Goal: Task Accomplishment & Management: Manage account settings

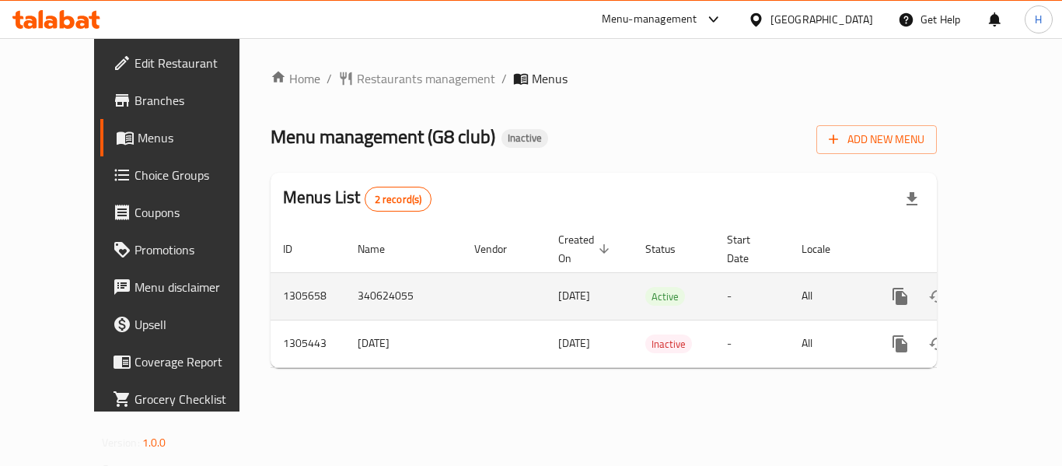
click at [1010, 286] on link "enhanced table" at bounding box center [1012, 296] width 37 height 37
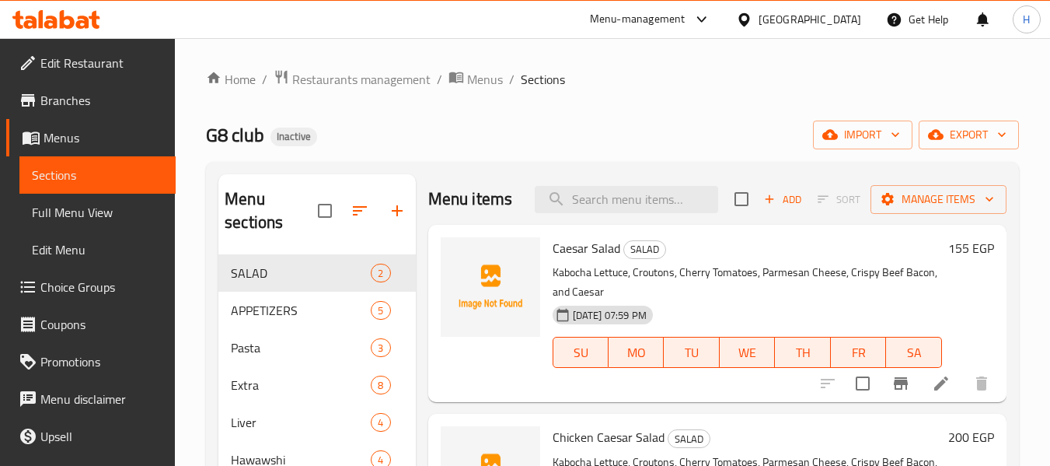
click at [649, 184] on div "Menu items Add Sort Manage items" at bounding box center [717, 199] width 578 height 51
click at [630, 196] on input "search" at bounding box center [627, 199] width 184 height 27
paste input "Fries Packet"
click at [629, 197] on input "Fries Packet" at bounding box center [627, 199] width 184 height 27
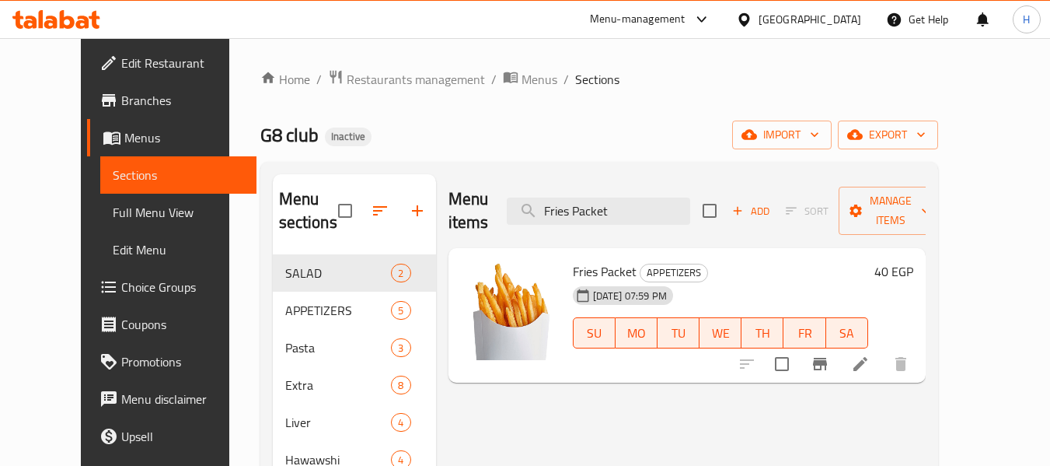
type input "Fries Packet"
click at [883, 350] on li at bounding box center [861, 364] width 44 height 28
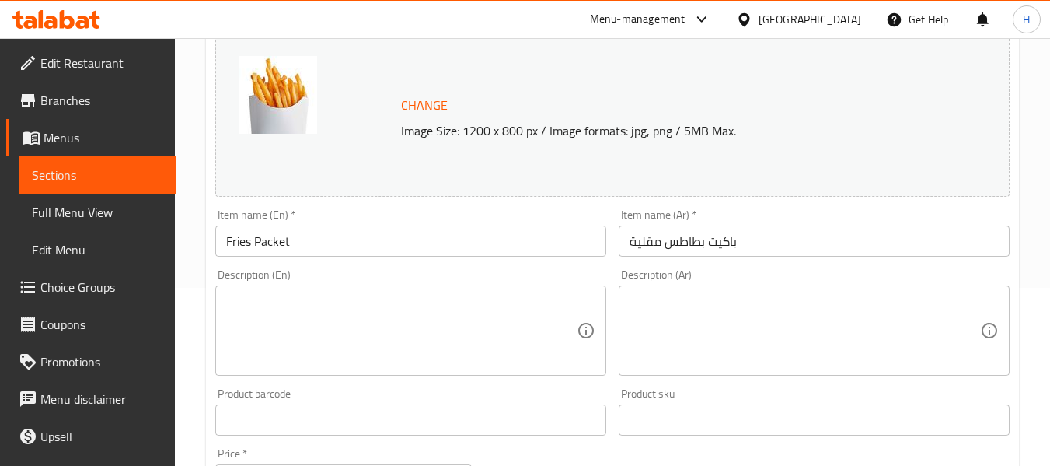
scroll to position [208, 0]
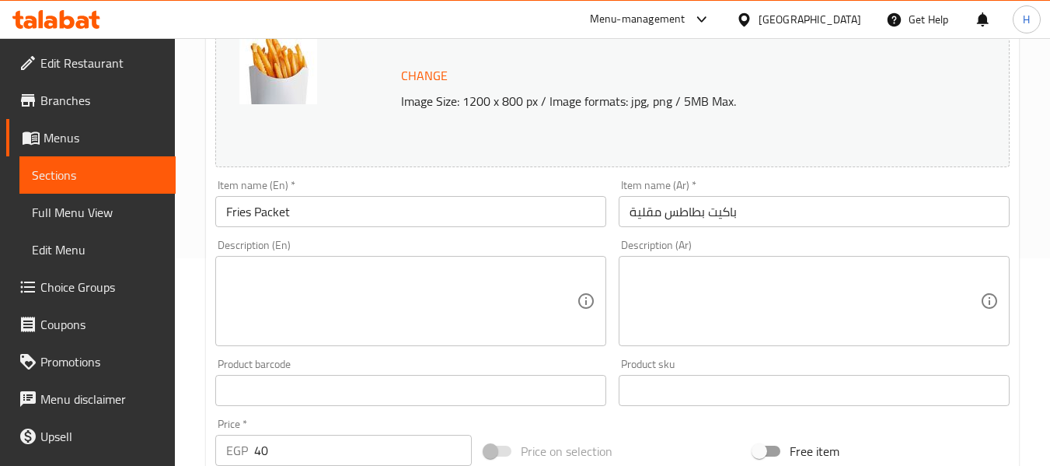
click at [326, 281] on textarea at bounding box center [401, 301] width 351 height 74
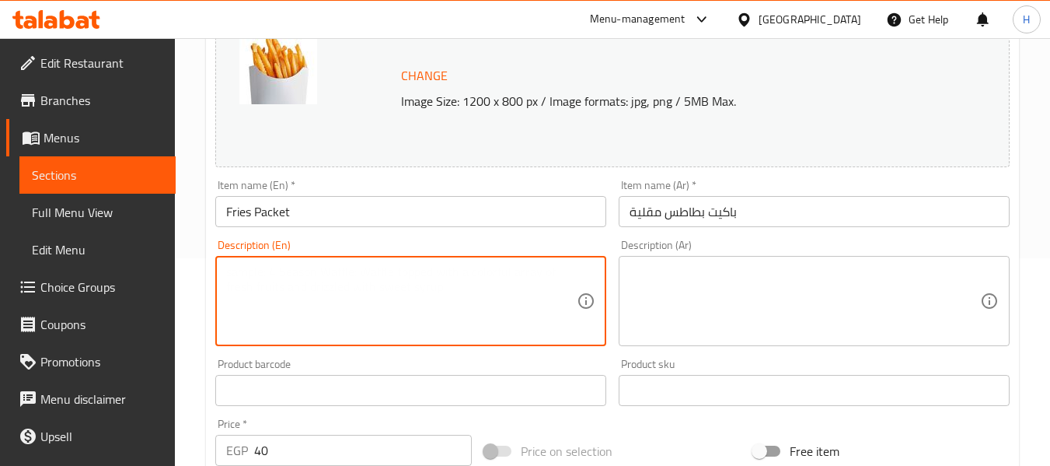
paste textarea "Crispy golden fries served hot and lightly salted."
type textarea "Crispy golden fries served hot and lightly salted."
click at [889, 287] on textarea at bounding box center [805, 301] width 351 height 74
paste textarea "بطاطس مقلية ذهبية مقرمشة تقدم ساخنة ومملحة."
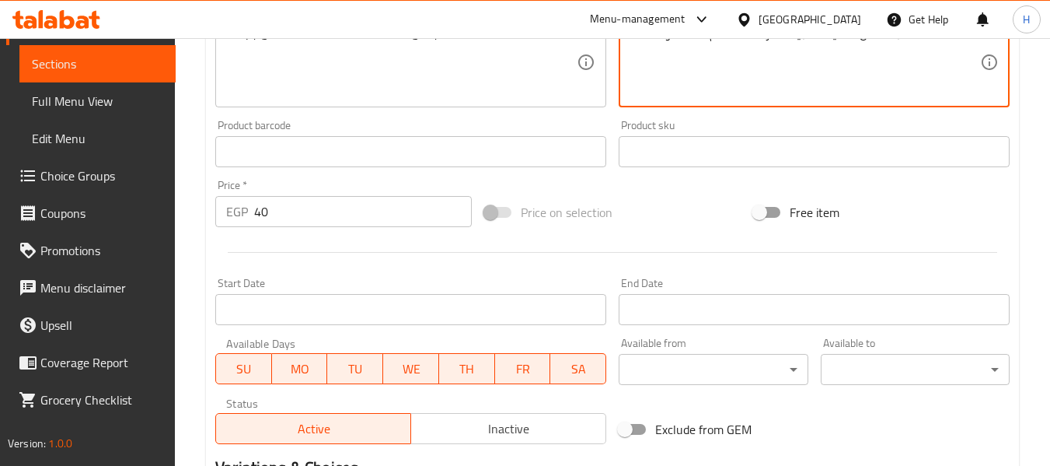
scroll to position [655, 0]
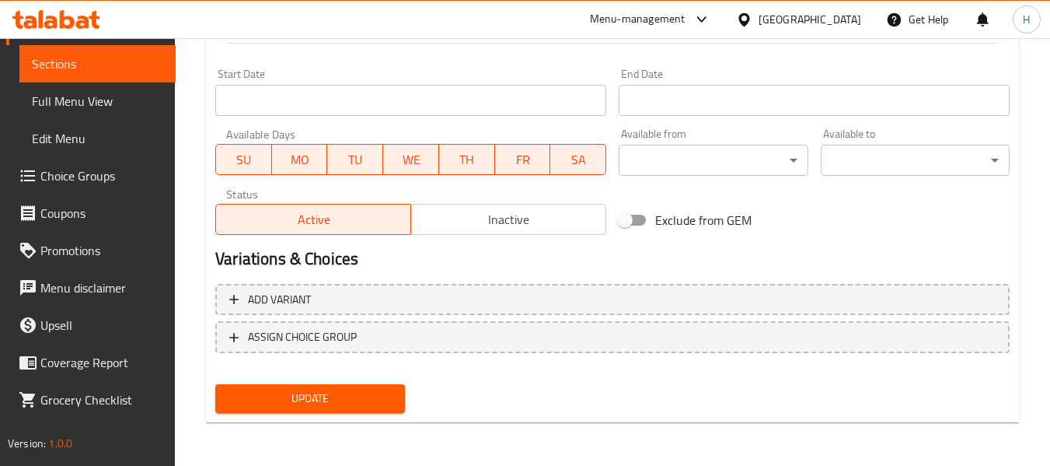
type textarea "بطاطس مقلية ذهبية مقرمشة تقدم ساخنة ومملحة."
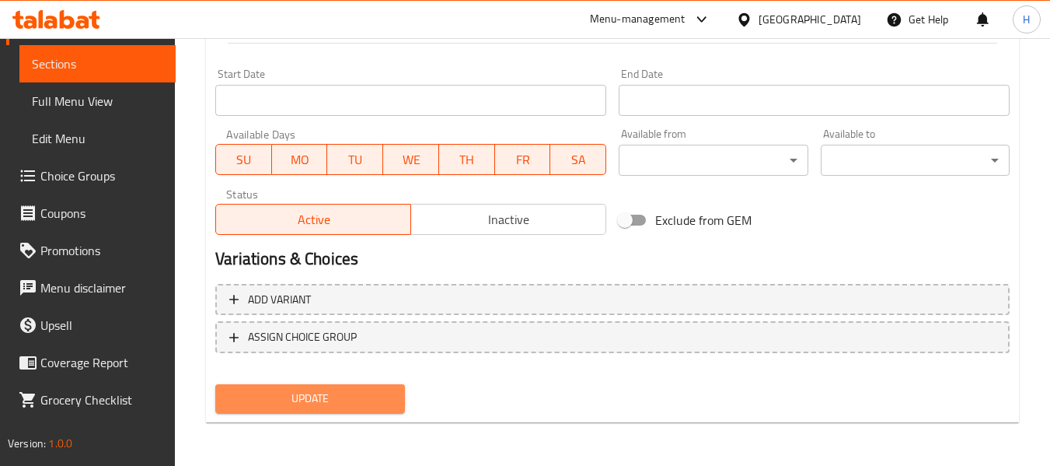
click at [359, 390] on span "Update" at bounding box center [310, 398] width 164 height 19
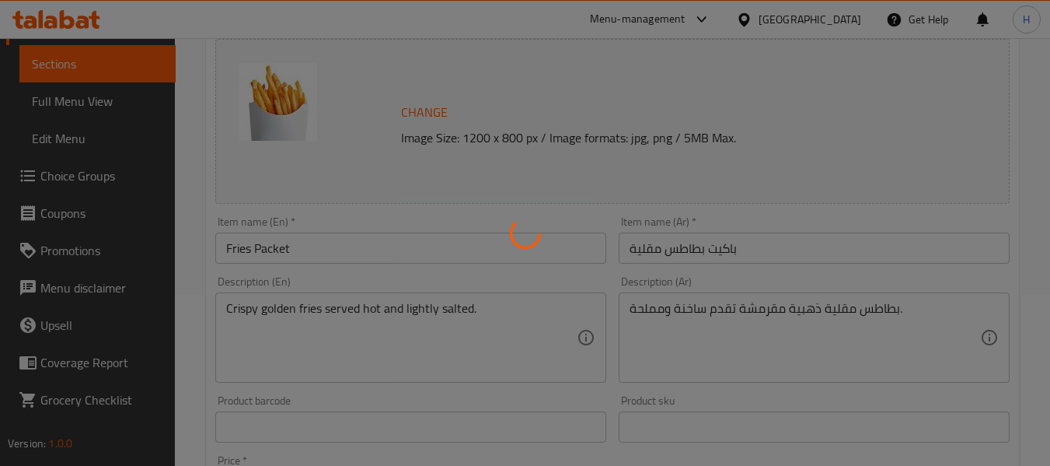
scroll to position [0, 0]
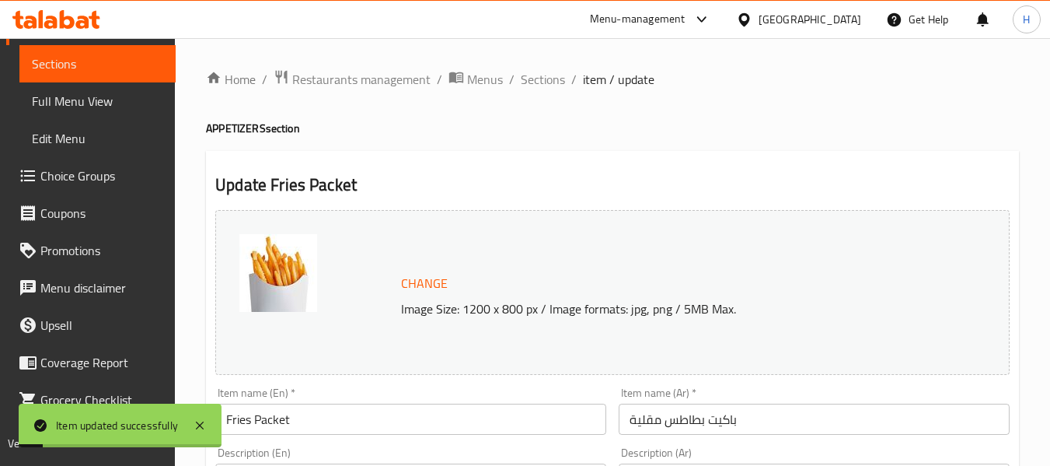
drag, startPoint x: 533, startPoint y: 81, endPoint x: 602, endPoint y: 107, distance: 74.1
click at [533, 80] on span "Sections" at bounding box center [543, 79] width 44 height 19
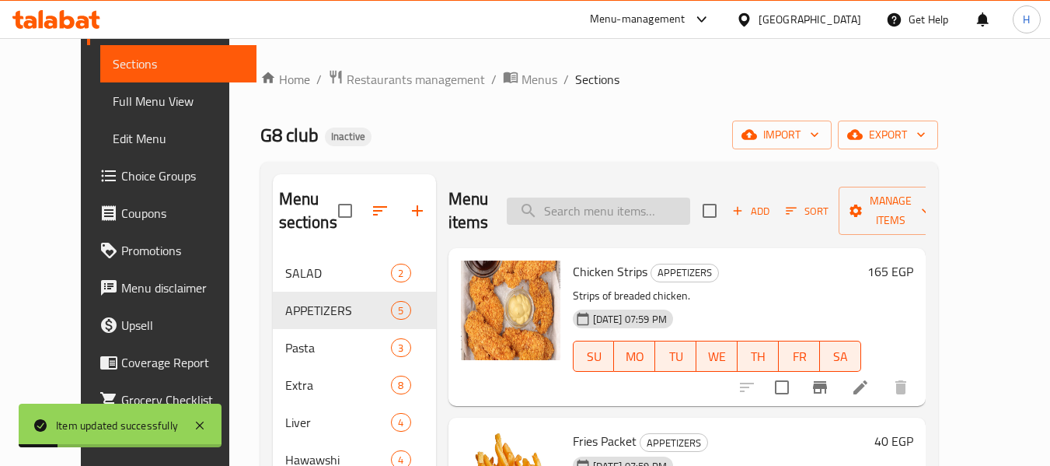
click at [686, 197] on input "search" at bounding box center [599, 210] width 184 height 27
paste input "Jalapeno Cheddar Fries"
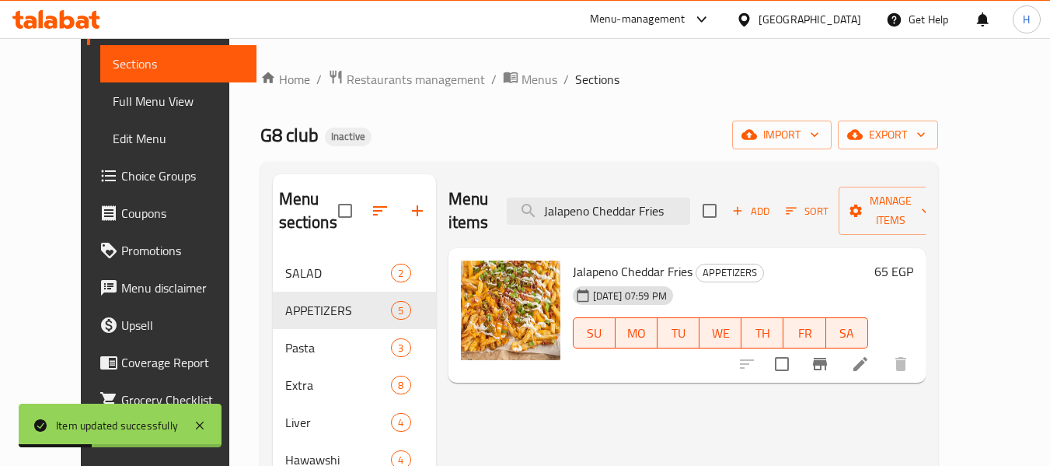
type input "Jalapeno Cheddar Fries"
click at [870, 355] on icon at bounding box center [860, 364] width 19 height 19
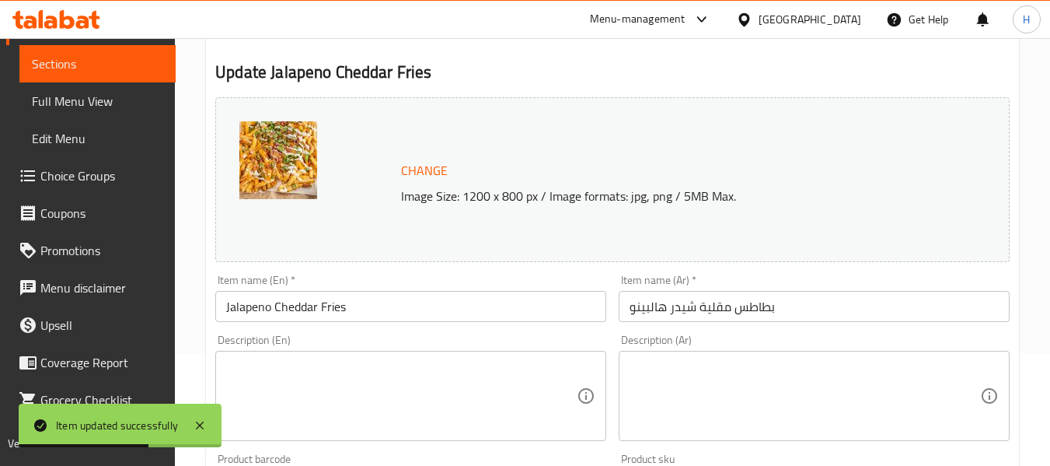
scroll to position [208, 0]
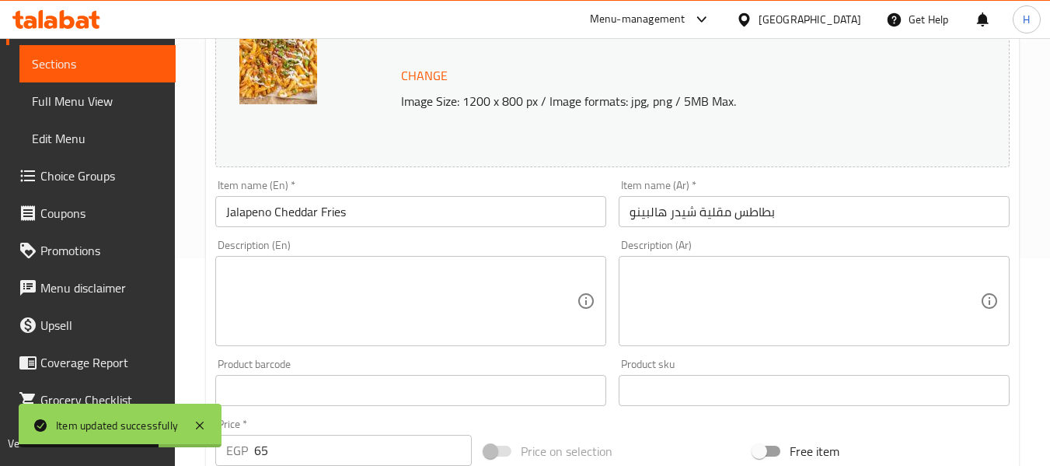
click at [291, 327] on textarea at bounding box center [401, 301] width 351 height 74
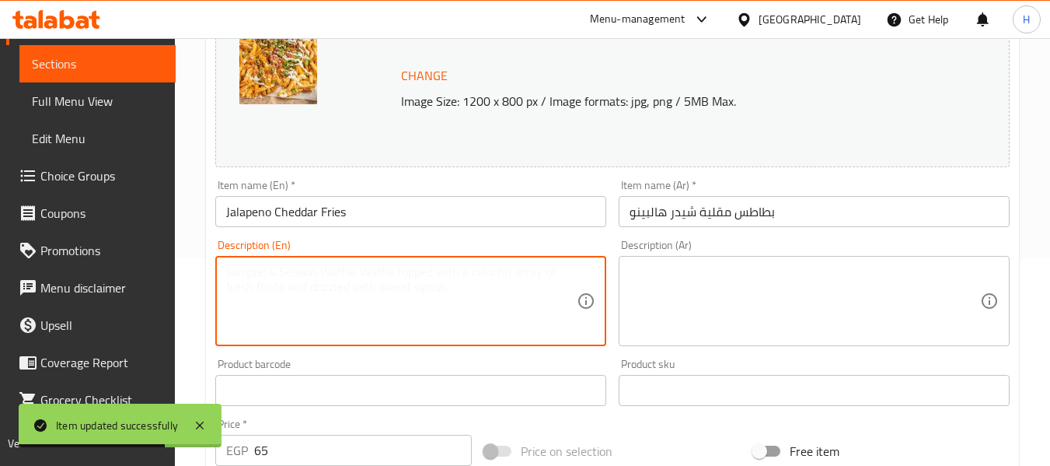
paste textarea "French fries topped with melted cheddar cheese and spicy jalapeño slices."
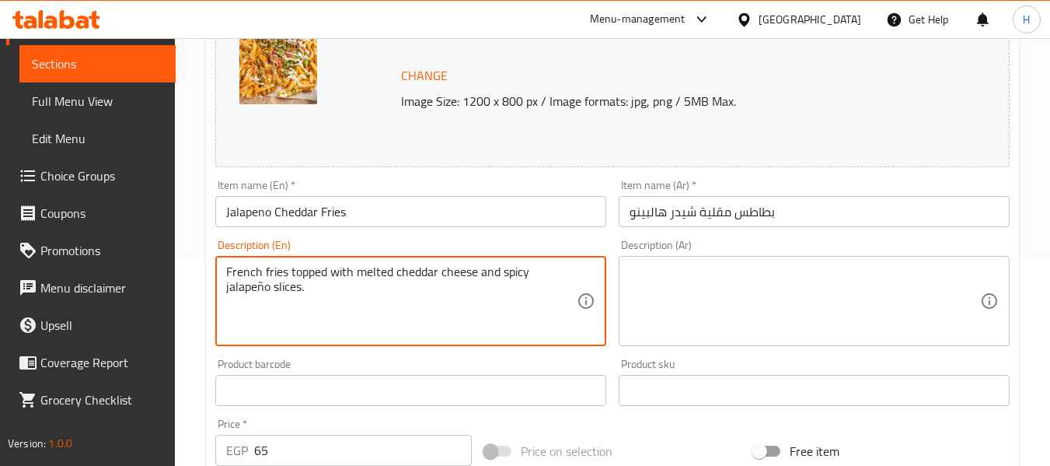
type textarea "French fries topped with melted cheddar cheese and spicy jalapeño slices."
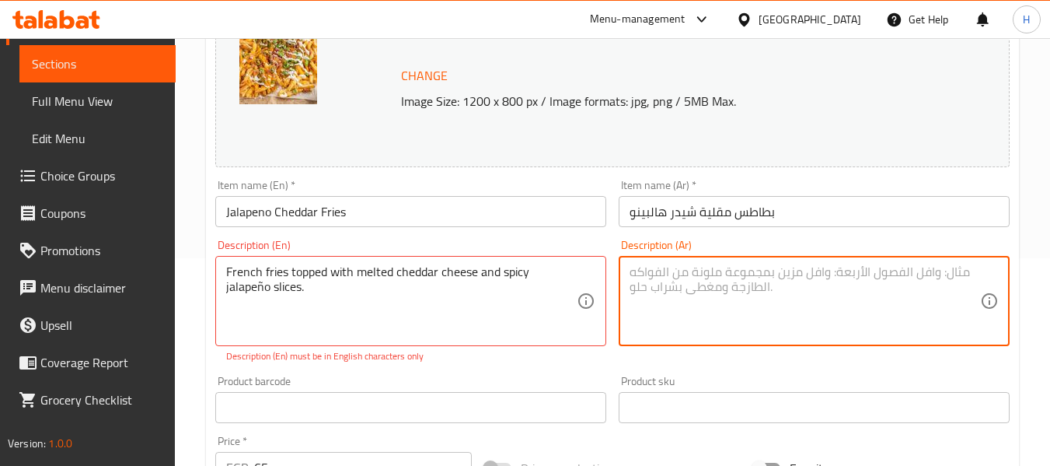
click at [911, 285] on textarea at bounding box center [805, 301] width 351 height 74
paste textarea "بطاطس مقلية مغطاة بجبنة شيدر ذائبة وشرائح هالبينو حارة."
type textarea "بطاطس مقلية مغطاة بجبنة شيدر ذائبة وشرائح هالبينو حارة."
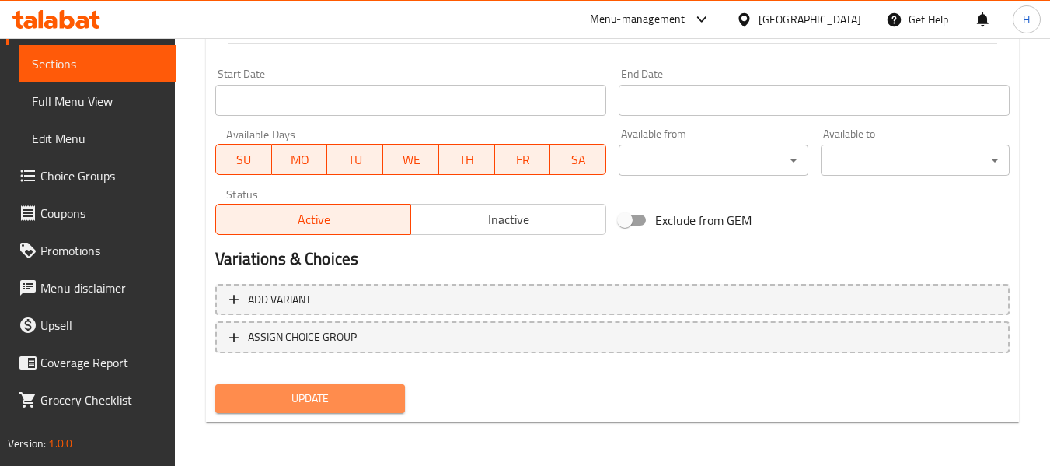
click at [359, 397] on span "Update" at bounding box center [310, 398] width 164 height 19
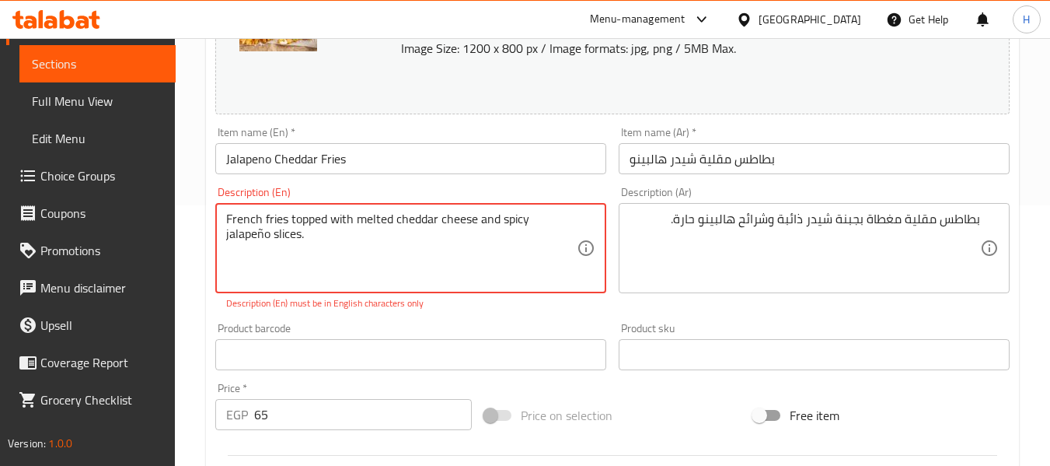
click at [311, 256] on textarea "French fries topped with melted cheddar cheese and spicy jalapeño slices." at bounding box center [401, 248] width 351 height 74
click at [561, 222] on textarea "French fries topped with melted cheddar cheese and spicy jalapeño slices" at bounding box center [401, 248] width 351 height 74
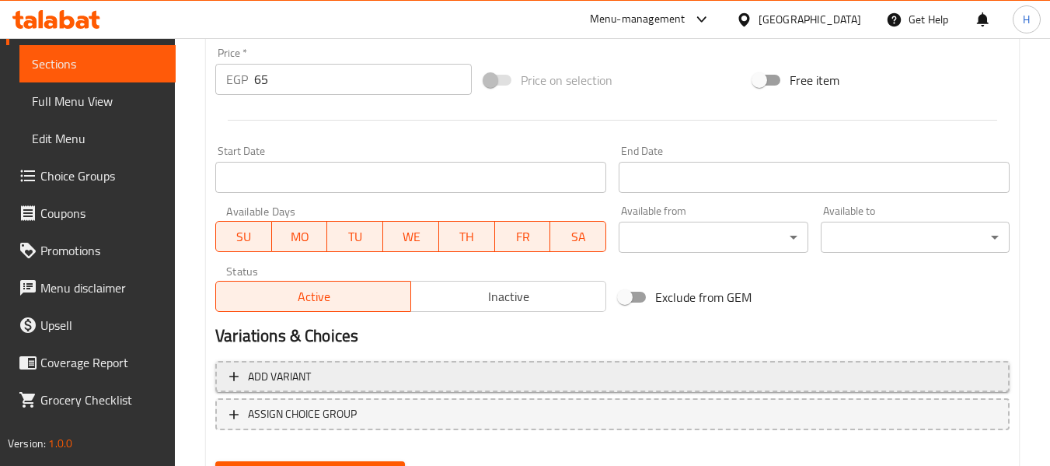
scroll to position [655, 0]
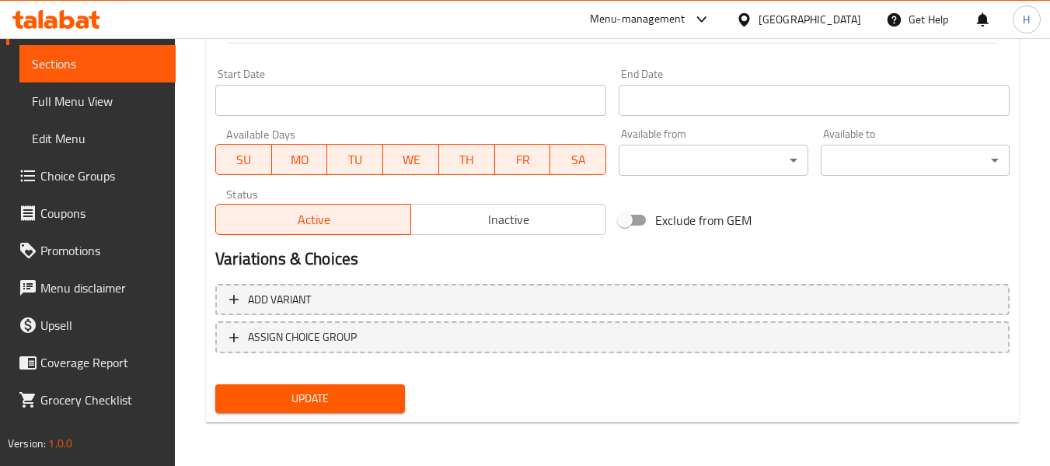
type textarea "French fries topped with melted cheddar cheese and spicy jalapeno slices"
click at [373, 411] on button "Update" at bounding box center [309, 398] width 189 height 29
click at [315, 393] on span "Update" at bounding box center [310, 398] width 164 height 19
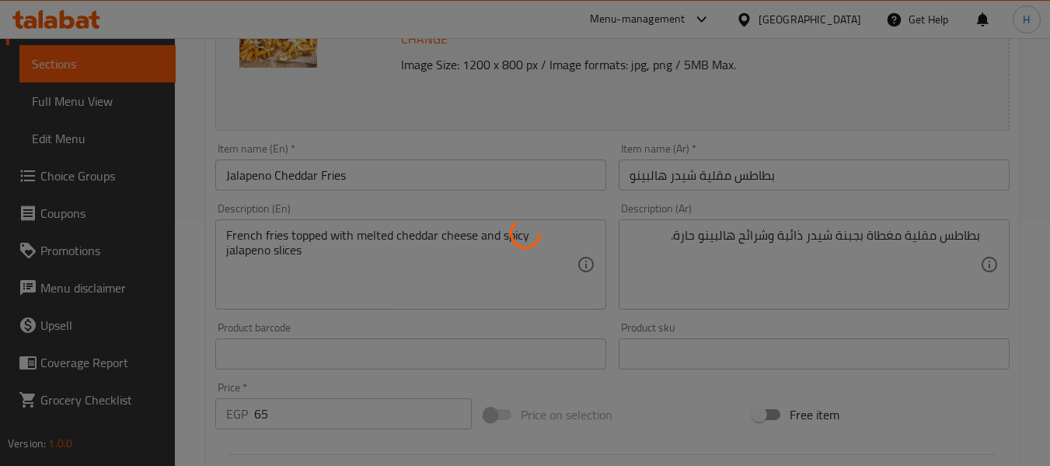
scroll to position [0, 0]
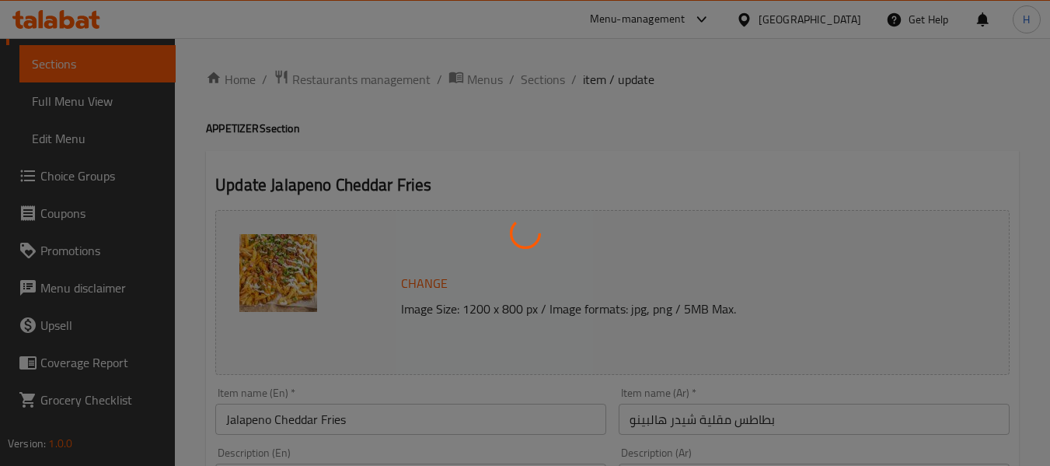
click at [544, 78] on div at bounding box center [525, 233] width 1050 height 466
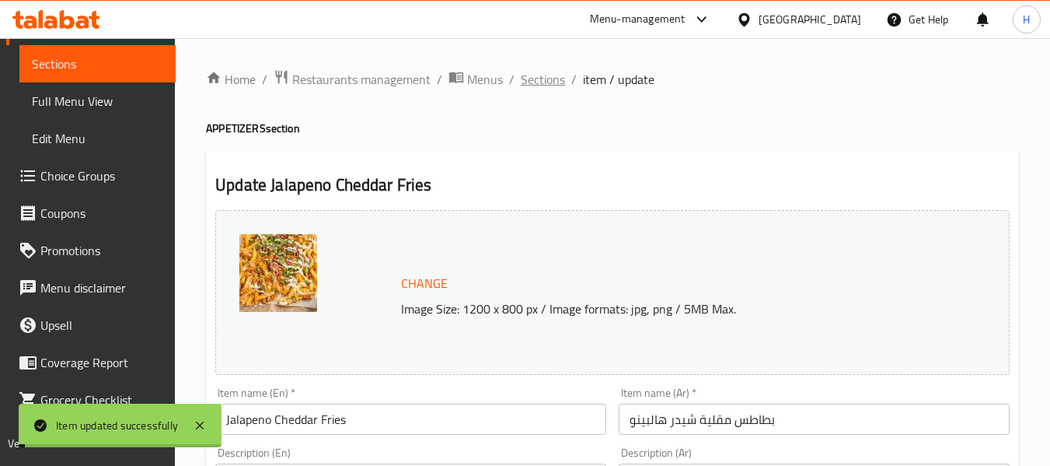
click at [544, 78] on span "Sections" at bounding box center [543, 79] width 44 height 19
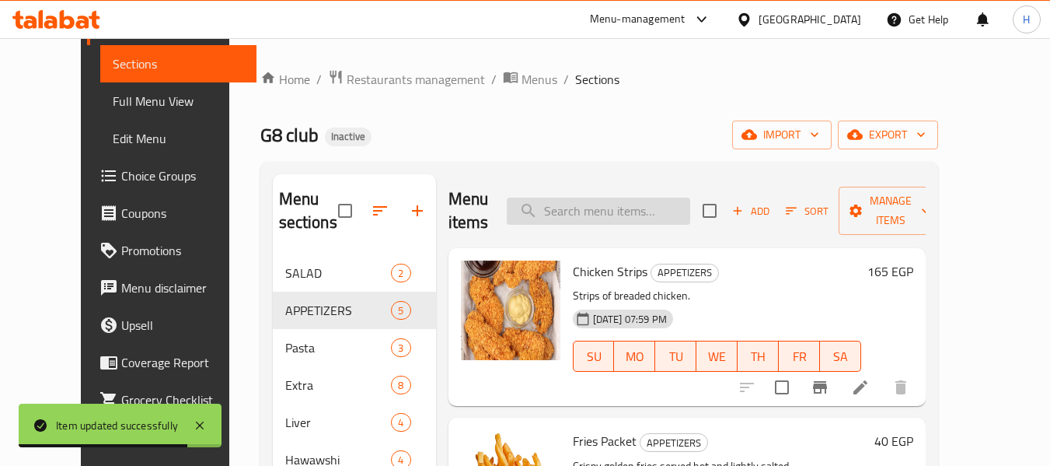
click at [610, 199] on input "search" at bounding box center [599, 210] width 184 height 27
paste input "French fries with ketchup and mayonnaise"
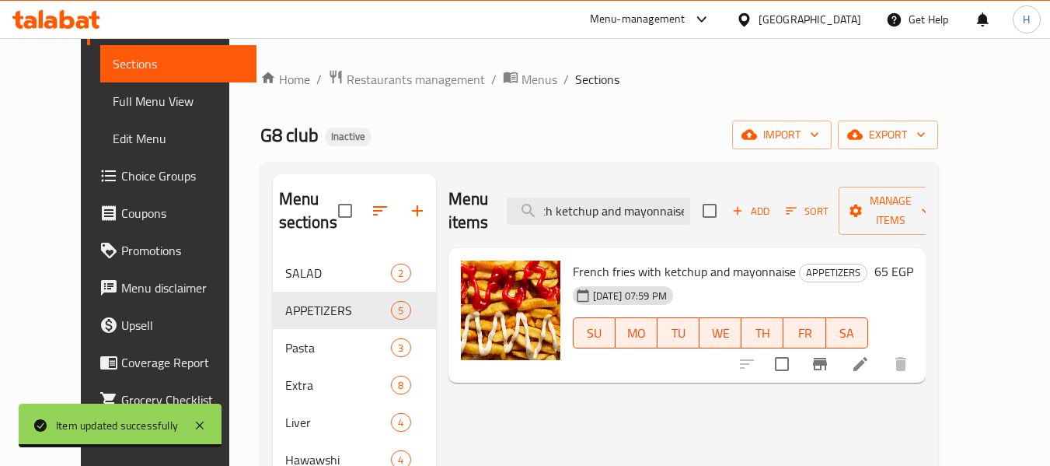
type input "French fries with ketchup and mayonnaise"
click at [870, 355] on icon at bounding box center [860, 364] width 19 height 19
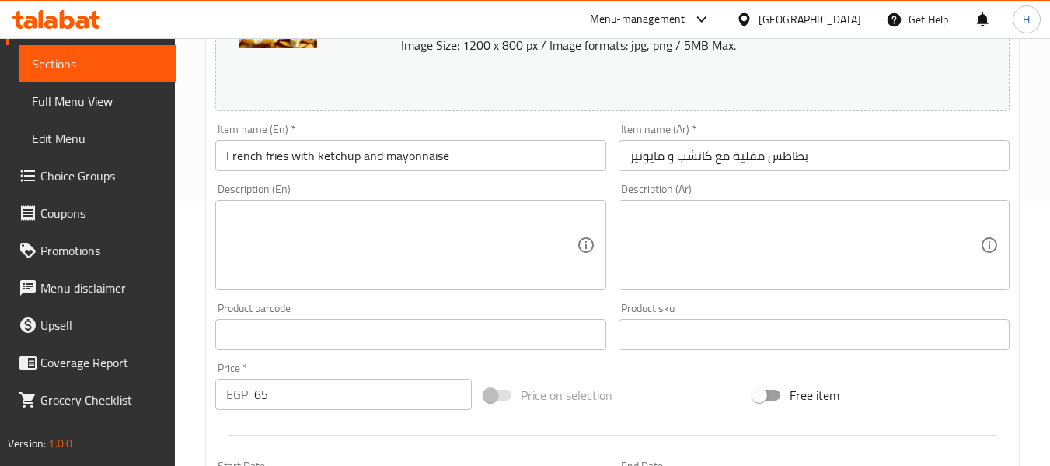
scroll to position [414, 0]
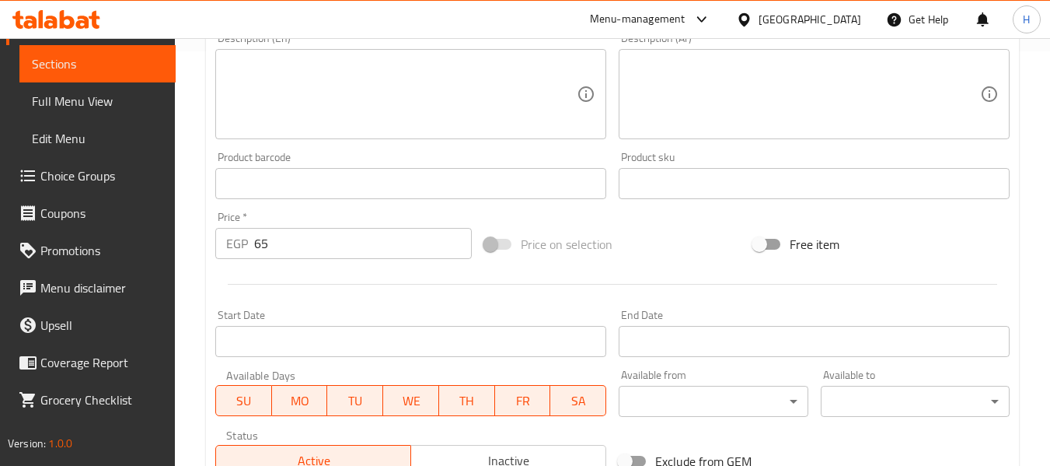
click at [720, 111] on textarea at bounding box center [805, 95] width 351 height 74
paste textarea "Classic fries served with a side of ketchup and creamy mayonnaise."
type textarea "Classic fries served with a side of ketchup and creamy mayonnaise."
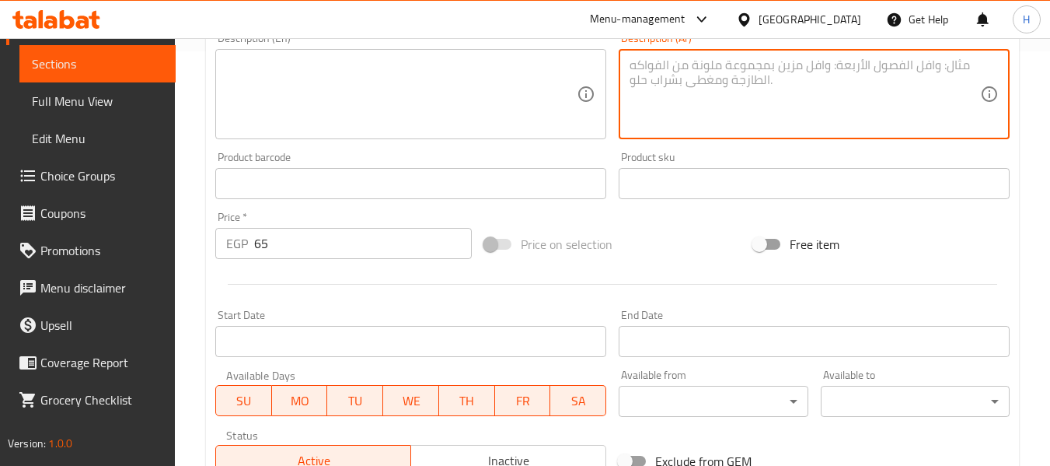
click at [286, 89] on textarea at bounding box center [401, 95] width 351 height 74
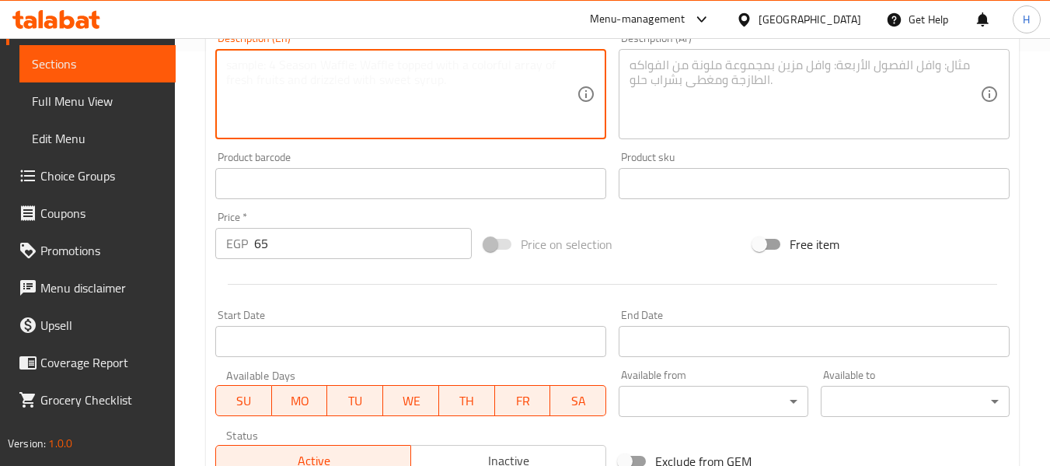
paste textarea "Classic fries served with a side of ketchup and creamy mayonnaise."
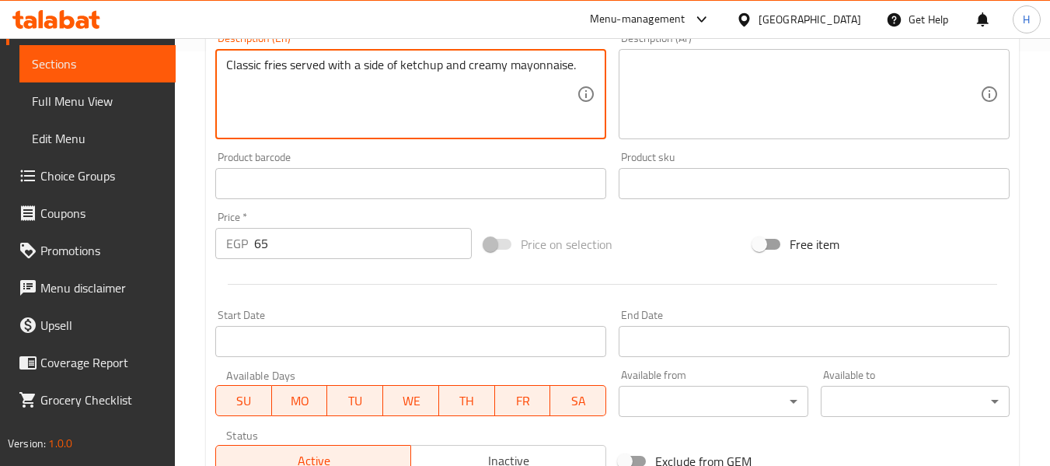
type textarea "Classic fries served with a side of ketchup and creamy mayonnaise."
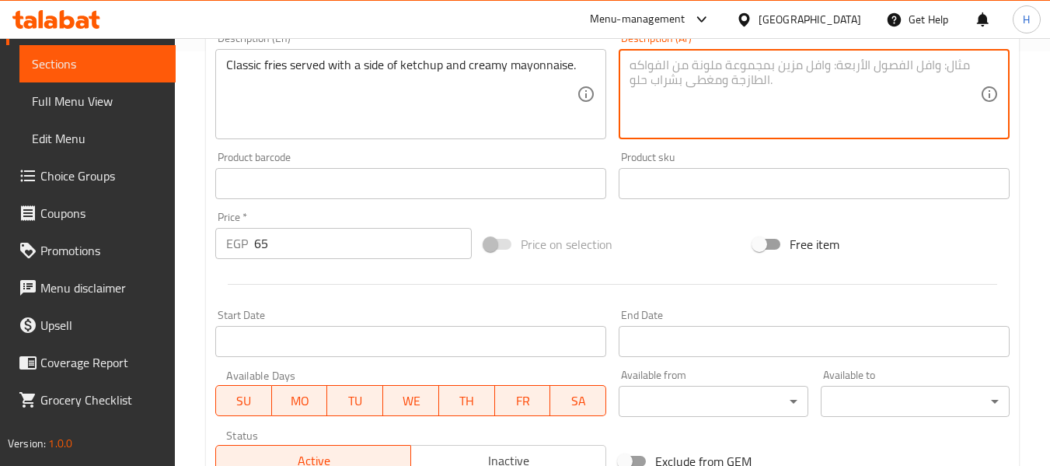
click at [887, 76] on textarea at bounding box center [805, 95] width 351 height 74
paste textarea "بطاطا مقلية كلاسيكية تقدم مع الكاتشب والمايونيز الكريمي."
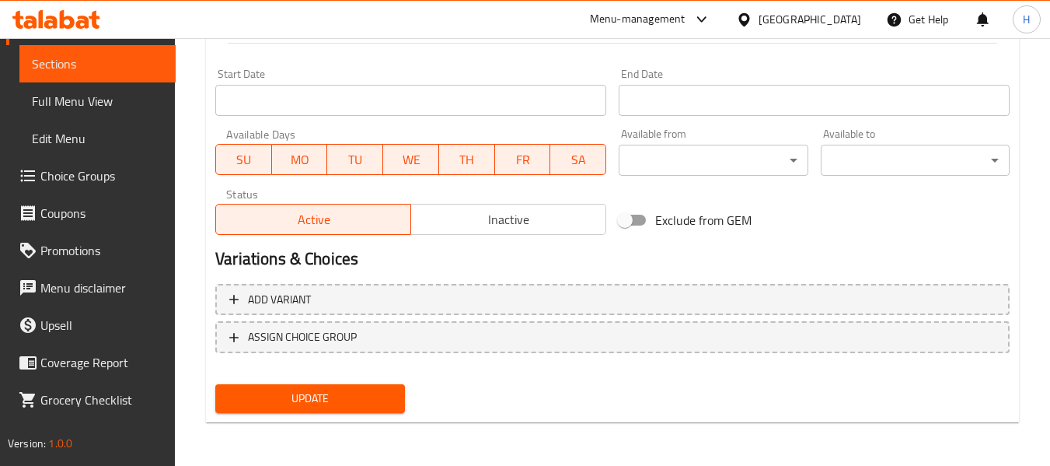
type textarea "بطاطا مقلية كلاسيكية تقدم مع الكاتشب والمايونيز الكريمي."
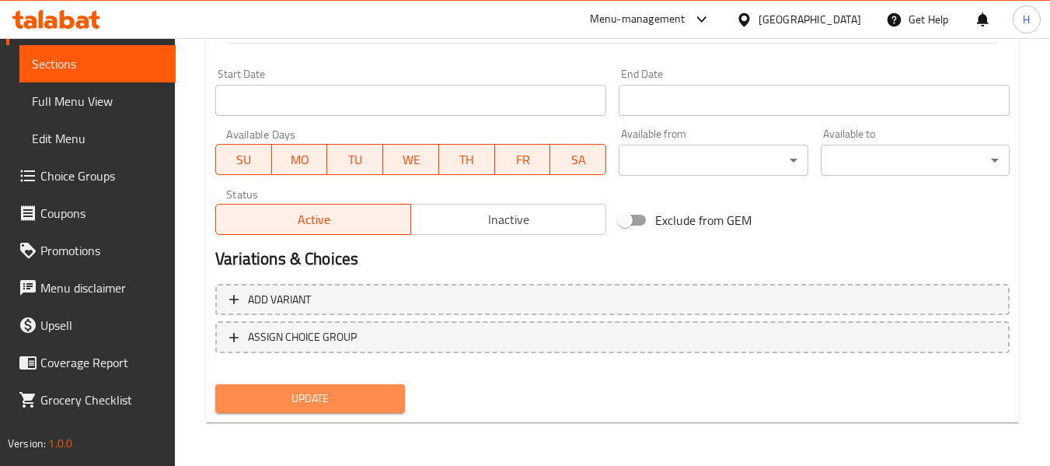
click at [311, 386] on button "Update" at bounding box center [309, 398] width 189 height 29
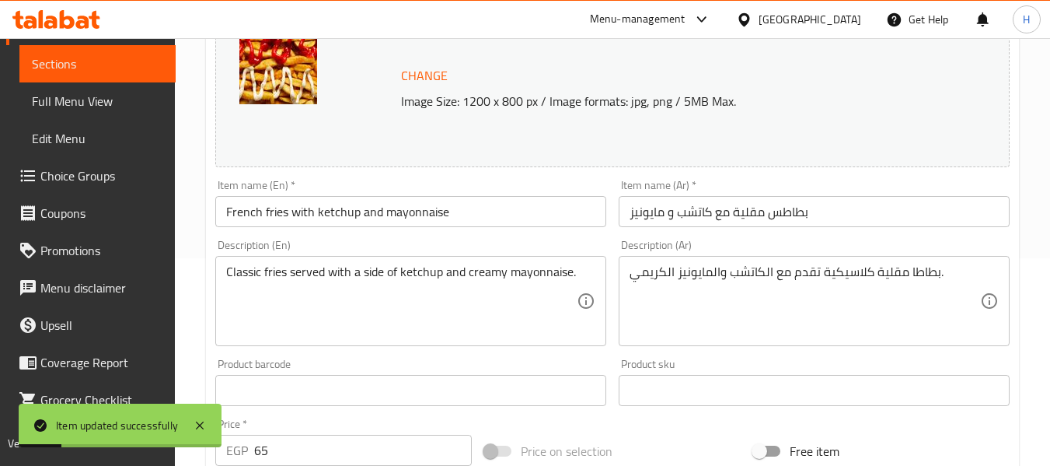
scroll to position [0, 0]
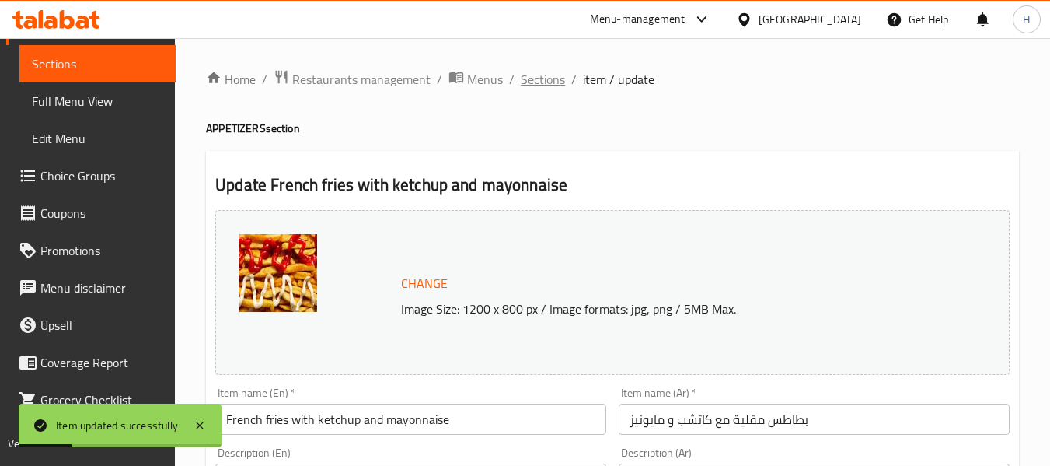
click at [548, 70] on span "Sections" at bounding box center [543, 79] width 44 height 19
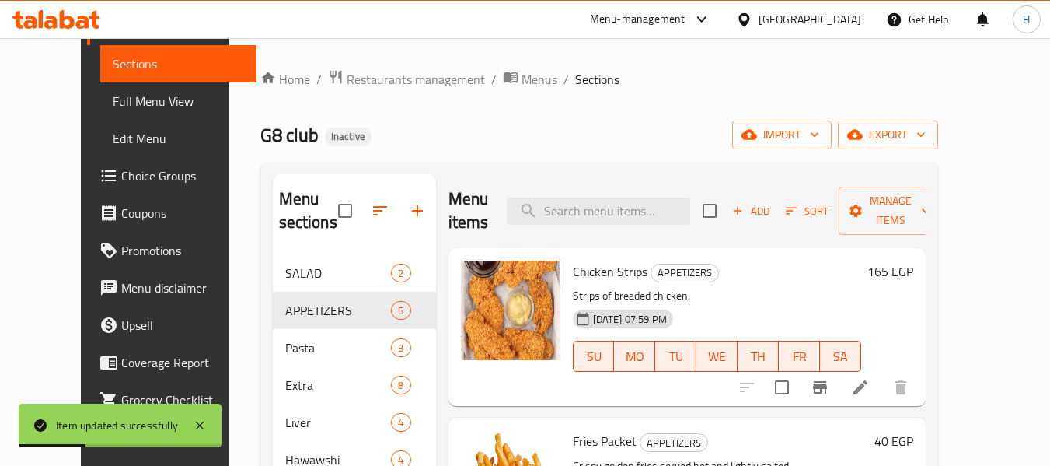
click at [578, 213] on div "Menu items Add Sort Manage items" at bounding box center [687, 211] width 477 height 74
click at [589, 197] on input "search" at bounding box center [599, 210] width 184 height 27
paste input "Popcorn"
type input "Popcorn"
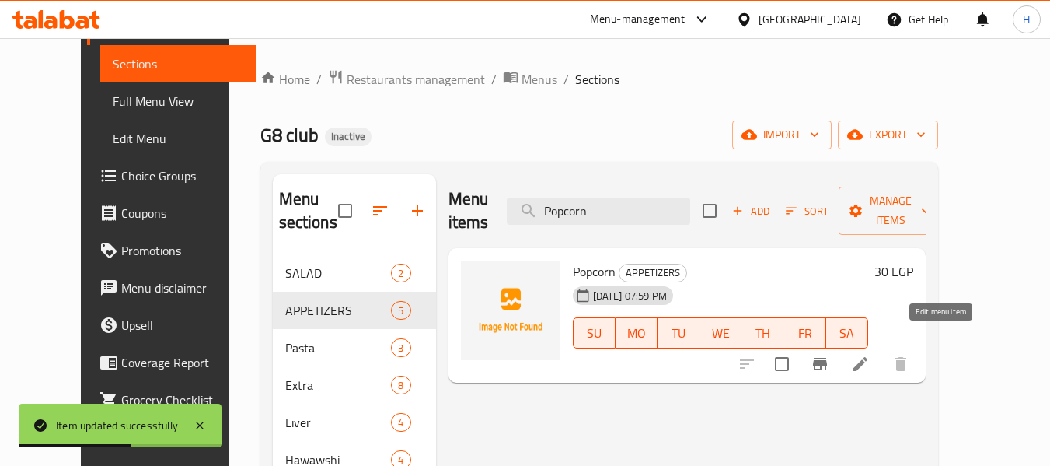
click at [868, 357] on icon at bounding box center [861, 364] width 14 height 14
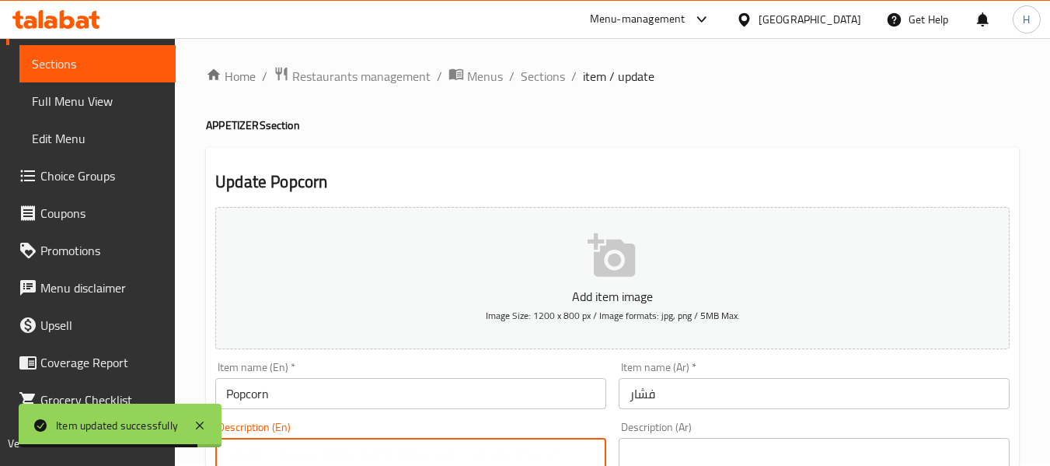
paste textarea "Freshly popped corn, light and fluffy with a hint of salt."
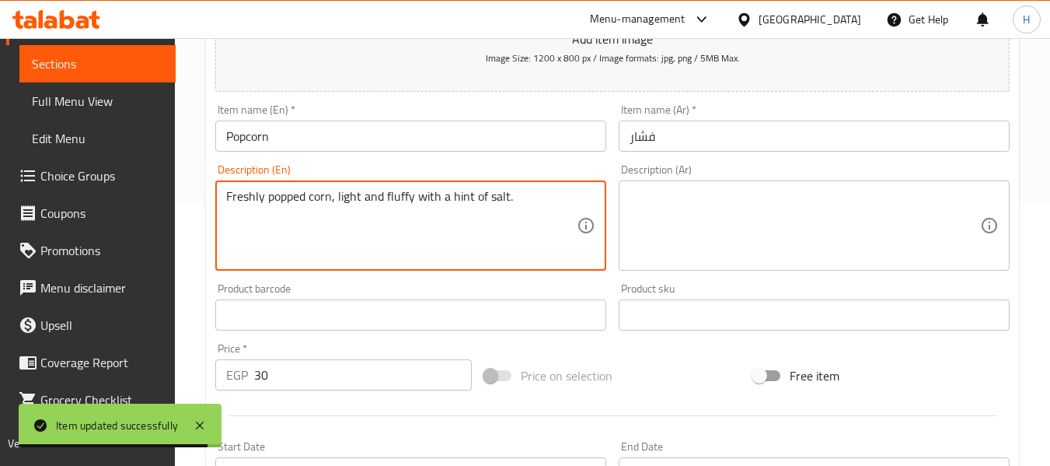
scroll to position [418, 0]
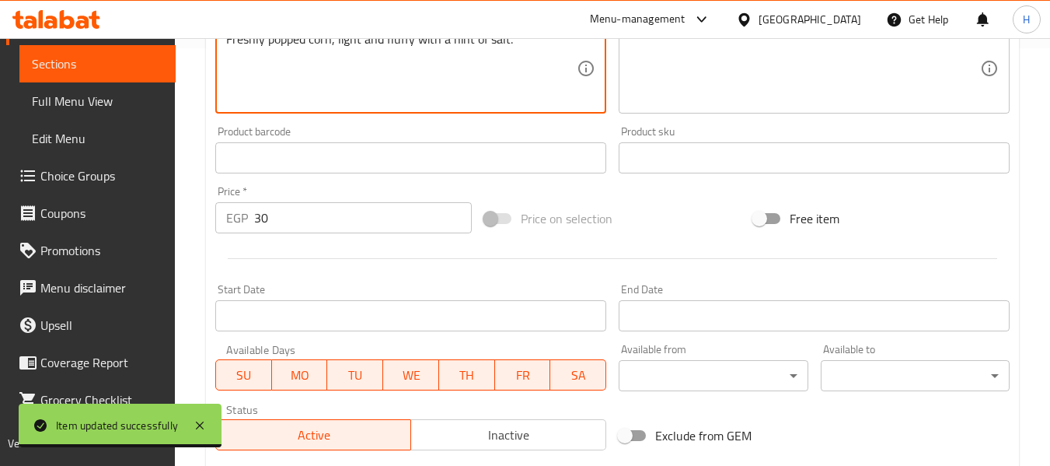
type textarea "Freshly popped corn, light and fluffy with a hint of salt."
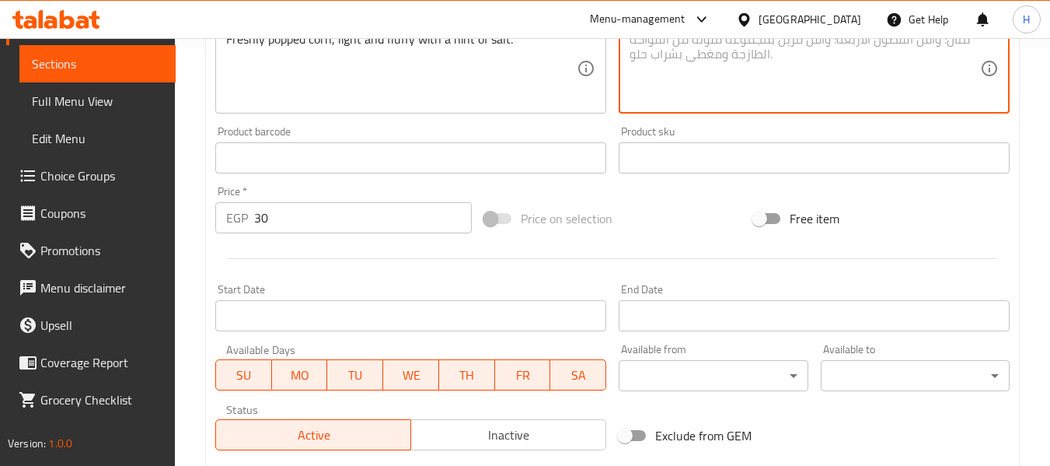
click at [834, 82] on textarea at bounding box center [805, 69] width 351 height 74
paste textarea "فشار طازج، خفيف ورقيق مع لمسة من الملح."
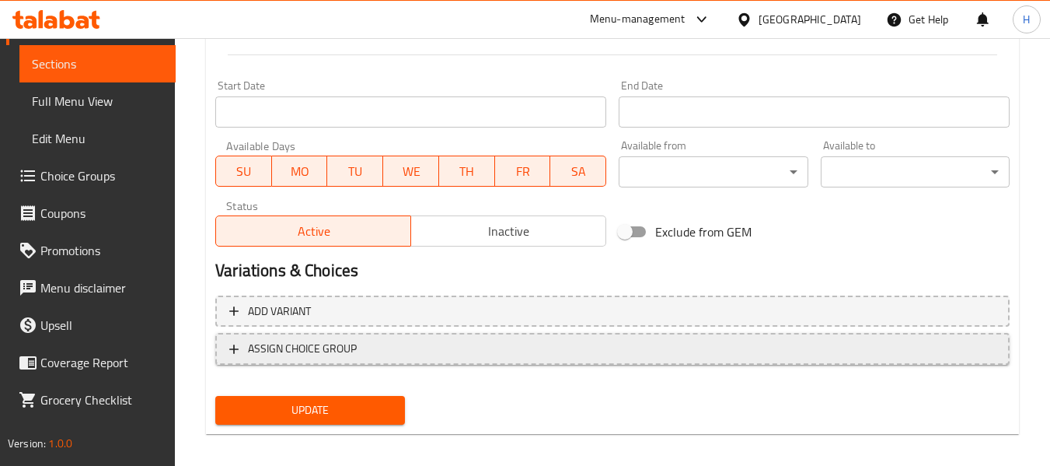
scroll to position [633, 0]
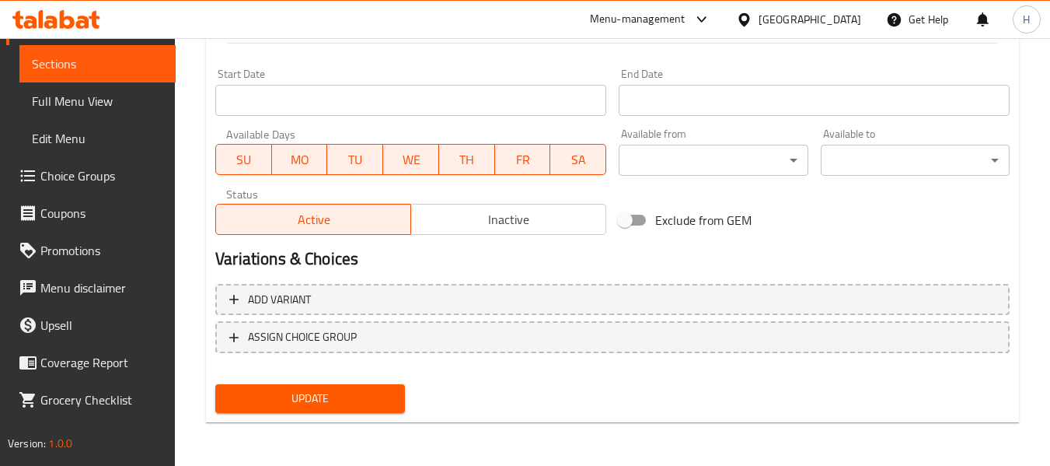
type textarea "فشار طازج، خفيف ورقيق مع لمسة من الملح."
click at [322, 412] on button "Update" at bounding box center [309, 398] width 189 height 29
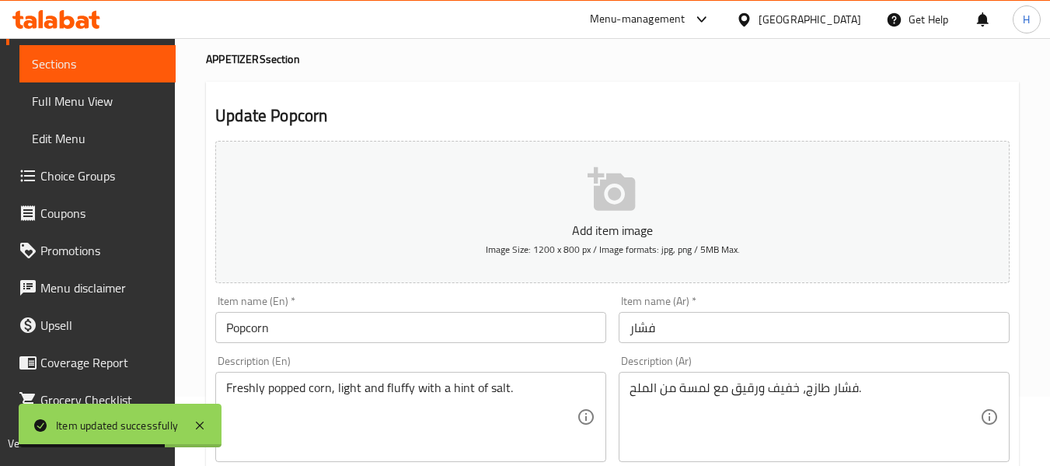
scroll to position [0, 0]
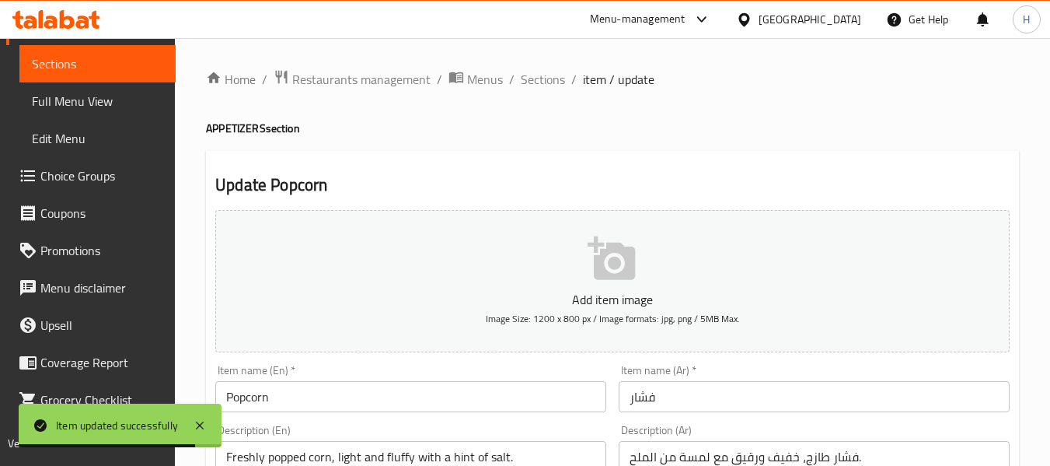
drag, startPoint x: 552, startPoint y: 75, endPoint x: 474, endPoint y: 67, distance: 78.2
click at [552, 75] on span "Sections" at bounding box center [543, 79] width 44 height 19
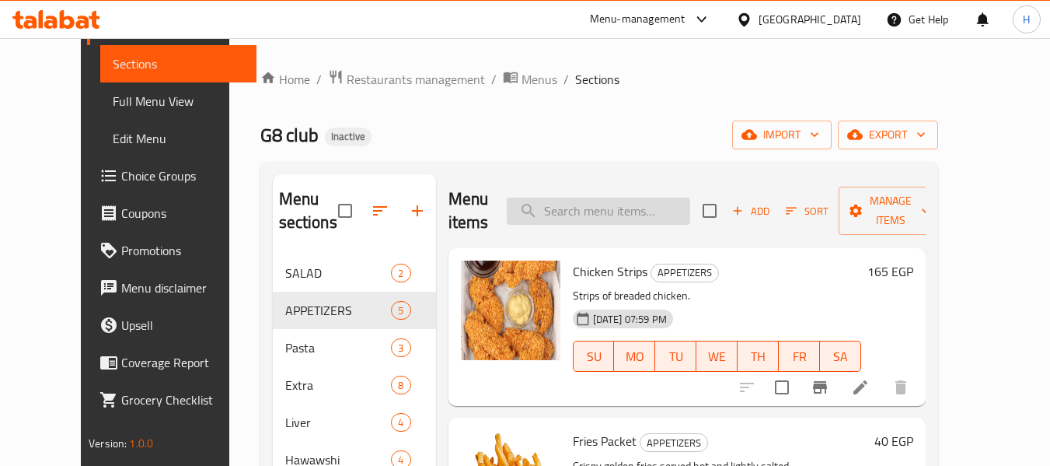
click at [613, 212] on input "search" at bounding box center [599, 210] width 184 height 27
paste input "Extra Chicken"
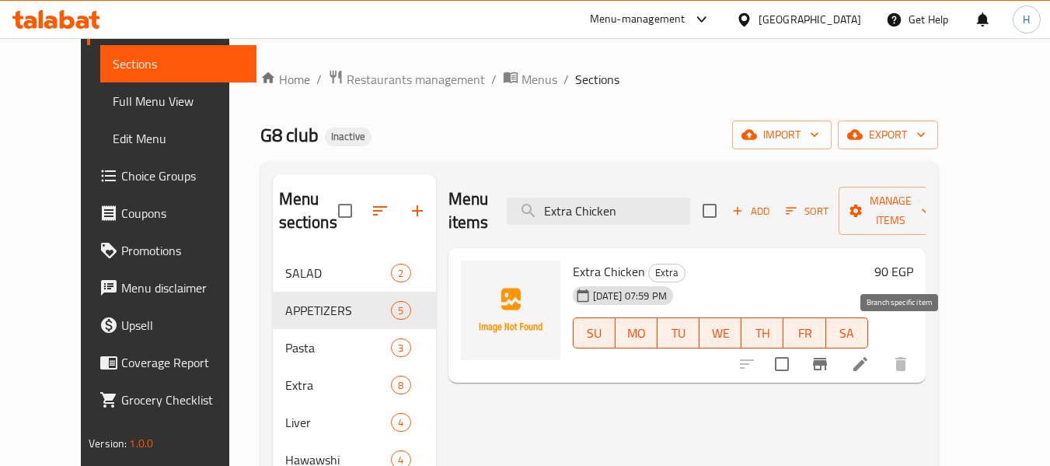
type input "Extra Chicken"
click at [883, 350] on li at bounding box center [861, 364] width 44 height 28
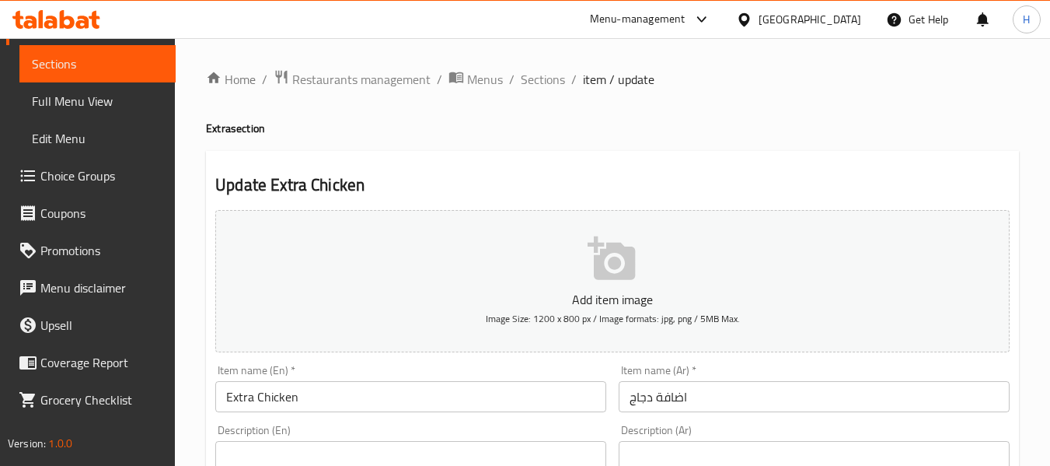
paste textarea "Additional portion of tender, juicy chicken."
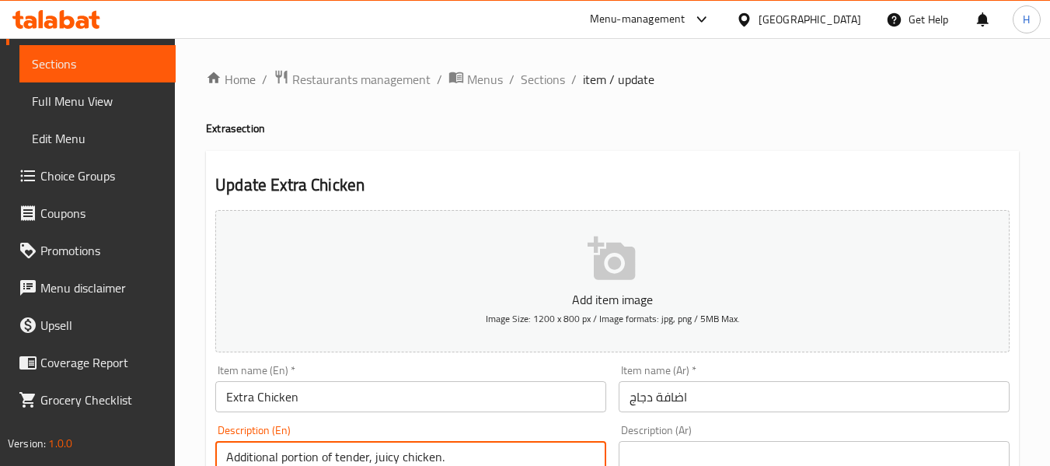
scroll to position [2, 0]
type textarea "Additional portion of tender, juicy chicken."
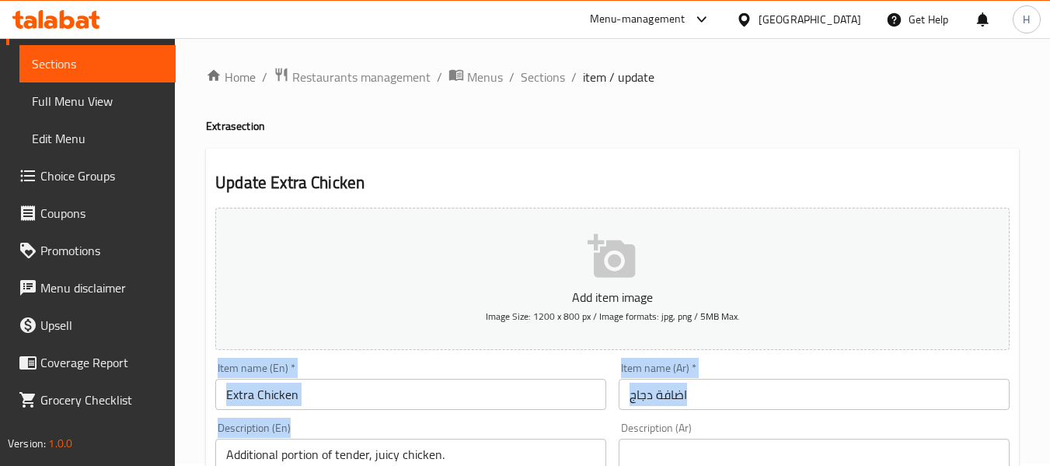
scroll to position [0, 0]
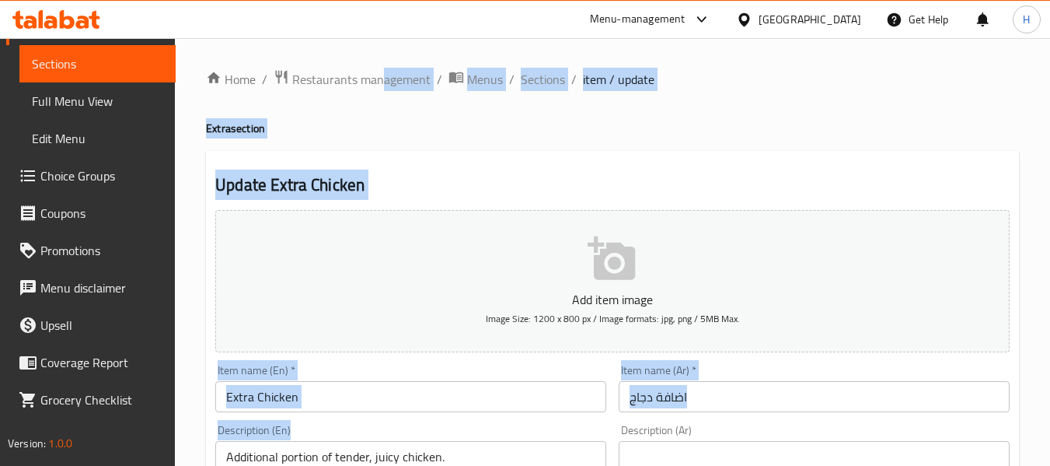
drag, startPoint x: 426, startPoint y: 182, endPoint x: 357, endPoint y: -94, distance: 284.6
click at [357, 0] on html "​ Menu-management Egypt Get Help H Edit Restaurant Branches Menus Sections Full…" at bounding box center [525, 233] width 1050 height 466
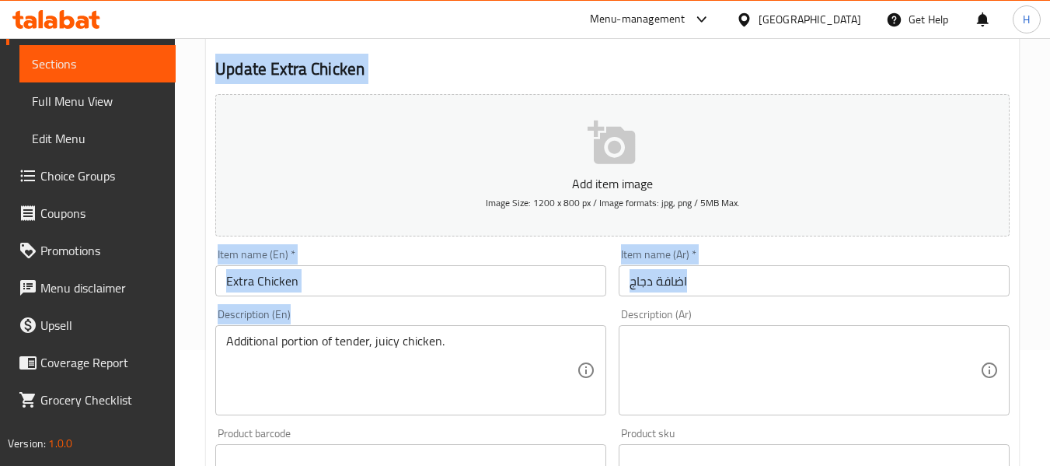
scroll to position [208, 0]
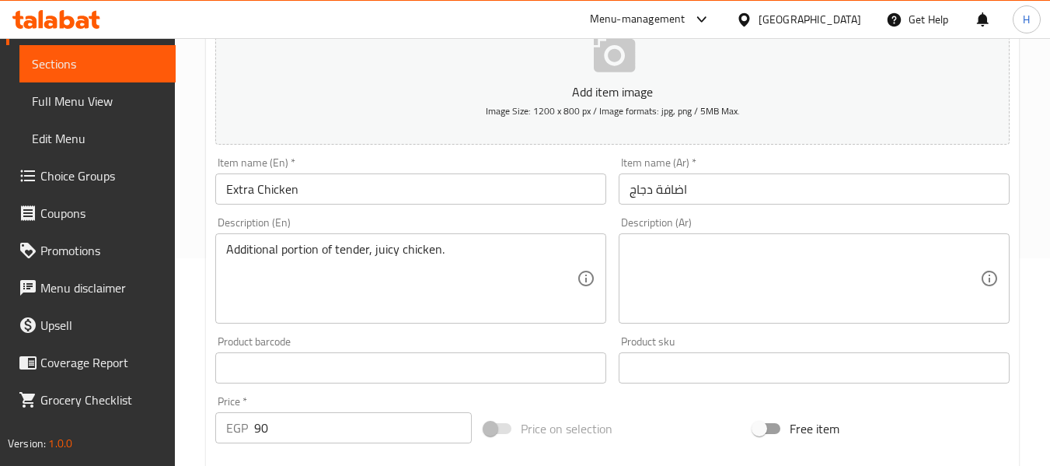
click at [840, 292] on textarea at bounding box center [805, 279] width 351 height 74
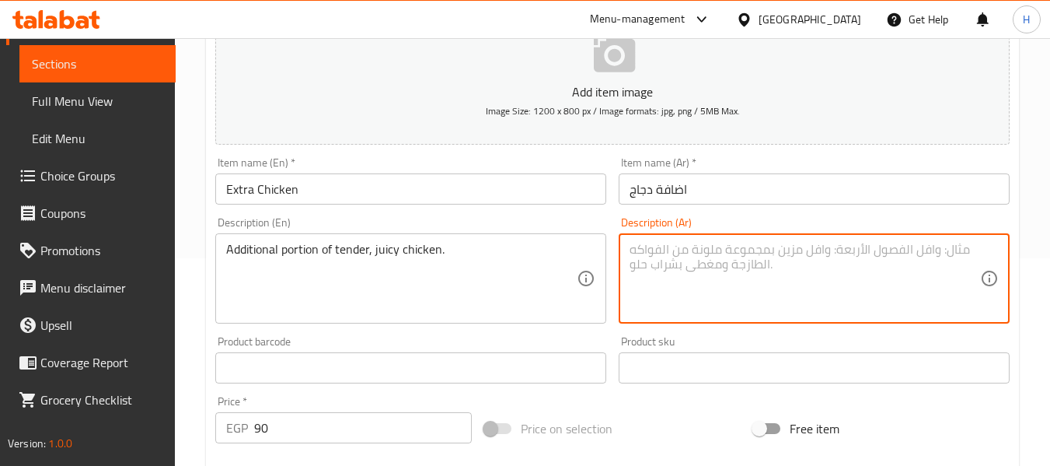
paste textarea "جزء إضافي من دجاج طري وعصير."
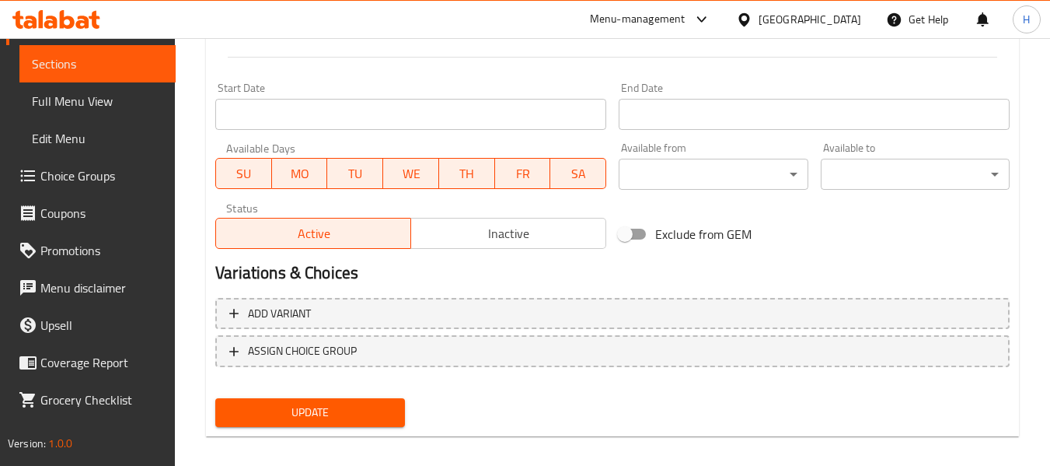
scroll to position [633, 0]
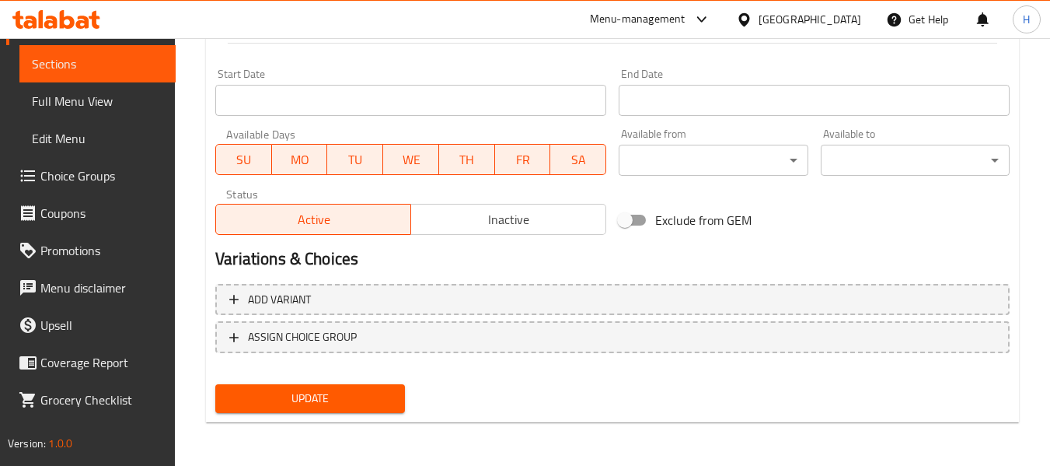
type textarea "جزء إضافي من دجاج طري وجوسي"
drag, startPoint x: 362, startPoint y: 416, endPoint x: 343, endPoint y: 409, distance: 19.9
click at [362, 415] on div "Update" at bounding box center [309, 398] width 201 height 41
click at [342, 405] on span "Update" at bounding box center [310, 398] width 164 height 19
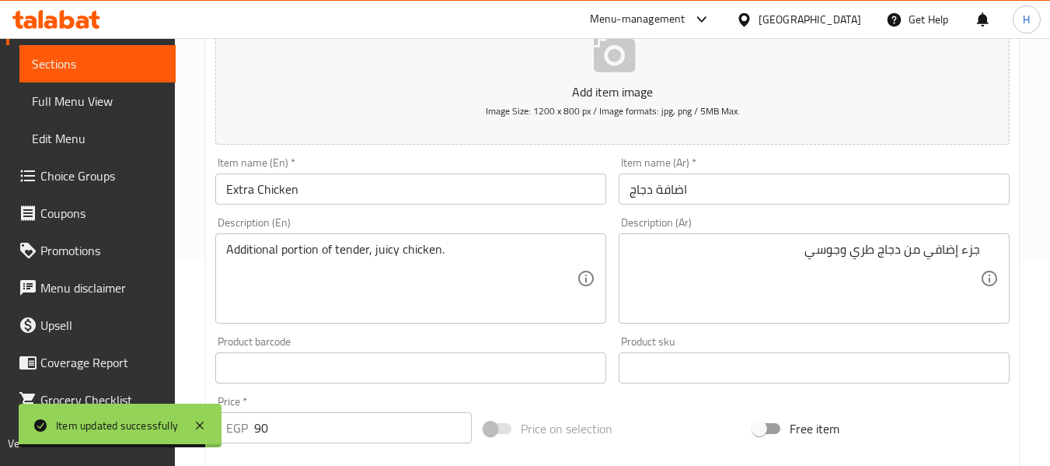
scroll to position [0, 0]
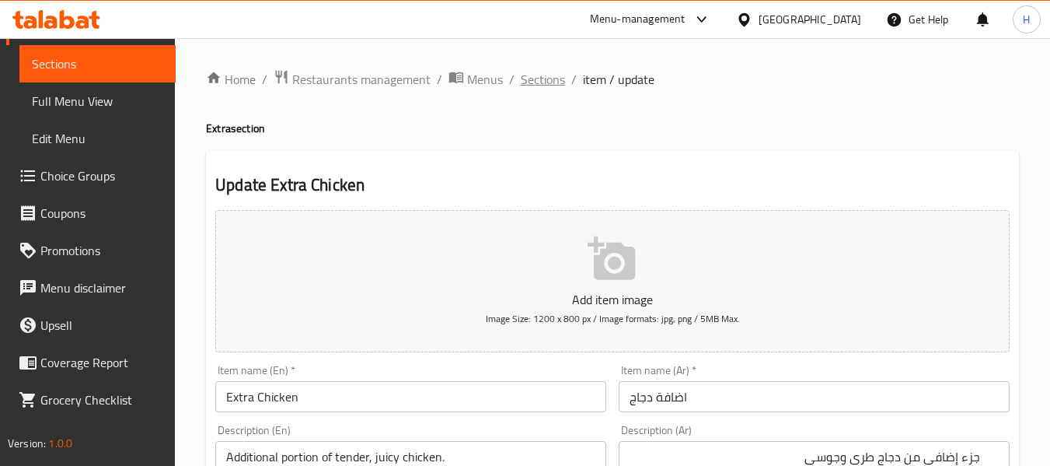
click at [528, 70] on span "Sections" at bounding box center [543, 79] width 44 height 19
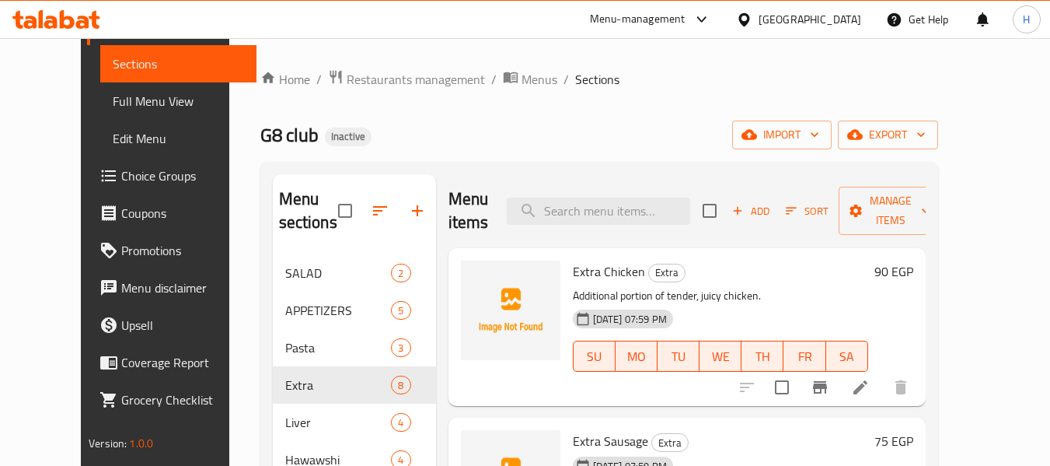
click at [613, 238] on div "Menu items Add Sort Manage items" at bounding box center [687, 211] width 477 height 74
click at [612, 215] on input "search" at bounding box center [599, 210] width 184 height 27
paste input "Extra Sausage"
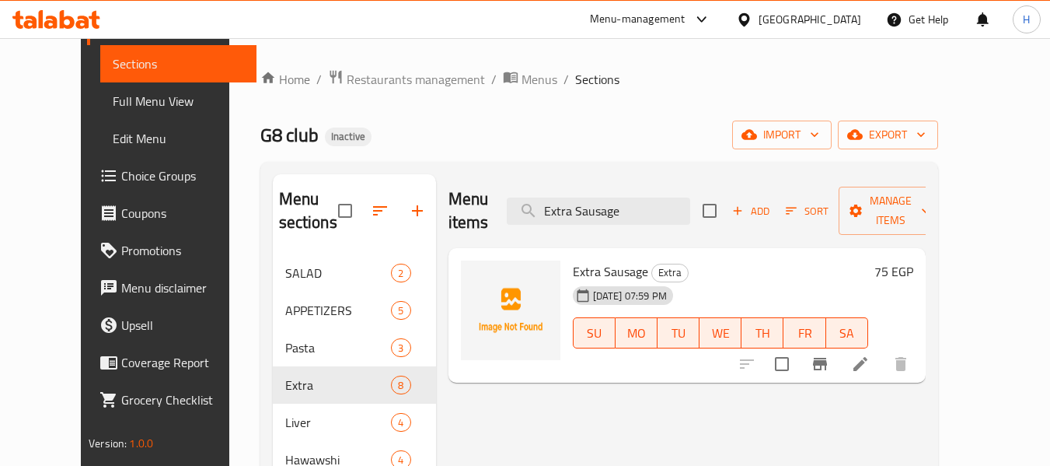
type input "Extra Sausage"
click at [883, 350] on li at bounding box center [861, 364] width 44 height 28
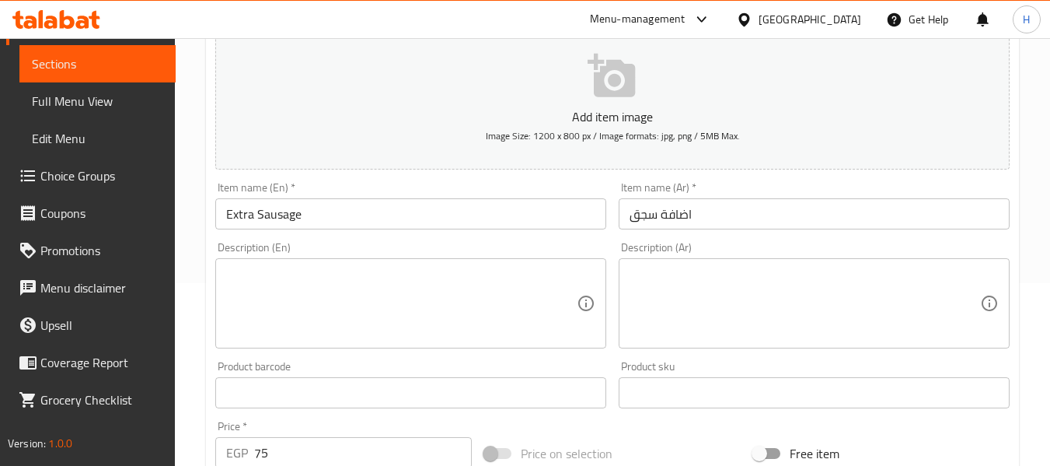
scroll to position [208, 0]
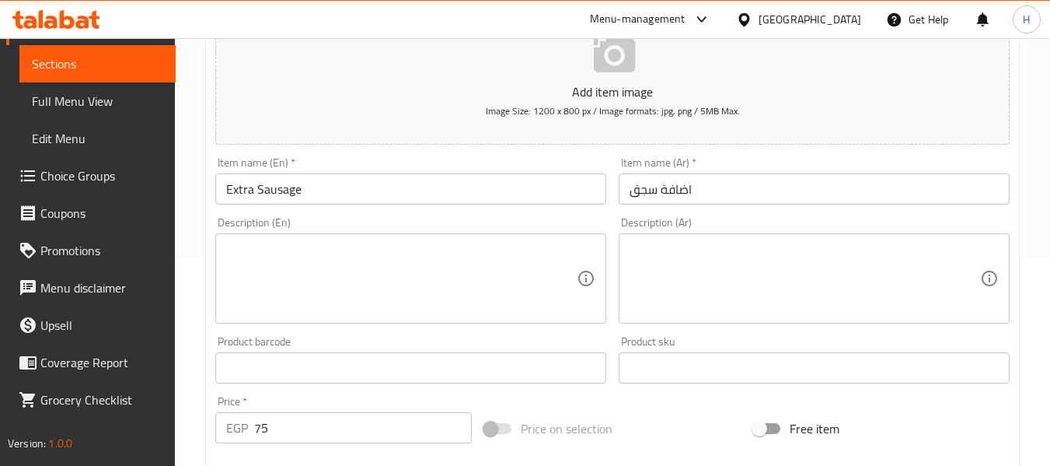
click at [292, 276] on textarea at bounding box center [401, 279] width 351 height 74
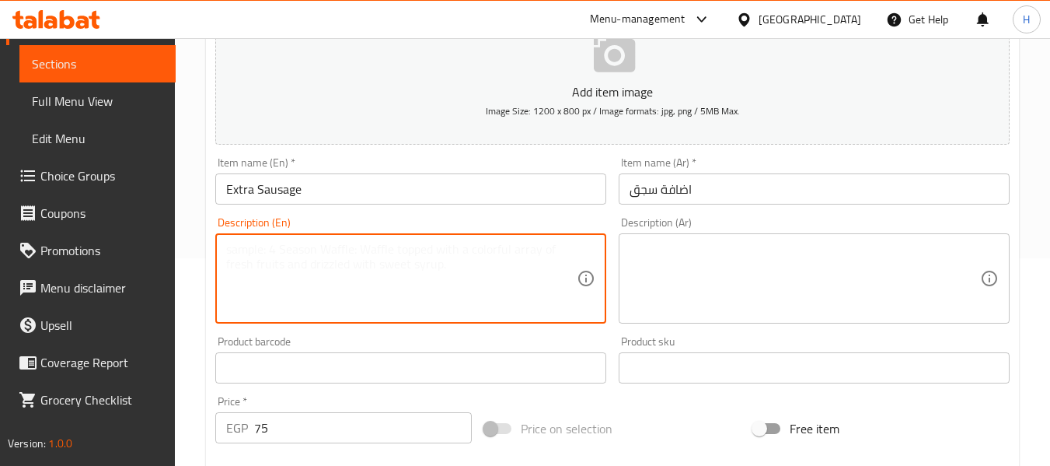
paste textarea "Extra serving of flavorful grilled sausage."
type textarea "Extra serving of flavorful grilled sausage."
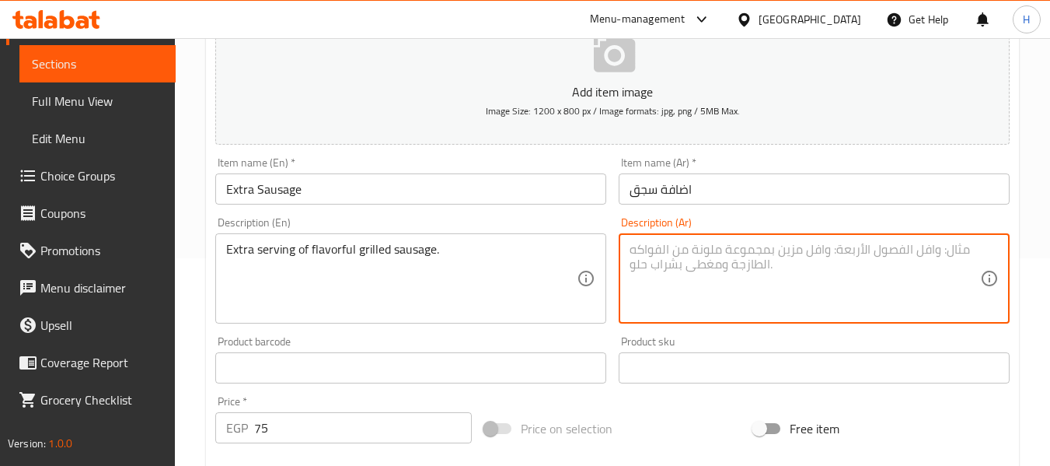
click at [837, 243] on textarea at bounding box center [805, 279] width 351 height 74
paste textarea "حصة إضافية من سجق مشوي غني بالنكهات."
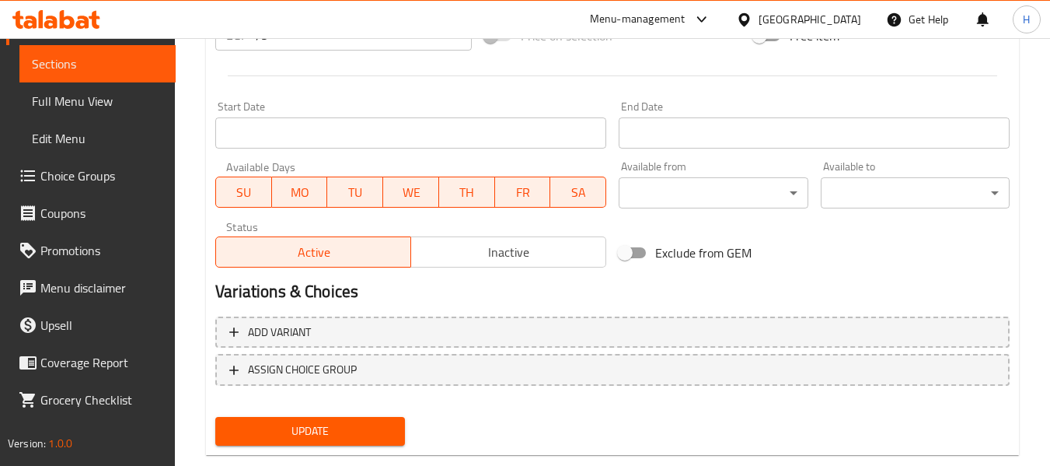
scroll to position [633, 0]
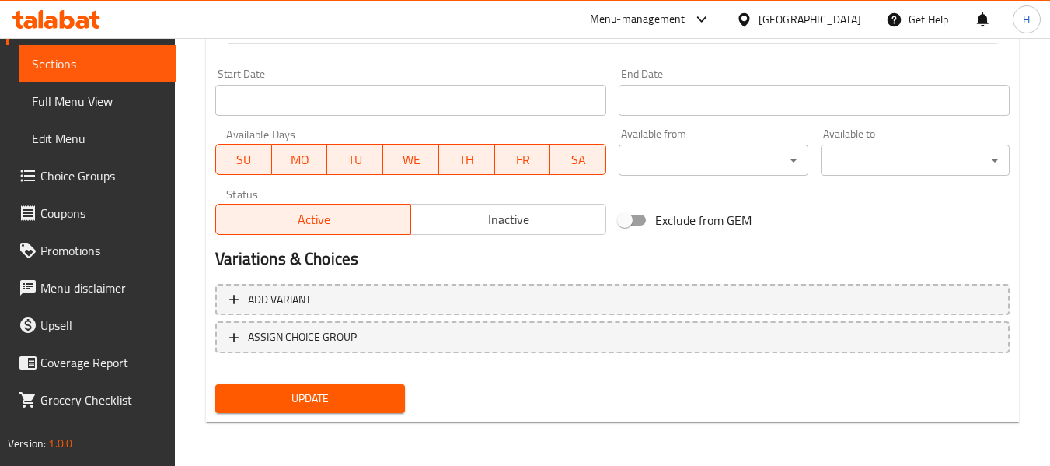
type textarea "حصة إضافية من سجق مشوي غني بالنكهات."
click at [292, 418] on div "Update" at bounding box center [309, 398] width 201 height 41
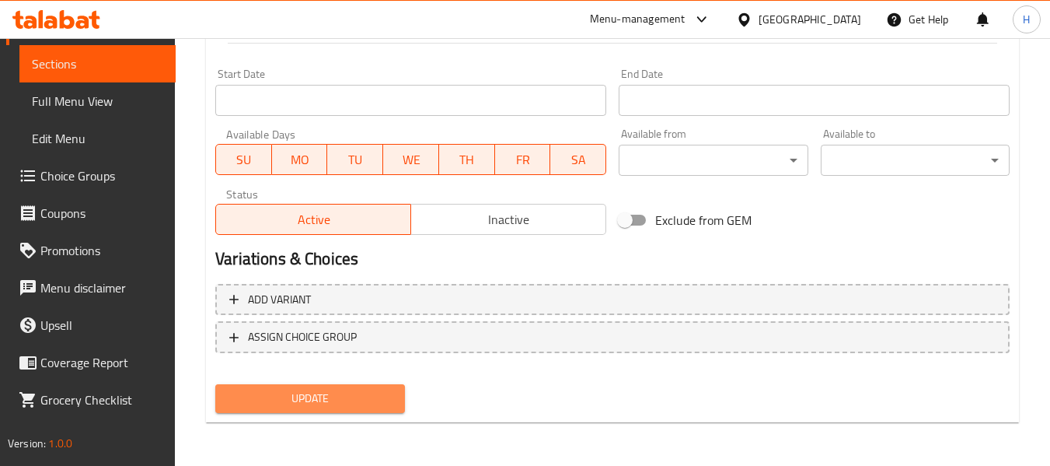
click at [303, 386] on button "Update" at bounding box center [309, 398] width 189 height 29
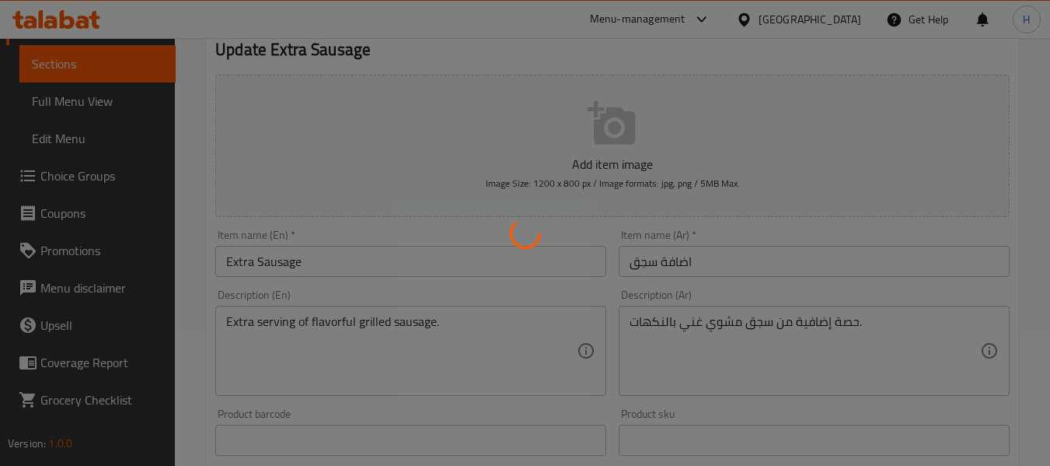
scroll to position [0, 0]
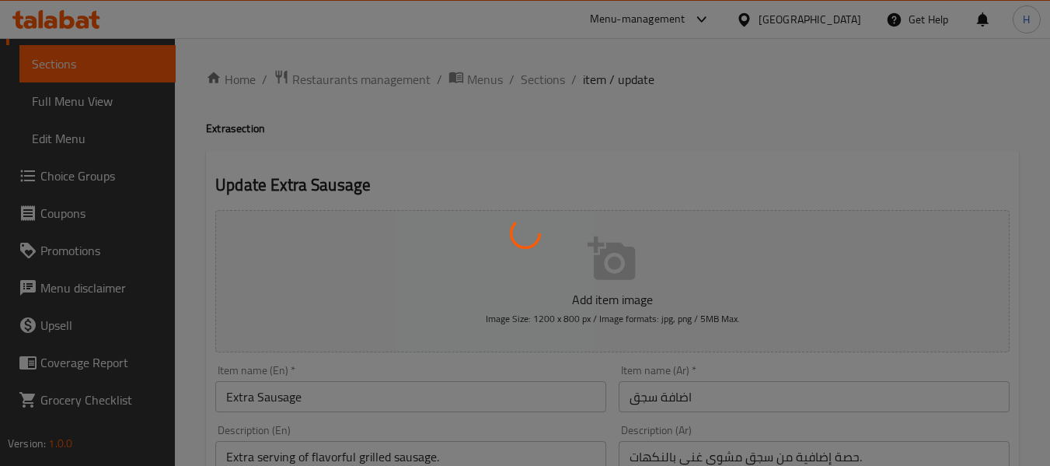
click at [526, 134] on div at bounding box center [525, 233] width 1050 height 466
click at [545, 90] on div at bounding box center [525, 233] width 1050 height 466
drag, startPoint x: 549, startPoint y: 80, endPoint x: 543, endPoint y: 96, distance: 17.5
click at [543, 96] on div at bounding box center [525, 233] width 1050 height 466
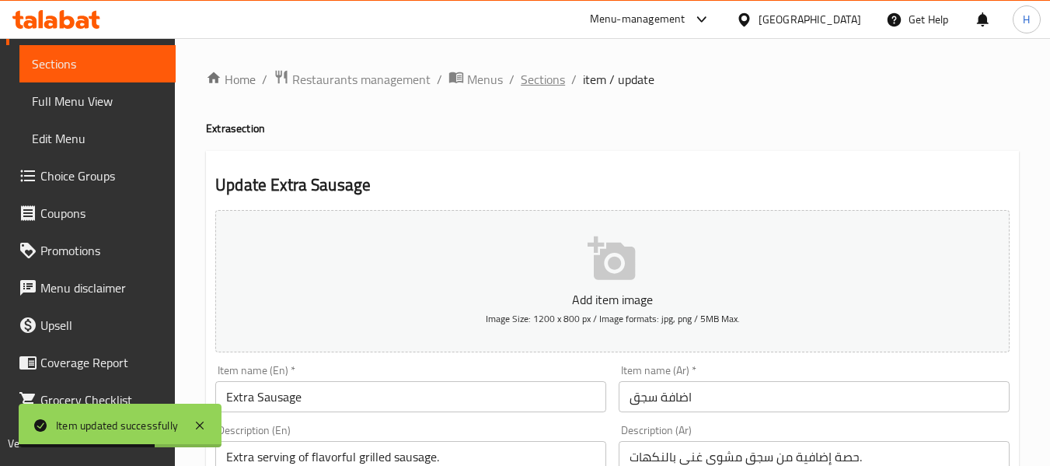
click at [530, 70] on span "Sections" at bounding box center [543, 79] width 44 height 19
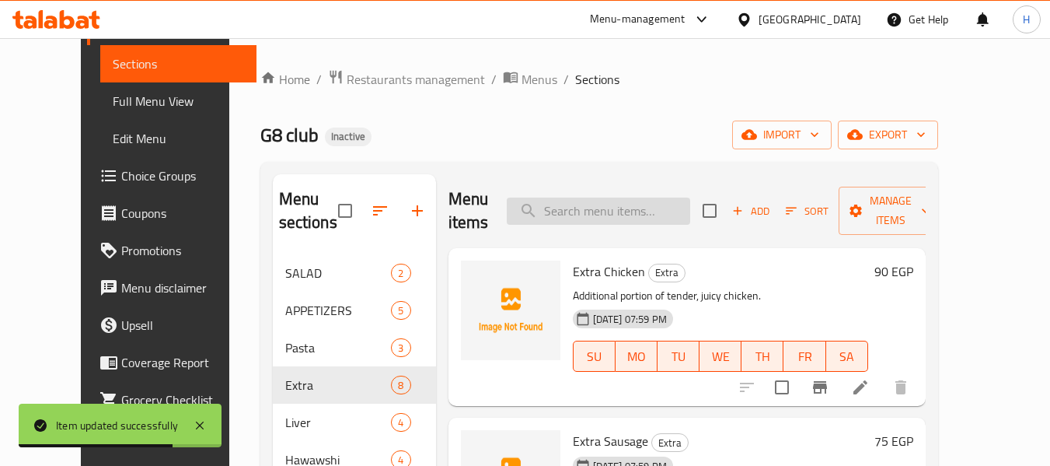
click at [599, 199] on input "search" at bounding box center [599, 210] width 184 height 27
paste input "Extra Shrimp"
type input "Extra Shrimp"
click at [875, 335] on div "SU MO TU WE TH FR SA" at bounding box center [721, 356] width 308 height 44
click at [627, 201] on input "Extra Shrimp" at bounding box center [599, 210] width 184 height 27
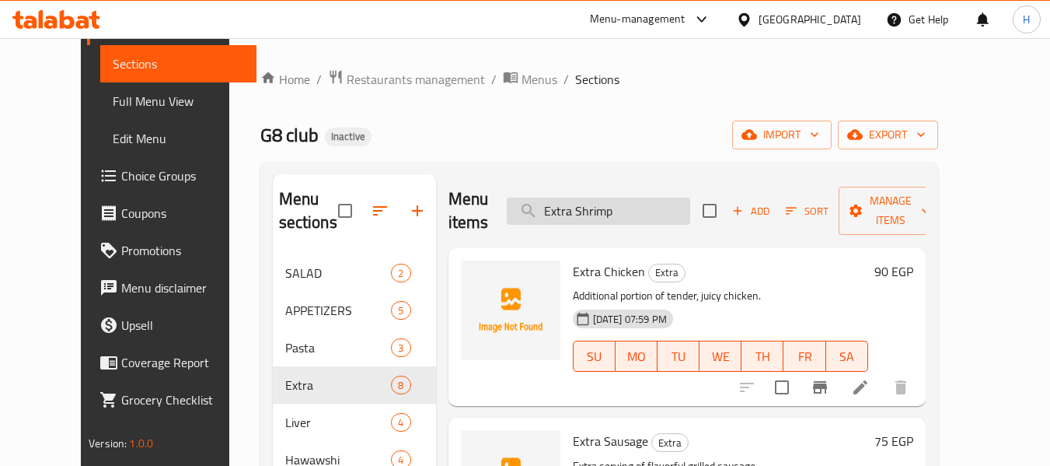
click at [641, 208] on input "Extra Shrimp" at bounding box center [599, 210] width 184 height 27
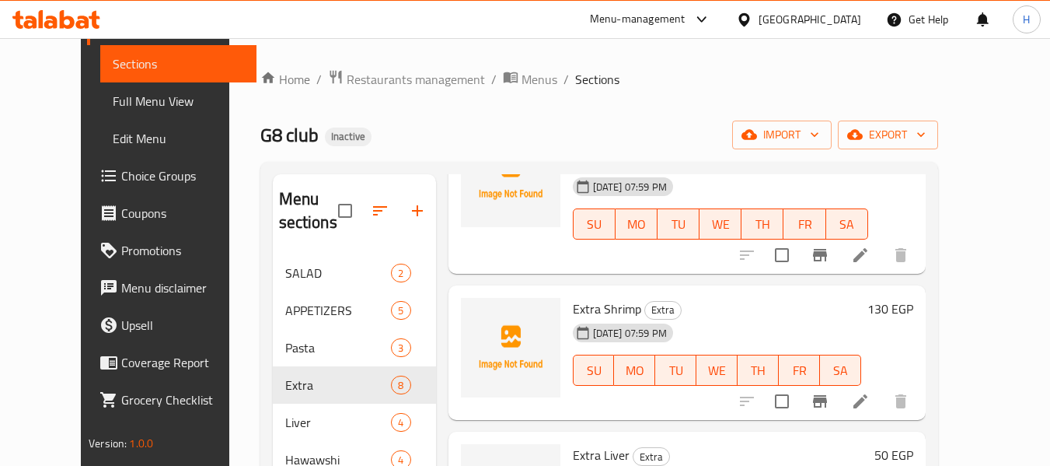
scroll to position [337, 0]
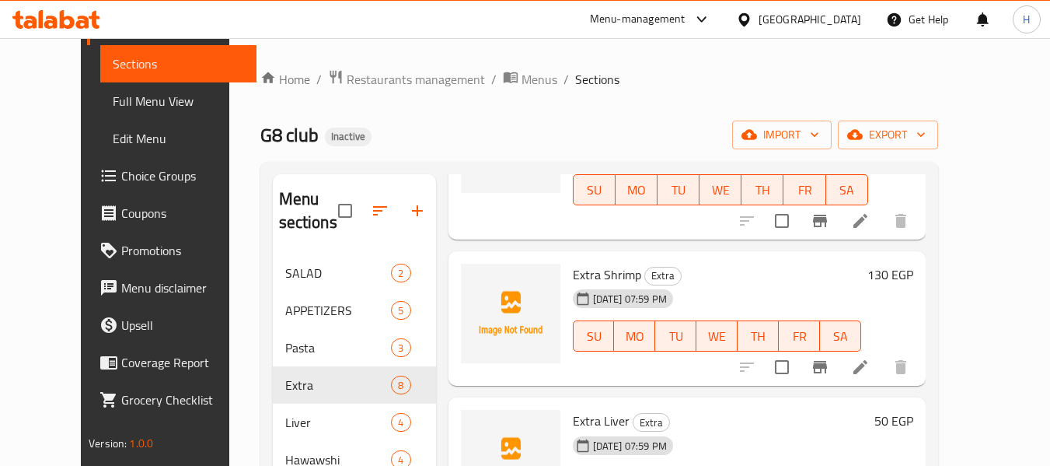
click at [883, 375] on li at bounding box center [861, 367] width 44 height 28
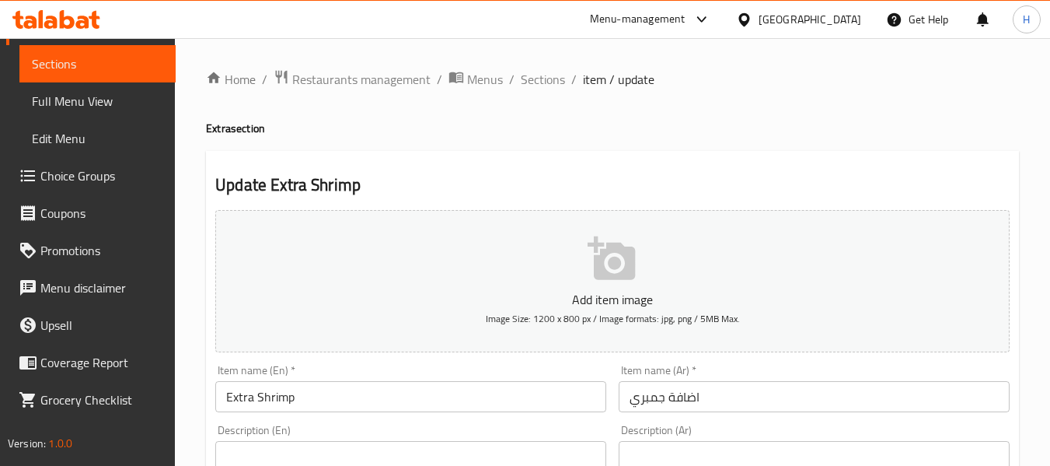
paste textarea "Additional portion of succulent, seasoned shrimp."
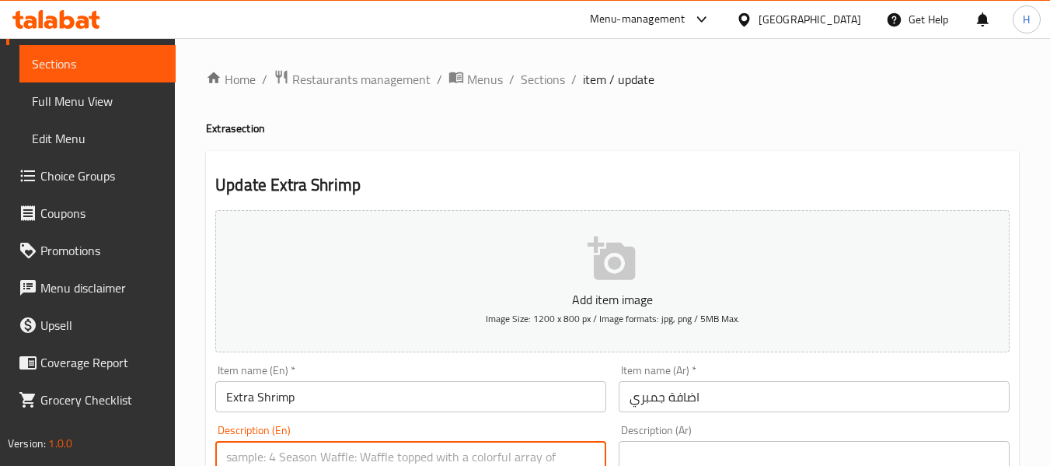
scroll to position [2, 0]
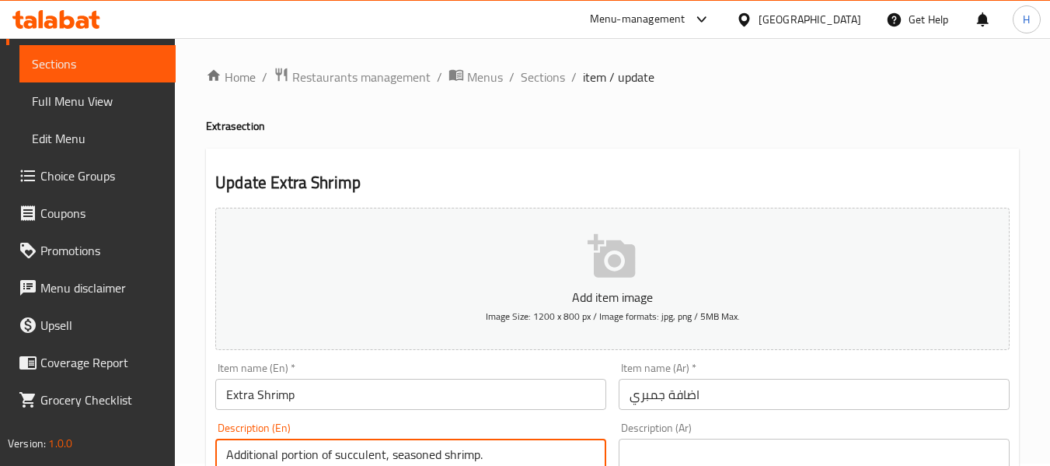
type textarea "Additional portion of succulent, seasoned shrimp."
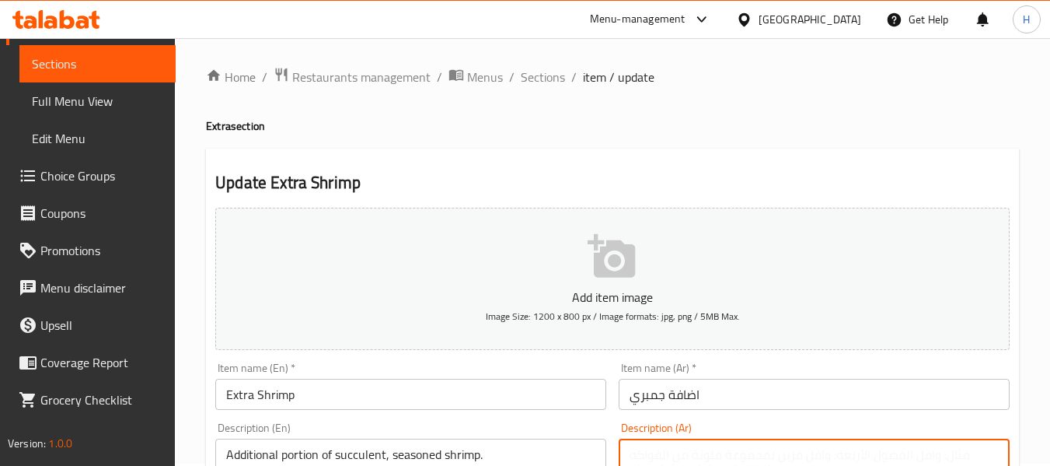
paste textarea "جزء إضافي من الجمبري اللذيذ والمتبل."
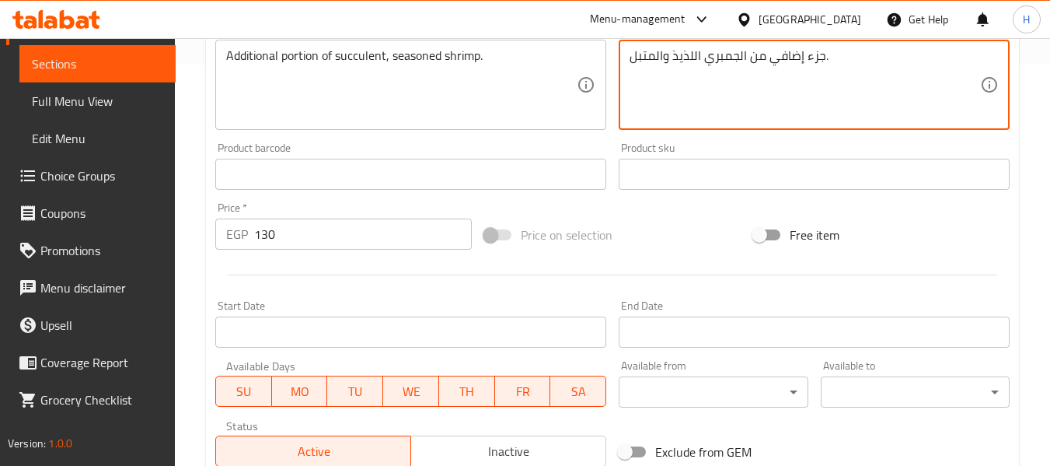
scroll to position [417, 0]
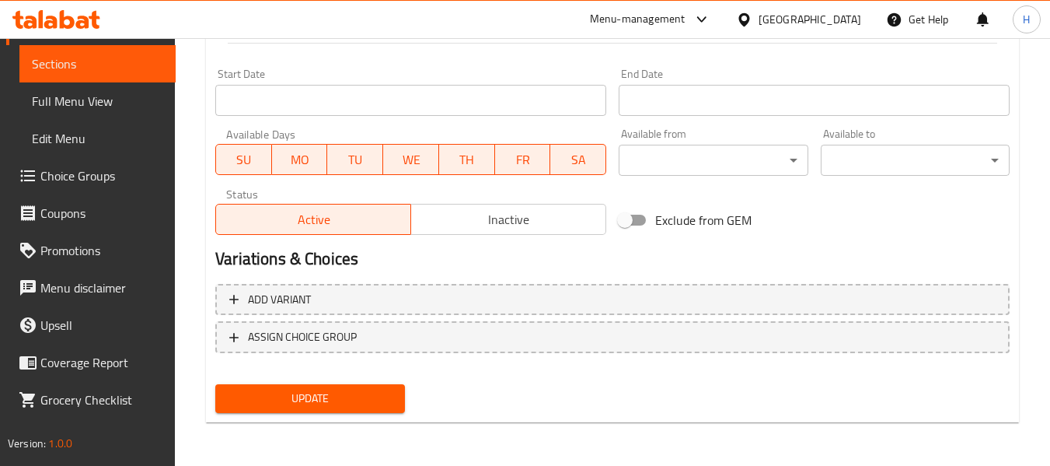
type textarea "جزء إضافي من الجمبري اللذيذ والمتبل."
click at [365, 399] on span "Update" at bounding box center [310, 398] width 164 height 19
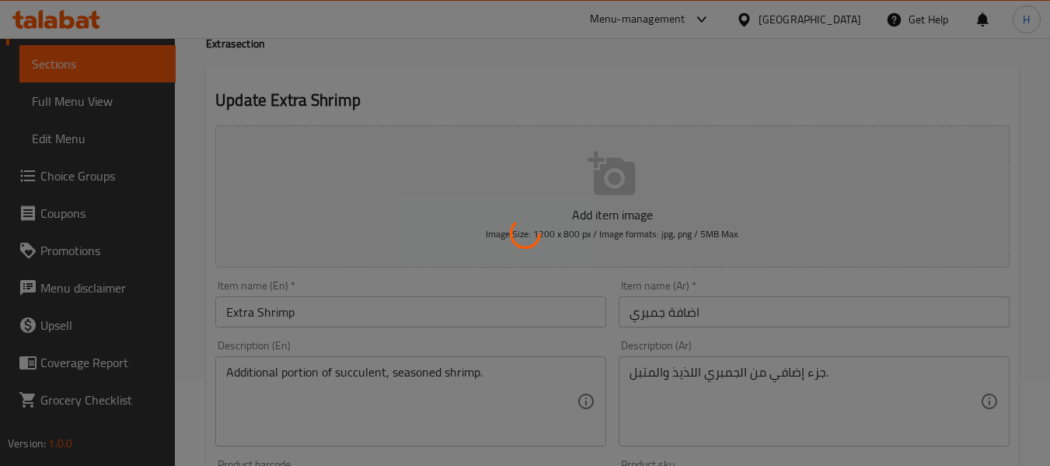
scroll to position [0, 0]
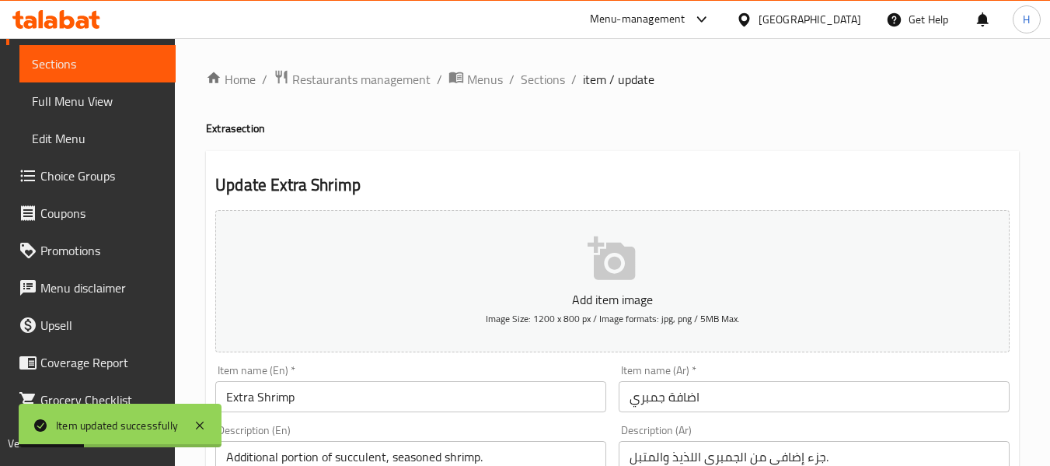
click at [547, 80] on span "Sections" at bounding box center [543, 79] width 44 height 19
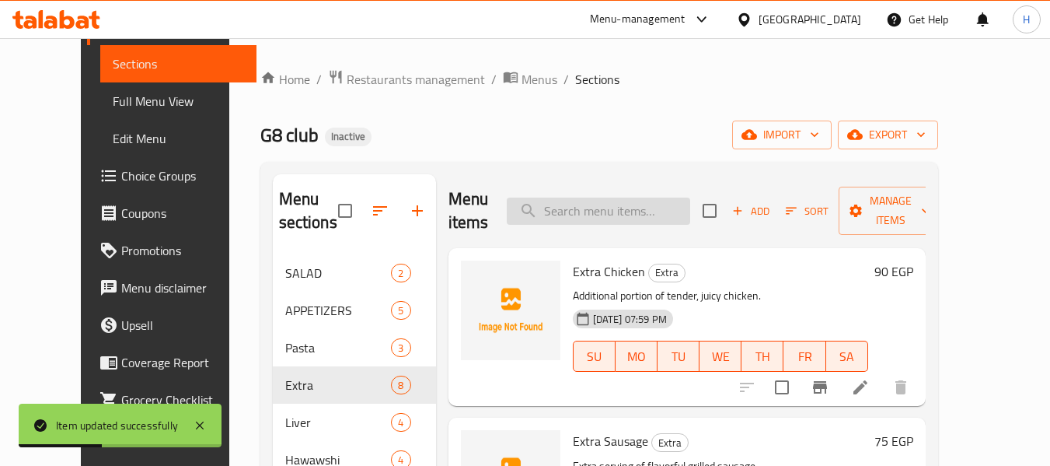
click at [625, 217] on input "search" at bounding box center [599, 210] width 184 height 27
paste input "Extra Liver"
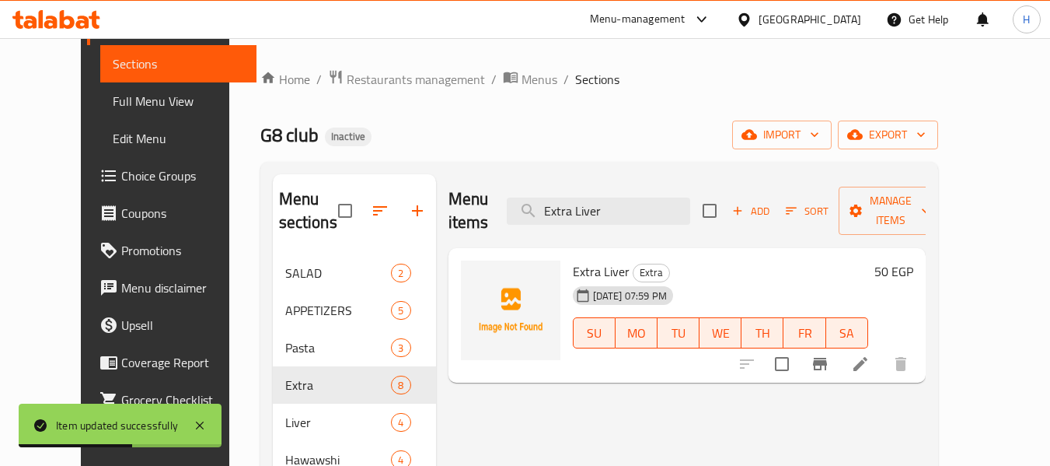
type input "Extra Liver"
click at [883, 350] on li at bounding box center [861, 364] width 44 height 28
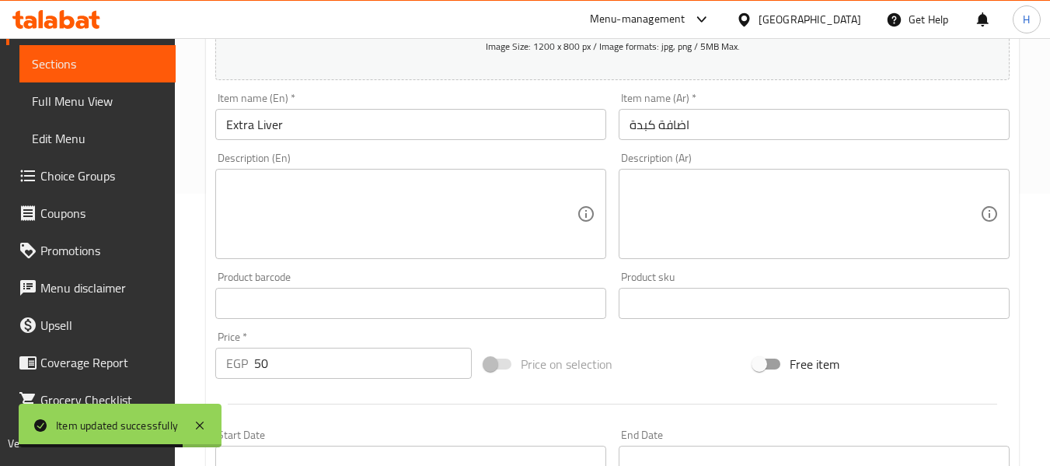
scroll to position [414, 0]
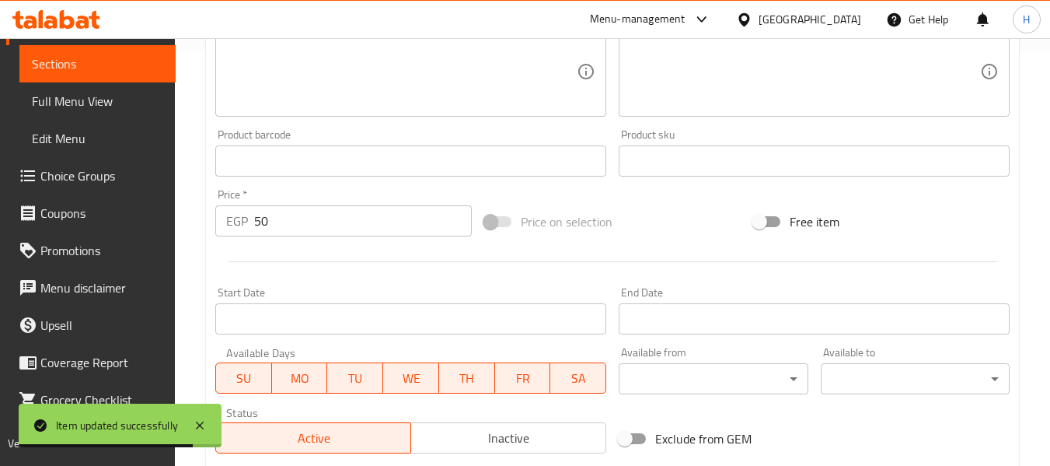
click at [357, 44] on textarea at bounding box center [401, 72] width 351 height 74
paste textarea "Extra serving of tender, pan-fried liver."
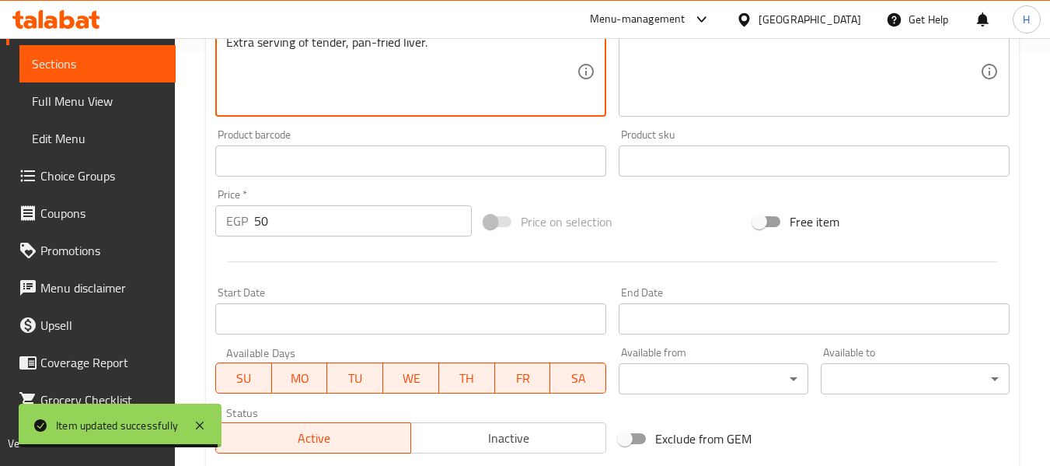
type textarea "Extra serving of tender, pan-fried liver."
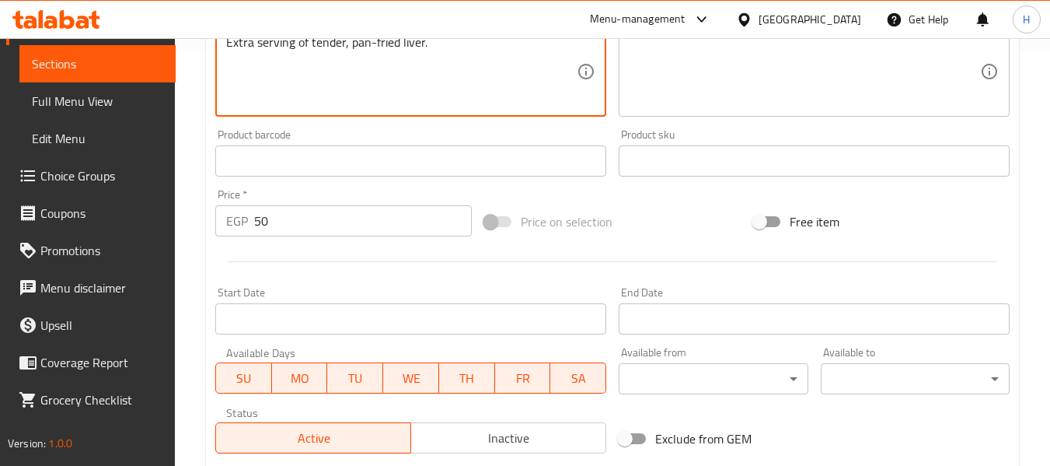
click at [816, 76] on textarea at bounding box center [805, 72] width 351 height 74
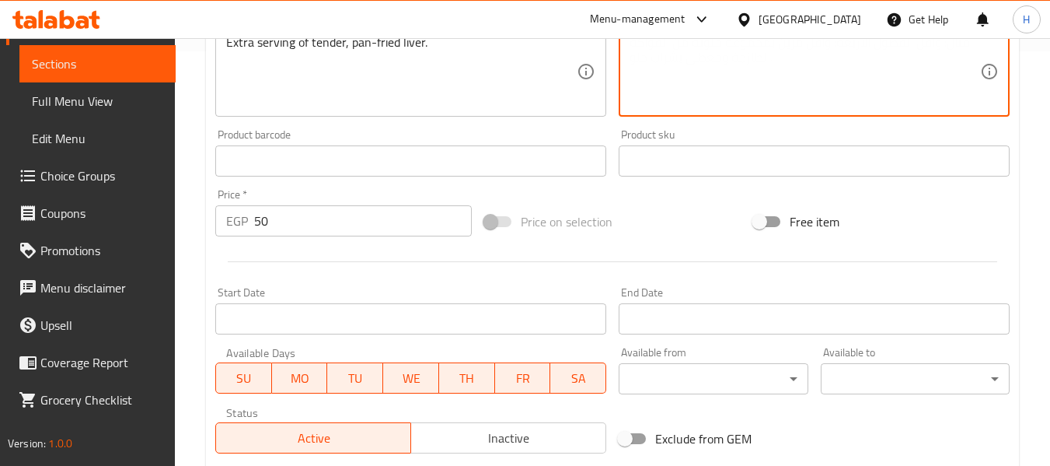
paste textarea "حصة إضافية من كبدة طرية مقلية."
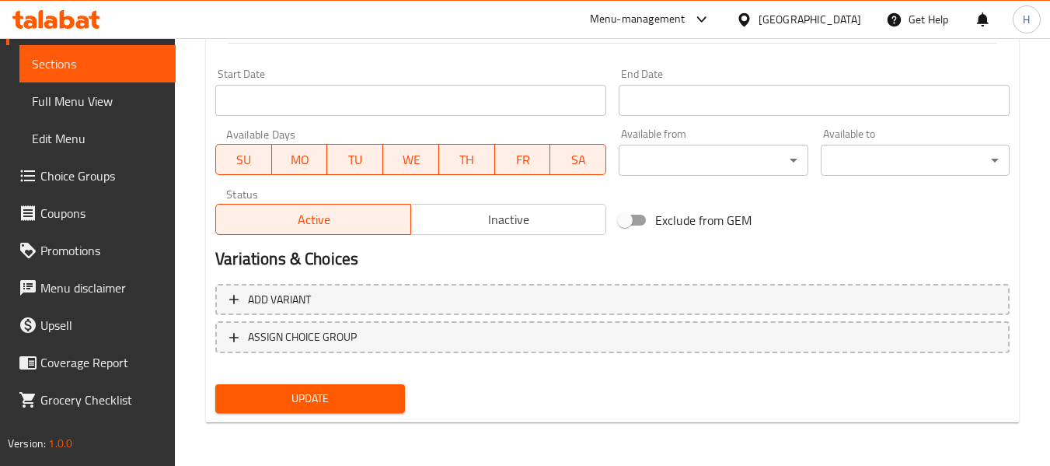
type textarea "حصة إضافية من كبدة طرية مقلية."
click at [338, 401] on span "Update" at bounding box center [310, 398] width 164 height 19
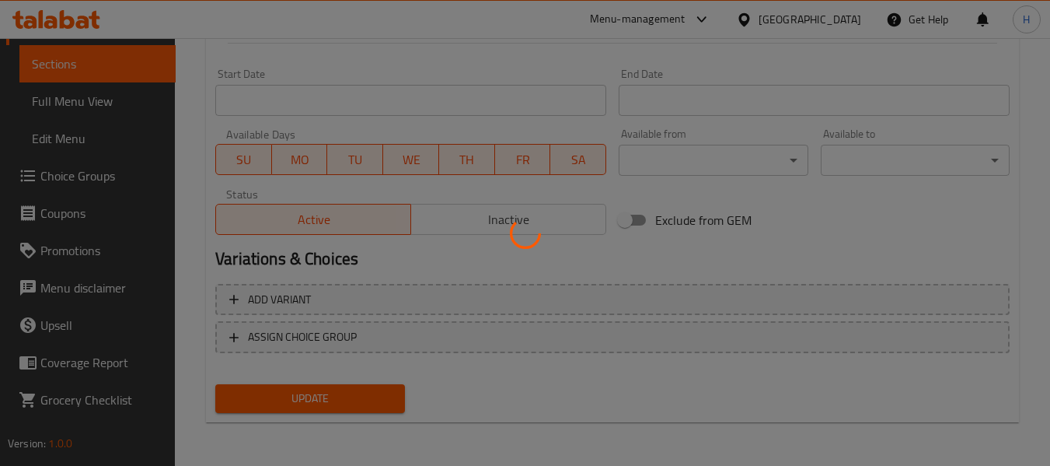
scroll to position [11, 0]
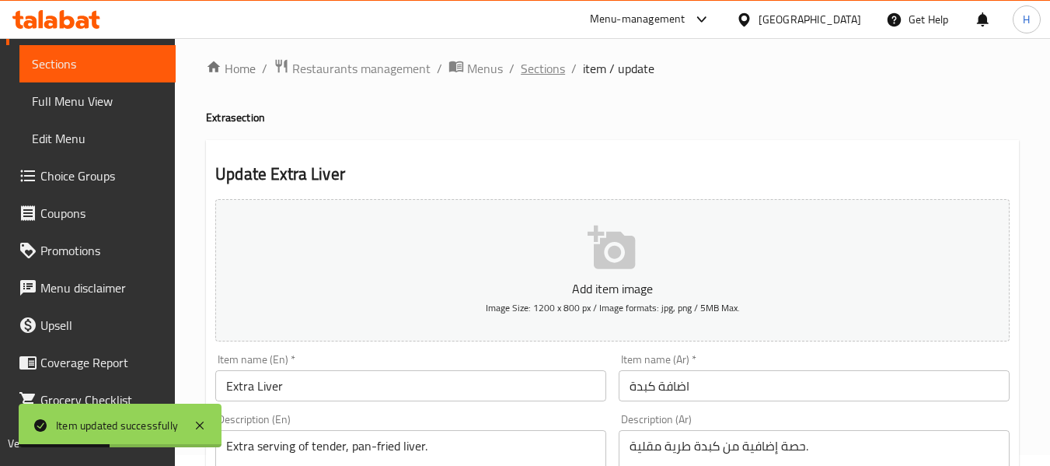
click at [563, 72] on span "Sections" at bounding box center [543, 68] width 44 height 19
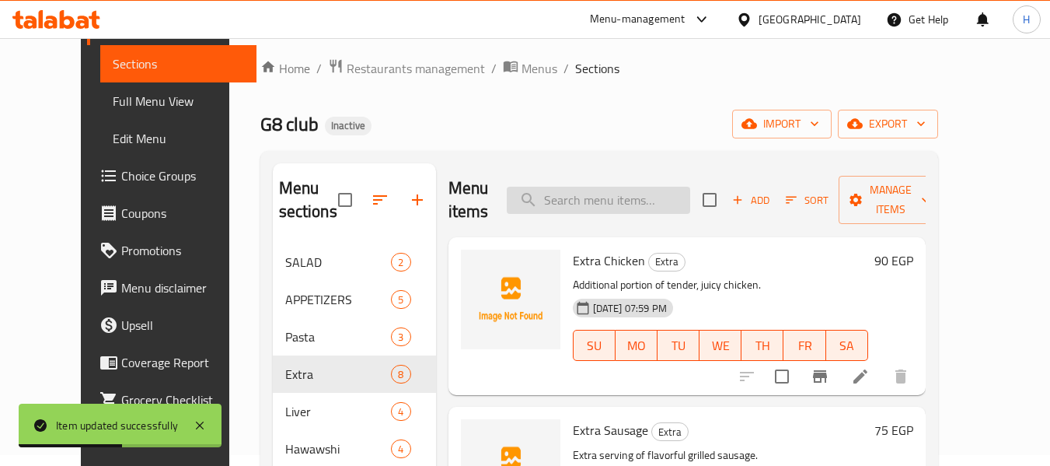
click at [617, 203] on input "search" at bounding box center [599, 200] width 184 height 27
paste input "Extra Mozzarella Cheese"
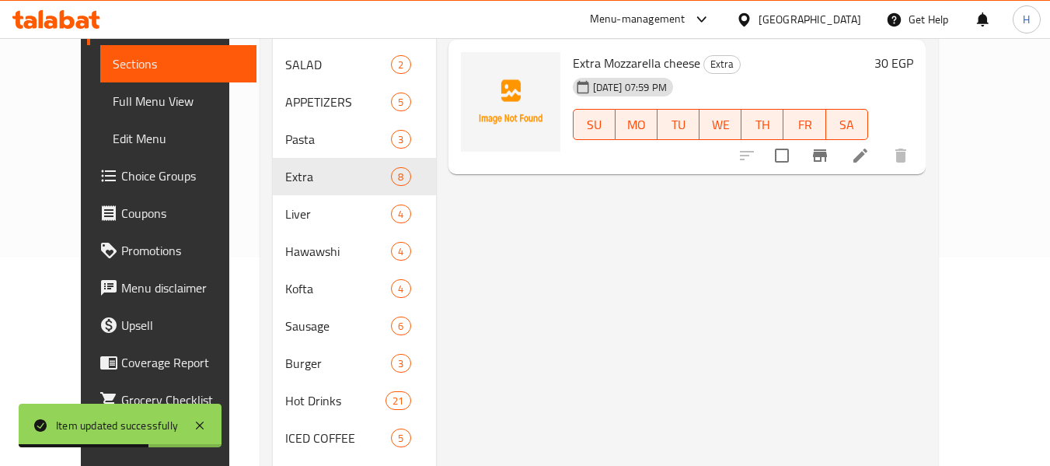
scroll to position [218, 0]
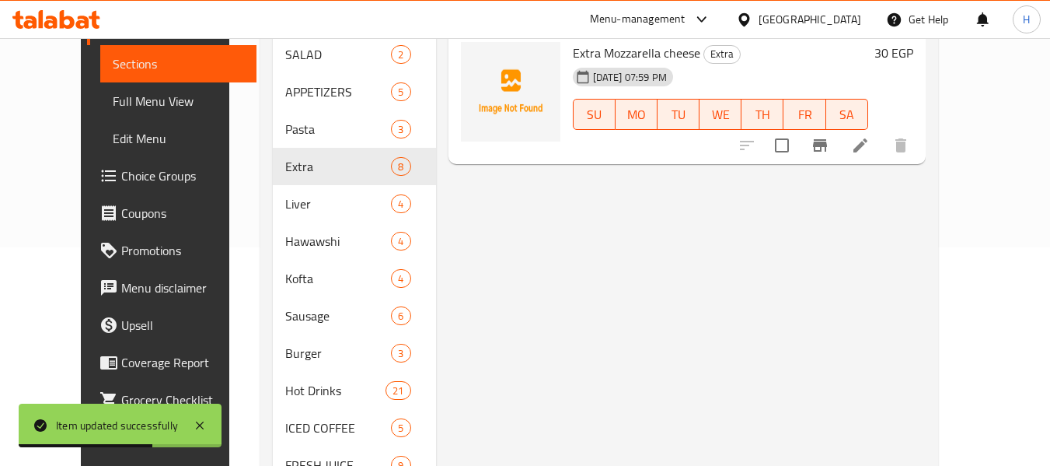
type input "Extra Mozzarella Cheese"
click at [883, 131] on li at bounding box center [861, 145] width 44 height 28
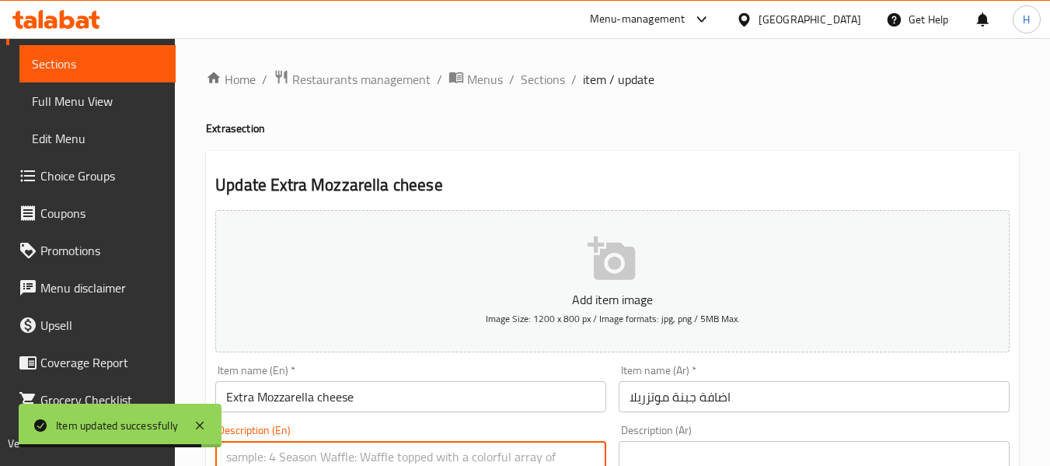
paste textarea "Additional portion of creamy, stretchy mozzarella cheese."
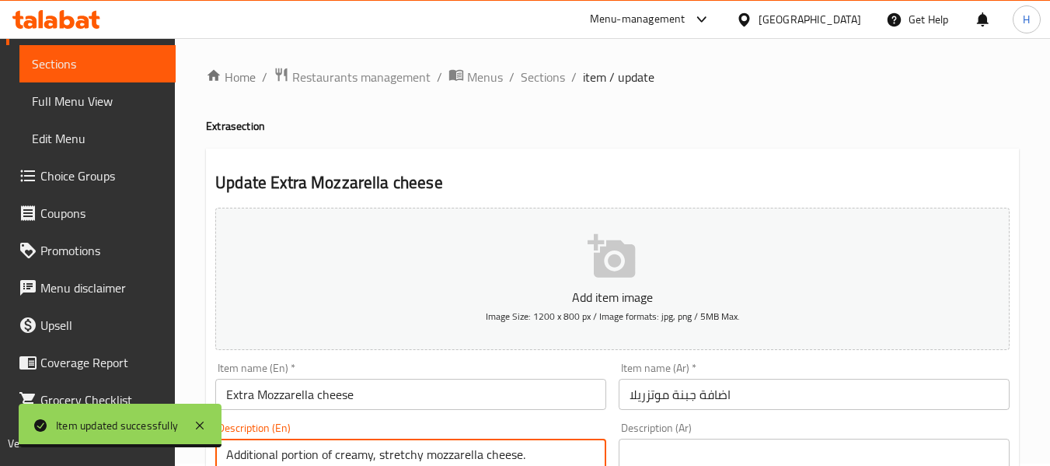
type textarea "Additional portion of creamy, stretchy mozzarella cheese."
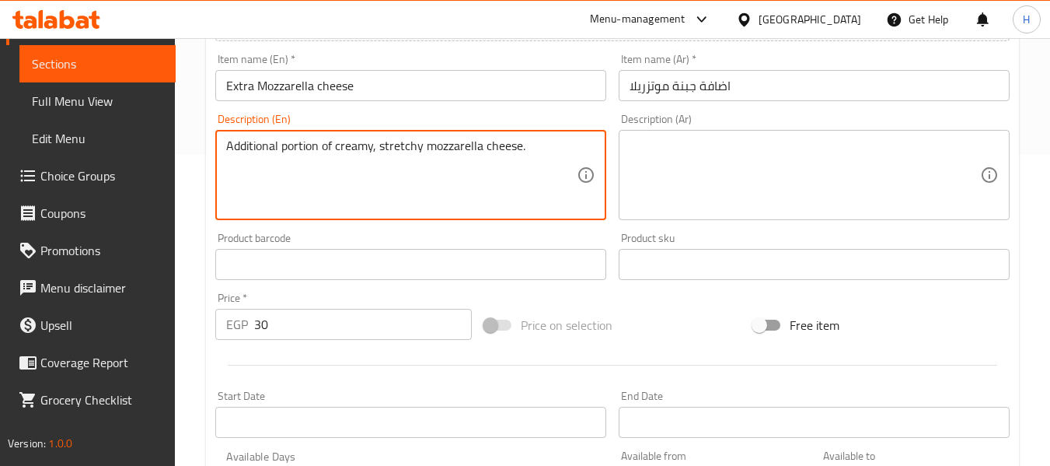
scroll to position [417, 0]
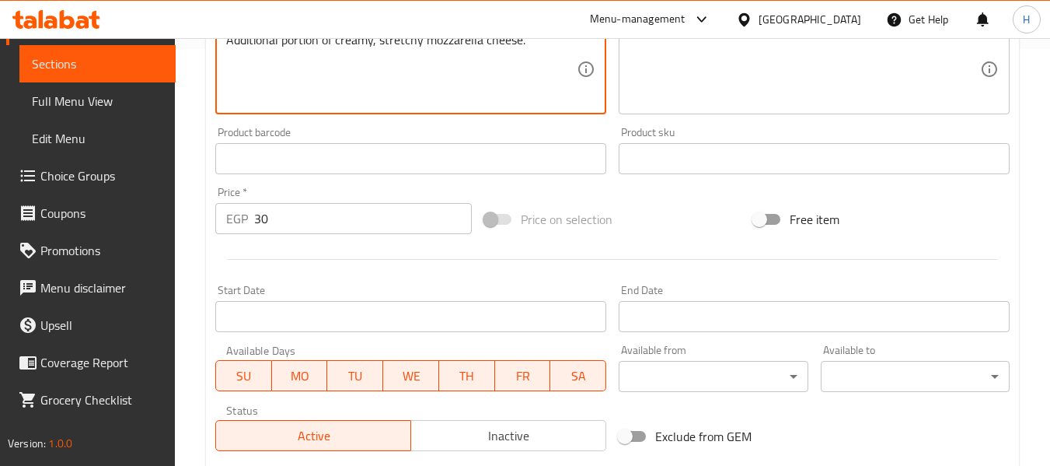
click at [830, 86] on textarea at bounding box center [805, 70] width 351 height 74
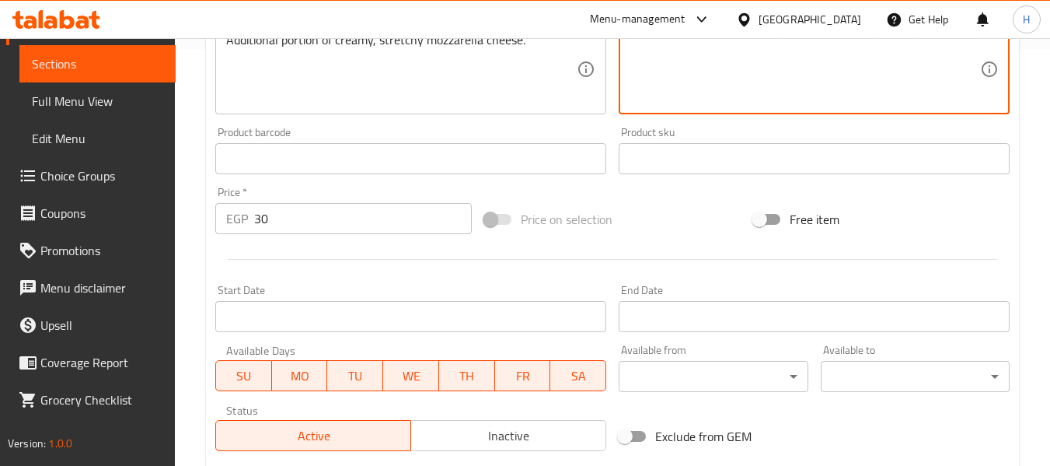
paste textarea "حصة إضافية من جبنة موزاريلا كريمي ومطاطي."
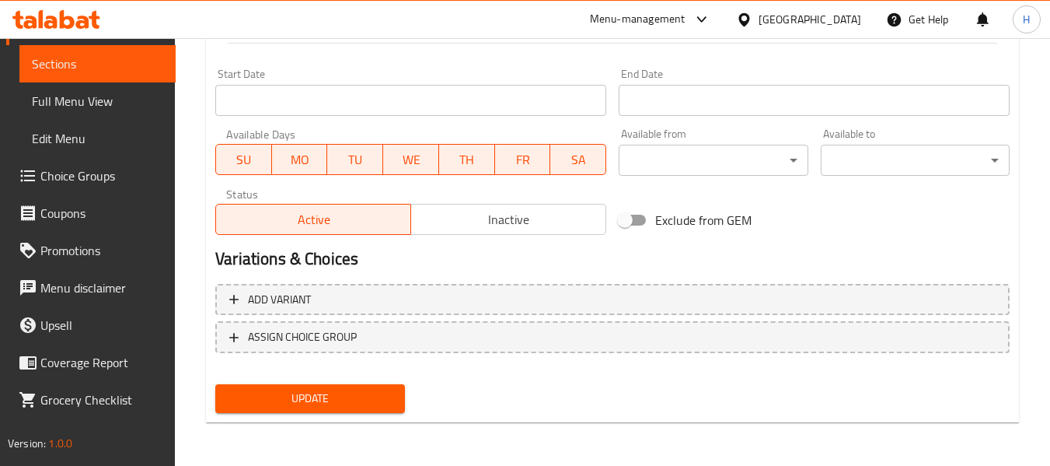
type textarea "حصة إضافية من جبنة موزاريلا كريمي ومطاطي."
click at [285, 404] on span "Update" at bounding box center [310, 398] width 164 height 19
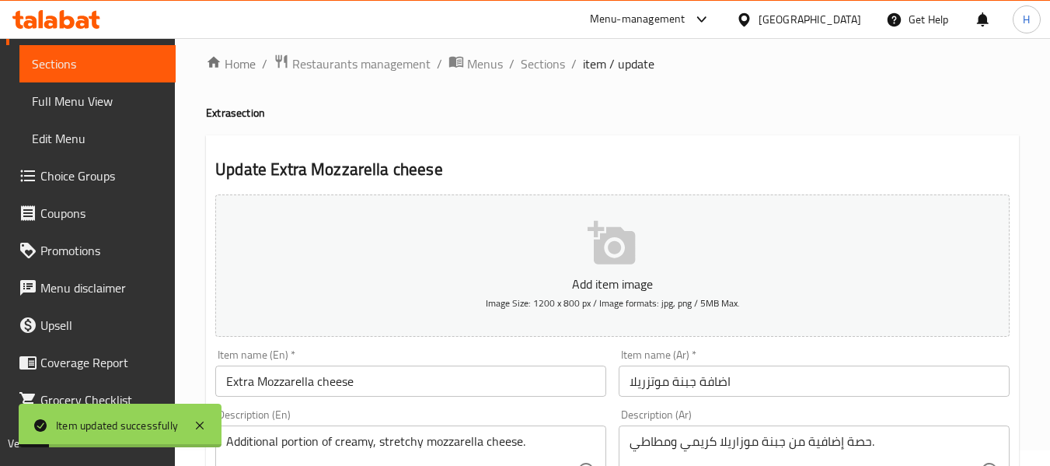
scroll to position [0, 0]
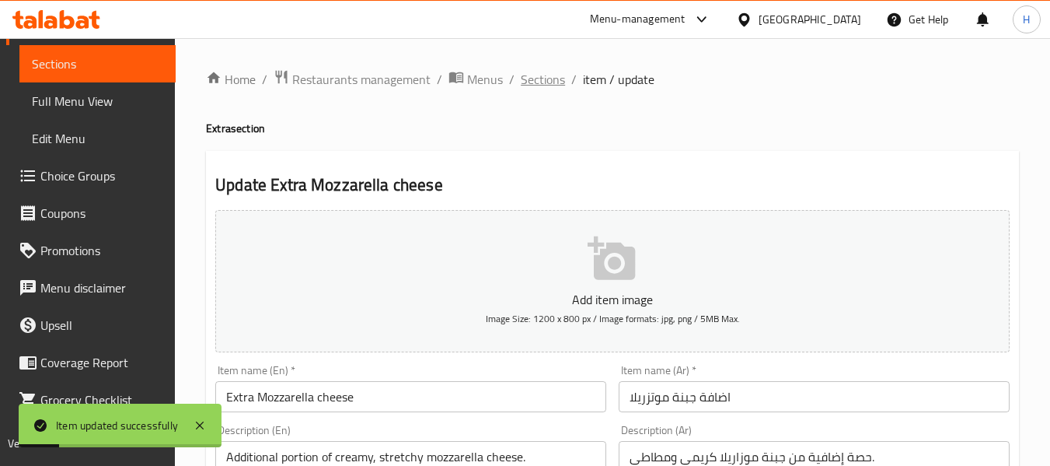
click at [562, 72] on span "Sections" at bounding box center [543, 79] width 44 height 19
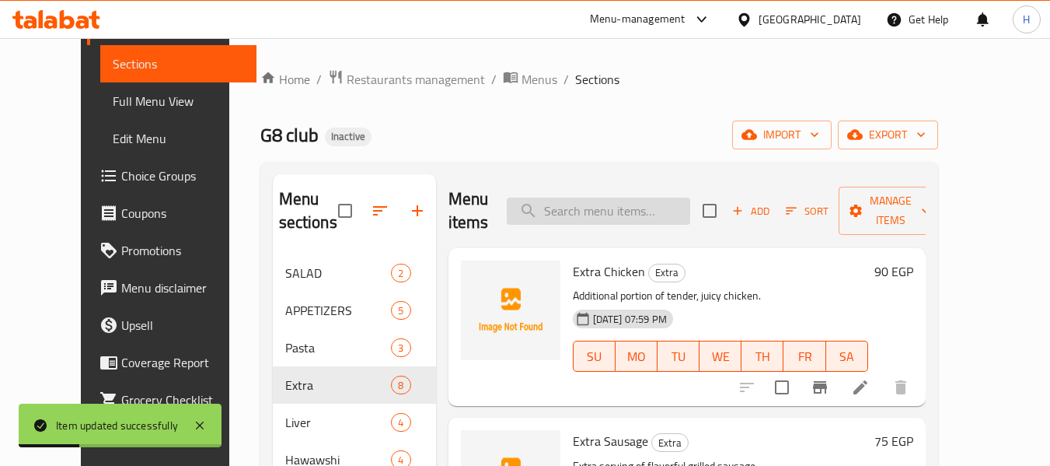
click at [613, 215] on input "search" at bounding box center [599, 210] width 184 height 27
paste input "Pickles"
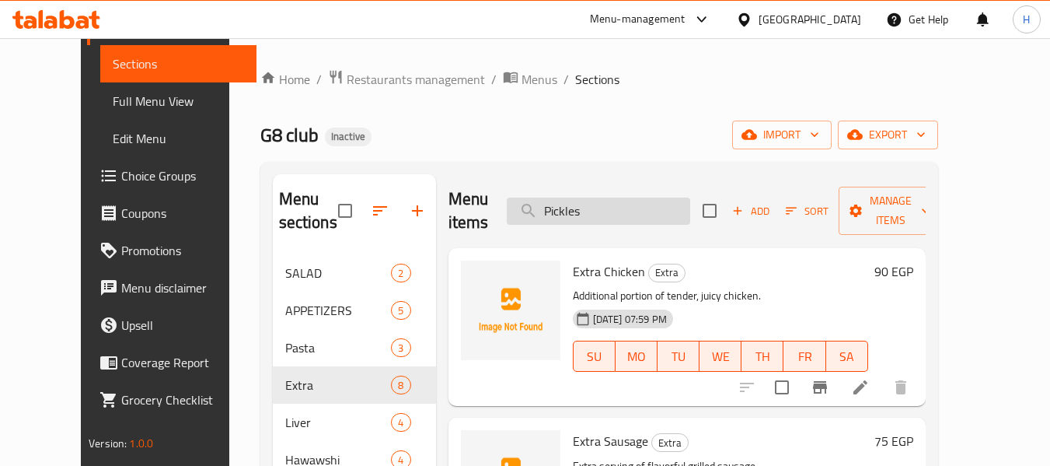
click at [617, 214] on input "Pickles" at bounding box center [599, 210] width 184 height 27
paste input "search"
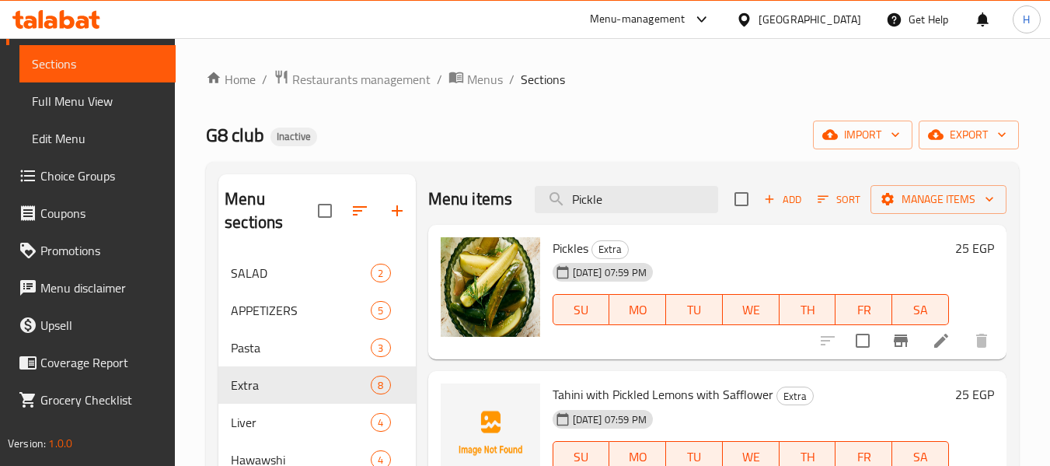
type input "Pickle"
click at [949, 340] on icon at bounding box center [941, 340] width 19 height 19
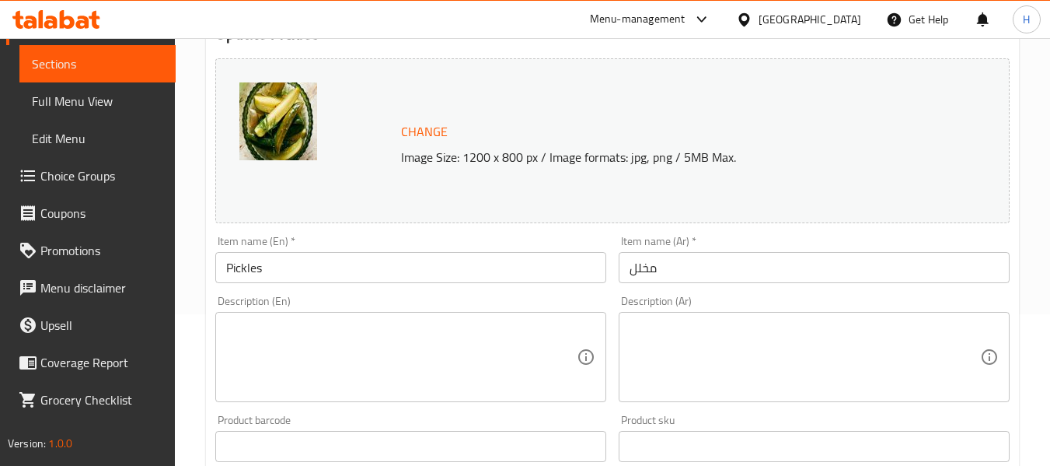
scroll to position [208, 0]
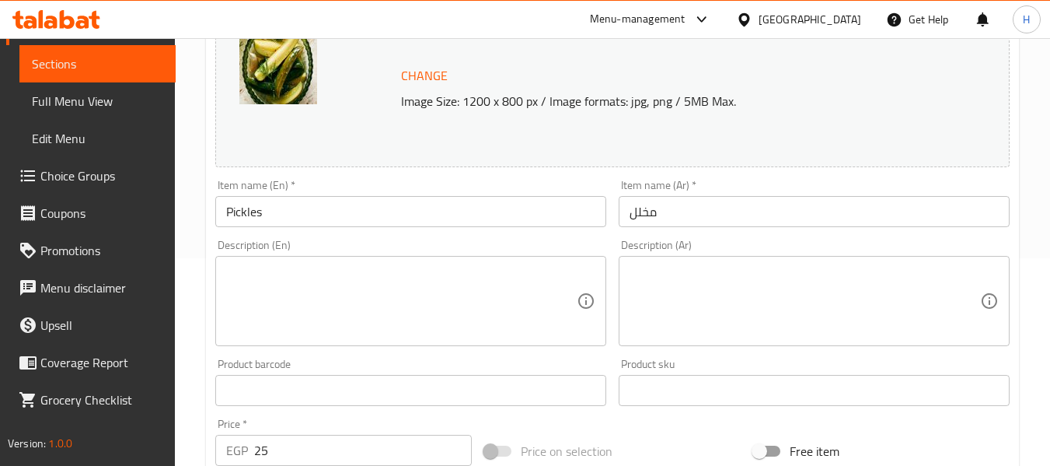
click at [334, 299] on textarea at bounding box center [401, 301] width 351 height 74
paste textarea "Crisp, tangy pickled cucumbers served as a side."
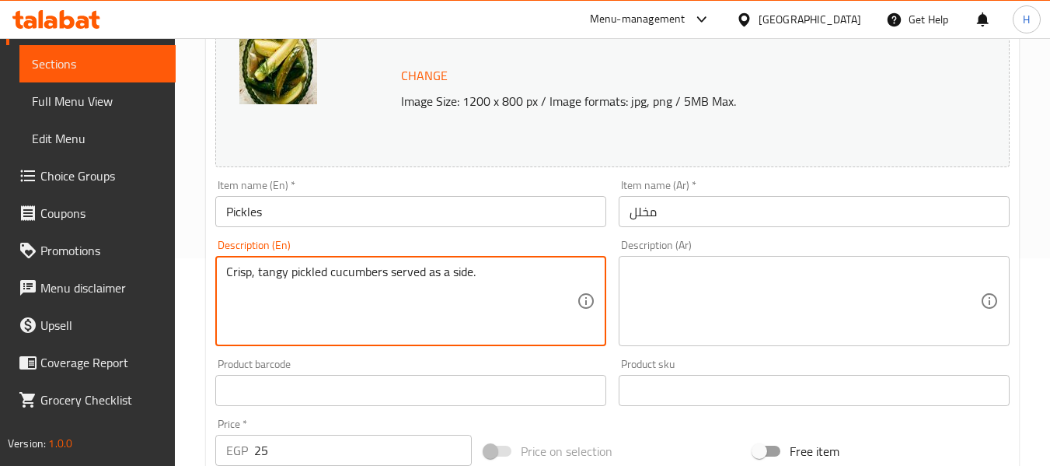
type textarea "Crisp, tangy pickled cucumbers served as a side."
click at [924, 304] on textarea at bounding box center [805, 301] width 351 height 74
paste textarea "خيار مخلل مقرمش وحامض يقدم كطبق جانبي."
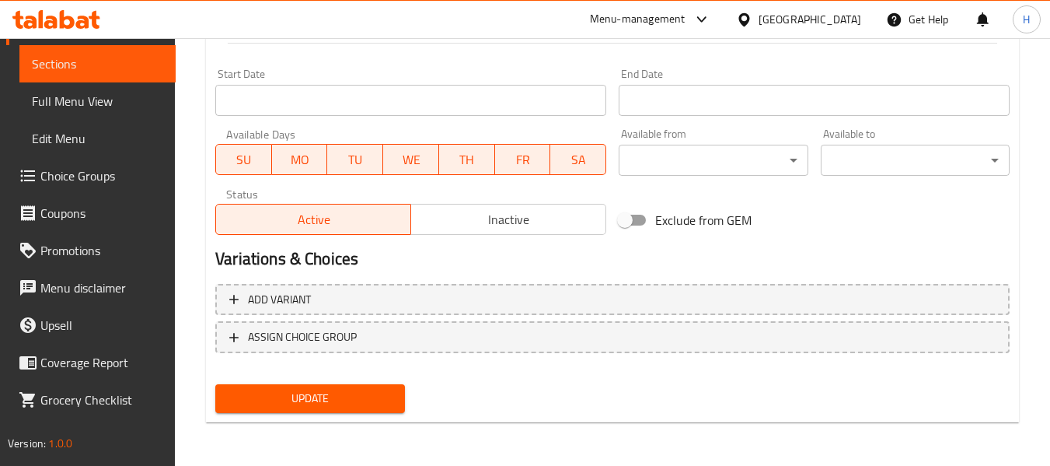
type textarea "خيار مخلل مقرمش وحامض يقدم كطبق جانبي."
click at [327, 393] on span "Update" at bounding box center [310, 398] width 164 height 19
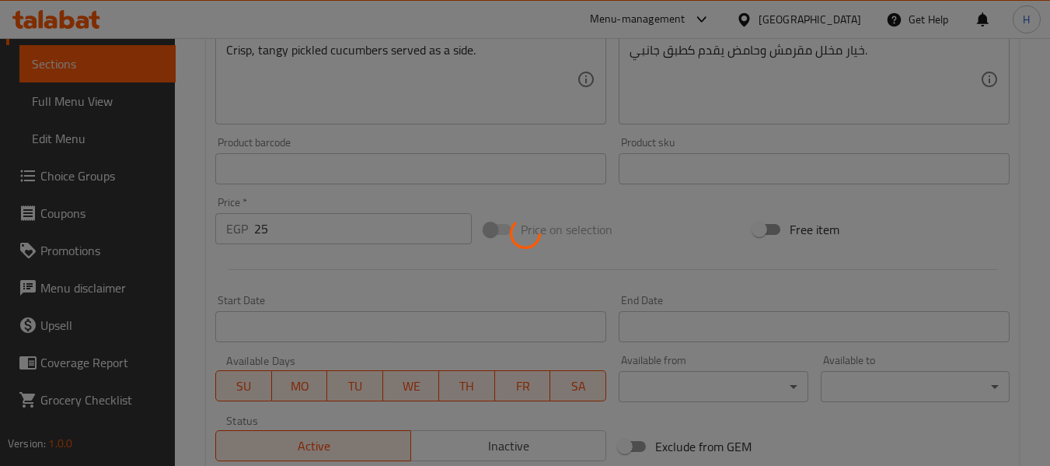
scroll to position [0, 0]
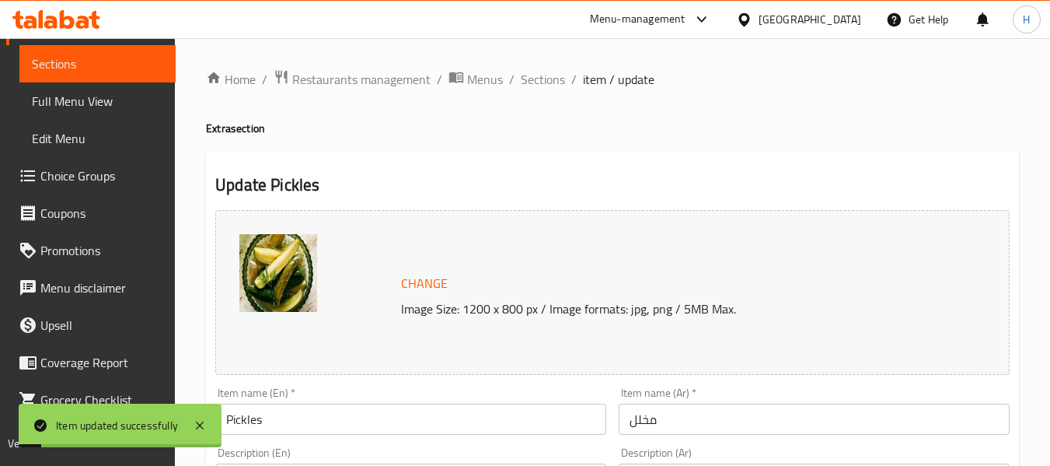
click at [548, 80] on span "Sections" at bounding box center [543, 79] width 44 height 19
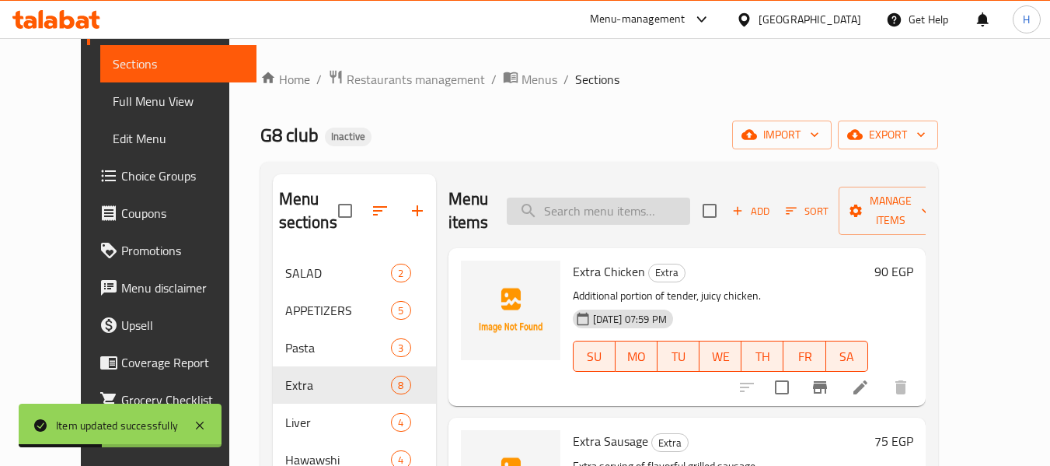
click at [676, 206] on input "search" at bounding box center [599, 210] width 184 height 27
paste input "Tahini"
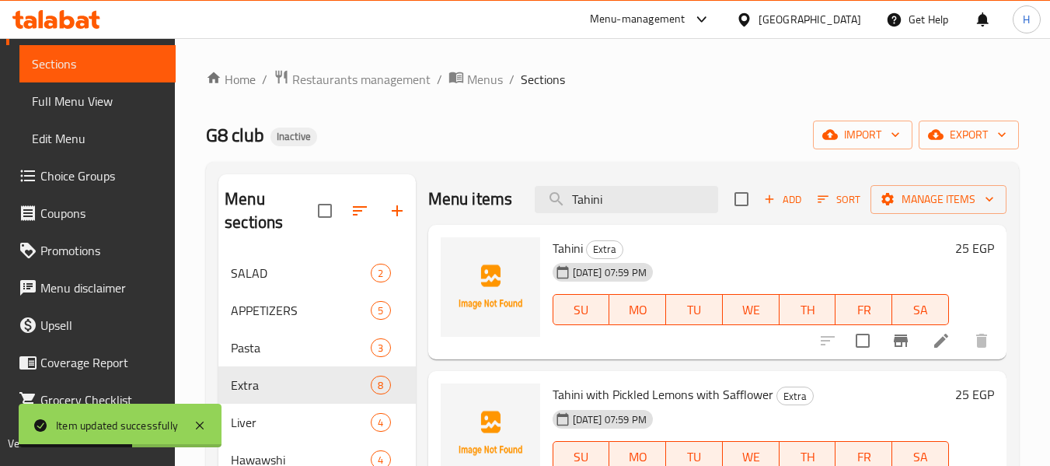
type input "Tahini"
click at [920, 355] on li at bounding box center [942, 341] width 44 height 28
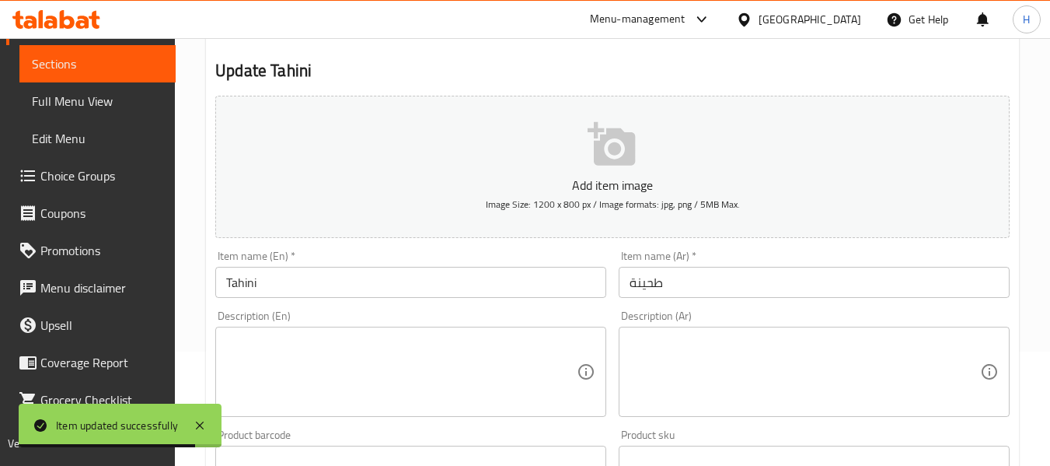
scroll to position [208, 0]
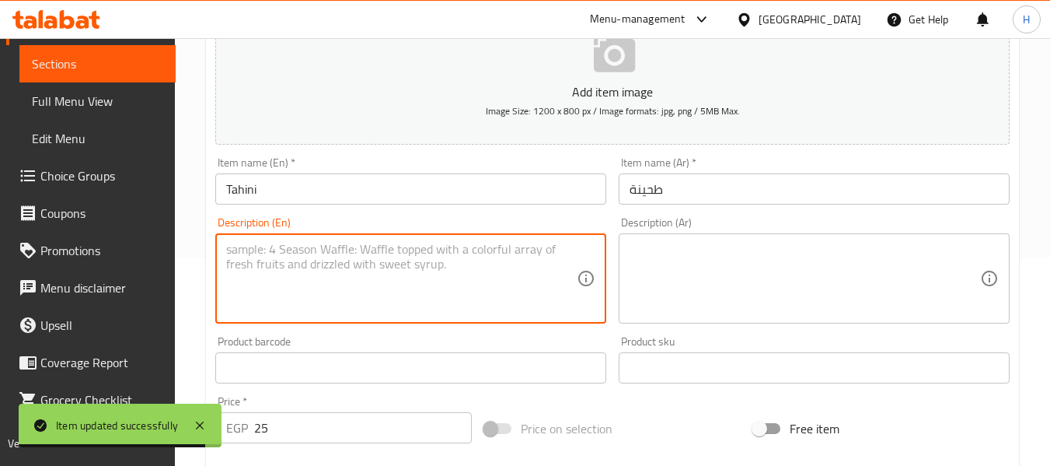
click at [300, 247] on textarea at bounding box center [401, 279] width 351 height 74
paste textarea "Smooth and rich sesame paste dip."
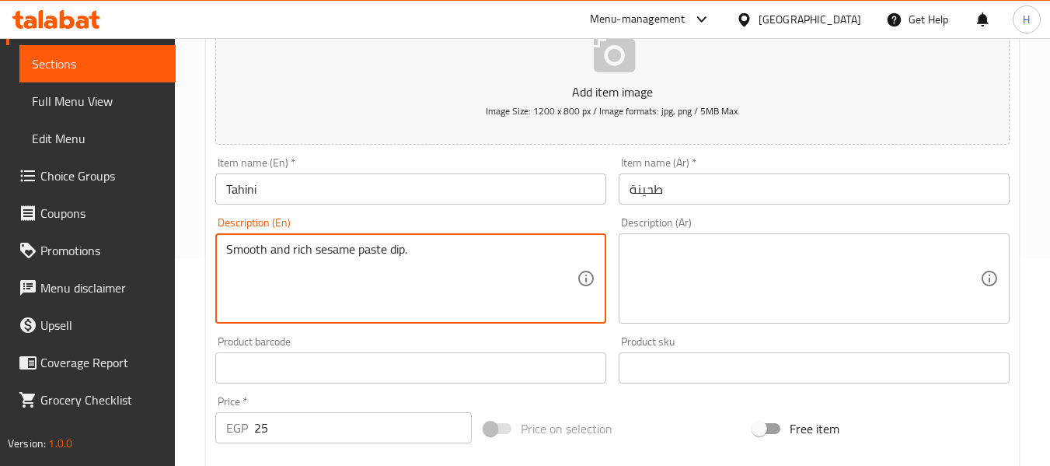
type textarea "Smooth and rich sesame paste dip."
click at [848, 228] on div "Description (Ar) Description (Ar)" at bounding box center [814, 270] width 391 height 107
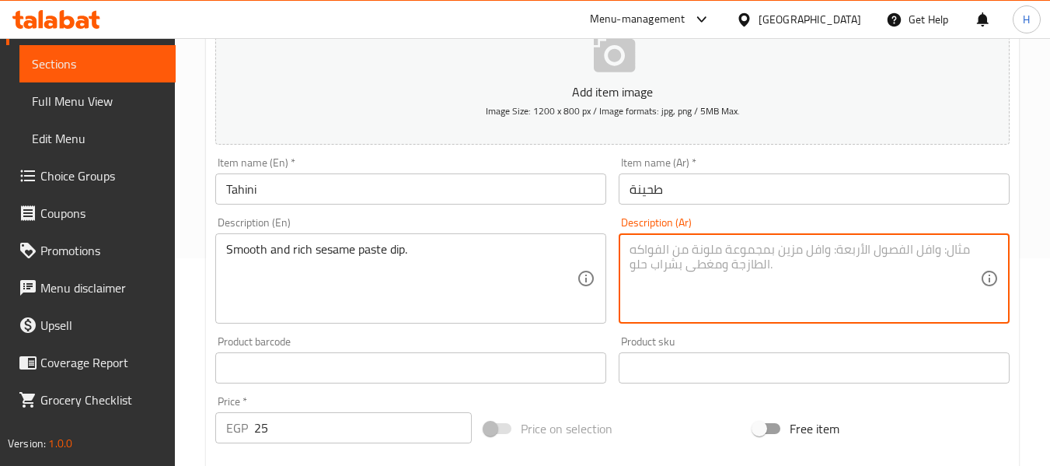
click at [843, 257] on textarea at bounding box center [805, 279] width 351 height 74
paste textarea "صلصة السمسم الغنية والناعمة."
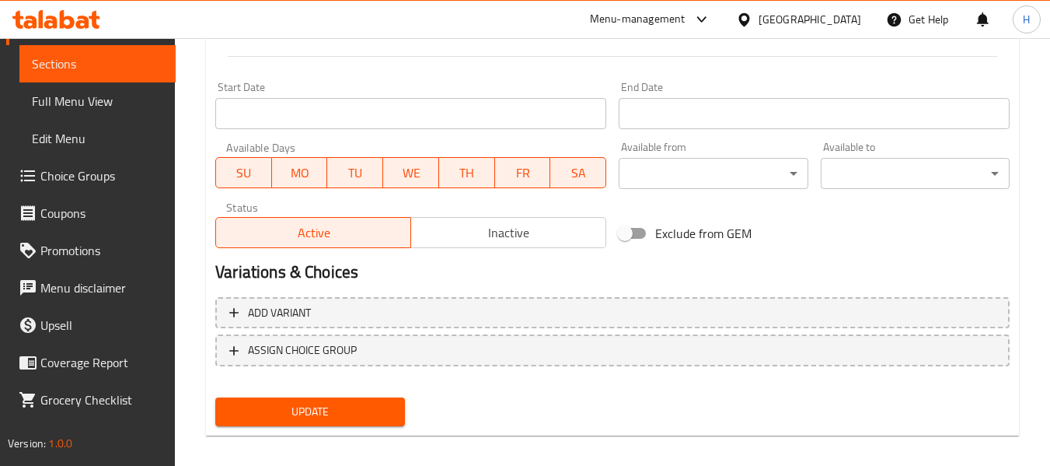
scroll to position [633, 0]
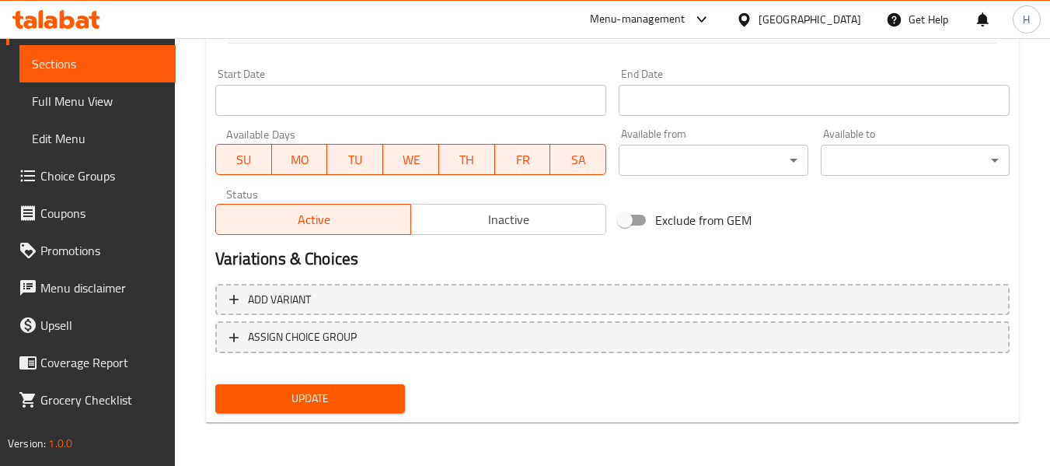
type textarea "صلصة السمسم الغنية والناعمة."
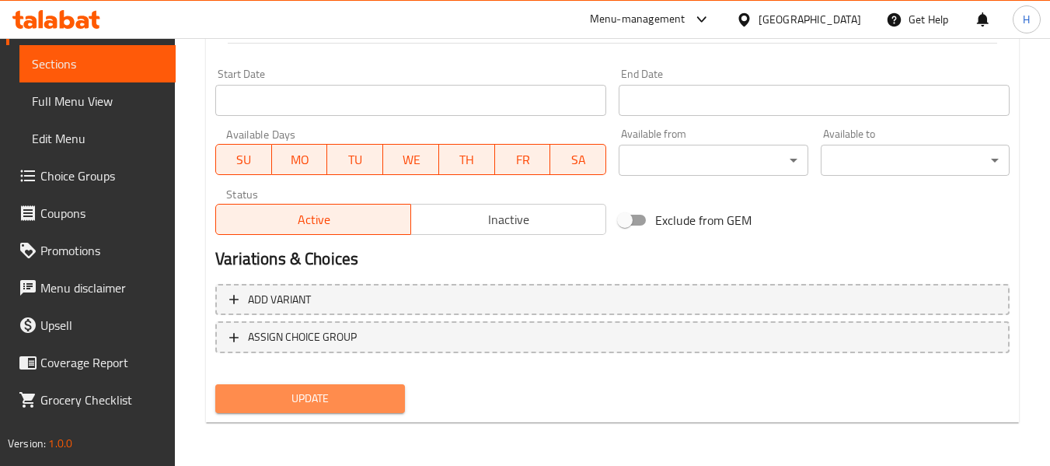
click at [341, 407] on span "Update" at bounding box center [310, 398] width 164 height 19
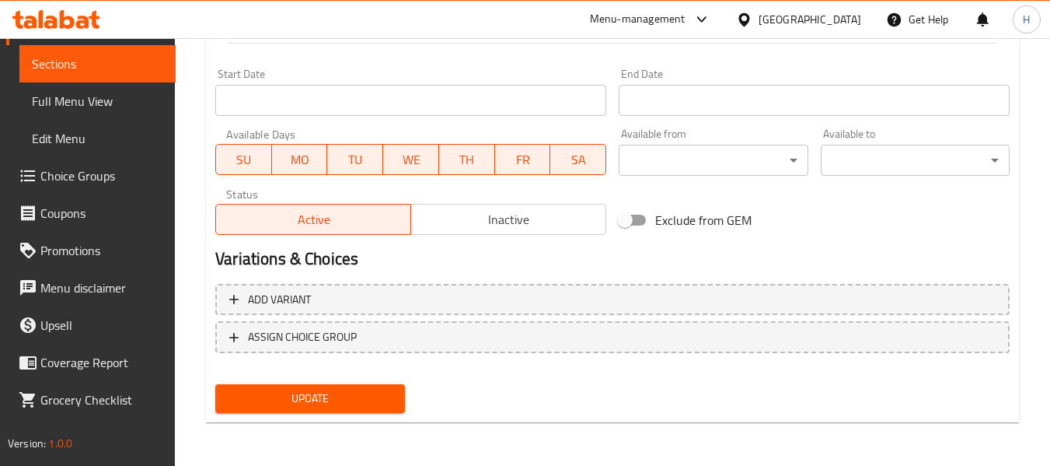
click at [373, 381] on div "Update" at bounding box center [309, 398] width 201 height 41
click at [362, 399] on span "Update" at bounding box center [310, 398] width 164 height 19
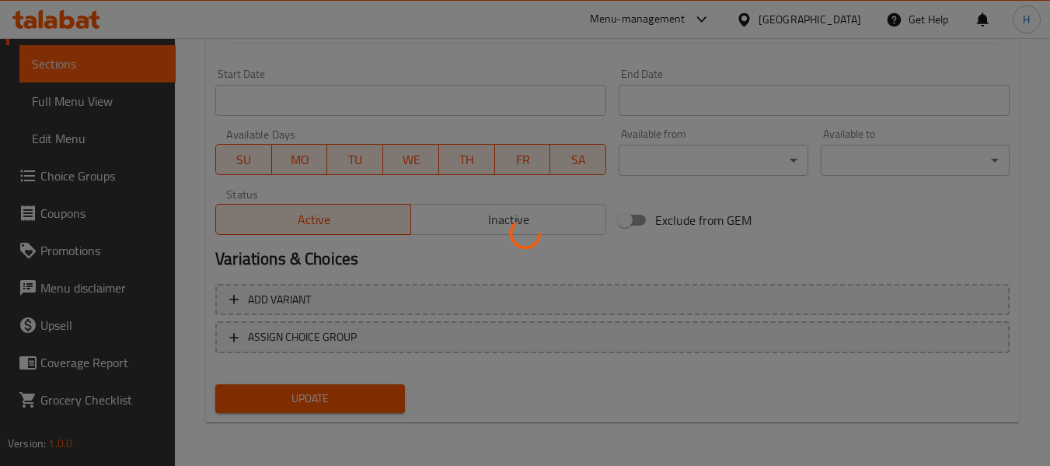
scroll to position [0, 0]
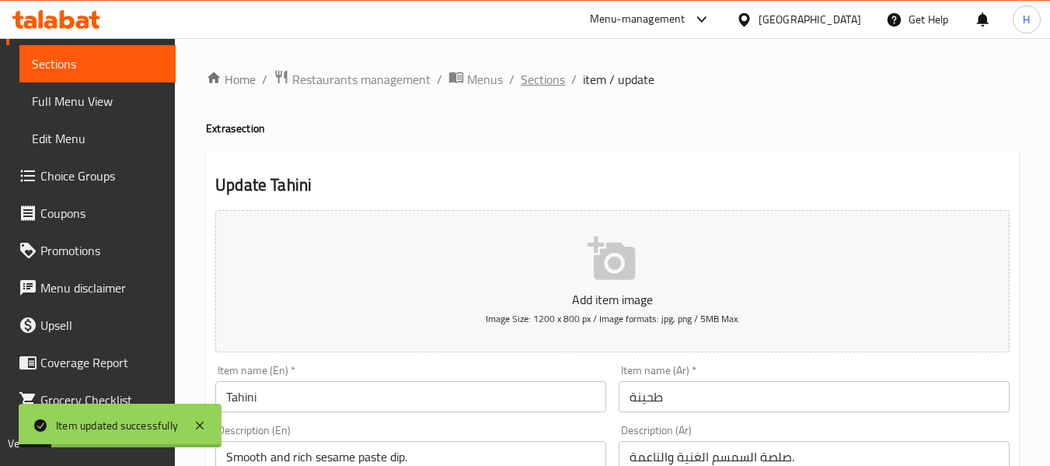
click at [543, 88] on span "Sections" at bounding box center [543, 79] width 44 height 19
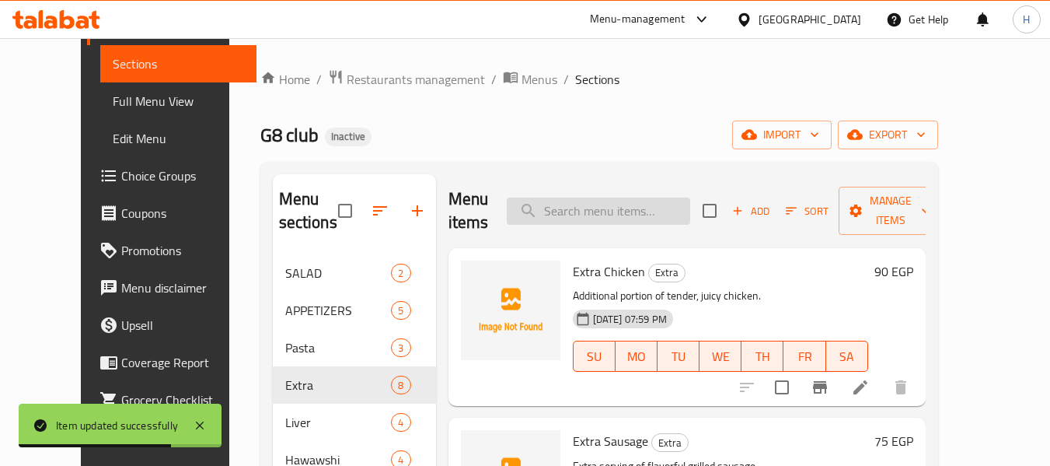
click at [602, 218] on input "search" at bounding box center [599, 210] width 184 height 27
paste input "Tahini with Pickled Lemons with Safflower"
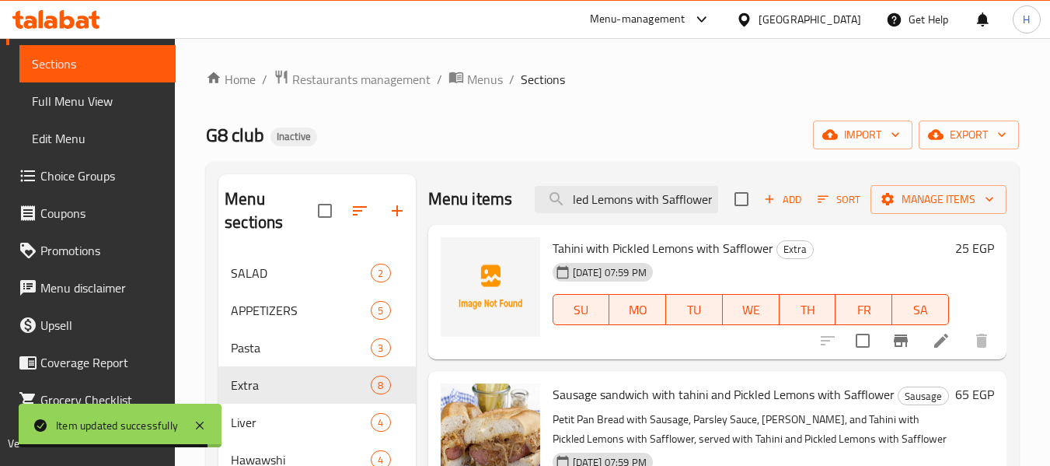
type input "Tahini with Pickled Lemons with Safflower"
click at [933, 340] on icon at bounding box center [941, 340] width 19 height 19
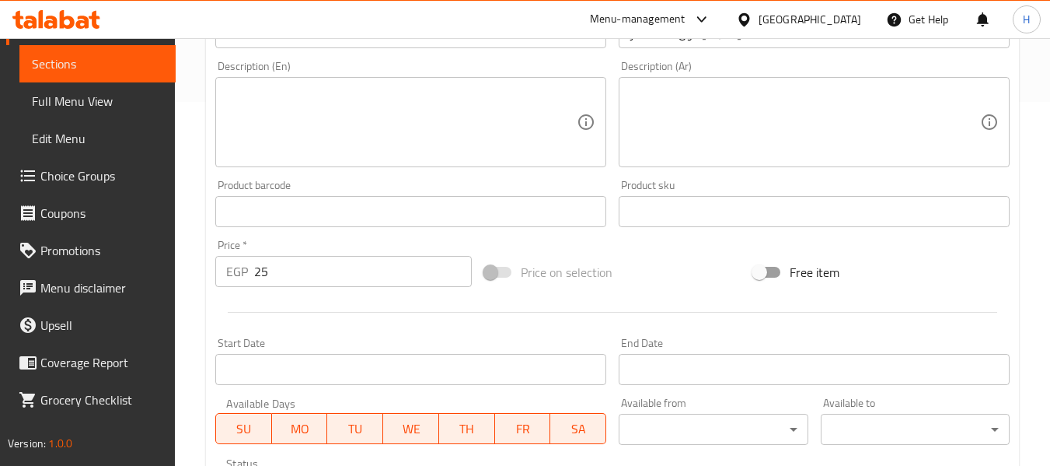
scroll to position [414, 0]
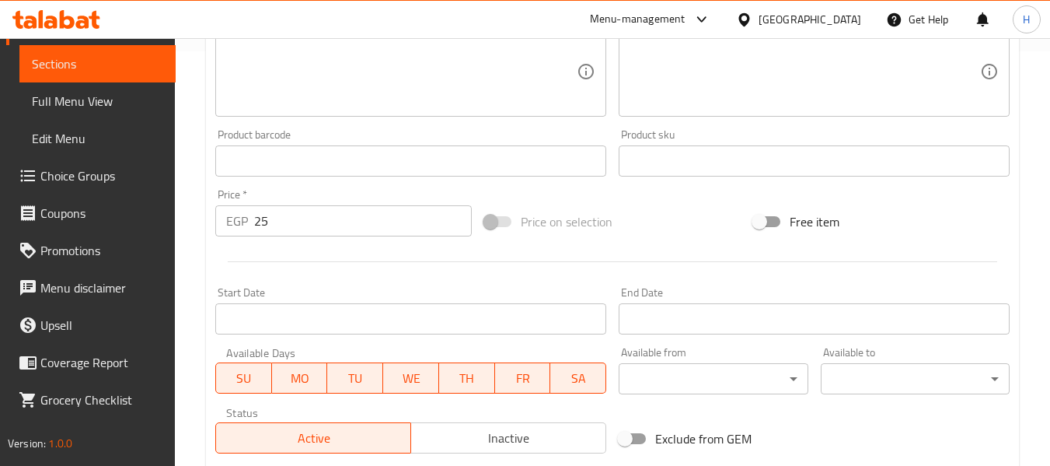
click at [330, 100] on textarea at bounding box center [401, 72] width 351 height 74
paste textarea "Creamy tahini blended with tangy pickled lemons and aromatic safflower."
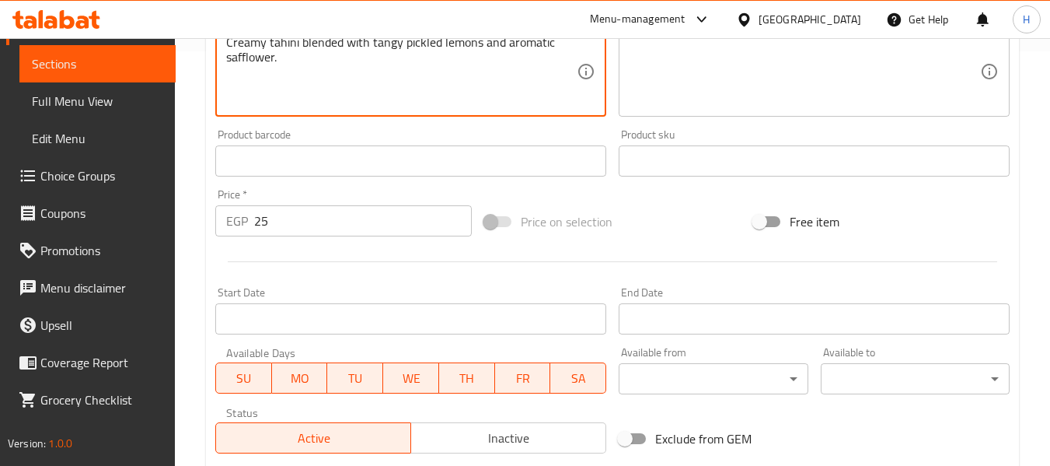
type textarea "Creamy tahini blended with tangy pickled lemons and aromatic safflower."
click at [768, 89] on textarea at bounding box center [805, 72] width 351 height 74
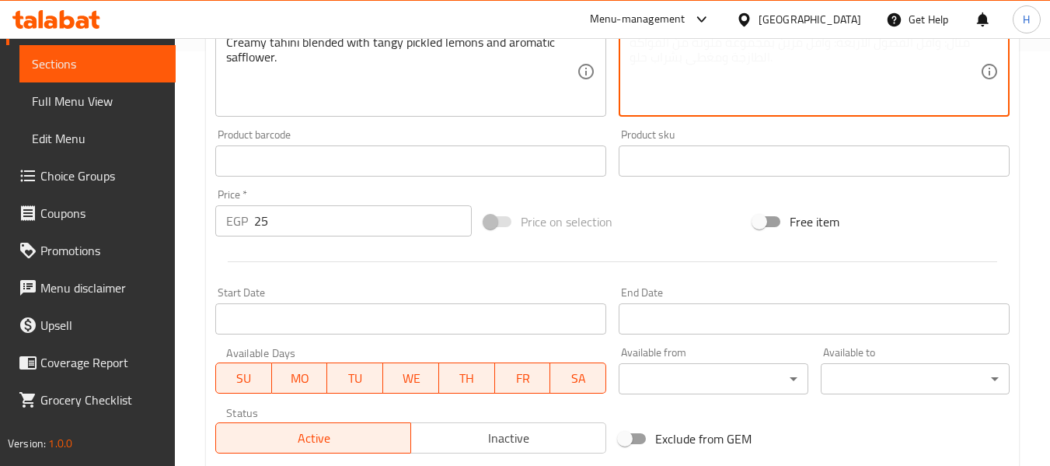
paste textarea "طحينة كريمية ممزوجة مع الليمون المخلل اللاذع والقرطم العطري."
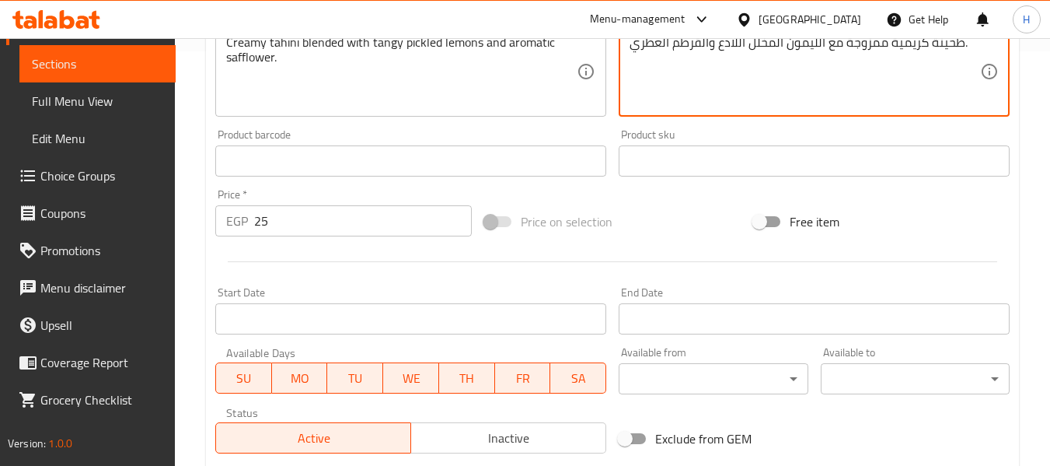
type textarea "طحينة كريمية ممزوجة مع الليمون المخلل اللاذع والقرطم العطري."
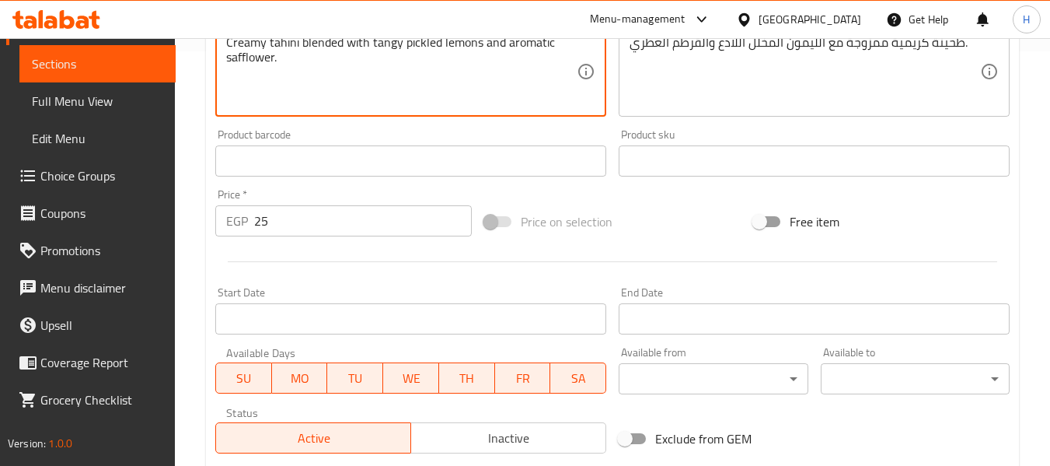
click at [247, 61] on textarea "Creamy tahini blended with tangy pickled lemons and aromatic safflower." at bounding box center [401, 72] width 351 height 74
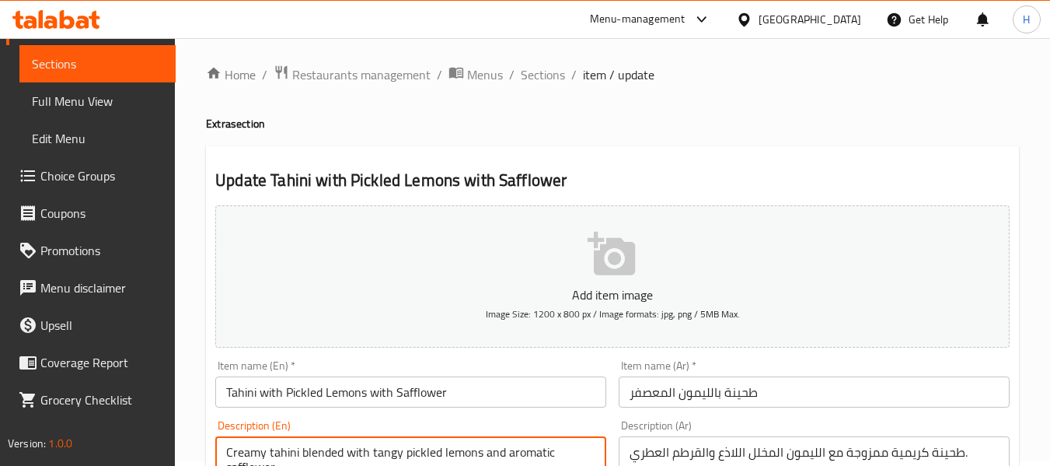
scroll to position [633, 0]
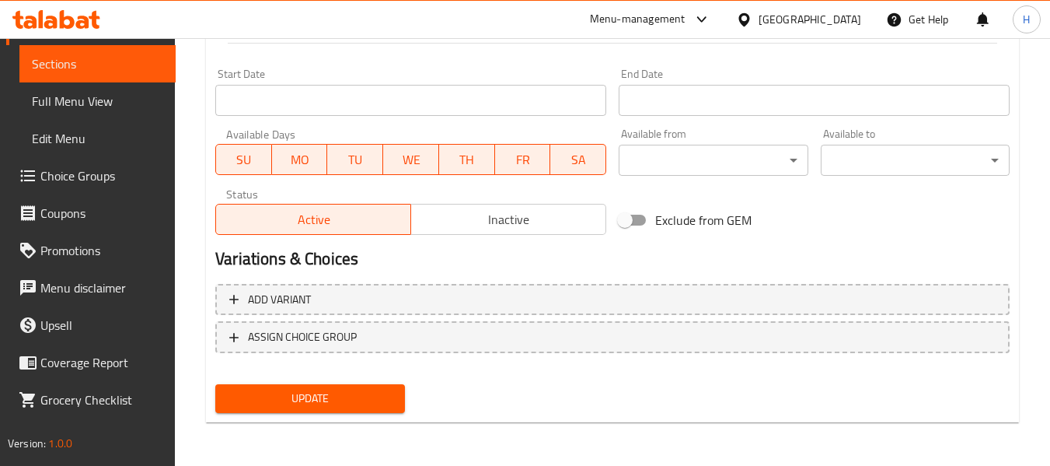
click at [350, 407] on span "Update" at bounding box center [310, 398] width 164 height 19
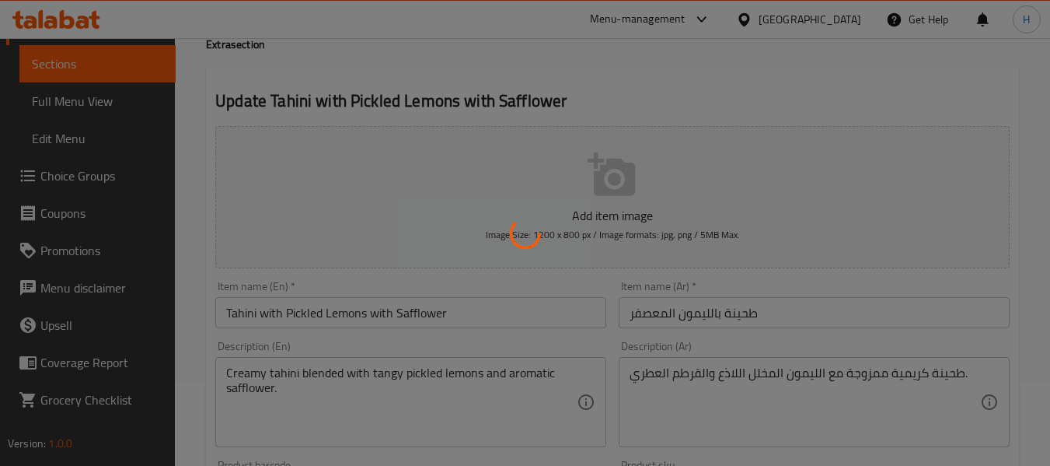
scroll to position [0, 0]
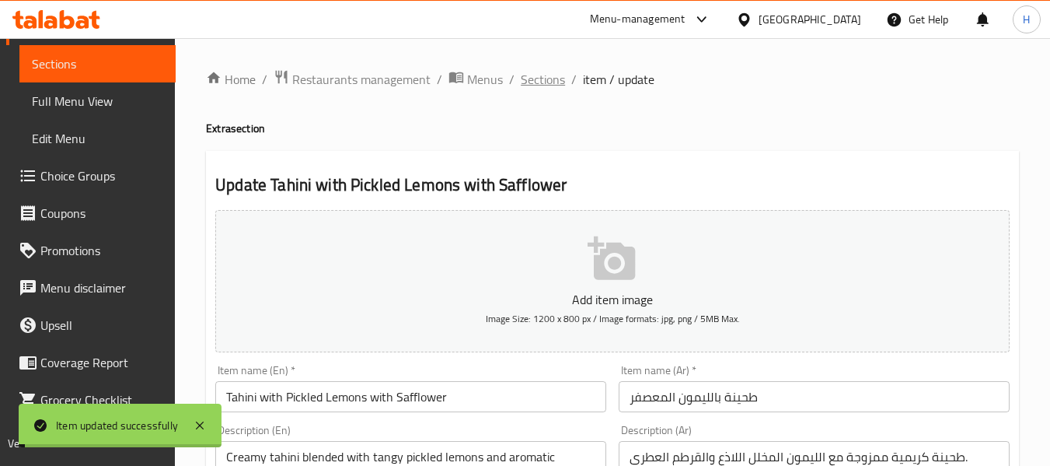
click at [530, 77] on span "Sections" at bounding box center [543, 79] width 44 height 19
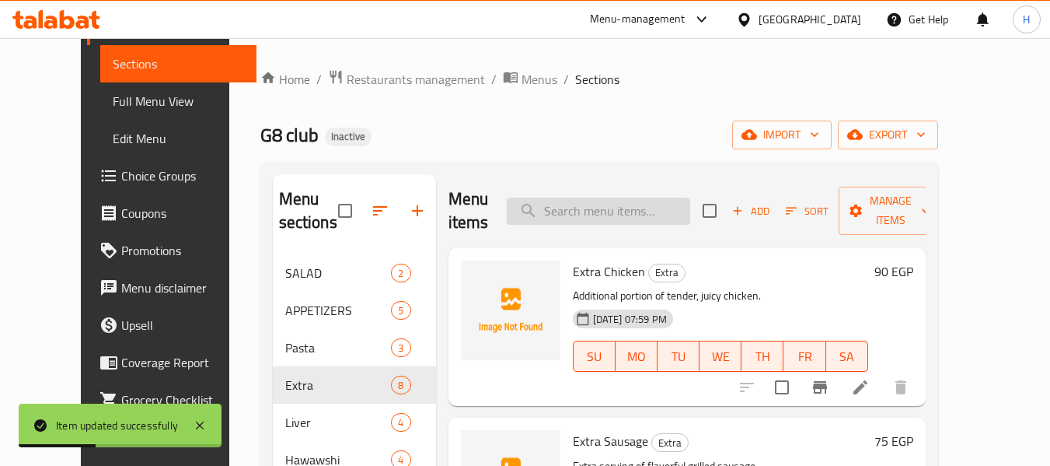
click at [634, 214] on input "search" at bounding box center [599, 210] width 184 height 27
paste input "Potato Sandwich"
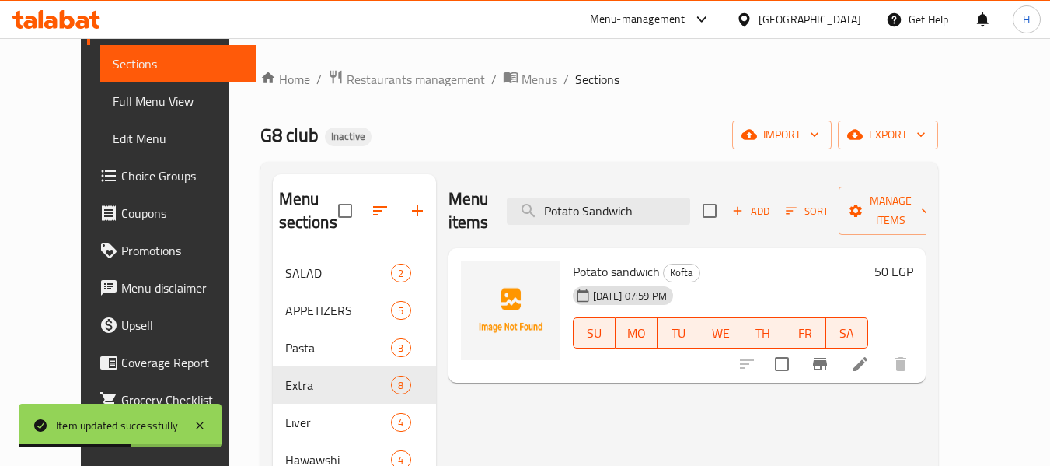
type input "Potato Sandwich"
click at [883, 350] on li at bounding box center [861, 364] width 44 height 28
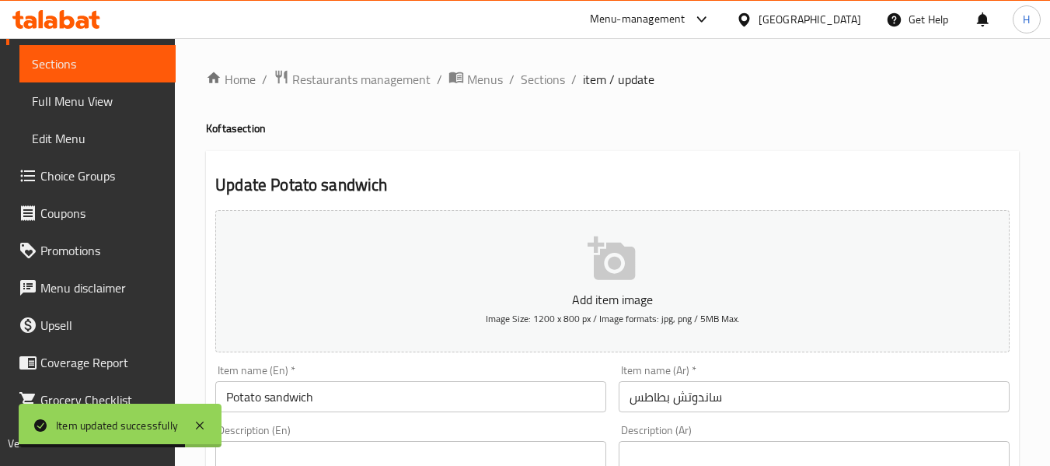
scroll to position [414, 0]
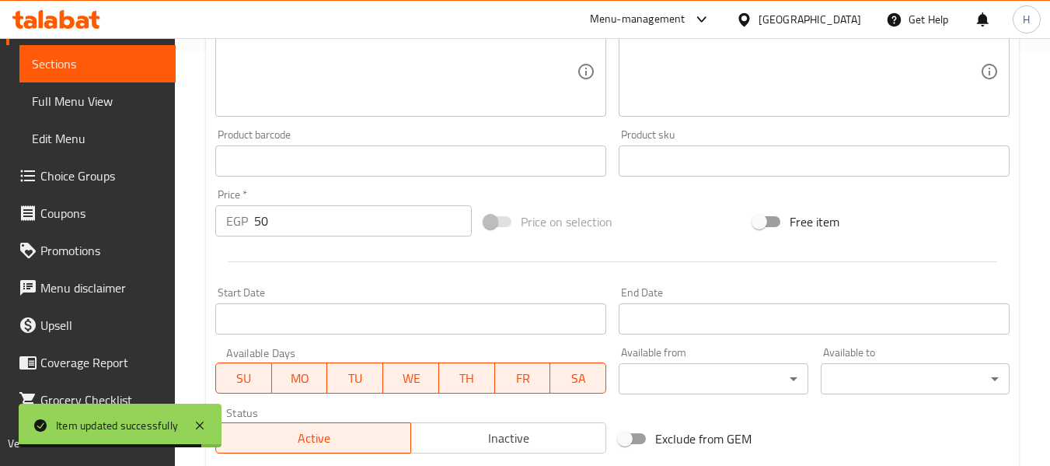
click at [298, 79] on textarea at bounding box center [401, 72] width 351 height 74
paste textarea "Soft bread filled with seasoned mashed potatoes."
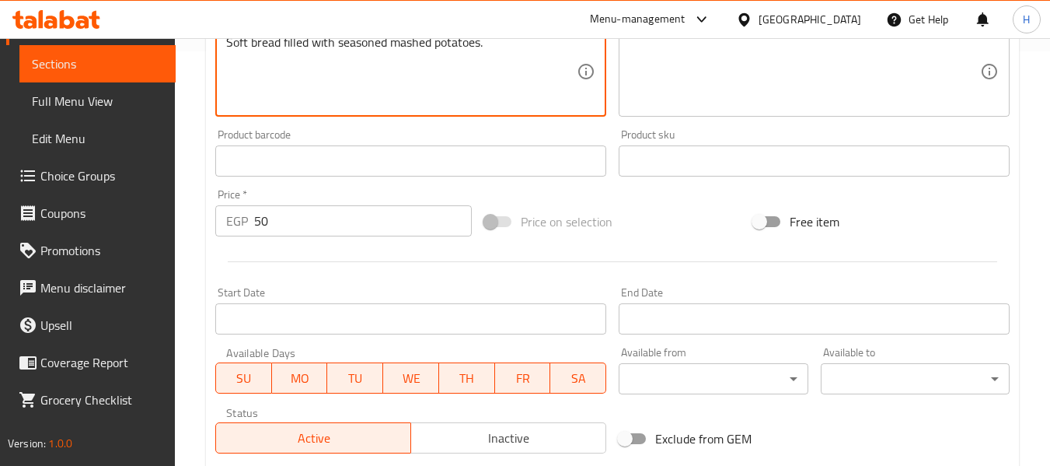
type textarea "Soft bread filled with seasoned mashed potatoes."
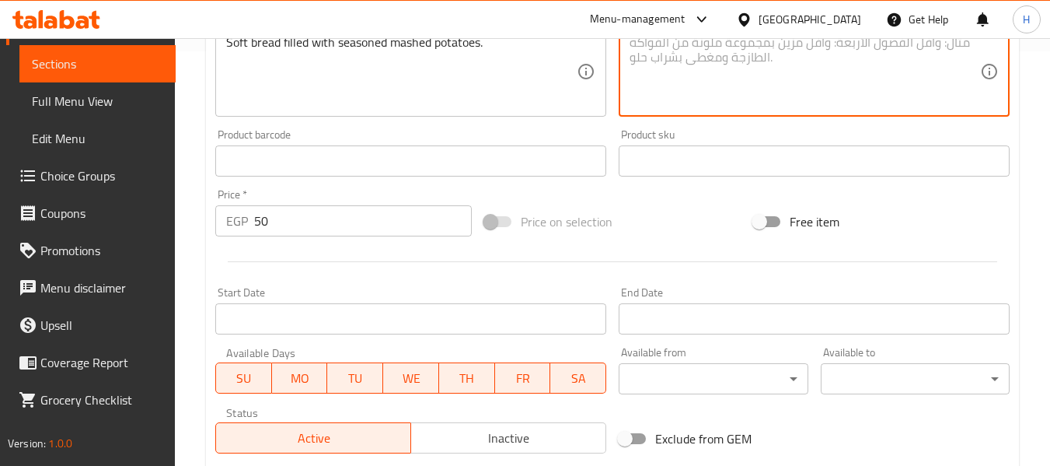
click at [771, 74] on textarea at bounding box center [805, 72] width 351 height 74
paste textarea "خبز طري محشو بالبطاطس المهروسة المتبلة"
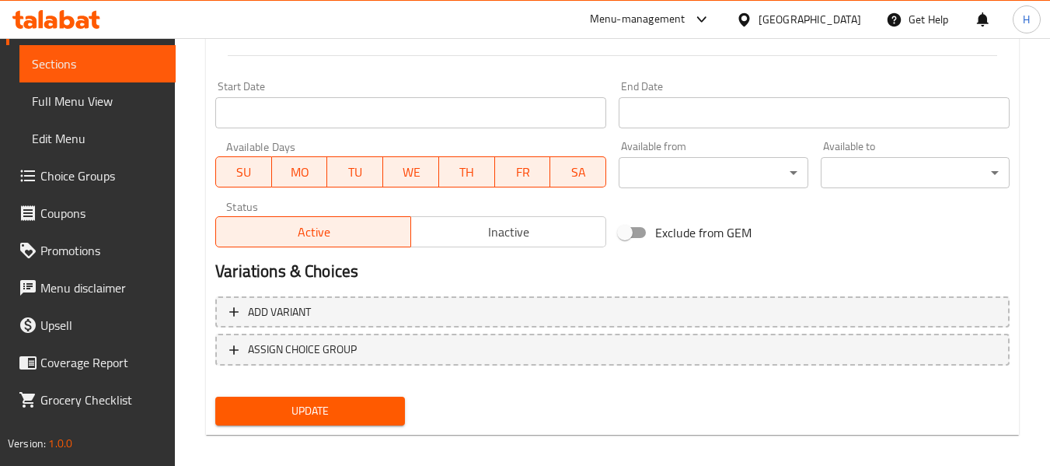
scroll to position [633, 0]
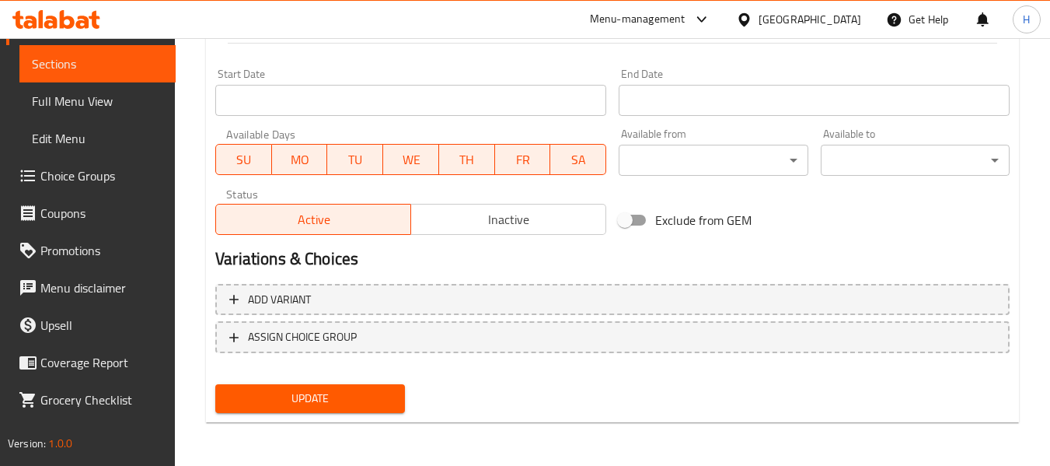
type textarea "خبز طري محشو بالبطاطس المهروسة المتبلة"
click at [347, 406] on span "Update" at bounding box center [310, 398] width 164 height 19
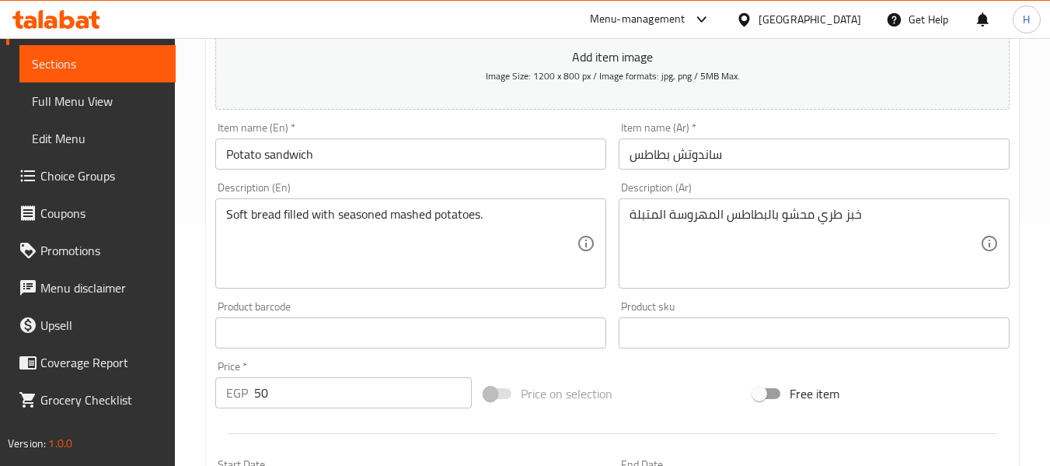
scroll to position [11, 0]
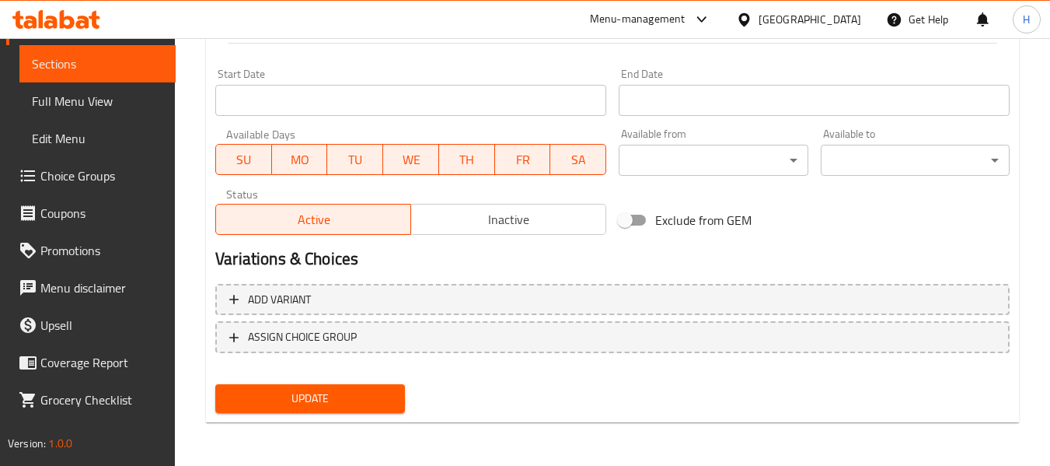
click at [377, 399] on span "Update" at bounding box center [310, 398] width 164 height 19
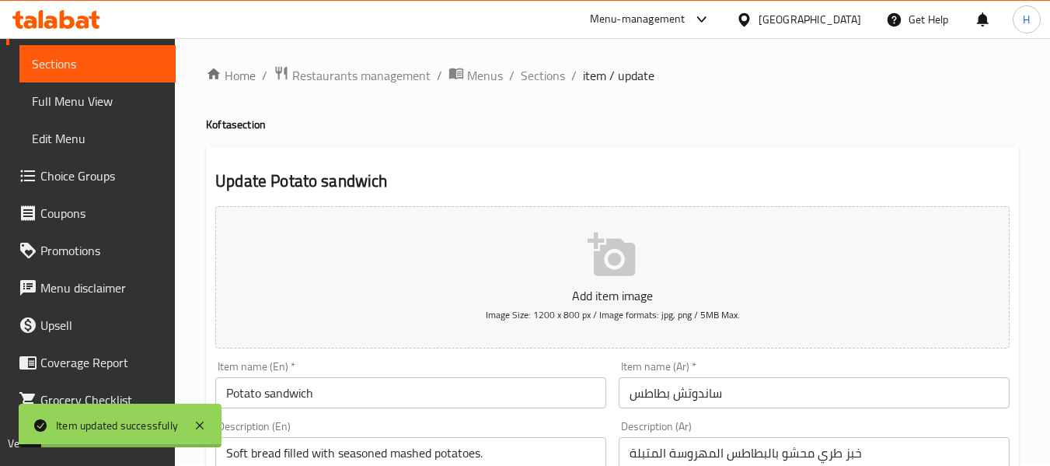
scroll to position [0, 0]
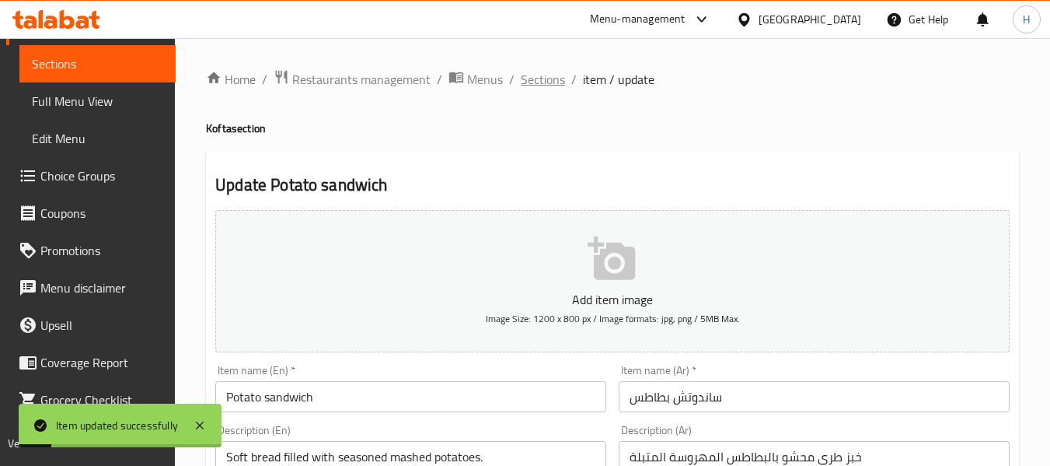
click at [545, 84] on span "Sections" at bounding box center [543, 79] width 44 height 19
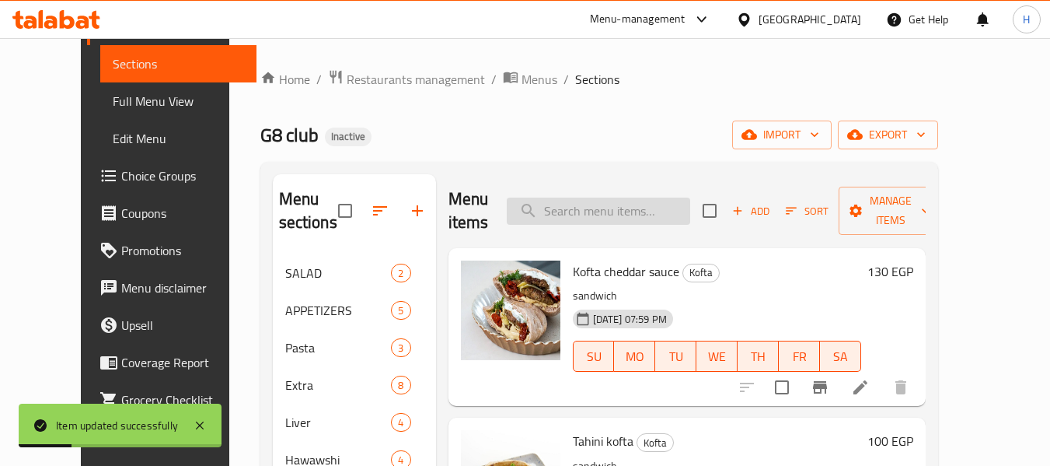
click at [611, 197] on input "search" at bounding box center [599, 210] width 184 height 27
paste input "Tea"
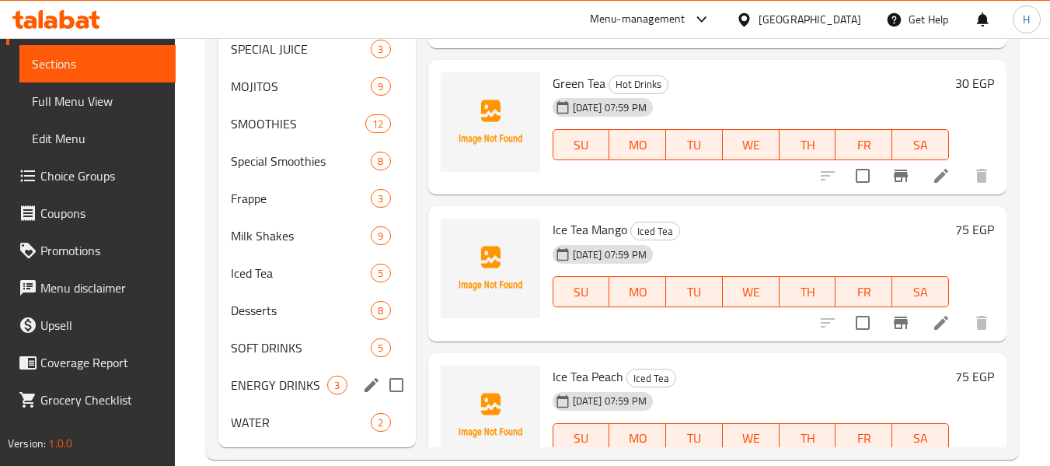
scroll to position [697, 0]
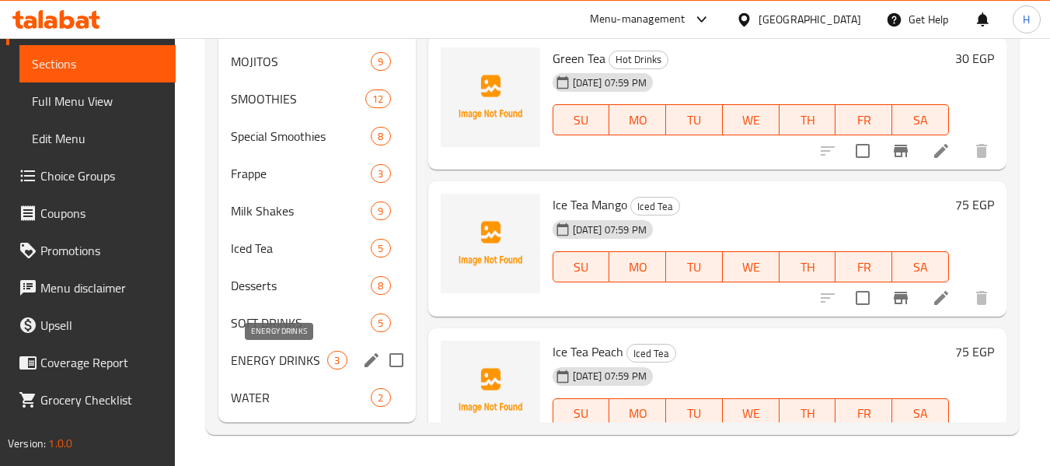
click at [274, 363] on span "ENERGY DRINKS" at bounding box center [279, 360] width 96 height 19
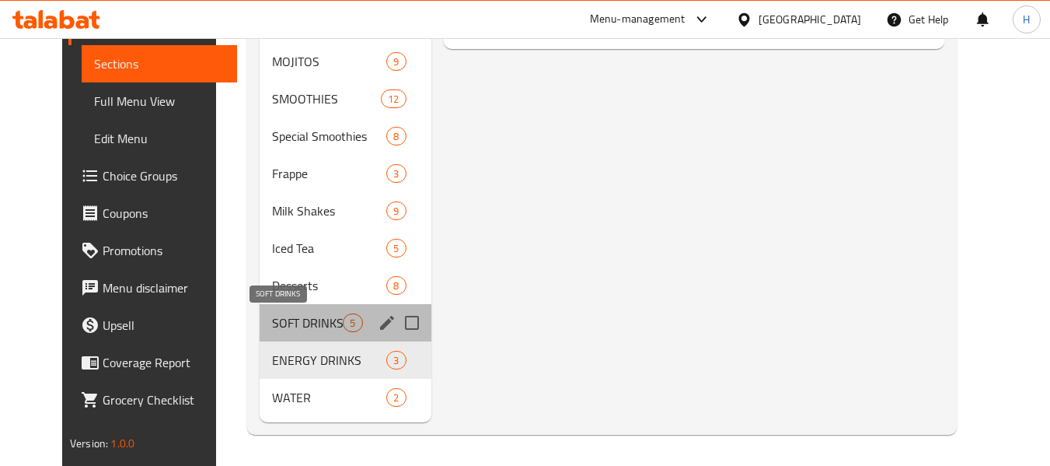
click at [281, 322] on span "SOFT DRINKS" at bounding box center [307, 322] width 71 height 19
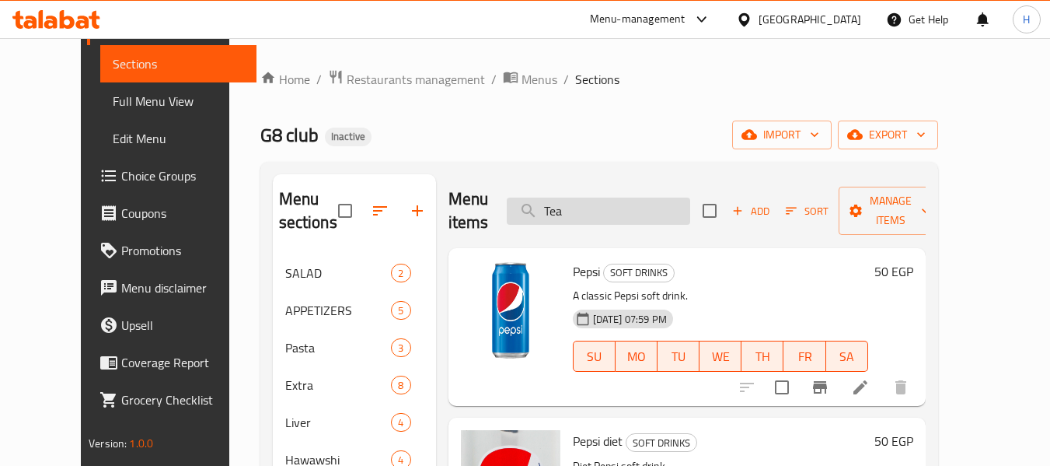
click at [624, 199] on input "Tea" at bounding box center [599, 210] width 184 height 27
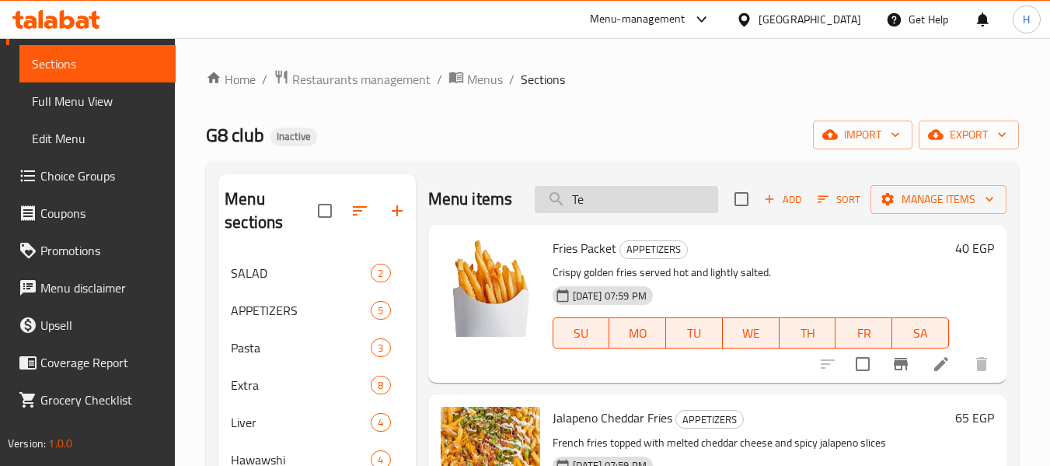
type input "Tea"
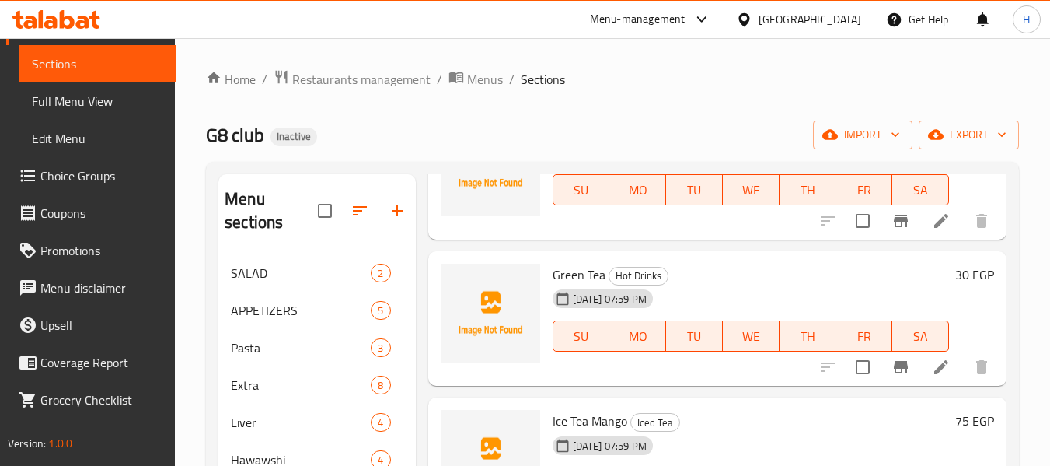
scroll to position [504, 0]
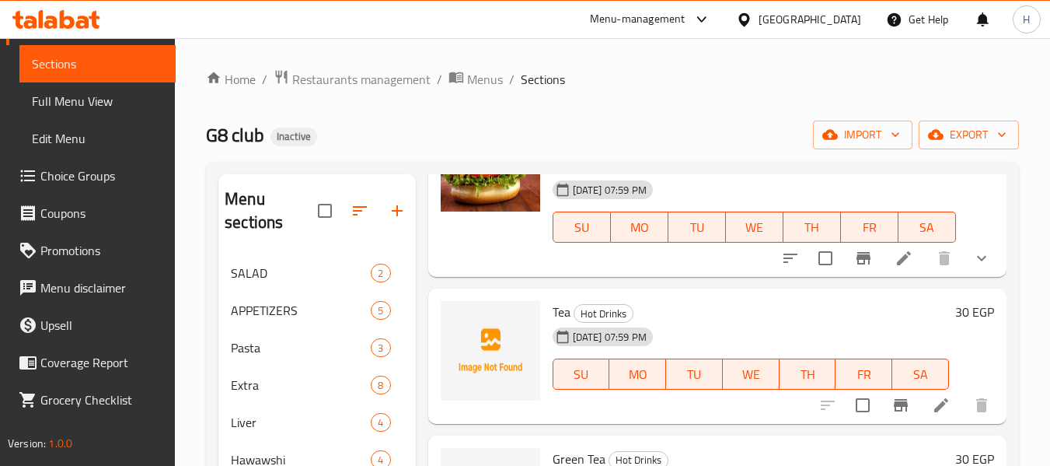
click at [929, 415] on li at bounding box center [942, 405] width 44 height 28
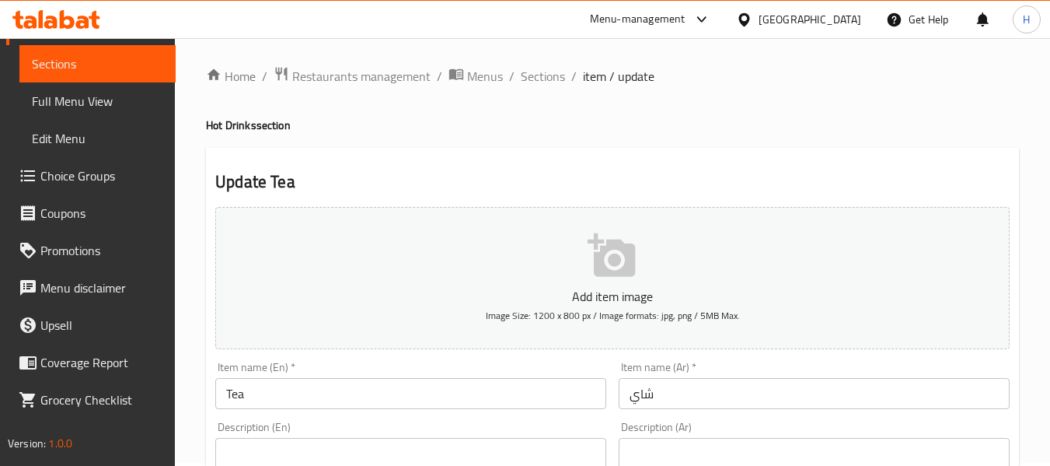
drag, startPoint x: 293, startPoint y: 439, endPoint x: 266, endPoint y: 438, distance: 27.3
paste textarea "Freshly brewed black tea served hot."
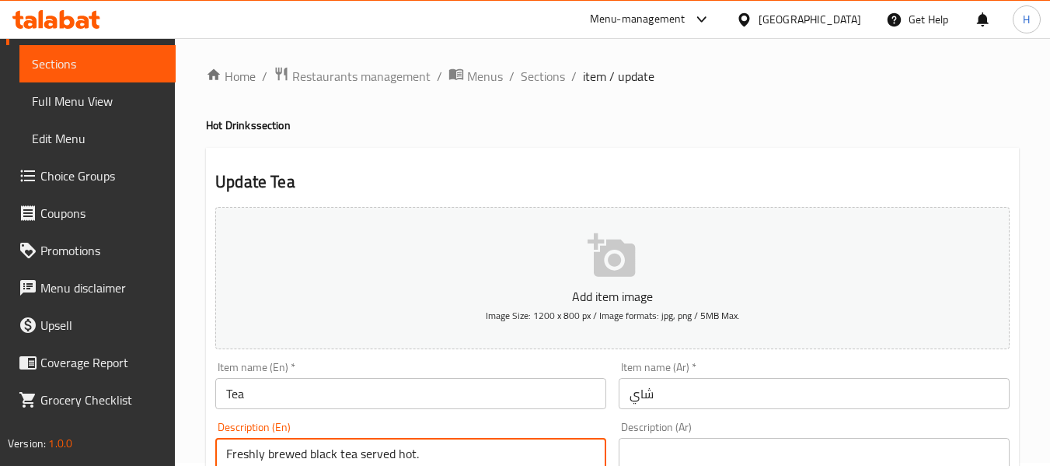
type textarea "Freshly brewed black tea served hot."
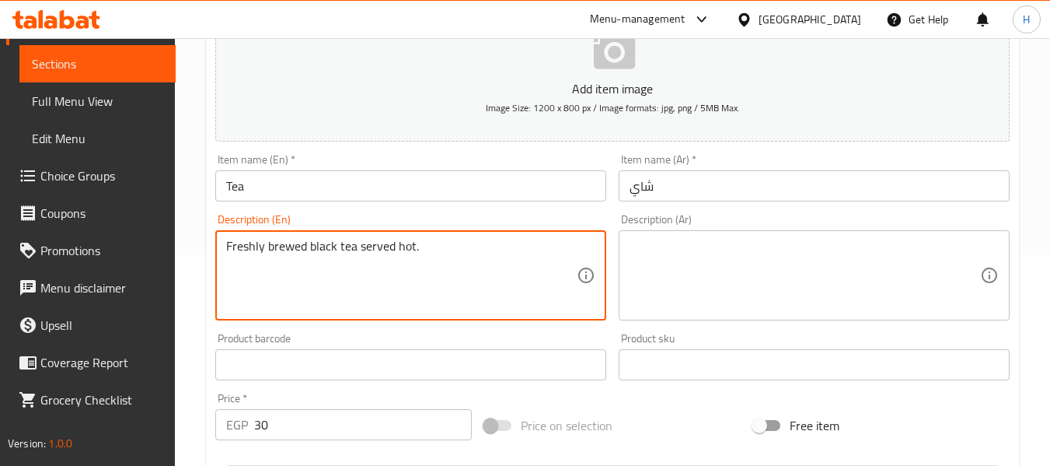
click at [833, 235] on div "Description (Ar)" at bounding box center [814, 275] width 391 height 90
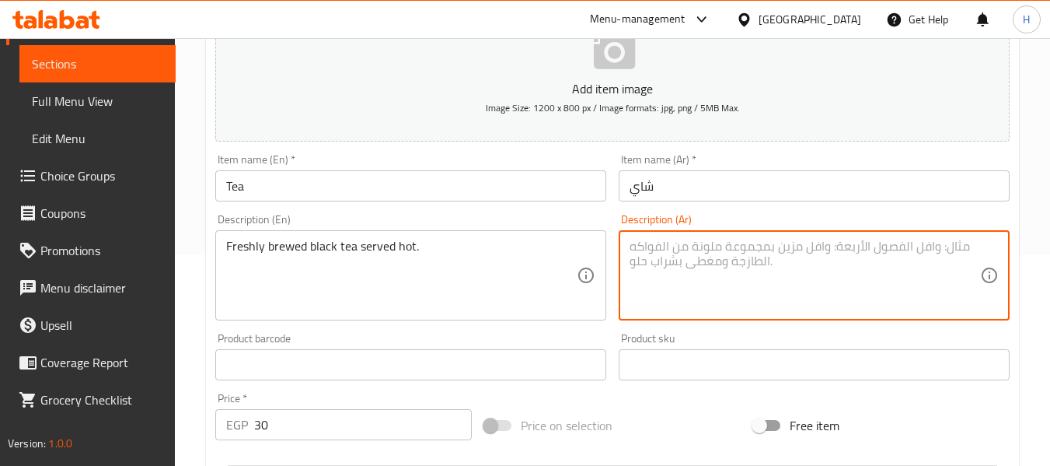
paste textarea "شاي أسود مخمر طازج، يقدم ساخنًا."
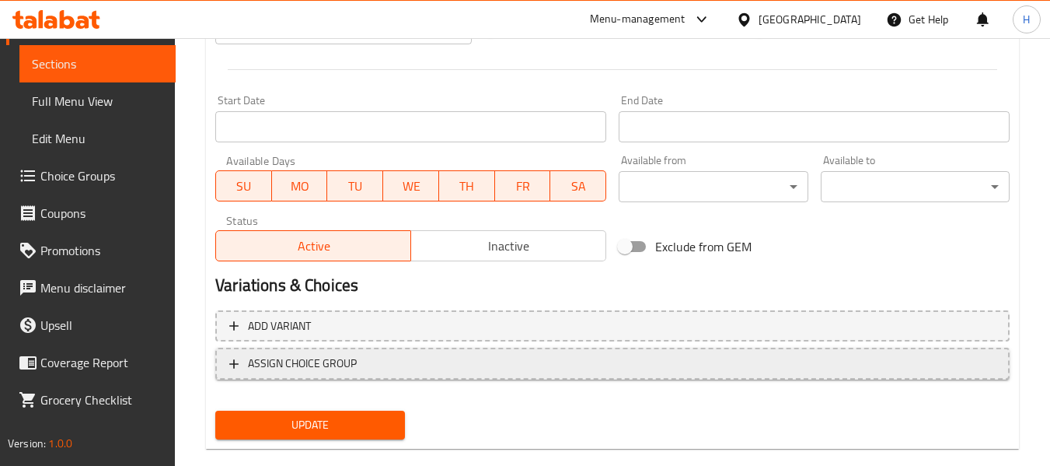
scroll to position [633, 0]
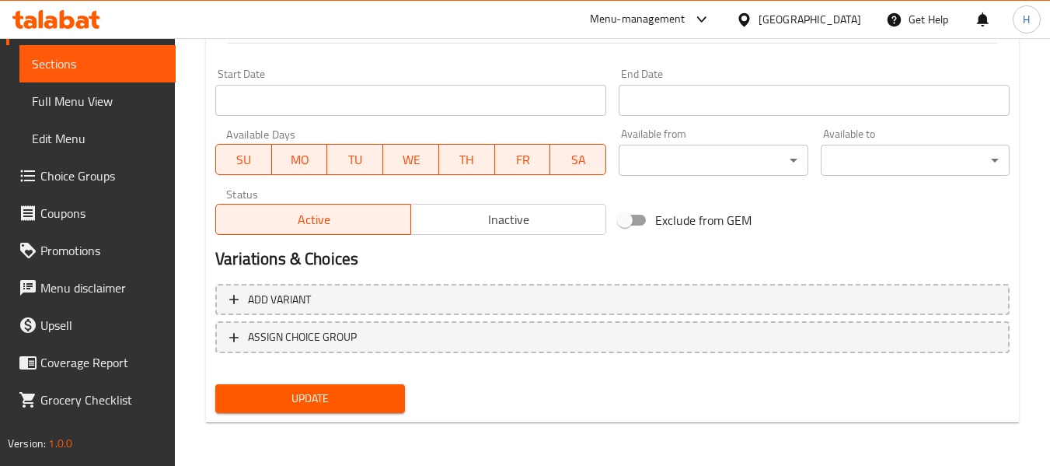
type textarea "شاي أسود مخمر طازج، يقدم ساخنًا."
click at [338, 400] on span "Update" at bounding box center [310, 398] width 164 height 19
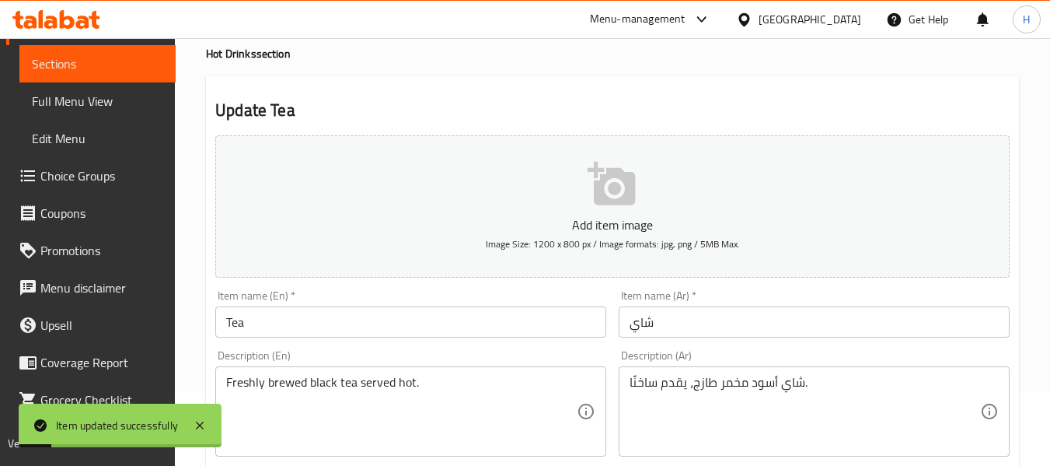
scroll to position [0, 0]
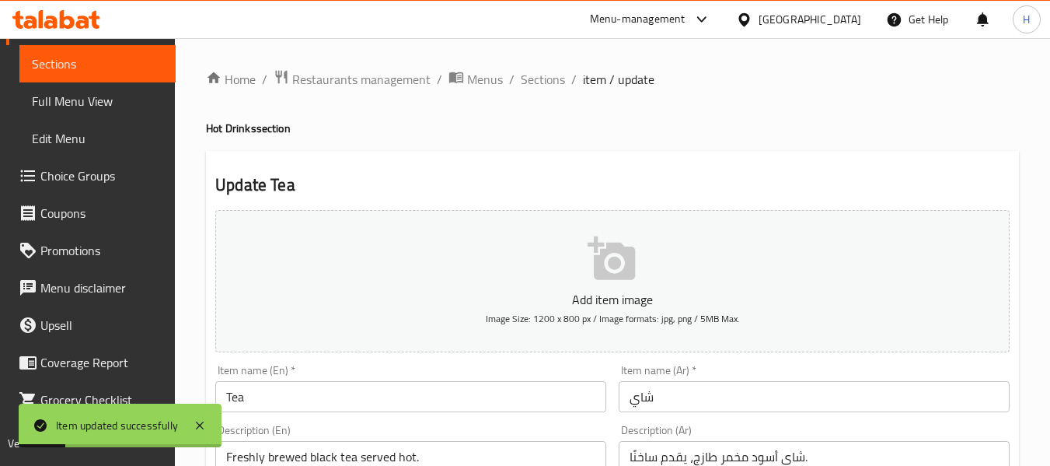
click at [533, 79] on span "Sections" at bounding box center [543, 79] width 44 height 19
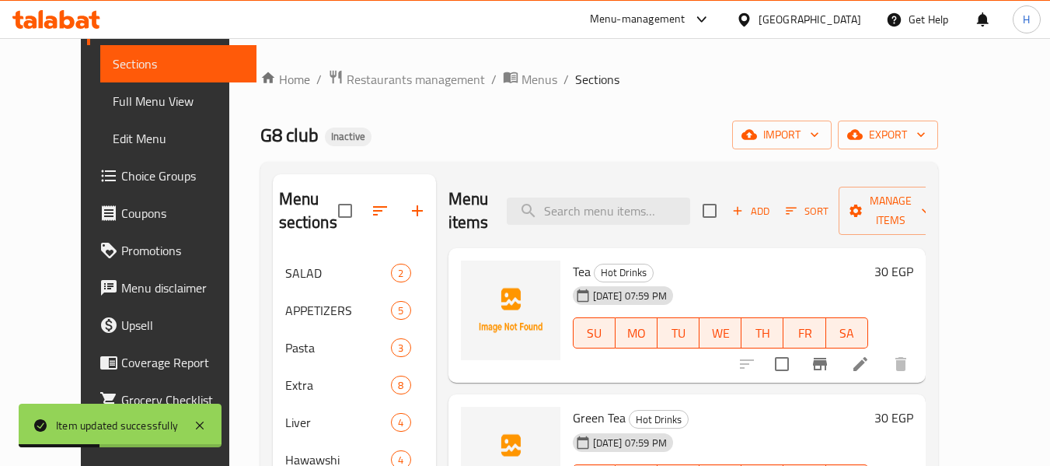
click at [642, 192] on div "Menu items Add Sort Manage items" at bounding box center [687, 211] width 477 height 74
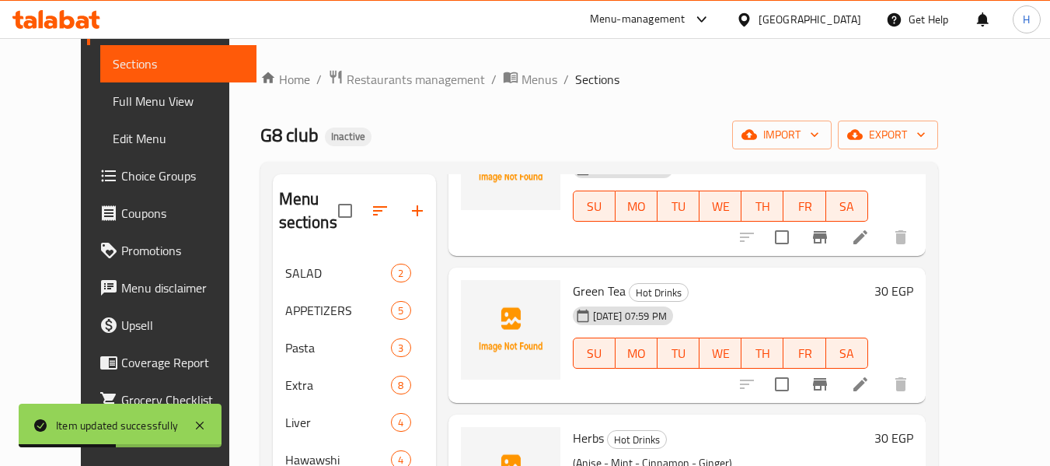
scroll to position [231, 0]
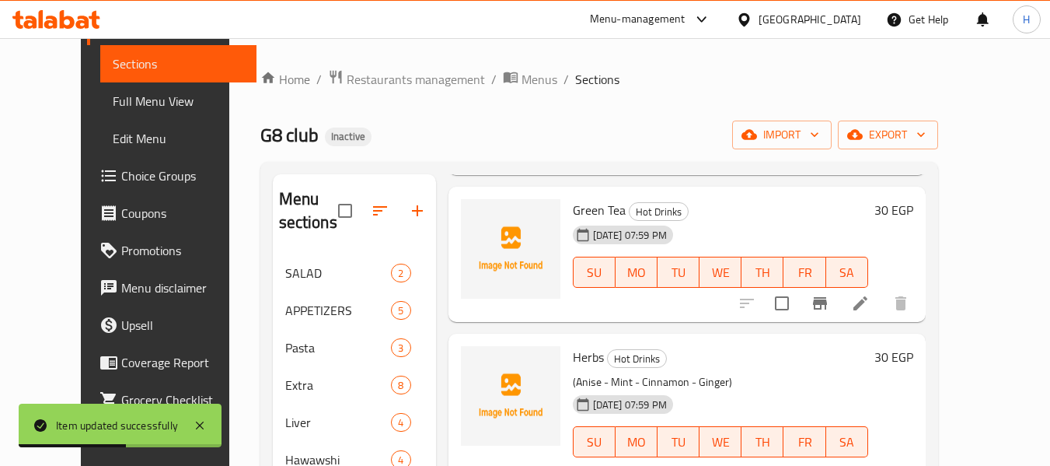
click at [870, 305] on icon at bounding box center [860, 303] width 19 height 19
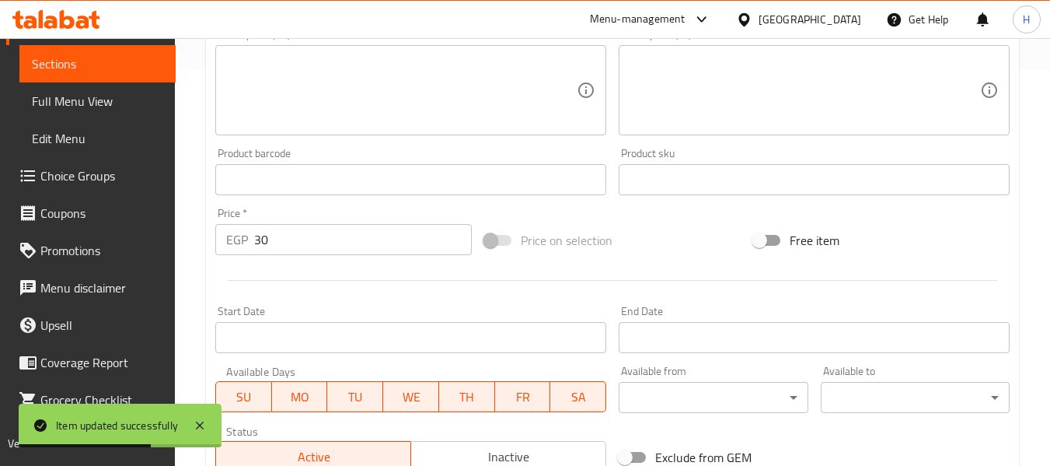
scroll to position [414, 0]
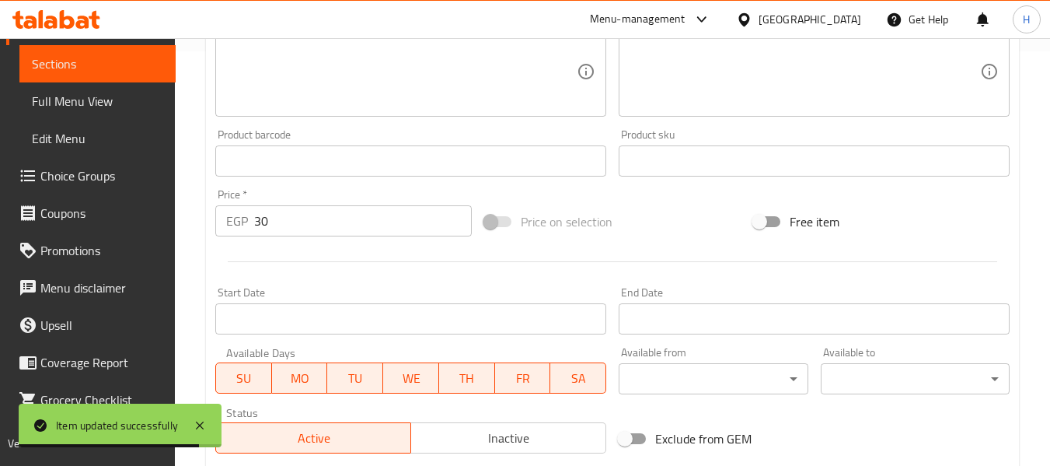
click at [294, 79] on textarea at bounding box center [401, 72] width 351 height 74
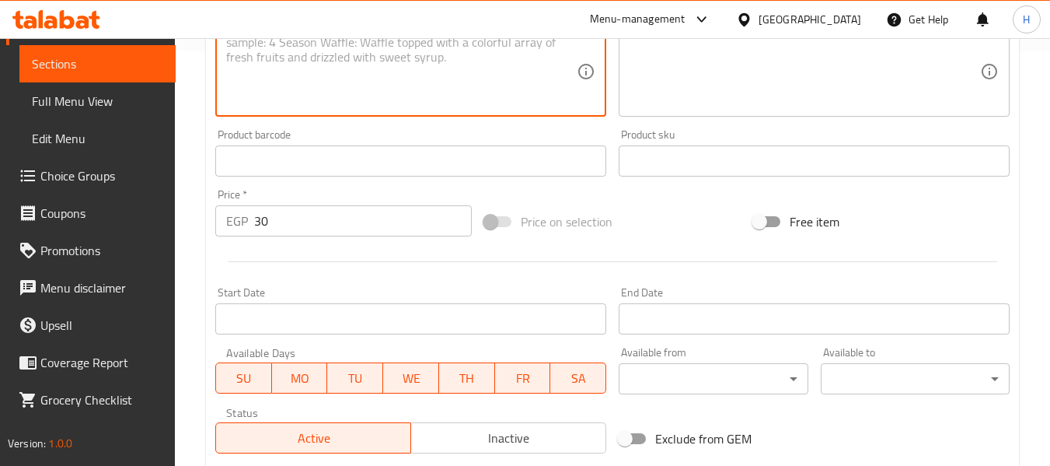
paste textarea "Refreshing, antioxidant-rich green tea."
type textarea "Refreshing, antioxidant-rich green tea."
click at [686, 27] on div "Menu-management" at bounding box center [638, 19] width 96 height 19
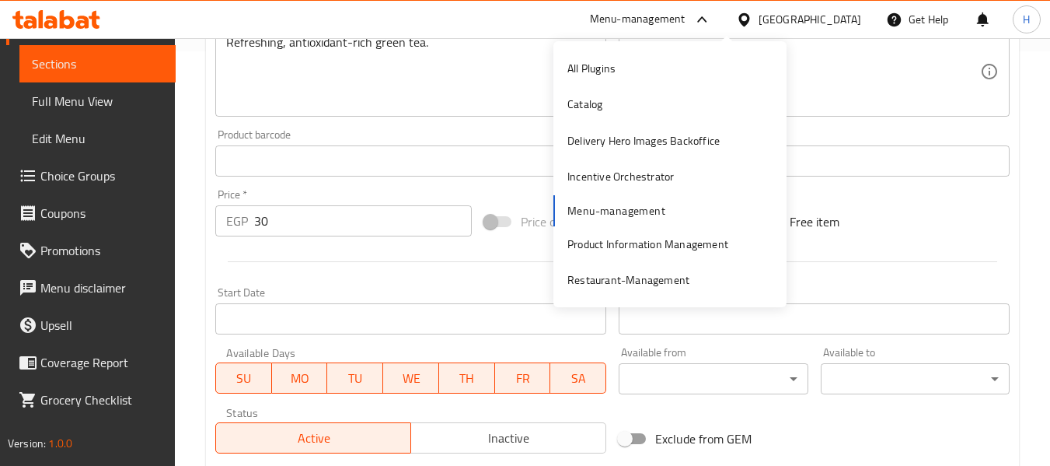
click at [890, 60] on textarea at bounding box center [805, 72] width 351 height 74
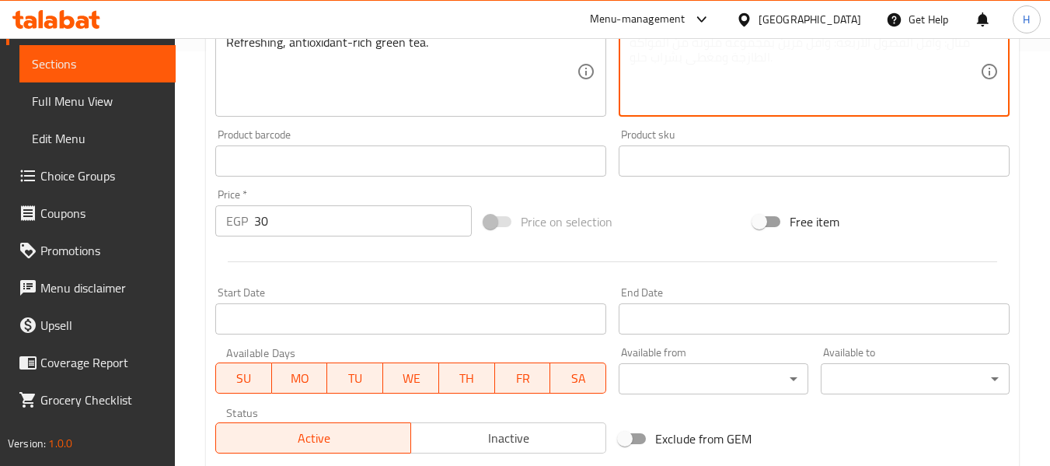
paste textarea "شاي أخضر منعش وغني بمضادات الأكسدة."
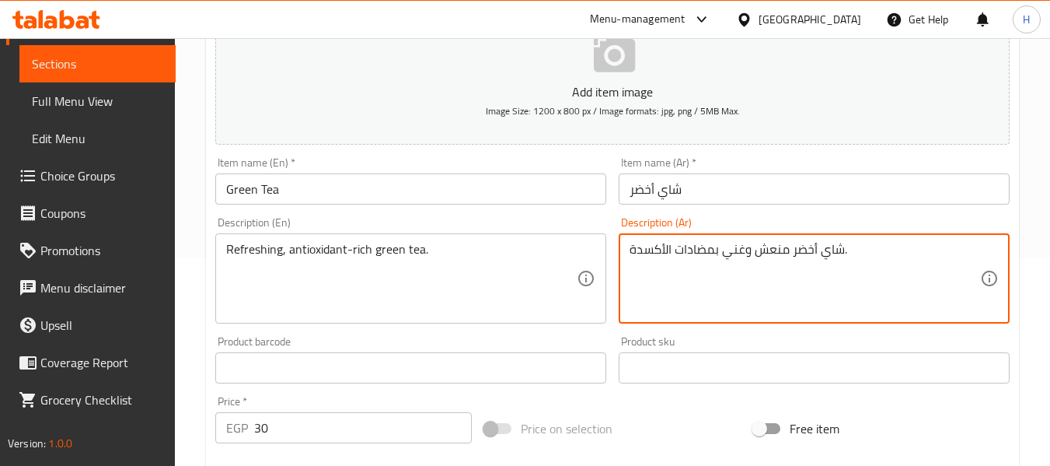
scroll to position [633, 0]
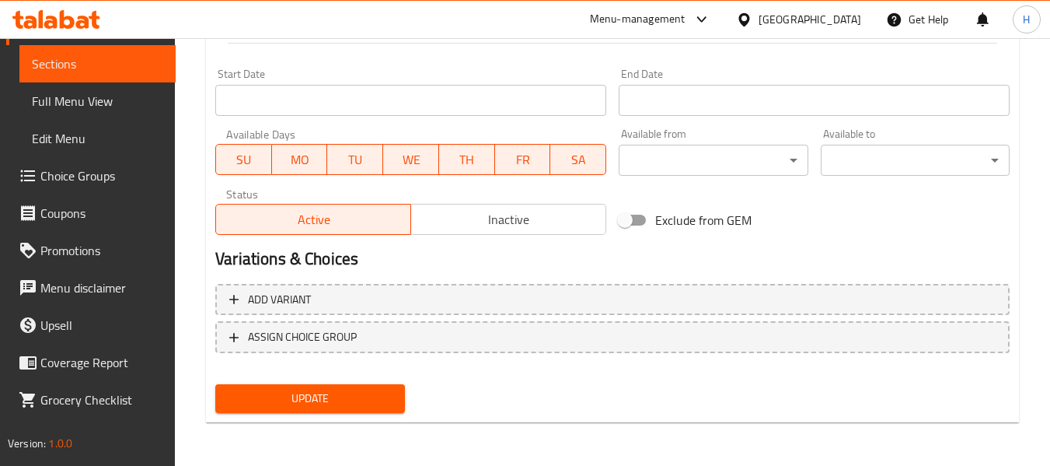
type textarea "شاي أخضر منعش وغني بمضادات الأكسدة."
click at [366, 385] on button "Update" at bounding box center [309, 398] width 189 height 29
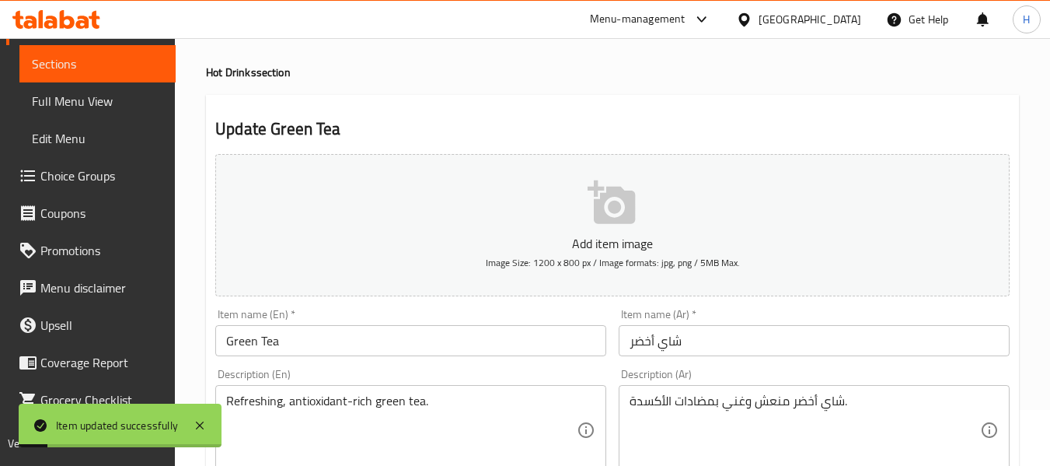
scroll to position [0, 0]
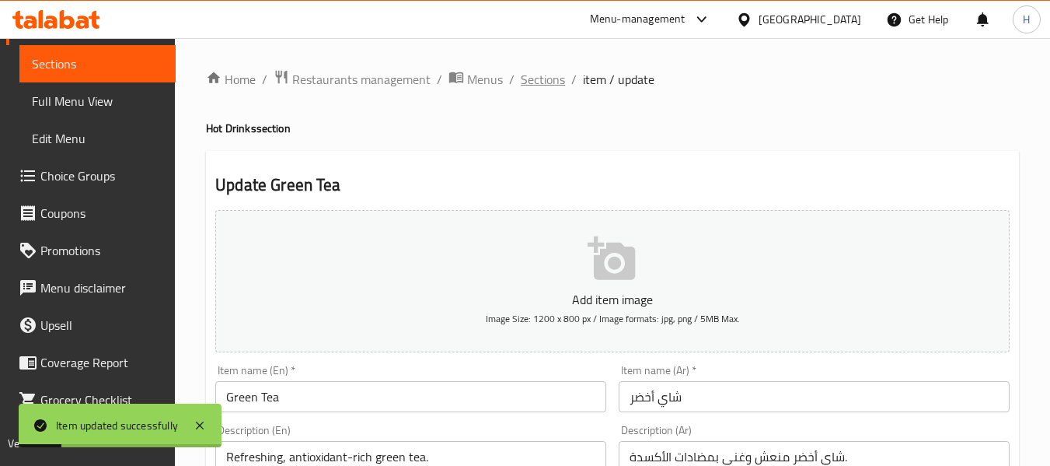
click at [547, 82] on span "Sections" at bounding box center [543, 79] width 44 height 19
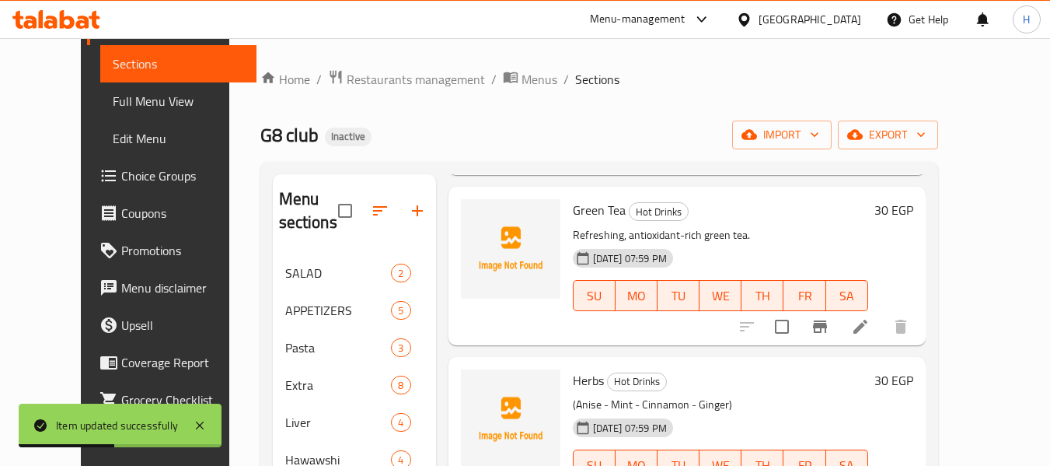
scroll to position [414, 0]
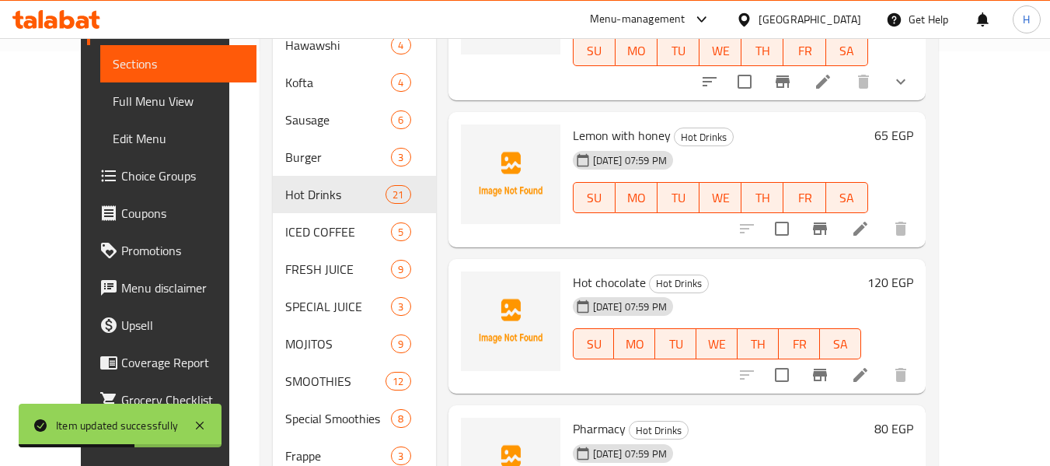
click at [883, 228] on li at bounding box center [861, 229] width 44 height 28
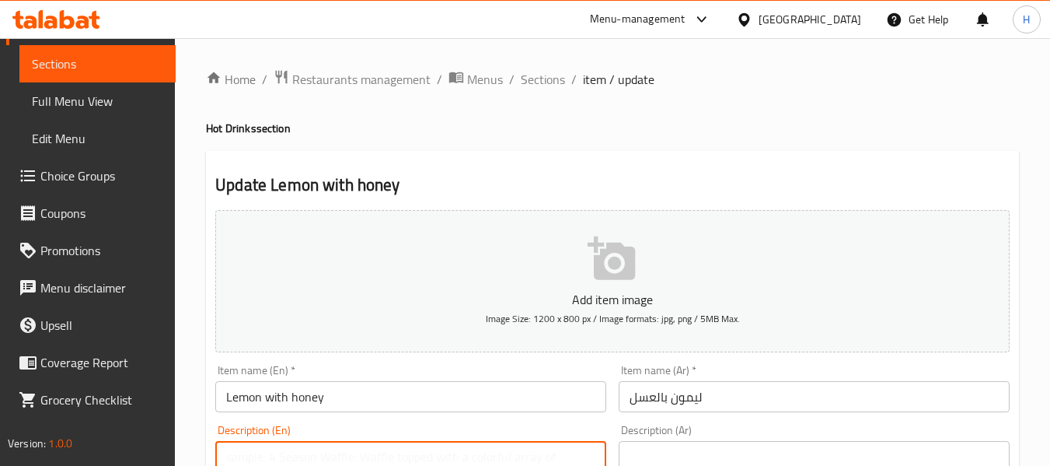
paste textarea "Hot lemon infusion sweetened with pure honey."
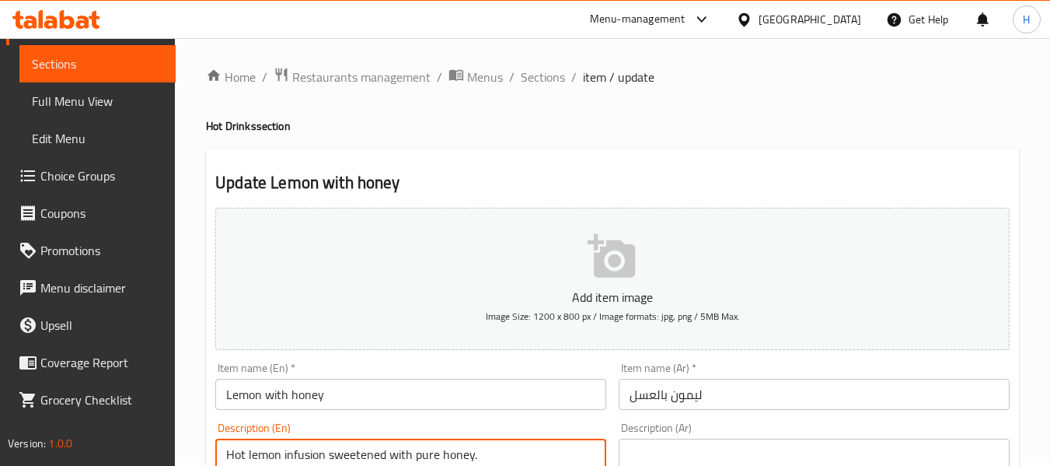
type textarea "Hot lemon infusion sweetened with pure honey."
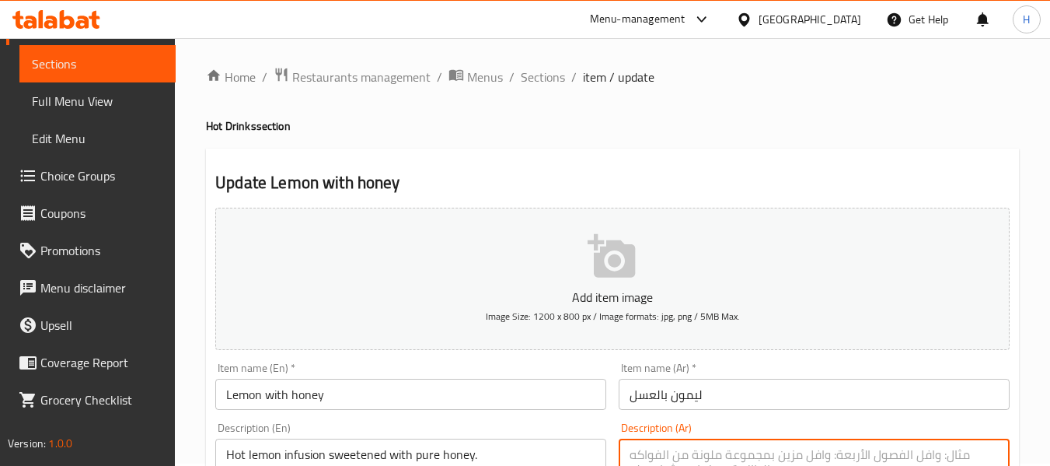
paste textarea "مشروب الليمون الساخن المحلى بالعسل النقي."
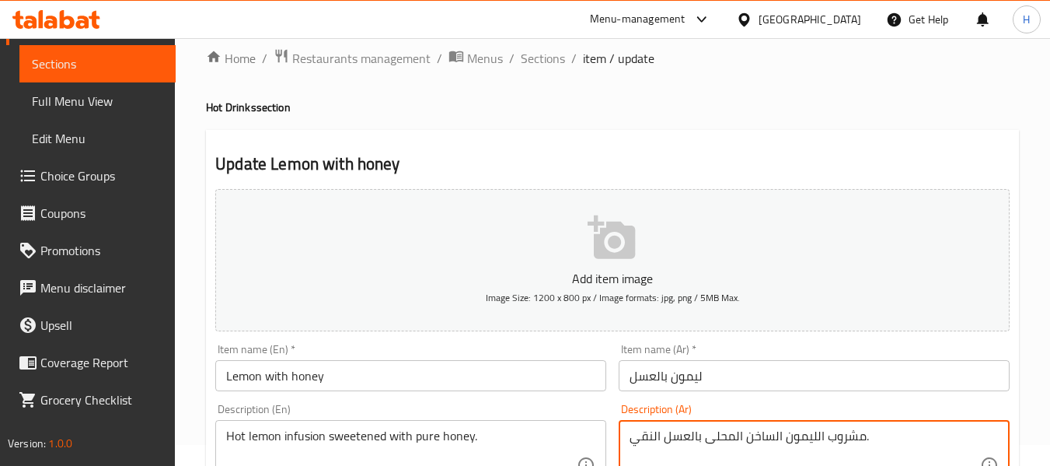
scroll to position [210, 0]
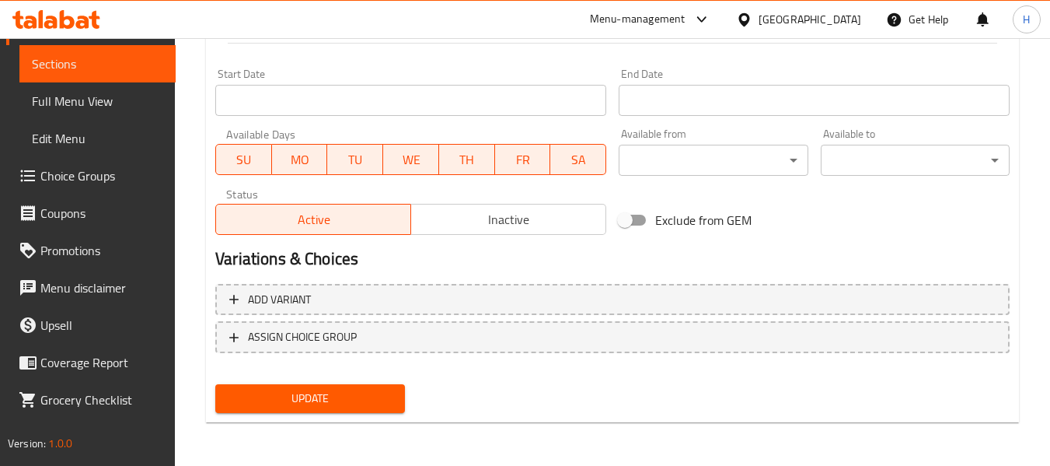
type textarea "مشروب الليمون الساخن المحلى بالعسل النقي."
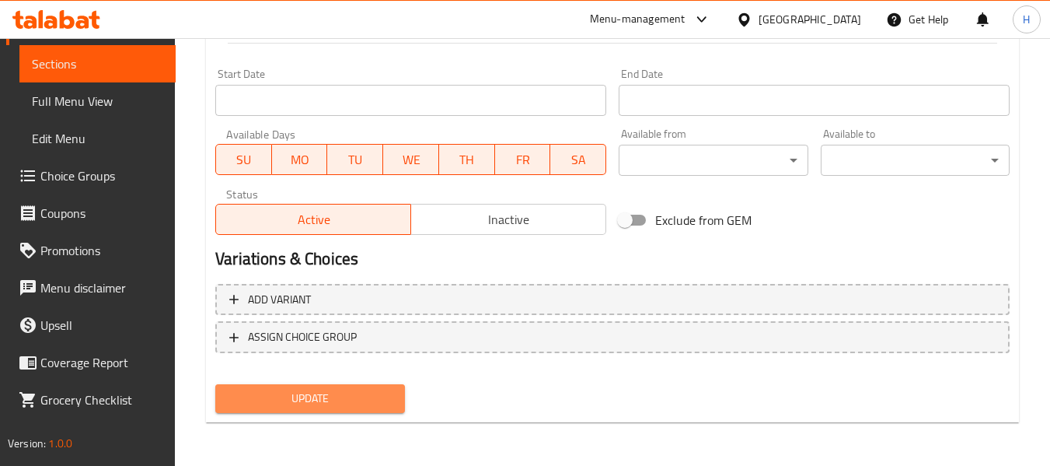
click at [348, 405] on span "Update" at bounding box center [310, 398] width 164 height 19
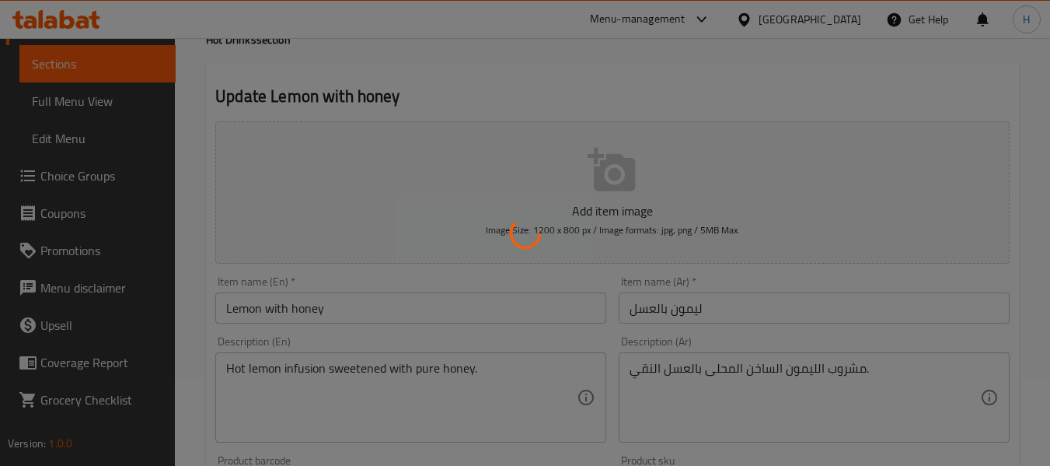
scroll to position [0, 0]
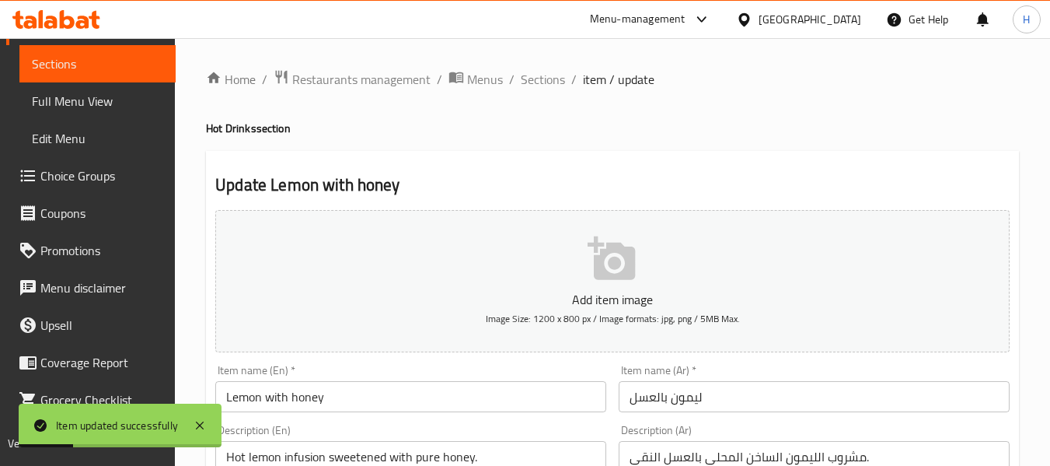
click at [538, 75] on span "Sections" at bounding box center [543, 79] width 44 height 19
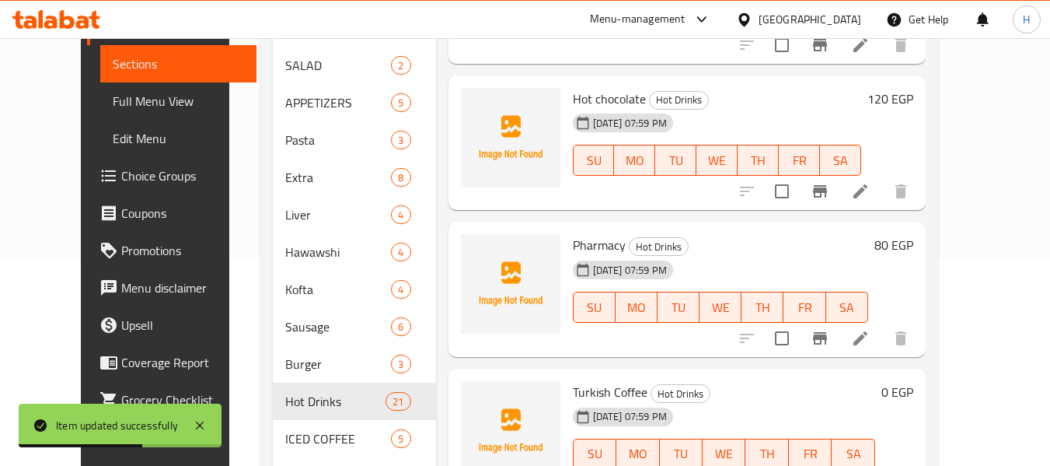
scroll to position [622, 0]
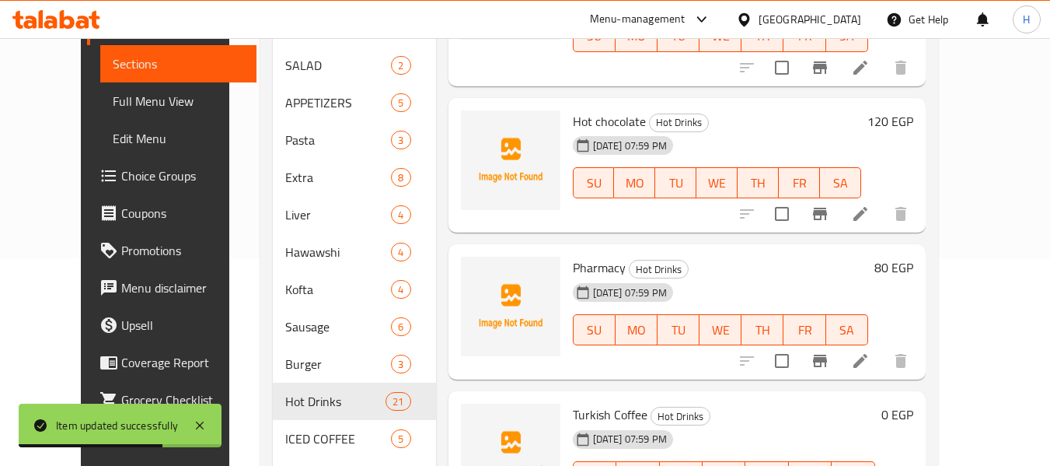
click at [870, 215] on icon at bounding box center [860, 213] width 19 height 19
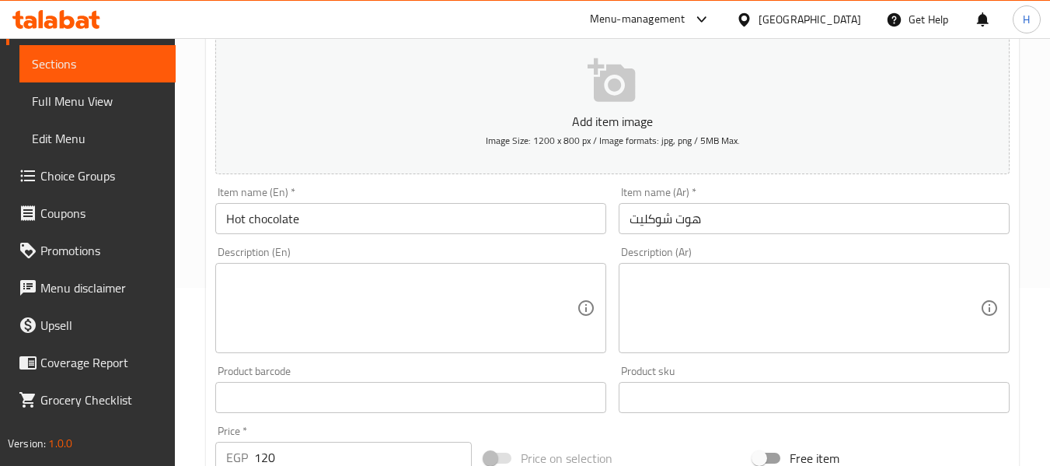
scroll to position [208, 0]
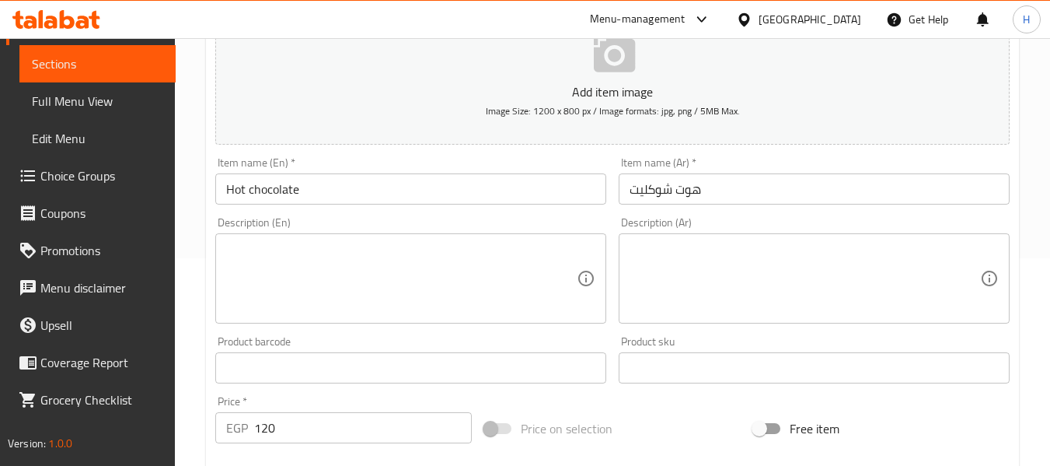
click at [274, 267] on textarea at bounding box center [401, 279] width 351 height 74
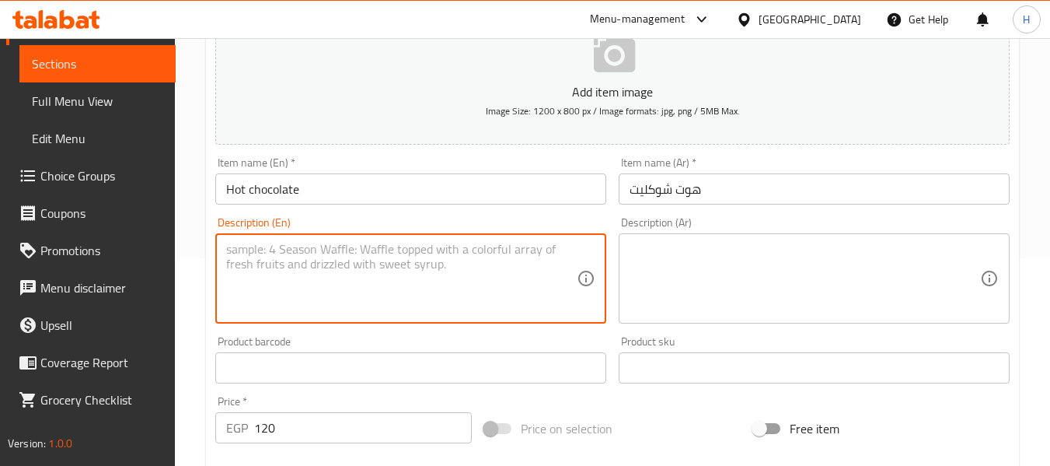
paste textarea "Rich and creamy hot cocoa topped with frothy milk."
type textarea "Rich and creamy hot cocoa topped with frothy milk."
click at [788, 266] on textarea at bounding box center [805, 279] width 351 height 74
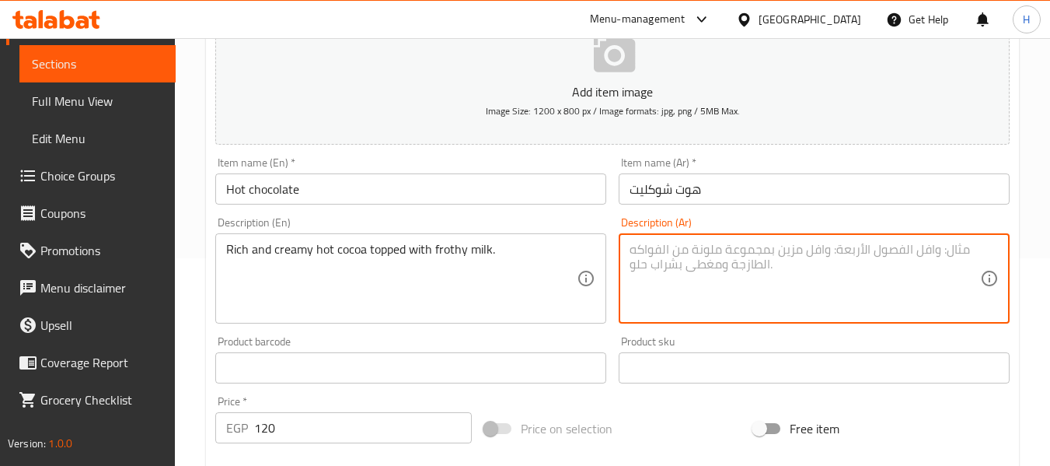
paste textarea "كاكاو ساخن غني وكريمي مغطى بالحليب الرغوي."
click at [830, 254] on textarea "كاكاو ساخن غني وكريمي مغطى بالحليب الرغوي." at bounding box center [805, 279] width 351 height 74
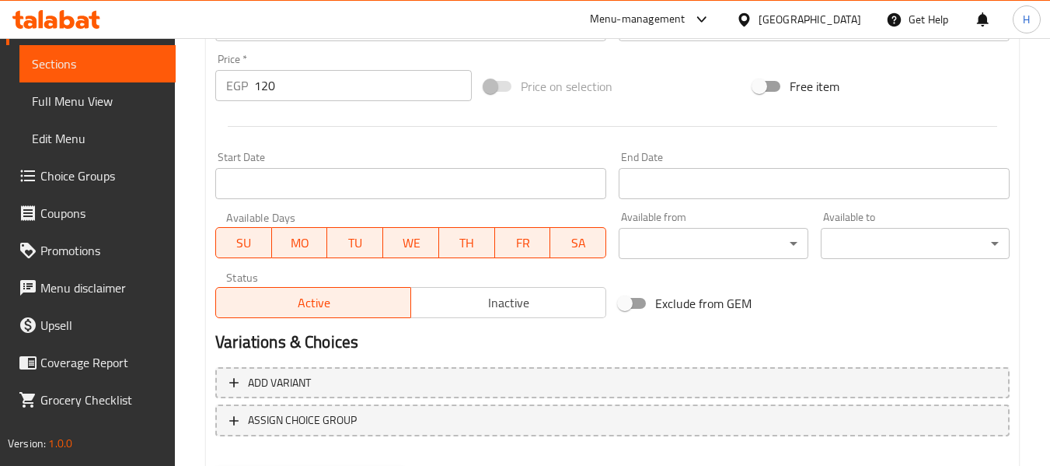
scroll to position [633, 0]
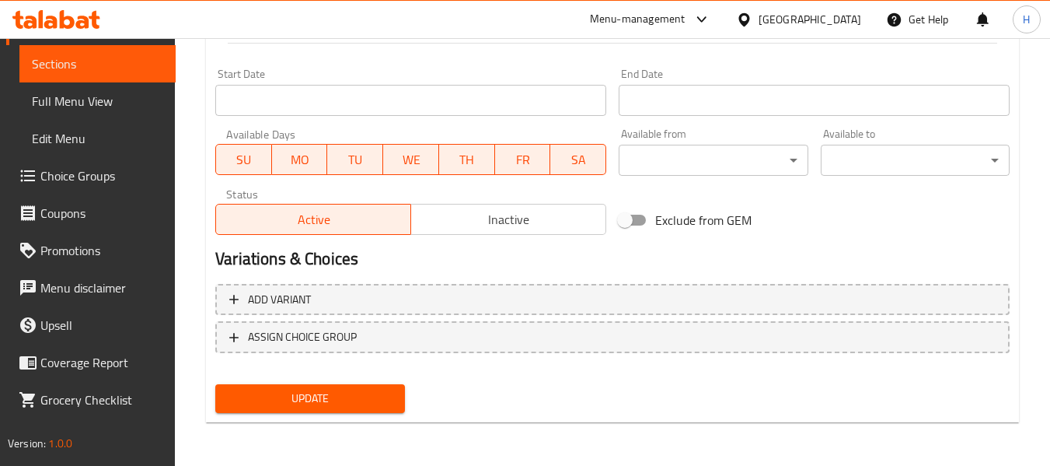
type textarea "كاكاو ساخن غني وكريمي مغطى بالحليب الرغوي."
click at [344, 389] on button "Update" at bounding box center [309, 398] width 189 height 29
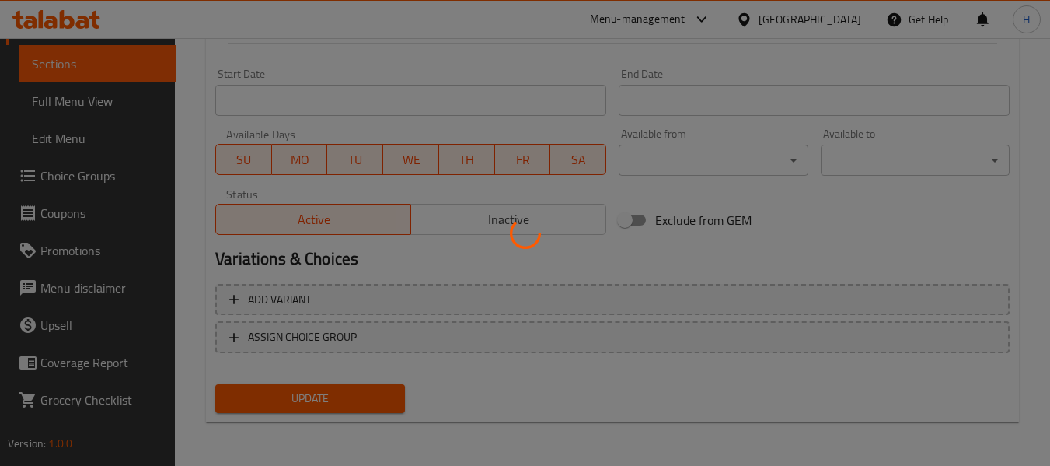
click at [344, 390] on div at bounding box center [525, 233] width 1050 height 466
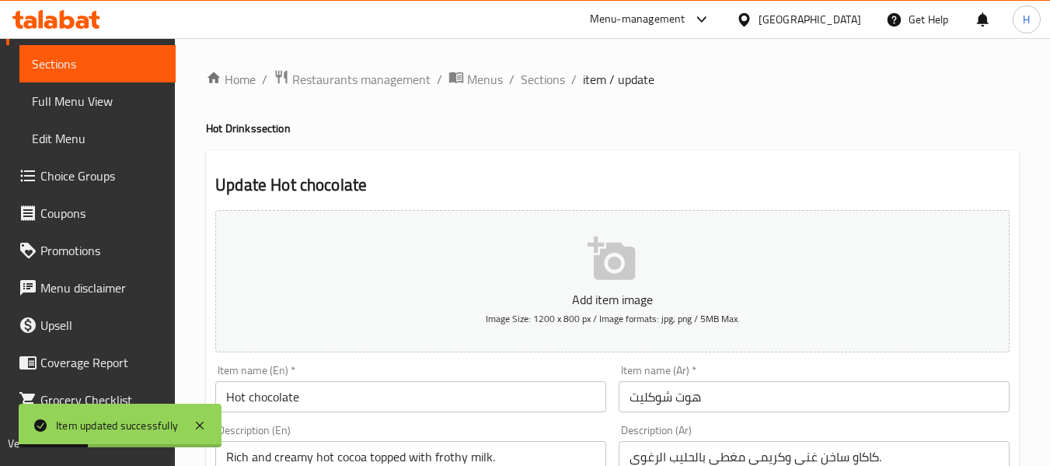
drag, startPoint x: 533, startPoint y: 79, endPoint x: 516, endPoint y: 149, distance: 71.9
click at [533, 79] on span "Sections" at bounding box center [543, 79] width 44 height 19
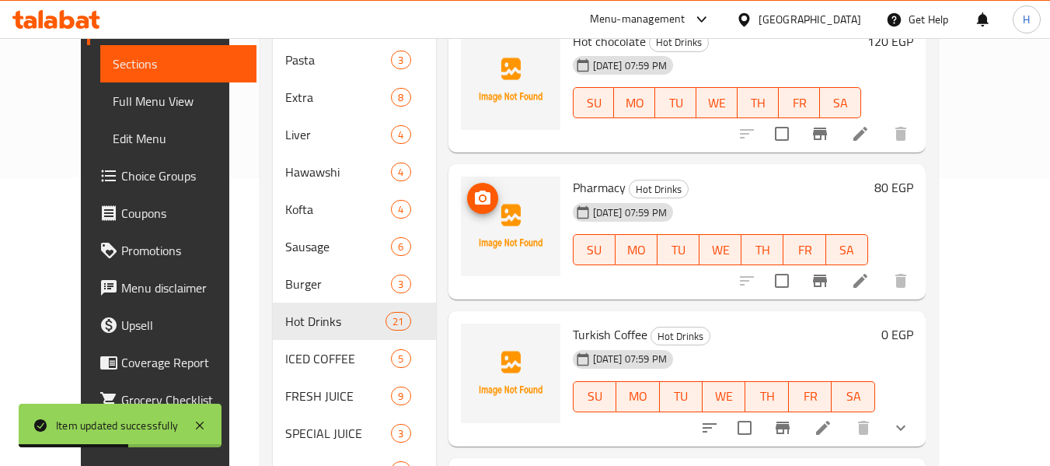
scroll to position [414, 0]
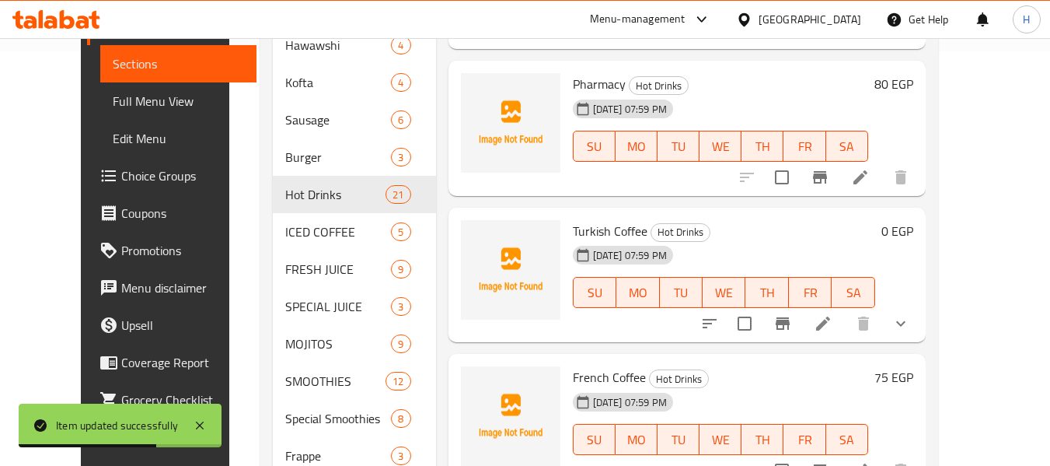
click at [870, 177] on icon at bounding box center [860, 177] width 19 height 19
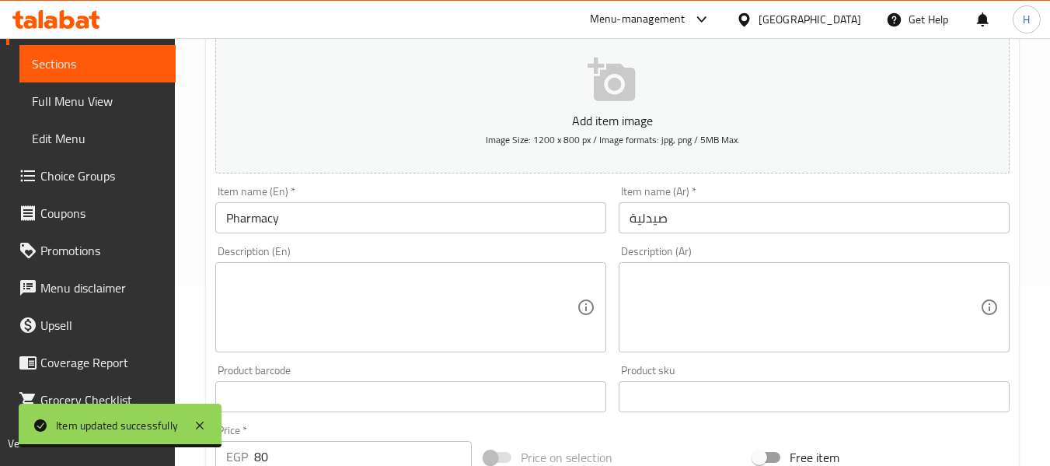
scroll to position [208, 0]
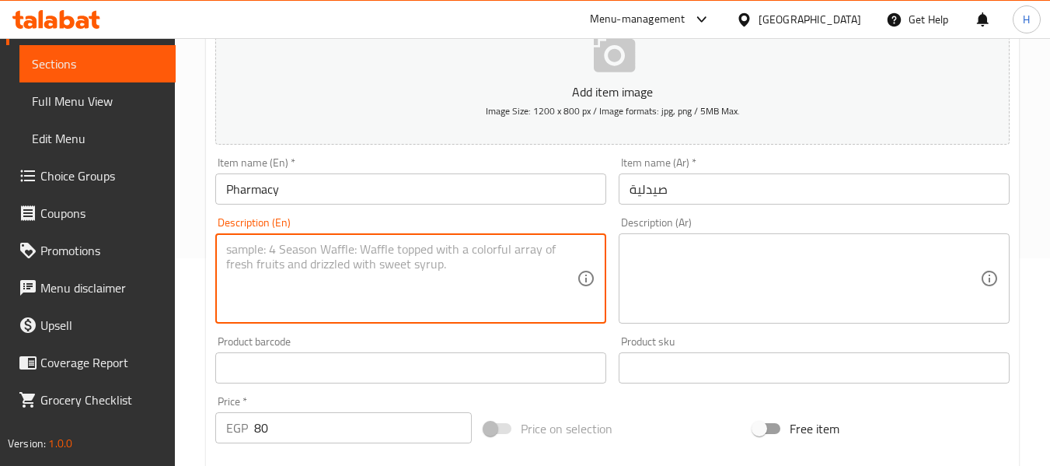
click at [320, 285] on textarea at bounding box center [401, 279] width 351 height 74
paste textarea "Herbal drink mix for a soothing, refreshing taste."
type textarea "Herbal drink mix for a soothing, refreshing taste."
click at [743, 223] on div "Description (Ar) Description (Ar)" at bounding box center [814, 270] width 391 height 107
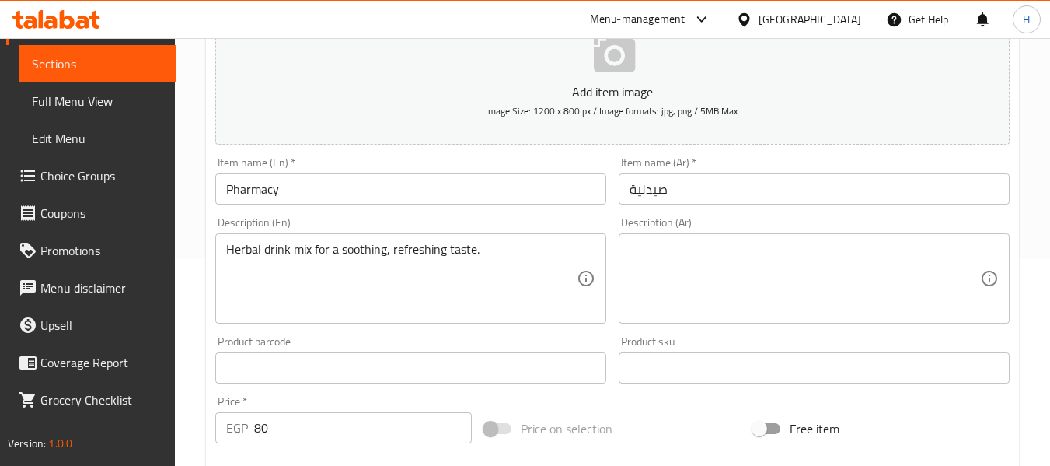
click at [725, 281] on textarea at bounding box center [805, 279] width 351 height 74
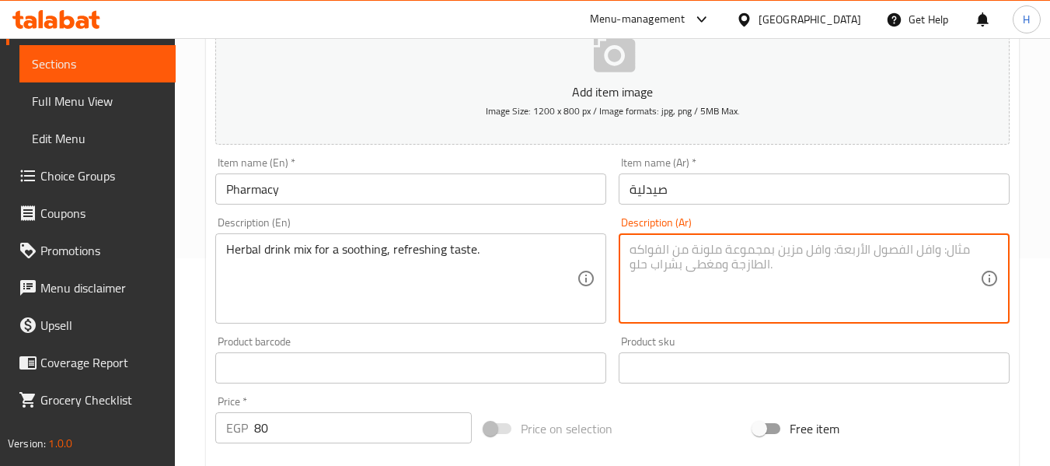
paste textarea "مزيج مشروب عشبي لطعم مهدئ ومنعش."
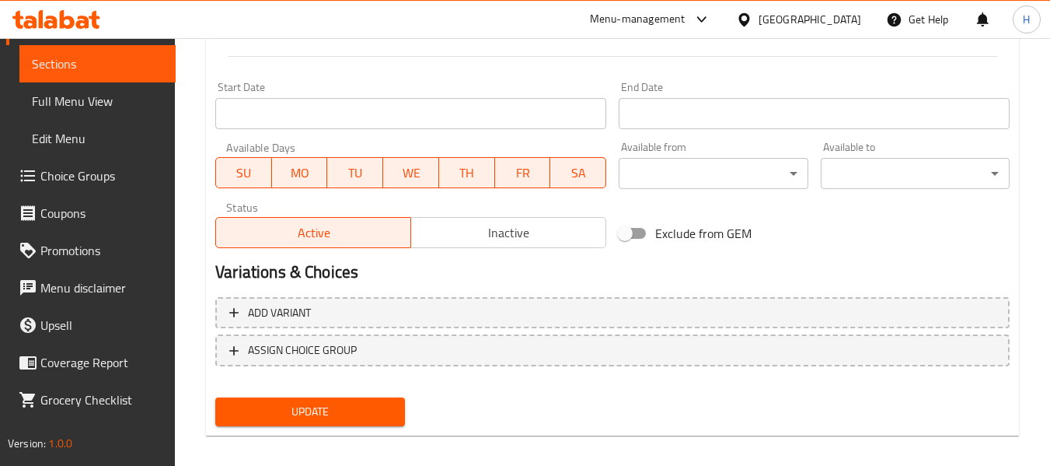
scroll to position [633, 0]
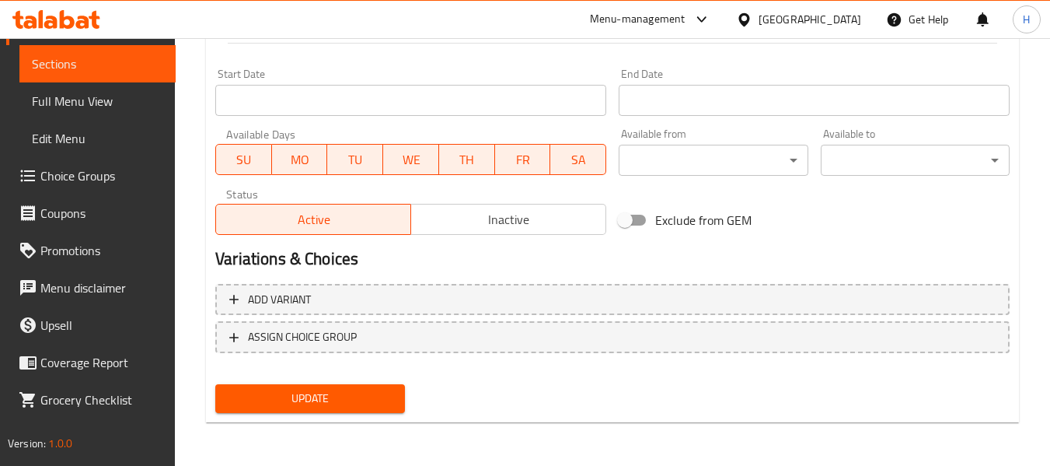
type textarea "مزيج مشروب عشبي لطعم مهدئ ومنعش."
click at [286, 393] on span "Update" at bounding box center [310, 398] width 164 height 19
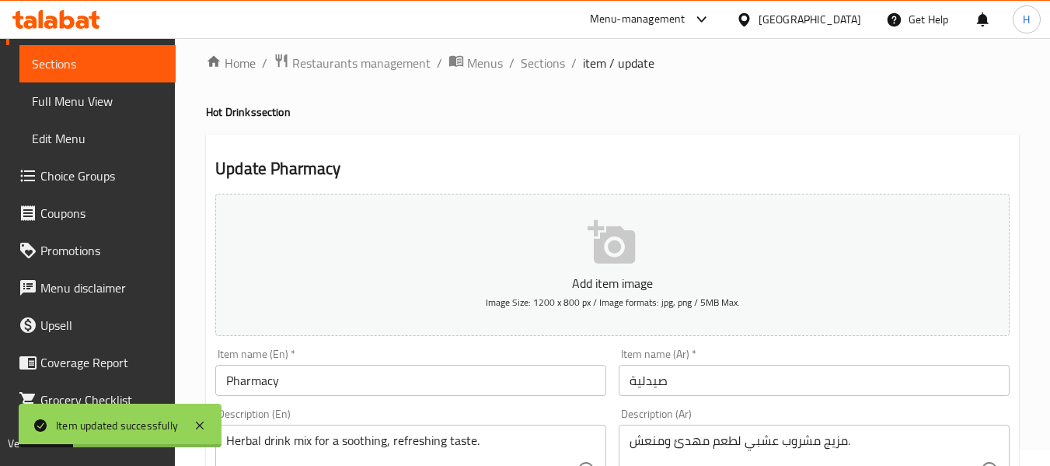
scroll to position [0, 0]
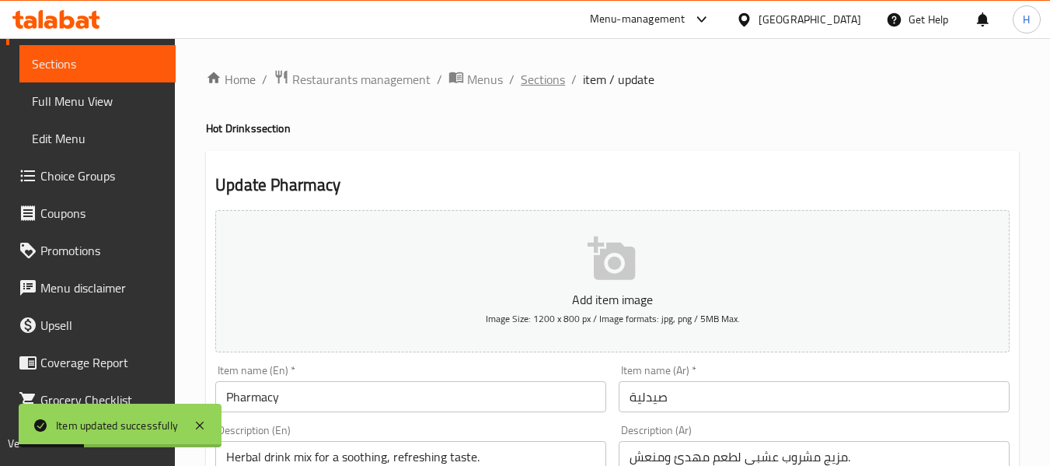
click at [528, 78] on span "Sections" at bounding box center [543, 79] width 44 height 19
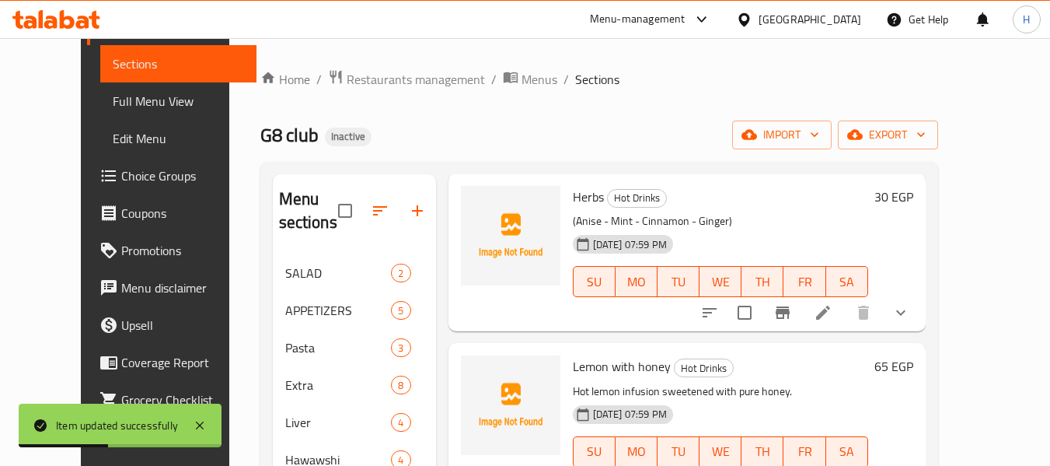
scroll to position [1036, 0]
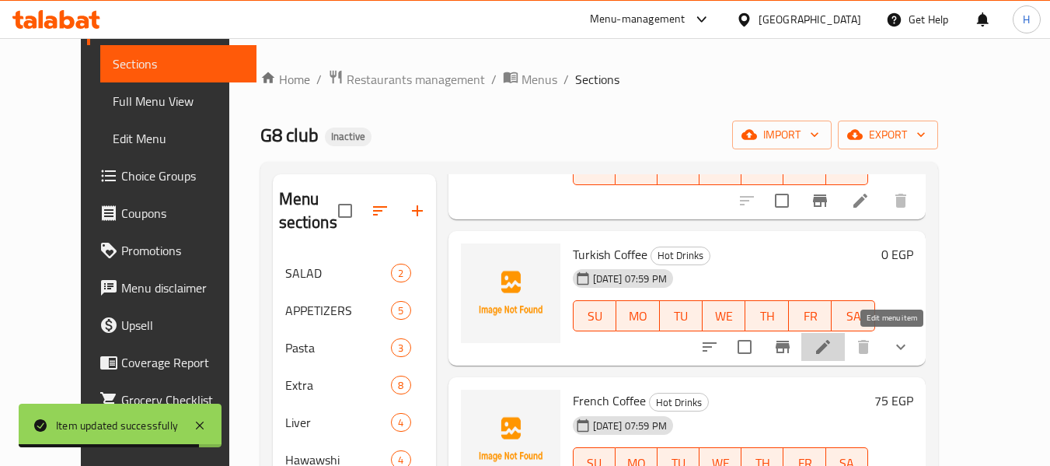
click at [833, 341] on icon at bounding box center [823, 346] width 19 height 19
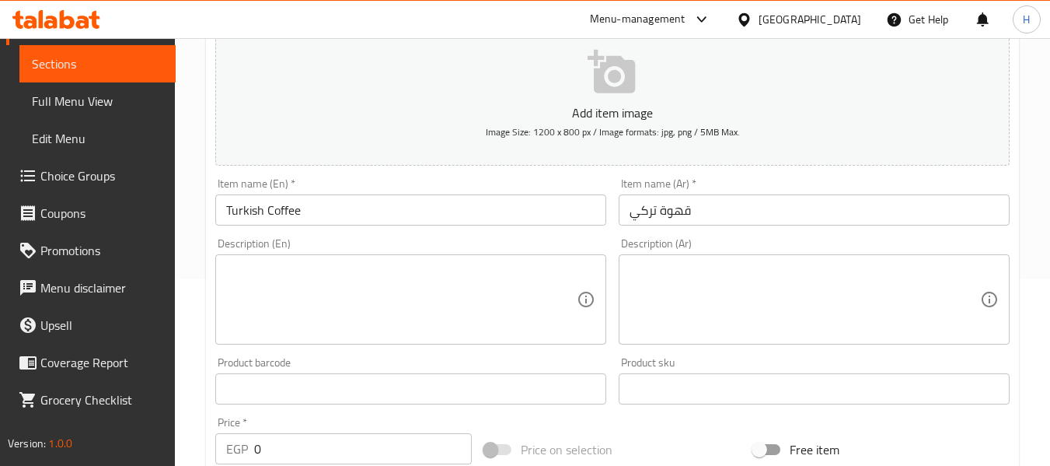
scroll to position [208, 0]
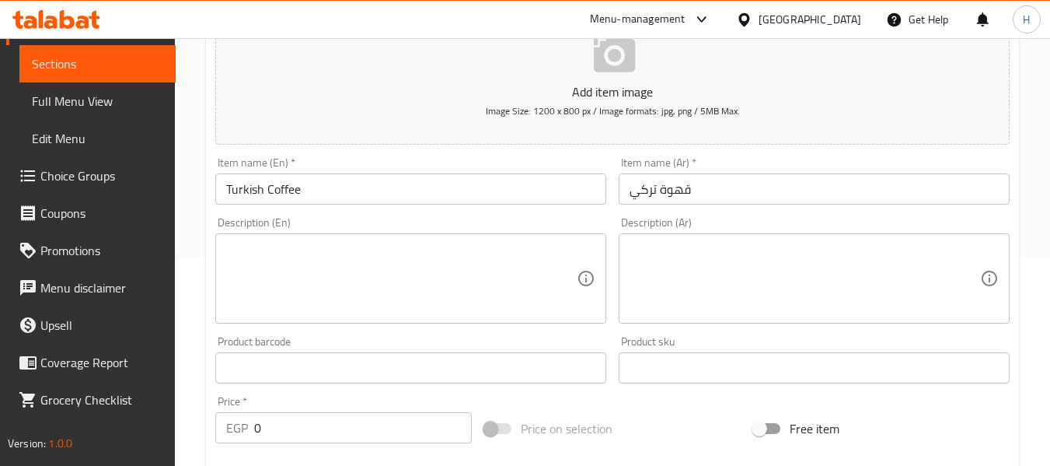
click at [309, 249] on textarea at bounding box center [401, 279] width 351 height 74
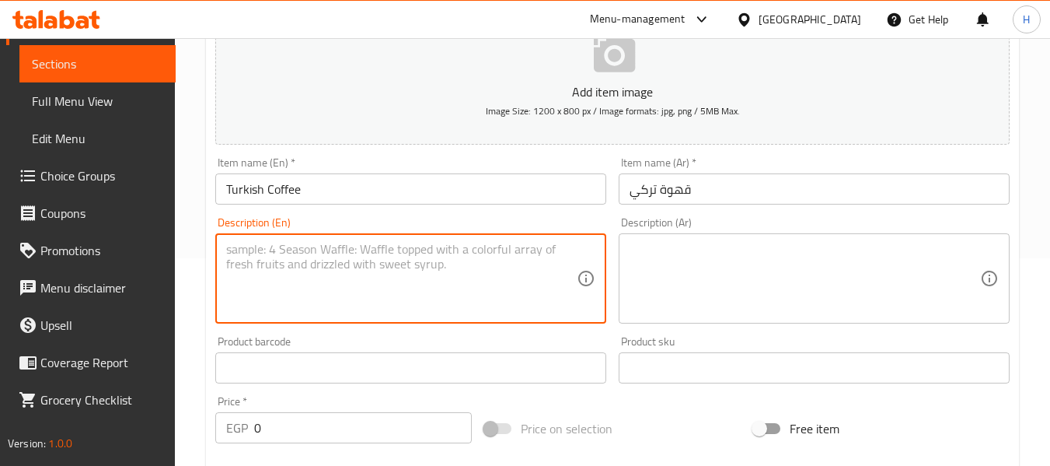
paste textarea "Strong and aromatic Turkish-style coffee with a velvety foam."
type textarea "Strong and aromatic Turkish-style coffee with a velvety foam."
click at [792, 246] on textarea at bounding box center [805, 279] width 351 height 74
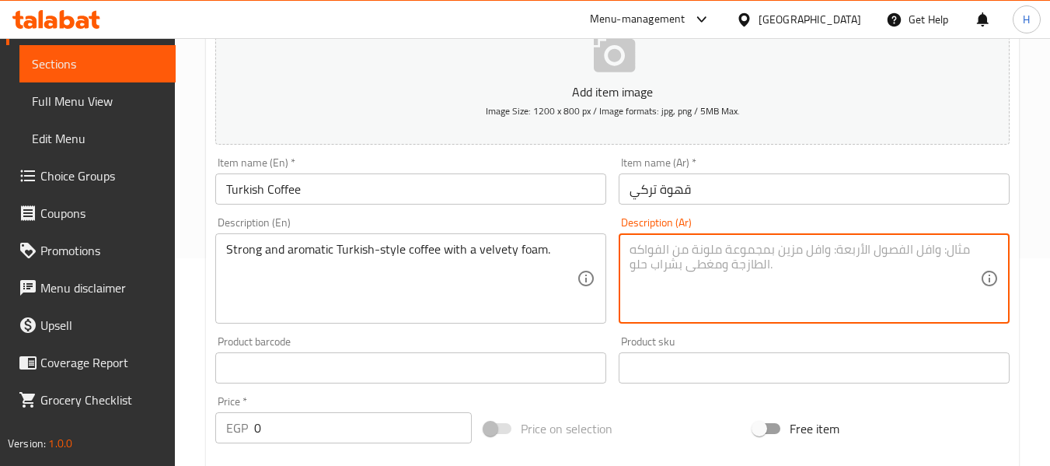
paste textarea "قهوة تركية قوية وعطرية مع رغوة مخملية."
type textarea "قهوة تركية قوية وعطرية مع رغوة مخملية."
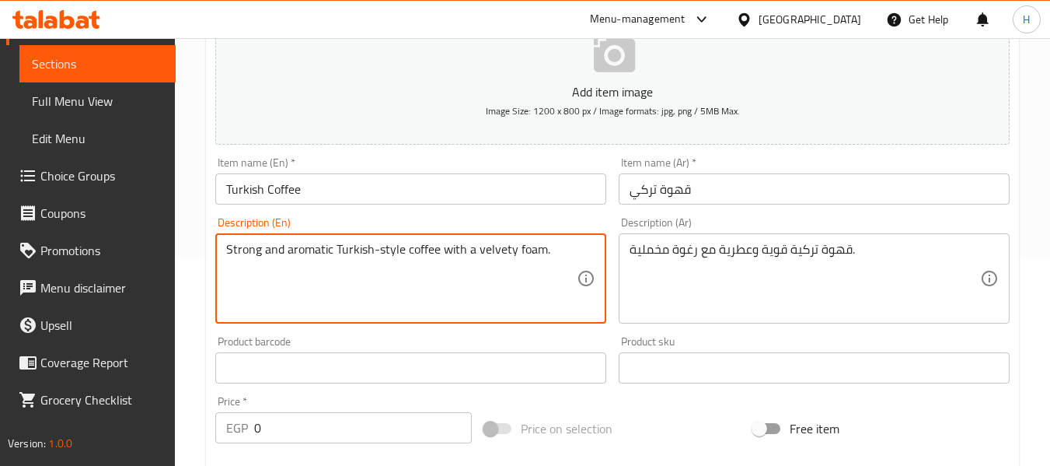
click at [279, 249] on textarea "Strong and aromatic Turkish-style coffee with a velvety foam." at bounding box center [401, 279] width 351 height 74
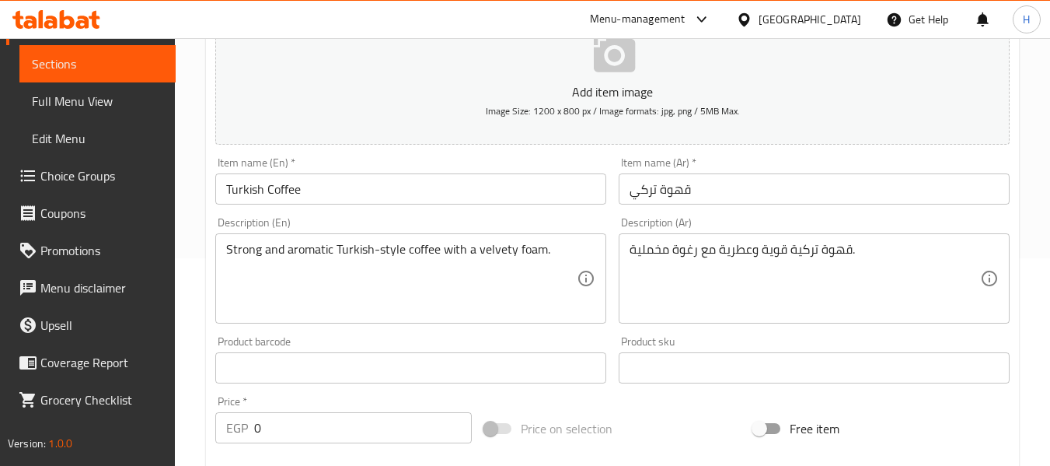
click at [370, 280] on textarea "Strong and aromatic Turkish-style coffee with a velvety foam." at bounding box center [401, 279] width 351 height 74
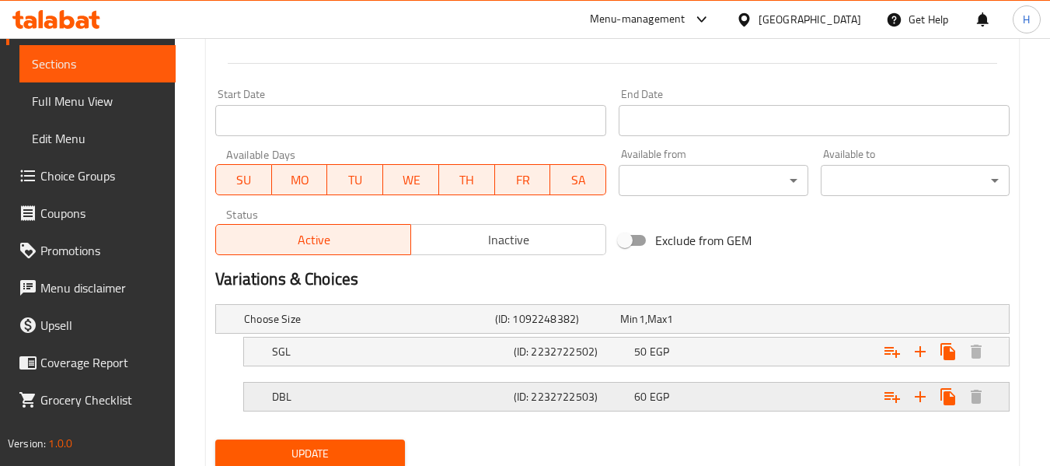
scroll to position [668, 0]
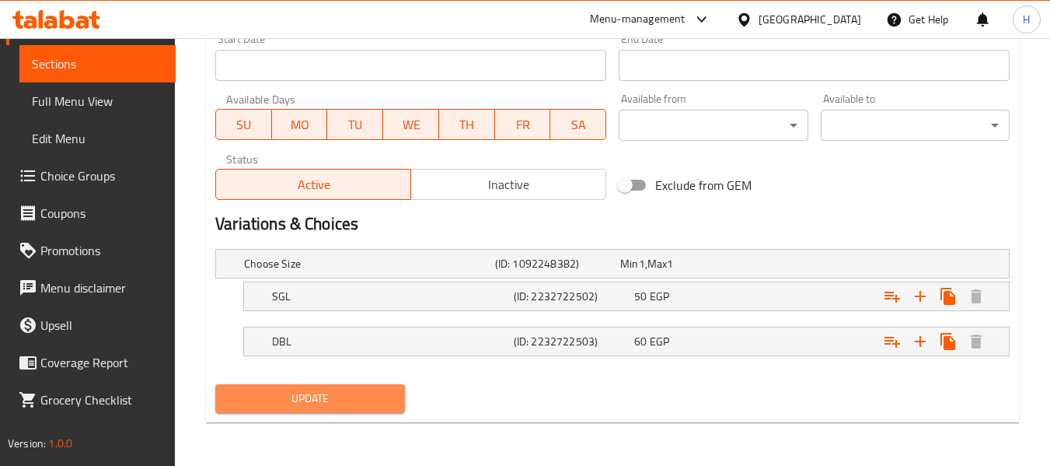
click at [341, 394] on span "Update" at bounding box center [310, 398] width 164 height 19
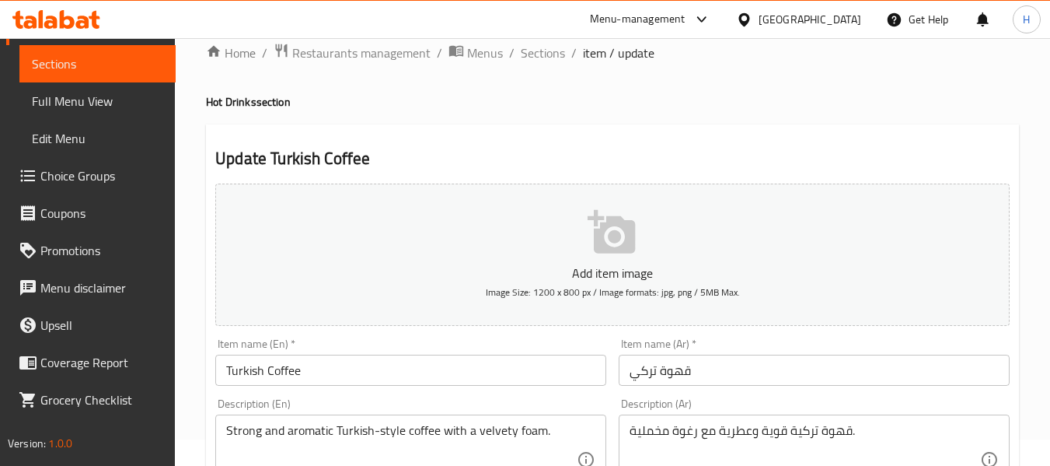
scroll to position [0, 0]
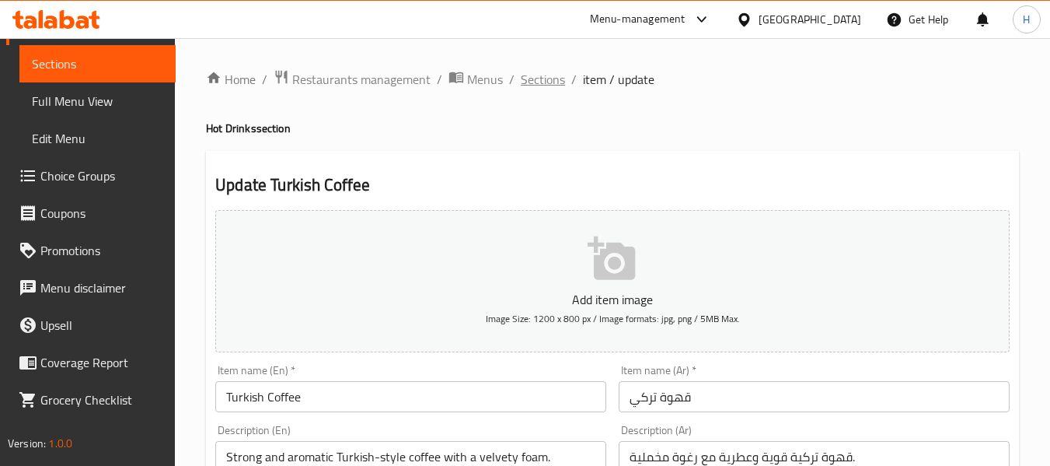
click at [548, 77] on span "Sections" at bounding box center [543, 79] width 44 height 19
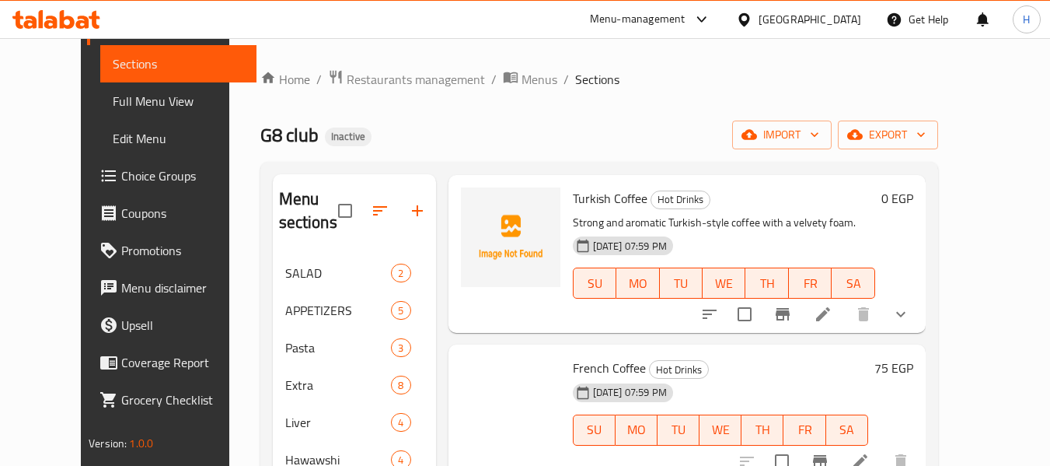
scroll to position [1244, 0]
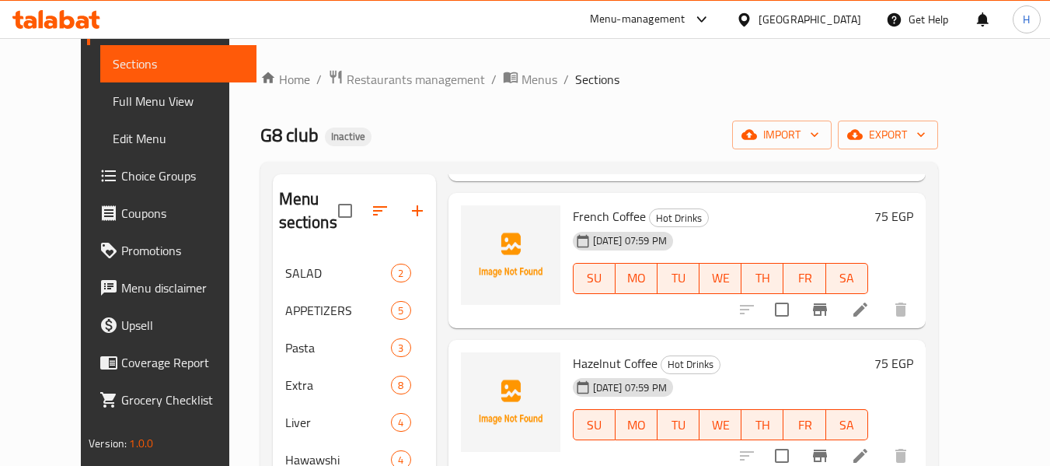
click at [883, 319] on li at bounding box center [861, 309] width 44 height 28
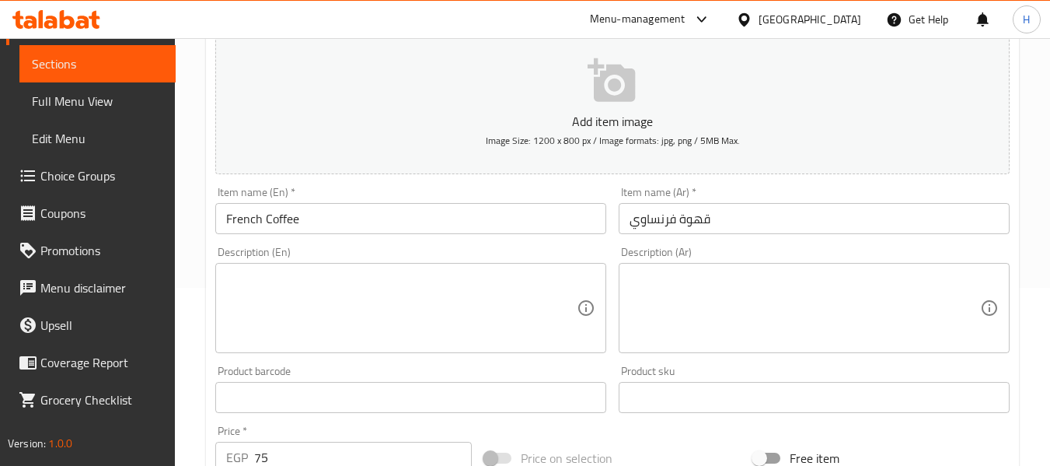
scroll to position [208, 0]
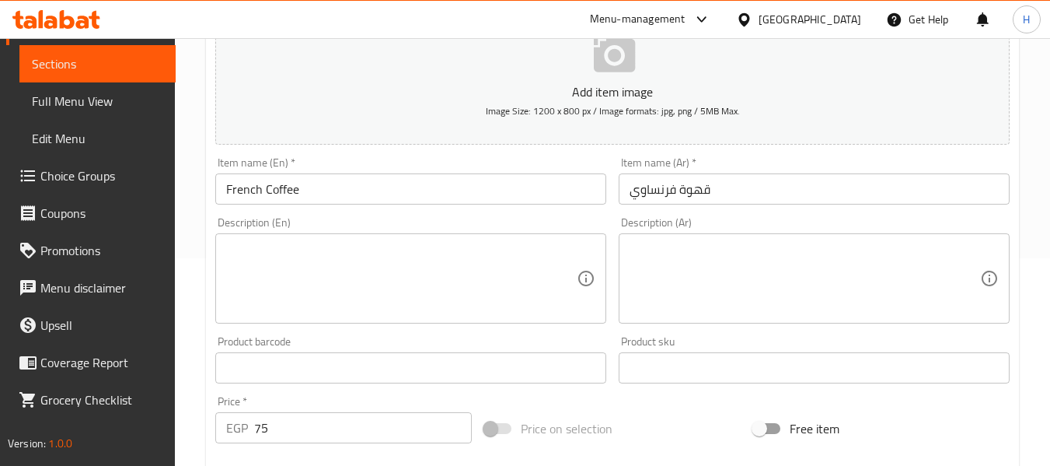
click at [309, 264] on textarea at bounding box center [401, 279] width 351 height 74
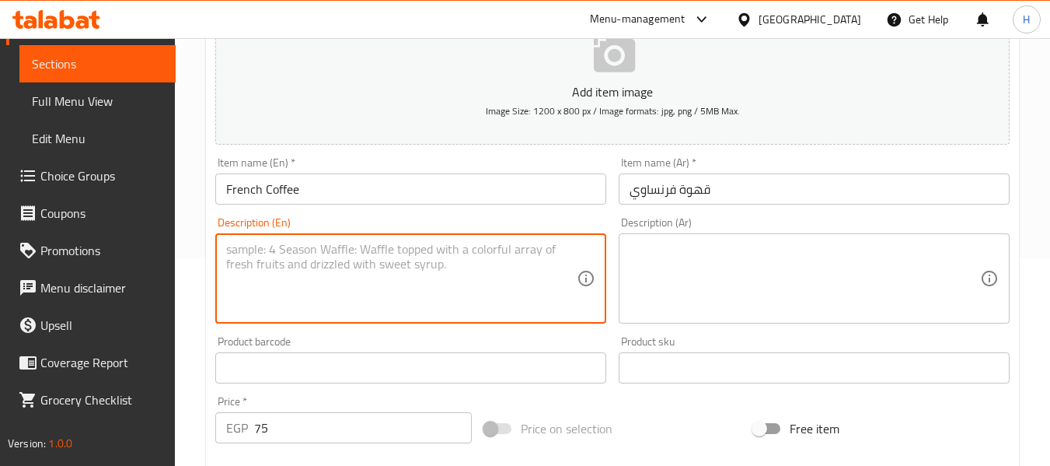
paste textarea "Smooth and balanced French-style brewed coffee."
type textarea "Smooth and balanced French-style brewed coffee."
click at [828, 281] on textarea at bounding box center [805, 279] width 351 height 74
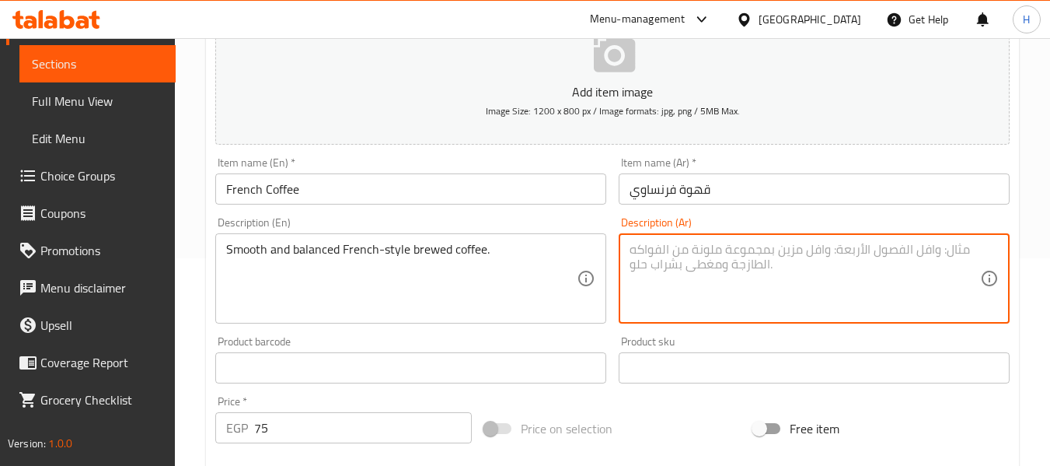
paste textarea "قهوة ناعمة ومتوازنة على الطريقة الفرنسية."
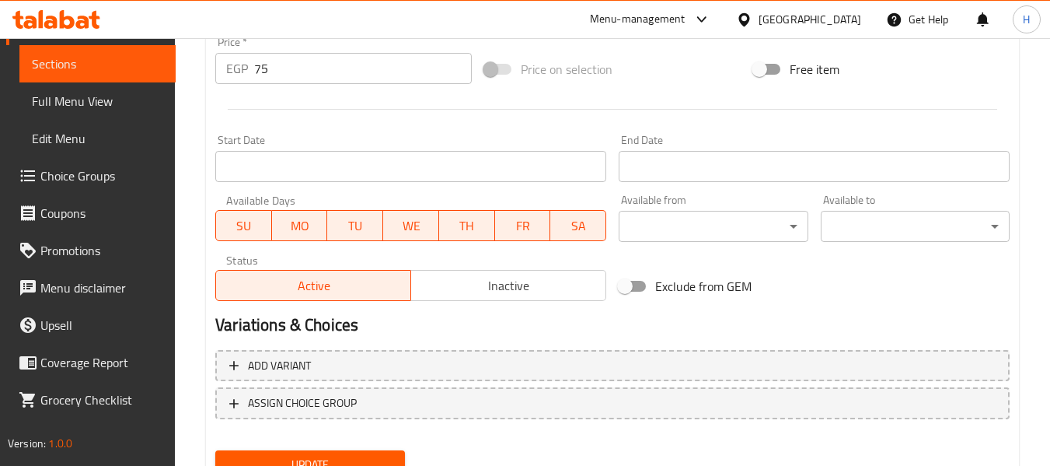
scroll to position [633, 0]
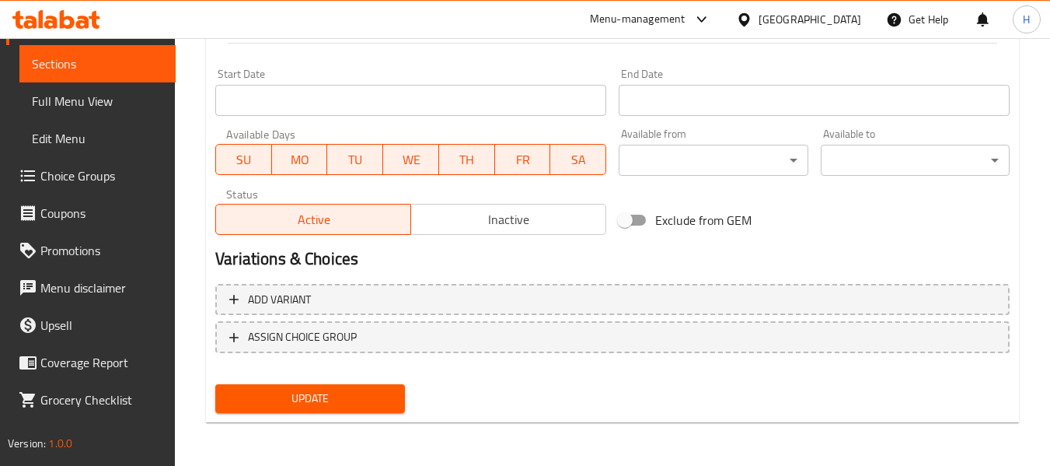
type textarea "قهوة ناعمة ومتوازنة على الطريقة الفرنسية."
click at [353, 394] on span "Update" at bounding box center [310, 398] width 164 height 19
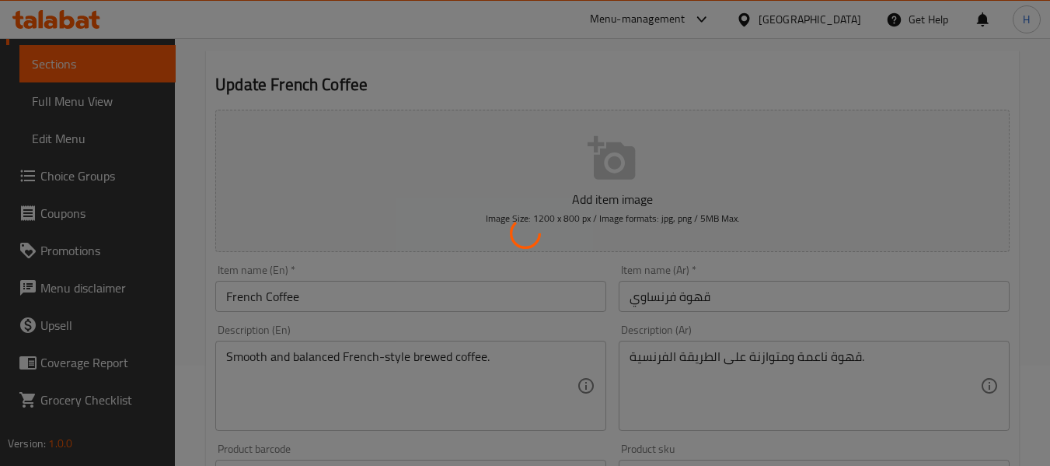
scroll to position [11, 0]
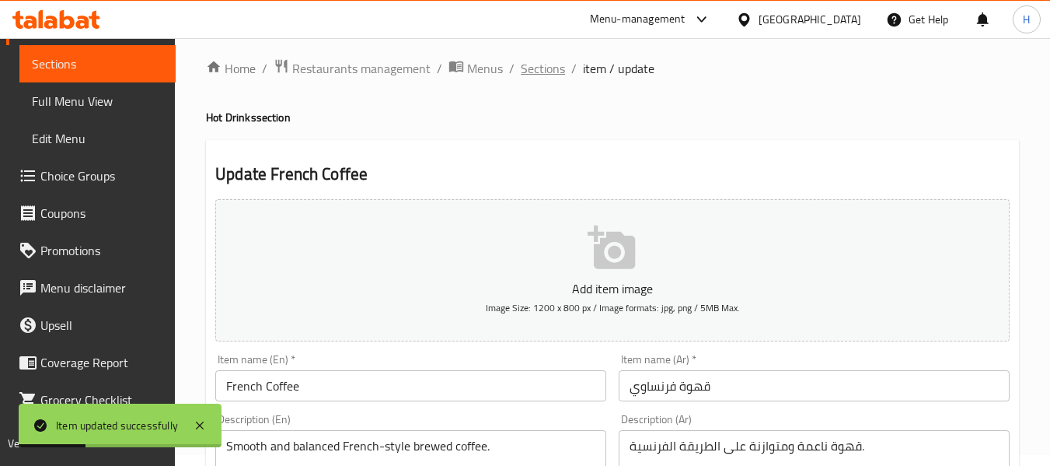
click at [536, 59] on span "Sections" at bounding box center [543, 68] width 44 height 19
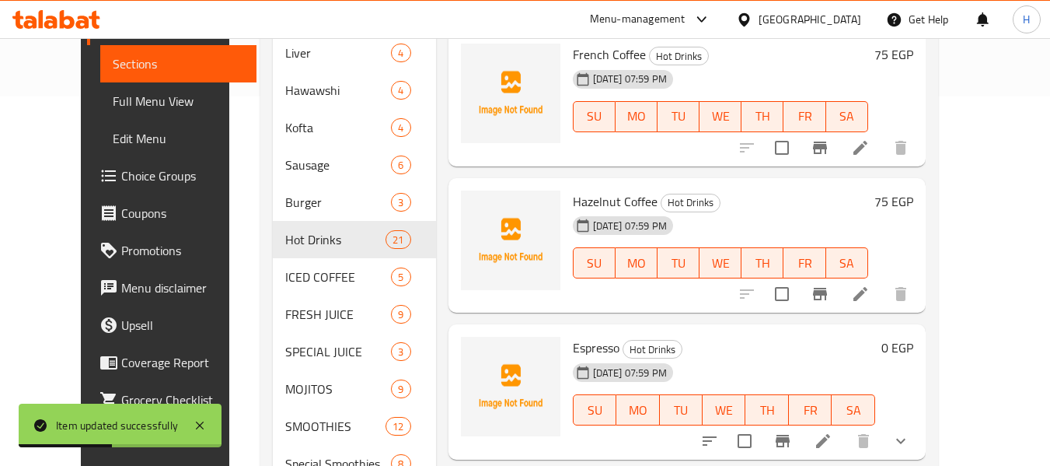
scroll to position [425, 0]
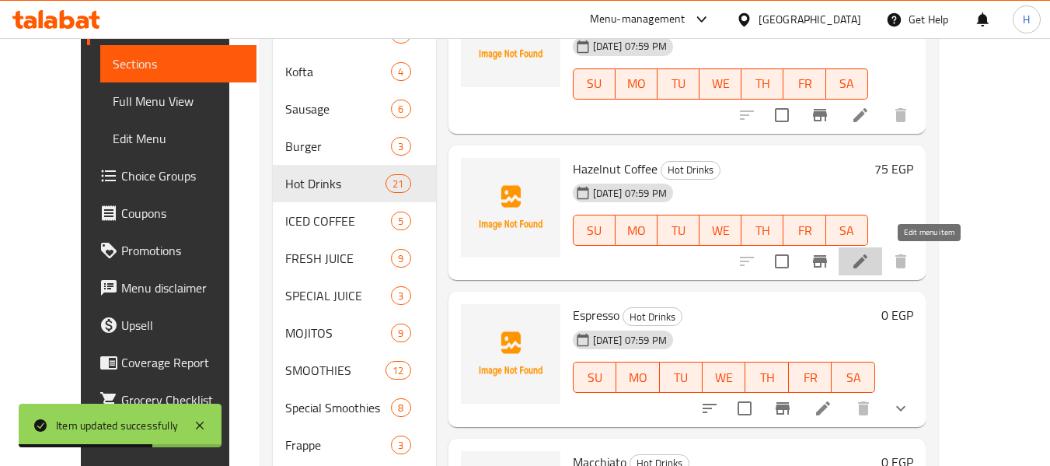
click at [870, 258] on icon at bounding box center [860, 261] width 19 height 19
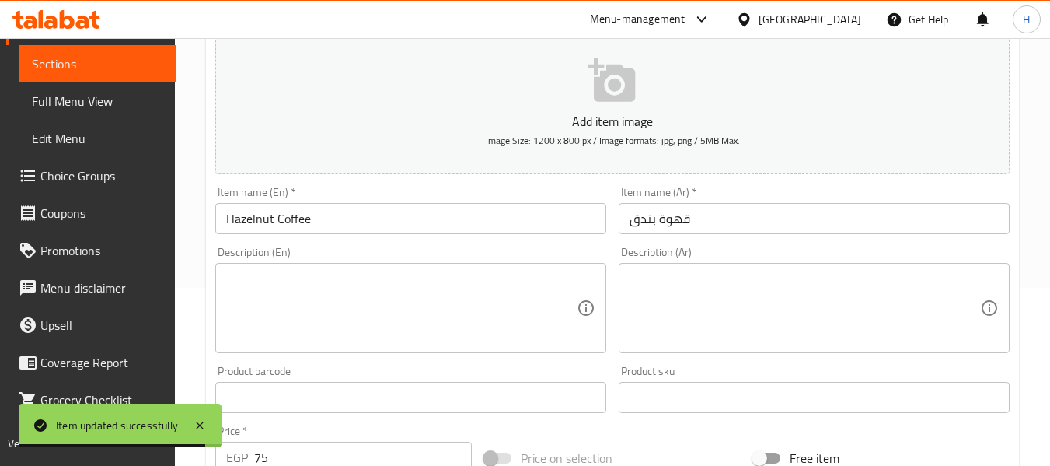
scroll to position [208, 0]
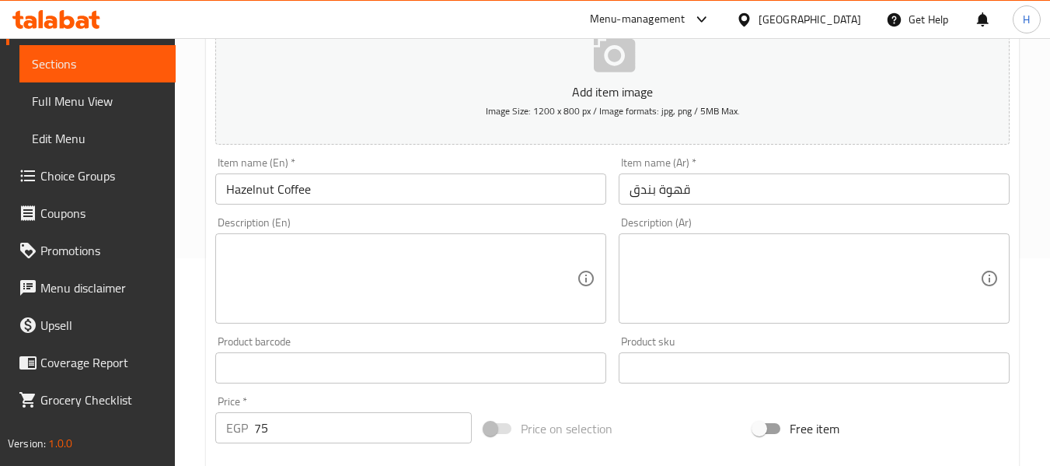
click at [313, 270] on textarea at bounding box center [401, 279] width 351 height 74
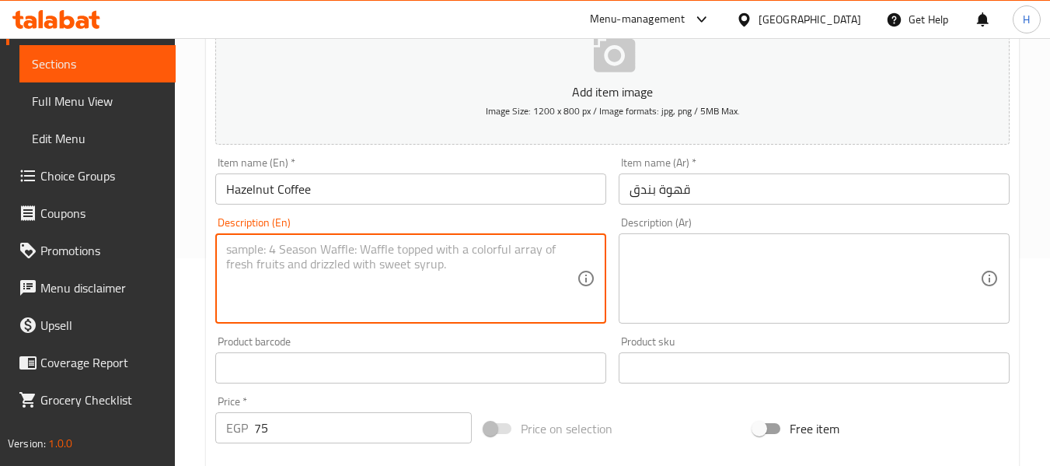
paste textarea "Aromatic coffee with a nutty hazelnut flavor."
type textarea "Aromatic coffee with a nutty hazelnut flavor."
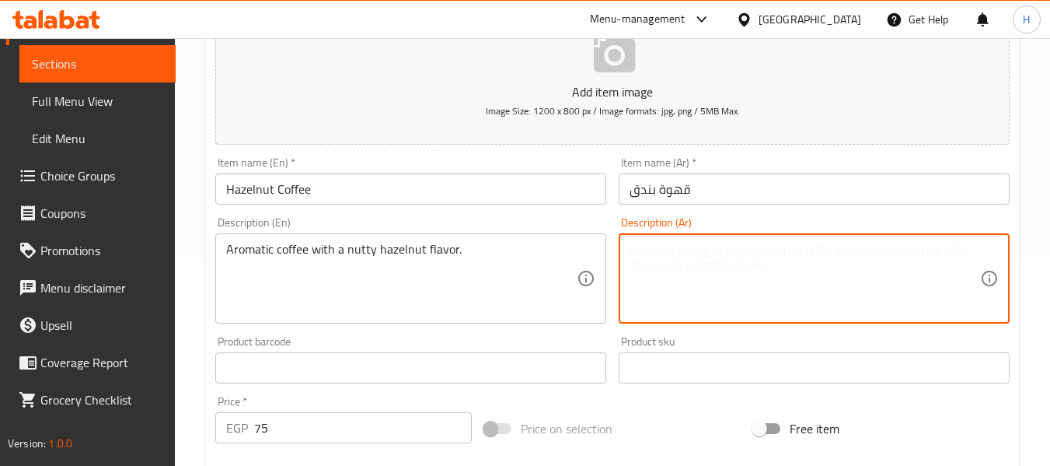
paste textarea "قهوة عطرية بنكهة البندق الناتي."
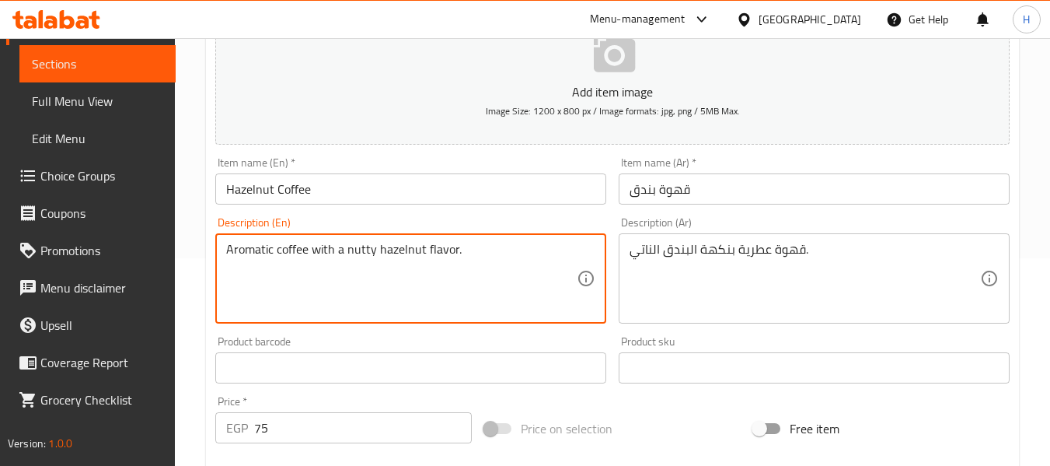
click at [376, 256] on textarea "Aromatic coffee with a nutty hazelnut flavor." at bounding box center [401, 279] width 351 height 74
drag, startPoint x: 431, startPoint y: 232, endPoint x: 387, endPoint y: 243, distance: 44.9
click at [387, 243] on textarea "Aromatic coffee with a nutty hazelnut flavor." at bounding box center [401, 279] width 351 height 74
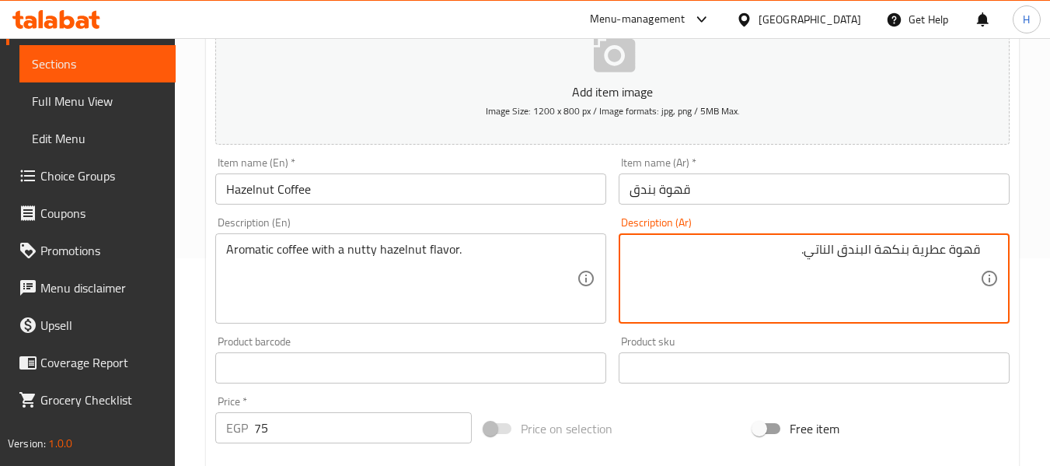
click at [820, 250] on textarea "قهوة عطرية بنكهة البندق الناتي." at bounding box center [805, 279] width 351 height 74
drag, startPoint x: 900, startPoint y: 294, endPoint x: 886, endPoint y: 292, distance: 14.1
click at [900, 294] on textarea "قهوة عطرية بنكهة البندق جوزية." at bounding box center [805, 279] width 351 height 74
click at [837, 251] on textarea "قهوة عطرية بنكهة البندق جوزية." at bounding box center [805, 279] width 351 height 74
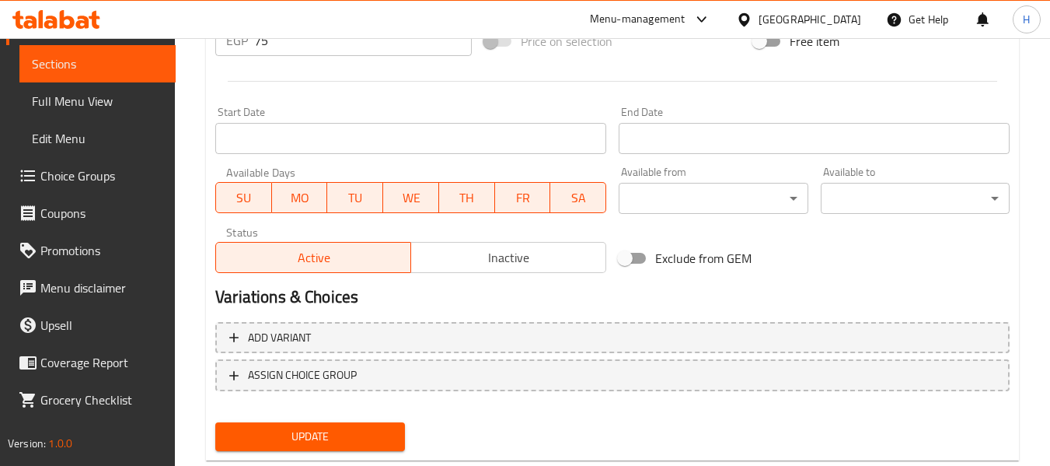
scroll to position [633, 0]
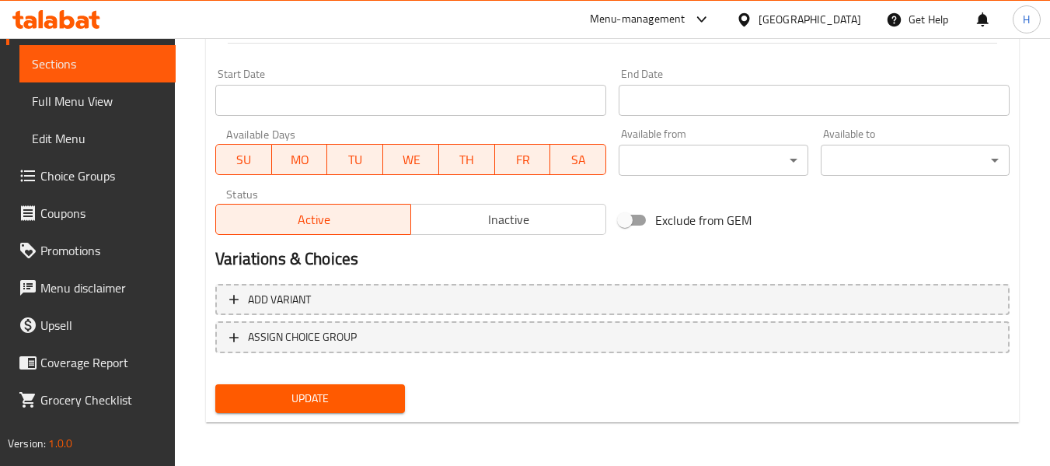
type textarea "قهوة عطرية بنكهة البندق الجوزية."
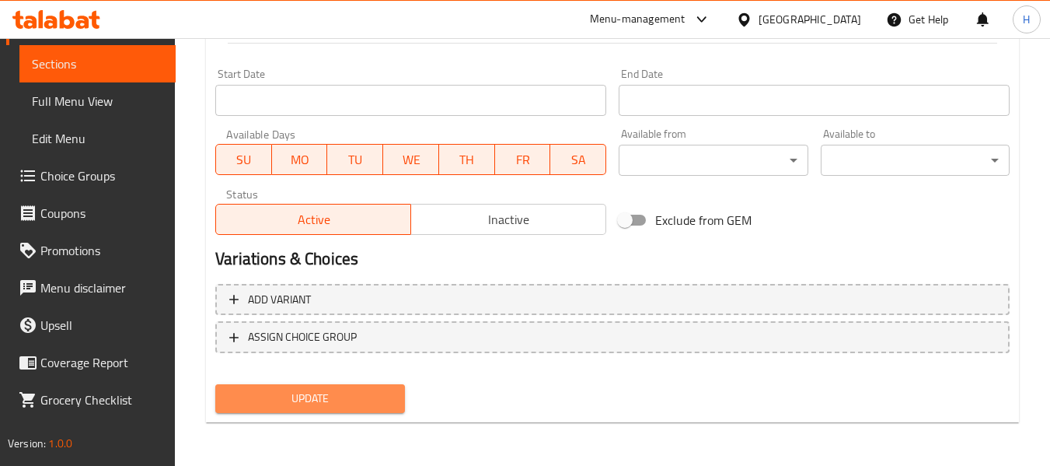
click at [362, 407] on span "Update" at bounding box center [310, 398] width 164 height 19
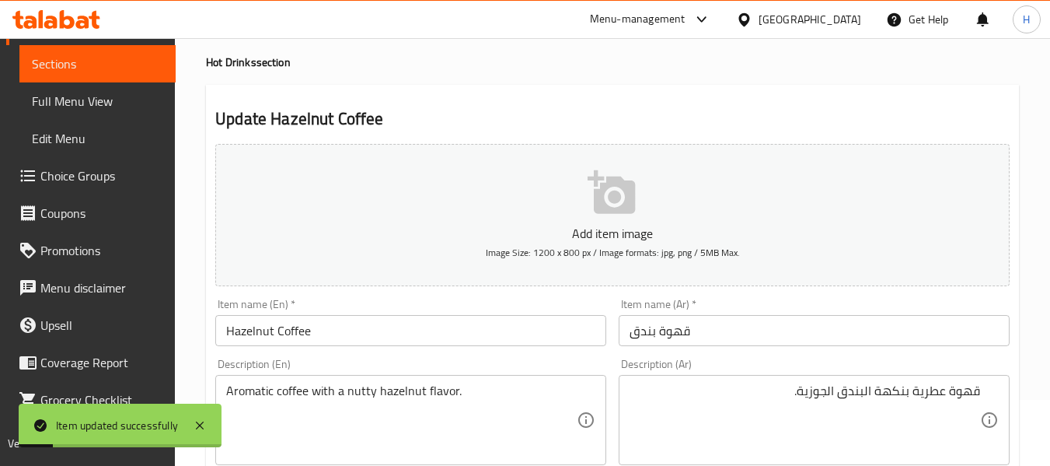
scroll to position [0, 0]
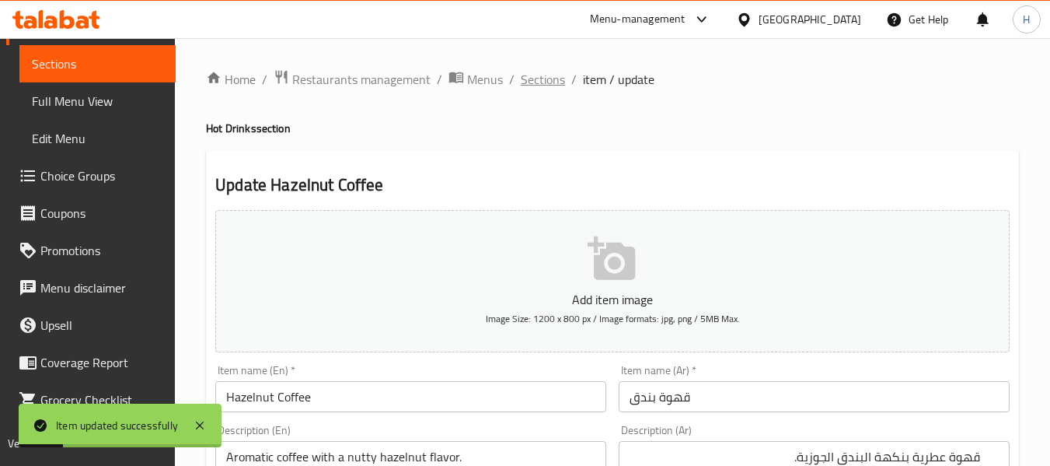
click at [541, 72] on span "Sections" at bounding box center [543, 79] width 44 height 19
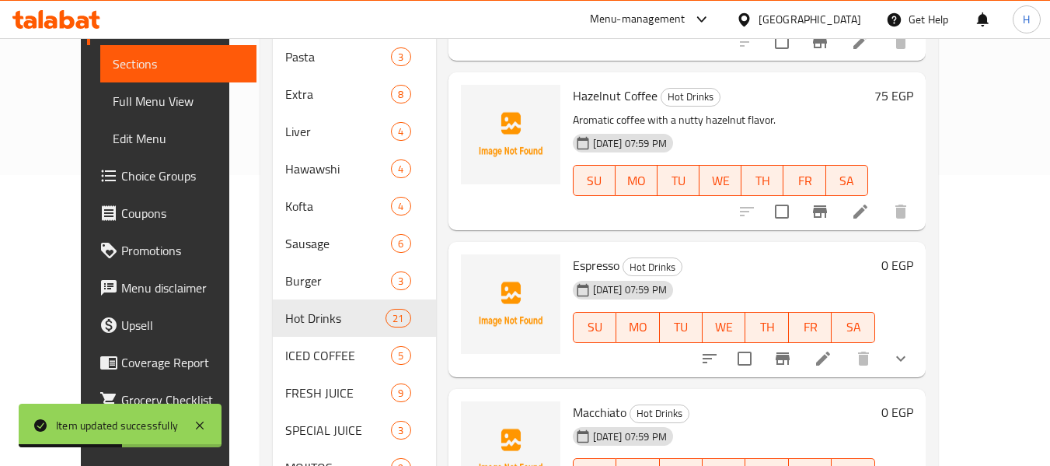
scroll to position [414, 0]
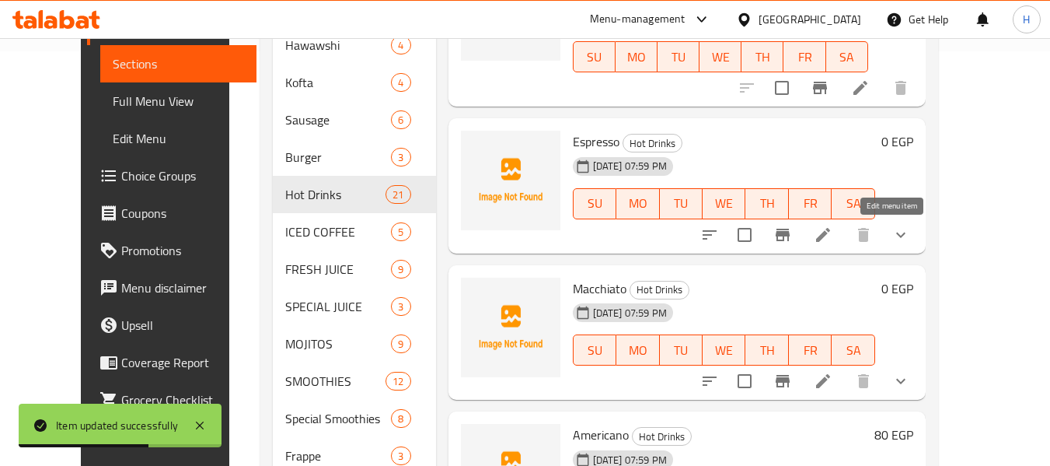
click at [830, 235] on icon at bounding box center [823, 235] width 14 height 14
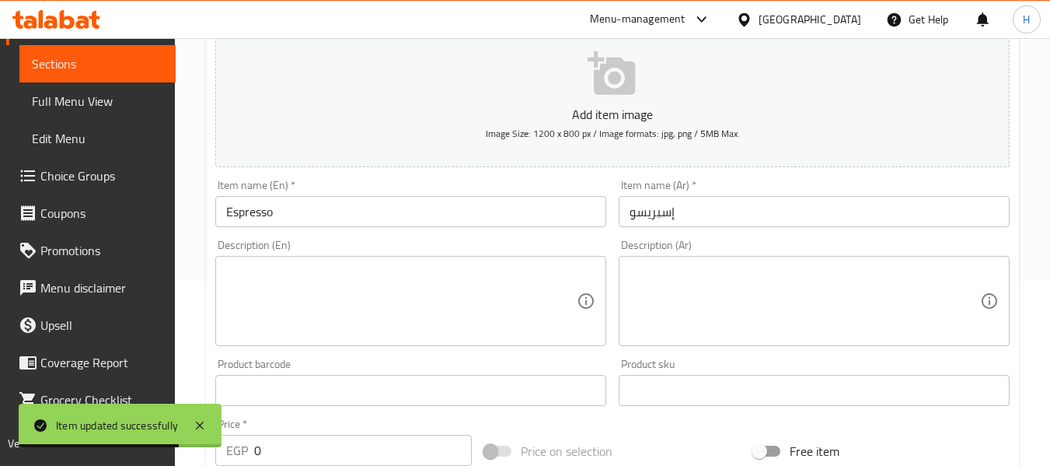
scroll to position [208, 0]
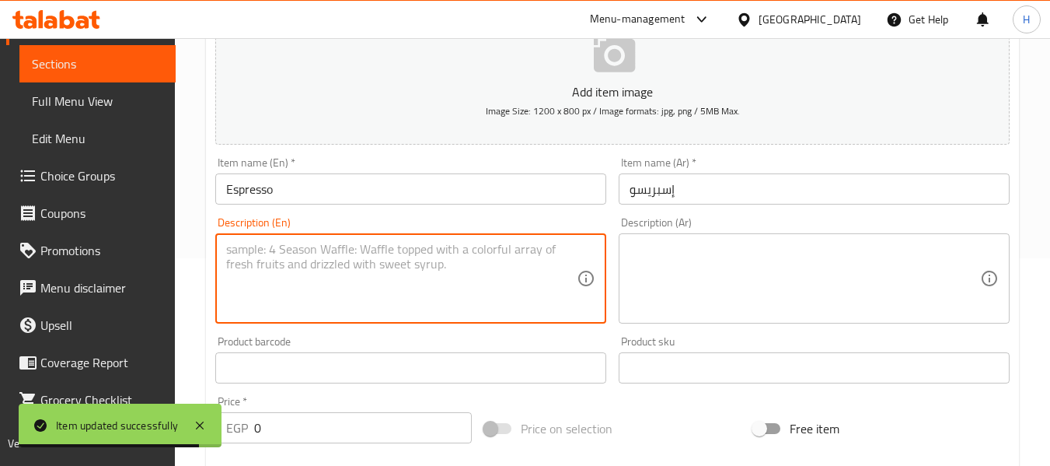
click at [291, 258] on textarea at bounding box center [401, 279] width 351 height 74
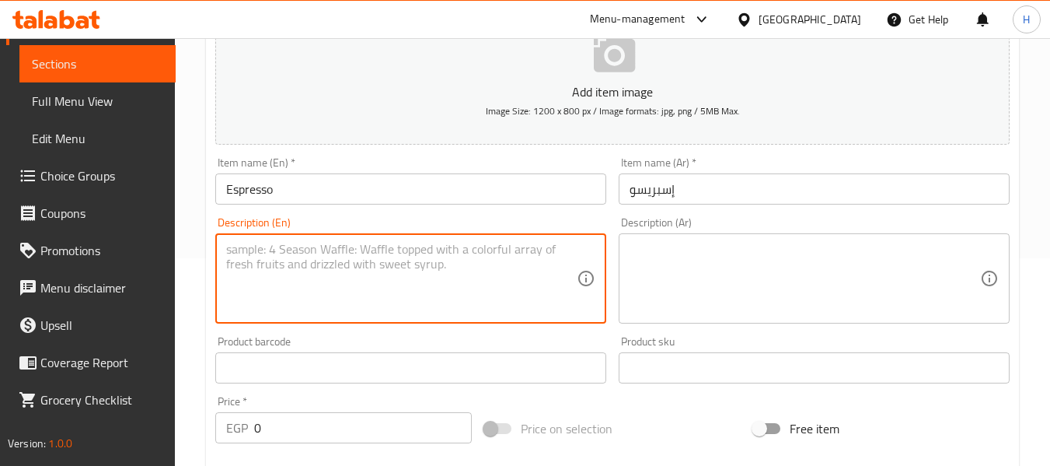
paste textarea "Strong and intense shot of pure coffee."
type textarea "Strong and intense shot of pure coffee."
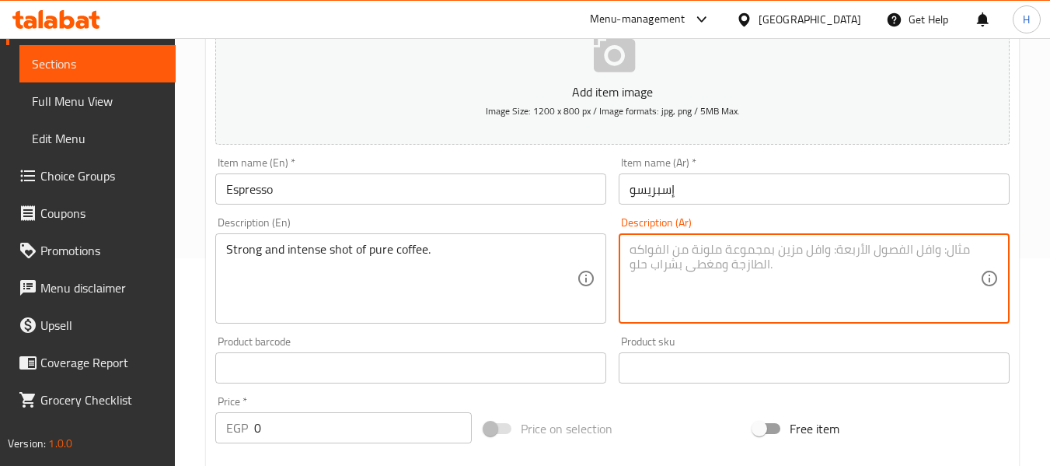
click at [795, 265] on textarea at bounding box center [805, 279] width 351 height 74
paste textarea "شوت قوية ومكثفة من القهوة النقية."
click at [748, 242] on textarea "شوت قوية ومكثفة من القهوة النقية." at bounding box center [805, 279] width 351 height 74
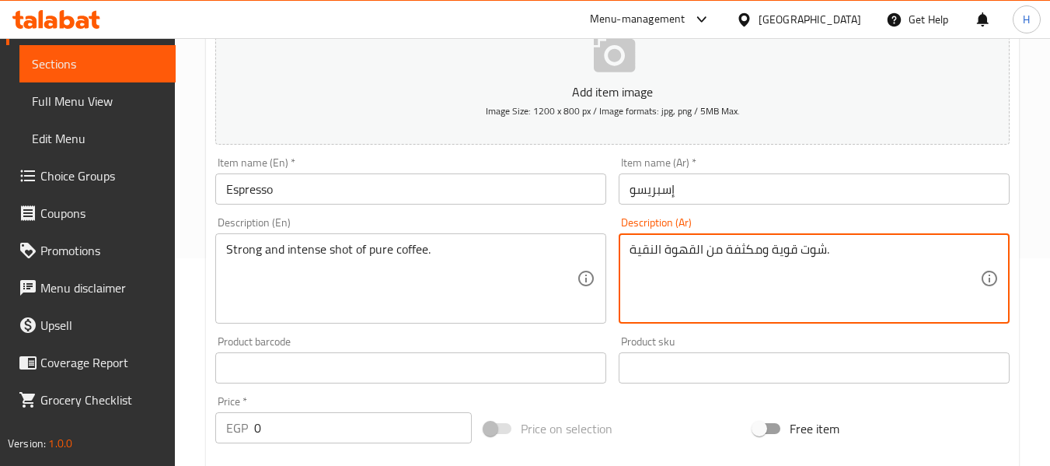
type textarea "شوت قوية ومكثفة من القهوة النقية."
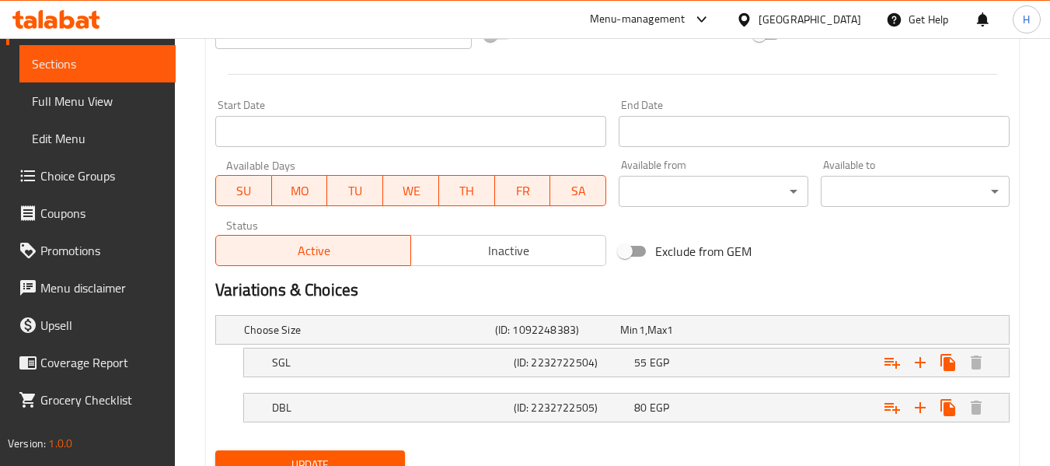
scroll to position [668, 0]
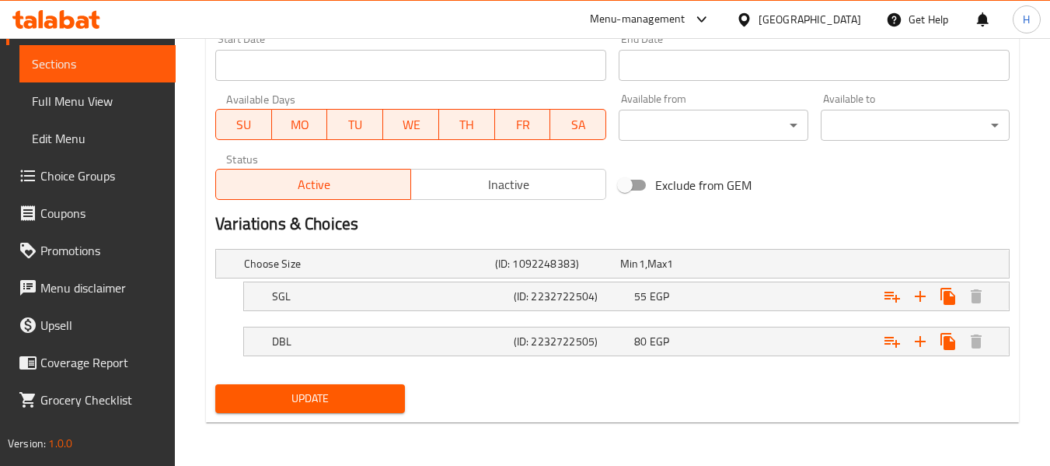
click at [361, 401] on span "Update" at bounding box center [310, 398] width 164 height 19
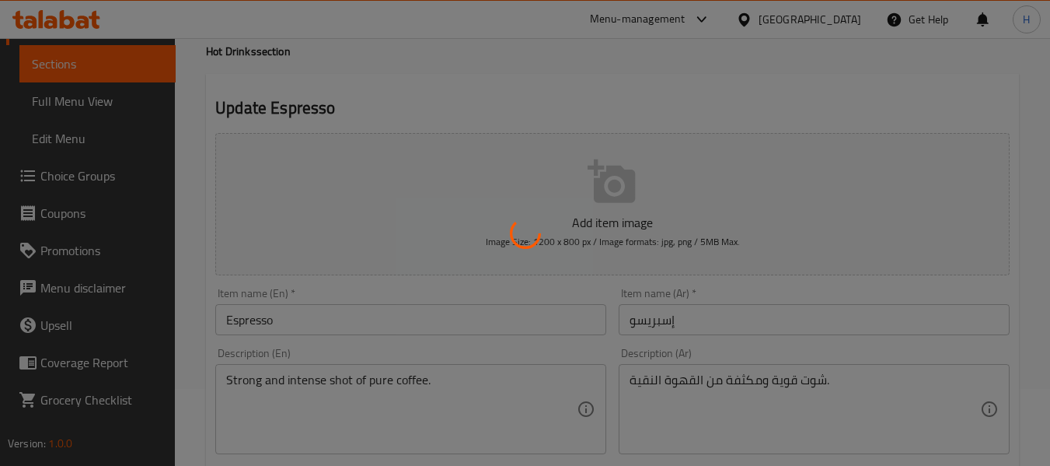
scroll to position [0, 0]
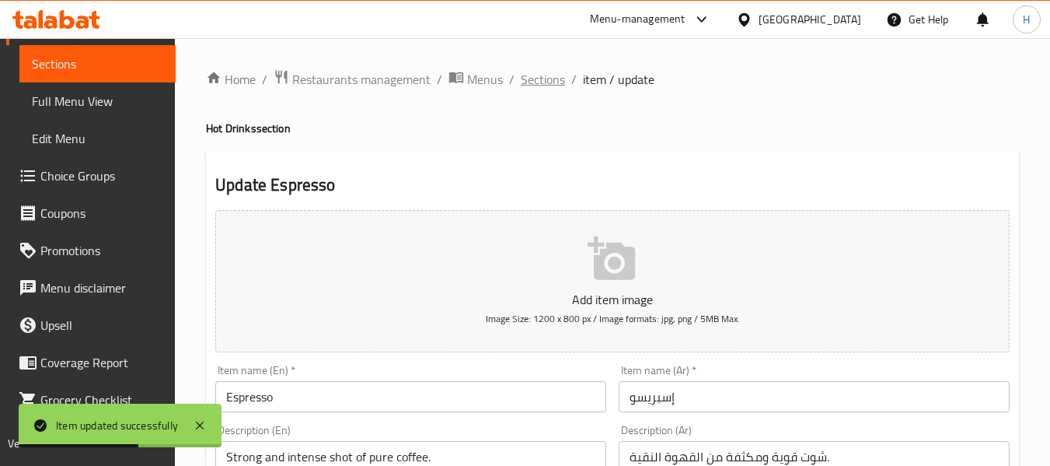
click at [555, 75] on span "Sections" at bounding box center [543, 79] width 44 height 19
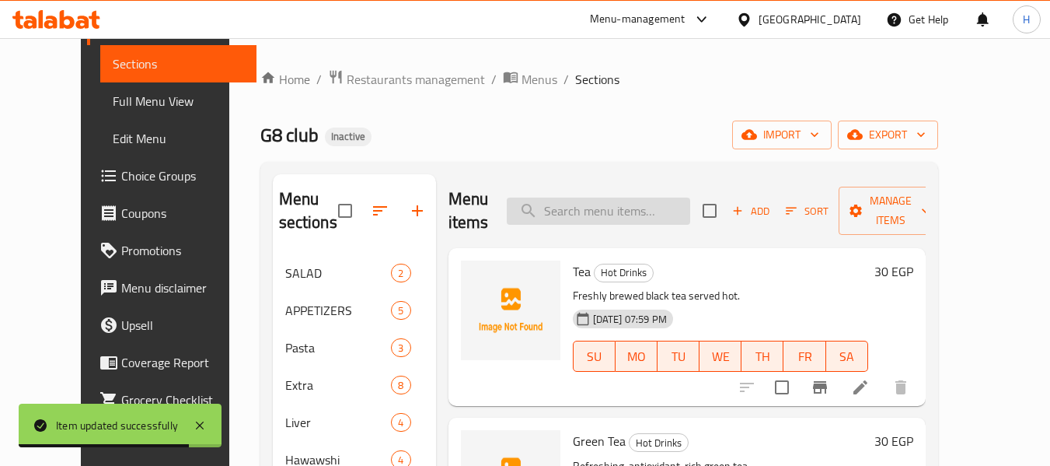
click at [600, 211] on input "search" at bounding box center [599, 210] width 184 height 27
paste input "Macchiato"
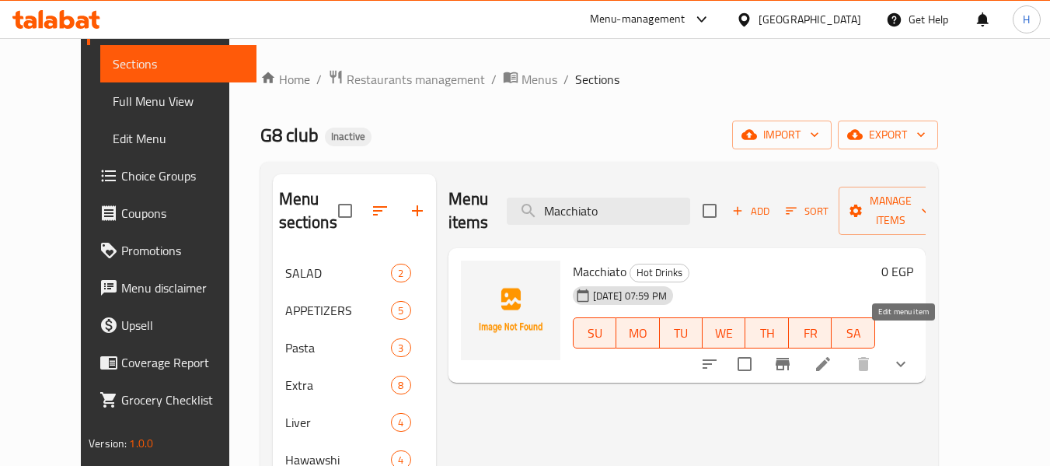
type input "Macchiato"
click at [833, 355] on icon at bounding box center [823, 364] width 19 height 19
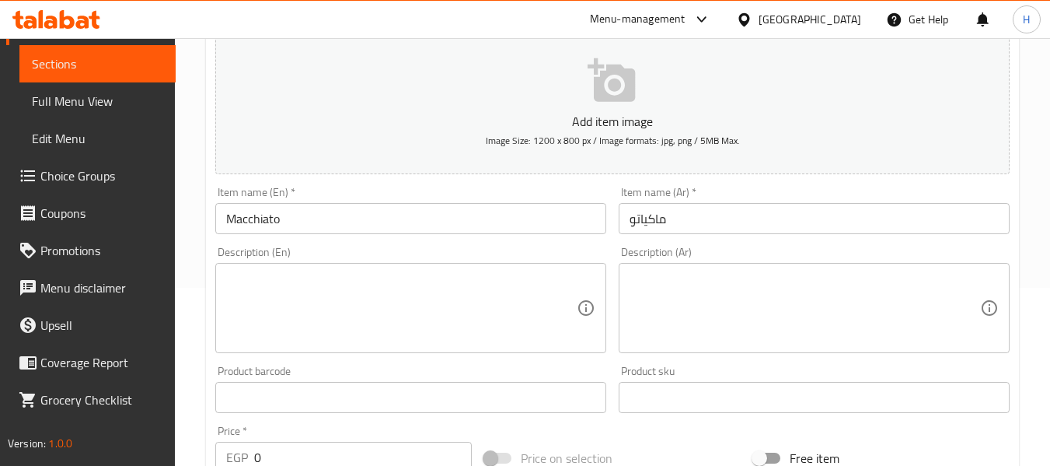
scroll to position [208, 0]
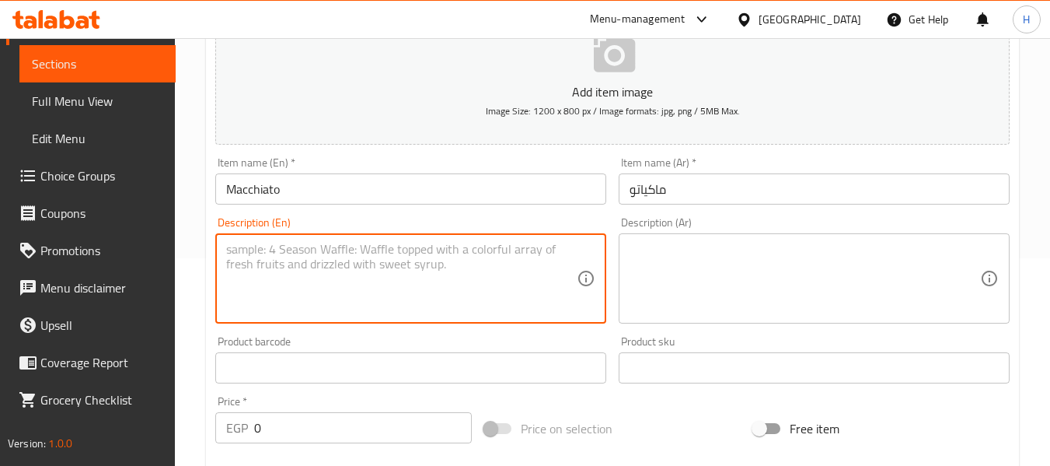
click at [295, 295] on textarea at bounding box center [401, 279] width 351 height 74
paste textarea "Bold espresso topped with a touch of milk foam."
type textarea "Bold espresso topped with a touch of milk foam."
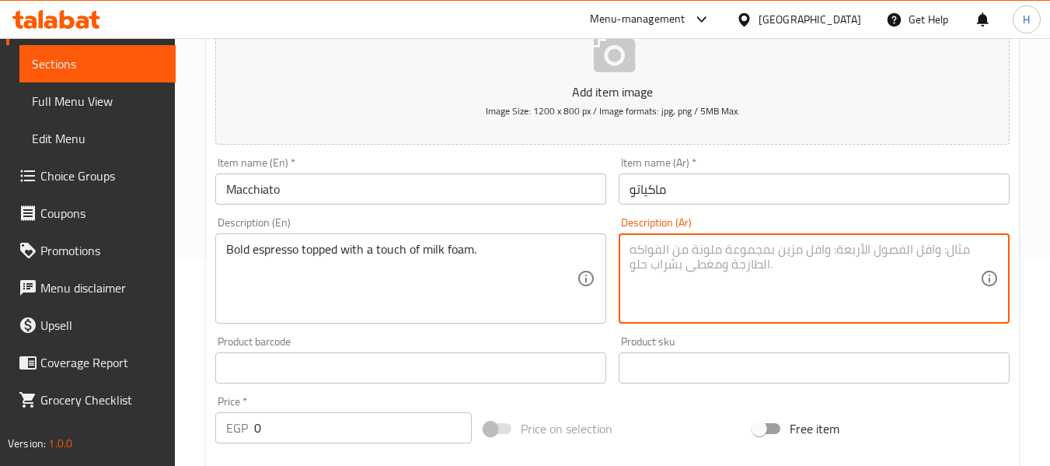
click at [760, 260] on textarea at bounding box center [805, 279] width 351 height 74
paste textarea "إسبريسو جريء مغطى بلمسة من رغوة الحليب."
type textarea "إسبريسو جريء مغطى بلمسة من رغوة الحليب."
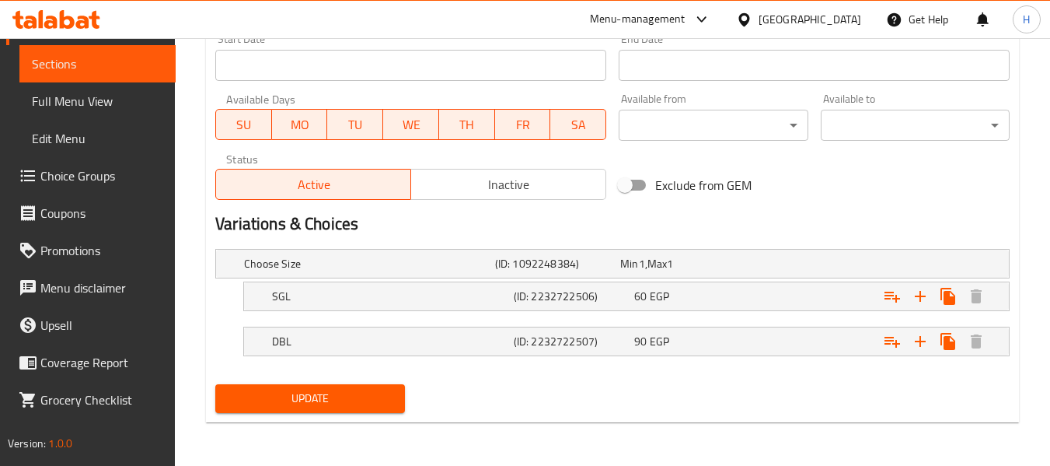
click at [335, 418] on div "Update" at bounding box center [309, 398] width 201 height 41
click at [335, 415] on div "Update" at bounding box center [309, 398] width 201 height 41
click at [337, 403] on span "Update" at bounding box center [310, 398] width 164 height 19
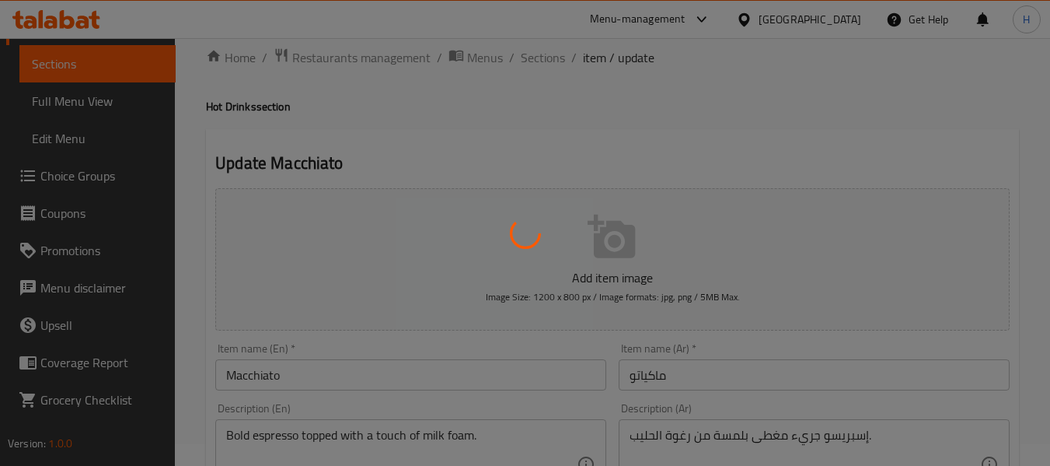
scroll to position [0, 0]
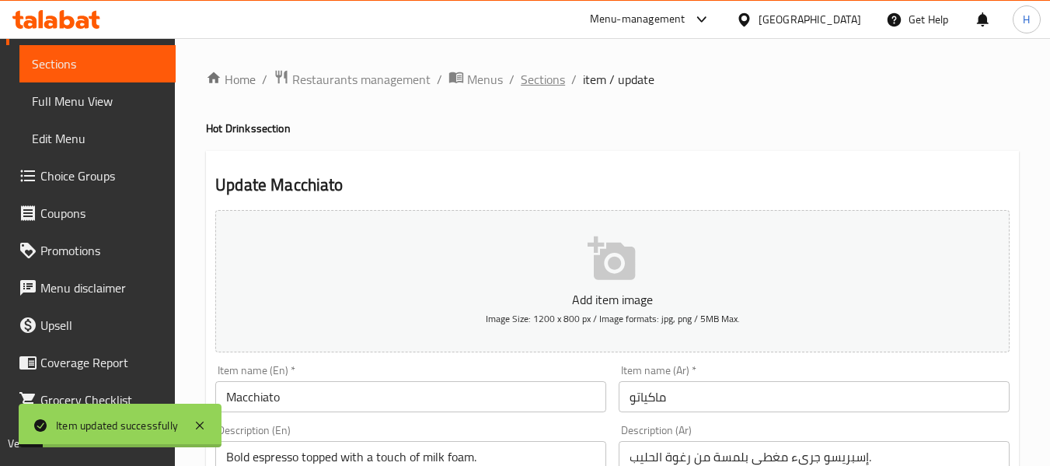
click at [560, 80] on span "Sections" at bounding box center [543, 79] width 44 height 19
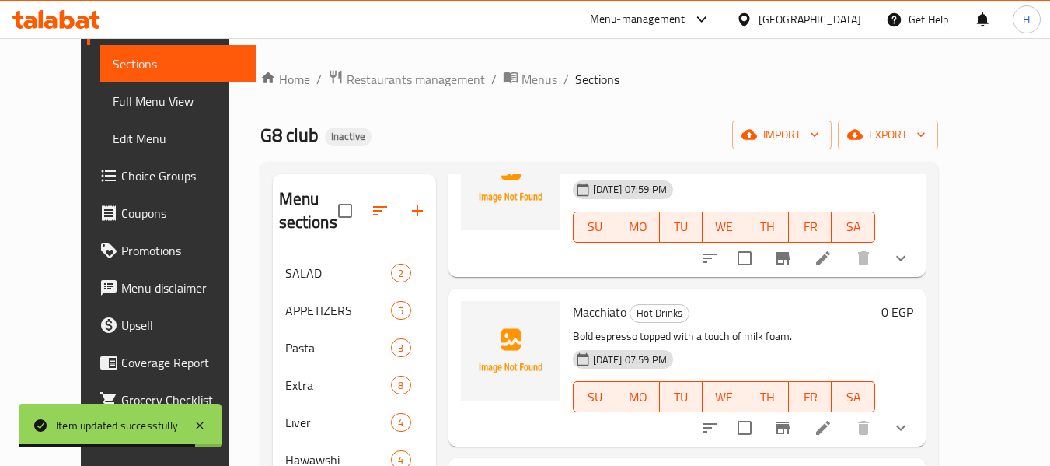
scroll to position [1866, 0]
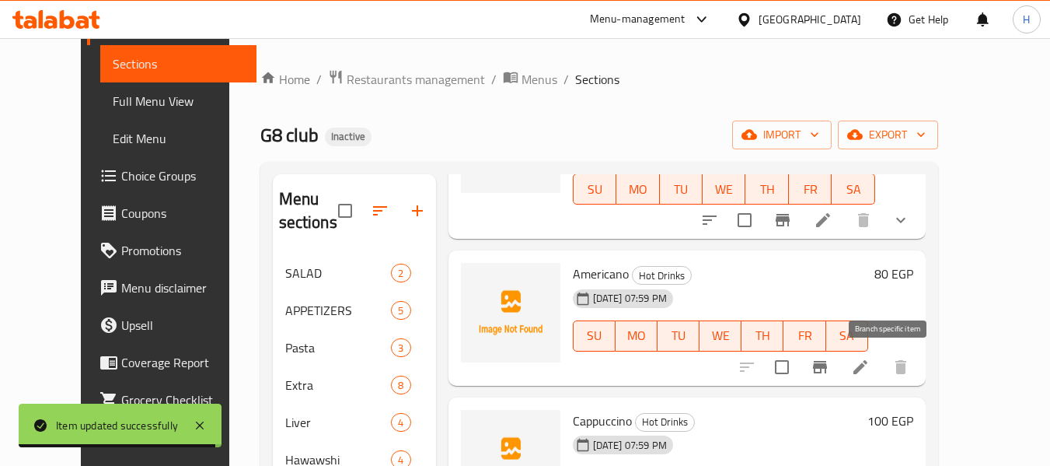
click at [883, 362] on li at bounding box center [861, 367] width 44 height 28
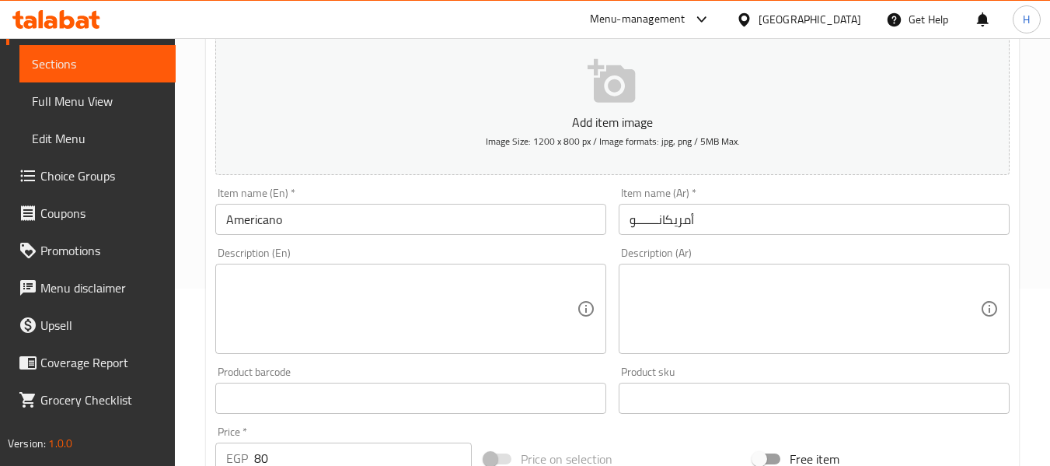
scroll to position [208, 0]
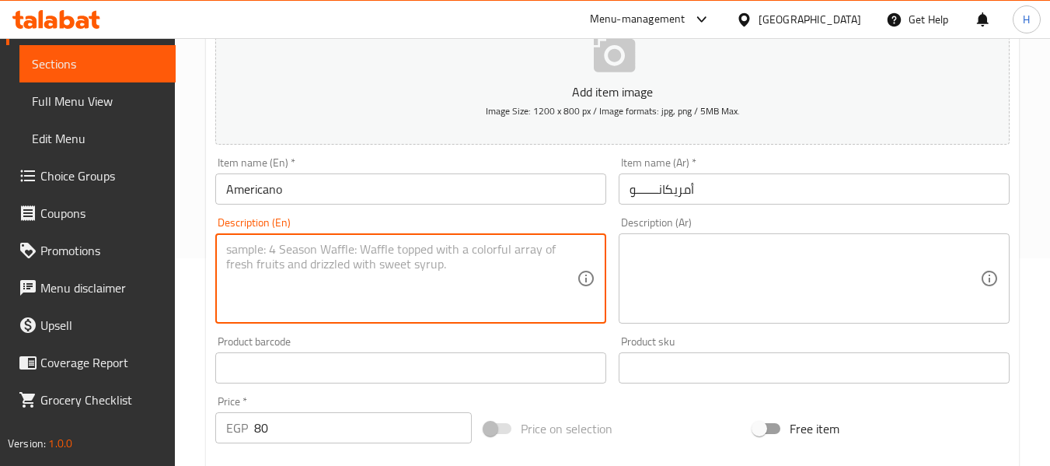
click at [349, 260] on textarea at bounding box center [401, 279] width 351 height 74
paste textarea "Smooth espresso diluted with hot water for a milder taste."
type textarea "Smooth espresso diluted with hot water for a milder taste."
click at [753, 276] on textarea at bounding box center [805, 279] width 351 height 74
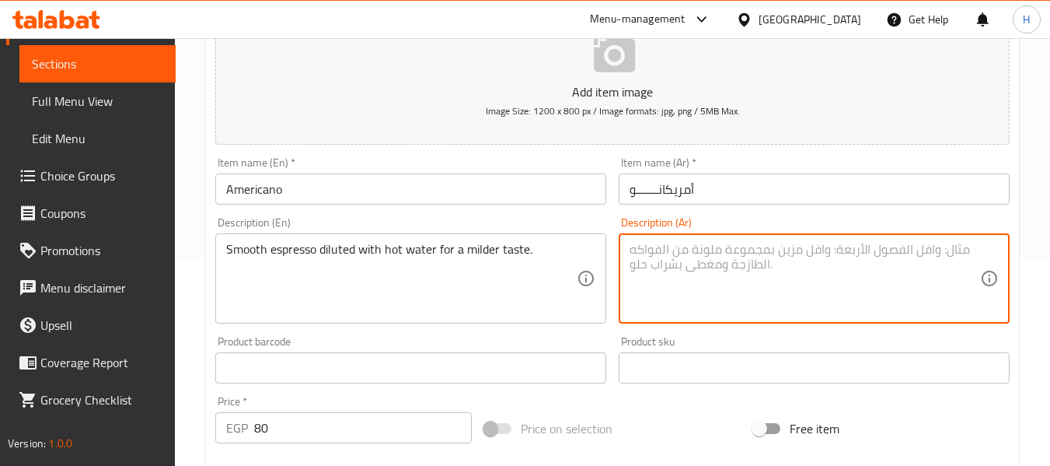
click at [753, 276] on textarea at bounding box center [805, 279] width 351 height 74
click at [727, 254] on textarea at bounding box center [805, 279] width 351 height 74
paste textarea "إسبريسو مخفف بالماء الساخن لطعم أكثر اعتدالاً."
type textarea "إسبريسو مخفف بالماء الساخن لطعم أكثر اعتدالاً."
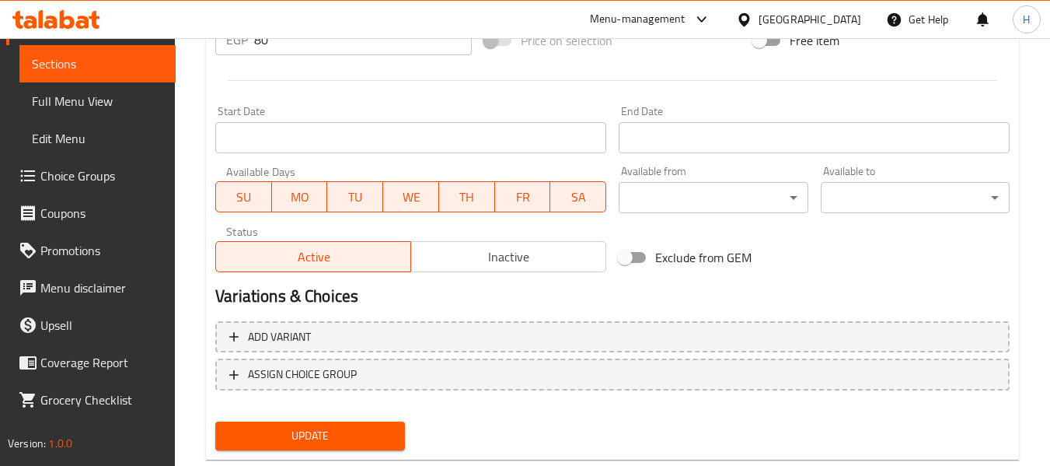
scroll to position [633, 0]
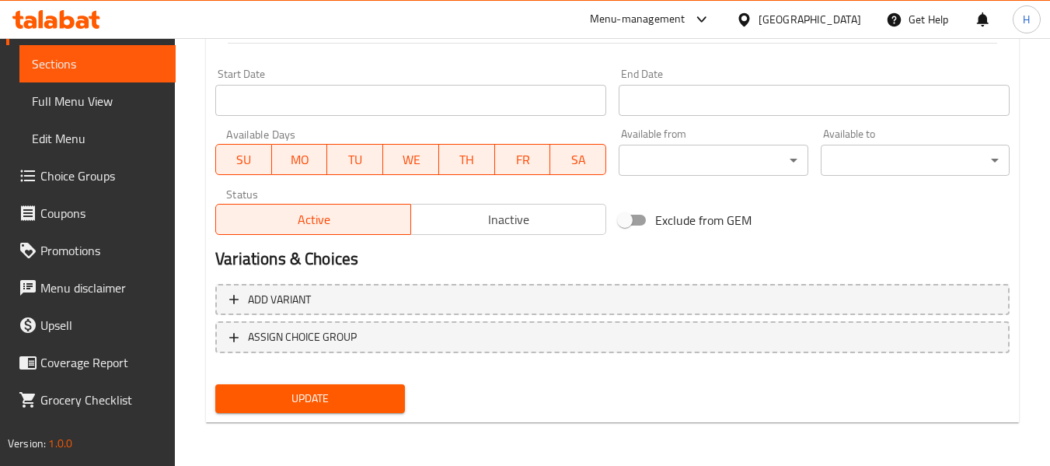
click at [328, 405] on span "Update" at bounding box center [310, 398] width 164 height 19
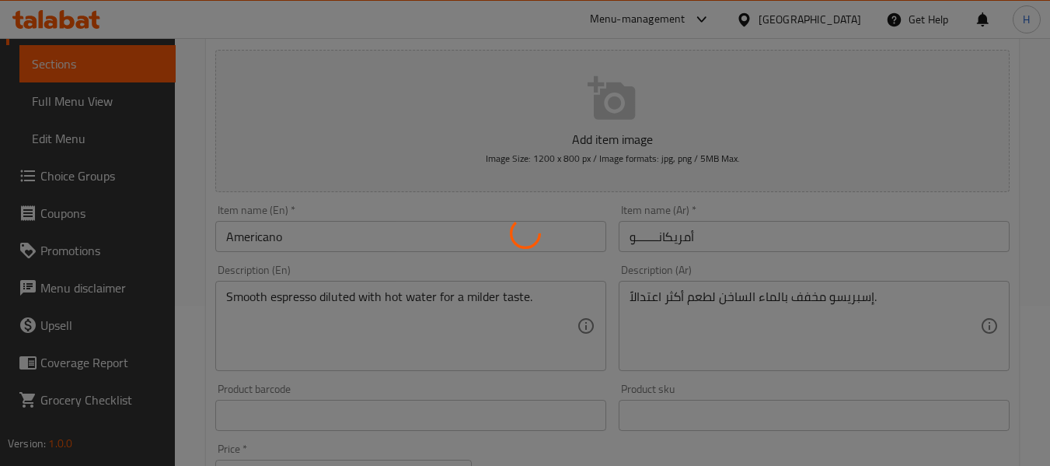
scroll to position [0, 0]
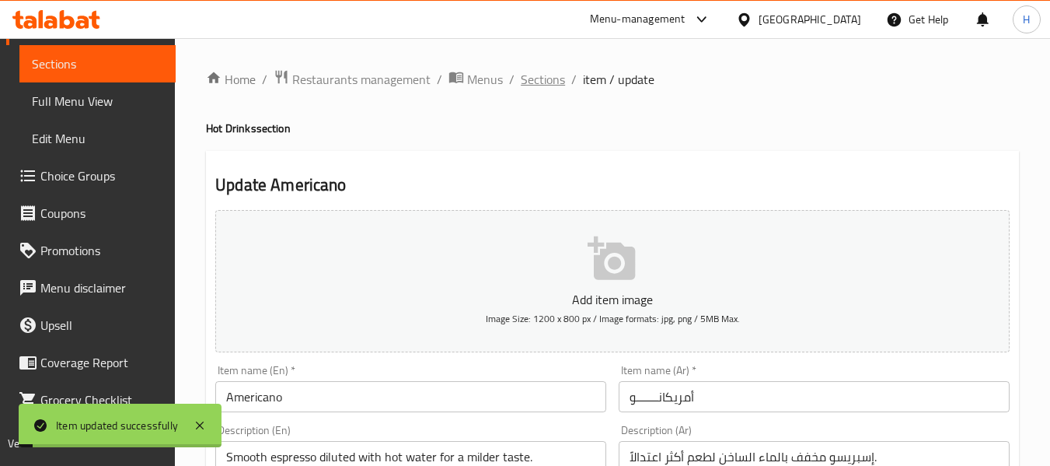
click at [537, 76] on span "Sections" at bounding box center [543, 79] width 44 height 19
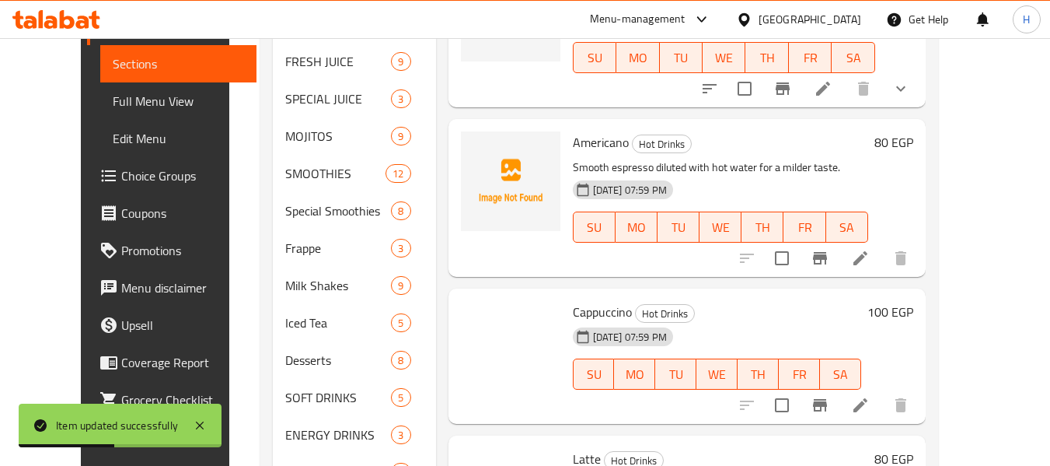
scroll to position [1452, 0]
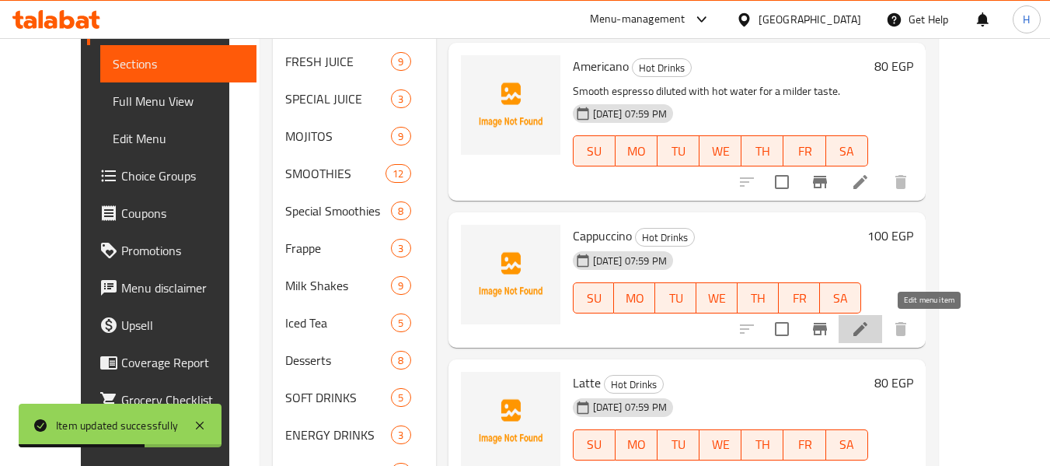
click at [870, 329] on icon at bounding box center [860, 329] width 19 height 19
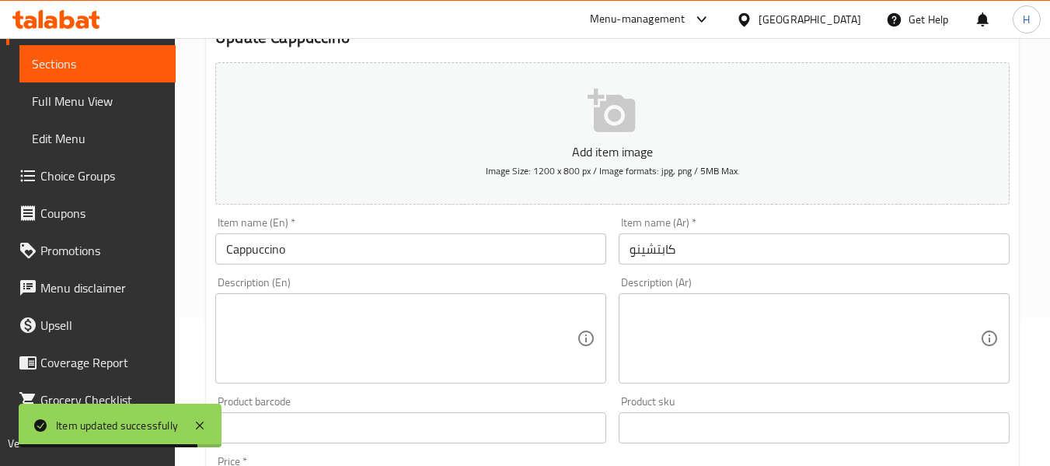
scroll to position [208, 0]
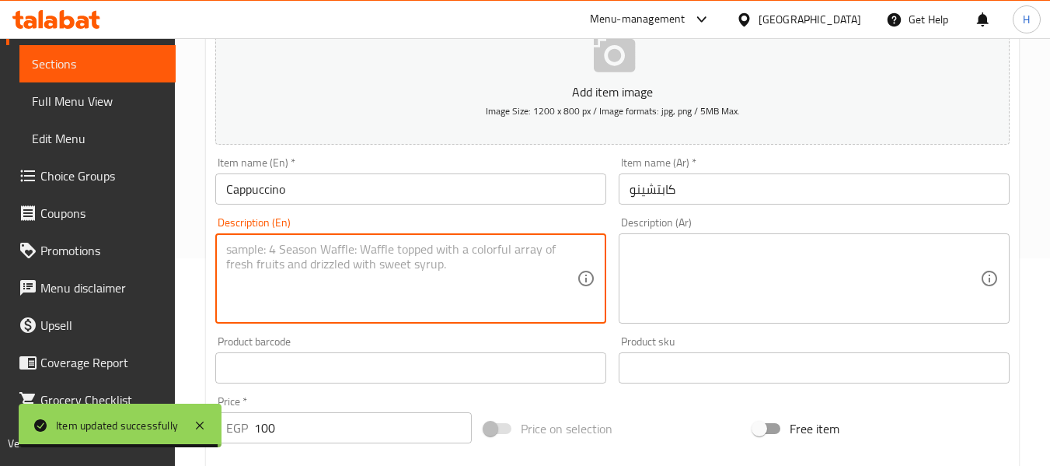
click at [285, 277] on textarea at bounding box center [401, 279] width 351 height 74
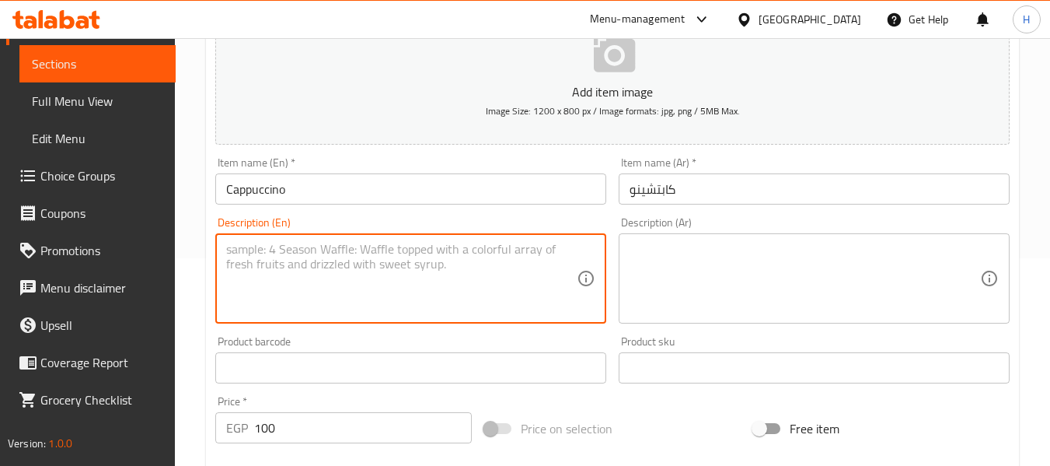
paste textarea "Espresso with steamed milk and a thick milk foam topping."
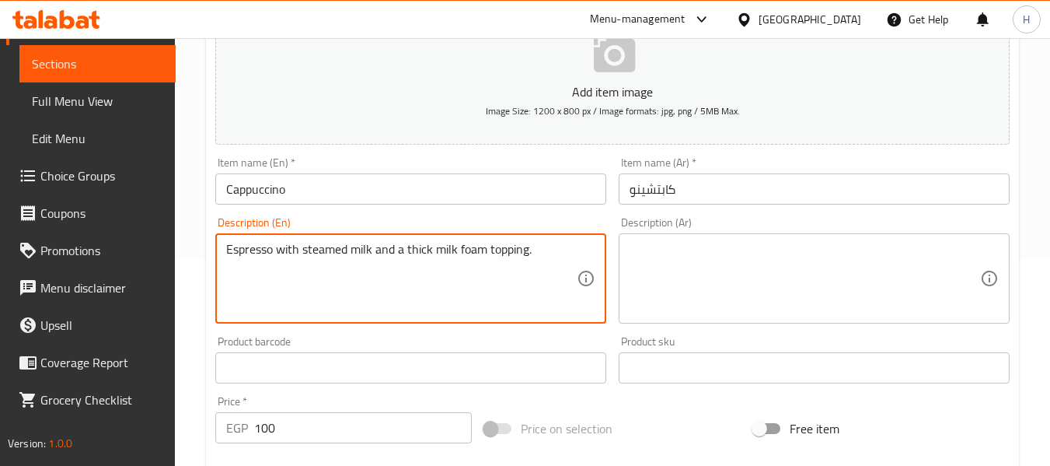
type textarea "Espresso with steamed milk and a thick milk foam topping."
click at [827, 255] on textarea at bounding box center [805, 279] width 351 height 74
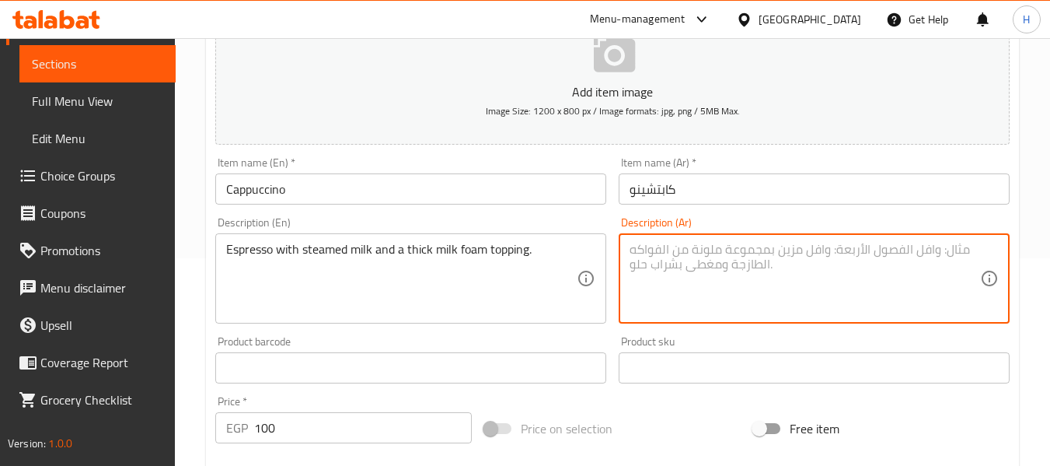
paste textarea "إسبريسو مع حليب مبخر ورغوة حليب سميكة."
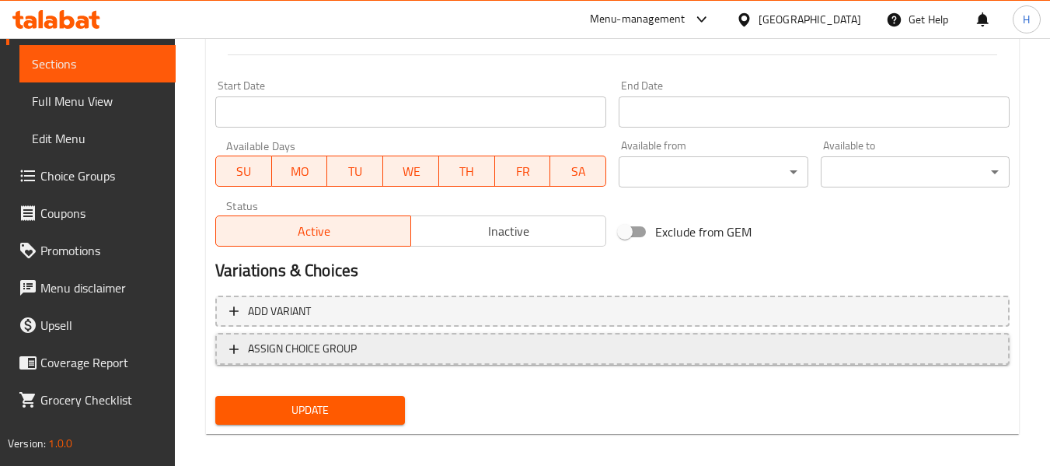
scroll to position [633, 0]
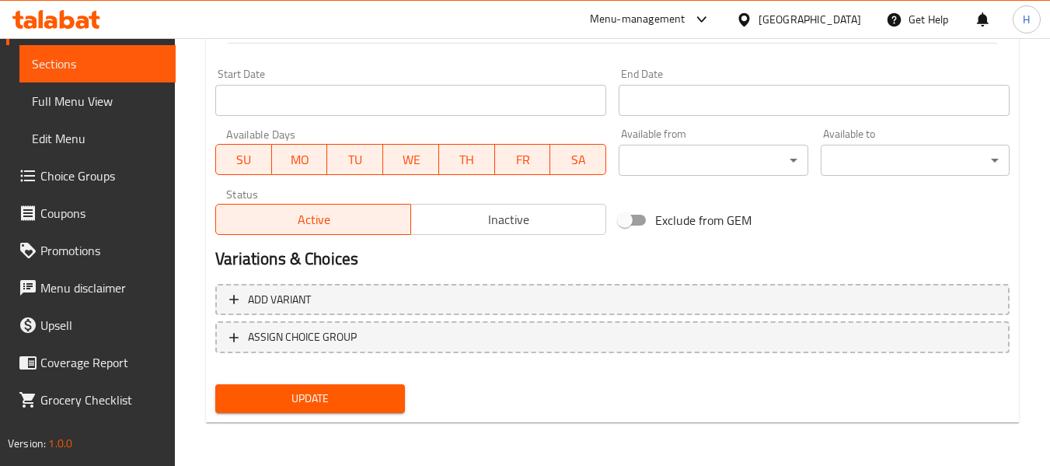
type textarea "إسبريسو مع حليب مبخر ورغوة حليب سميكة."
click at [327, 405] on span "Update" at bounding box center [310, 398] width 164 height 19
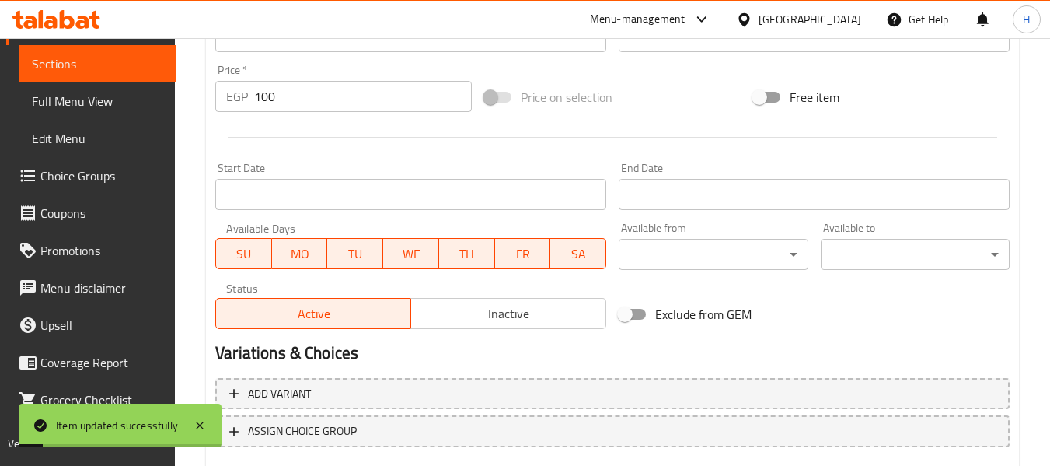
scroll to position [0, 0]
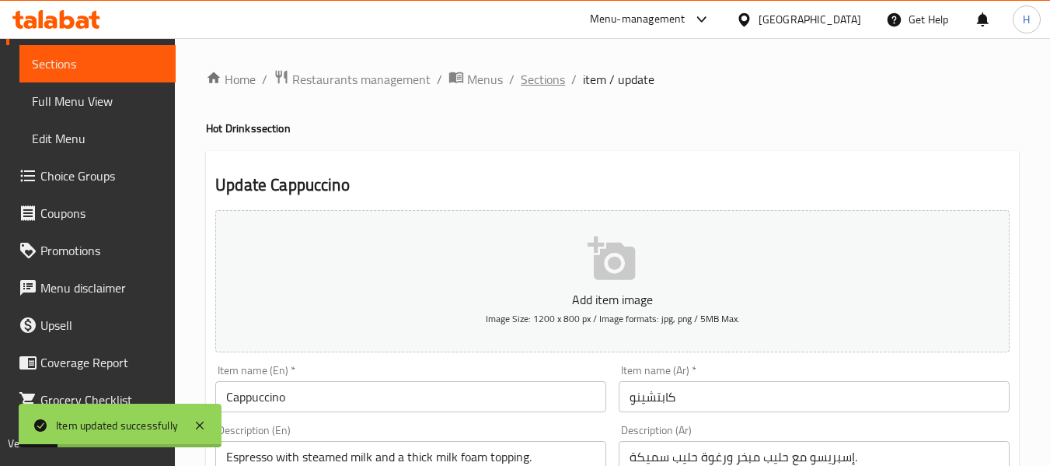
click at [545, 81] on span "Sections" at bounding box center [543, 79] width 44 height 19
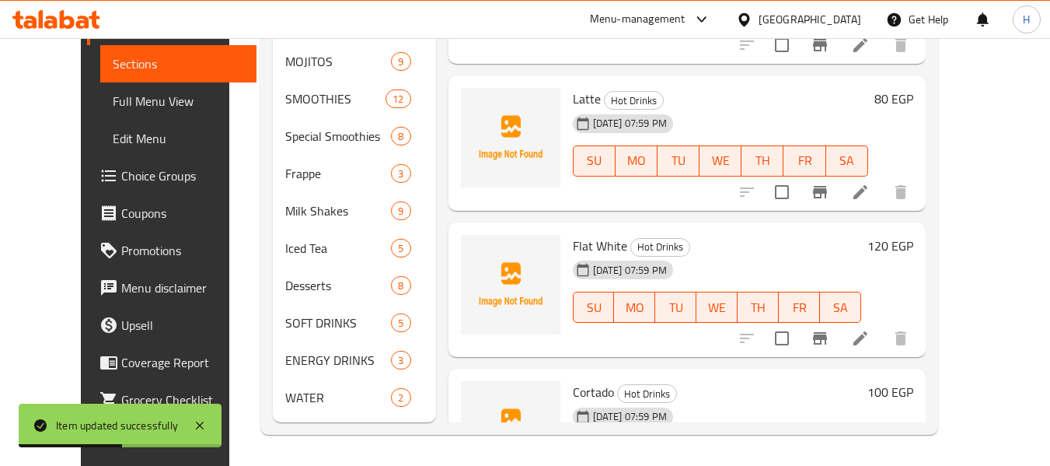
scroll to position [1659, 0]
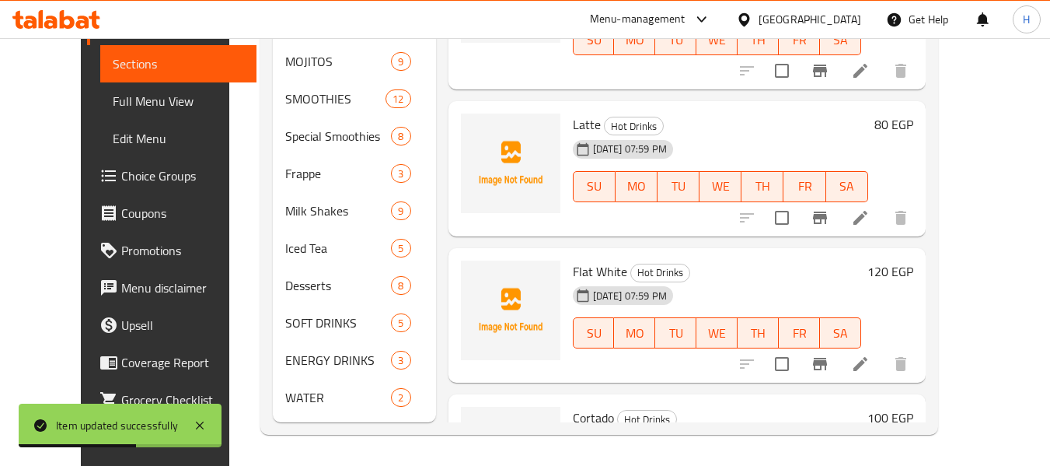
click at [870, 211] on icon at bounding box center [860, 217] width 19 height 19
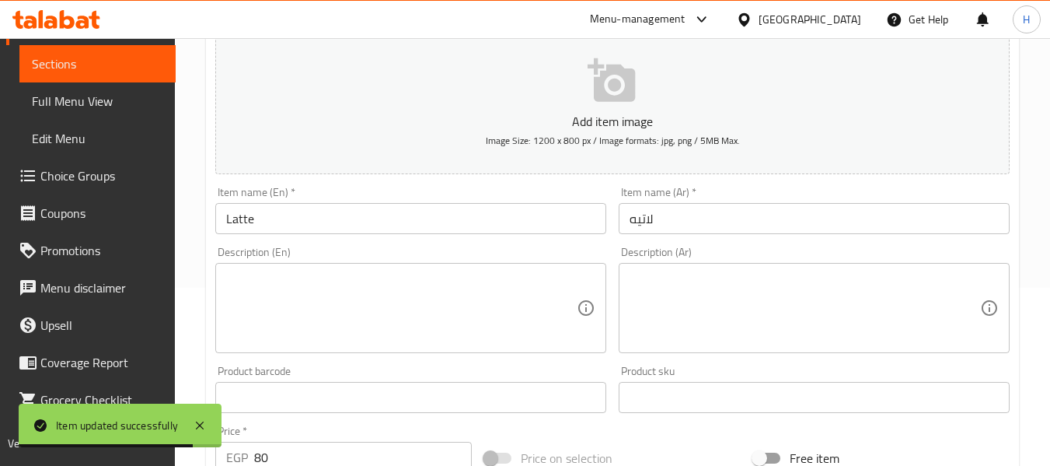
scroll to position [208, 0]
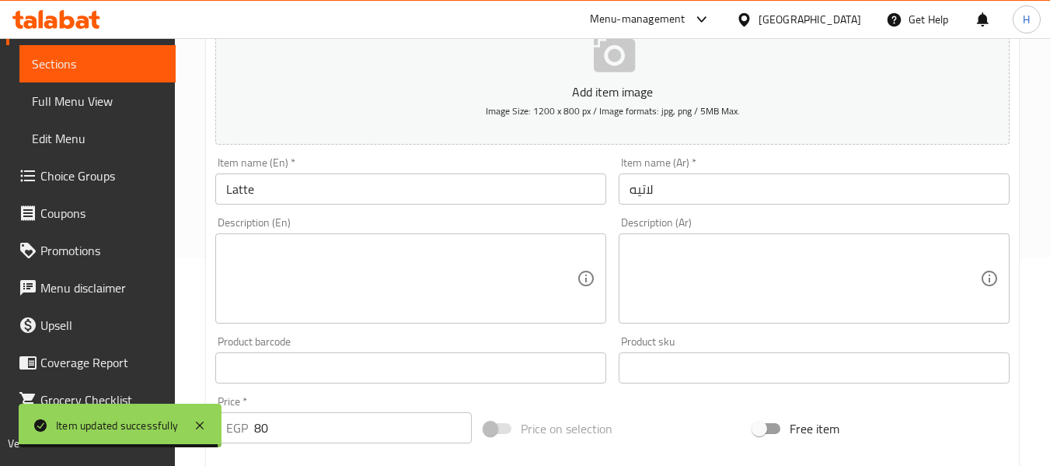
click at [286, 264] on textarea at bounding box center [401, 279] width 351 height 74
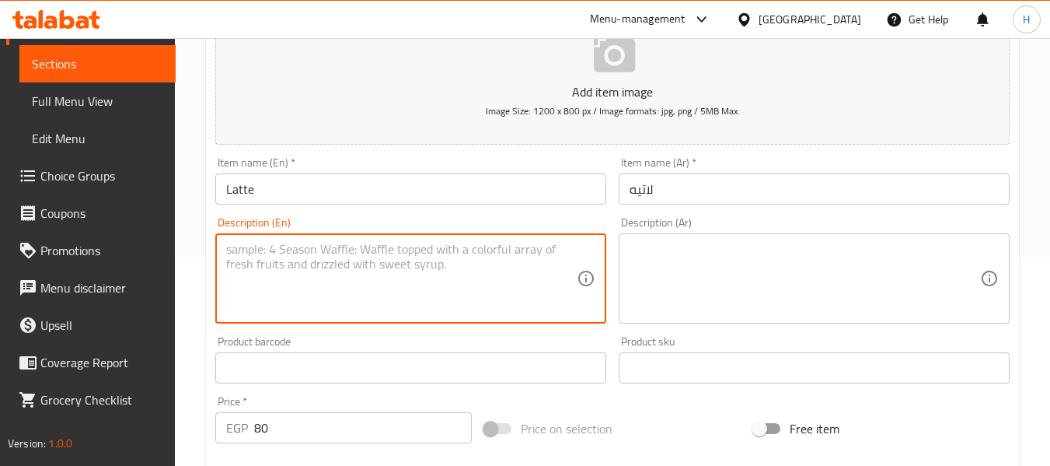
paste textarea "Creamy blend of espresso and steamed milk."
type textarea "Creamy blend of espresso and steamed milk."
click at [753, 271] on textarea at bounding box center [805, 279] width 351 height 74
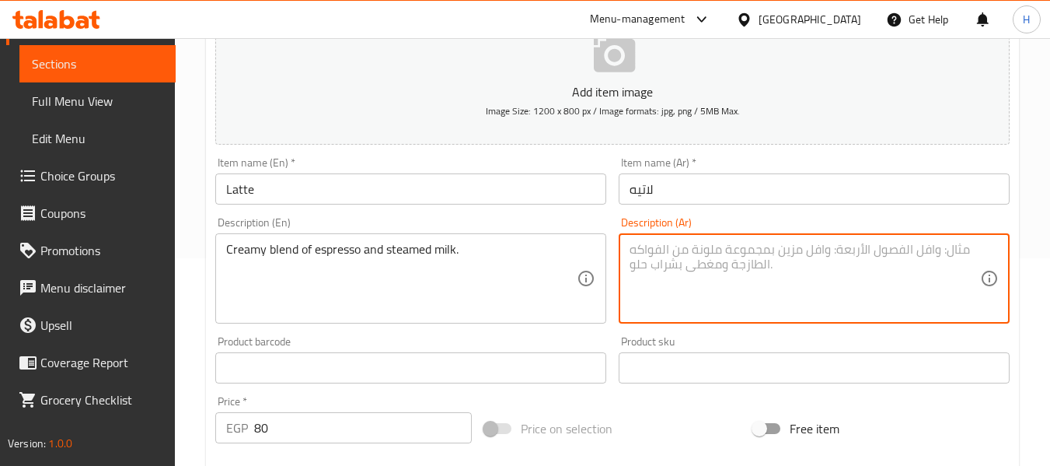
paste textarea "مزيج كريمي من الإسبريسو والحليب المبخر."
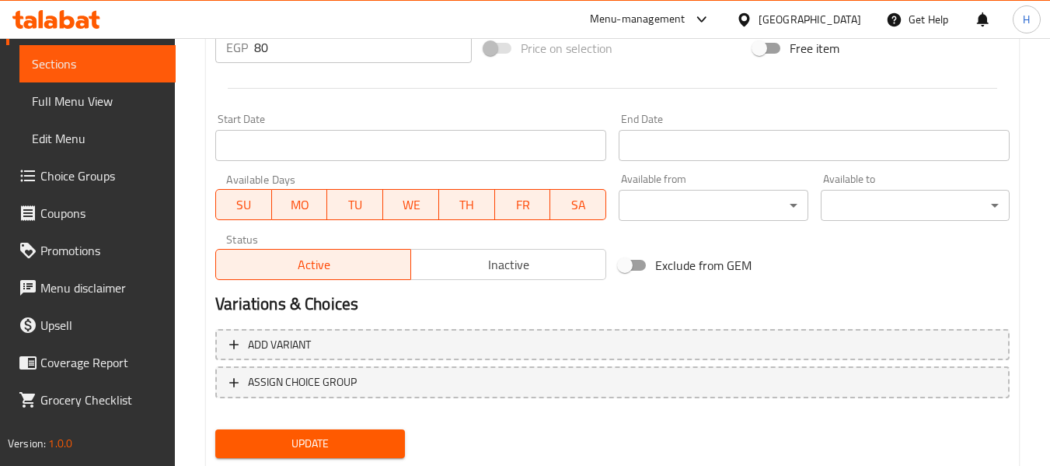
scroll to position [633, 0]
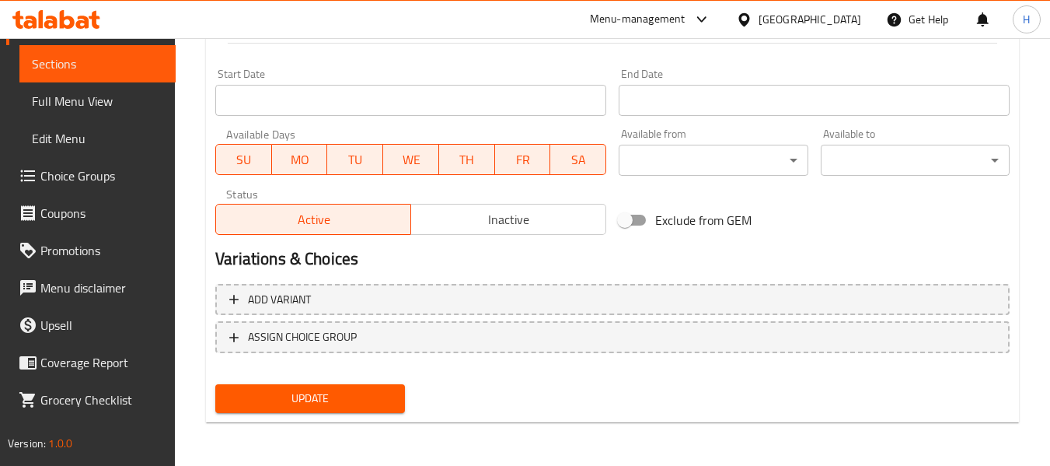
type textarea "مزيج كريمي من الإسبريسو والحليب المبخر."
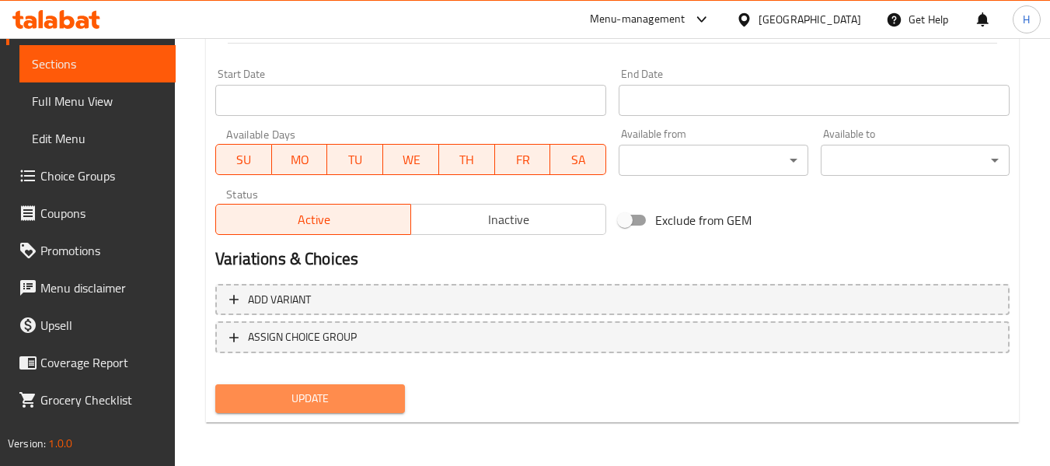
click at [347, 397] on span "Update" at bounding box center [310, 398] width 164 height 19
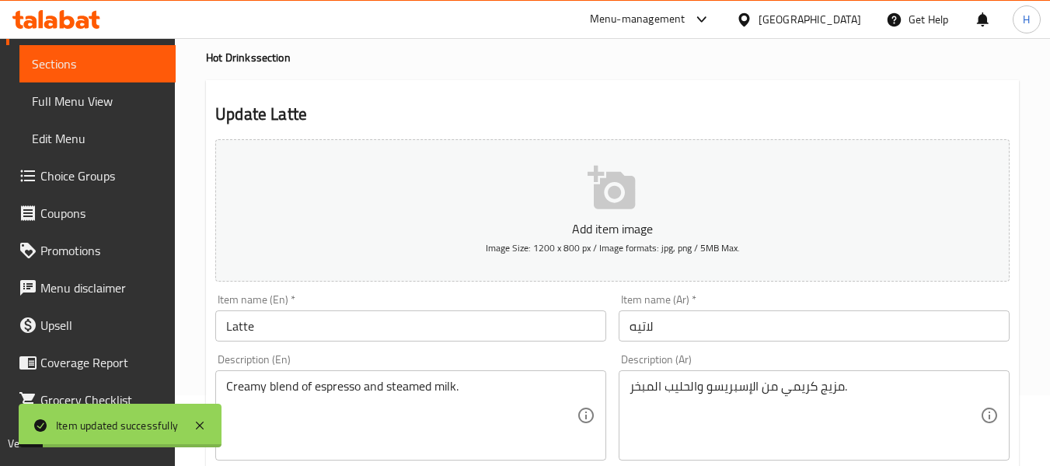
scroll to position [0, 0]
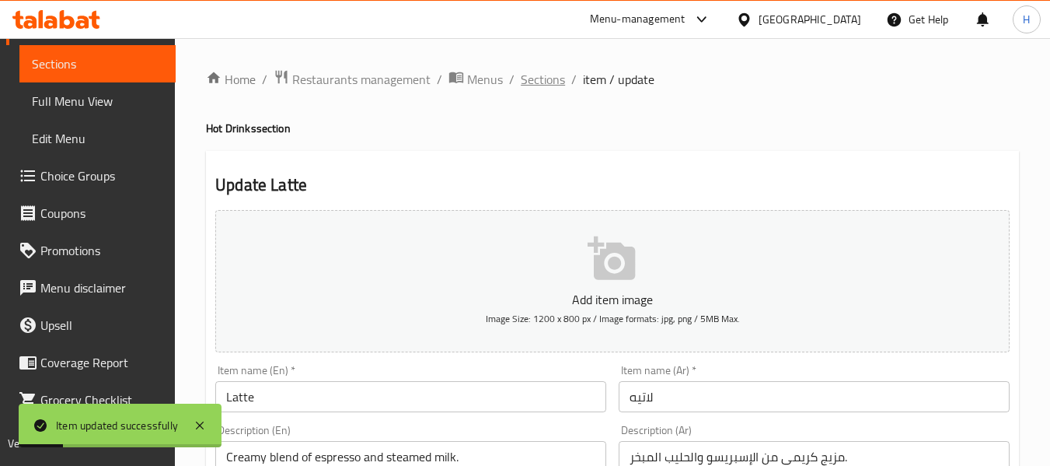
click at [529, 70] on span "Sections" at bounding box center [543, 79] width 44 height 19
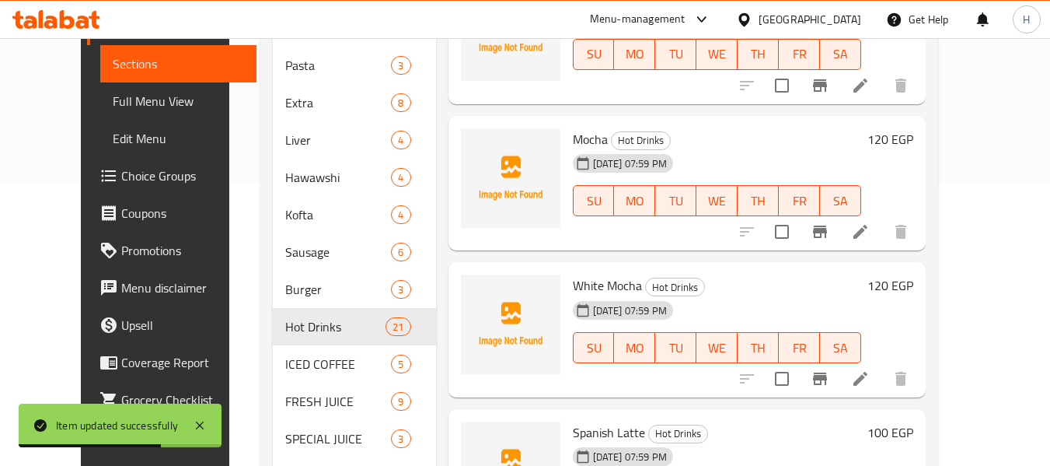
scroll to position [2314, 0]
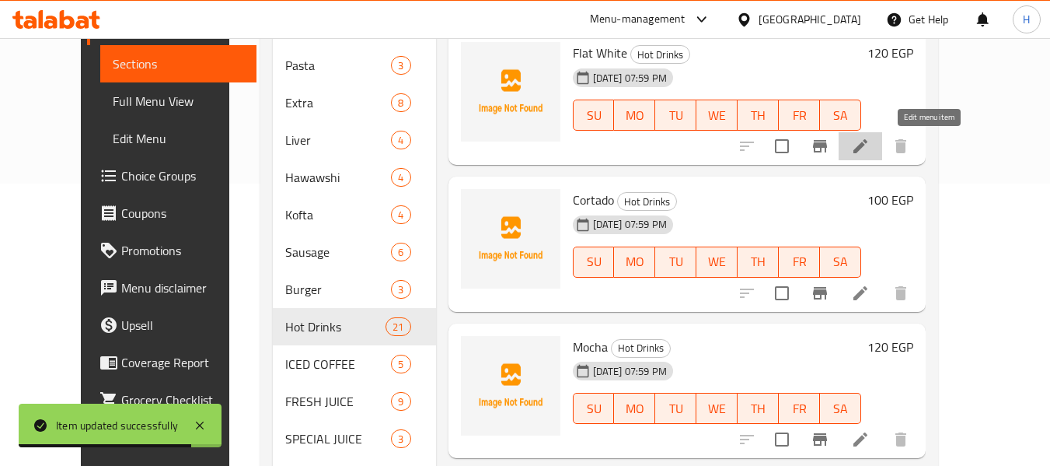
click at [868, 150] on icon at bounding box center [861, 146] width 14 height 14
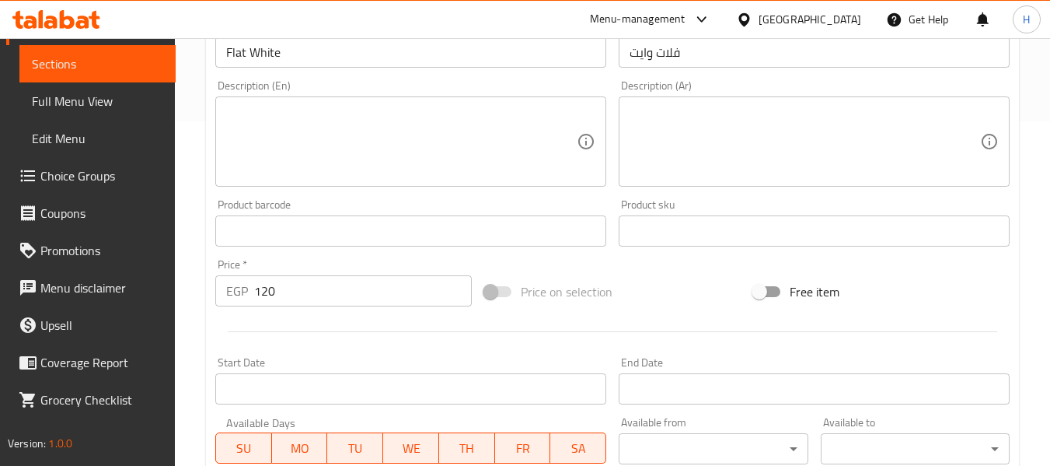
scroll to position [414, 0]
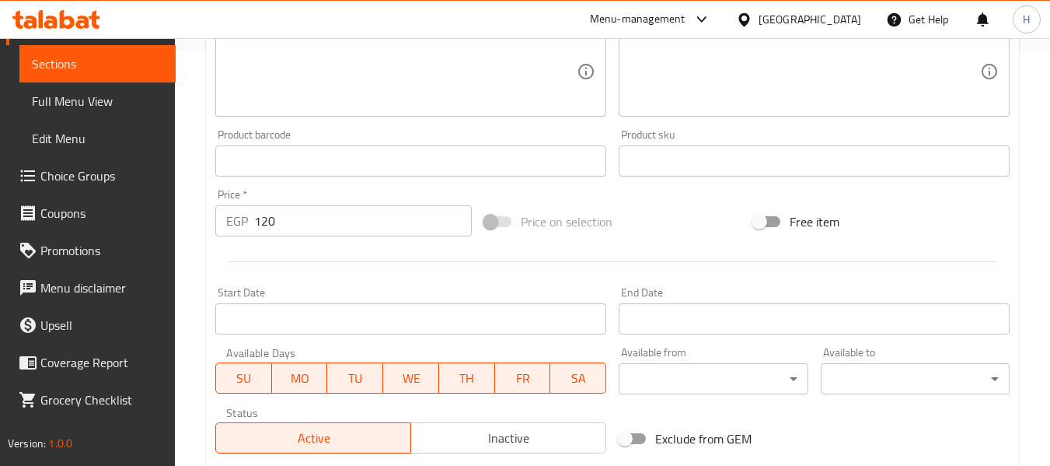
click at [287, 68] on textarea at bounding box center [401, 72] width 351 height 74
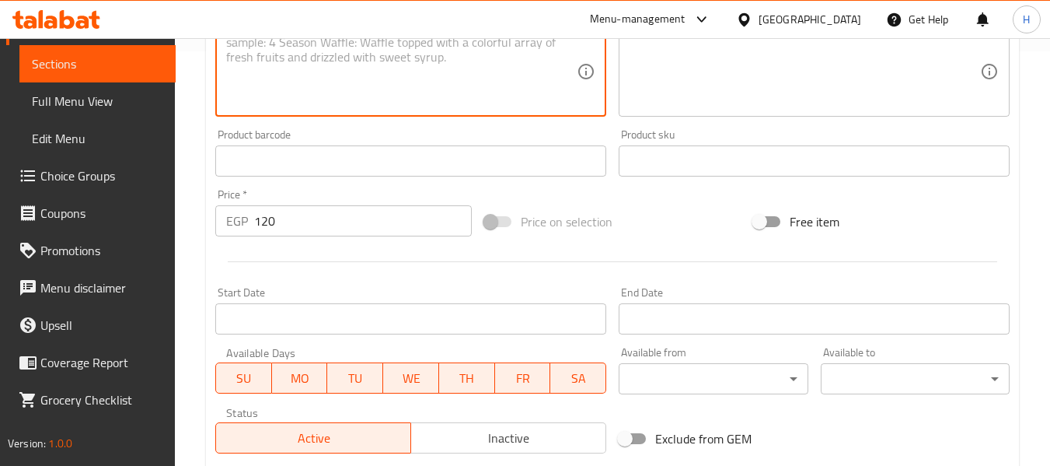
paste textarea "Silky textured coffee with espresso and microfoam milk."
type textarea "Silky textured coffee with espresso and microfoam milk."
click at [770, 51] on textarea at bounding box center [805, 72] width 351 height 74
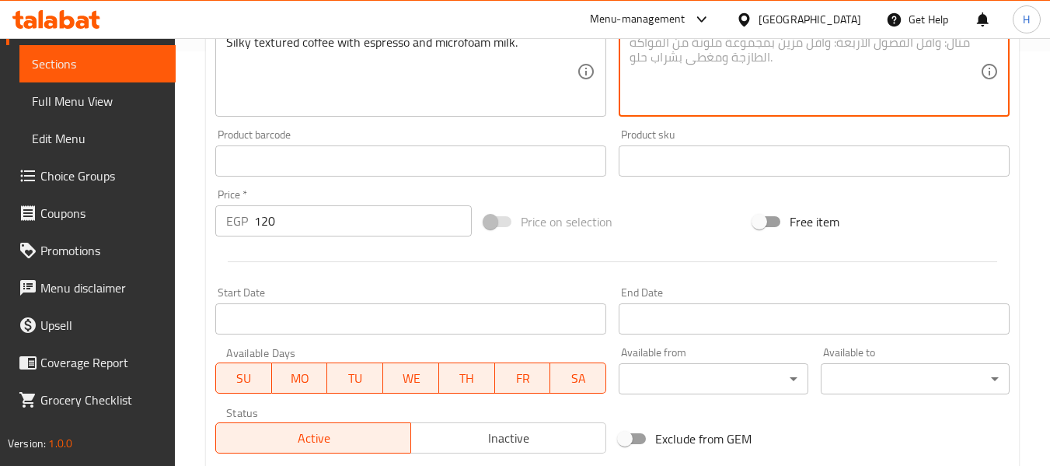
paste textarea "قهوة ذات ملمس حريري مع الإسبريسو وحليب ميكروفوم."
type textarea "قهوة ذات ملمس حريري مع الإسبريسو وحليب ميكروفوم."
click at [817, 223] on span "Free item" at bounding box center [815, 221] width 50 height 19
click at [804, 223] on input "Free item" at bounding box center [759, 222] width 89 height 30
checkbox input "true"
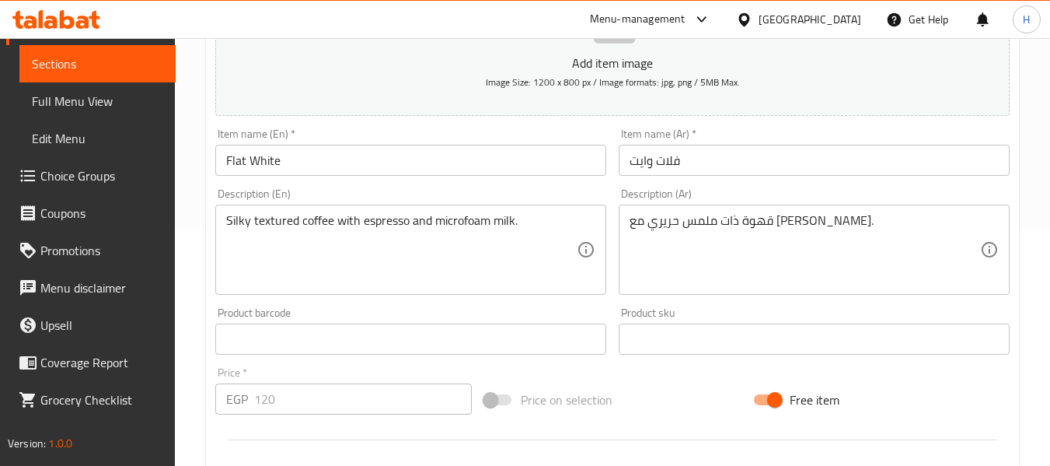
scroll to position [208, 0]
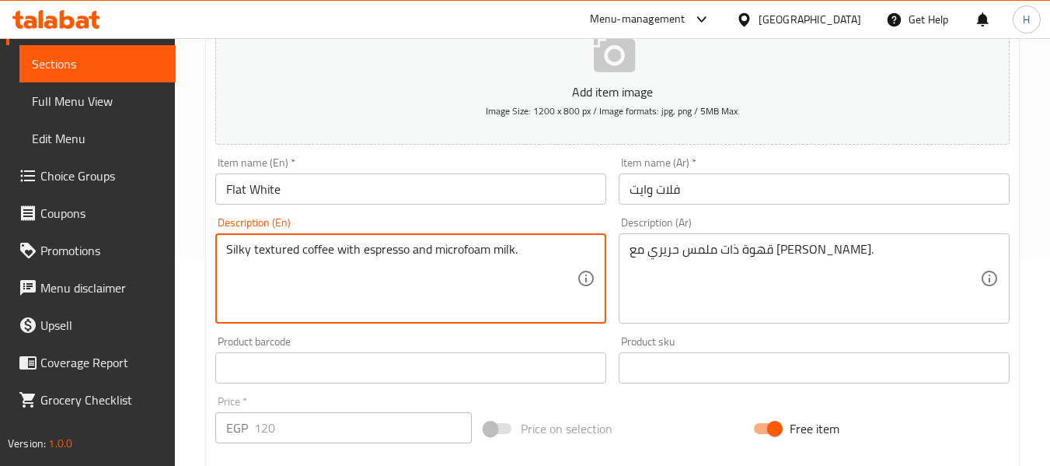
click at [237, 251] on textarea "Silky textured coffee with espresso and microfoam milk." at bounding box center [401, 279] width 351 height 74
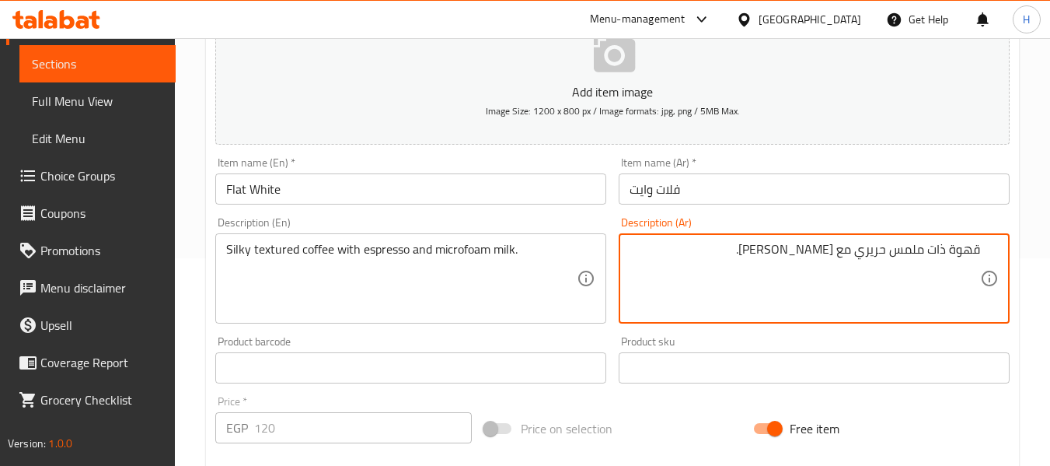
click at [877, 257] on textarea "قهوة ذات ملمس حريري مع الإسبريسو وحليب ميكروفوم." at bounding box center [805, 279] width 351 height 74
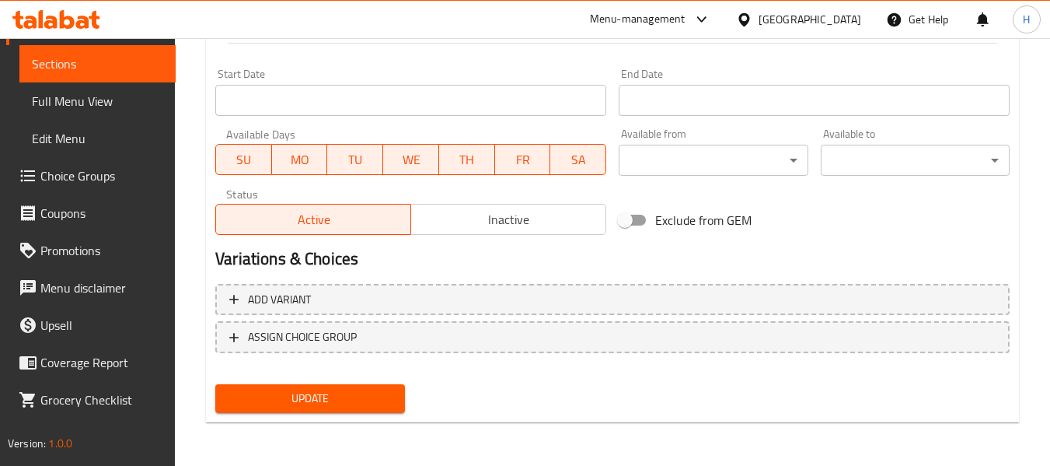
type textarea "قهوة ذات ملمس ناعم مع الإسبريسو وحليب ميكروفوم."
click at [372, 390] on span "Update" at bounding box center [310, 398] width 164 height 19
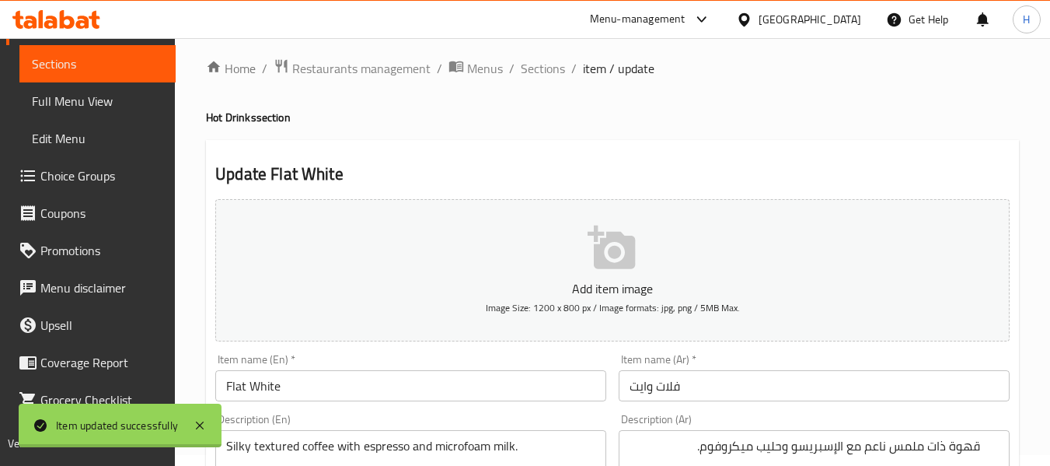
scroll to position [0, 0]
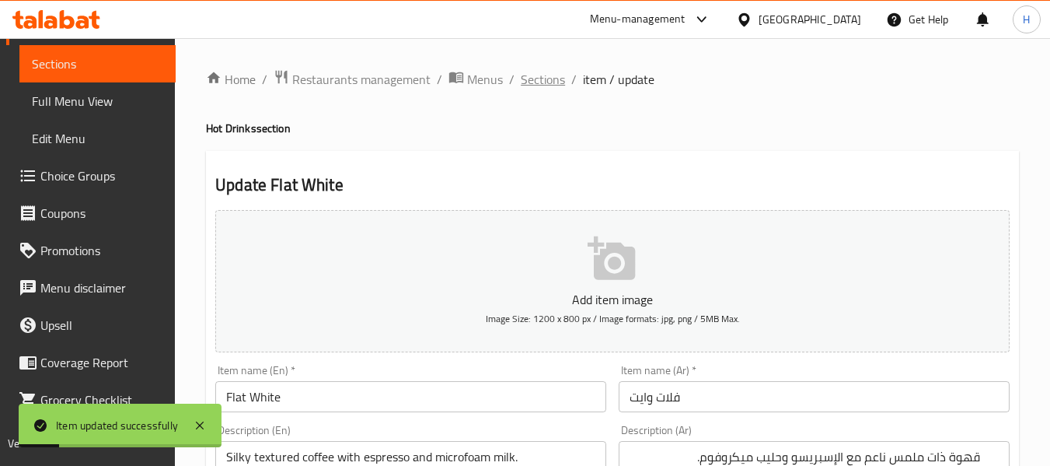
click at [540, 81] on span "Sections" at bounding box center [543, 79] width 44 height 19
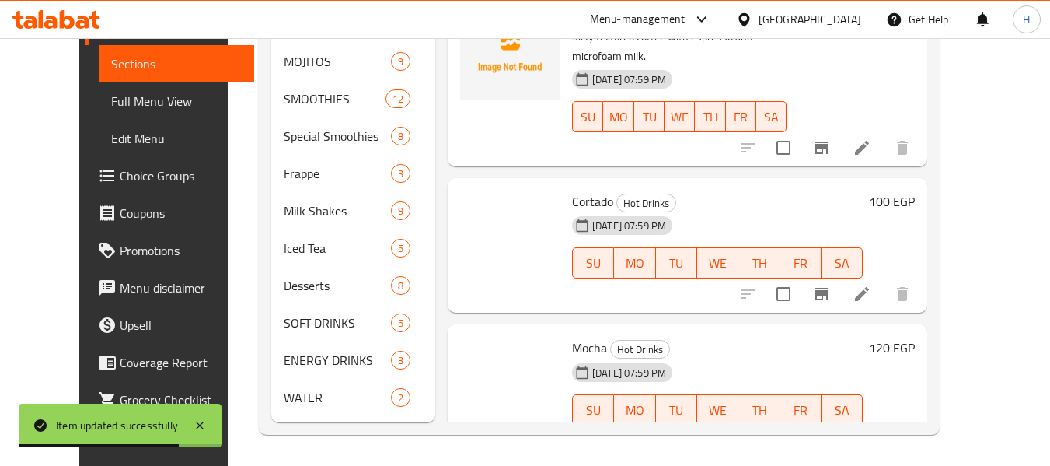
scroll to position [2074, 0]
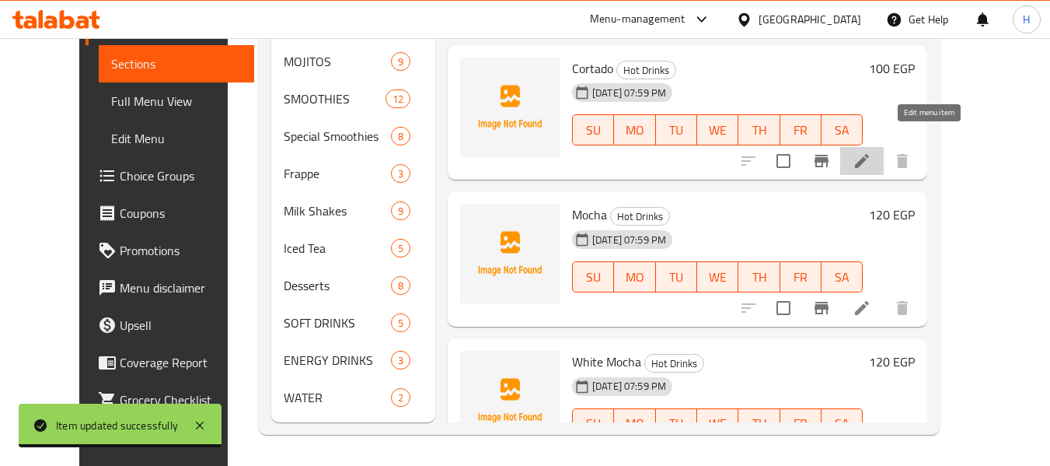
click at [869, 154] on icon at bounding box center [862, 161] width 14 height 14
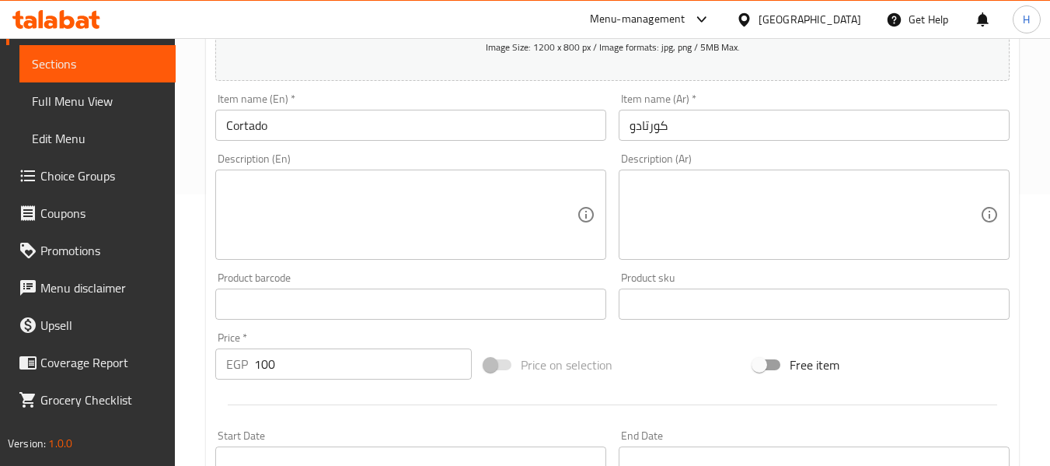
scroll to position [414, 0]
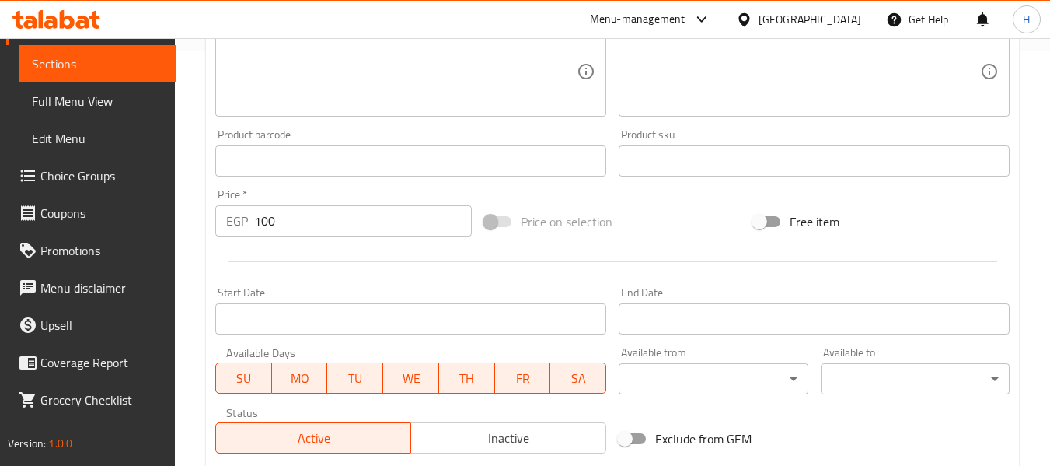
click at [289, 103] on textarea at bounding box center [401, 72] width 351 height 74
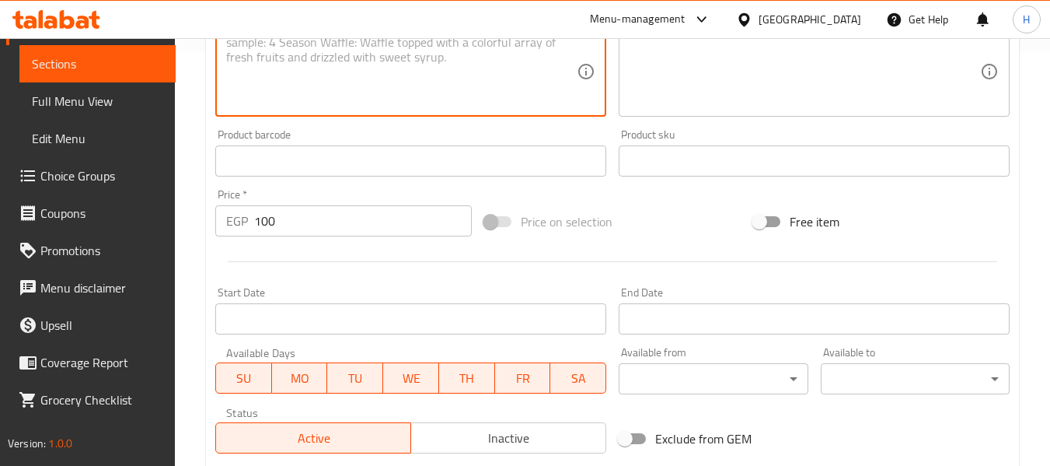
paste textarea "Equal parts espresso and steamed milk for a balanced flavor."
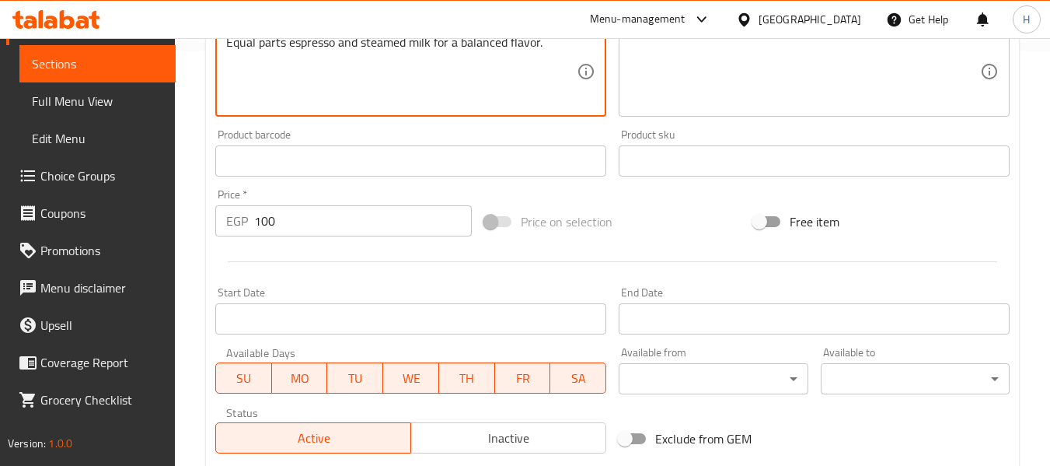
type textarea "Equal parts espresso and steamed milk for a balanced flavor."
click at [717, 51] on textarea at bounding box center [805, 72] width 351 height 74
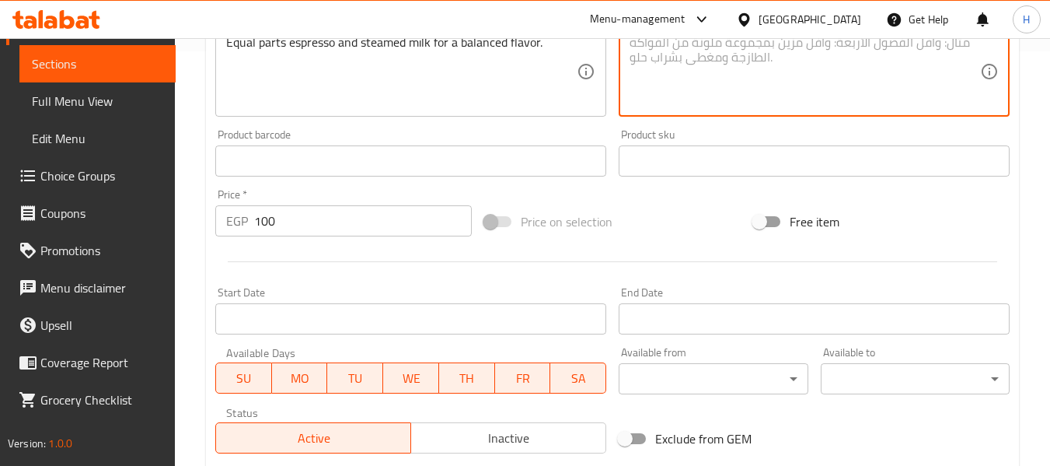
paste textarea "أجزاء متساوية من الإسبريسو والحليب المبخر للحصول على نكهة متوازنة."
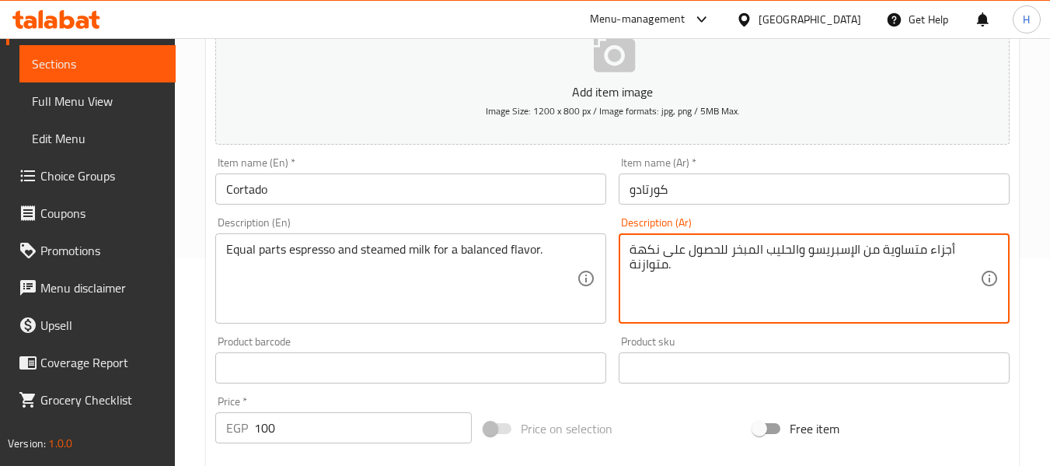
scroll to position [633, 0]
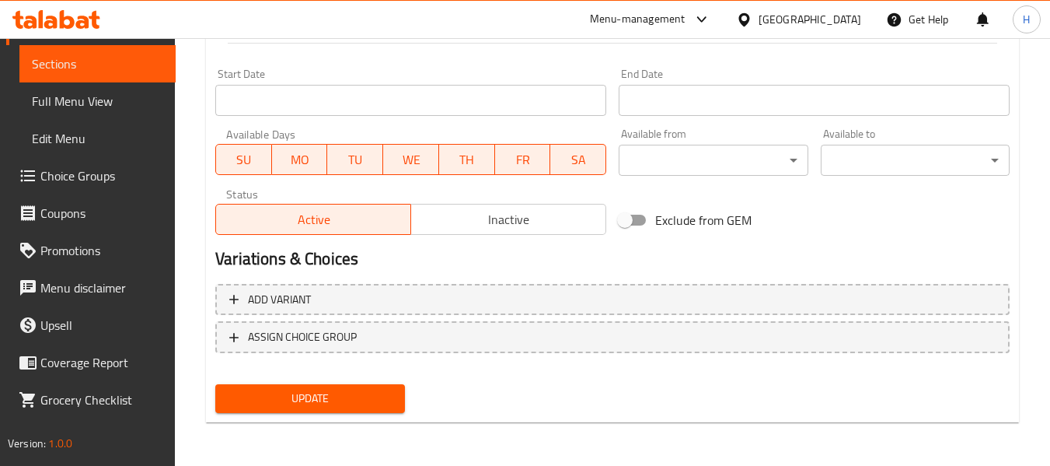
type textarea "أجزاء متساوية من الإسبريسو والحليب المبخر للحصول على نكهة متوازنة."
click at [356, 404] on span "Update" at bounding box center [310, 398] width 164 height 19
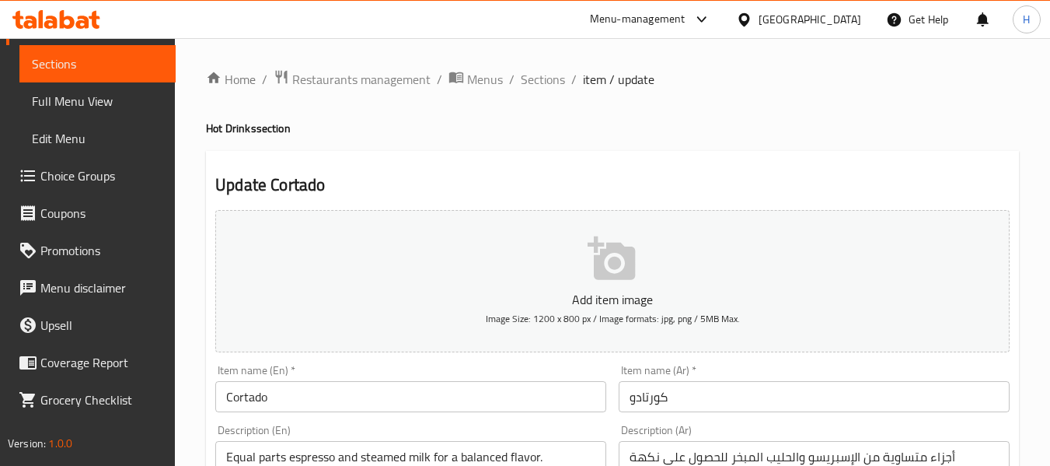
click at [544, 75] on span "Sections" at bounding box center [543, 79] width 44 height 19
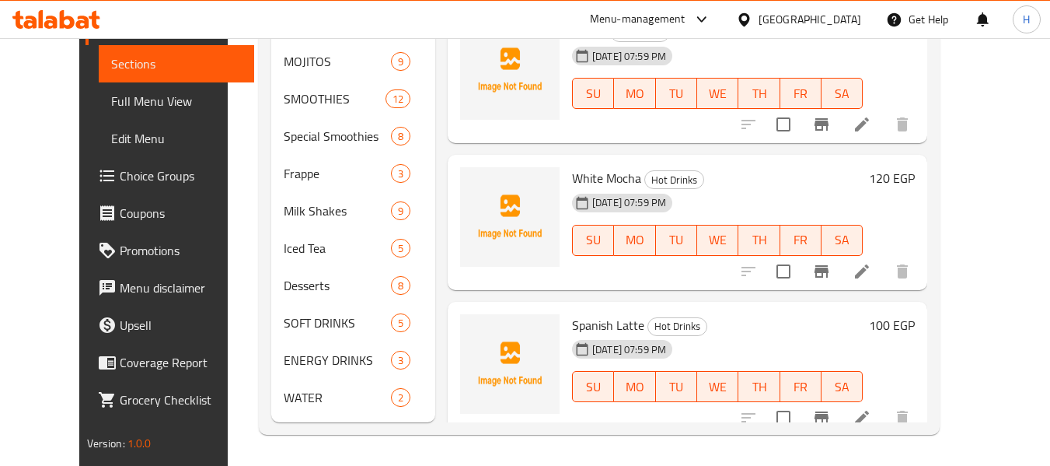
scroll to position [2074, 0]
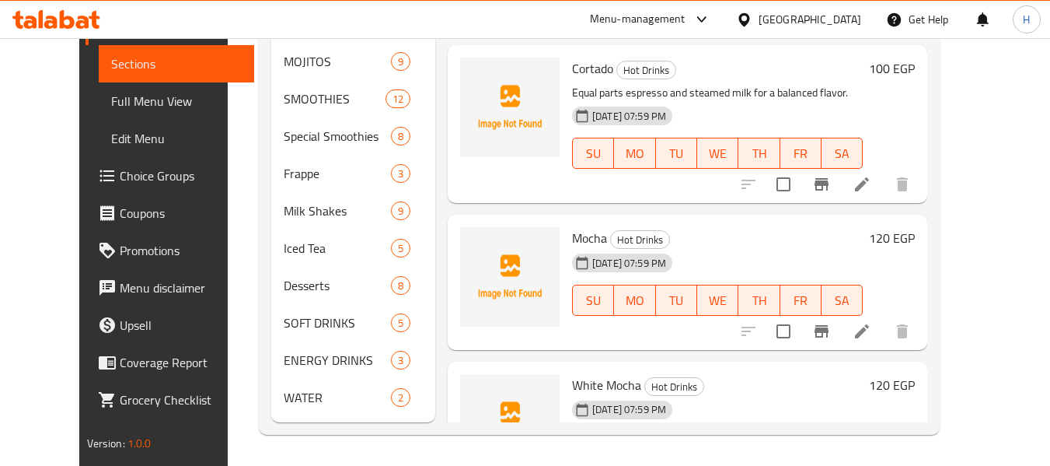
click at [884, 317] on li at bounding box center [863, 331] width 44 height 28
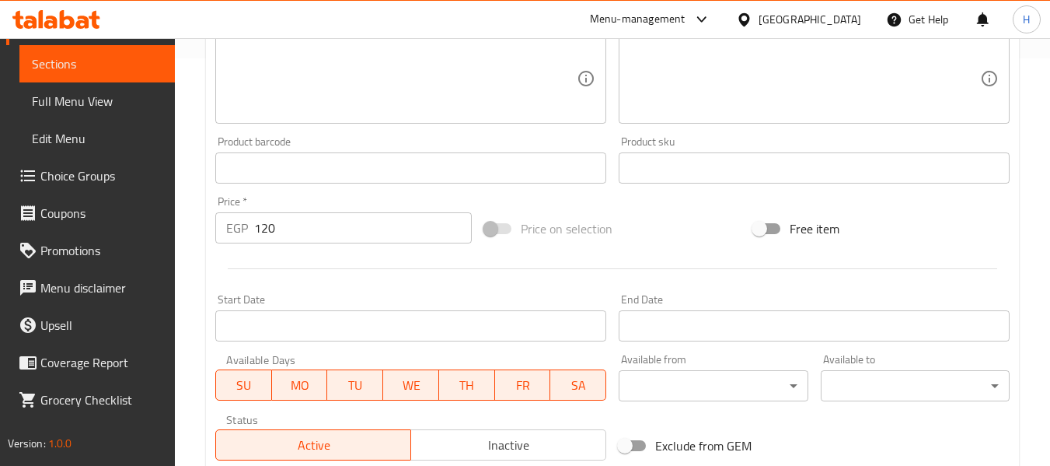
scroll to position [414, 0]
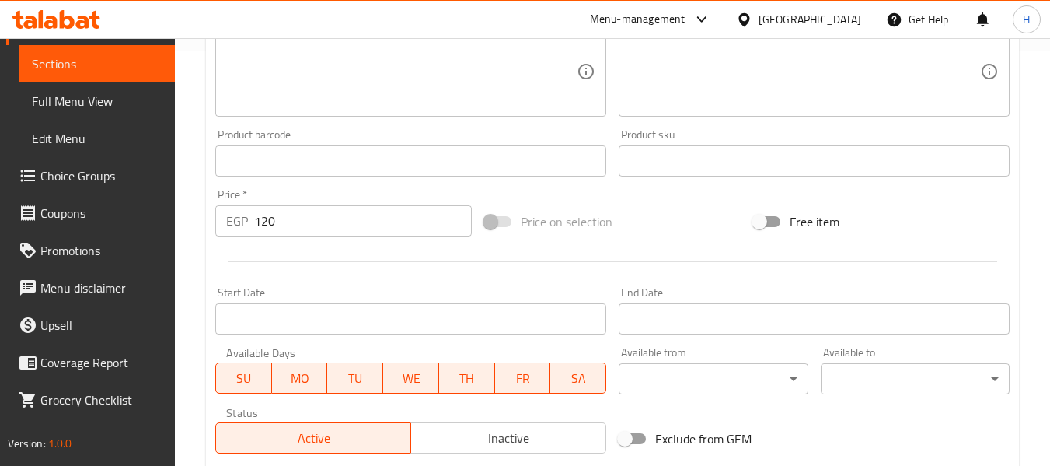
click at [320, 52] on textarea at bounding box center [401, 72] width 351 height 74
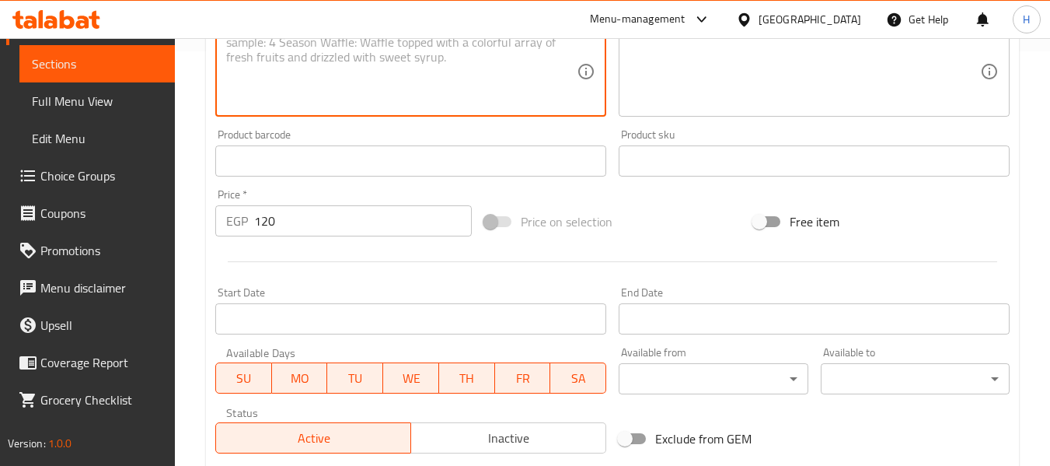
paste textarea "Espresso blended with chocolate and steamed milk."
type textarea "Espresso blended with chocolate and steamed milk."
click at [745, 38] on div at bounding box center [525, 38] width 1050 height 1
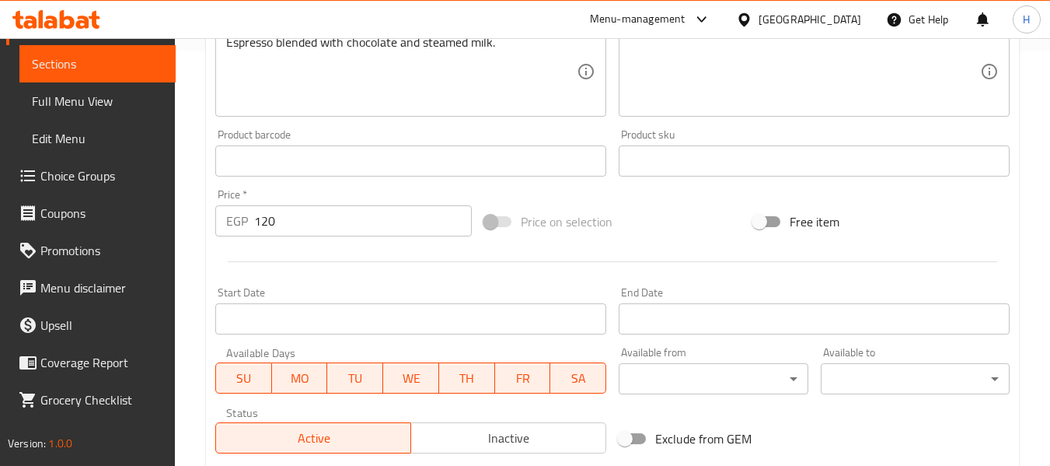
click at [752, 64] on textarea at bounding box center [805, 72] width 351 height 74
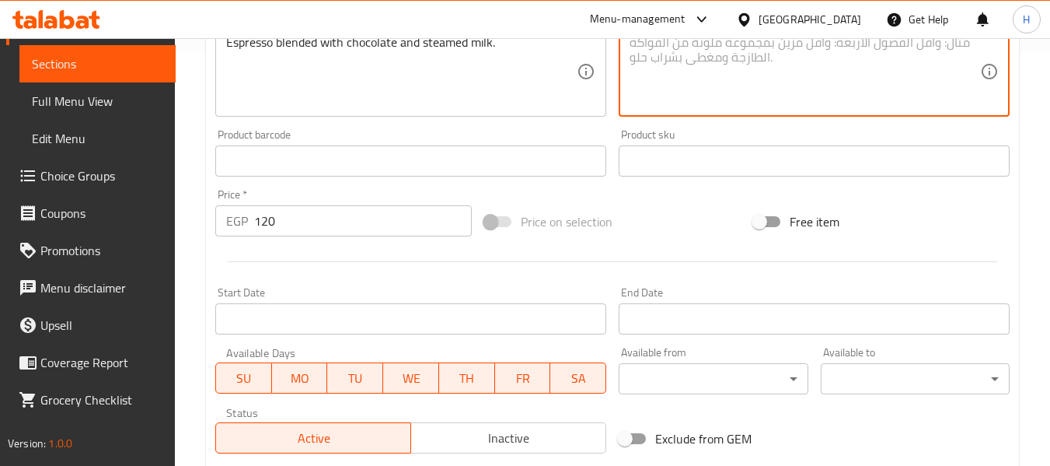
paste textarea "إسبريسو مخلوط مع الشوكولاتة والحليب المبخر."
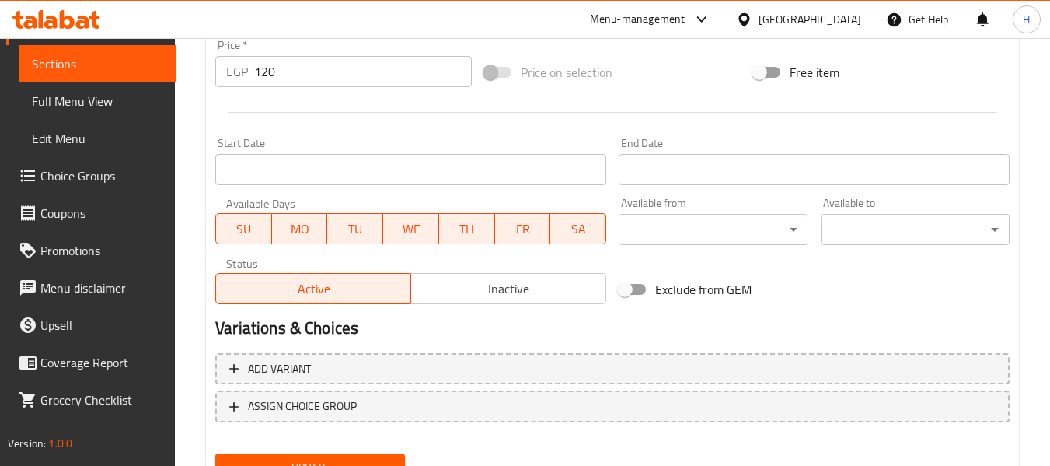
scroll to position [633, 0]
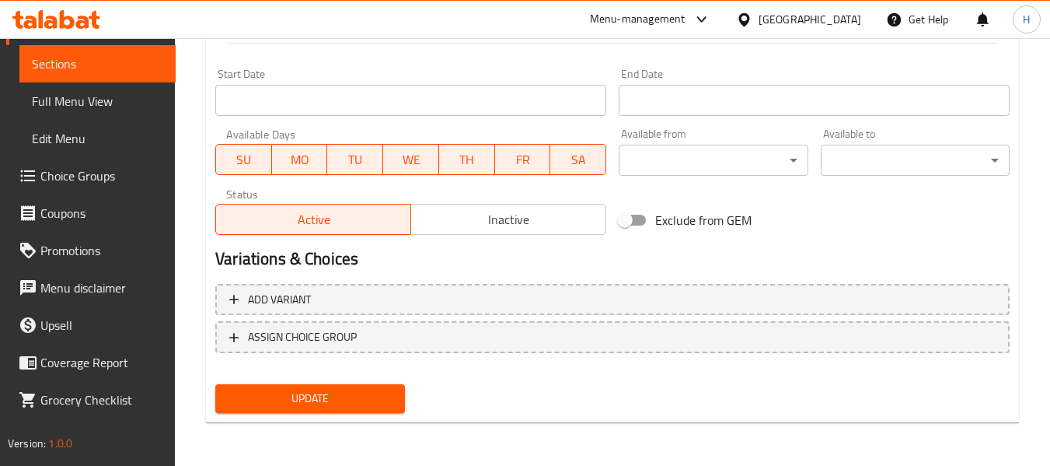
type textarea "إسبريسو مخلوط مع الشوكولاتة والحليب المبخر."
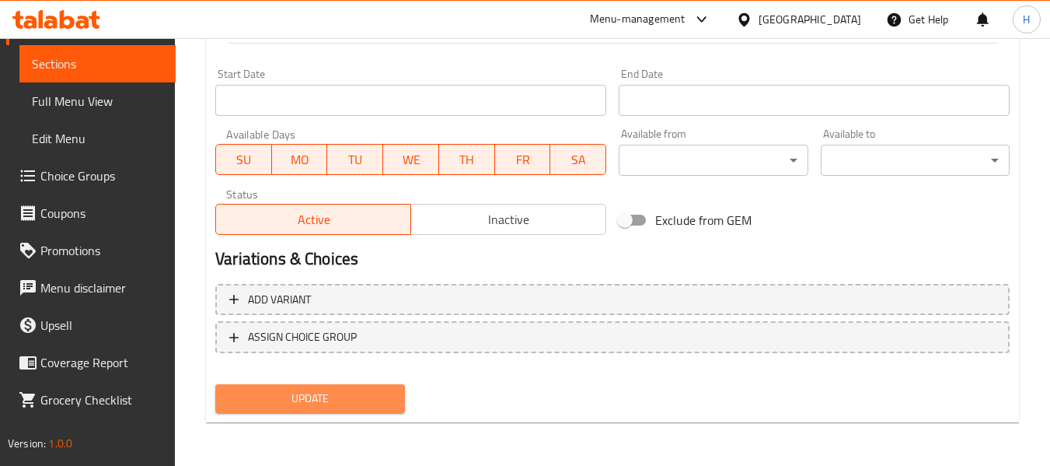
click at [287, 386] on button "Update" at bounding box center [309, 398] width 189 height 29
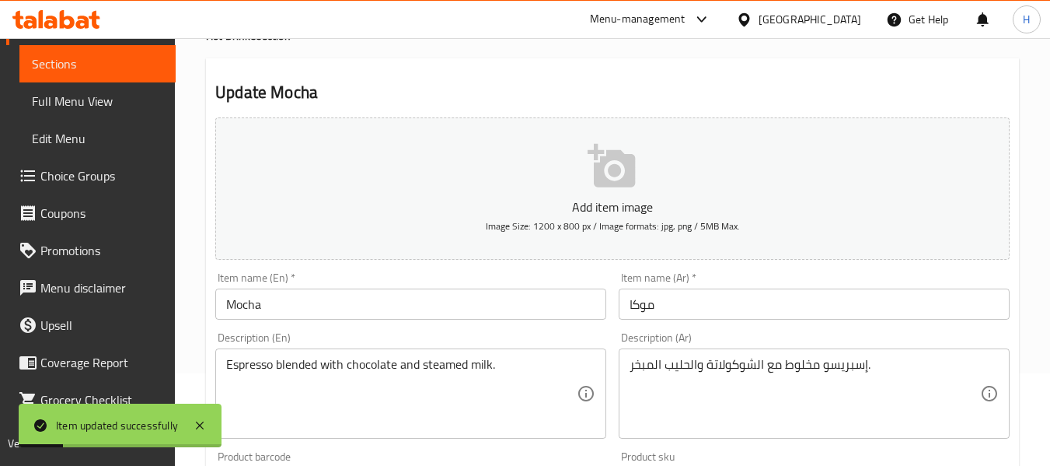
scroll to position [0, 0]
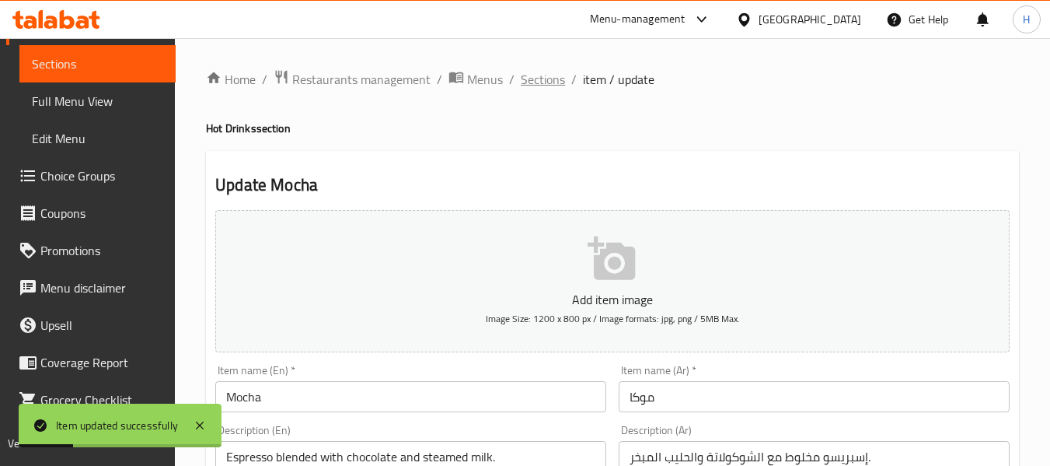
click at [539, 76] on span "Sections" at bounding box center [543, 79] width 44 height 19
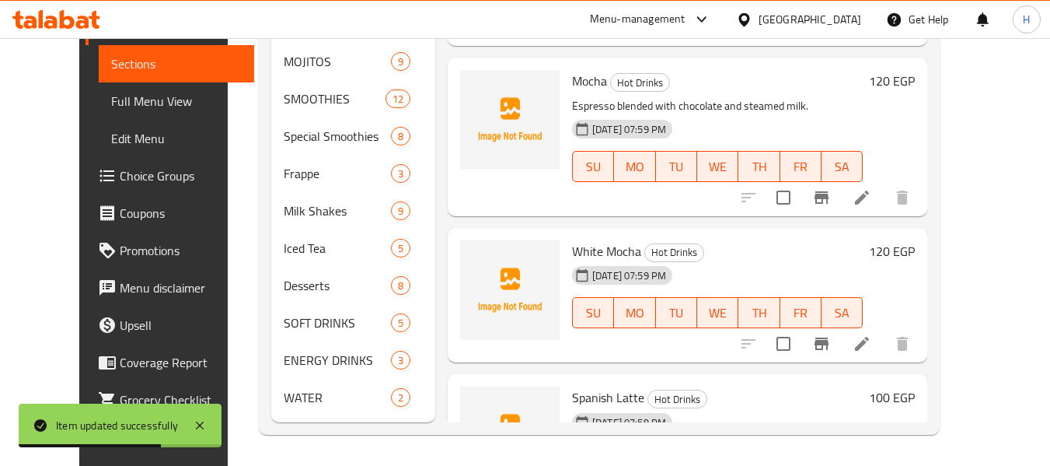
scroll to position [2281, 0]
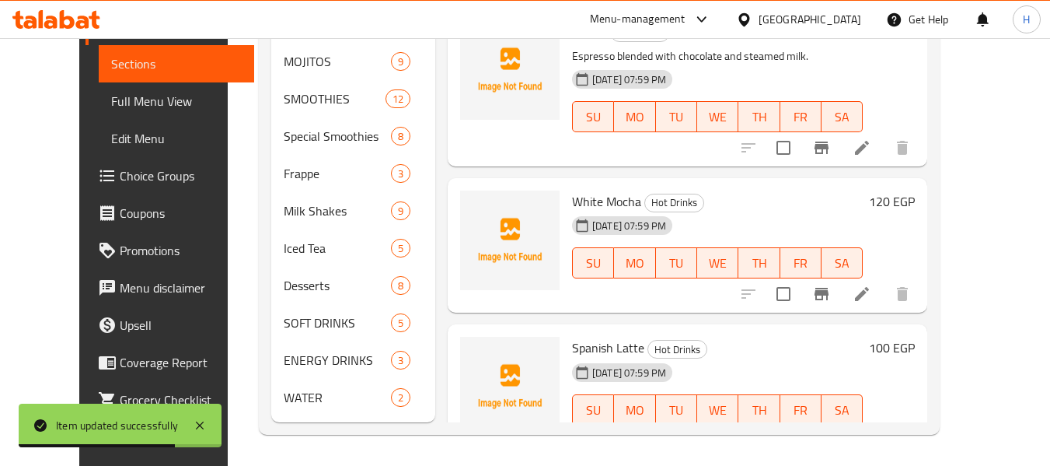
click at [884, 280] on li at bounding box center [863, 294] width 44 height 28
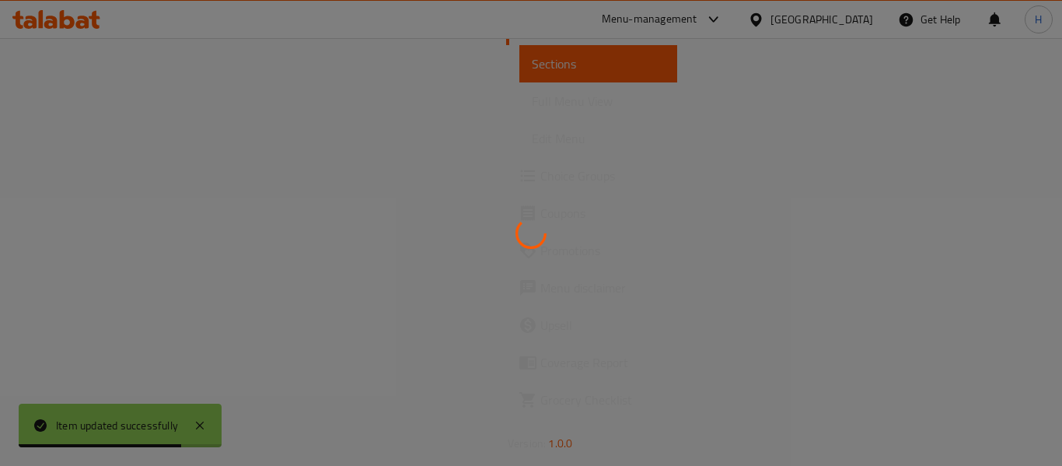
click at [924, 265] on div at bounding box center [531, 233] width 1062 height 466
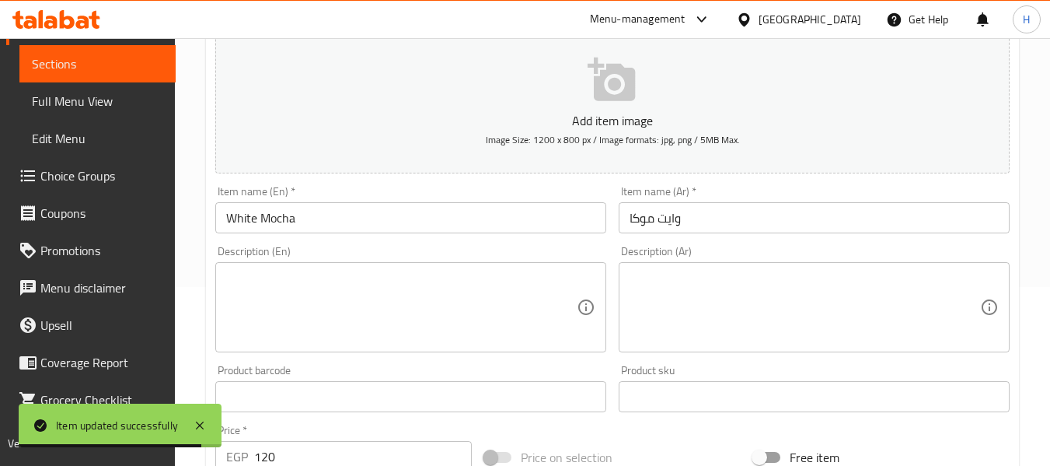
scroll to position [208, 0]
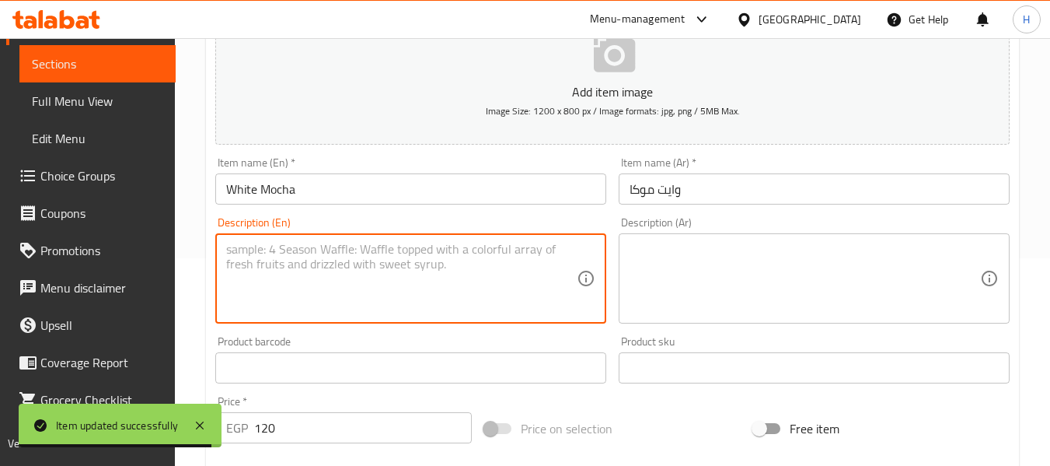
click at [308, 256] on textarea at bounding box center [401, 279] width 351 height 74
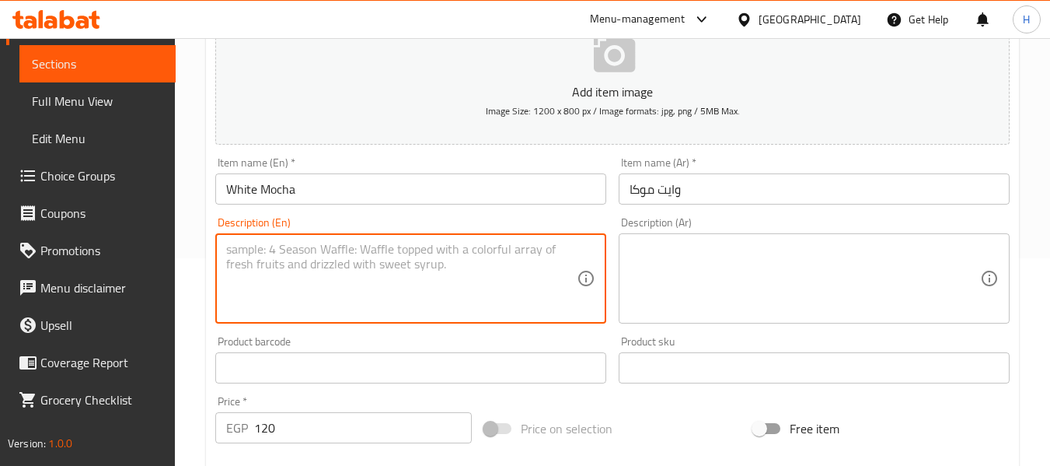
paste textarea "Espresso with white chocolate and steamed milk."
type textarea "Espresso with white chocolate and steamed milk."
click at [809, 286] on textarea at bounding box center [805, 279] width 351 height 74
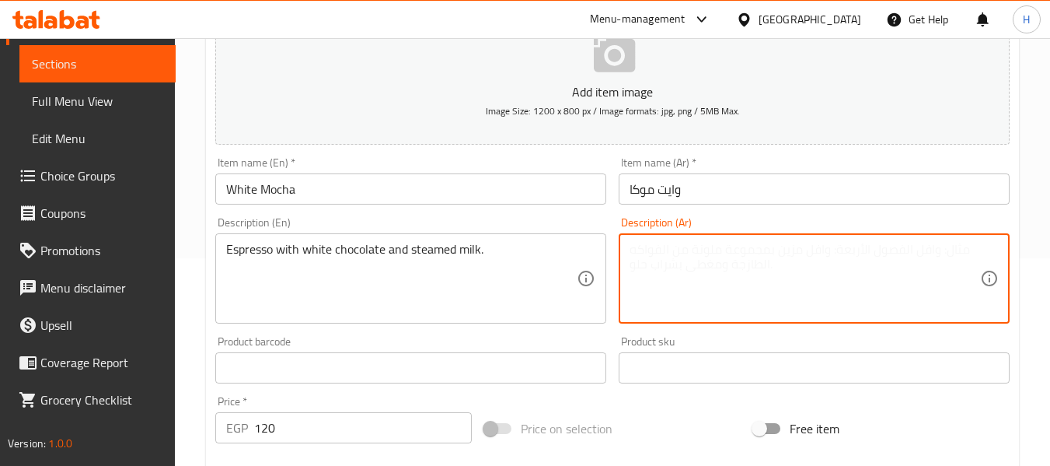
paste textarea "إسبريسو مع الشوكولاتة البيضاء والحليب المبخر."
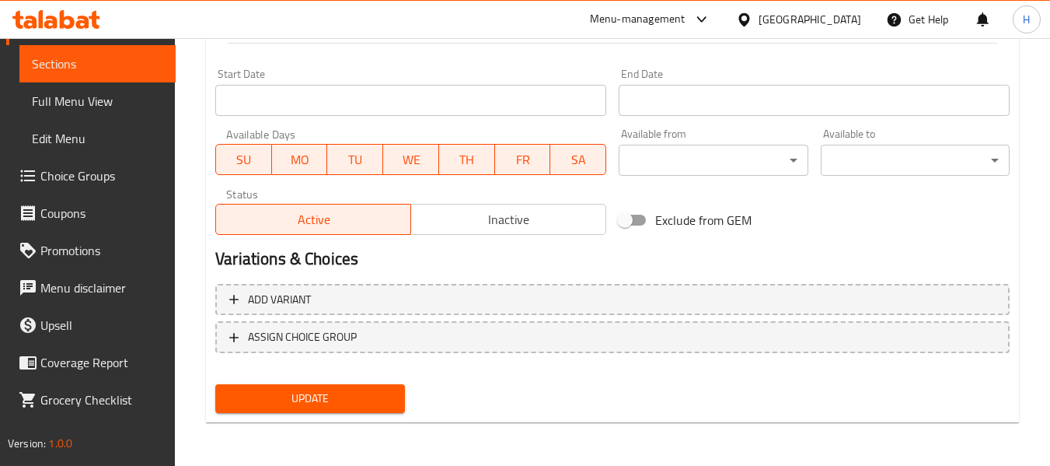
type textarea "إسبريسو مع الشوكولاتة البيضاء والحليب المبخر."
click at [302, 371] on nav at bounding box center [612, 365] width 795 height 12
click at [304, 389] on span "Update" at bounding box center [310, 398] width 164 height 19
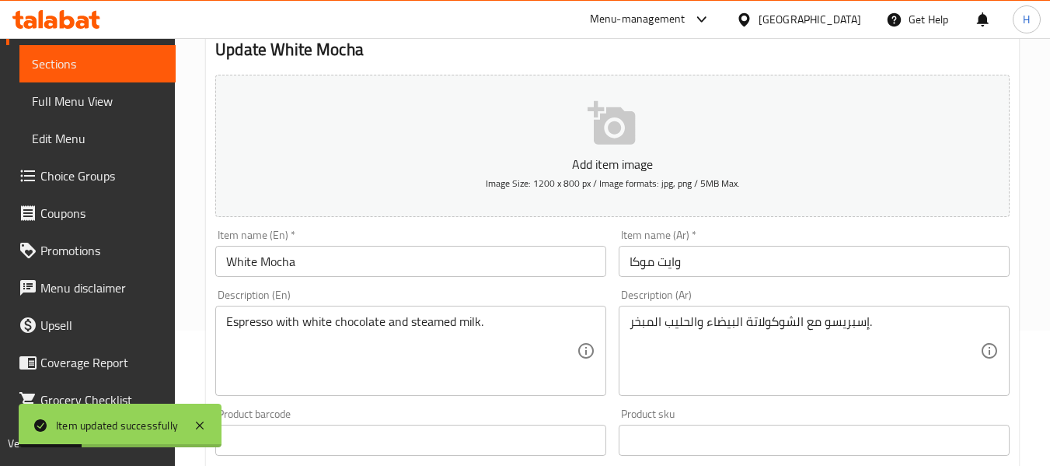
scroll to position [0, 0]
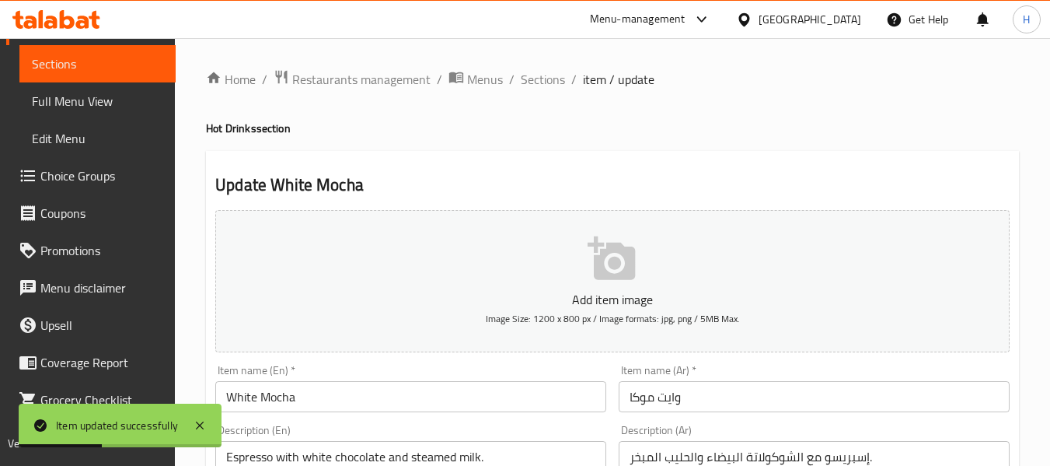
click at [531, 79] on span "Sections" at bounding box center [543, 79] width 44 height 19
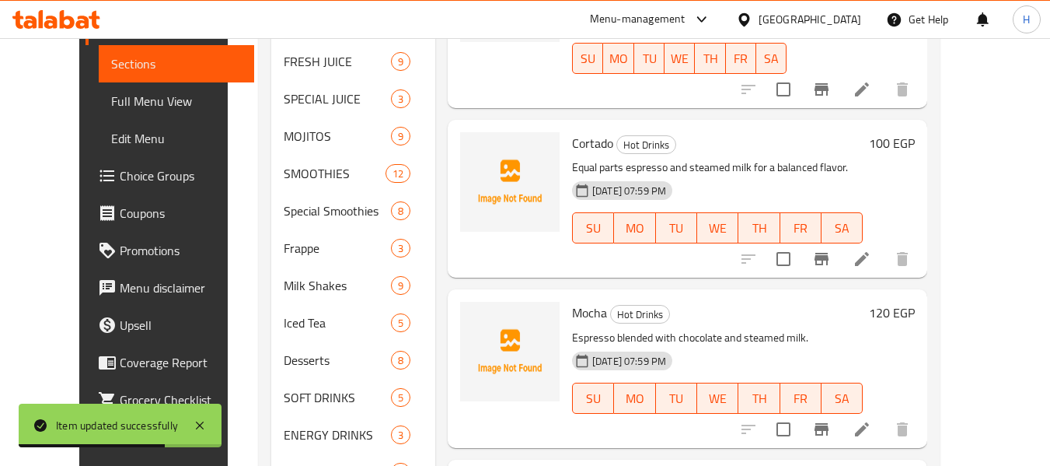
scroll to position [2488, 0]
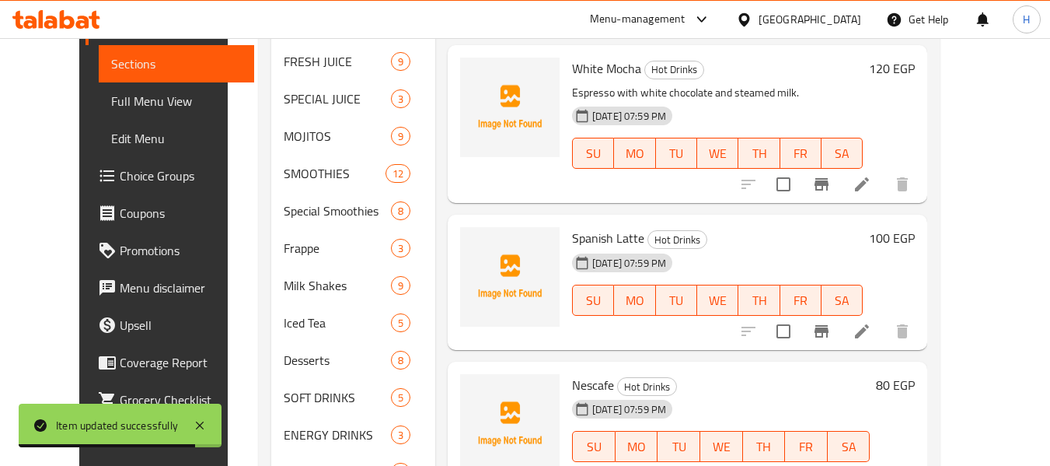
click at [872, 322] on icon at bounding box center [862, 331] width 19 height 19
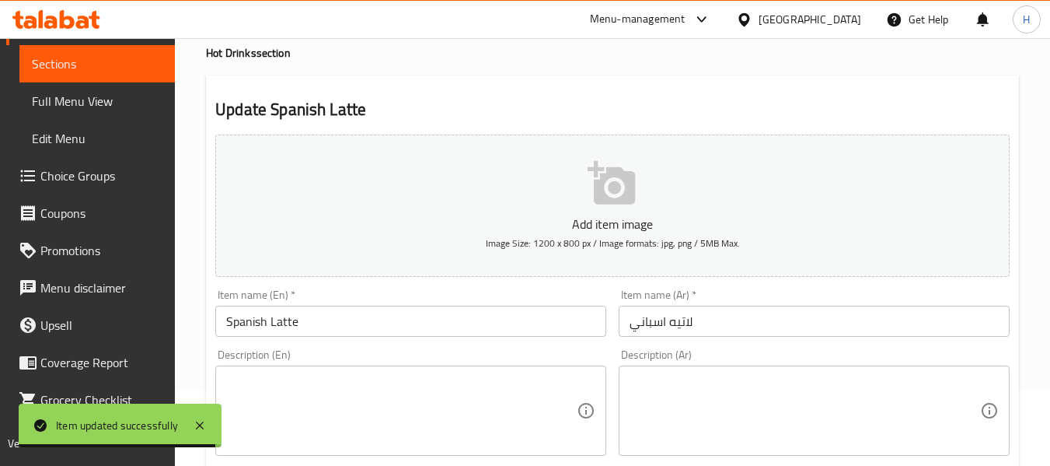
scroll to position [208, 0]
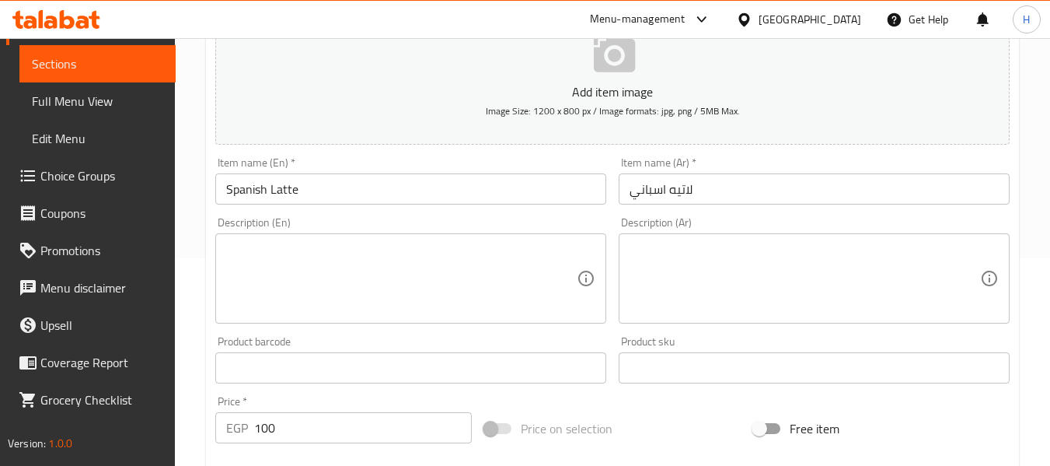
click at [310, 285] on textarea at bounding box center [401, 279] width 351 height 74
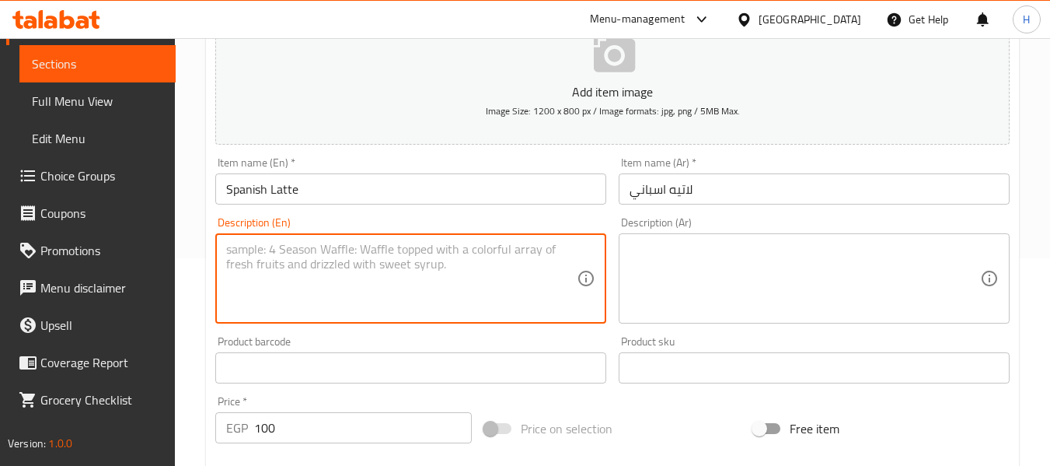
paste textarea "Sweetened latte with a creamy, rich texture."
type textarea "Sweetened latte with a creamy, rich texture."
click at [737, 259] on textarea at bounding box center [805, 279] width 351 height 74
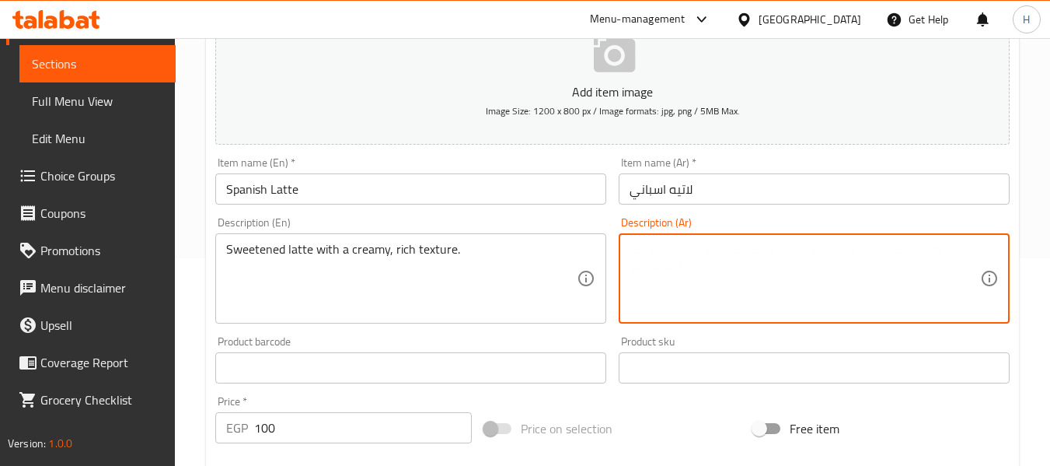
paste textarea "لاتيه محلى ب[PERSON_NAME] وغني."
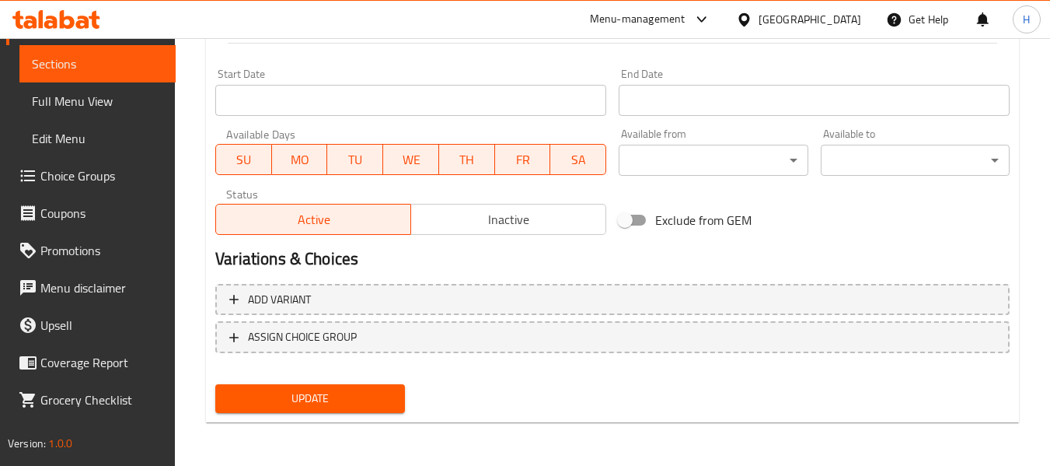
type textarea "لاتيه محلى ب[PERSON_NAME] وغني."
click at [350, 397] on span "Update" at bounding box center [310, 398] width 164 height 19
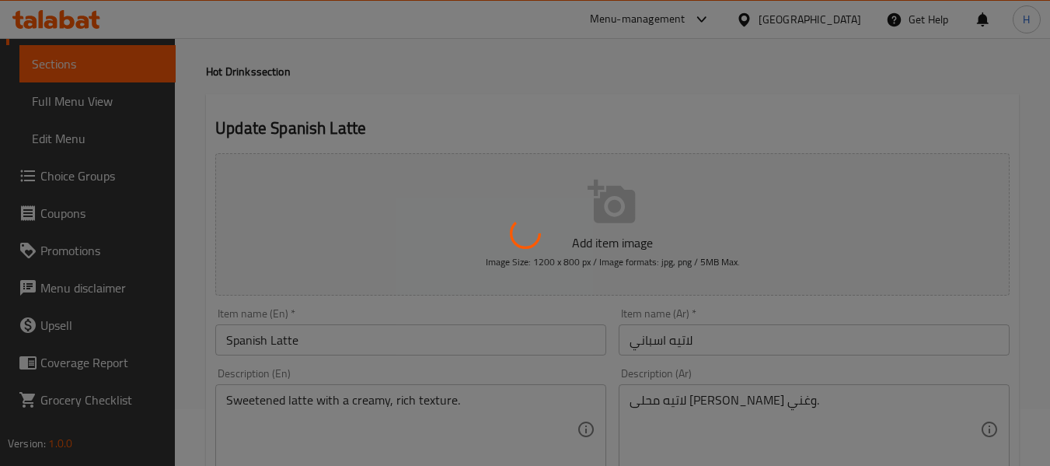
scroll to position [0, 0]
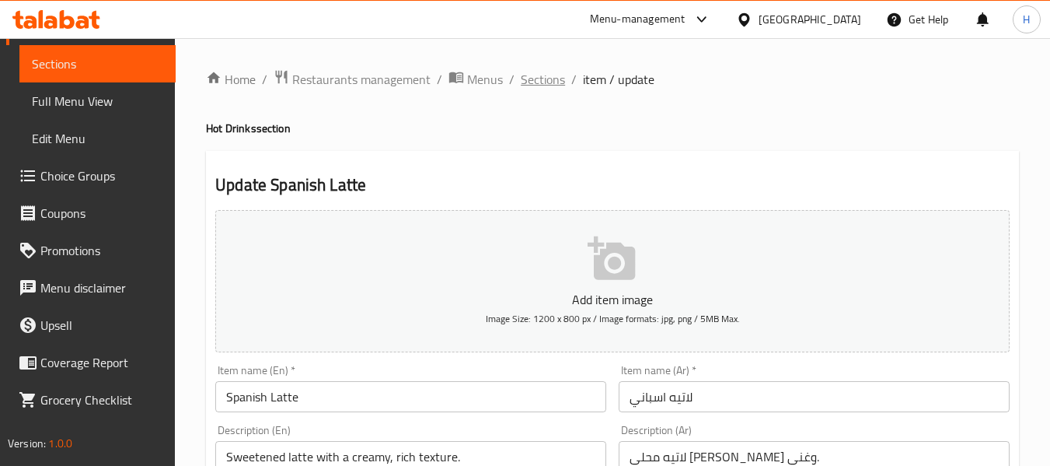
click at [523, 78] on span "Sections" at bounding box center [543, 79] width 44 height 19
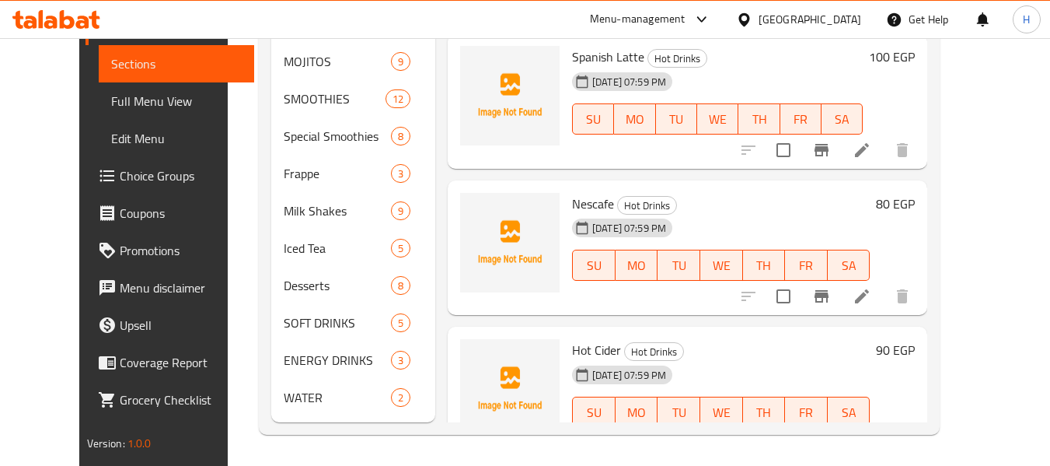
scroll to position [2615, 0]
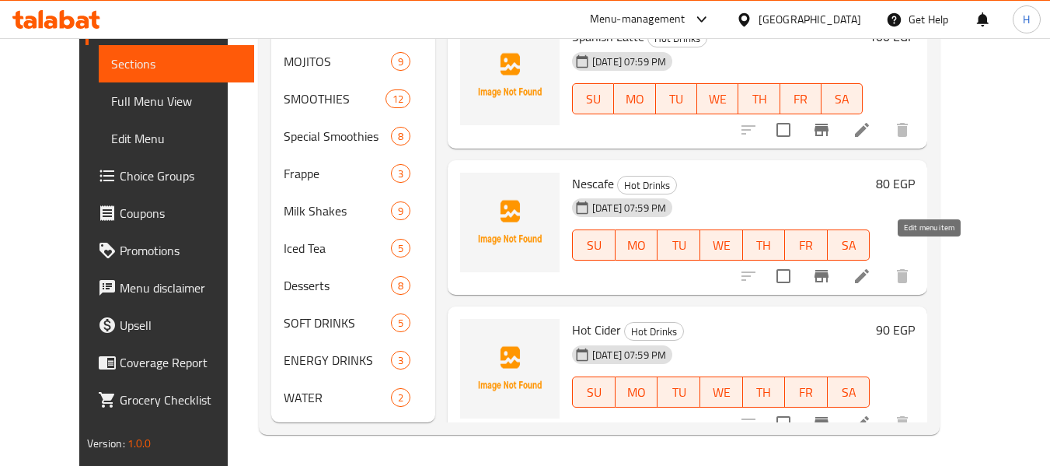
click at [872, 267] on icon at bounding box center [862, 276] width 19 height 19
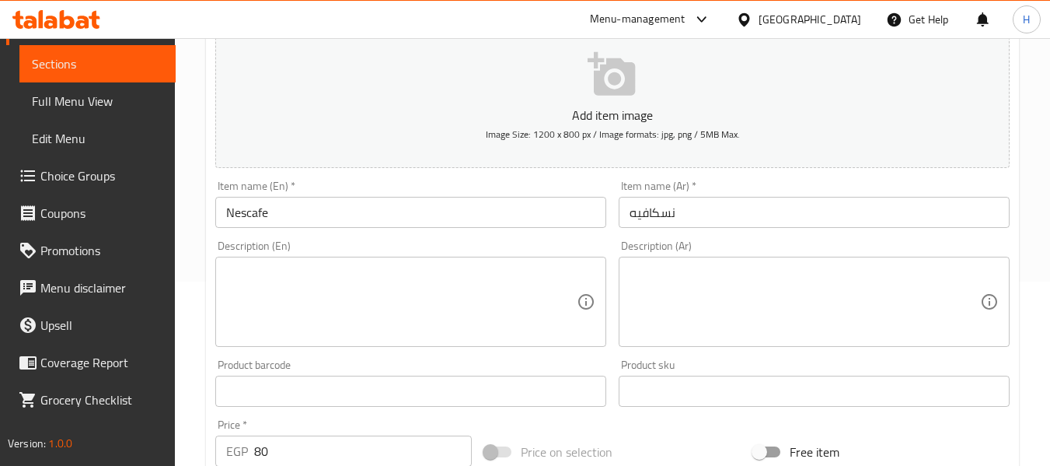
scroll to position [208, 0]
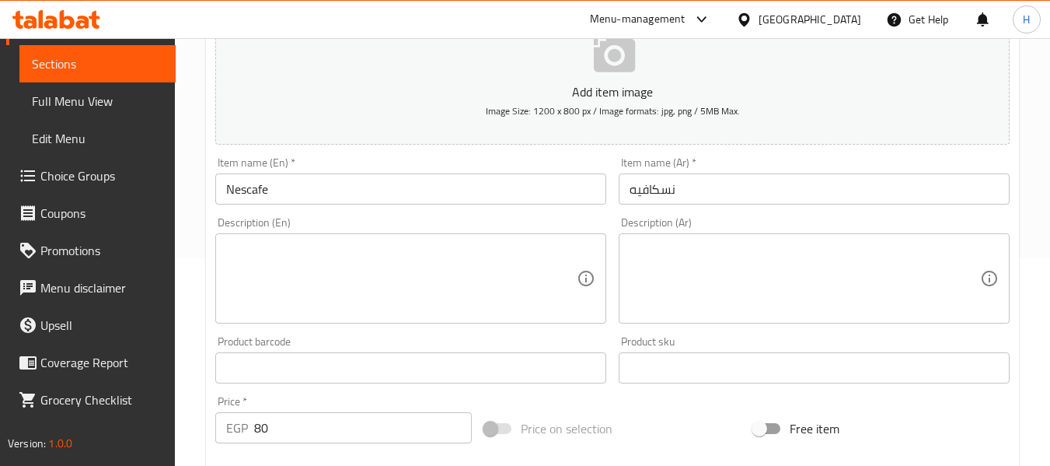
click at [383, 292] on textarea at bounding box center [401, 279] width 351 height 74
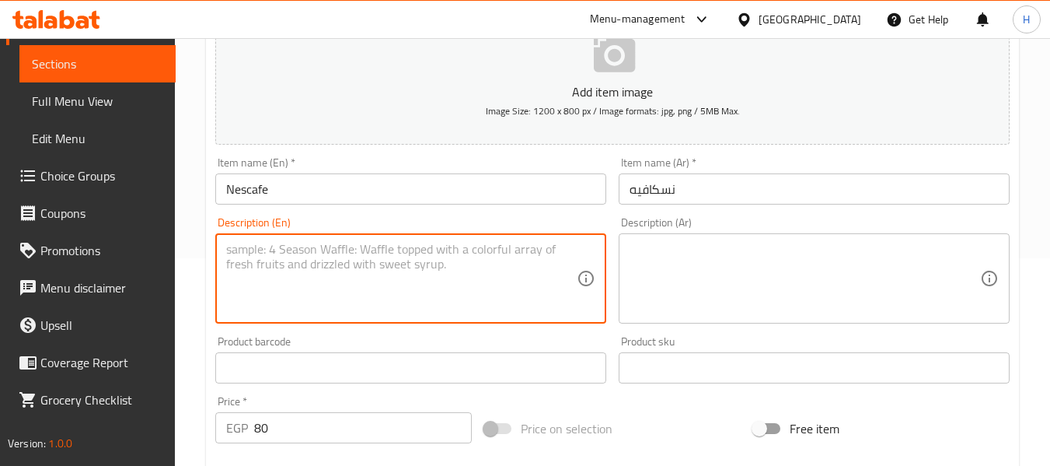
paste textarea "Instant coffee with a smooth and balanced taste."
type textarea "Instant coffee with a smooth and balanced taste."
click at [816, 282] on textarea at bounding box center [805, 279] width 351 height 74
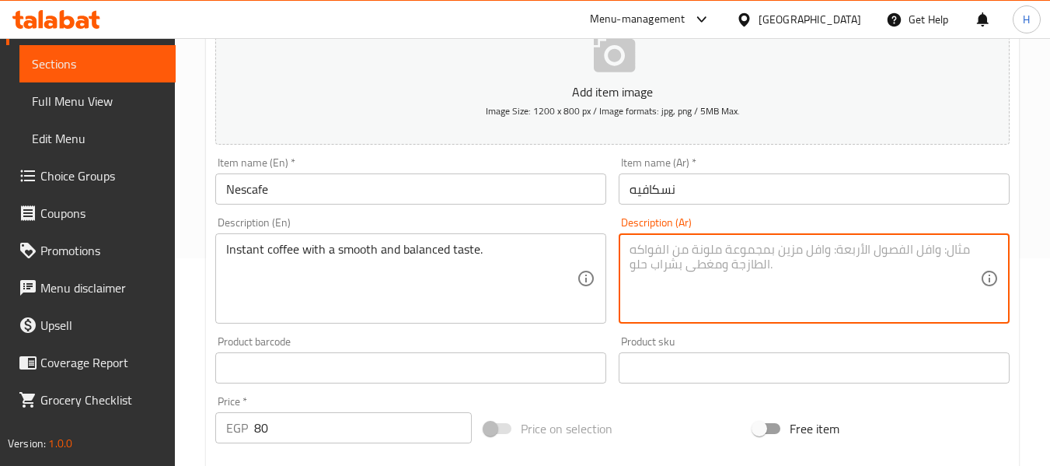
paste textarea "قهوة سريعة التحضير ذات طعم سلس ومتوازن."
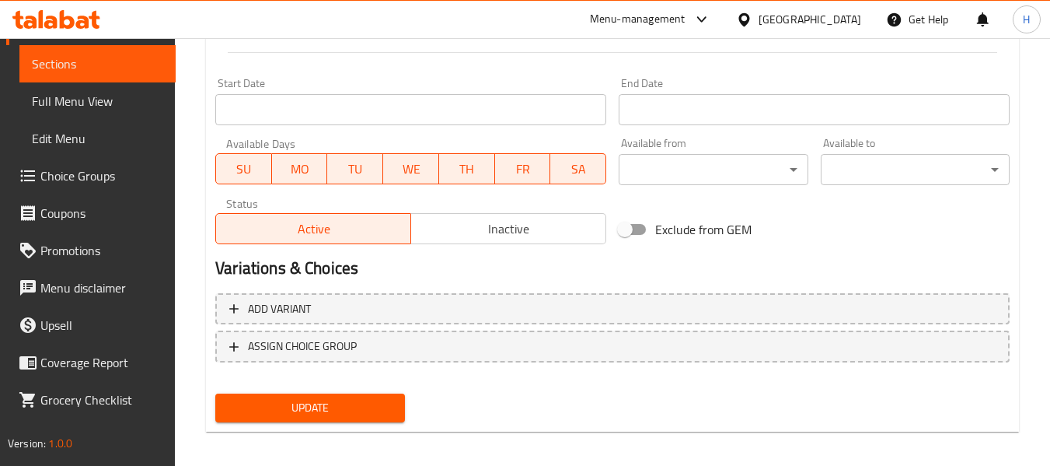
scroll to position [633, 0]
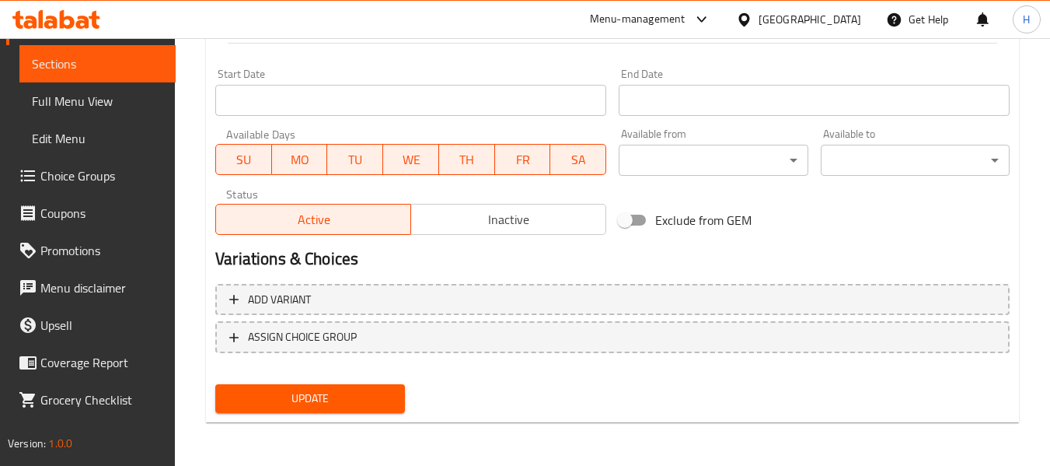
type textarea "قهوة سريعة التحضير ذات طعم سلس ومتوازن."
click at [375, 393] on span "Update" at bounding box center [310, 398] width 164 height 19
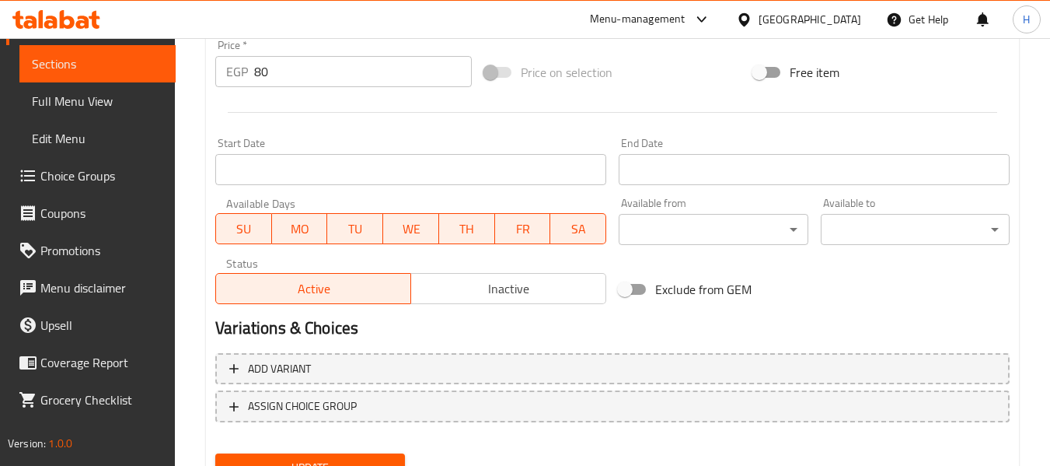
scroll to position [0, 0]
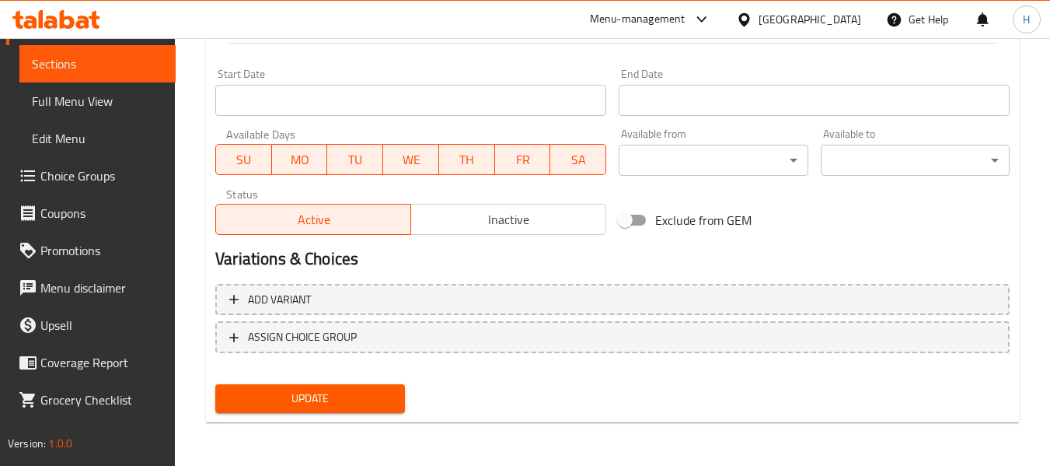
click at [382, 408] on span "Update" at bounding box center [310, 398] width 164 height 19
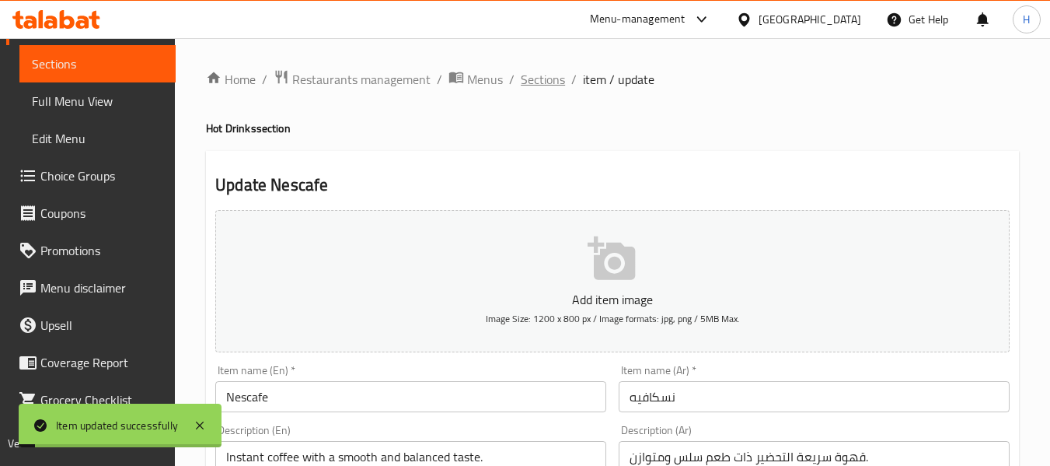
click at [547, 74] on span "Sections" at bounding box center [543, 79] width 44 height 19
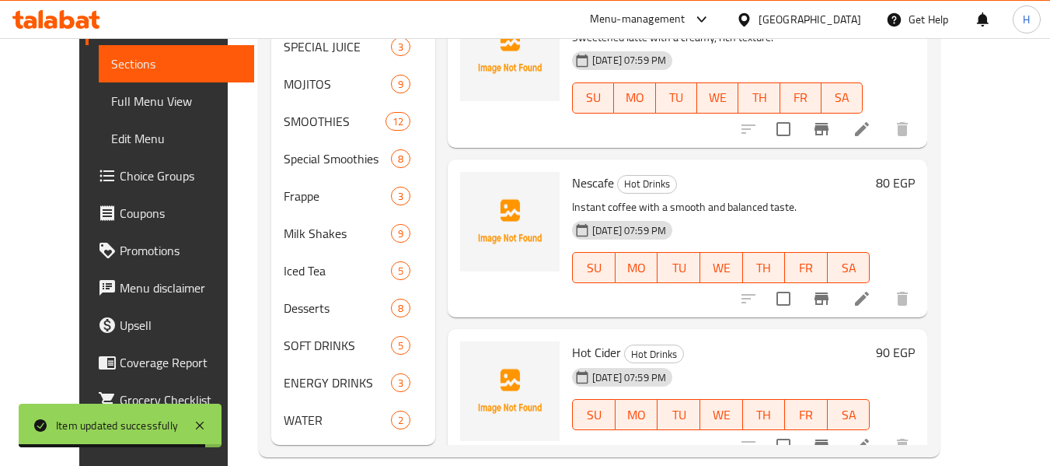
scroll to position [697, 0]
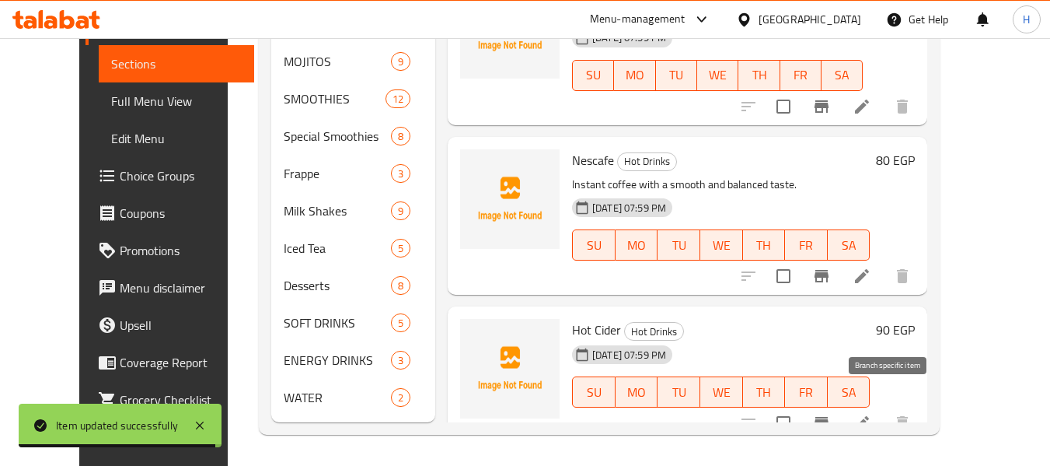
click at [869, 416] on icon at bounding box center [862, 423] width 14 height 14
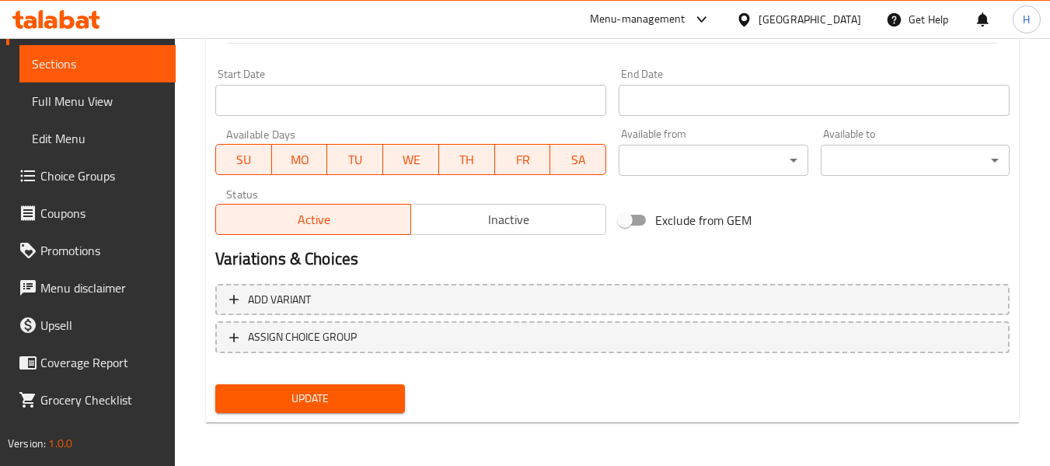
scroll to position [218, 0]
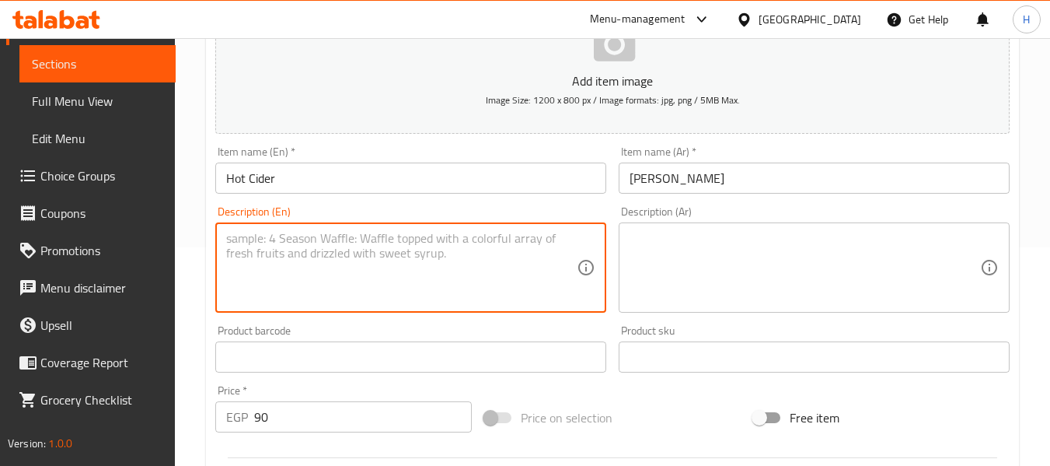
click at [318, 236] on textarea at bounding box center [401, 268] width 351 height 74
paste textarea "Warm spiced apple cider drink."
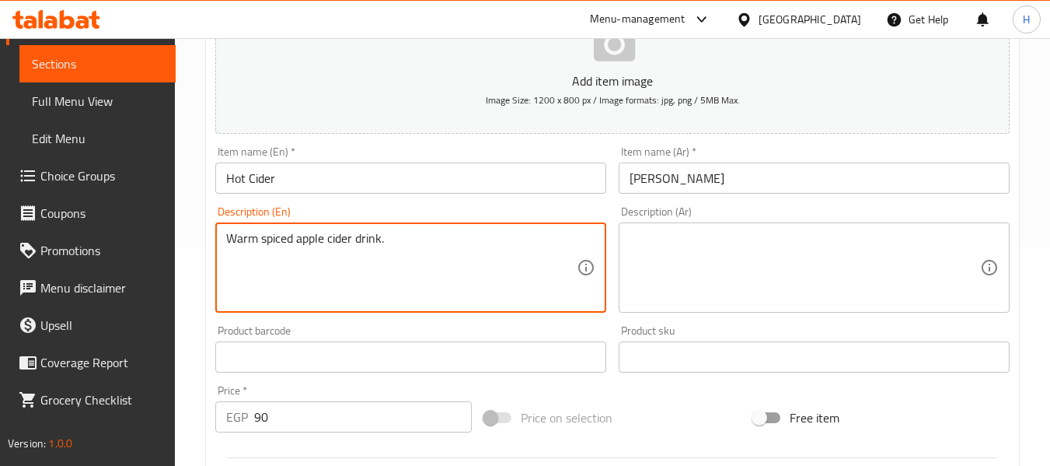
type textarea "Warm spiced apple cider drink."
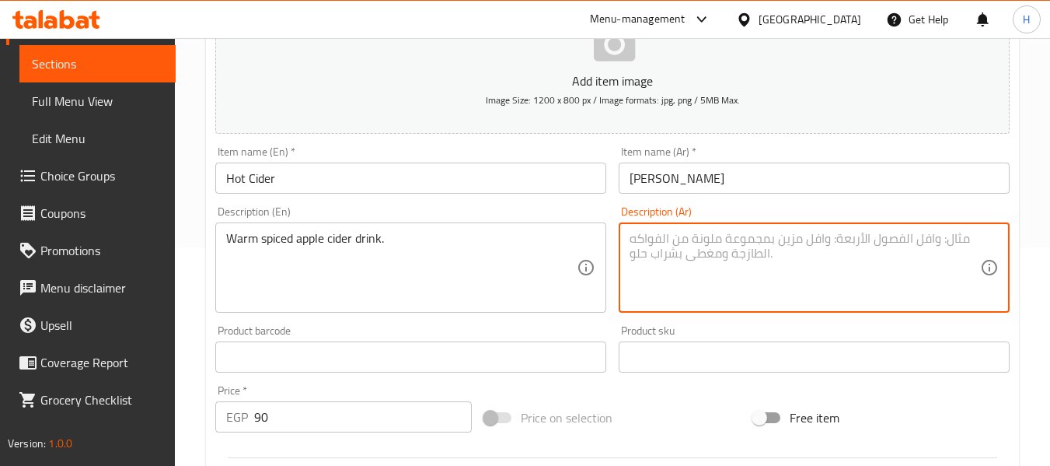
click at [861, 263] on textarea at bounding box center [805, 268] width 351 height 74
paste textarea "مشروب عصير التفاح الدافئ المتبل"
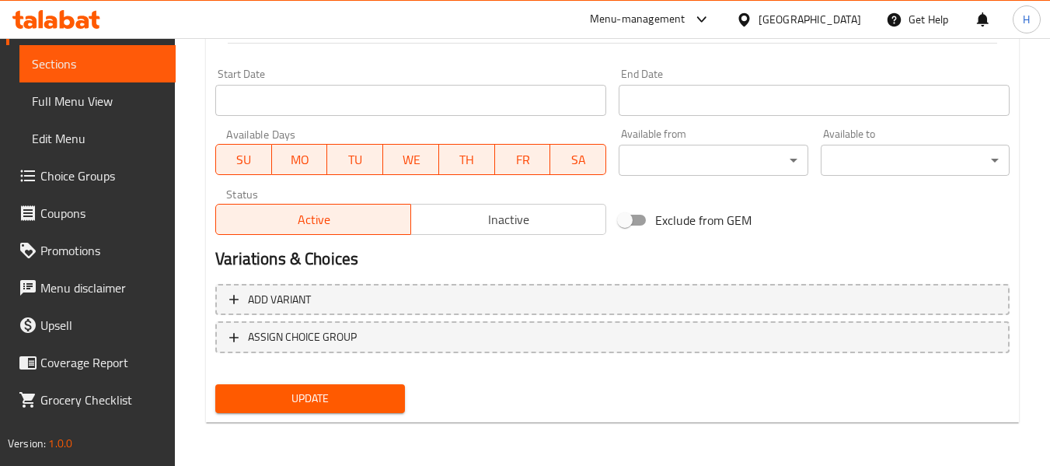
type textarea "مشروب عصير التفاح الدافئ المتبل"
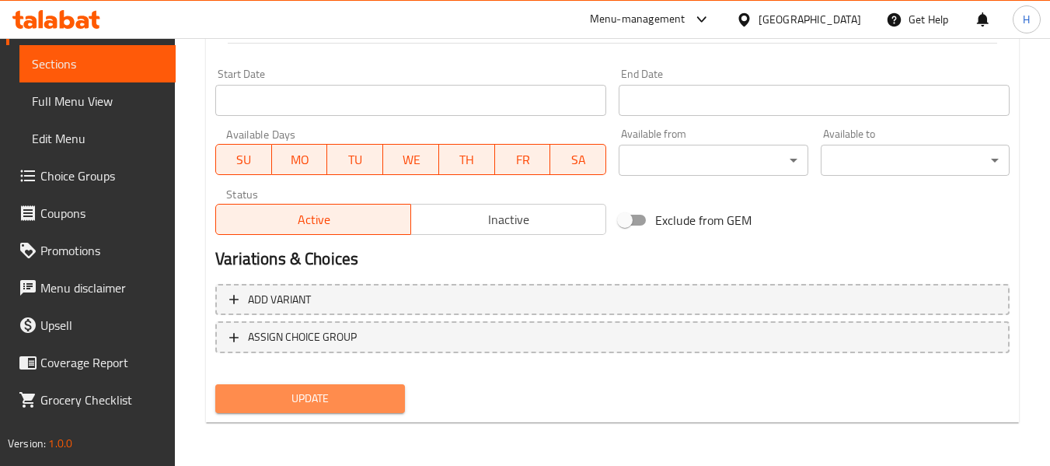
click at [320, 389] on span "Update" at bounding box center [310, 398] width 164 height 19
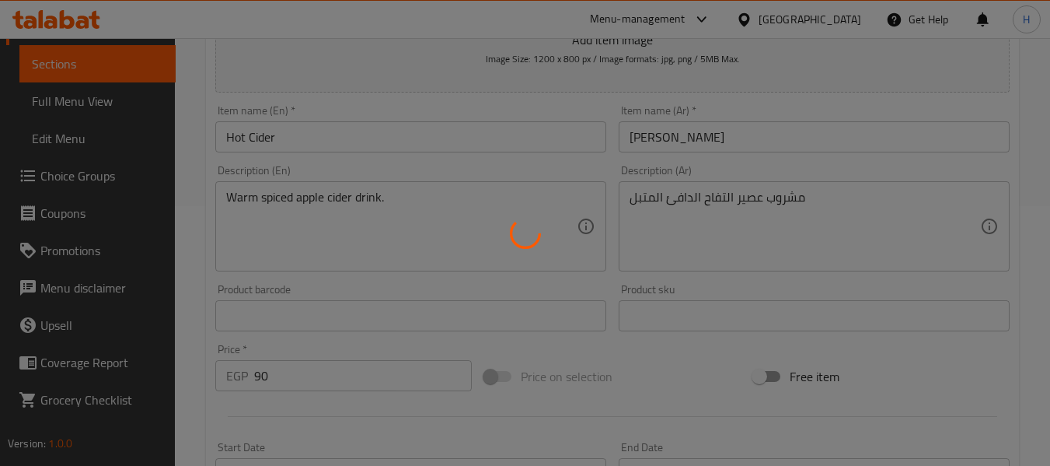
scroll to position [0, 0]
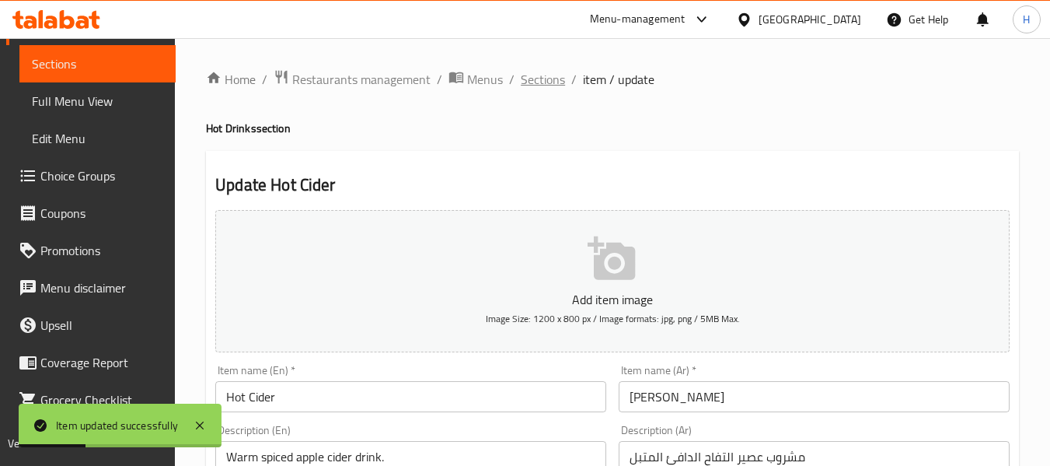
click at [545, 77] on span "Sections" at bounding box center [543, 79] width 44 height 19
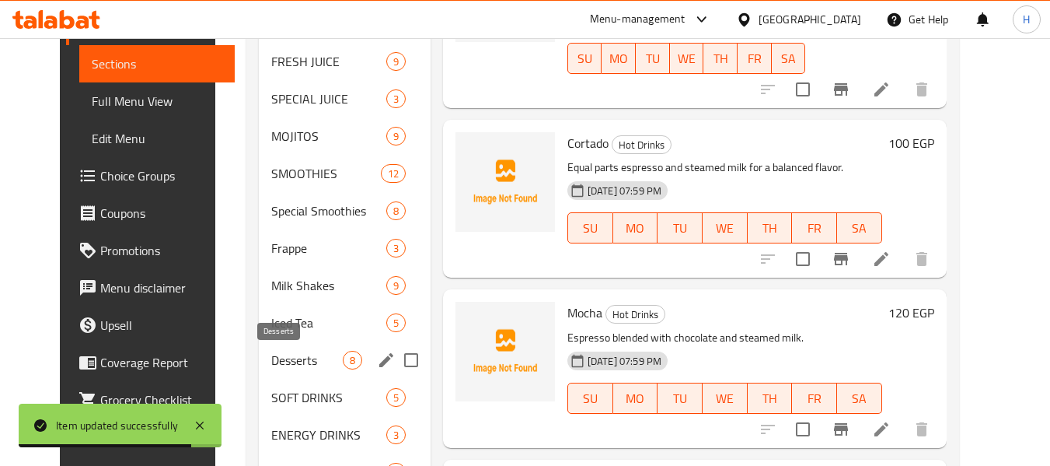
scroll to position [697, 0]
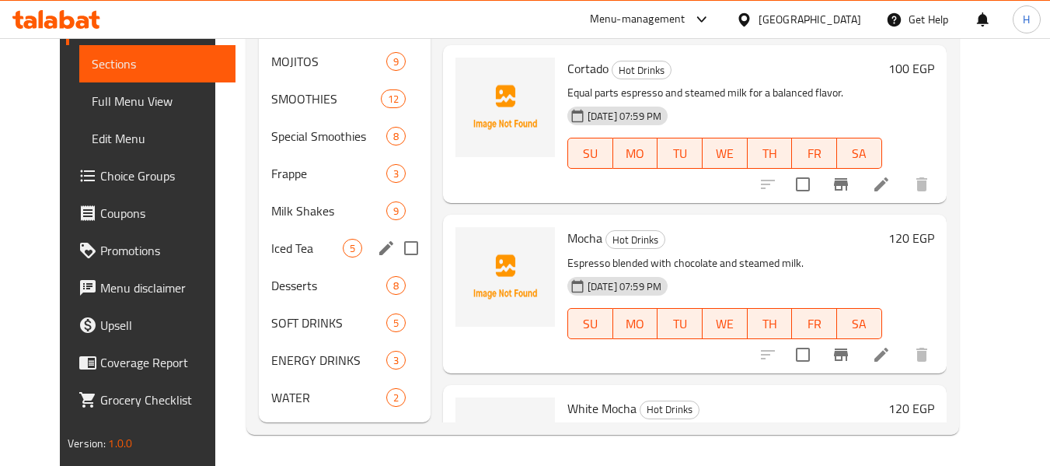
click at [267, 258] on div "Iced Tea 5" at bounding box center [345, 247] width 172 height 37
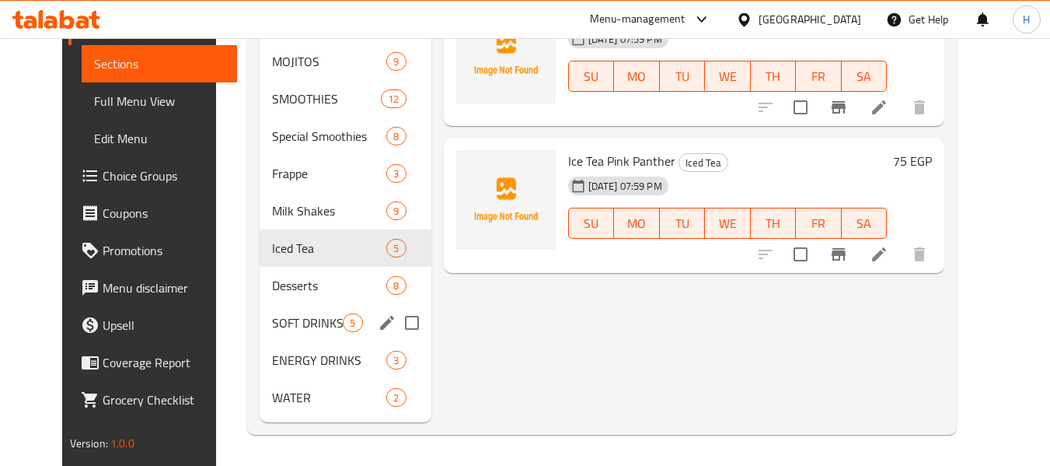
scroll to position [282, 0]
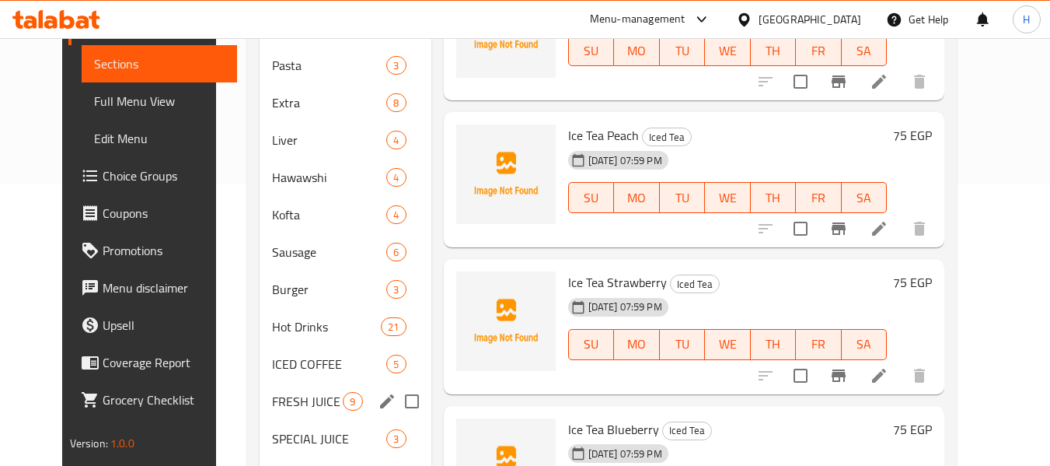
click at [287, 373] on div "ICED COFFEE 5" at bounding box center [345, 363] width 171 height 37
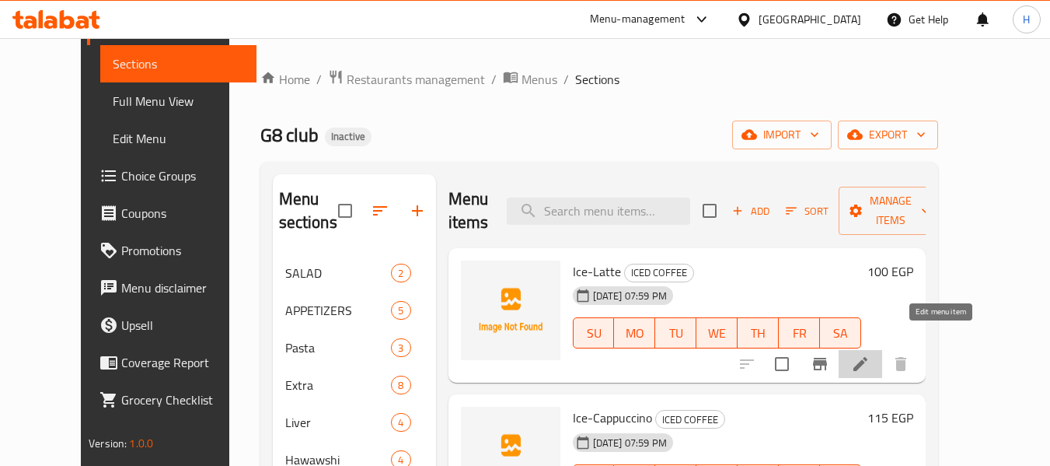
click at [868, 357] on icon at bounding box center [861, 364] width 14 height 14
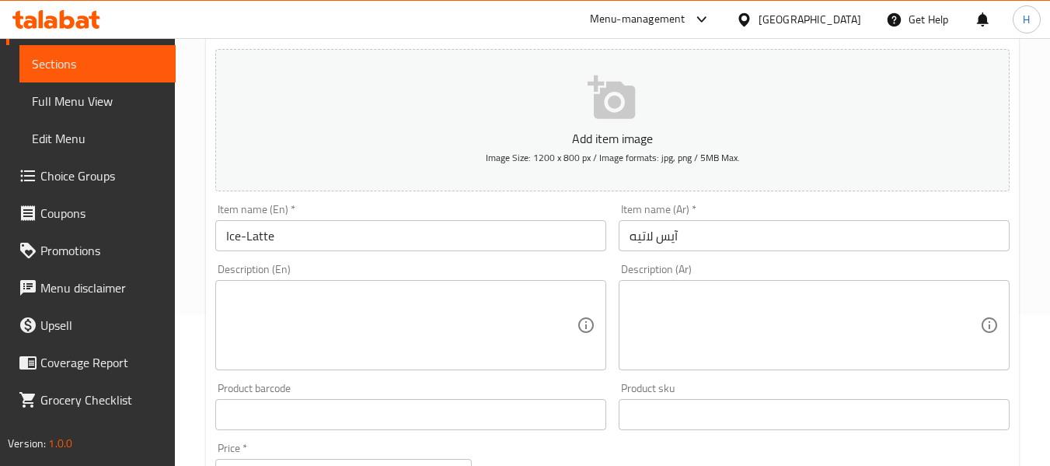
scroll to position [208, 0]
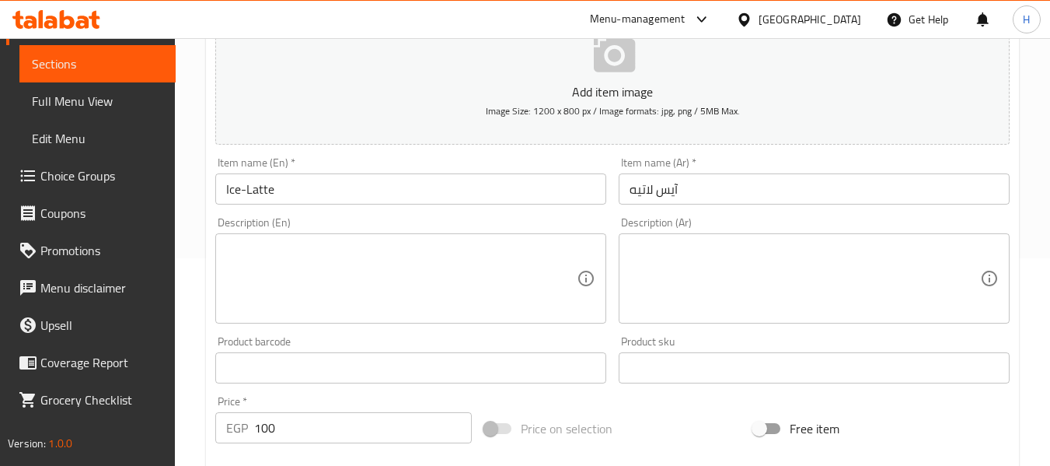
click at [371, 268] on textarea at bounding box center [401, 279] width 351 height 74
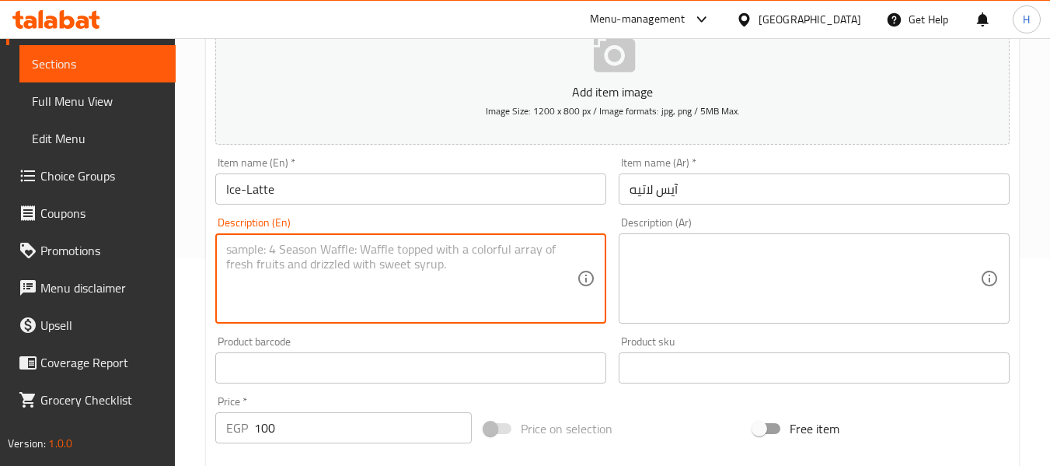
paste textarea "Chilled espresso with cold milk over ice."
type textarea "Chilled espresso with cold milk over ice."
click at [874, 271] on textarea at bounding box center [805, 279] width 351 height 74
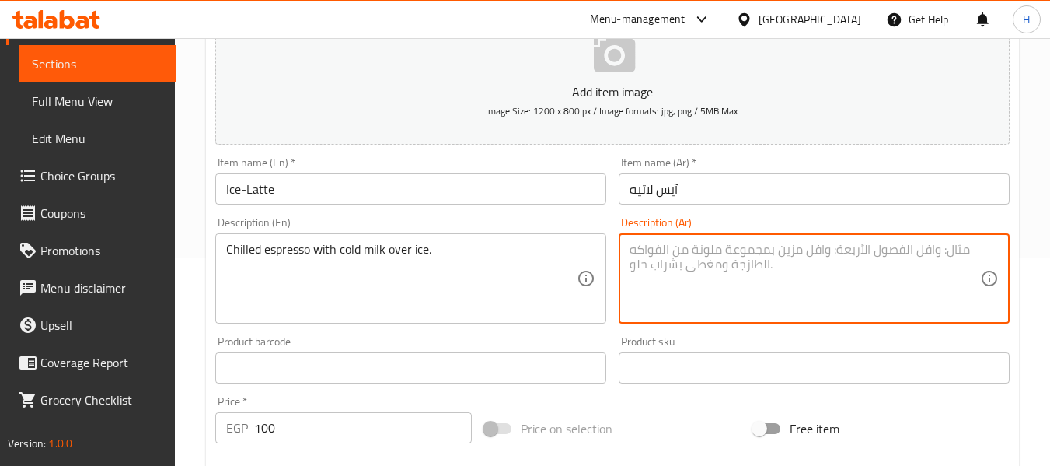
paste textarea "إسبريسو مبرد مع حليب بارد فوق الثلج."
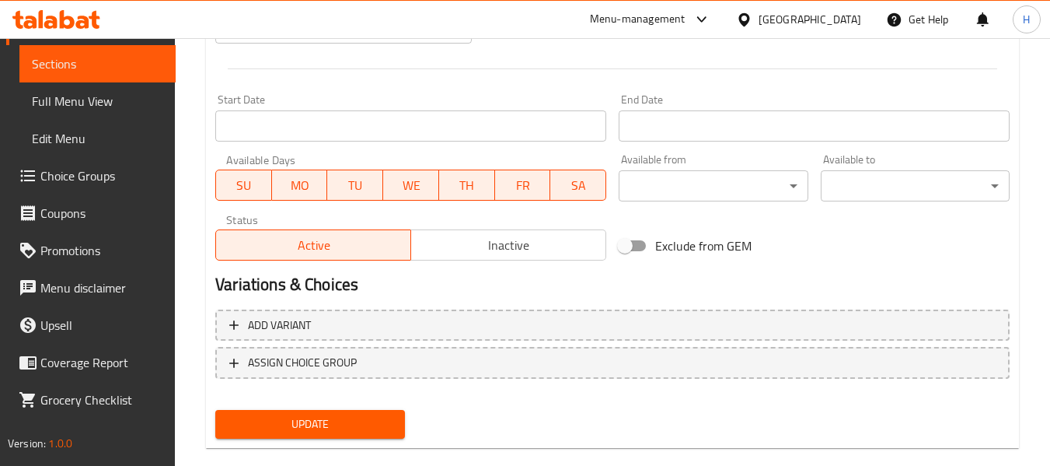
scroll to position [633, 0]
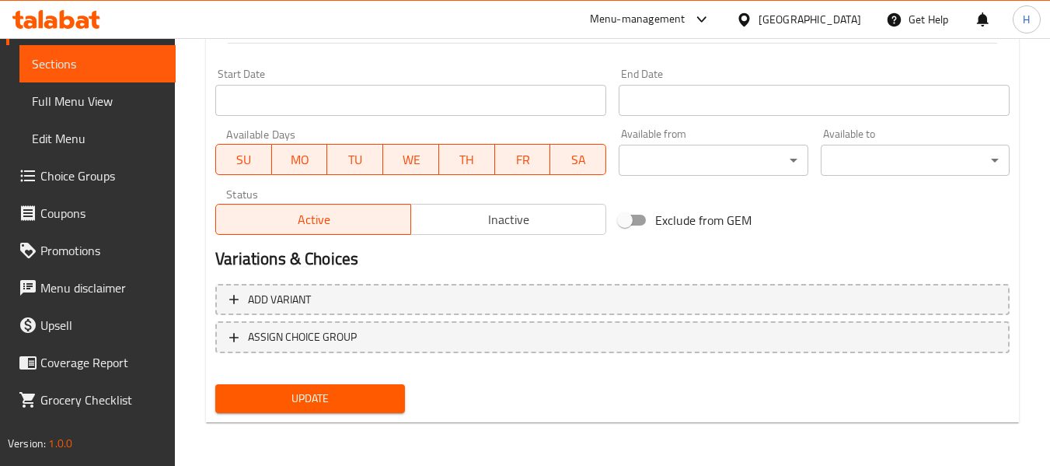
type textarea "إسبريسو مبرد مع حليب بارد فوق الثلج."
click at [296, 406] on span "Update" at bounding box center [310, 398] width 164 height 19
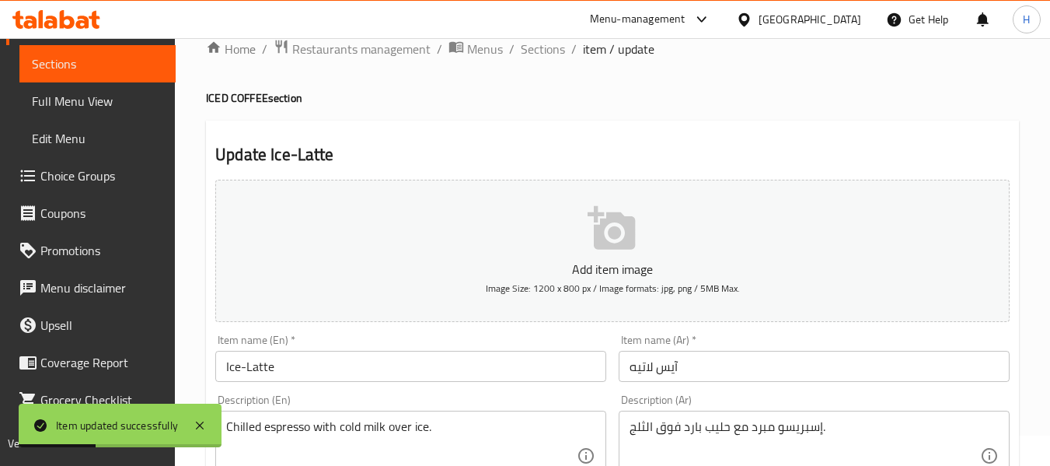
scroll to position [0, 0]
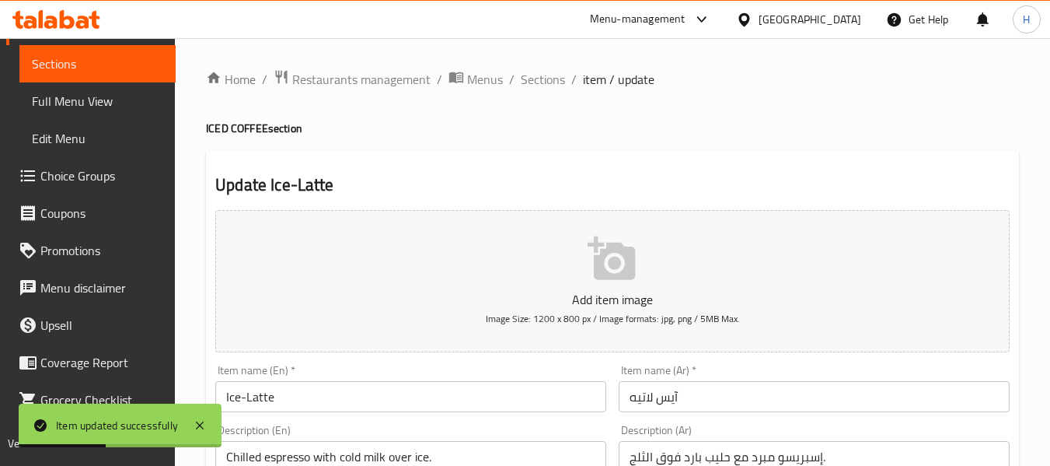
drag, startPoint x: 543, startPoint y: 81, endPoint x: 456, endPoint y: 2, distance: 117.3
click at [543, 81] on span "Sections" at bounding box center [543, 79] width 44 height 19
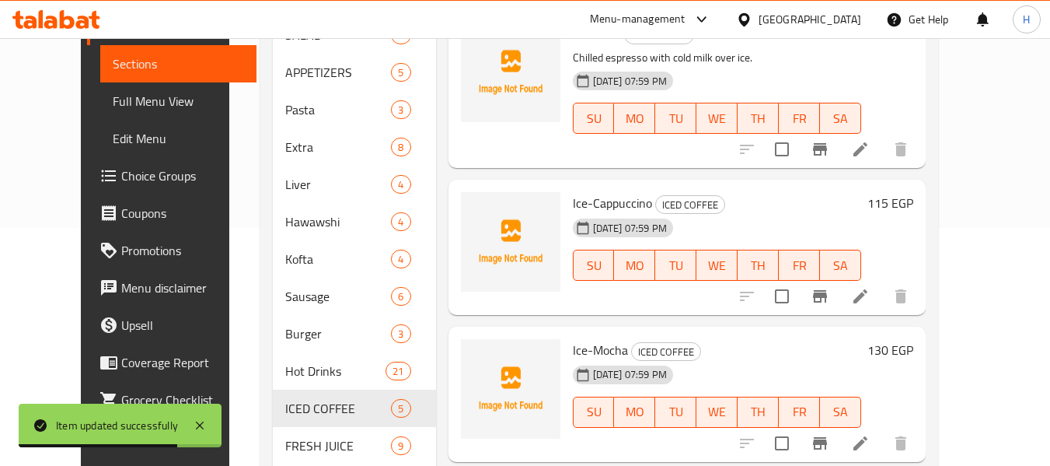
scroll to position [208, 0]
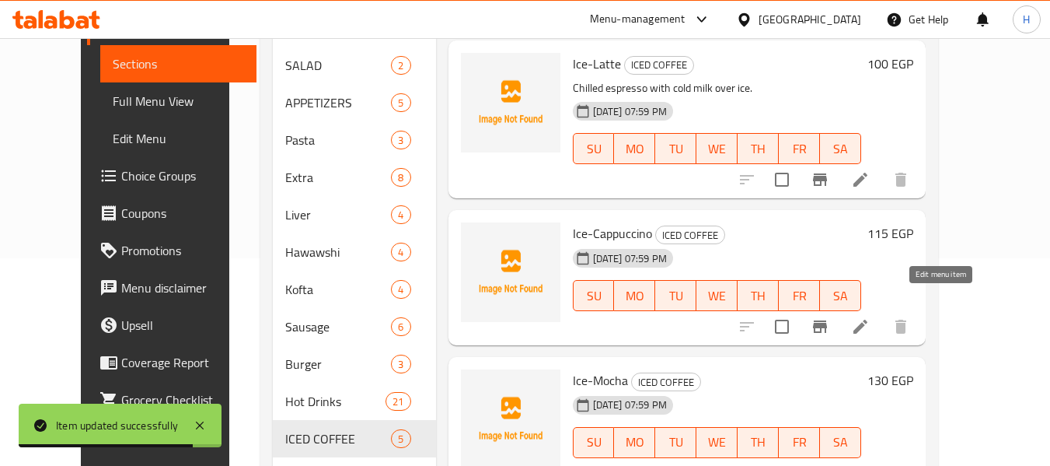
click at [870, 317] on icon at bounding box center [860, 326] width 19 height 19
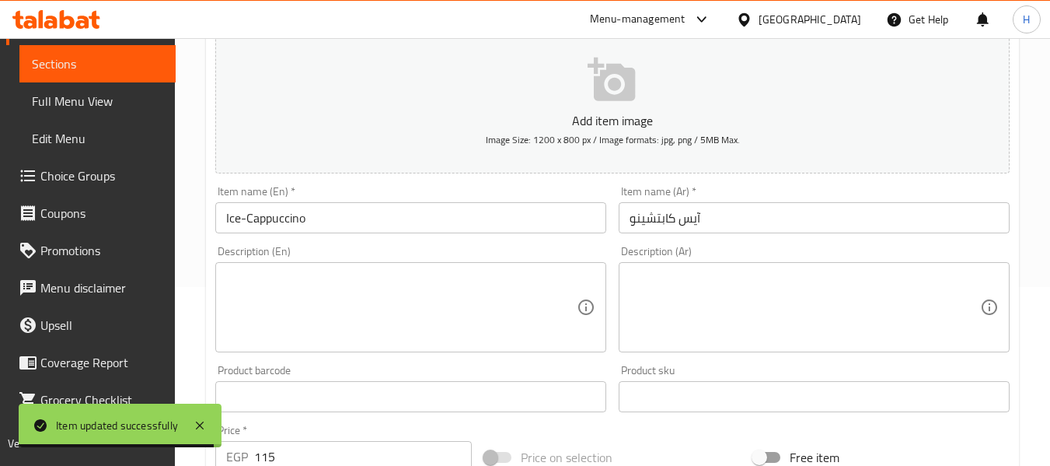
scroll to position [208, 0]
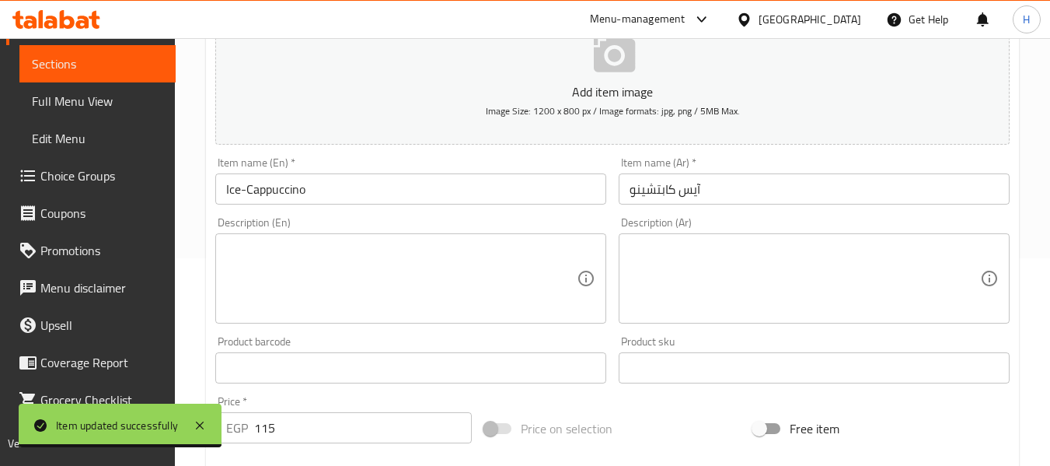
click at [302, 285] on textarea at bounding box center [401, 279] width 351 height 74
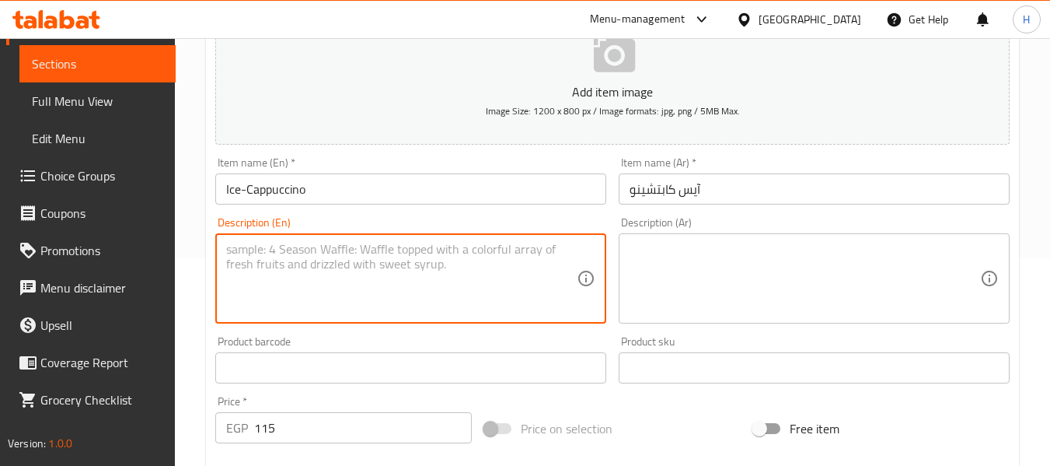
paste textarea "Iced version of the classic cappuccino."
type textarea "Iced version of the classic cappuccino."
click at [779, 289] on textarea at bounding box center [805, 279] width 351 height 74
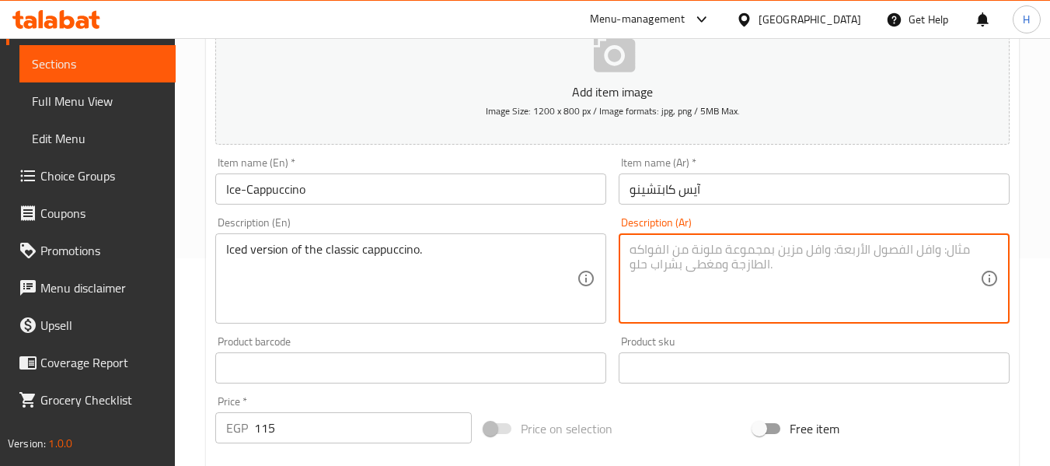
paste textarea "نسخة مثلجة من الكابتشينو الكلاسيكي."
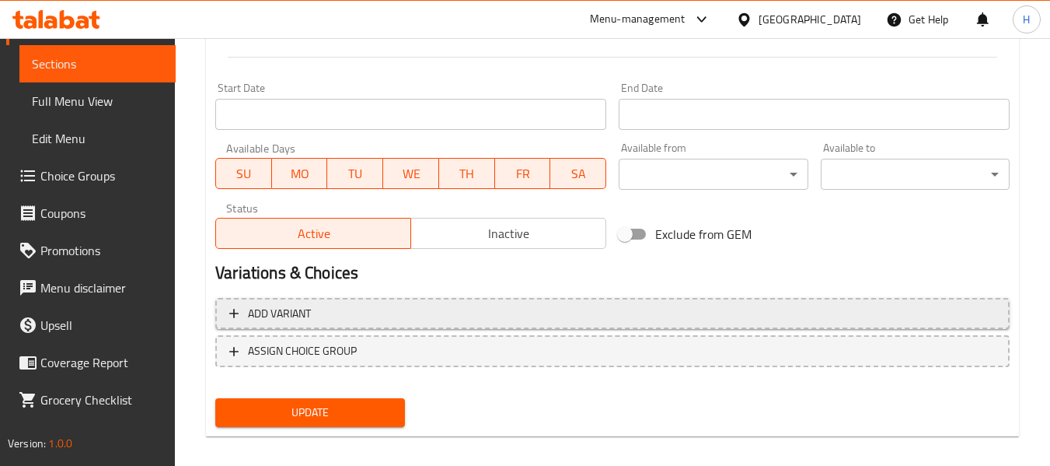
scroll to position [633, 0]
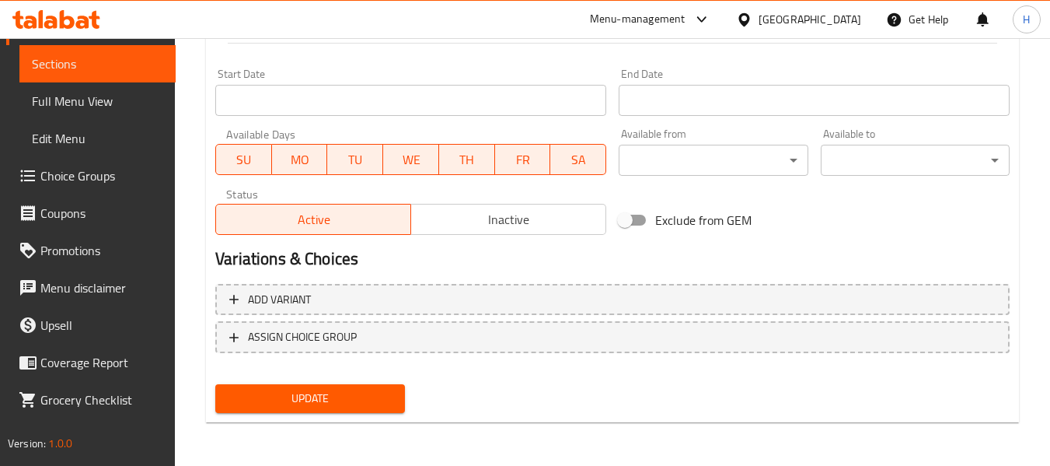
type textarea "نسخة مثلجة من الكابتشينو الكلاسيكي."
drag, startPoint x: 323, startPoint y: 414, endPoint x: 325, endPoint y: 400, distance: 14.1
click at [324, 414] on div "Update" at bounding box center [309, 398] width 201 height 41
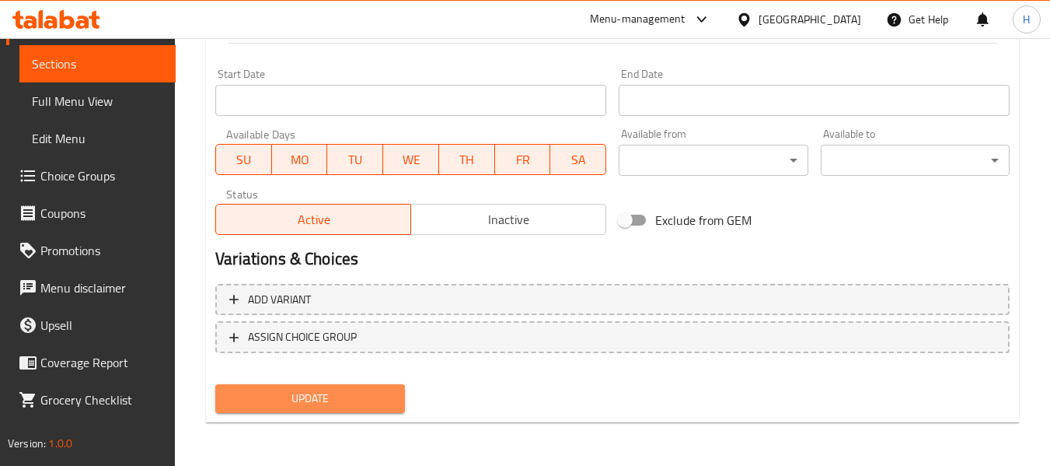
click at [325, 400] on span "Update" at bounding box center [310, 398] width 164 height 19
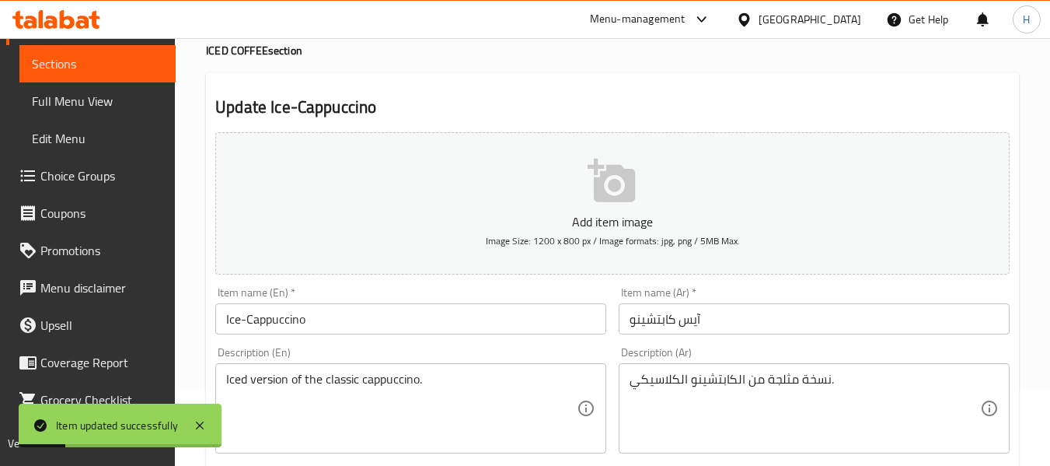
scroll to position [0, 0]
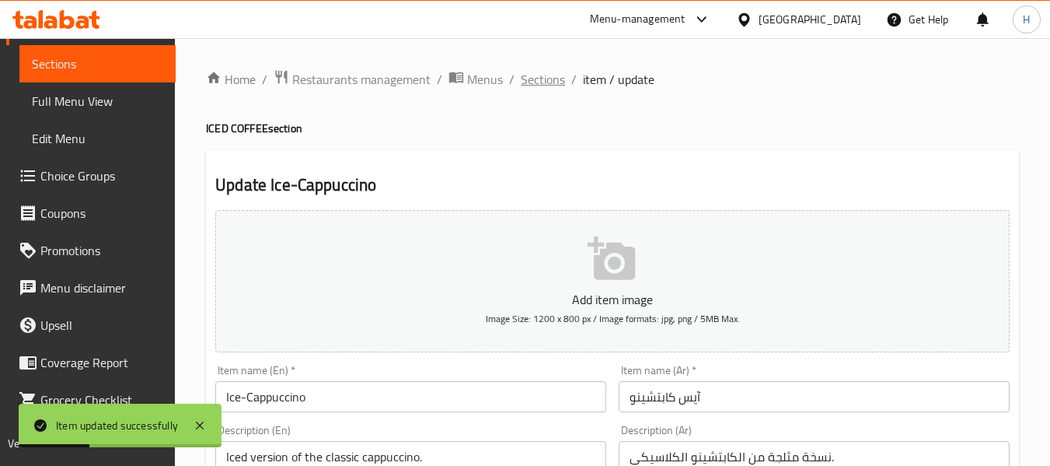
click at [533, 78] on span "Sections" at bounding box center [543, 79] width 44 height 19
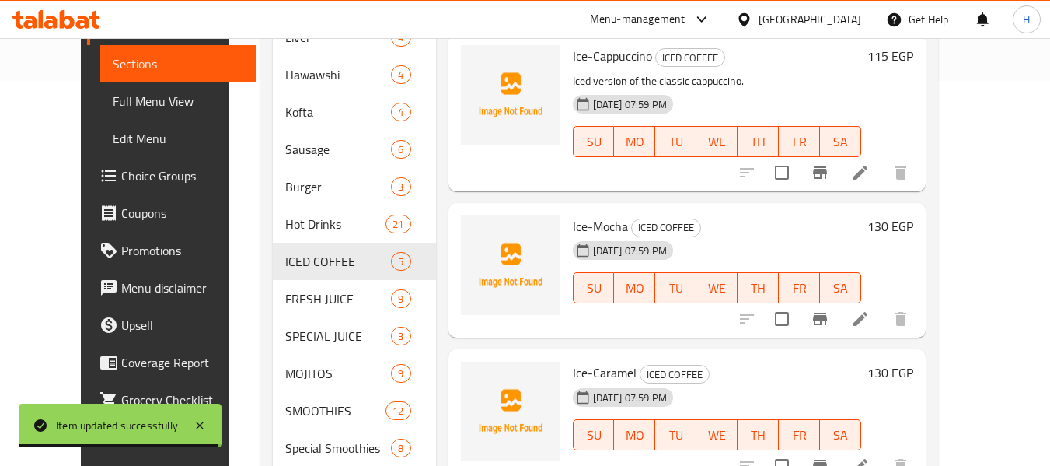
scroll to position [414, 0]
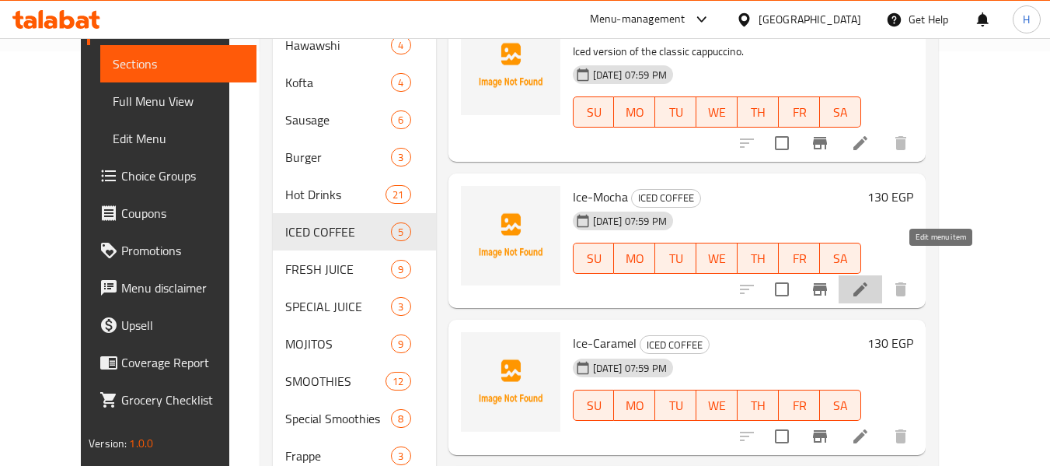
click at [868, 282] on icon at bounding box center [861, 289] width 14 height 14
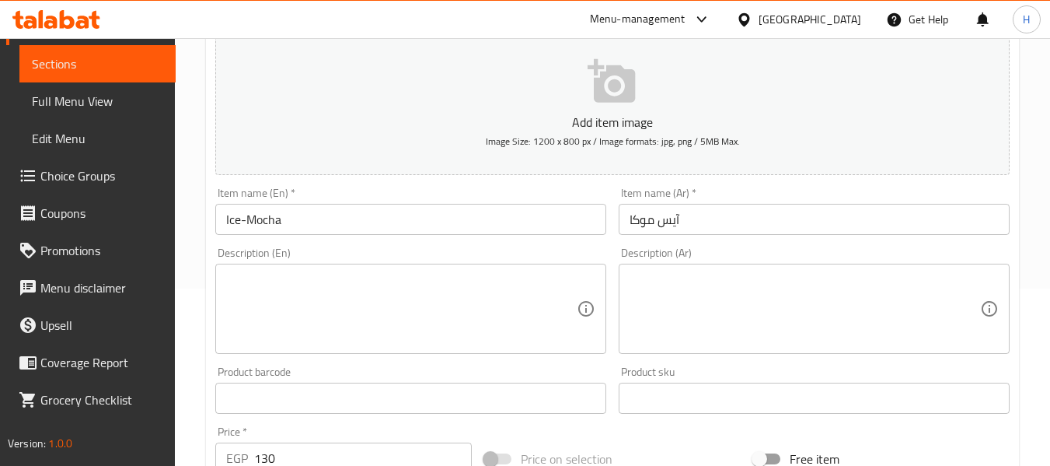
scroll to position [208, 0]
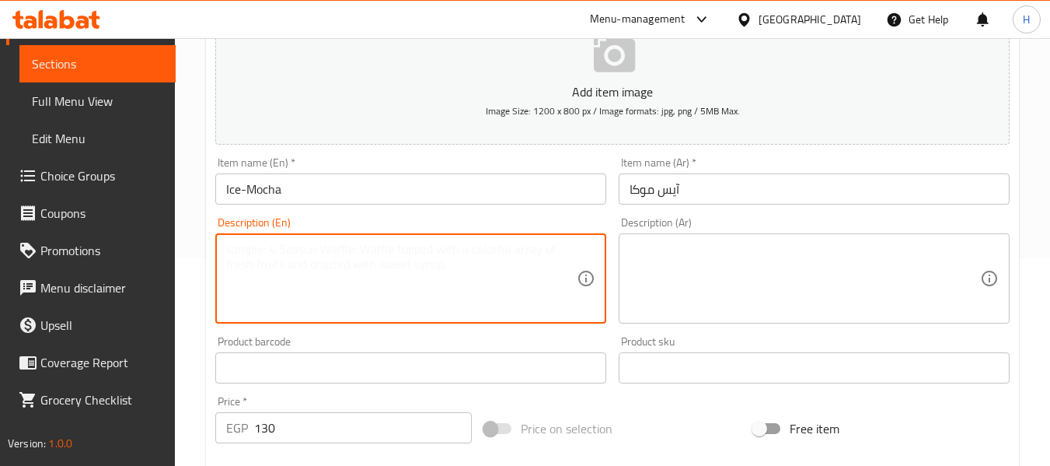
paste textarea "Cold mocha with espresso, chocolate, and milk."
type textarea "Cold mocha with espresso, chocolate, and milk."
click at [841, 255] on textarea at bounding box center [805, 279] width 351 height 74
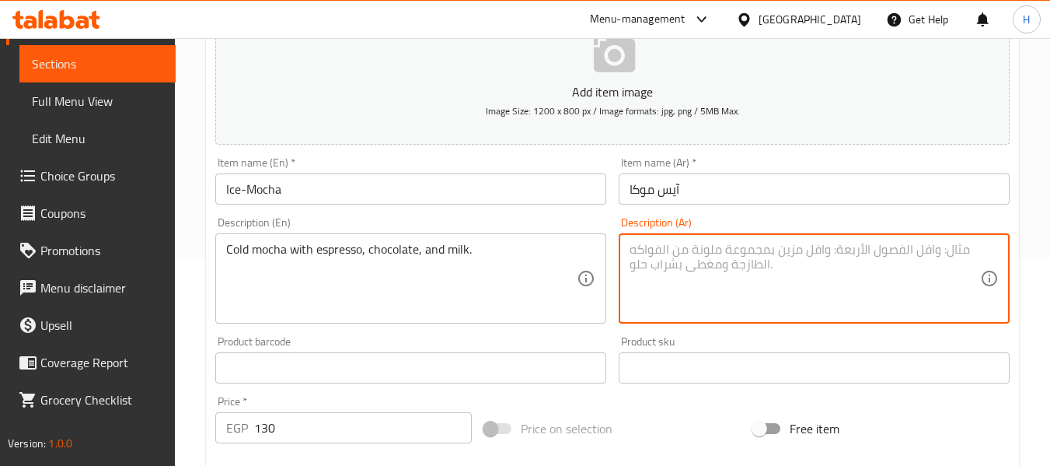
paste textarea "موكا باردة مع الإسبريسو والشوكولاتة والحليب."
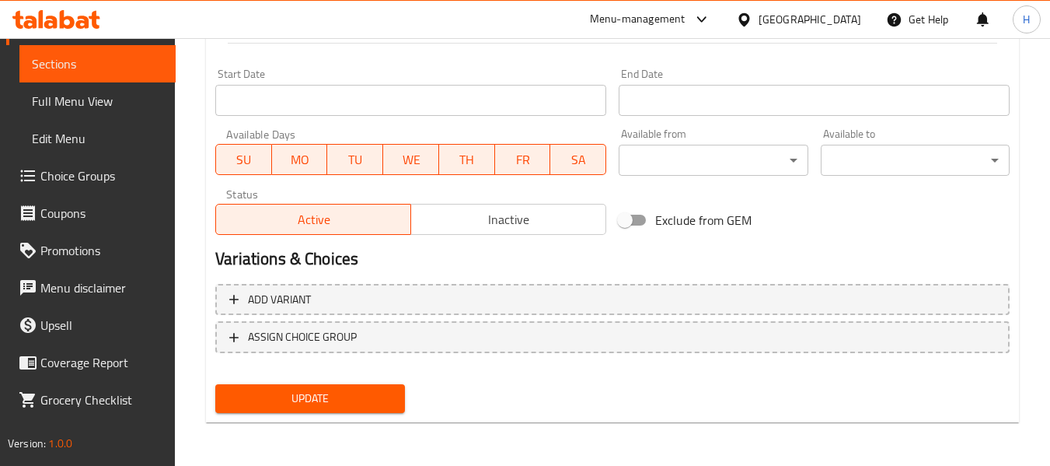
type textarea "موكا باردة مع الإسبريسو والشوكولاتة والحليب."
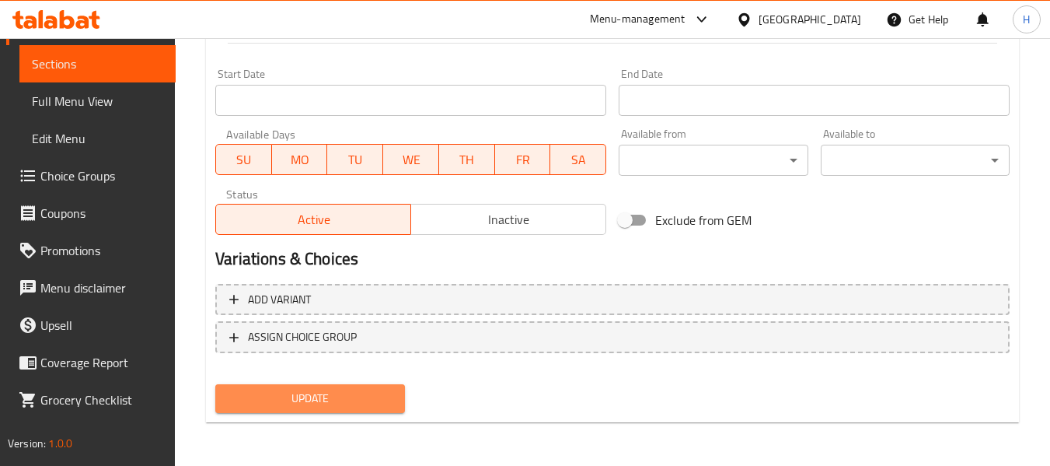
click at [370, 385] on button "Update" at bounding box center [309, 398] width 189 height 29
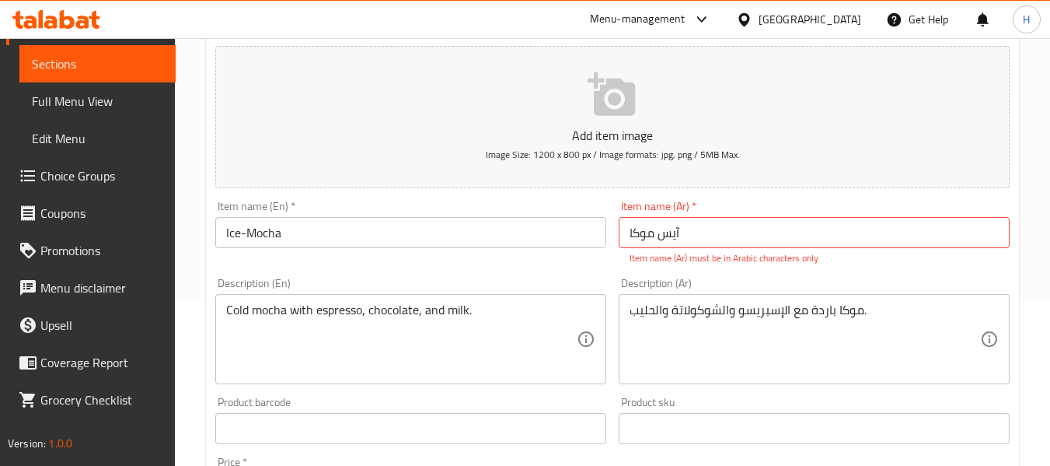
click at [363, 386] on div "Description (En) Cold mocha with espresso, chocolate, and milk. Description (En)" at bounding box center [411, 330] width 404 height 119
click at [358, 392] on div "Product barcode Product barcode" at bounding box center [411, 420] width 404 height 60
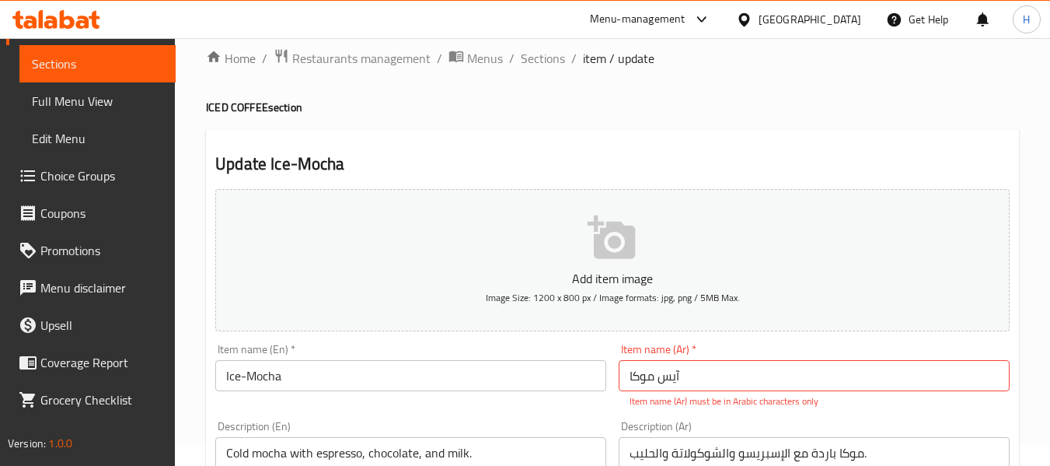
scroll to position [0, 0]
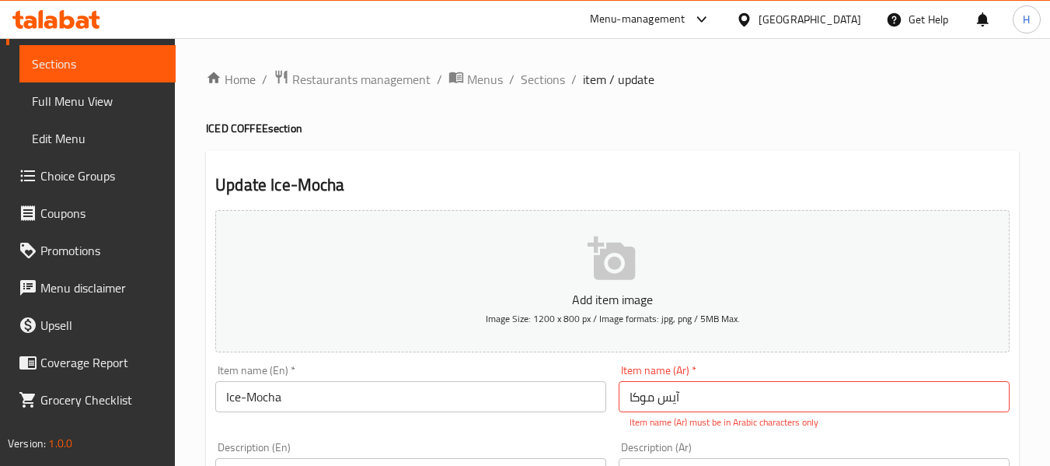
click at [784, 386] on input "آیس موکا" at bounding box center [814, 396] width 391 height 31
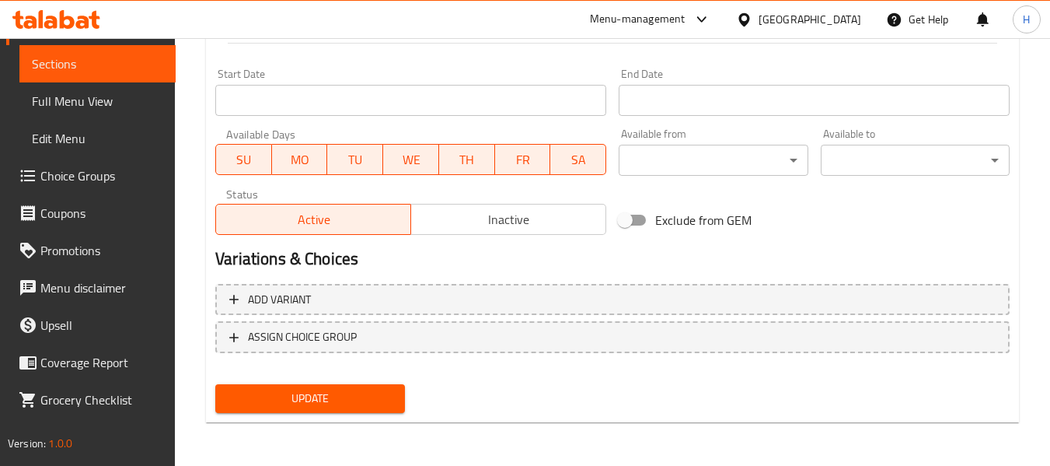
click at [274, 389] on span "Update" at bounding box center [310, 398] width 164 height 19
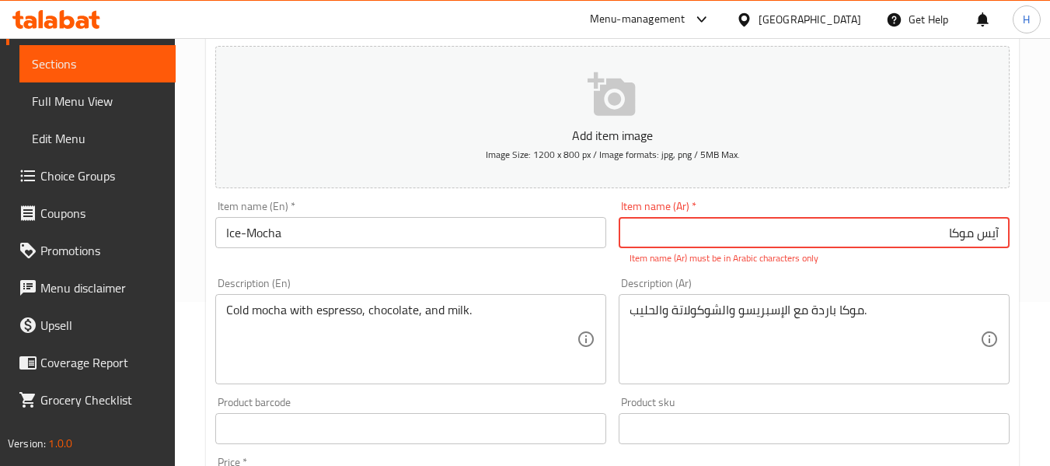
drag, startPoint x: 995, startPoint y: 232, endPoint x: 1005, endPoint y: 229, distance: 10.4
click at [1005, 229] on input "آیس موکا" at bounding box center [814, 232] width 391 height 31
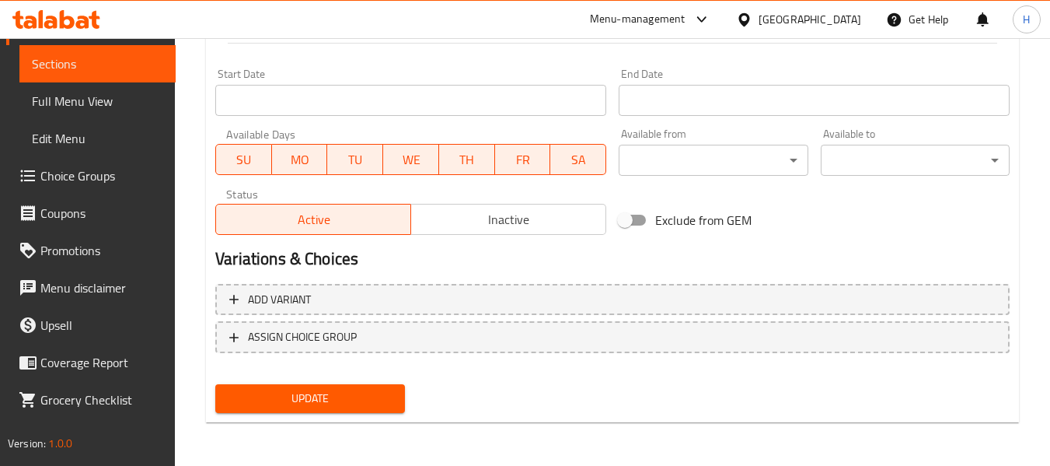
click at [309, 407] on span "Update" at bounding box center [310, 398] width 164 height 19
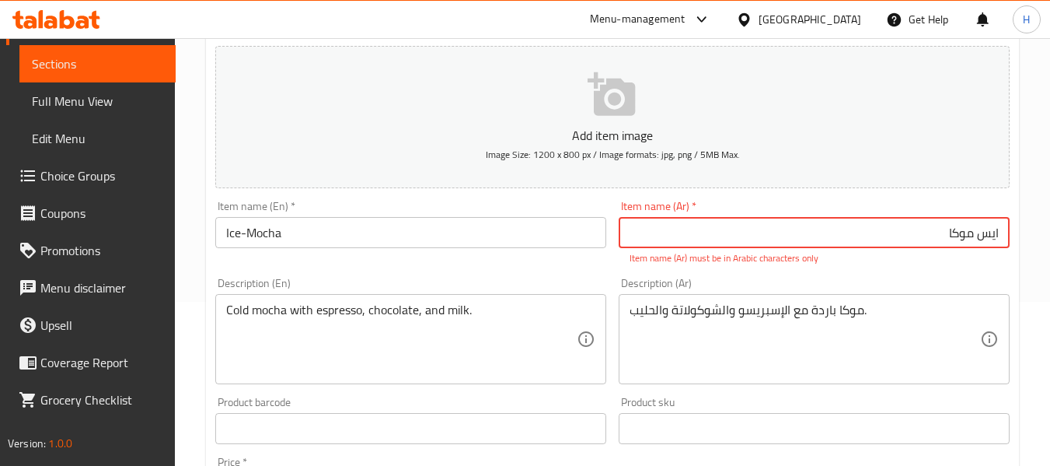
scroll to position [0, 0]
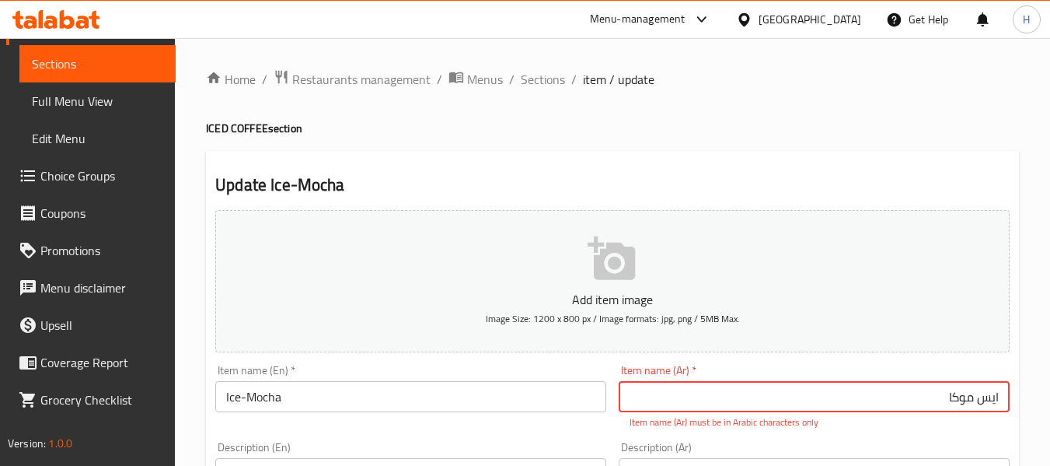
click at [890, 400] on input "ایس موکا" at bounding box center [814, 396] width 391 height 31
drag, startPoint x: 998, startPoint y: 397, endPoint x: 1002, endPoint y: 405, distance: 8.7
click at [1000, 397] on input "ایس موکا" at bounding box center [814, 396] width 391 height 31
click at [856, 390] on input "ایس موکا" at bounding box center [814, 396] width 391 height 31
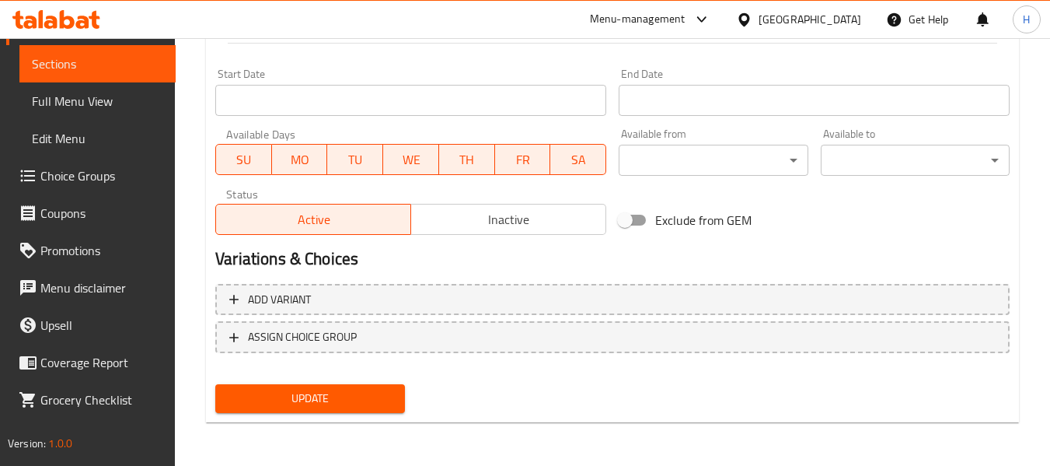
click at [348, 387] on button "Update" at bounding box center [309, 398] width 189 height 29
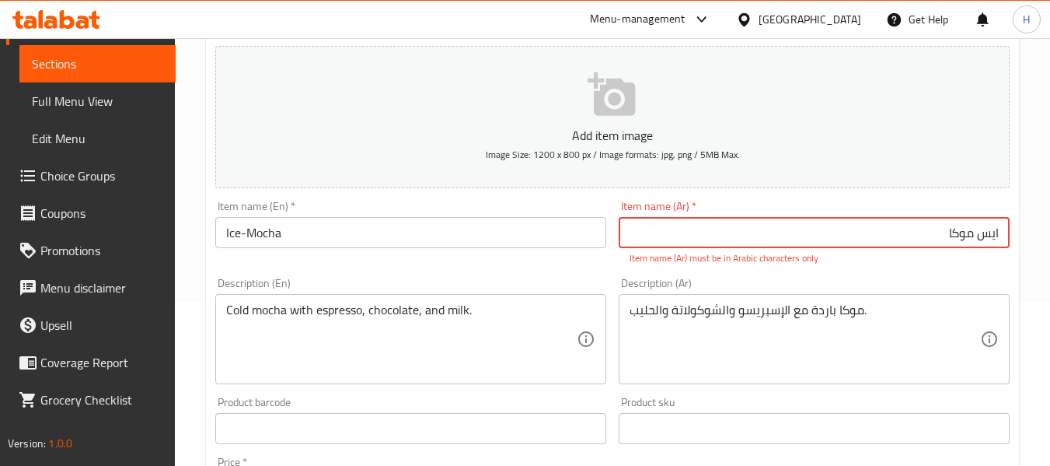
click at [971, 236] on input "ایس موکا" at bounding box center [814, 232] width 391 height 31
click at [976, 237] on input "ایس موکا" at bounding box center [814, 232] width 391 height 31
click at [967, 225] on input "ایس موکا" at bounding box center [814, 232] width 391 height 31
click at [973, 236] on input "ایس موکا" at bounding box center [814, 232] width 391 height 31
click at [977, 233] on input "ایس موکا" at bounding box center [814, 232] width 391 height 31
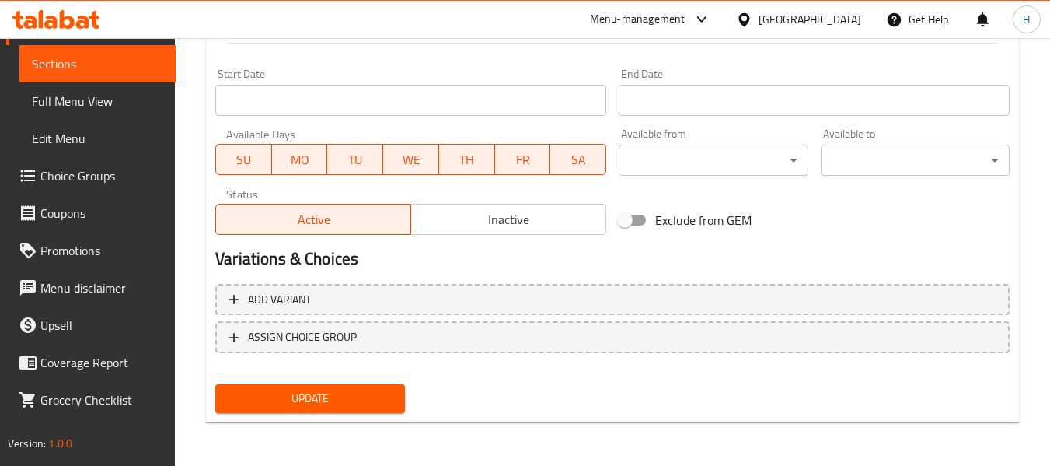
type input "ایسد موکا"
click at [330, 406] on span "Update" at bounding box center [310, 398] width 164 height 19
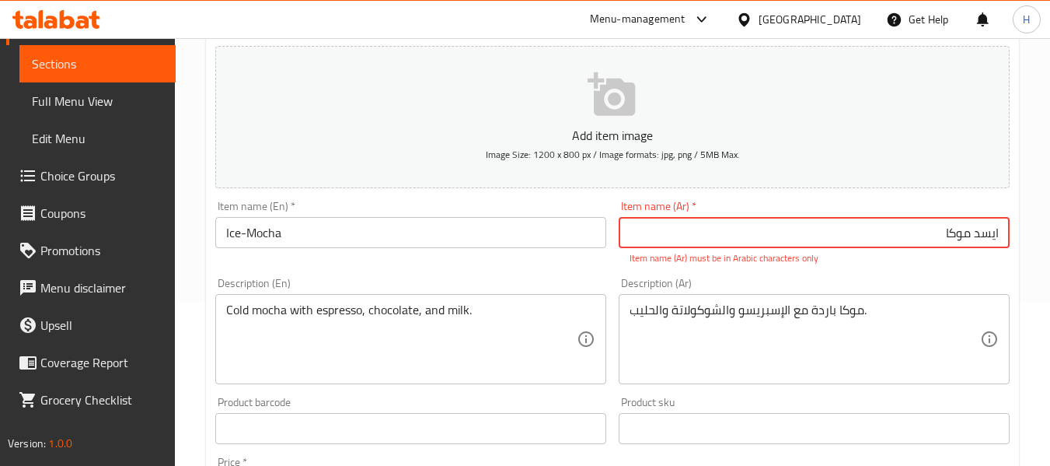
click at [892, 238] on input "ایسد موکا" at bounding box center [814, 232] width 391 height 31
click at [585, 267] on div "Item name (En)   * Ice-Mocha Item name (En) *" at bounding box center [411, 232] width 404 height 77
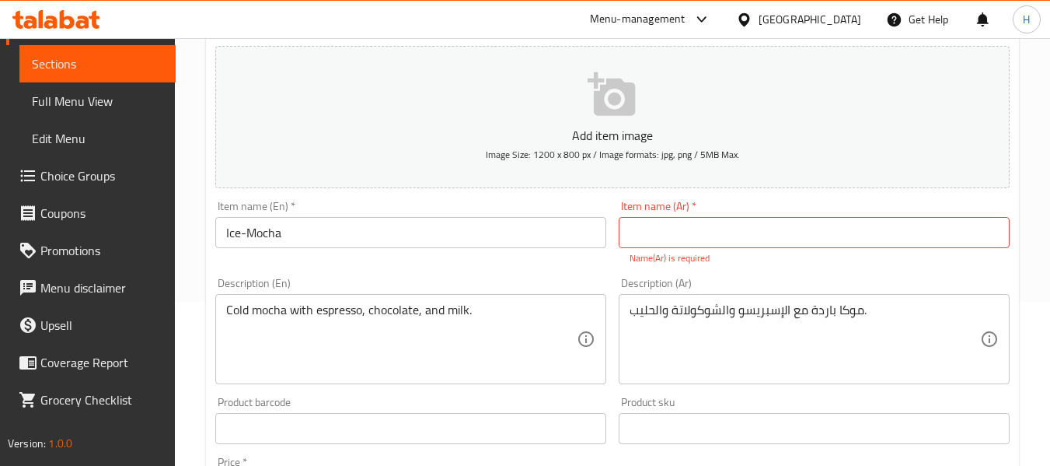
click at [907, 224] on input "text" at bounding box center [814, 232] width 391 height 31
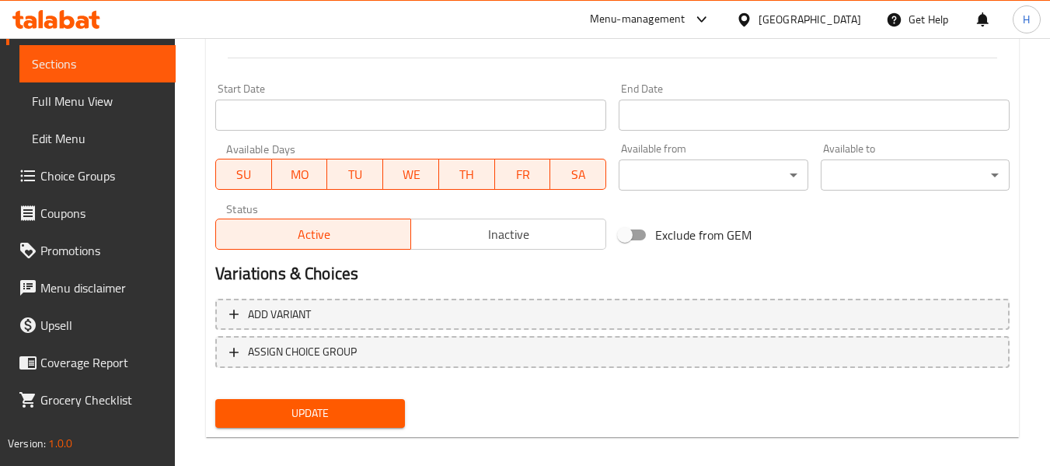
scroll to position [633, 0]
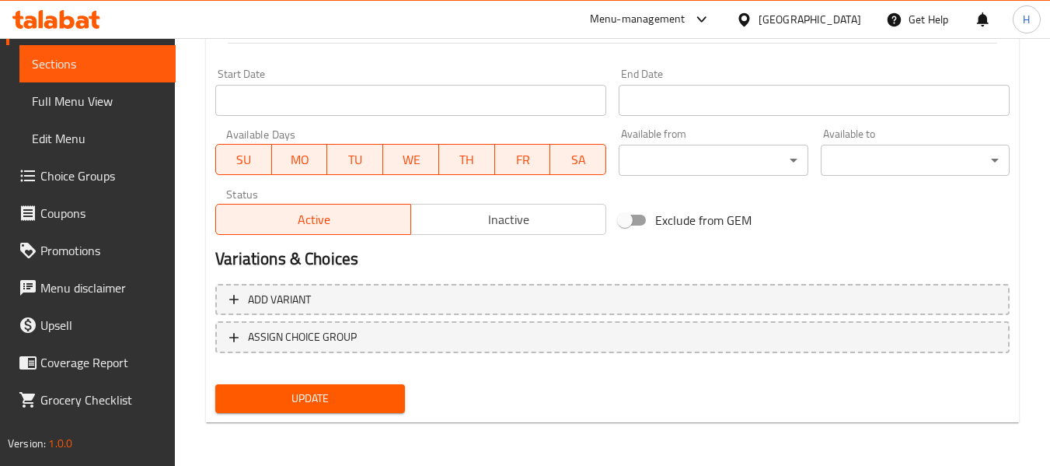
type input "موكا مثلجة"
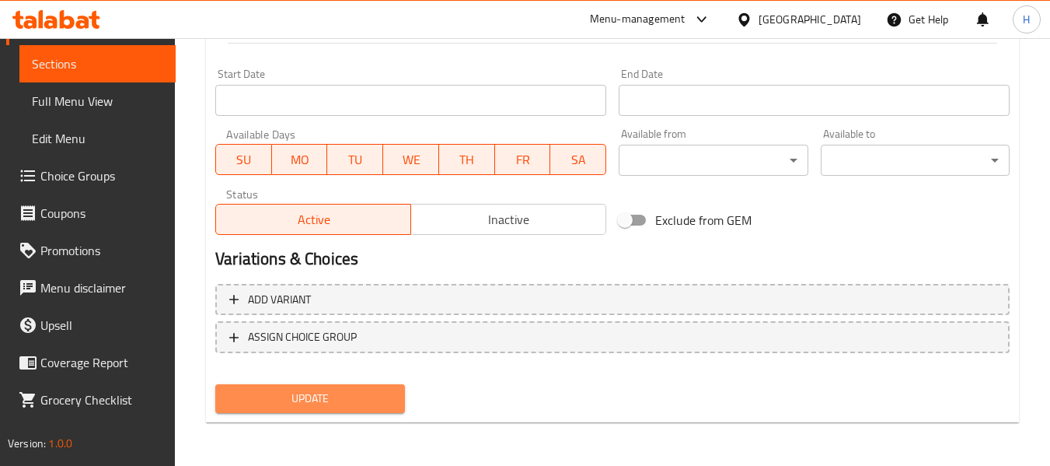
click at [337, 399] on span "Update" at bounding box center [310, 398] width 164 height 19
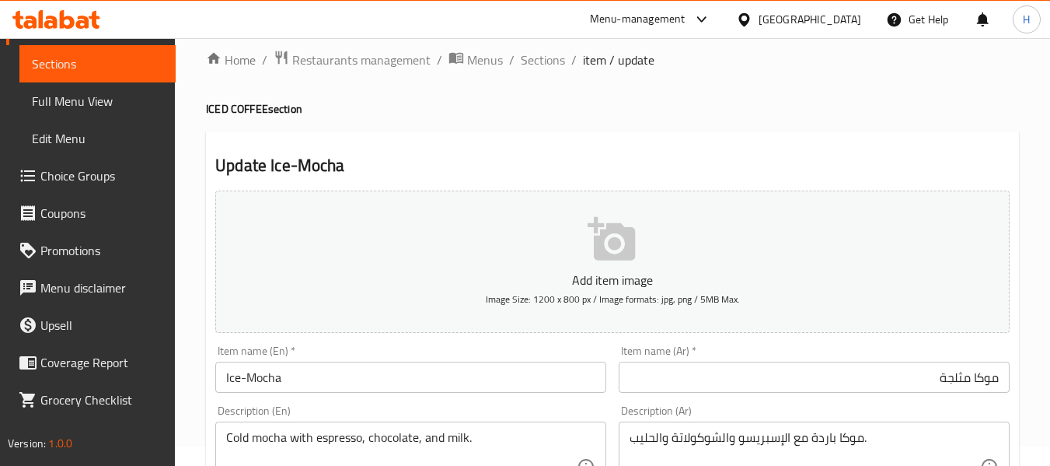
scroll to position [0, 0]
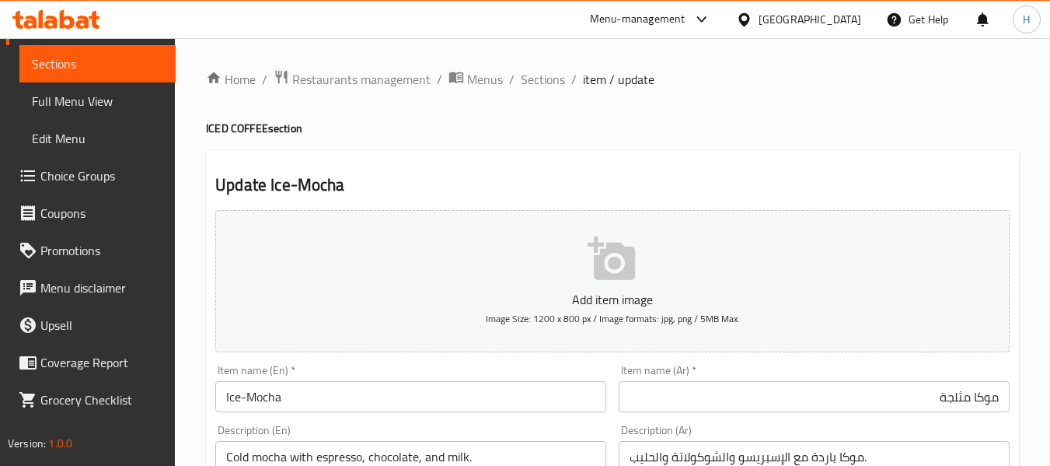
click at [545, 79] on span "Sections" at bounding box center [543, 79] width 44 height 19
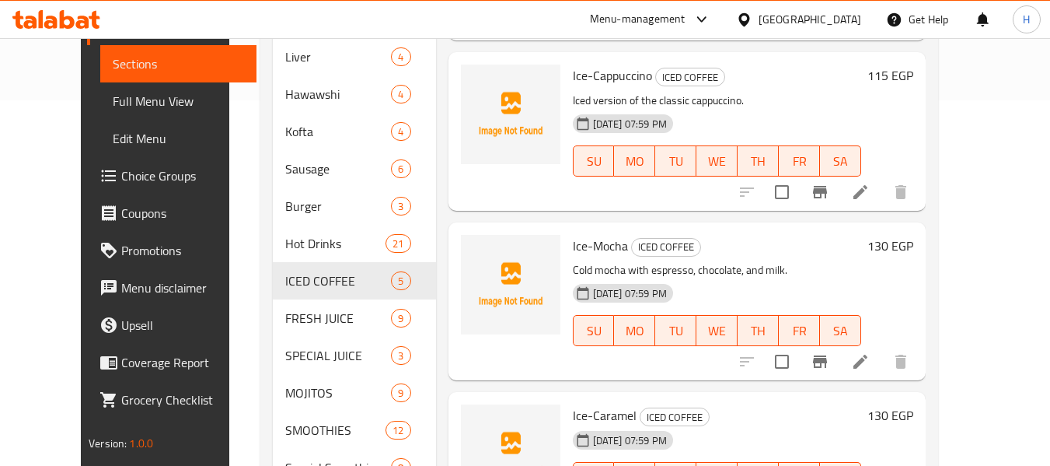
scroll to position [414, 0]
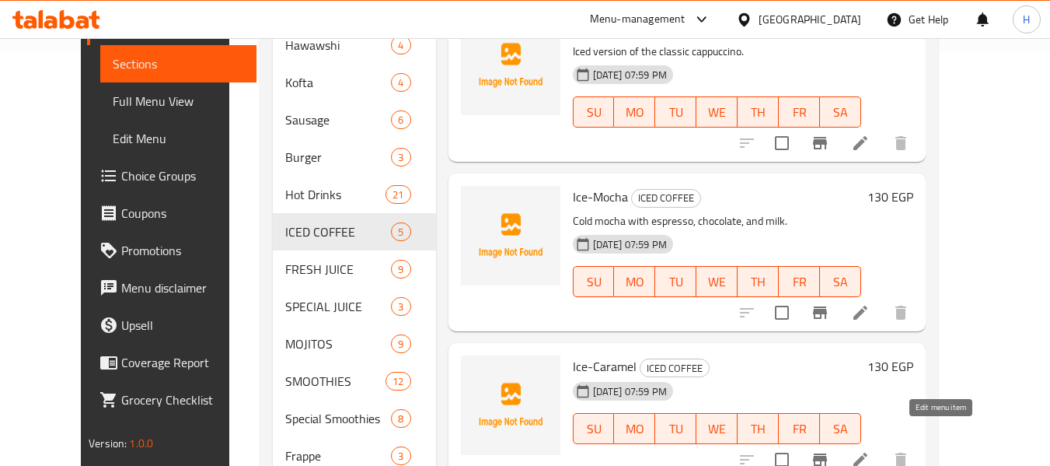
click at [870, 450] on icon at bounding box center [860, 459] width 19 height 19
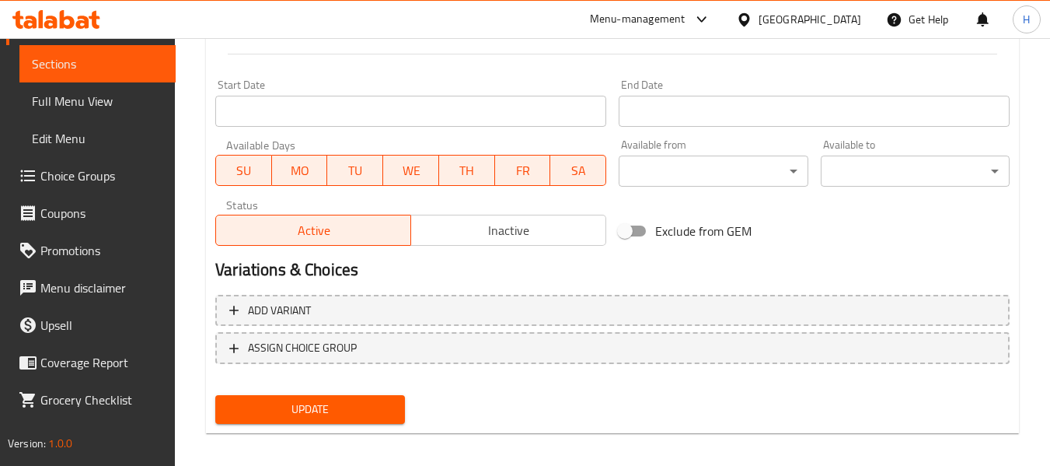
scroll to position [208, 0]
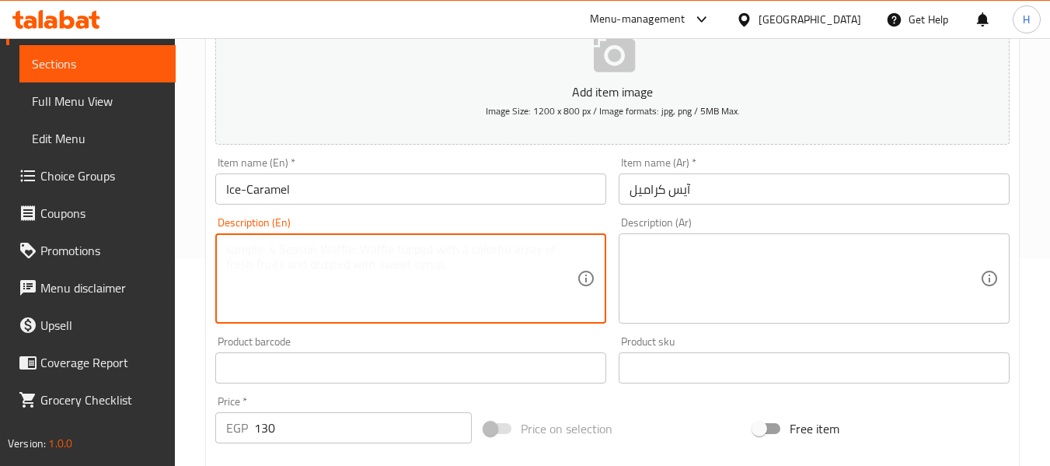
paste textarea "Iced coffee sweetened with caramel syrup and milk."
type textarea "Iced coffee sweetened with caramel syrup and milk."
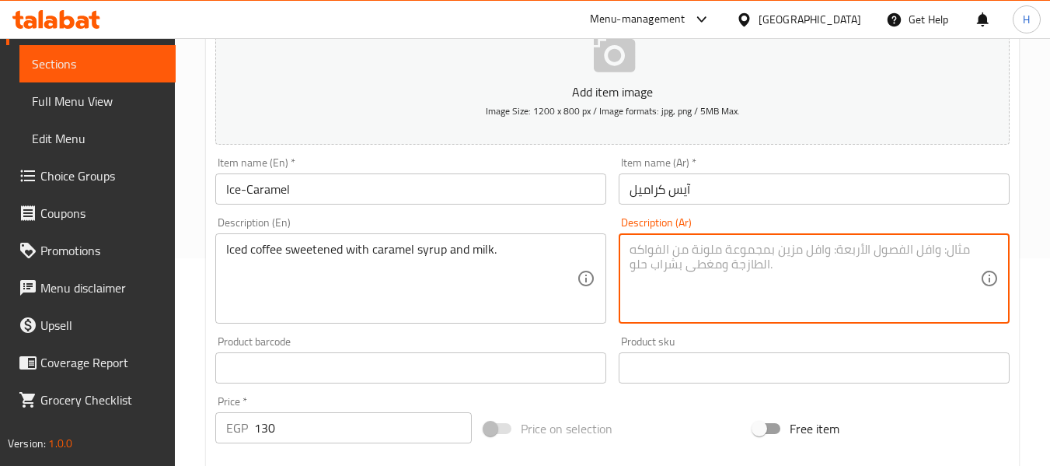
click at [771, 275] on textarea at bounding box center [805, 279] width 351 height 74
paste textarea "قهوة مثلجة محلاة بشراب الكراميل والحليب."
type textarea "قهوة مثلجة محلاة بشراب الكراميل والحليب."
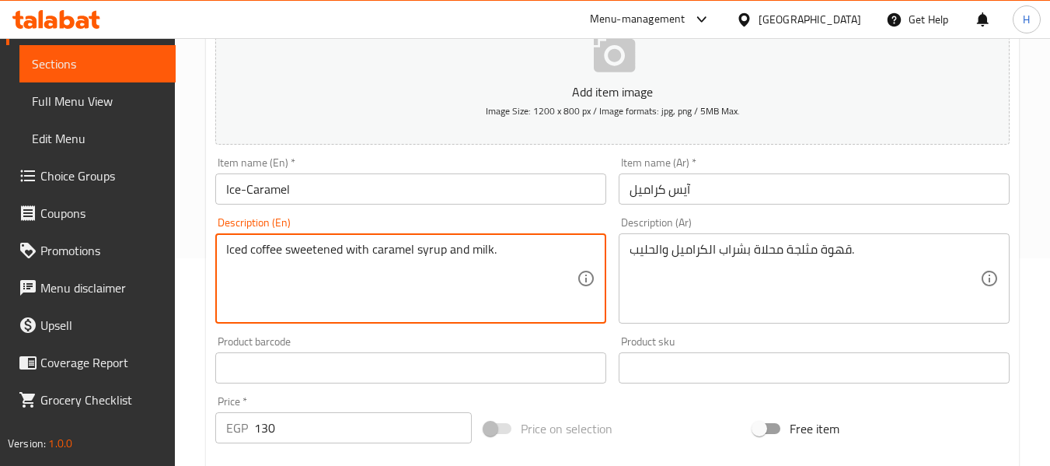
click at [440, 246] on textarea "Iced coffee sweetened with caramel syrup and milk." at bounding box center [401, 279] width 351 height 74
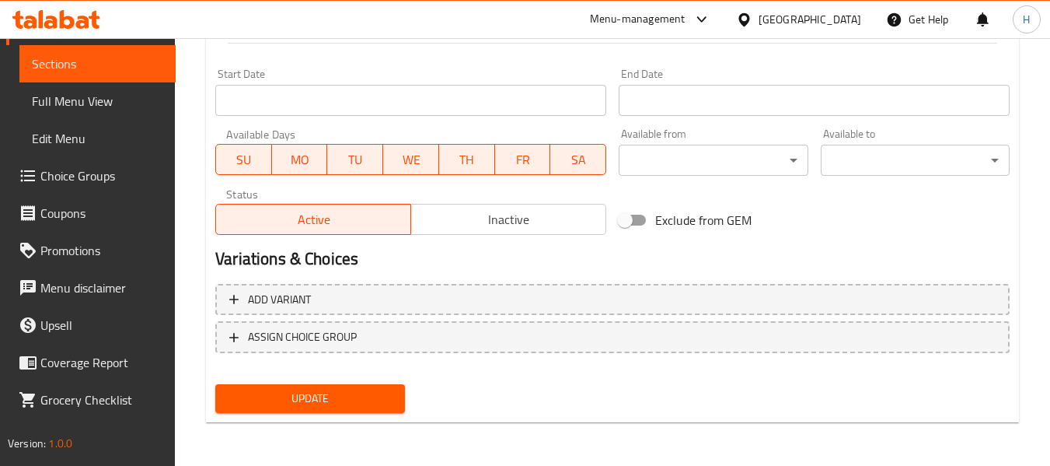
click at [352, 407] on span "Update" at bounding box center [310, 398] width 164 height 19
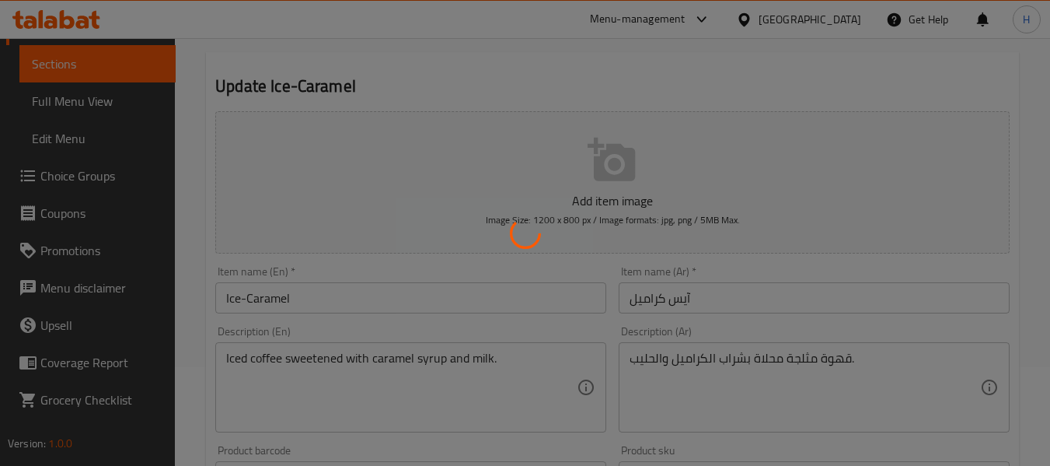
scroll to position [11, 0]
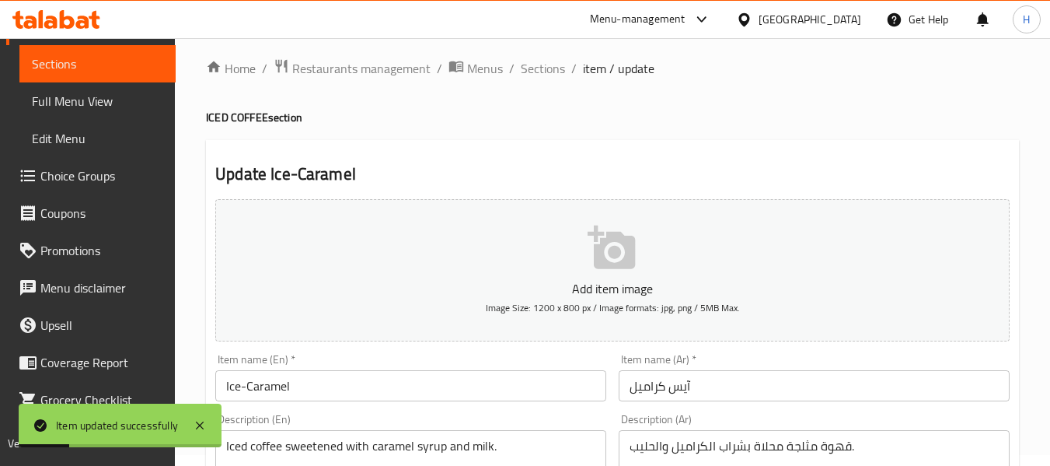
click at [529, 63] on span "Sections" at bounding box center [543, 68] width 44 height 19
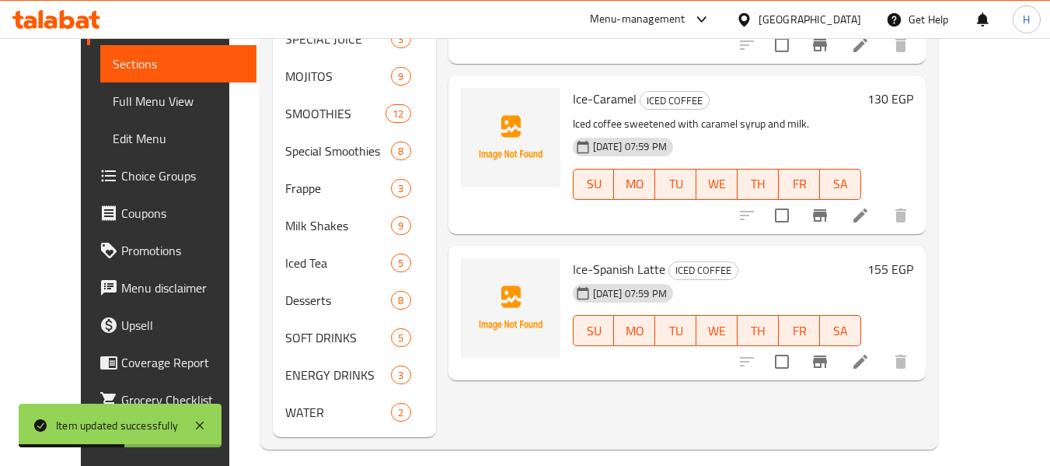
scroll to position [697, 0]
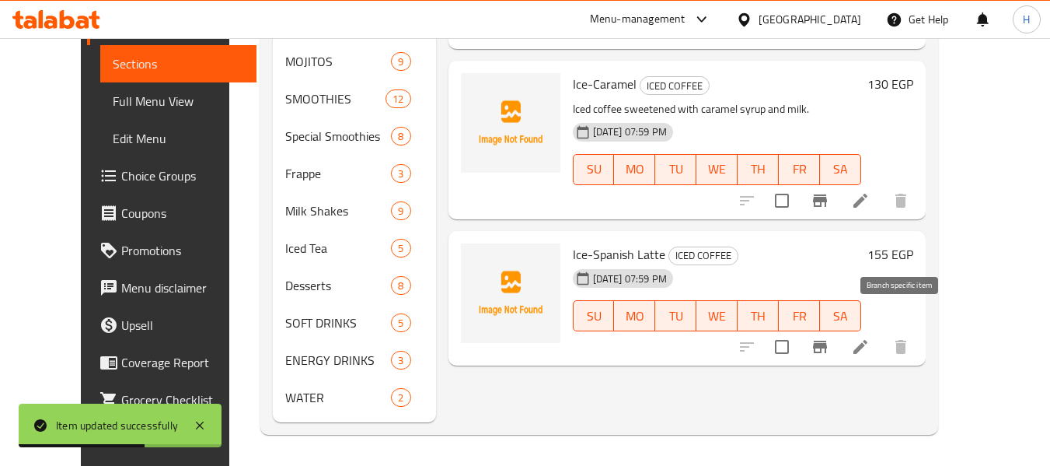
click at [883, 333] on li at bounding box center [861, 347] width 44 height 28
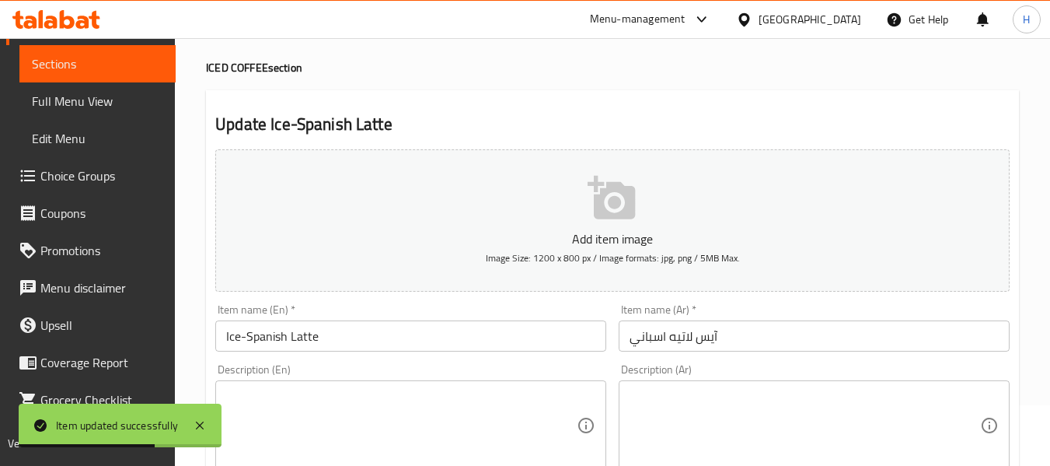
scroll to position [414, 0]
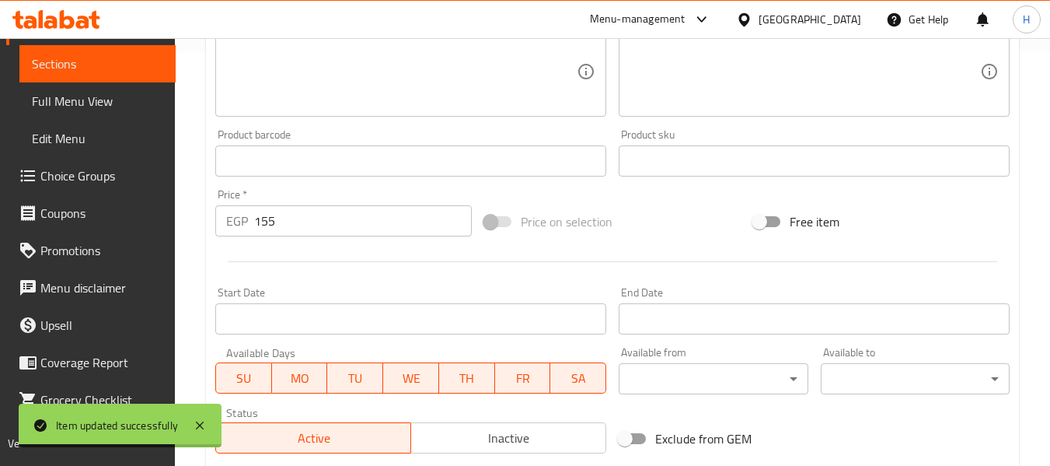
click at [292, 71] on textarea at bounding box center [401, 72] width 351 height 74
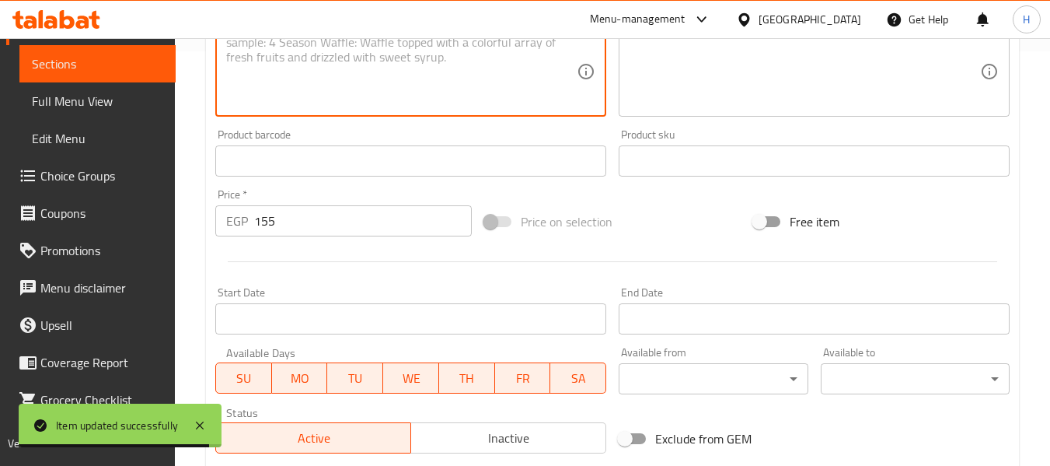
paste textarea "Sweet iced latte with creamy milk."
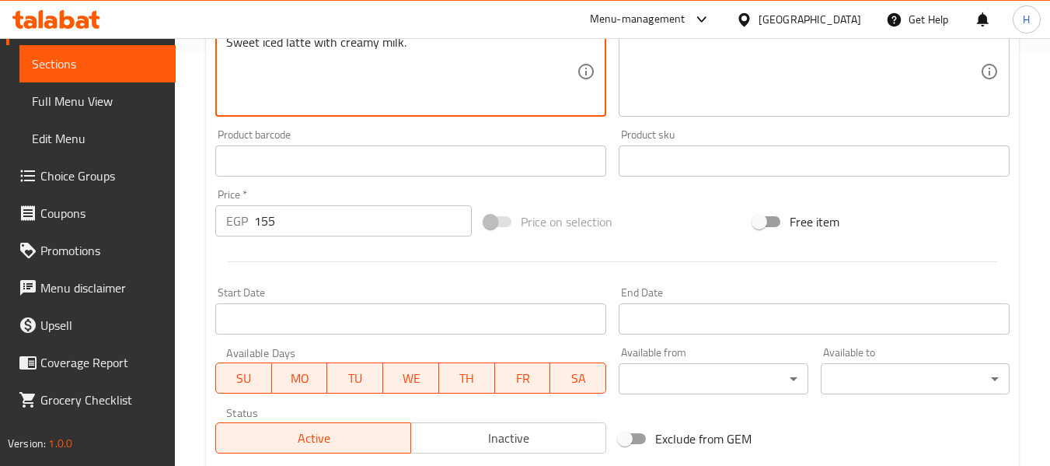
type textarea "Sweet iced latte with creamy milk."
click at [732, 51] on textarea at bounding box center [805, 72] width 351 height 74
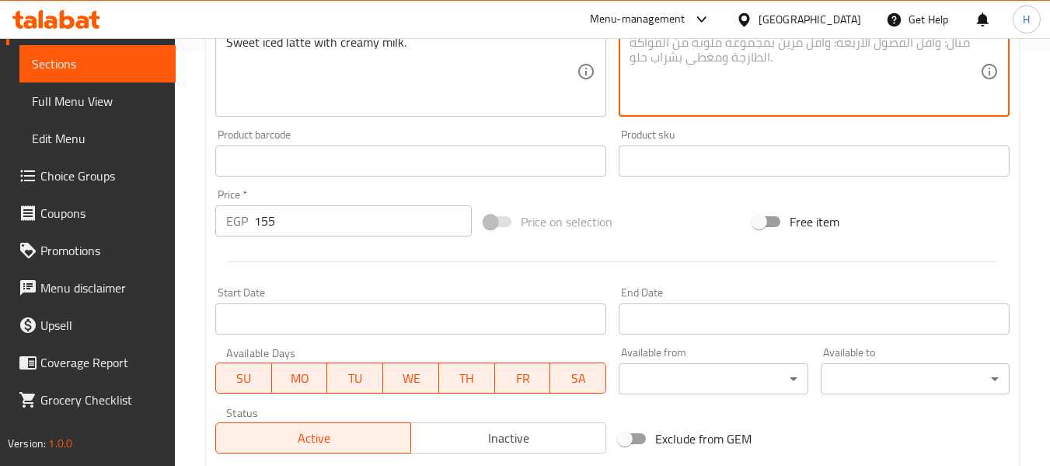
paste textarea "لاتيه مثلج حلو مع [PERSON_NAME]."
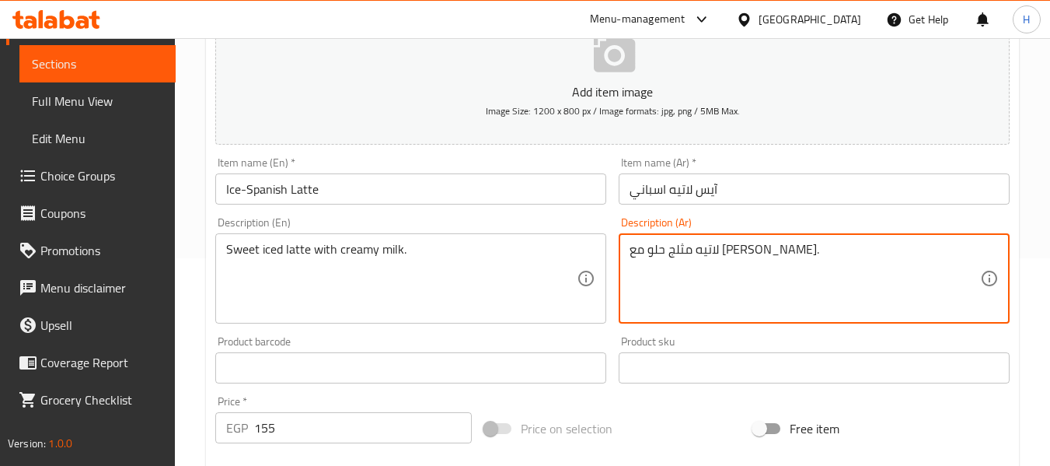
scroll to position [633, 0]
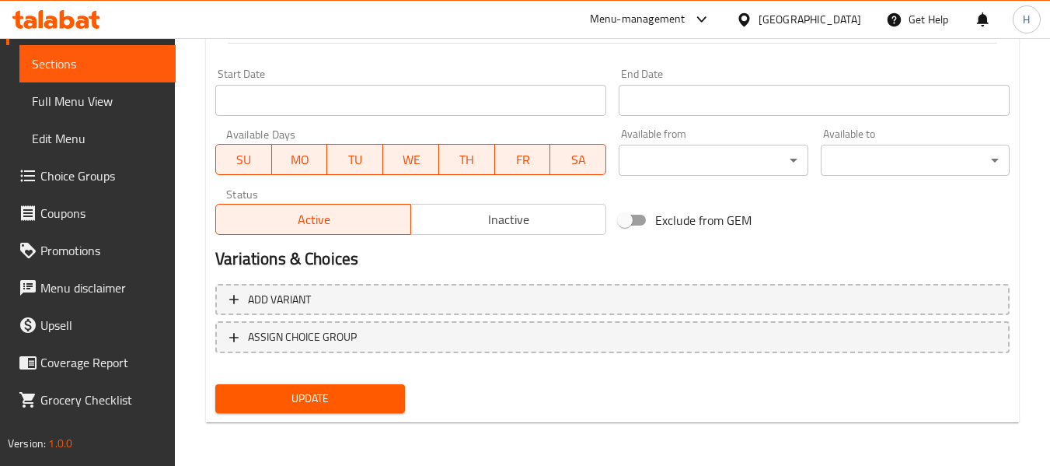
type textarea "لاتيه مثلج حلو مع [PERSON_NAME]."
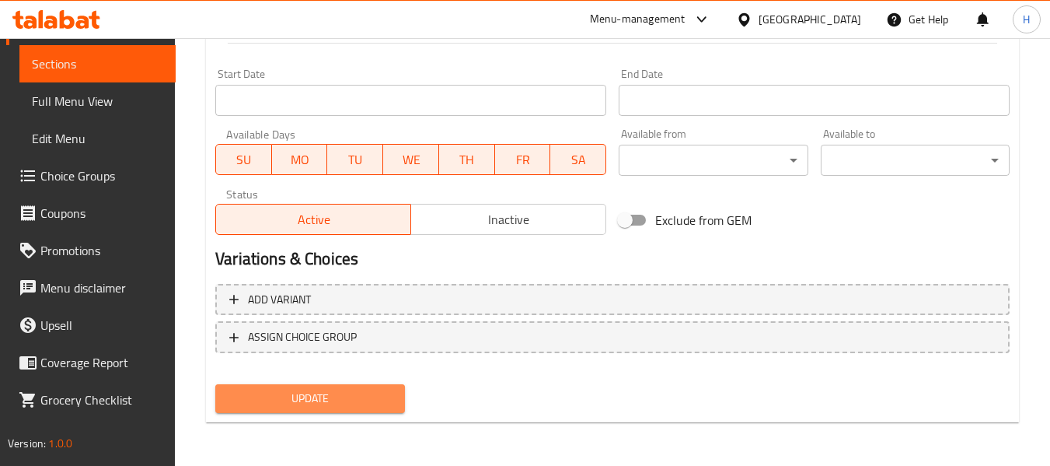
click at [381, 399] on span "Update" at bounding box center [310, 398] width 164 height 19
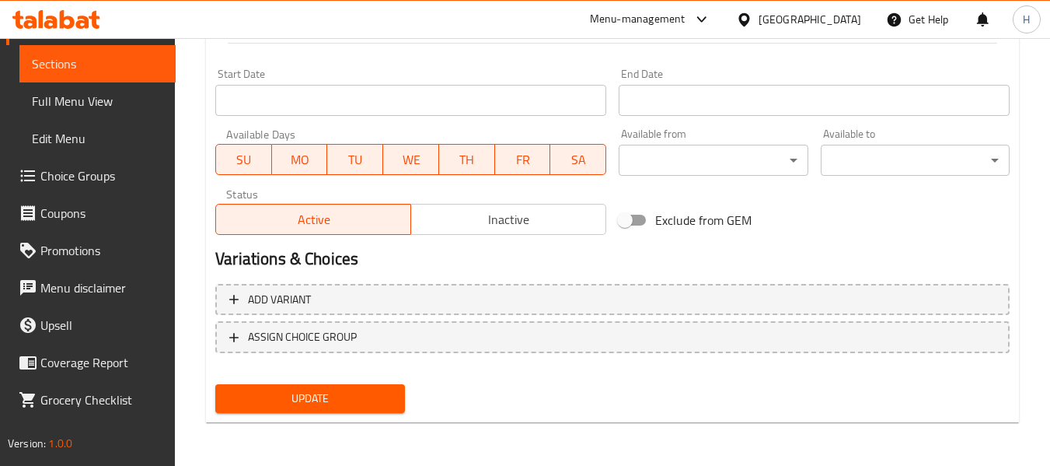
scroll to position [0, 0]
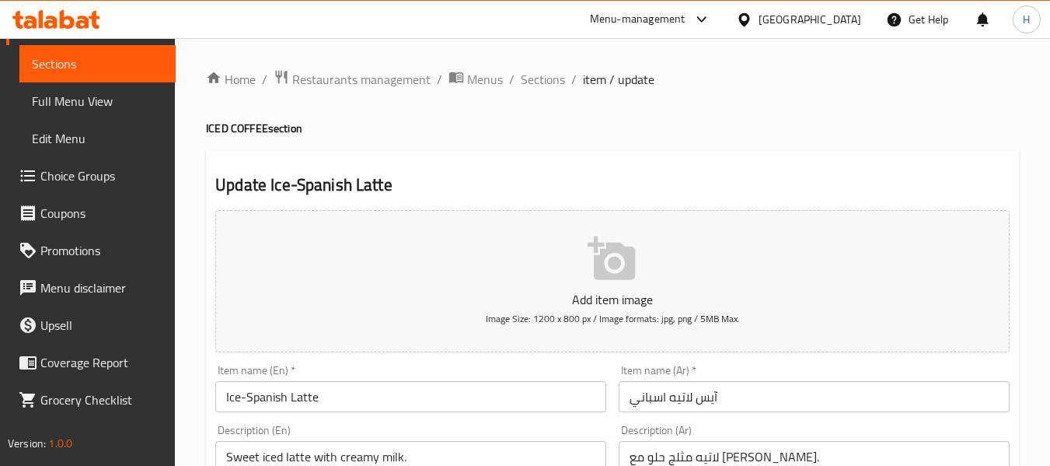
drag, startPoint x: 551, startPoint y: 85, endPoint x: 530, endPoint y: 97, distance: 23.7
click at [551, 85] on span "Sections" at bounding box center [543, 79] width 44 height 19
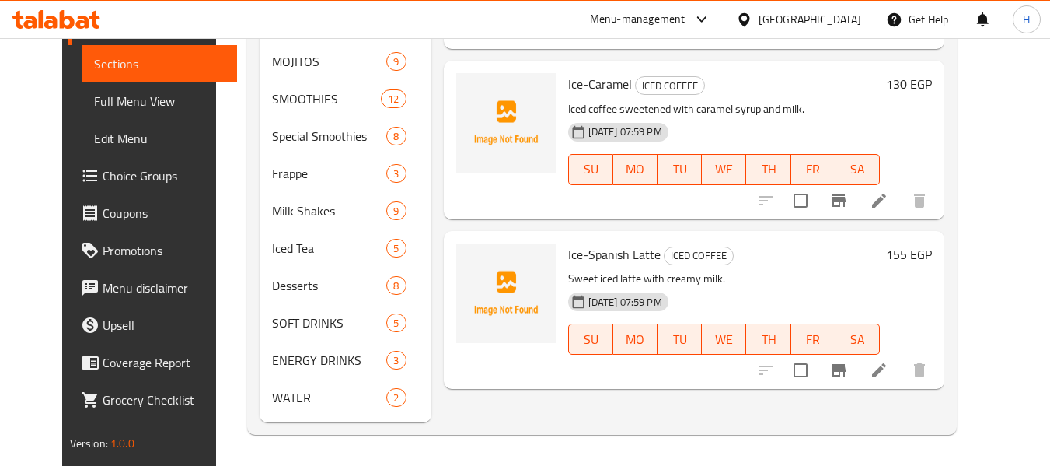
scroll to position [489, 0]
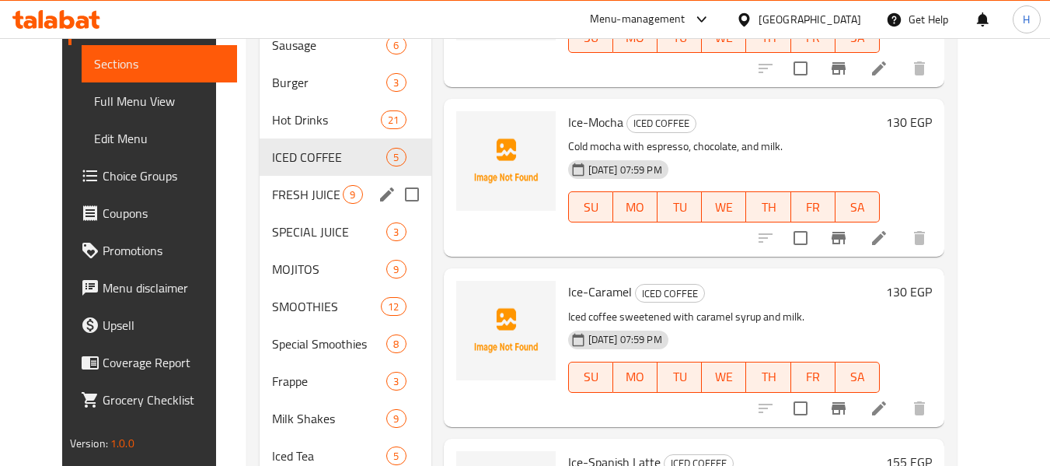
click at [272, 194] on span "FRESH JUICE" at bounding box center [307, 194] width 71 height 19
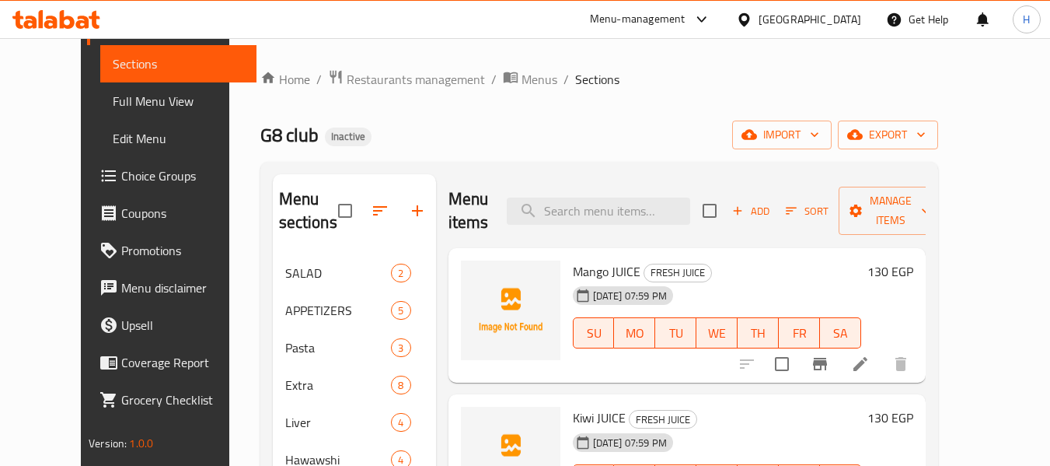
click at [883, 353] on li at bounding box center [861, 364] width 44 height 28
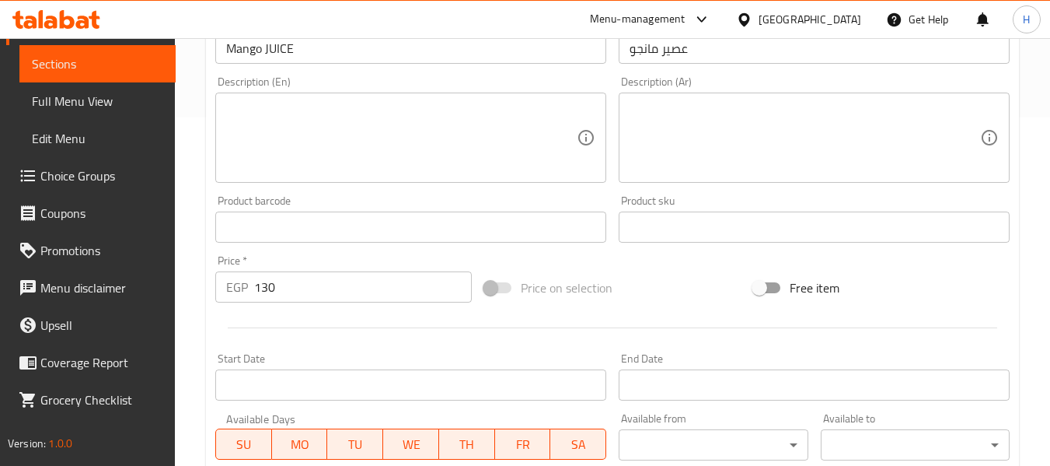
scroll to position [414, 0]
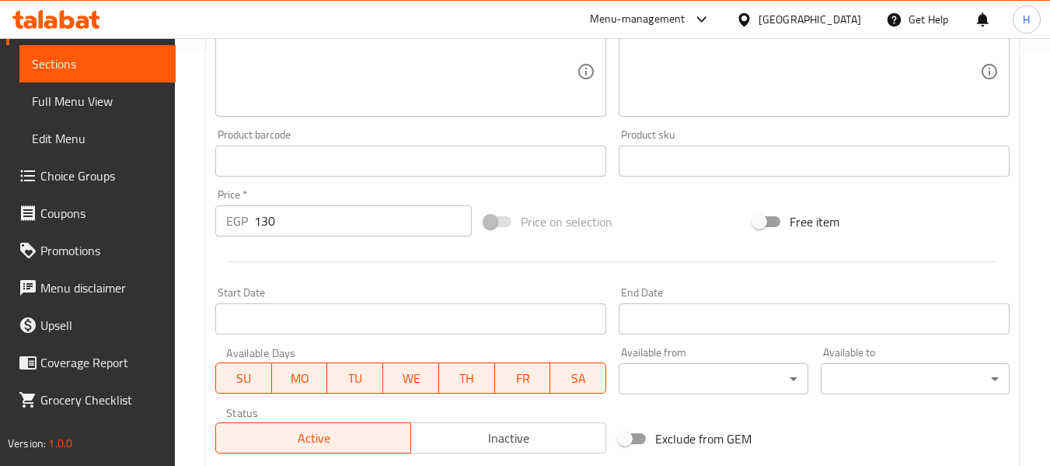
click at [331, 85] on textarea at bounding box center [401, 72] width 351 height 74
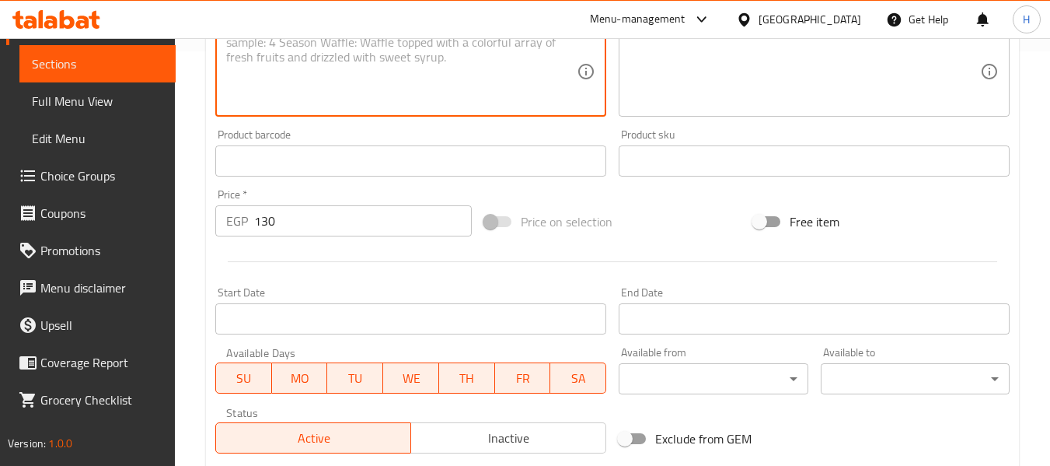
paste textarea "Freshly blended sweet mango juice."
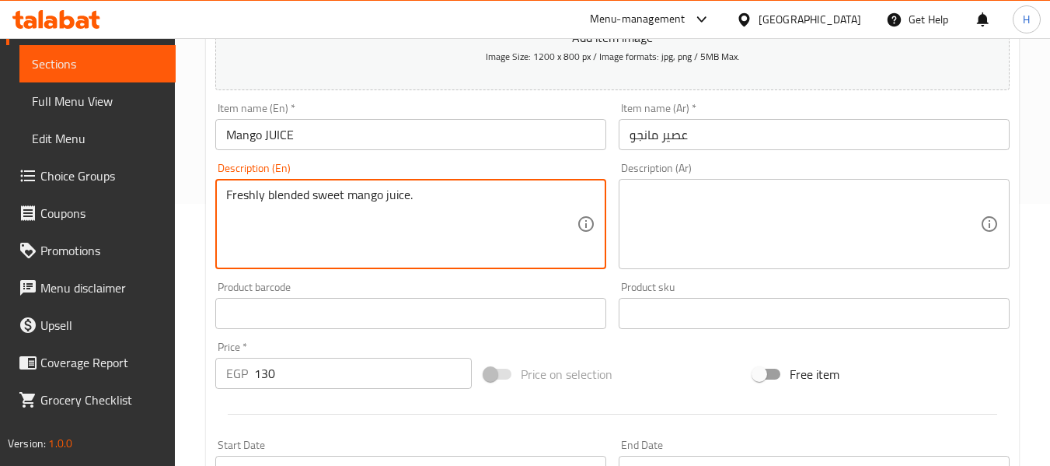
scroll to position [208, 0]
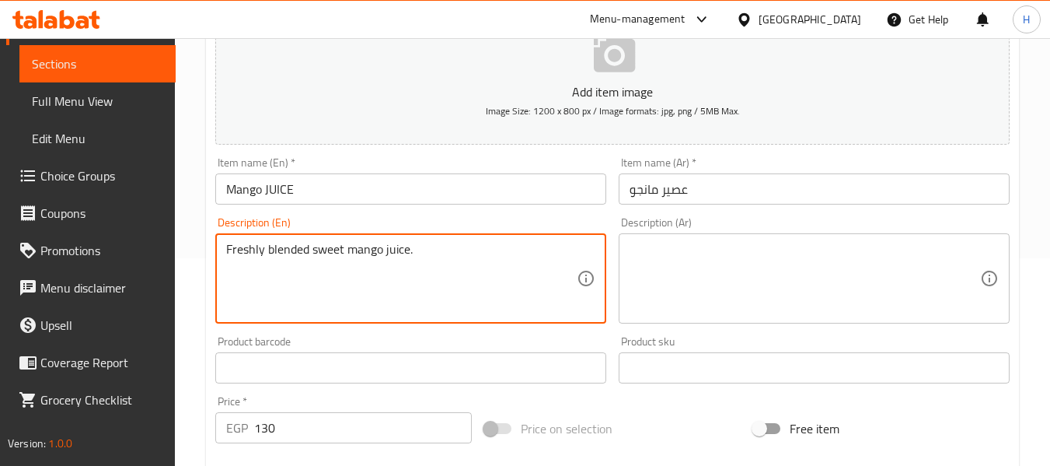
type textarea "Freshly blended sweet mango juice."
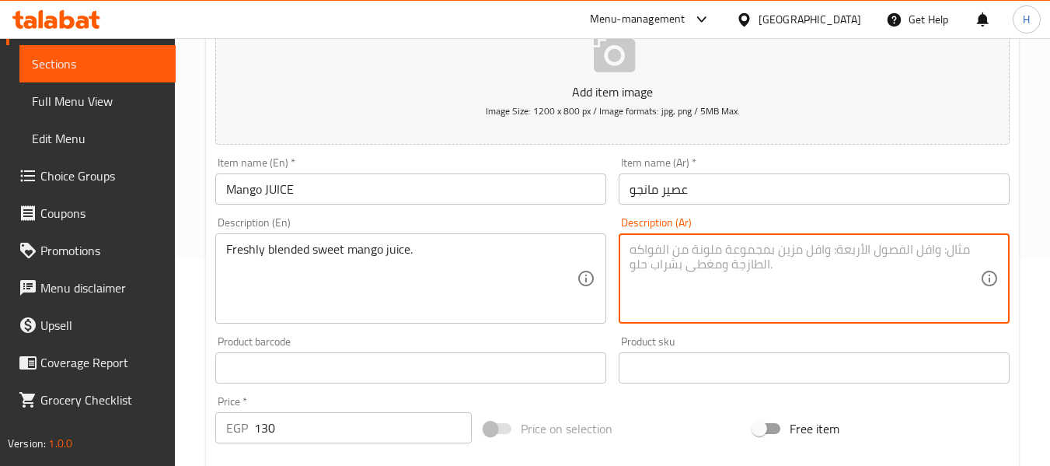
click at [740, 254] on textarea at bounding box center [805, 279] width 351 height 74
paste textarea "عصير المانجو الحلو الطازج المخلوط."
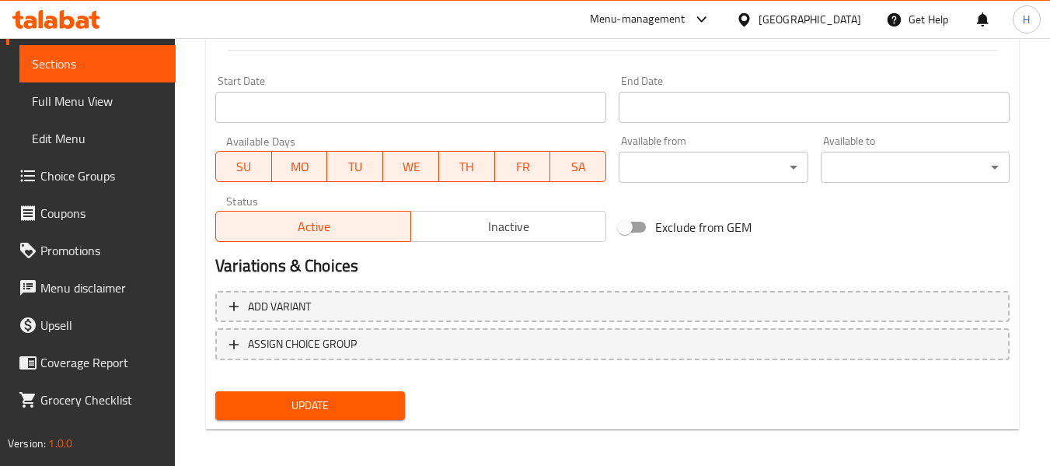
scroll to position [633, 0]
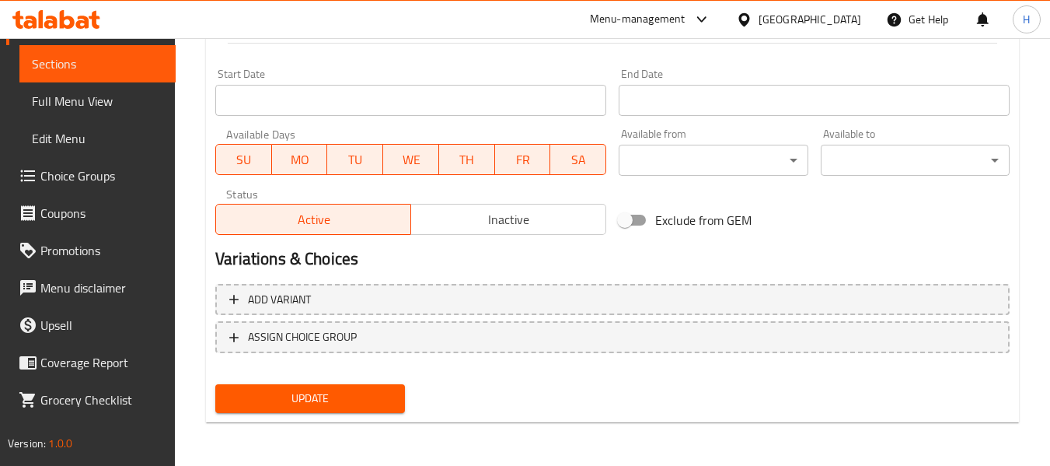
type textarea "عصير المانجو الحلو الطازج المخلوط."
click at [328, 406] on span "Update" at bounding box center [310, 398] width 164 height 19
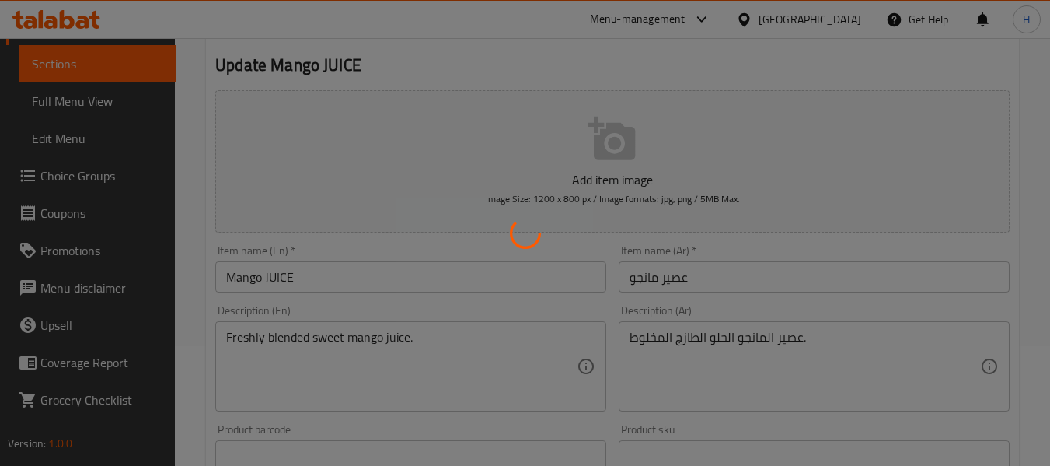
scroll to position [11, 0]
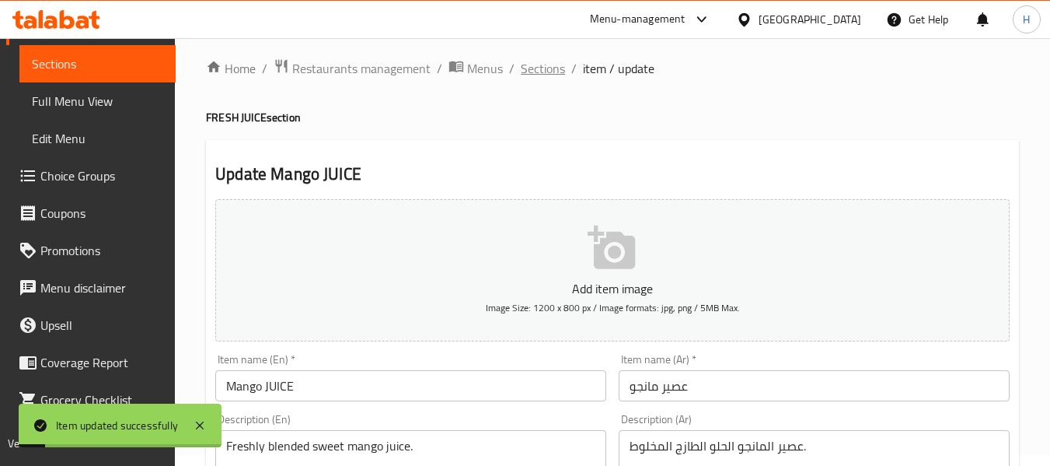
click at [537, 61] on span "Sections" at bounding box center [543, 68] width 44 height 19
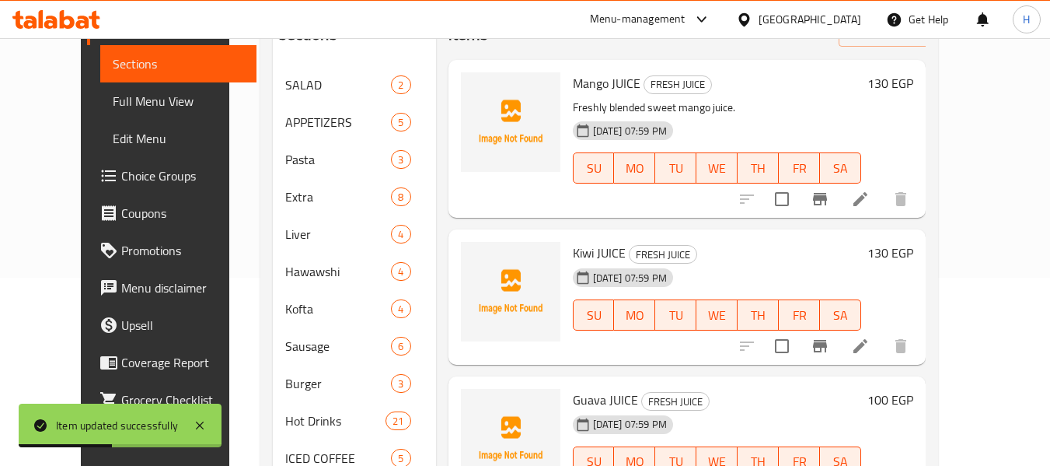
scroll to position [218, 0]
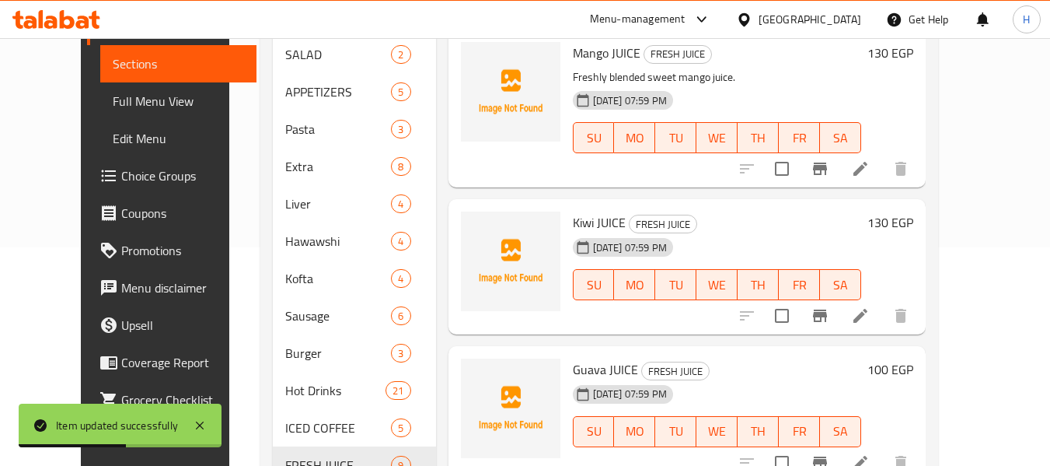
click at [870, 322] on icon at bounding box center [860, 315] width 19 height 19
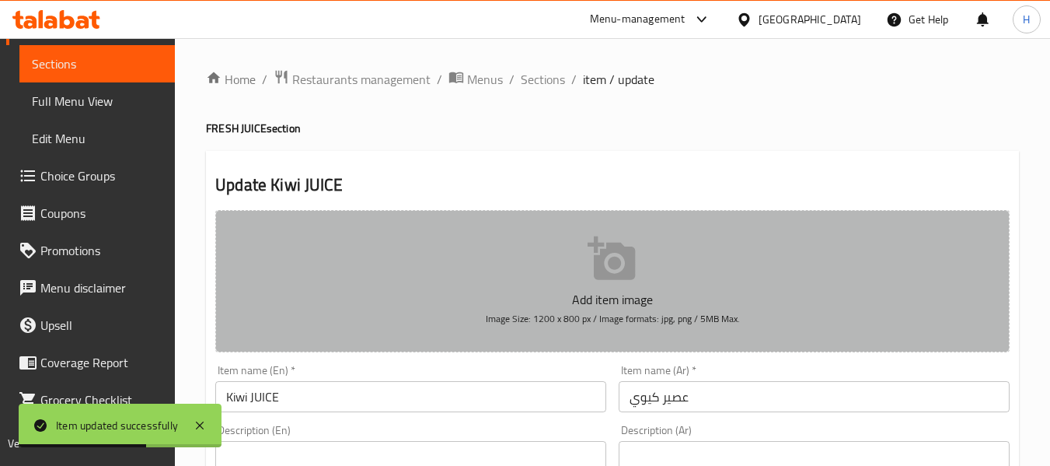
click at [428, 334] on button "Add item image Image Size: 1200 x 800 px / Image formats: jpg, png / 5MB Max." at bounding box center [612, 281] width 795 height 142
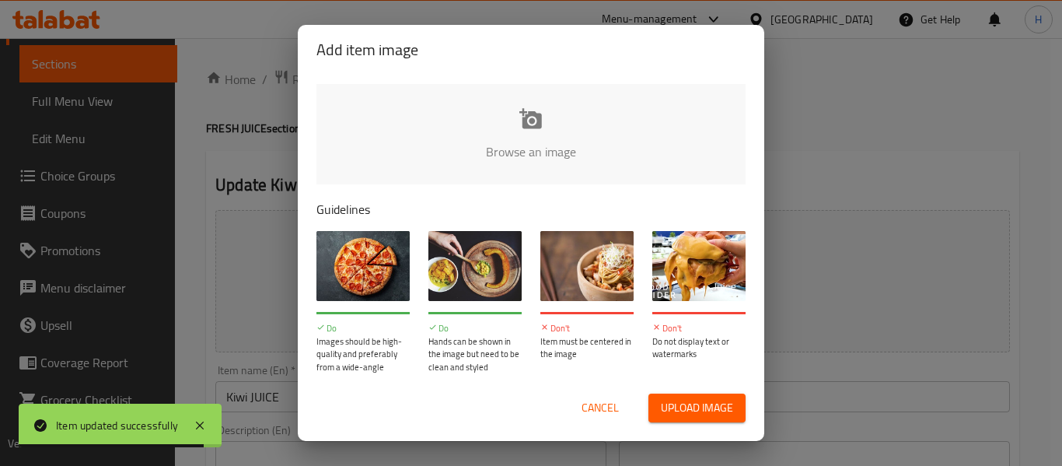
click at [596, 388] on div "Cancel Upload image" at bounding box center [531, 408] width 454 height 54
click at [596, 394] on button "Cancel" at bounding box center [600, 407] width 50 height 29
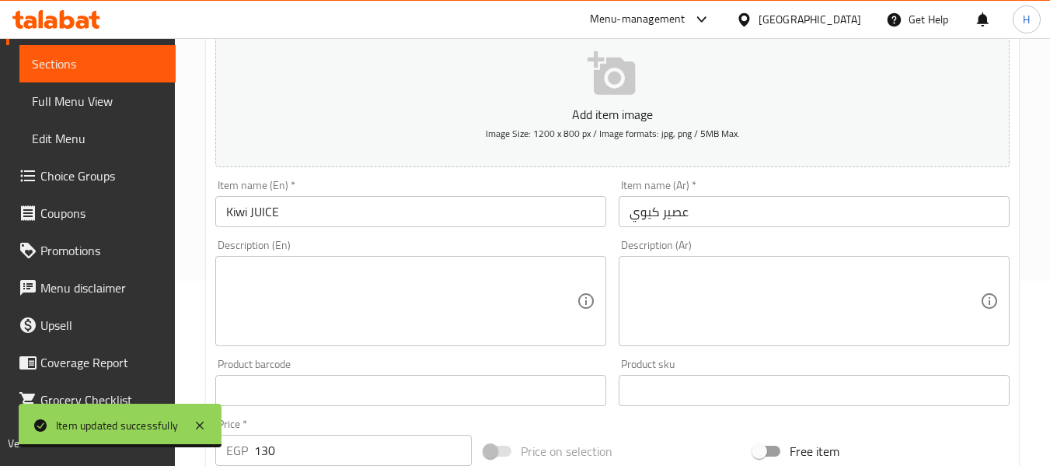
scroll to position [208, 0]
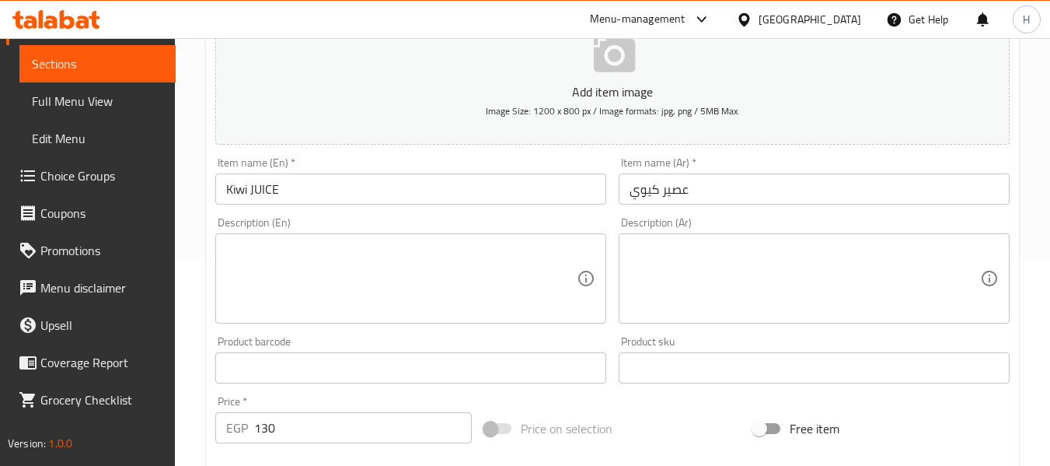
click at [292, 240] on div "Description (En)" at bounding box center [410, 278] width 391 height 90
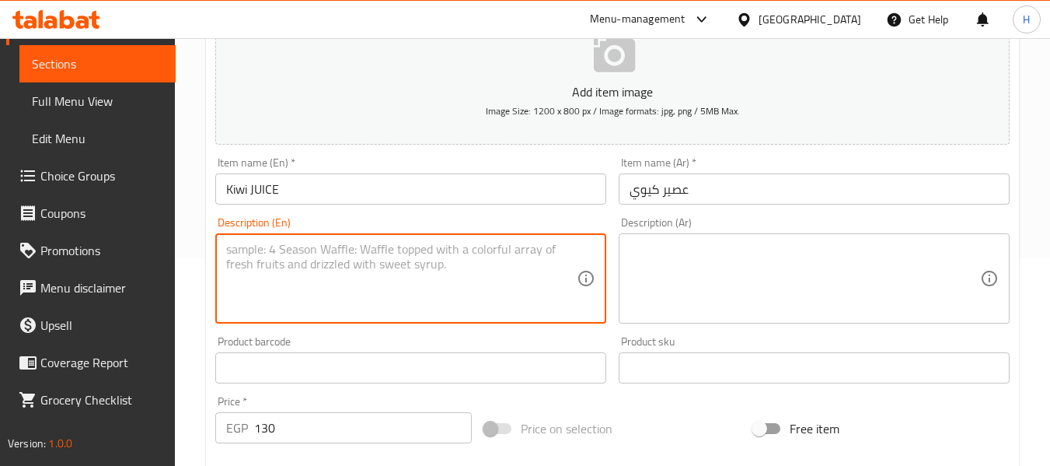
paste textarea "Refreshing kiwi juice with a tangy twist."
type textarea "Refreshing kiwi juice with a tangy twist."
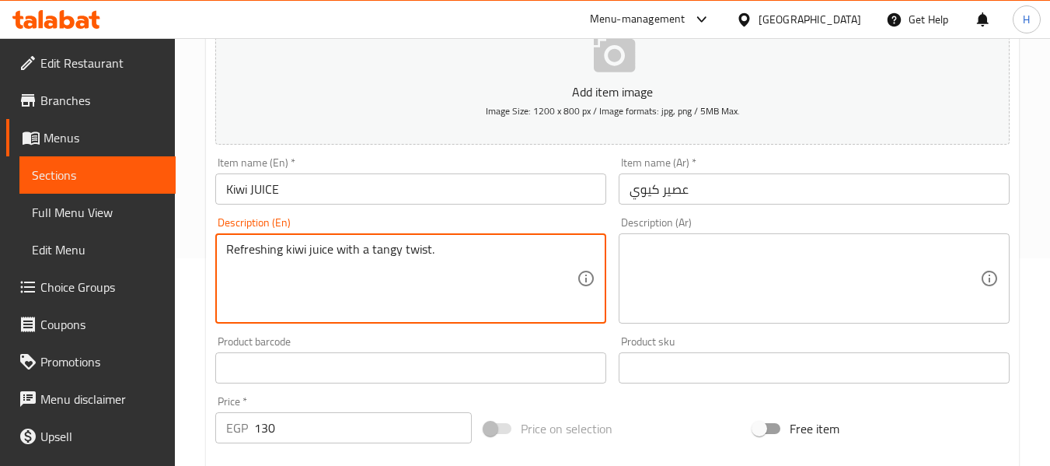
scroll to position [111, 0]
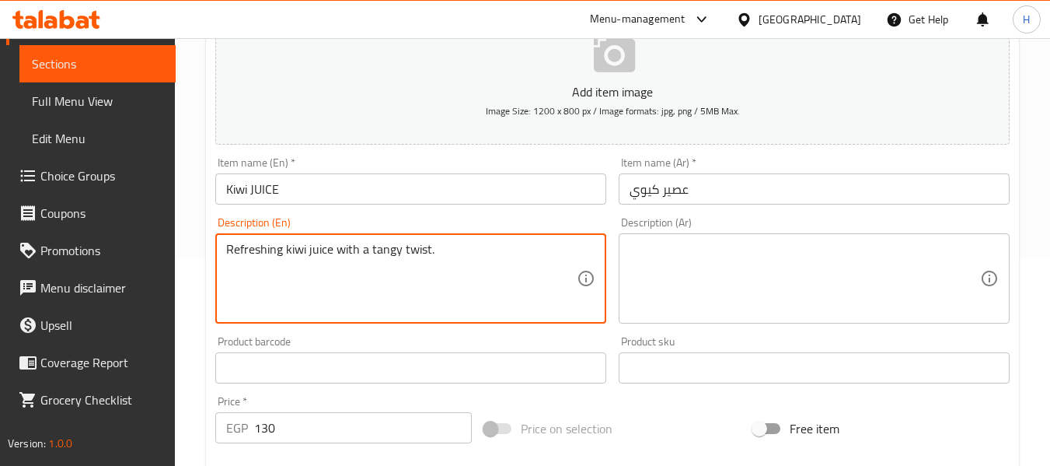
click at [750, 278] on textarea at bounding box center [805, 279] width 351 height 74
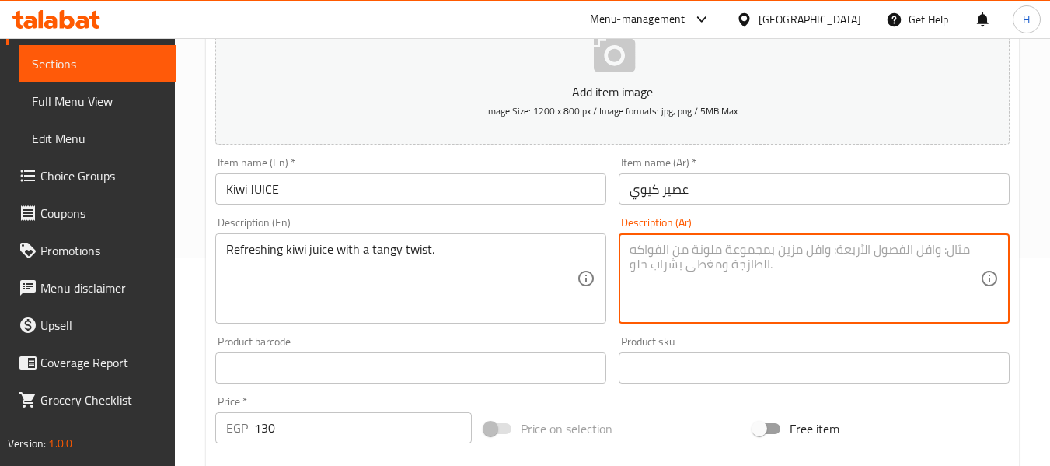
paste textarea "عصير كيوي منعش مع لمسة حامضة"
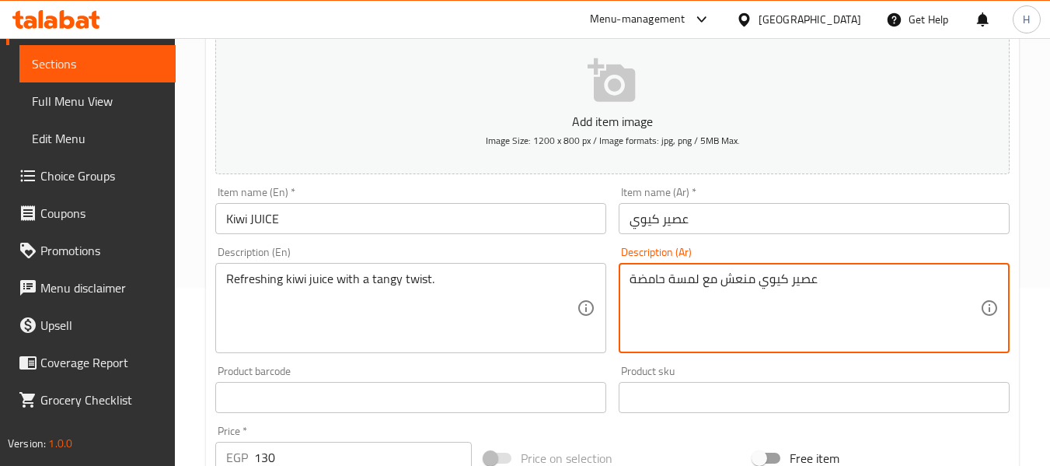
scroll to position [208, 0]
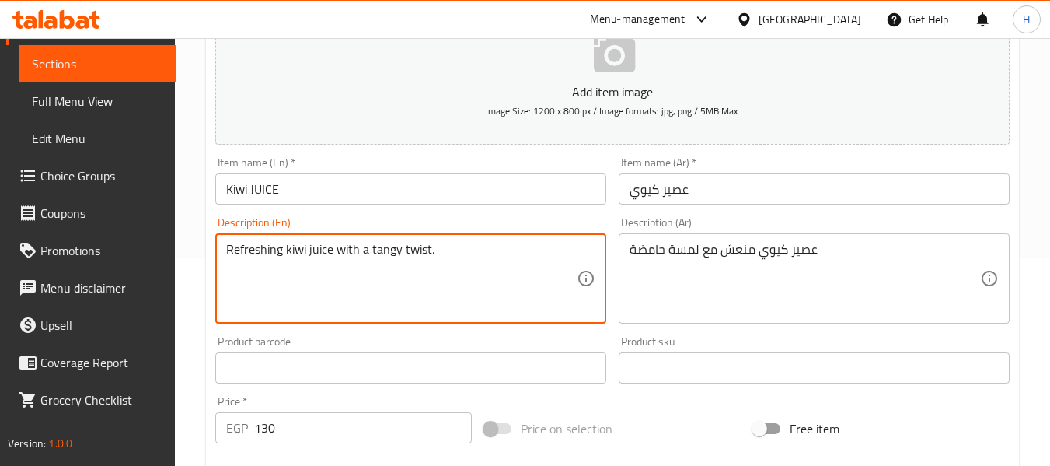
click at [376, 248] on textarea "Refreshing kiwi juice with a tangy twist." at bounding box center [401, 279] width 351 height 74
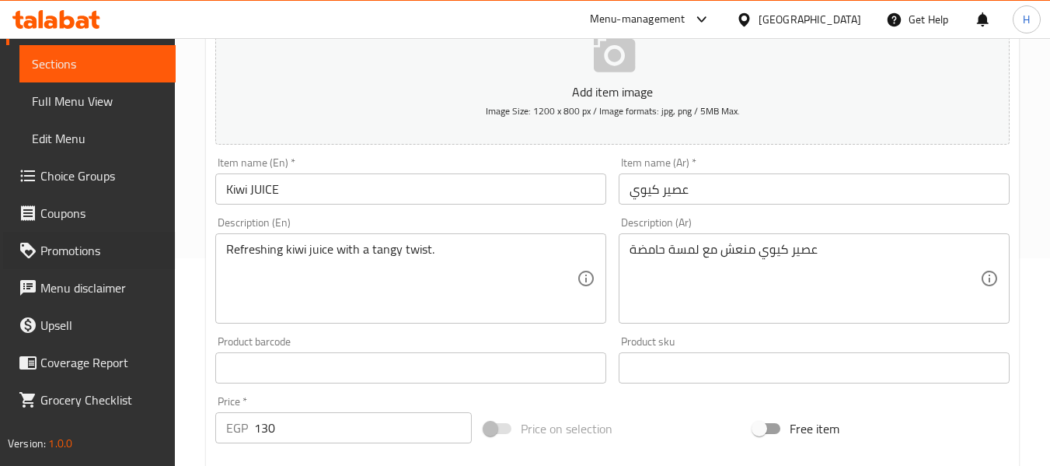
click at [0, 250] on div "Promotions" at bounding box center [81, 250] width 187 height 37
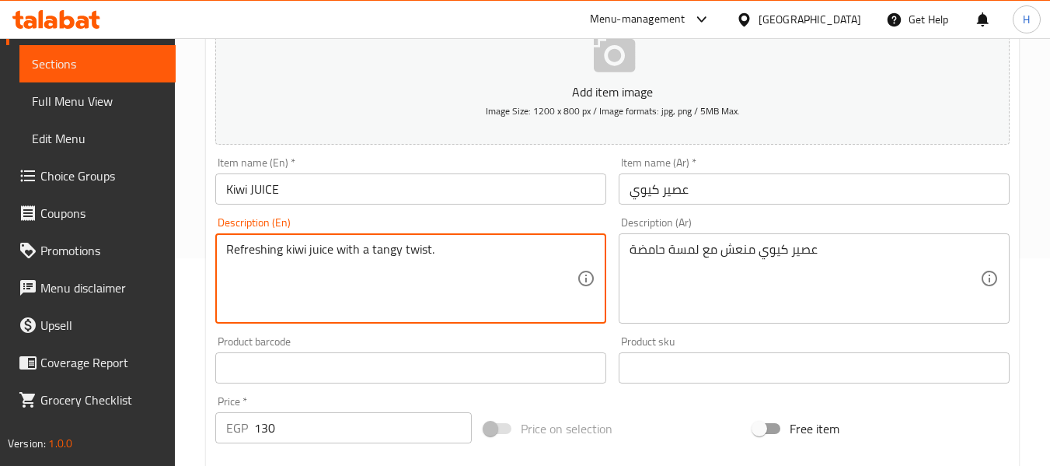
click at [386, 245] on textarea "Refreshing kiwi juice with a tangy twist." at bounding box center [401, 279] width 351 height 74
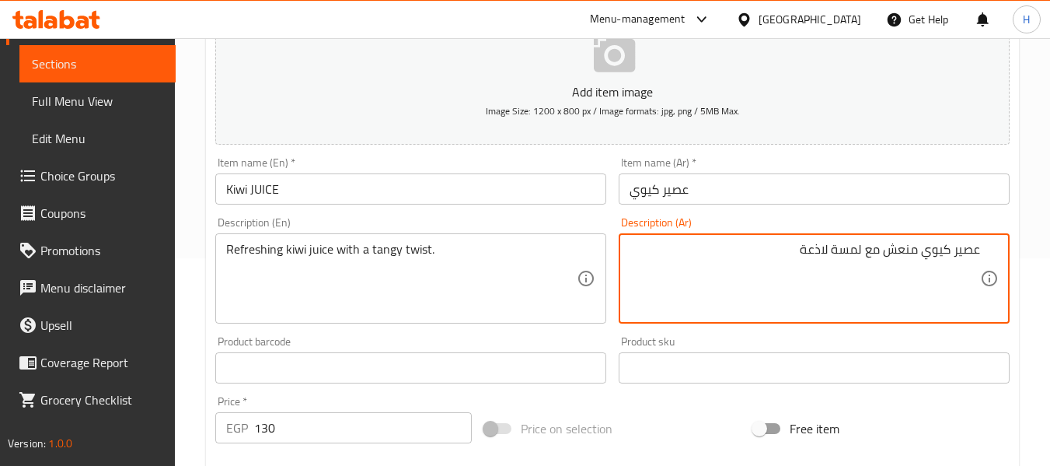
scroll to position [633, 0]
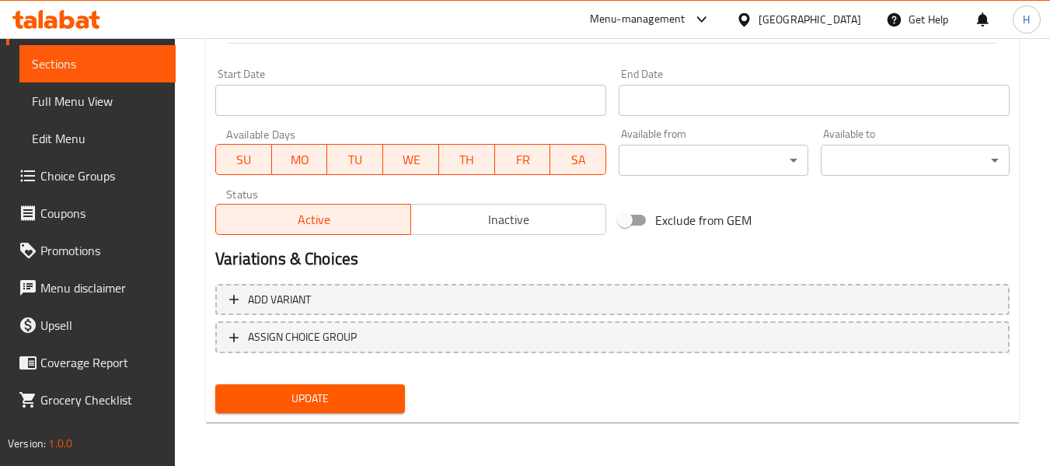
type textarea "عصير كيوي منعش مع لمسة لاذعة"
click at [314, 400] on span "Update" at bounding box center [310, 398] width 164 height 19
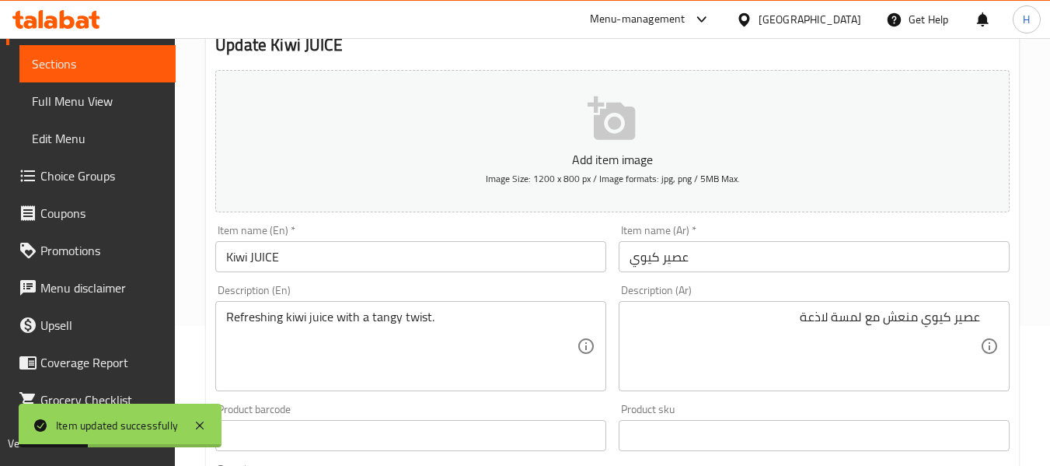
scroll to position [0, 0]
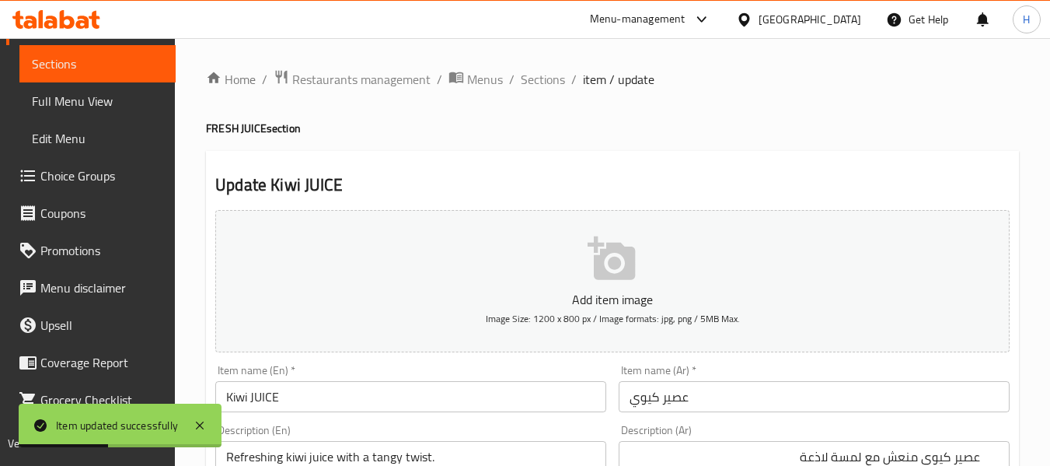
click at [534, 76] on span "Sections" at bounding box center [543, 79] width 44 height 19
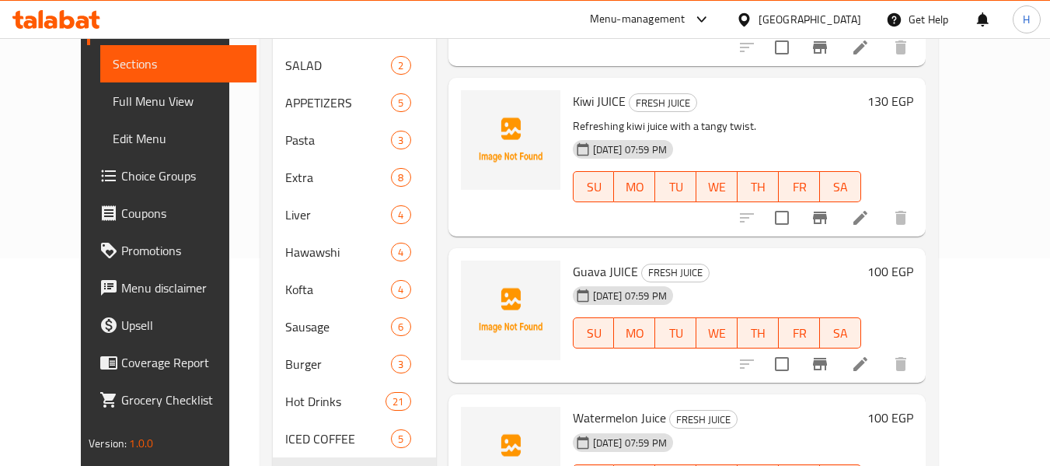
scroll to position [208, 0]
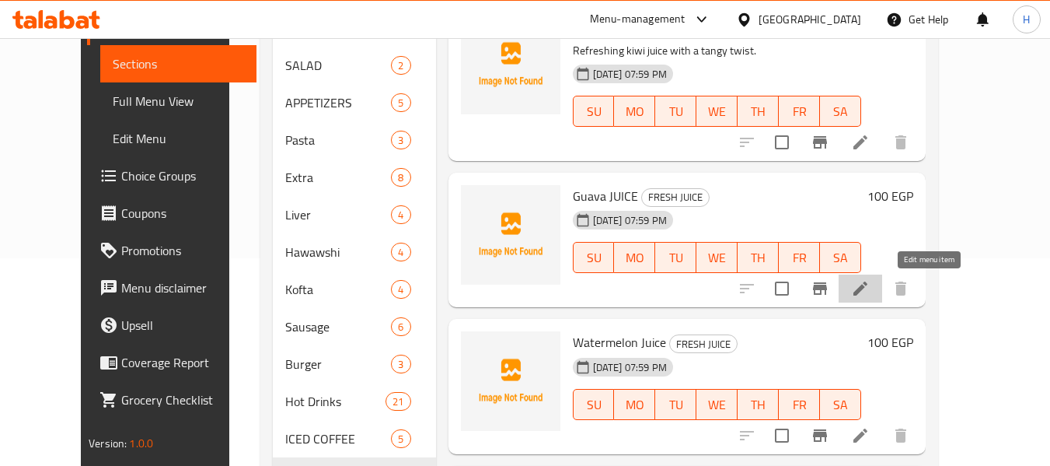
click at [868, 289] on icon at bounding box center [861, 288] width 14 height 14
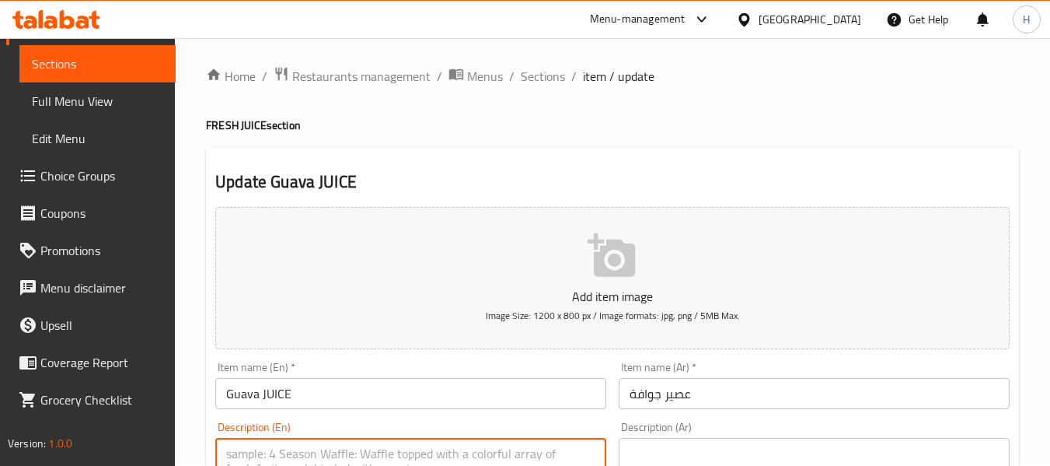
paste textarea "Smooth and naturally sweet guava juice."
type textarea "Smooth and naturally sweet guava juice."
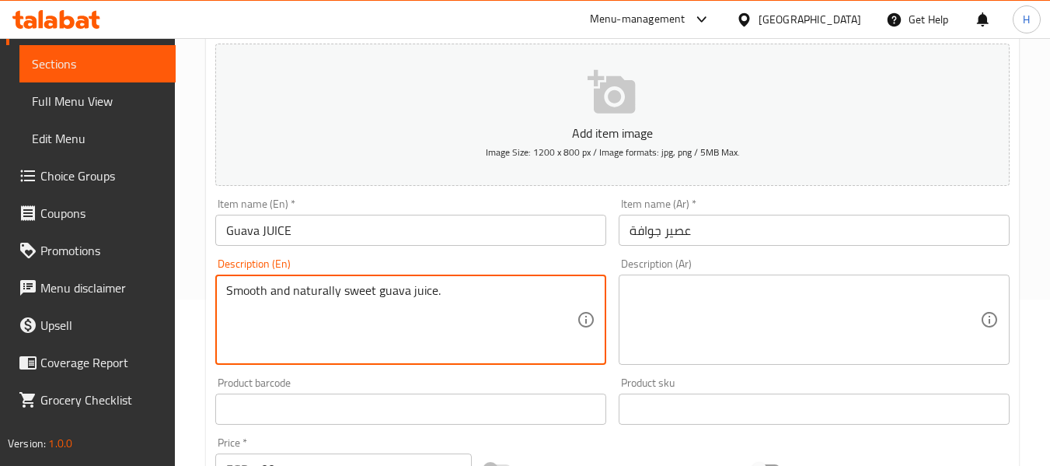
scroll to position [211, 0]
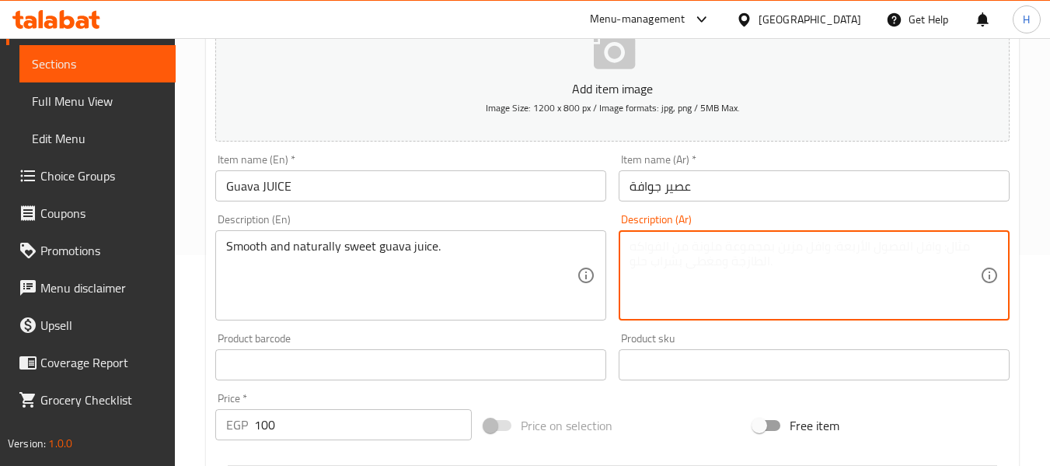
paste textarea "عصير جوافة ناعم وحلو طبيعياً."
click at [813, 251] on textarea "عصير جوافة ناعم وحلو طبيعياً." at bounding box center [805, 276] width 351 height 74
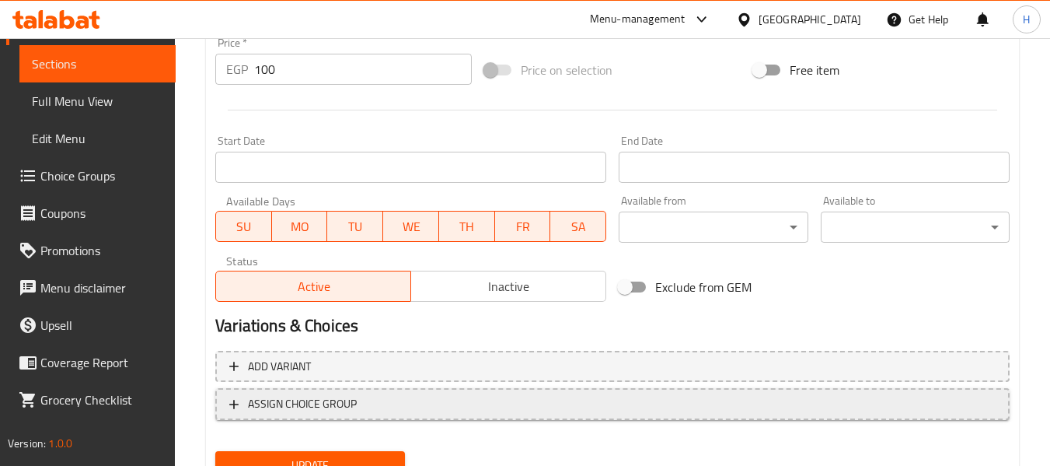
scroll to position [633, 0]
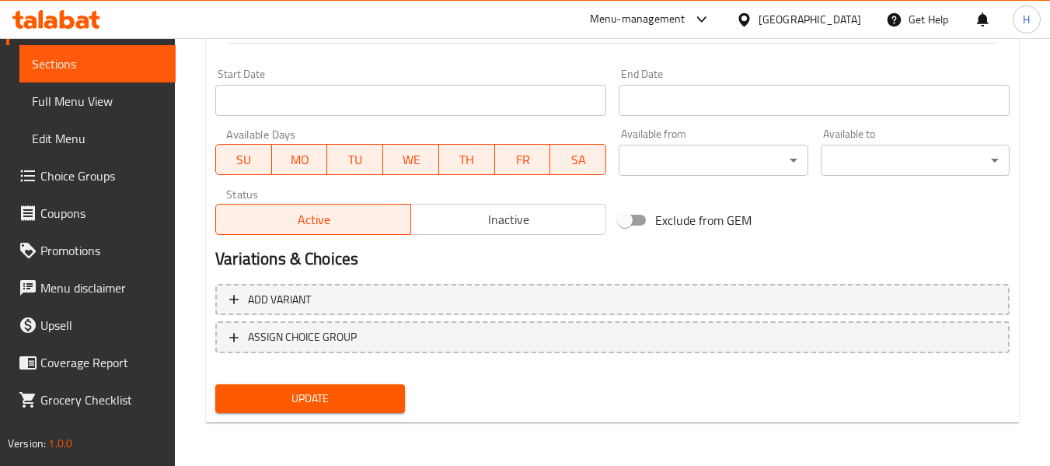
type textarea "عصير جوافة ناعم وحلو طبيعياً."
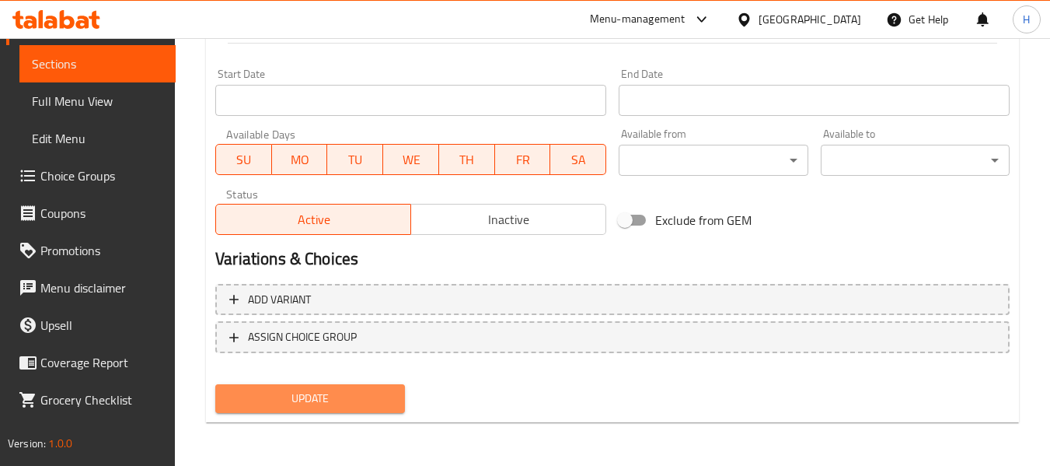
click at [358, 399] on span "Update" at bounding box center [310, 398] width 164 height 19
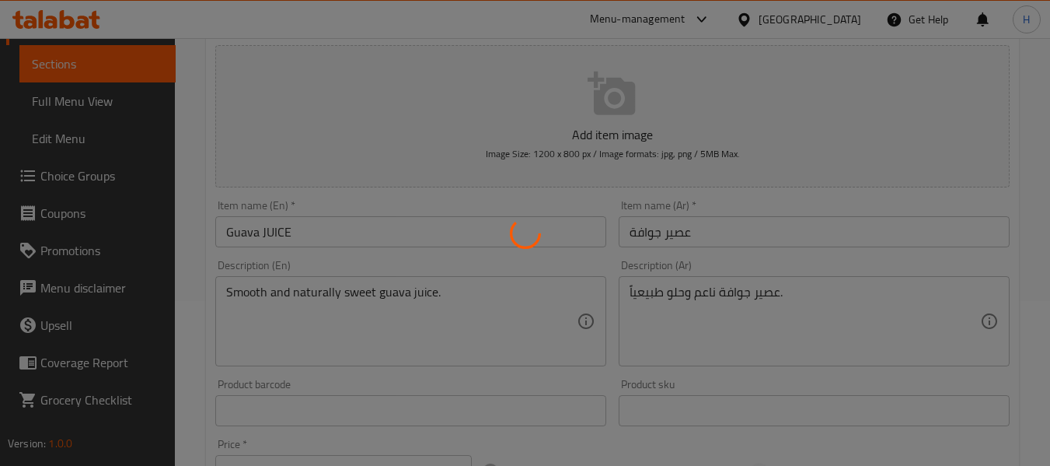
scroll to position [0, 0]
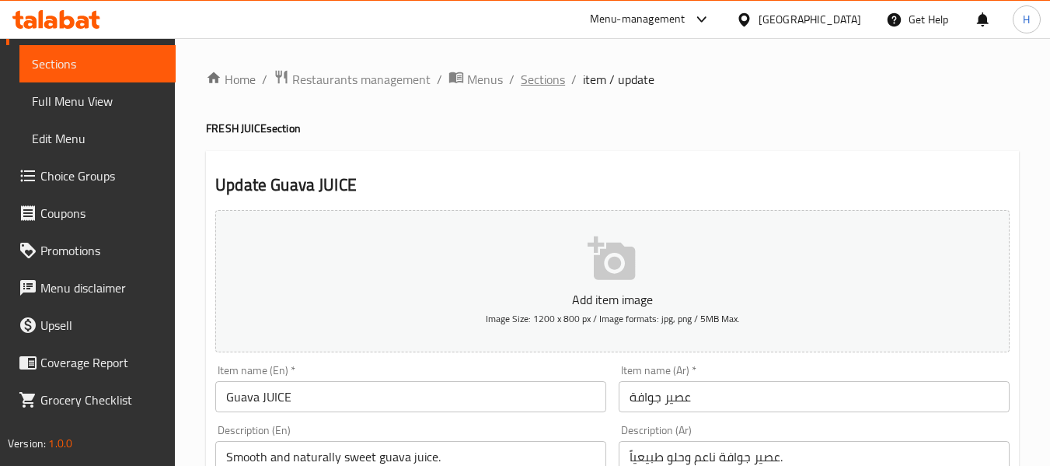
click at [541, 73] on span "Sections" at bounding box center [543, 79] width 44 height 19
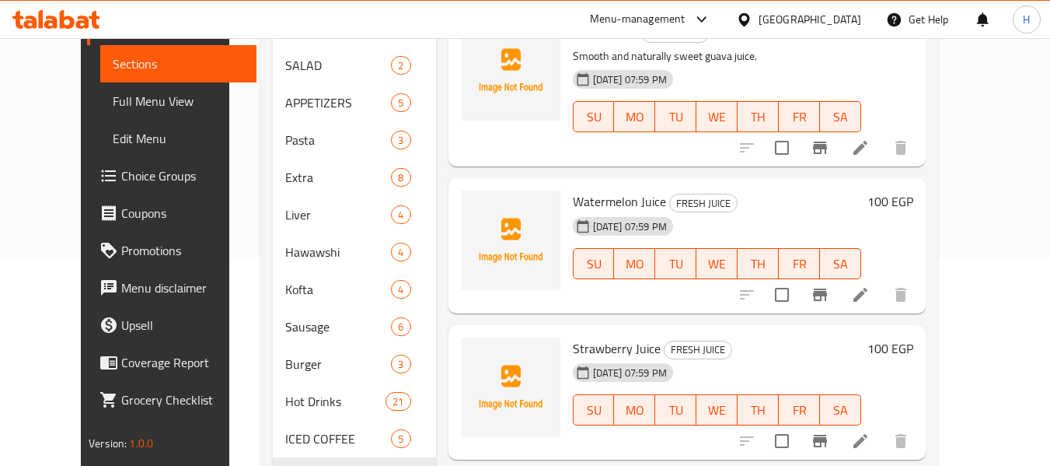
scroll to position [414, 0]
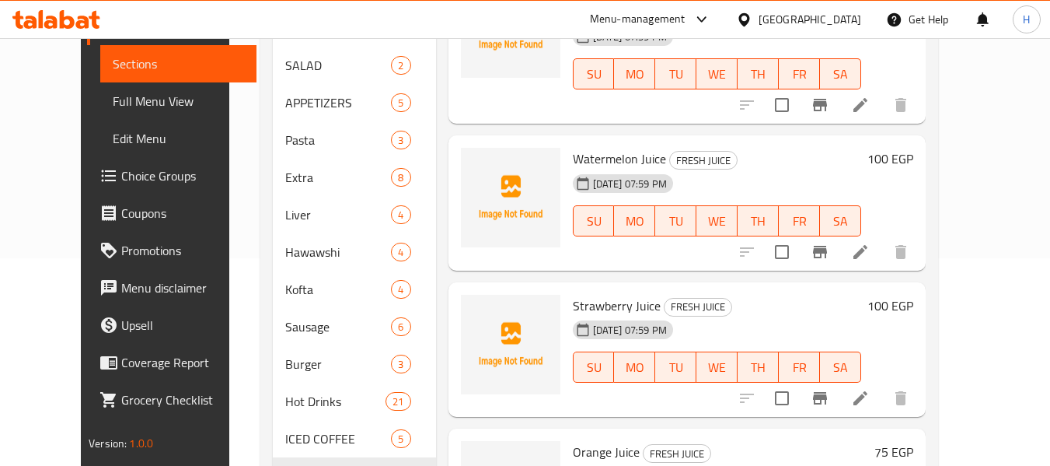
click at [870, 246] on icon at bounding box center [860, 252] width 19 height 19
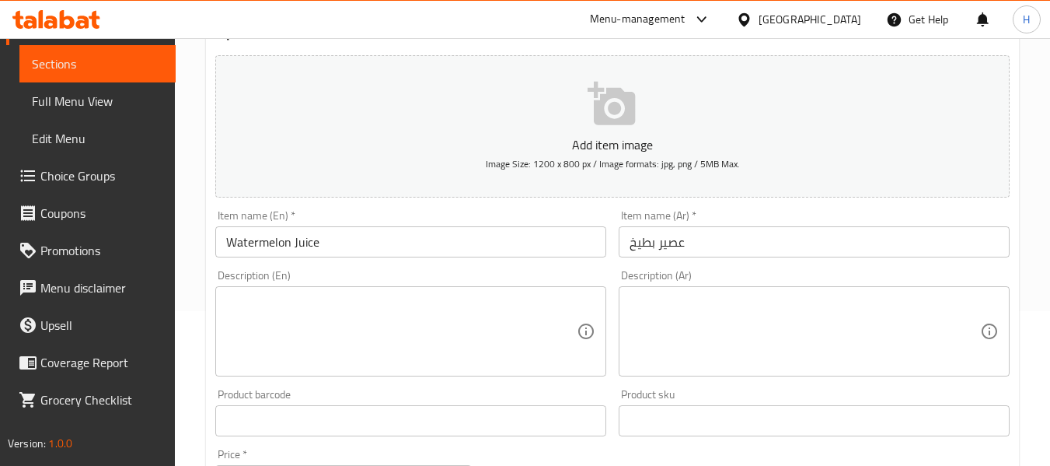
scroll to position [208, 0]
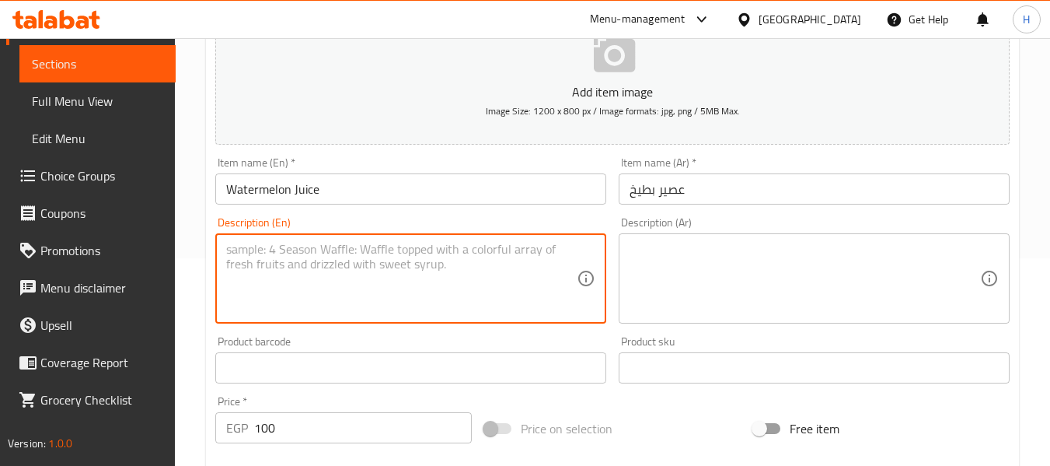
click at [400, 261] on textarea at bounding box center [401, 279] width 351 height 74
paste textarea "Light and hydrating fresh watermelon juice."
type textarea "Light and hydrating fresh watermelon juice."
click at [791, 285] on textarea at bounding box center [805, 279] width 351 height 74
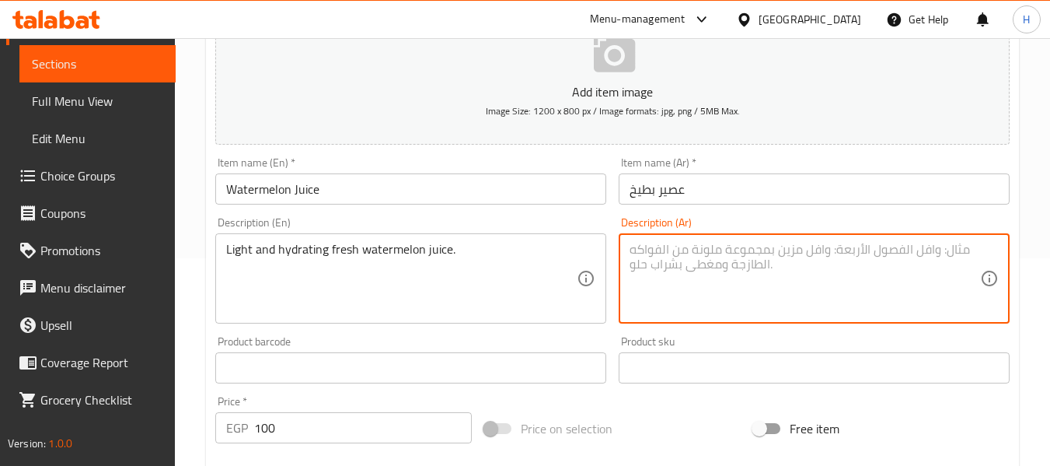
paste textarea "عصير بطيخ طازج خفيف ومرطب."
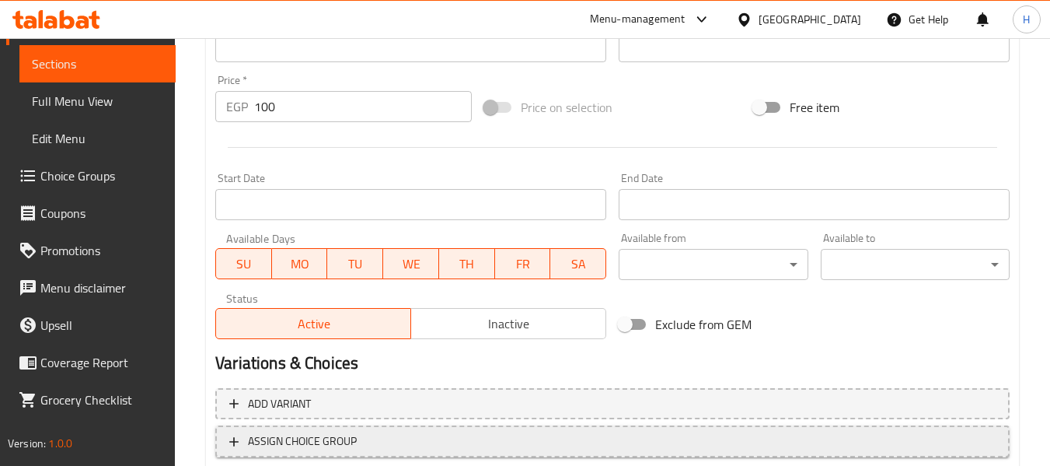
scroll to position [633, 0]
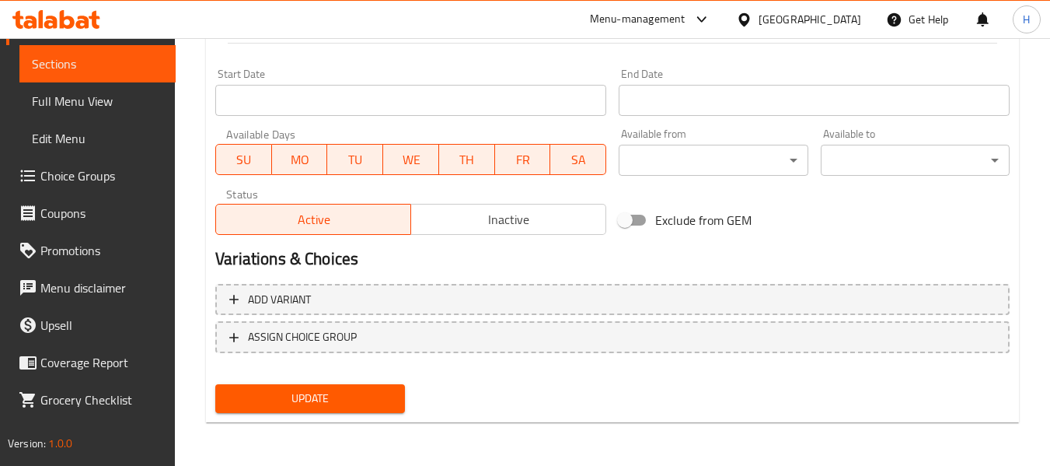
type textarea "عصير بطيخ طازج خفيف ومرطب."
click at [355, 392] on span "Update" at bounding box center [310, 398] width 164 height 19
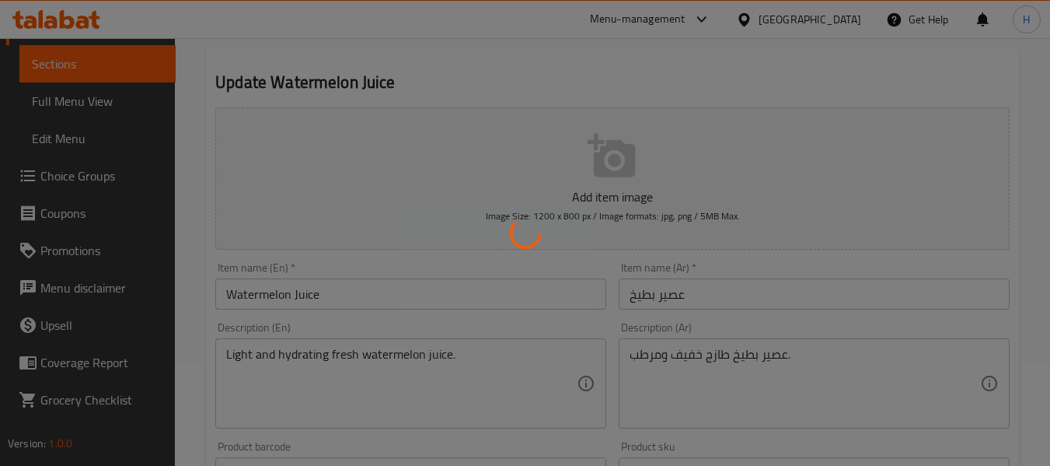
scroll to position [11, 0]
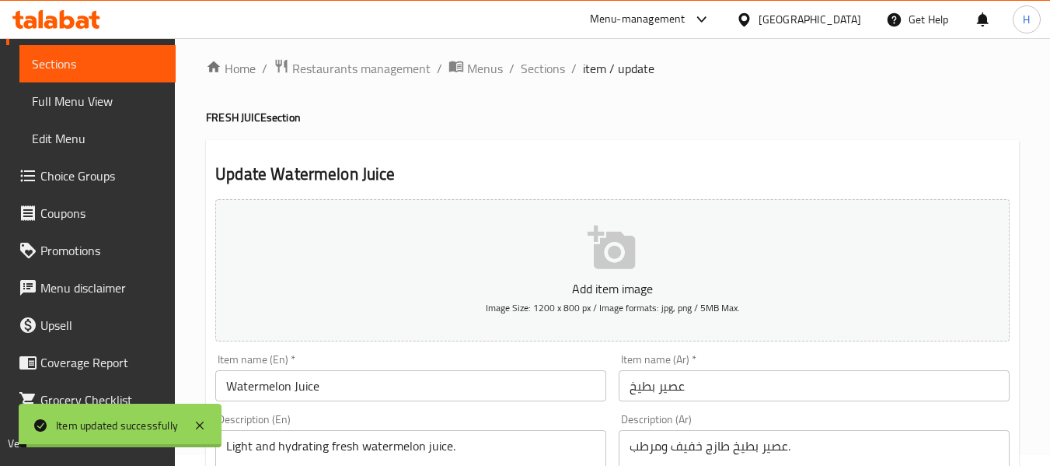
click at [565, 61] on ol "Home / Restaurants management / Menus / Sections / item / update" at bounding box center [612, 68] width 813 height 20
click at [556, 68] on span "Sections" at bounding box center [543, 68] width 44 height 19
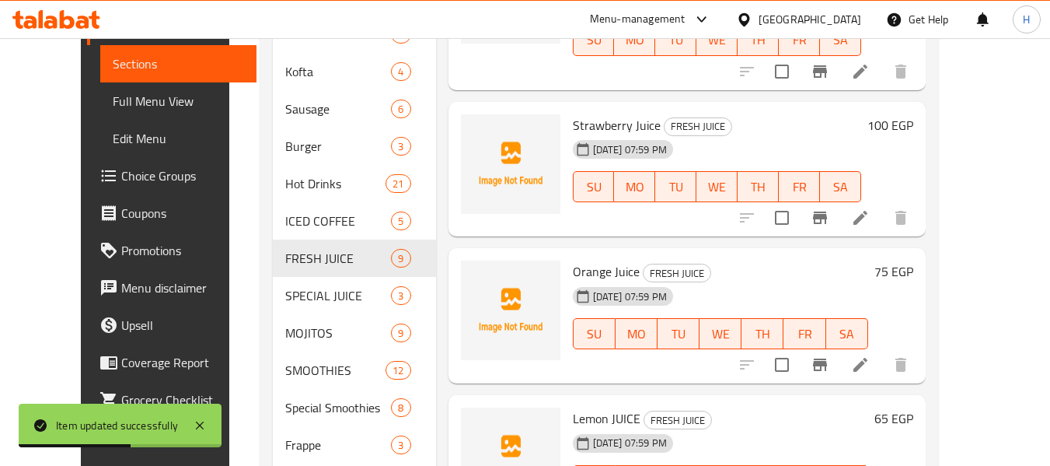
scroll to position [414, 0]
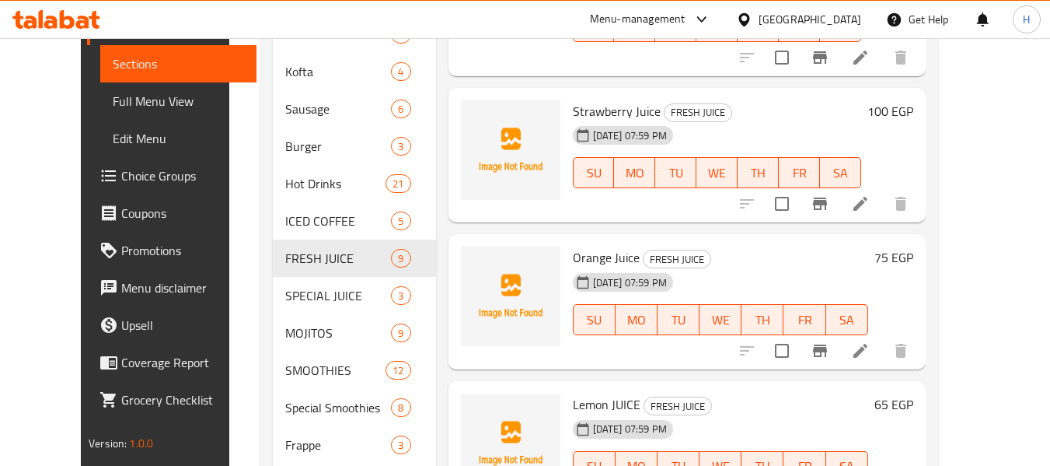
click at [870, 204] on icon at bounding box center [860, 203] width 19 height 19
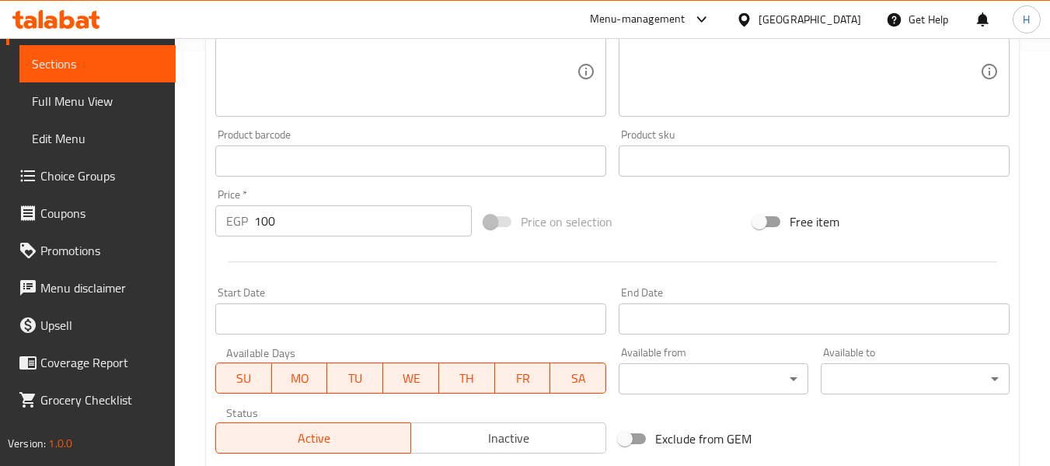
scroll to position [208, 0]
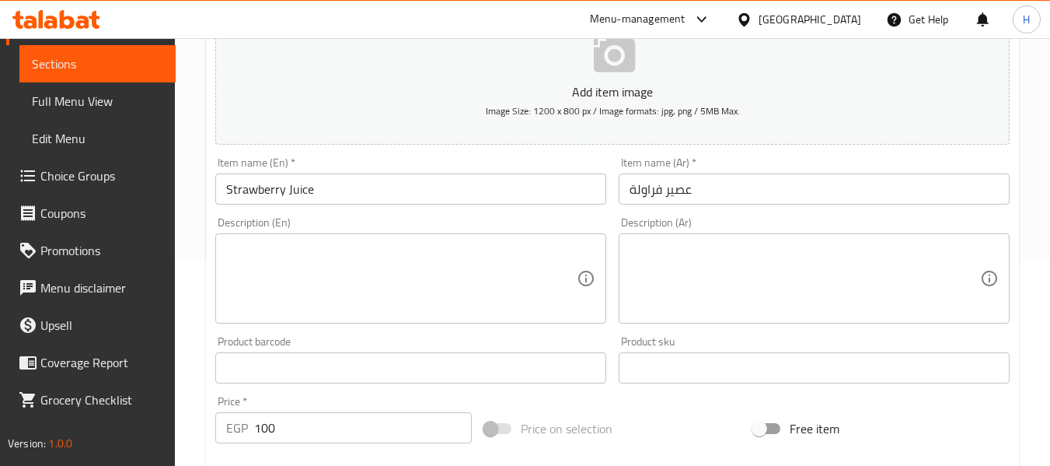
click at [322, 295] on textarea at bounding box center [401, 279] width 351 height 74
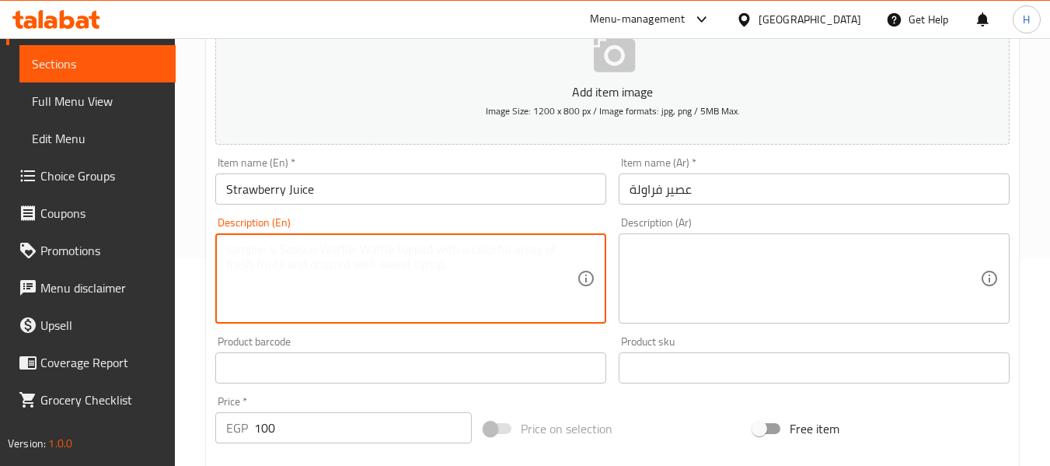
paste textarea "Freshly blended strawberry juice."
type textarea "Freshly blended strawberry juice."
click at [780, 262] on textarea at bounding box center [805, 279] width 351 height 74
paste textarea "عصير فراولة طازج مخلوط"
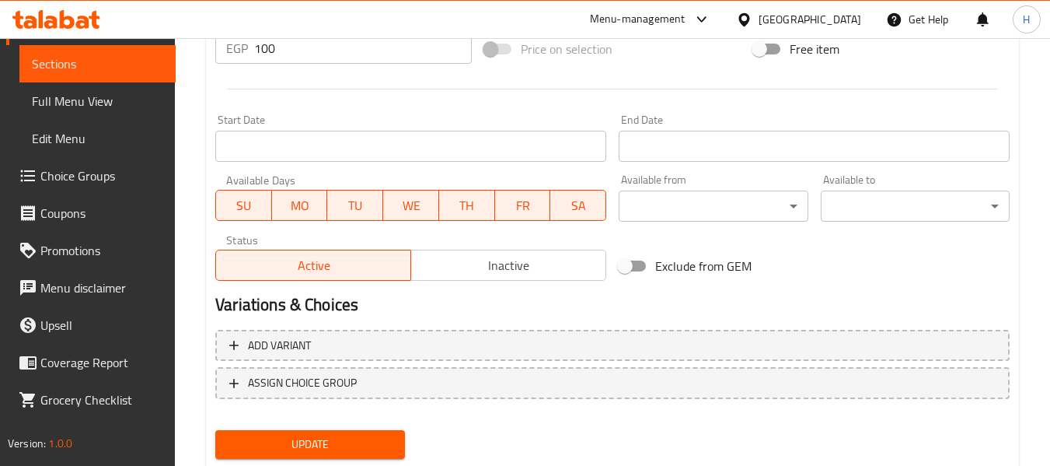
scroll to position [633, 0]
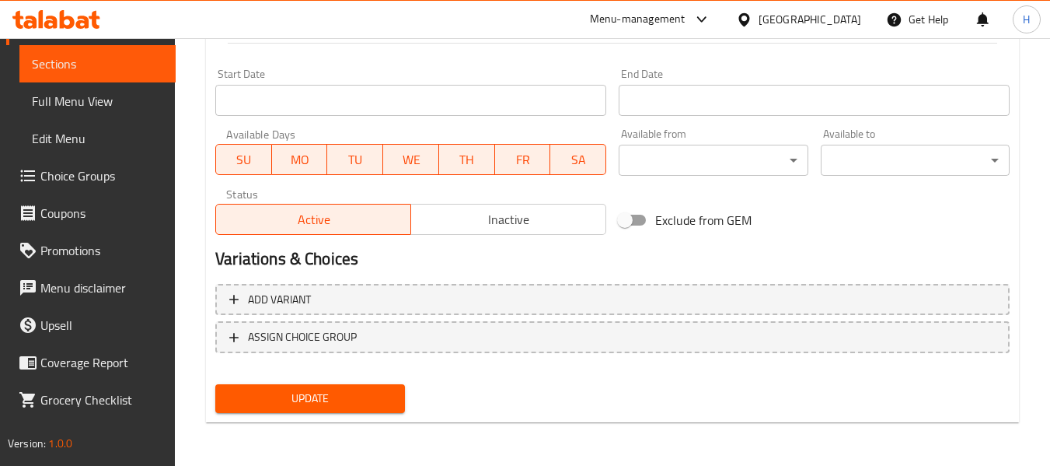
type textarea "عصير فراولة طازج مخلوط"
click at [323, 389] on span "Update" at bounding box center [310, 398] width 164 height 19
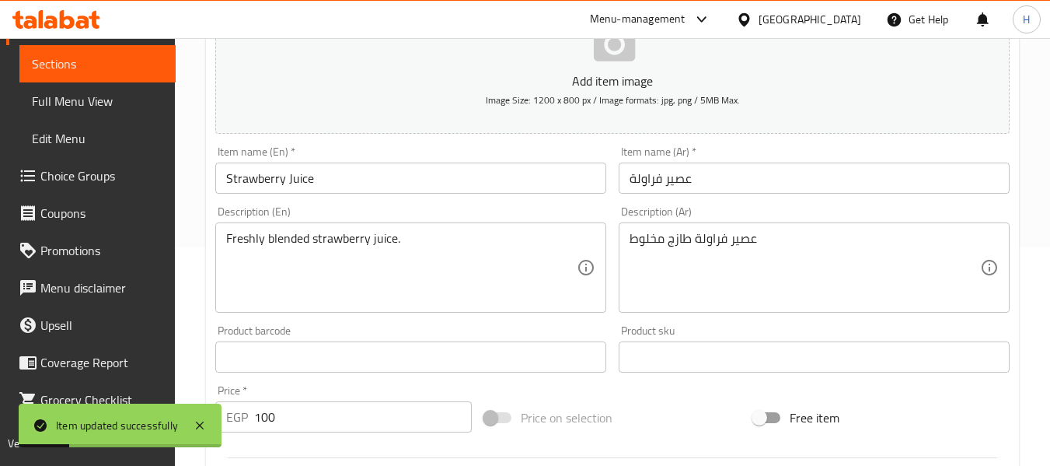
scroll to position [0, 0]
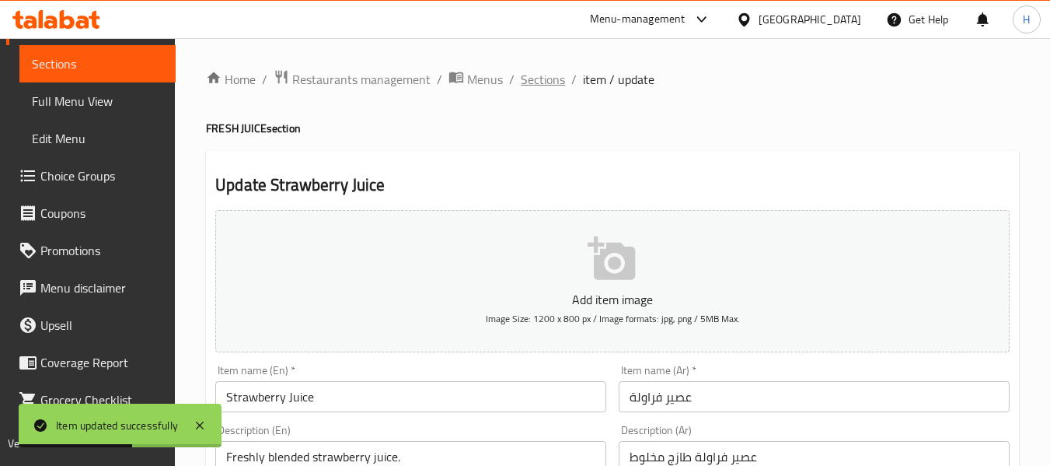
click at [541, 76] on span "Sections" at bounding box center [543, 79] width 44 height 19
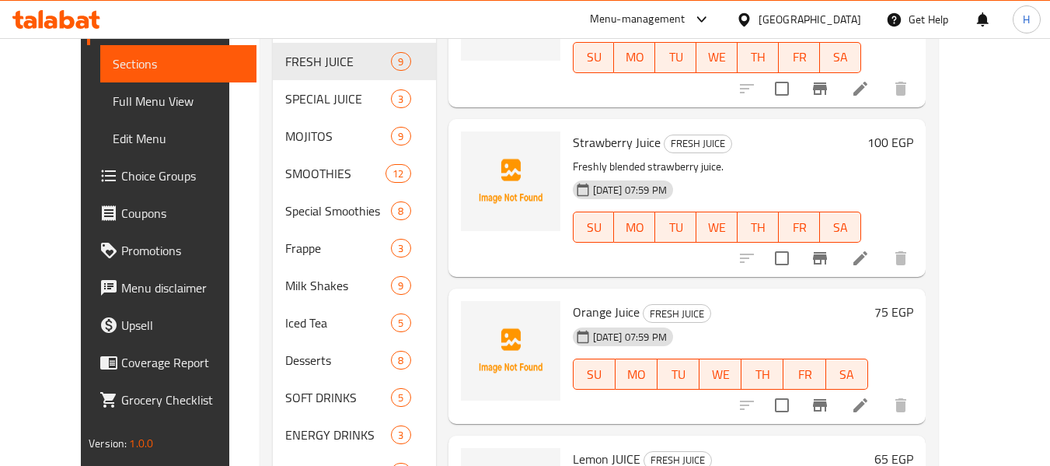
scroll to position [208, 0]
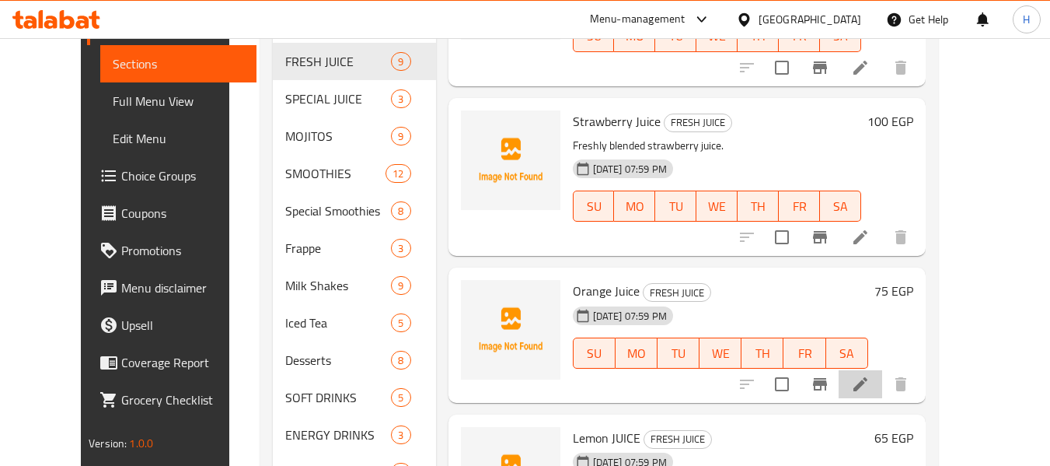
click at [868, 383] on icon at bounding box center [861, 384] width 14 height 14
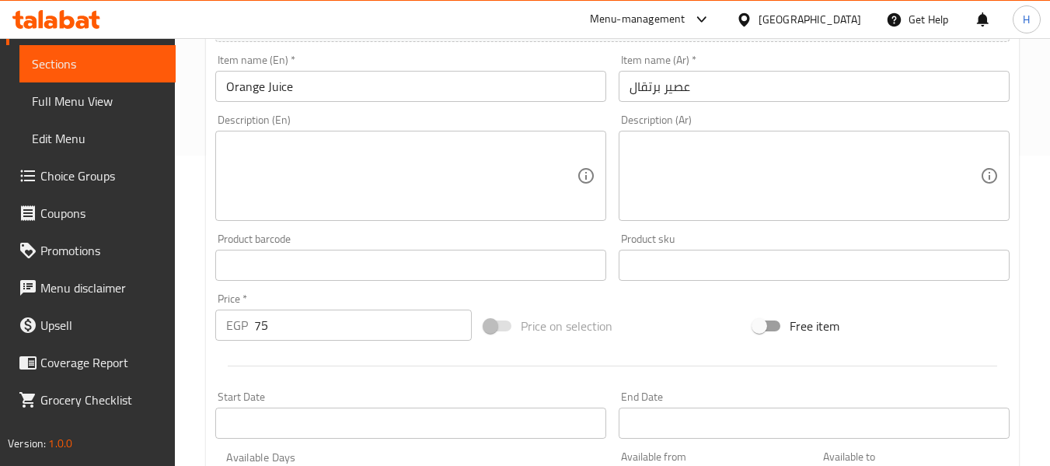
scroll to position [414, 0]
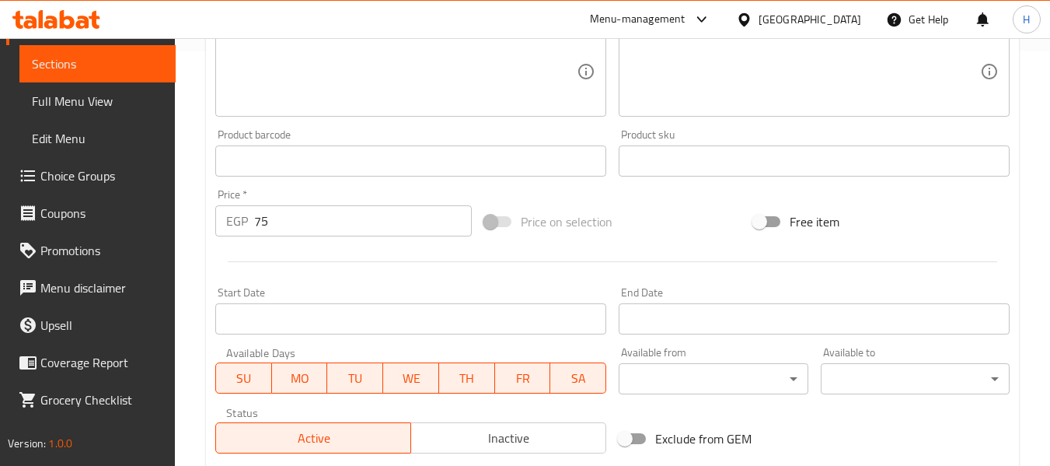
click at [316, 90] on textarea at bounding box center [401, 72] width 351 height 74
paste textarea "Freshly squeezed, vitamin-rich orange juice."
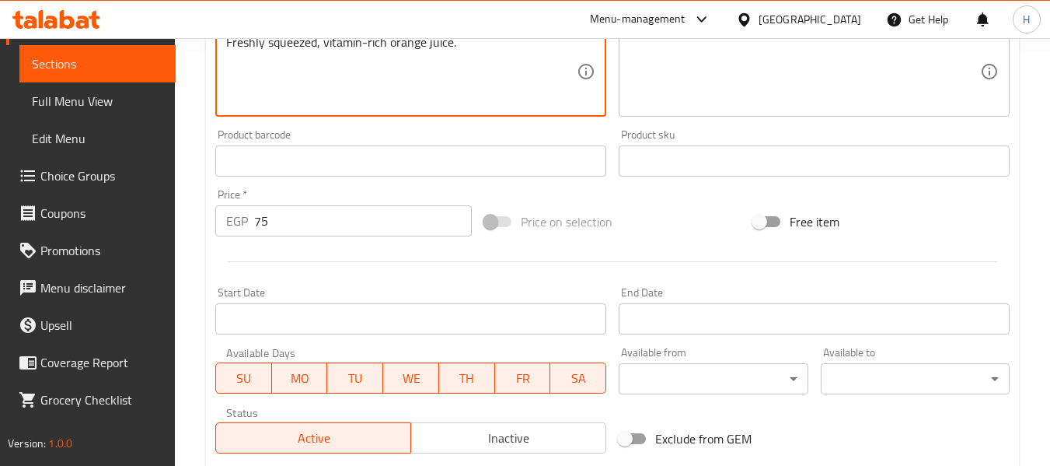
type textarea "Freshly squeezed, vitamin-rich orange juice."
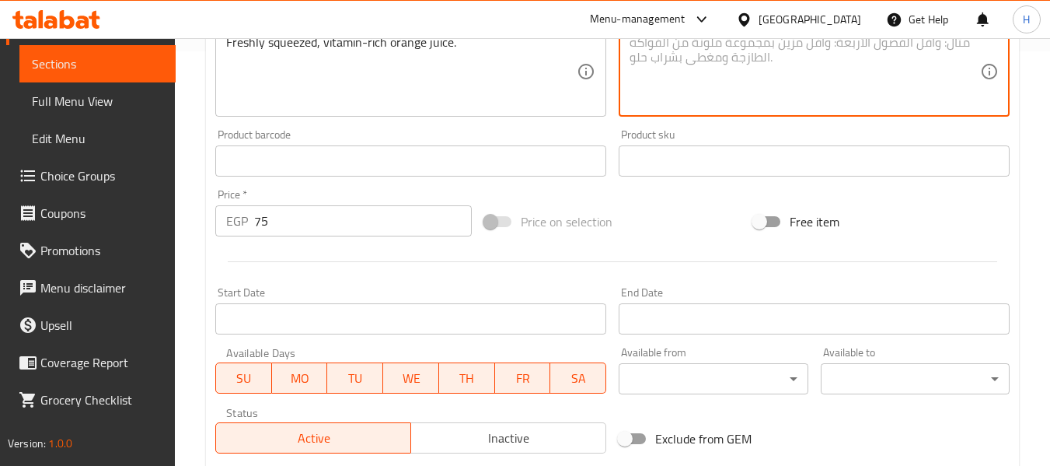
click at [731, 60] on textarea at bounding box center [805, 72] width 351 height 74
paste textarea "عصير برتقال معصور طازج، غني بالفيتامينات."
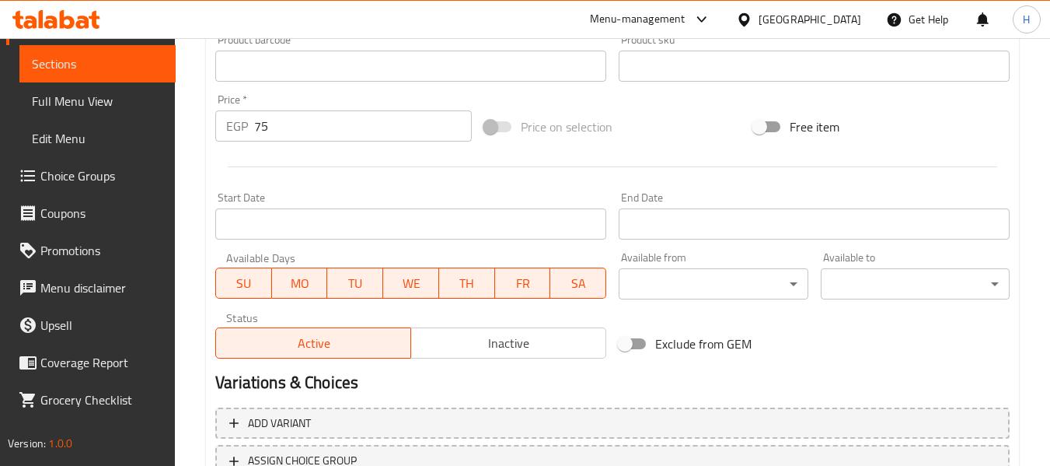
scroll to position [633, 0]
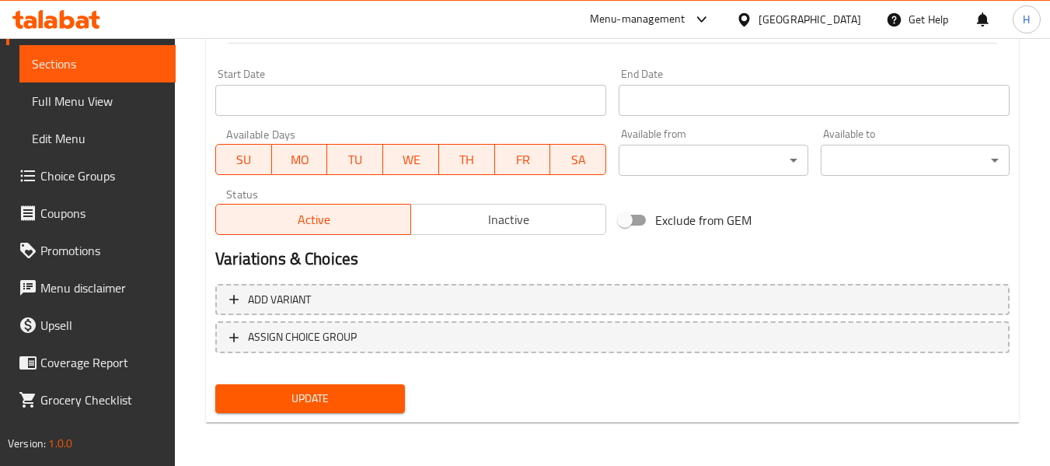
type textarea "عصير برتقال معصور طازج، غني بالفيتامينات."
click at [351, 408] on span "Update" at bounding box center [310, 398] width 164 height 19
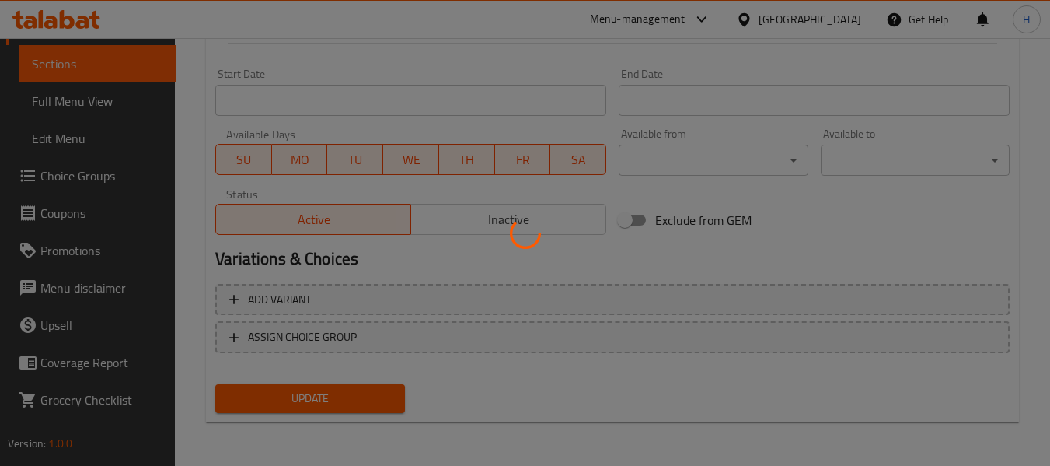
scroll to position [0, 0]
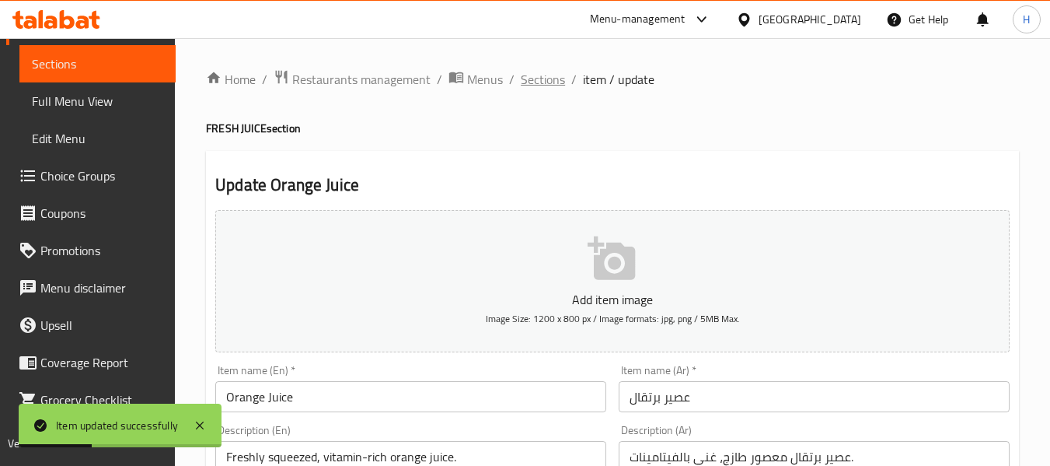
click at [540, 80] on span "Sections" at bounding box center [543, 79] width 44 height 19
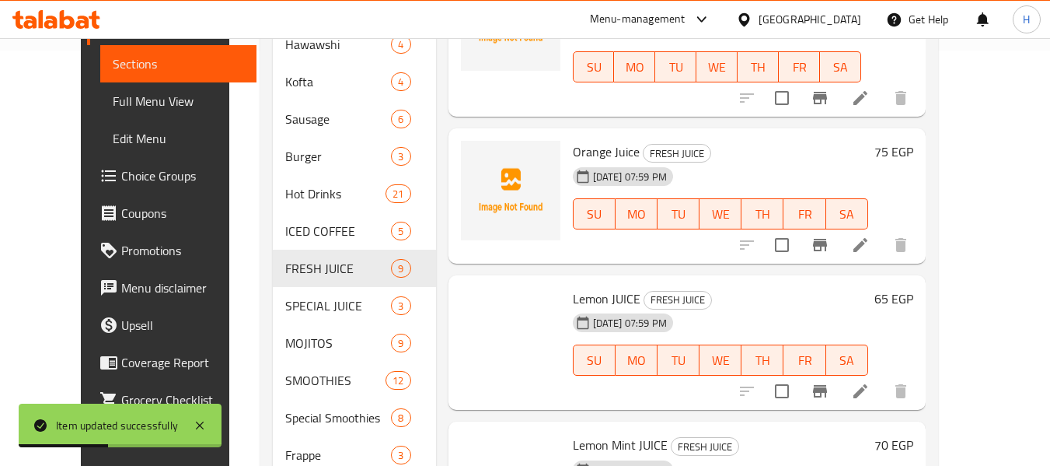
scroll to position [622, 0]
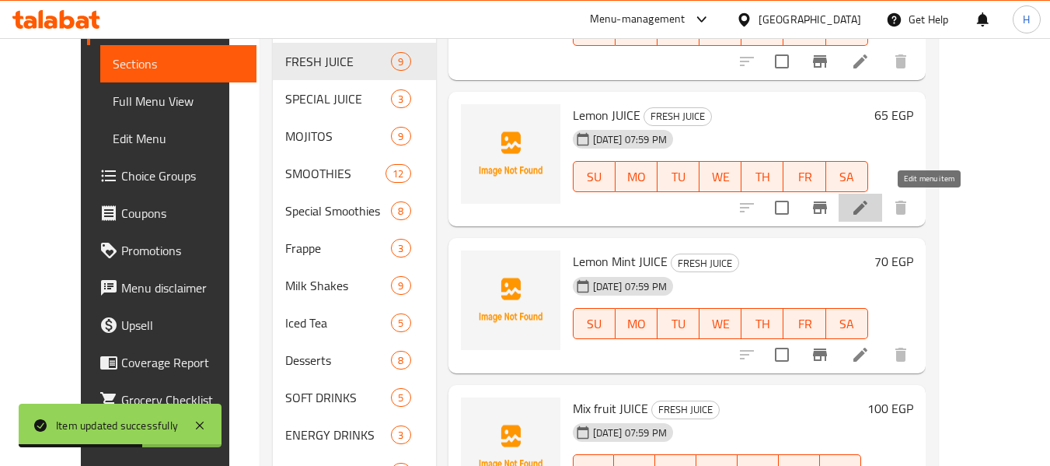
click at [868, 209] on icon at bounding box center [861, 208] width 14 height 14
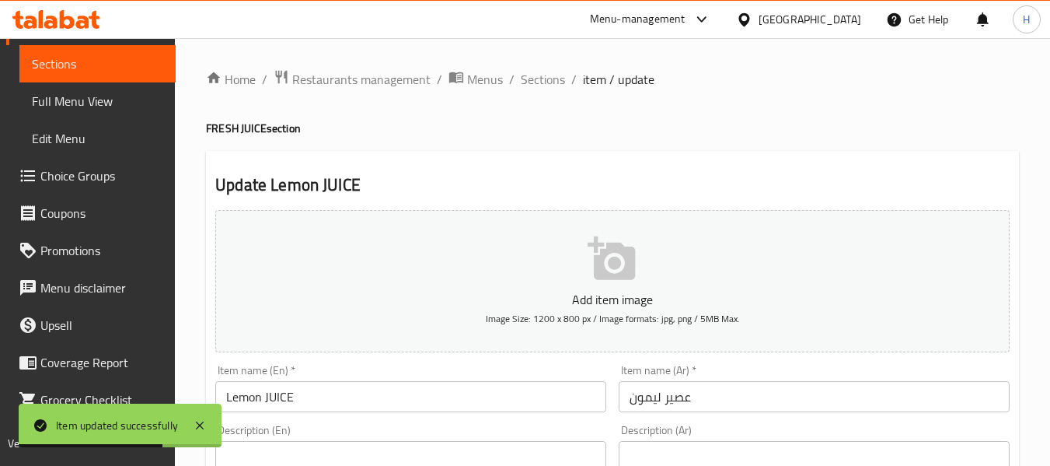
scroll to position [208, 0]
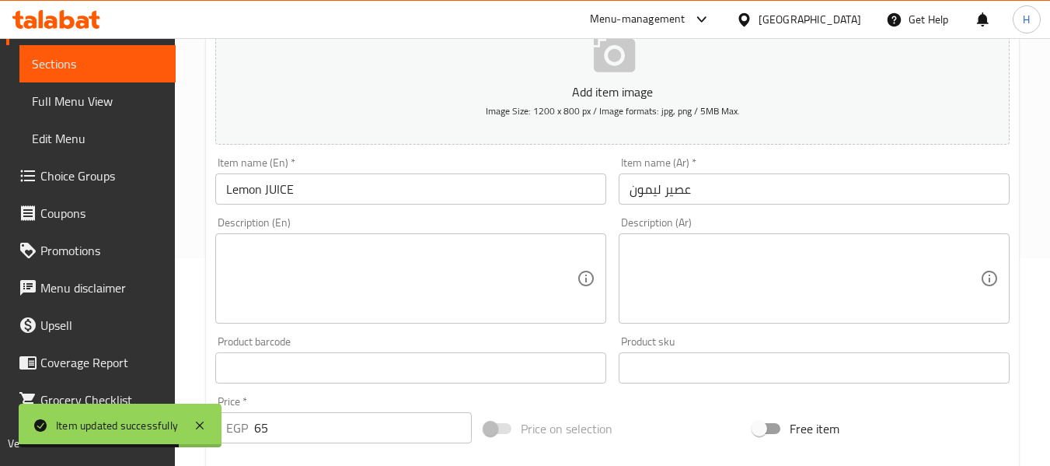
click at [421, 239] on div "Description (En)" at bounding box center [410, 278] width 391 height 90
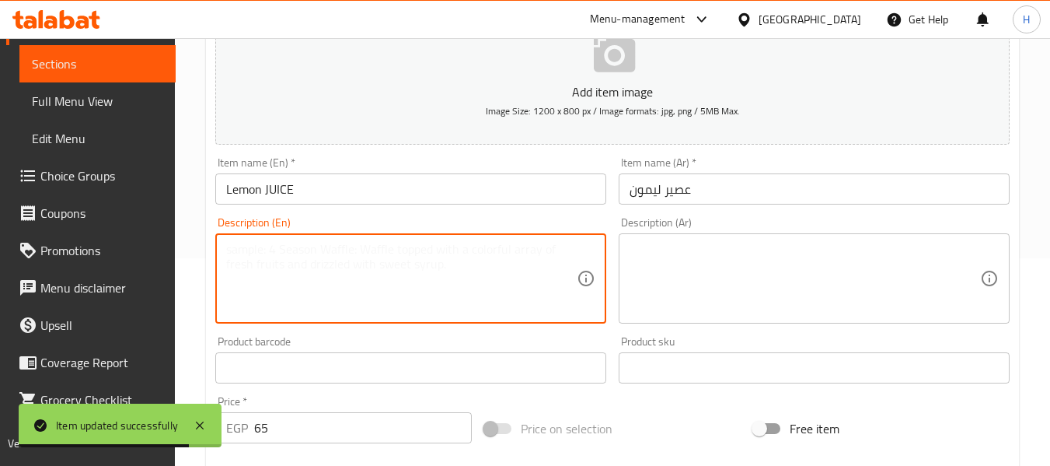
paste textarea "Zesty and refreshing lemon juice."
type textarea "Zesty and refreshing lemon juice."
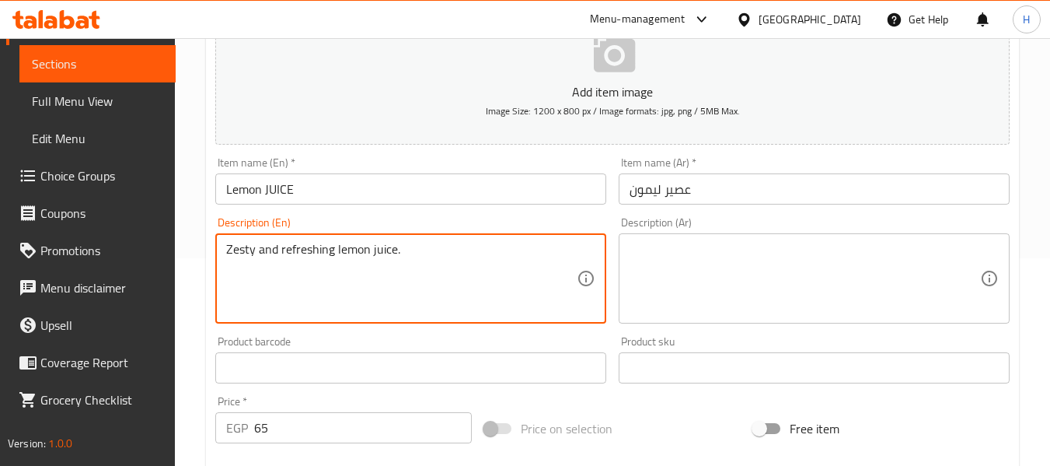
click at [770, 282] on textarea at bounding box center [805, 279] width 351 height 74
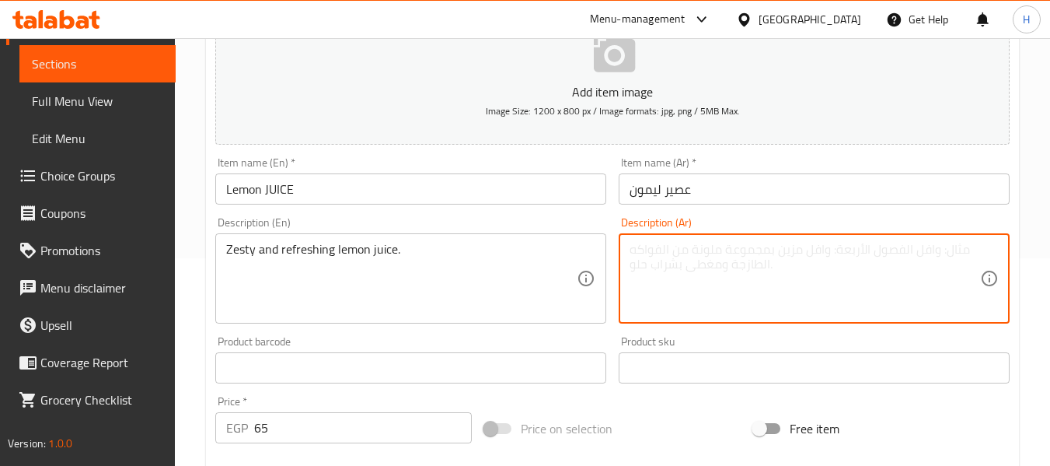
paste textarea "عصير ليمون منعش وزيستي"
type textarea "عصير ليمون منعش وزيستي"
click at [247, 253] on textarea "Zesty and refreshing lemon juice." at bounding box center [401, 279] width 351 height 74
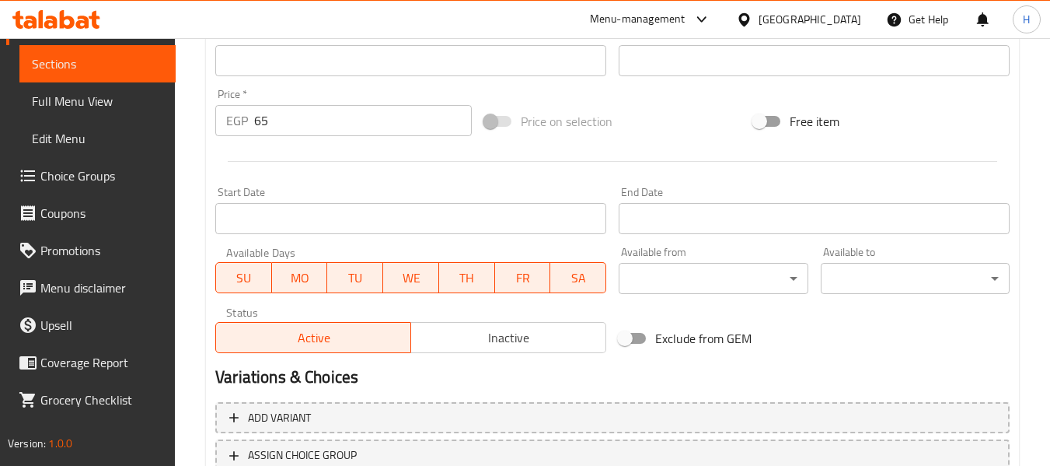
scroll to position [633, 0]
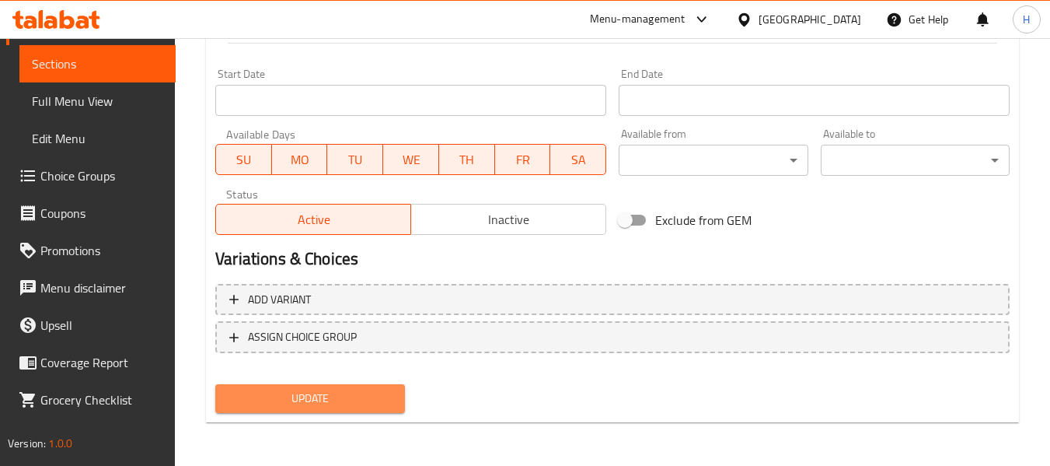
click at [337, 400] on span "Update" at bounding box center [310, 398] width 164 height 19
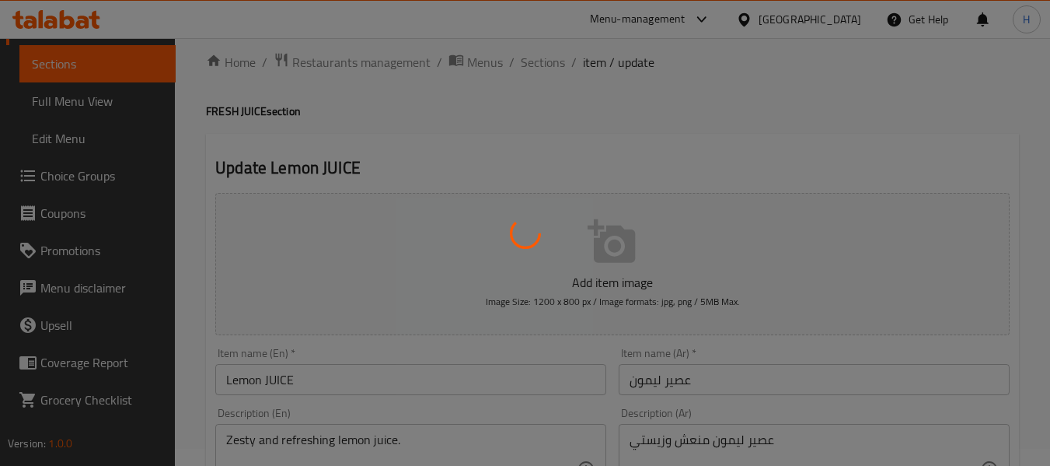
scroll to position [0, 0]
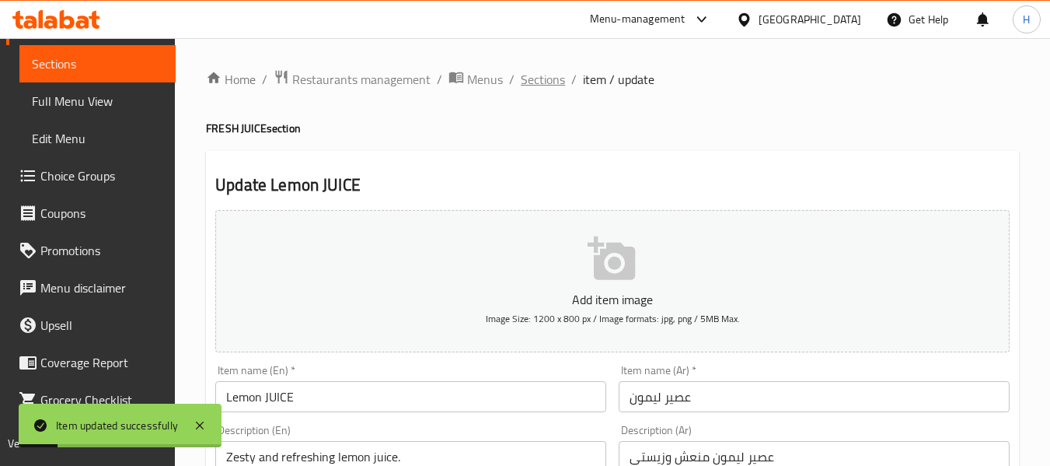
click at [546, 77] on span "Sections" at bounding box center [543, 79] width 44 height 19
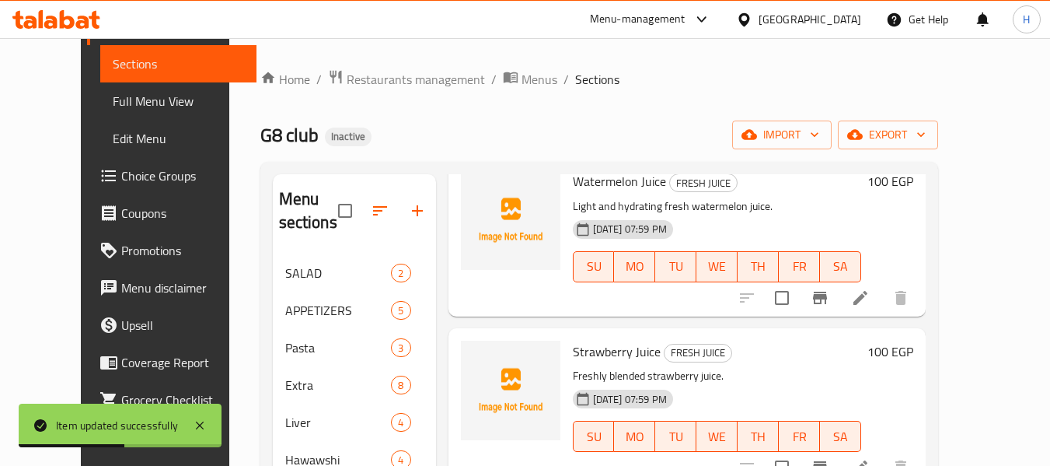
scroll to position [622, 0]
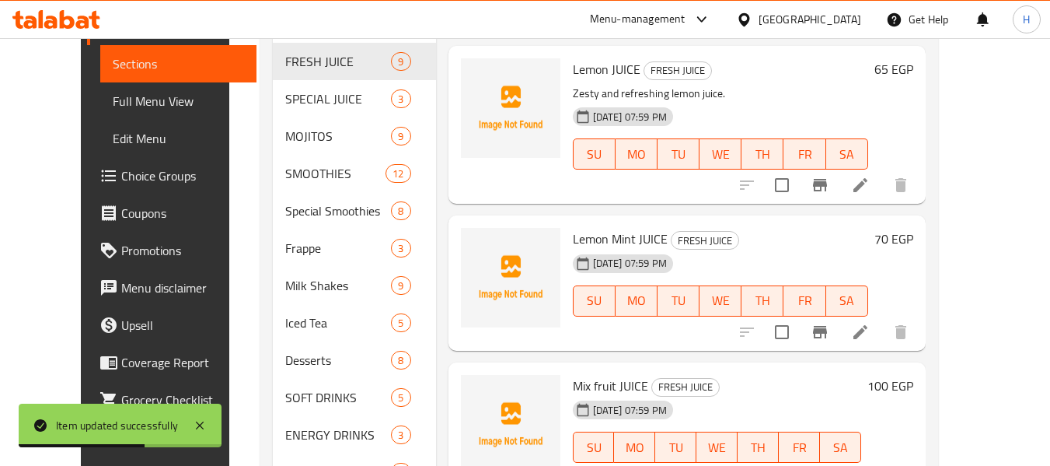
click at [870, 323] on icon at bounding box center [860, 332] width 19 height 19
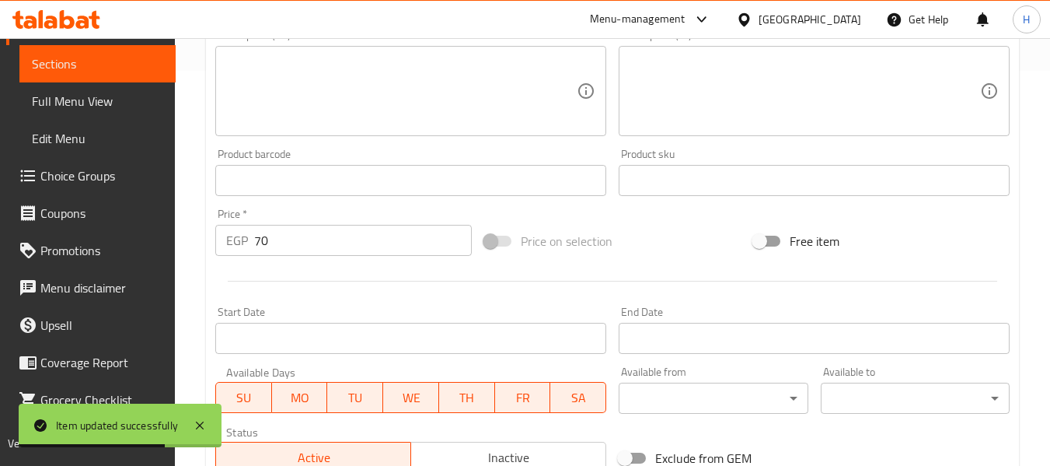
scroll to position [414, 0]
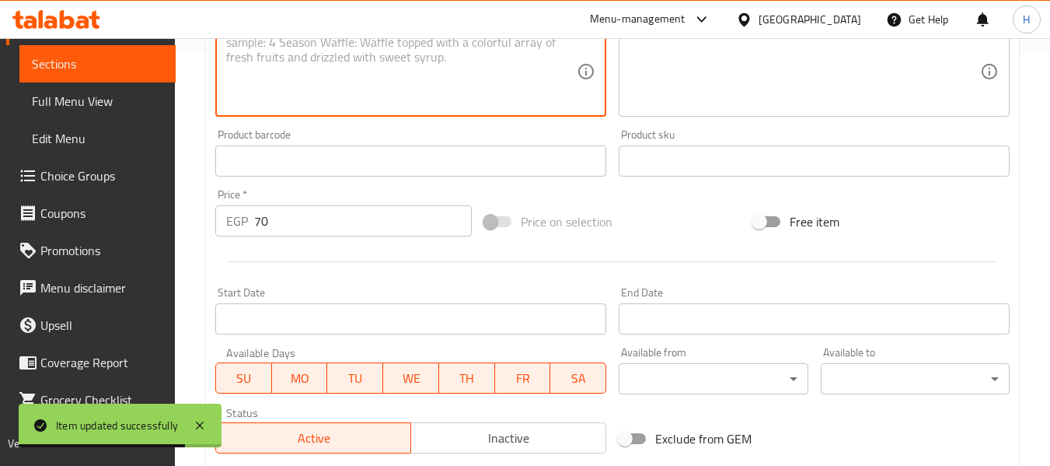
click at [349, 95] on textarea at bounding box center [401, 72] width 351 height 74
paste textarea "Cool and refreshing blend of lemon and fresh mint."
type textarea "Cool and refreshing blend of lemon and fresh mint."
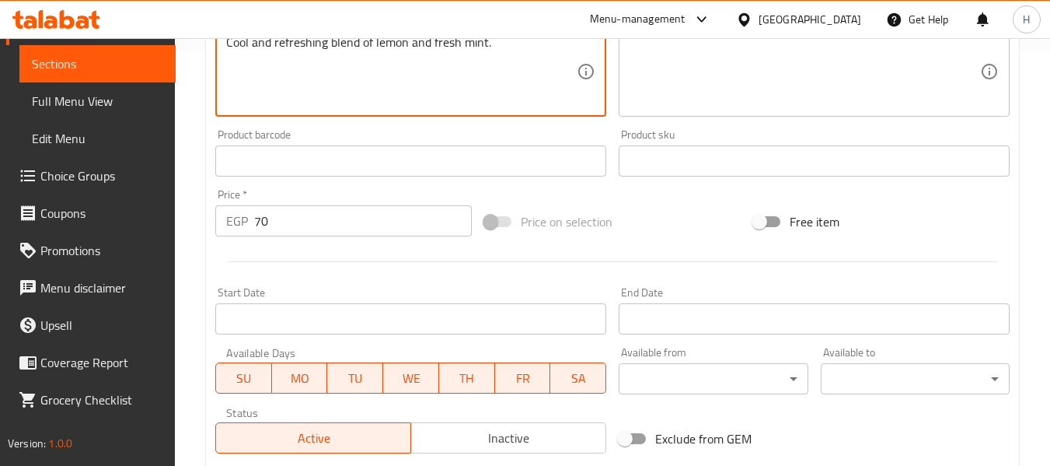
click at [727, 72] on textarea at bounding box center [805, 72] width 351 height 74
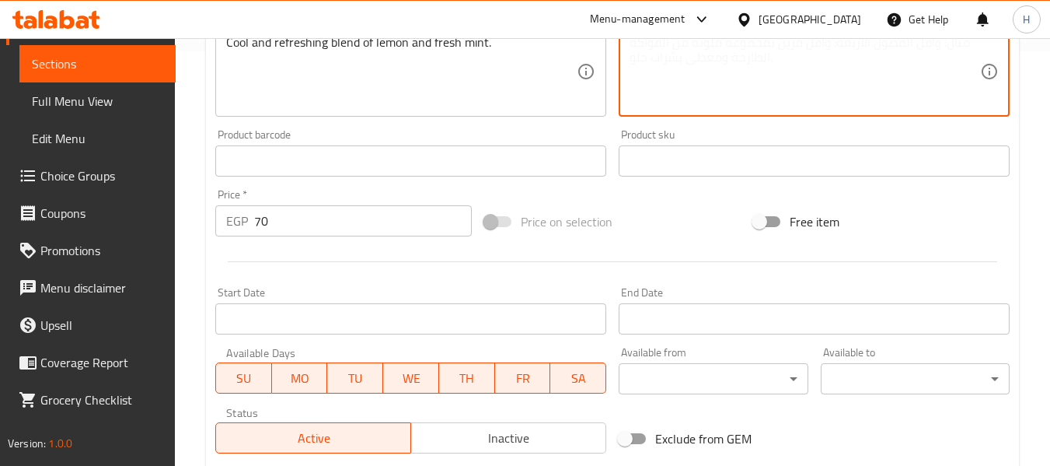
paste textarea "مزيج منعش وبارد من الليمون والنعناع الطازج."
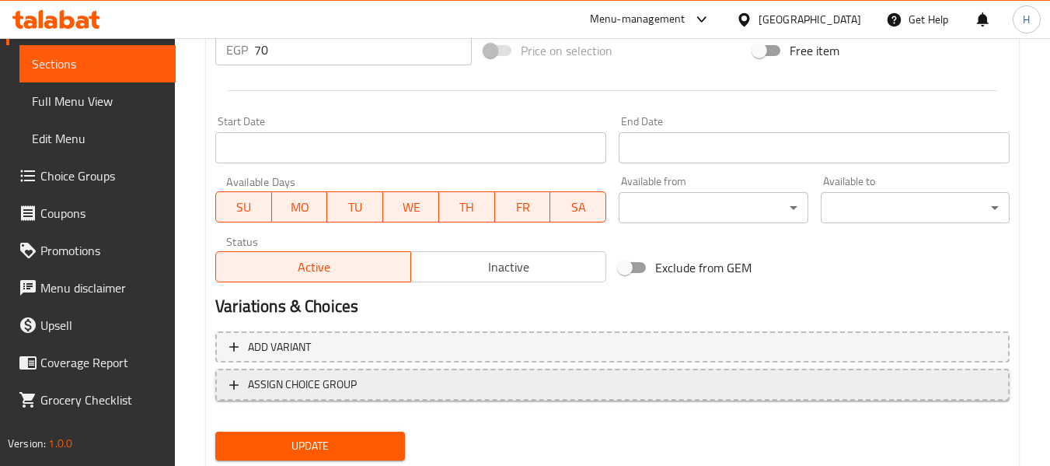
scroll to position [633, 0]
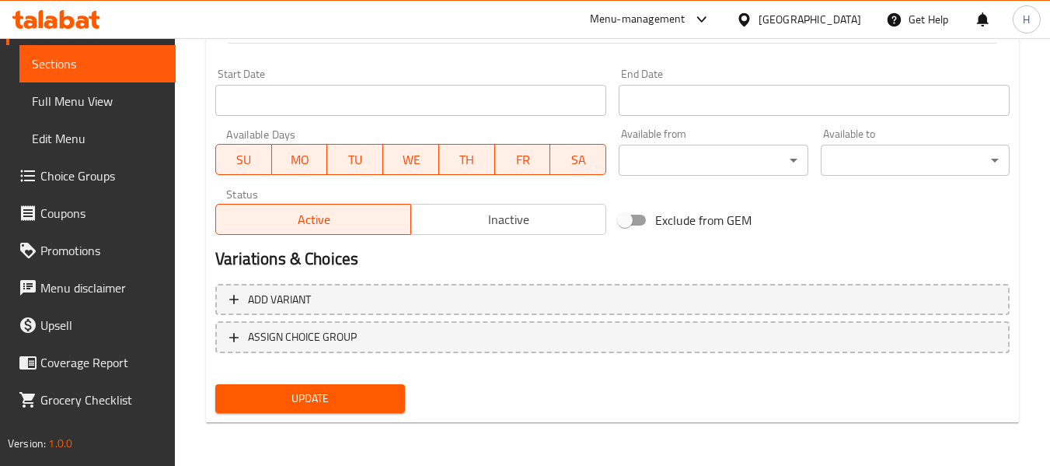
type textarea "مزيج منعش وبارد من الليمون والنعناع الطازج."
click at [361, 390] on span "Update" at bounding box center [310, 398] width 164 height 19
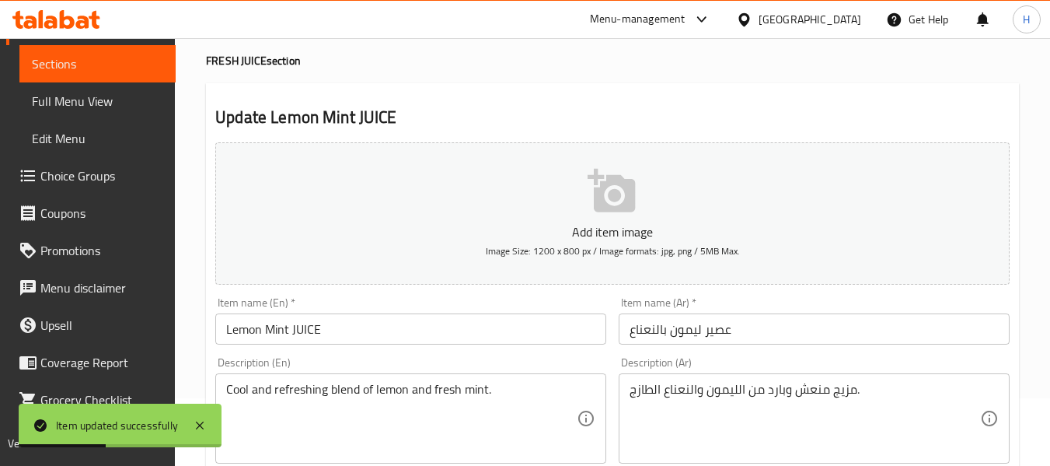
scroll to position [0, 0]
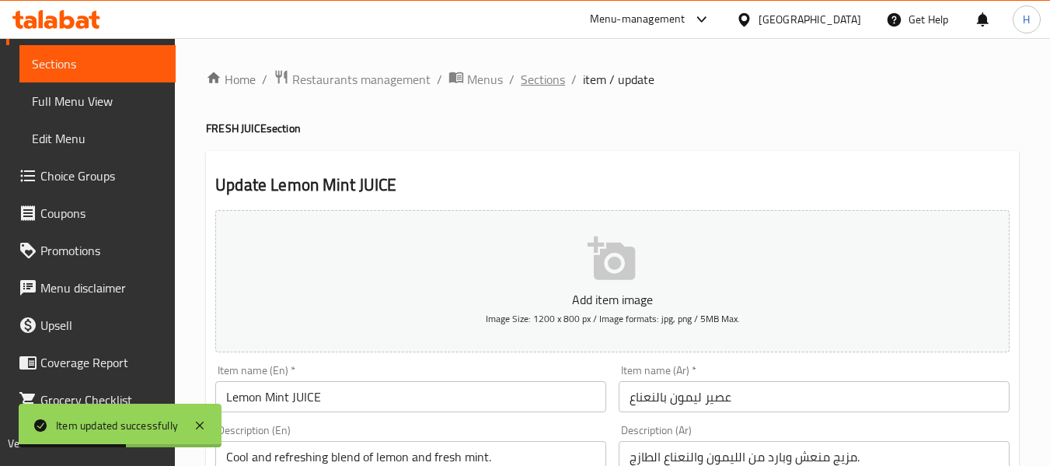
click at [558, 82] on span "Sections" at bounding box center [543, 79] width 44 height 19
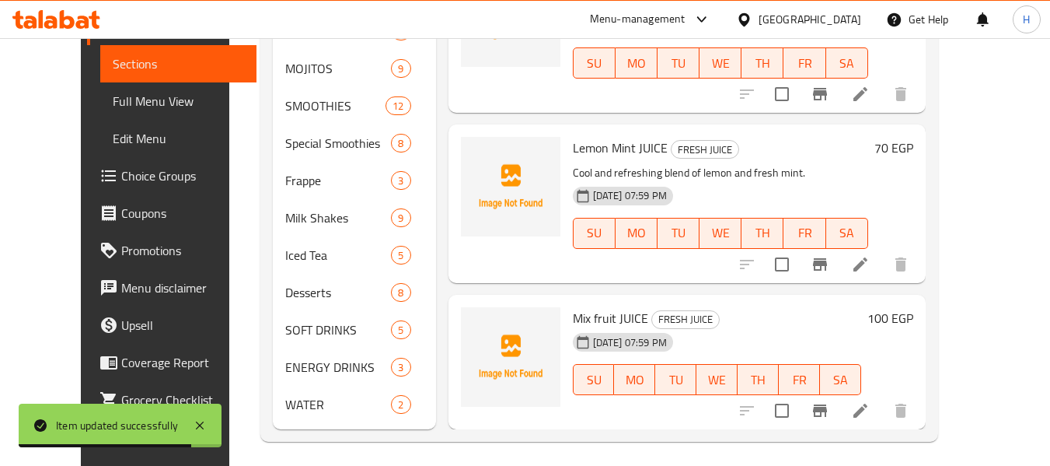
scroll to position [697, 0]
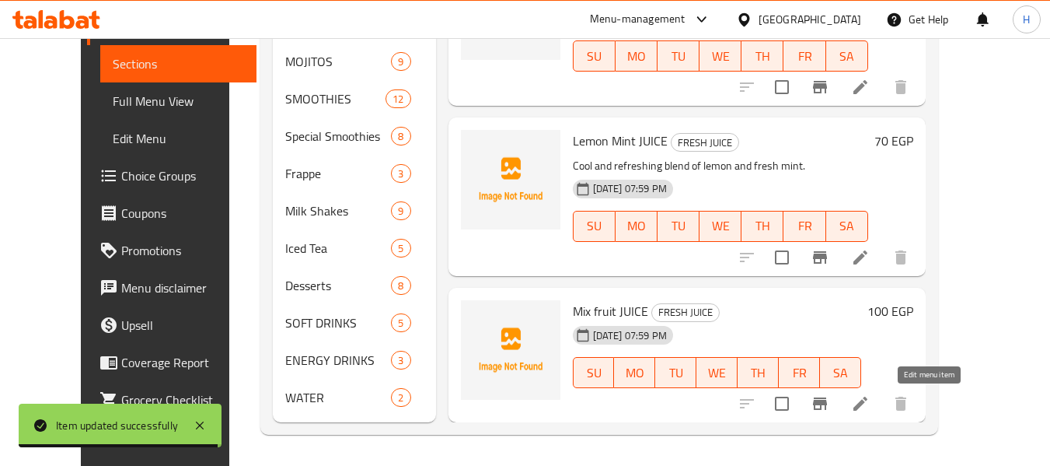
click at [870, 398] on icon at bounding box center [860, 403] width 19 height 19
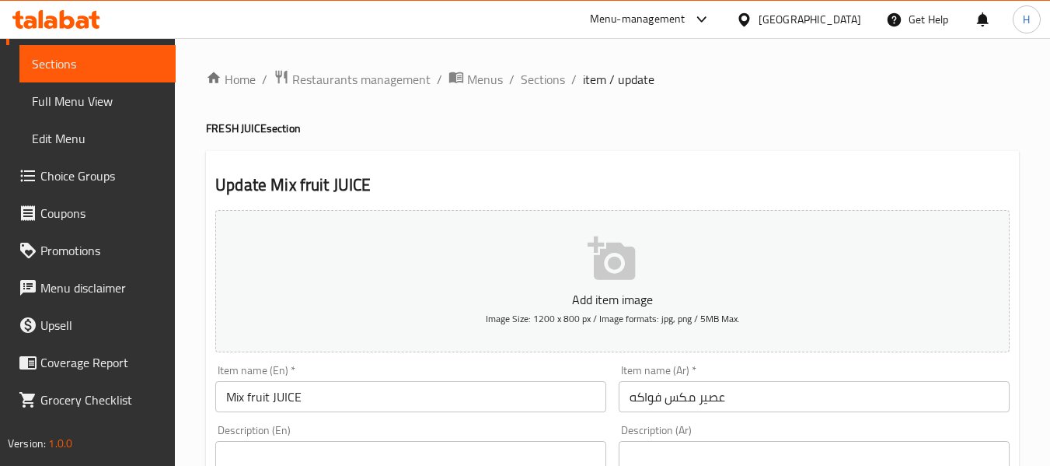
scroll to position [414, 0]
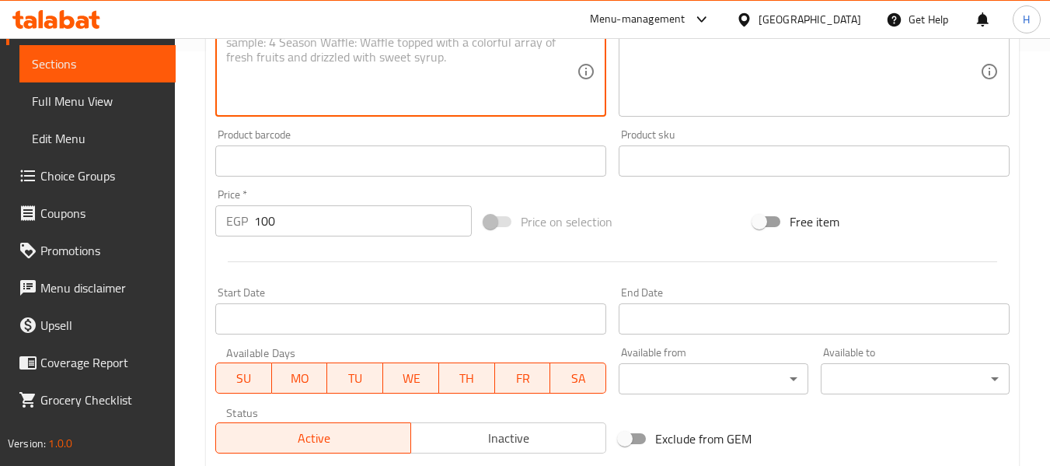
click at [299, 79] on textarea at bounding box center [401, 72] width 351 height 74
paste textarea "Assorted fresh fruits blended into a colorful juice."
type textarea "Assorted fresh fruits blended into a colorful juice."
click at [678, 79] on textarea at bounding box center [805, 72] width 351 height 74
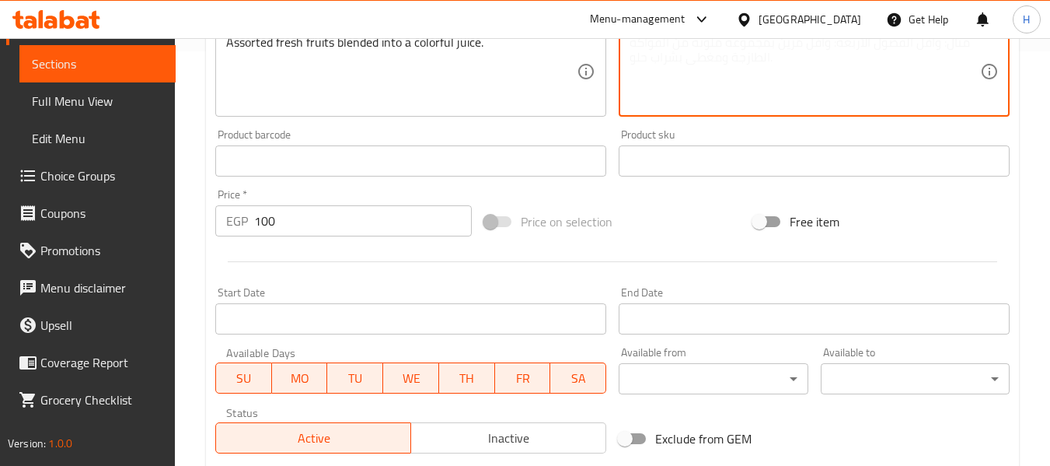
paste textarea "فواكه طازجة متنوعة ممزوجة في عصير ملون."
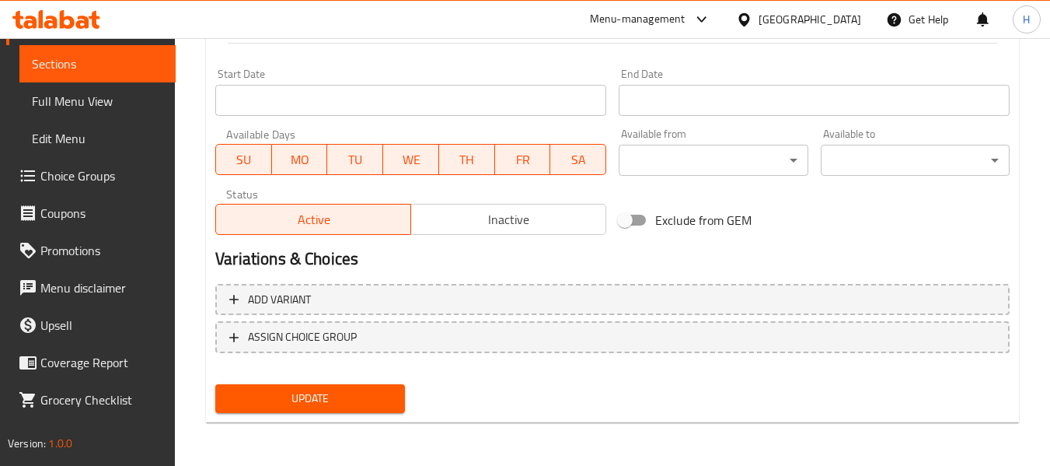
type textarea "فواكه طازجة متنوعة ممزوجة في عصير ملون."
click at [332, 407] on span "Update" at bounding box center [310, 398] width 164 height 19
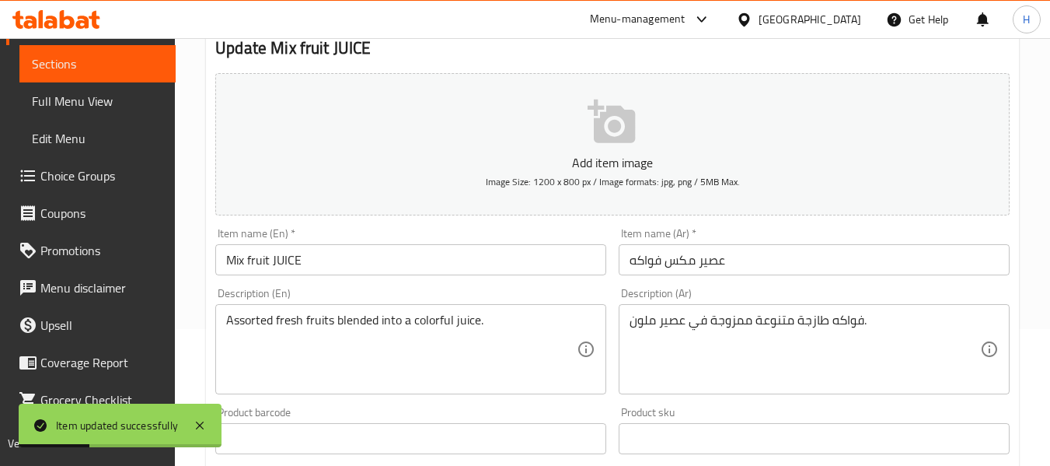
scroll to position [0, 0]
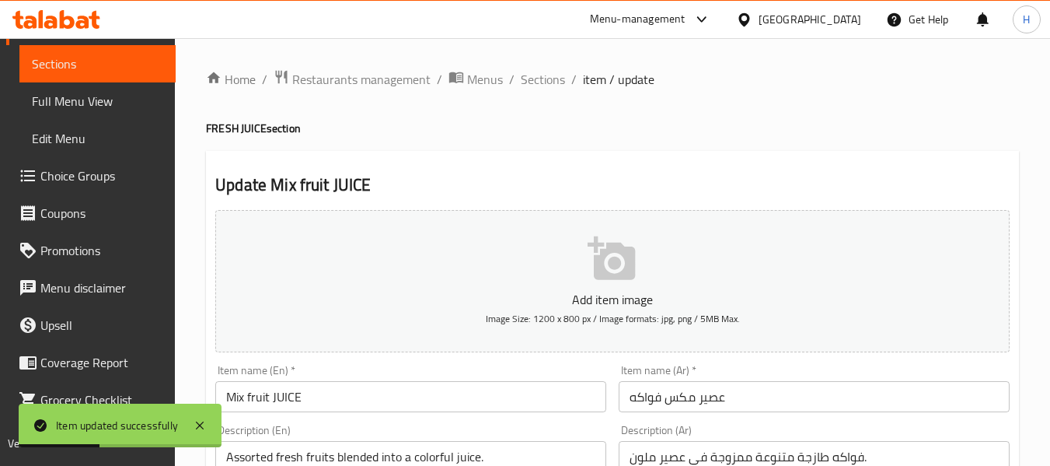
click at [540, 86] on span "Sections" at bounding box center [543, 79] width 44 height 19
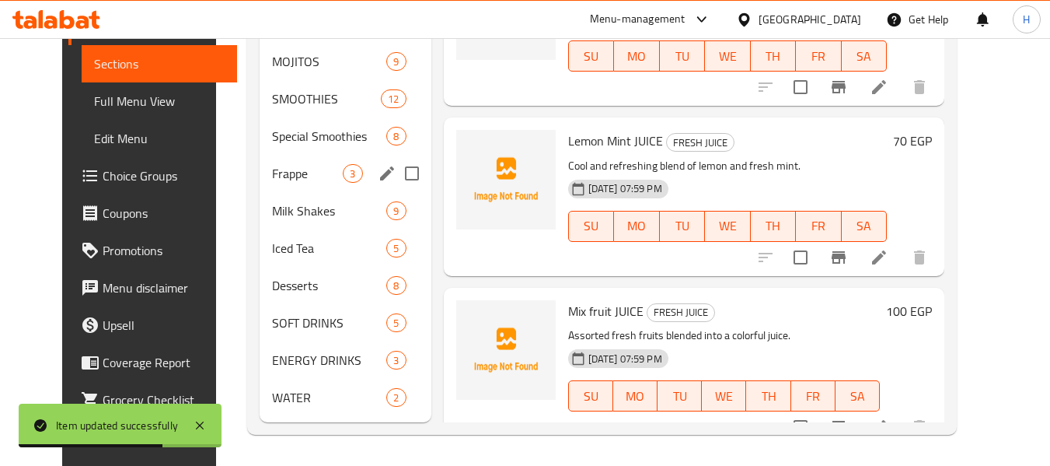
scroll to position [489, 0]
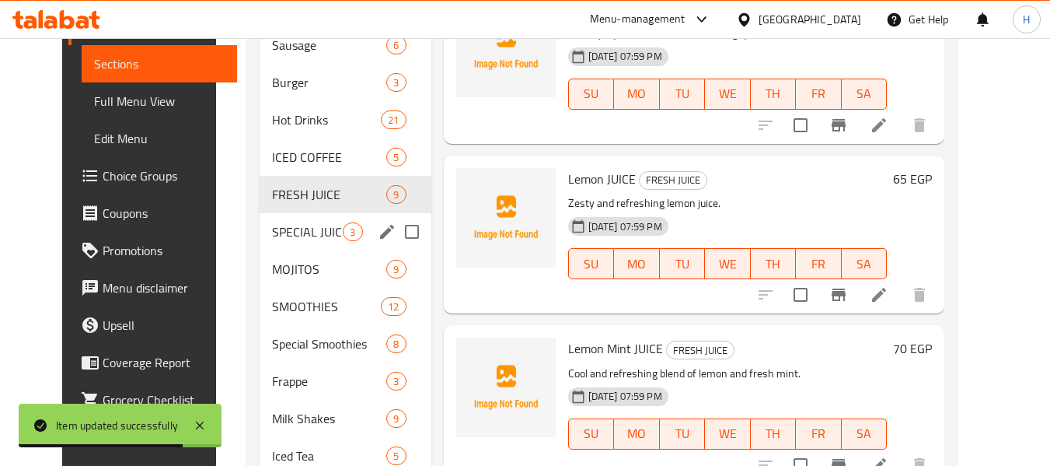
click at [260, 243] on div "SPECIAL JUICE 3" at bounding box center [345, 231] width 171 height 37
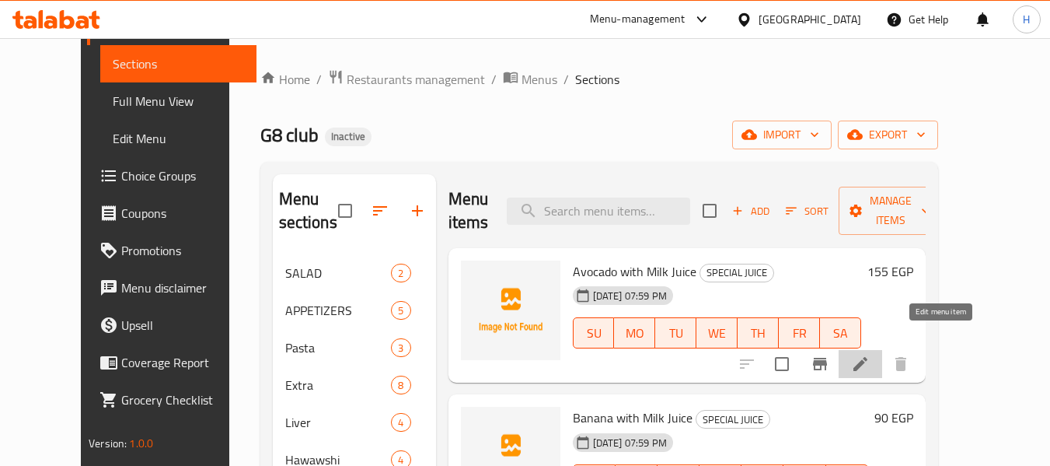
click at [868, 357] on icon at bounding box center [861, 364] width 14 height 14
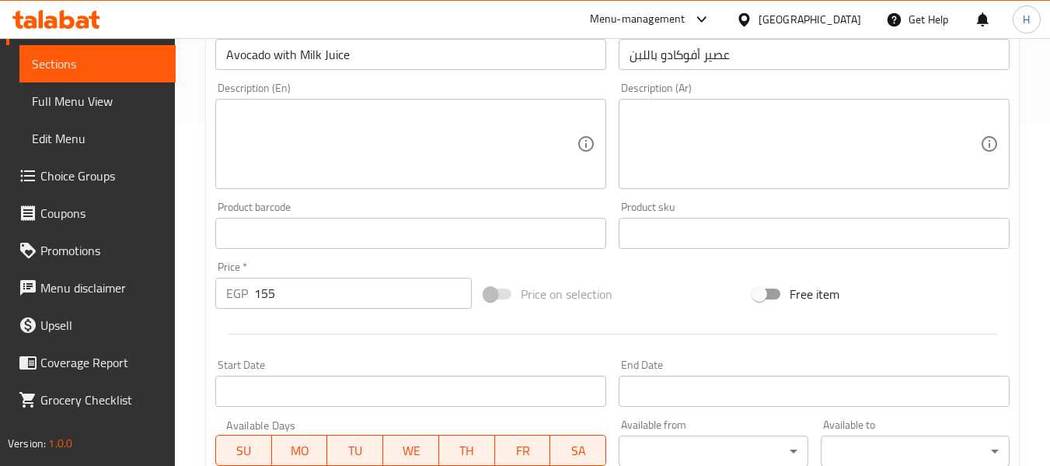
scroll to position [414, 0]
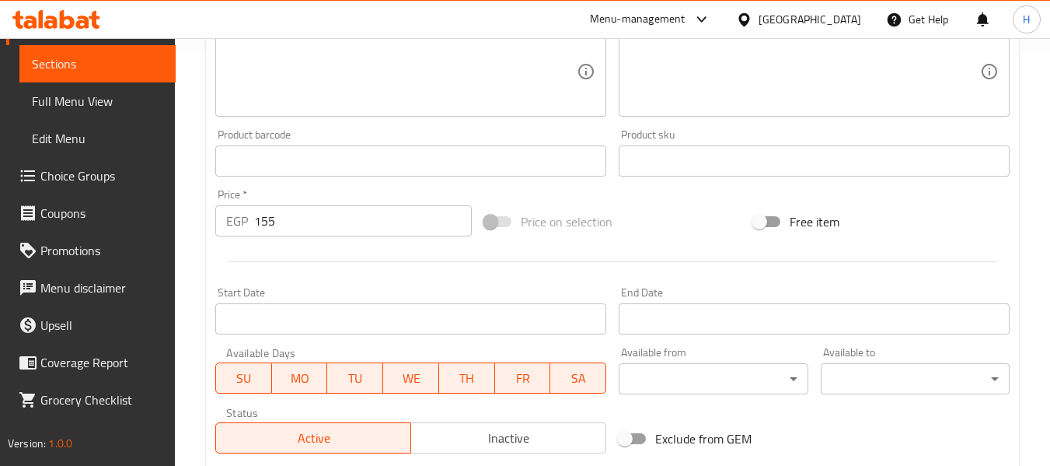
click at [337, 84] on textarea at bounding box center [401, 72] width 351 height 74
paste textarea "Creamy avocado blended with fresh milk."
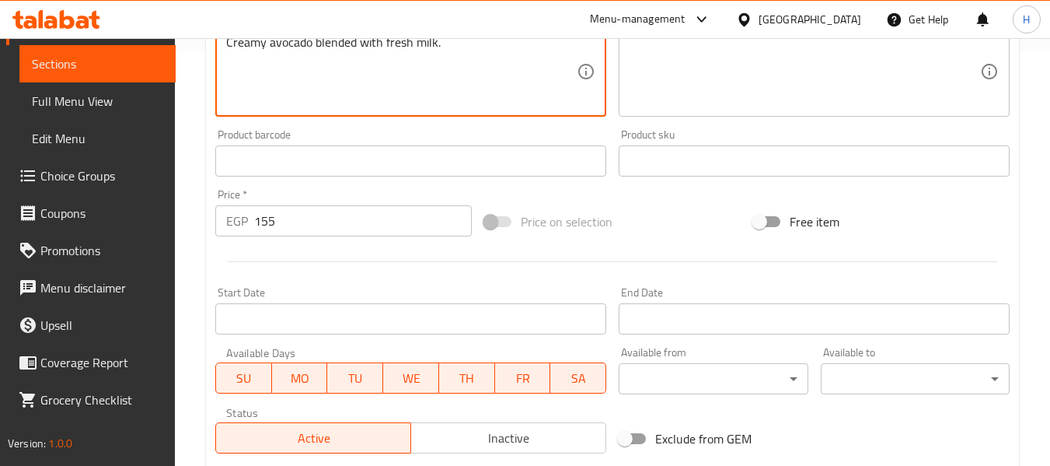
type textarea "Creamy avocado blended with fresh milk."
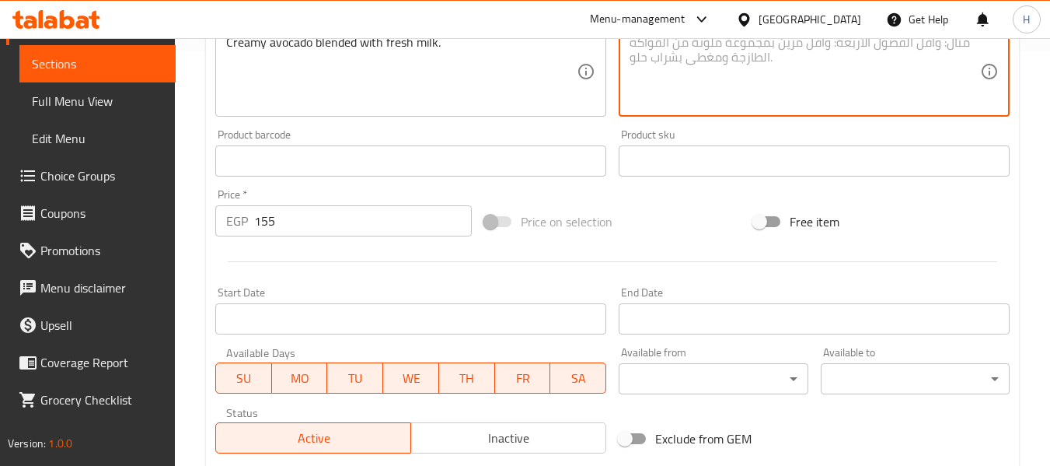
click at [708, 70] on textarea at bounding box center [805, 72] width 351 height 74
paste textarea "أفوكادو كريمي مخلوط مع الحليب الطازج."
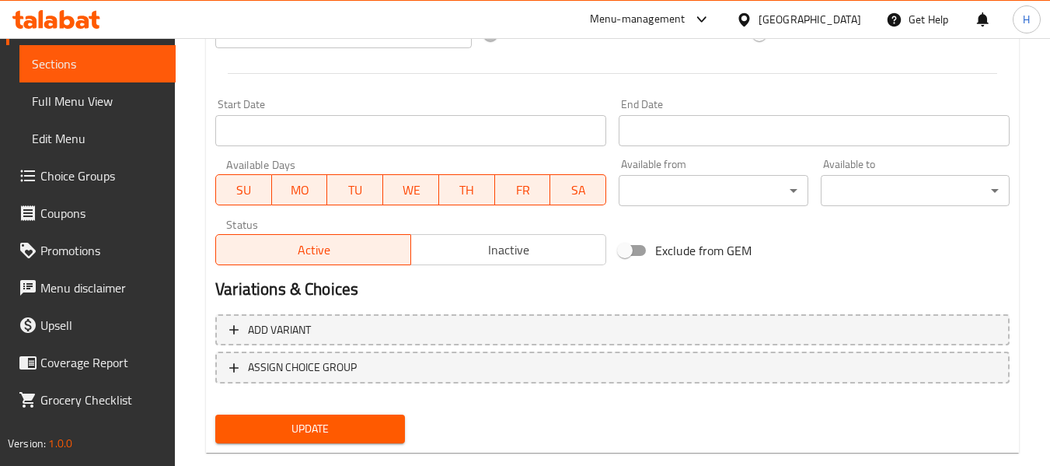
scroll to position [633, 0]
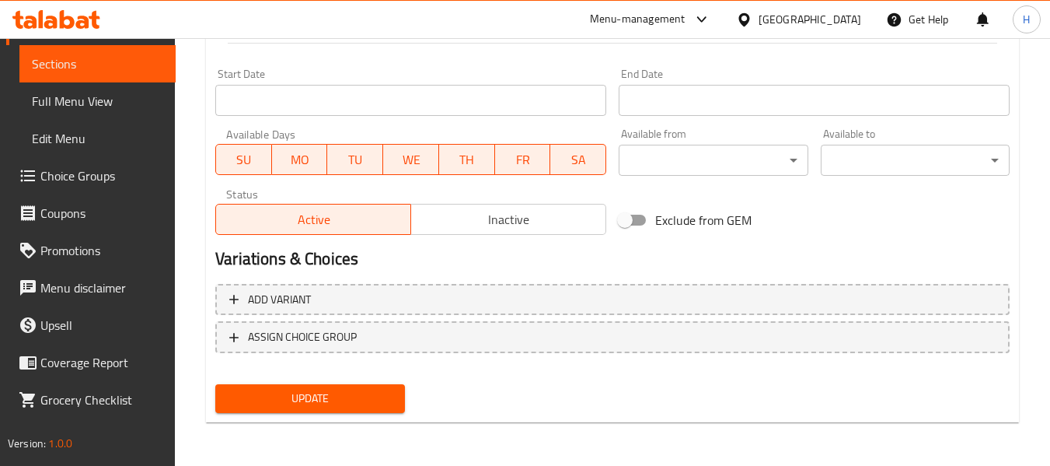
type textarea "أفوكادو كريمي مخلوط مع الحليب الطازج."
click at [327, 390] on span "Update" at bounding box center [310, 398] width 164 height 19
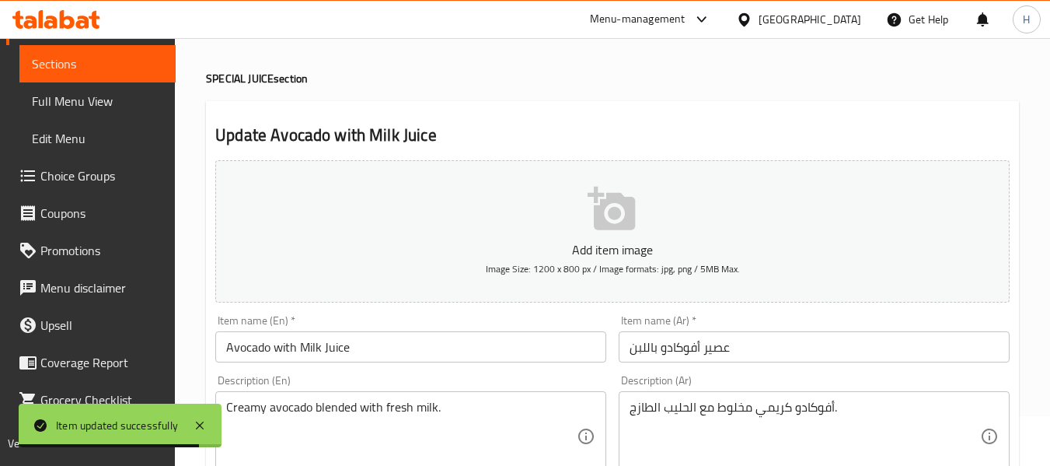
scroll to position [0, 0]
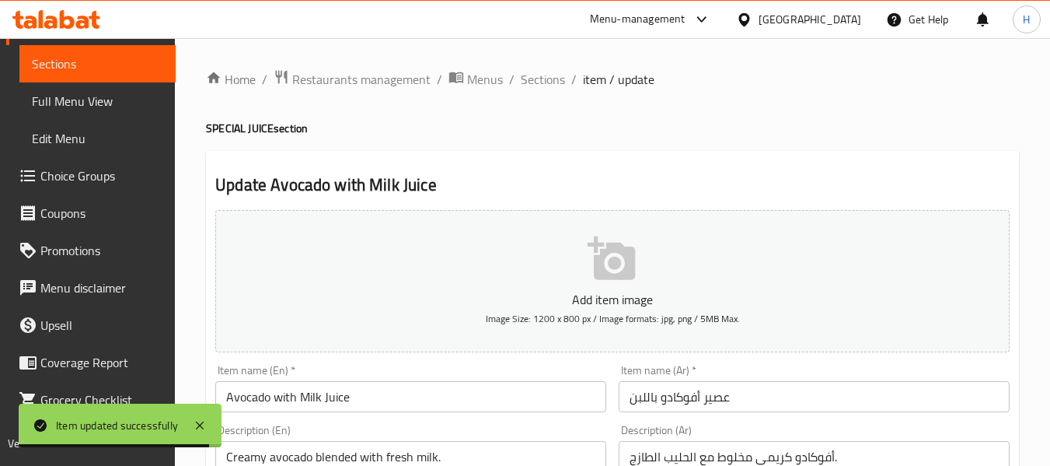
click at [564, 86] on ol "Home / Restaurants management / Menus / Sections / item / update" at bounding box center [612, 79] width 813 height 20
click at [528, 72] on span "Sections" at bounding box center [543, 79] width 44 height 19
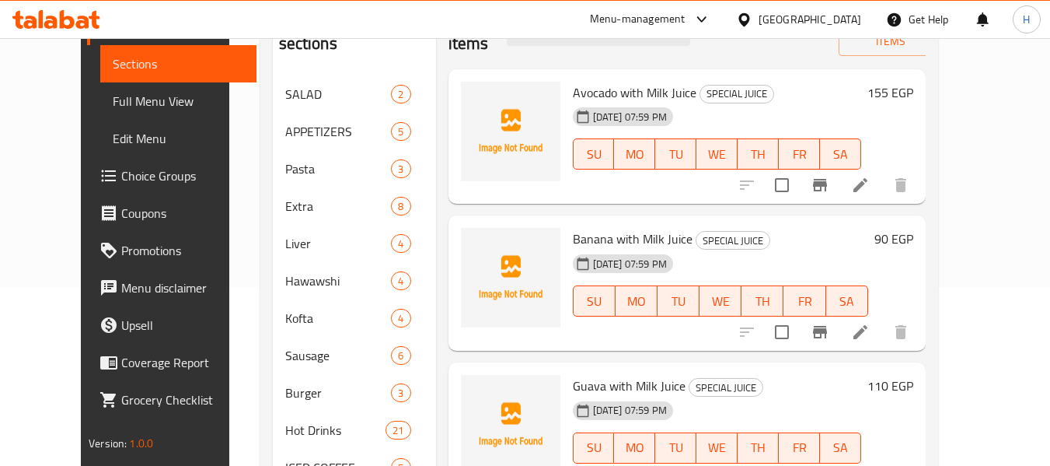
scroll to position [208, 0]
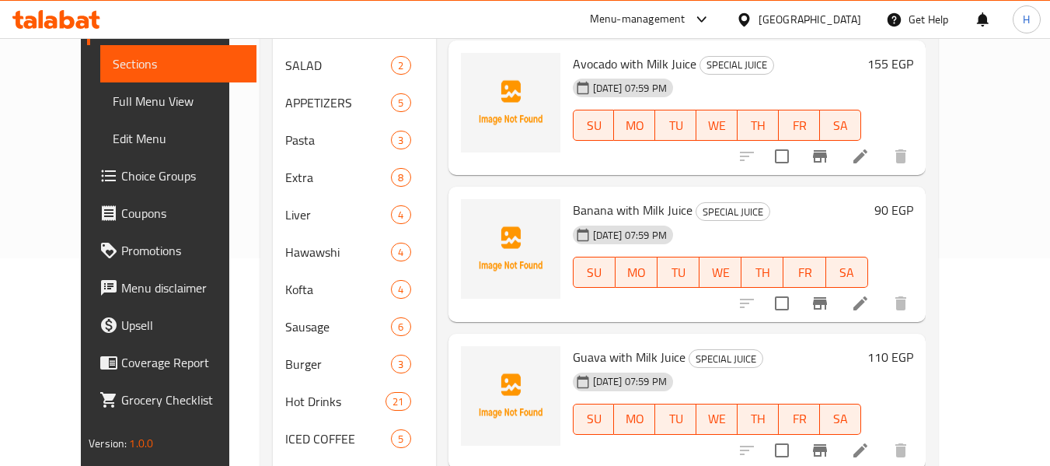
click at [883, 289] on li at bounding box center [861, 303] width 44 height 28
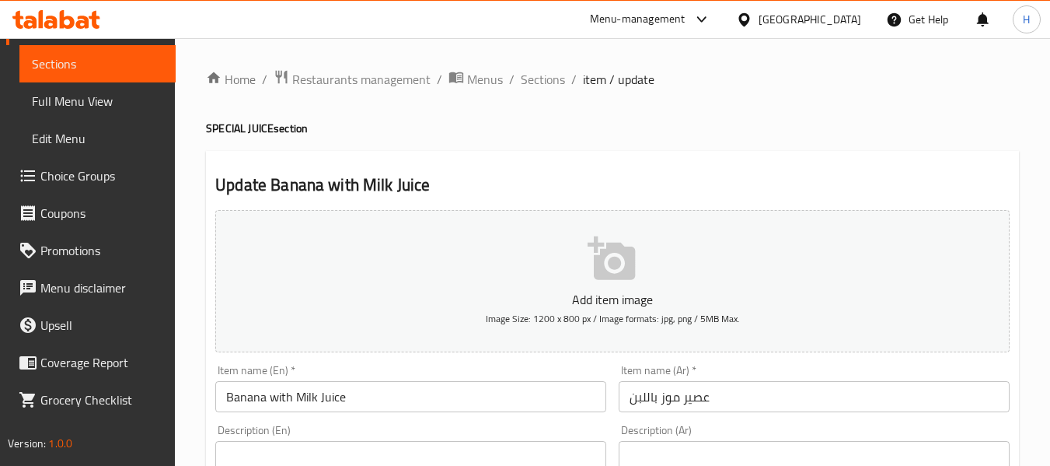
scroll to position [414, 0]
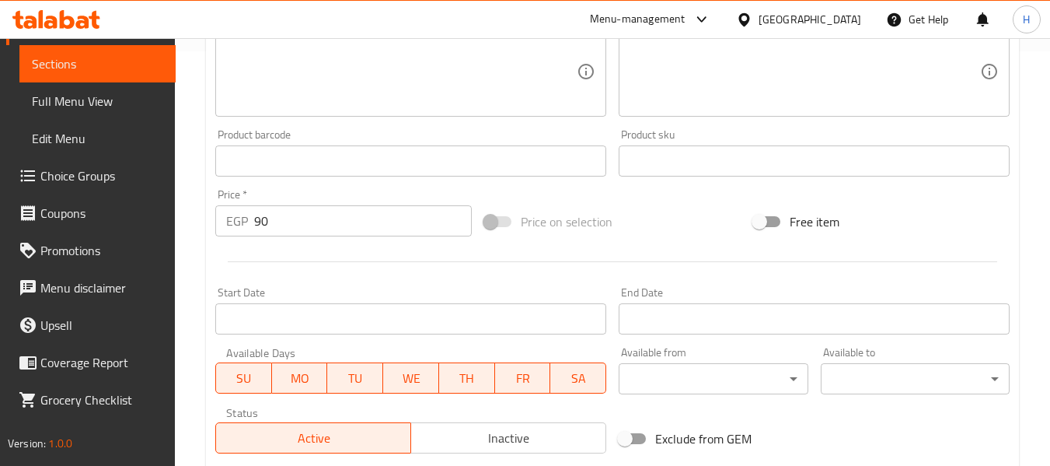
click at [274, 69] on textarea at bounding box center [401, 72] width 351 height 74
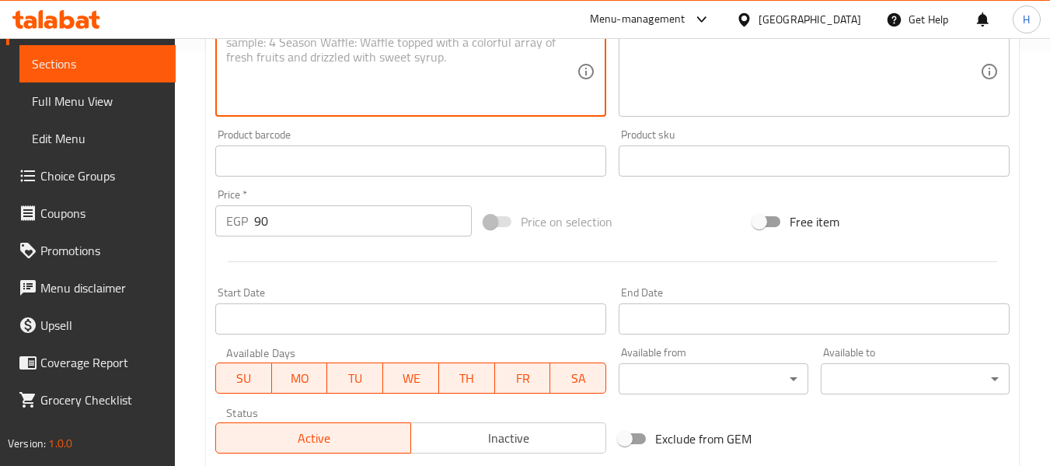
paste textarea "Sweet banana smoothie-style milk drink."
type textarea "Sweet banana smoothie-style milk drink."
click at [730, 85] on textarea at bounding box center [805, 72] width 351 height 74
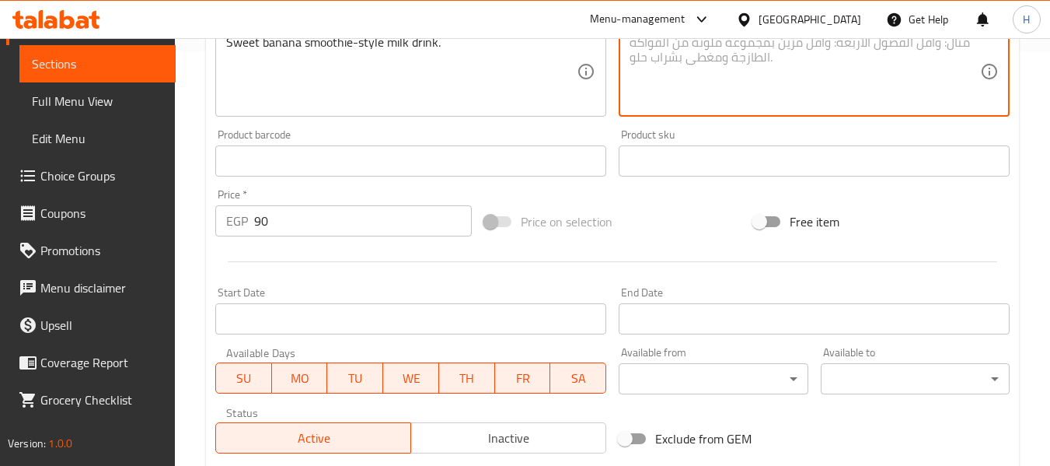
paste textarea "مشروب حليب الموز الحلو على طراز السموذي."
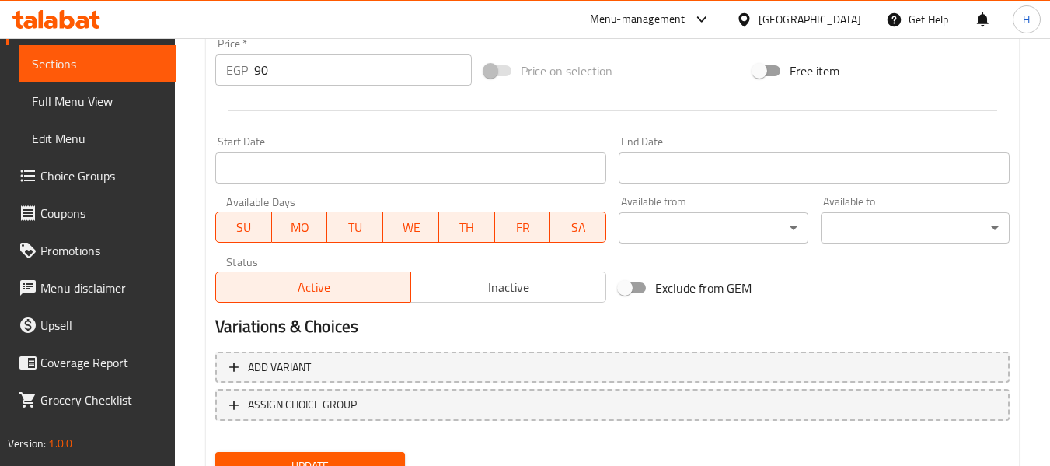
scroll to position [633, 0]
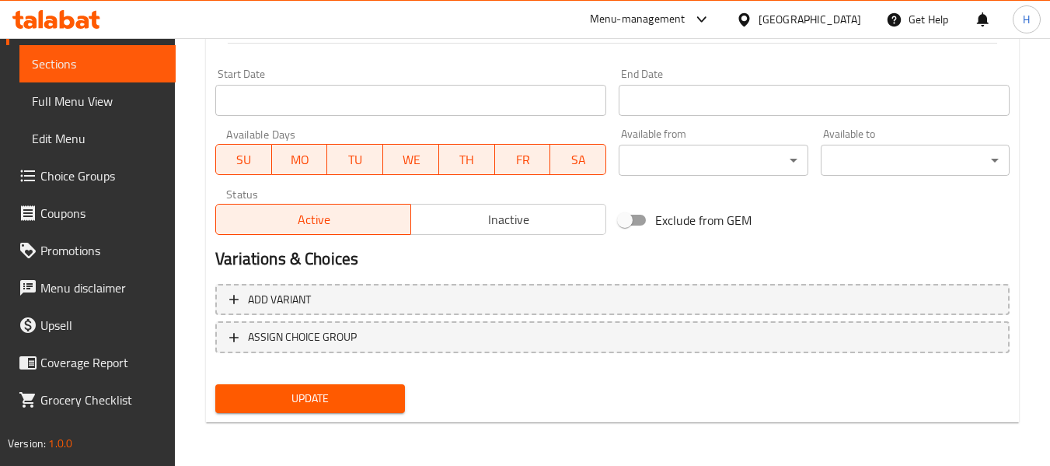
type textarea "مشروب حليب الموز الحلو على طراز السموذي."
click at [370, 407] on span "Update" at bounding box center [310, 398] width 164 height 19
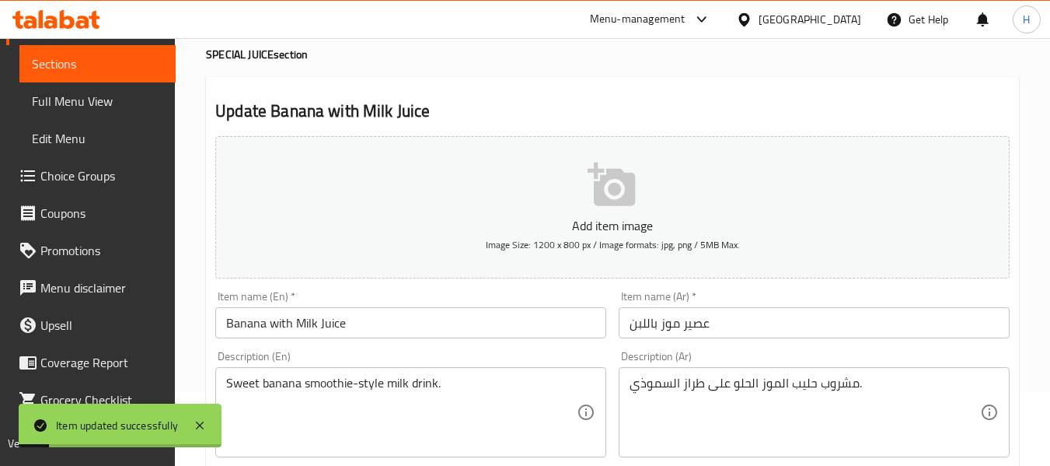
scroll to position [0, 0]
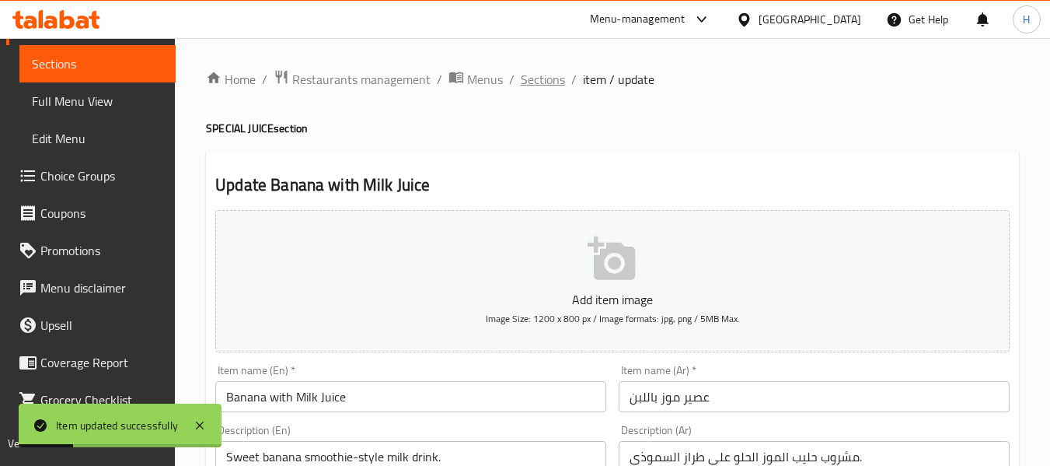
click at [527, 73] on span "Sections" at bounding box center [543, 79] width 44 height 19
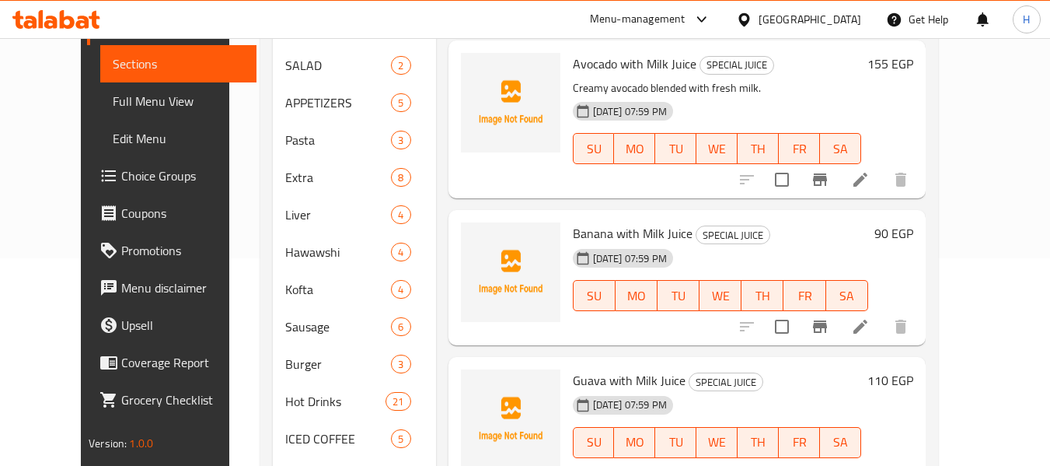
scroll to position [414, 0]
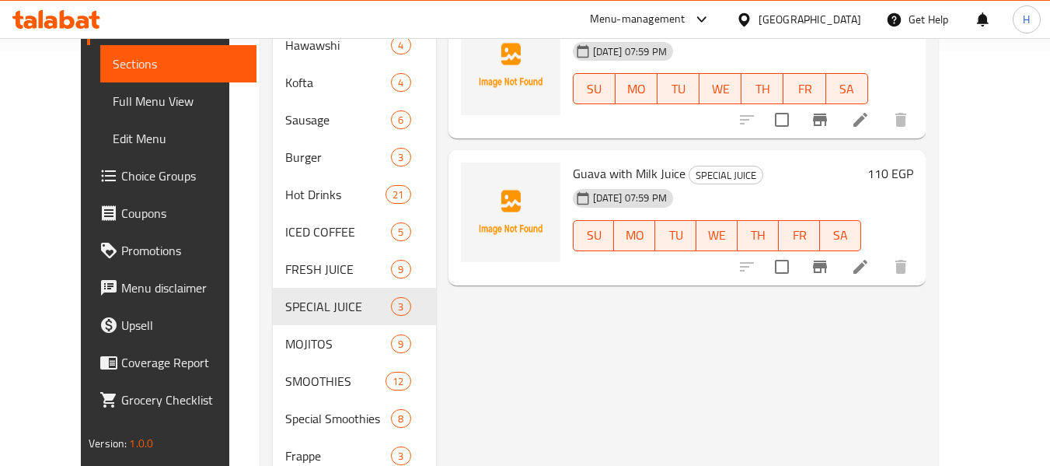
click at [883, 253] on li at bounding box center [861, 267] width 44 height 28
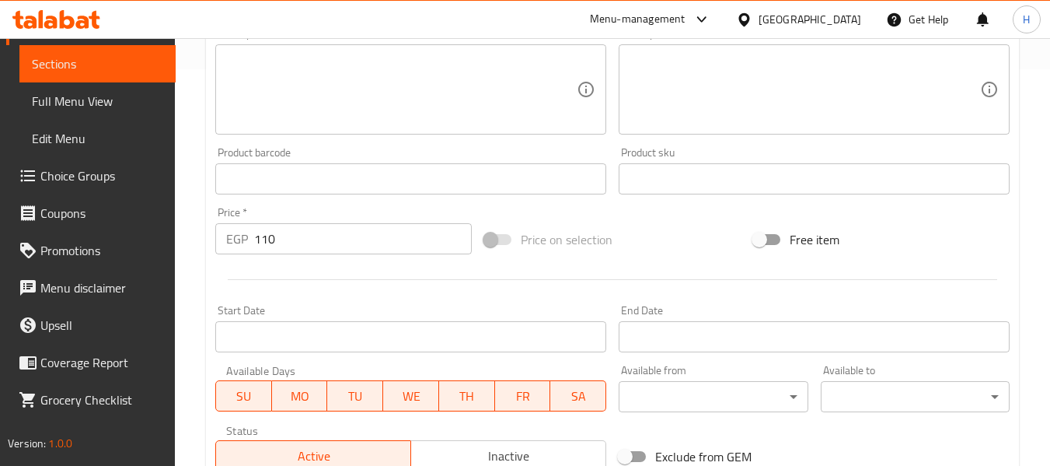
scroll to position [414, 0]
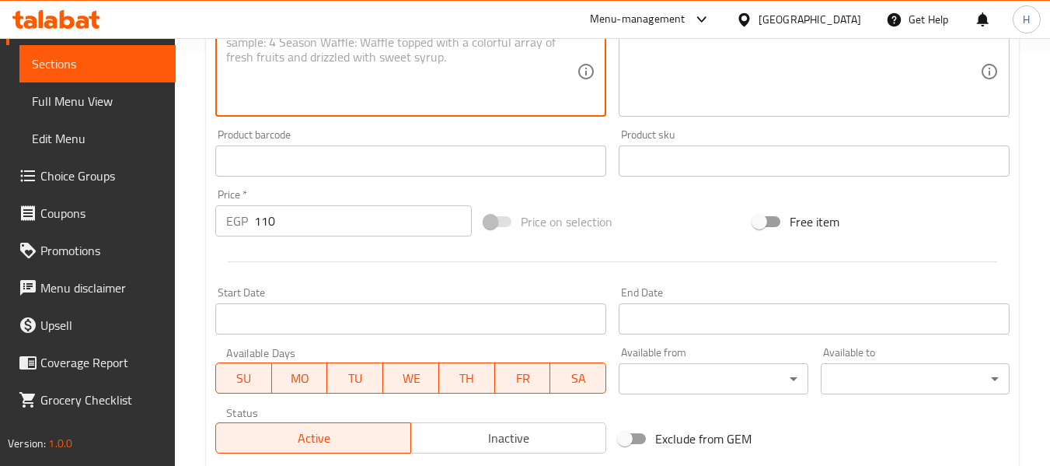
click at [288, 79] on textarea at bounding box center [401, 72] width 351 height 74
paste textarea "Smooth guava drink with fresh milk."
type textarea "Smooth guava drink with fresh milk."
click at [869, 58] on textarea at bounding box center [805, 72] width 351 height 74
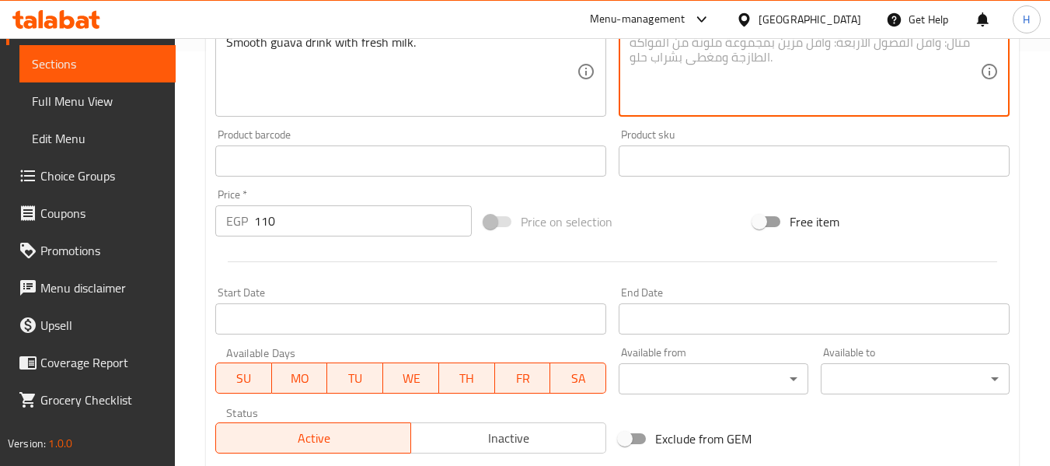
paste textarea "مشروب جوافة ناعم مع حليب طازج"
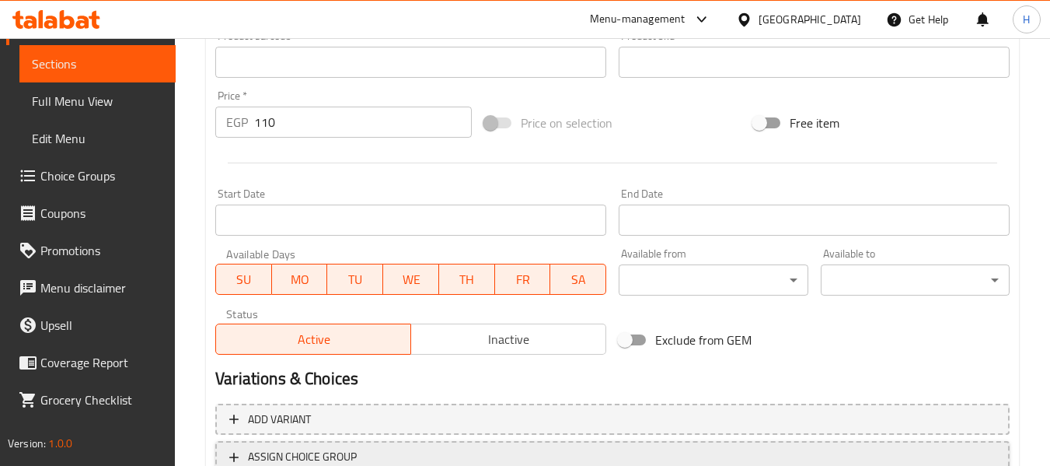
scroll to position [633, 0]
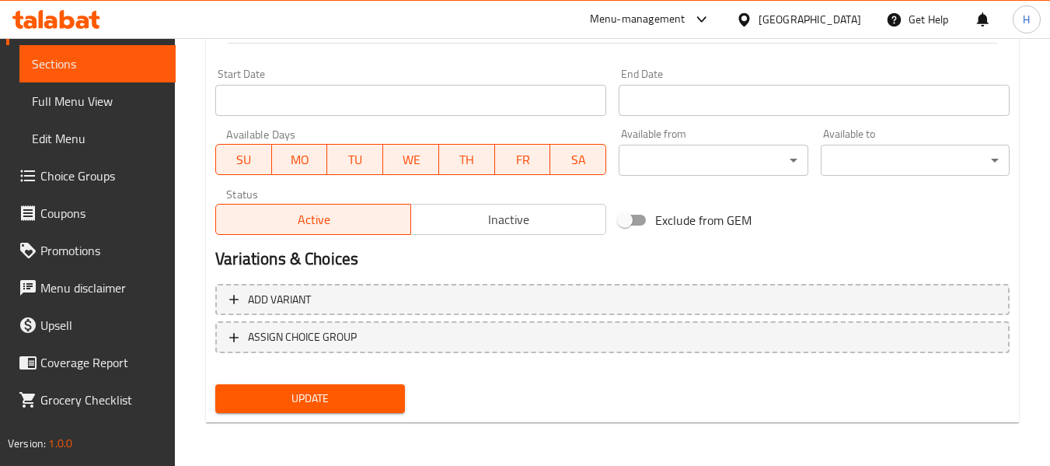
type textarea "مشروب جوافة ناعم مع حليب طازج"
click at [376, 403] on span "Update" at bounding box center [310, 398] width 164 height 19
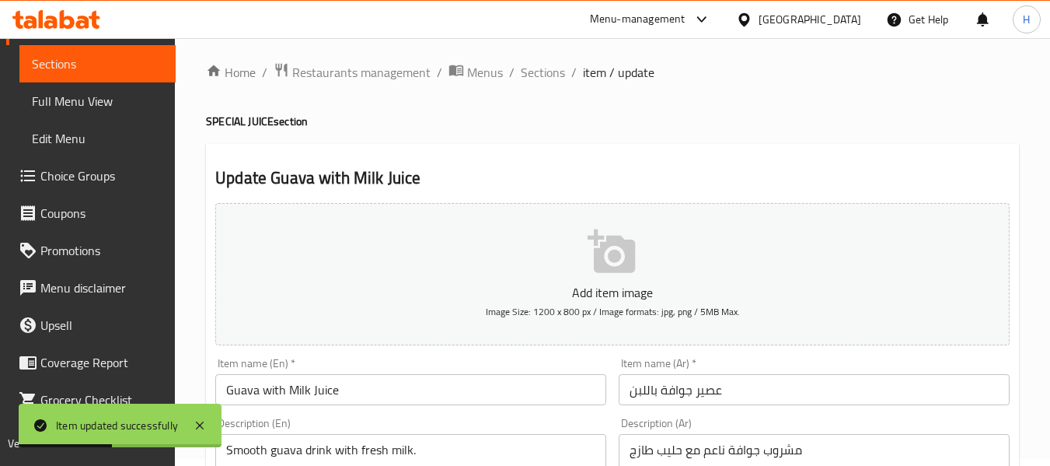
scroll to position [0, 0]
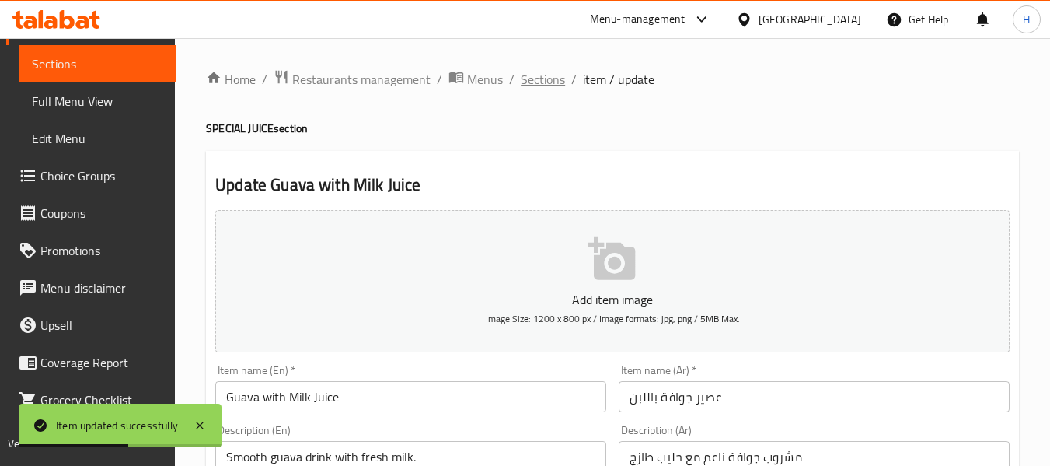
click at [540, 71] on span "Sections" at bounding box center [543, 79] width 44 height 19
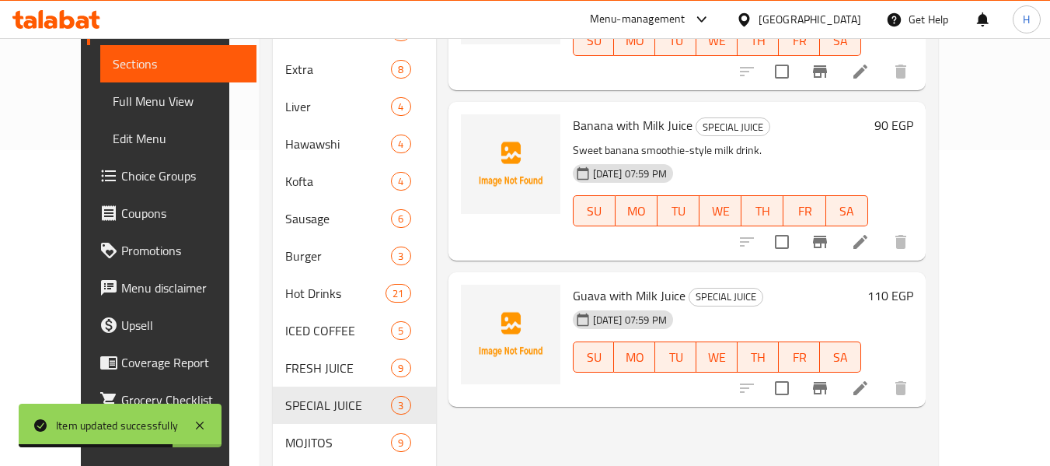
scroll to position [414, 0]
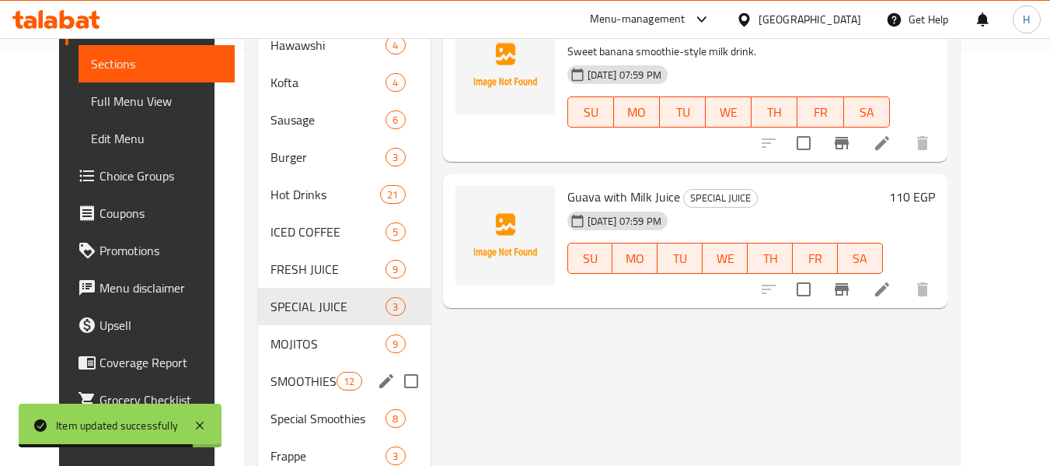
click at [297, 359] on div "MOJITOS 9" at bounding box center [344, 343] width 173 height 37
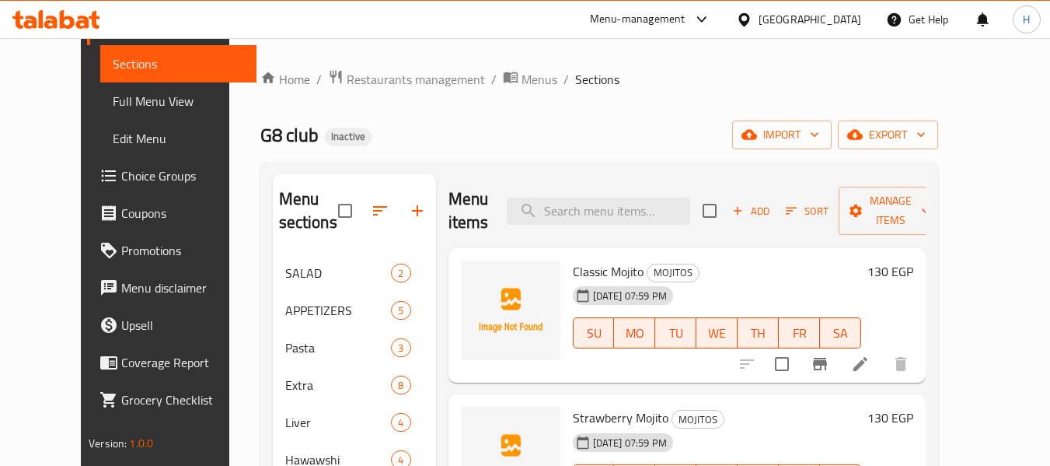
click at [883, 365] on li at bounding box center [861, 364] width 44 height 28
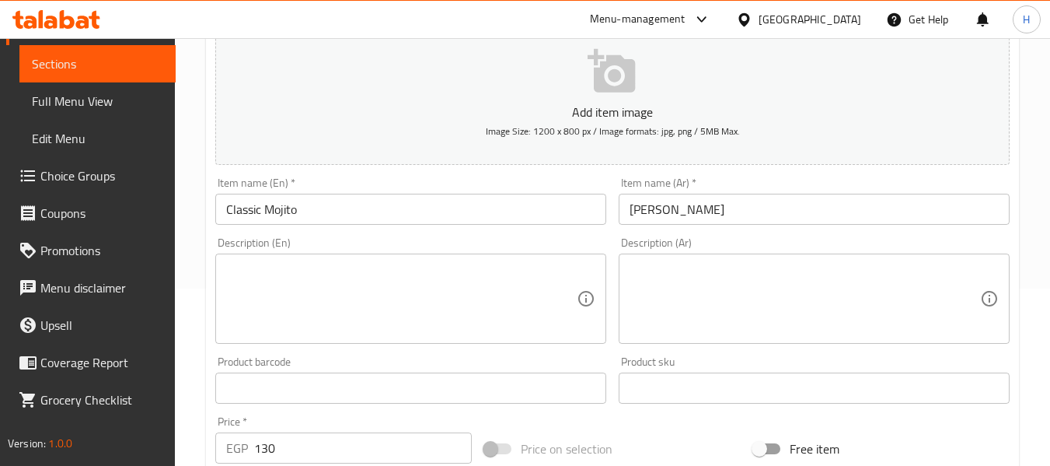
scroll to position [208, 0]
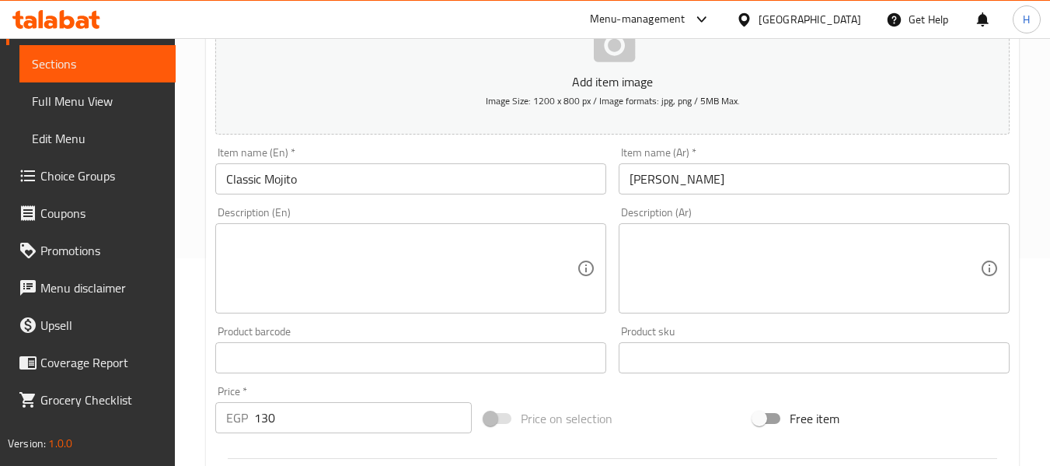
click at [360, 257] on textarea at bounding box center [401, 268] width 351 height 74
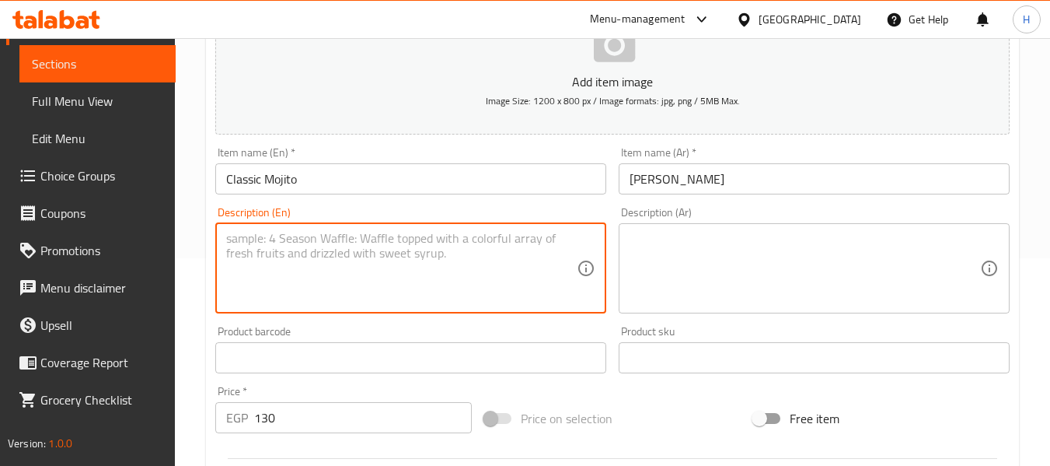
paste textarea "Mint, lime, and soda for a crisp, refreshing drink."
type textarea "Mint, lime, and soda for a crisp, refreshing drink."
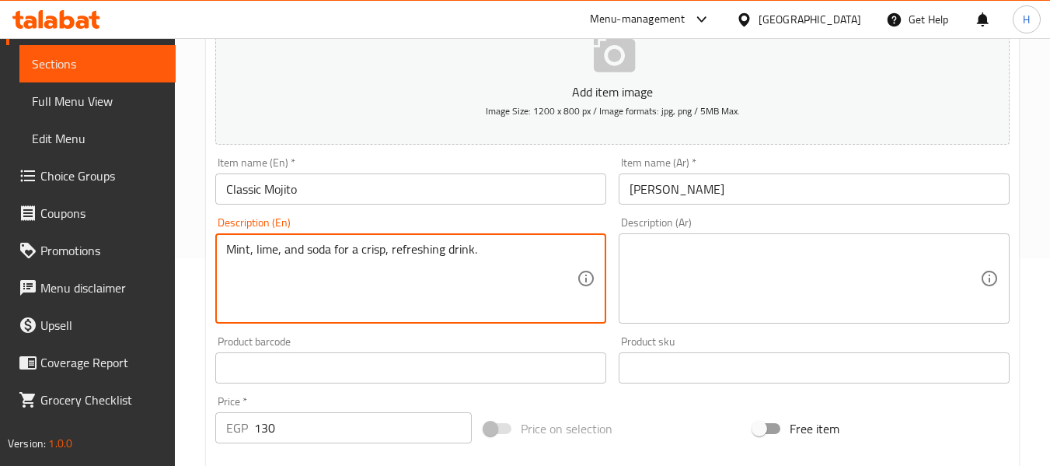
click at [743, 250] on textarea at bounding box center [805, 279] width 351 height 74
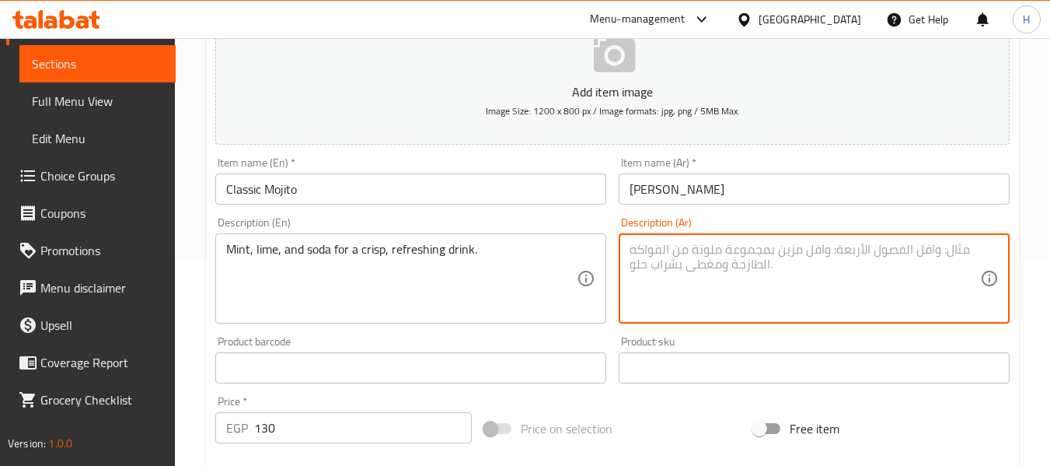
paste textarea "مزيج منعش من النعناع والليمون والصودا لمشروب بارد ومنعش."
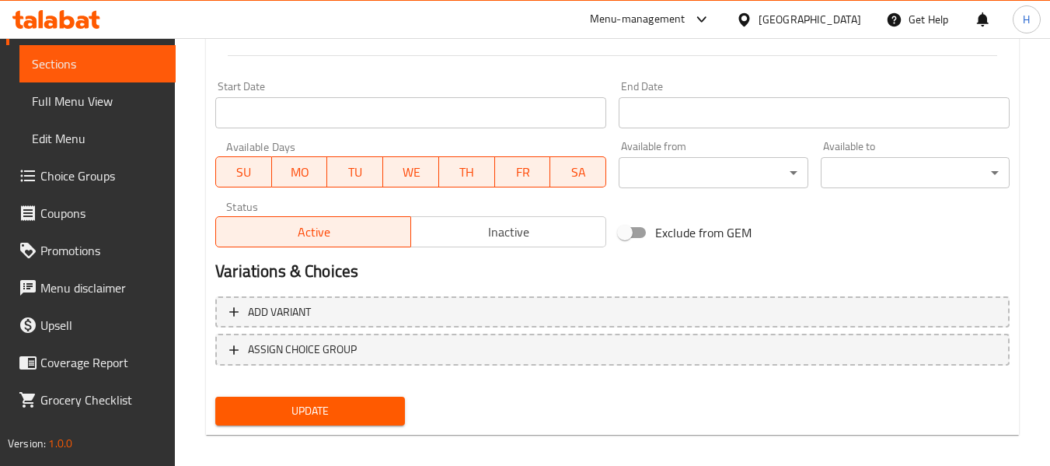
scroll to position [633, 0]
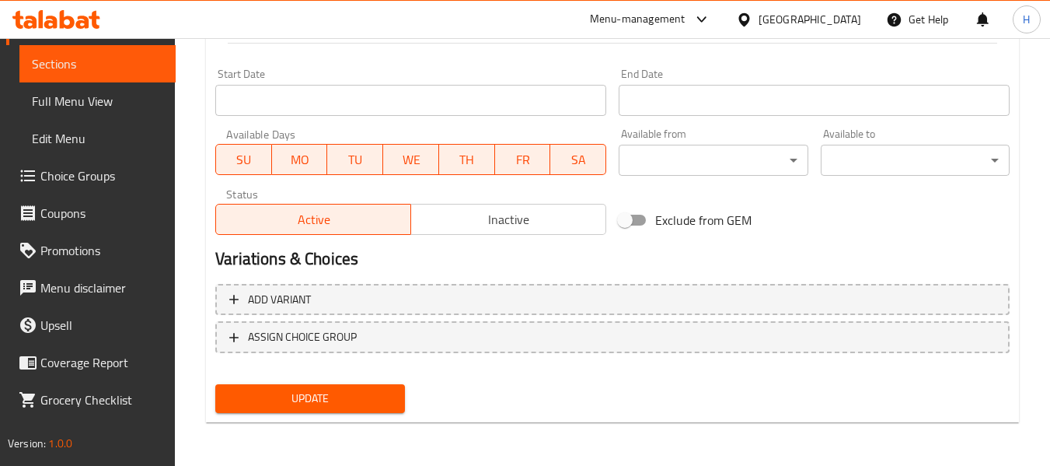
type textarea "مزيج منعش من النعناع والليمون والصودا لمشروب بارد ومنعش."
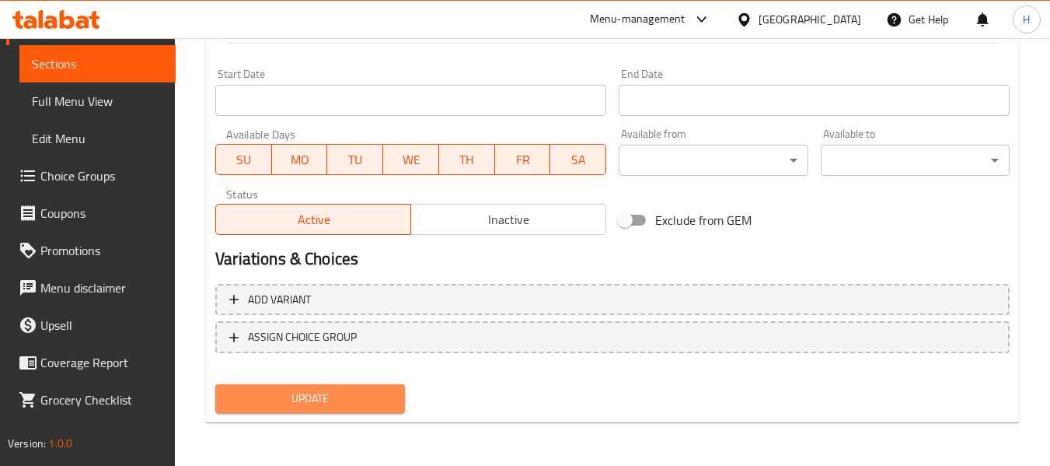
click at [330, 397] on span "Update" at bounding box center [310, 398] width 164 height 19
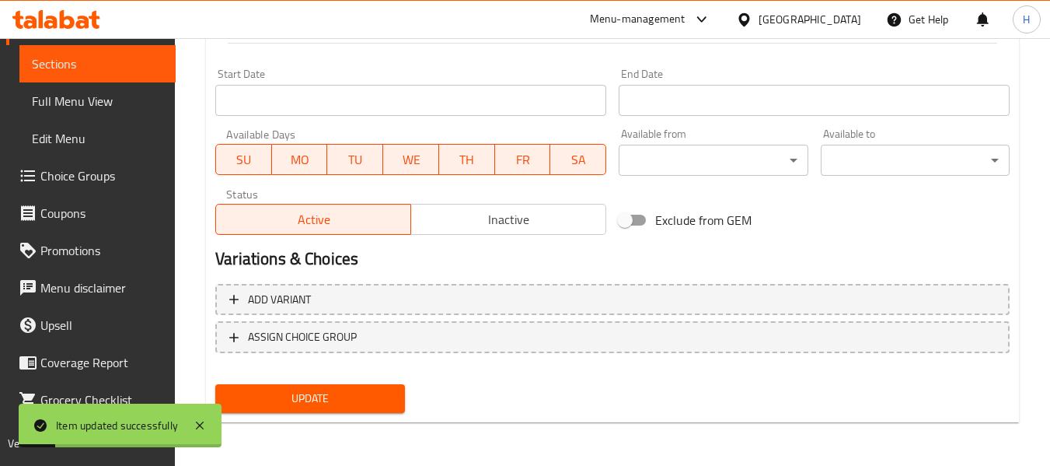
scroll to position [0, 0]
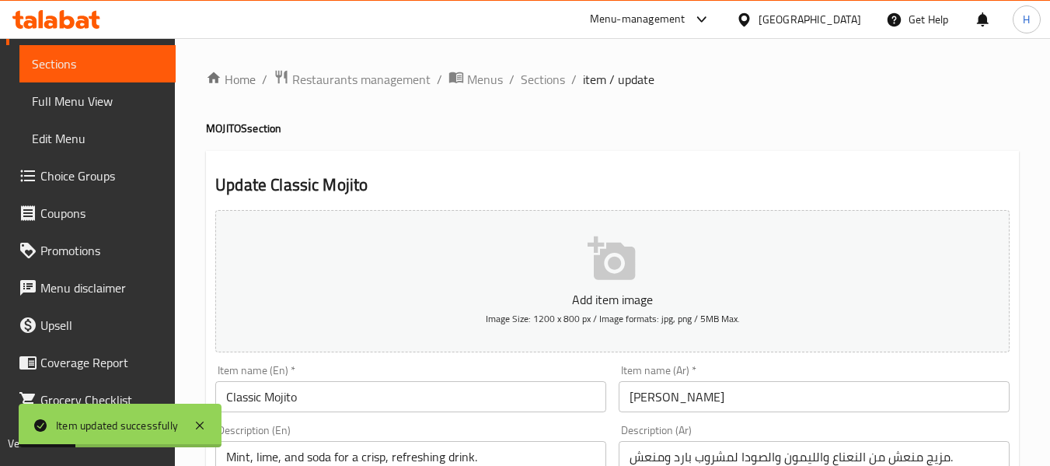
drag, startPoint x: 540, startPoint y: 83, endPoint x: 518, endPoint y: 113, distance: 37.2
click at [540, 83] on span "Sections" at bounding box center [543, 79] width 44 height 19
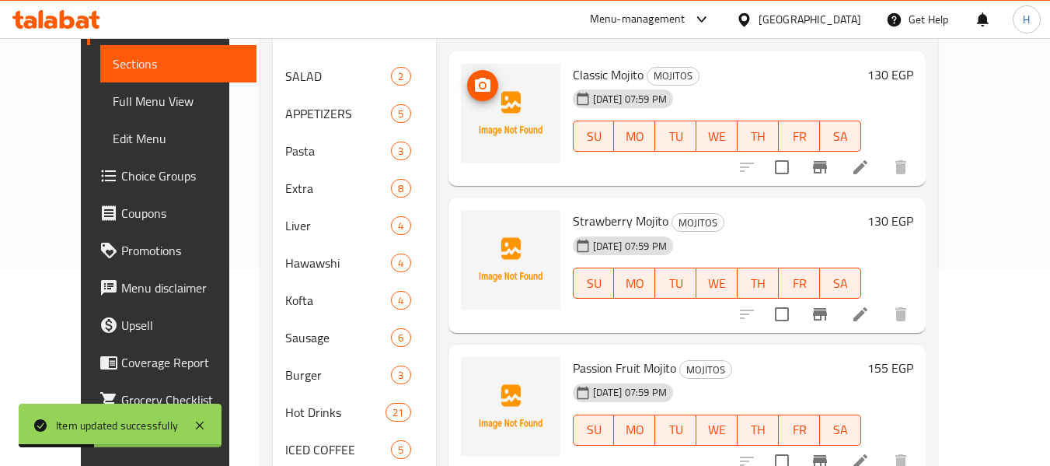
scroll to position [208, 0]
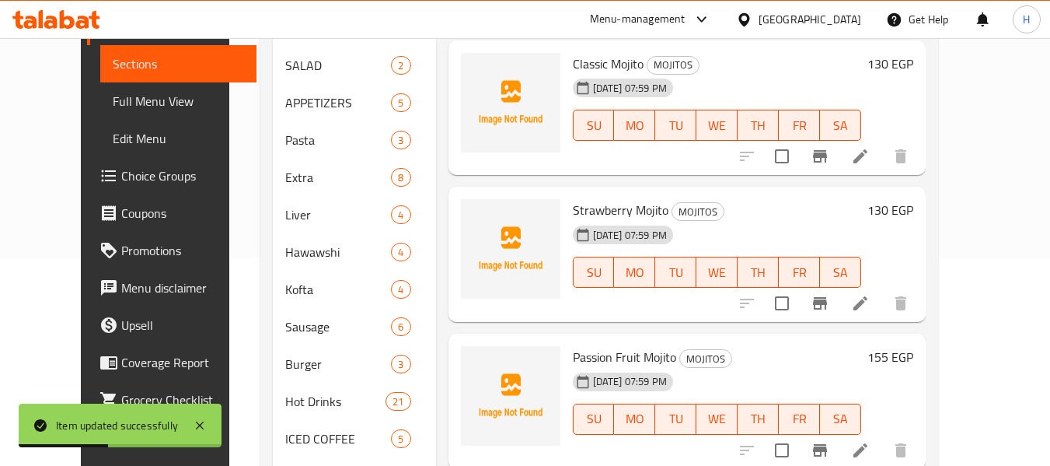
click at [883, 304] on li at bounding box center [861, 303] width 44 height 28
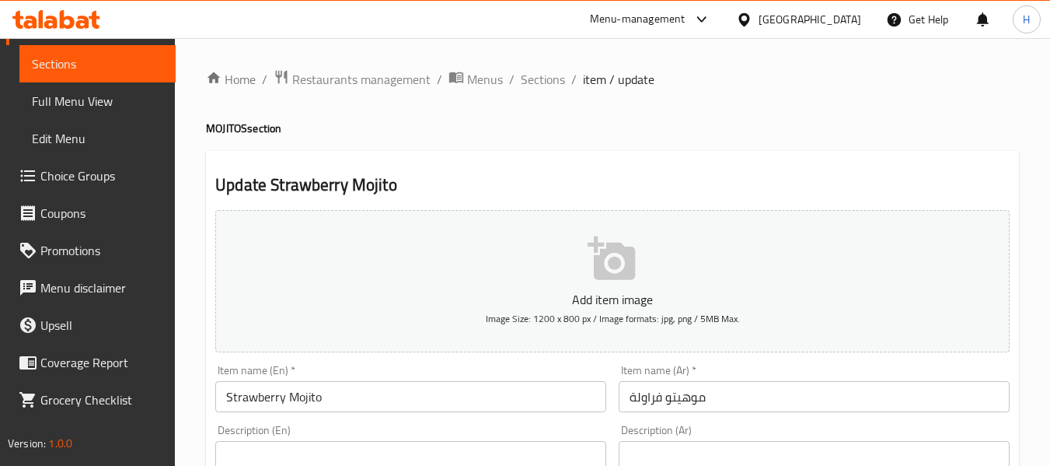
scroll to position [208, 0]
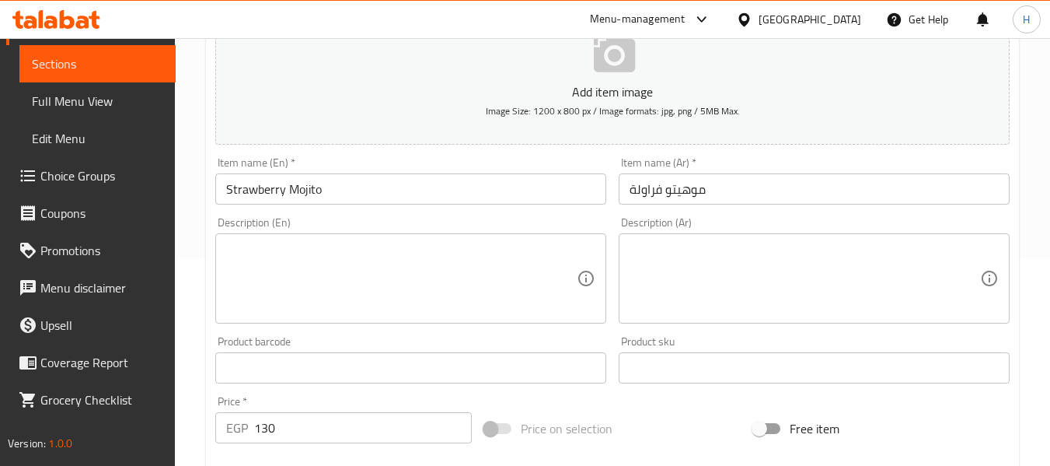
click at [288, 219] on div "Description (En) Description (En)" at bounding box center [410, 270] width 391 height 107
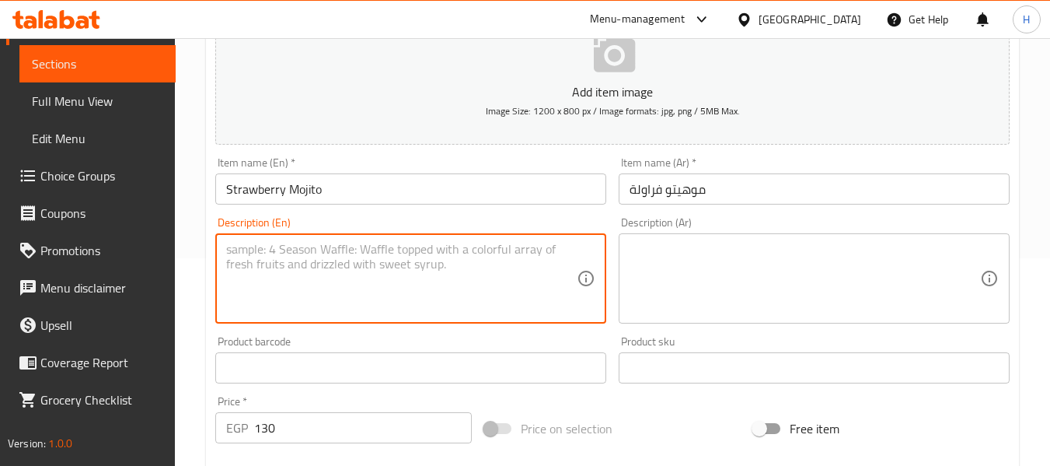
click at [287, 264] on textarea at bounding box center [401, 279] width 351 height 74
paste textarea "Mojito infused with fresh strawberries."
type textarea "Mojito infused with fresh strawberries."
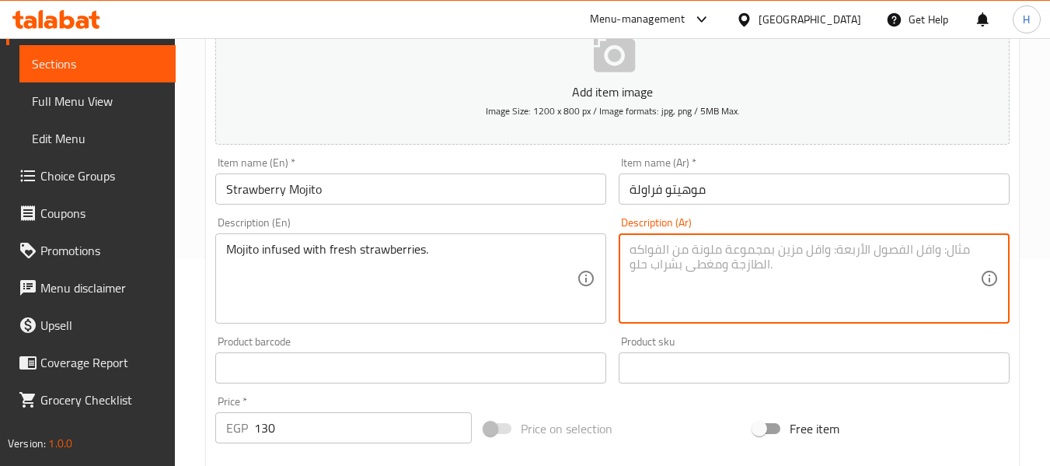
click at [666, 277] on textarea at bounding box center [805, 279] width 351 height 74
paste textarea "موهيتو مملوء بالفراولة الطازجة."
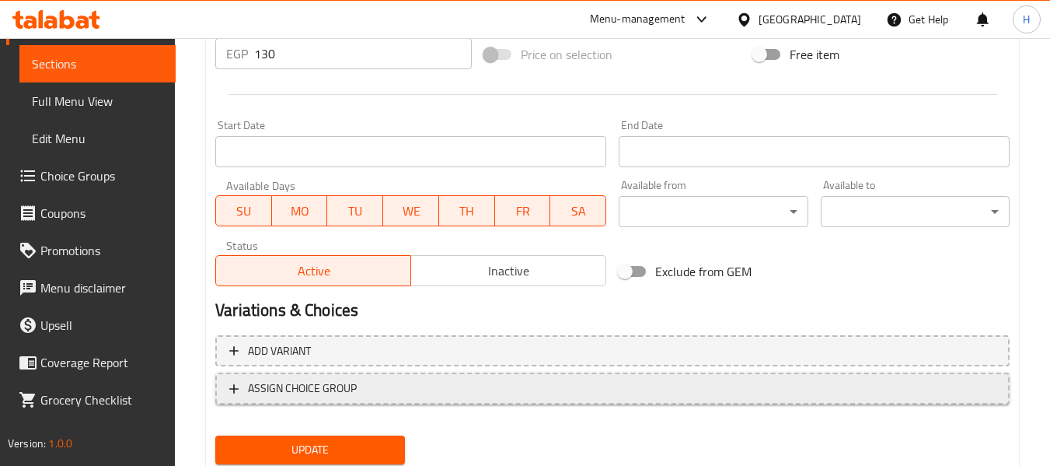
scroll to position [633, 0]
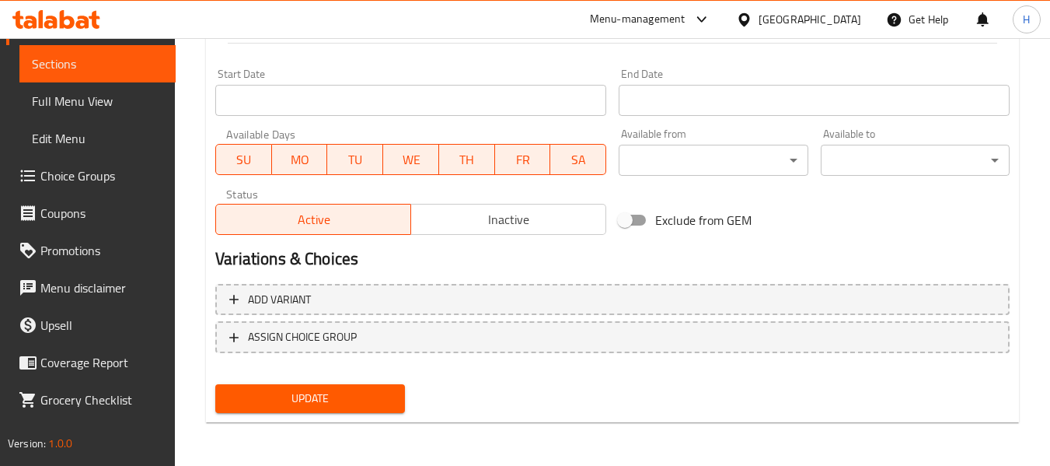
type textarea "موهيتو مملوء بالفراولة الطازجة."
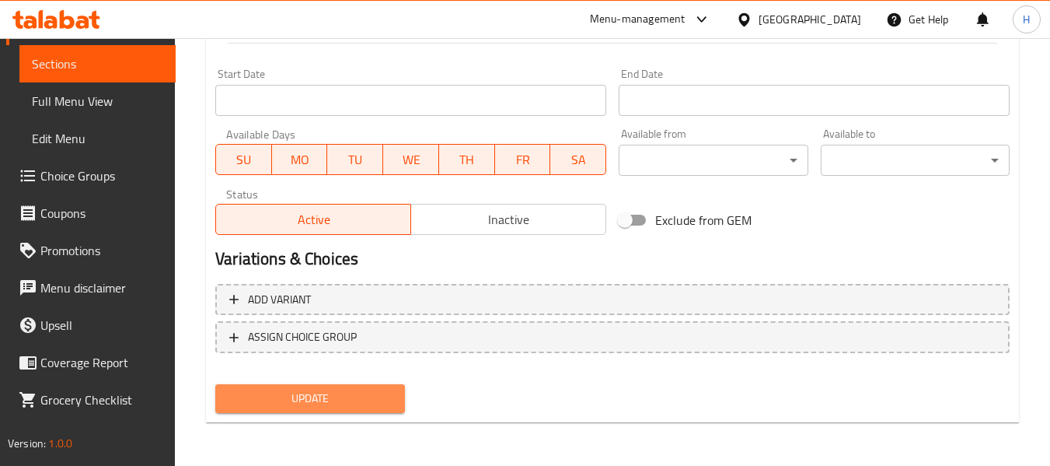
click at [267, 388] on button "Update" at bounding box center [309, 398] width 189 height 29
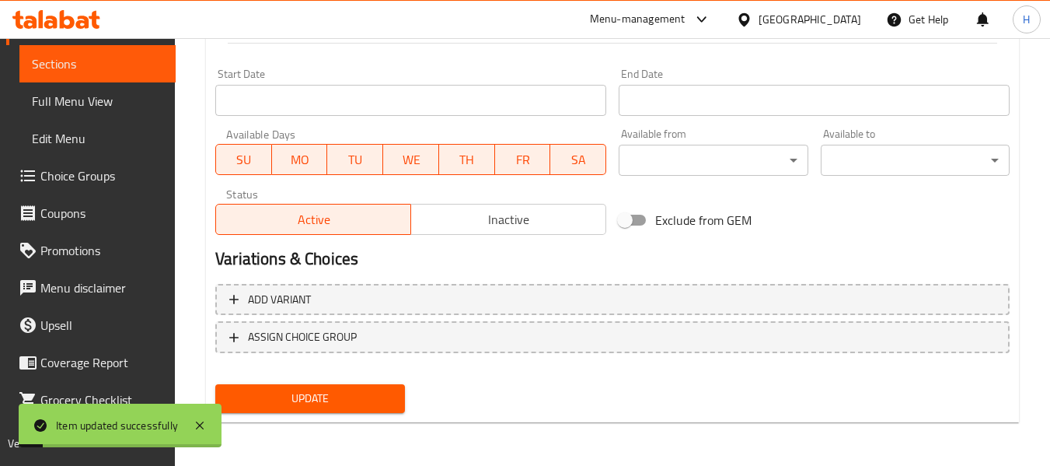
scroll to position [0, 0]
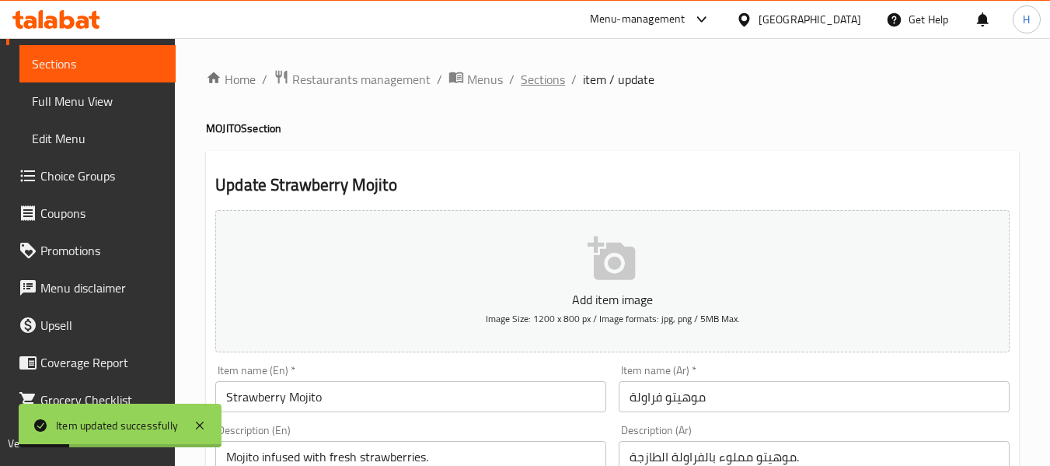
click at [551, 74] on span "Sections" at bounding box center [543, 79] width 44 height 19
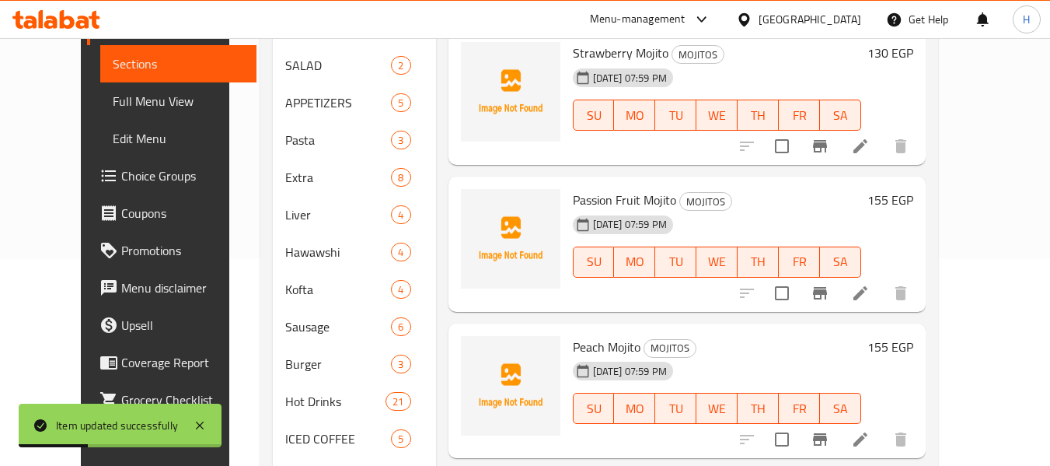
scroll to position [208, 0]
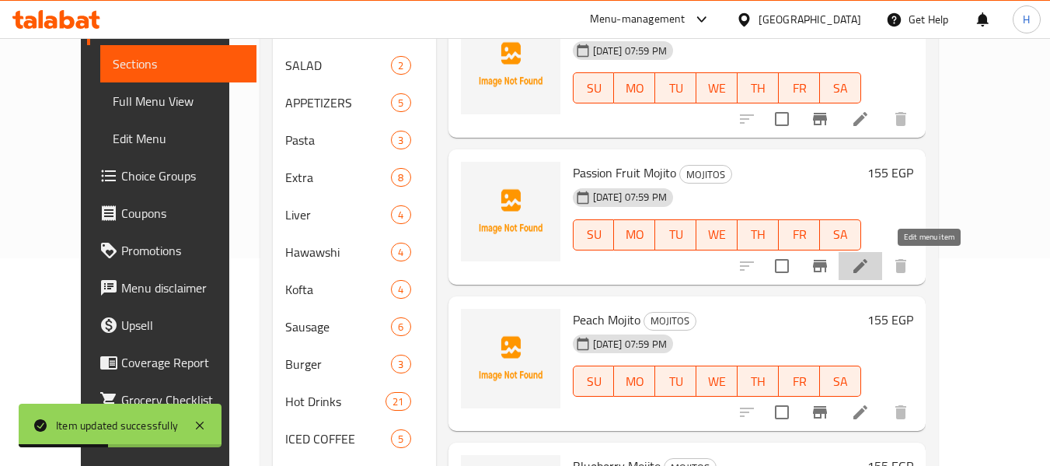
click at [870, 274] on icon at bounding box center [860, 266] width 19 height 19
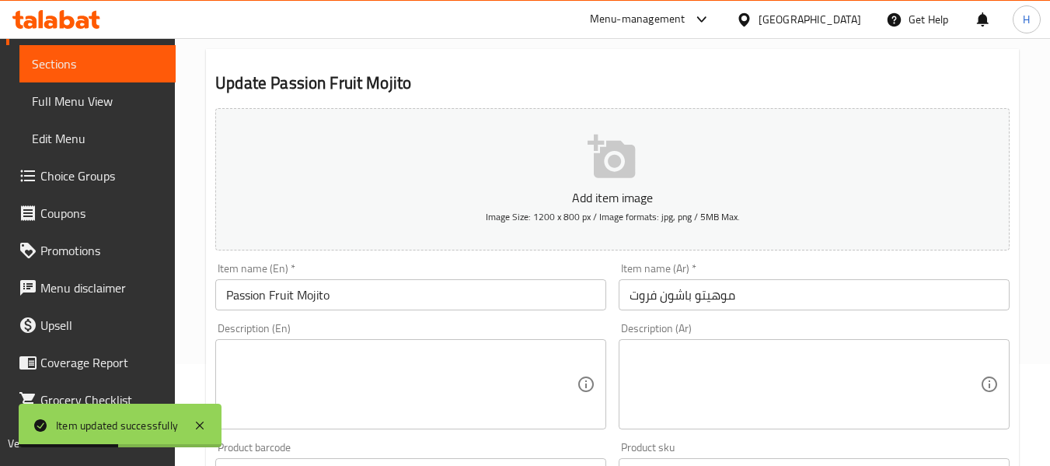
scroll to position [414, 0]
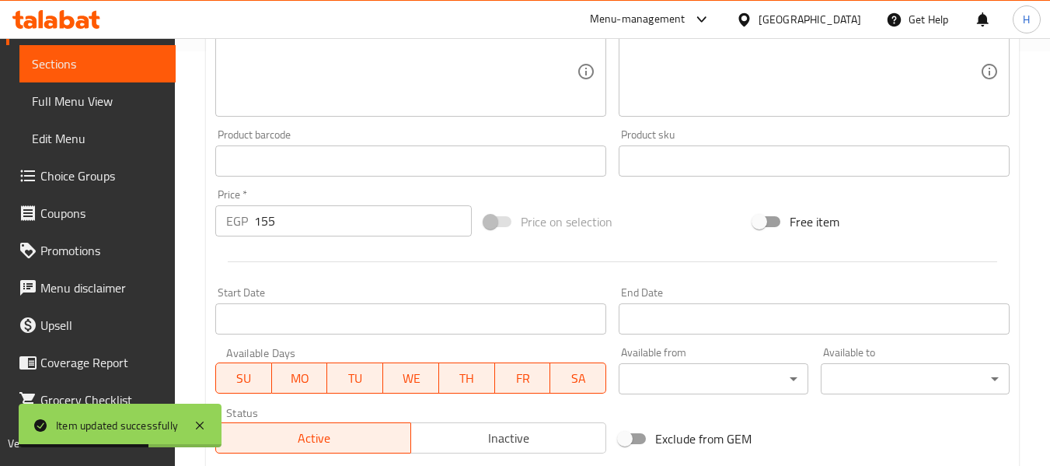
click at [268, 72] on textarea at bounding box center [401, 72] width 351 height 74
paste textarea "Mojito with tropical passion fruit flavor."
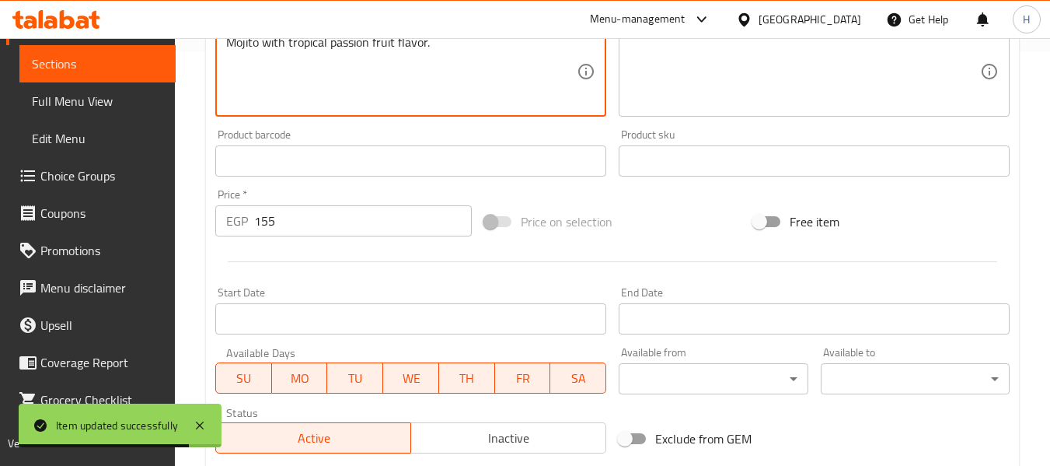
type textarea "Mojito with tropical passion fruit flavor."
click at [745, 75] on textarea at bounding box center [805, 72] width 351 height 74
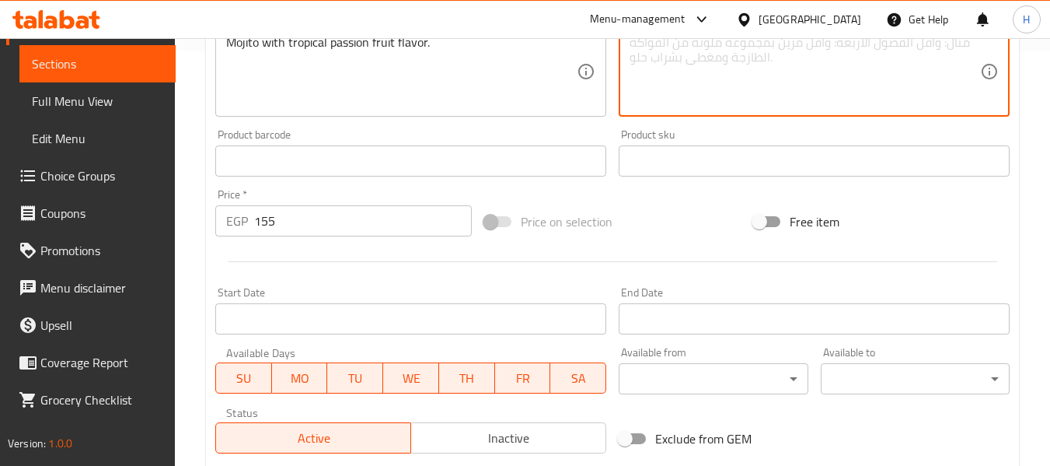
drag, startPoint x: 710, startPoint y: 37, endPoint x: 669, endPoint y: 58, distance: 46.2
paste textarea "موهيتو بنكهة فاكهة الباشن فروت الاستوائية."
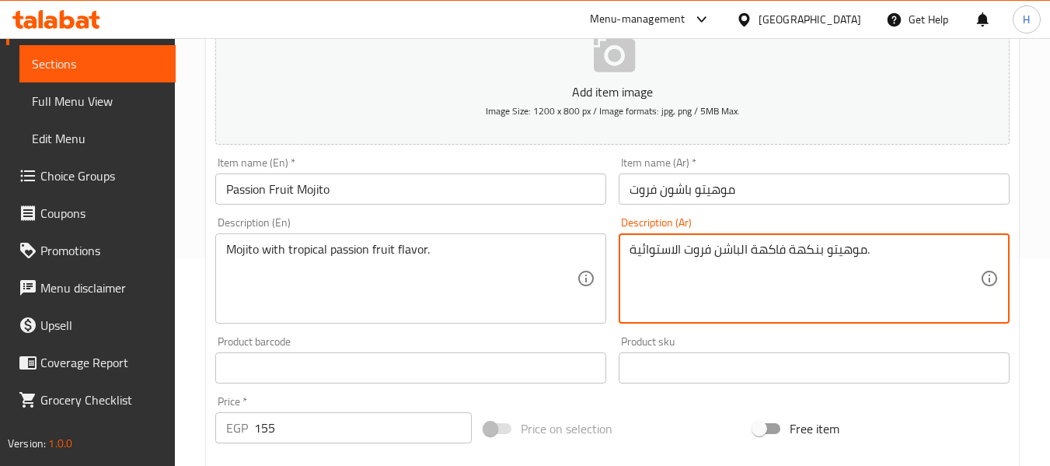
click at [907, 263] on textarea "موهيتو بنكهة فاكهة الباشن فروت الاستوائية." at bounding box center [805, 279] width 351 height 74
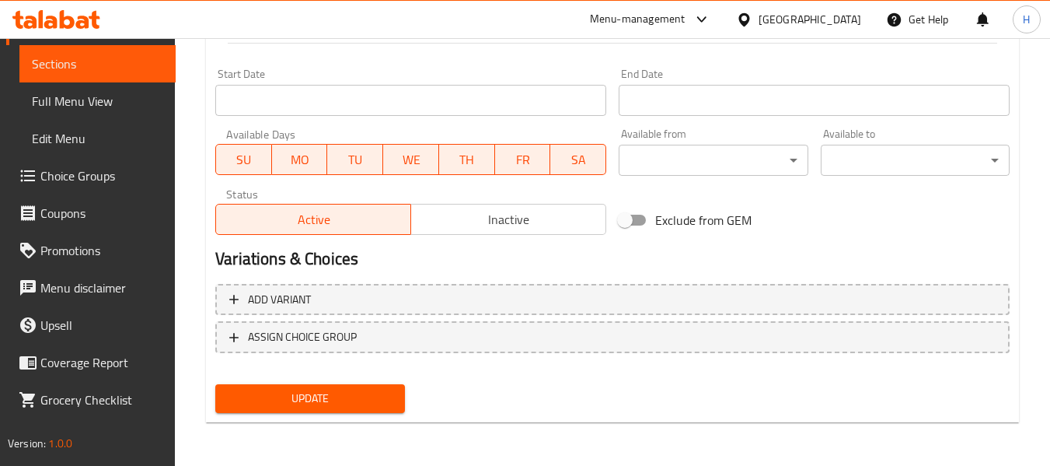
type textarea "موهيتو بنكهة فاكهة الباشن فروت الاستوائية."
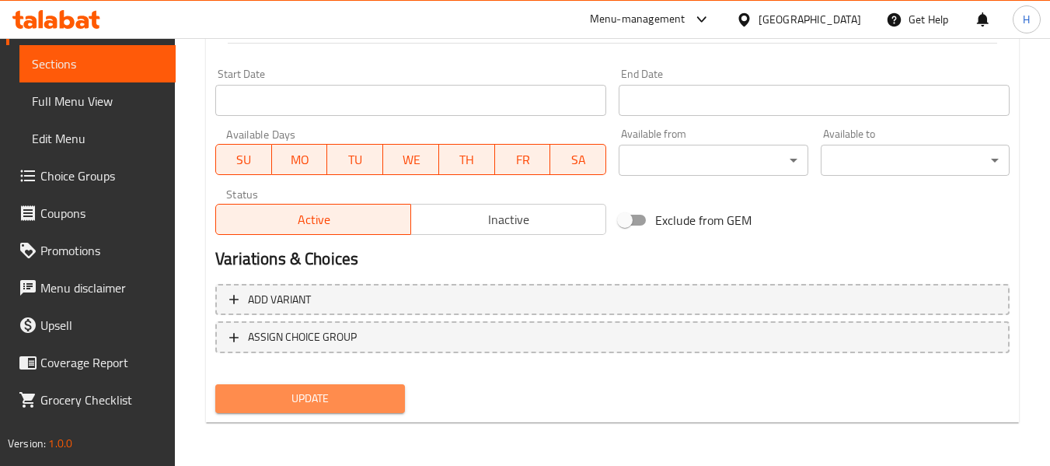
click at [395, 398] on button "Update" at bounding box center [309, 398] width 189 height 29
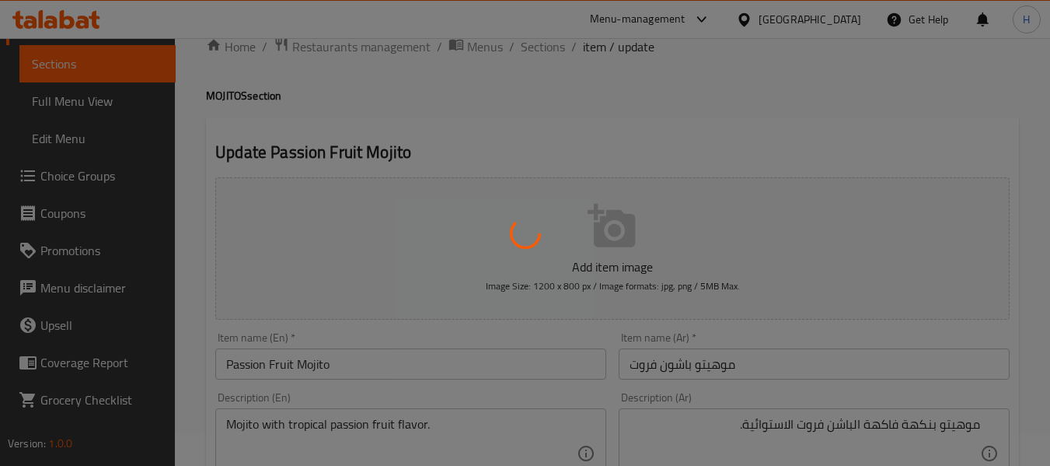
scroll to position [0, 0]
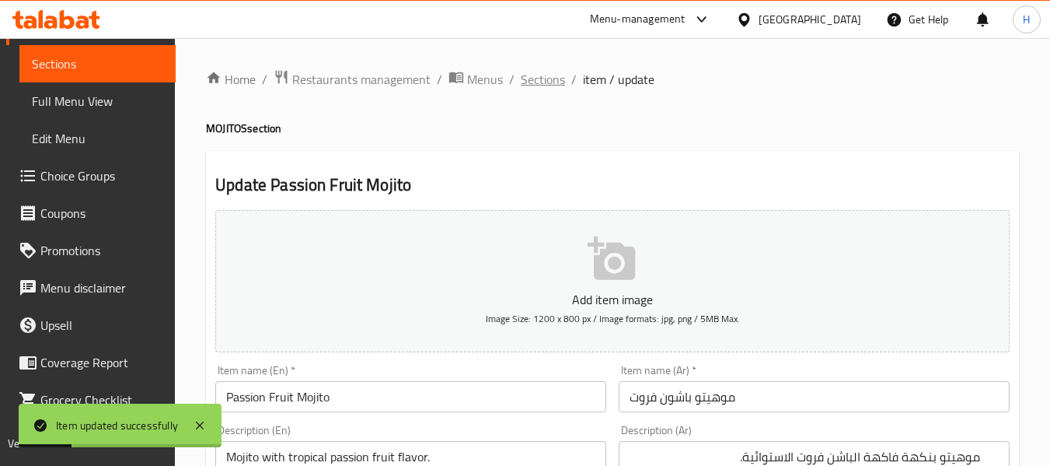
click at [562, 83] on span "Sections" at bounding box center [543, 79] width 44 height 19
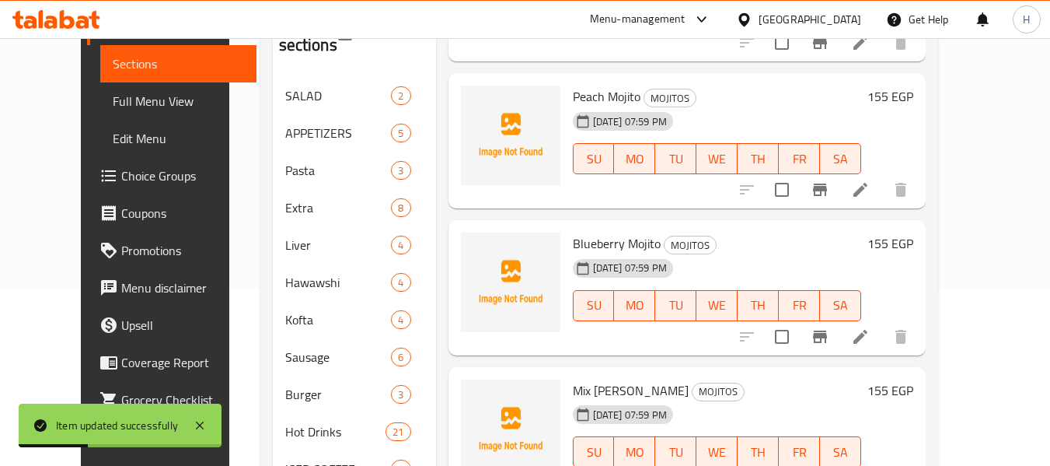
scroll to position [208, 0]
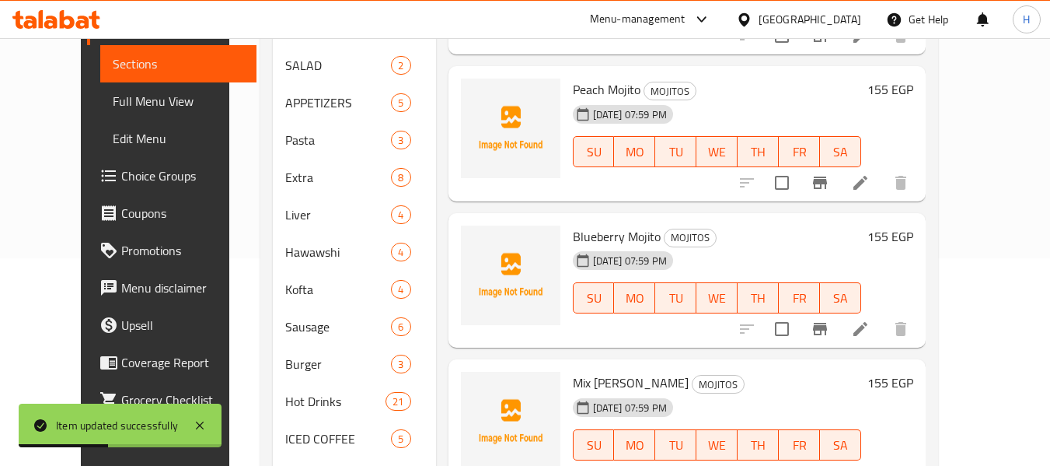
click at [883, 183] on li at bounding box center [861, 183] width 44 height 28
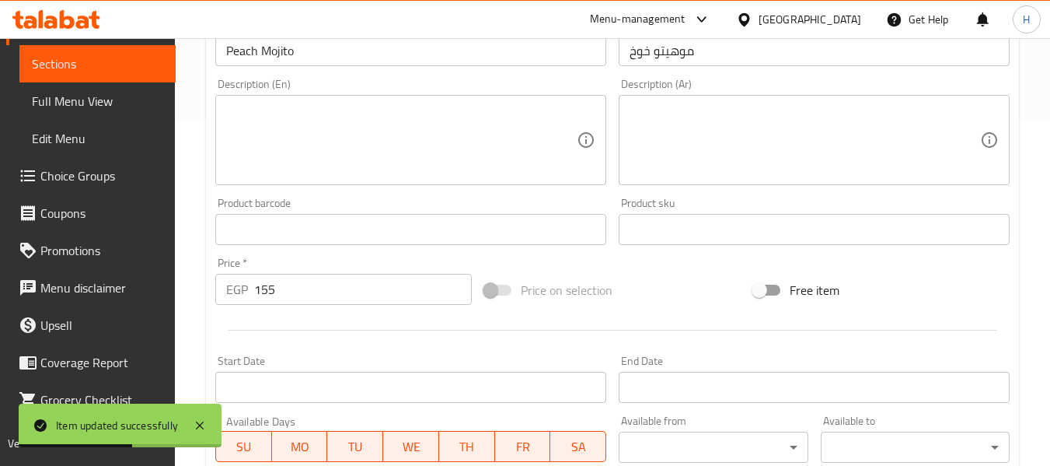
scroll to position [414, 0]
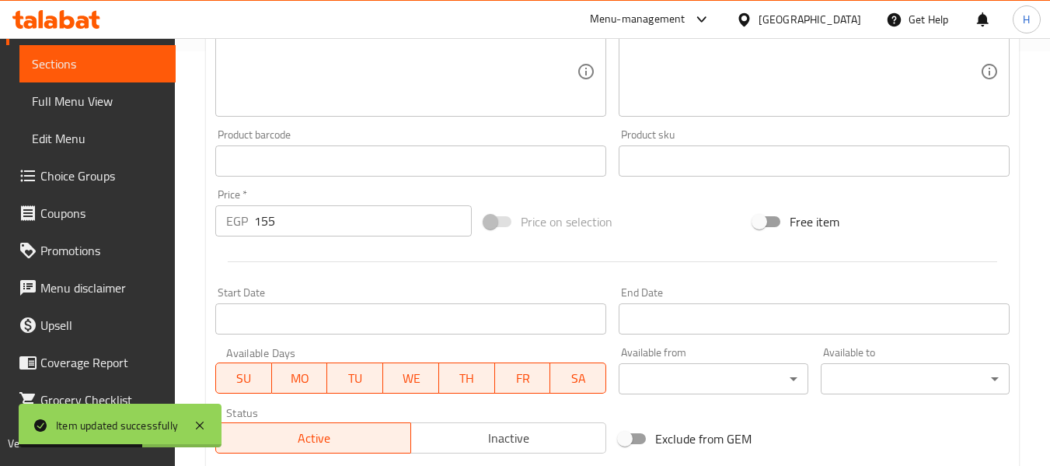
click at [308, 88] on textarea at bounding box center [401, 72] width 351 height 74
paste textarea "Refreshing peach-flavored mojito."
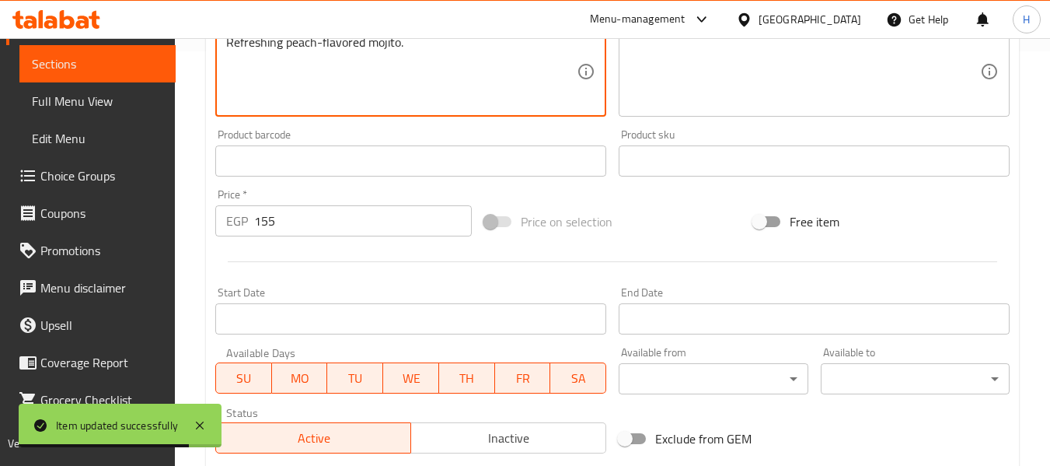
type textarea "Refreshing peach-flavored mojito."
click at [662, 64] on textarea at bounding box center [805, 72] width 351 height 74
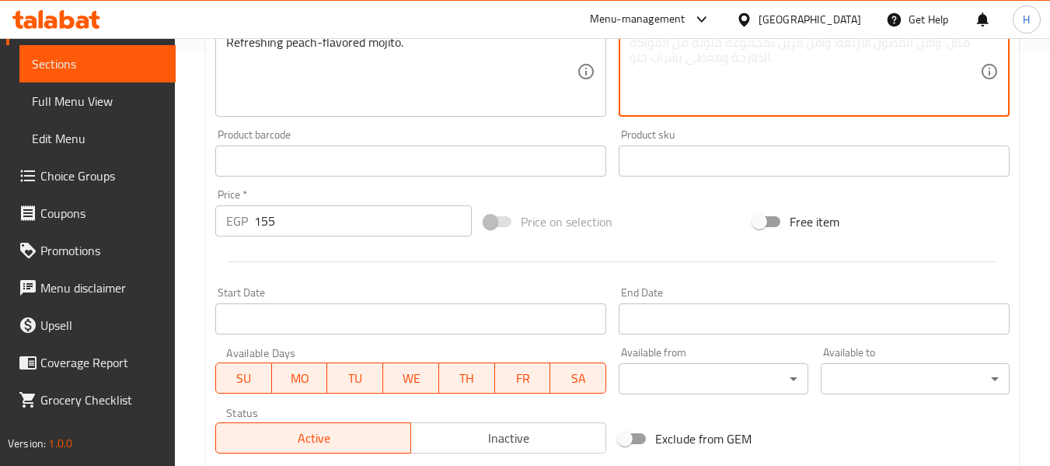
paste textarea "موهيتو منعش بنكهة الخوخ."
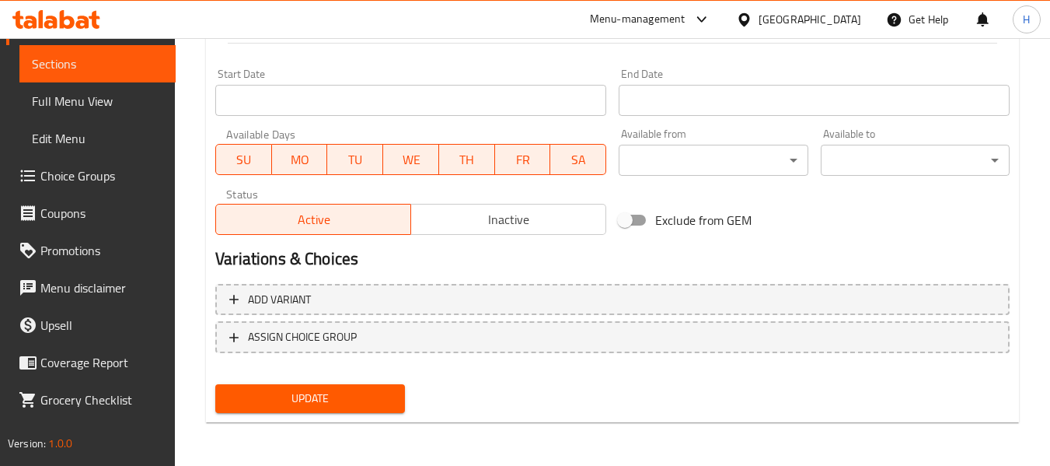
type textarea "موهيتو منعش بنكهة الخوخ."
click at [348, 396] on span "Update" at bounding box center [310, 398] width 164 height 19
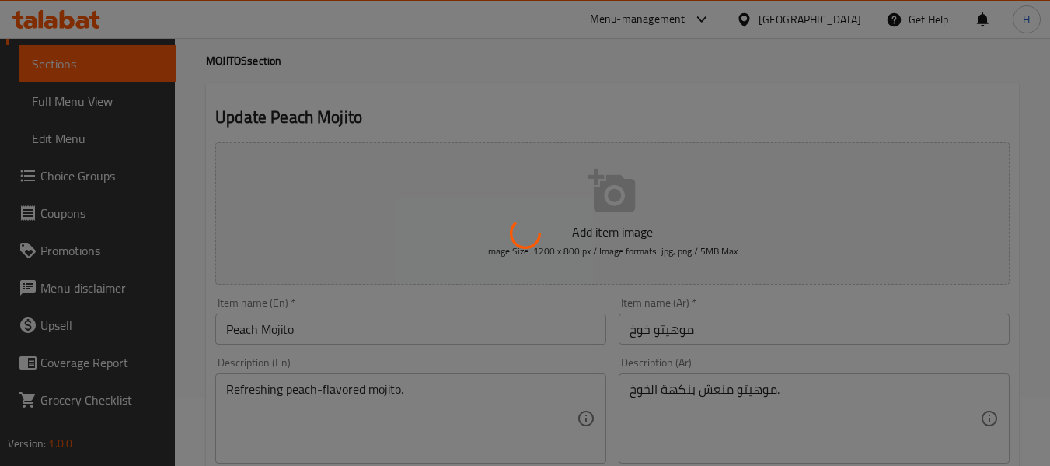
scroll to position [11, 0]
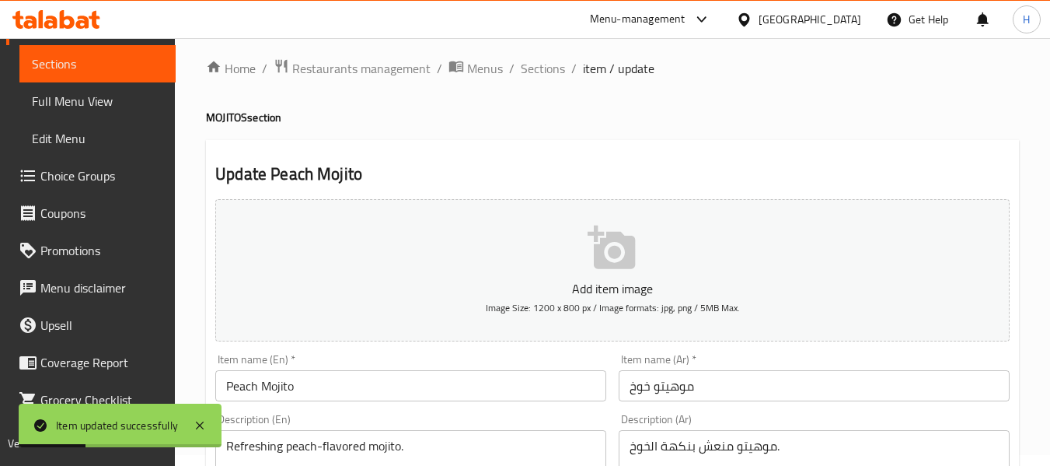
drag, startPoint x: 531, startPoint y: 62, endPoint x: 510, endPoint y: 109, distance: 51.2
click at [531, 62] on span "Sections" at bounding box center [543, 68] width 44 height 19
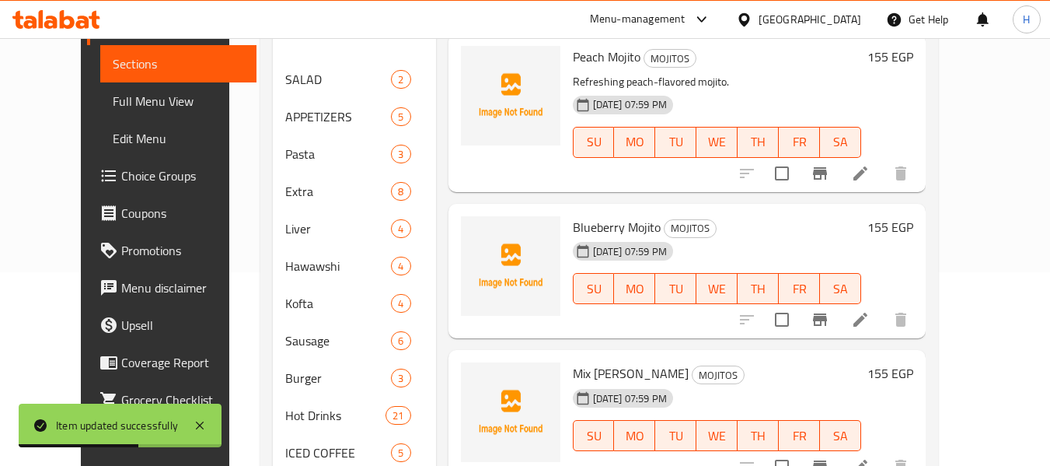
scroll to position [218, 0]
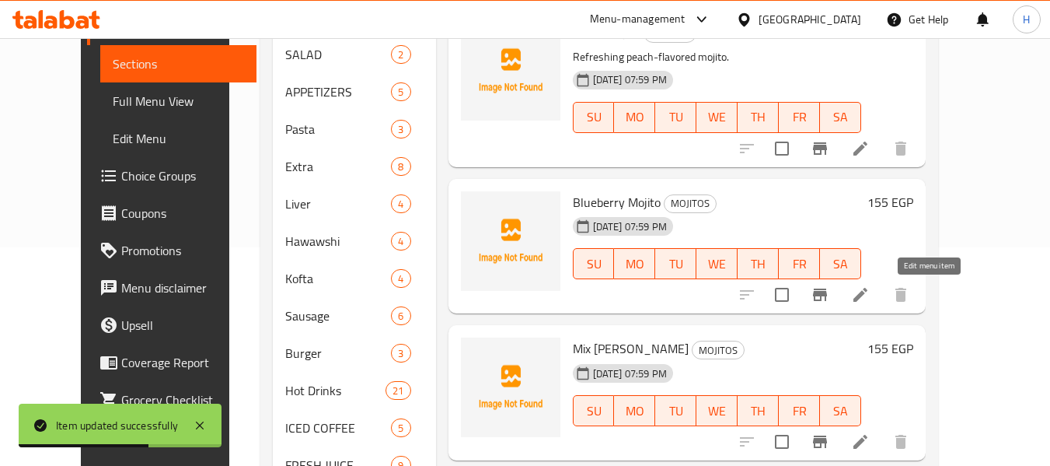
click at [870, 295] on icon at bounding box center [860, 294] width 19 height 19
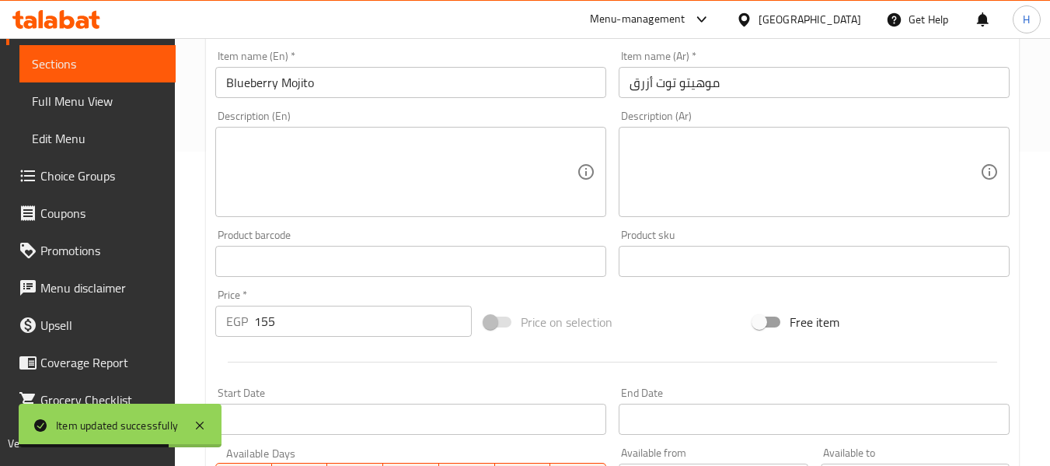
scroll to position [414, 0]
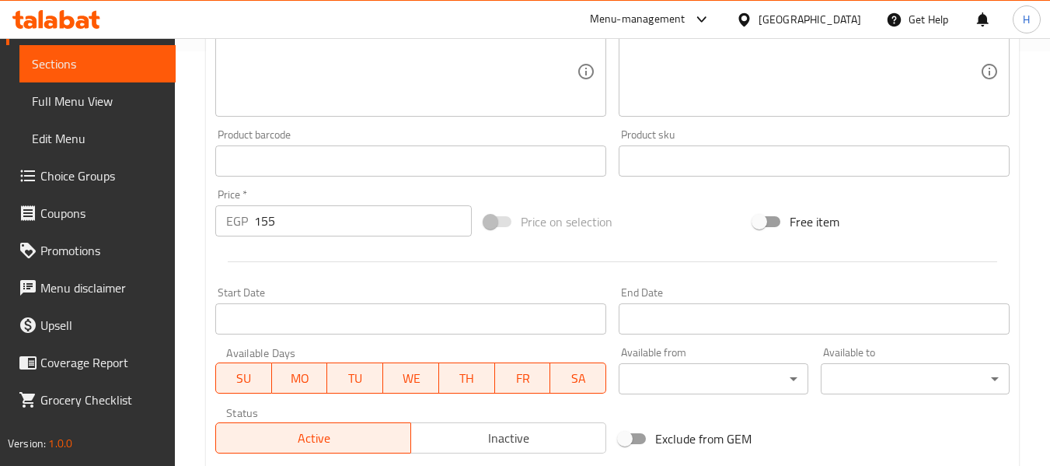
drag, startPoint x: 373, startPoint y: 99, endPoint x: 362, endPoint y: 82, distance: 20.3
click at [373, 97] on textarea at bounding box center [401, 72] width 351 height 74
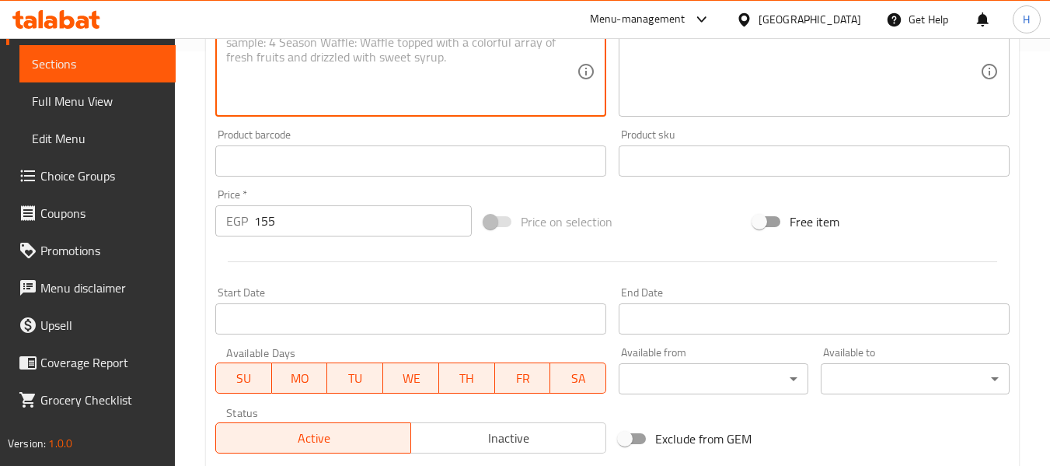
paste textarea "Sweet blueberry twist on the classic mojito."
type textarea "Sweet blueberry twist on the classic mojito."
click at [851, 76] on textarea at bounding box center [805, 72] width 351 height 74
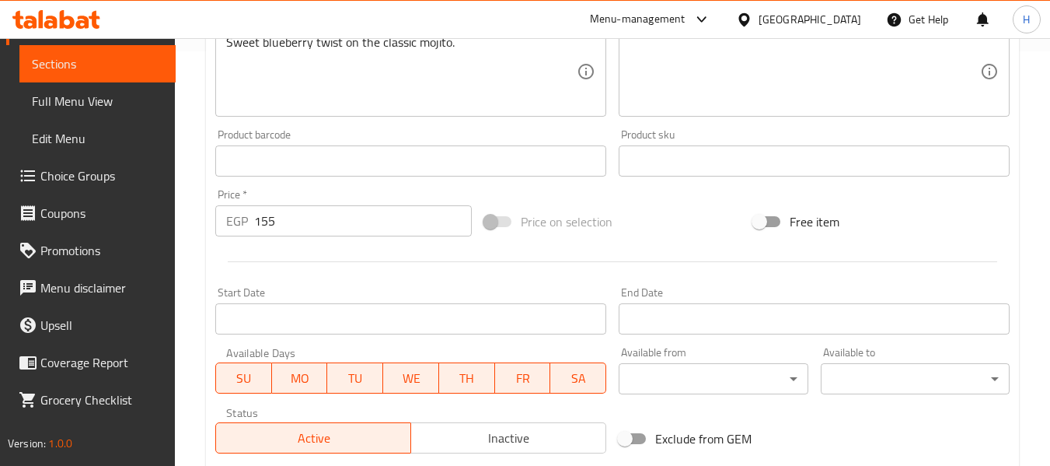
drag, startPoint x: 771, startPoint y: 37, endPoint x: 680, endPoint y: 53, distance: 93.2
paste textarea "تويست التوت الأزرق الحلو على الموهيتو الكلاسيكي."
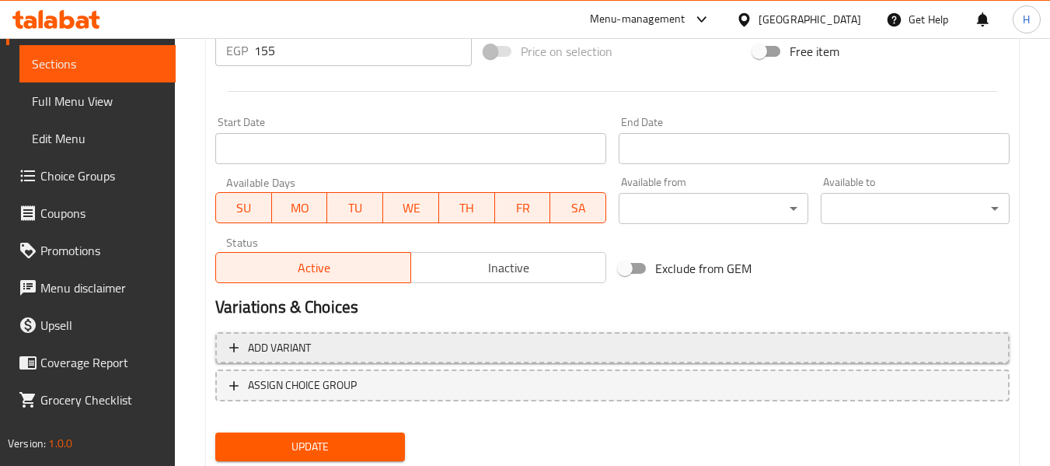
scroll to position [633, 0]
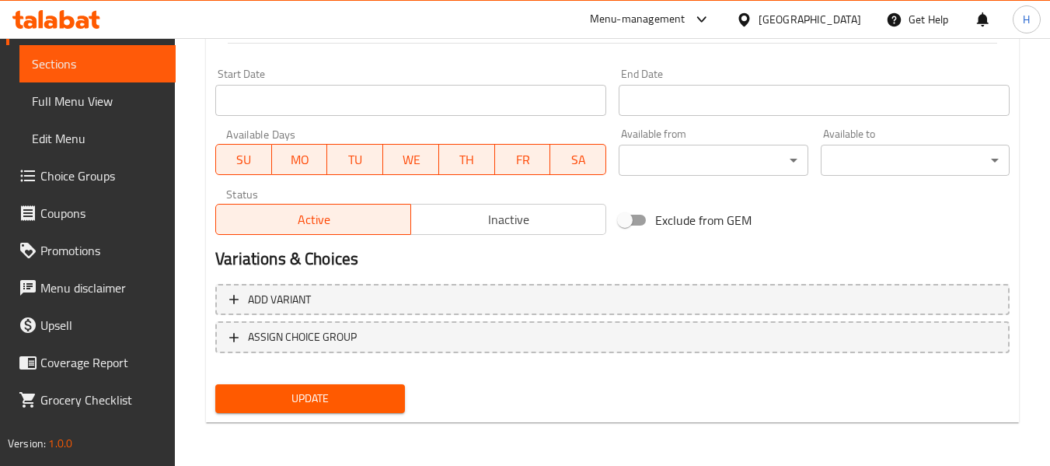
type textarea "تويست التوت الأزرق الحلو على الموهيتو الكلاسيكي."
click at [288, 393] on span "Update" at bounding box center [310, 398] width 164 height 19
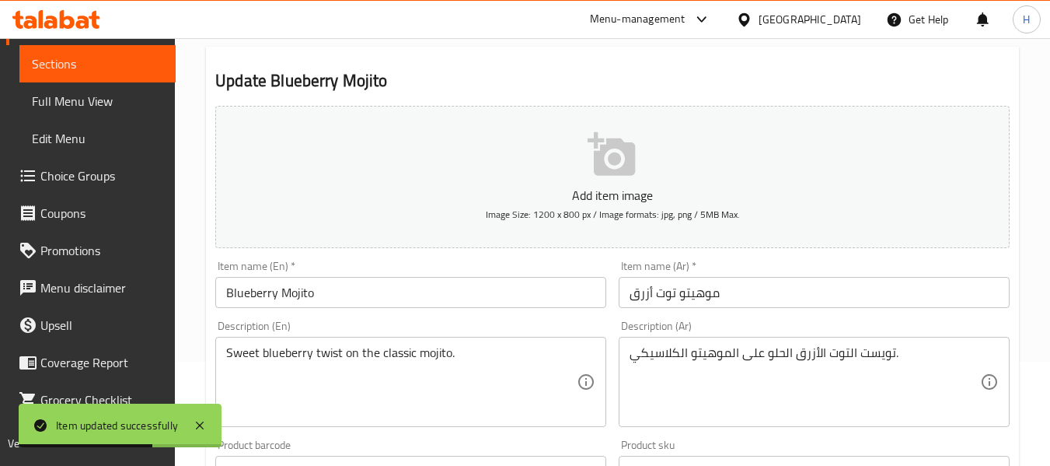
scroll to position [11, 0]
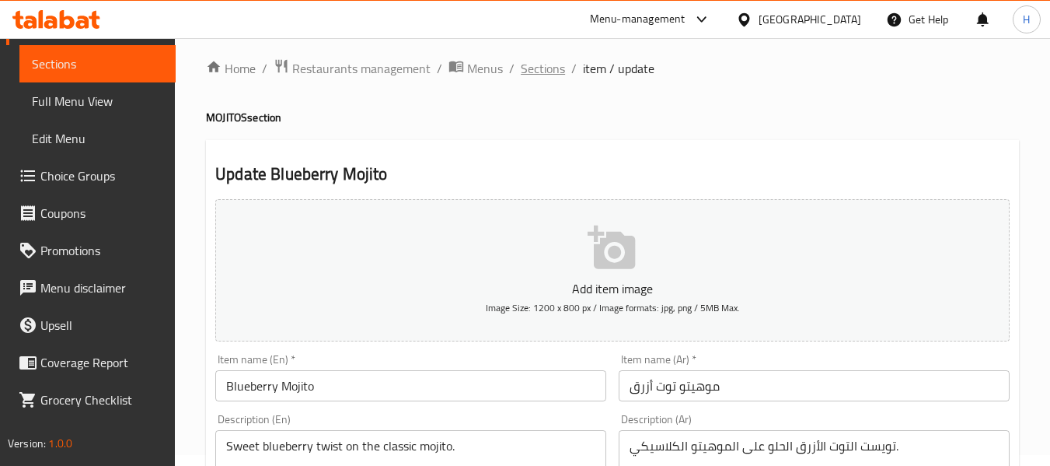
click at [543, 67] on span "Sections" at bounding box center [543, 68] width 44 height 19
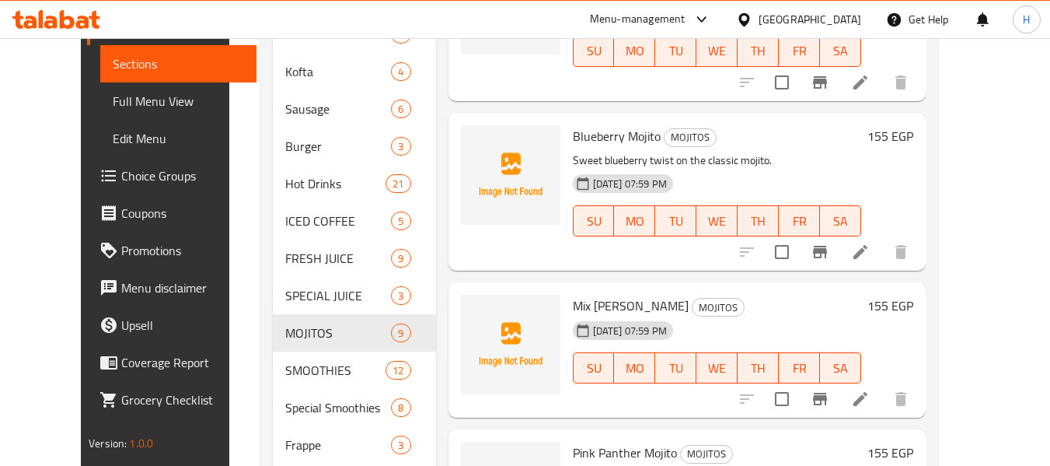
scroll to position [414, 0]
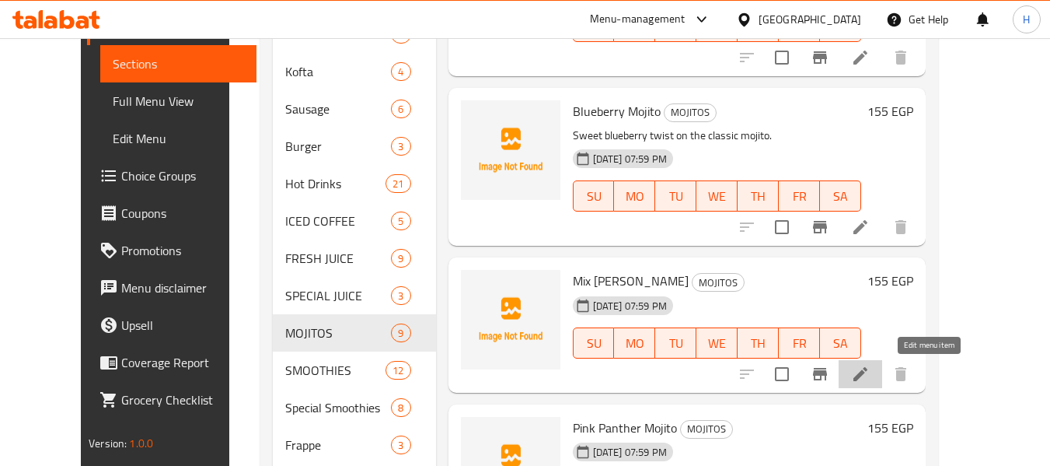
click at [870, 369] on icon at bounding box center [860, 374] width 19 height 19
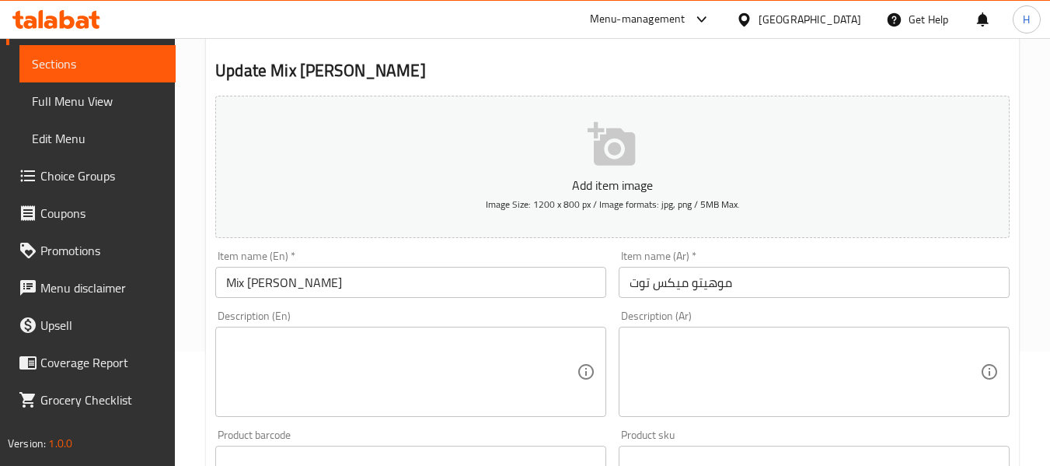
scroll to position [208, 0]
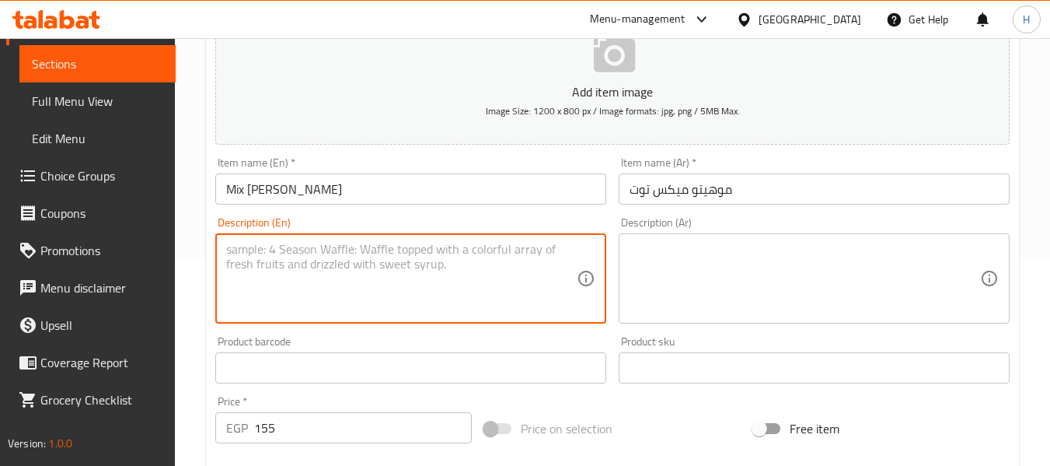
click at [278, 264] on textarea at bounding box center [401, 279] width 351 height 74
paste textarea "Mixed berries blended into a fresh mojito."
type textarea "Mixed berries blended into a fresh mojito."
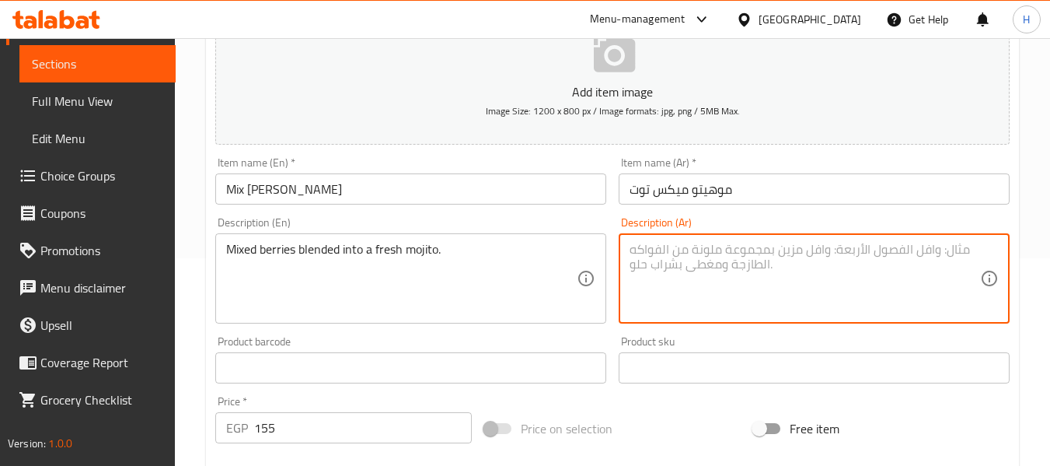
click at [821, 257] on textarea at bounding box center [805, 279] width 351 height 74
paste textarea "موهيتو طازج مع مزيج من التوت المختلط."
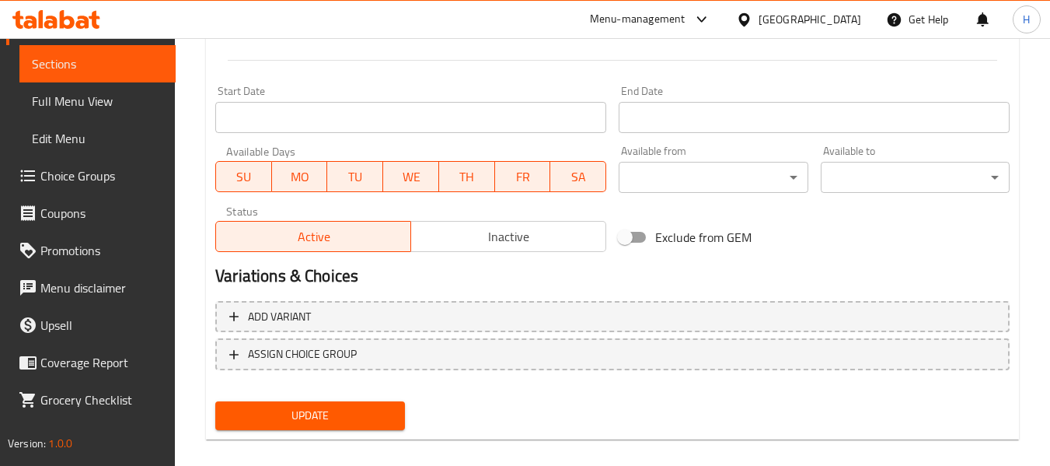
scroll to position [633, 0]
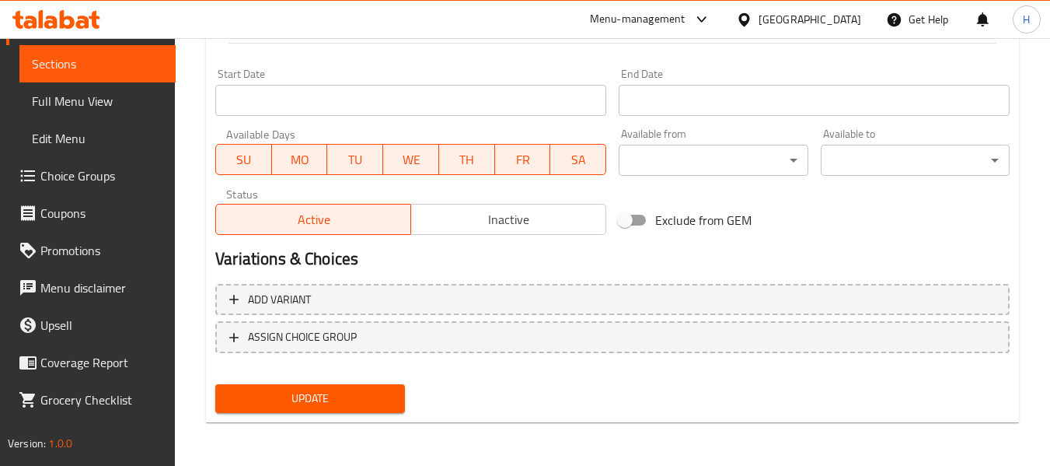
type textarea "موهيتو طازج مع مزيج من التوت المختلط."
click at [377, 396] on span "Update" at bounding box center [310, 398] width 164 height 19
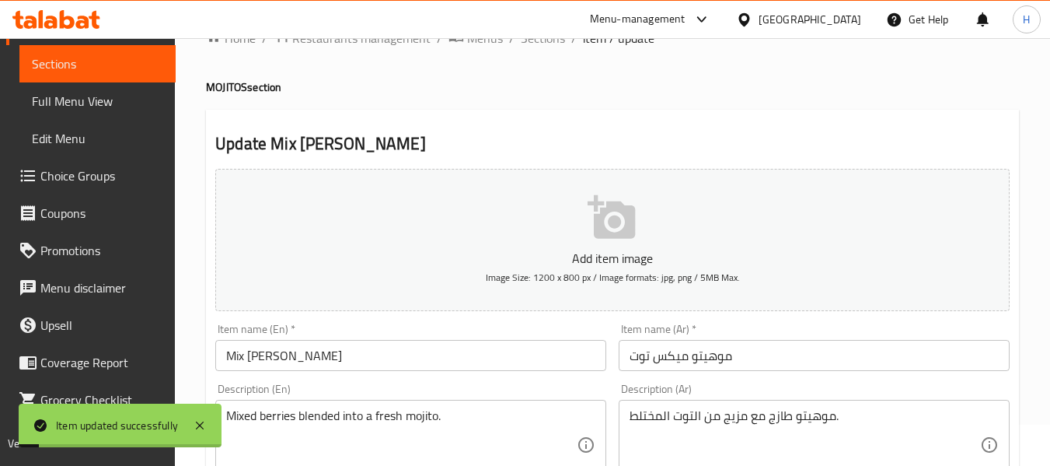
scroll to position [0, 0]
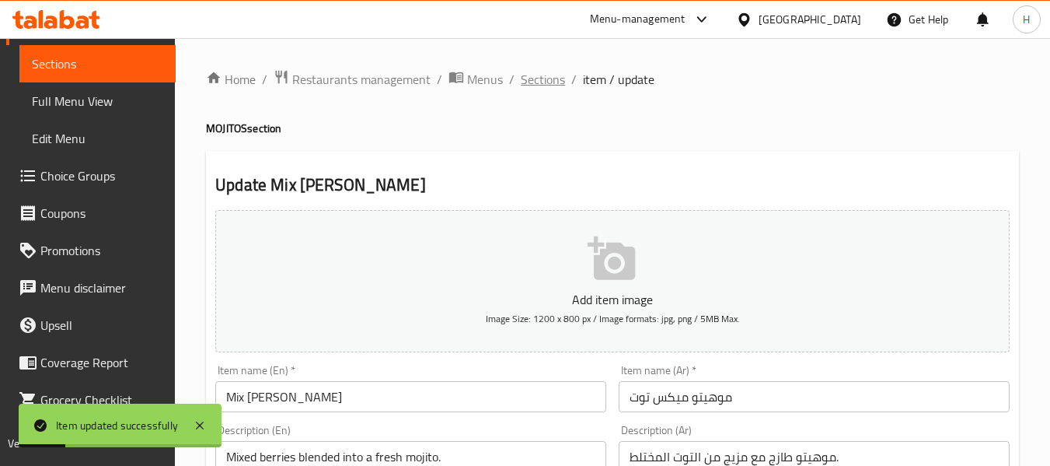
click at [522, 82] on span "Sections" at bounding box center [543, 79] width 44 height 19
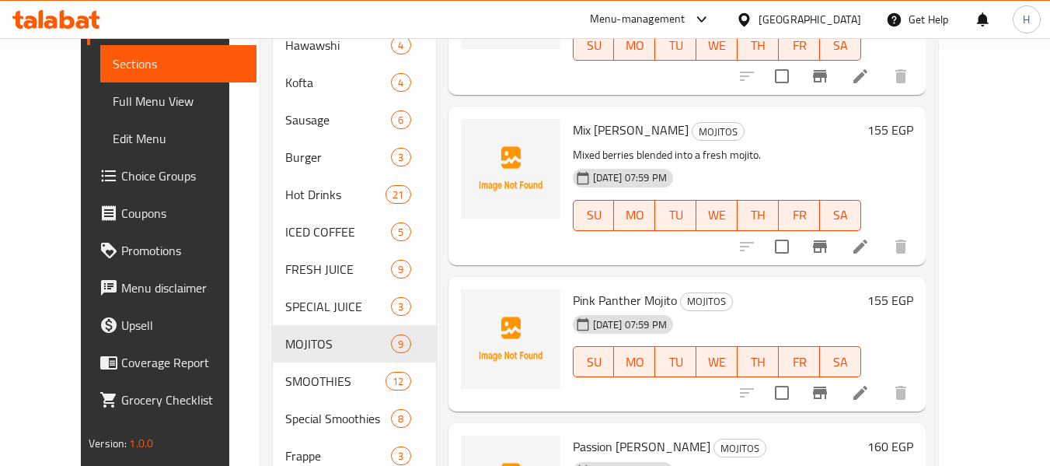
scroll to position [622, 0]
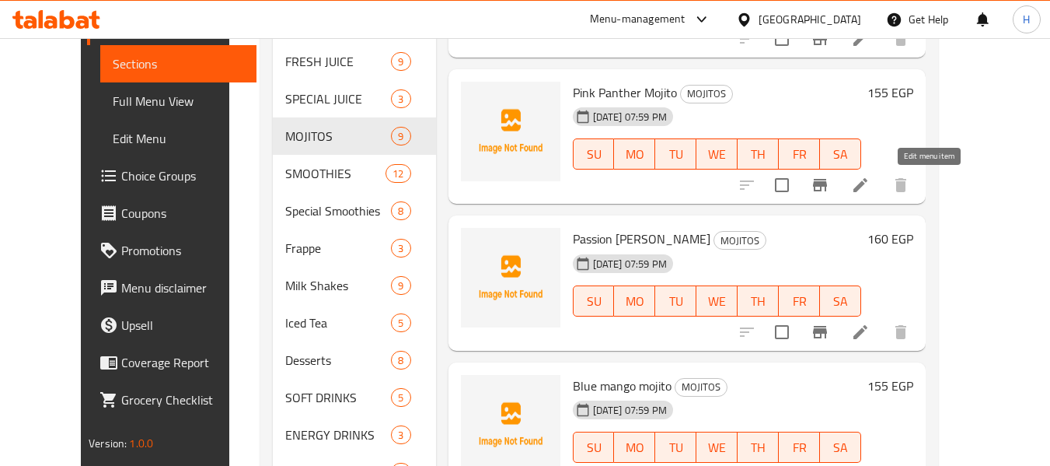
click at [870, 182] on icon at bounding box center [860, 185] width 19 height 19
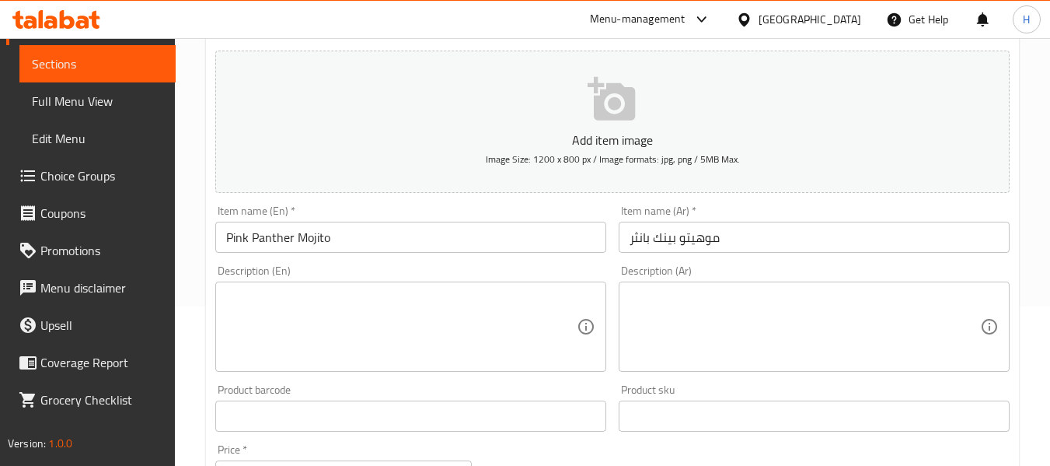
scroll to position [208, 0]
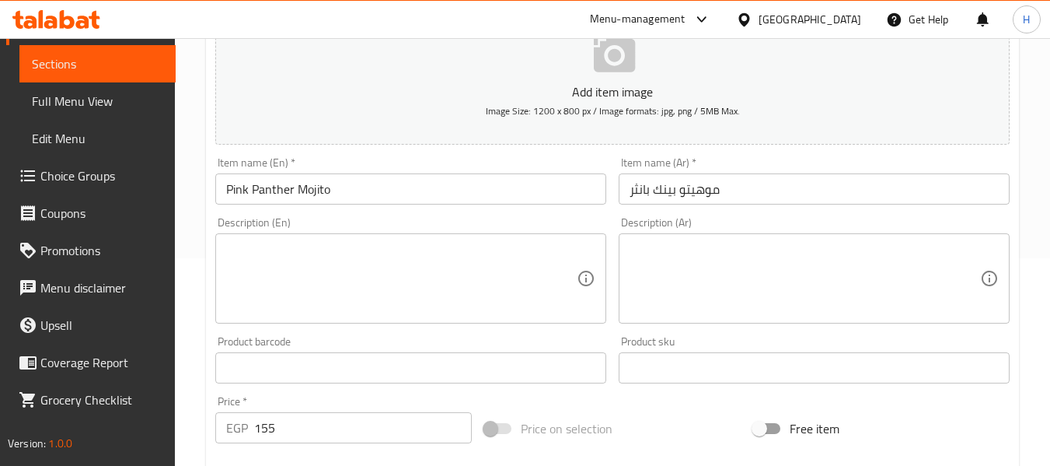
click at [289, 229] on div "Description (En) Description (En)" at bounding box center [410, 270] width 391 height 107
click at [291, 262] on textarea at bounding box center [401, 279] width 351 height 74
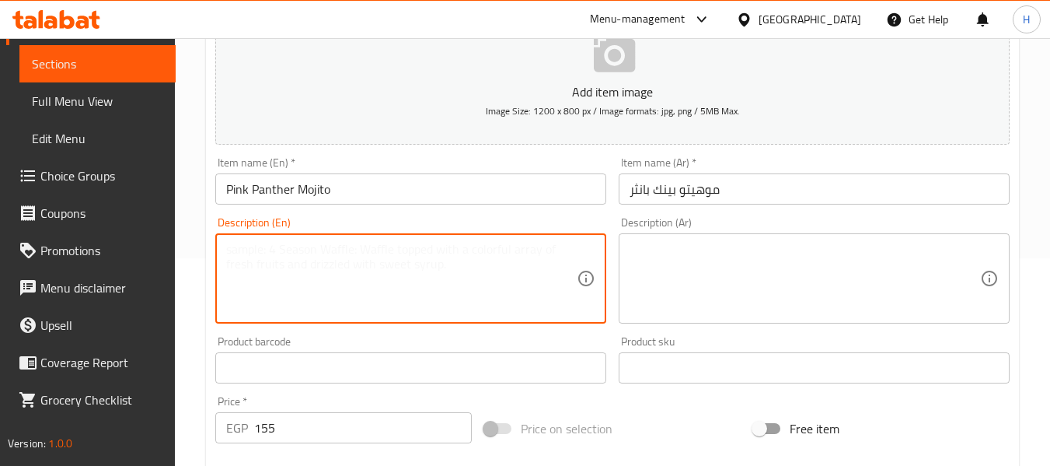
paste textarea "Fruity pink lemonade style mojito."
type textarea "Fruity pink lemonade style mojito."
click at [797, 302] on textarea at bounding box center [805, 279] width 351 height 74
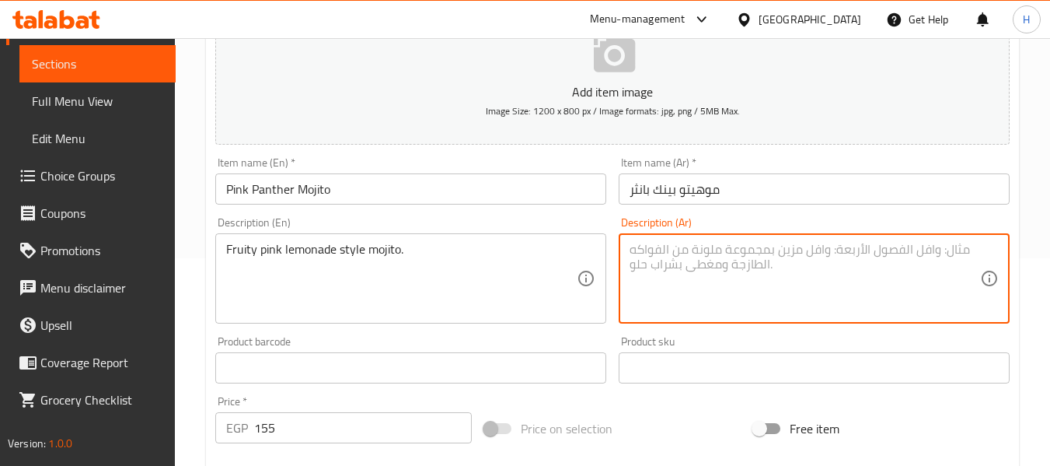
paste textarea "موهيتو على طراز عصير الليمون الوردي [PERSON_NAME]"
type textarea "موهيتو على طراز عصير الليمون الوردي [PERSON_NAME]"
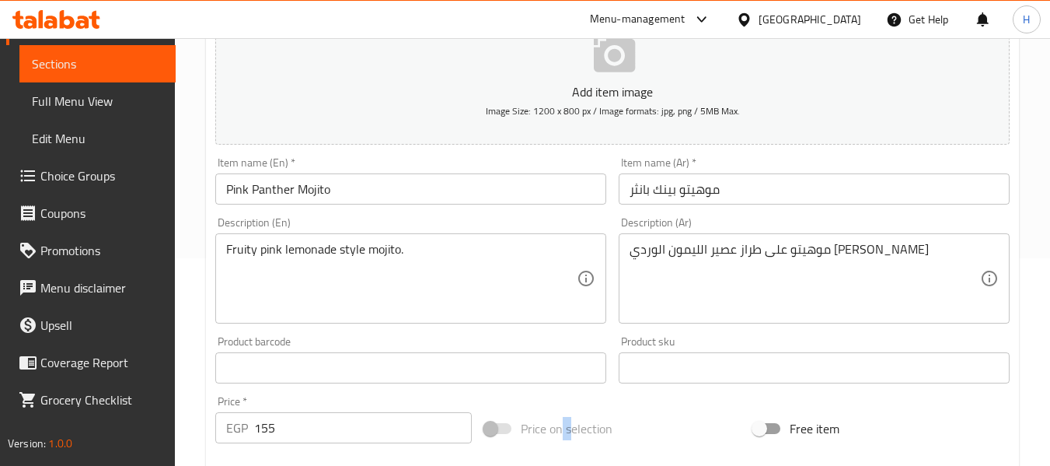
drag, startPoint x: 568, startPoint y: 426, endPoint x: 419, endPoint y: 253, distance: 228.8
click at [537, 420] on span "Price on selection" at bounding box center [567, 428] width 92 height 19
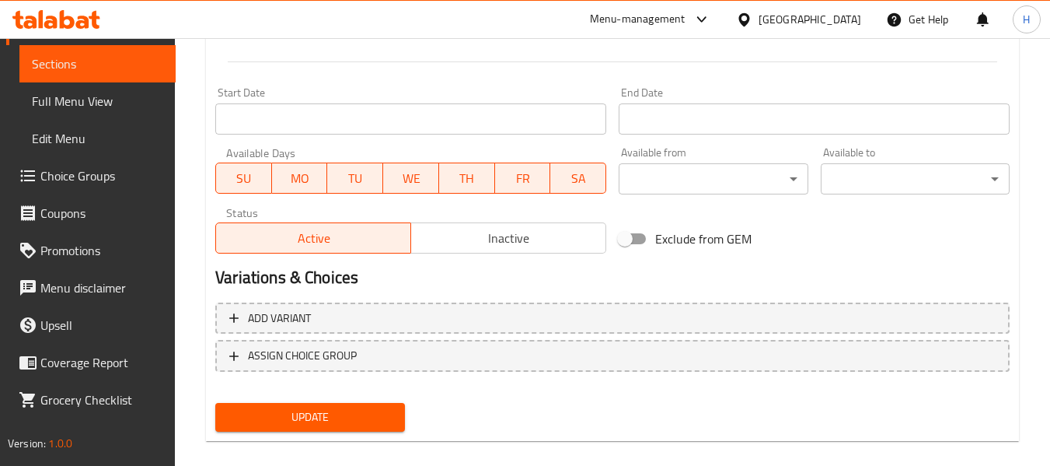
scroll to position [633, 0]
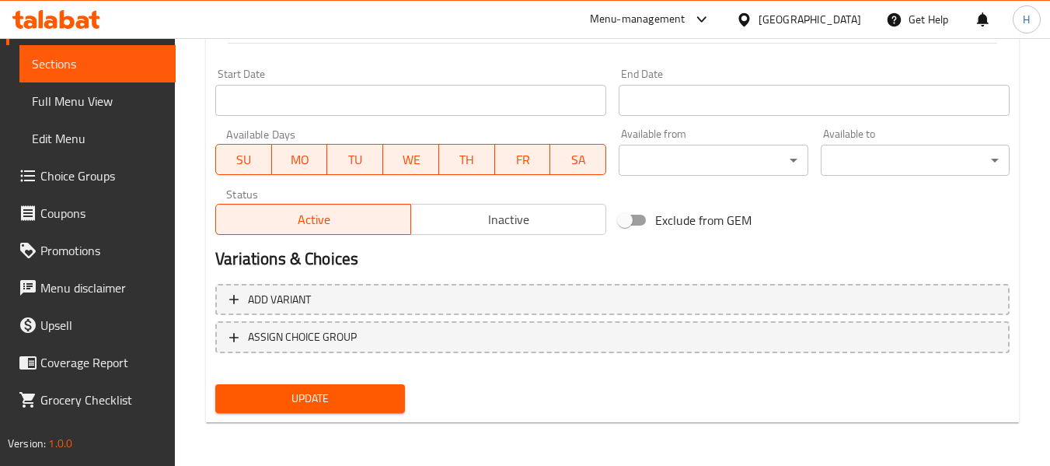
click at [354, 400] on span "Update" at bounding box center [310, 398] width 164 height 19
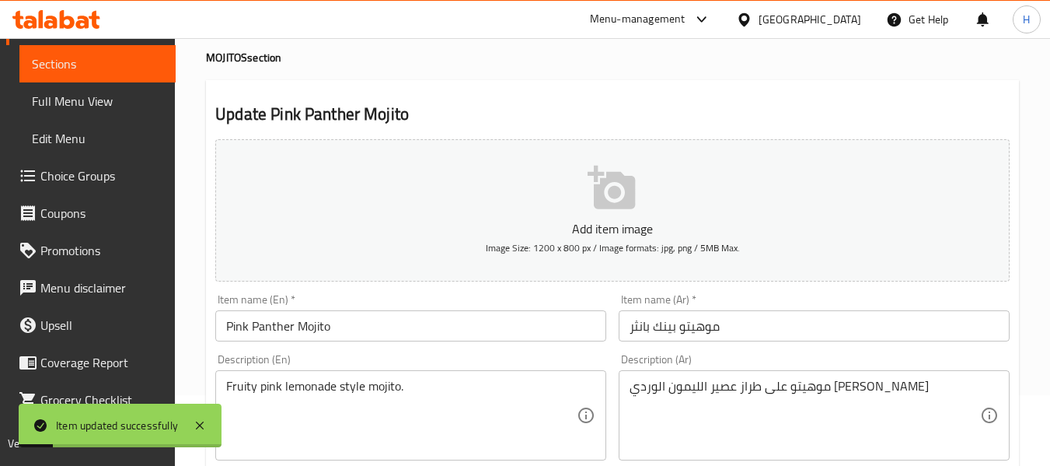
scroll to position [0, 0]
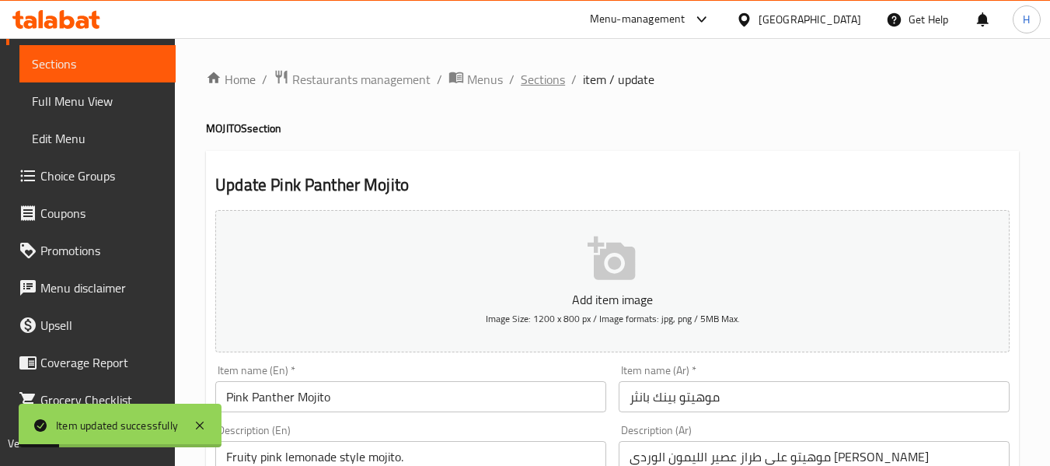
click at [527, 89] on span "Sections" at bounding box center [543, 79] width 44 height 19
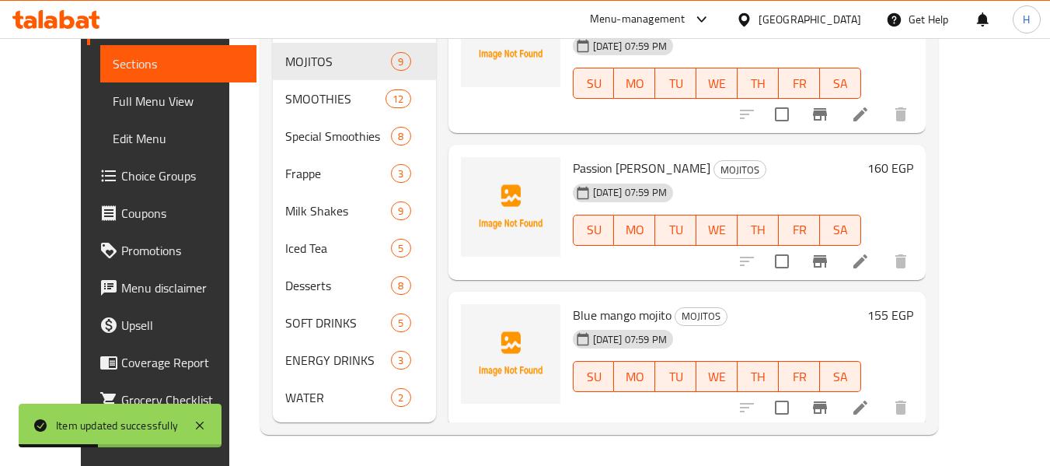
scroll to position [599, 0]
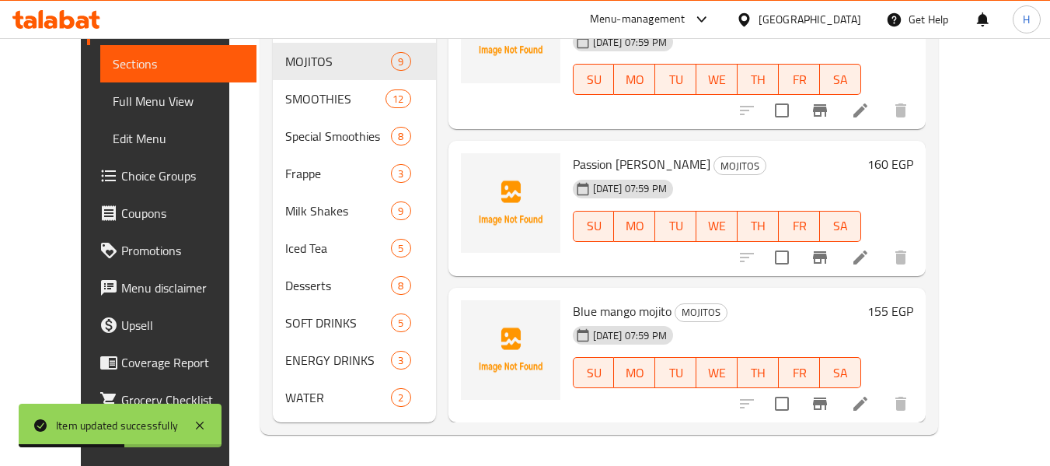
click at [870, 260] on icon at bounding box center [860, 257] width 19 height 19
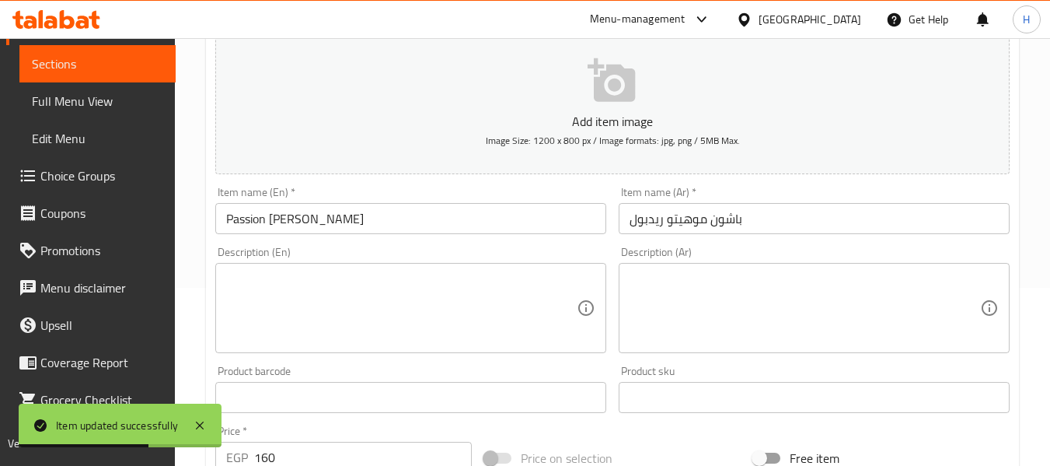
scroll to position [208, 0]
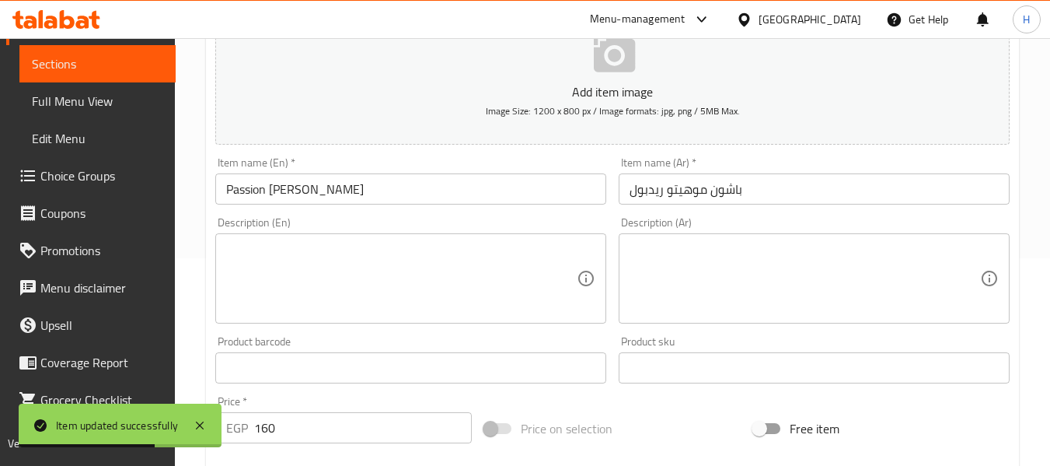
click at [274, 246] on textarea at bounding box center [401, 279] width 351 height 74
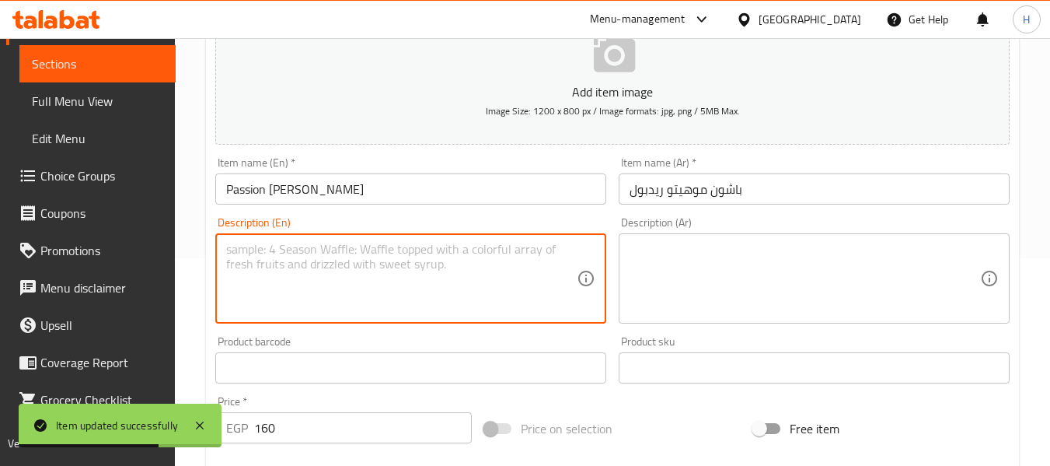
paste textarea "Passion fruit mojito with a Red Bull energy boost."
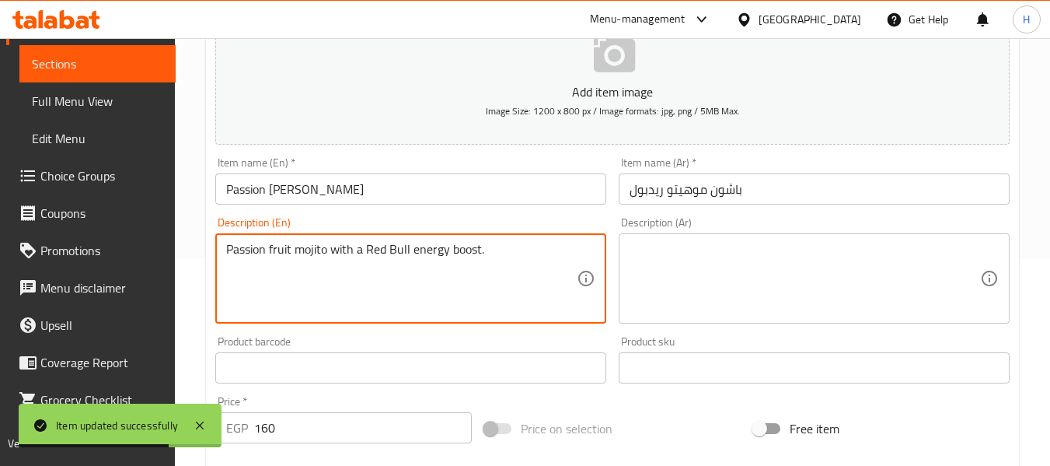
type textarea "Passion fruit mojito with a Red Bull energy boost."
click at [802, 297] on textarea at bounding box center [805, 279] width 351 height 74
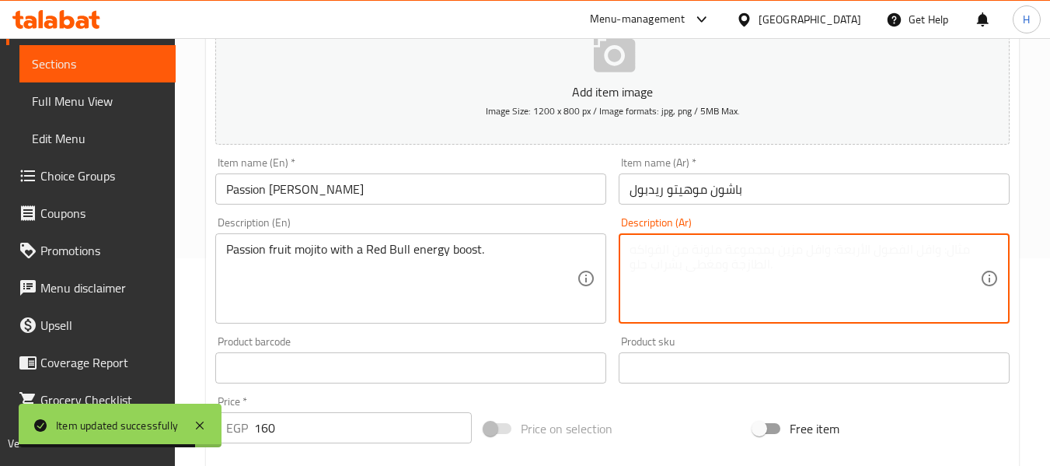
paste textarea "موهيتو فاكهة الباشن مع دفعة من ريد بول."
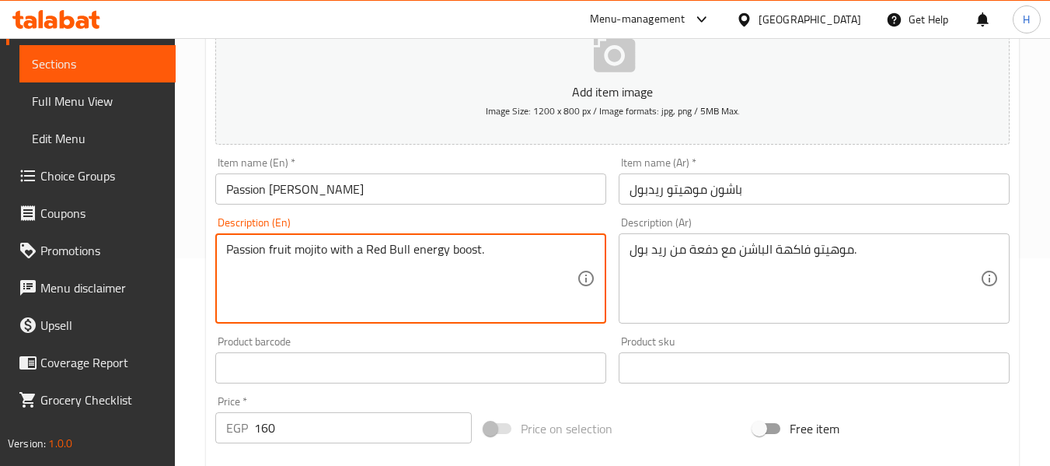
click at [473, 251] on textarea "Passion fruit mojito with a Red Bull energy boost." at bounding box center [401, 279] width 351 height 74
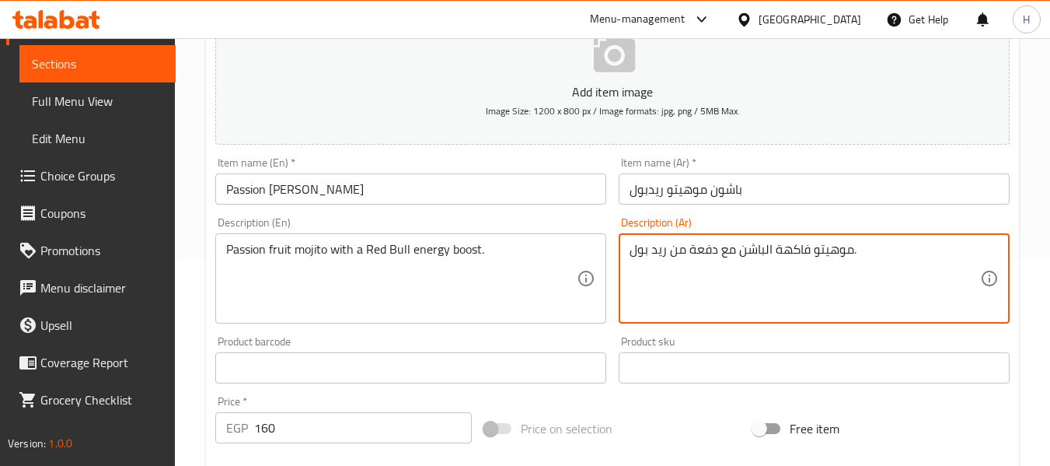
click at [897, 257] on textarea "موهيتو فاكهة الباشن مع دفعة من ريد بول." at bounding box center [805, 279] width 351 height 74
click at [830, 250] on textarea "موهيتو فاكهة الباشن مع دفعة من ريد بول." at bounding box center [805, 279] width 351 height 74
drag, startPoint x: 799, startPoint y: 257, endPoint x: 861, endPoint y: 259, distance: 61.4
click at [861, 259] on textarea "موهيتو فاكهة الباشن مع دفعة من ريد بول." at bounding box center [805, 279] width 351 height 74
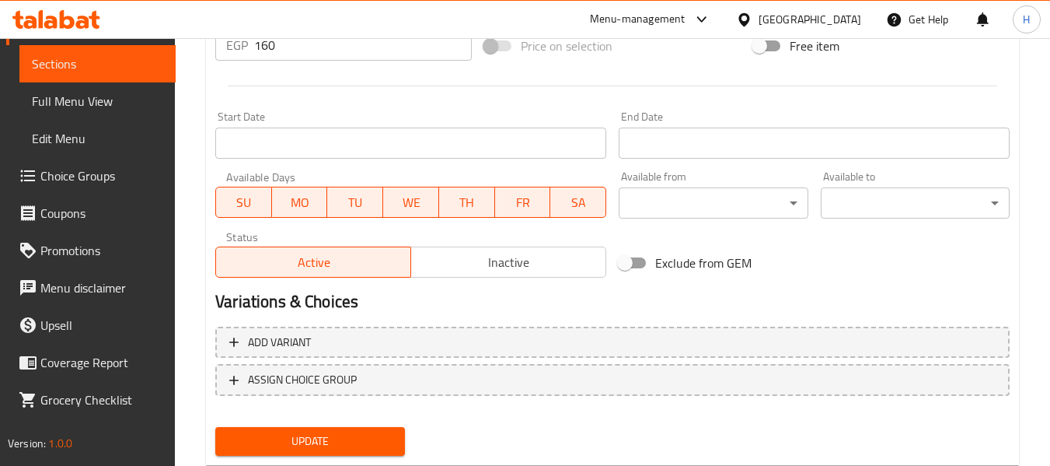
scroll to position [633, 0]
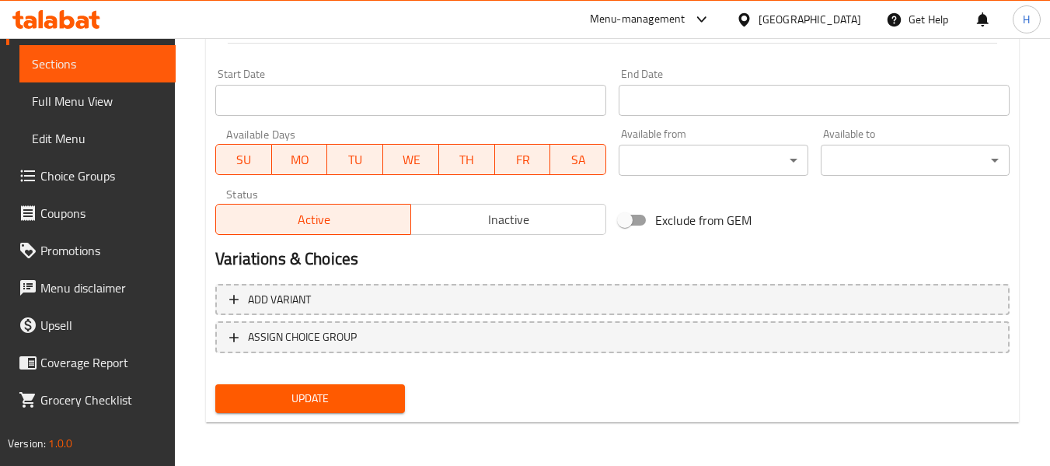
type textarea "موهيتو فاكهة الباشن معزز بالريد بول."
click at [390, 379] on div "Update" at bounding box center [309, 398] width 201 height 41
click at [381, 399] on span "Update" at bounding box center [310, 398] width 164 height 19
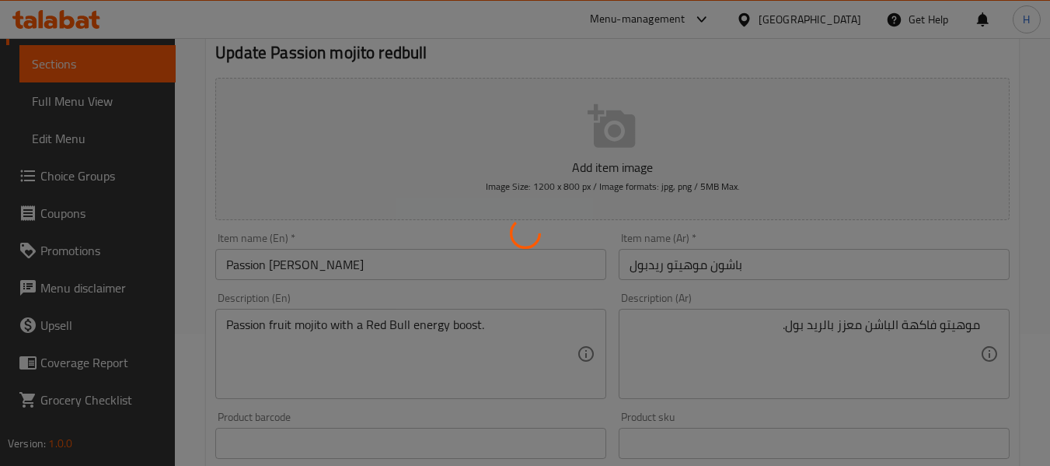
scroll to position [0, 0]
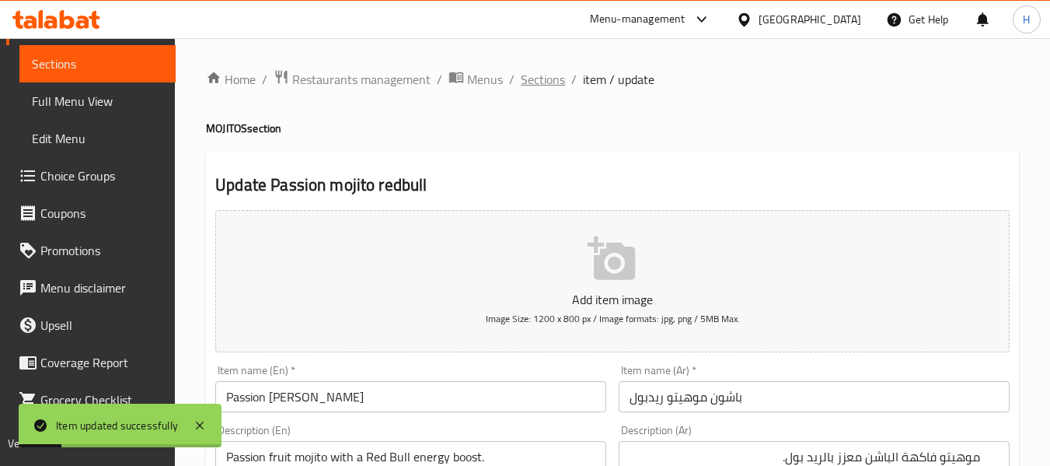
click at [556, 86] on span "Sections" at bounding box center [543, 79] width 44 height 19
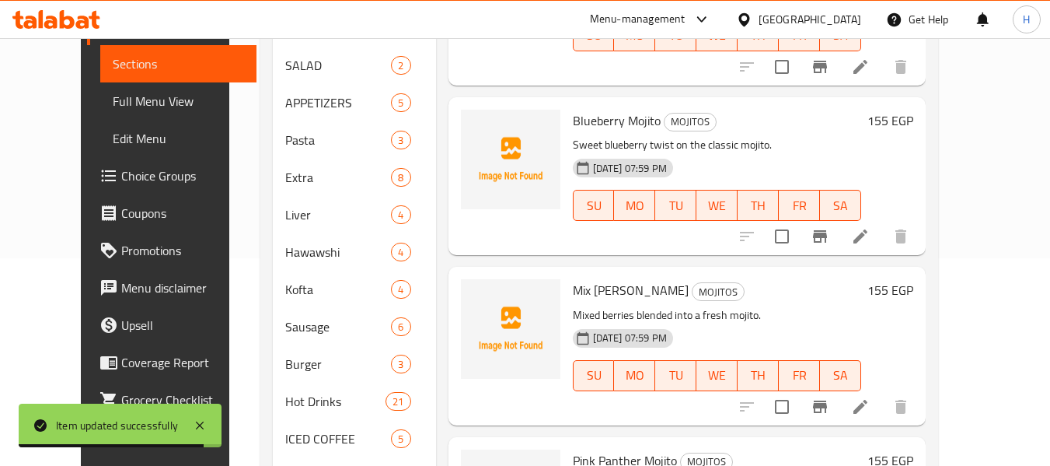
scroll to position [697, 0]
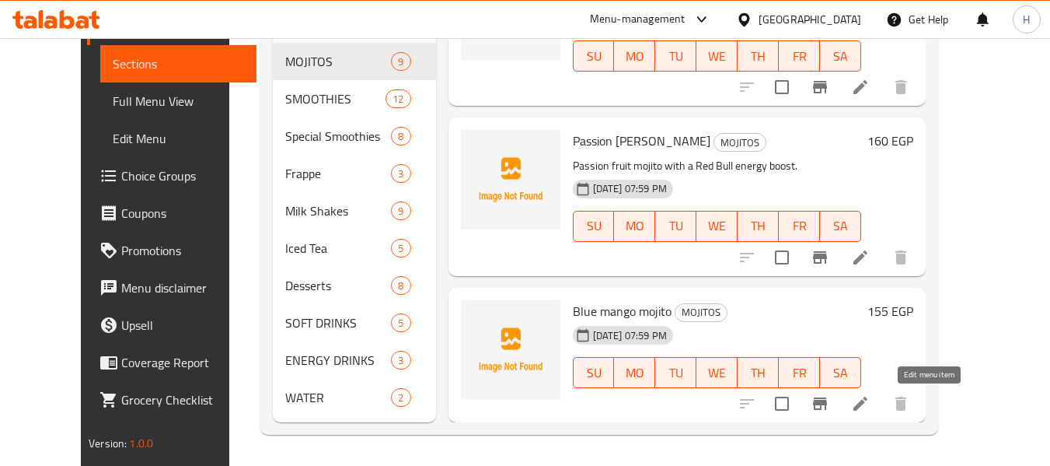
click at [870, 406] on icon at bounding box center [860, 403] width 19 height 19
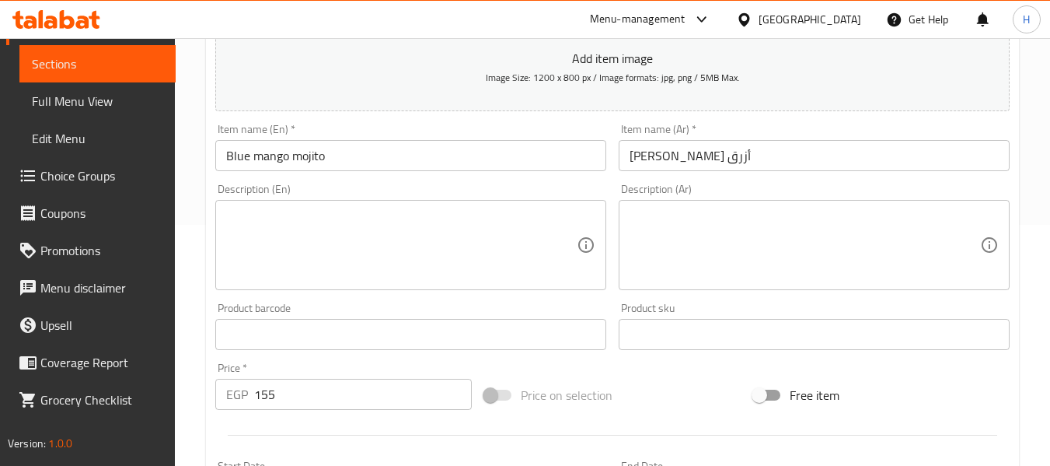
scroll to position [208, 0]
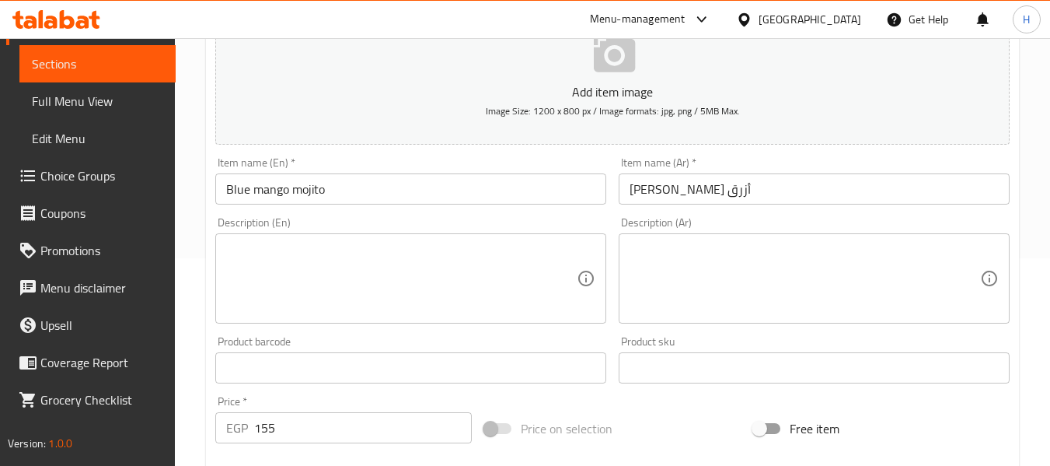
click at [331, 282] on textarea at bounding box center [401, 279] width 351 height 74
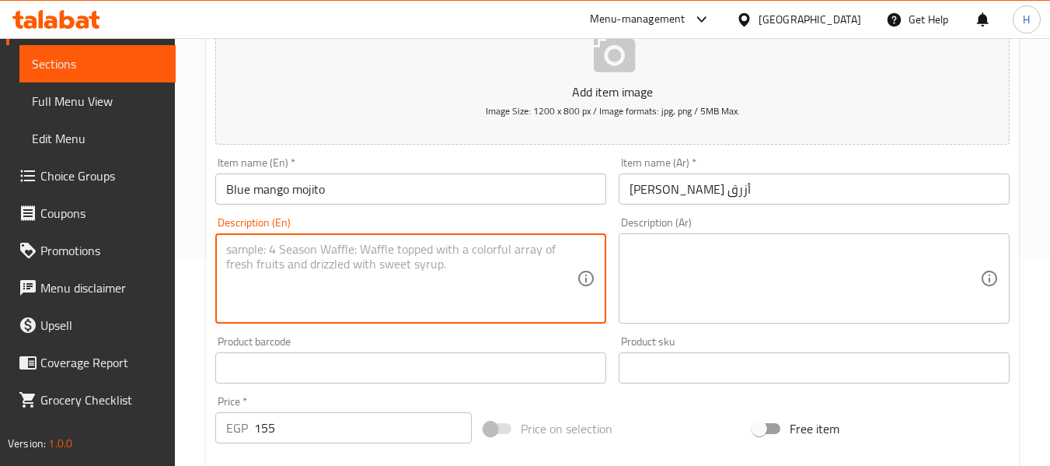
paste textarea "Exotic blend of mango and blue curaçao flavor in mojito style."
type textarea "Exotic blend of mango and blue curaçao flavor in mojito style."
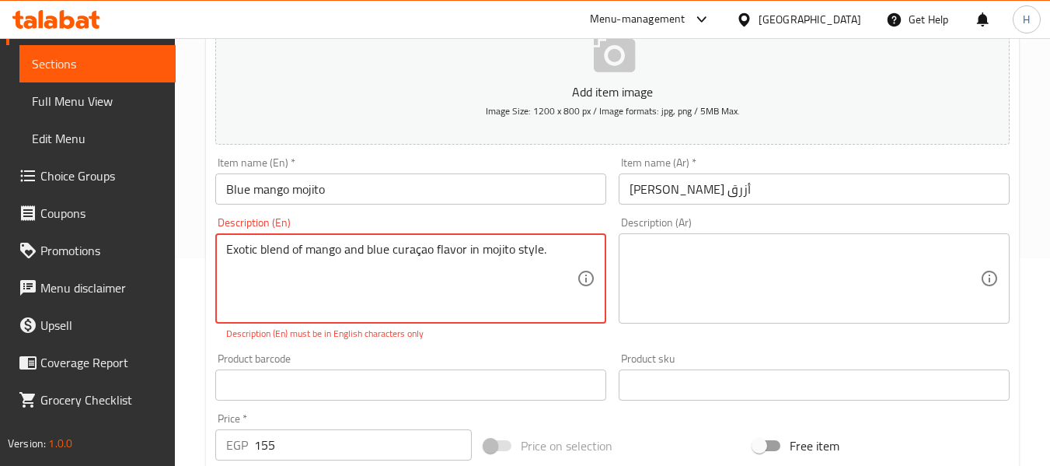
click at [846, 274] on textarea at bounding box center [805, 279] width 351 height 74
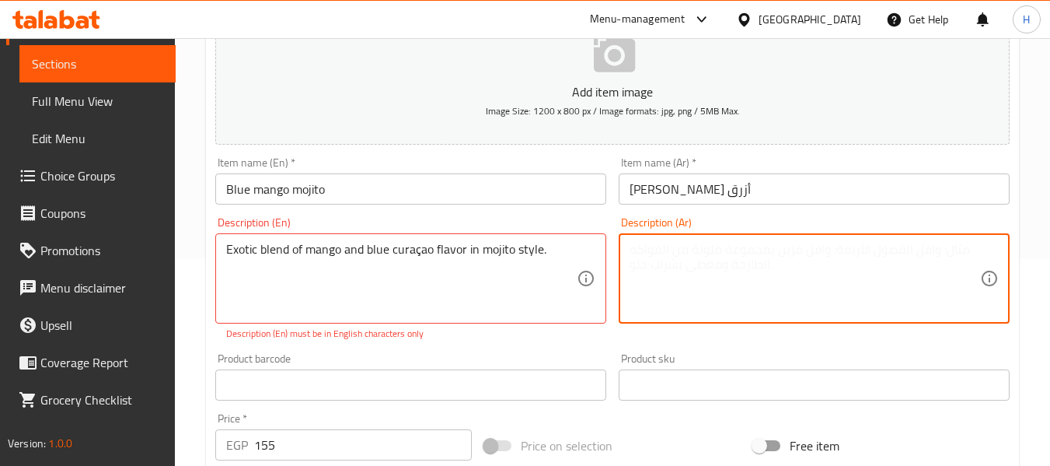
paste textarea "مزيج غريب من نكهة المانجو والكوراساو الأزرق على طريقة الموهيتو."
type textarea "مزيج غريب من نكهة المانجو والكوراساو الأزرق على طريقة الموهيتو."
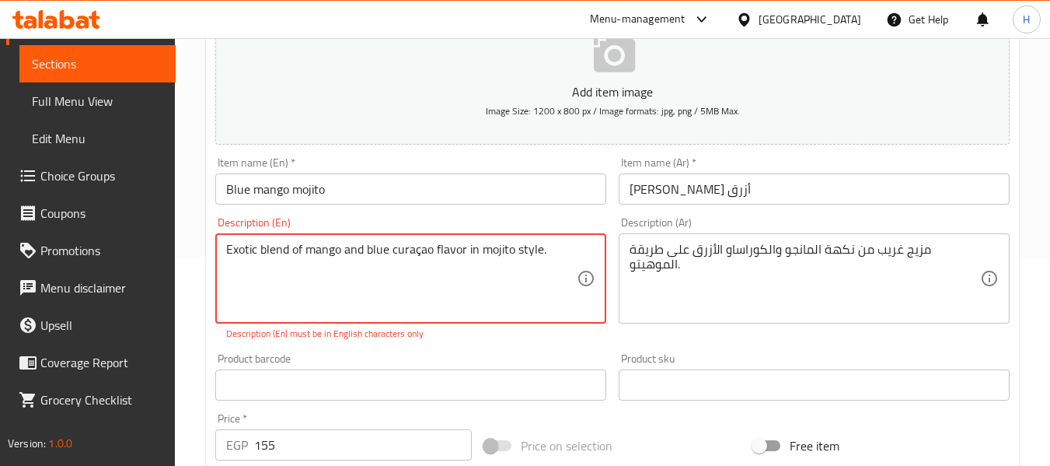
click at [419, 250] on textarea "Exotic blend of mango and blue curaçao flavor in mojito style." at bounding box center [401, 279] width 351 height 74
click at [418, 250] on textarea "Exotic blend of mango and blue curacao flavor in mojito style." at bounding box center [401, 279] width 351 height 74
type textarea "Exotic blend of mango and blue curacao flavor in mojito style."
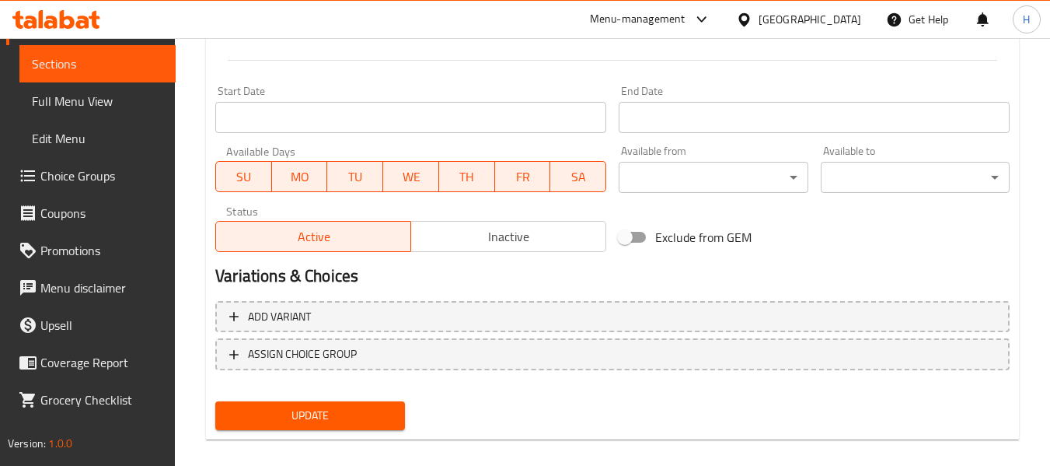
scroll to position [633, 0]
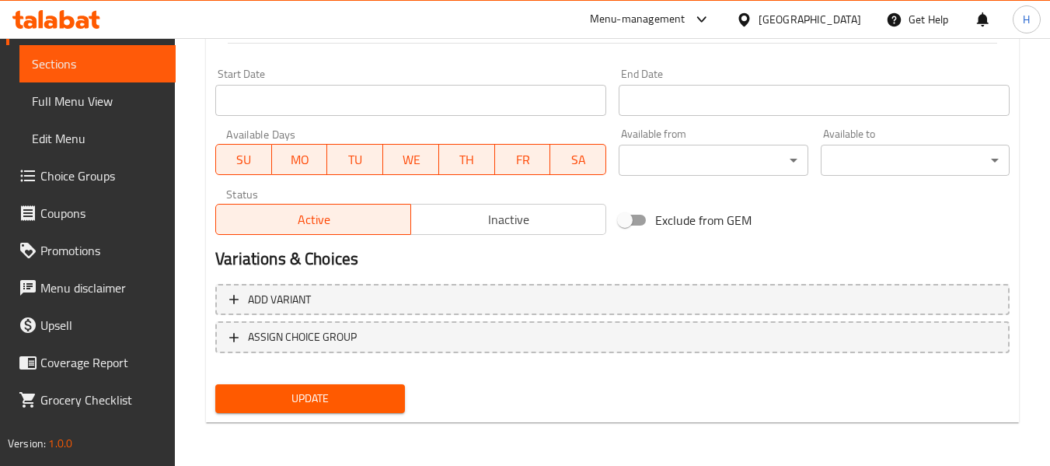
click at [363, 408] on span "Update" at bounding box center [310, 398] width 164 height 19
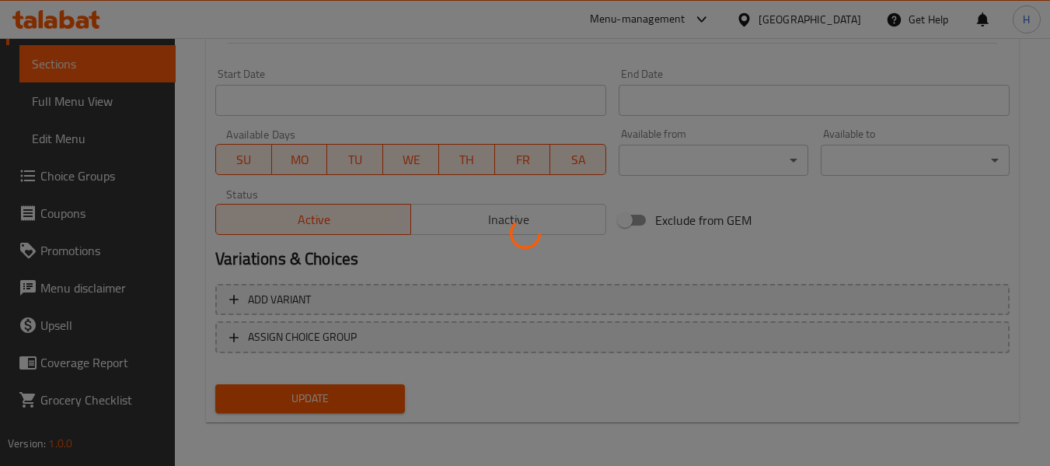
scroll to position [0, 0]
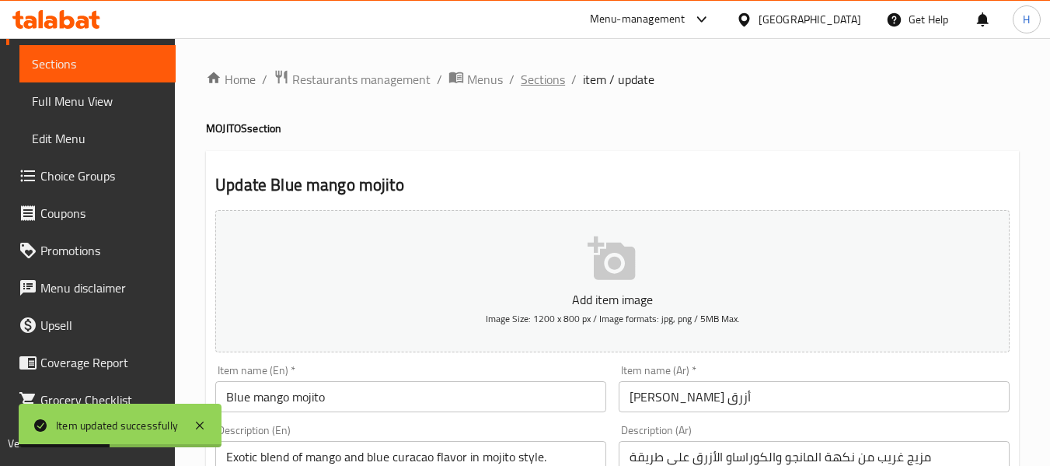
click at [526, 82] on span "Sections" at bounding box center [543, 79] width 44 height 19
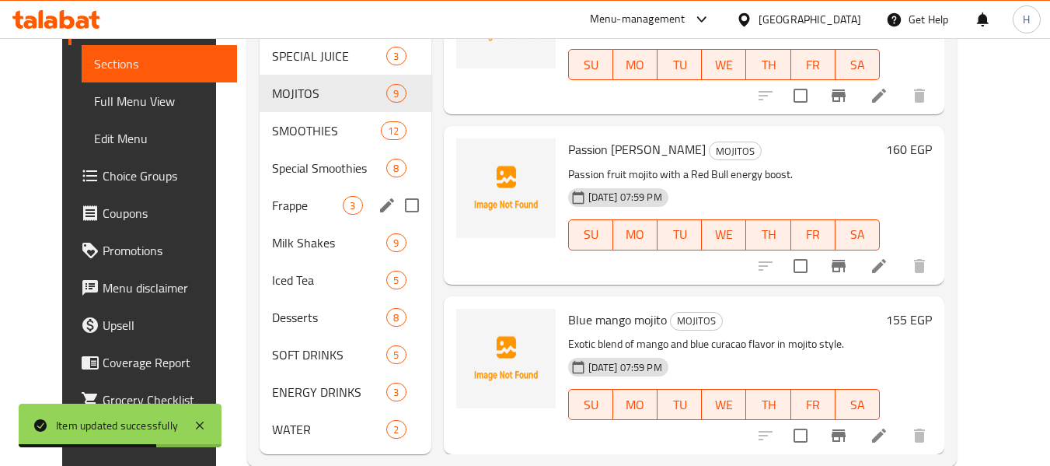
scroll to position [697, 0]
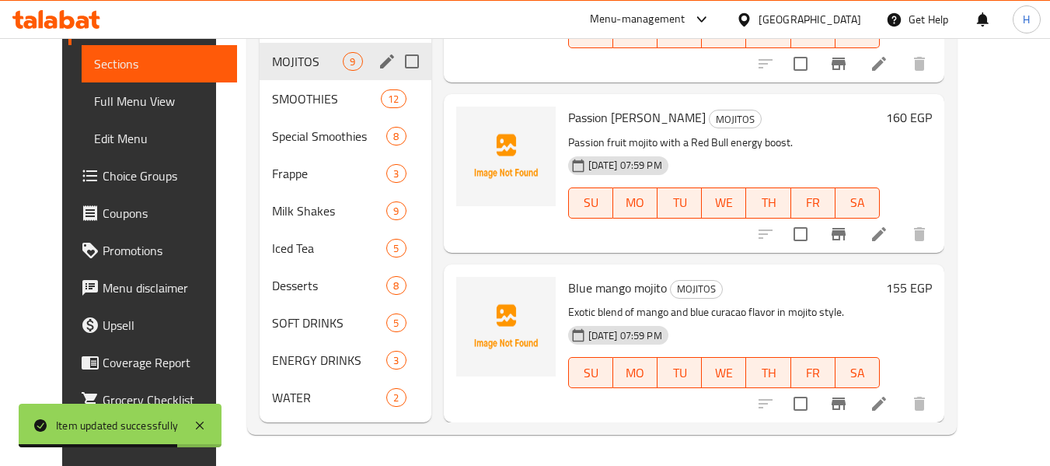
click at [264, 86] on div "SMOOTHIES 12" at bounding box center [345, 98] width 171 height 37
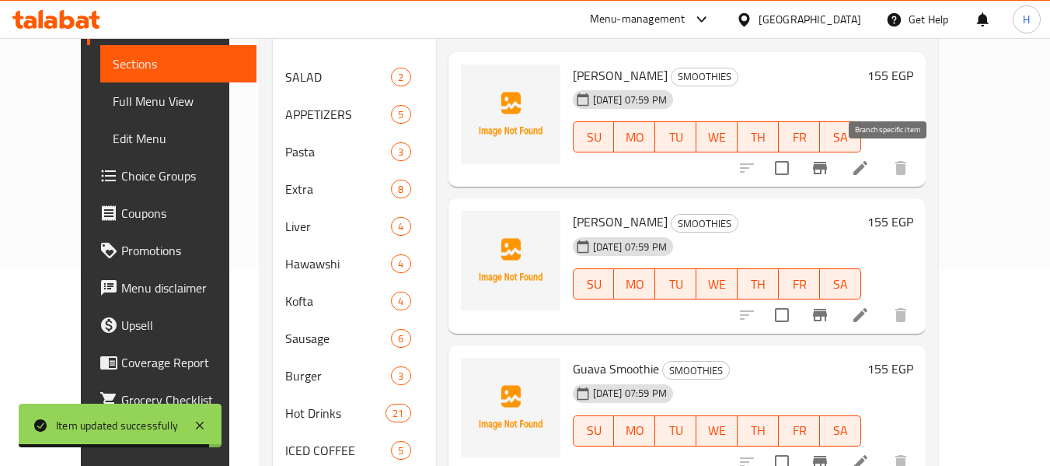
scroll to position [75, 0]
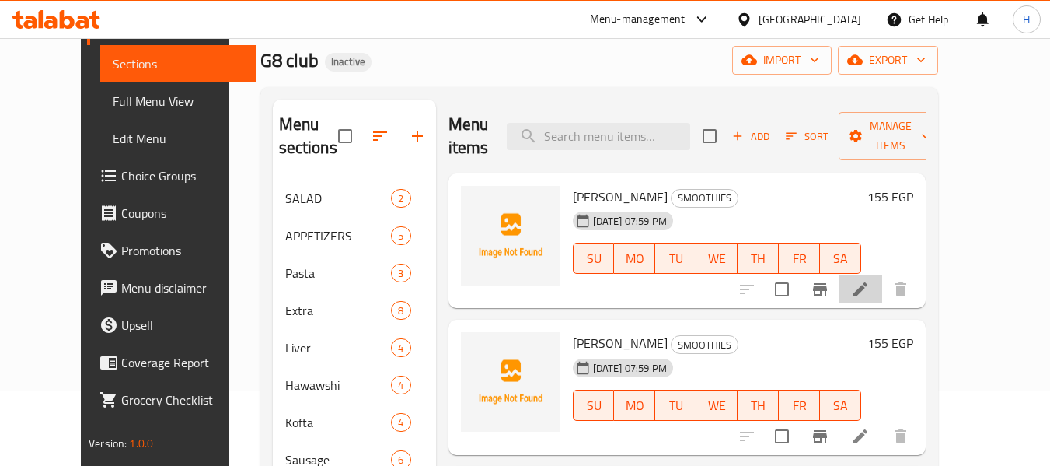
click at [870, 295] on icon at bounding box center [860, 289] width 19 height 19
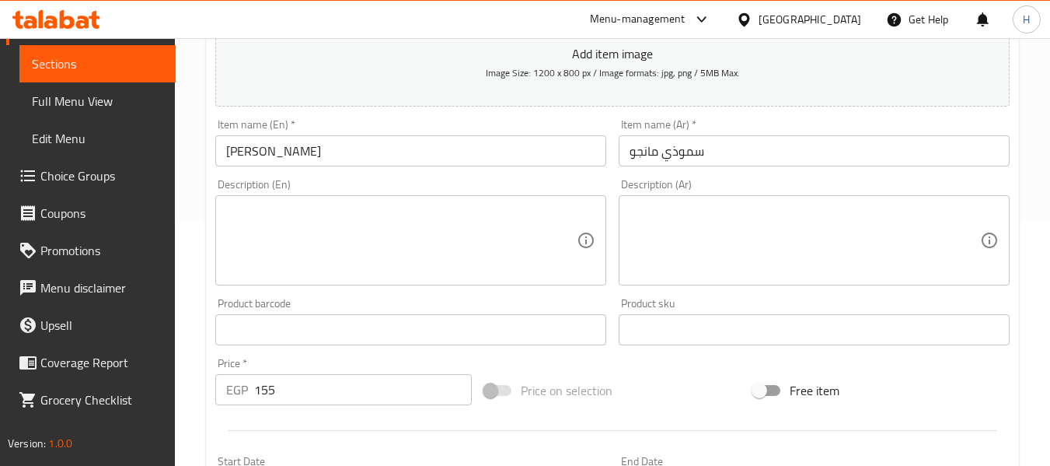
scroll to position [414, 0]
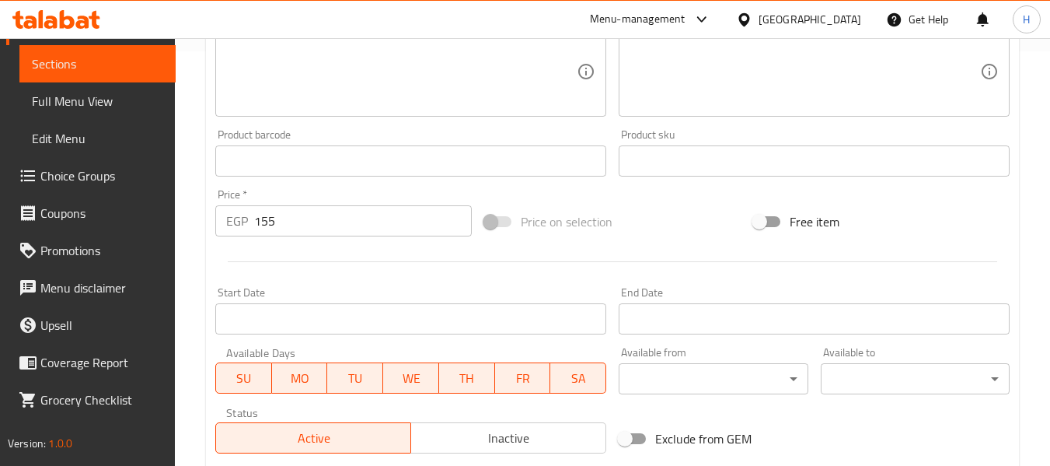
click at [401, 84] on textarea at bounding box center [401, 72] width 351 height 74
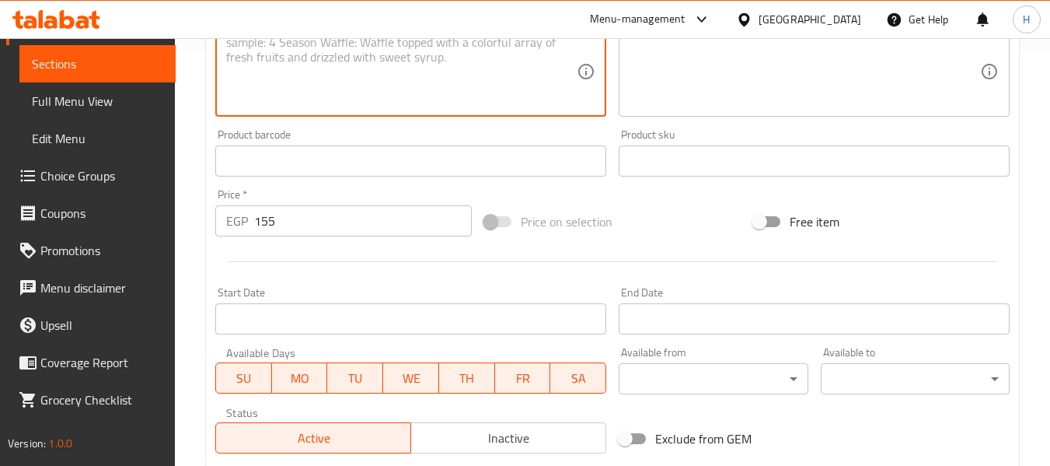
paste textarea "Thick and creamy mango smoothie."
type textarea "Thick and creamy mango smoothie."
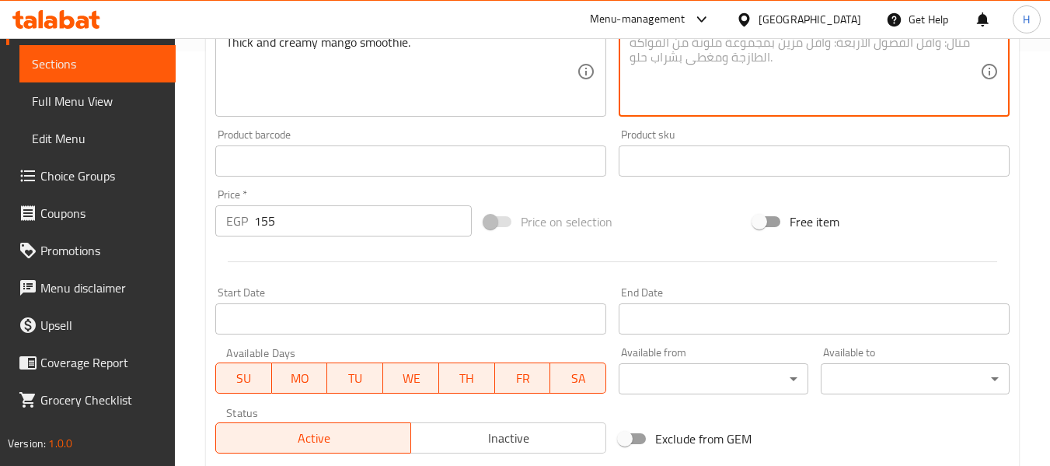
click at [725, 46] on textarea at bounding box center [805, 72] width 351 height 74
paste textarea "عصير المانجو السميك والكريمي."
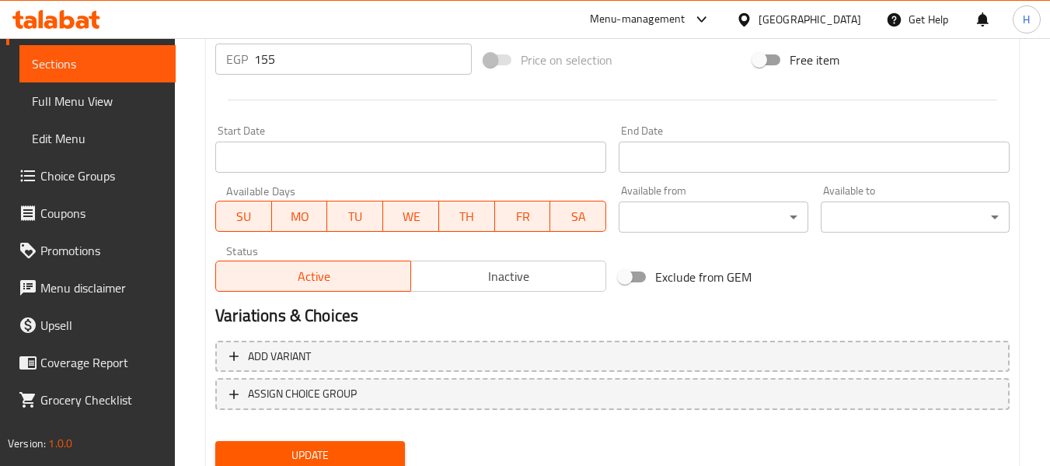
scroll to position [633, 0]
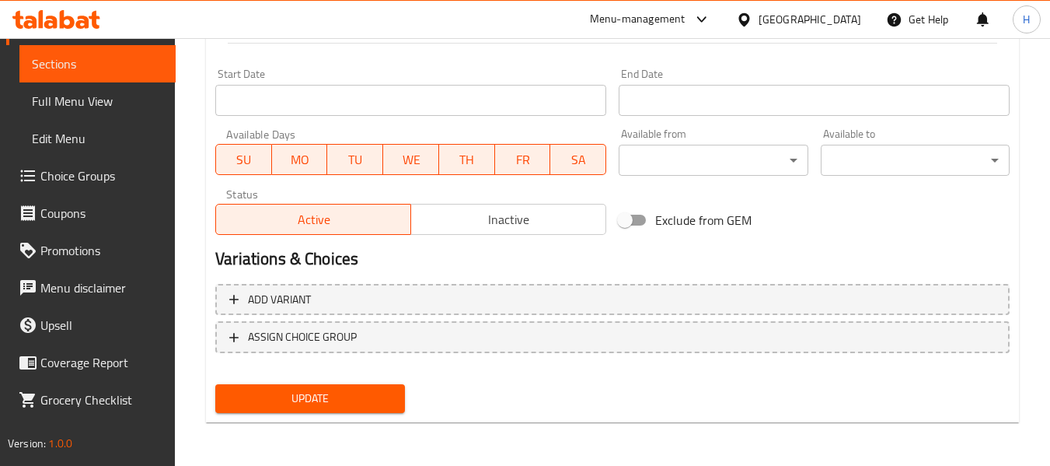
type textarea "عصير المانجو السميك والكريمي."
click at [303, 412] on button "Update" at bounding box center [309, 398] width 189 height 29
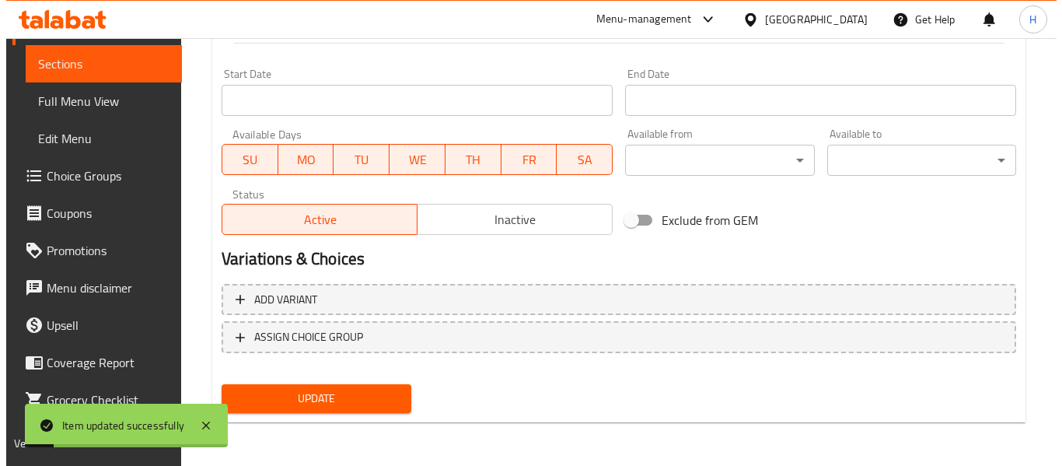
scroll to position [0, 0]
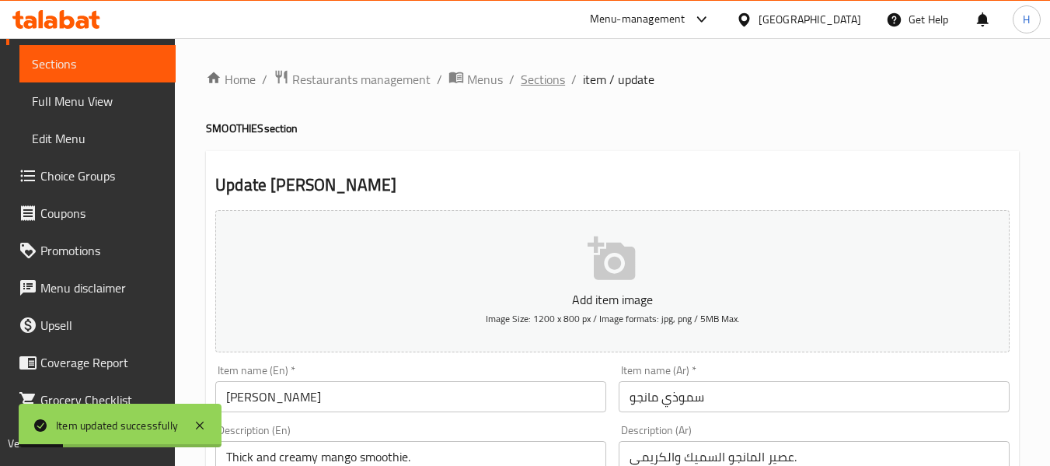
click at [524, 70] on span "Sections" at bounding box center [543, 79] width 44 height 19
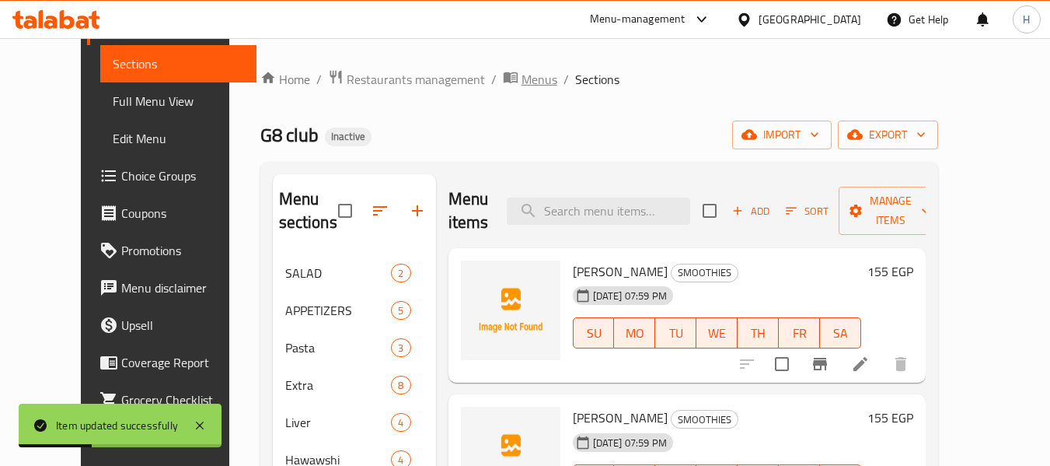
click at [522, 70] on span "Menus" at bounding box center [540, 79] width 36 height 19
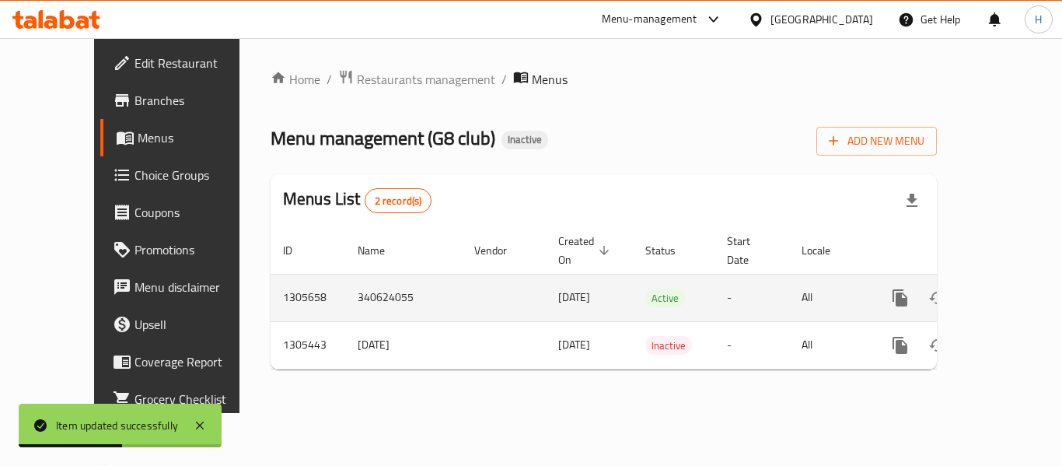
click at [979, 292] on div "enhanced table" at bounding box center [956, 297] width 149 height 37
click at [1003, 288] on icon "enhanced table" at bounding box center [1012, 297] width 19 height 19
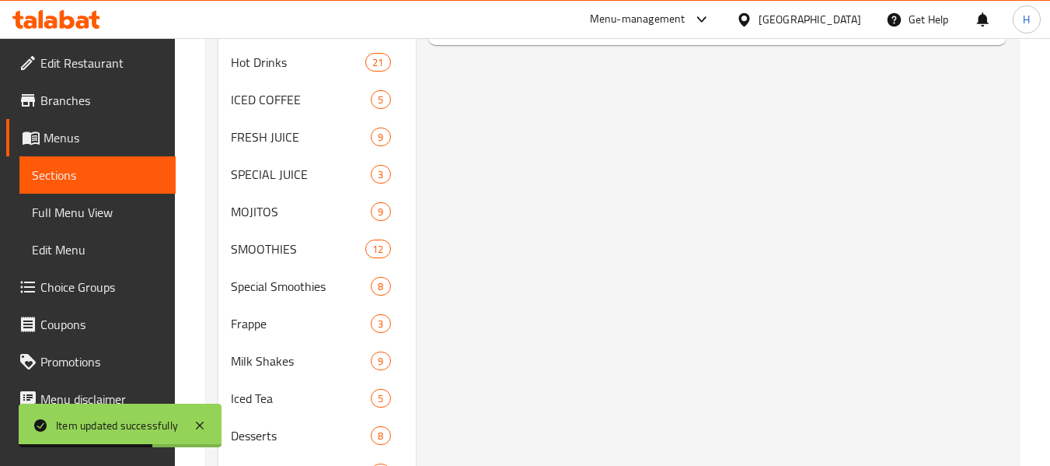
scroll to position [489, 0]
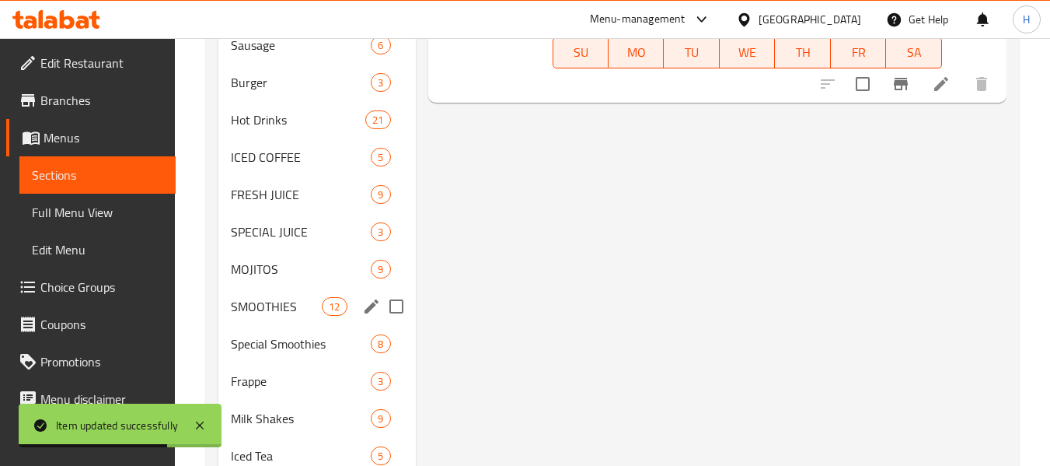
click at [278, 302] on span "SMOOTHIES" at bounding box center [276, 306] width 91 height 19
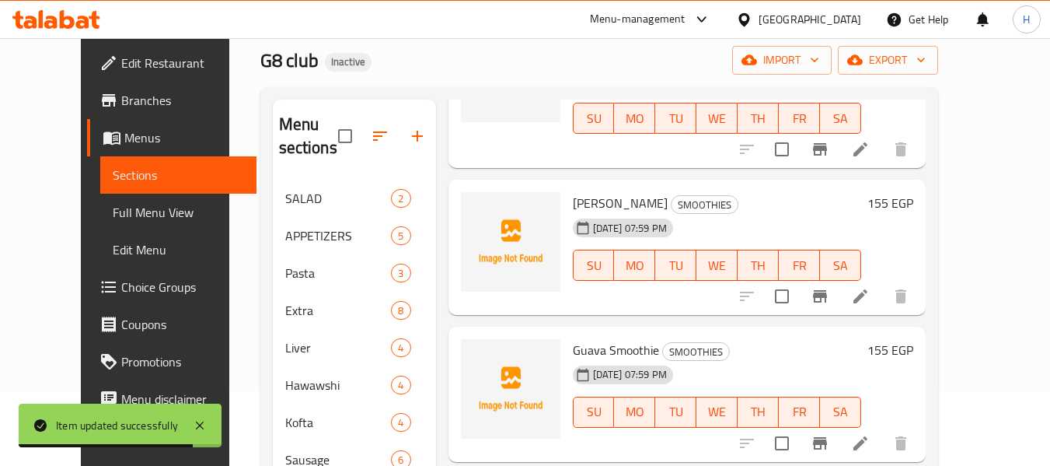
scroll to position [208, 0]
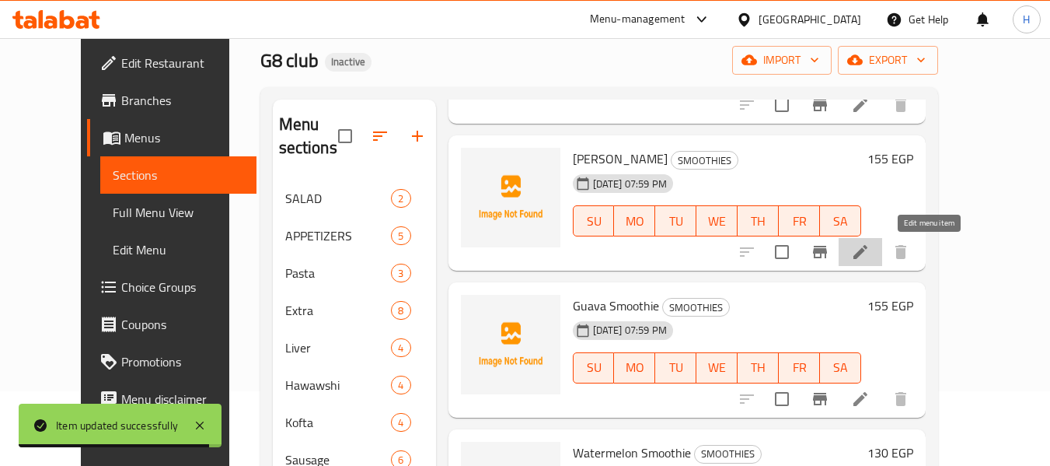
click at [870, 254] on icon at bounding box center [860, 252] width 19 height 19
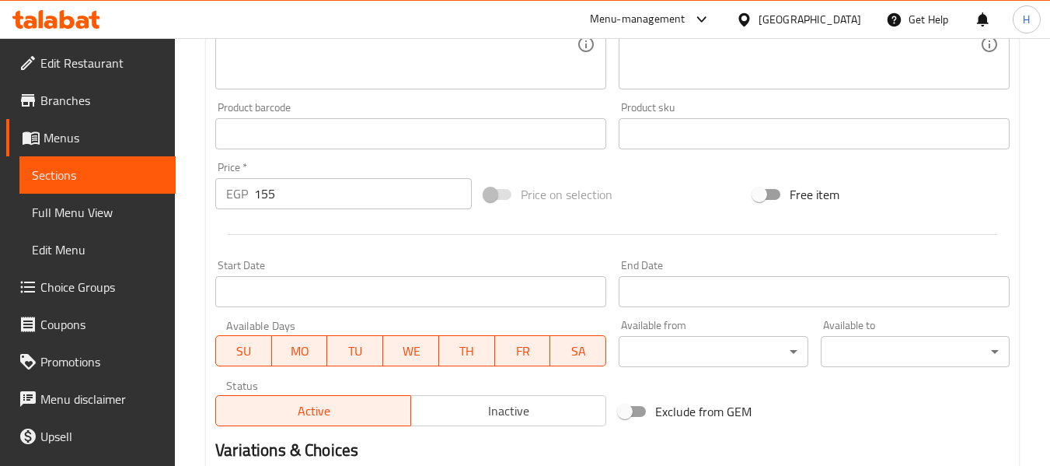
scroll to position [414, 0]
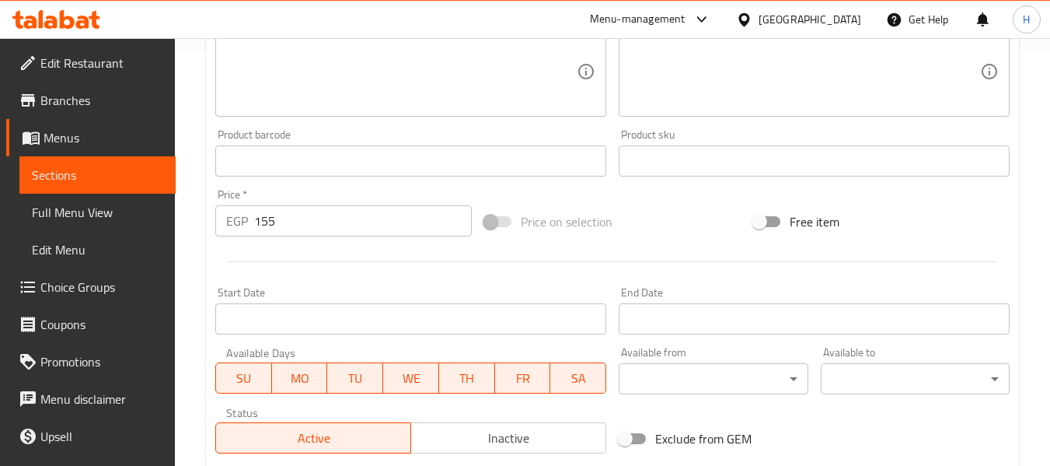
click at [269, 69] on textarea at bounding box center [401, 72] width 351 height 74
paste textarea "Refreshing kiwi blended into a creamy smoothie."
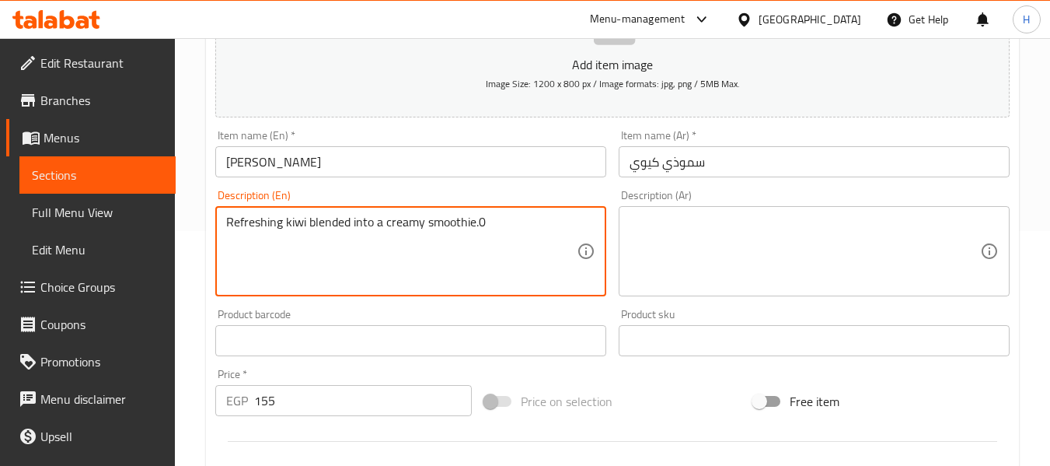
scroll to position [208, 0]
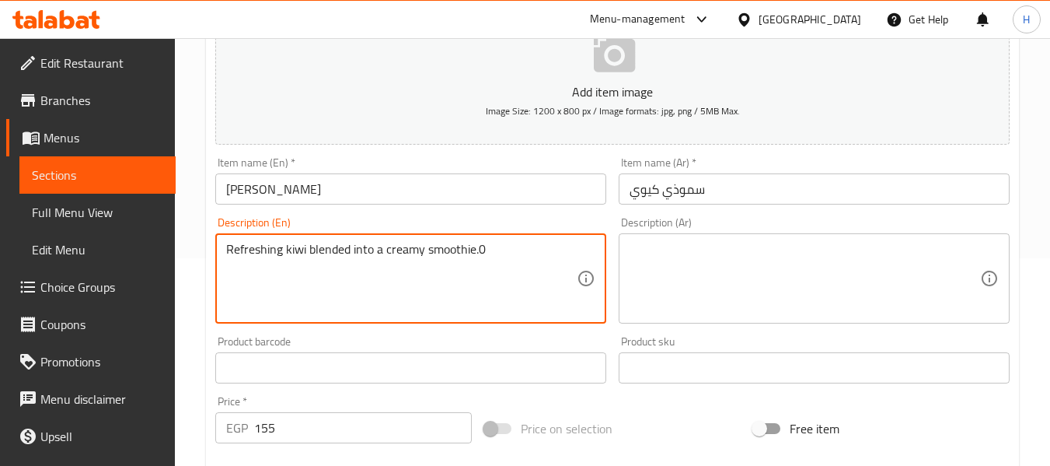
type textarea "Refreshing kiwi blended into a creamy smoothie.0"
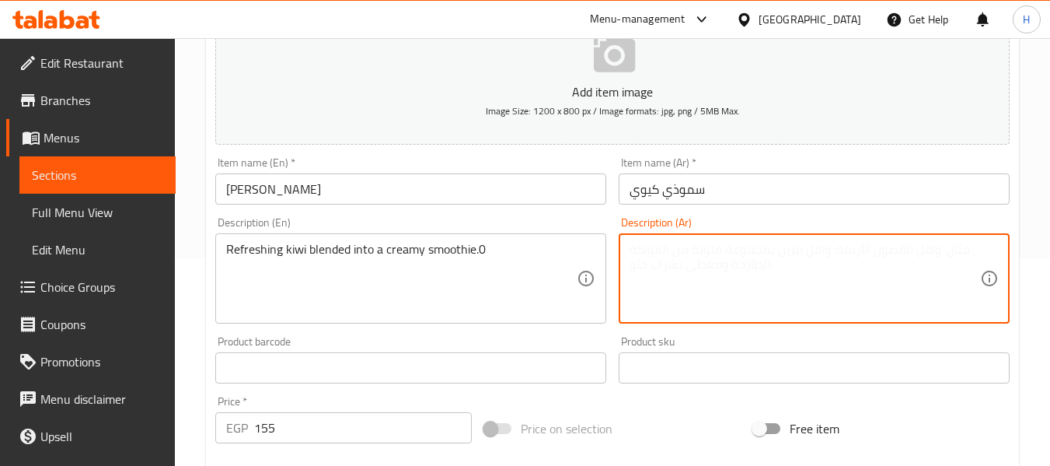
click at [808, 277] on textarea at bounding box center [805, 279] width 351 height 74
paste textarea "كيوي منعش ممزوج في سموذي كريمي."
type textarea "كيوي منعش ممزوج في سموذي كريمي."
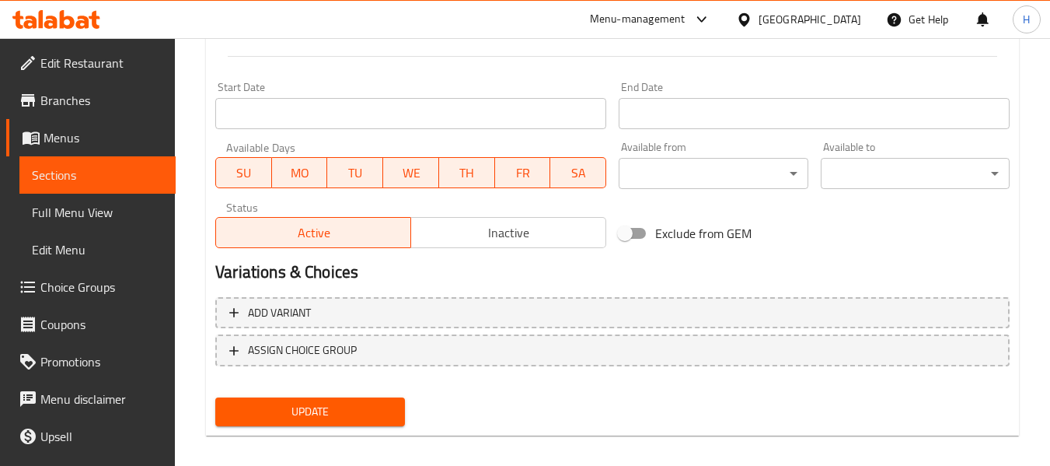
scroll to position [622, 0]
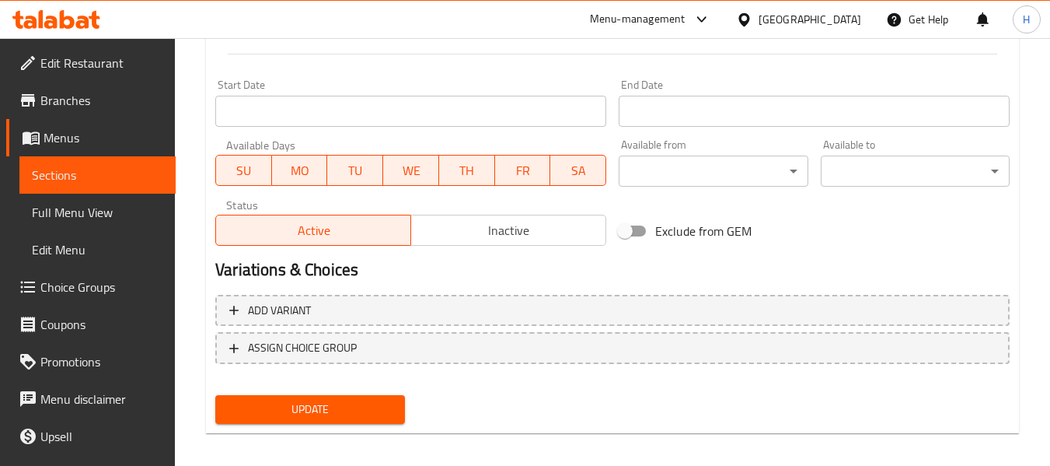
click at [397, 404] on button "Update" at bounding box center [309, 409] width 189 height 29
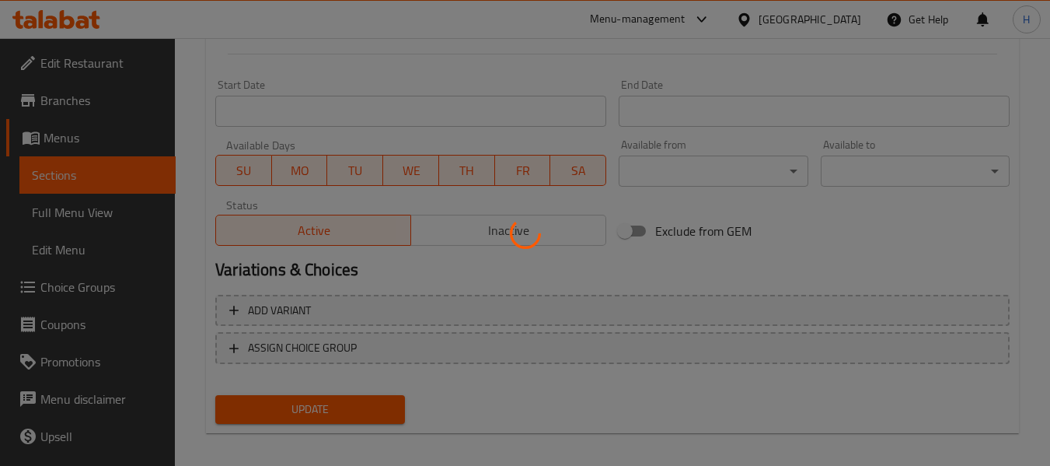
scroll to position [0, 0]
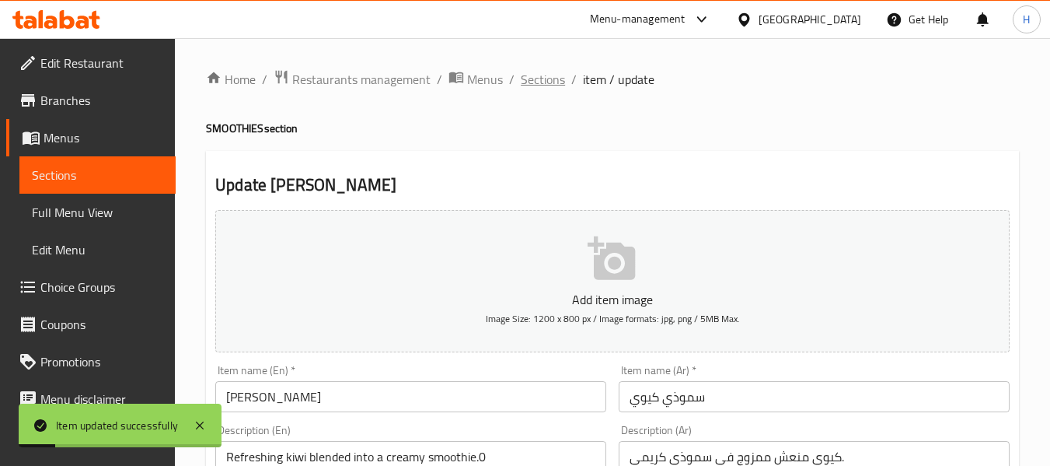
click at [546, 79] on span "Sections" at bounding box center [543, 79] width 44 height 19
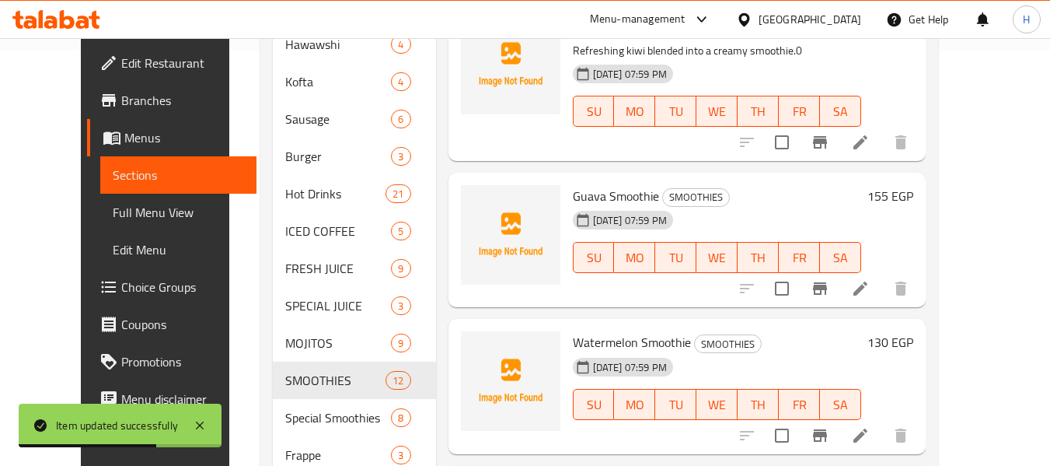
scroll to position [414, 0]
click at [883, 293] on li at bounding box center [861, 289] width 44 height 28
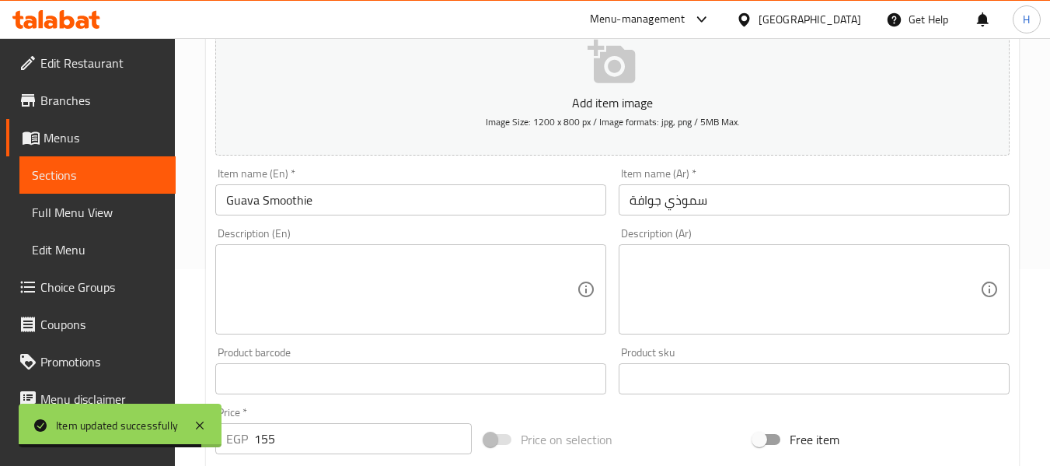
scroll to position [208, 0]
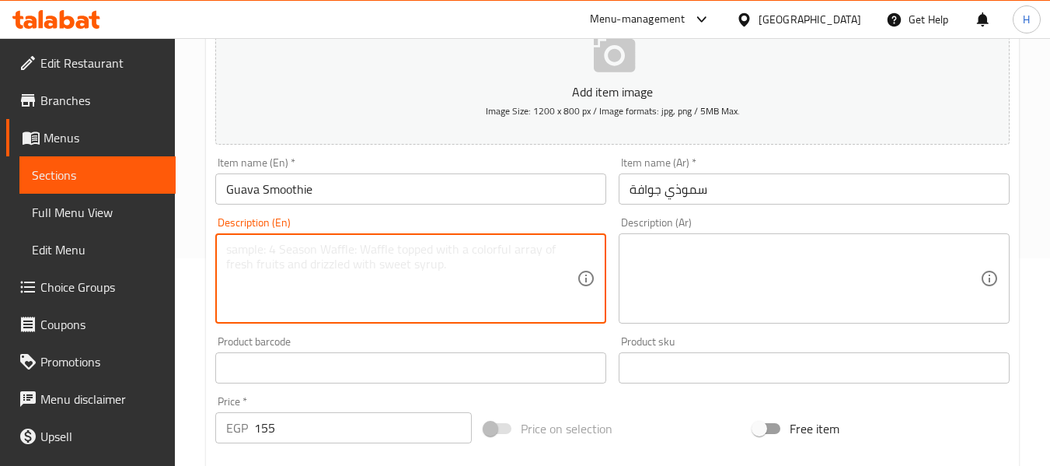
paste textarea "Sweet and smooth guava-based smoothie."
type textarea "Sweet and smooth guava-based smoothie."
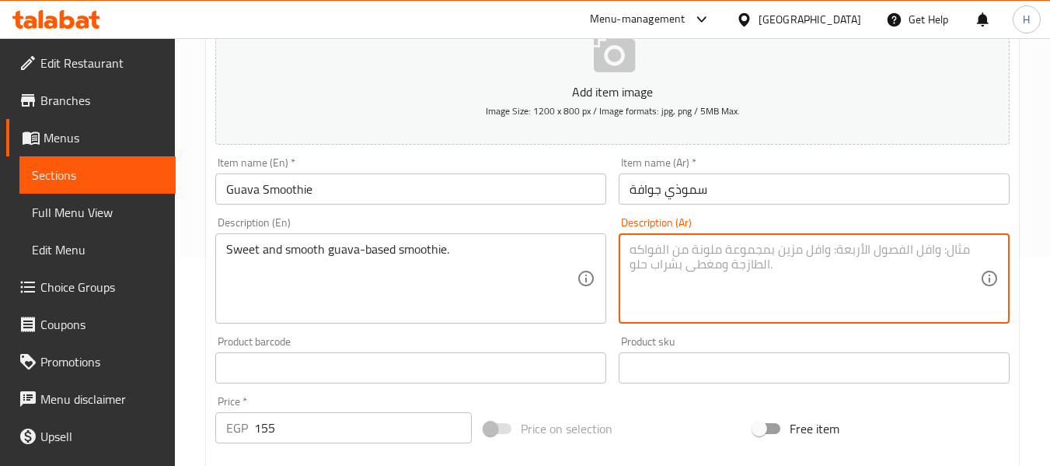
click at [708, 274] on textarea at bounding box center [805, 279] width 351 height 74
paste textarea "سموذي جوافة حلو وناعم."
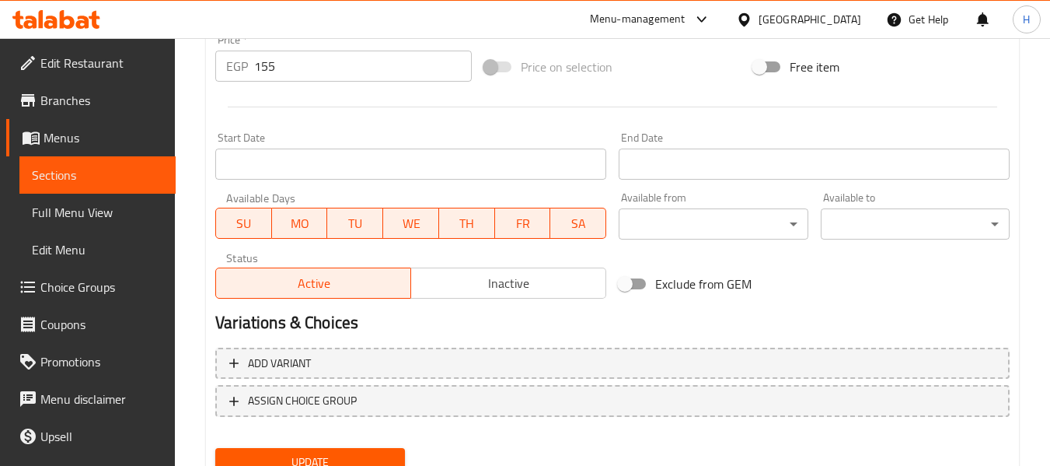
scroll to position [633, 0]
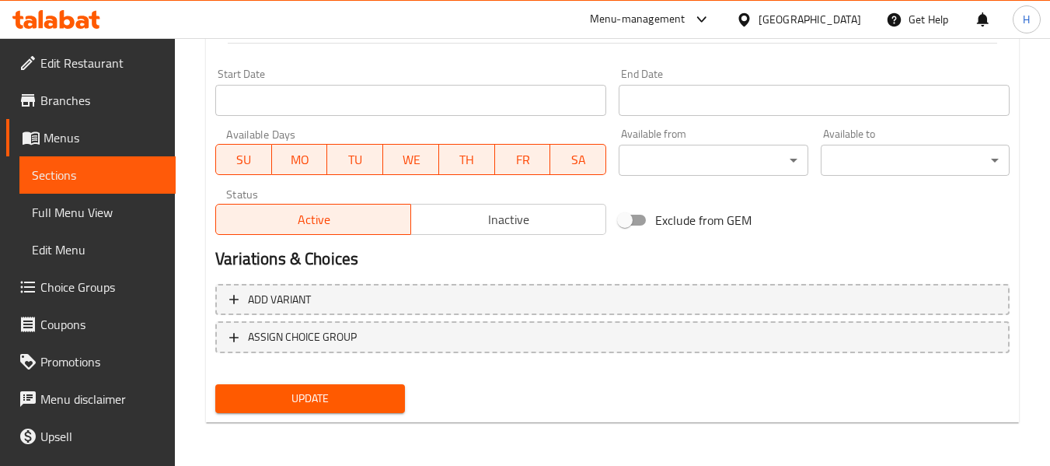
type textarea "سموذي جوافة حلو وناعم."
click at [322, 400] on span "Update" at bounding box center [310, 398] width 164 height 19
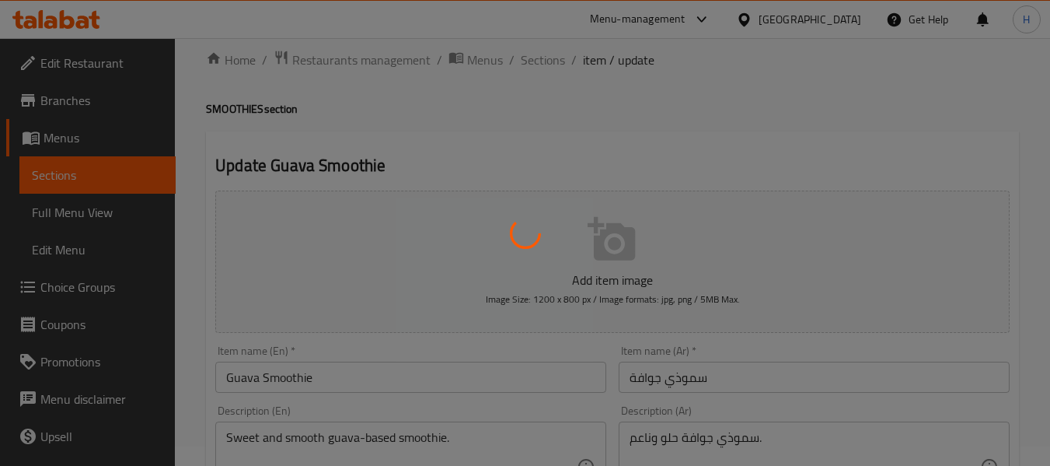
scroll to position [0, 0]
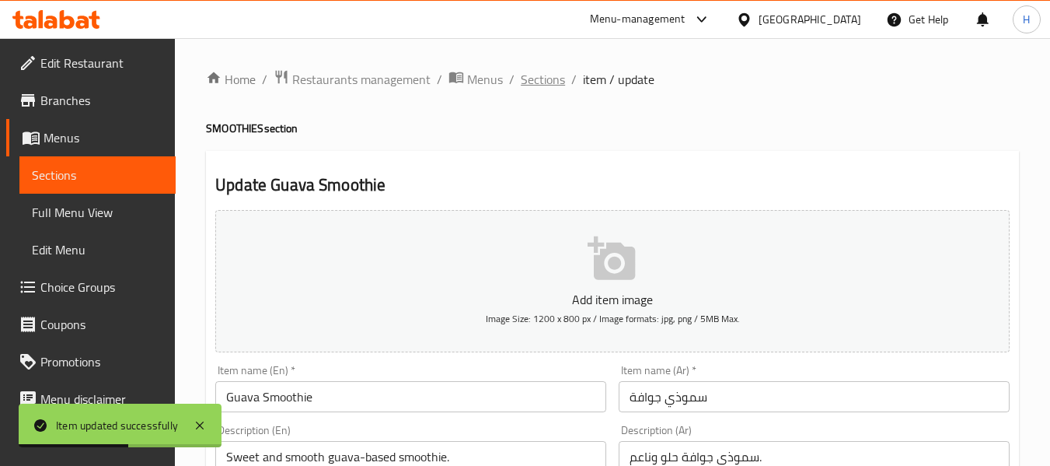
click at [549, 89] on span "Sections" at bounding box center [543, 79] width 44 height 19
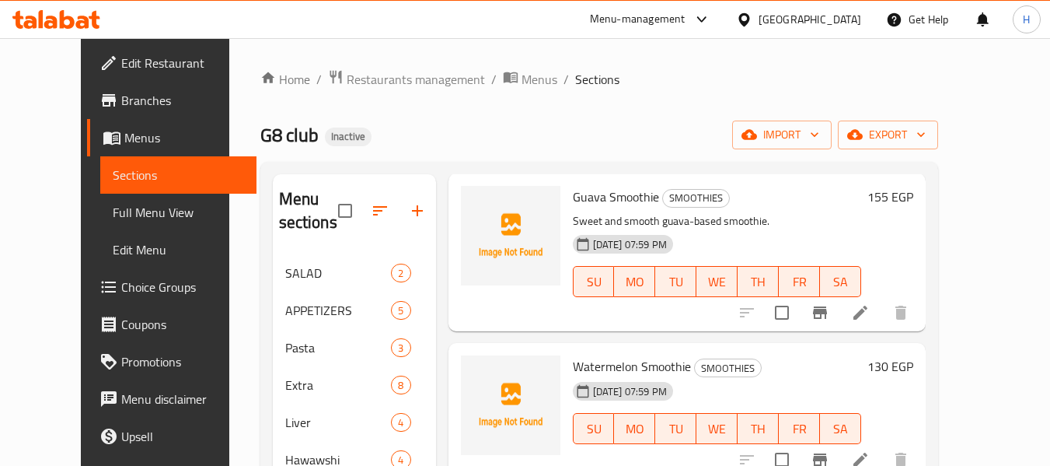
scroll to position [622, 0]
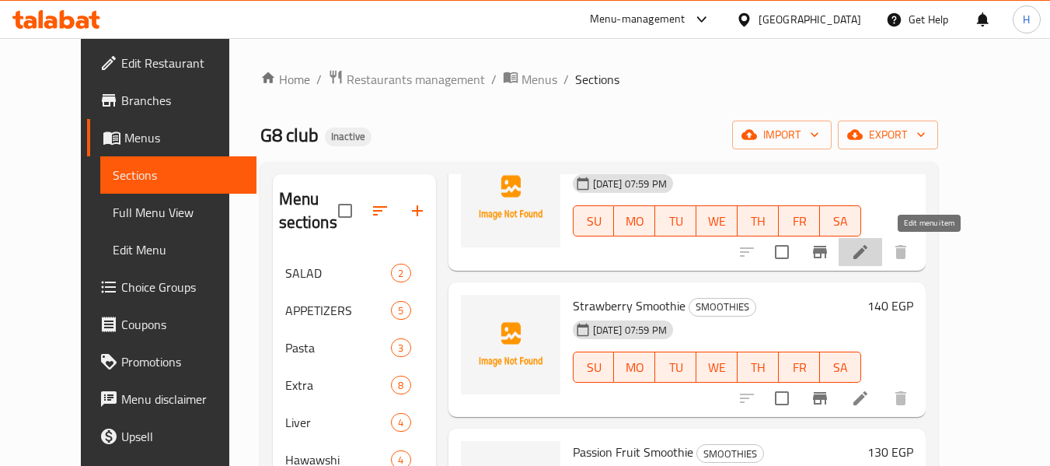
click at [870, 253] on icon at bounding box center [860, 252] width 19 height 19
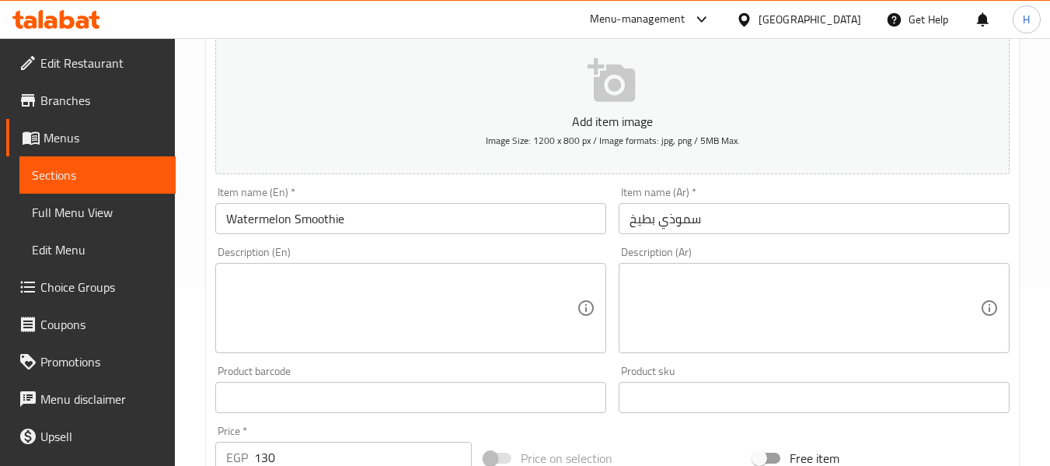
scroll to position [208, 0]
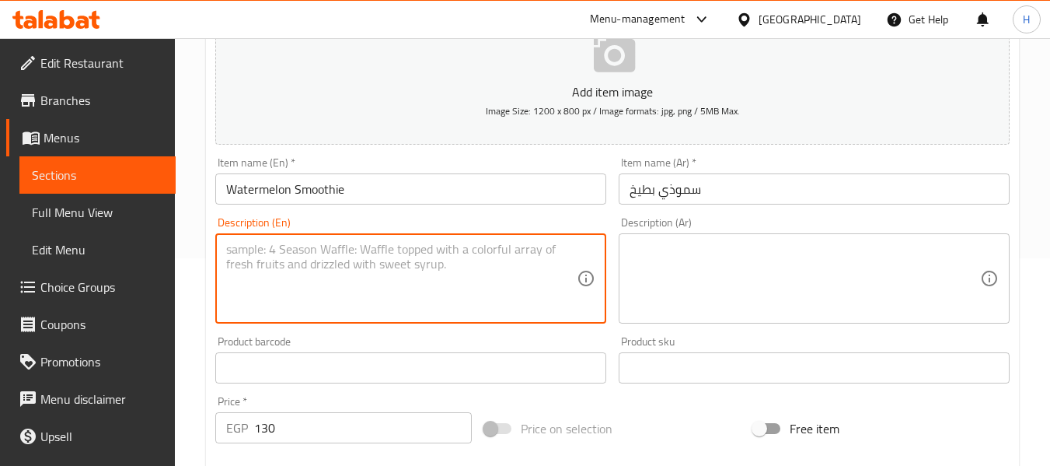
paste textarea "Chilled watermelon blended into a smoothie."
type textarea "Chilled watermelon blended into a smoothie."
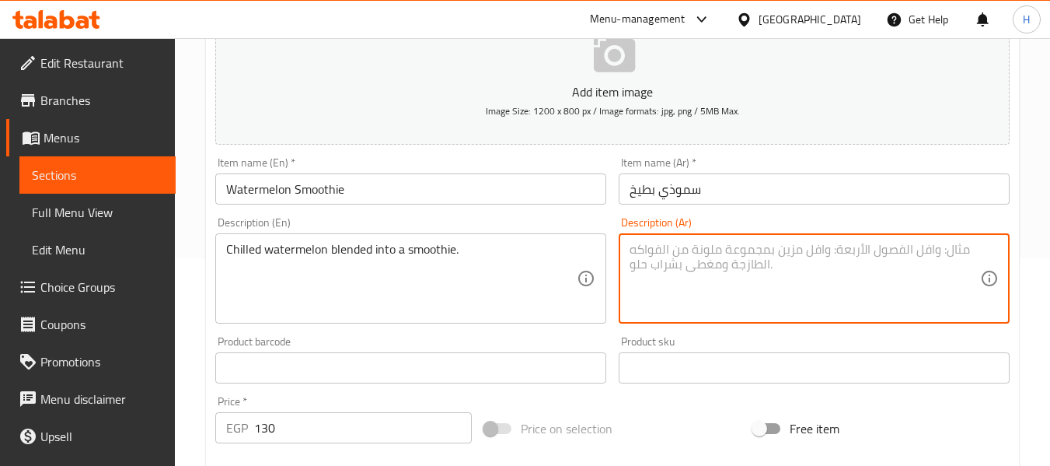
click at [906, 271] on textarea at bounding box center [805, 279] width 351 height 74
paste textarea "سموثي بطيخ مبرد."
type textarea "سموثي بطيخ مبرد."
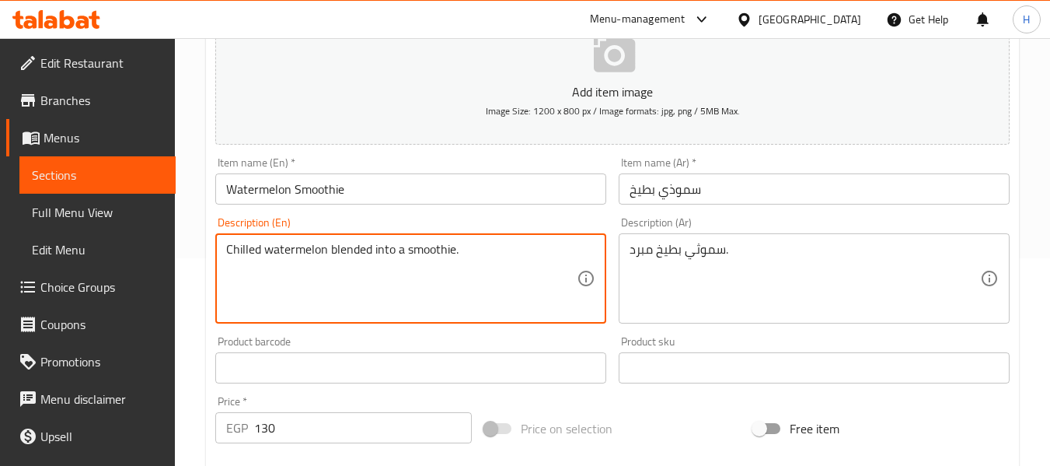
click at [368, 258] on textarea "Chilled watermelon blended into a smoothie." at bounding box center [401, 279] width 351 height 74
click at [370, 250] on textarea "Chilled watermelon blended into a smoothie." at bounding box center [401, 279] width 351 height 74
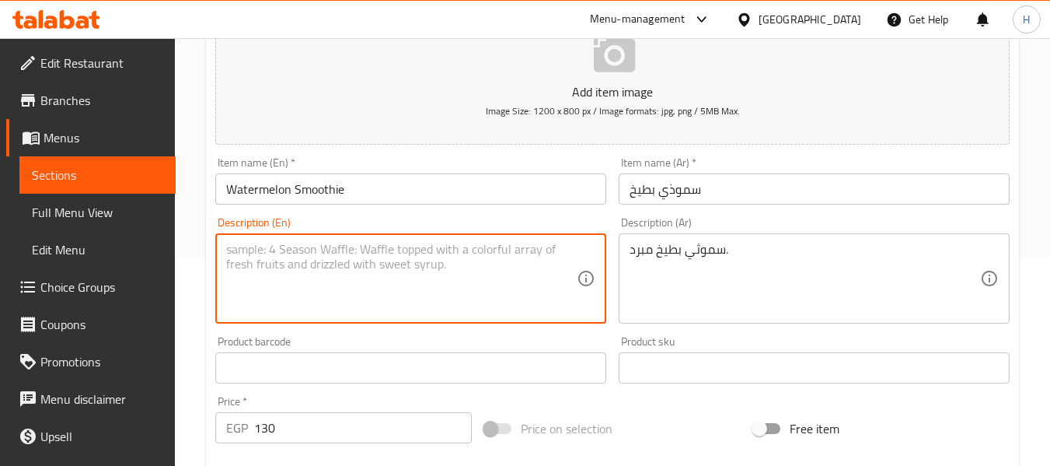
paste textarea "Chilled watermelon blended into a smoothie."
type textarea "Chilled watermelon blended into a smoothie."
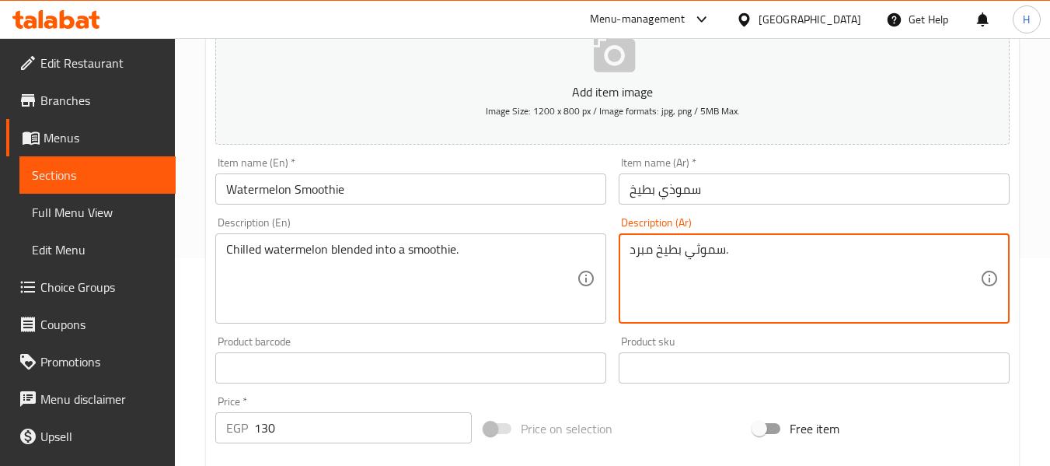
click at [813, 267] on textarea "سموثي بطيخ مبرد." at bounding box center [805, 279] width 351 height 74
click at [816, 267] on textarea "سموثي بطيخ مبرد." at bounding box center [805, 279] width 351 height 74
paste textarea "لبطيخ المبرد الممزوج في عصير"
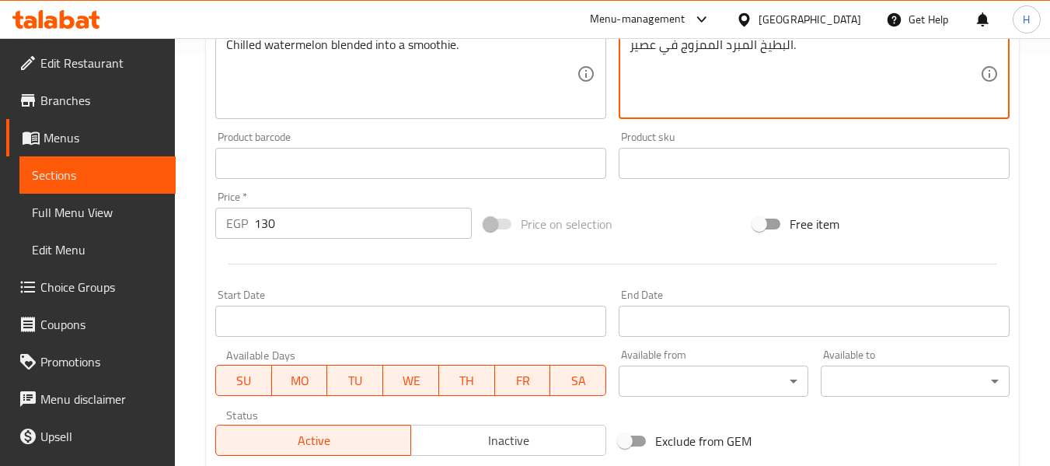
scroll to position [633, 0]
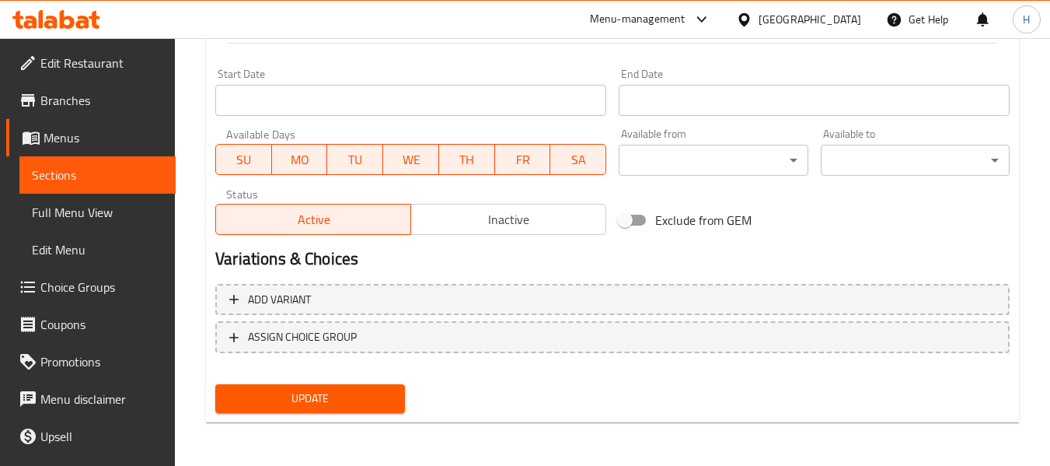
type textarea "البطيخ المبرد الممزوج في عصير."
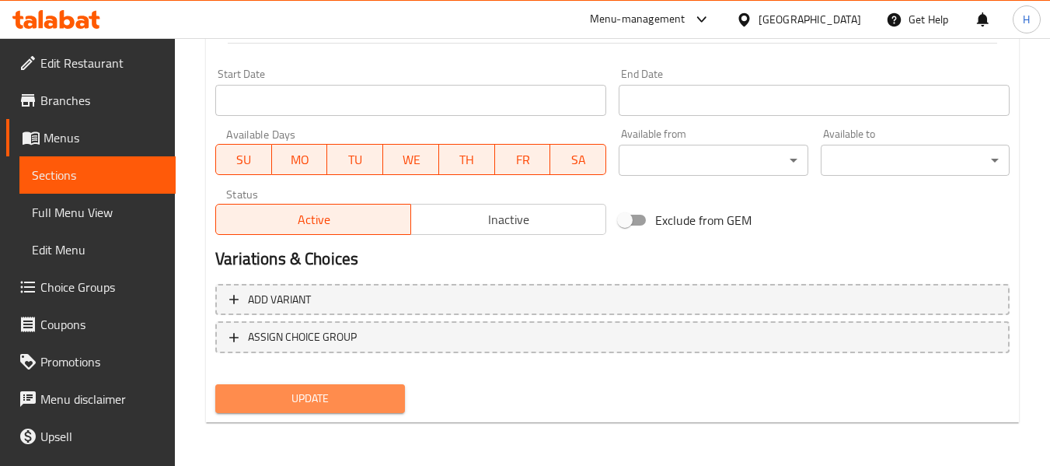
click at [336, 406] on span "Update" at bounding box center [310, 398] width 164 height 19
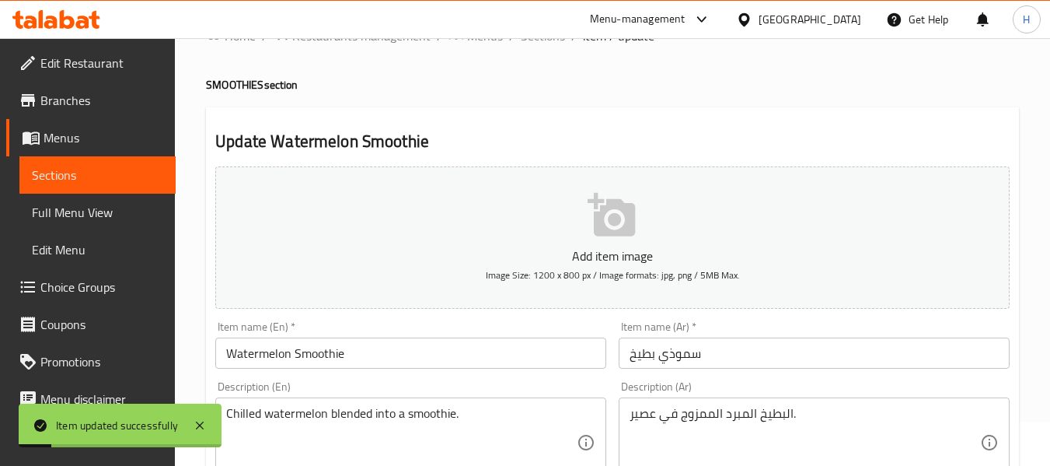
scroll to position [0, 0]
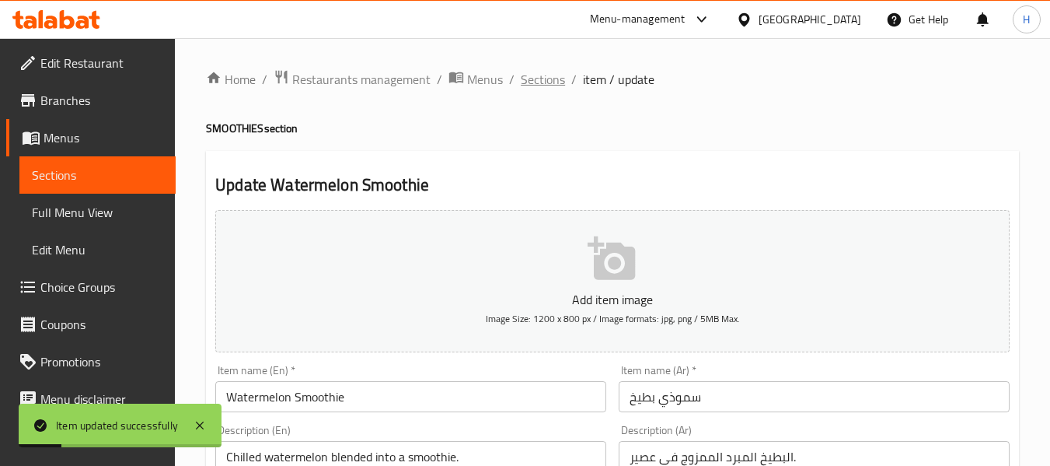
click at [550, 72] on span "Sections" at bounding box center [543, 79] width 44 height 19
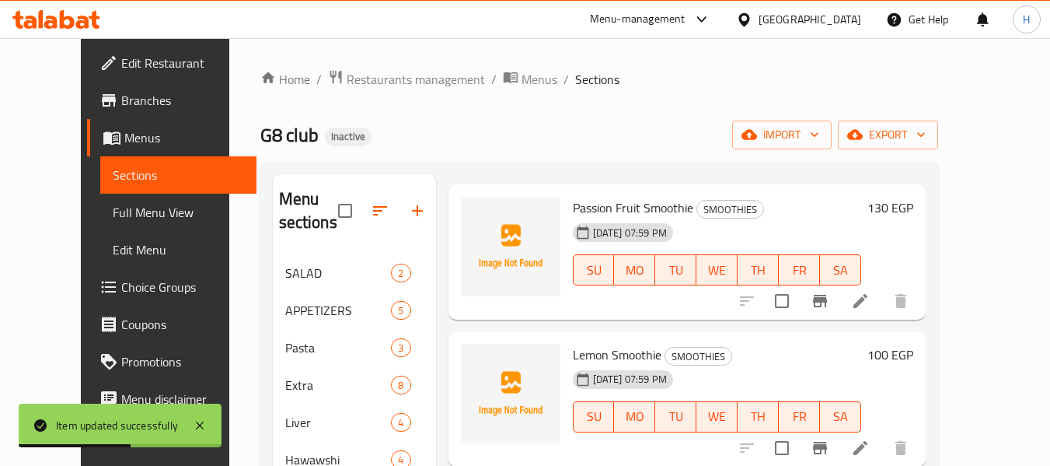
scroll to position [762, 0]
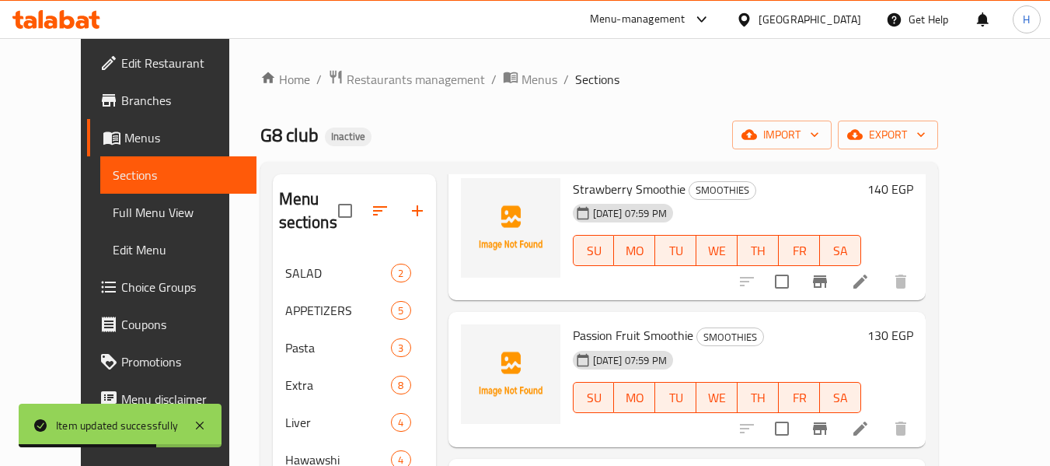
click at [883, 274] on li at bounding box center [861, 281] width 44 height 28
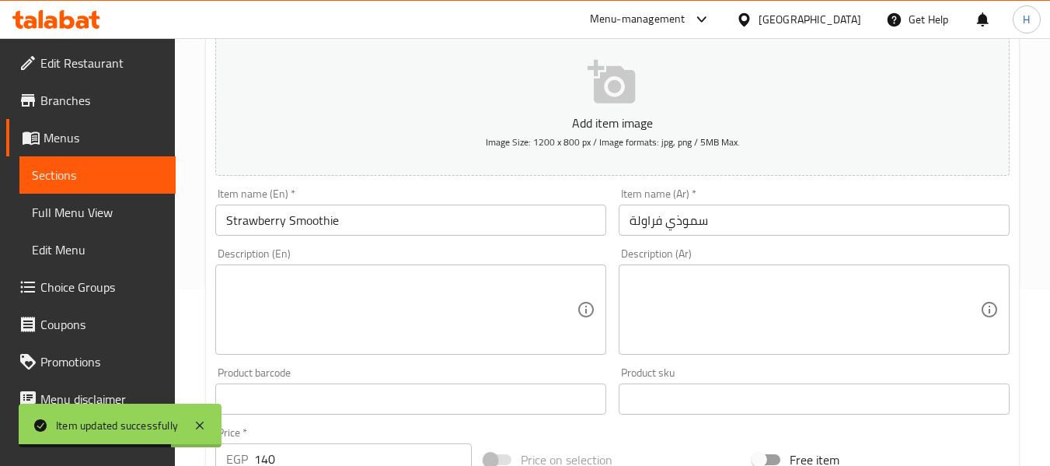
scroll to position [208, 0]
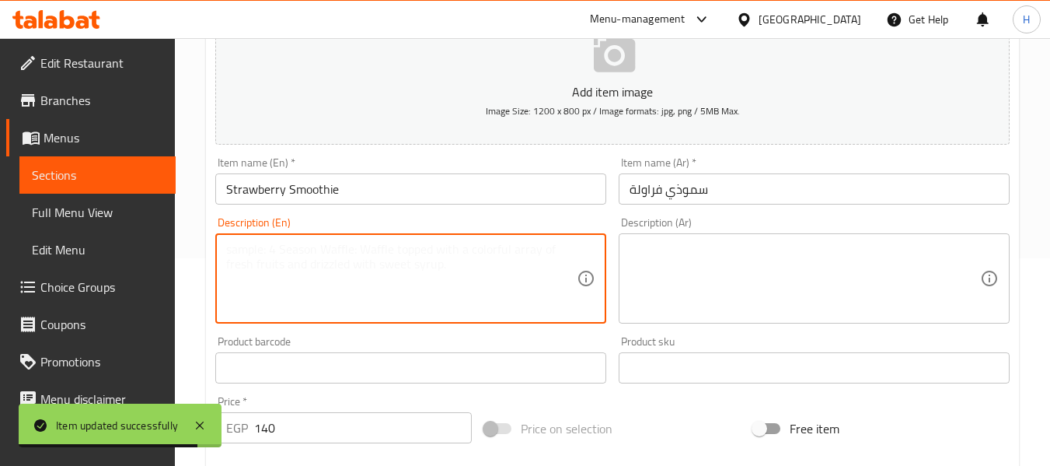
paste textarea "Classic strawberry smoothie, thick and creamy."
type textarea "Classic strawberry smoothie, thick and creamy."
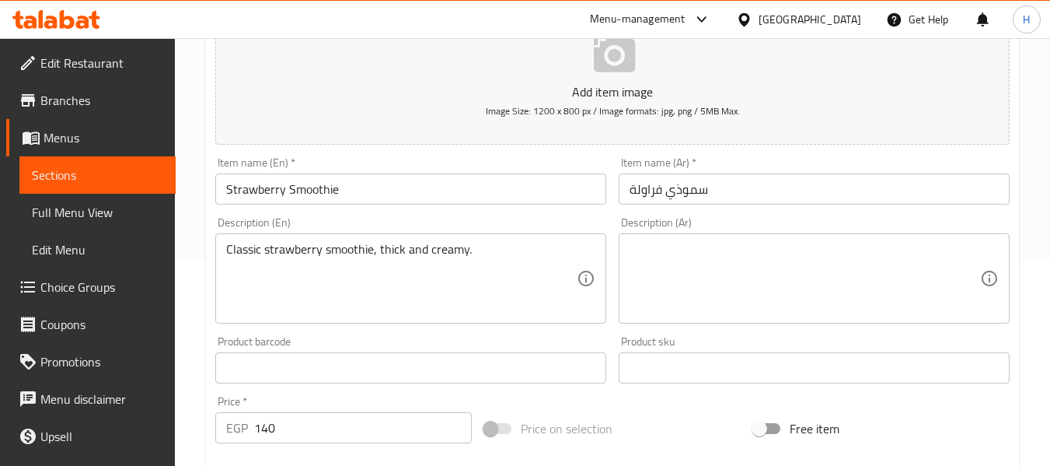
click at [758, 239] on div "Description (Ar)" at bounding box center [814, 278] width 391 height 90
drag, startPoint x: 757, startPoint y: 239, endPoint x: 701, endPoint y: 270, distance: 63.7
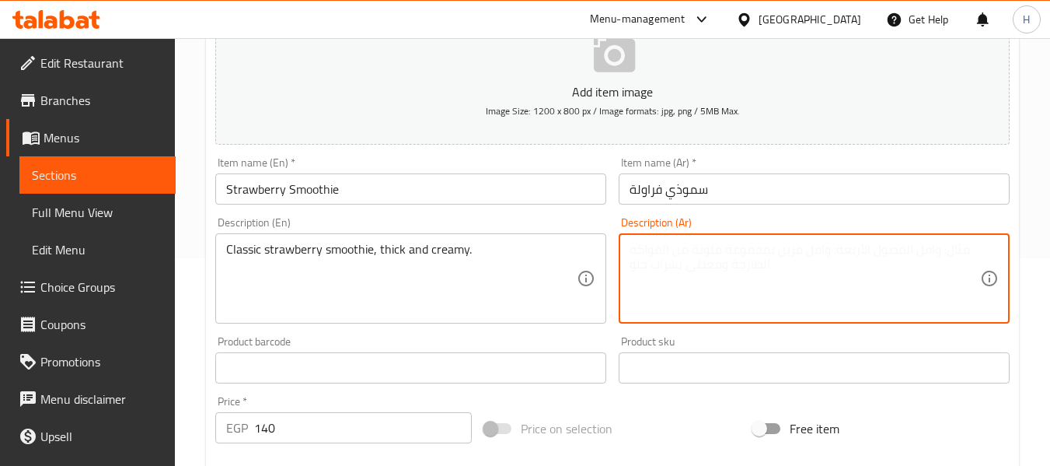
paste textarea "سموذي [PERSON_NAME]، [PERSON_NAME] و[PERSON_NAME]."
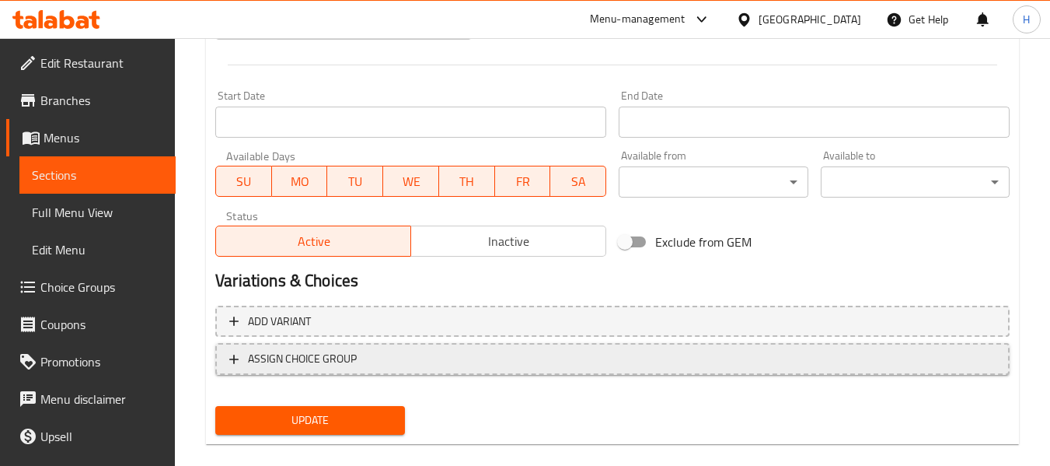
scroll to position [633, 0]
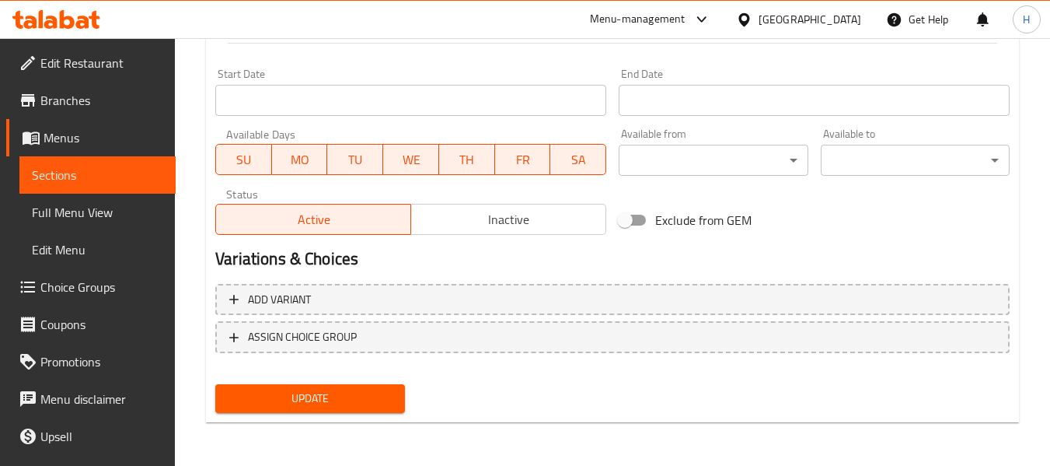
type textarea "سموذي [PERSON_NAME]، [PERSON_NAME] و[PERSON_NAME]."
click at [344, 406] on span "Update" at bounding box center [310, 398] width 164 height 19
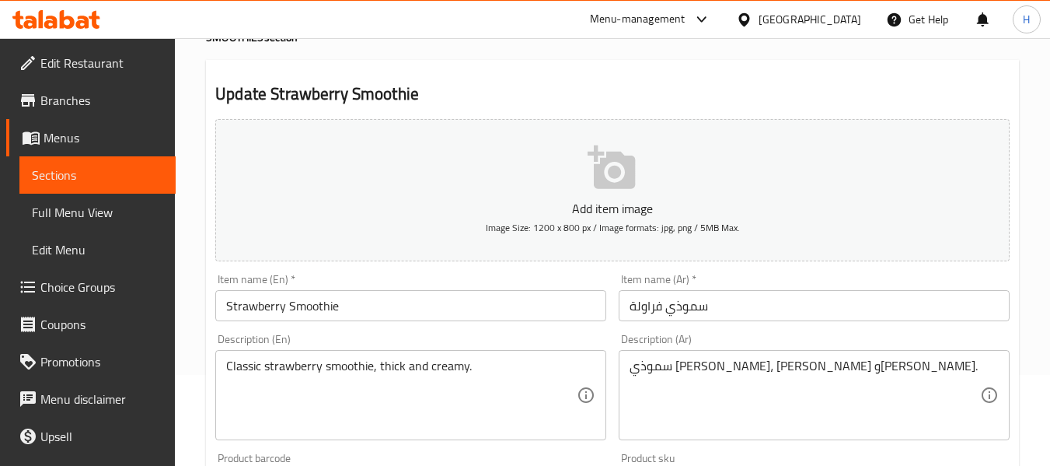
scroll to position [0, 0]
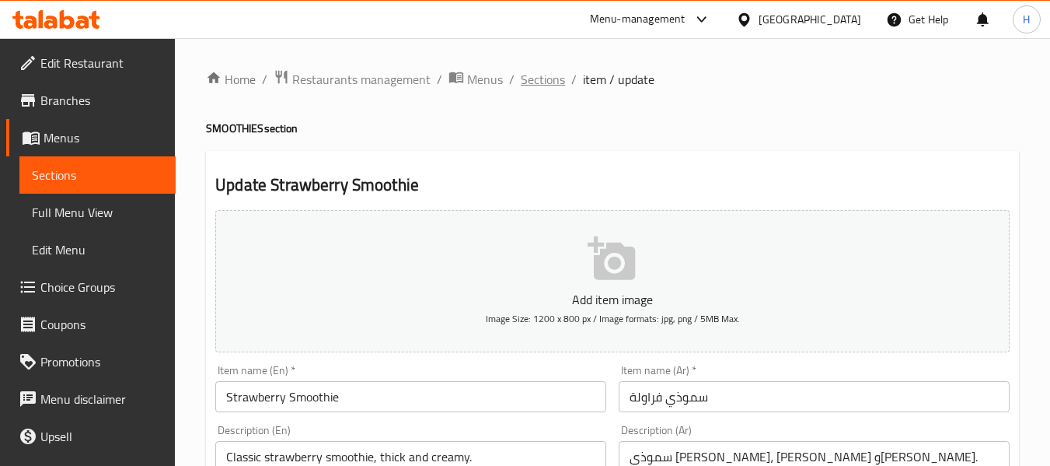
click at [546, 83] on span "Sections" at bounding box center [543, 79] width 44 height 19
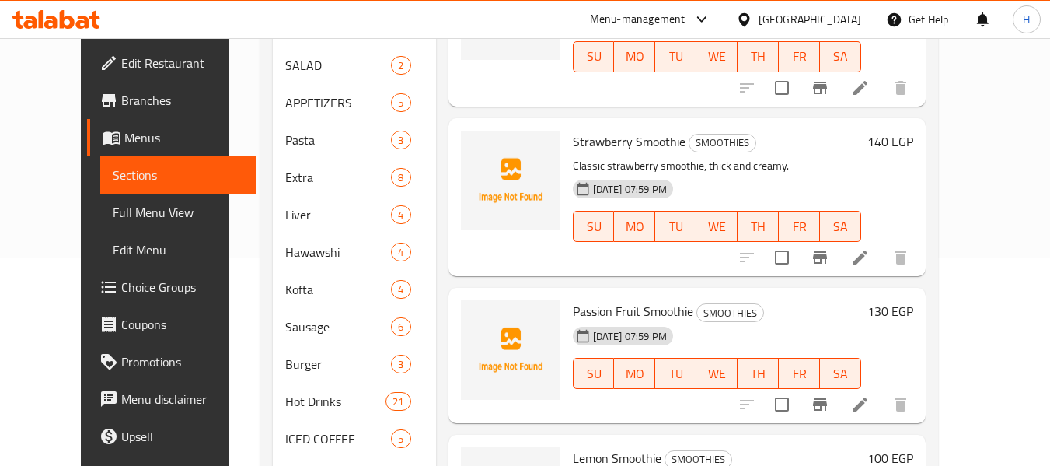
scroll to position [622, 0]
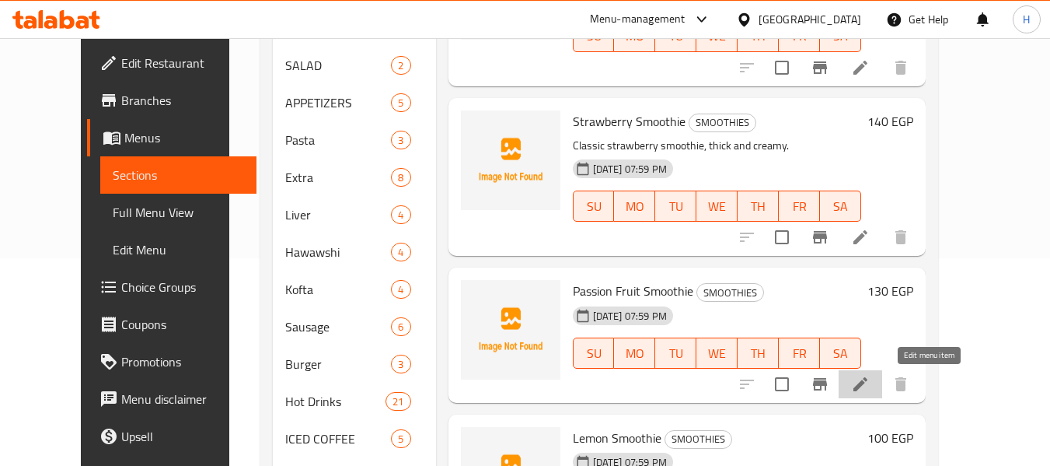
click at [870, 386] on icon at bounding box center [860, 384] width 19 height 19
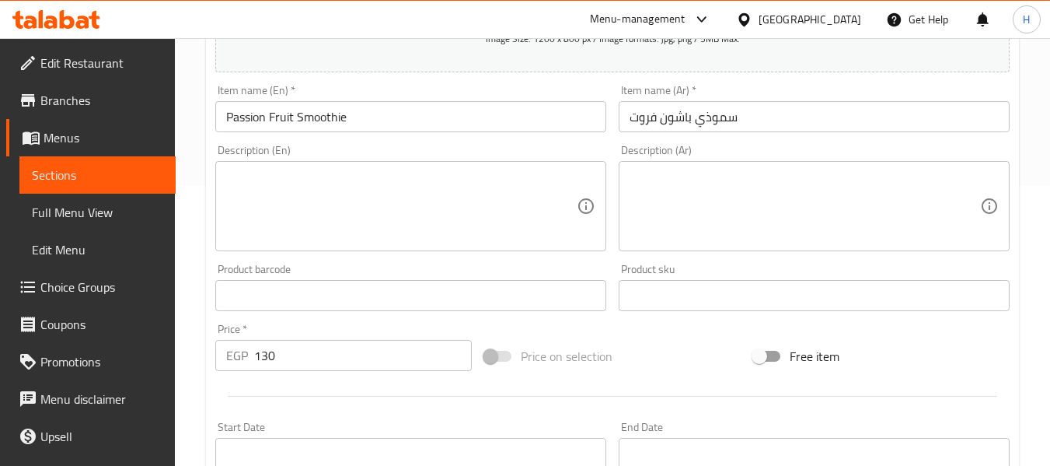
scroll to position [414, 0]
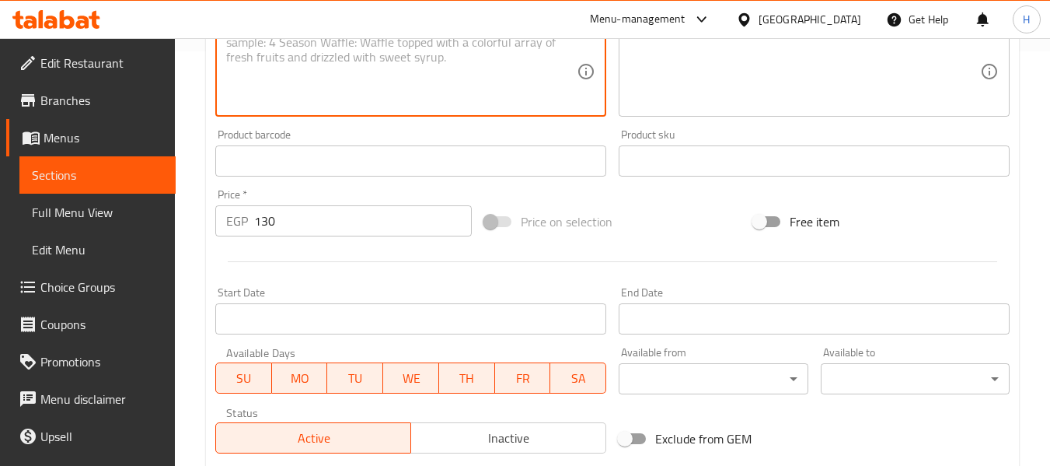
click at [276, 67] on textarea at bounding box center [401, 72] width 351 height 74
paste textarea "Tropical passion fruit blended into a creamy drink."
type textarea "Tropical passion fruit blended into a creamy drink."
click at [767, 56] on textarea at bounding box center [805, 72] width 351 height 74
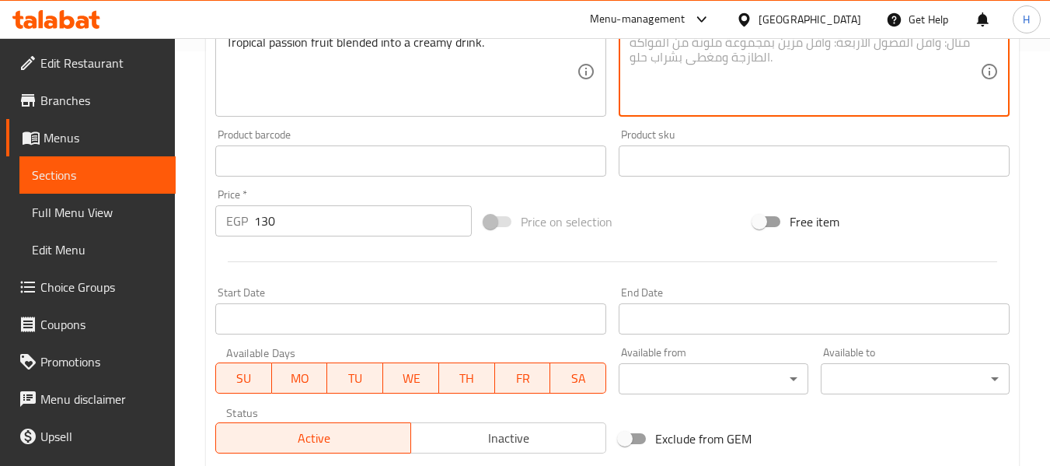
paste textarea "فاكهة العاطفة الاستوائية الممزوجة في مشروب كريمي."
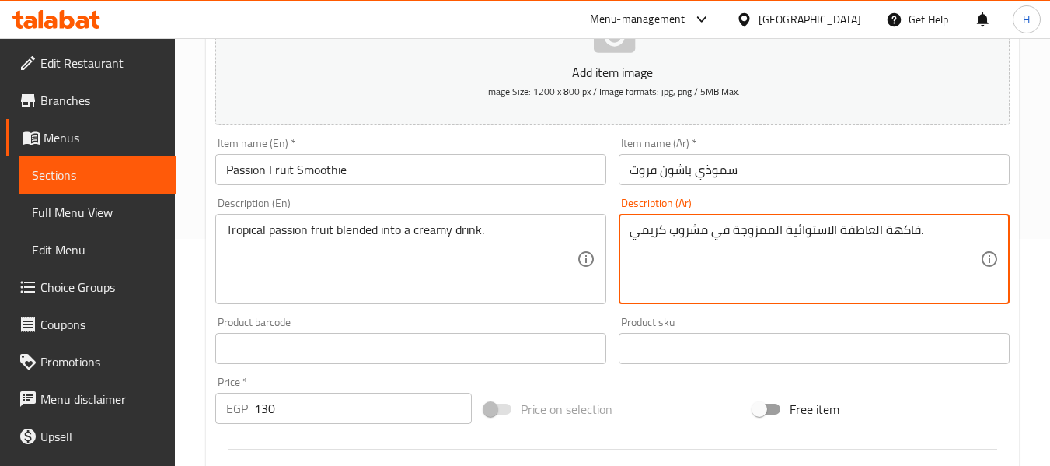
scroll to position [208, 0]
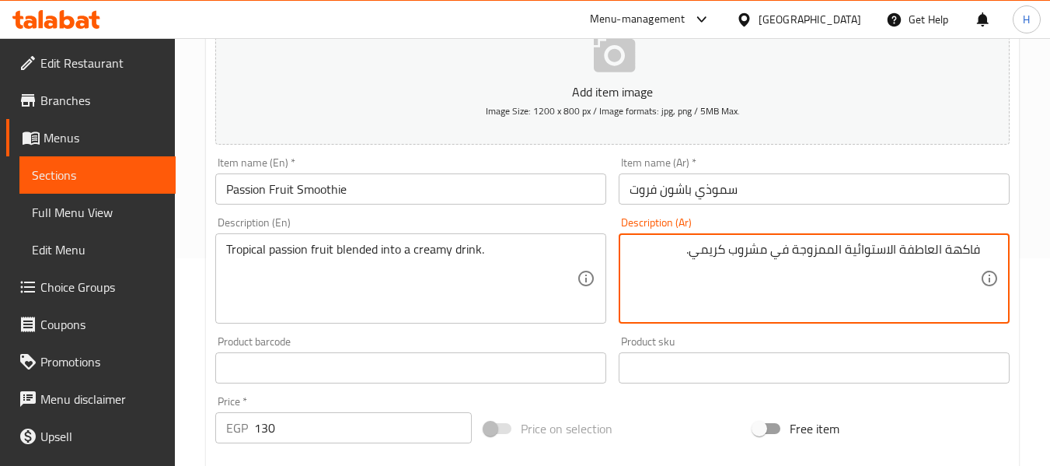
click at [842, 251] on textarea "فاكهة العاطفة الاستوائية الممزوجة في مشروب كريمي." at bounding box center [805, 279] width 351 height 74
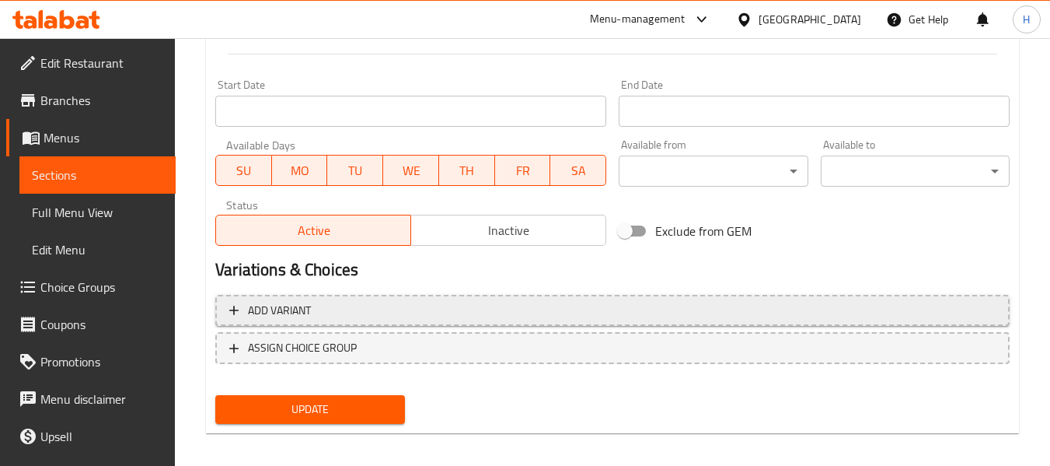
scroll to position [633, 0]
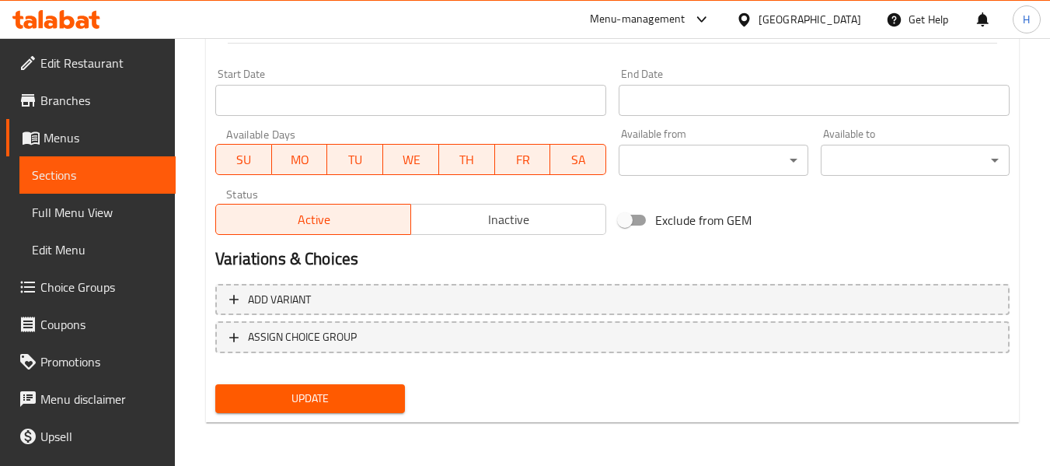
type textarea "[PERSON_NAME] فروت تروبيكال الممزوجة في مشروب كريمي."
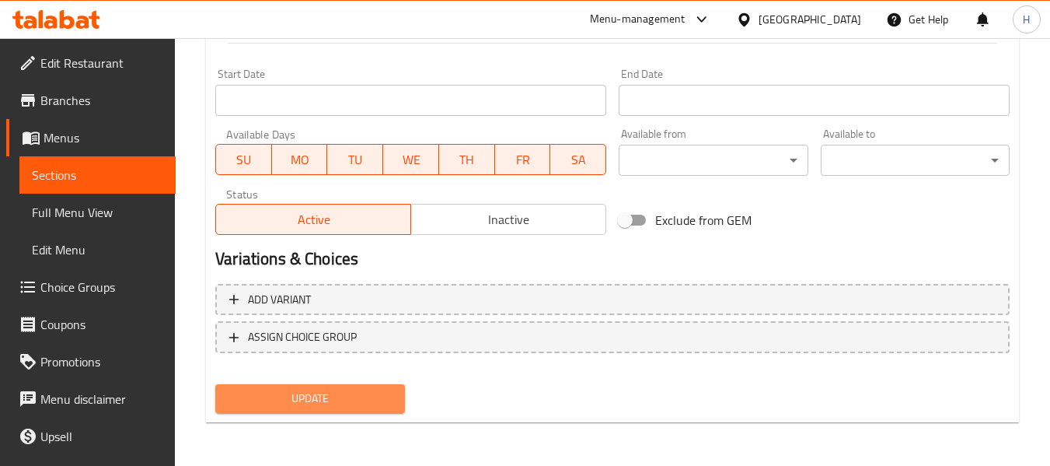
click at [321, 403] on span "Update" at bounding box center [310, 398] width 164 height 19
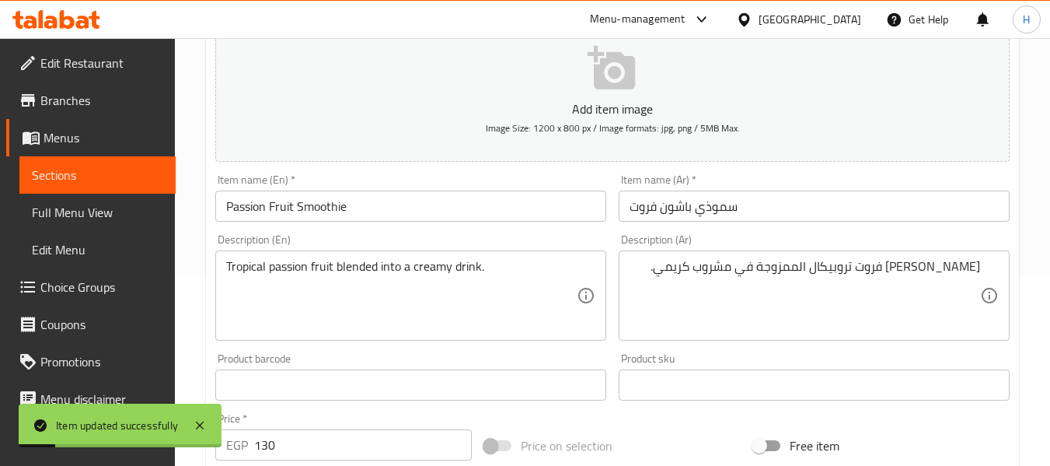
scroll to position [0, 0]
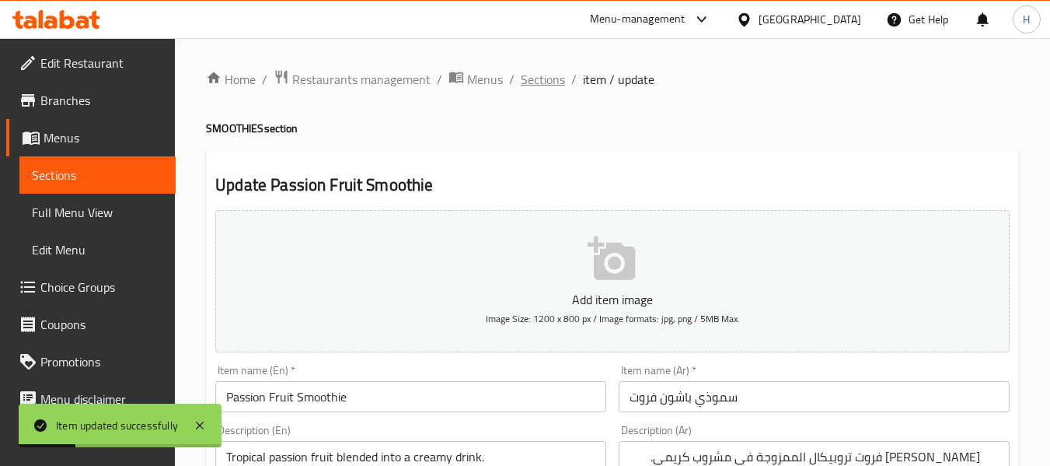
click at [552, 86] on span "Sections" at bounding box center [543, 79] width 44 height 19
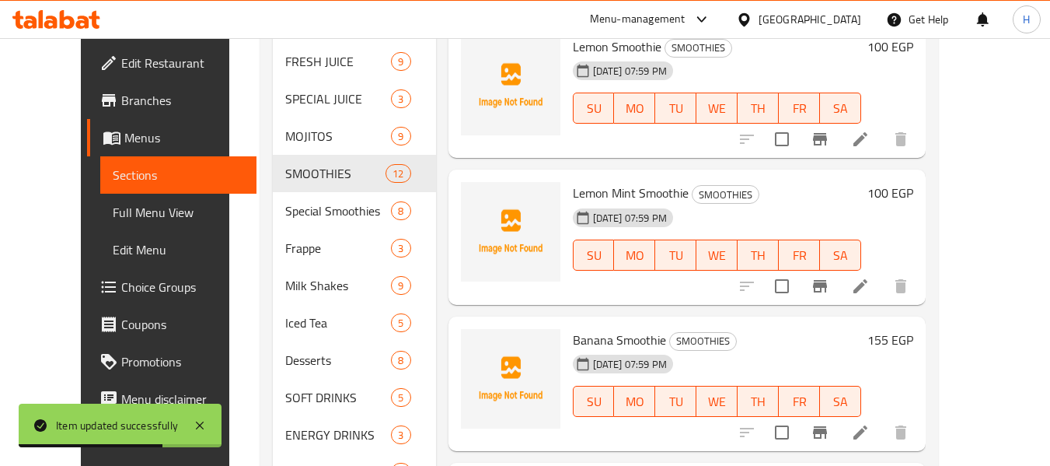
scroll to position [414, 0]
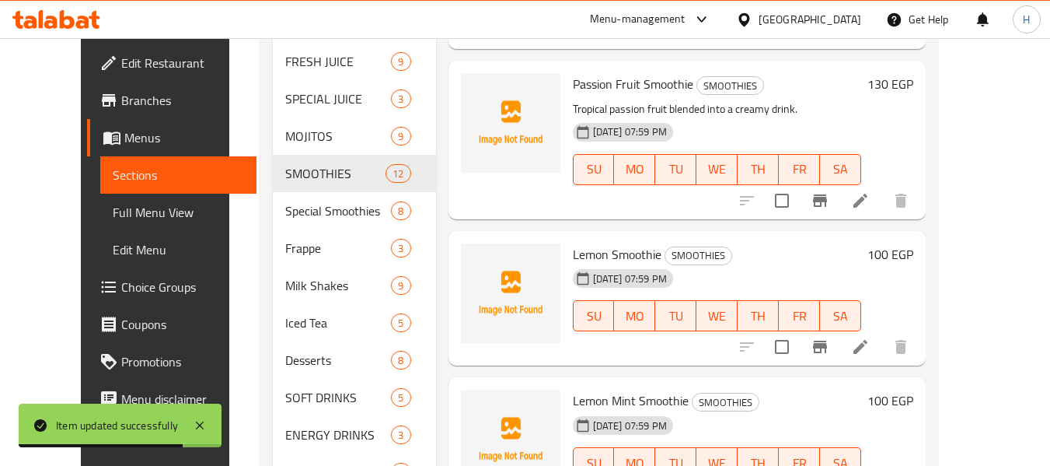
click at [870, 352] on icon at bounding box center [860, 346] width 19 height 19
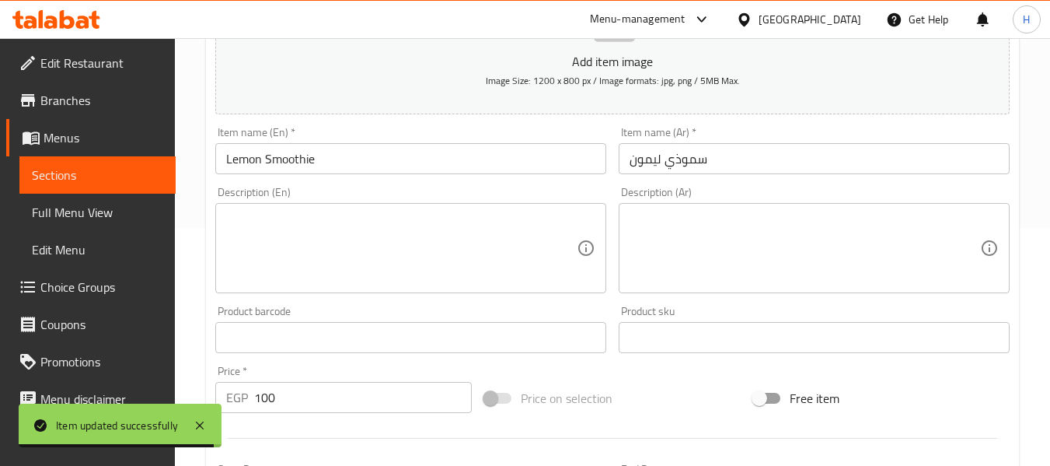
scroll to position [208, 0]
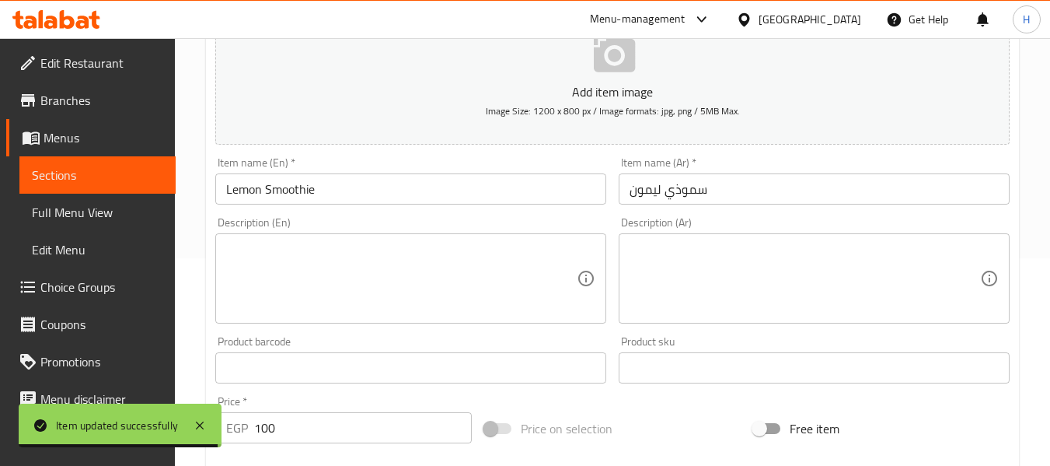
click at [299, 264] on textarea at bounding box center [401, 279] width 351 height 74
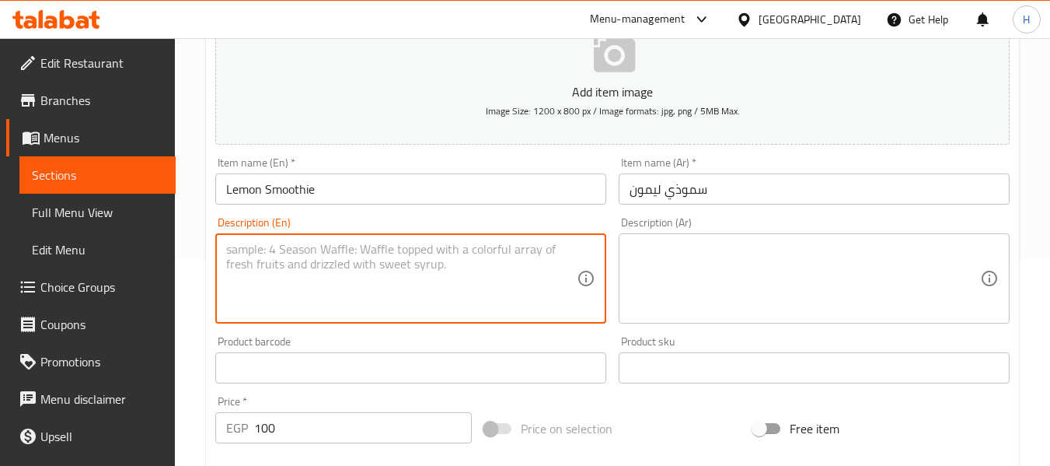
paste textarea "Zesty and refreshing lemon smoothie."
type textarea "Zesty and refreshing lemon smoothie."
click at [757, 270] on textarea at bounding box center [805, 279] width 351 height 74
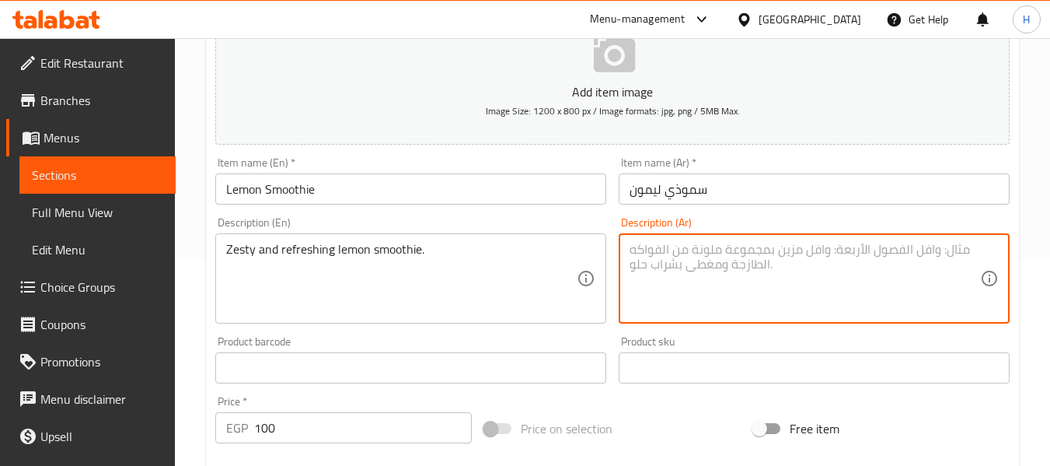
paste textarea "سموثي ل[PERSON_NAME] ومنعش"
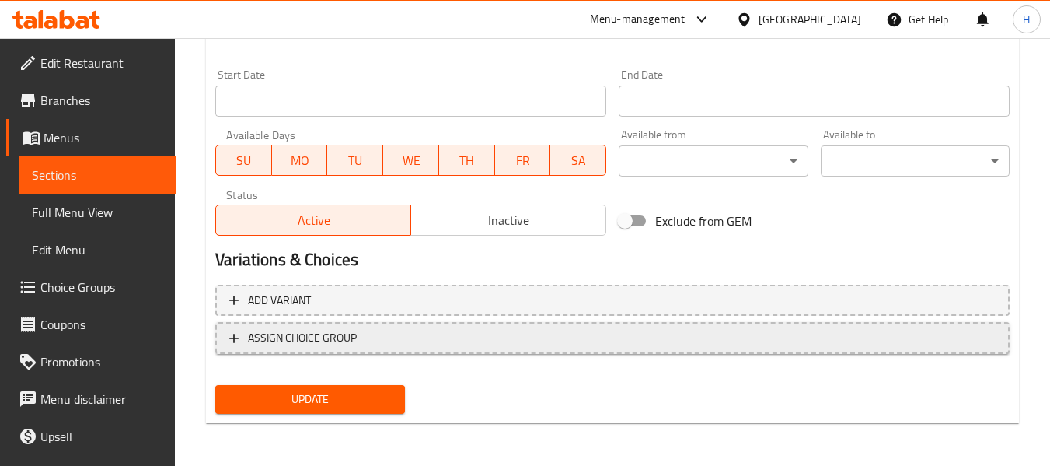
scroll to position [633, 0]
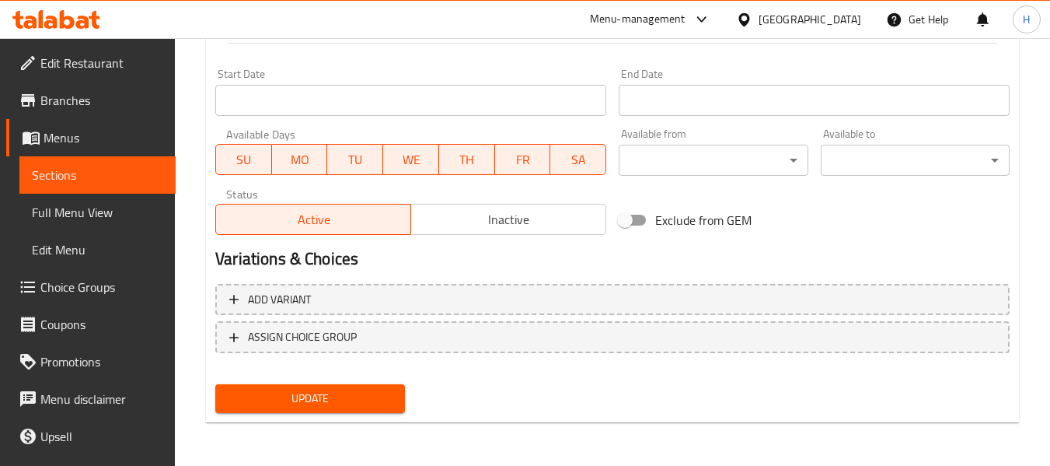
type textarea "سموثي ل[PERSON_NAME] ومنعش"
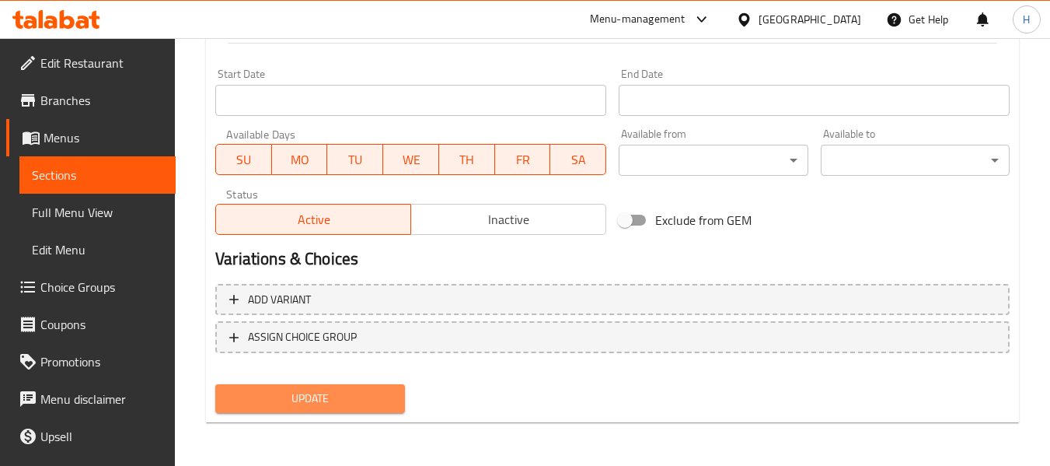
click at [331, 399] on span "Update" at bounding box center [310, 398] width 164 height 19
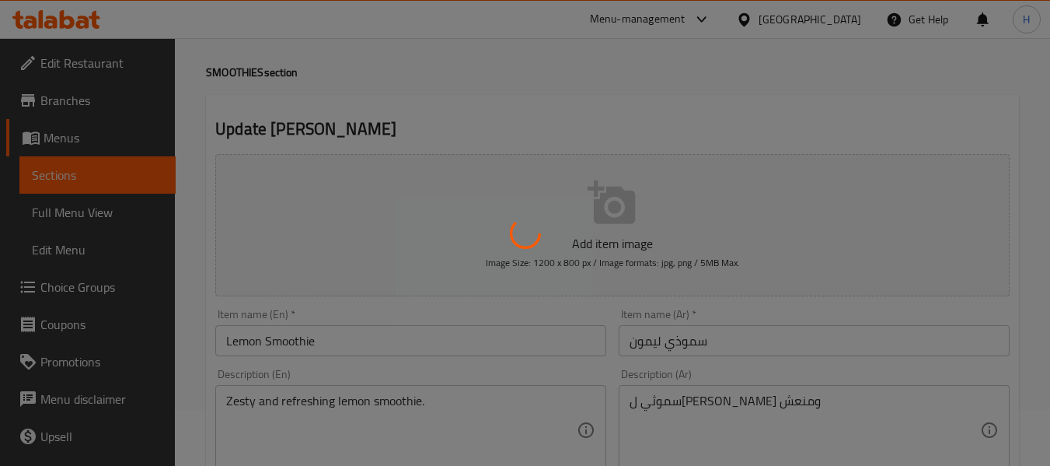
scroll to position [0, 0]
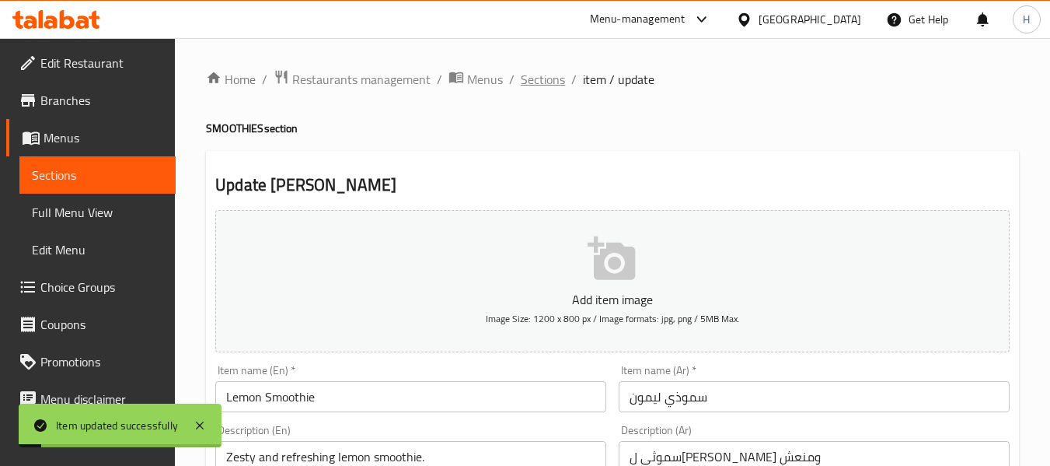
click at [533, 85] on span "Sections" at bounding box center [543, 79] width 44 height 19
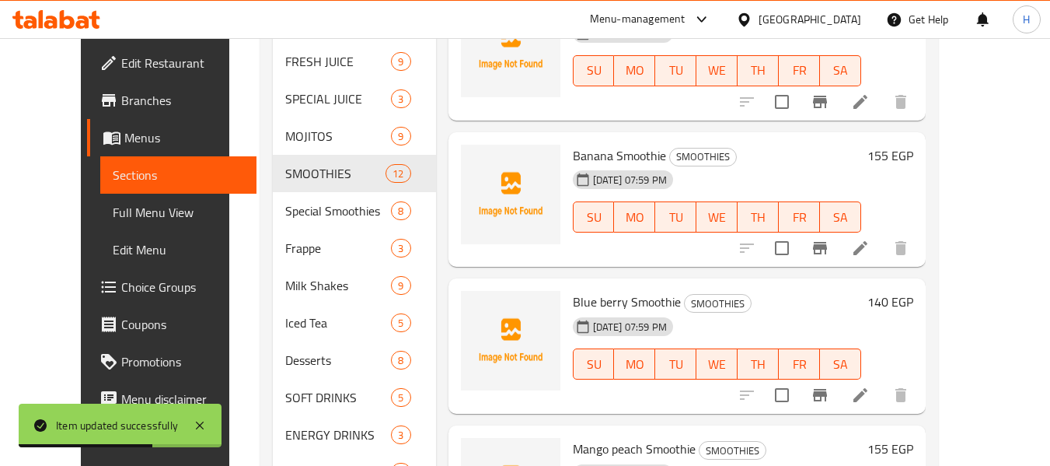
scroll to position [622, 0]
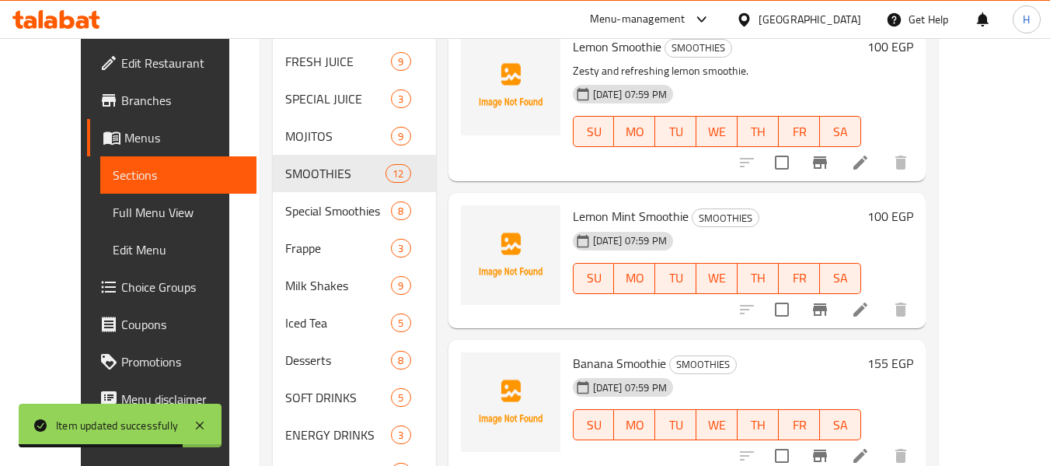
click at [870, 302] on icon at bounding box center [860, 309] width 19 height 19
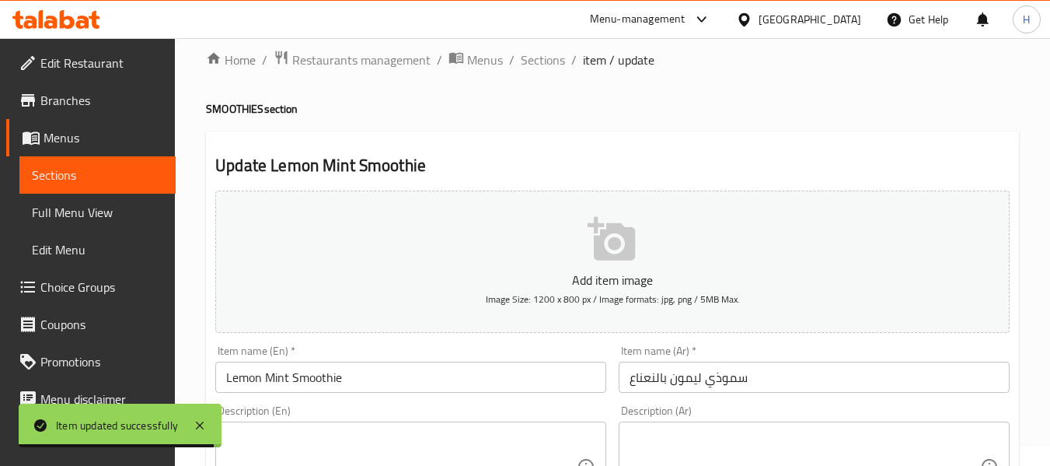
scroll to position [208, 0]
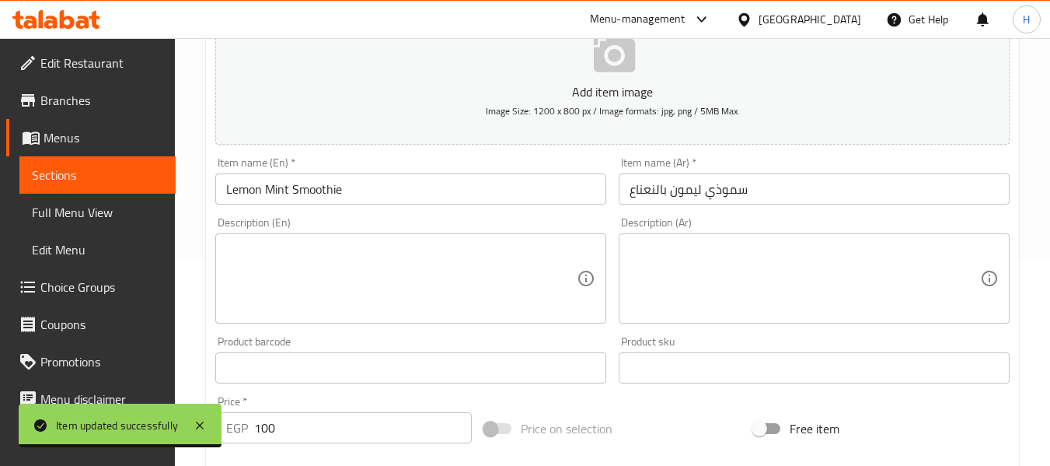
click at [263, 245] on textarea at bounding box center [401, 279] width 351 height 74
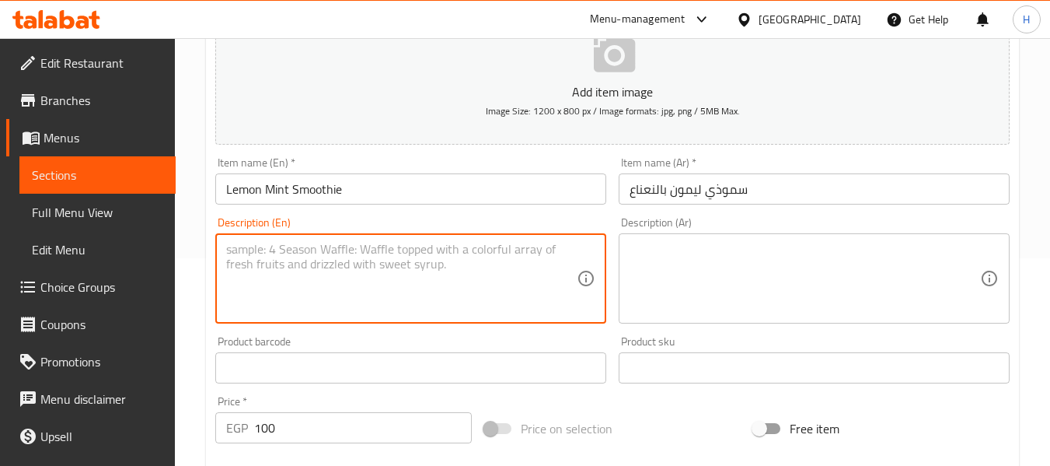
paste textarea "Smooth lemon and mint blend for a cooling drink."
type textarea "Smooth lemon and mint blend for a cooling drink."
click at [739, 275] on textarea at bounding box center [805, 279] width 351 height 74
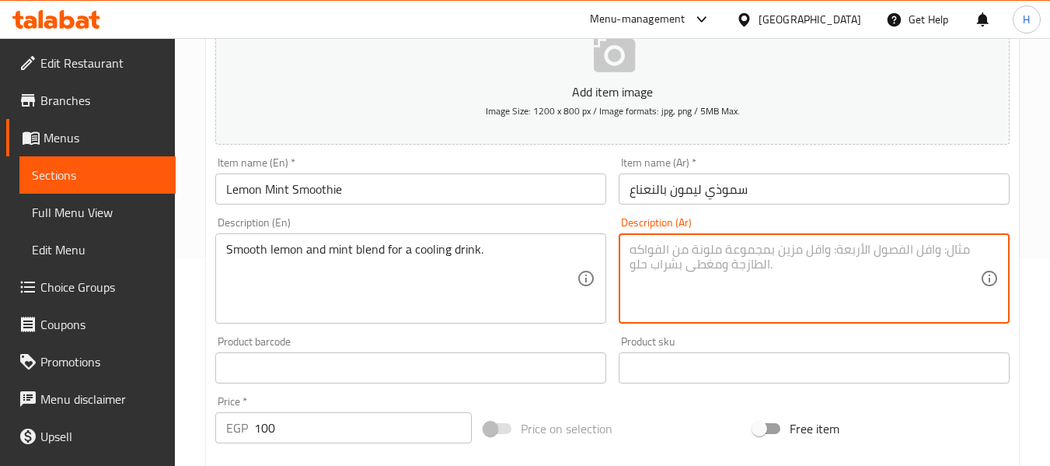
paste textarea "مزيج ناعم من الليمون والنعناع لمشروب منعش."
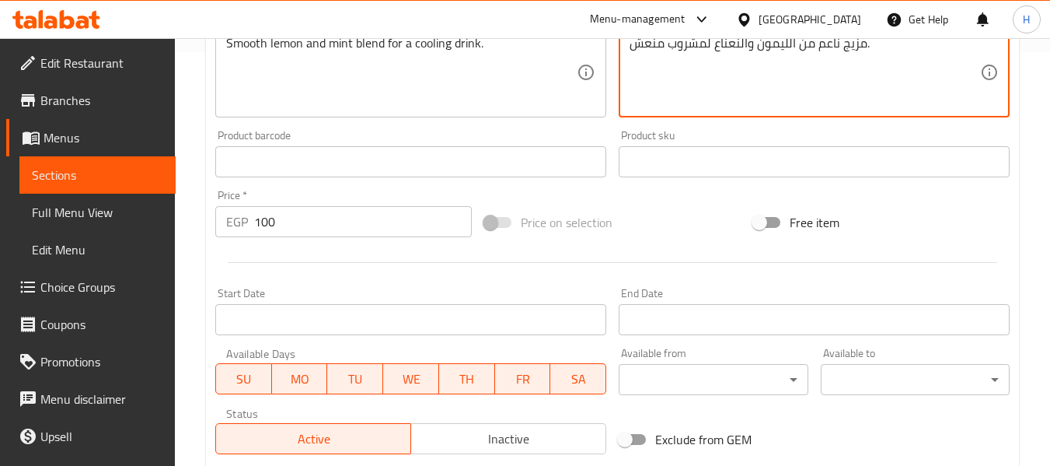
scroll to position [633, 0]
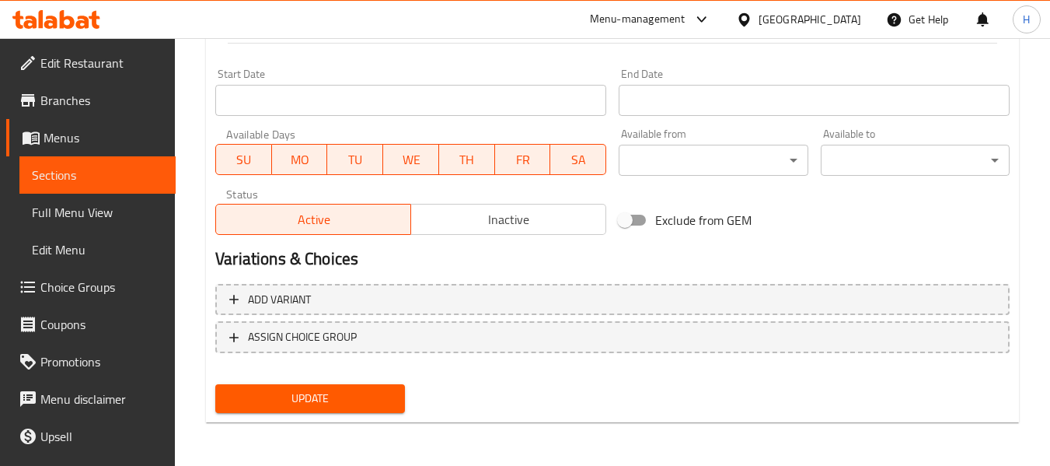
type textarea "مزيج ناعم من الليمون والنعناع لمشروب منعش."
click at [383, 408] on span "Update" at bounding box center [310, 398] width 164 height 19
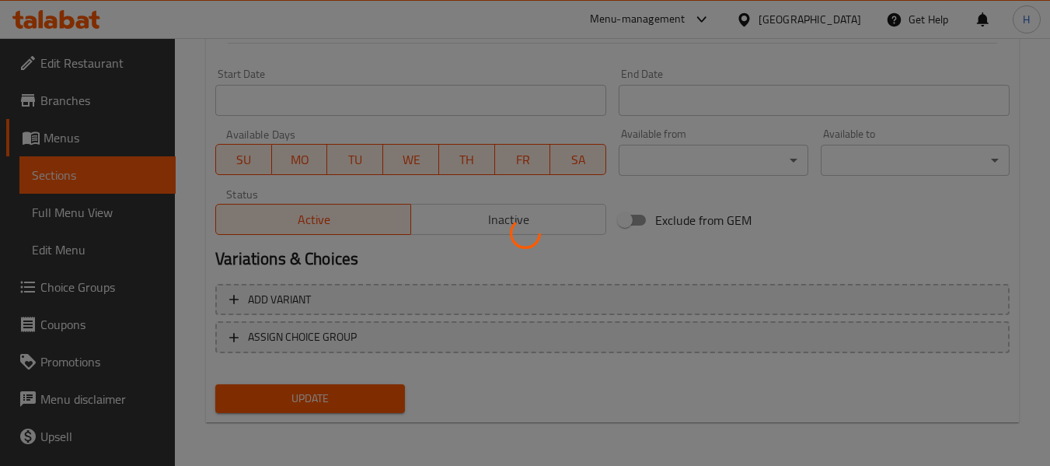
scroll to position [0, 0]
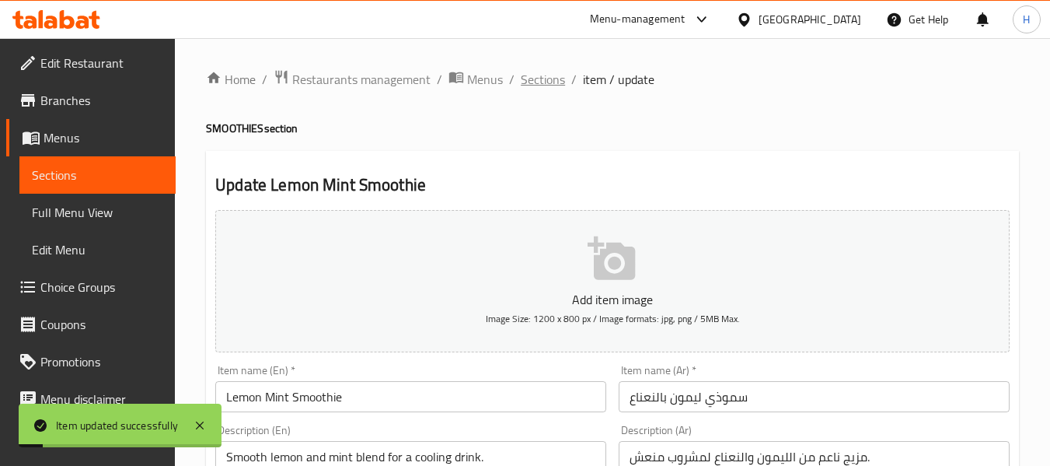
click at [531, 83] on span "Sections" at bounding box center [543, 79] width 44 height 19
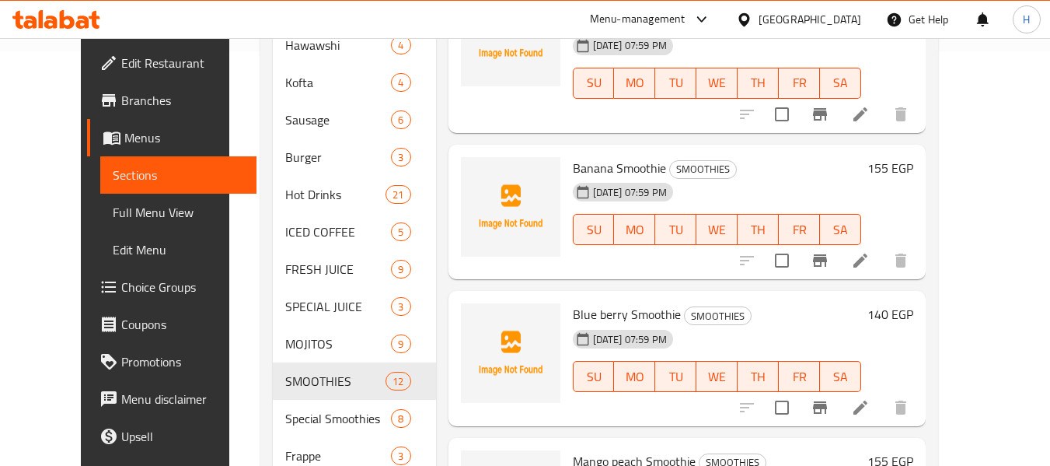
scroll to position [1063, 0]
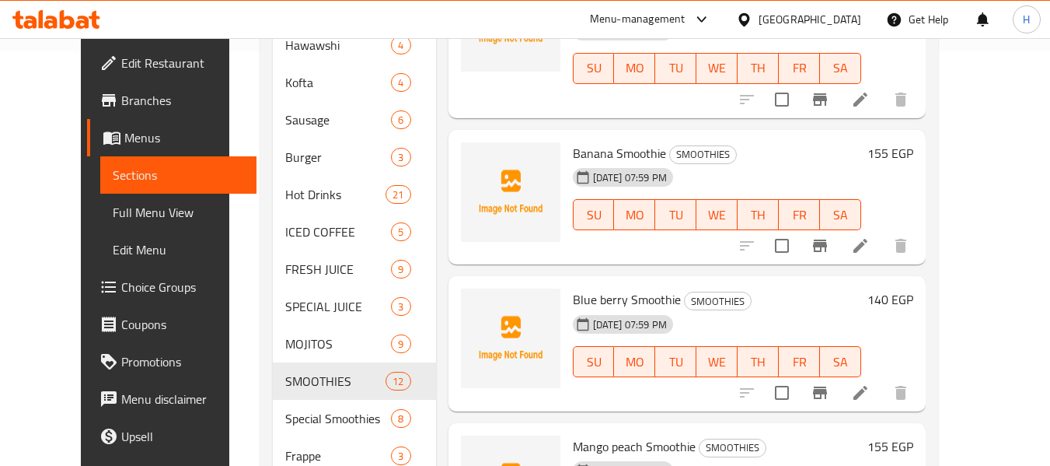
click at [883, 232] on li at bounding box center [861, 246] width 44 height 28
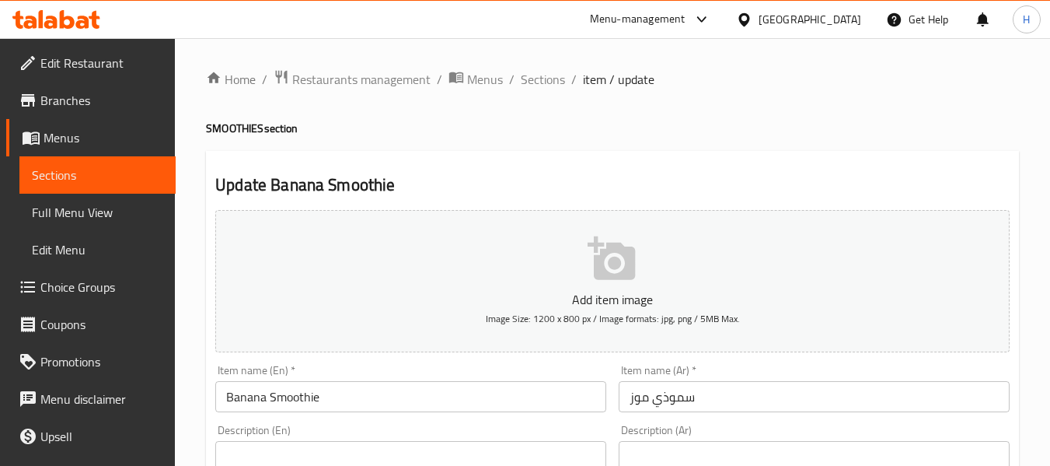
scroll to position [208, 0]
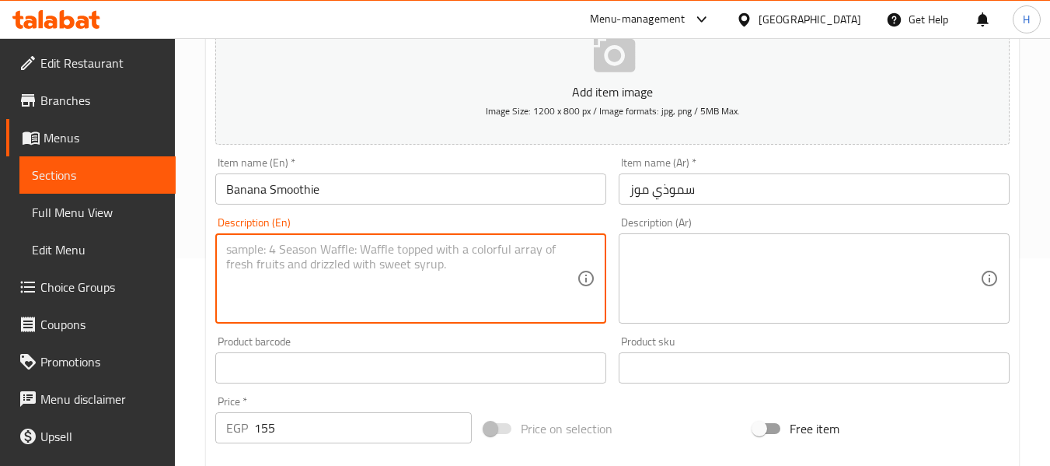
click at [271, 249] on textarea at bounding box center [401, 279] width 351 height 74
paste textarea "Sweet banana blended to creamy perfection."
type textarea "Sweet banana blended to creamy perfection."
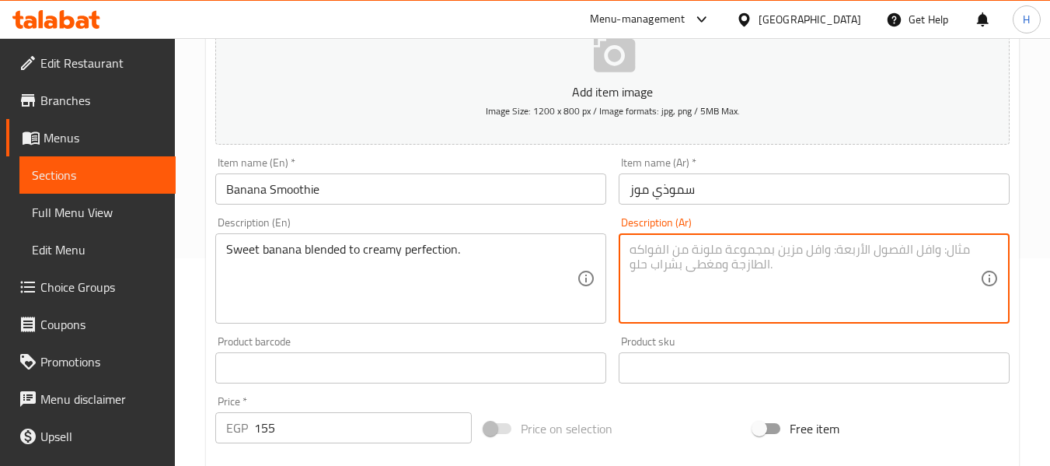
click at [708, 254] on textarea at bounding box center [805, 279] width 351 height 74
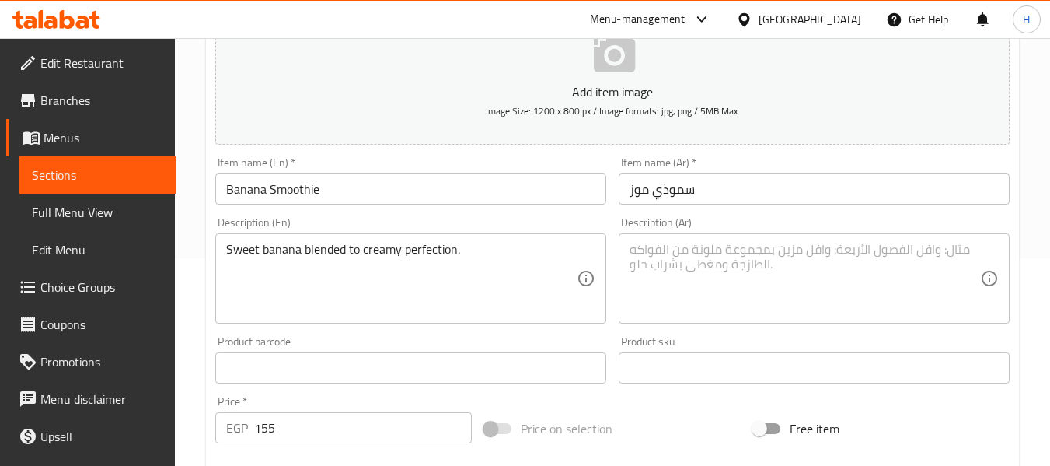
drag, startPoint x: 708, startPoint y: 255, endPoint x: 638, endPoint y: 239, distance: 72.4
drag, startPoint x: 638, startPoint y: 239, endPoint x: 907, endPoint y: 246, distance: 269.1
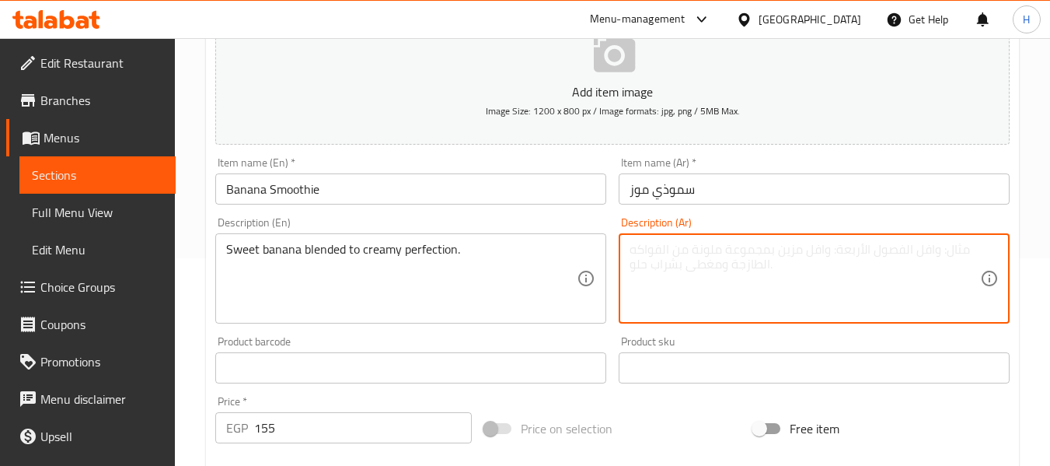
paste textarea "الموز الحلو المخلوط إلى [PERSON_NAME]."
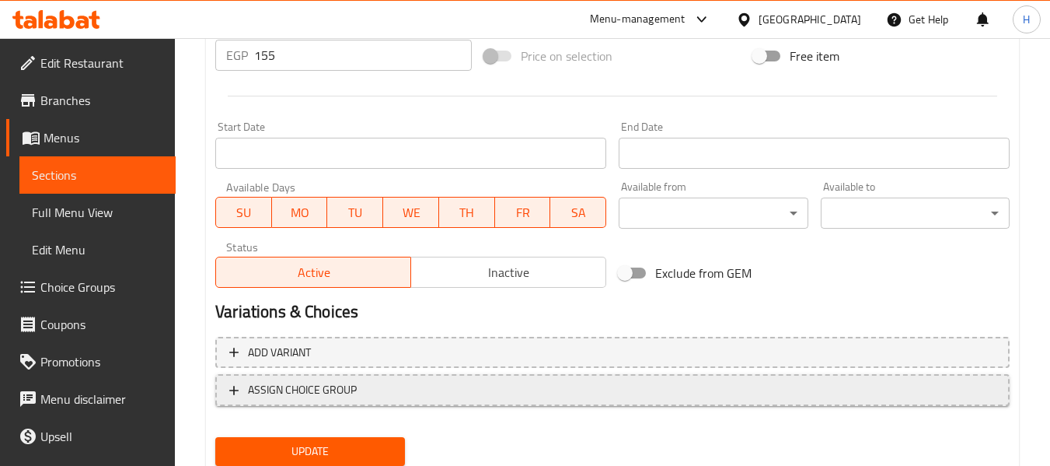
scroll to position [633, 0]
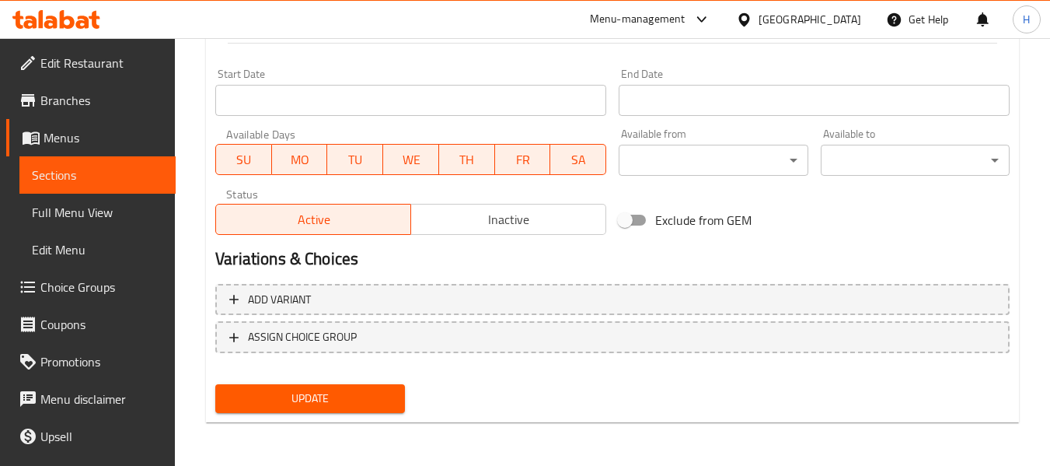
type textarea "الموز الحلو المخلوط إلى [PERSON_NAME]."
click at [379, 416] on div "Update" at bounding box center [309, 398] width 201 height 41
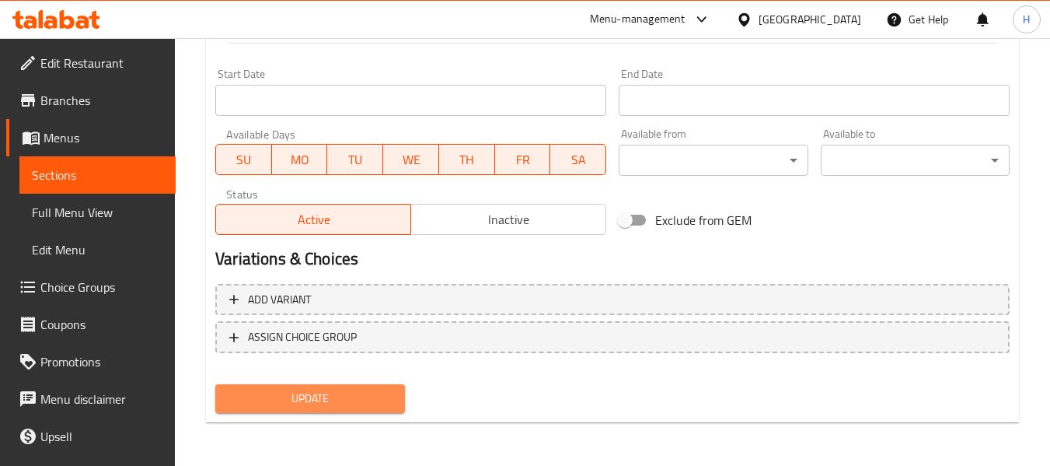
click at [376, 407] on span "Update" at bounding box center [310, 398] width 164 height 19
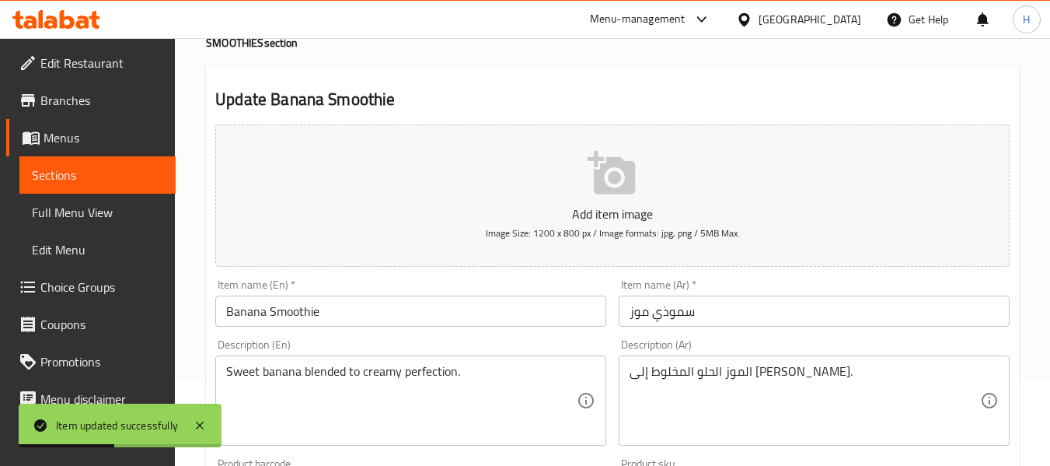
scroll to position [0, 0]
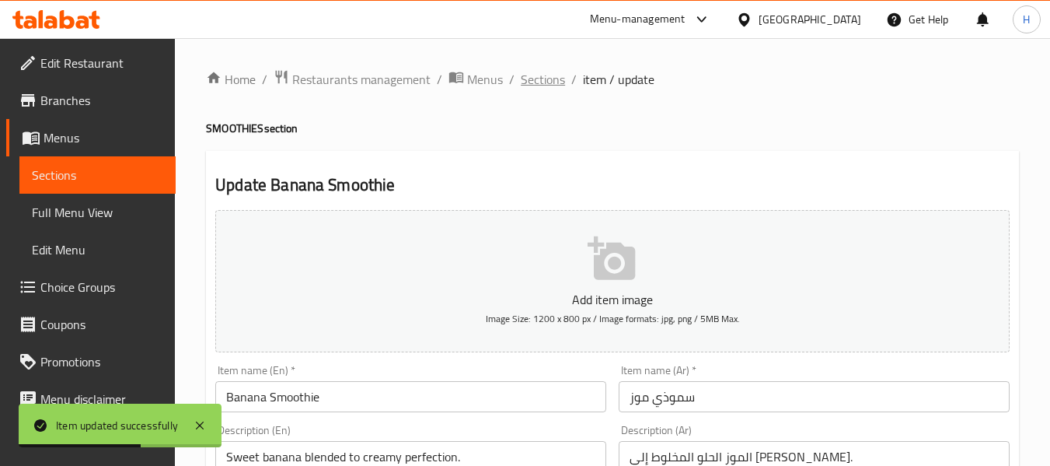
click at [551, 79] on span "Sections" at bounding box center [543, 79] width 44 height 19
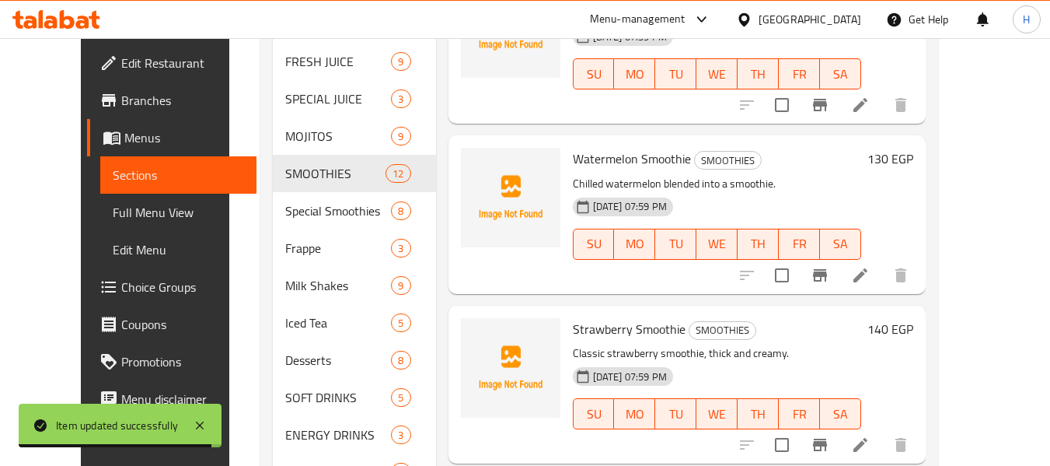
scroll to position [1036, 0]
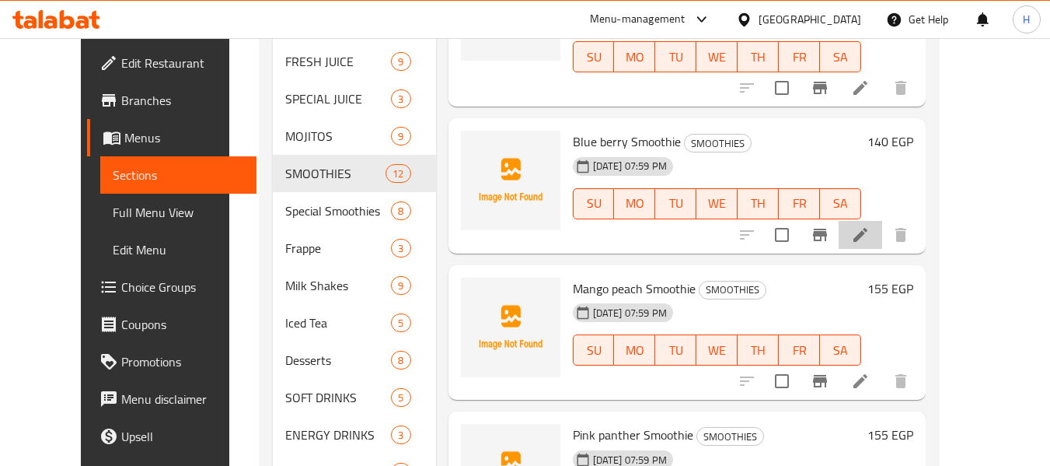
click at [870, 233] on icon at bounding box center [860, 234] width 19 height 19
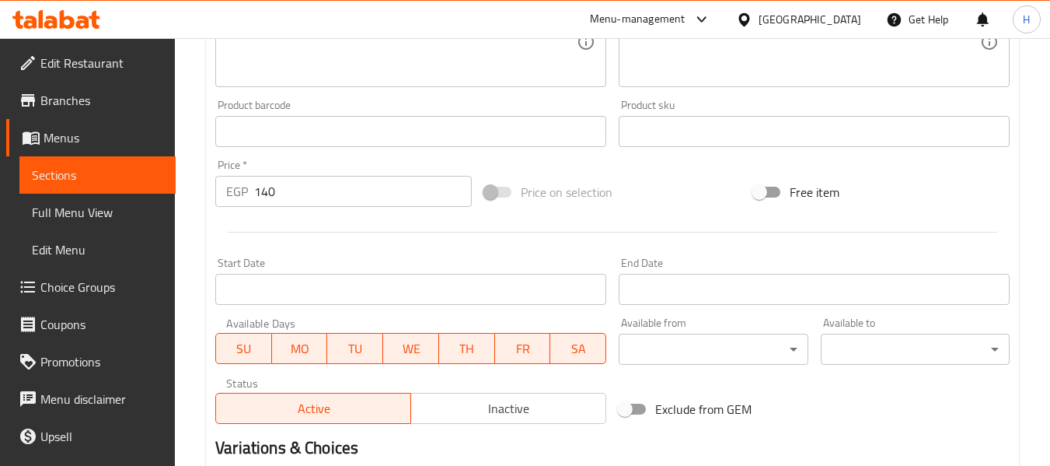
scroll to position [414, 0]
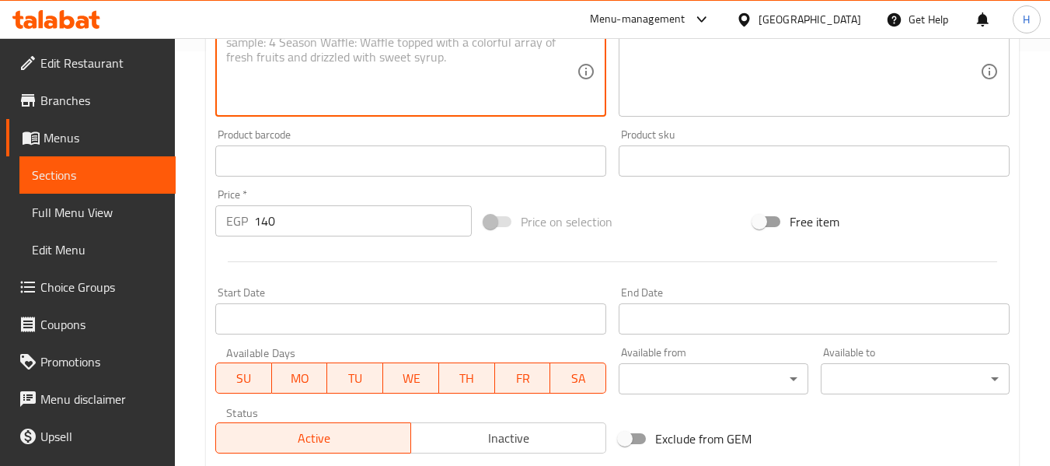
click at [307, 95] on textarea at bounding box center [401, 72] width 351 height 74
paste textarea "Fresh blueberries blended into a thick smoothie."
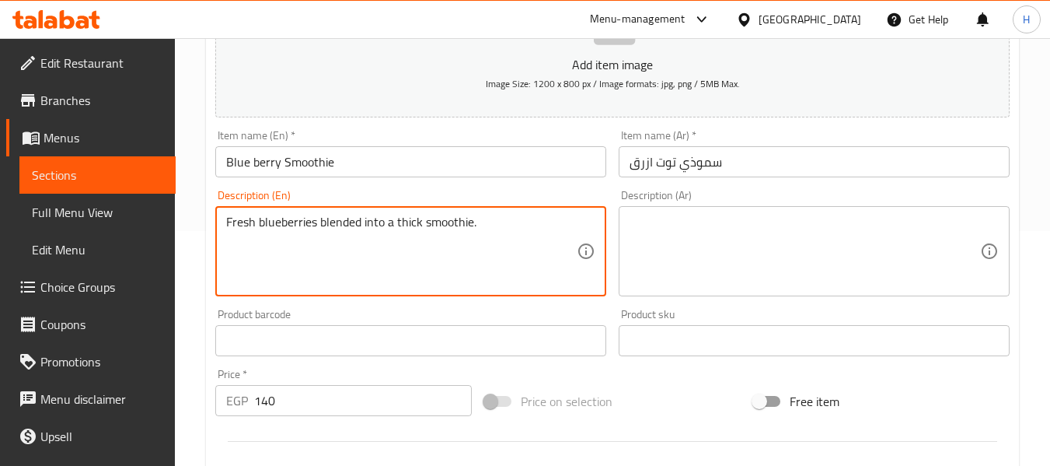
scroll to position [208, 0]
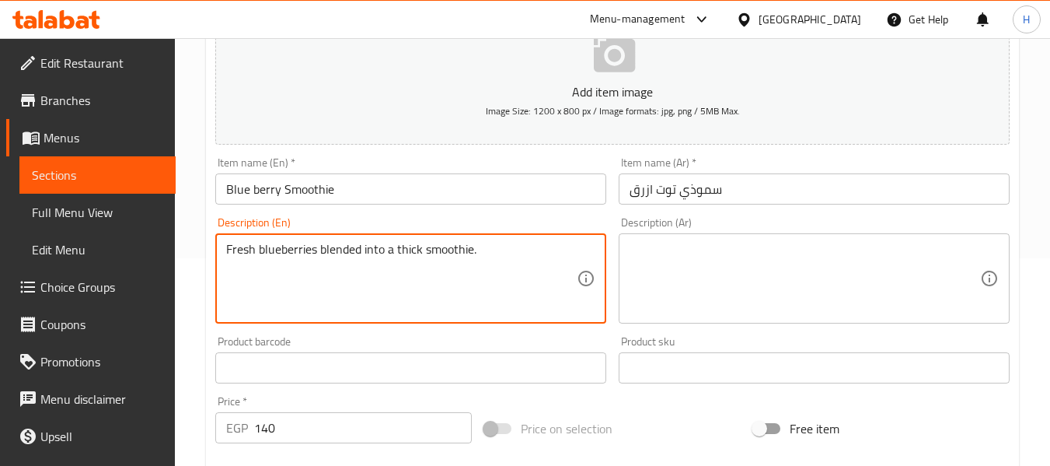
type textarea "Fresh blueberries blended into a thick smoothie."
click at [771, 307] on textarea at bounding box center [805, 279] width 351 height 74
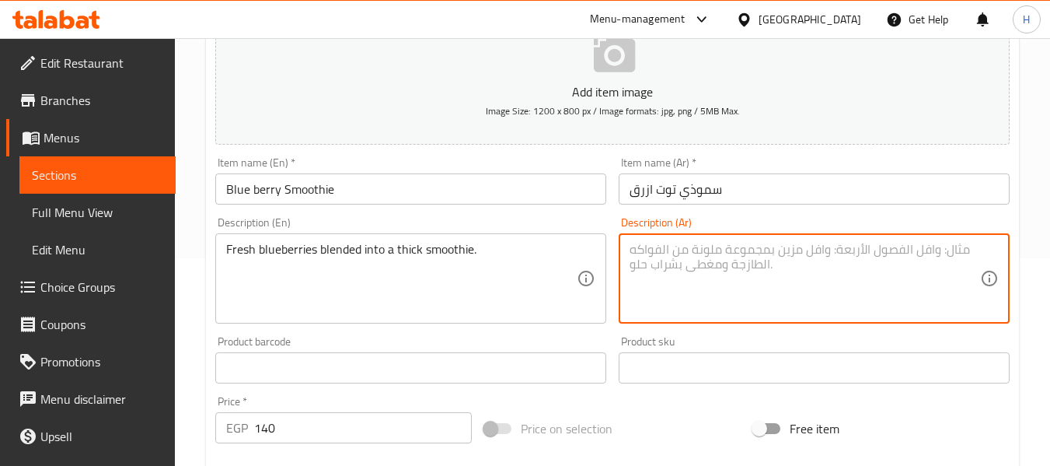
paste textarea "Fresh blueberries blended into a thick smoothie."
click at [736, 250] on textarea "Fresh blueberries blended into a thick smoothie." at bounding box center [805, 279] width 351 height 74
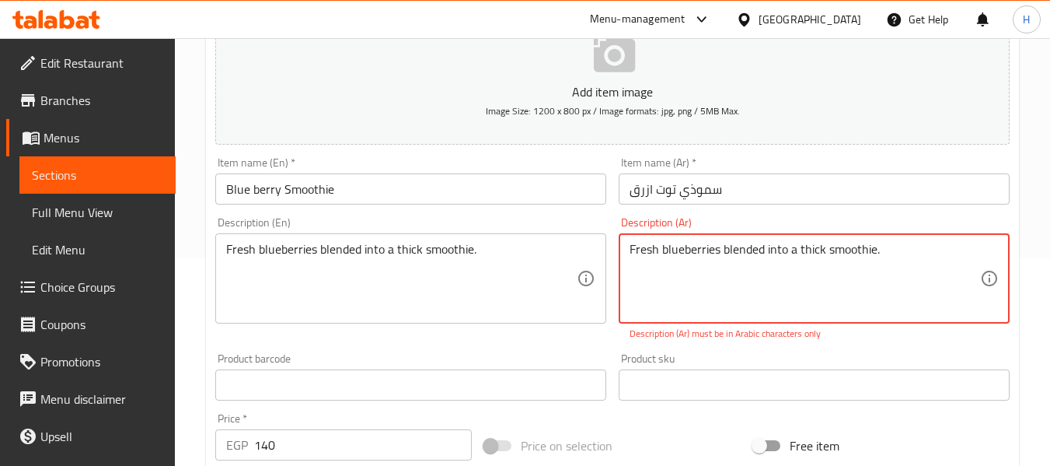
paste textarea "التوت الأزرق الطازج المخلوط في سموذي سميك"
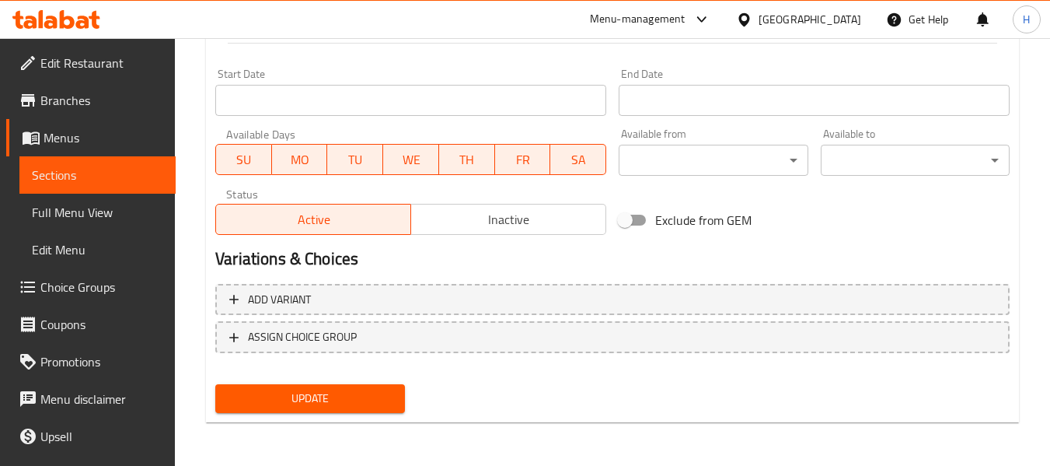
type textarea "التوت الأزرق الطازج المخلوط في سموذي سميك."
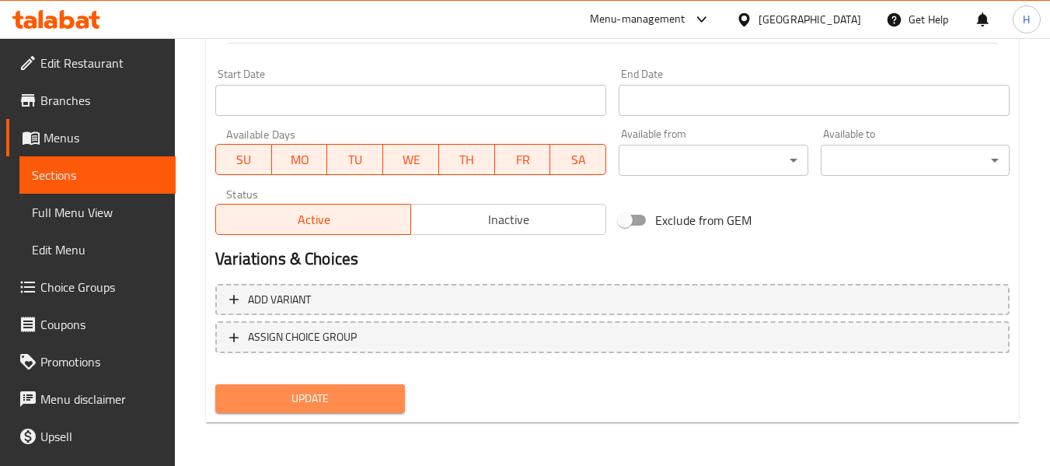
click at [361, 398] on span "Update" at bounding box center [310, 398] width 164 height 19
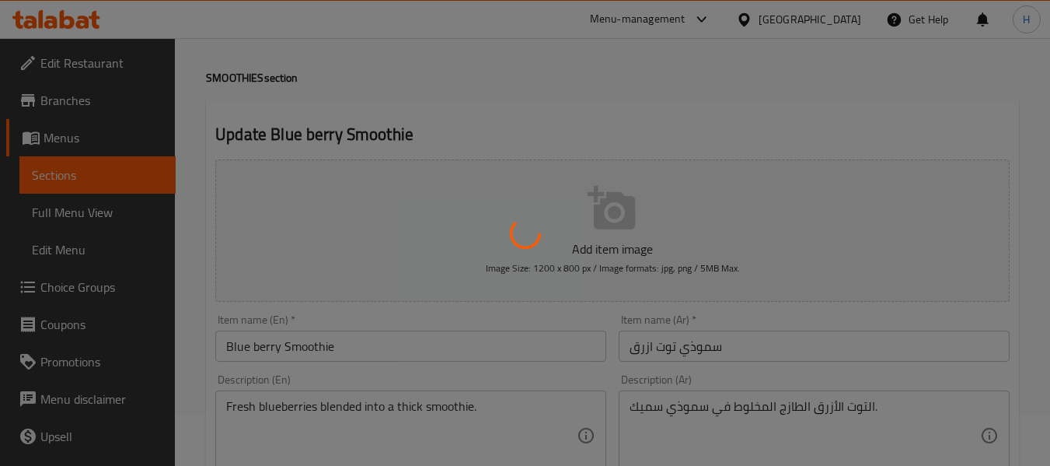
scroll to position [0, 0]
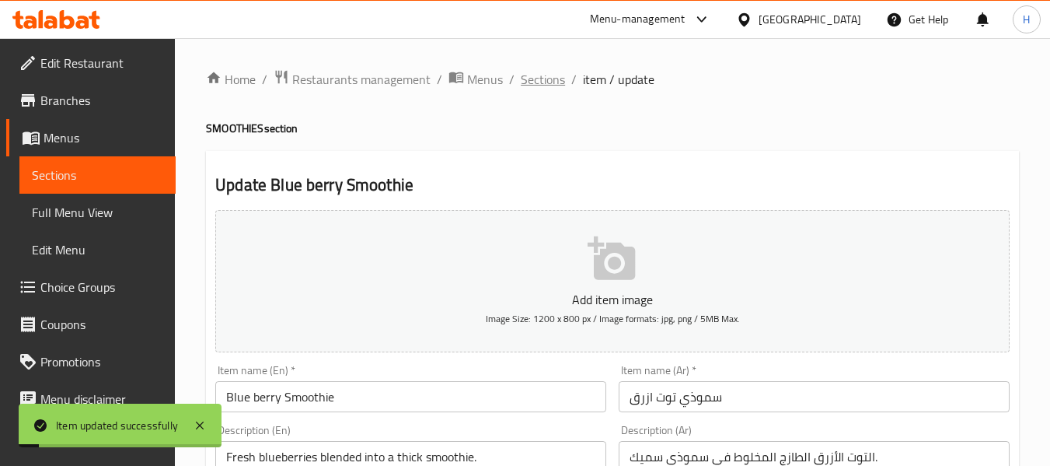
click at [527, 82] on span "Sections" at bounding box center [543, 79] width 44 height 19
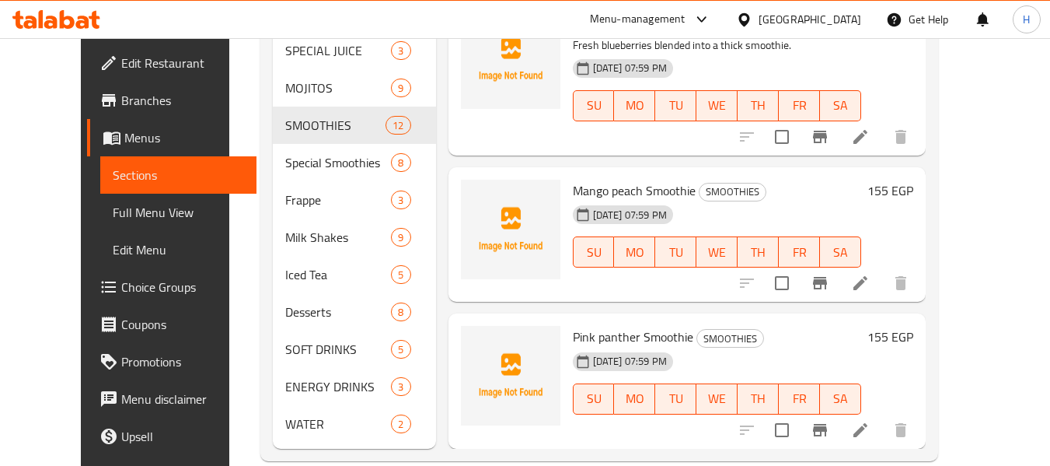
scroll to position [697, 0]
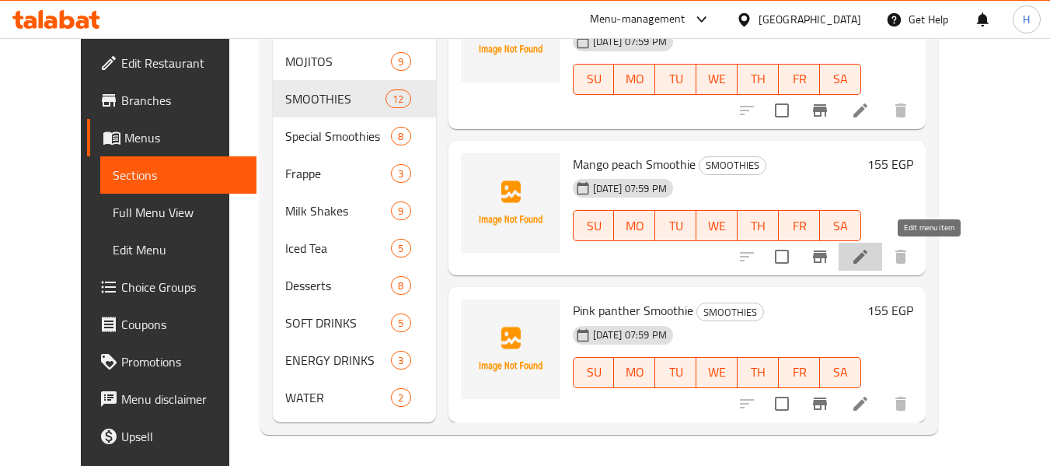
click at [870, 254] on icon at bounding box center [860, 256] width 19 height 19
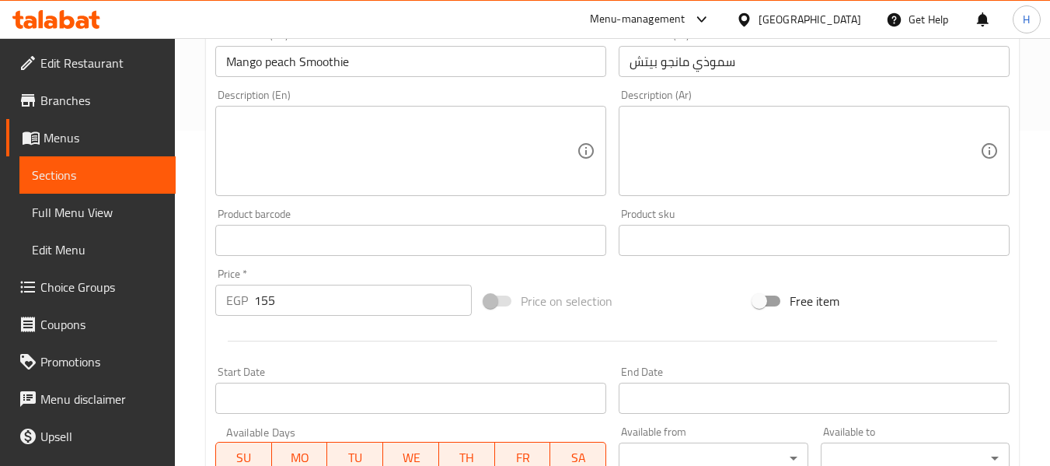
scroll to position [414, 0]
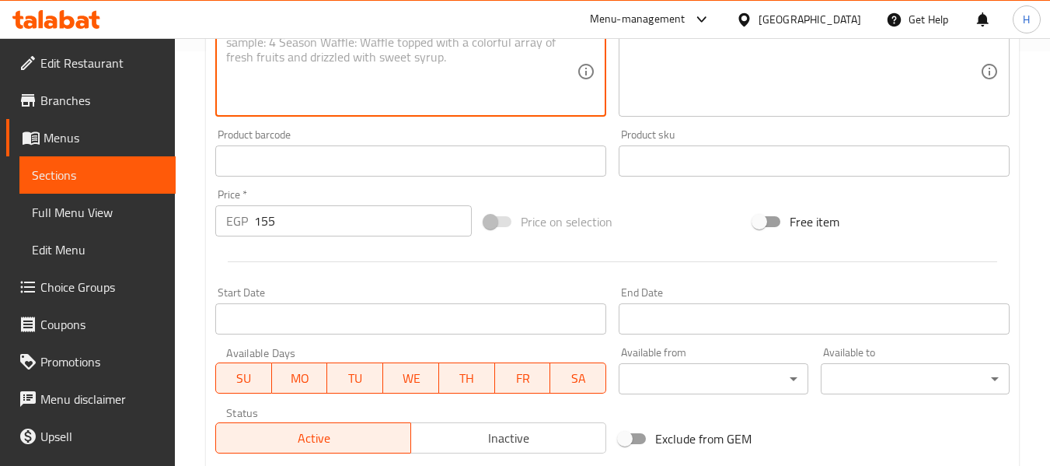
click at [310, 76] on textarea at bounding box center [401, 72] width 351 height 74
paste textarea "Blend of mango and peach for a fruity delight."
type textarea "Blend of mango and peach for a fruity delight."
drag, startPoint x: 777, startPoint y: 30, endPoint x: 766, endPoint y: 52, distance: 25.0
click at [724, 36] on div "Menu-management" at bounding box center [651, 19] width 146 height 37
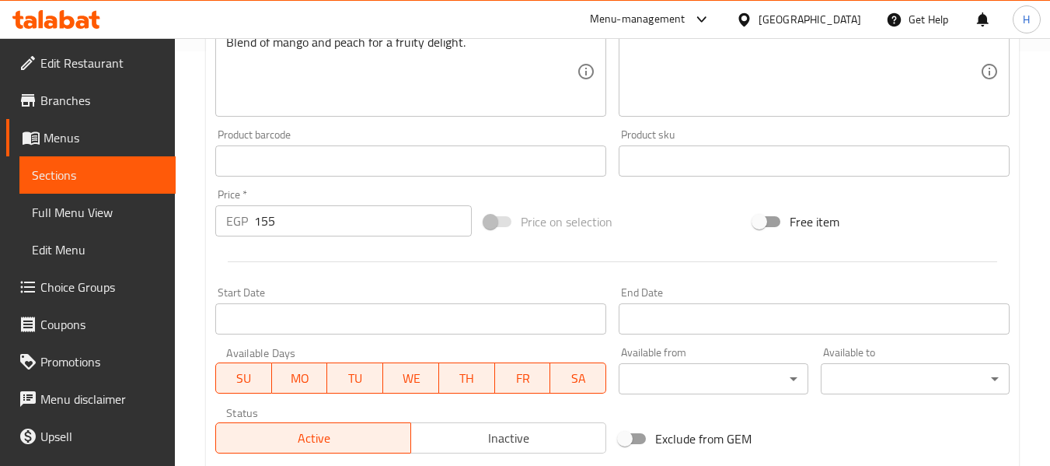
click at [764, 57] on textarea at bounding box center [805, 72] width 351 height 74
paste textarea "مزيج من المانجو والخوخ لمتعة فاكهية."
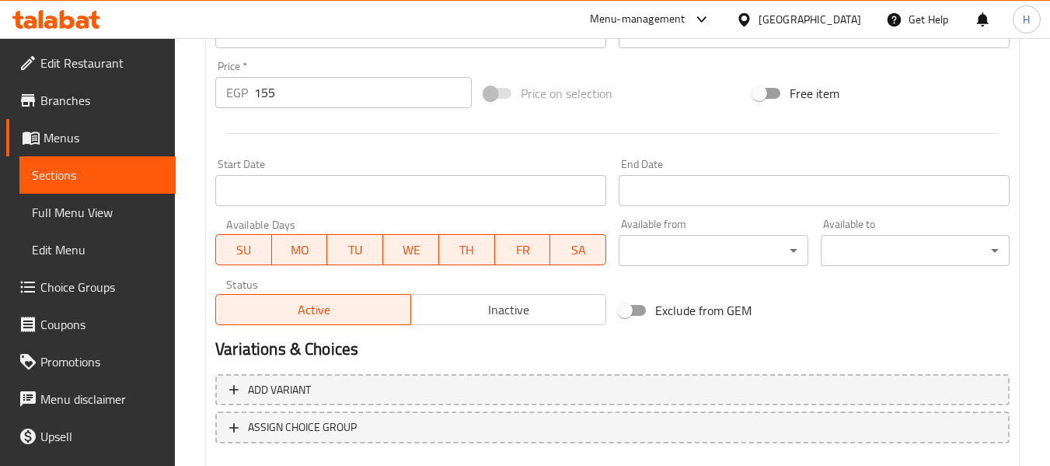
type textarea "مزيج من المانجو والخوخ لمتعة فاكهية."
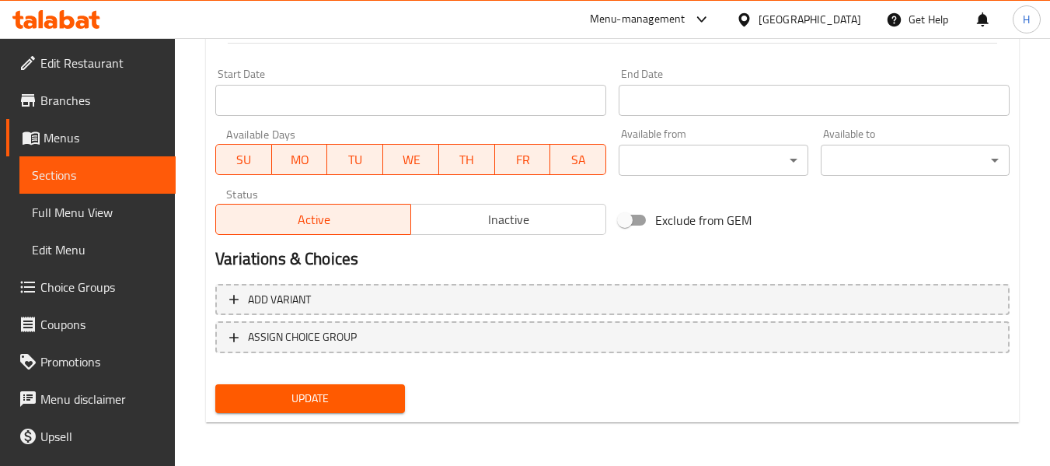
drag, startPoint x: 442, startPoint y: 264, endPoint x: 319, endPoint y: 412, distance: 192.1
click at [320, 410] on button "Update" at bounding box center [309, 398] width 189 height 29
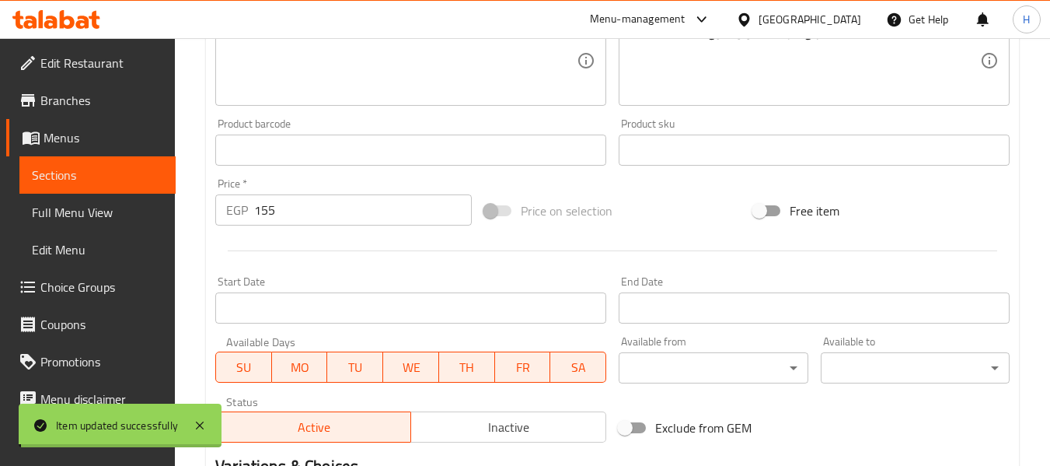
scroll to position [218, 0]
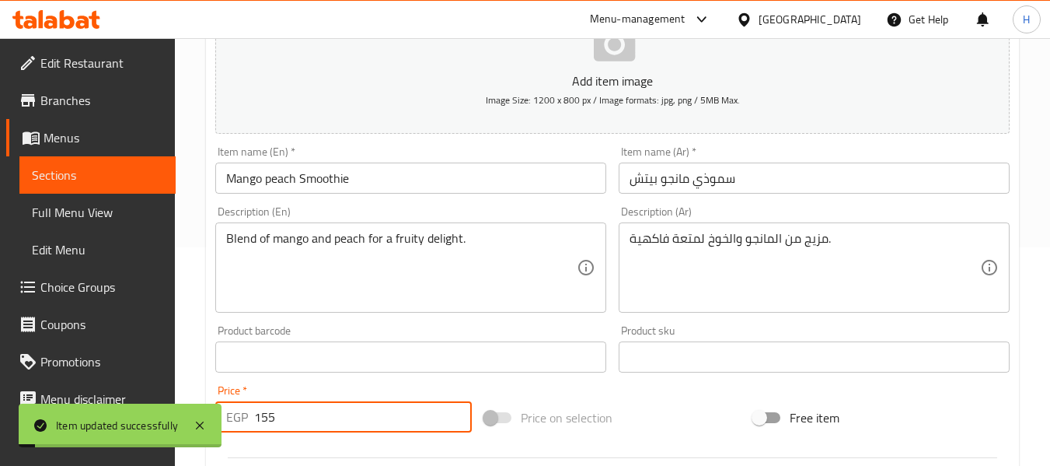
click at [299, 423] on input "155" at bounding box center [363, 416] width 218 height 31
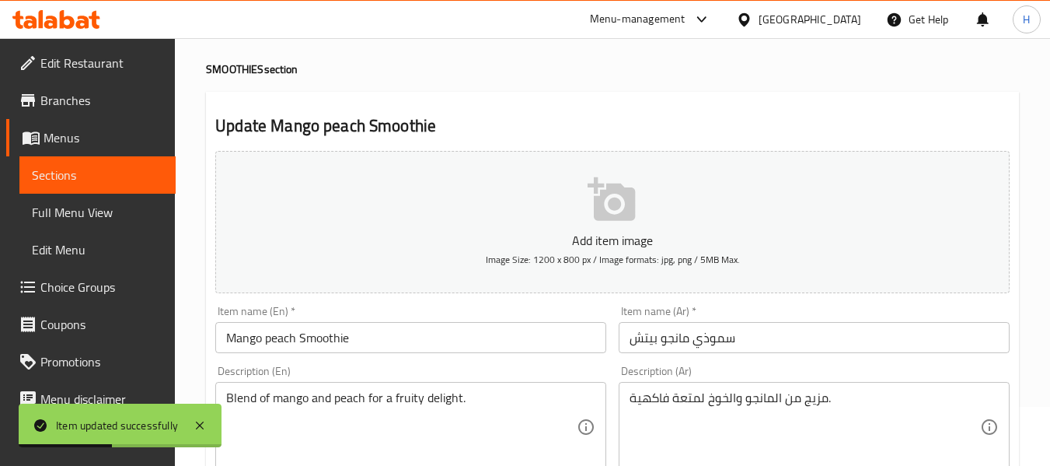
scroll to position [0, 0]
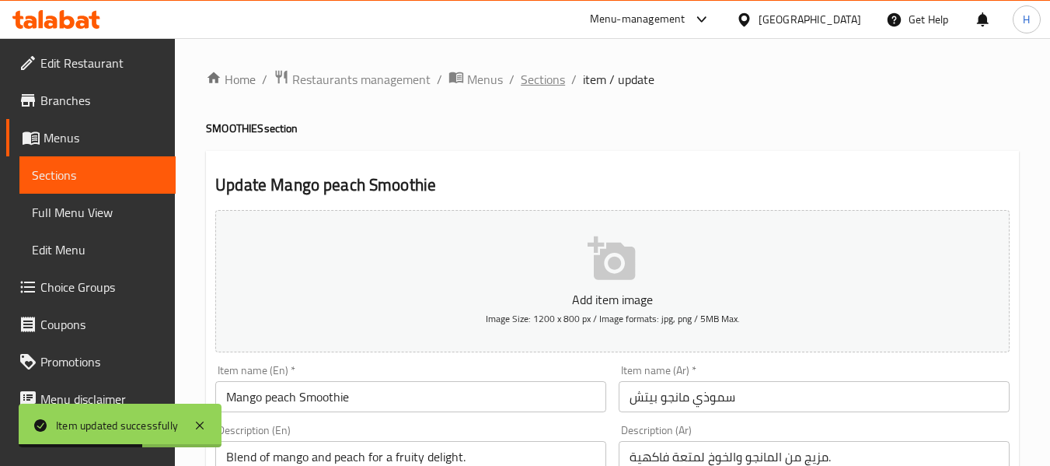
click at [534, 75] on span "Sections" at bounding box center [543, 79] width 44 height 19
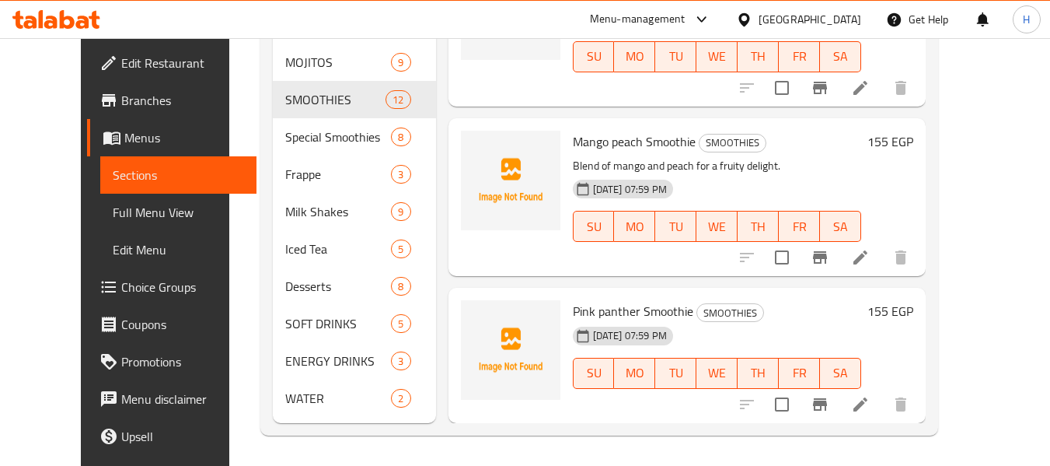
scroll to position [697, 0]
click at [870, 405] on icon at bounding box center [860, 403] width 19 height 19
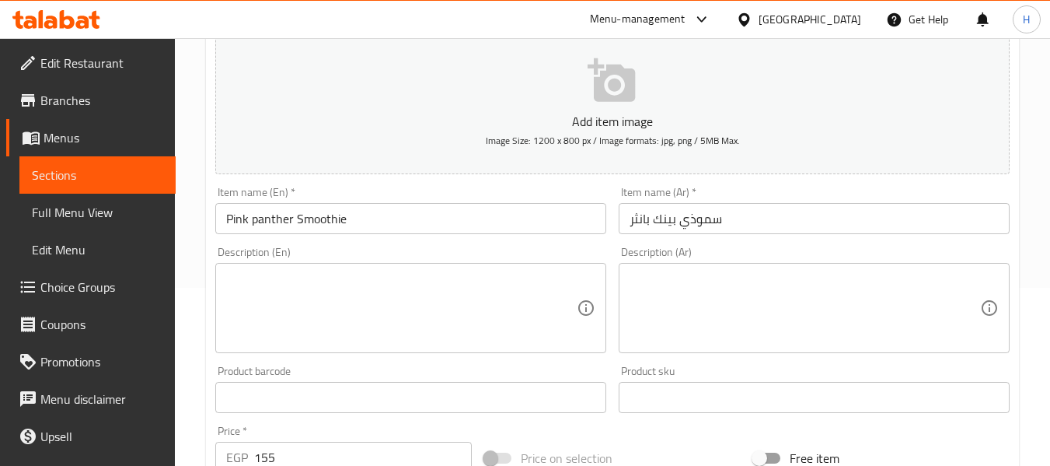
scroll to position [208, 0]
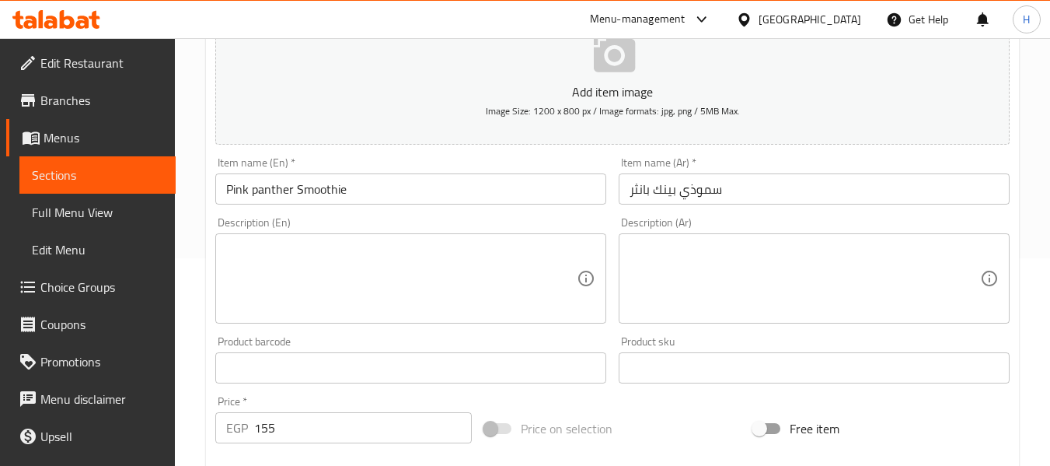
click at [348, 269] on textarea at bounding box center [401, 279] width 351 height 74
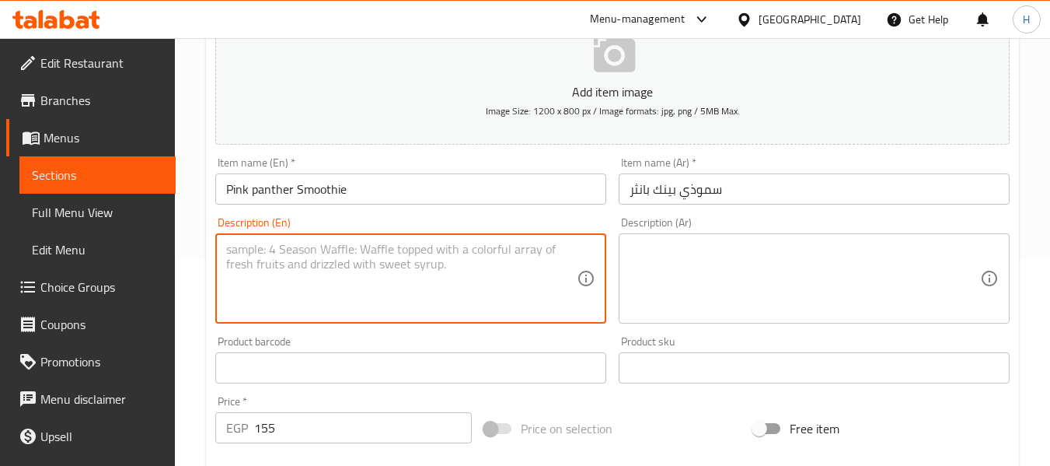
click at [292, 266] on textarea at bounding box center [401, 279] width 351 height 74
paste textarea "Creamy, sweet pink fruit smoothie."
type textarea "Creamy, sweet pink fruit smoothie."
click at [684, 285] on textarea at bounding box center [805, 279] width 351 height 74
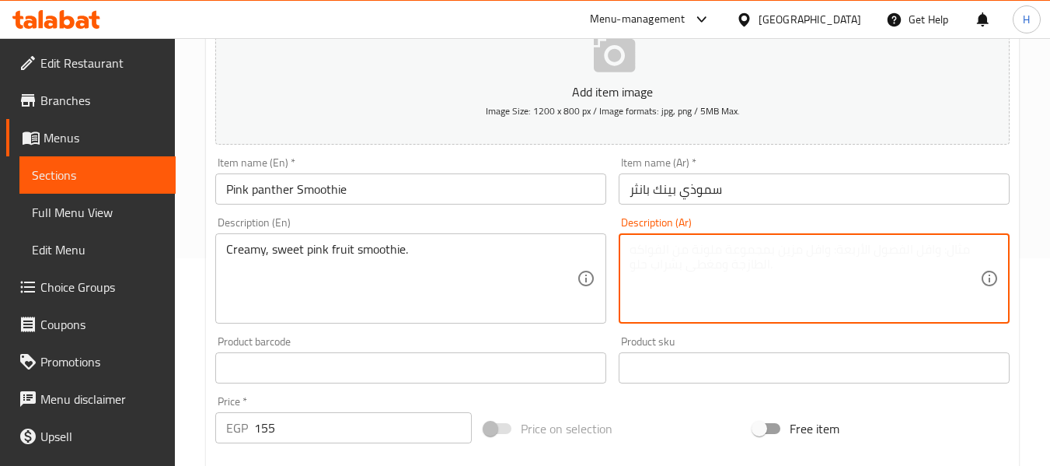
paste textarea "سموذي فواكه وردي كريمي وحلو."
click at [859, 251] on textarea "سموذي فواكه وردي كريمي وحلو." at bounding box center [805, 279] width 351 height 74
click at [856, 246] on textarea "سموذي فواكه وردي كريمي وحلو." at bounding box center [805, 279] width 351 height 74
click at [920, 251] on textarea "سموذي فواكه وردي كريمي وحلو." at bounding box center [805, 279] width 351 height 74
click at [919, 251] on textarea "سموذي فواكه وردي كريمي وحلو." at bounding box center [805, 279] width 351 height 74
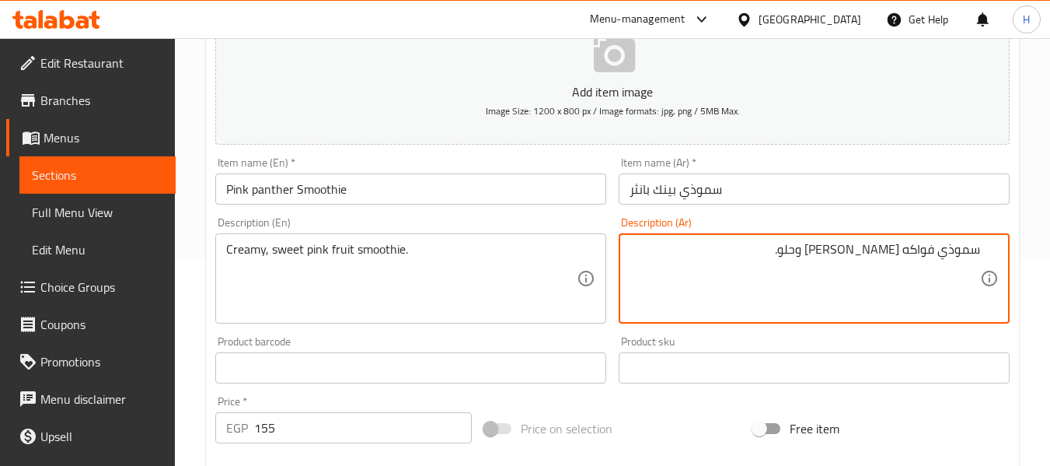
drag, startPoint x: 909, startPoint y: 260, endPoint x: 935, endPoint y: 263, distance: 26.6
click at [935, 263] on textarea "سموذي فواكه وردي كريمي وحلو." at bounding box center [805, 279] width 351 height 74
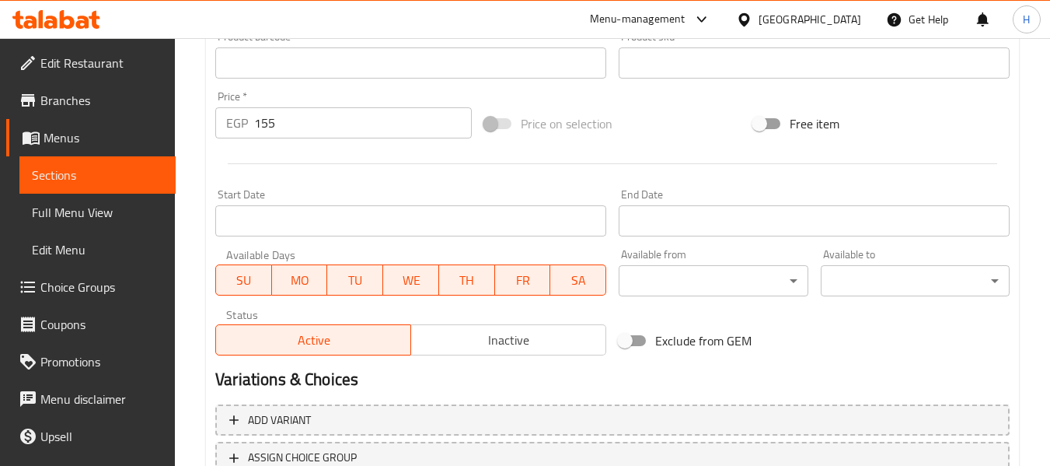
scroll to position [633, 0]
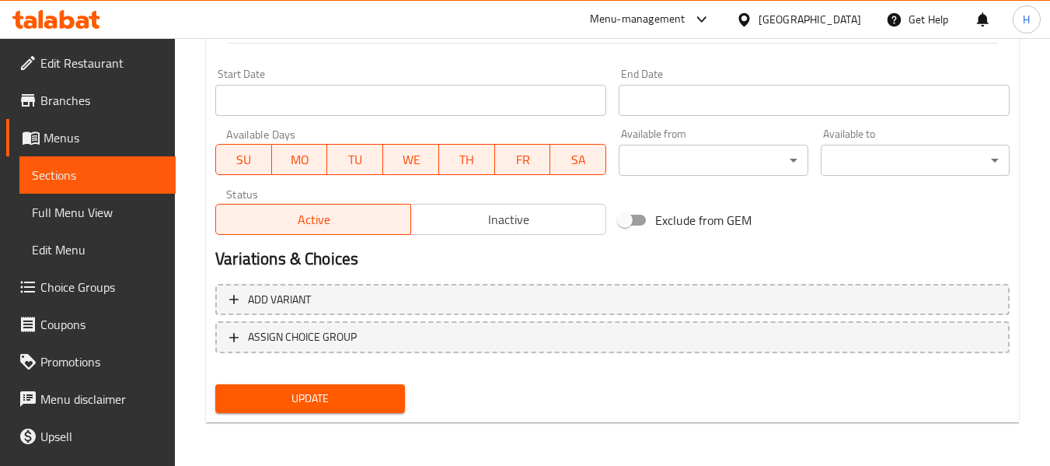
type textarea "سموذي بينك [PERSON_NAME] وحلو."
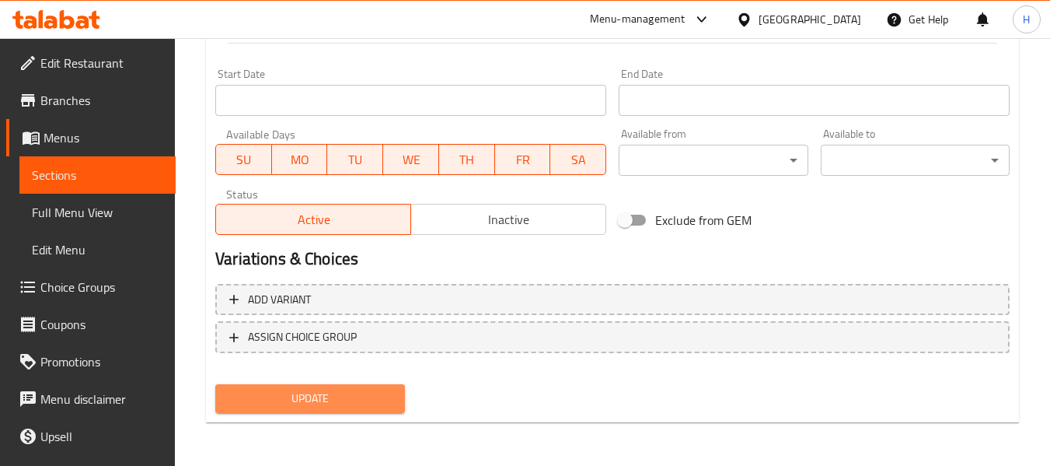
click at [293, 411] on button "Update" at bounding box center [309, 398] width 189 height 29
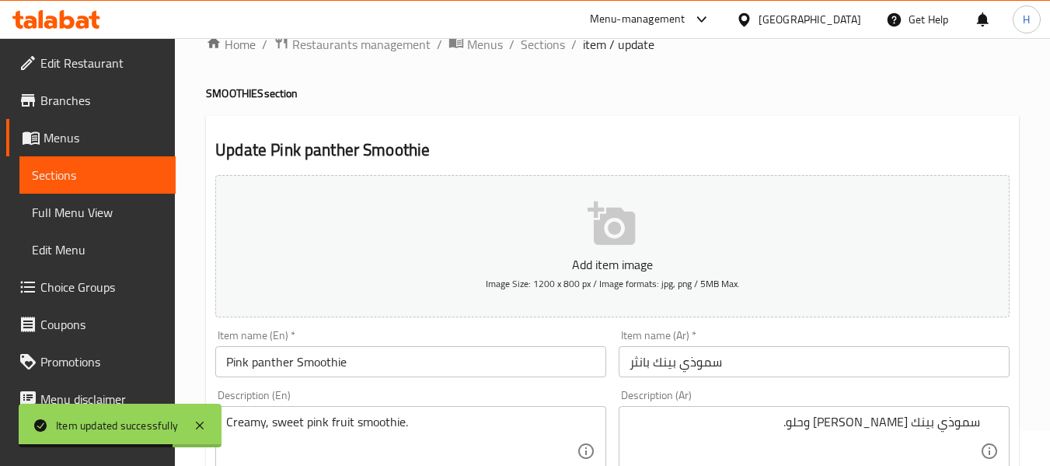
scroll to position [0, 0]
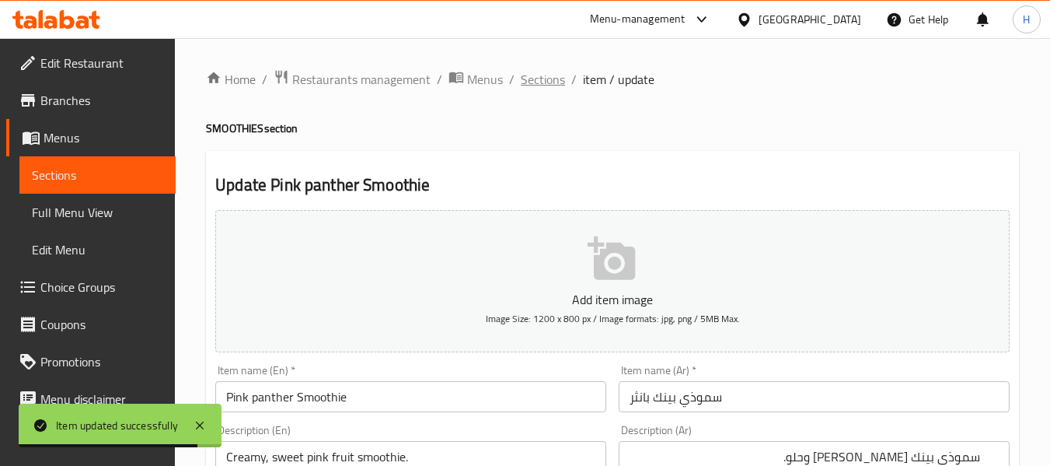
click at [555, 84] on span "Sections" at bounding box center [543, 79] width 44 height 19
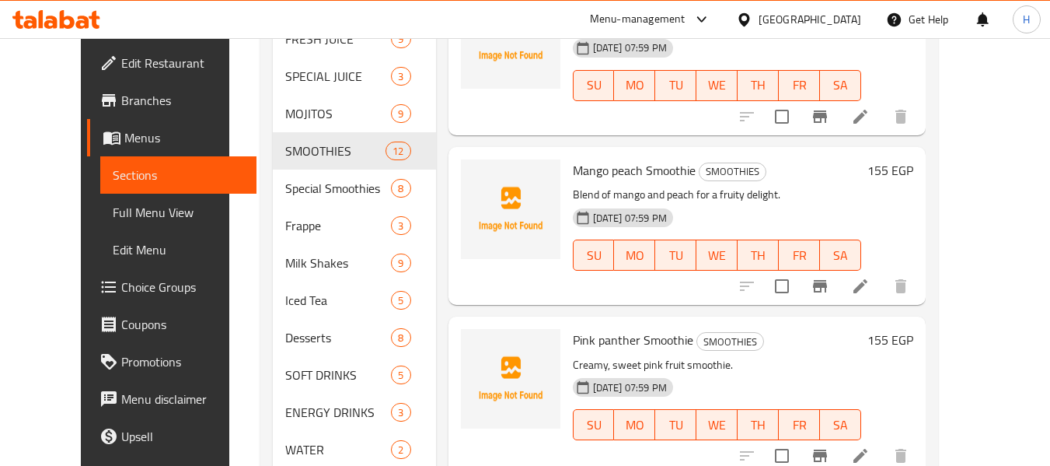
scroll to position [697, 0]
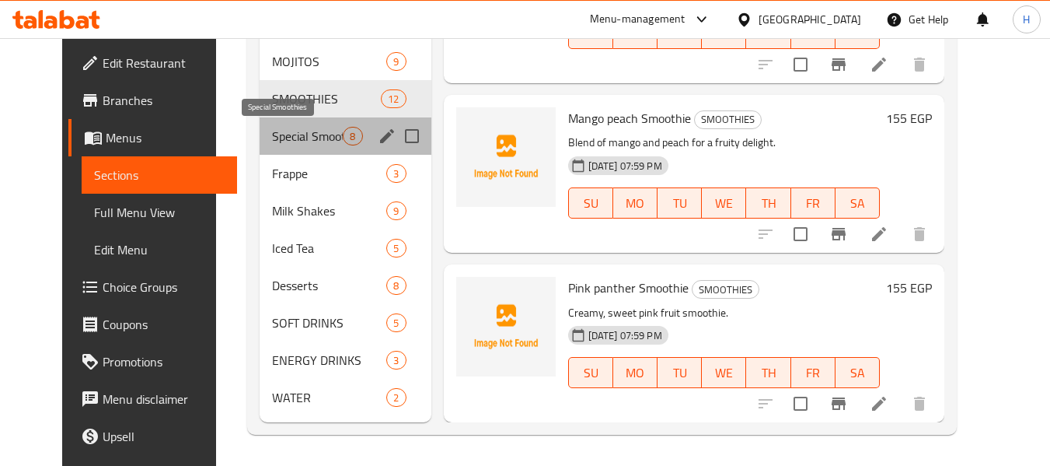
click at [286, 138] on span "Special Smoothies" at bounding box center [307, 136] width 71 height 19
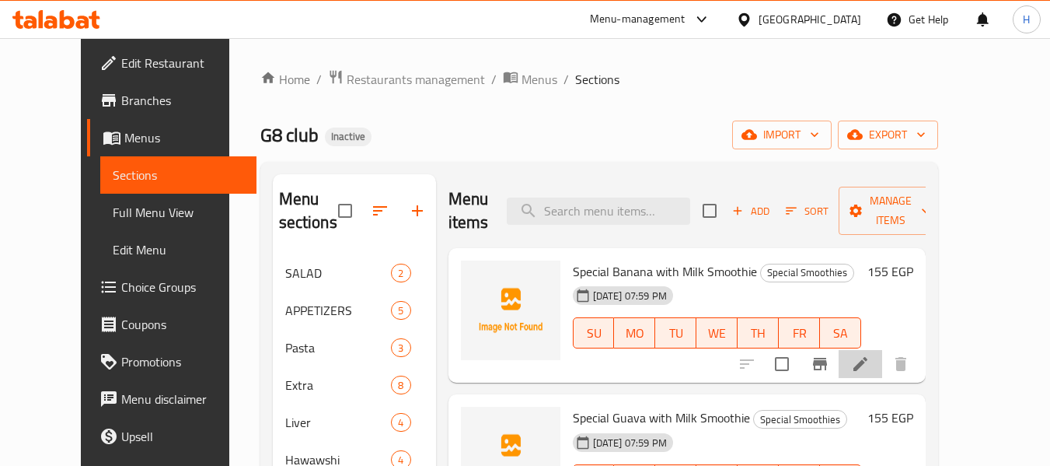
click at [883, 369] on li at bounding box center [861, 364] width 44 height 28
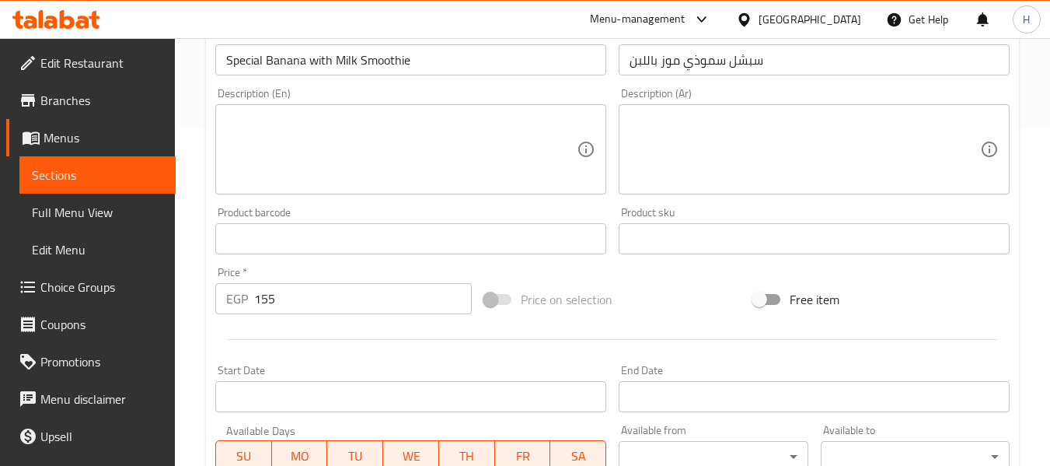
scroll to position [414, 0]
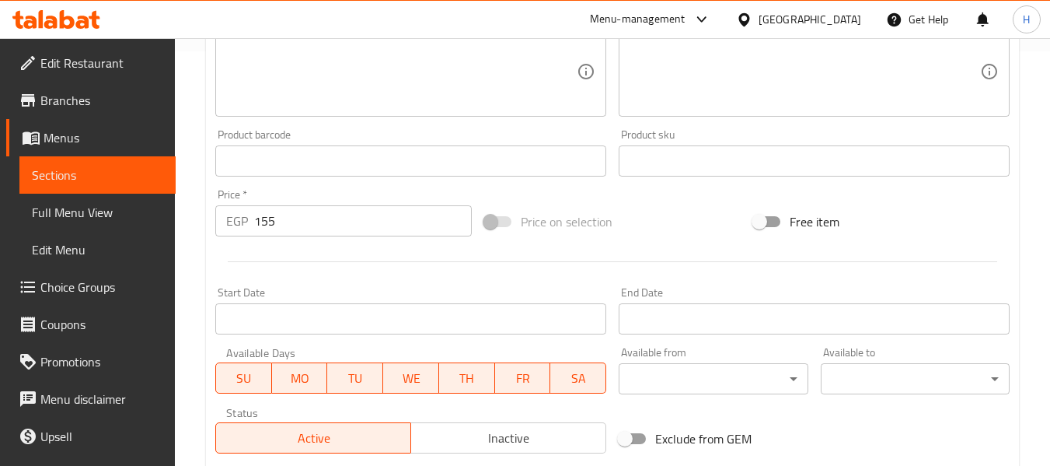
click at [323, 35] on div "Menu-management Egypt Get Help H" at bounding box center [525, 19] width 1050 height 37
click at [323, 47] on textarea at bounding box center [401, 72] width 351 height 74
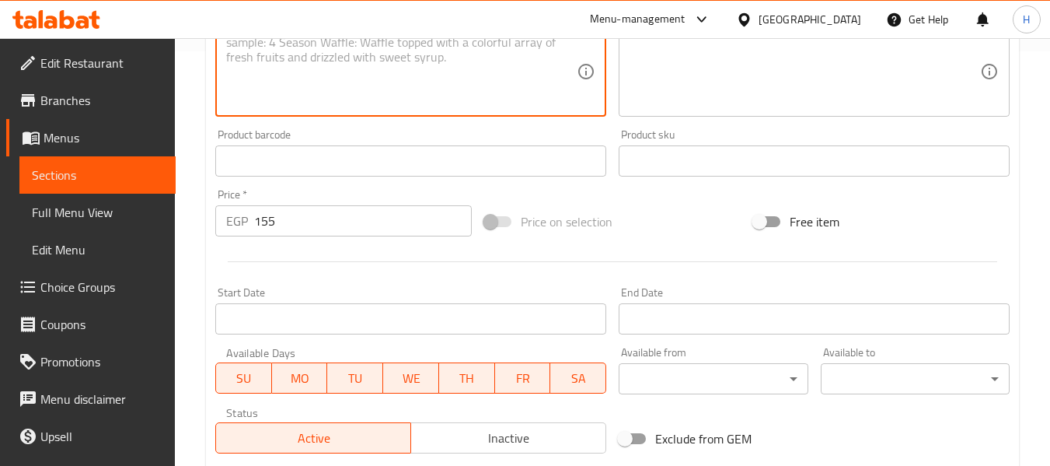
paste textarea "Premium banana smoothie with rich milk."
type textarea "Premium banana smoothie with rich milk."
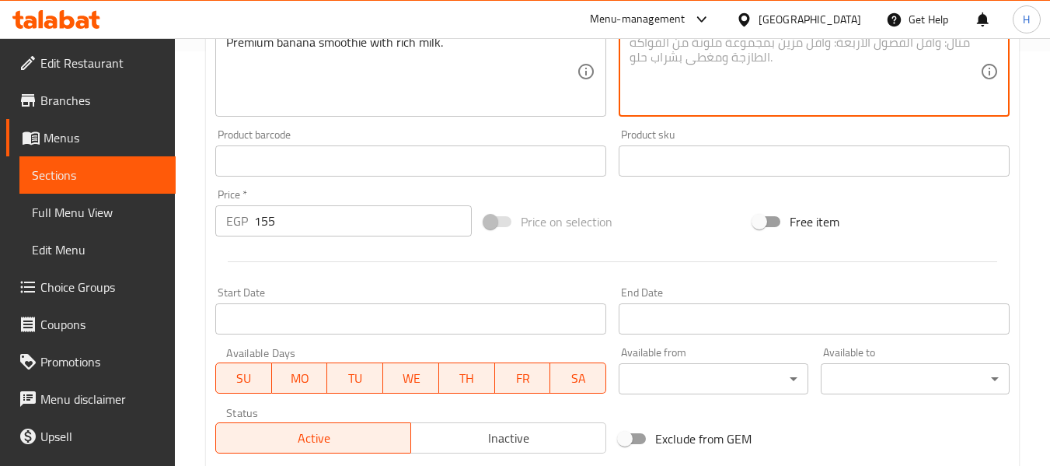
click at [738, 56] on textarea at bounding box center [805, 72] width 351 height 74
paste textarea "سموذي موز فاخر مع حليب غني."
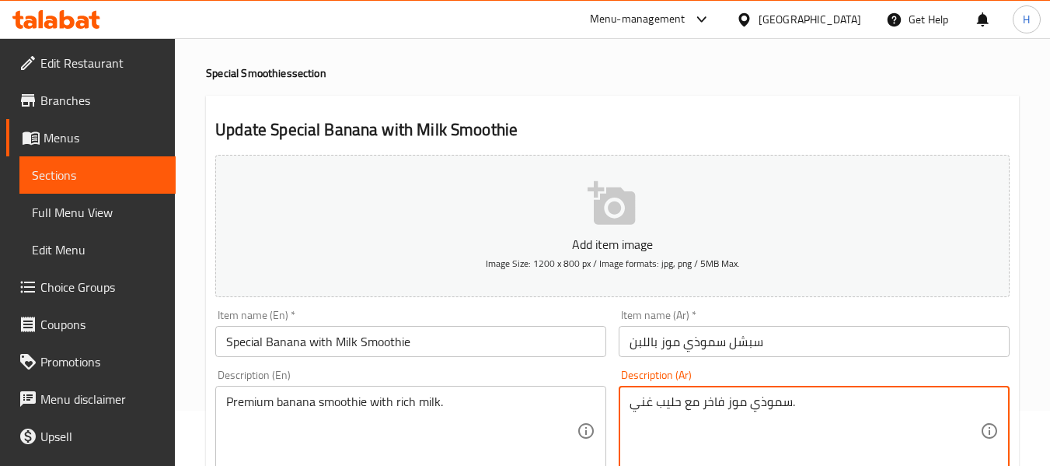
scroll to position [0, 0]
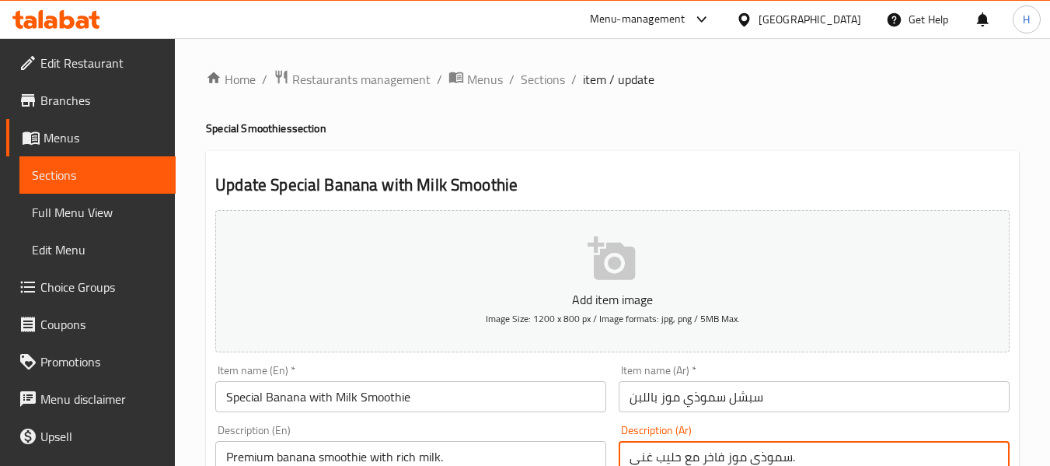
type textarea "سموذي موز فاخر مع حليب غني."
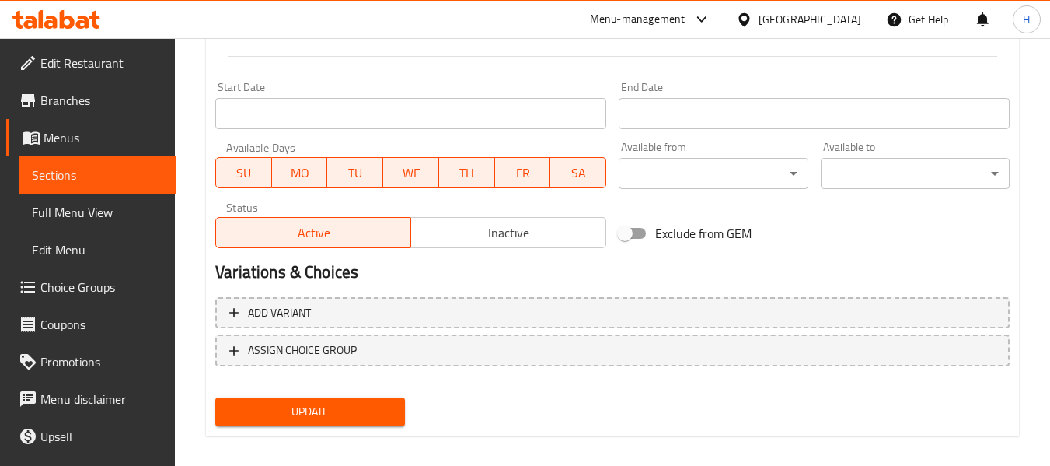
scroll to position [633, 0]
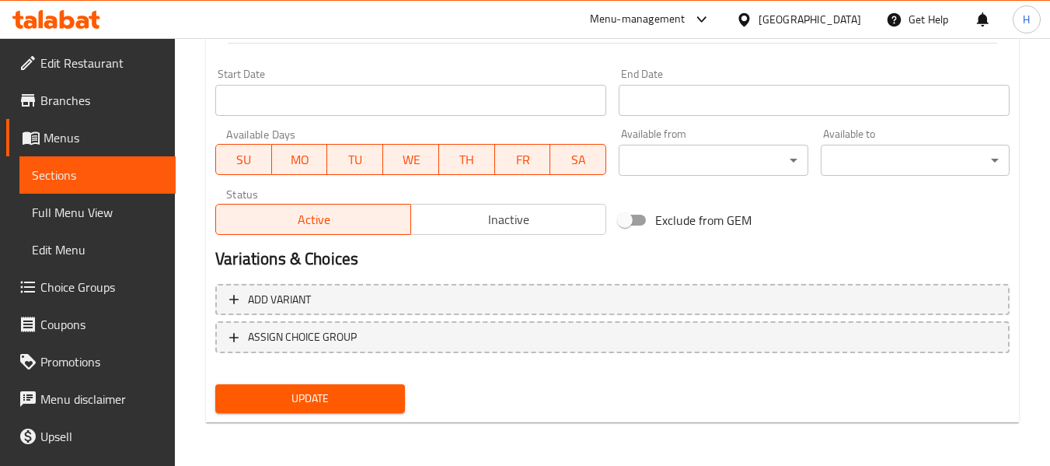
click at [411, 399] on div "Update" at bounding box center [612, 398] width 807 height 41
click at [398, 400] on button "Update" at bounding box center [309, 398] width 189 height 29
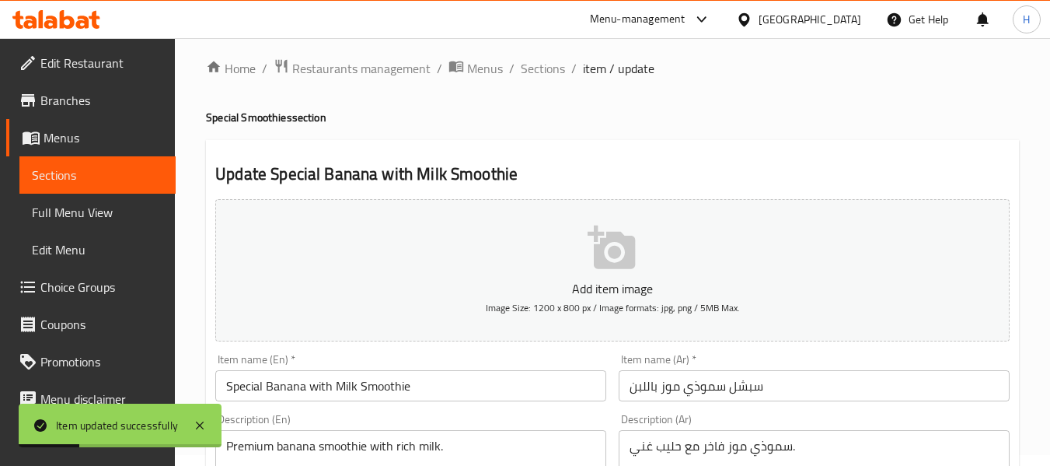
scroll to position [0, 0]
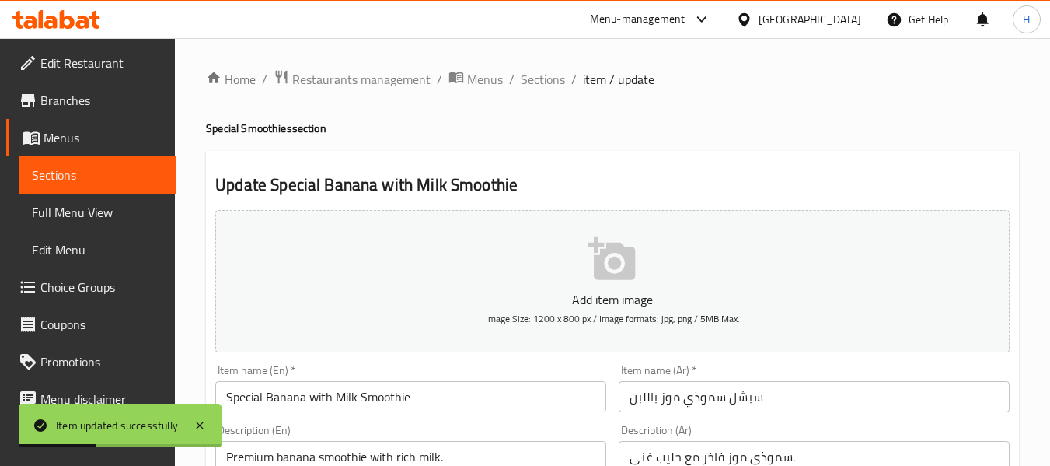
click at [539, 87] on span "Sections" at bounding box center [543, 79] width 44 height 19
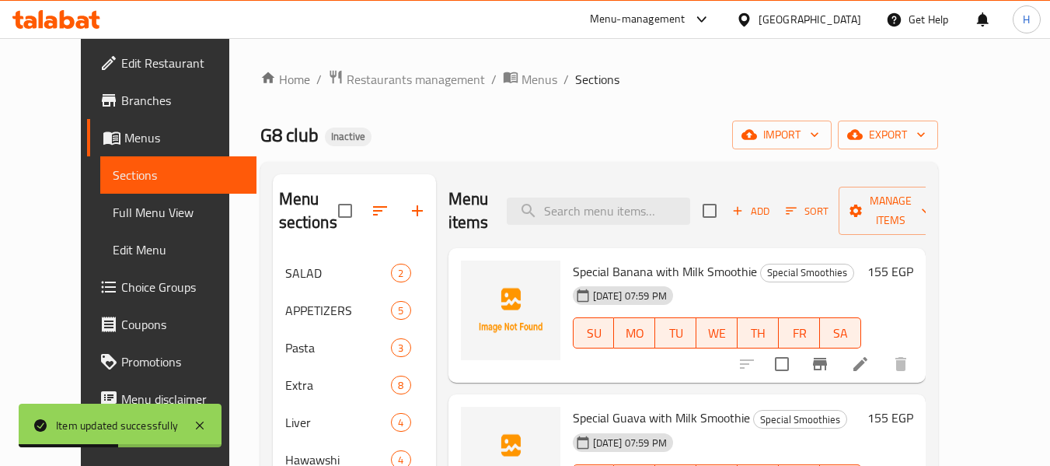
scroll to position [208, 0]
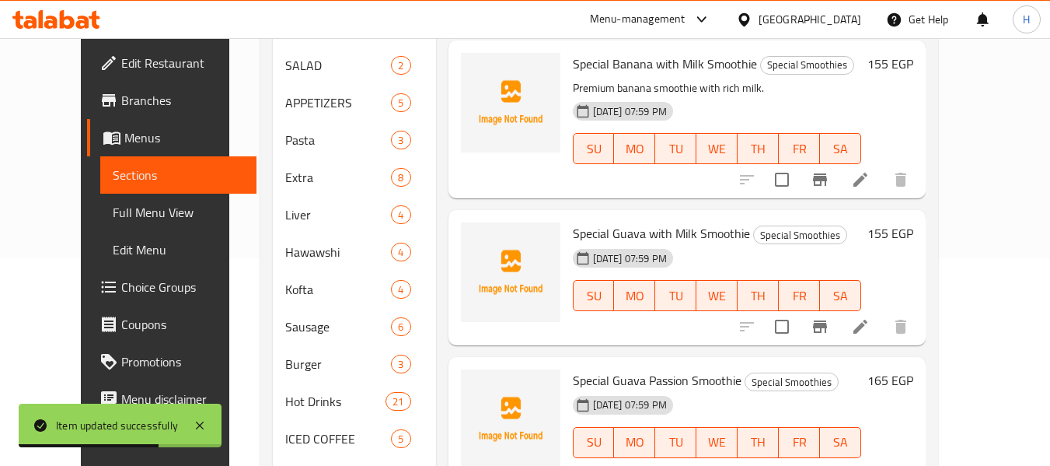
click at [868, 327] on icon at bounding box center [861, 327] width 14 height 14
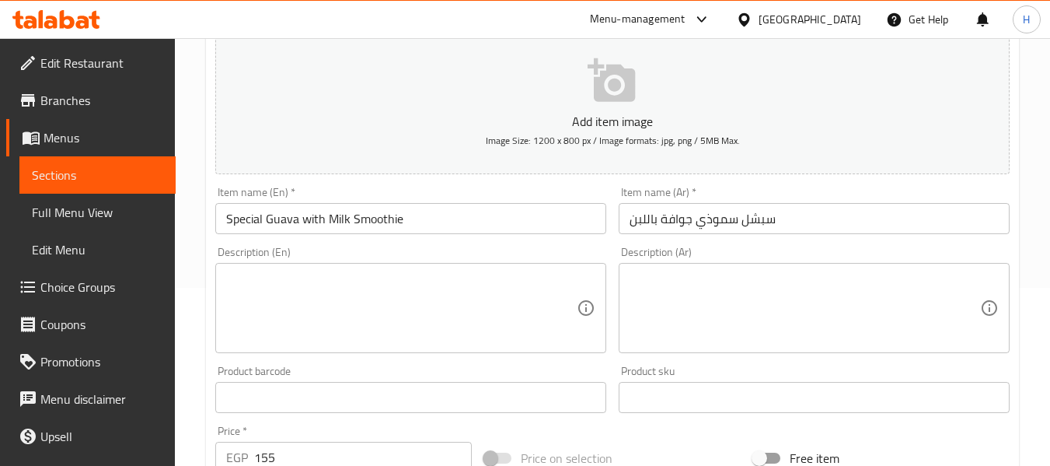
scroll to position [208, 0]
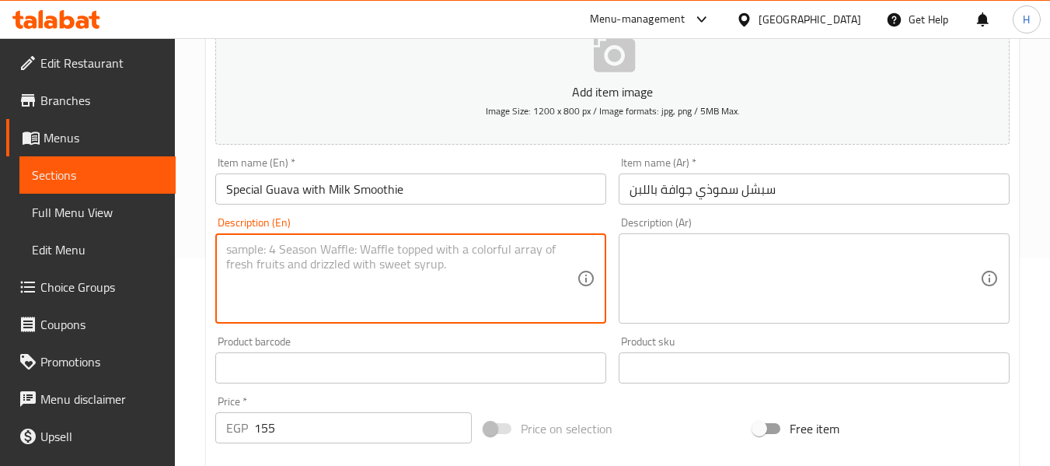
click at [316, 242] on textarea at bounding box center [401, 279] width 351 height 74
paste textarea "Guava smoothie with extra creaminess."
type textarea "Guava smoothie with extra creaminess."
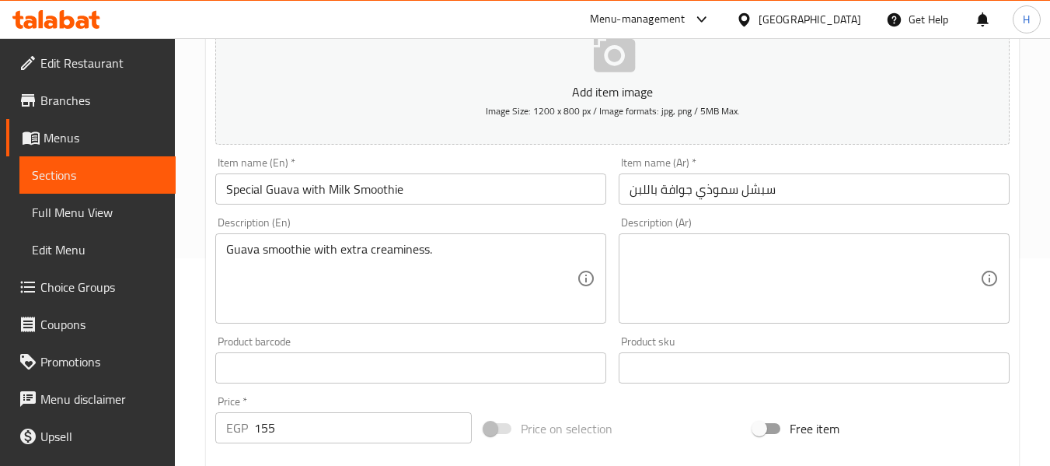
drag, startPoint x: 211, startPoint y: -94, endPoint x: 226, endPoint y: -94, distance: 14.8
click at [226, 0] on html "​ Menu-management Egypt Get Help H Edit Restaurant Branches Menus Sections Full…" at bounding box center [525, 25] width 1050 height 466
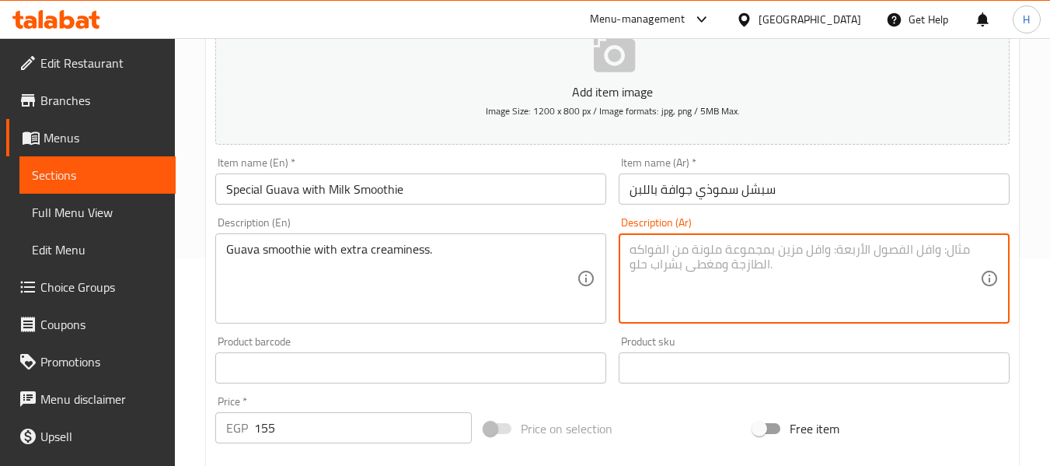
click at [817, 260] on textarea at bounding box center [805, 279] width 351 height 74
paste textarea "سموذي جوافة مع كريمة إضافية."
type textarea "سموذي جوافة مع كريمة إضافية."
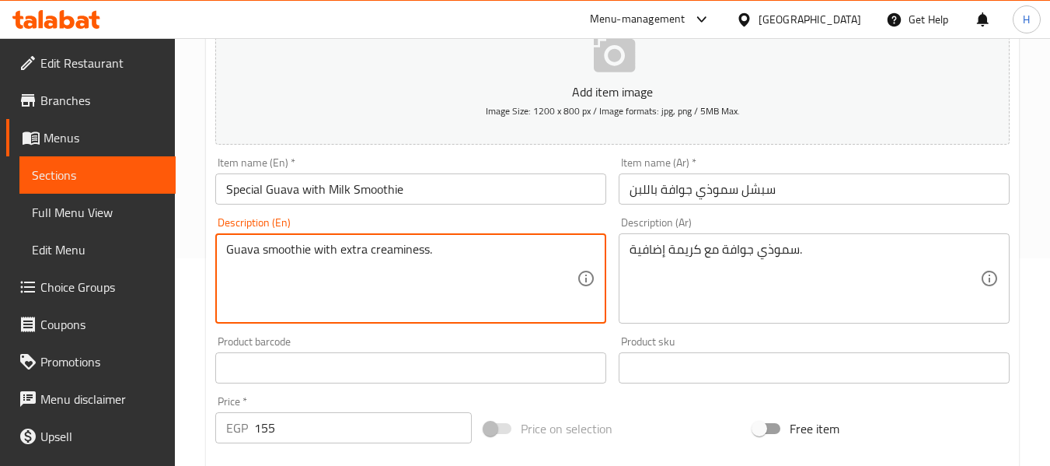
click at [394, 255] on textarea "Guava smoothie with extra creaminess." at bounding box center [401, 279] width 351 height 74
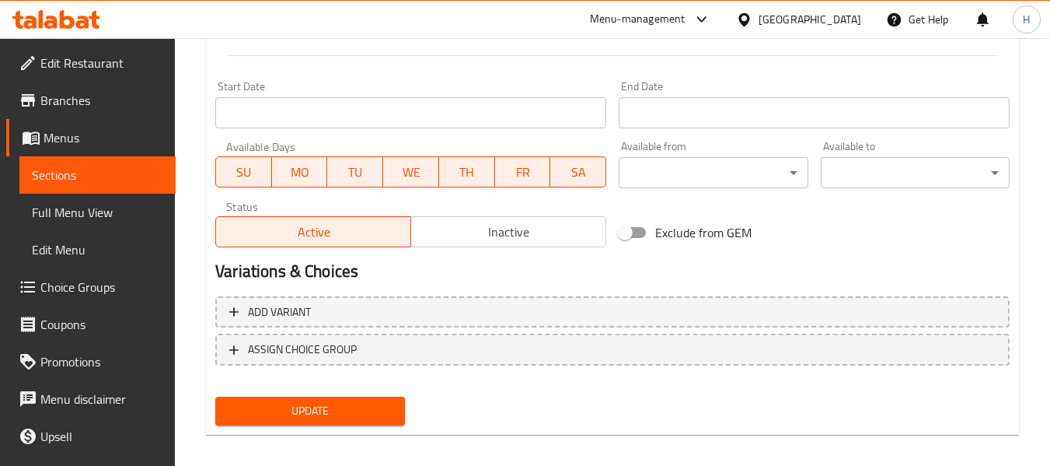
scroll to position [633, 0]
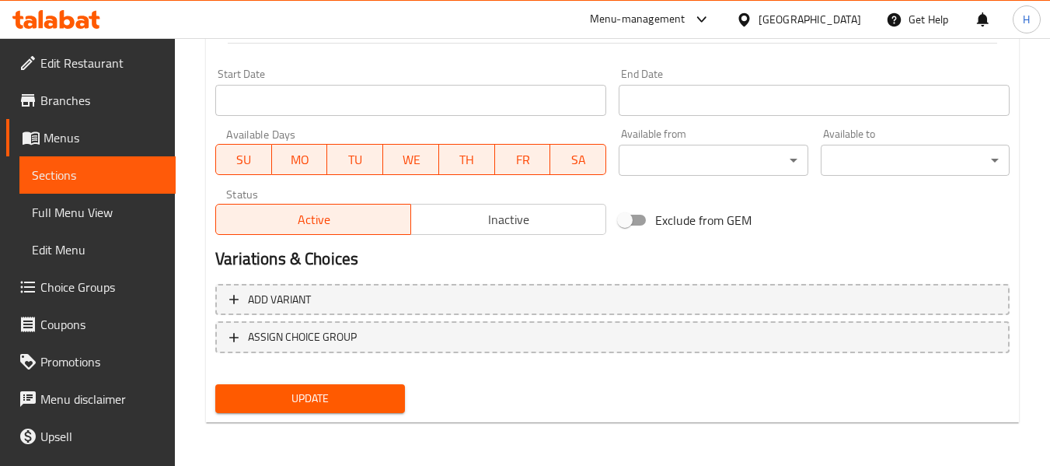
click at [372, 411] on button "Update" at bounding box center [309, 398] width 189 height 29
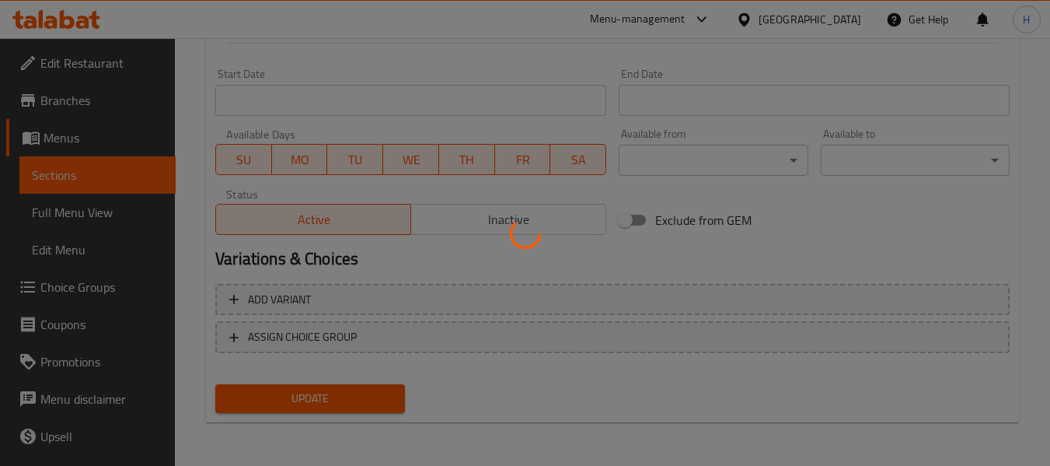
scroll to position [0, 0]
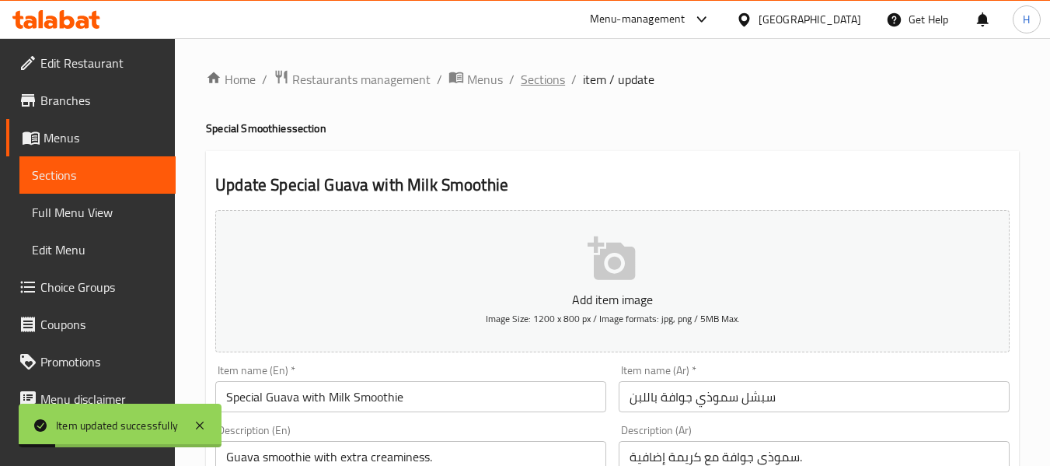
click at [529, 81] on span "Sections" at bounding box center [543, 79] width 44 height 19
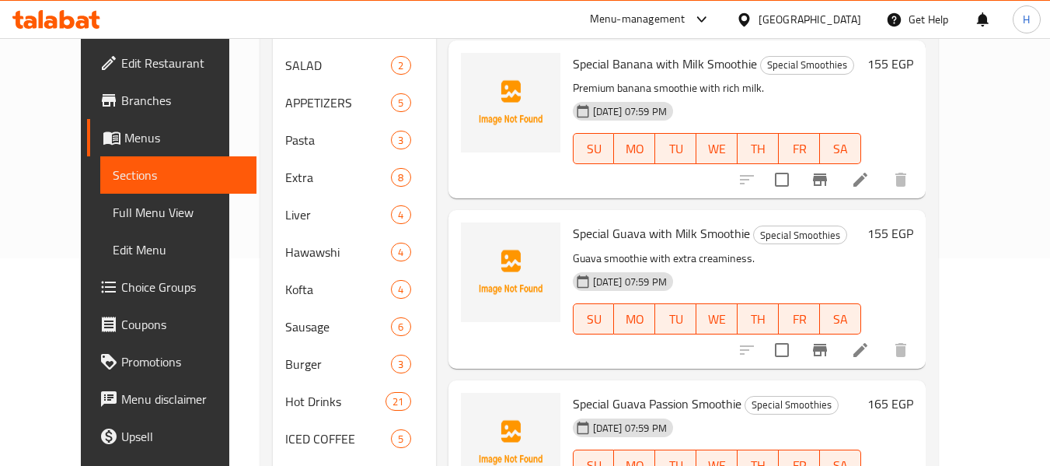
scroll to position [208, 0]
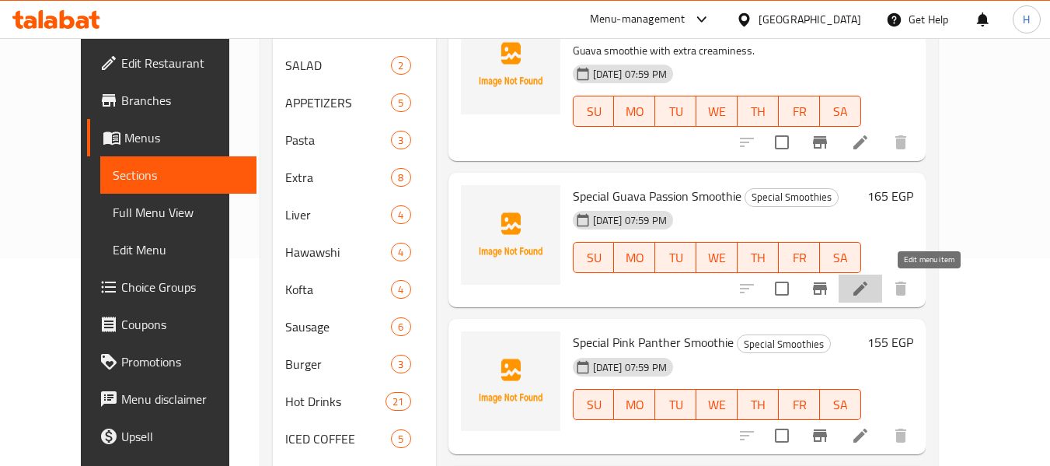
click at [870, 296] on icon at bounding box center [860, 288] width 19 height 19
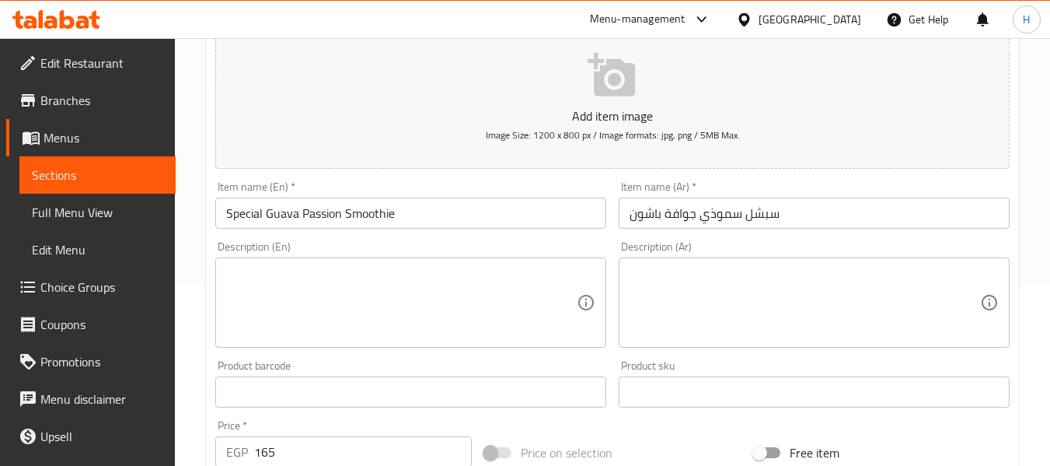
scroll to position [208, 0]
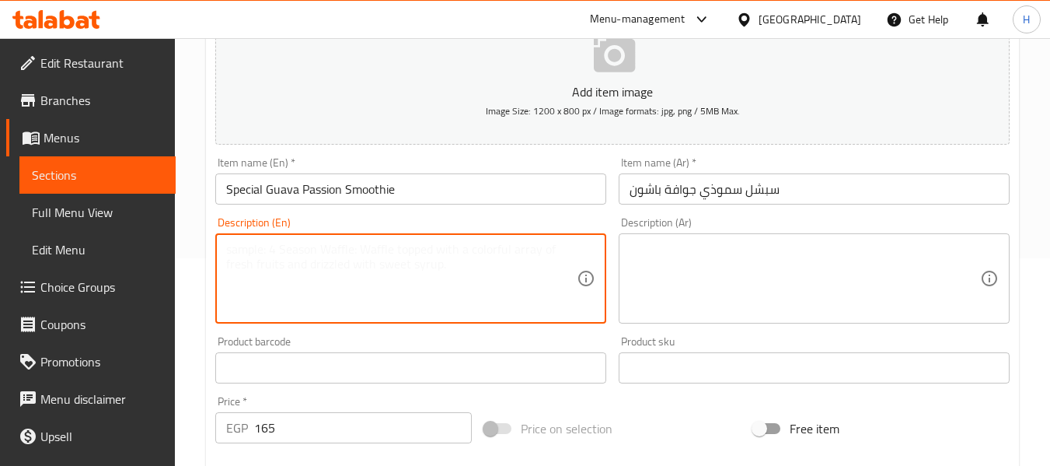
paste textarea "Blend of guava and passion fruit with milk."
type textarea "Blend of guava and passion fruit with milk."
click at [759, 295] on textarea at bounding box center [805, 279] width 351 height 74
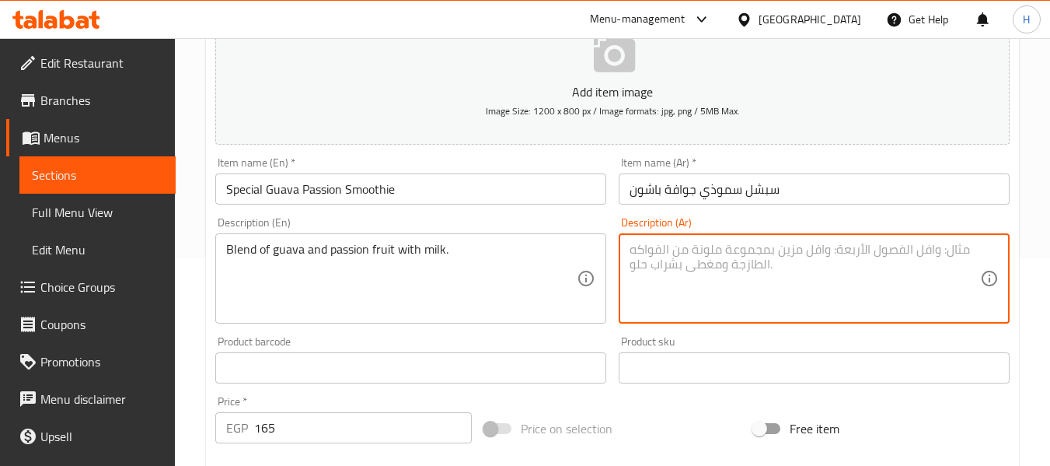
paste textarea "مزيج من الجوافة والباشن فروت مع الحليب."
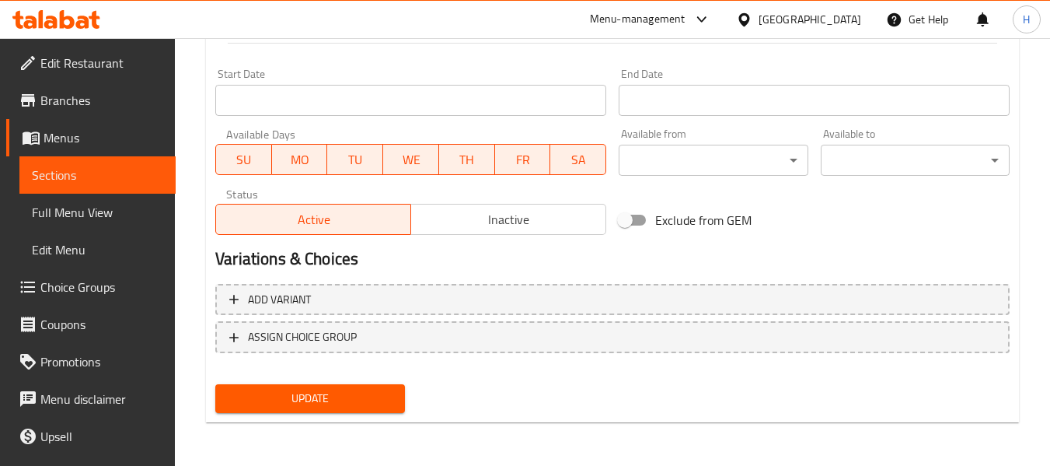
type textarea "مزيج من الجوافة والباشن فروت مع الحليب."
click at [331, 382] on div "Update" at bounding box center [309, 398] width 201 height 41
click at [327, 397] on span "Update" at bounding box center [310, 398] width 164 height 19
click at [363, 407] on span "Update" at bounding box center [310, 398] width 164 height 19
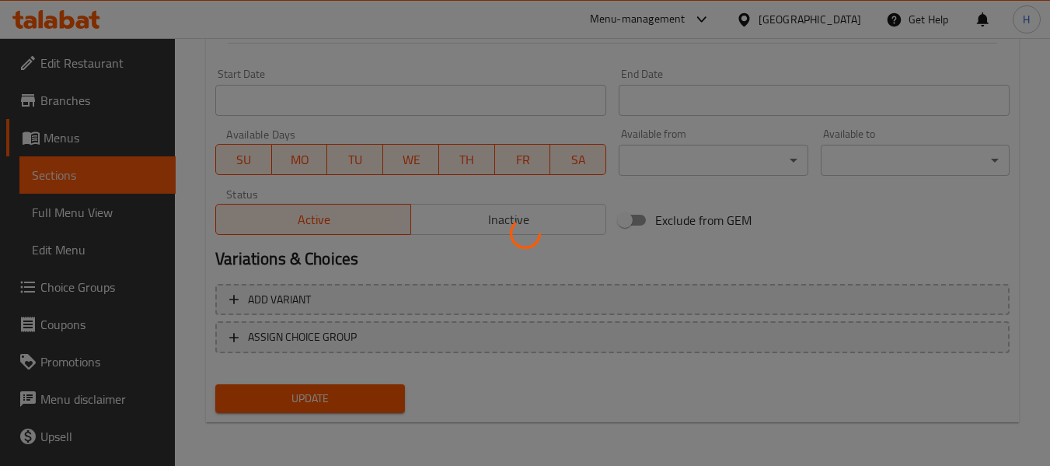
scroll to position [0, 0]
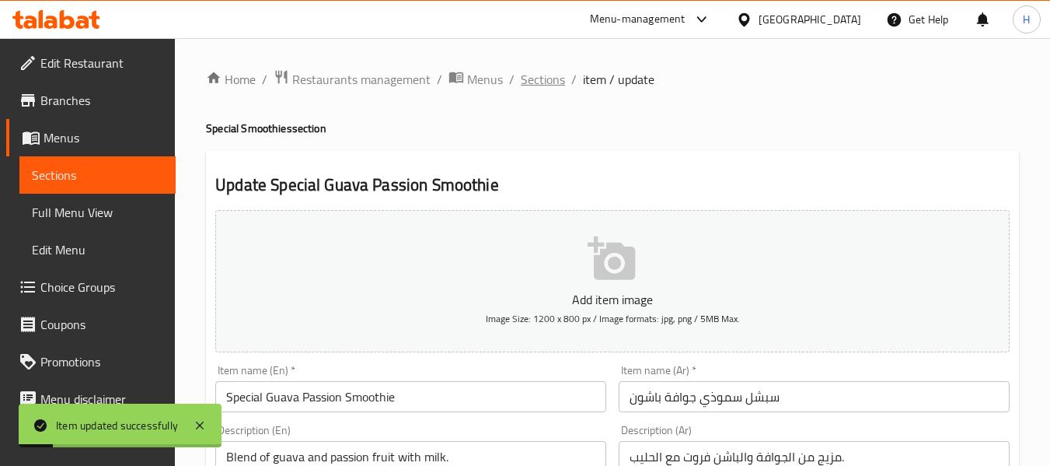
click at [562, 86] on span "Sections" at bounding box center [543, 79] width 44 height 19
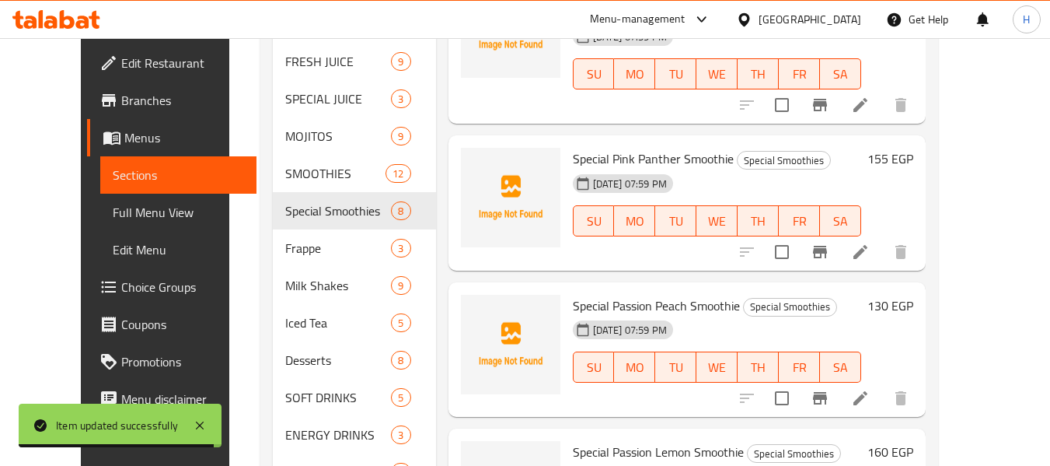
click at [883, 245] on li at bounding box center [861, 252] width 44 height 28
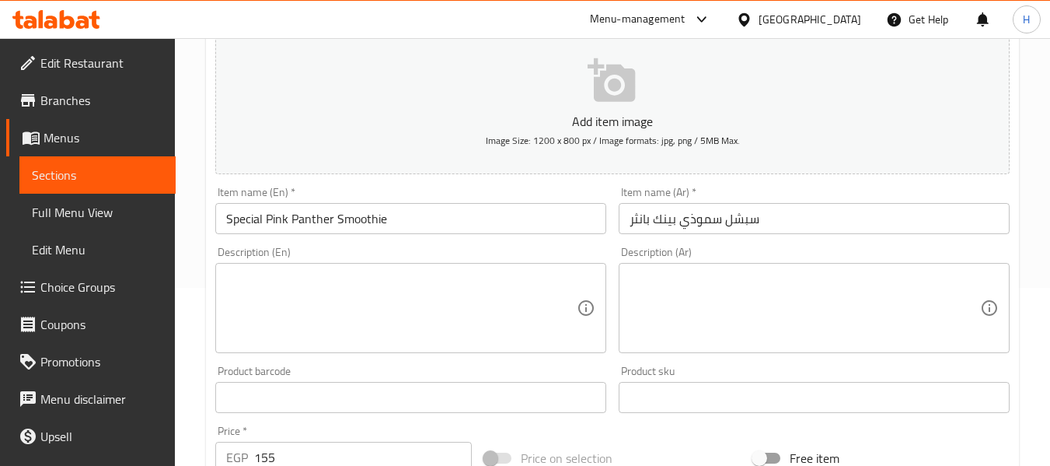
scroll to position [208, 0]
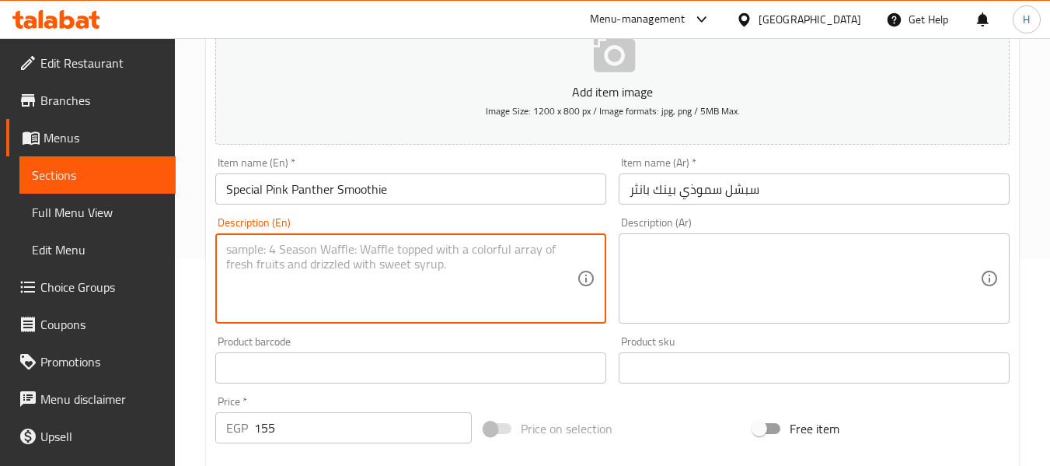
click at [471, 282] on textarea at bounding box center [401, 279] width 351 height 74
paste textarea "Rich and creamy pink fruit smoothie."
type textarea "Rich and creamy pink fruit smoothie."
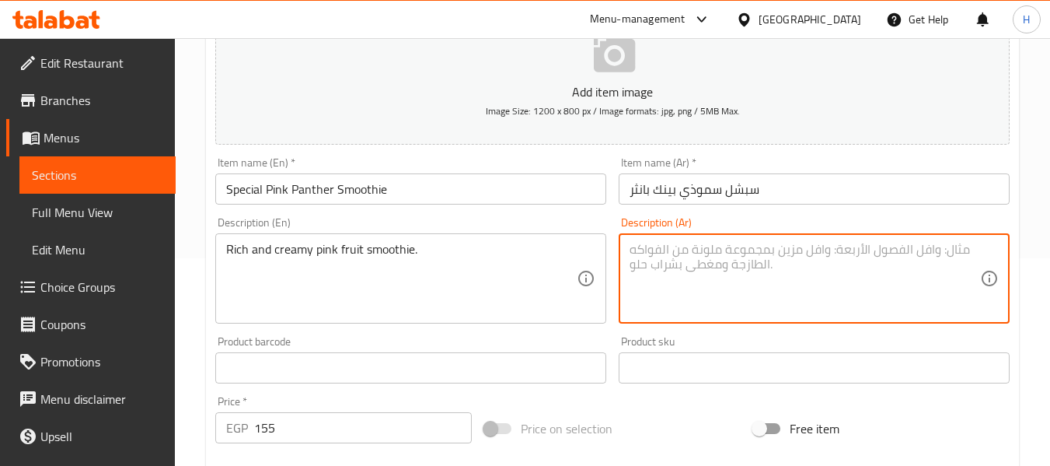
click at [881, 263] on textarea at bounding box center [805, 279] width 351 height 74
paste textarea "سموذي فواكه وردي غني وكريمي."
drag, startPoint x: 876, startPoint y: 250, endPoint x: 937, endPoint y: 257, distance: 61.1
click at [937, 257] on textarea "سموذي فواكه وردي غني وكريمي." at bounding box center [805, 279] width 351 height 74
click at [943, 252] on textarea "سموذيبينك فروت غني وكريمي." at bounding box center [805, 279] width 351 height 74
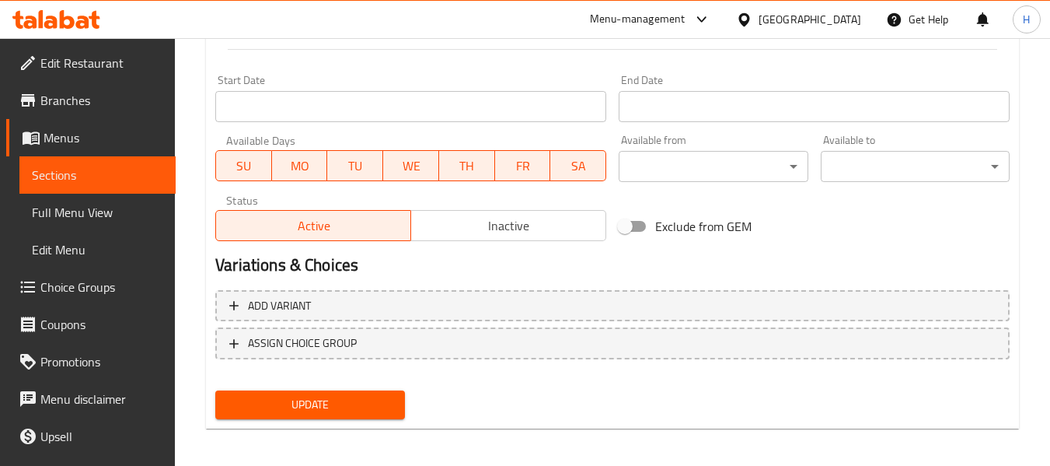
scroll to position [633, 0]
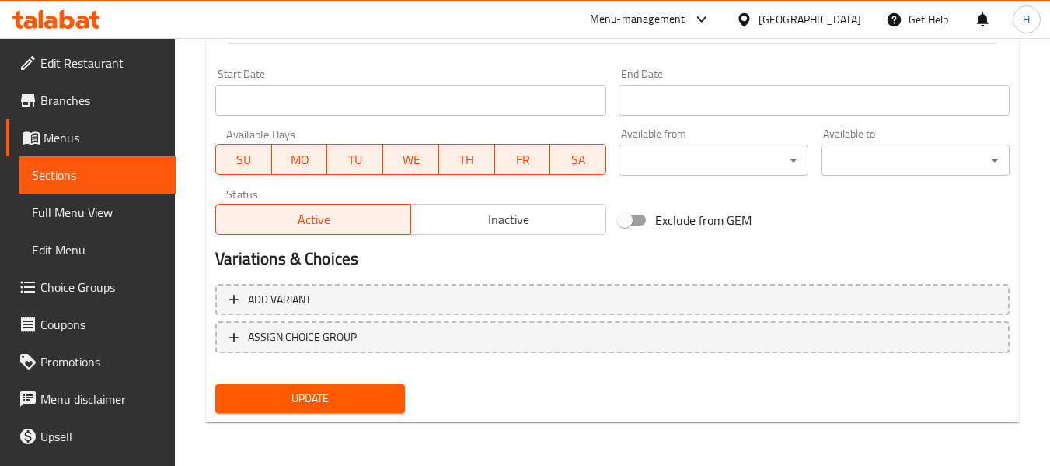
type textarea "سموذي بينك فروت غني و[PERSON_NAME]."
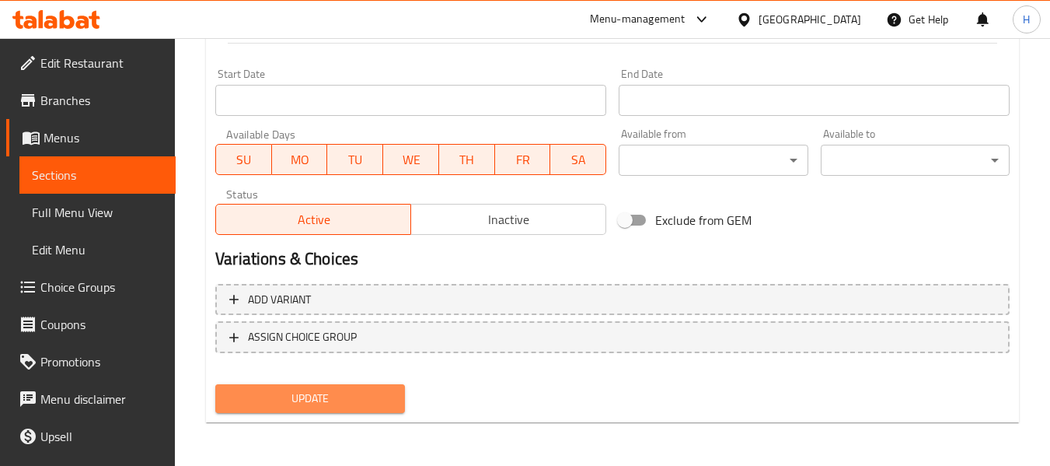
click at [340, 395] on span "Update" at bounding box center [310, 398] width 164 height 19
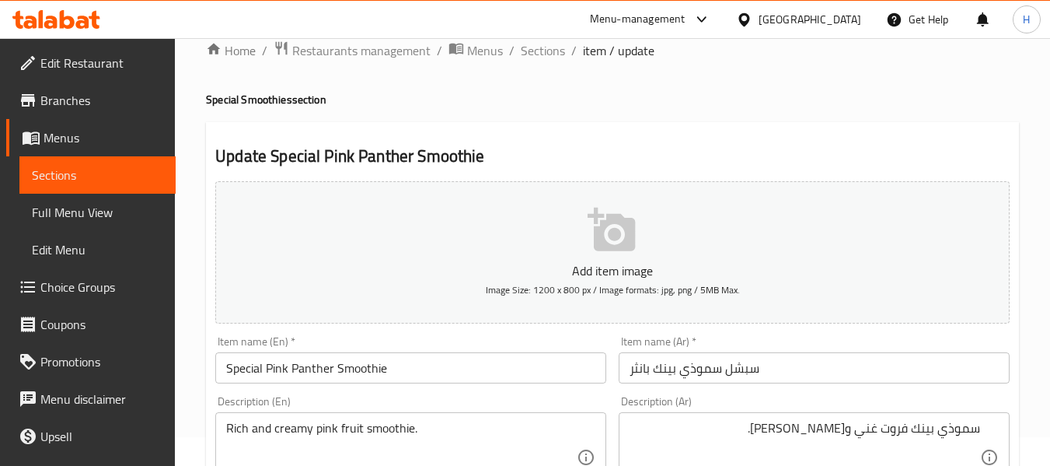
scroll to position [0, 0]
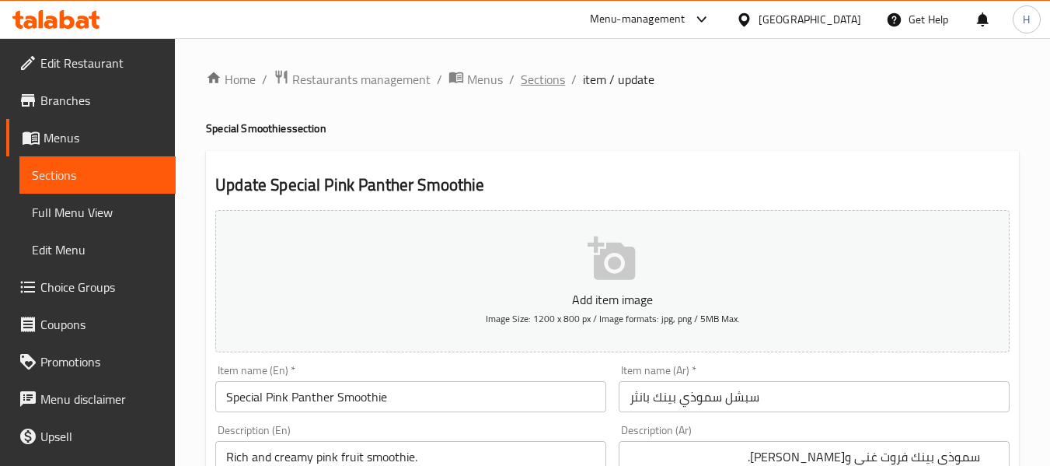
click at [557, 87] on span "Sections" at bounding box center [543, 79] width 44 height 19
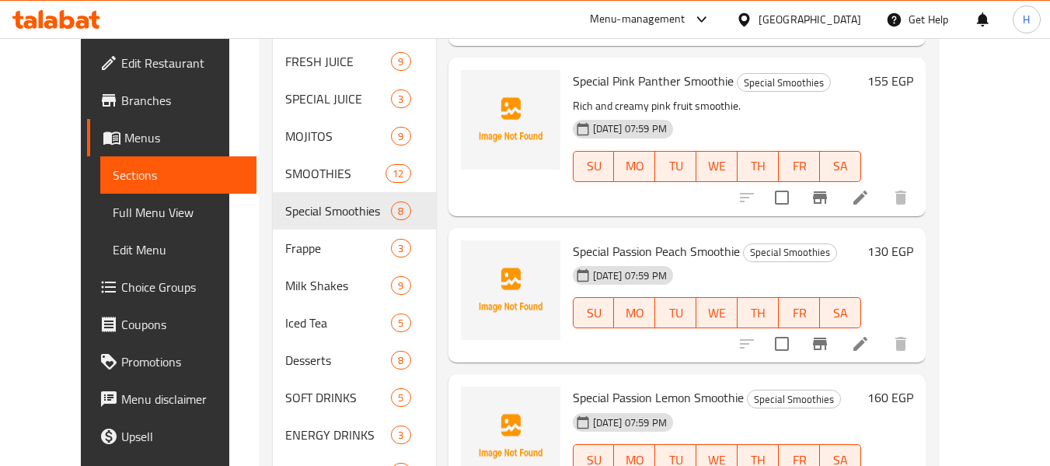
scroll to position [208, 0]
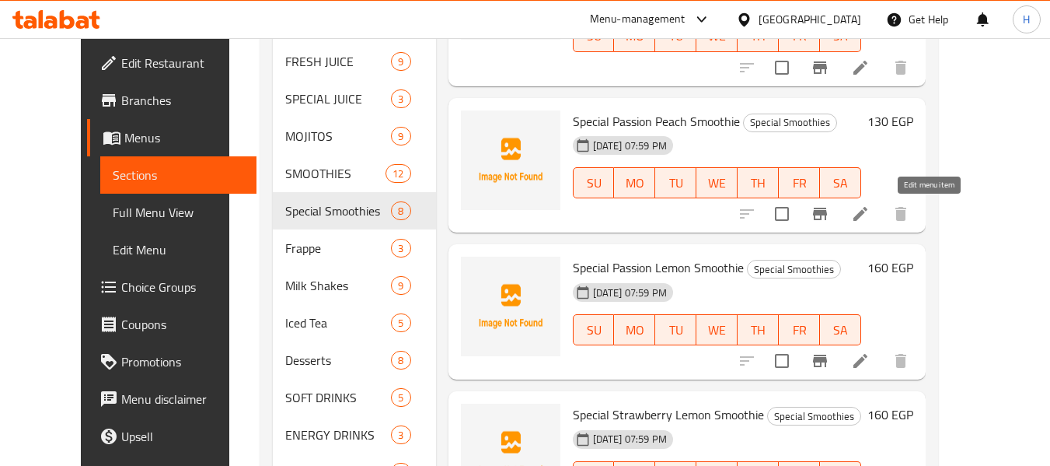
click at [870, 211] on icon at bounding box center [860, 213] width 19 height 19
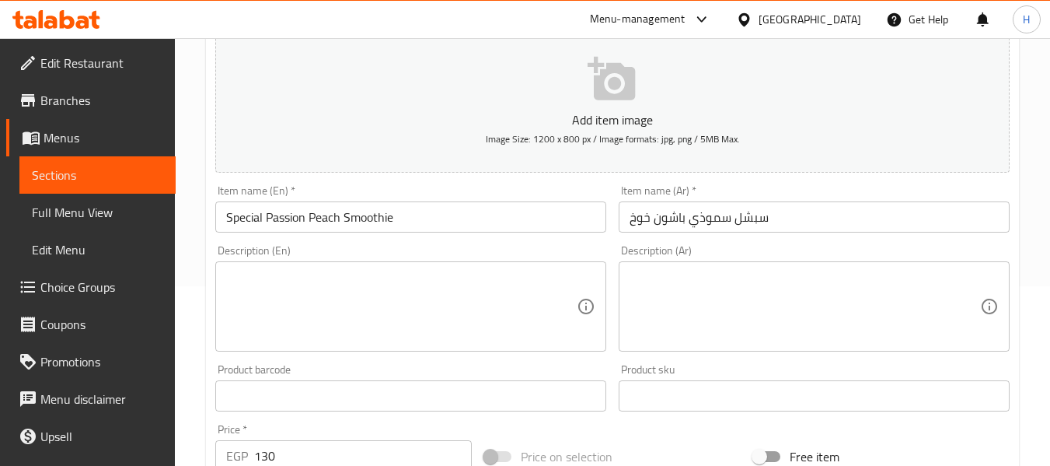
scroll to position [208, 0]
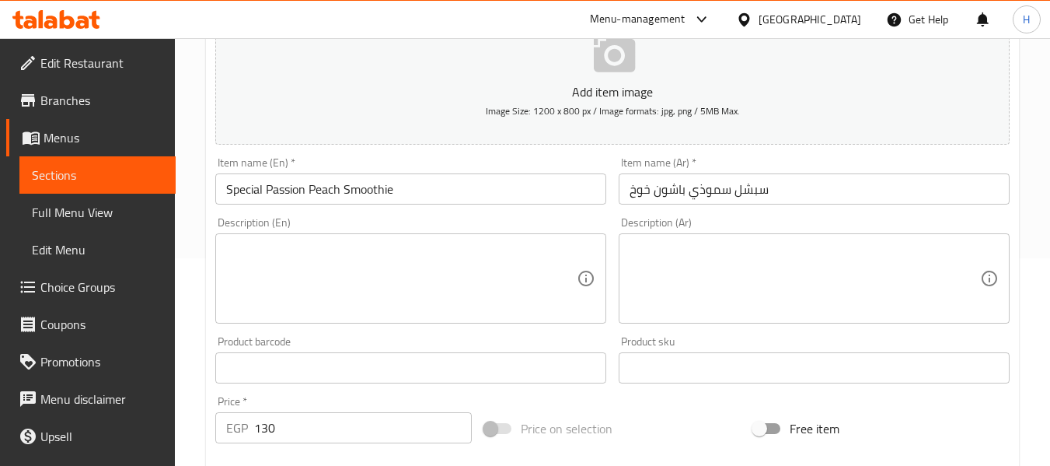
click at [350, 225] on div "Description (En) Description (En)" at bounding box center [410, 270] width 391 height 107
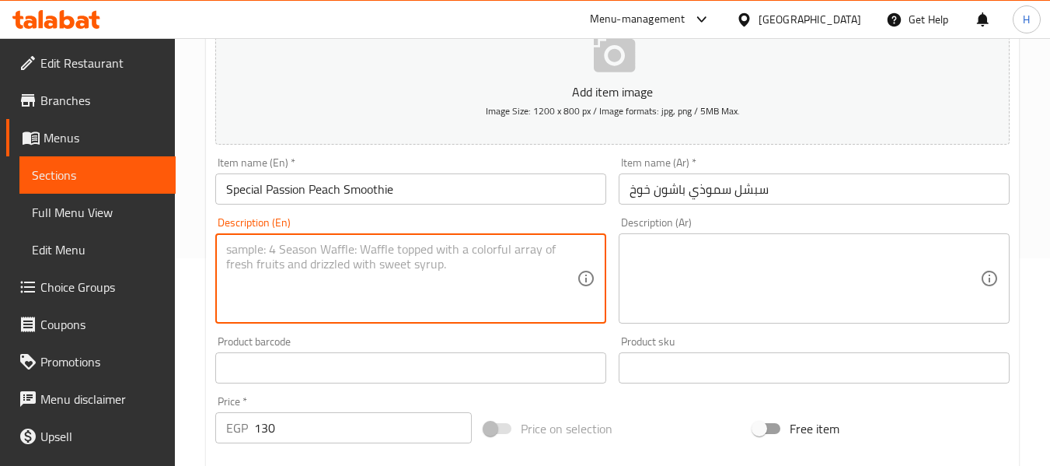
click at [348, 257] on textarea at bounding box center [401, 279] width 351 height 74
paste textarea "Passion fruit and peach in a creamy blend."
type textarea "Passion fruit and peach in a creamy blend."
click at [736, 254] on textarea at bounding box center [805, 279] width 351 height 74
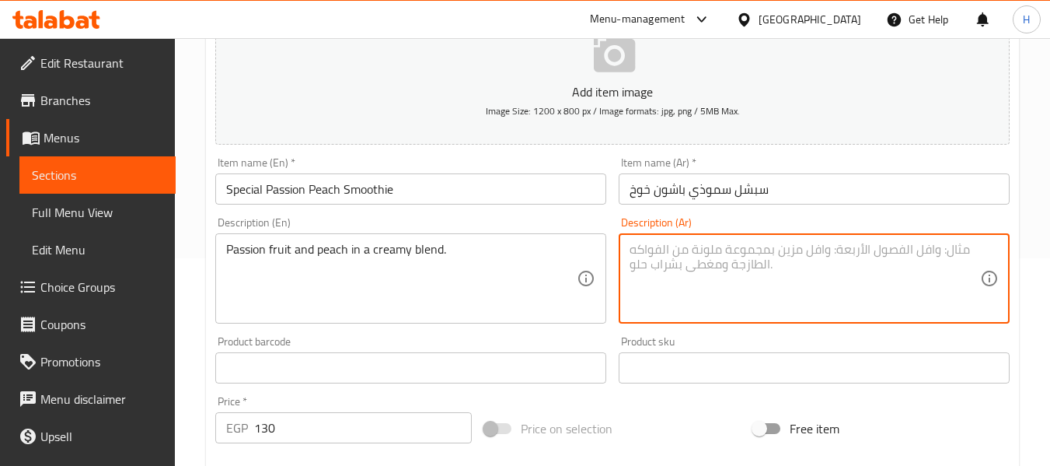
click at [763, 288] on textarea at bounding box center [805, 279] width 351 height 74
paste textarea "فاكهة العاطفة والخوخ في مزيج كريمي."
drag, startPoint x: 902, startPoint y: 253, endPoint x: 1061, endPoint y: 260, distance: 159.6
click at [1050, 258] on html "​ Menu-management Egypt Get Help H Edit Restaurant Branches Menus Sections Full…" at bounding box center [525, 25] width 1050 height 466
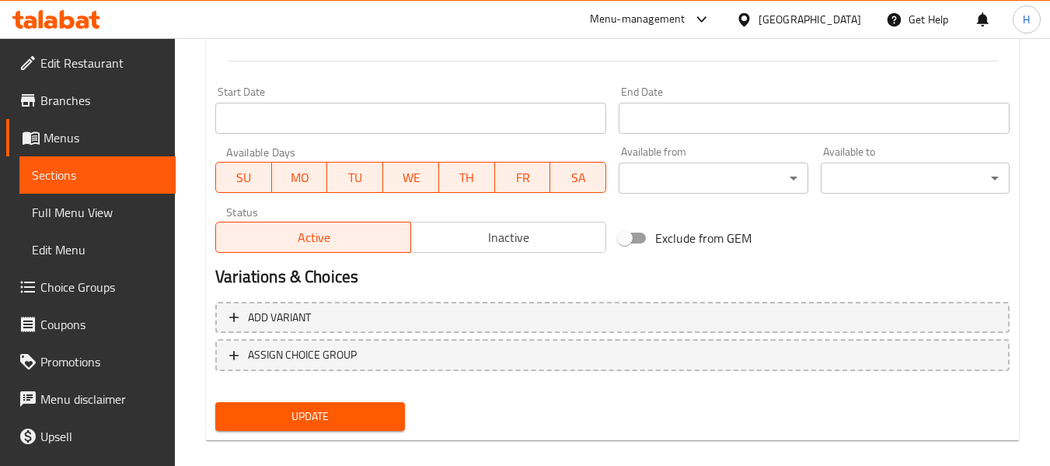
scroll to position [633, 0]
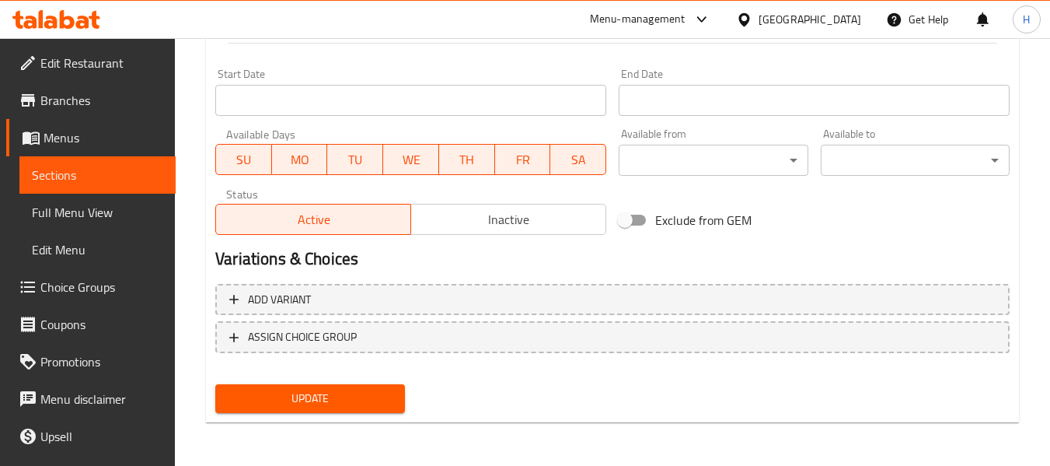
type textarea "[PERSON_NAME] فروت والخوخ في مزيج كريمي."
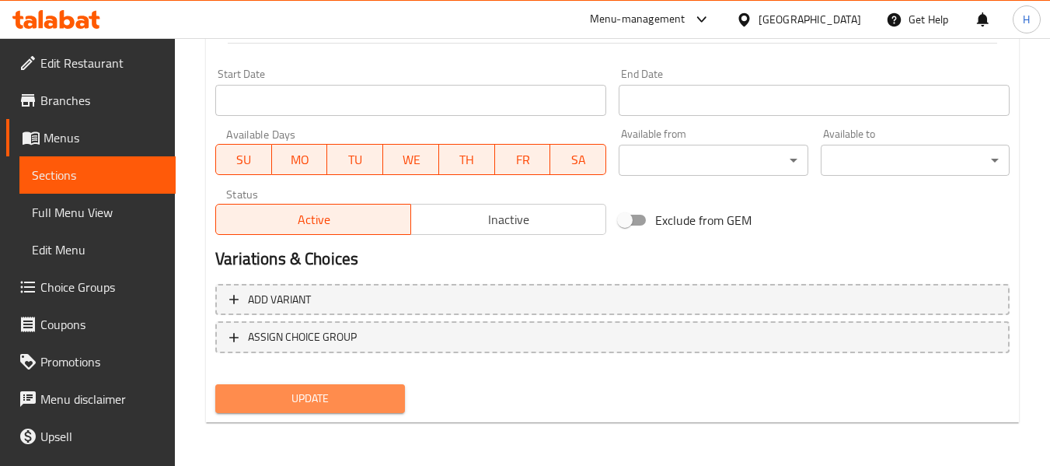
click at [388, 389] on span "Update" at bounding box center [310, 398] width 164 height 19
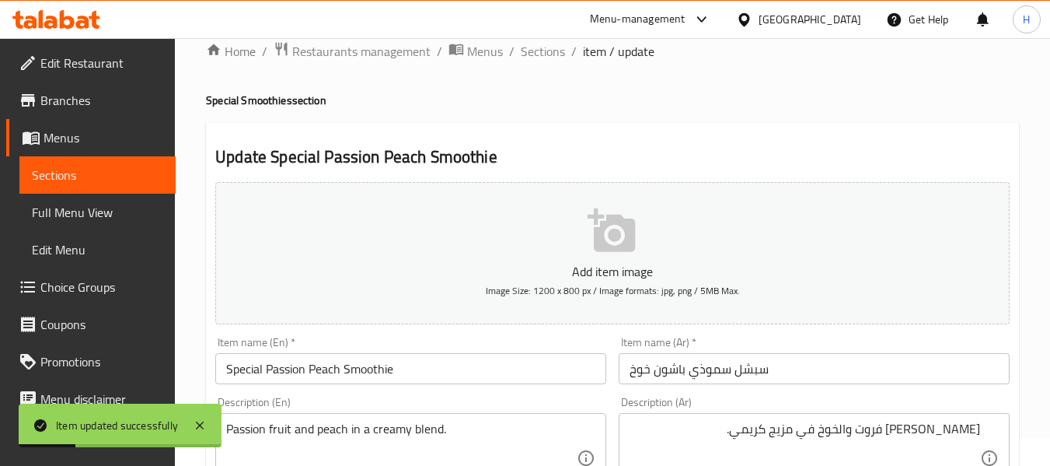
scroll to position [0, 0]
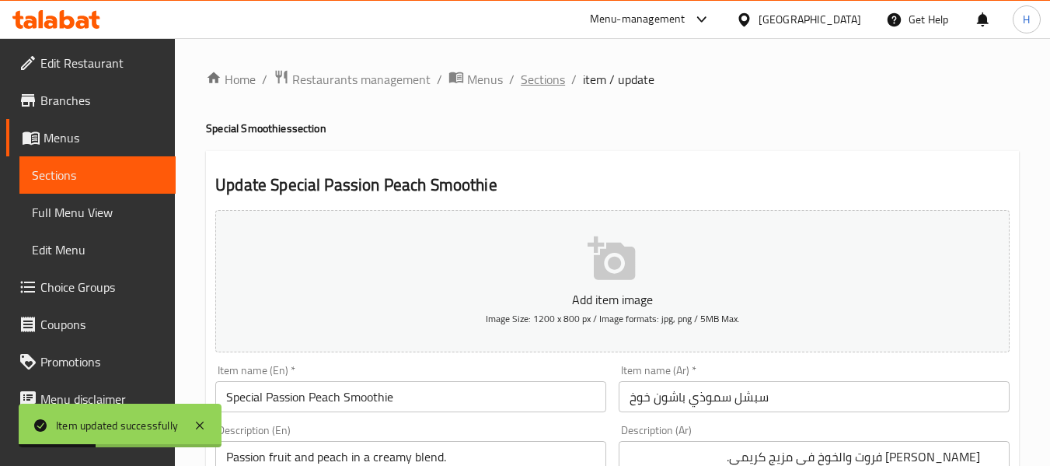
click at [544, 85] on span "Sections" at bounding box center [543, 79] width 44 height 19
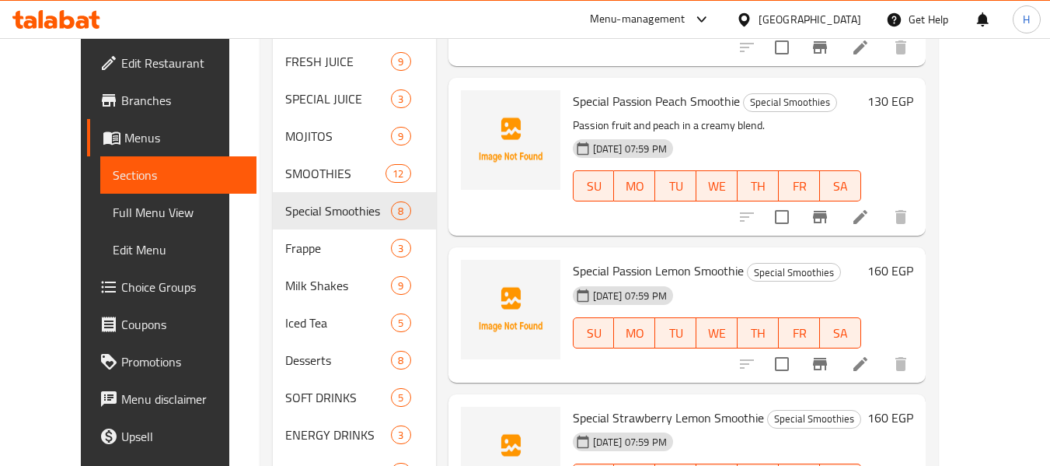
scroll to position [199, 0]
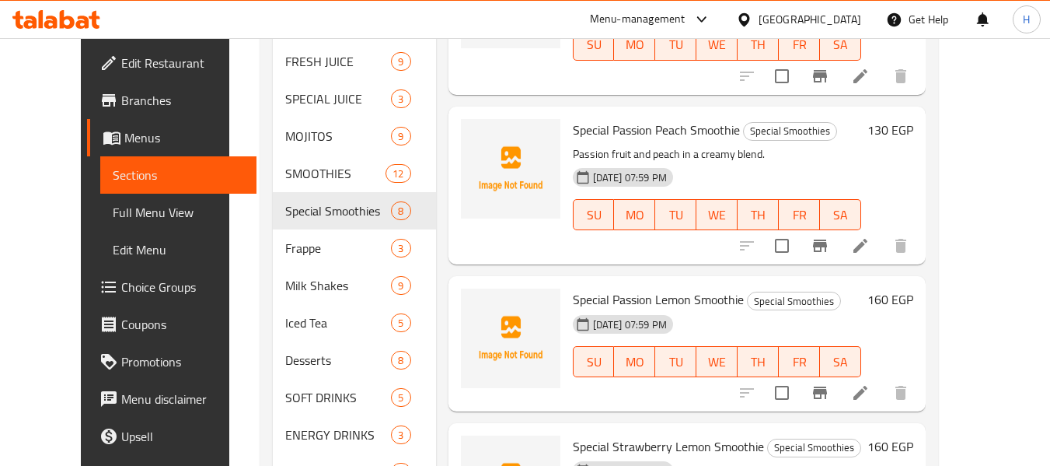
click at [870, 390] on icon at bounding box center [860, 392] width 19 height 19
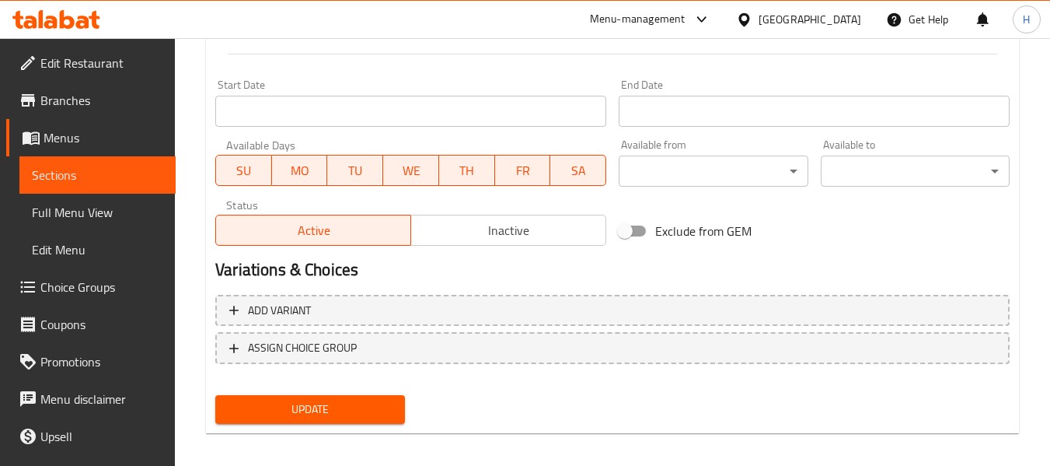
scroll to position [414, 0]
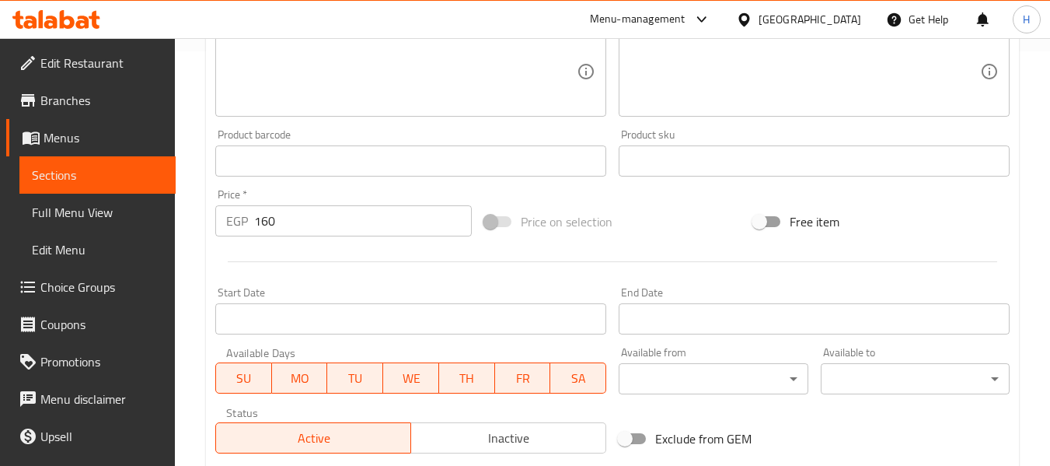
click at [261, 109] on div "Description (En)" at bounding box center [410, 71] width 391 height 90
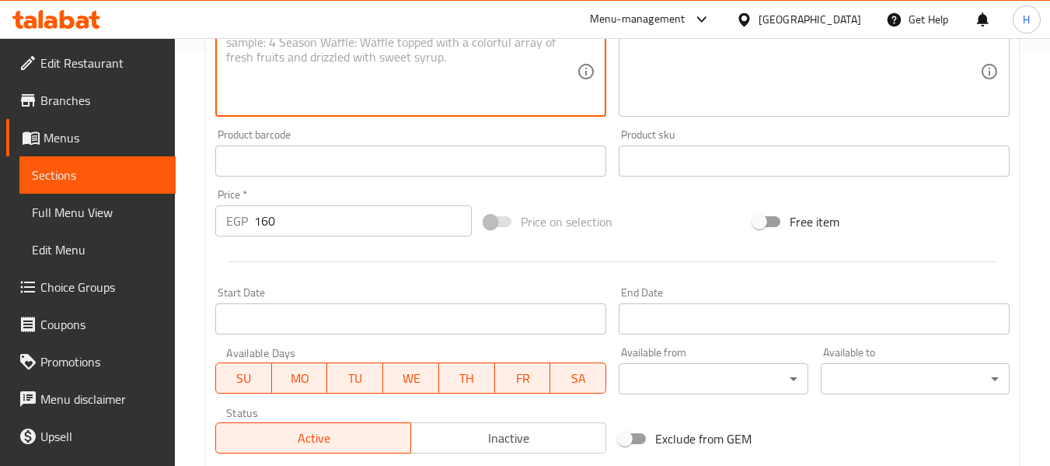
paste textarea "Zesty lemon with tropical passion fruit in a smoothie."
type textarea "Zesty lemon with tropical passion fruit in a smoothie."
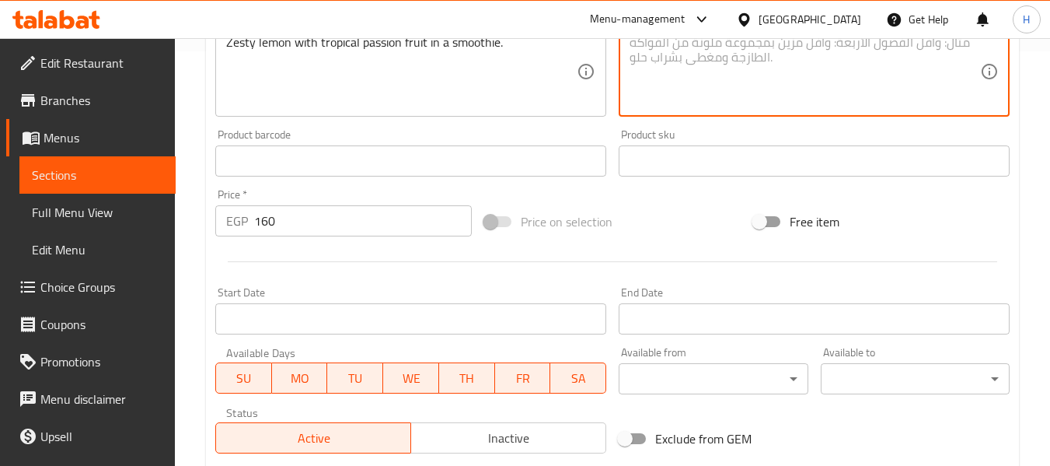
click at [747, 89] on textarea at bounding box center [805, 72] width 351 height 74
paste textarea "عصير ليمون زيستي مع فاكهة العاطفة الاستوائية."
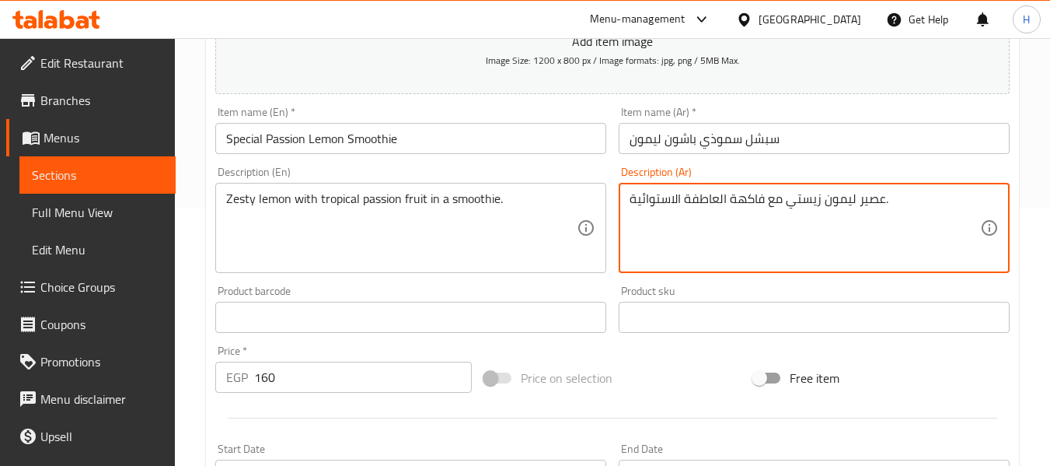
scroll to position [208, 0]
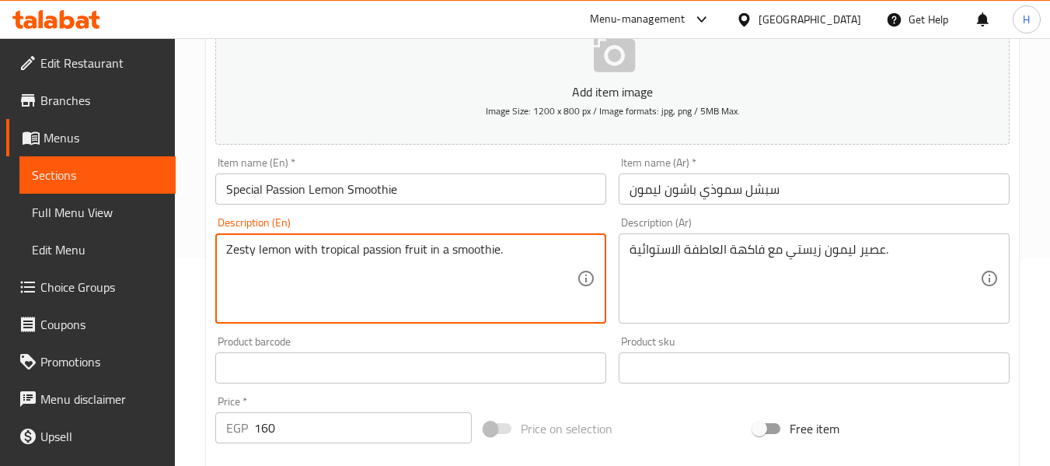
drag, startPoint x: 295, startPoint y: 256, endPoint x: 475, endPoint y: 271, distance: 180.2
click at [474, 275] on textarea "Zesty lemon with tropical passion fruit in a smoothie." at bounding box center [401, 279] width 351 height 74
click at [397, 289] on textarea "Zesty lemon with tropical passion fruit in a smoothie." at bounding box center [401, 279] width 351 height 74
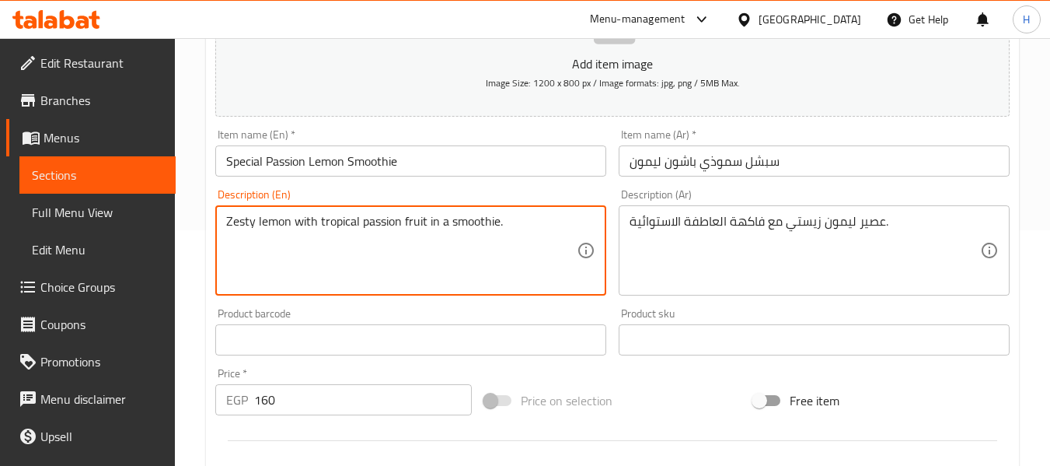
scroll to position [218, 0]
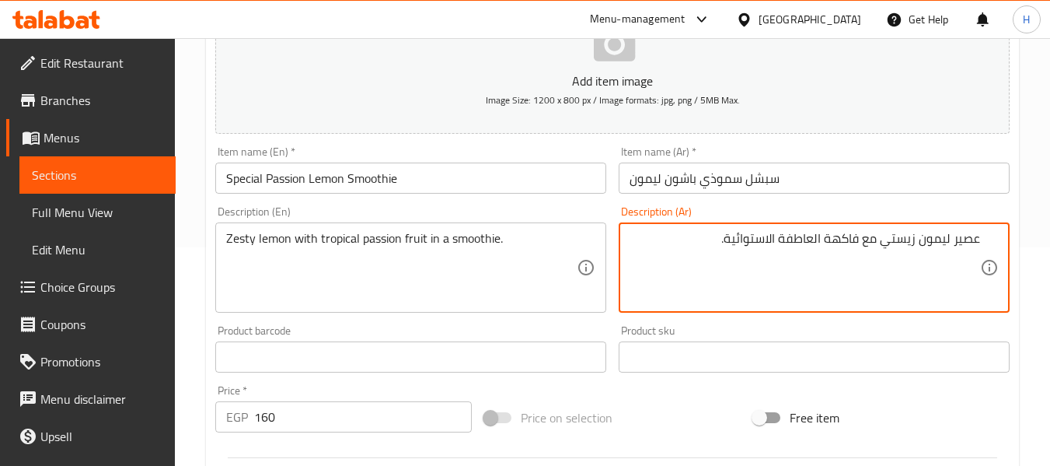
drag, startPoint x: 820, startPoint y: 238, endPoint x: 704, endPoint y: 245, distance: 115.3
click at [704, 245] on textarea "عصير ليمون زيستي مع فاكهة العاطفة الاستوائية." at bounding box center [805, 268] width 351 height 74
drag, startPoint x: 958, startPoint y: 238, endPoint x: 1022, endPoint y: 239, distance: 63.8
click at [1022, 239] on div "Home / Restaurants management / Menus / Sections / item / update Special Smooth…" at bounding box center [613, 350] width 876 height 1061
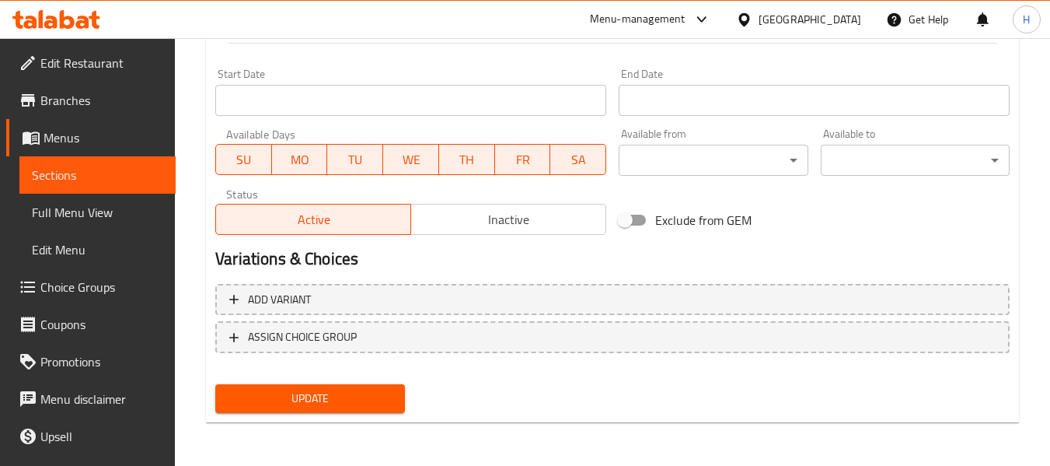
type textarea "سموذي ليمون زيستي مع [PERSON_NAME] فروت تروبيكال"
click at [369, 402] on span "Update" at bounding box center [310, 398] width 164 height 19
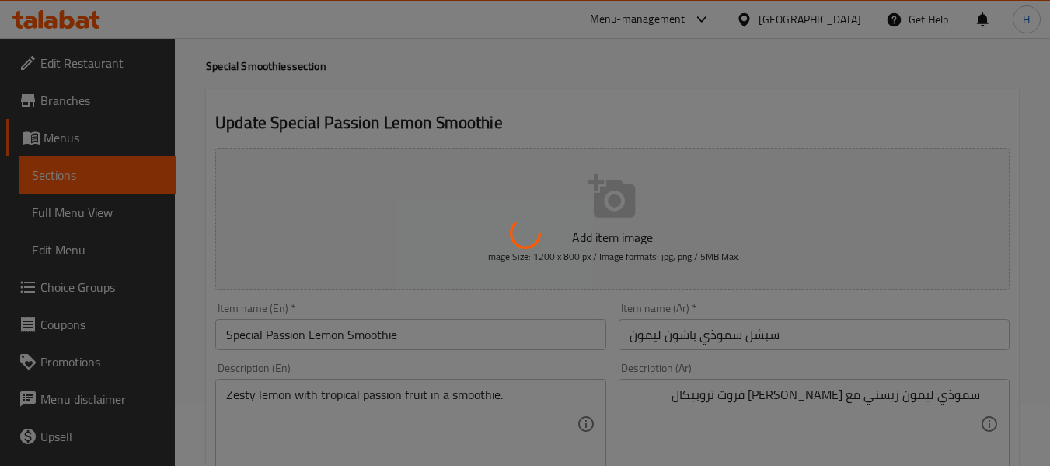
scroll to position [0, 0]
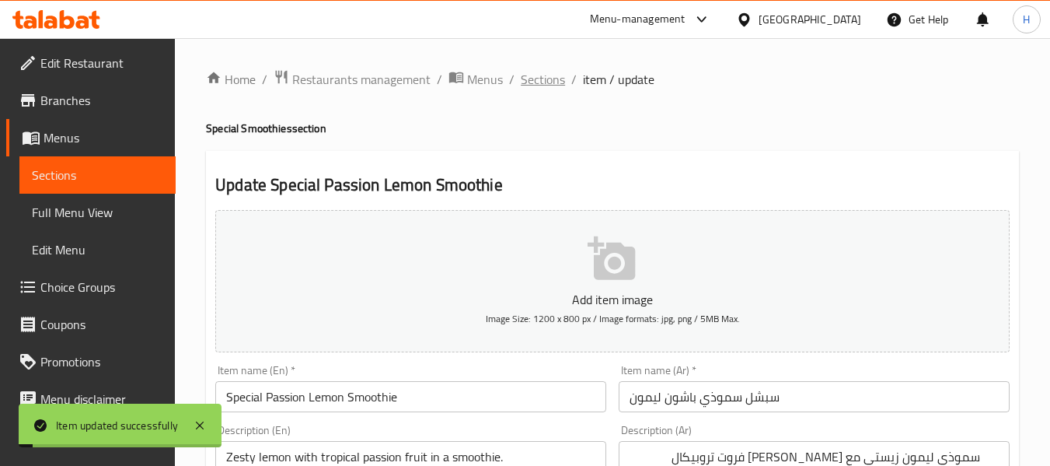
click at [544, 70] on span "Sections" at bounding box center [543, 79] width 44 height 19
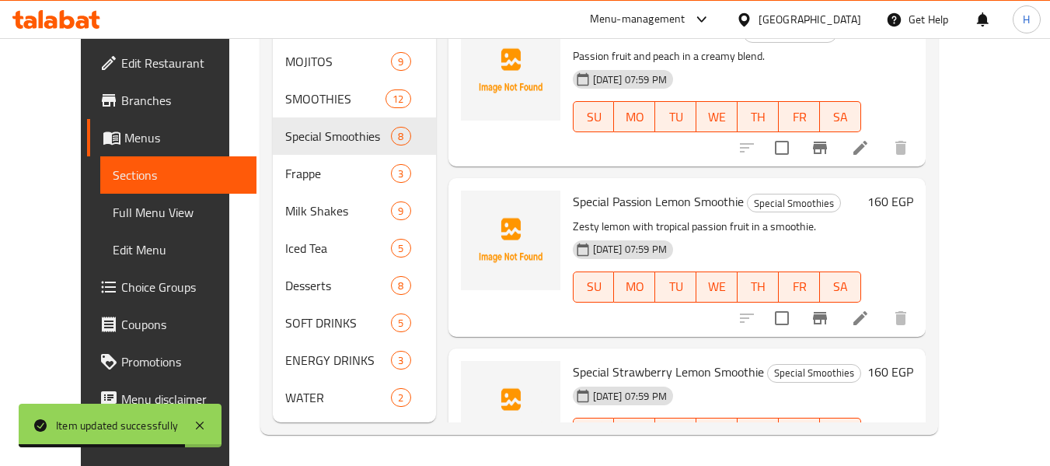
scroll to position [430, 0]
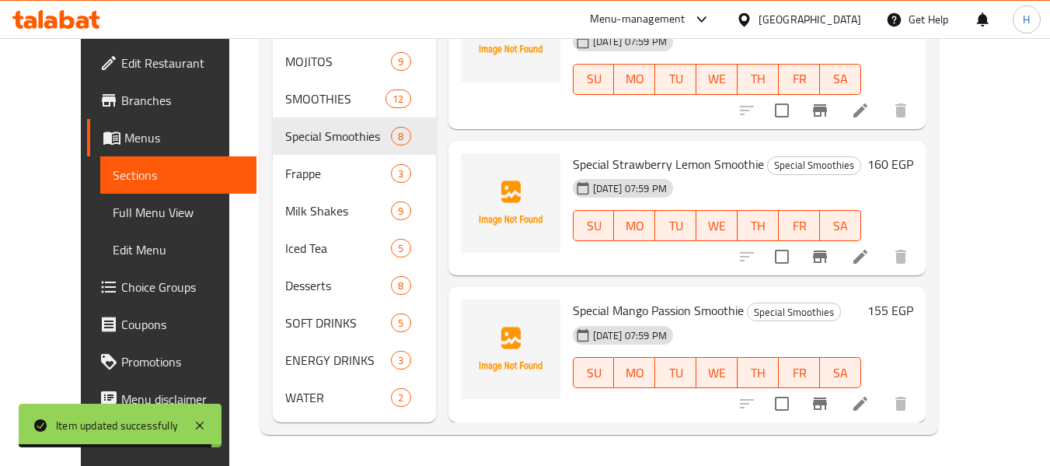
click at [868, 257] on icon at bounding box center [861, 257] width 14 height 14
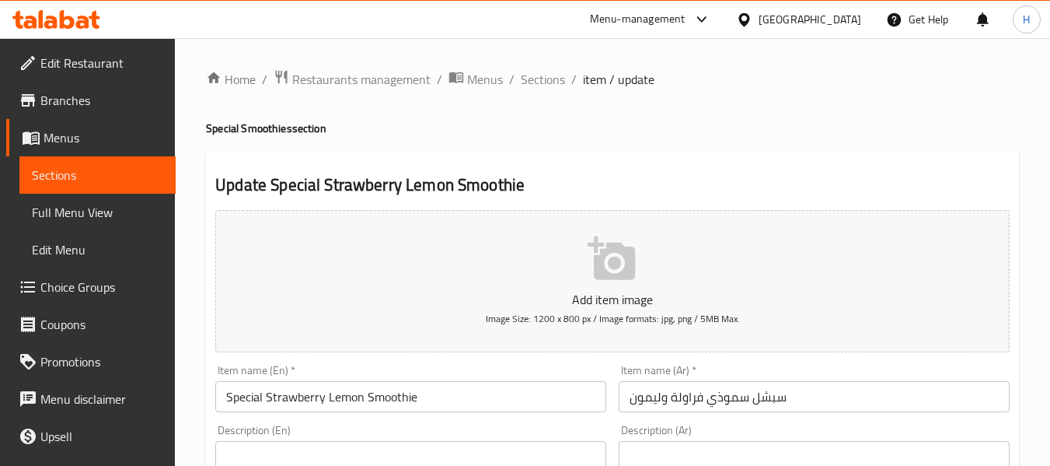
scroll to position [414, 0]
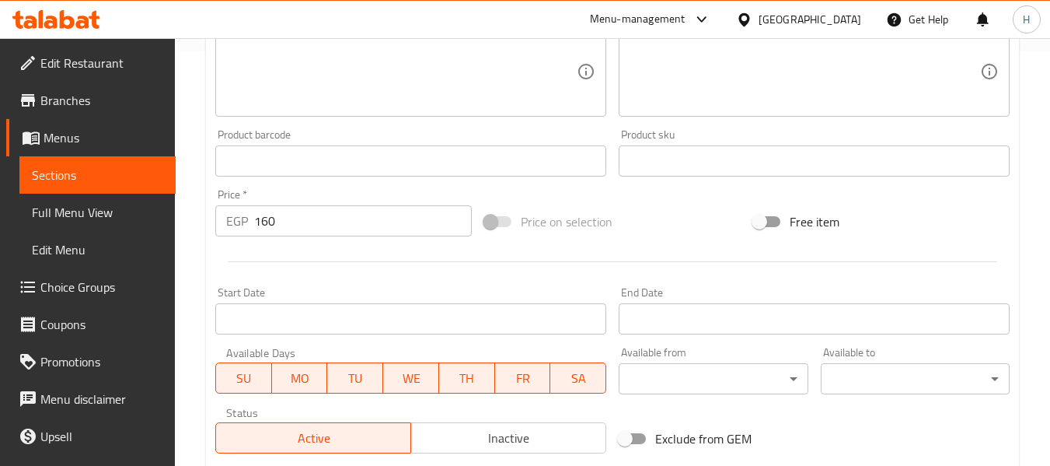
click at [334, 81] on textarea at bounding box center [401, 72] width 351 height 74
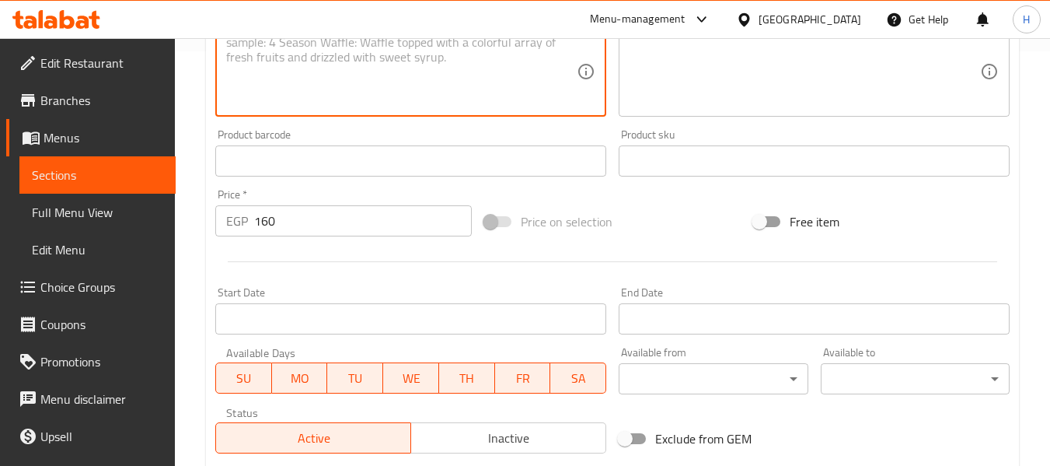
paste textarea "Sweet strawberries with tangy lemon in a smoothie."
type textarea "Sweet strawberries with tangy lemon in a smoothie."
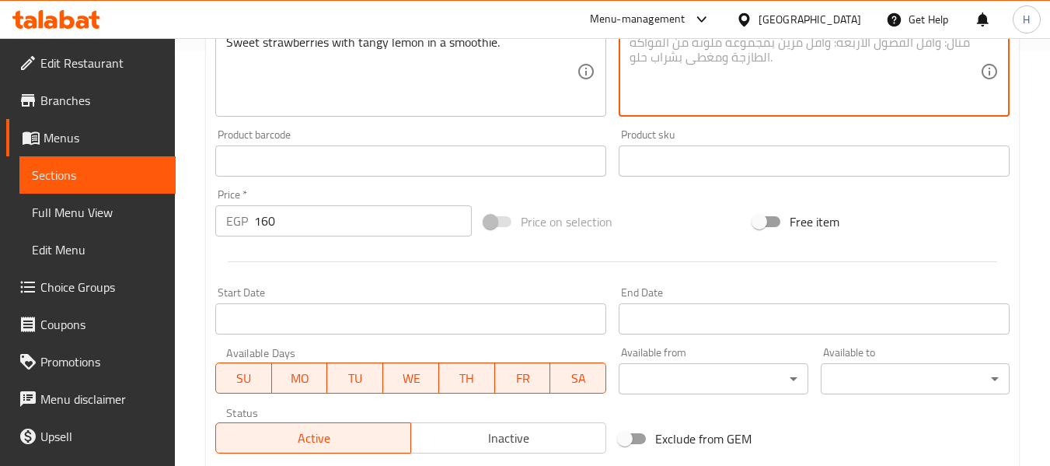
click at [757, 76] on textarea at bounding box center [805, 72] width 351 height 74
paste textarea "سموثي بالفراولة الحلوة مع الليمون اللاذع."
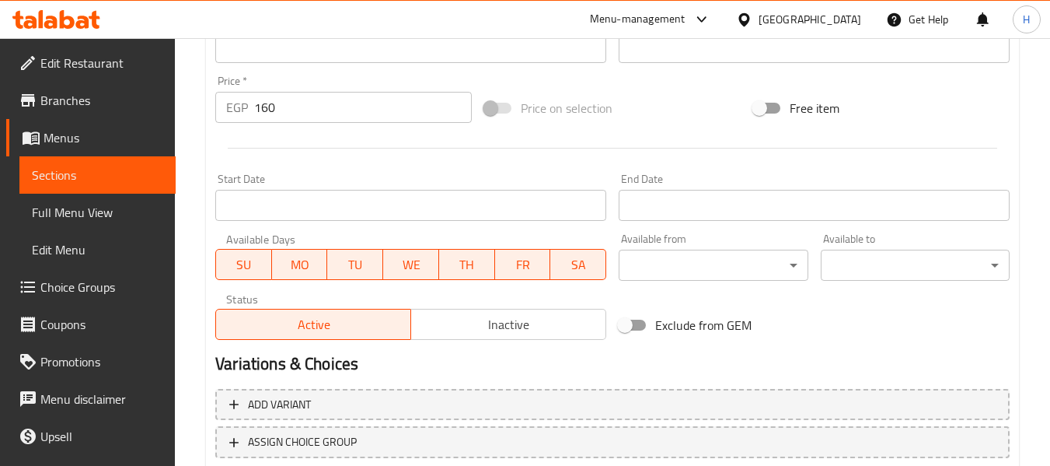
scroll to position [633, 0]
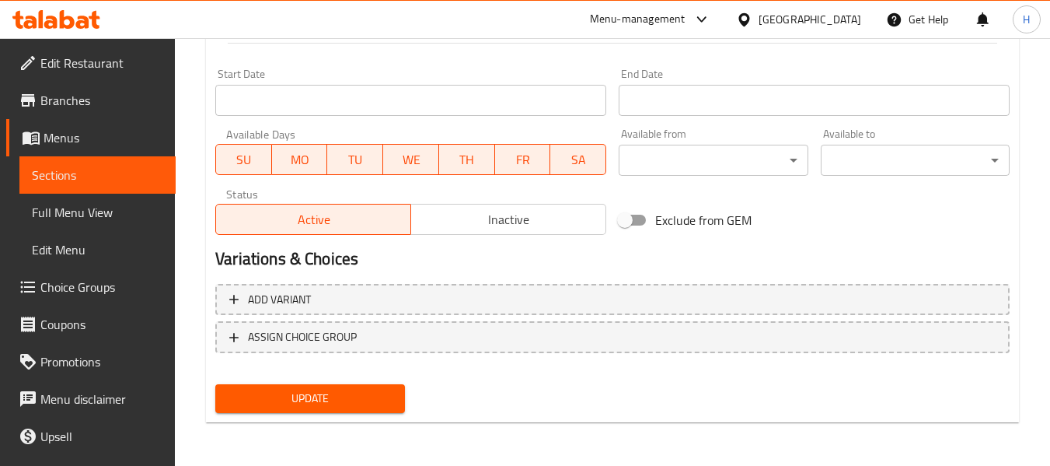
type textarea "سموثي بالفراولة الحلوة مع الليمون اللاذع."
click at [332, 394] on span "Update" at bounding box center [310, 398] width 164 height 19
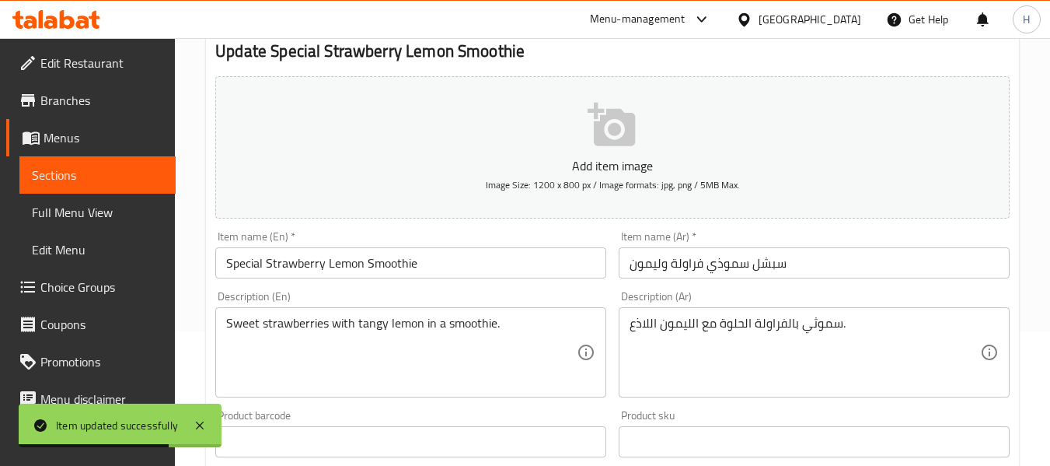
scroll to position [0, 0]
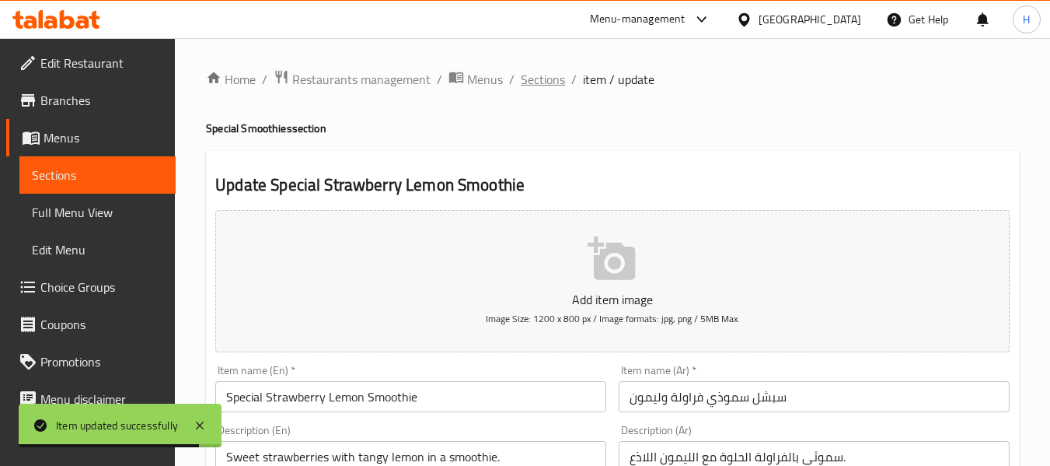
click at [554, 75] on span "Sections" at bounding box center [543, 79] width 44 height 19
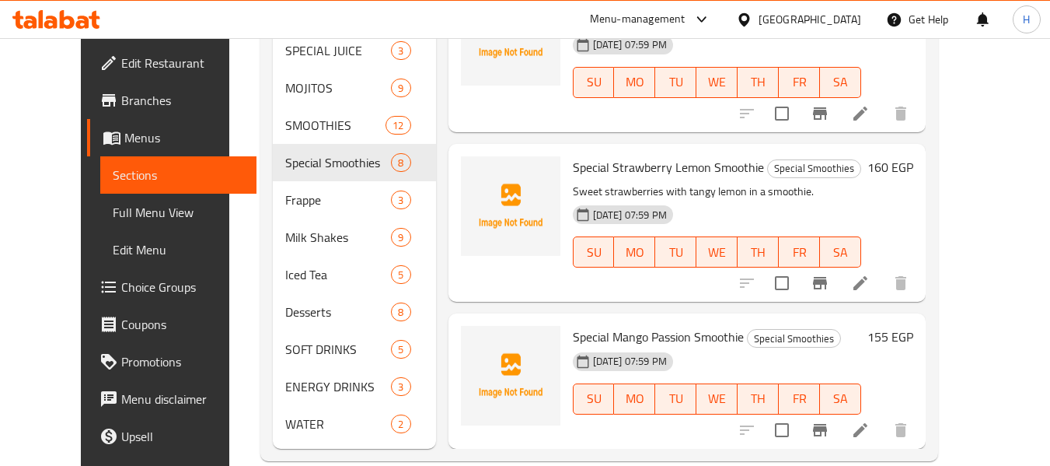
scroll to position [697, 0]
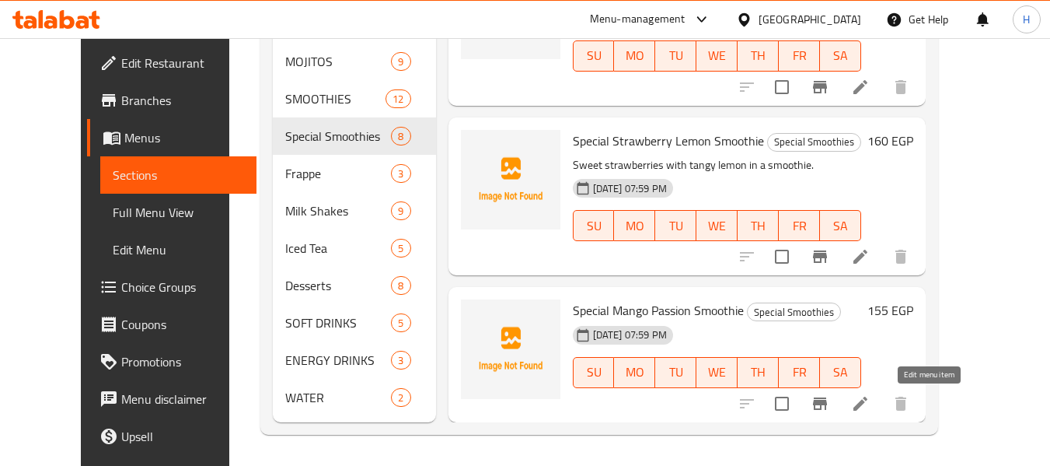
click at [870, 401] on icon at bounding box center [860, 403] width 19 height 19
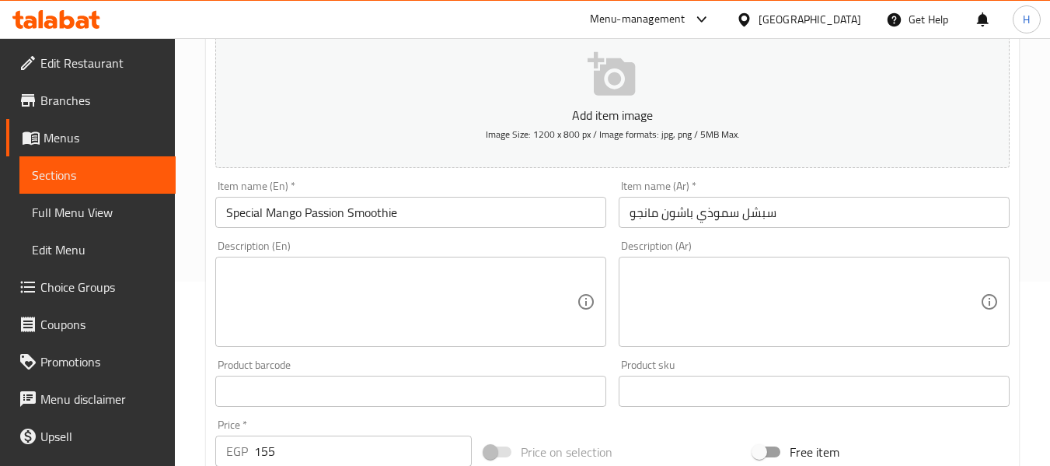
scroll to position [208, 0]
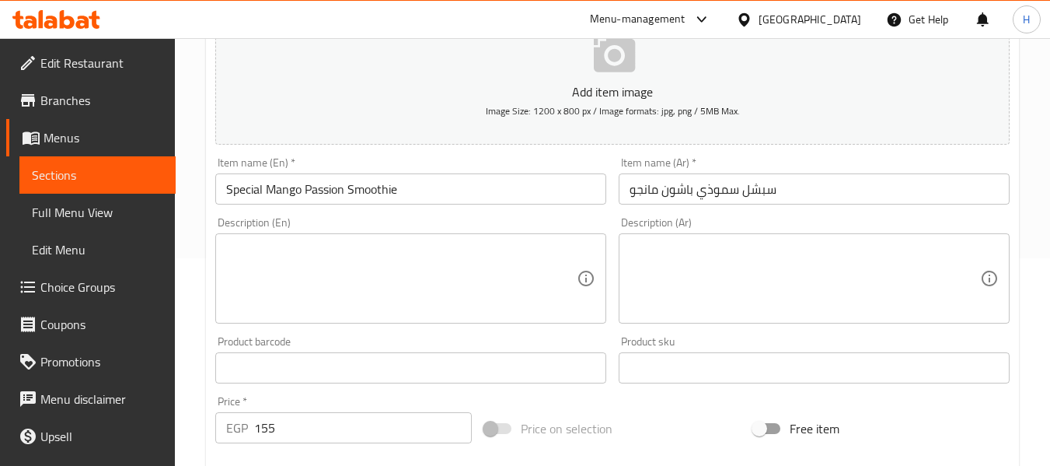
drag, startPoint x: 305, startPoint y: 251, endPoint x: 295, endPoint y: 248, distance: 9.8
click at [300, 253] on textarea at bounding box center [401, 279] width 351 height 74
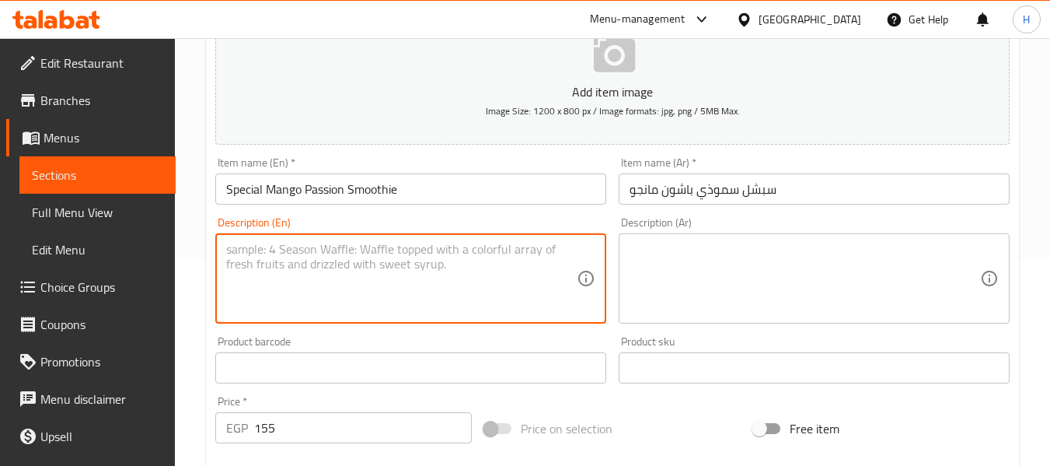
paste textarea "Blend of mango and passion fruit in creamy style."
type textarea "Blend of mango and passion fruit in creamy style."
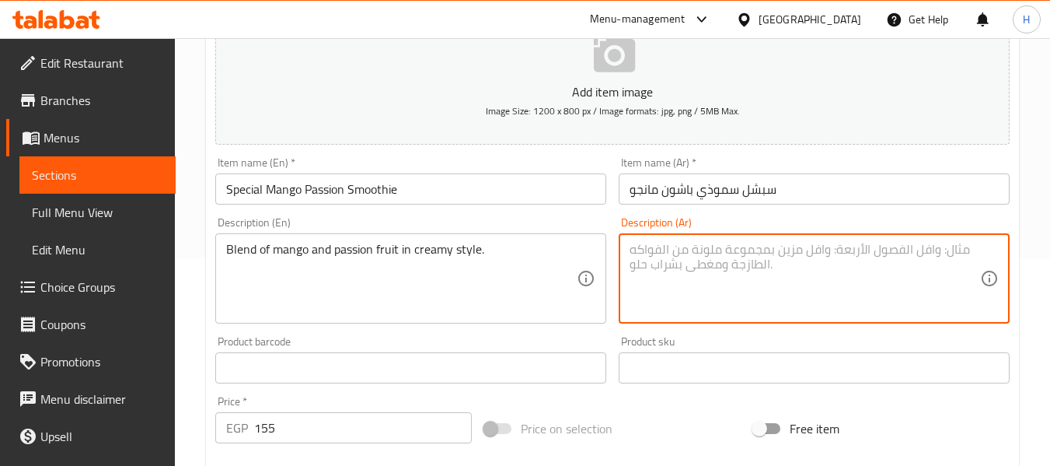
click at [722, 273] on textarea at bounding box center [805, 279] width 351 height 74
paste textarea "مزيج من المانجو والباشن فروت بأسلوب كريمي."
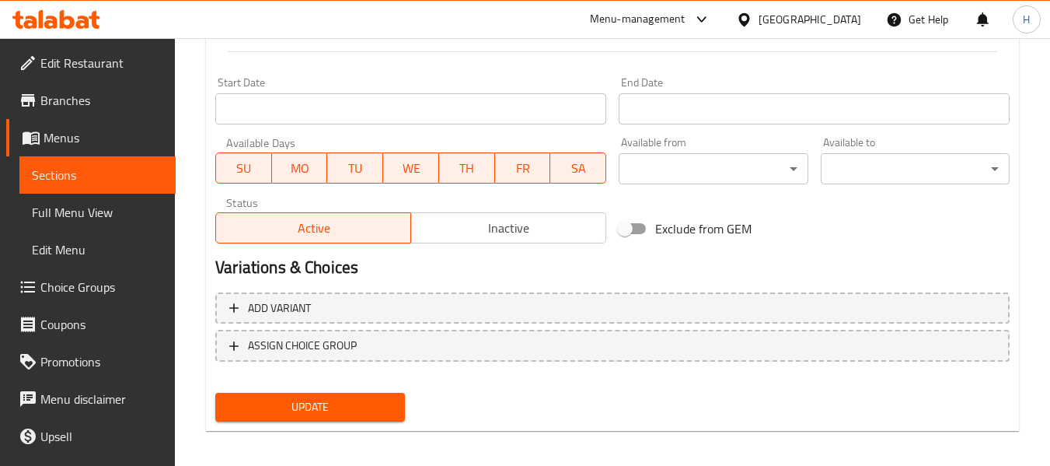
scroll to position [633, 0]
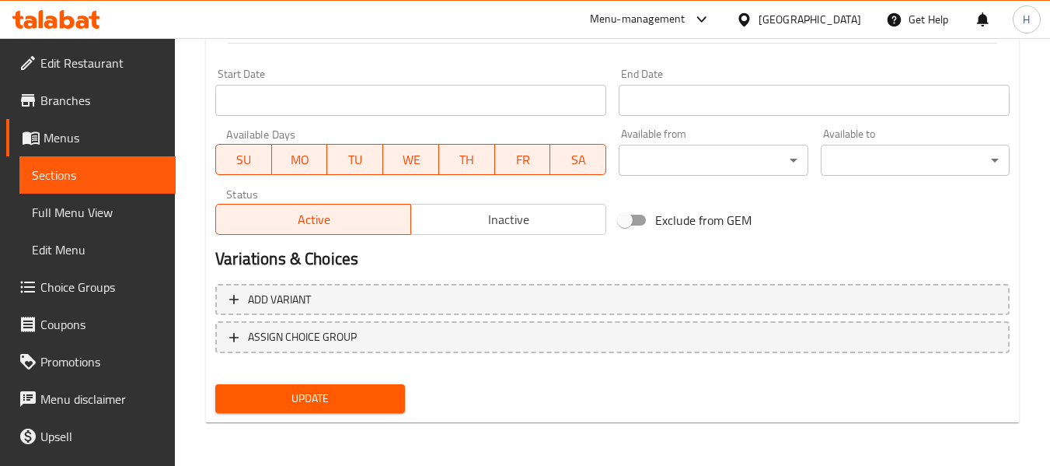
type textarea "مزيج من المانجو والباشن فروت بأسلوب كريمي."
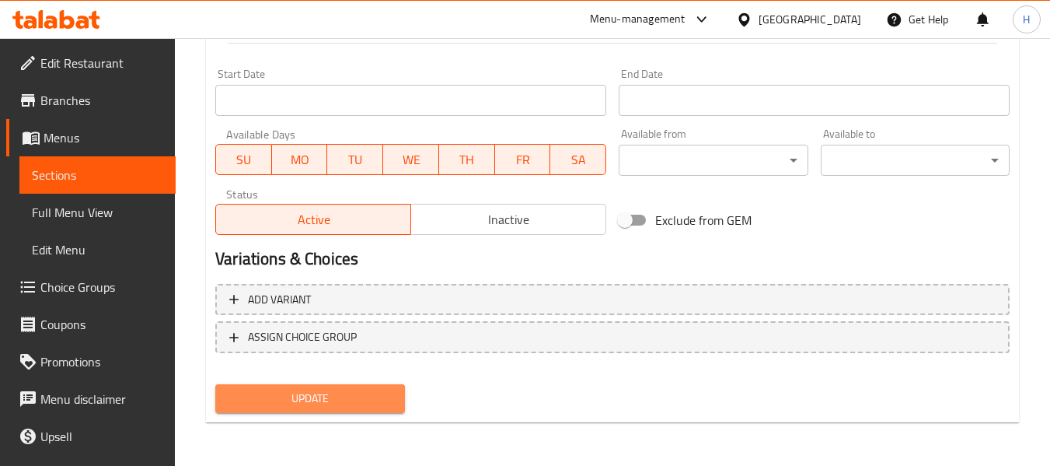
click at [376, 392] on span "Update" at bounding box center [310, 398] width 164 height 19
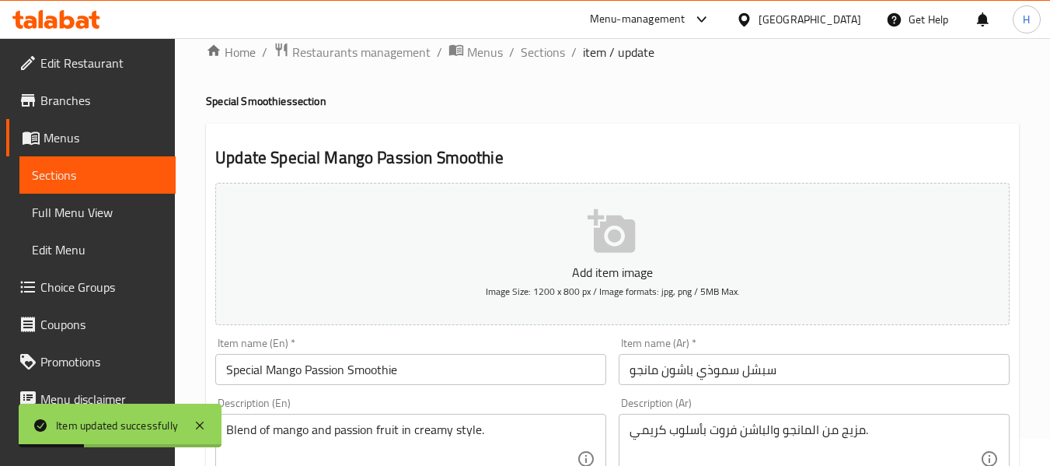
scroll to position [0, 0]
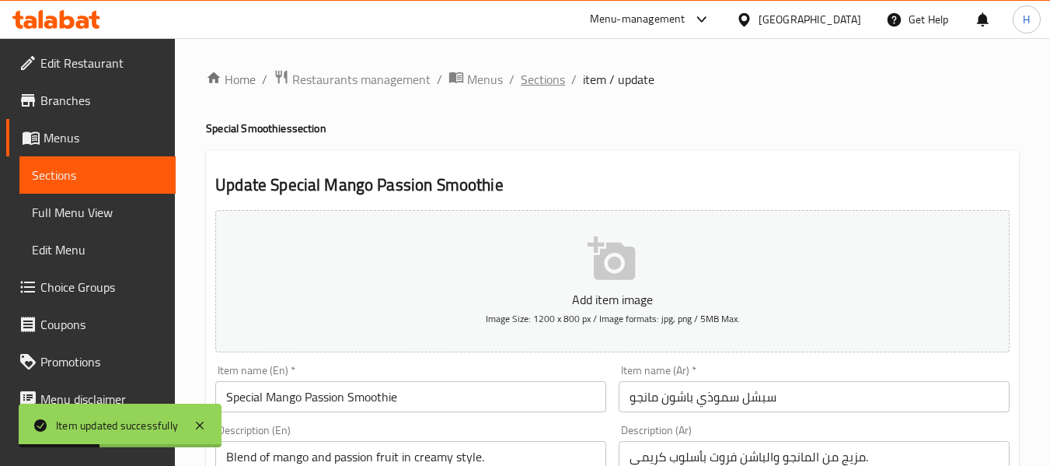
click at [552, 83] on span "Sections" at bounding box center [543, 79] width 44 height 19
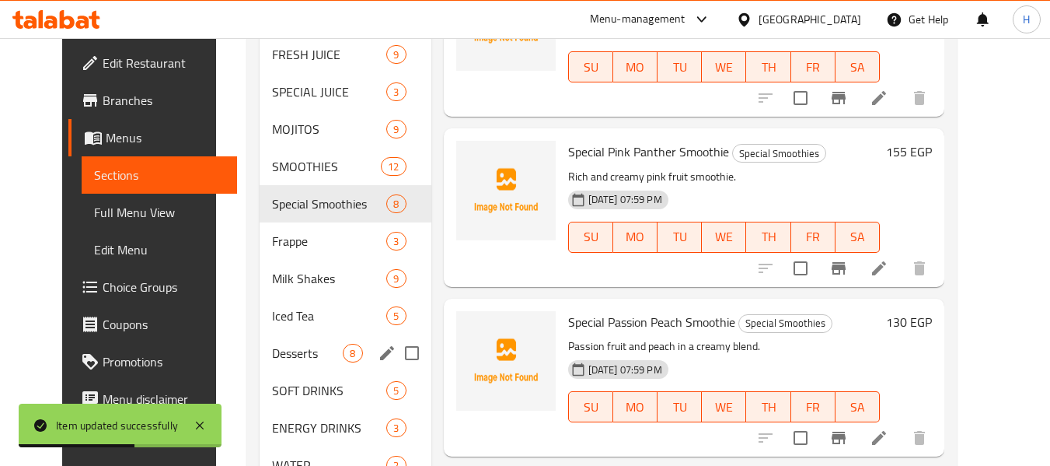
scroll to position [697, 0]
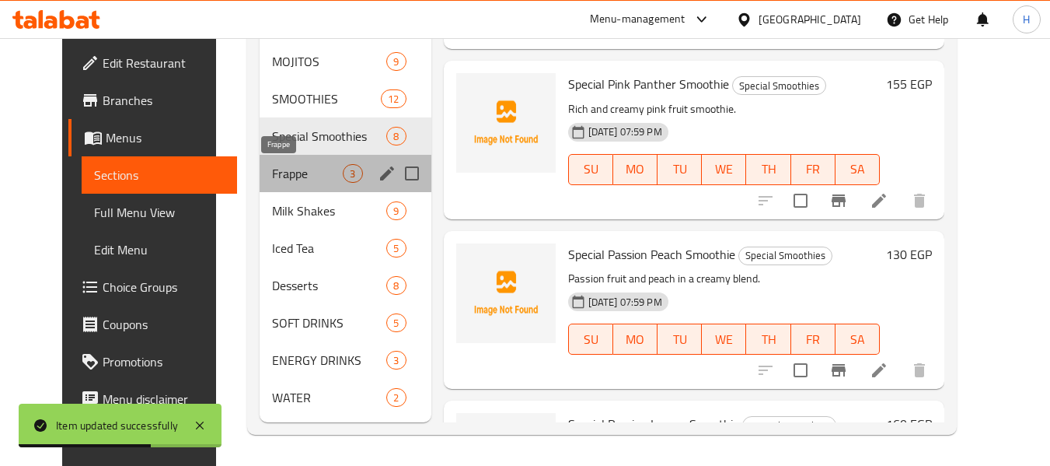
click at [272, 170] on span "Frappe" at bounding box center [307, 173] width 71 height 19
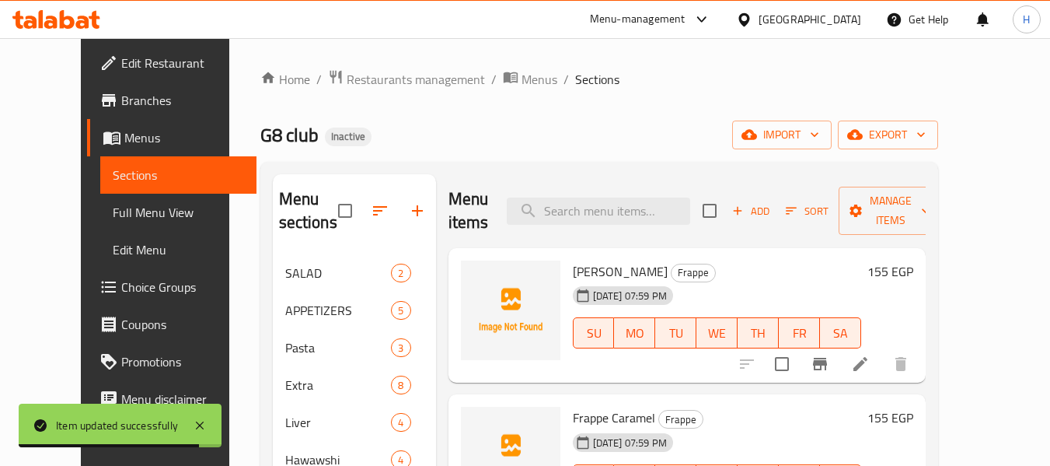
click at [870, 355] on icon at bounding box center [860, 364] width 19 height 19
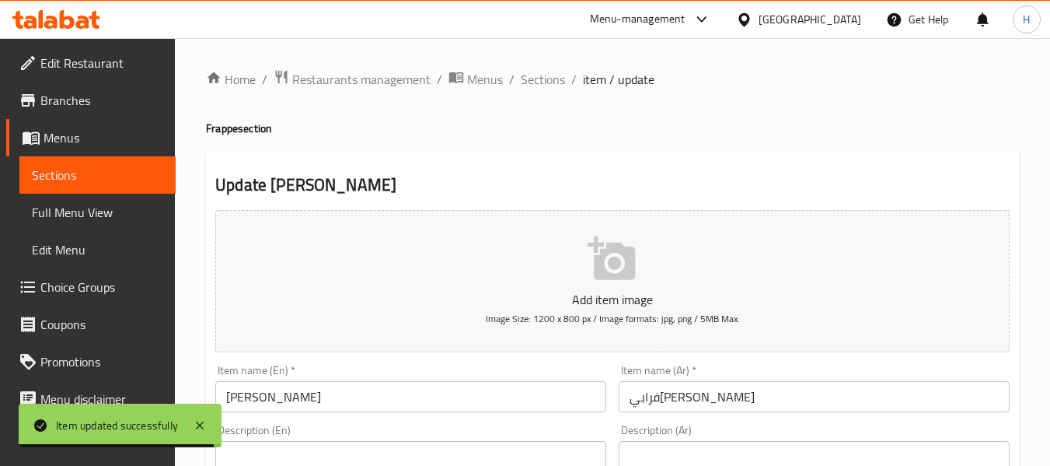
scroll to position [208, 0]
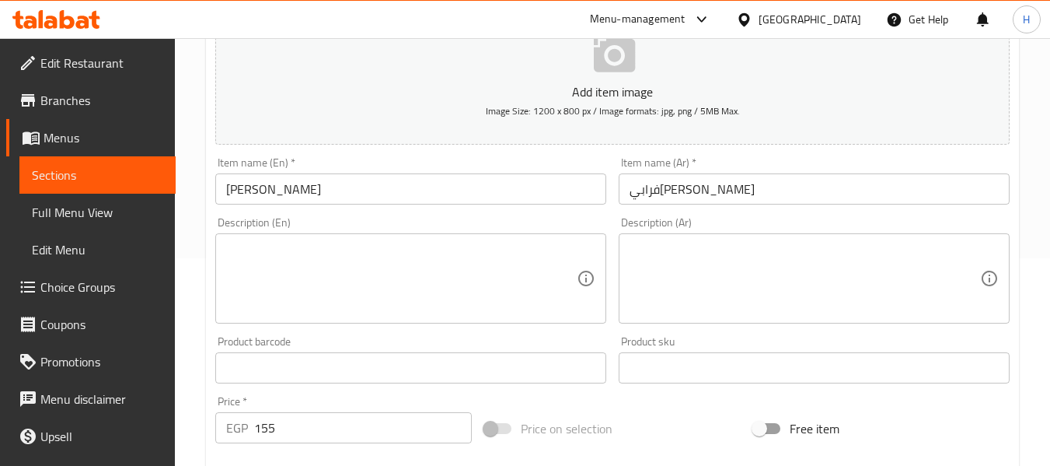
click at [286, 284] on textarea at bounding box center [401, 279] width 351 height 74
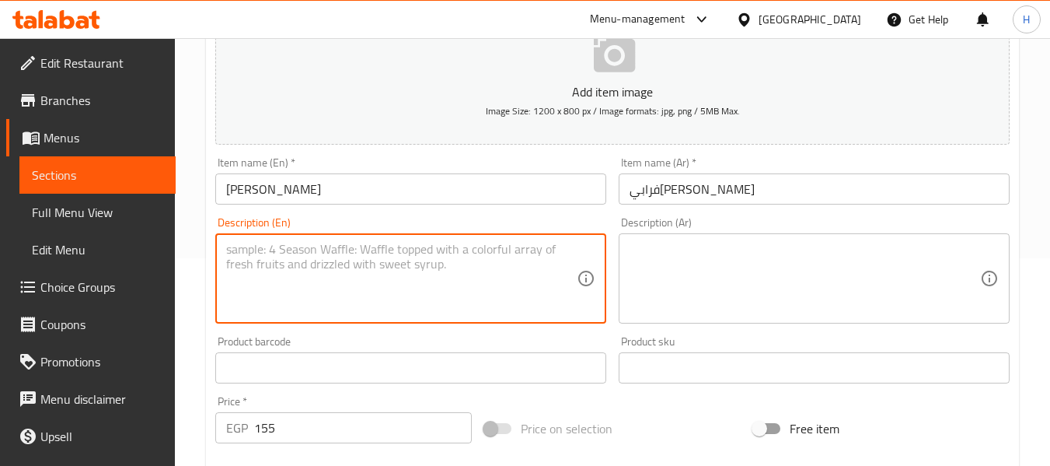
paste textarea "Icy vanilla blended coffee frappe."
type textarea "Icy vanilla blended coffee frappe."
click at [743, 269] on textarea at bounding box center [805, 279] width 351 height 74
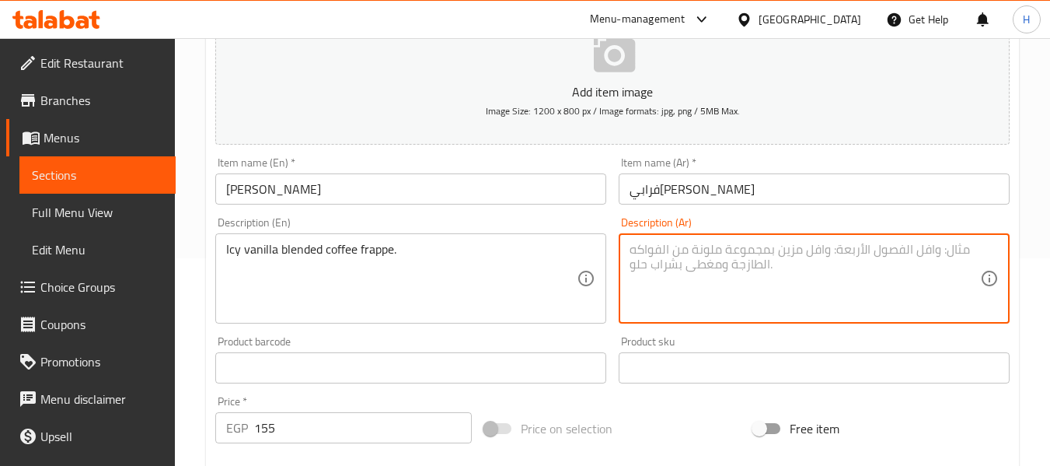
paste textarea "فرابيه قهوة فانيليا مثلجة مخلوطة."
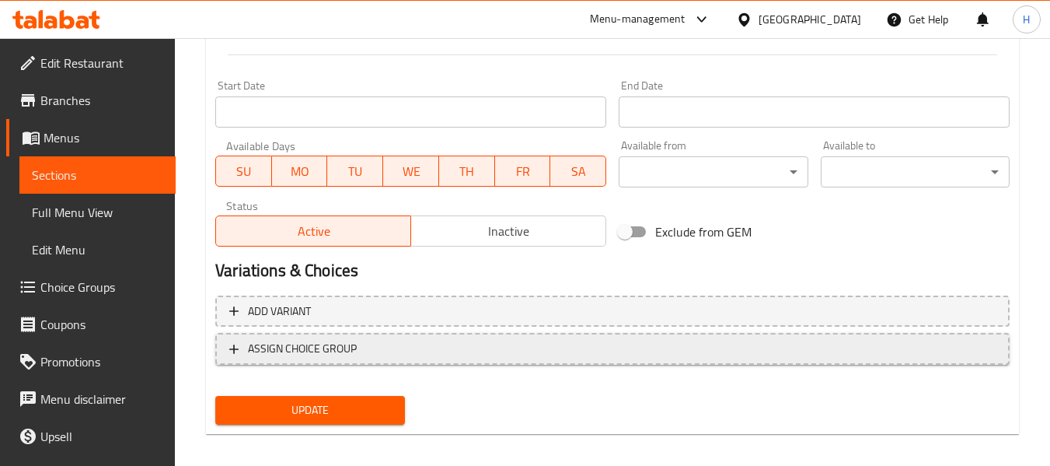
scroll to position [633, 0]
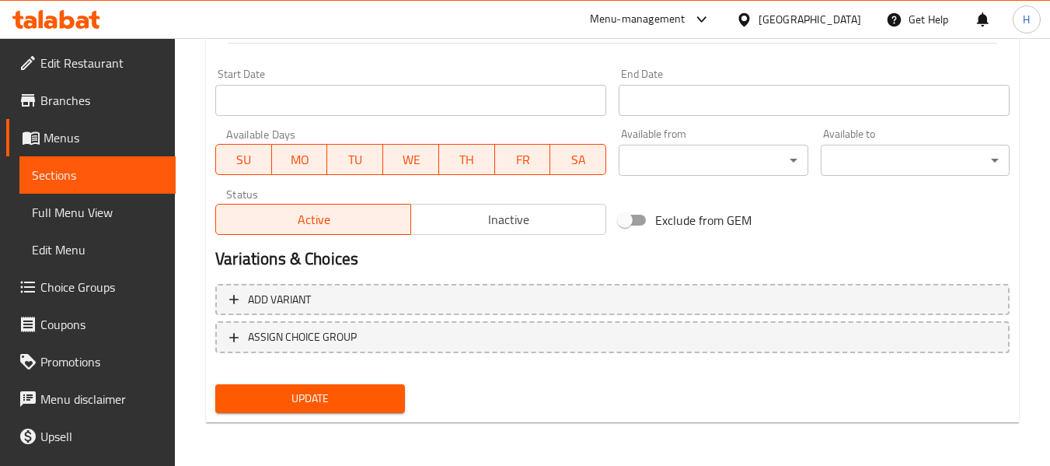
type textarea "فرابيه قهوة فانيليا مثلجة مخلوطة."
click at [362, 408] on span "Update" at bounding box center [310, 398] width 164 height 19
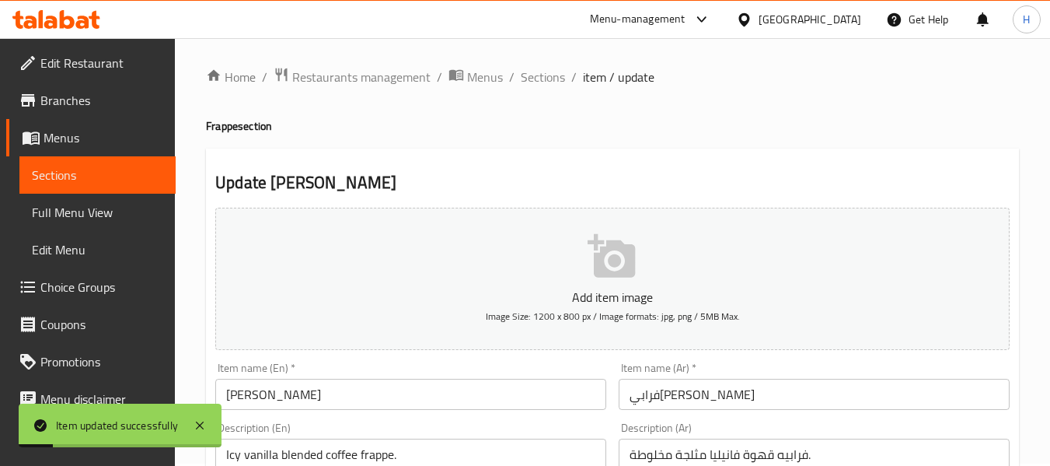
scroll to position [0, 0]
click at [539, 79] on span "Sections" at bounding box center [543, 79] width 44 height 19
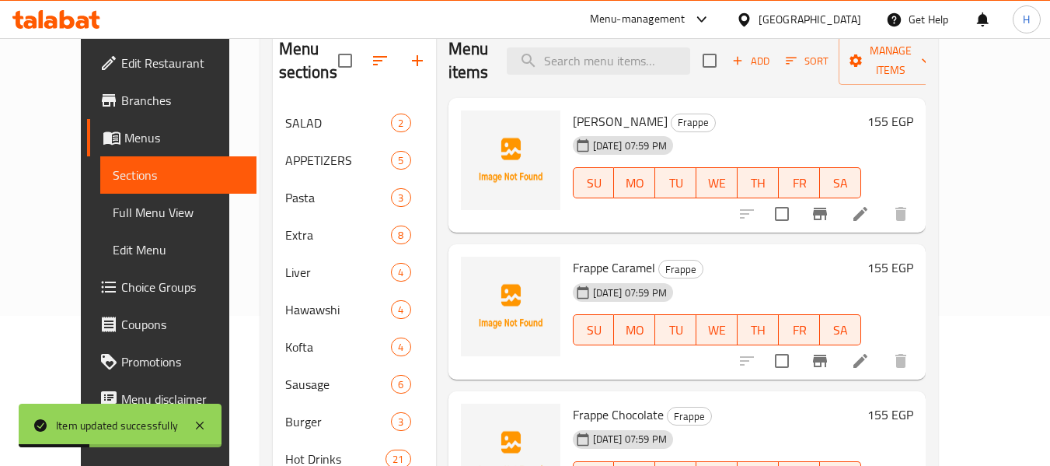
scroll to position [208, 0]
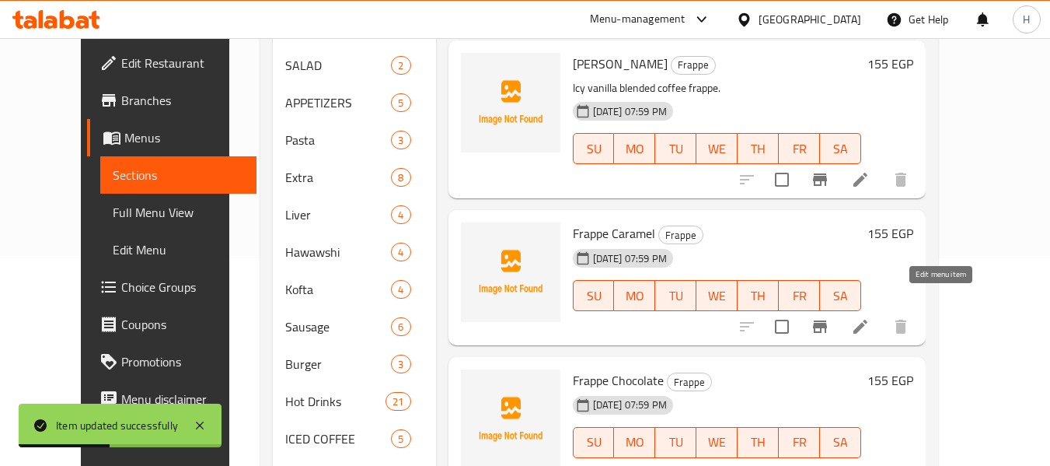
click at [868, 320] on icon at bounding box center [861, 327] width 14 height 14
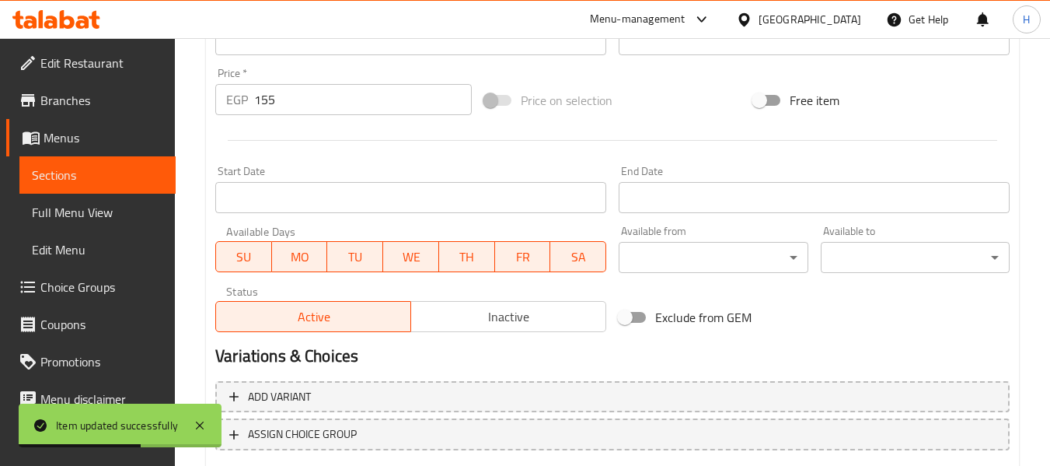
scroll to position [414, 0]
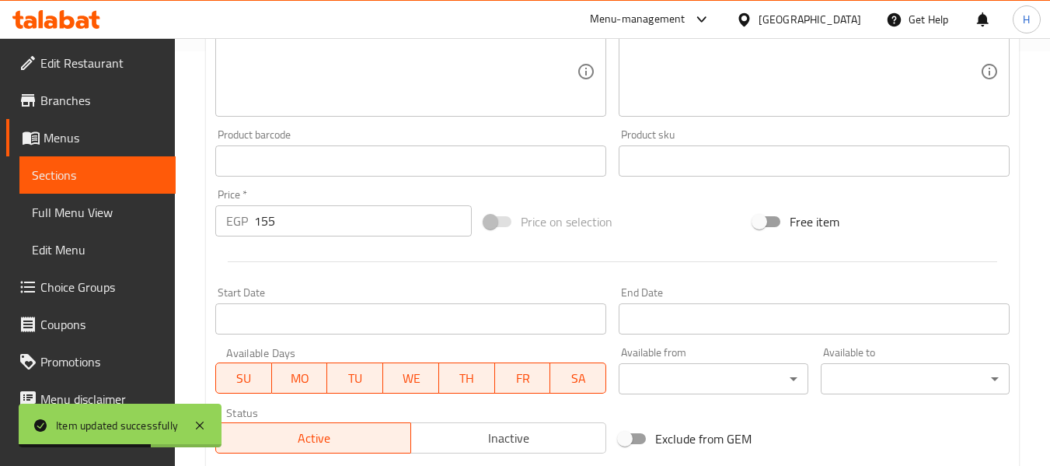
click at [306, 60] on textarea at bounding box center [401, 72] width 351 height 74
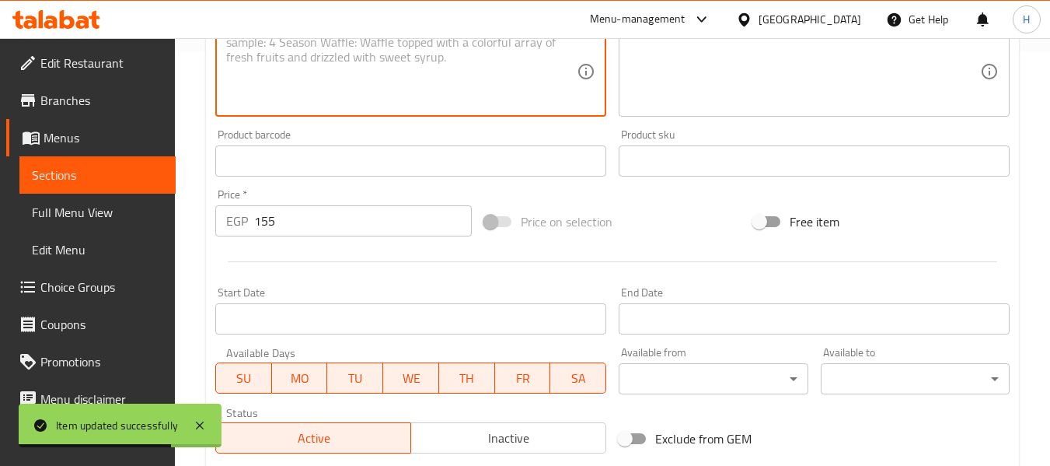
paste textarea "Icy caramel blended coffee frappe."
type textarea "Icy caramel blended coffee frappe."
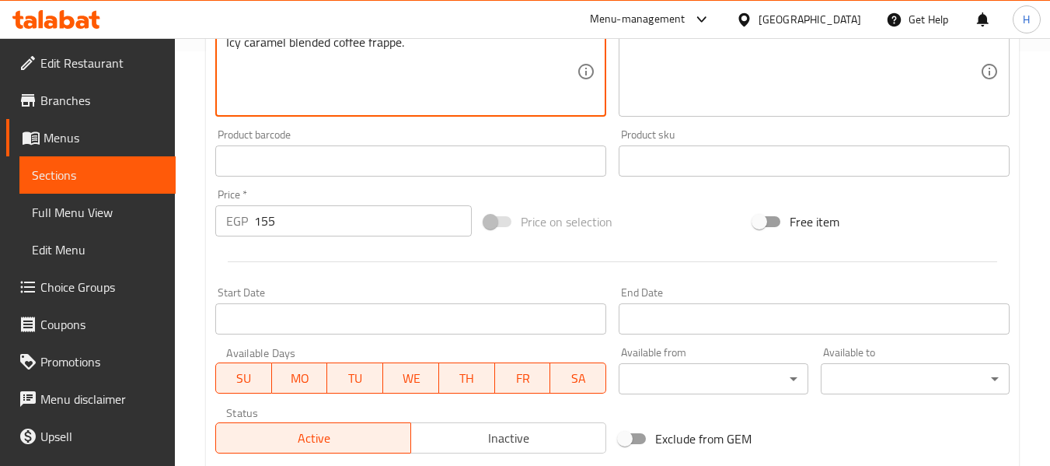
click at [751, 37] on div "Menu-management Egypt Get Help H" at bounding box center [525, 19] width 1050 height 39
click at [715, 75] on textarea at bounding box center [805, 72] width 351 height 74
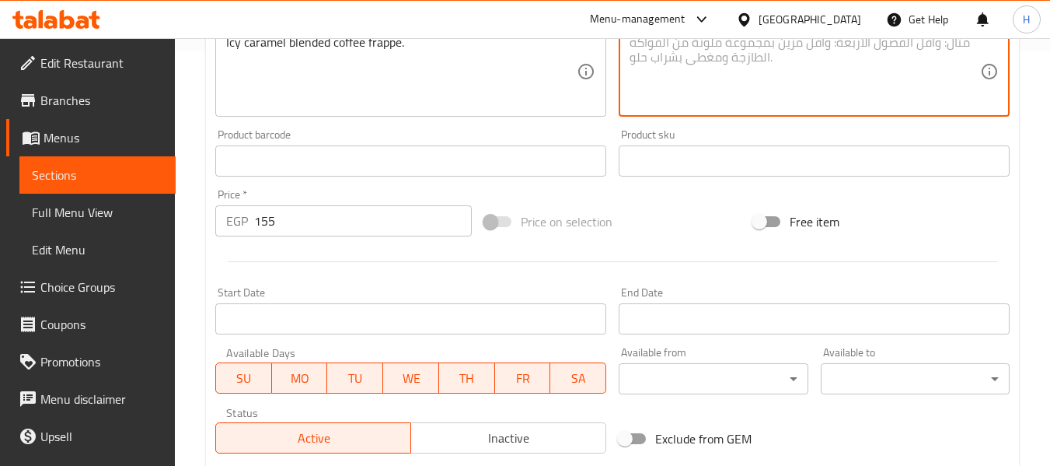
paste textarea "فرابيه قهوة كراميل مثلج مخلوط."
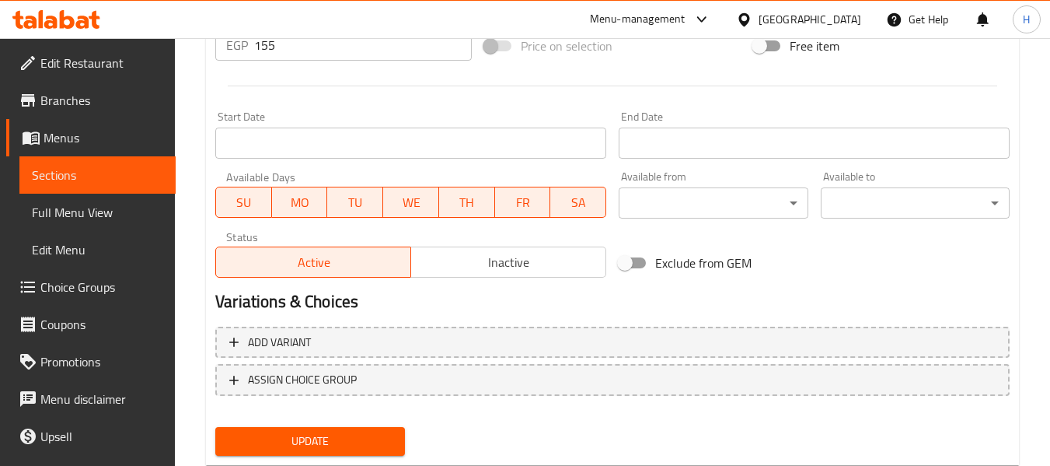
scroll to position [633, 0]
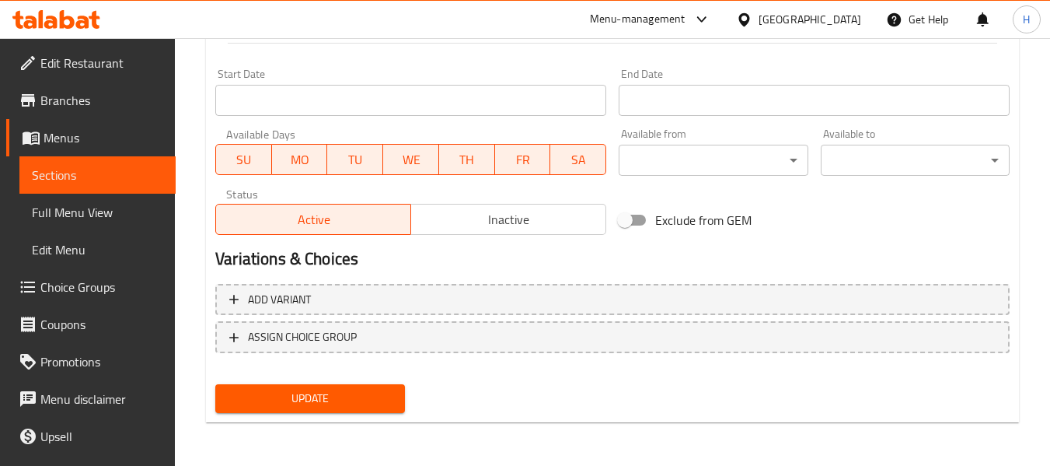
type textarea "فرابيه قهوة كراميل مثلج مخلوط."
click at [384, 395] on span "Update" at bounding box center [310, 398] width 164 height 19
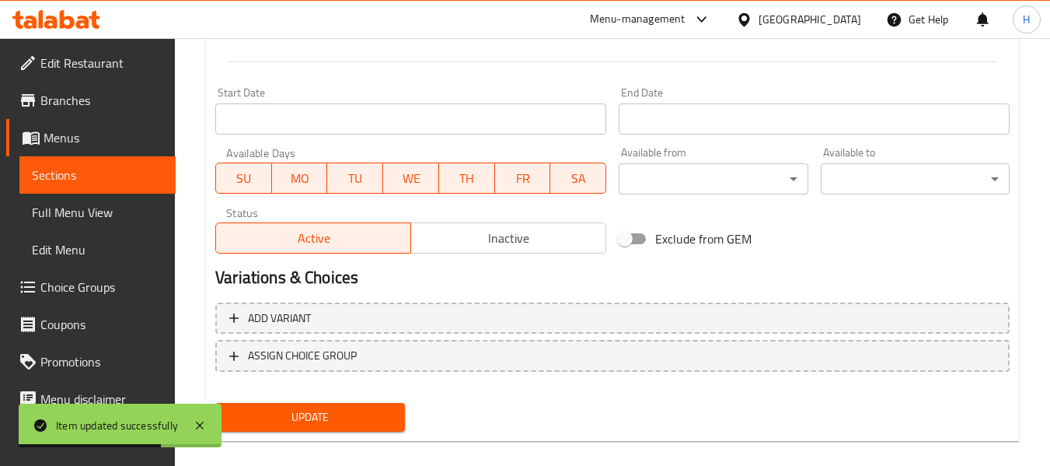
scroll to position [0, 0]
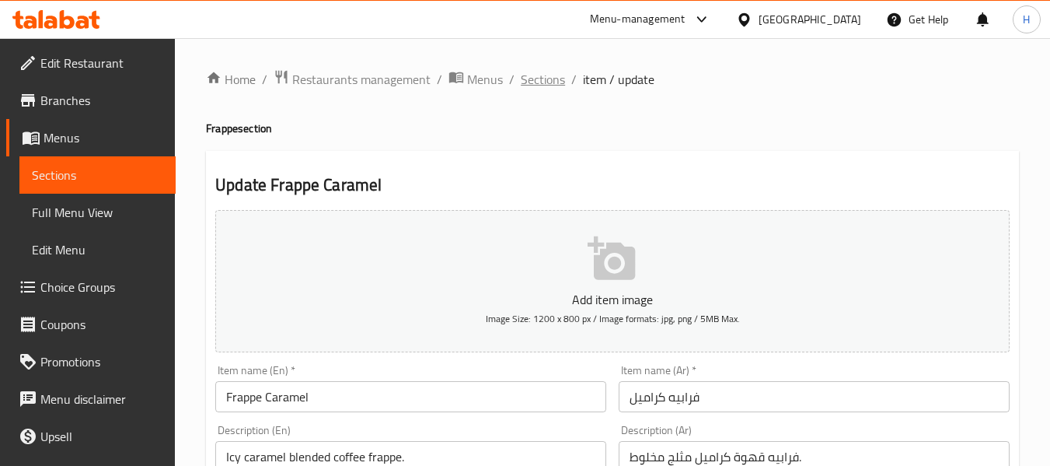
click at [530, 77] on span "Sections" at bounding box center [543, 79] width 44 height 19
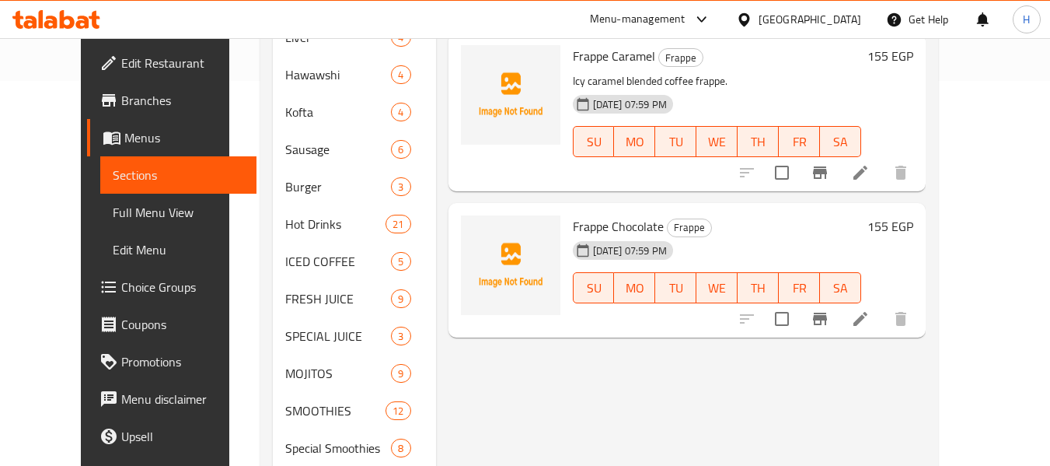
scroll to position [414, 0]
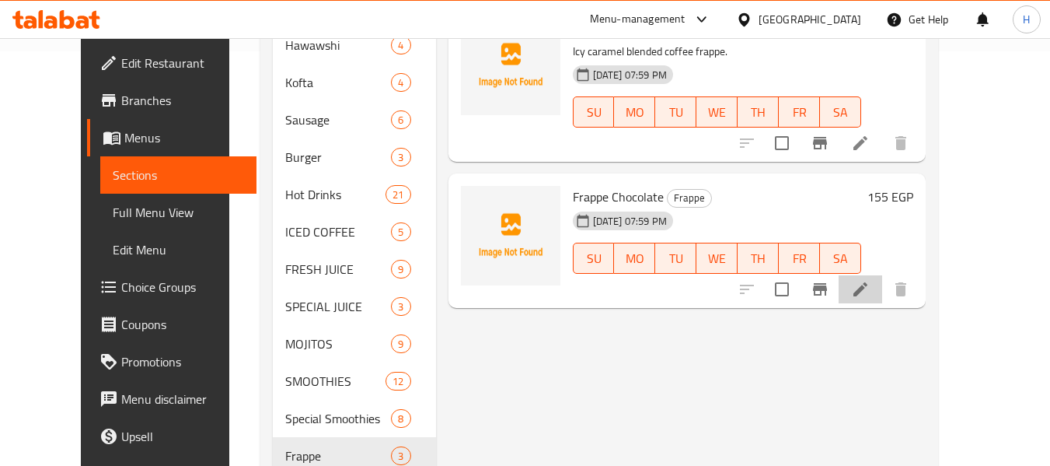
click at [883, 275] on li at bounding box center [861, 289] width 44 height 28
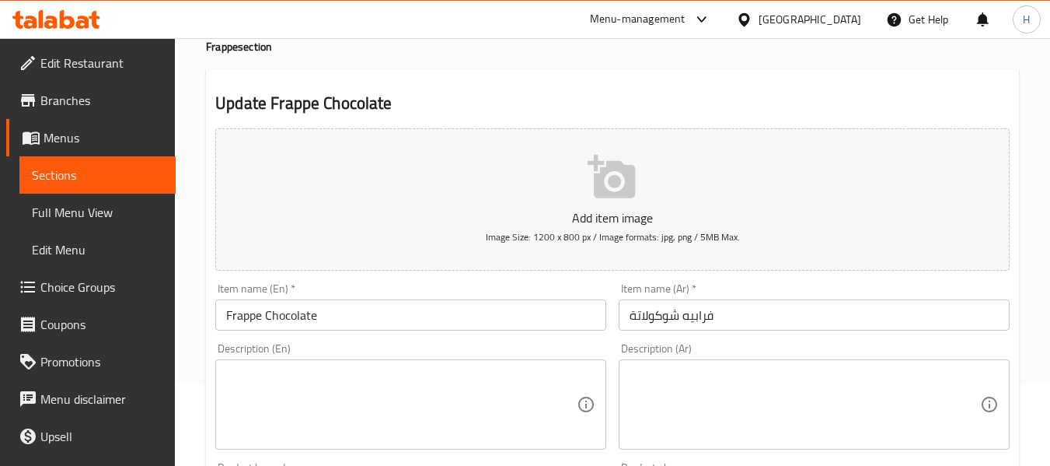
scroll to position [208, 0]
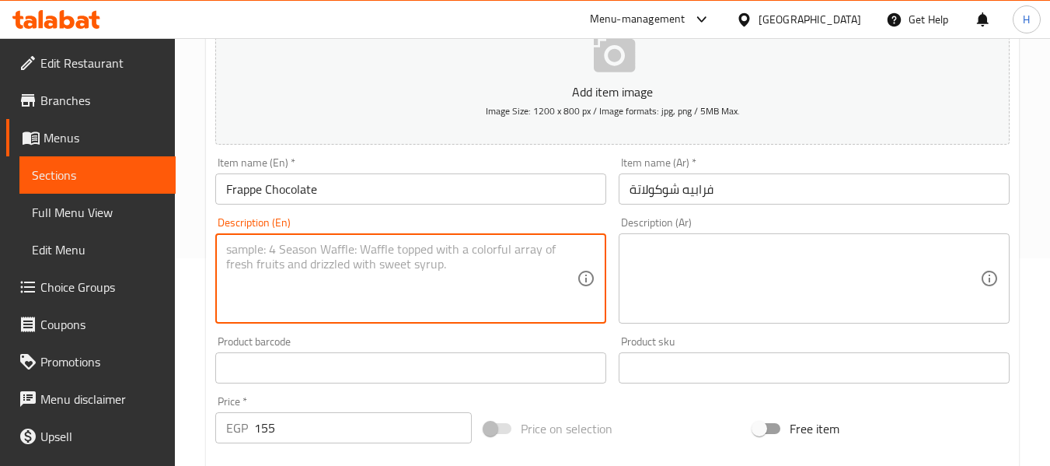
click at [309, 285] on textarea at bounding box center [401, 279] width 351 height 74
paste textarea "Icy chocolate blended coffee frappe."
type textarea "Icy chocolate blended coffee frappe."
click at [722, 257] on textarea at bounding box center [805, 279] width 351 height 74
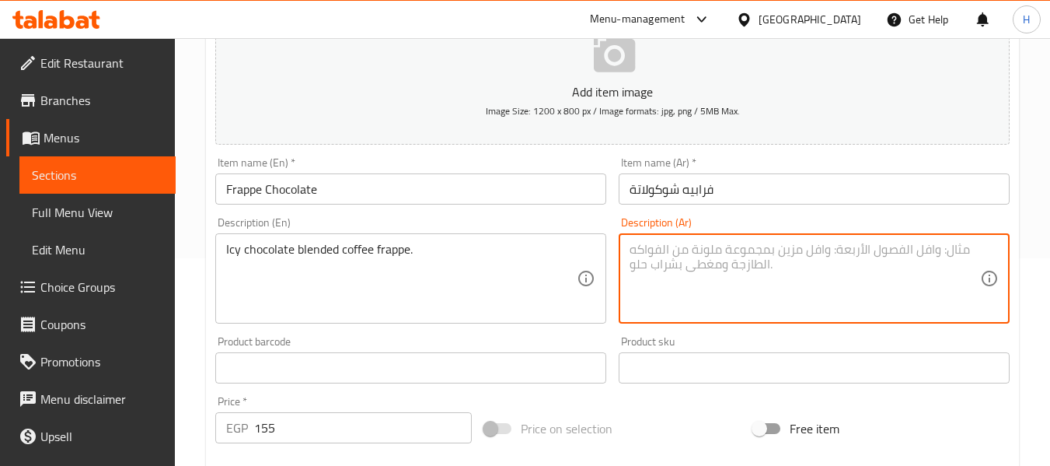
paste textarea "فراپيه القهوة بالشوكولاتة المثلجة"
click at [755, 251] on textarea at bounding box center [805, 279] width 351 height 74
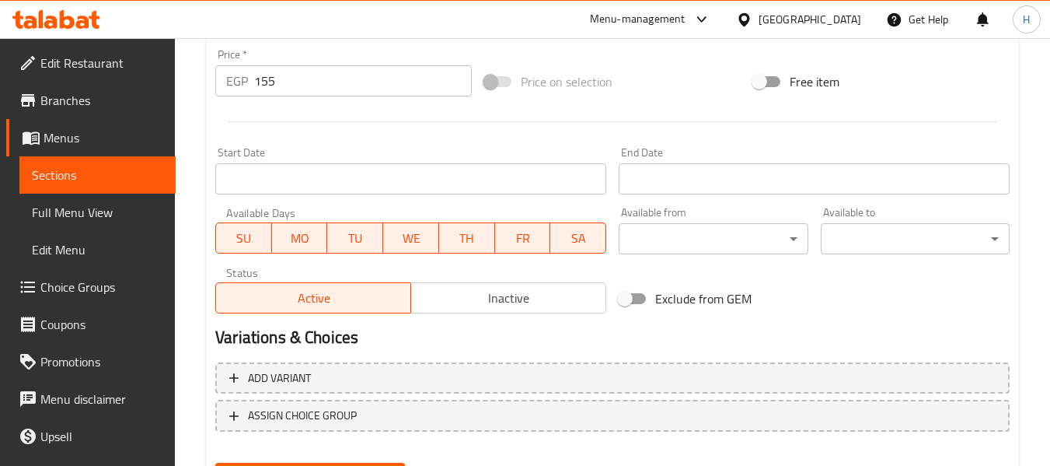
scroll to position [622, 0]
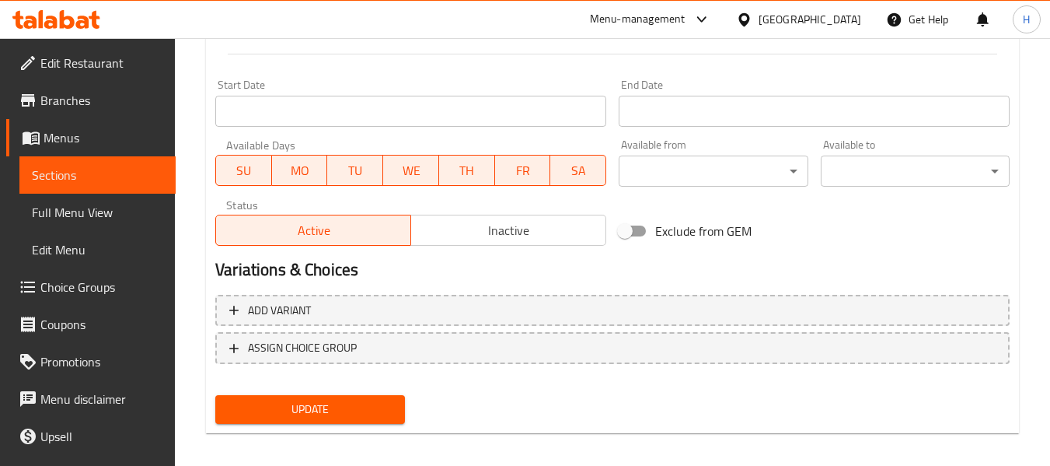
type textarea "فراپيه القهوة بالشوكولاتة المثلجة"
click at [356, 406] on span "Update" at bounding box center [310, 409] width 164 height 19
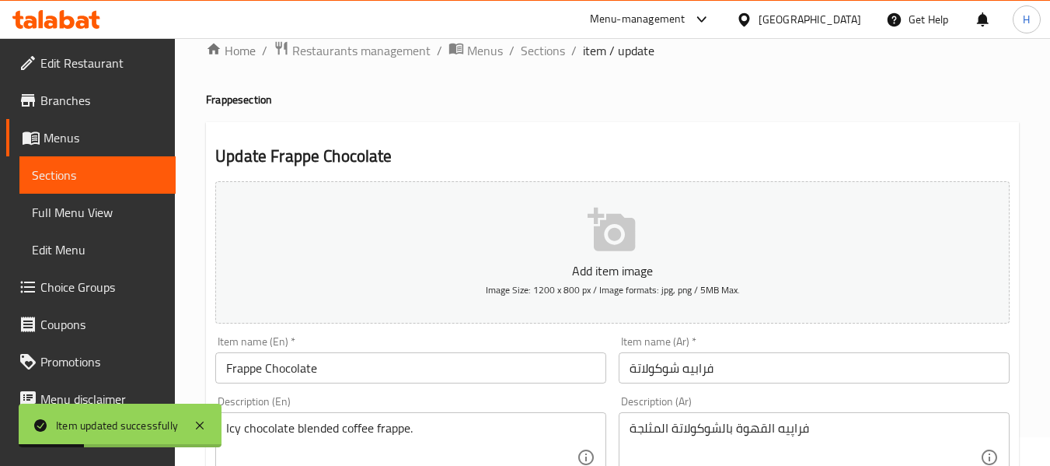
scroll to position [0, 0]
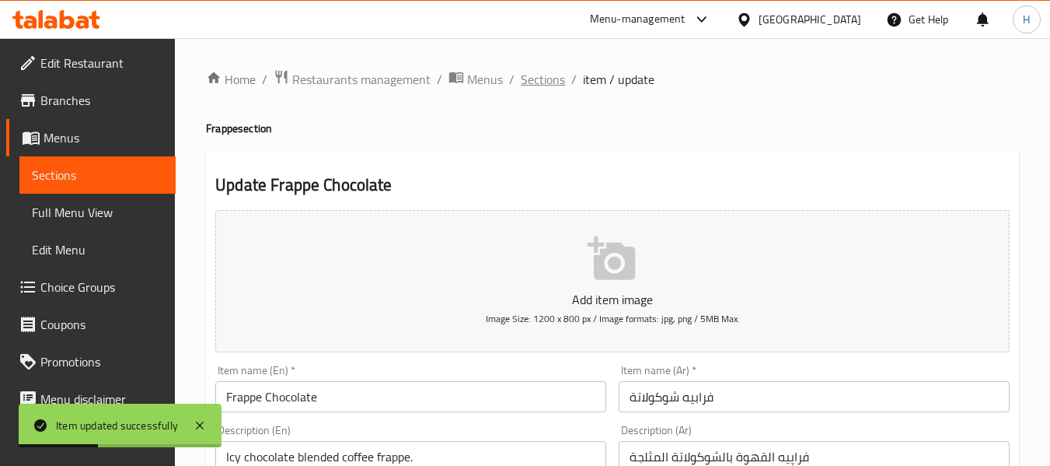
click at [541, 81] on span "Sections" at bounding box center [543, 79] width 44 height 19
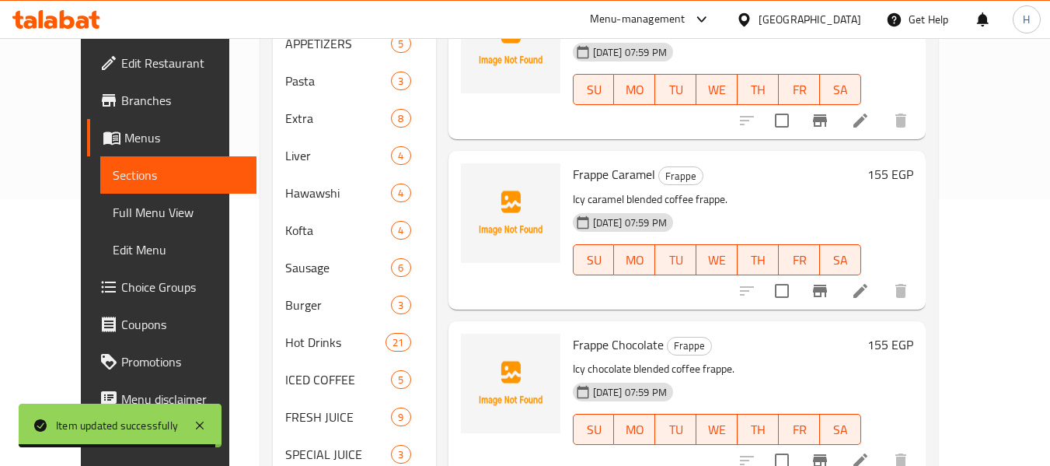
scroll to position [622, 0]
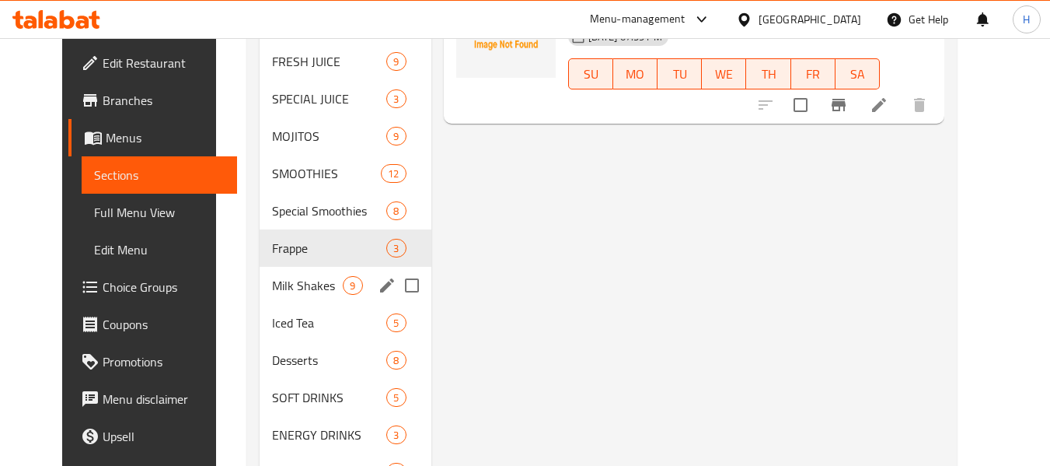
click at [330, 299] on div "Milk Shakes 9" at bounding box center [345, 285] width 171 height 37
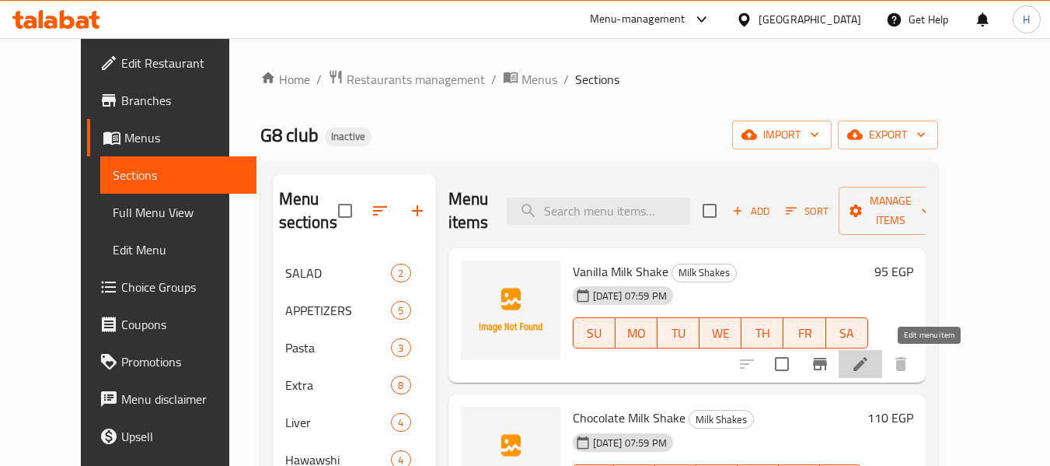
click at [870, 369] on icon at bounding box center [860, 364] width 19 height 19
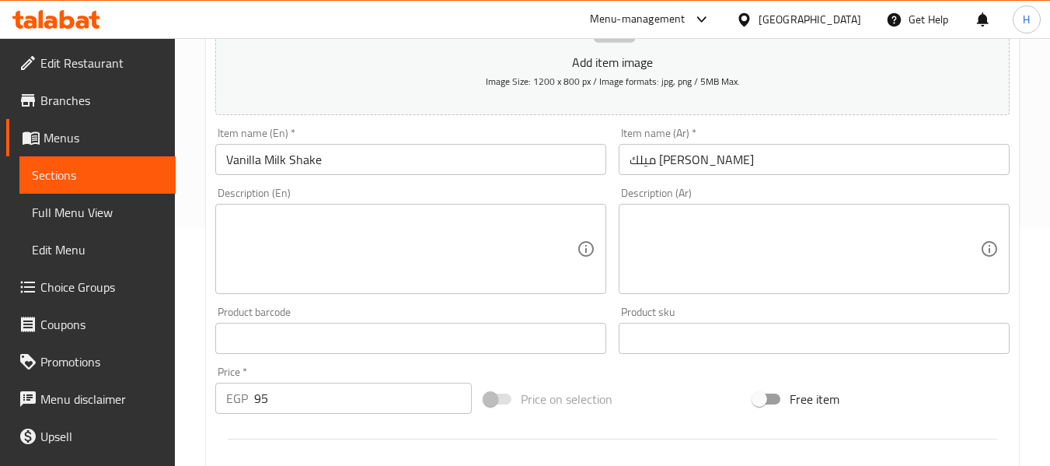
scroll to position [208, 0]
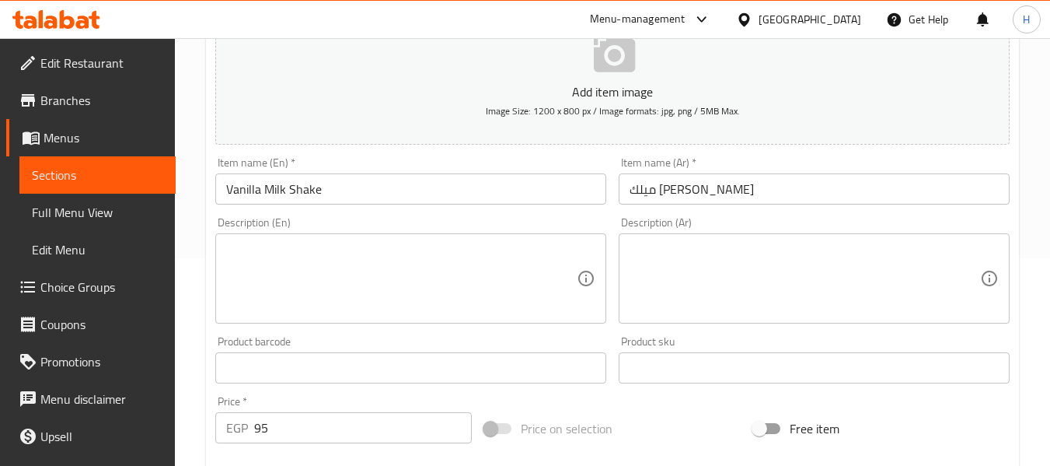
click at [285, 330] on div "Product barcode Product barcode" at bounding box center [411, 360] width 404 height 60
click at [270, 281] on textarea at bounding box center [401, 279] width 351 height 74
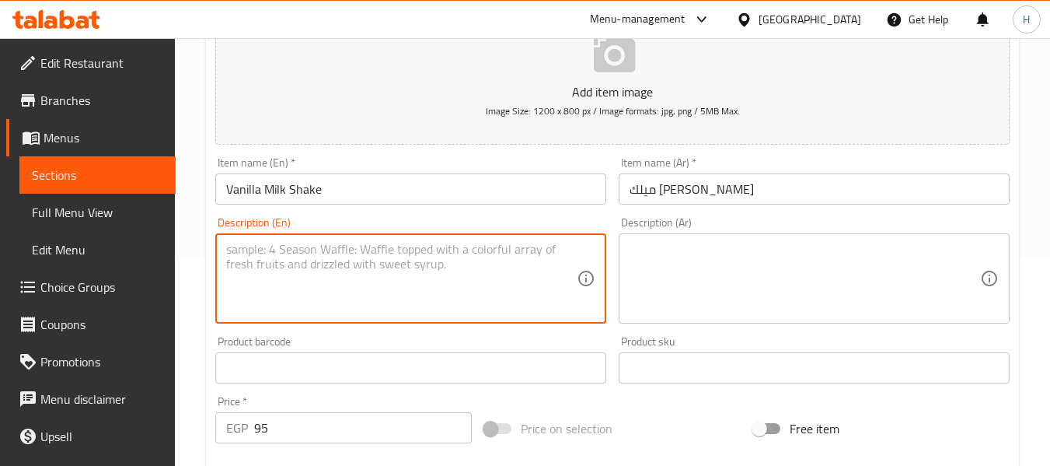
paste textarea "Creamy vanilla milkshake topped with whipped cream."
type textarea "Creamy vanilla milkshake topped with whipped cream."
click at [724, 252] on textarea at bounding box center [805, 279] width 351 height 74
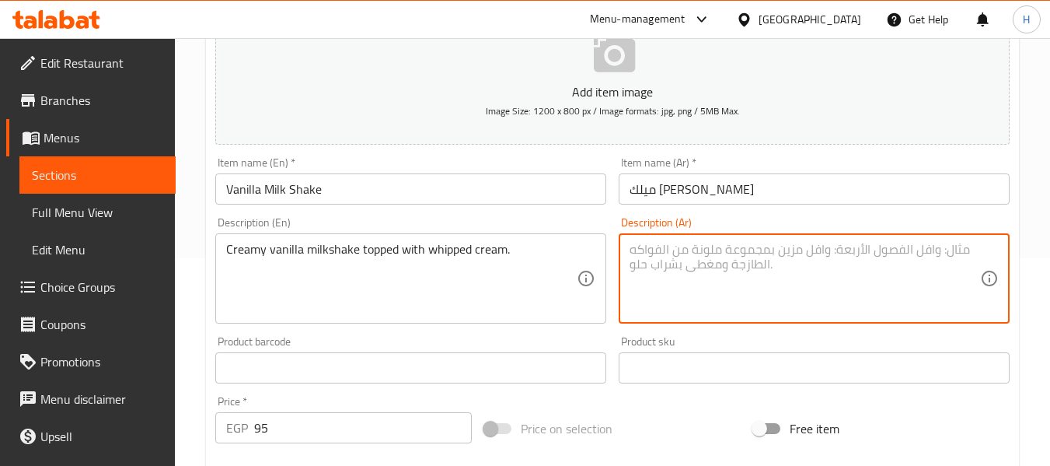
paste textarea "ميلك شيك الفانيليا الكريمي مغطى بالكريمة المخفوقة."
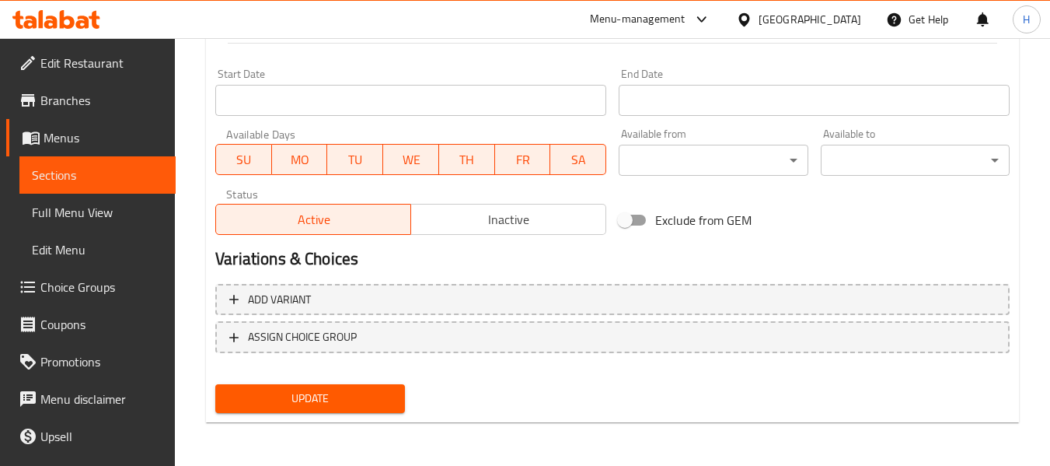
type textarea "ميلك شيك الفانيليا الكريمي مغطى بالكريمة المخفوقة."
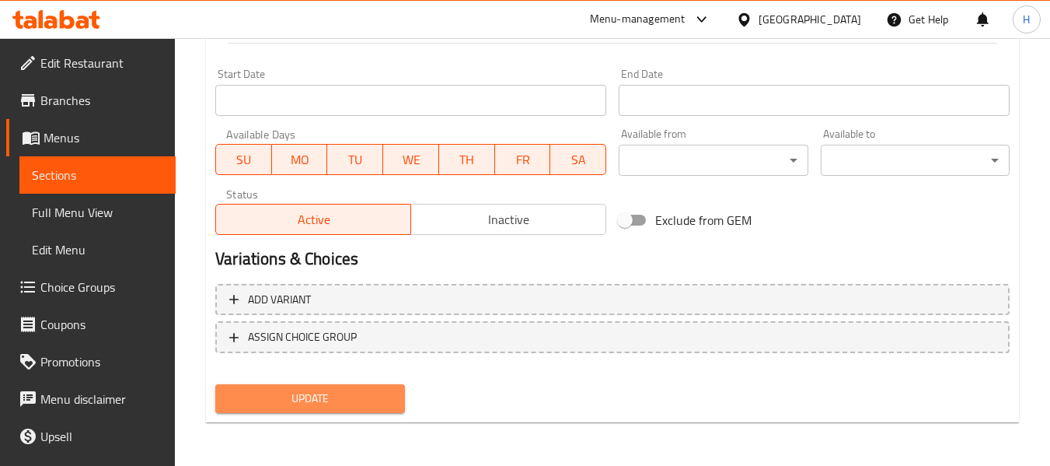
click at [352, 393] on span "Update" at bounding box center [310, 398] width 164 height 19
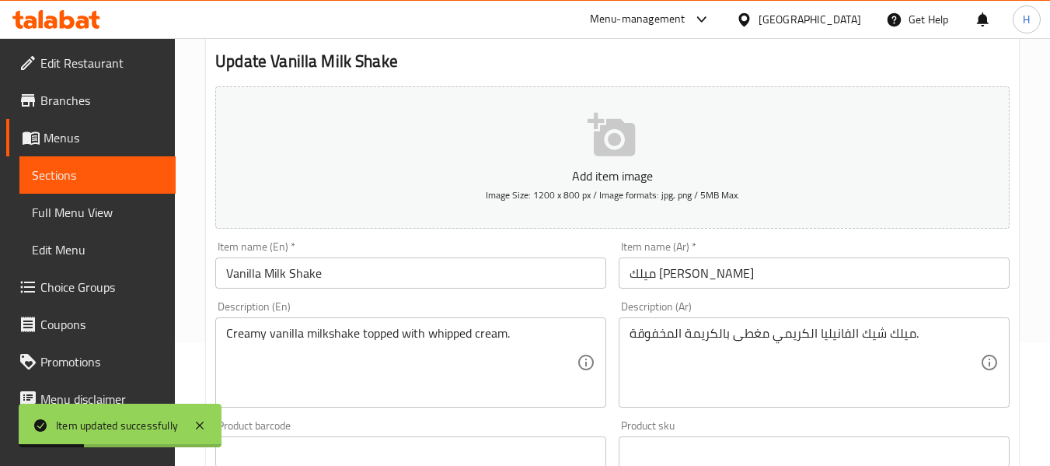
scroll to position [0, 0]
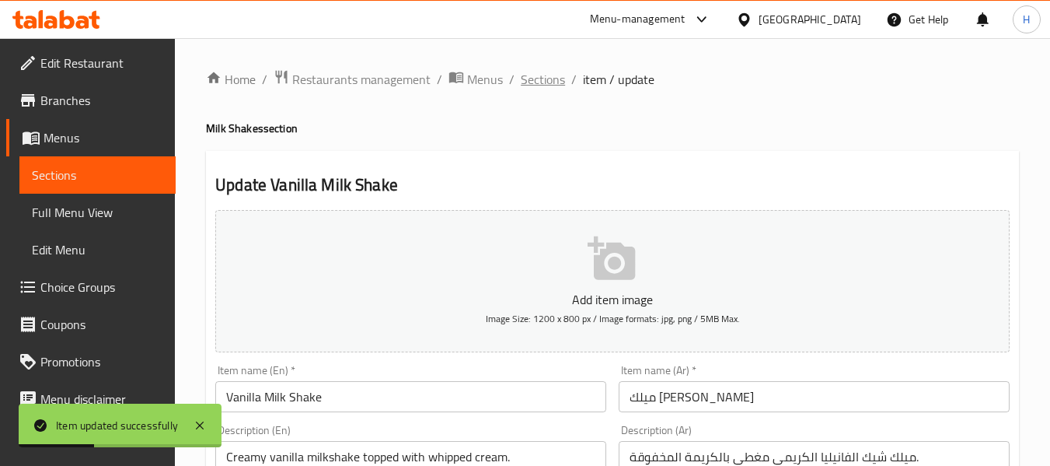
click at [545, 73] on span "Sections" at bounding box center [543, 79] width 44 height 19
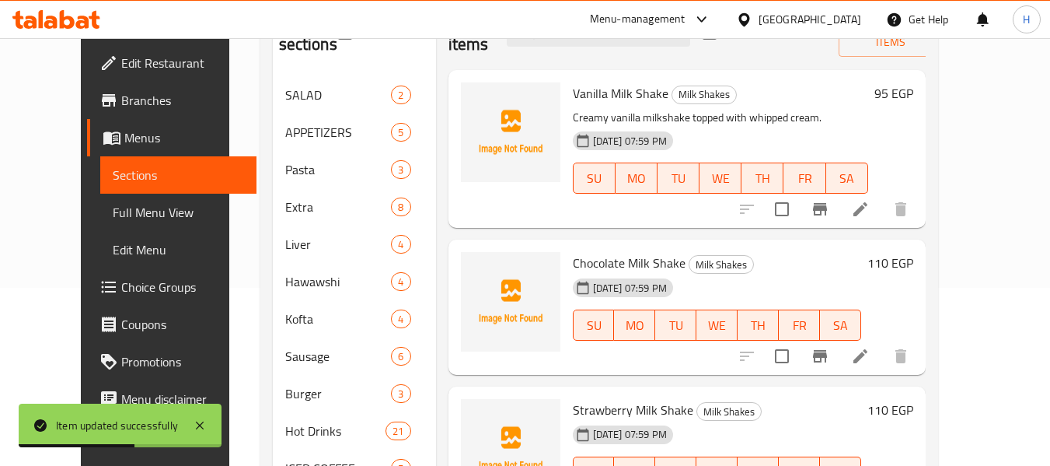
scroll to position [208, 0]
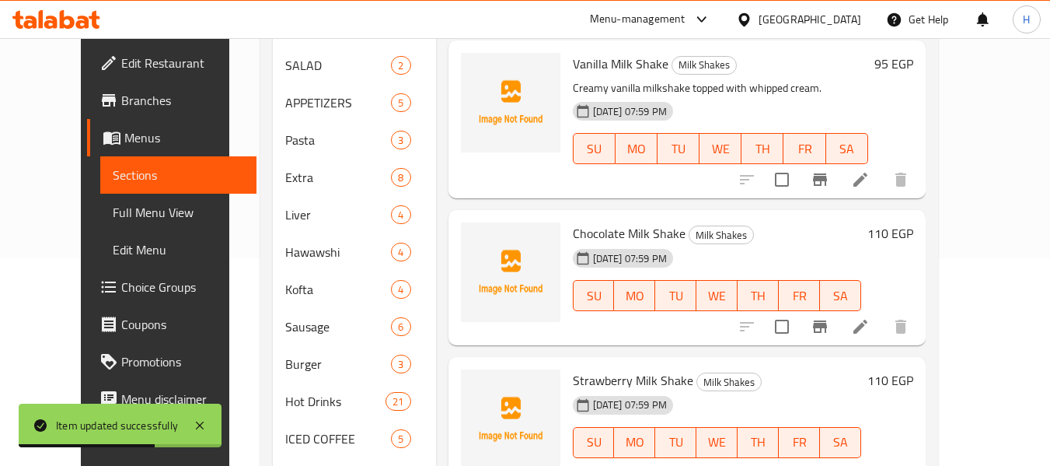
click at [883, 331] on li at bounding box center [861, 327] width 44 height 28
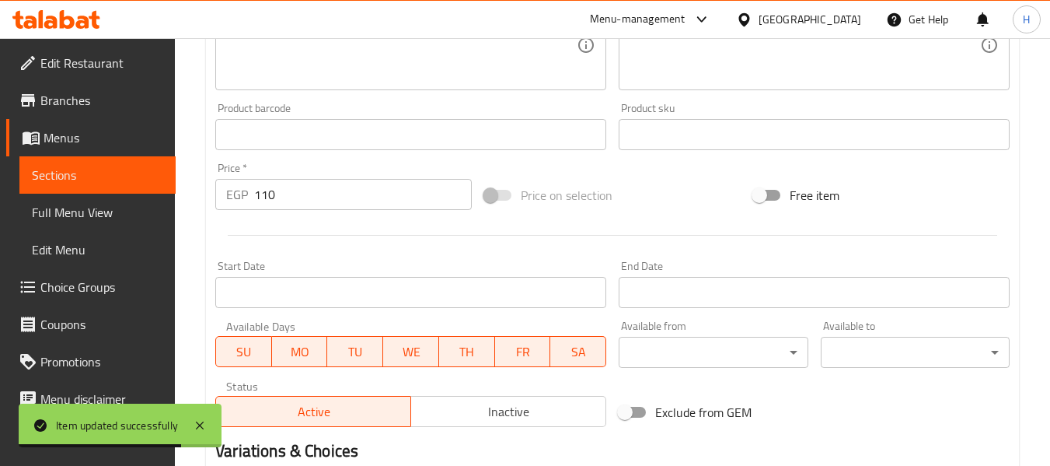
scroll to position [414, 0]
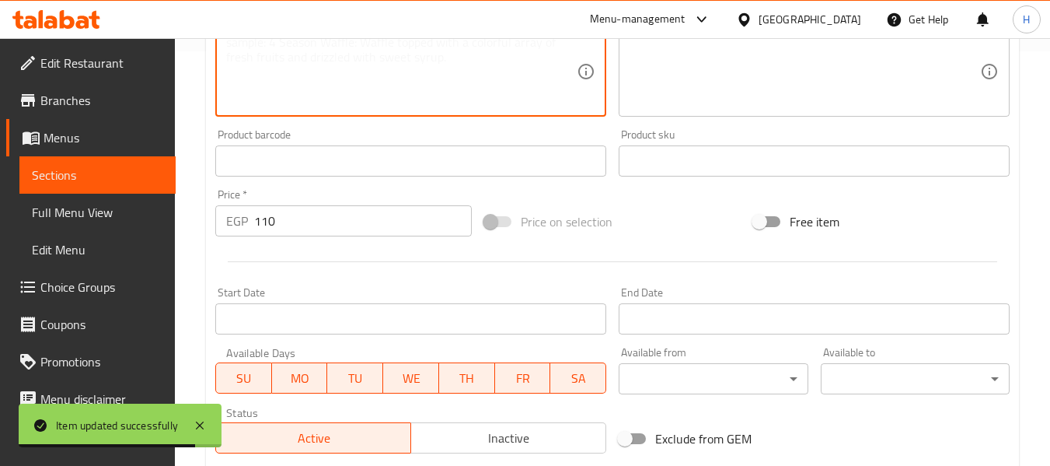
drag, startPoint x: 338, startPoint y: 89, endPoint x: 334, endPoint y: 74, distance: 15.3
click at [334, 74] on textarea at bounding box center [401, 72] width 351 height 74
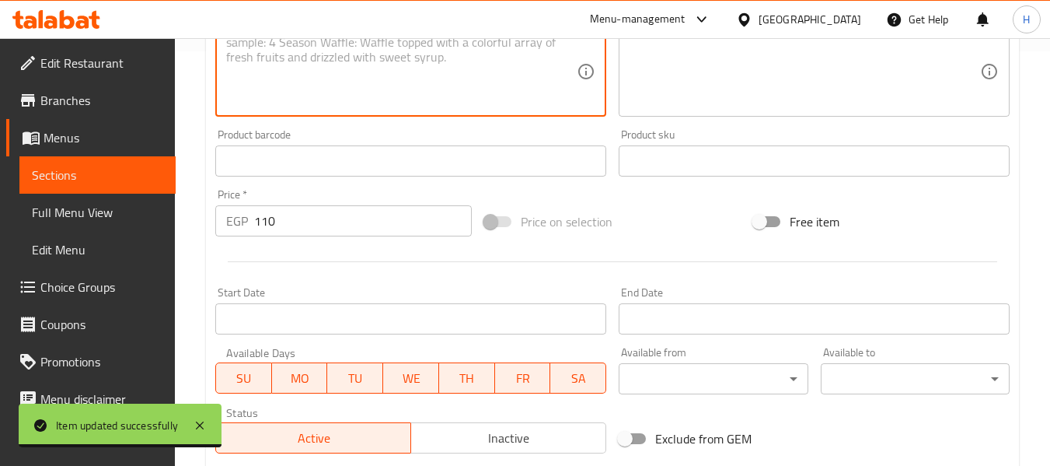
paste textarea "Chocolate Milk Shake"
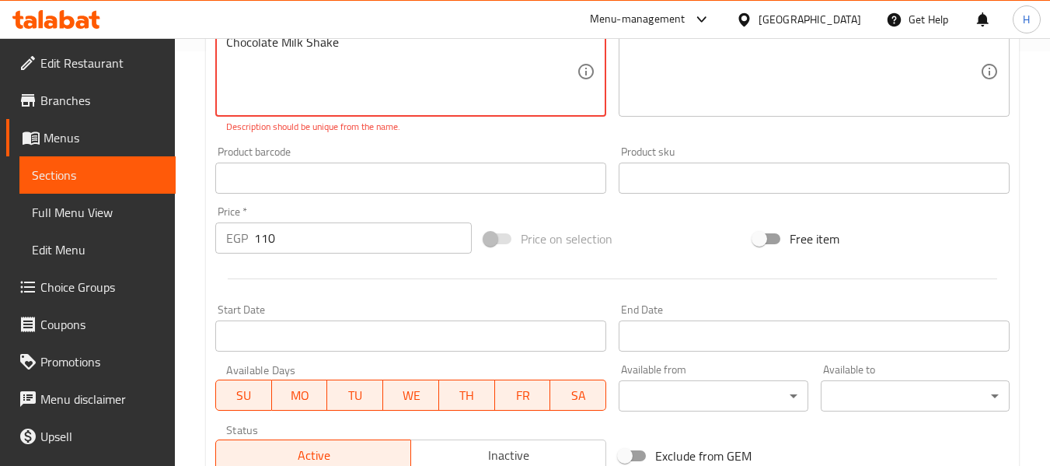
click at [278, 63] on textarea "Chocolate Milk Shake" at bounding box center [401, 72] width 351 height 74
paste textarea "Thick chocolate milkshake with a rich cocoa flavor."
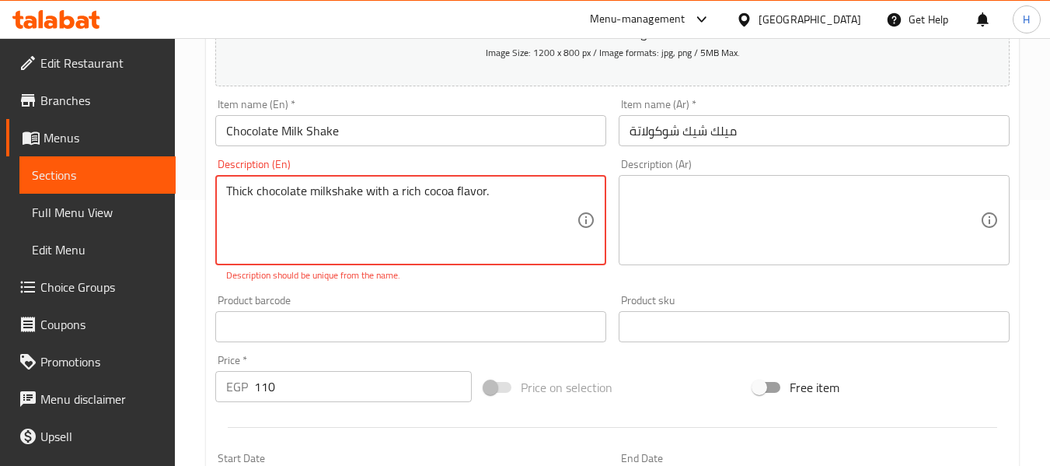
scroll to position [208, 0]
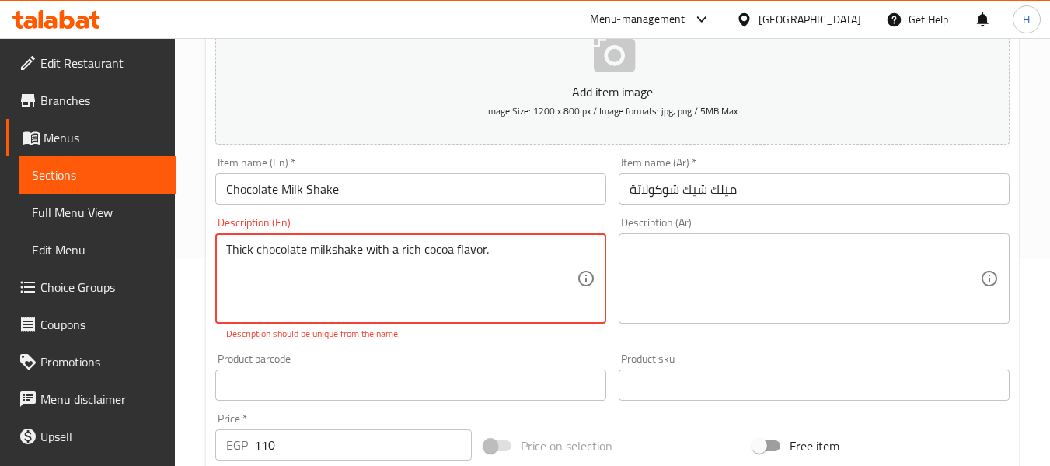
type textarea "Thick chocolate milkshake with a rich cocoa flavor."
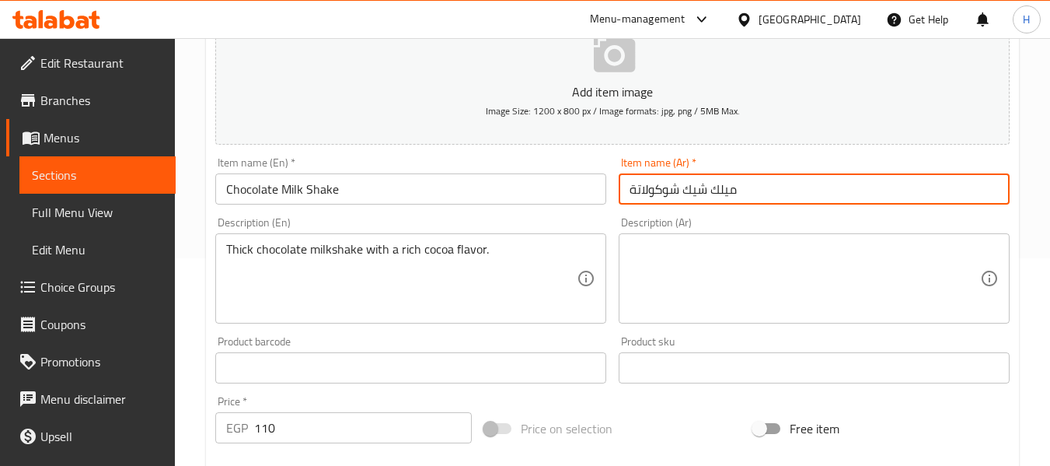
drag, startPoint x: 764, startPoint y: 193, endPoint x: 781, endPoint y: 248, distance: 58.0
click at [764, 194] on input "ميلك شيك شوكولاتة" at bounding box center [814, 188] width 391 height 31
click at [772, 265] on textarea at bounding box center [805, 279] width 351 height 74
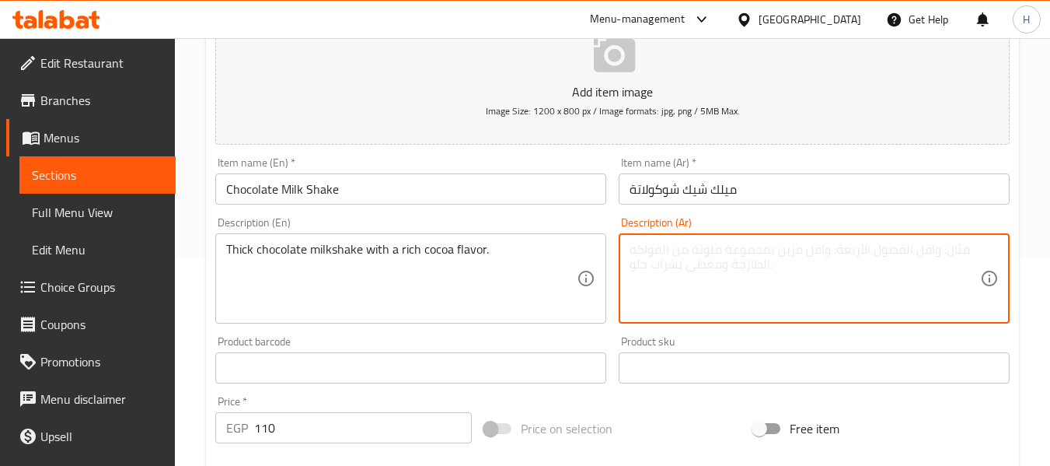
paste textarea "ميلك شيك الشوكولاتة السميك بنكهة الكاكاو الغنية."
type textarea "ميلك شيك الشوكولاتة السميك بنكهة الكاكاو الغنية."
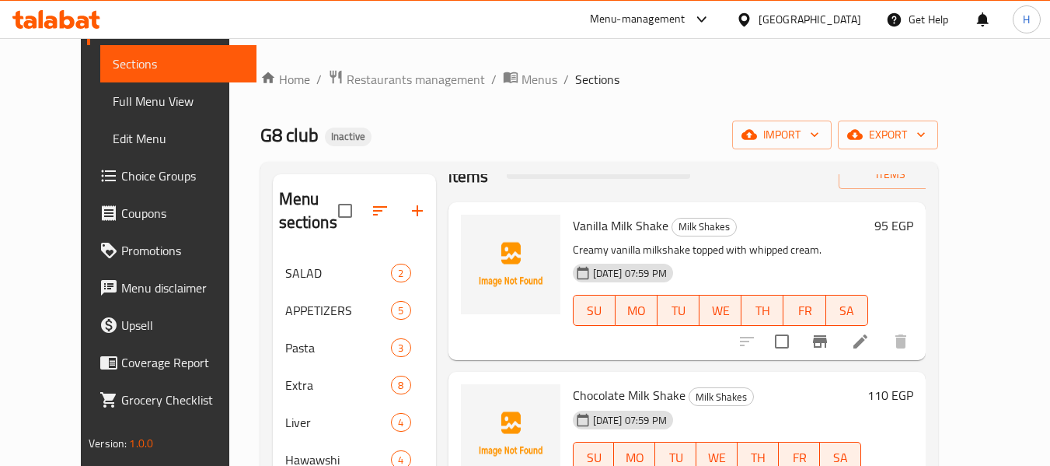
scroll to position [253, 0]
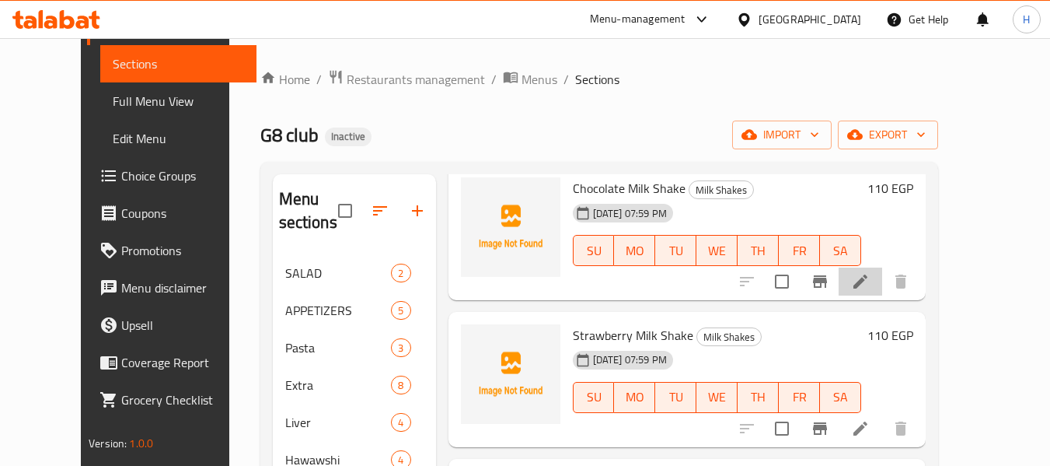
click at [868, 285] on icon at bounding box center [861, 281] width 14 height 14
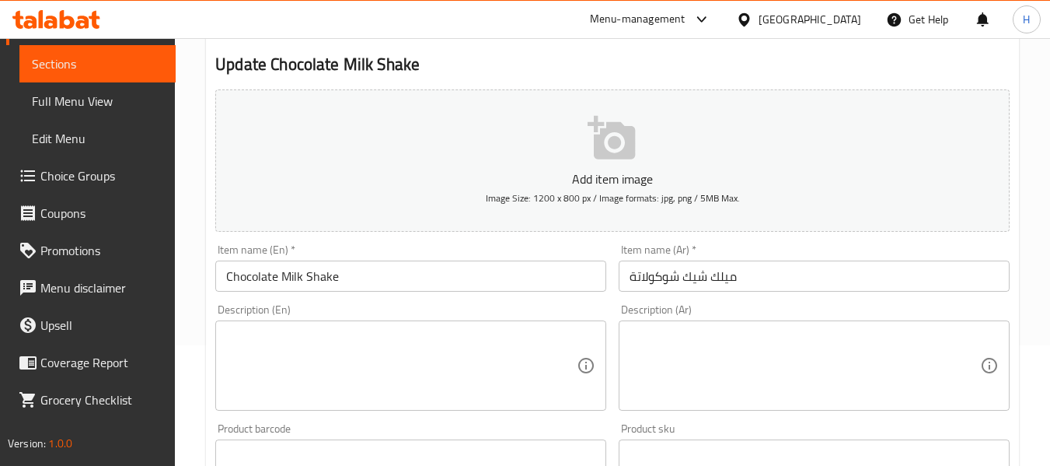
scroll to position [208, 0]
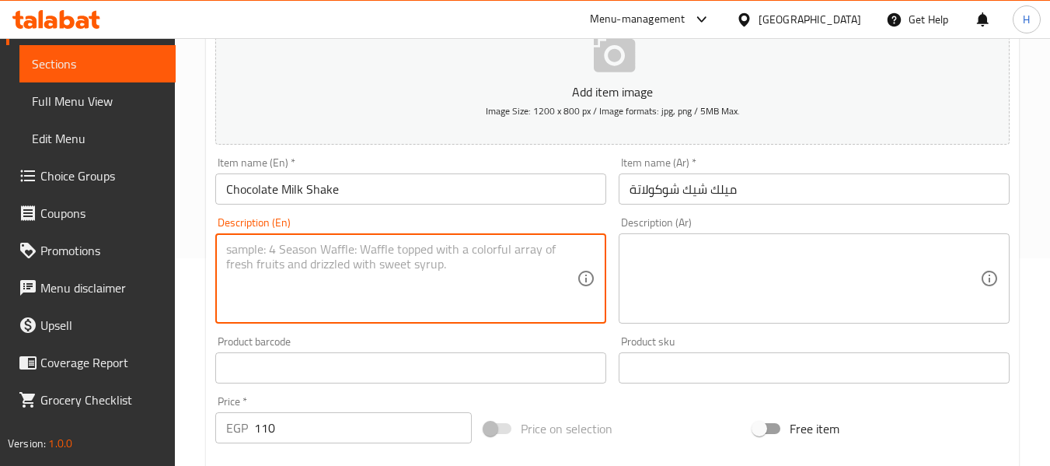
click at [295, 282] on textarea at bounding box center [401, 279] width 351 height 74
paste textarea "Thick chocolate milkshake with a rich cocoa flavor."
type textarea "Thick chocolate milkshake with a rich cocoa flavor."
click at [803, 244] on textarea at bounding box center [805, 279] width 351 height 74
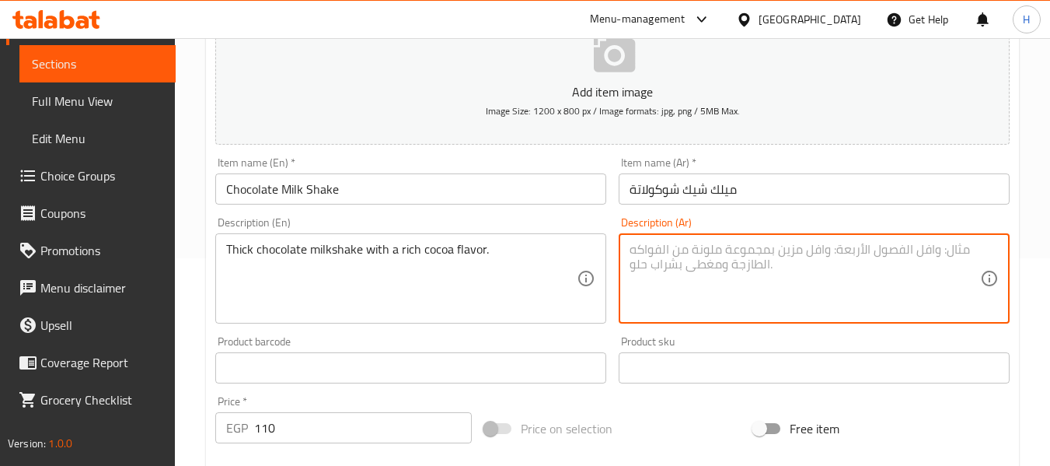
paste textarea "ميلك شيك الشوكولاتة السميك بنكهة الكاكاو الغنية."
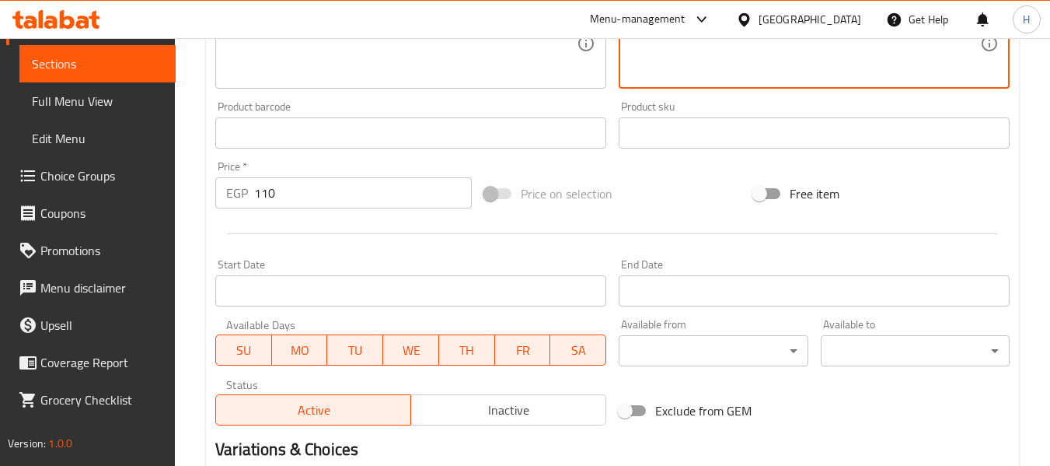
scroll to position [633, 0]
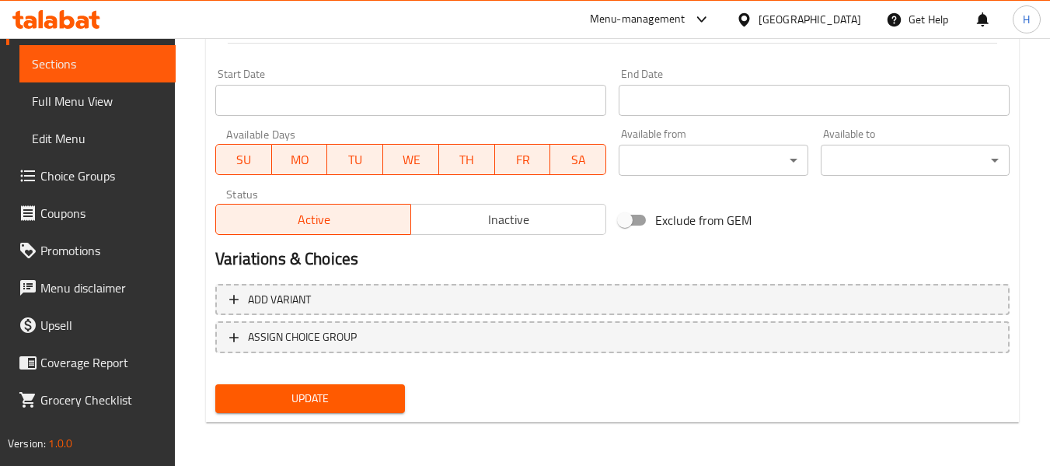
type textarea "ميلك شيك الشوكولاتة السميك بنكهة الكاكاو الغنية."
click at [298, 419] on div "Update" at bounding box center [309, 398] width 201 height 41
click at [296, 406] on span "Update" at bounding box center [310, 398] width 164 height 19
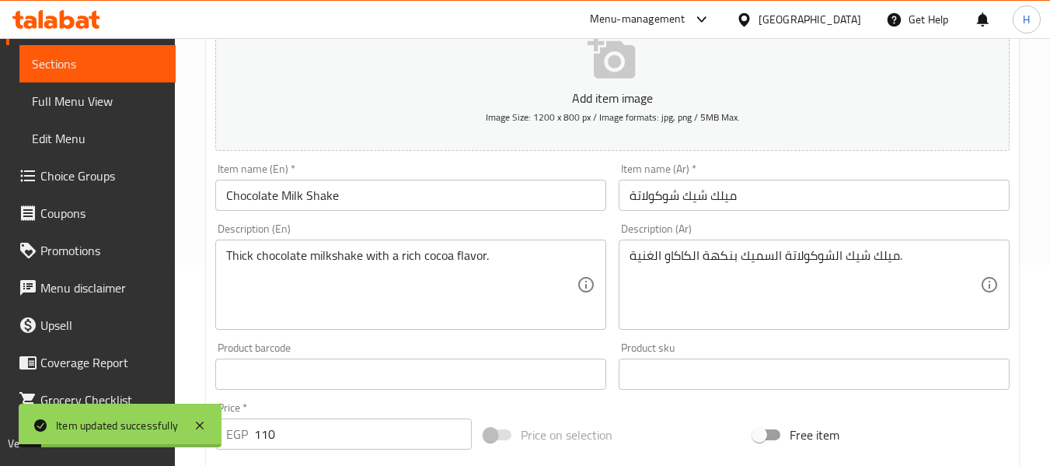
scroll to position [0, 0]
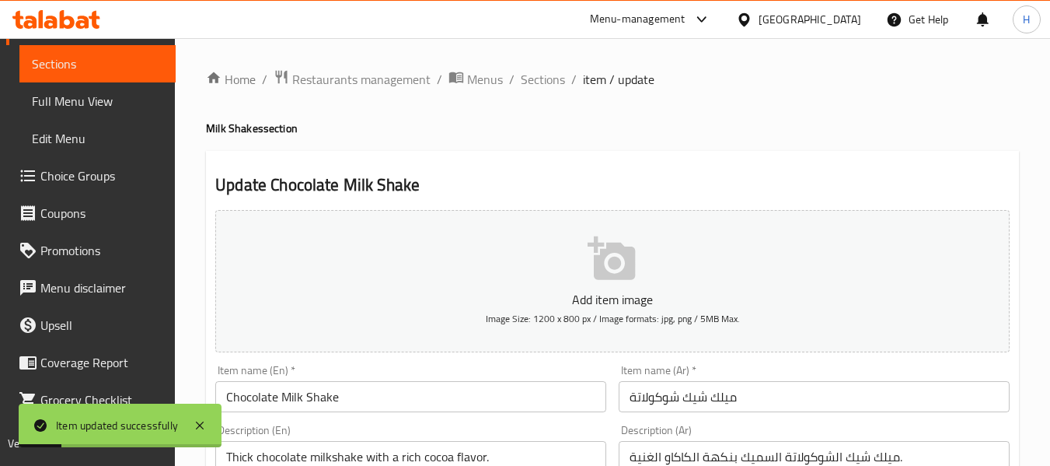
drag, startPoint x: 554, startPoint y: 87, endPoint x: 587, endPoint y: 98, distance: 34.4
click at [554, 86] on span "Sections" at bounding box center [543, 79] width 44 height 19
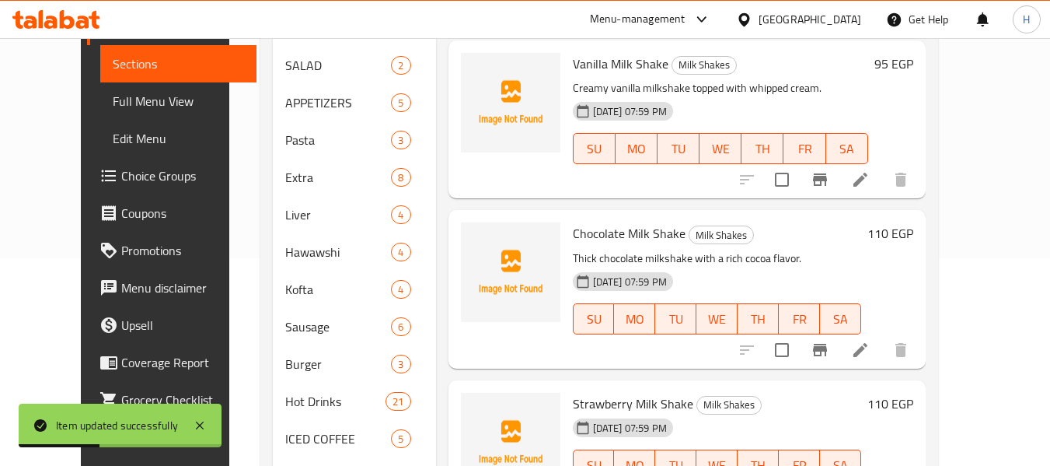
scroll to position [208, 0]
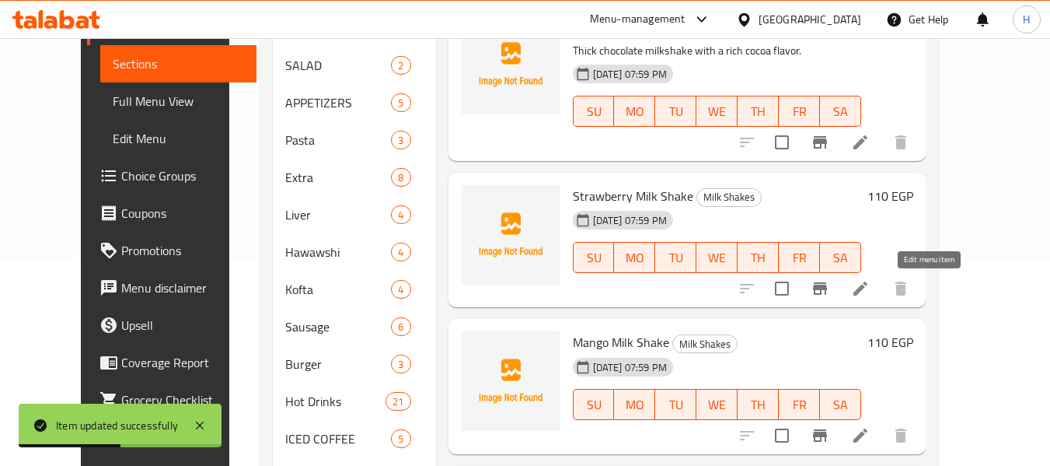
click at [870, 285] on icon at bounding box center [860, 288] width 19 height 19
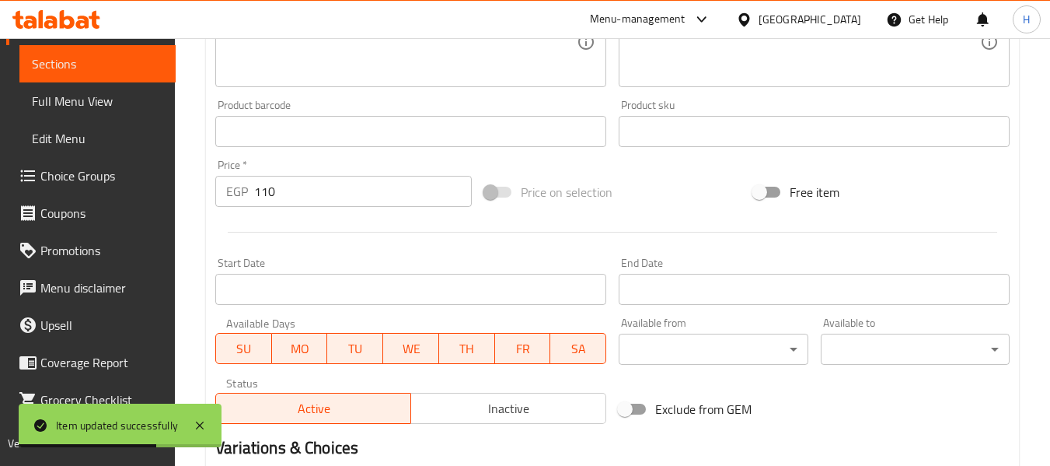
scroll to position [414, 0]
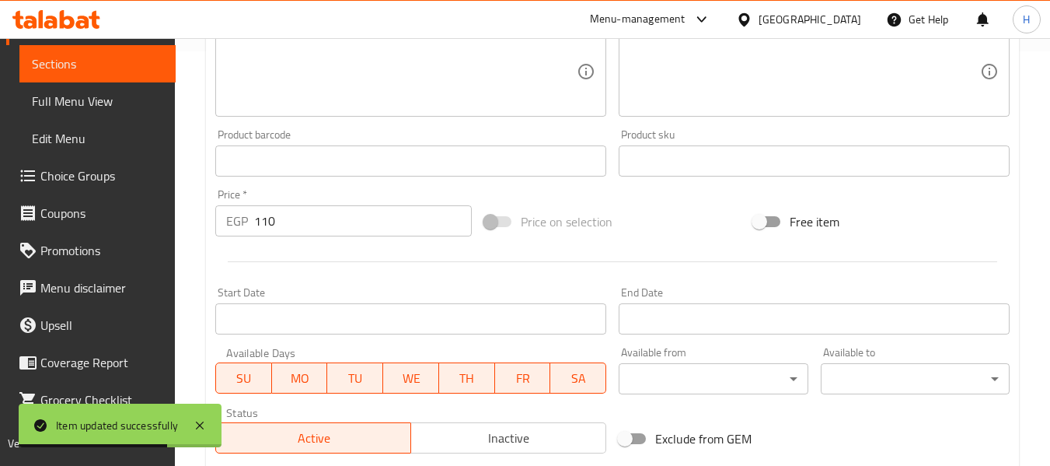
click at [299, 116] on div "Description (En)" at bounding box center [410, 71] width 391 height 90
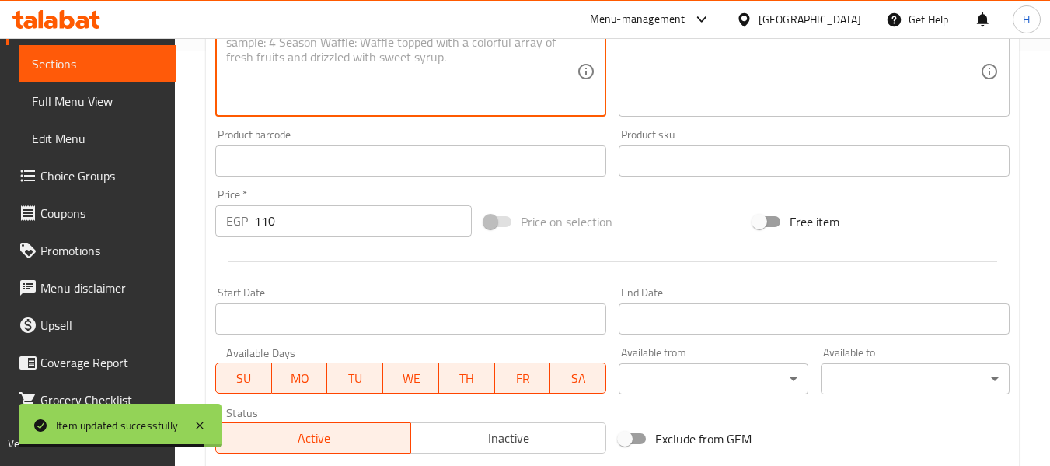
paste textarea "Sweet strawberry milkshake with a creamy finish."
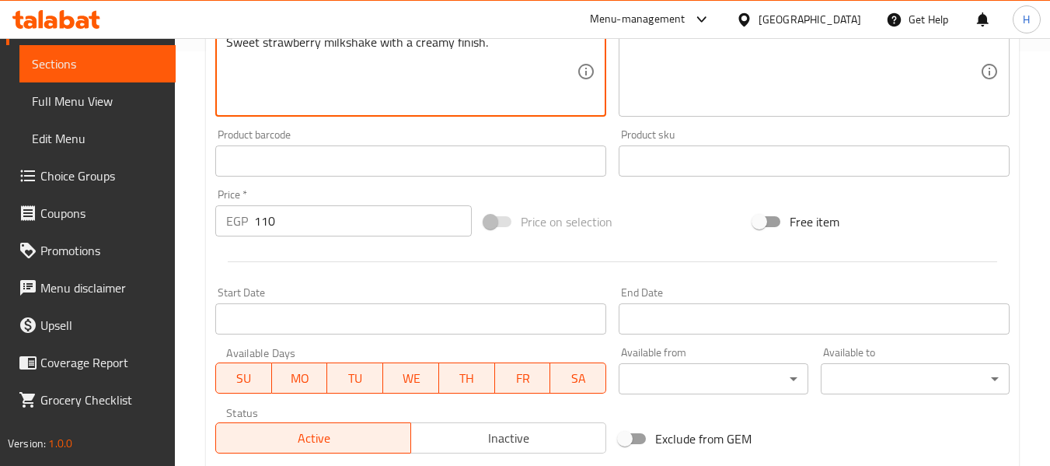
type textarea "Sweet strawberry milkshake with a creamy finish."
click at [799, 20] on div "[GEOGRAPHIC_DATA]" at bounding box center [799, 19] width 150 height 37
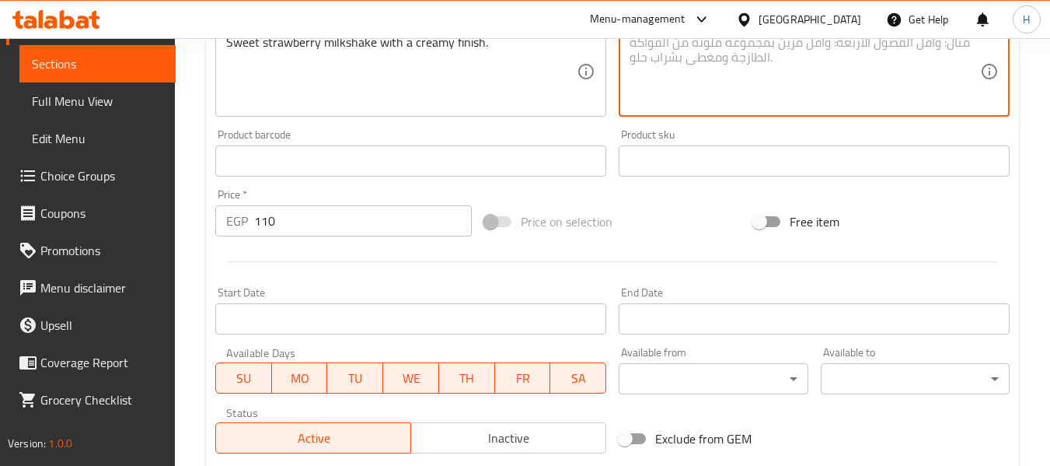
click at [766, 66] on textarea at bounding box center [805, 72] width 351 height 74
paste textarea "ميلك شيك فراولة حلو مع لمسة كريمية."
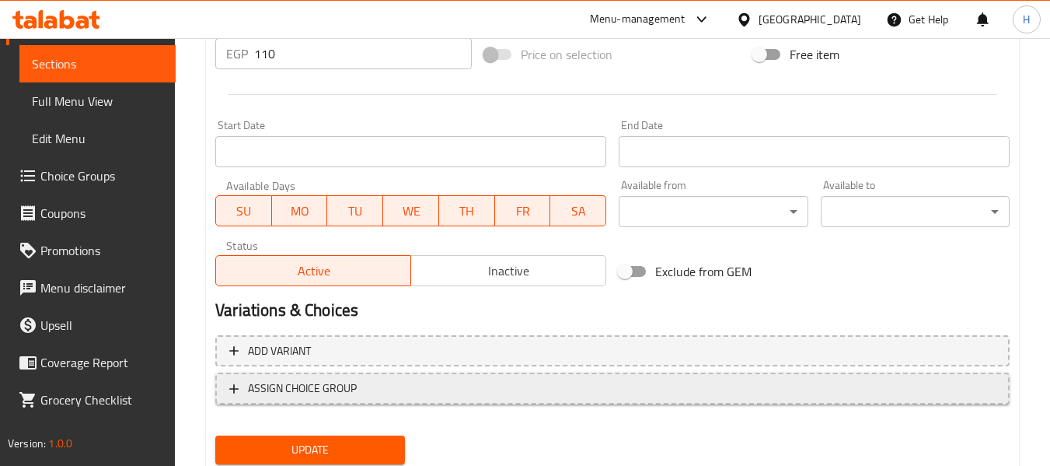
scroll to position [633, 0]
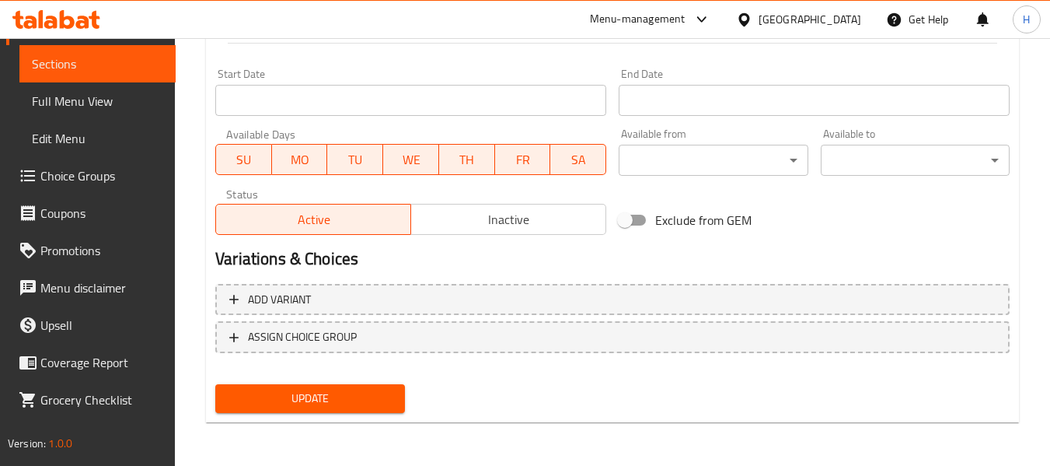
type textarea "ميلك شيك فراولة حلو مع لمسة كريمية."
click at [344, 387] on button "Update" at bounding box center [309, 398] width 189 height 29
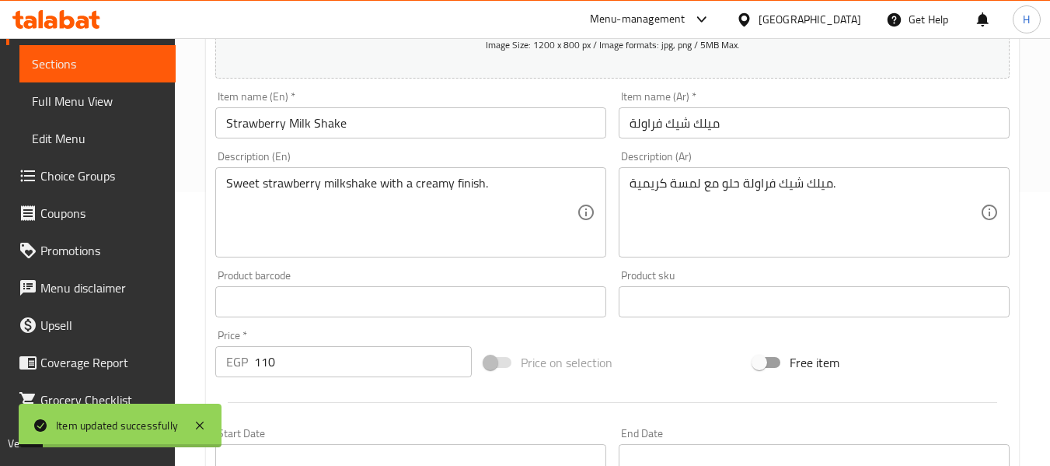
scroll to position [11, 0]
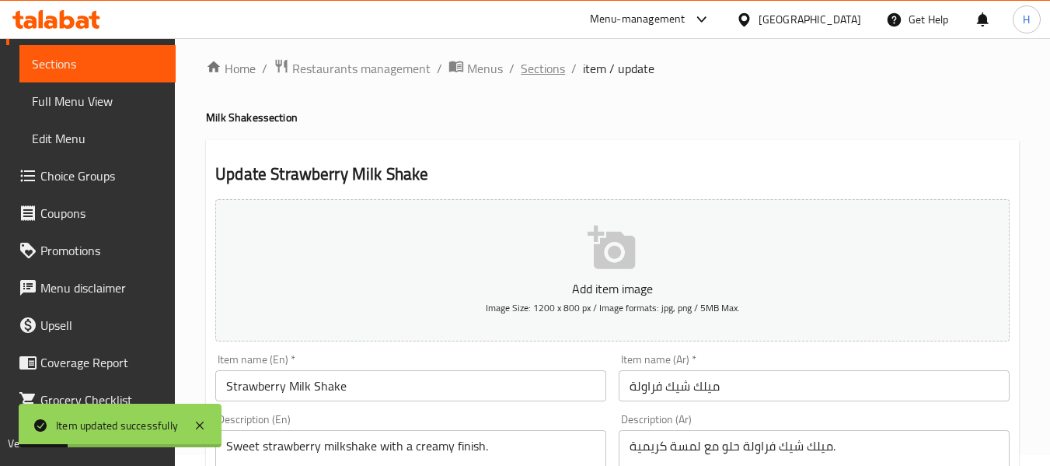
click at [553, 59] on span "Sections" at bounding box center [543, 68] width 44 height 19
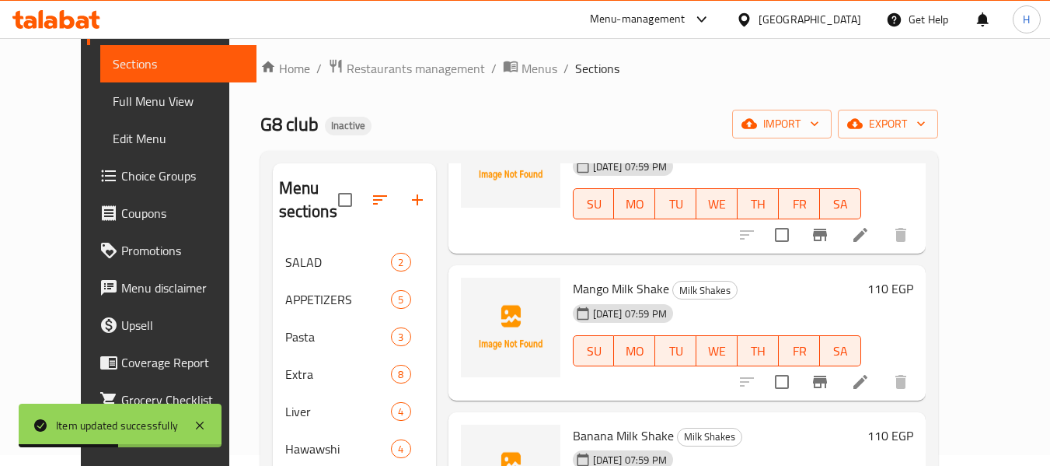
scroll to position [507, 0]
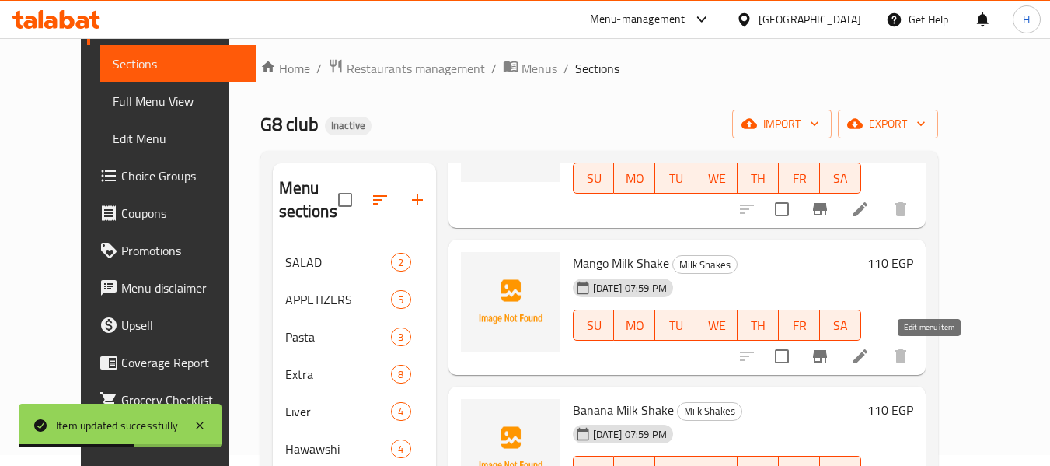
click at [870, 347] on icon at bounding box center [860, 356] width 19 height 19
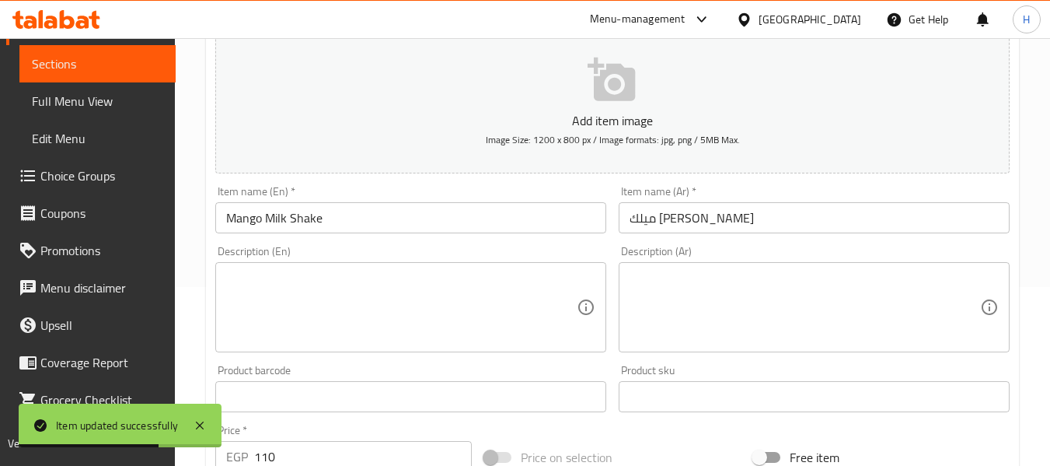
scroll to position [208, 0]
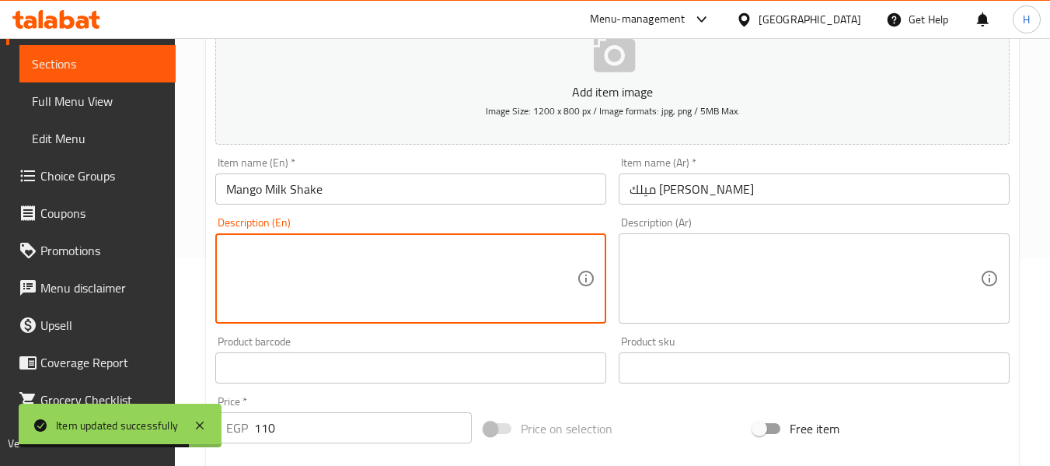
paste textarea "Tropical mango milkshake."
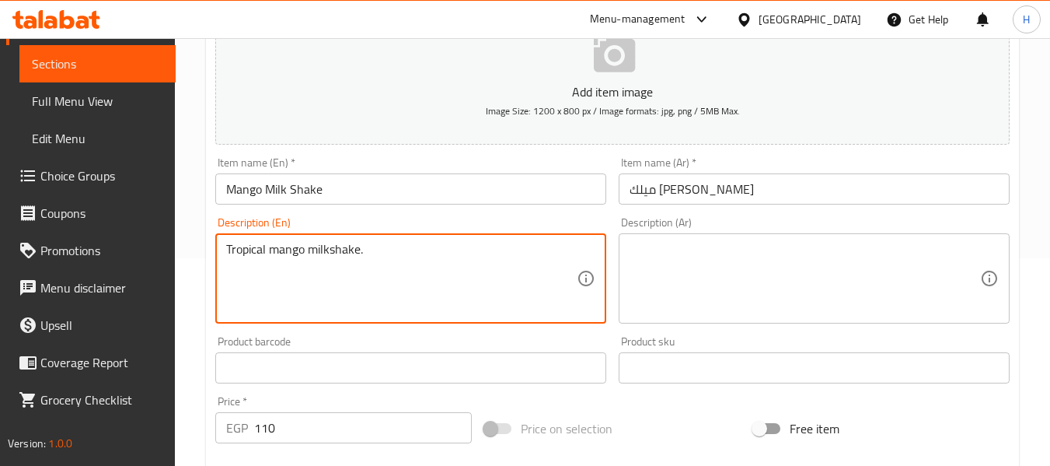
type textarea "Tropical mango milkshake."
click at [782, 293] on textarea at bounding box center [805, 279] width 351 height 74
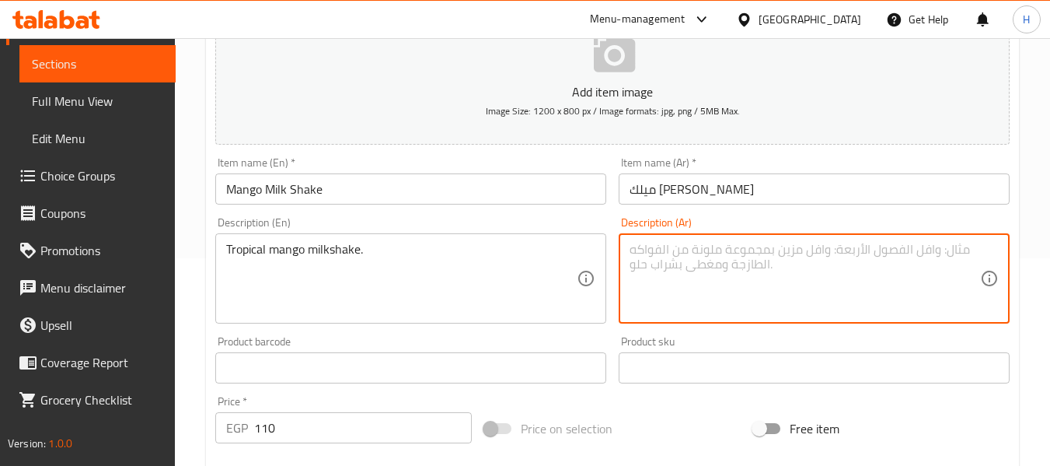
paste textarea "ميلك شيك المانجو الاستوائي."
click at [830, 275] on textarea "ميلك شيك المانجو الاستوائي." at bounding box center [805, 279] width 351 height 74
click at [854, 261] on textarea "ميلك شيك المانجو الاستوائي." at bounding box center [805, 279] width 351 height 74
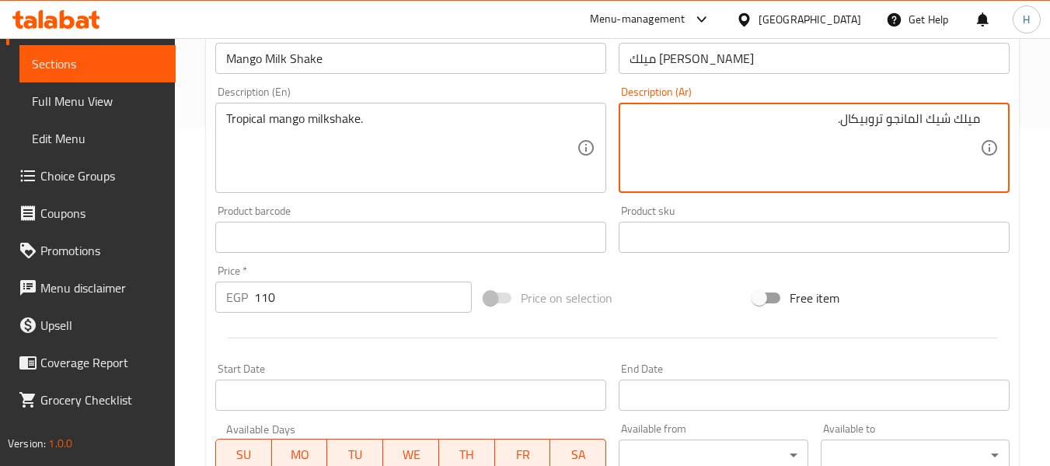
scroll to position [633, 0]
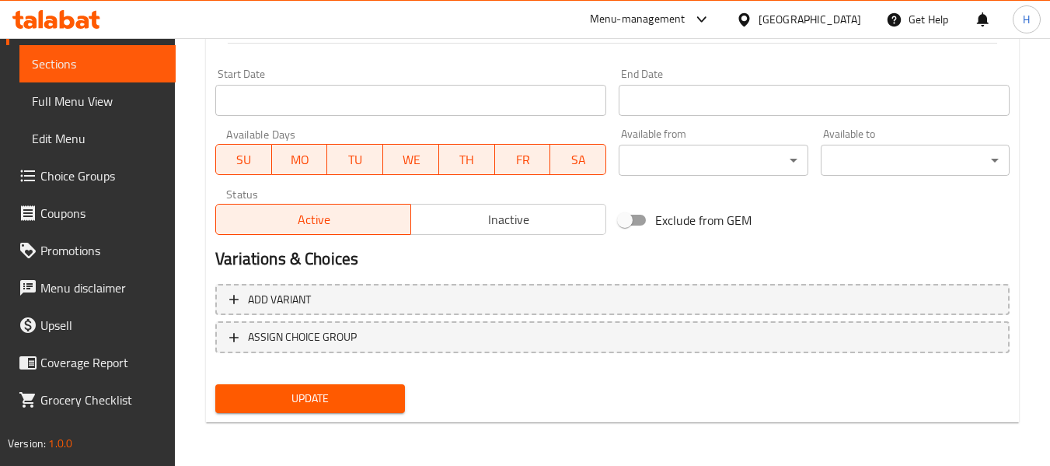
type textarea "ميلك شيك المانجو تروبيكال."
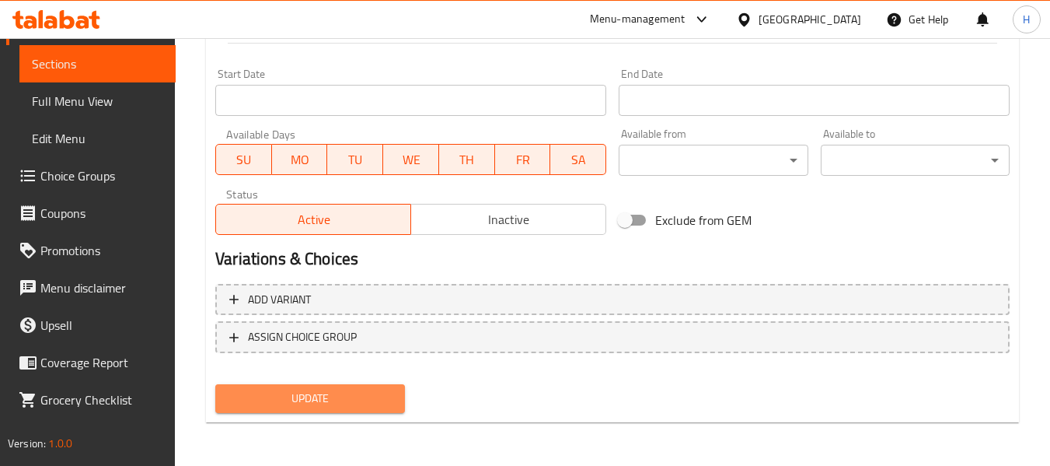
click at [265, 393] on span "Update" at bounding box center [310, 398] width 164 height 19
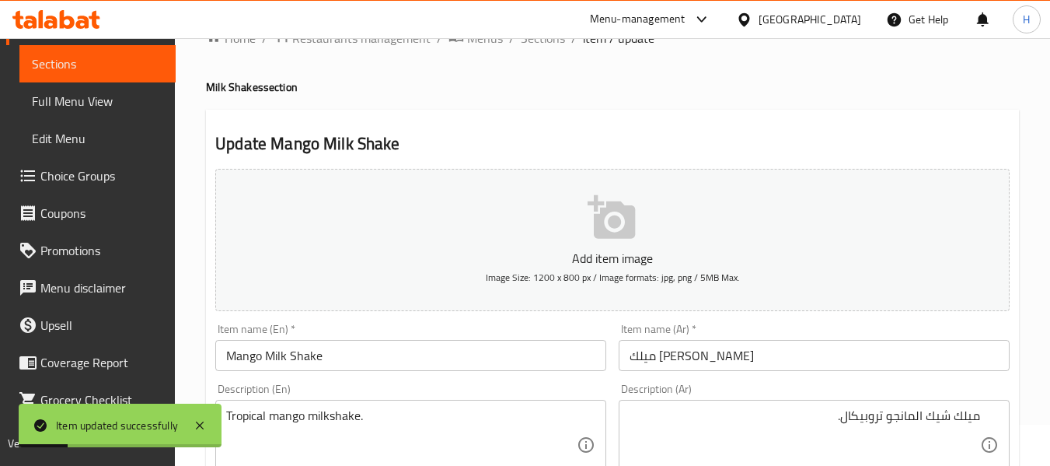
scroll to position [0, 0]
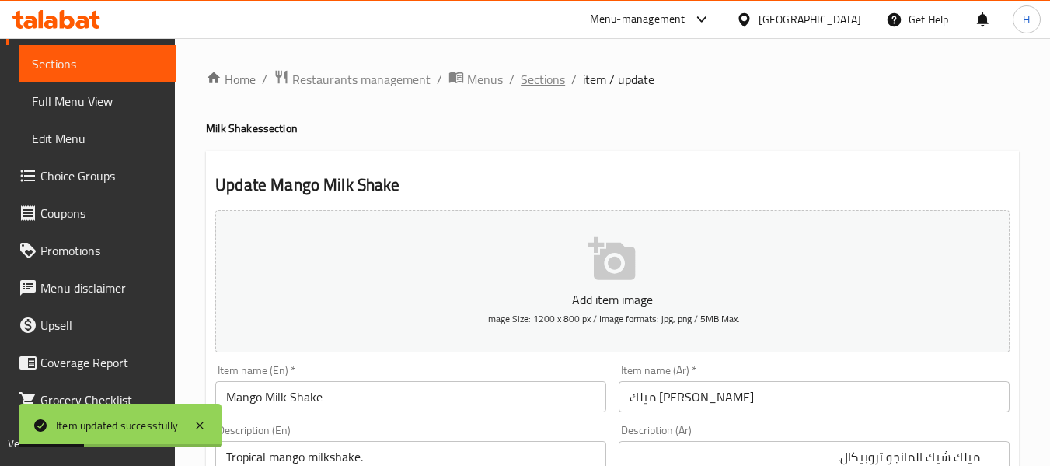
click at [540, 89] on span "Sections" at bounding box center [543, 79] width 44 height 19
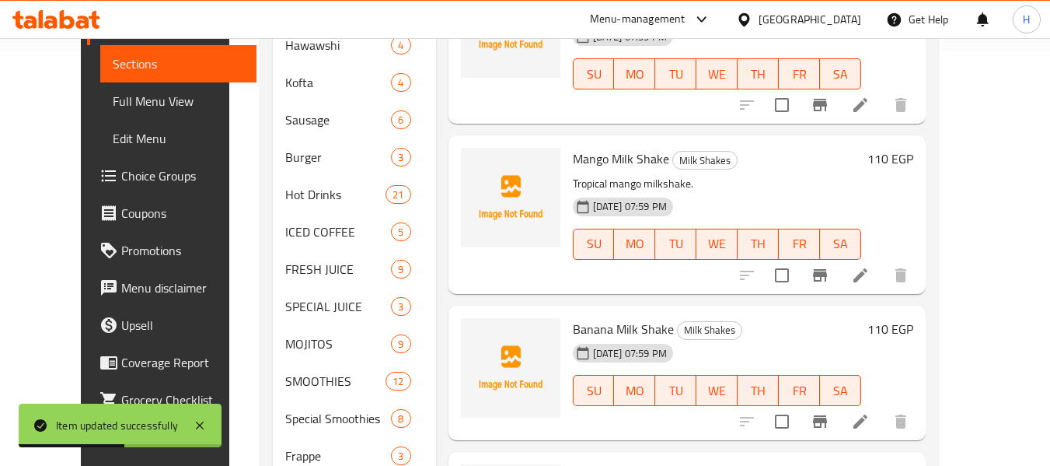
scroll to position [414, 0]
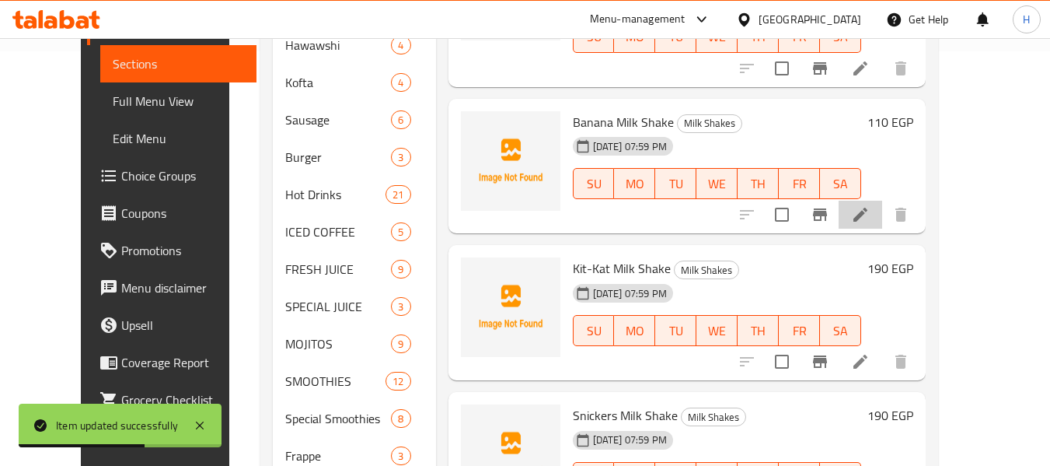
click at [870, 224] on icon at bounding box center [860, 214] width 19 height 19
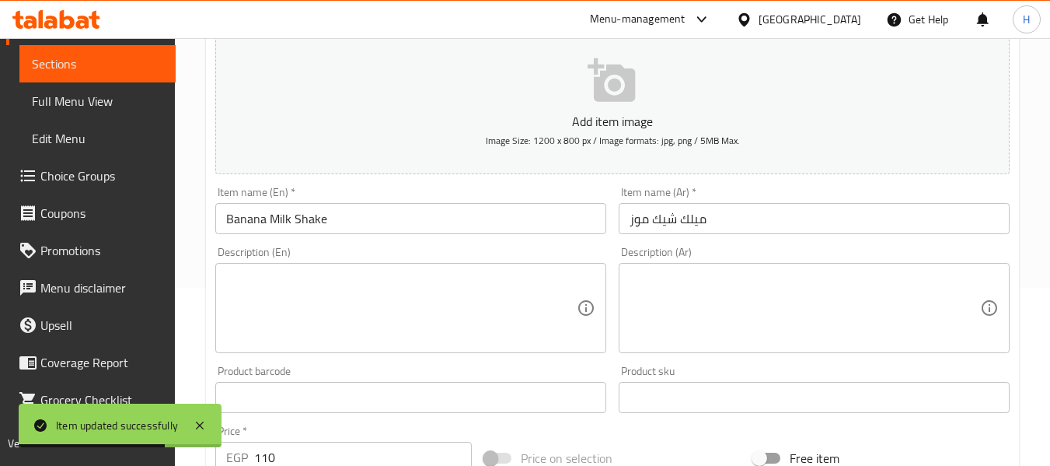
scroll to position [208, 0]
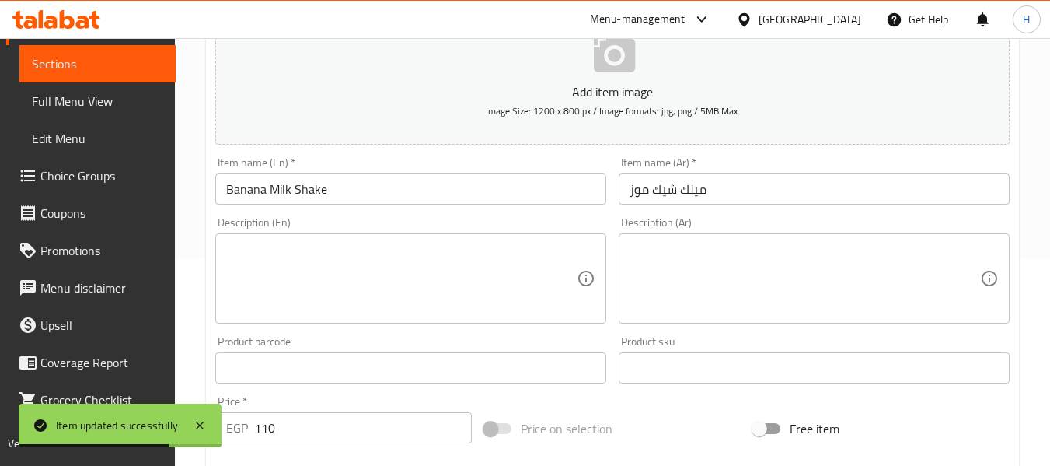
click at [323, 266] on textarea at bounding box center [401, 279] width 351 height 74
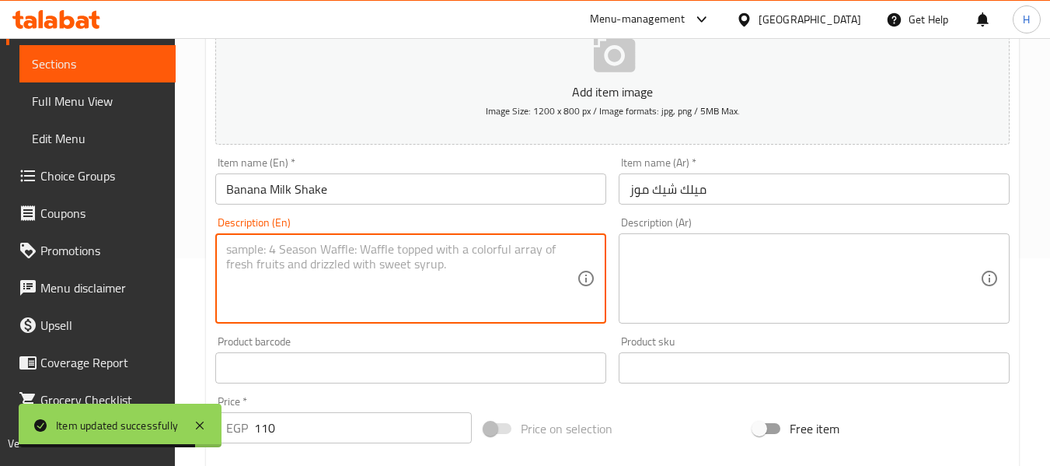
paste textarea "Creamy banana milkshake."
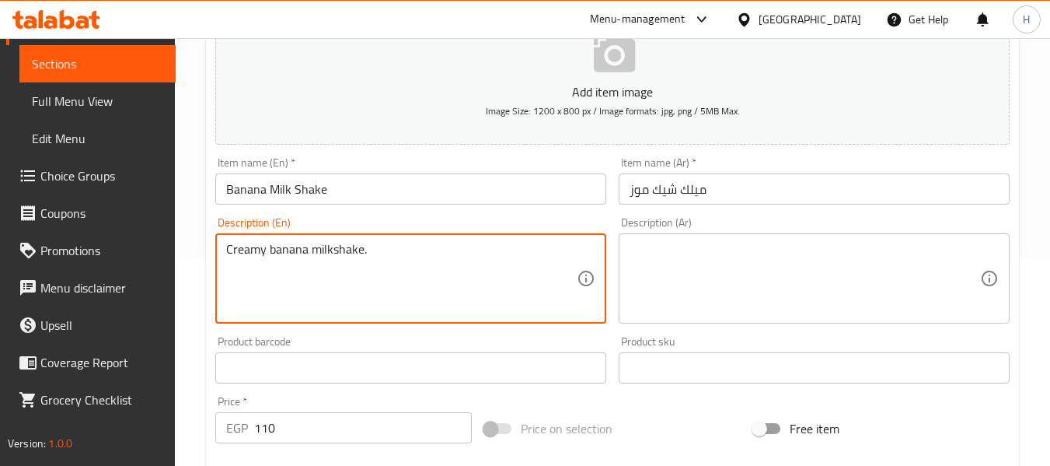
type textarea "Creamy banana milkshake."
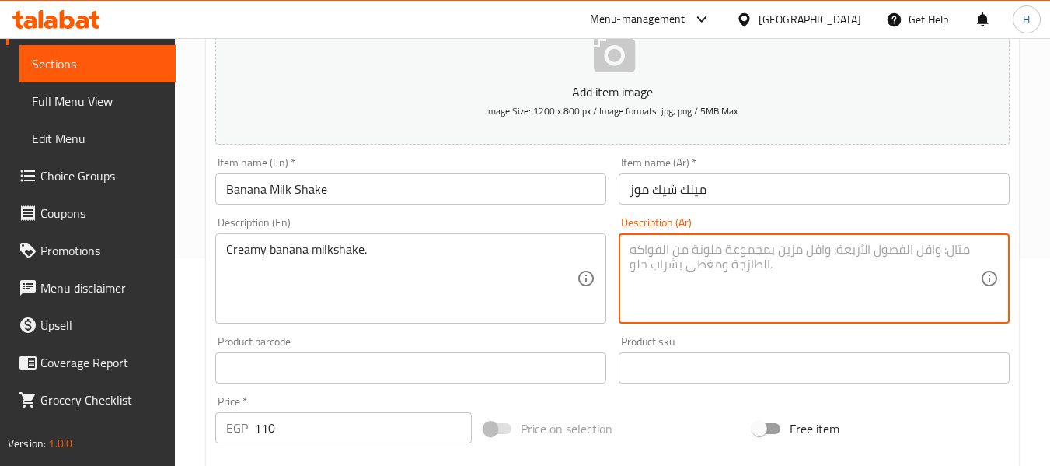
click at [832, 274] on textarea at bounding box center [805, 279] width 351 height 74
paste textarea "ميلك شيك الموز الكريمي"
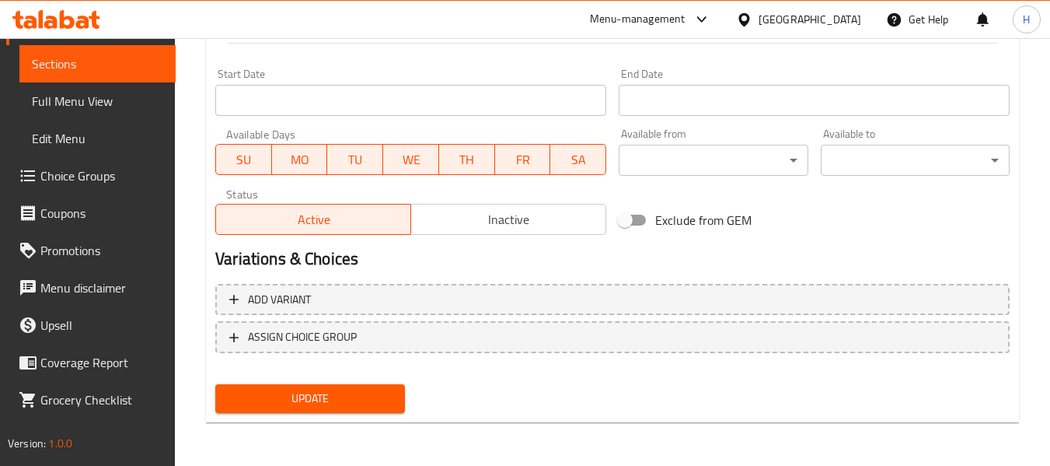
type textarea "ميلك شيك الموز الكريمي"
click at [325, 398] on span "Update" at bounding box center [310, 398] width 164 height 19
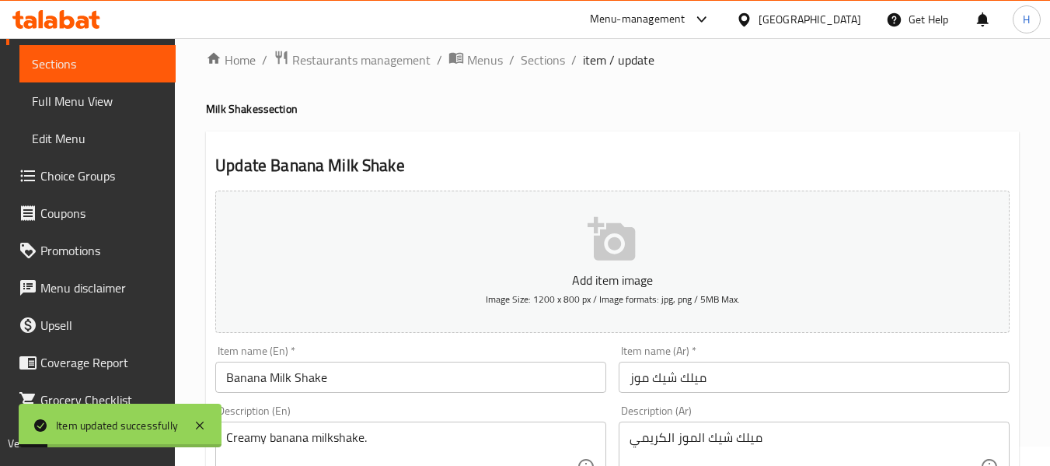
scroll to position [0, 0]
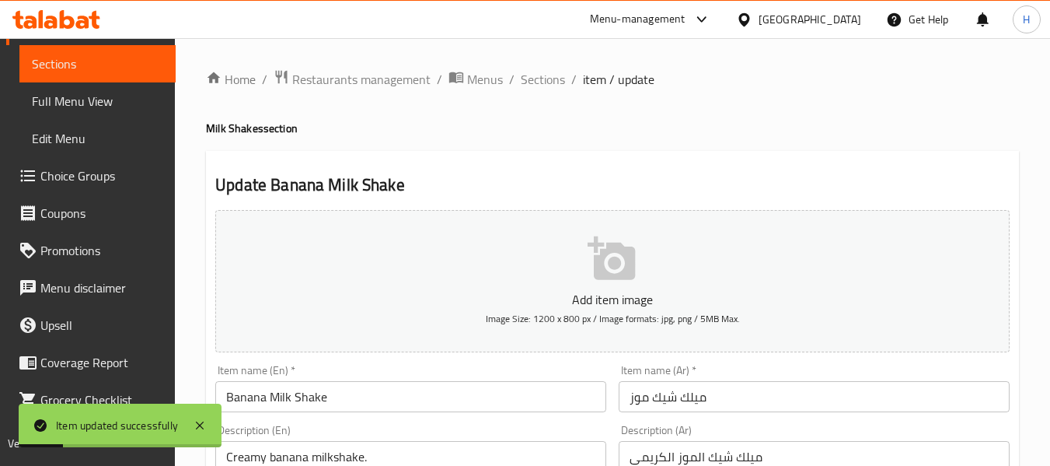
drag, startPoint x: 542, startPoint y: 77, endPoint x: 540, endPoint y: 91, distance: 14.1
click at [542, 77] on span "Sections" at bounding box center [543, 79] width 44 height 19
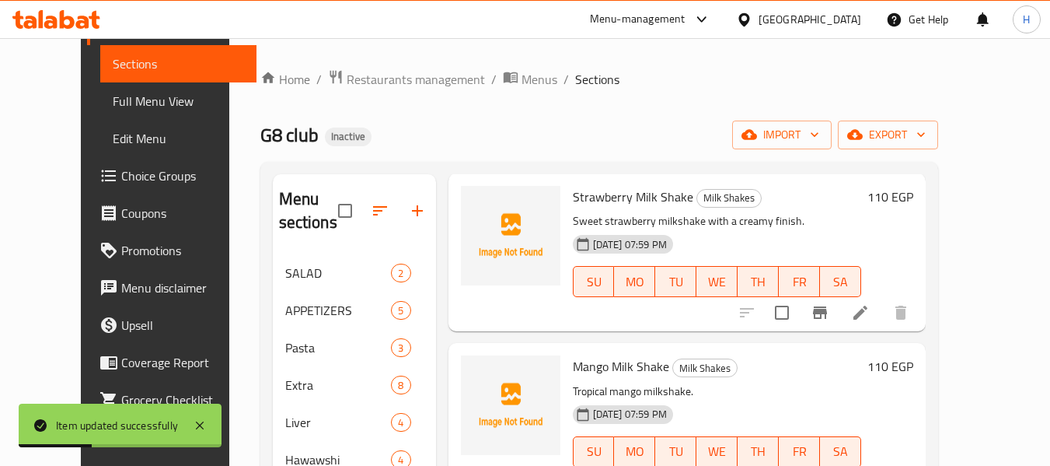
scroll to position [414, 0]
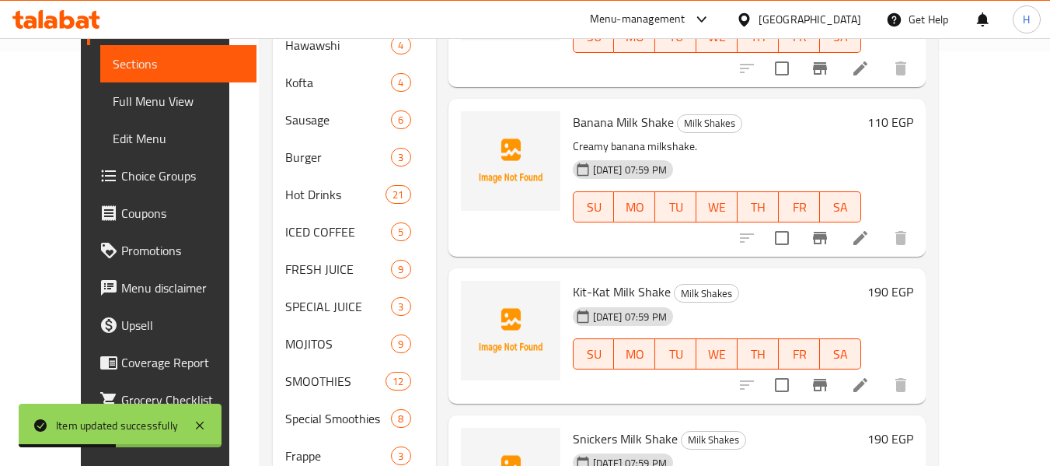
click at [883, 383] on li at bounding box center [861, 385] width 44 height 28
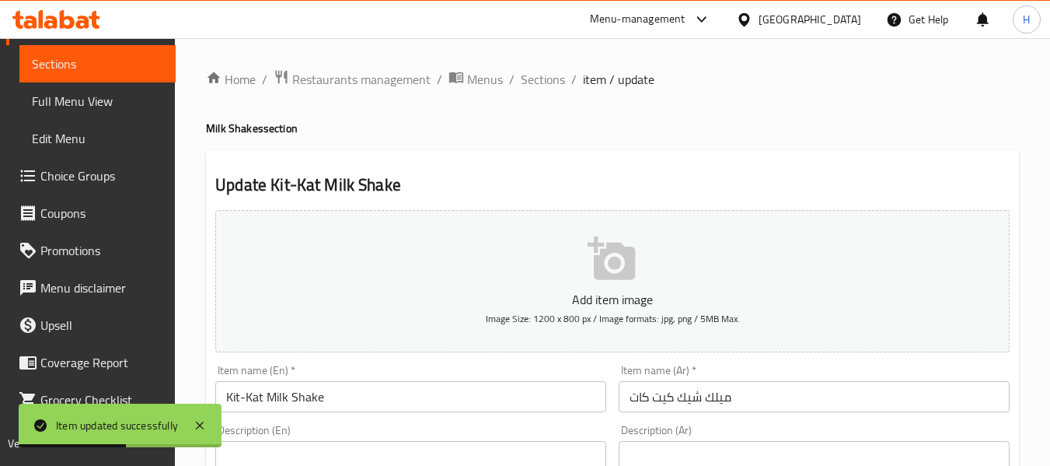
scroll to position [208, 0]
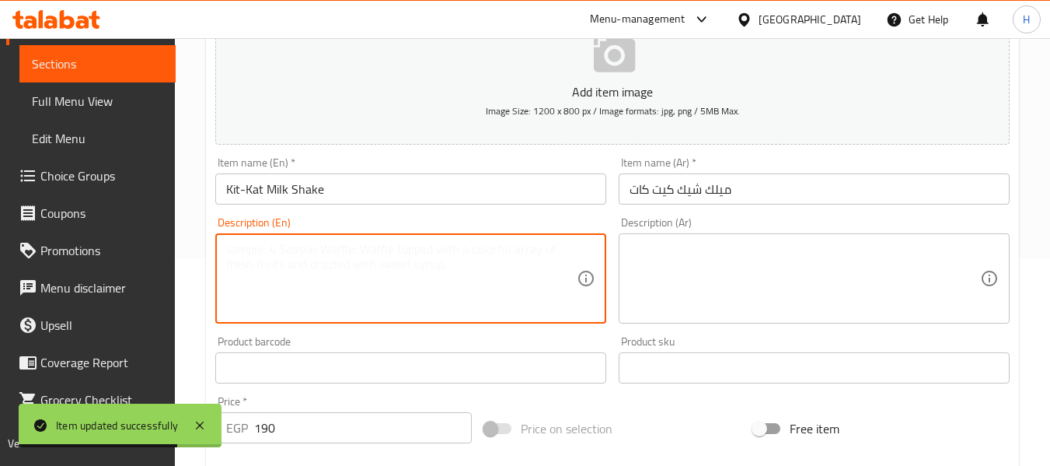
paste textarea "Milkshake blended with Kit-Kat chocolate."
type textarea "Milkshake blended with Kit-Kat chocolate."
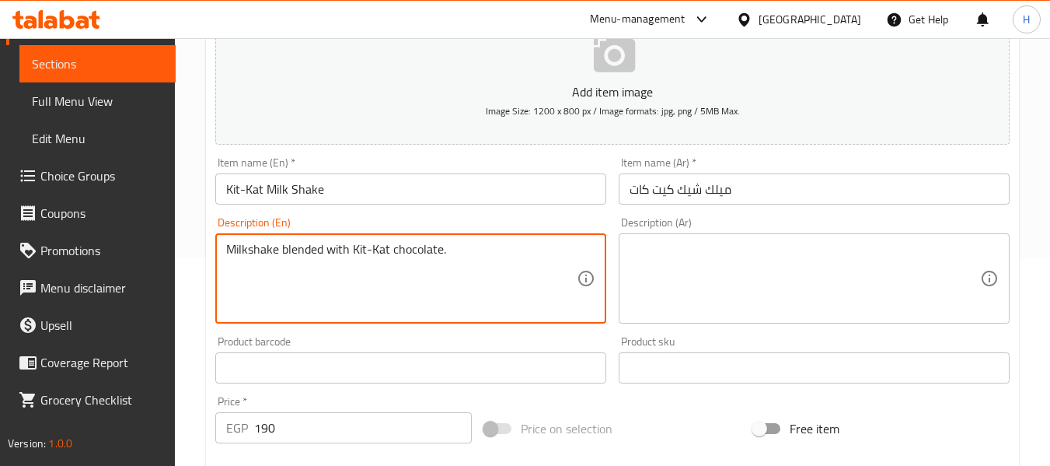
click at [808, 295] on textarea at bounding box center [805, 279] width 351 height 74
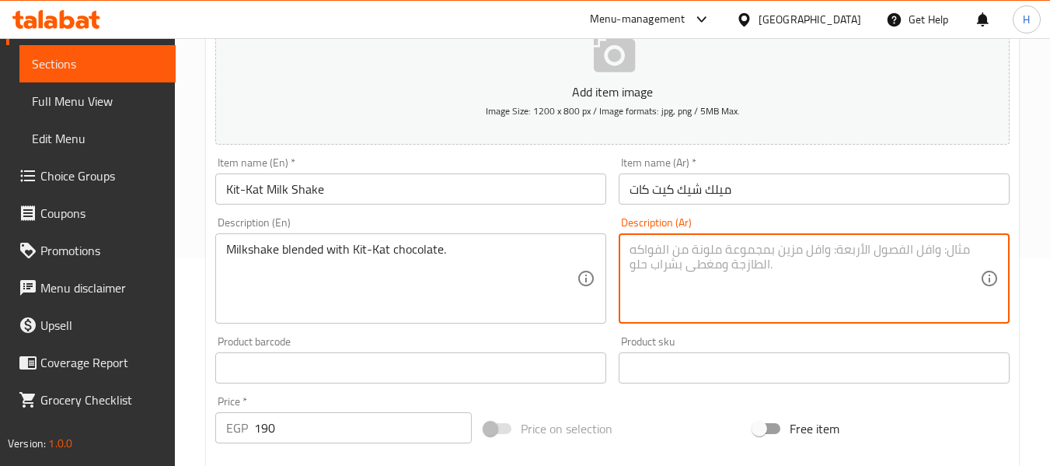
paste textarea "ميلك شيك ممزوج بشوكولاتة كيت كات."
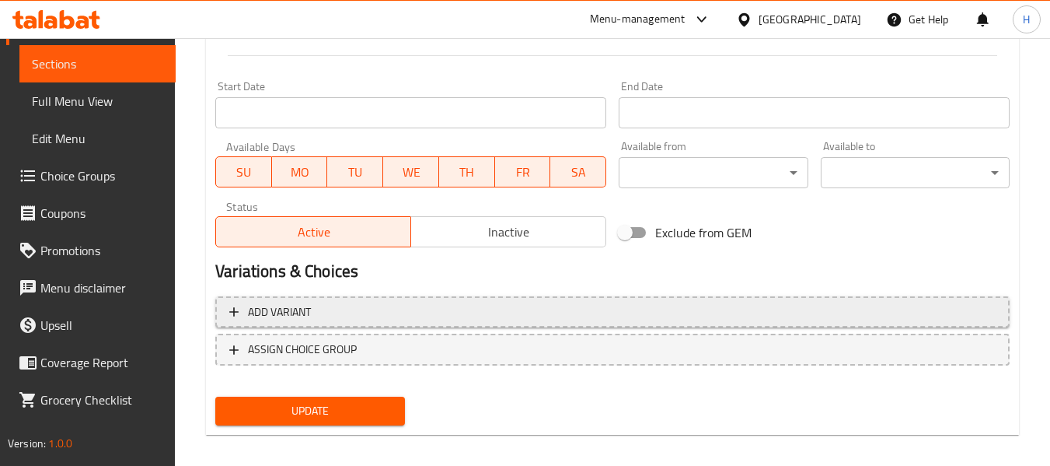
scroll to position [633, 0]
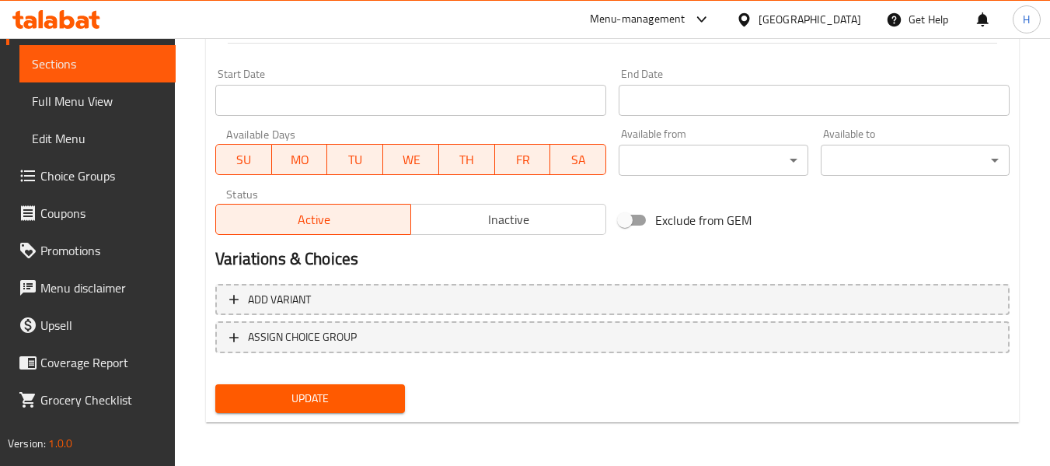
type textarea "ميلك شيك ممزوج بشوكولاتة كيت كات."
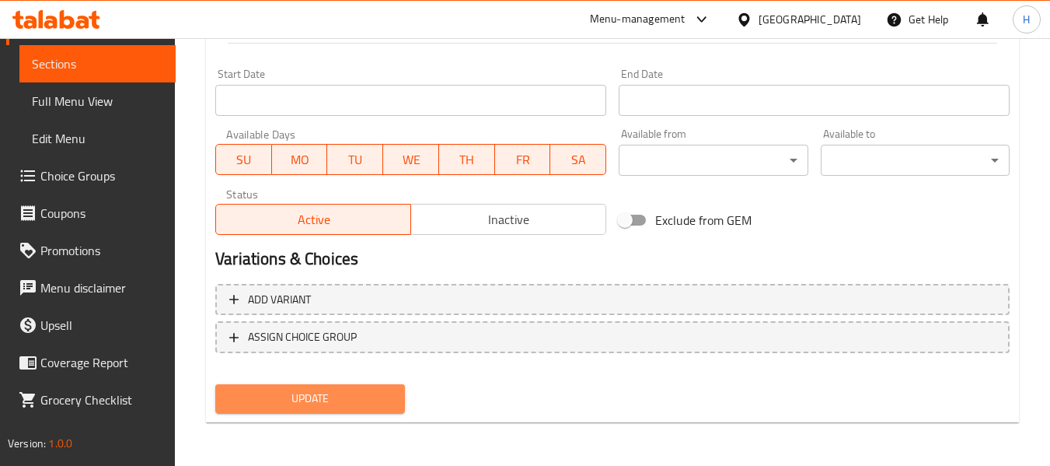
click at [372, 393] on span "Update" at bounding box center [310, 398] width 164 height 19
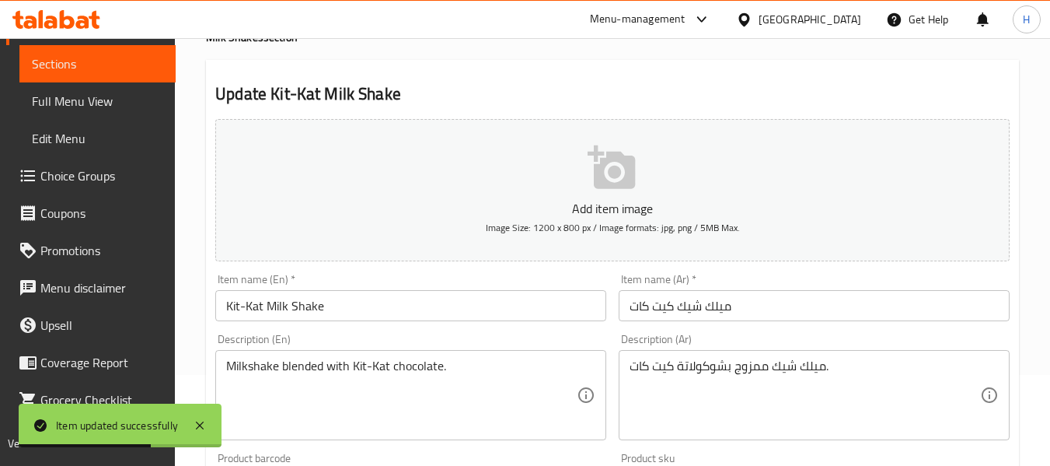
scroll to position [0, 0]
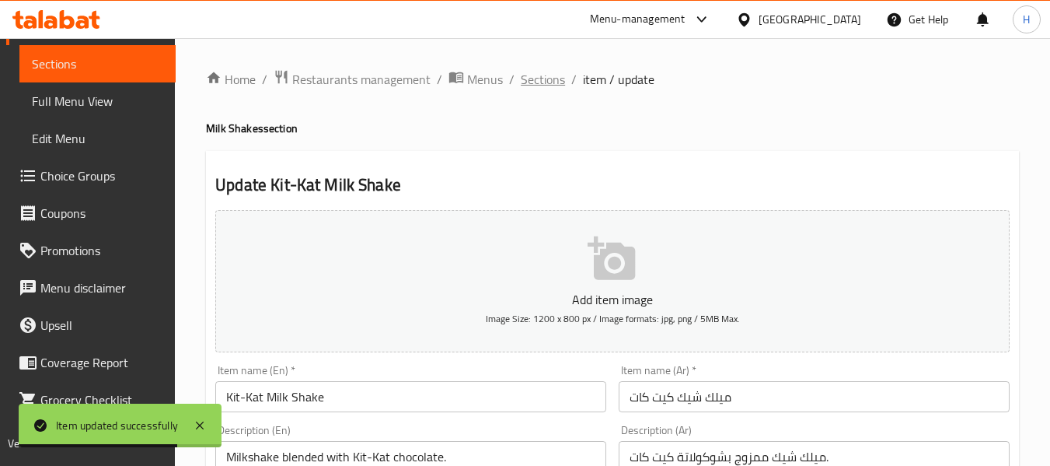
click at [545, 85] on span "Sections" at bounding box center [543, 79] width 44 height 19
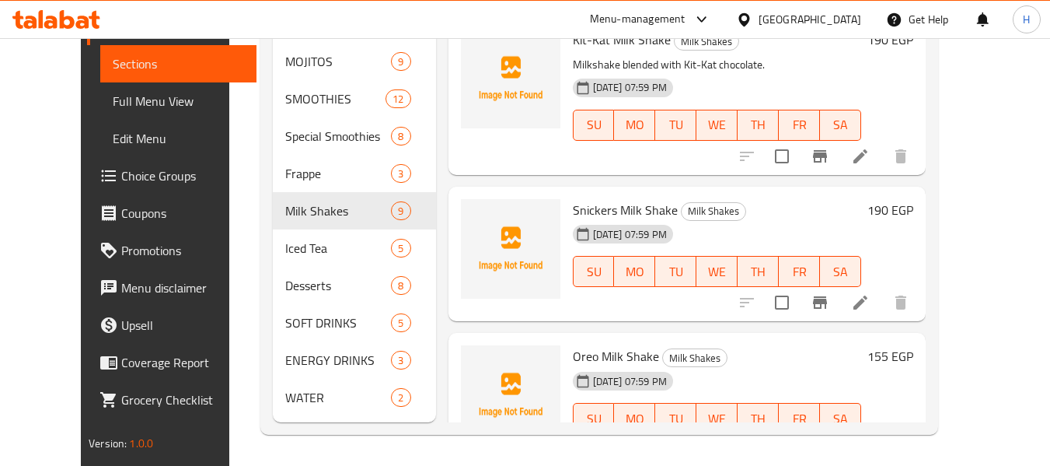
scroll to position [369, 0]
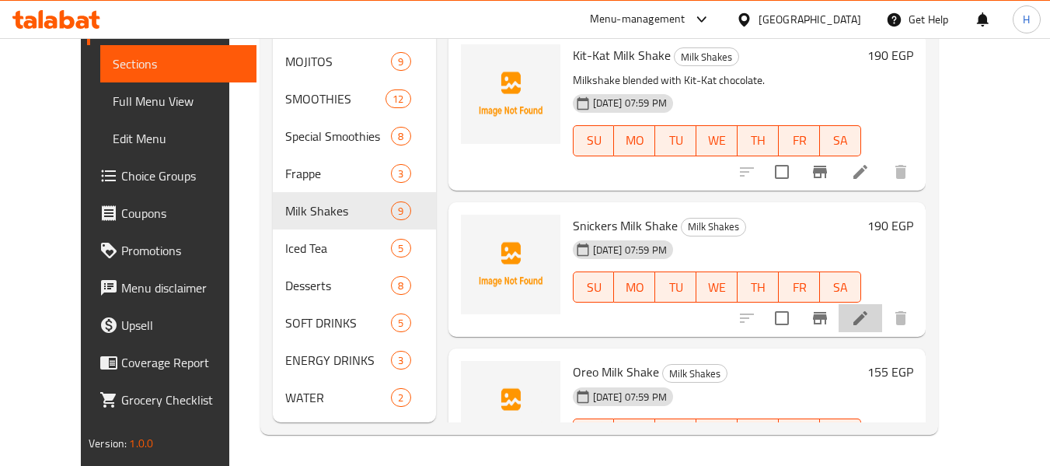
click at [883, 313] on li at bounding box center [861, 318] width 44 height 28
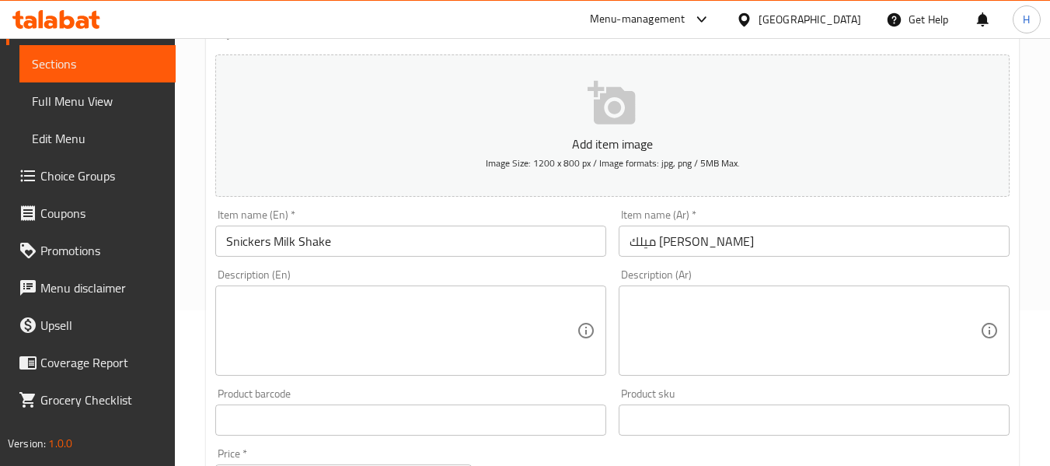
scroll to position [208, 0]
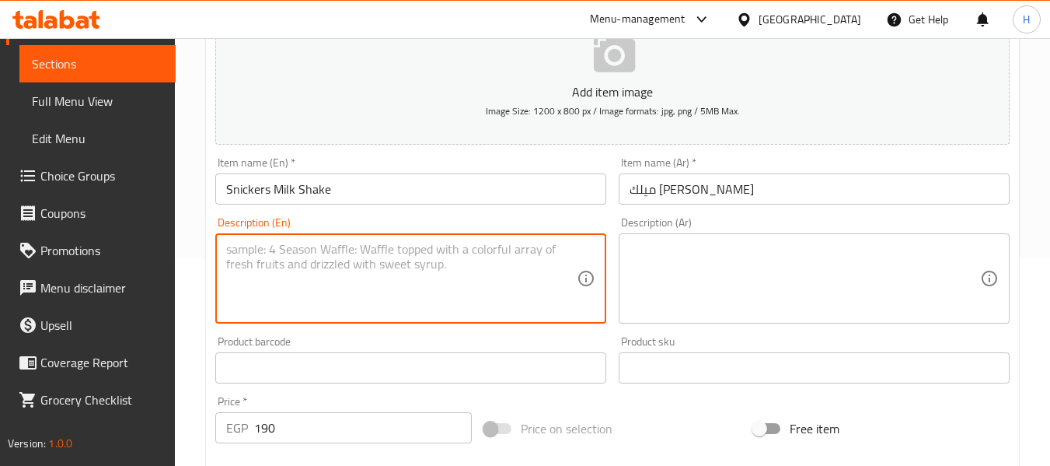
click at [323, 288] on textarea at bounding box center [401, 279] width 351 height 74
paste textarea "Rich Snickers candy blended into a creamy shake."
type textarea "Rich Snickers candy blended into a creamy shake."
click at [775, 271] on textarea at bounding box center [805, 279] width 351 height 74
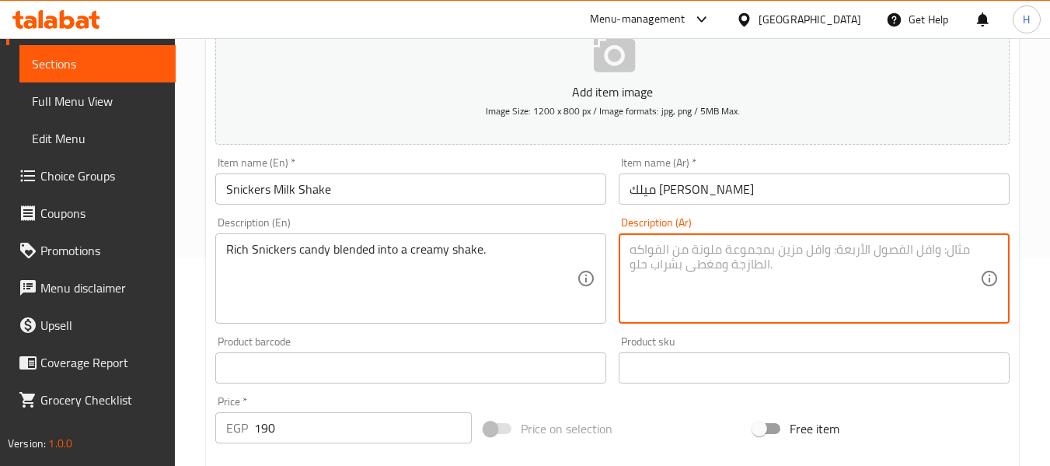
paste textarea "حلوى سنيكرز الغنية الممزوجة في مخفوق كريمي."
type textarea "حلوى سنيكرز الغنية الممزوجة في مخفوق كريمي."
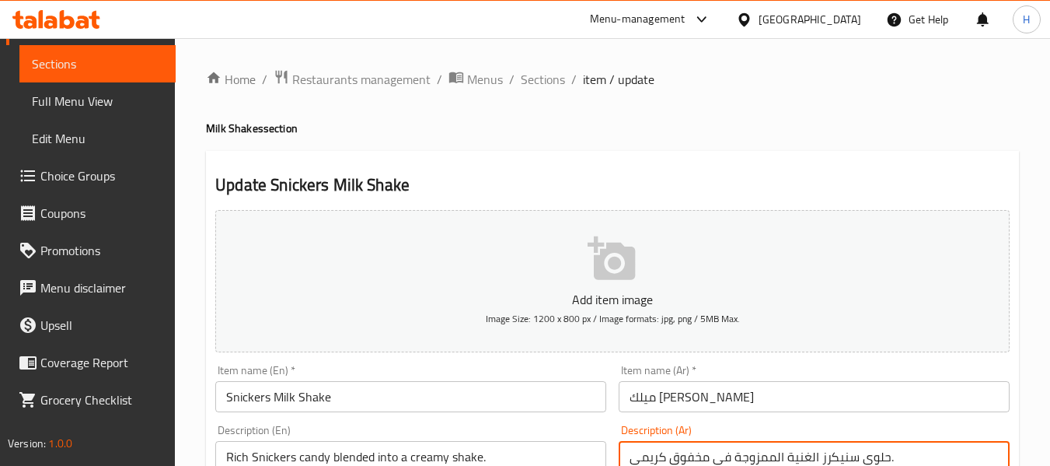
scroll to position [633, 0]
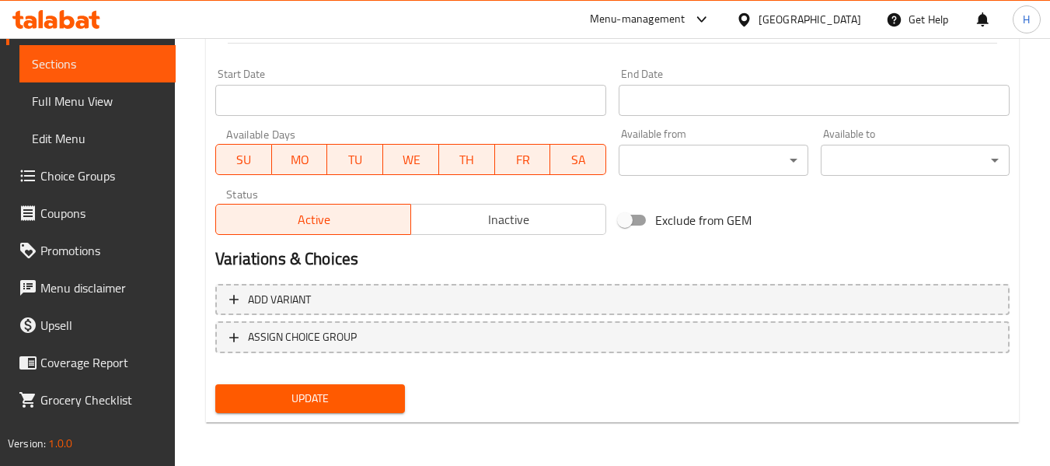
click at [392, 389] on span "Update" at bounding box center [310, 398] width 164 height 19
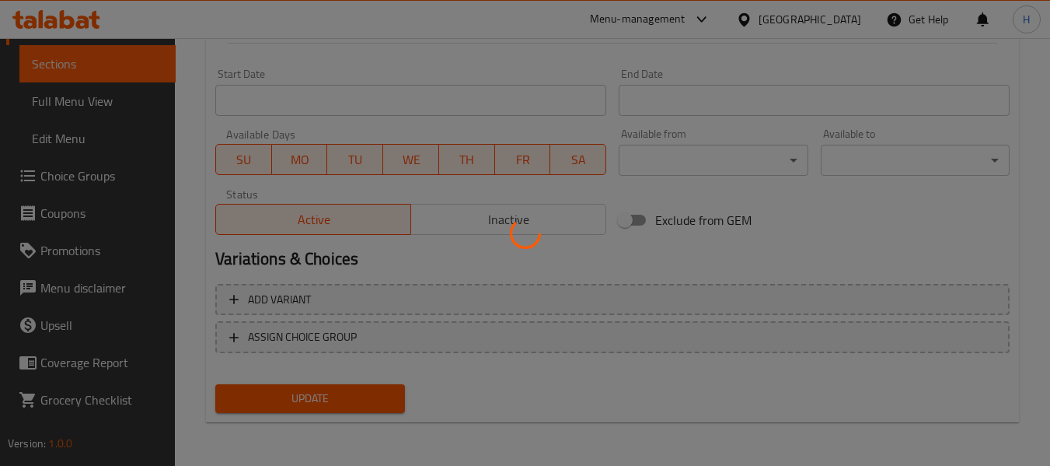
scroll to position [0, 0]
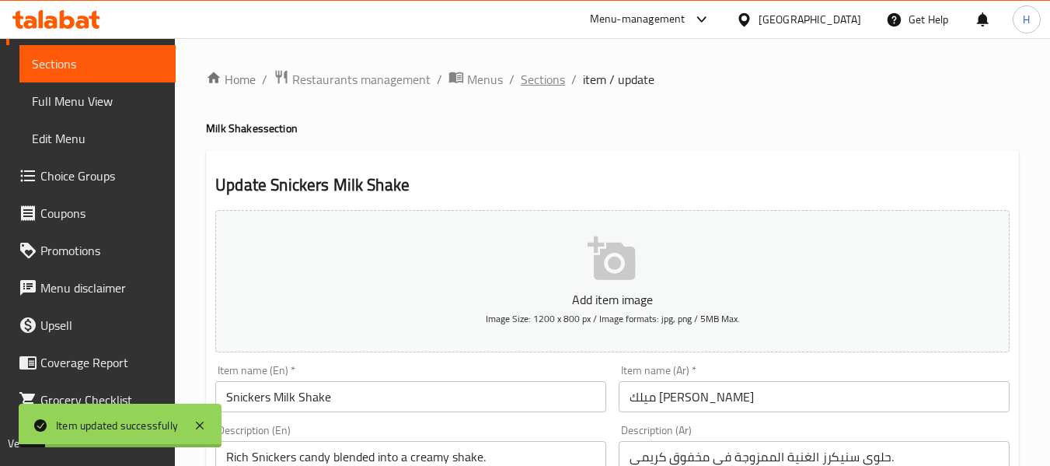
click at [547, 87] on span "Sections" at bounding box center [543, 79] width 44 height 19
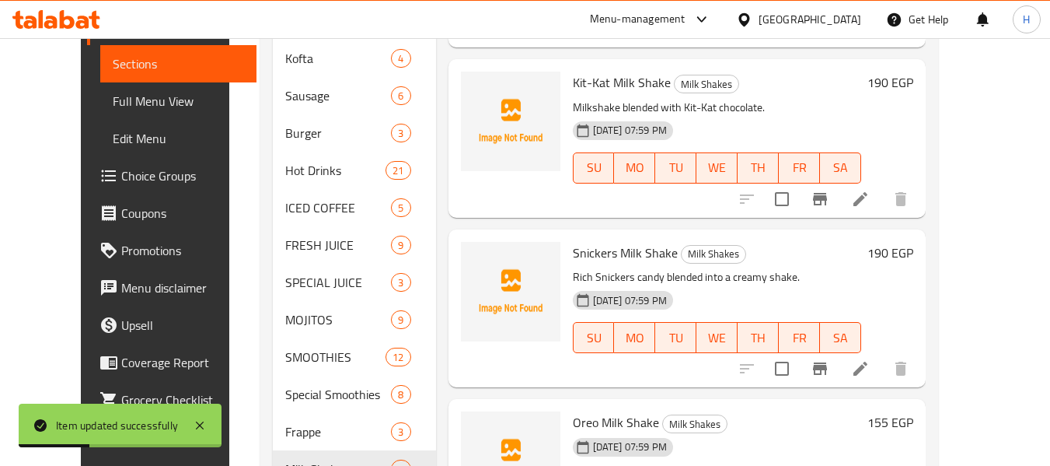
scroll to position [697, 0]
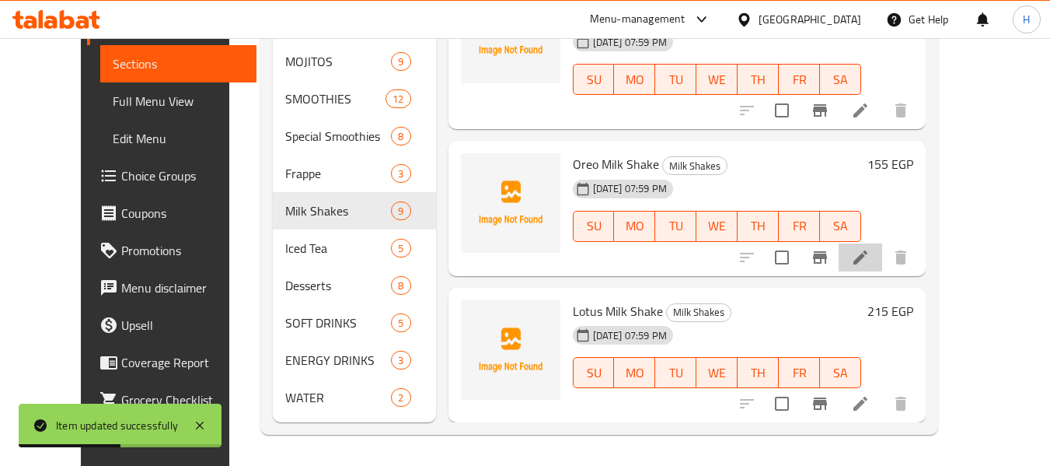
click at [883, 257] on li at bounding box center [861, 257] width 44 height 28
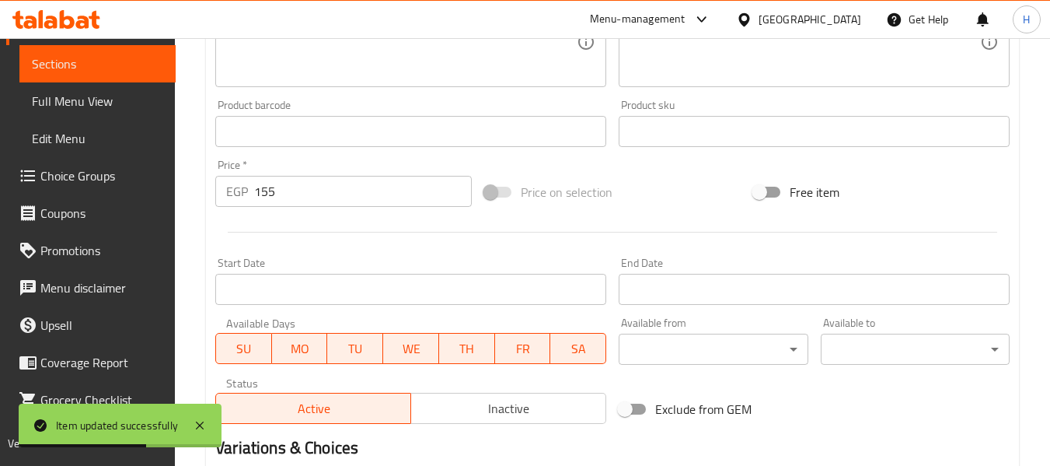
scroll to position [414, 0]
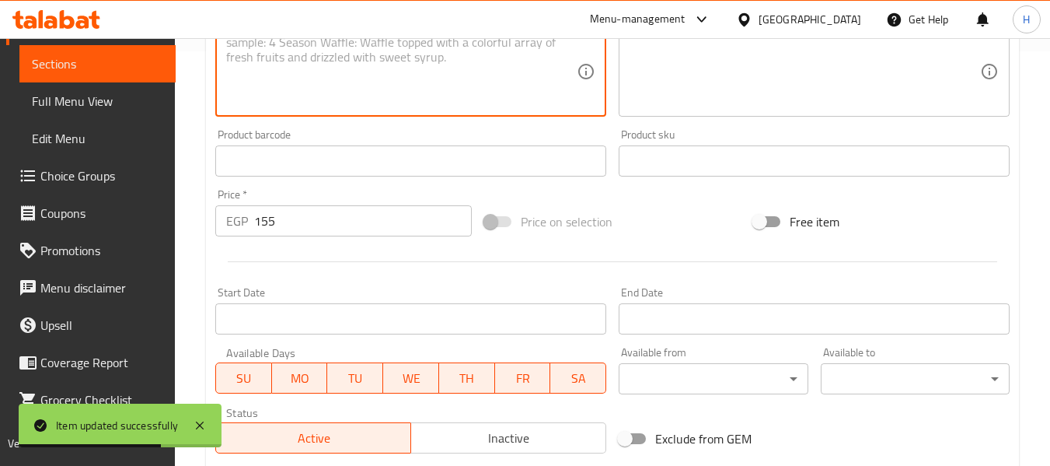
click at [288, 101] on textarea at bounding box center [401, 72] width 351 height 74
paste textarea "Creamy milkshake blended with Oreo cookies."
type textarea "Creamy milkshake blended with Oreo cookies."
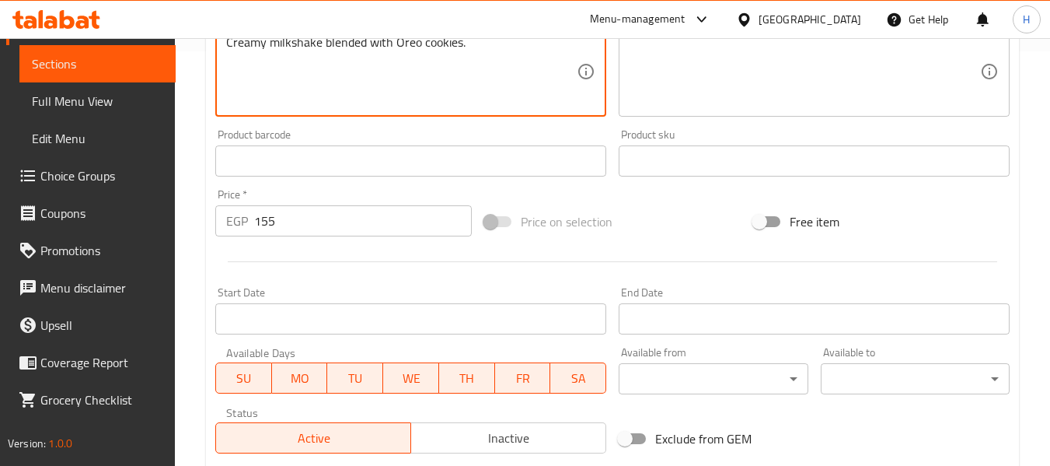
click at [827, 67] on textarea at bounding box center [805, 72] width 351 height 74
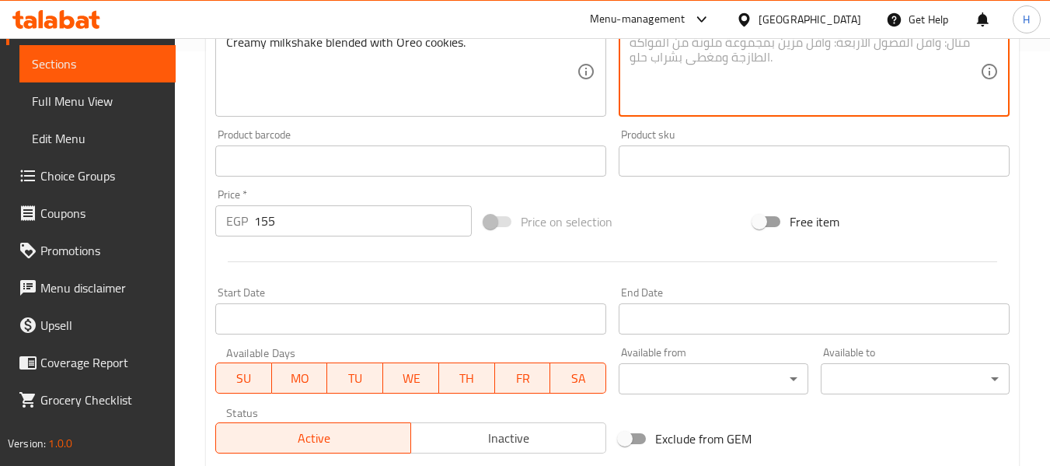
paste textarea "ميلك [PERSON_NAME]"
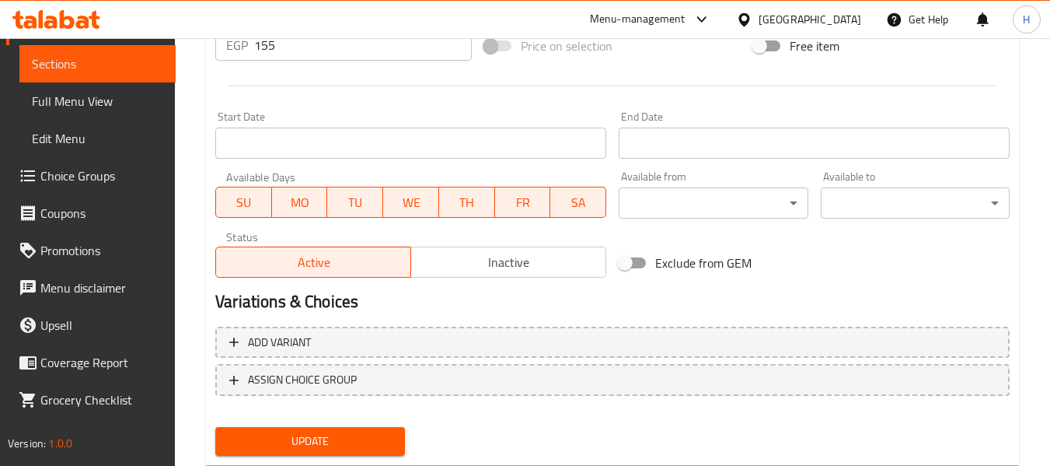
scroll to position [633, 0]
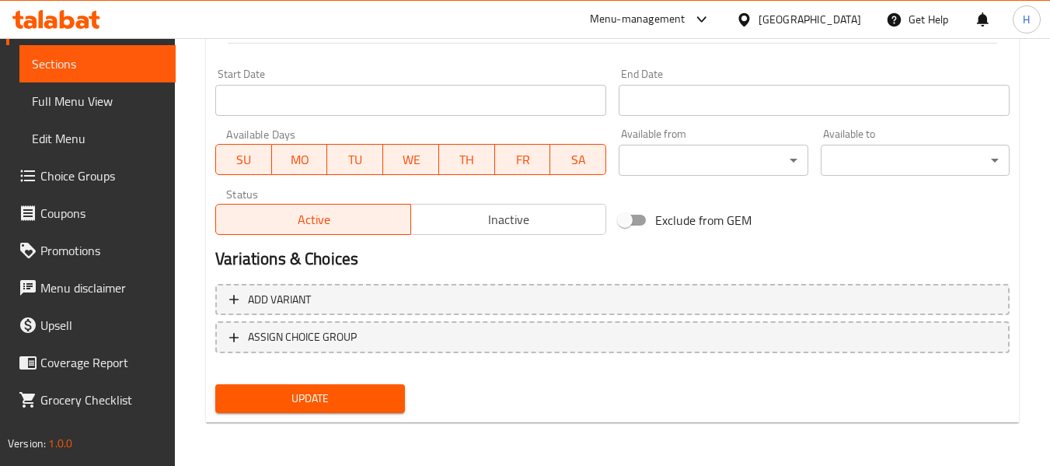
type textarea "ميلك [PERSON_NAME]"
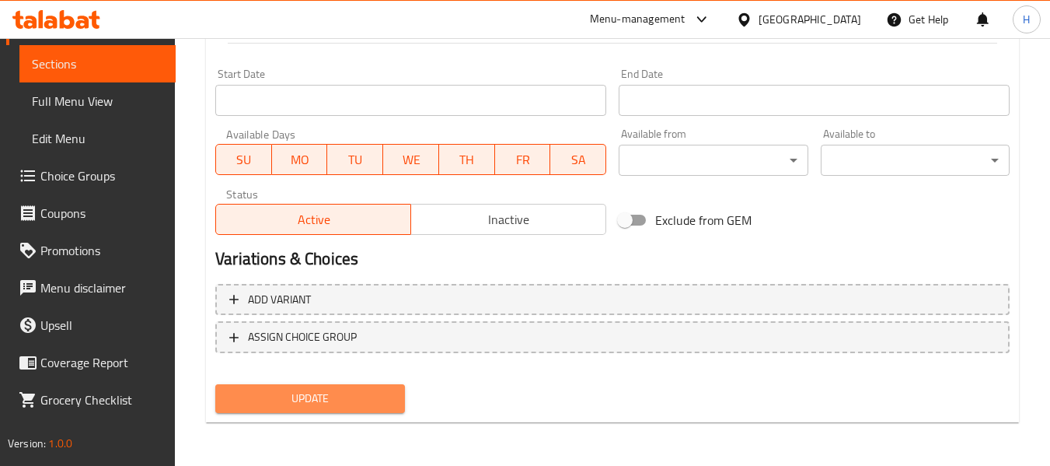
click at [296, 399] on span "Update" at bounding box center [310, 398] width 164 height 19
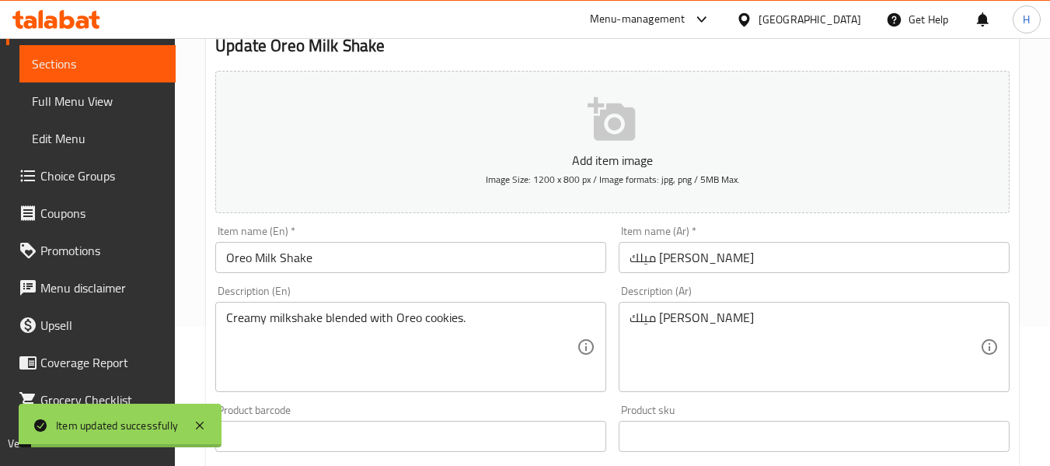
scroll to position [11, 0]
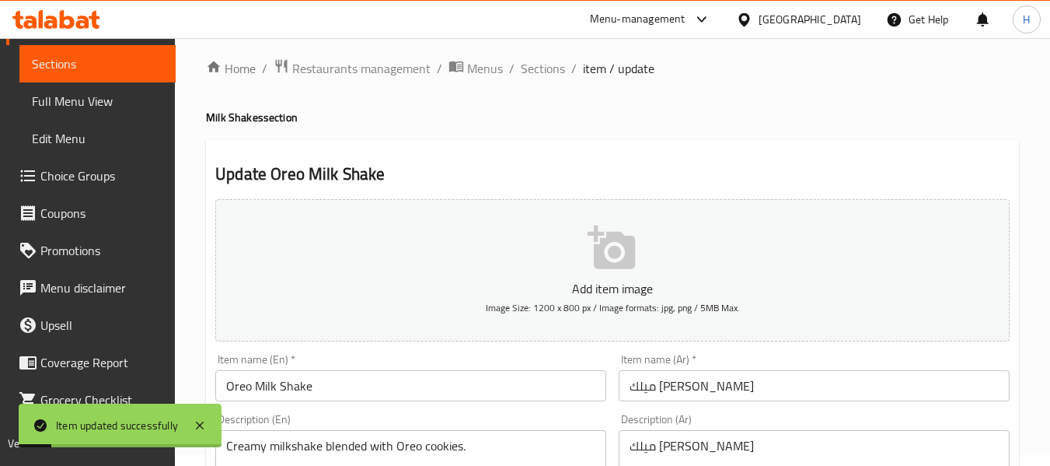
drag, startPoint x: 558, startPoint y: 66, endPoint x: 440, endPoint y: 10, distance: 130.8
click at [558, 66] on span "Sections" at bounding box center [543, 68] width 44 height 19
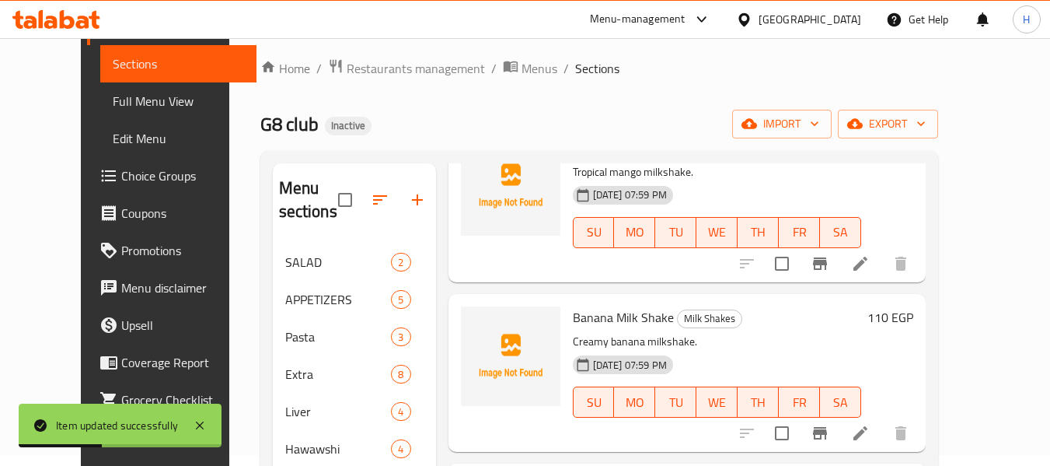
scroll to position [697, 0]
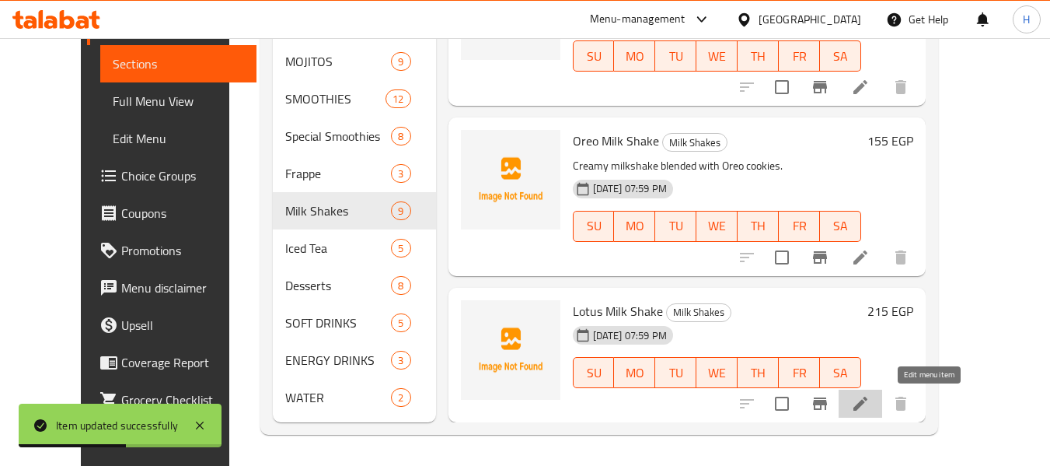
click at [870, 400] on icon at bounding box center [860, 403] width 19 height 19
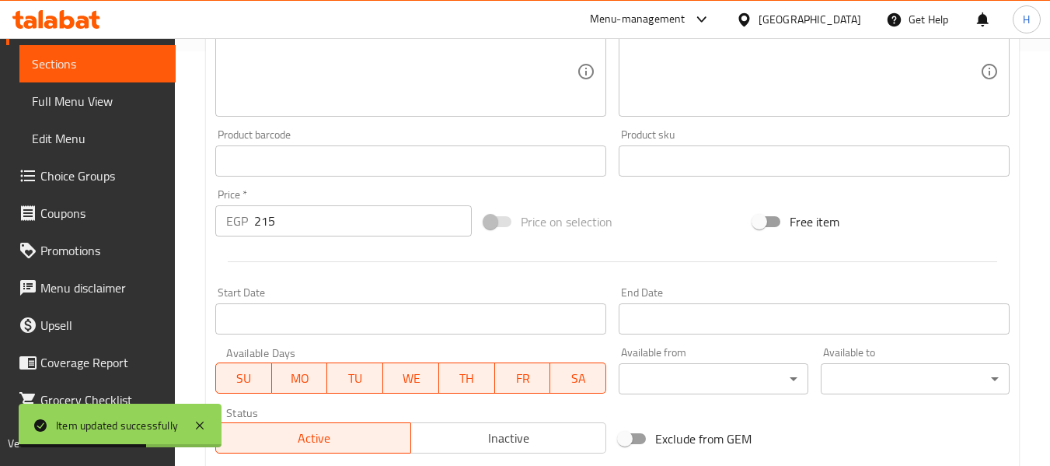
scroll to position [208, 0]
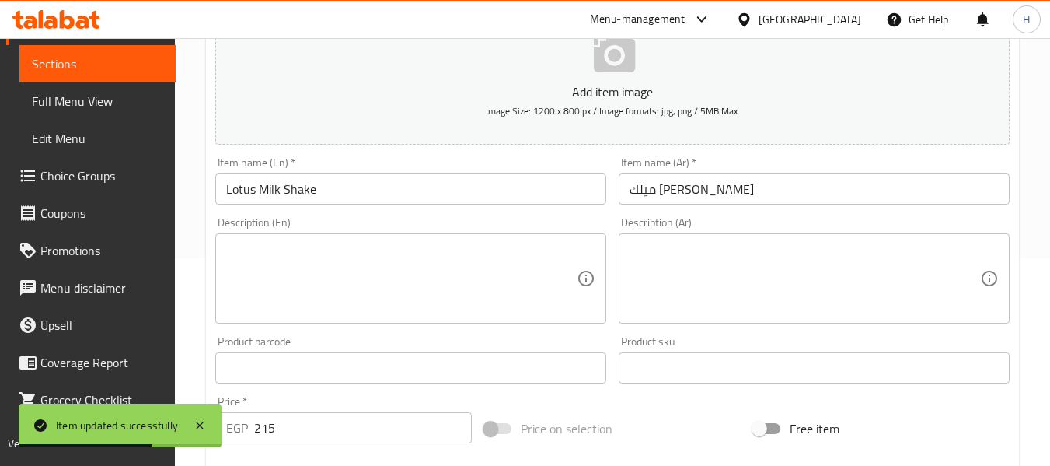
click at [313, 286] on textarea at bounding box center [401, 279] width 351 height 74
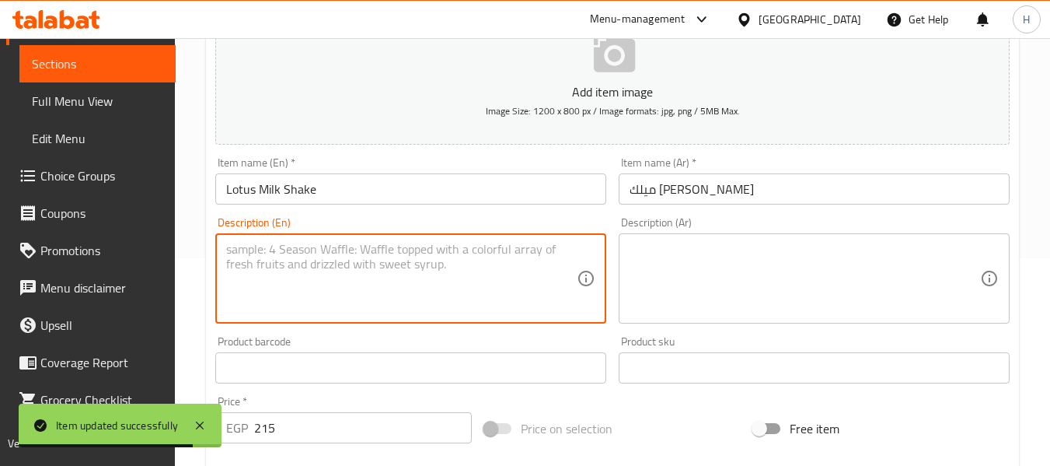
paste textarea "Sweet Lotus biscuit-flavored milkshake."
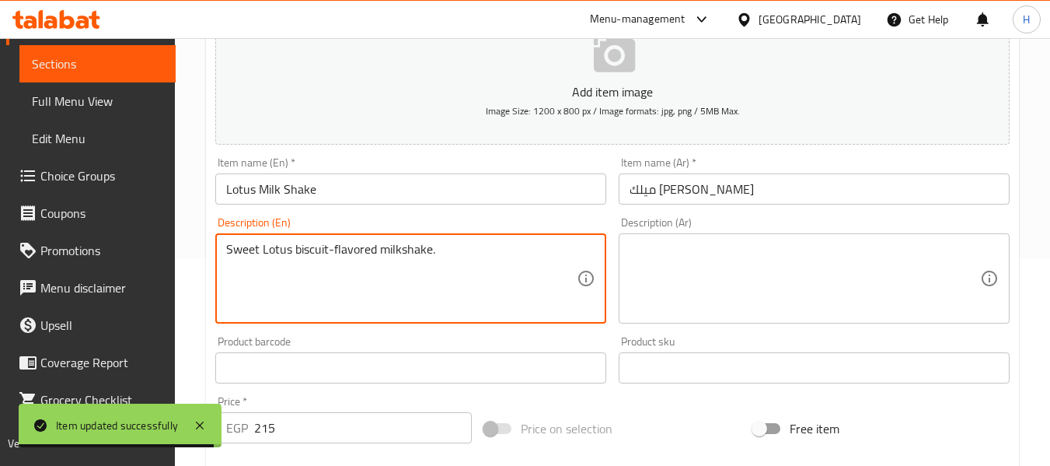
type textarea "Sweet Lotus biscuit-flavored milkshake."
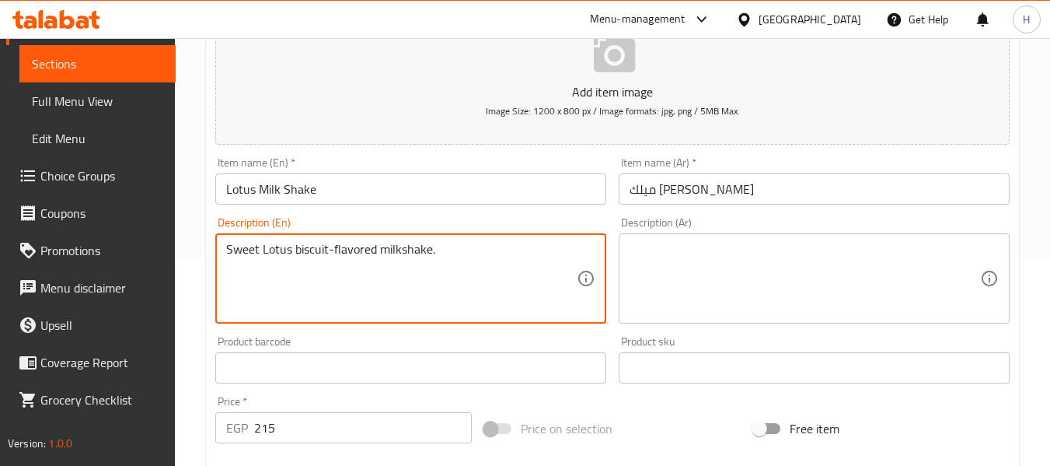
click at [667, 270] on textarea at bounding box center [805, 279] width 351 height 74
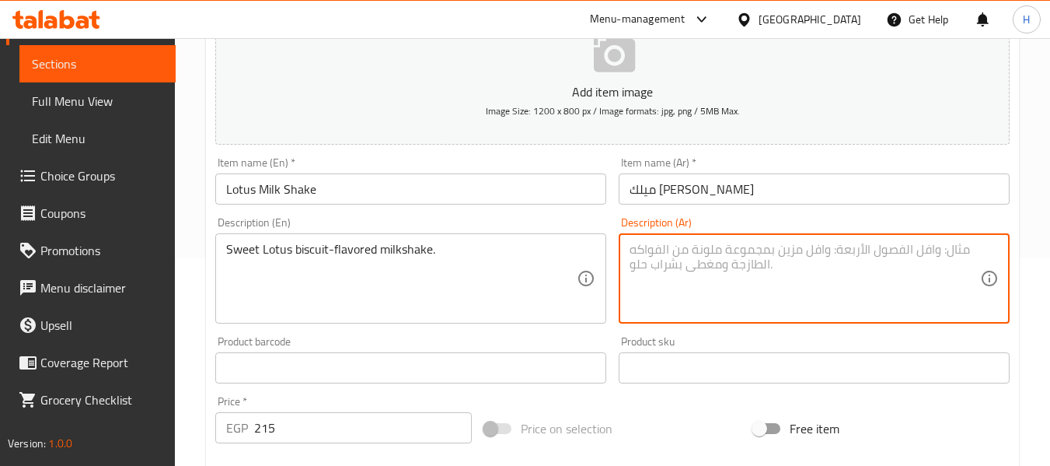
paste textarea "ميلك شيك حلو بنكهة بسكويت اللوتس."
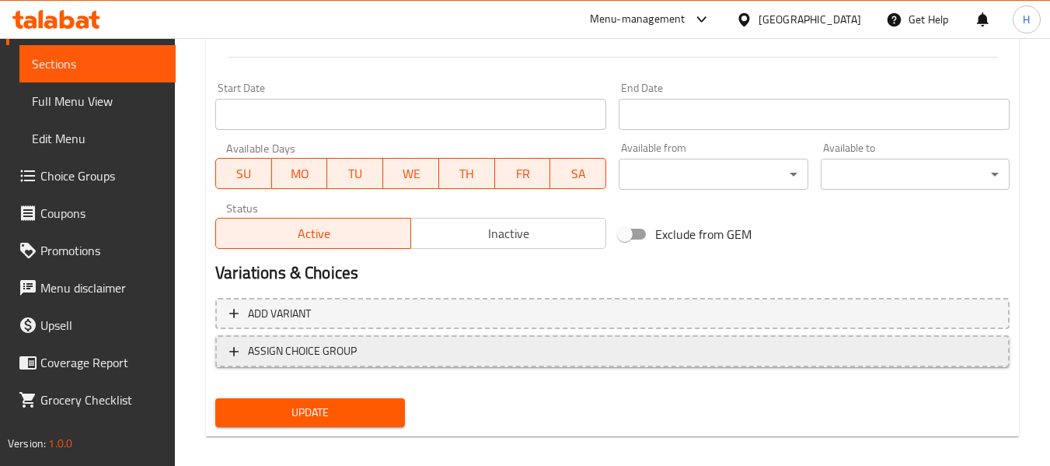
scroll to position [633, 0]
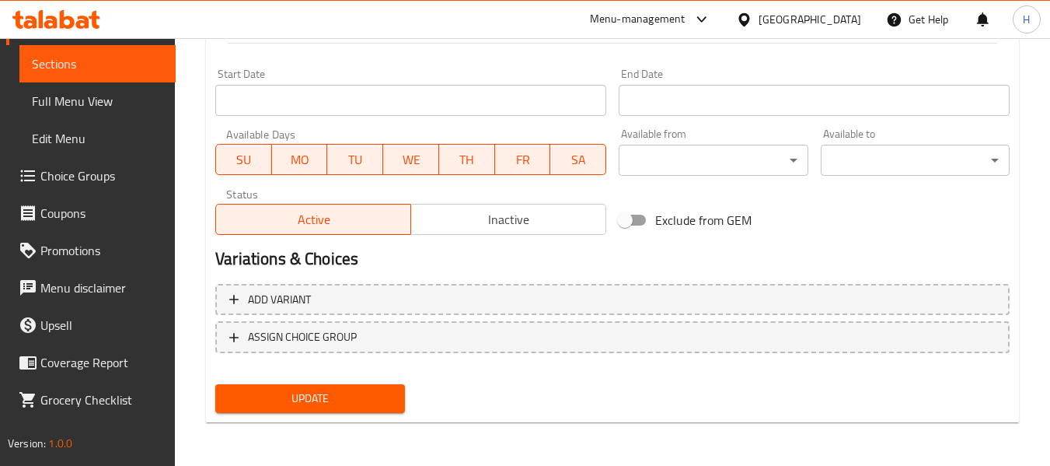
type textarea "ميلك شيك حلو بنكهة بسكويت اللوتس."
click at [349, 403] on span "Update" at bounding box center [310, 398] width 164 height 19
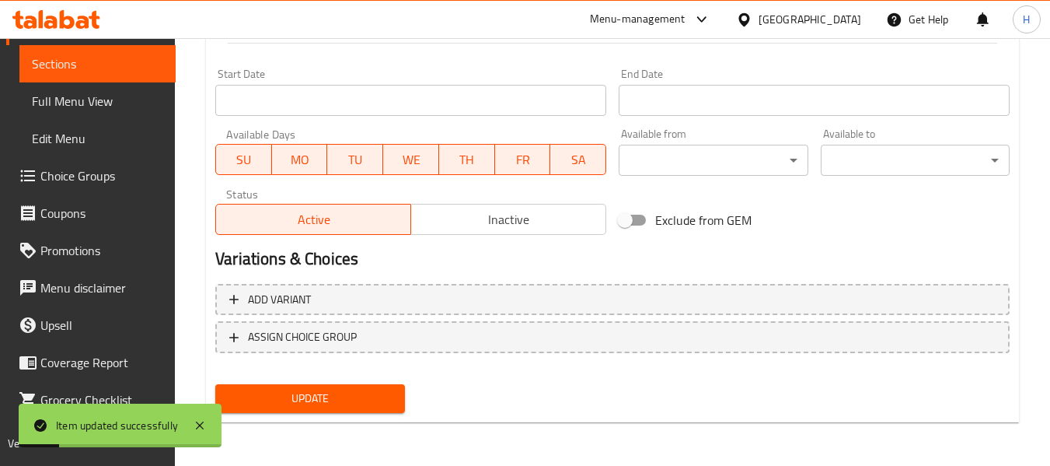
scroll to position [0, 0]
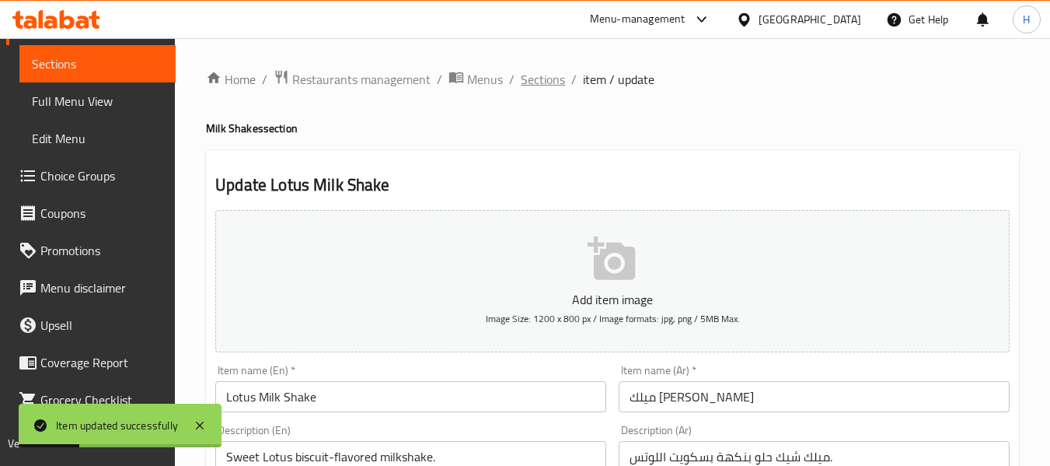
click at [521, 76] on span "Sections" at bounding box center [543, 79] width 44 height 19
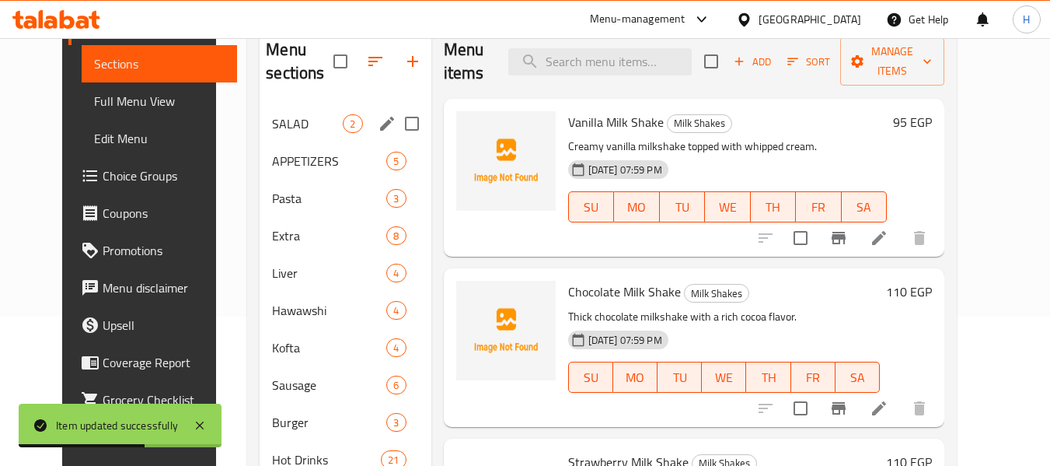
scroll to position [622, 0]
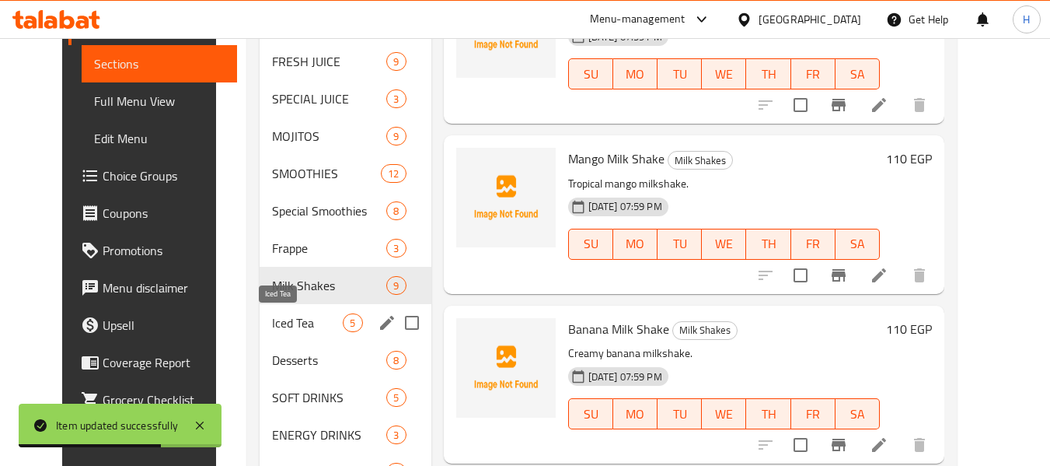
click at [272, 322] on span "Iced Tea" at bounding box center [307, 322] width 71 height 19
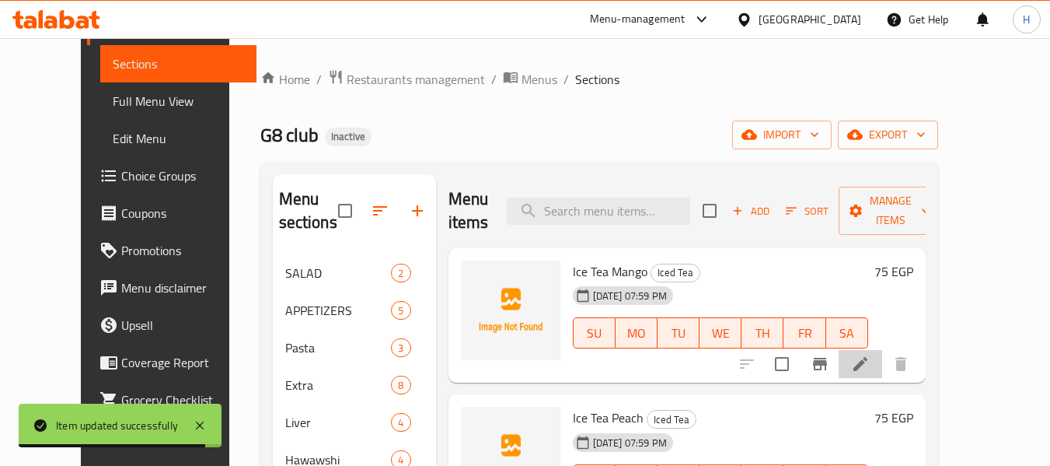
click at [883, 350] on li at bounding box center [861, 364] width 44 height 28
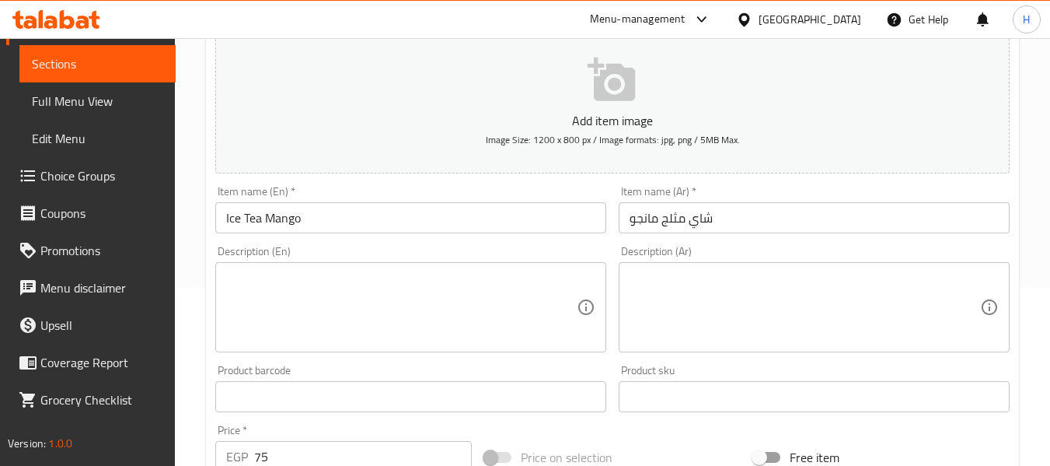
scroll to position [208, 0]
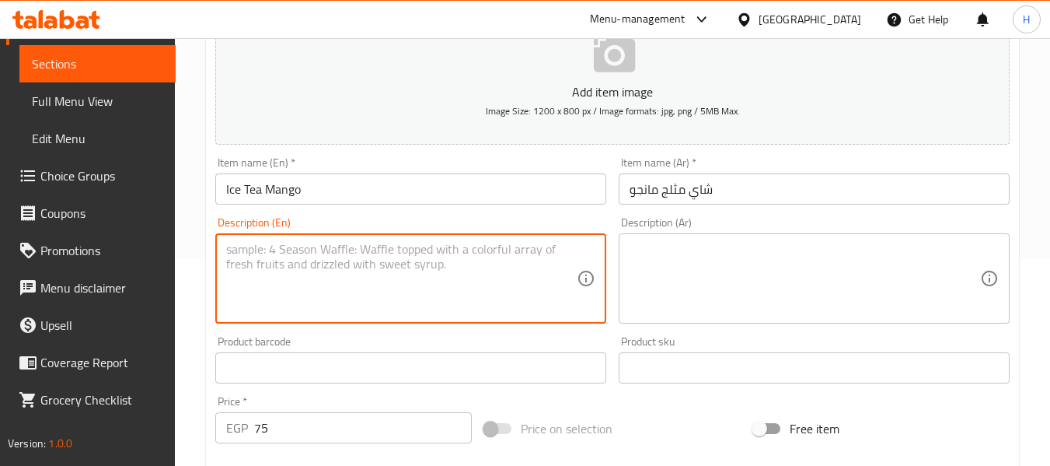
click at [325, 266] on textarea at bounding box center [401, 279] width 351 height 74
paste textarea "Chilled mango-flavored iced tea."
type textarea "Chilled mango-flavored iced tea."
click at [784, 302] on textarea at bounding box center [805, 279] width 351 height 74
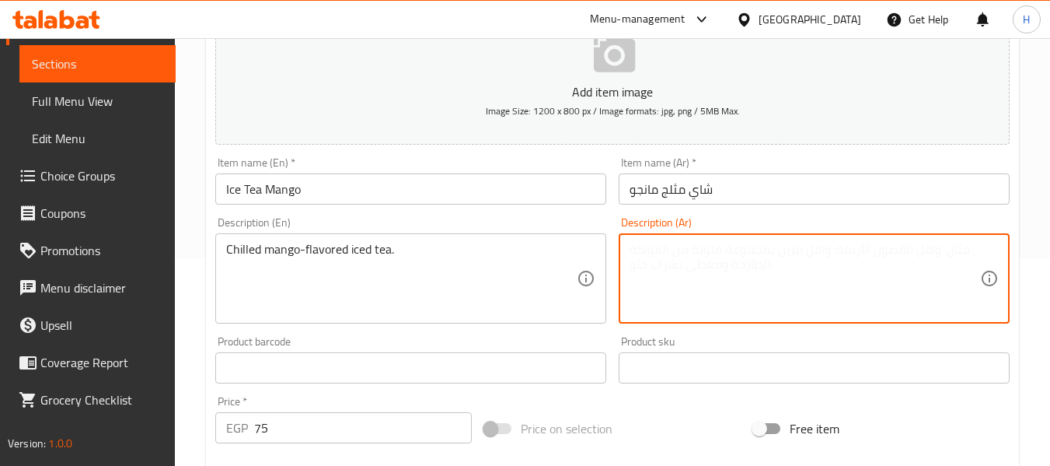
paste textarea "شاي مثلج بنكهة المانجو البارد."
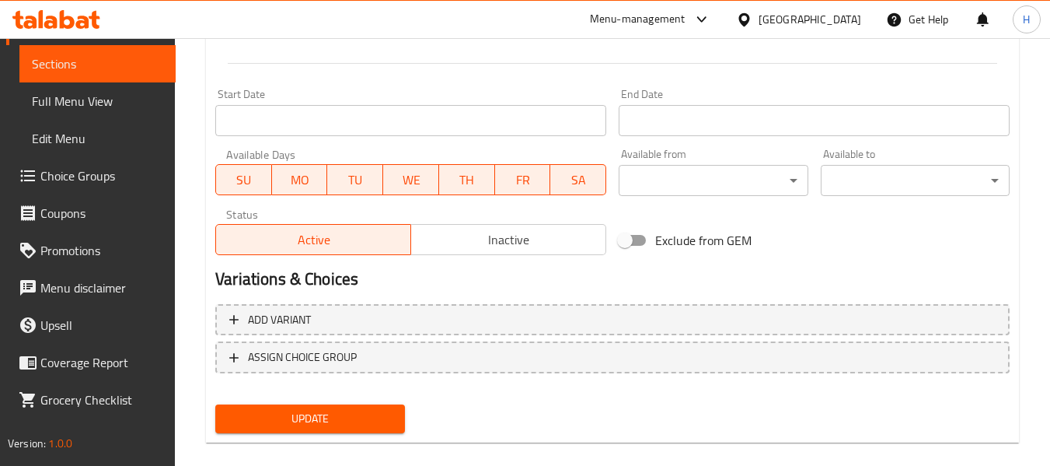
scroll to position [633, 0]
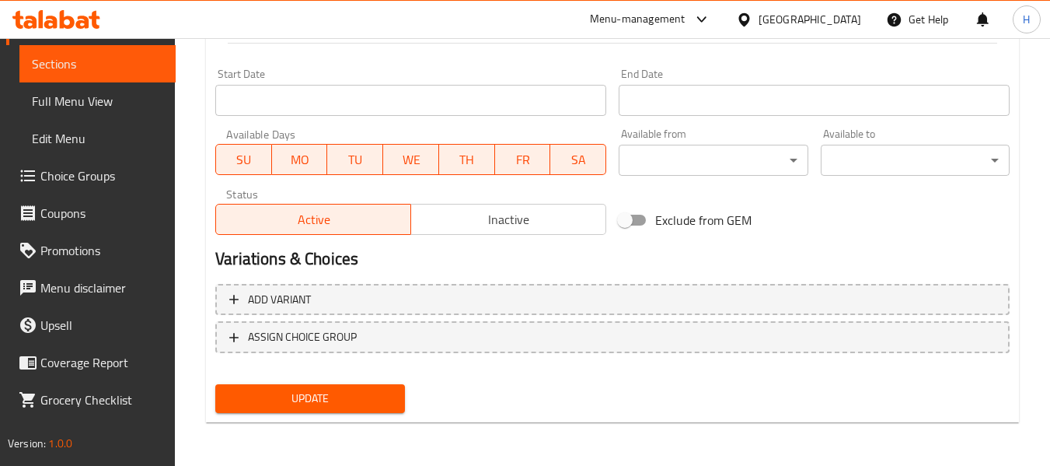
type textarea "شاي مثلج بنكهة المانجو البارد."
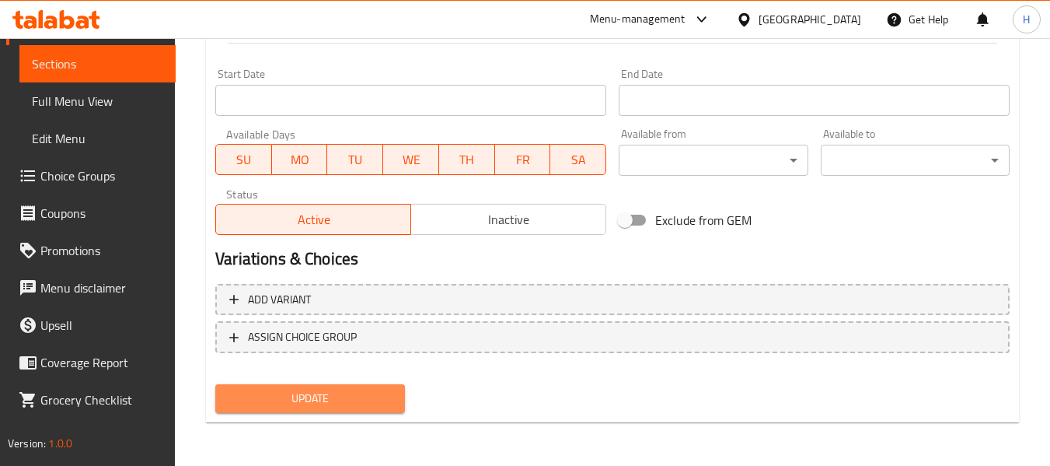
click at [393, 393] on button "Update" at bounding box center [309, 398] width 189 height 29
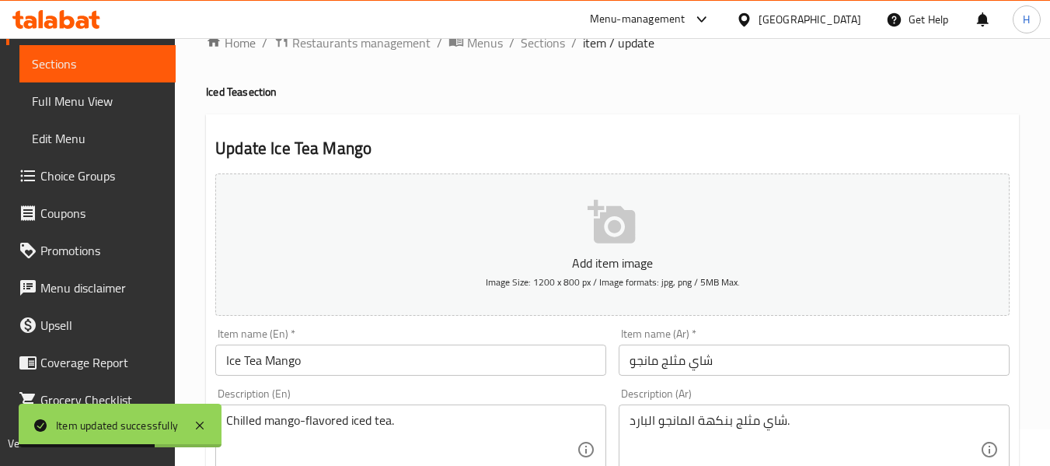
scroll to position [0, 0]
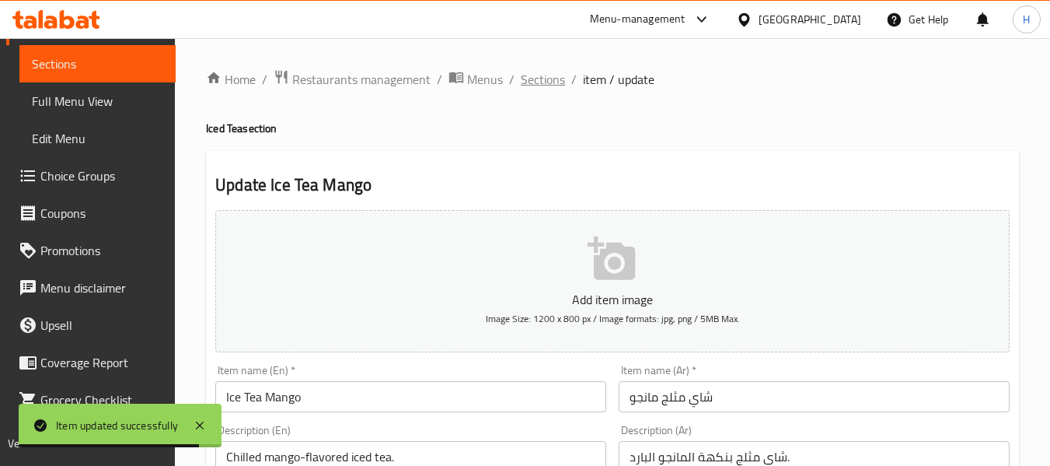
click at [551, 80] on span "Sections" at bounding box center [543, 79] width 44 height 19
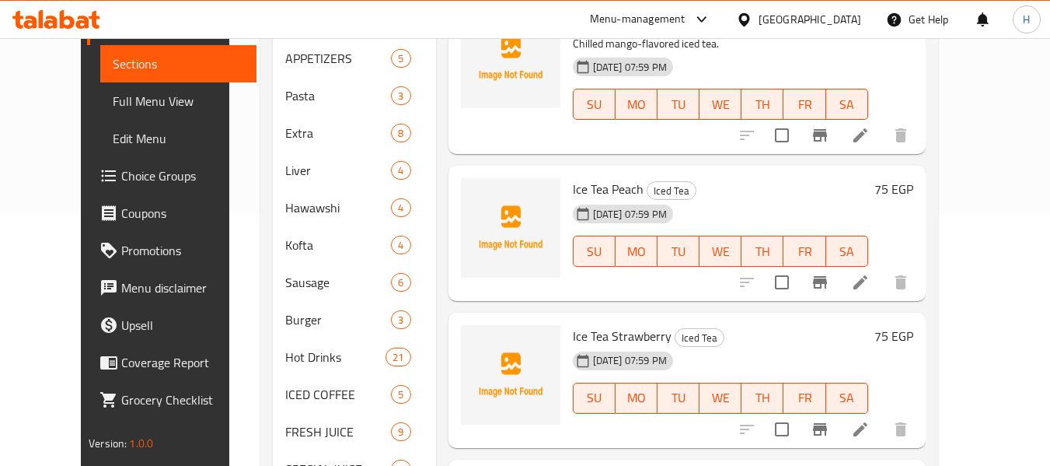
scroll to position [282, 0]
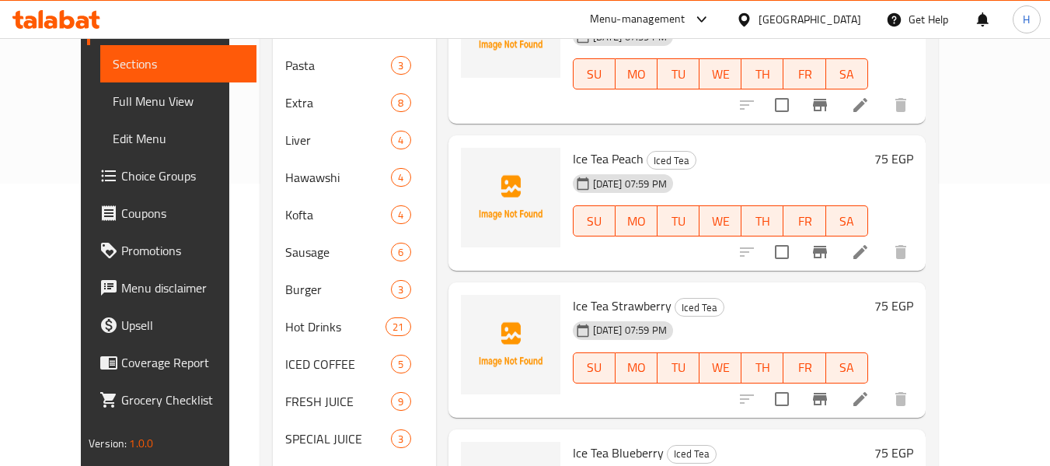
click at [868, 245] on icon at bounding box center [861, 252] width 14 height 14
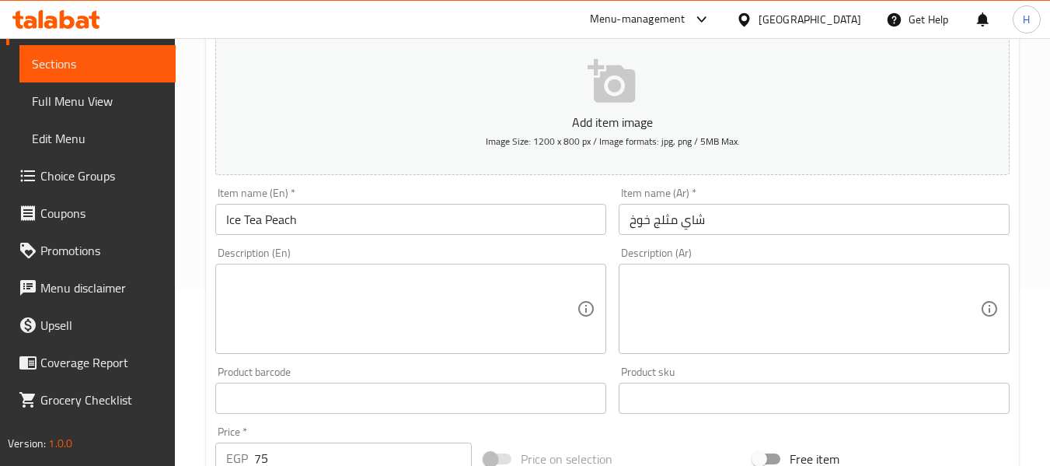
scroll to position [208, 0]
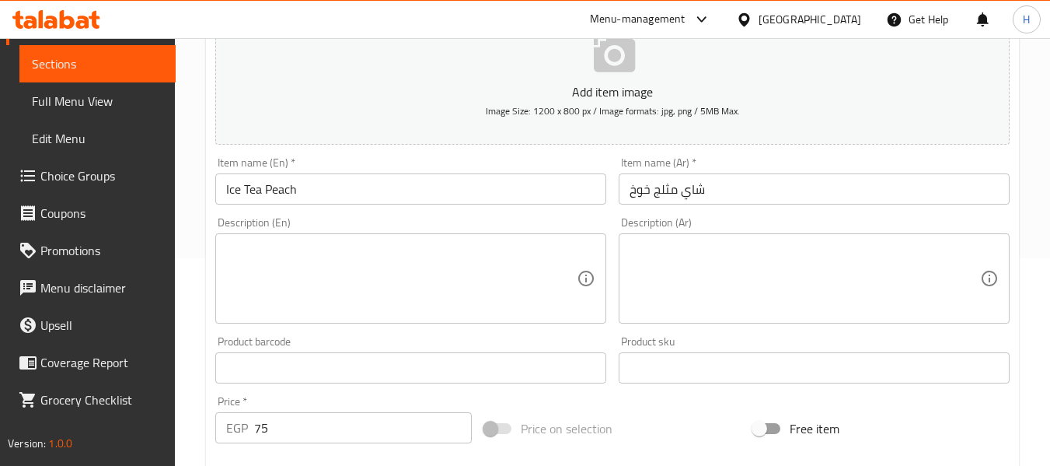
click at [320, 246] on textarea at bounding box center [401, 279] width 351 height 74
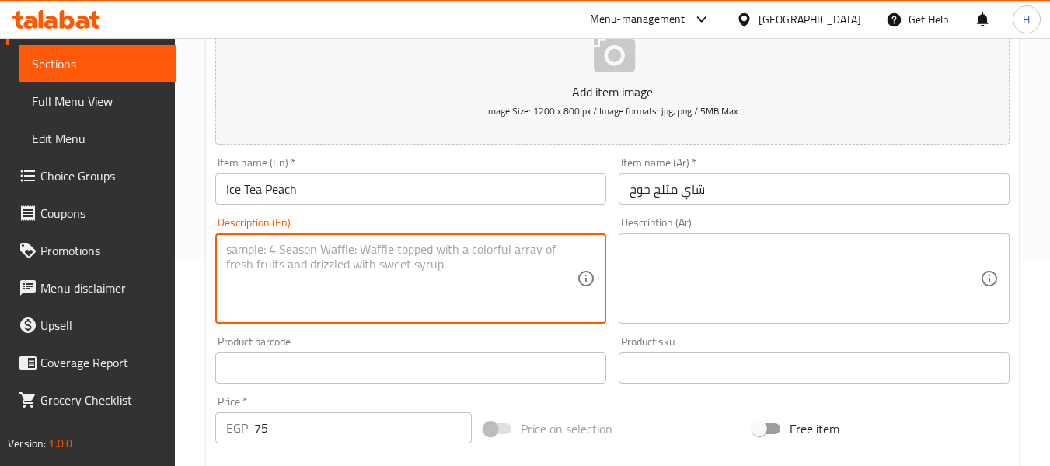
paste textarea "Sweet peach-flavored iced tea."
type textarea "Sweet peach-flavored iced tea."
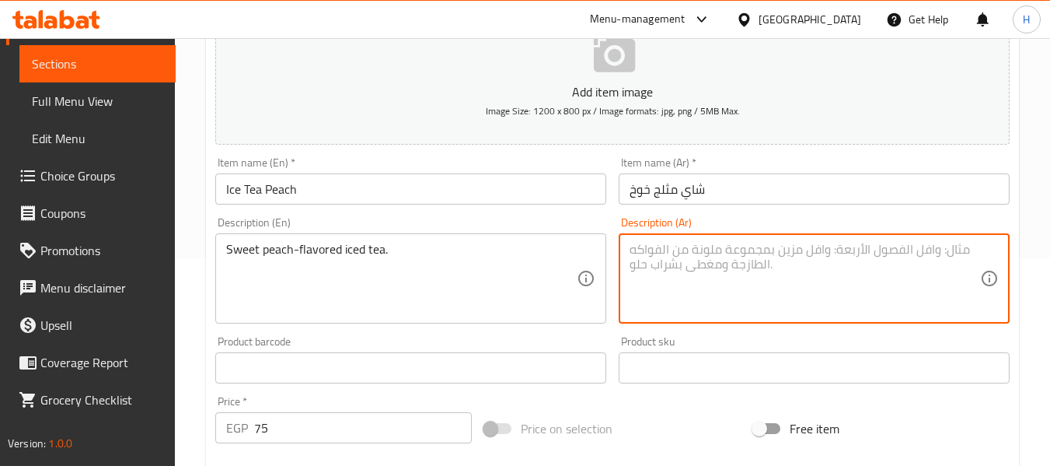
click at [865, 263] on textarea at bounding box center [805, 279] width 351 height 74
paste textarea "شاي مثلج بنكهة الخوخ الحلو"
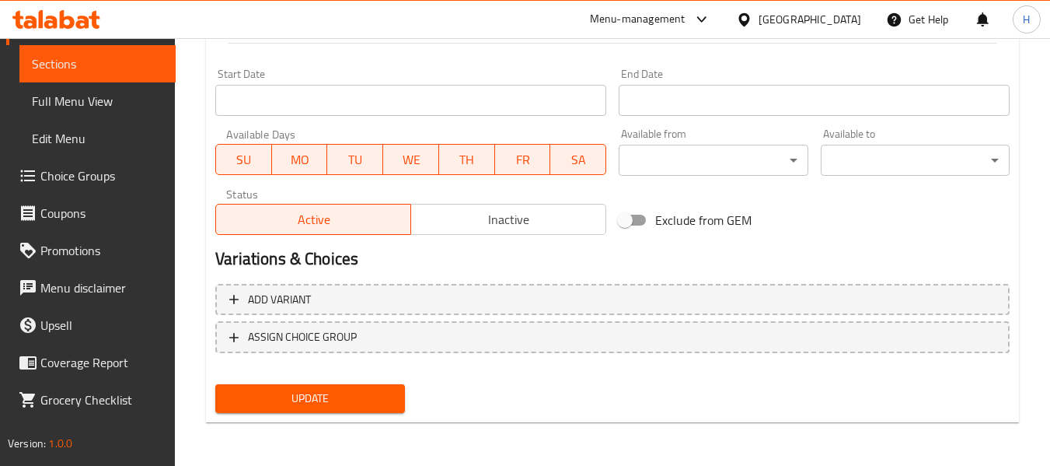
type textarea "شاي مثلج بنكهة الخوخ الحلو"
click at [358, 410] on button "Update" at bounding box center [309, 398] width 189 height 29
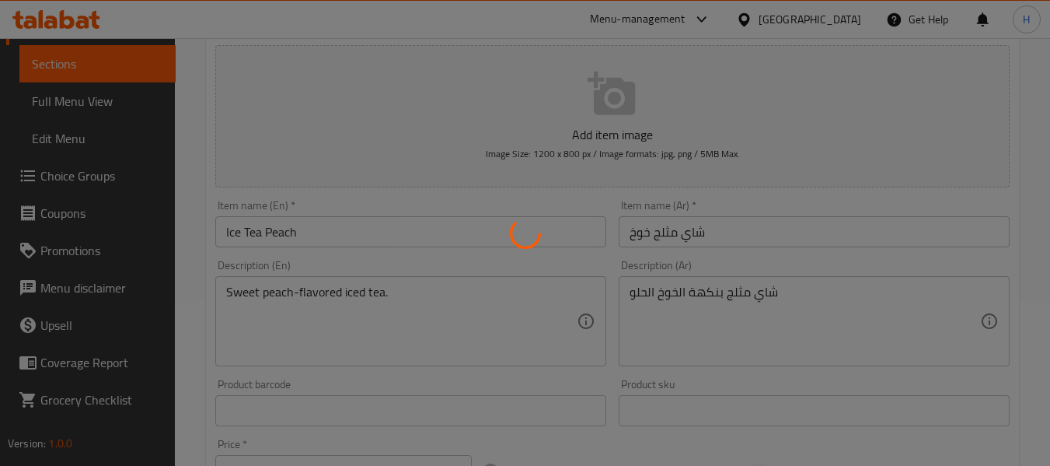
scroll to position [0, 0]
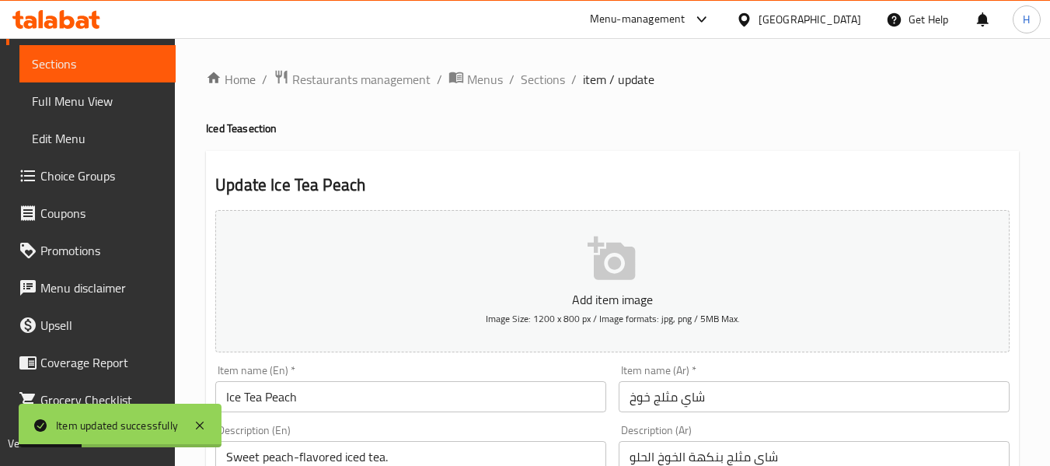
drag, startPoint x: 540, startPoint y: 82, endPoint x: 530, endPoint y: 93, distance: 14.9
click at [540, 82] on span "Sections" at bounding box center [543, 79] width 44 height 19
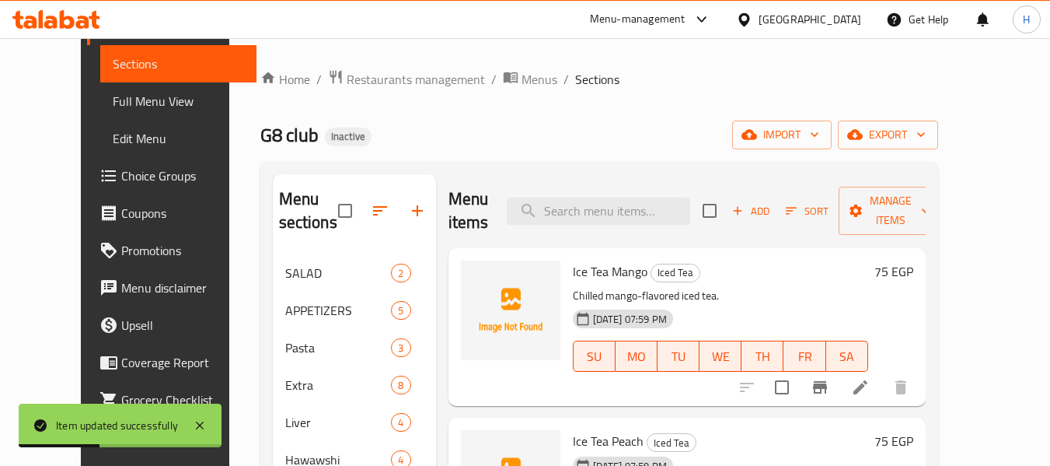
scroll to position [622, 0]
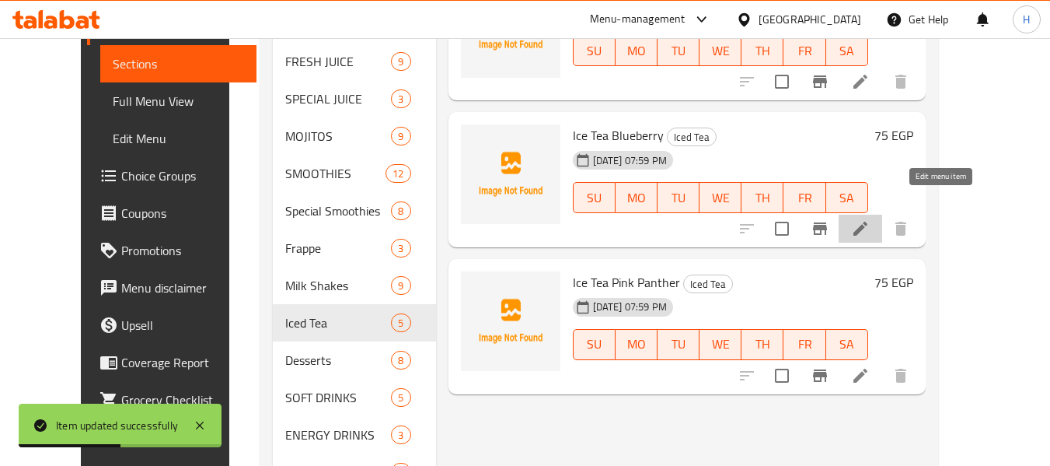
click at [870, 219] on icon at bounding box center [860, 228] width 19 height 19
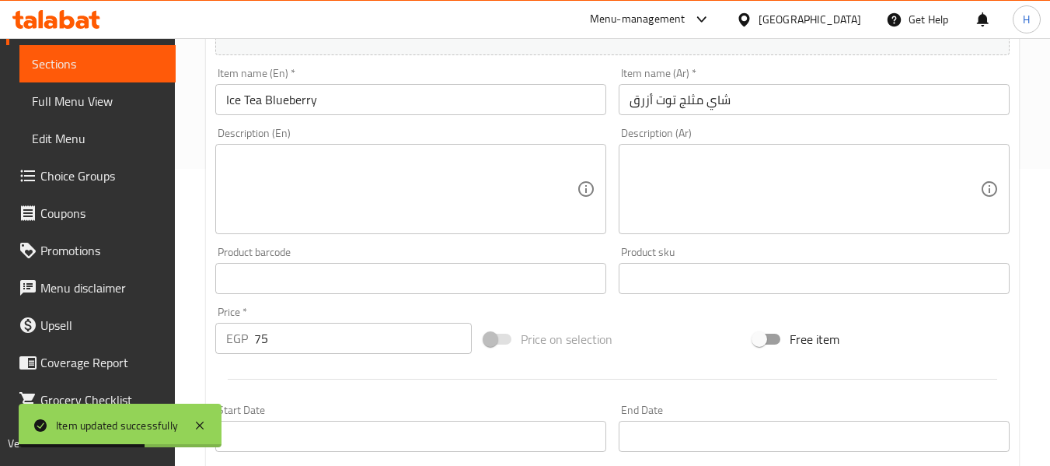
scroll to position [218, 0]
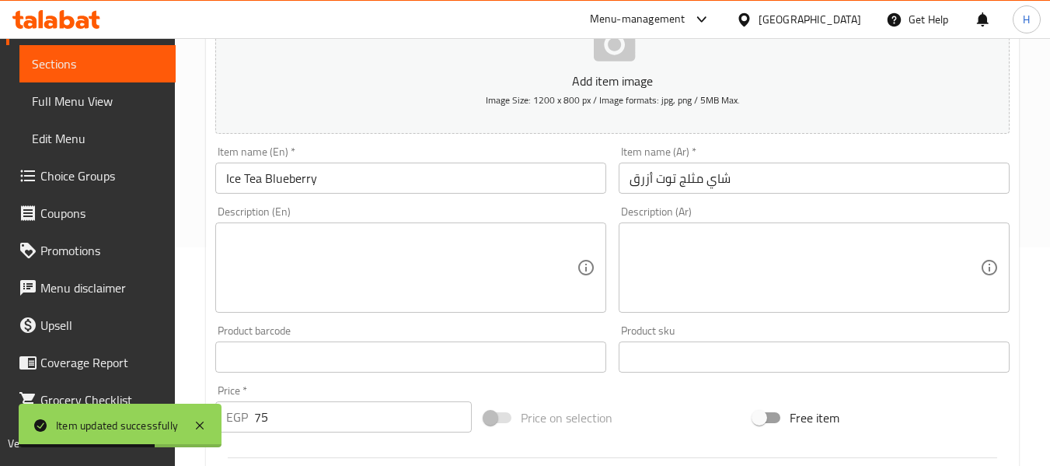
click at [369, 273] on textarea at bounding box center [401, 268] width 351 height 74
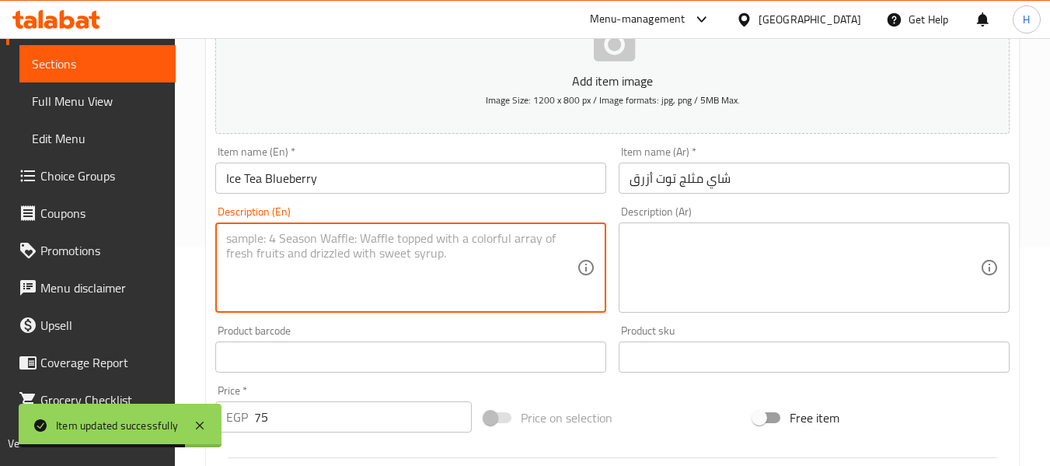
paste textarea "Fruity strawberry-flavored iced tea."
type textarea "Fruity strawberry-flavored iced tea."
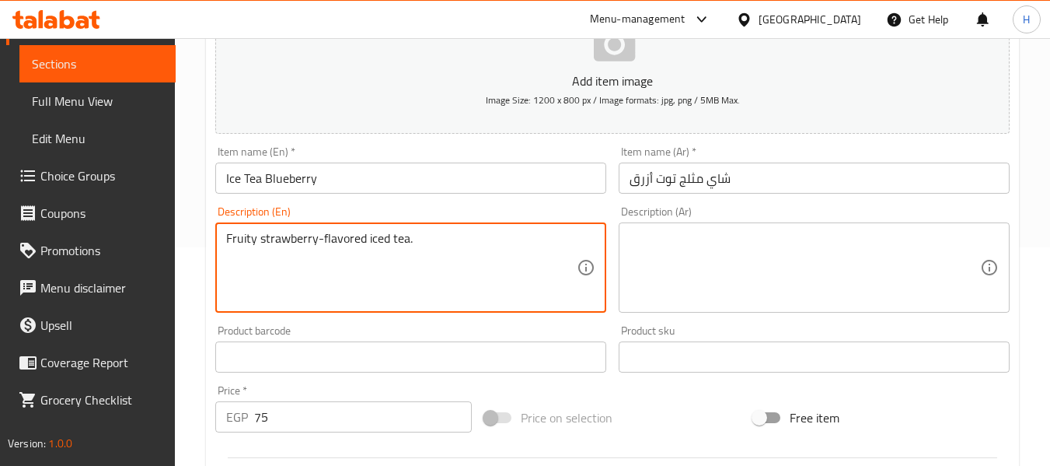
click at [758, 264] on textarea at bounding box center [805, 268] width 351 height 74
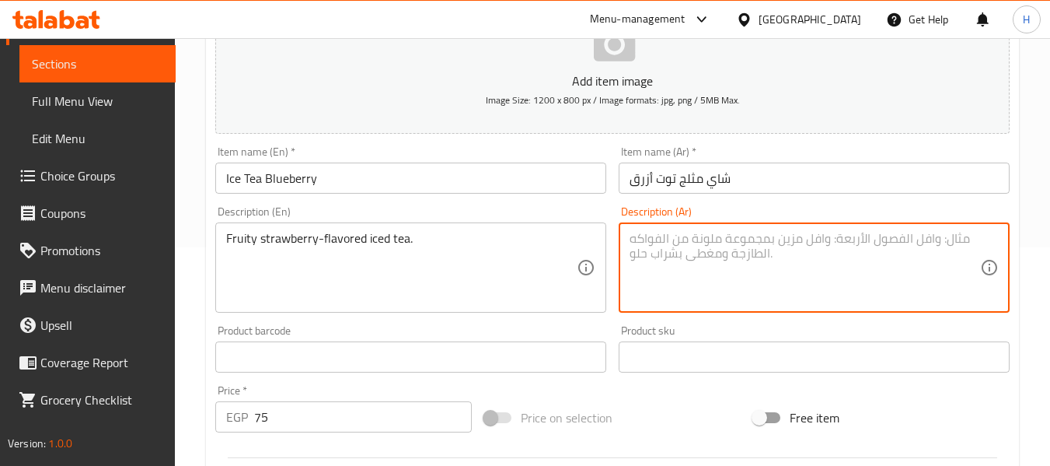
click at [729, 244] on textarea at bounding box center [805, 268] width 351 height 74
paste textarea "شاي مثلج بنكهة الفراولة الفواكه."
click at [865, 260] on textarea "شاي مثلج بنكهة الفراولة الفواكه." at bounding box center [805, 268] width 351 height 74
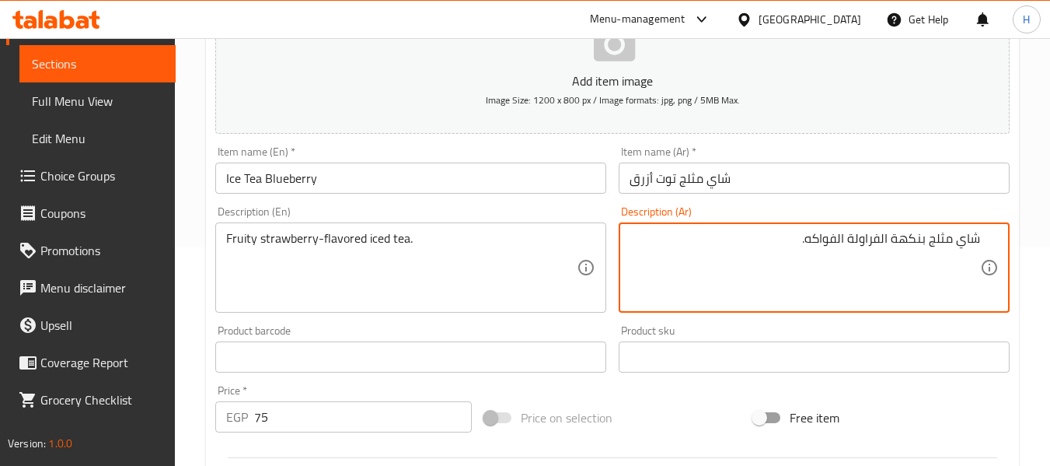
type textarea "شاي مثلج بنكهة الفراولة الفواكه."
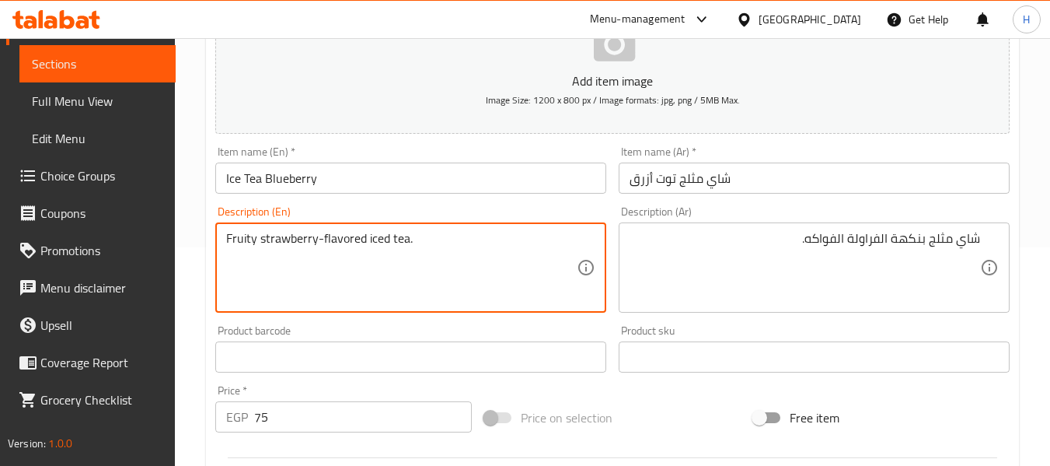
click at [271, 254] on textarea "Fruity strawberry-flavored iced tea." at bounding box center [401, 268] width 351 height 74
click at [316, 240] on textarea "Fruity strawberry-flavored iced tea." at bounding box center [401, 268] width 351 height 74
click at [281, 252] on textarea "Fruity strawberry-flavored iced tea." at bounding box center [401, 268] width 351 height 74
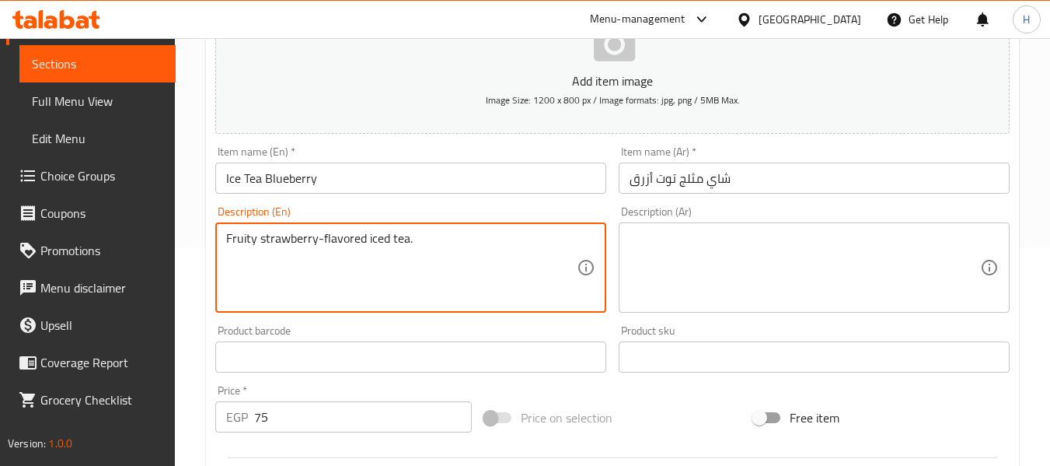
click at [281, 252] on textarea "Fruity strawberry-flavored iced tea." at bounding box center [401, 268] width 351 height 74
paste textarea "Refreshing blueberry-flavored iced tea."
click at [348, 236] on textarea "Fruity strawberry-flavored iced tea.Refreshing blueberry-flavored iced tea." at bounding box center [401, 268] width 351 height 74
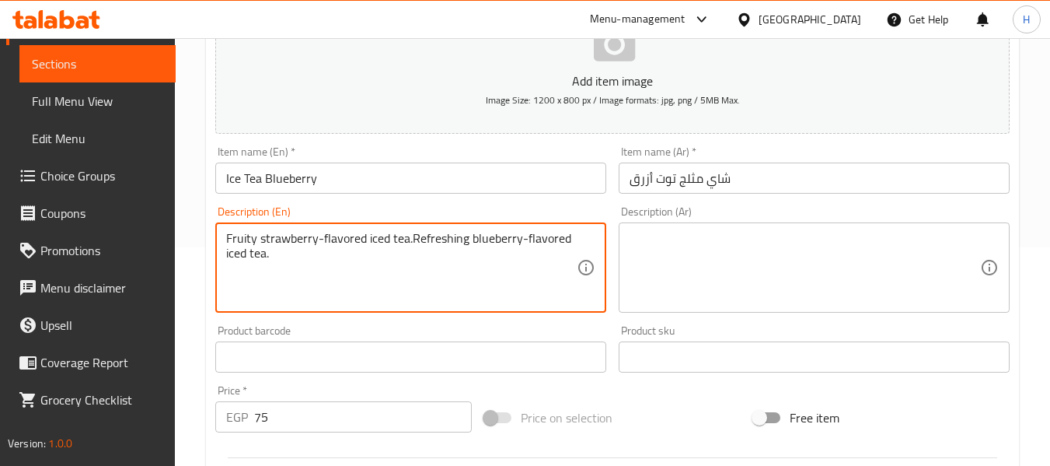
click at [348, 236] on textarea "Fruity strawberry-flavored iced tea.Refreshing blueberry-flavored iced tea." at bounding box center [401, 268] width 351 height 74
paste textarea
type textarea "Refreshing blueberry-flavored iced tea."
click at [810, 266] on textarea at bounding box center [805, 268] width 351 height 74
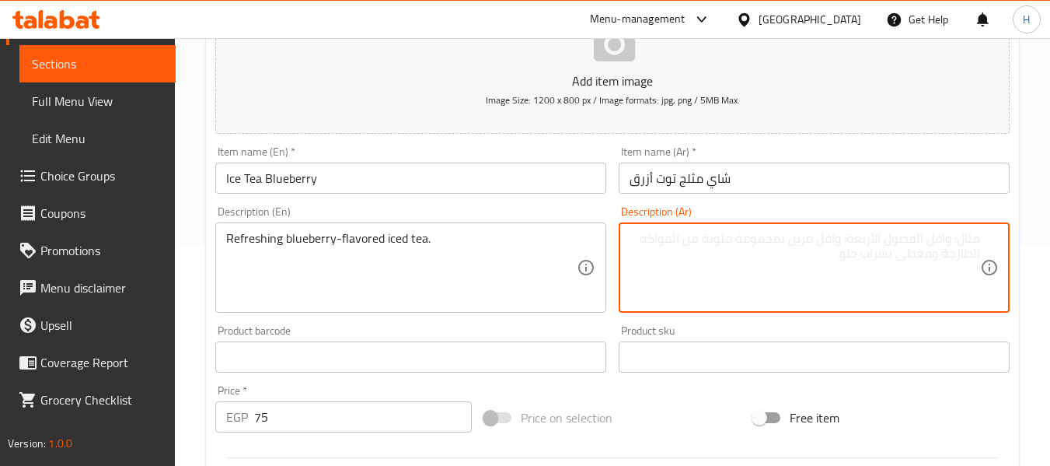
paste textarea "شاي مثلج منعش بنكهة التوت الأزرق."
drag, startPoint x: 809, startPoint y: 265, endPoint x: 658, endPoint y: 270, distance: 151.7
click at [767, 274] on textarea "شاي مثلج منعش بنكهة التوت الأزرق." at bounding box center [805, 268] width 351 height 74
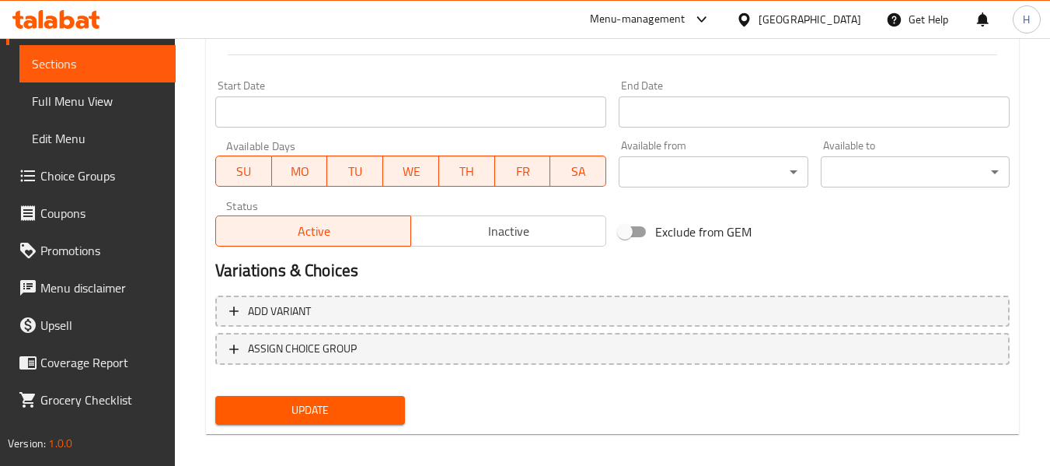
scroll to position [633, 0]
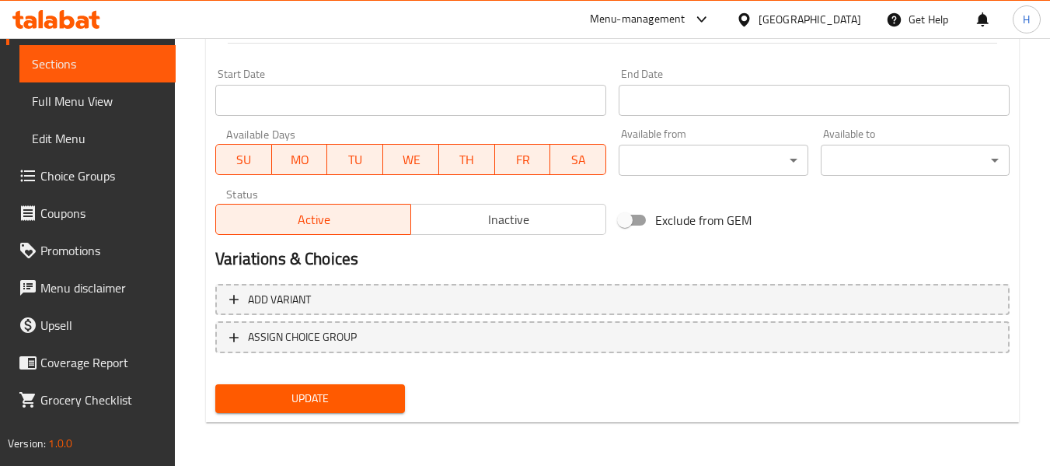
type textarea "شاي مثلج منعش بنكهة التوت الأزرق."
click at [313, 392] on span "Update" at bounding box center [310, 398] width 164 height 19
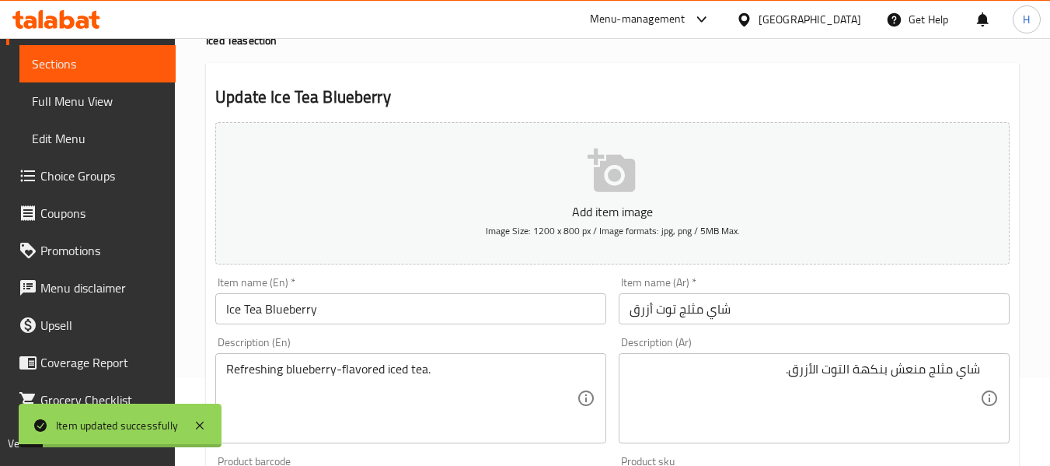
scroll to position [0, 0]
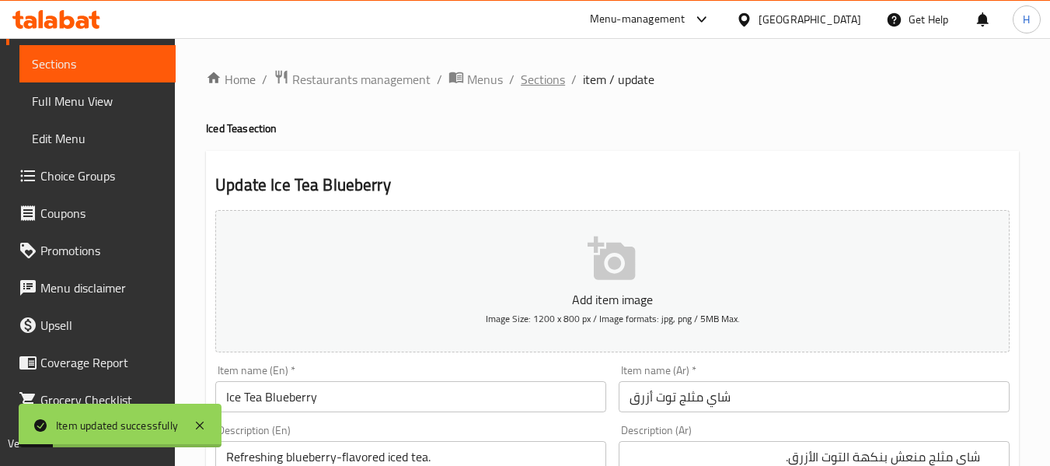
click at [557, 86] on span "Sections" at bounding box center [543, 79] width 44 height 19
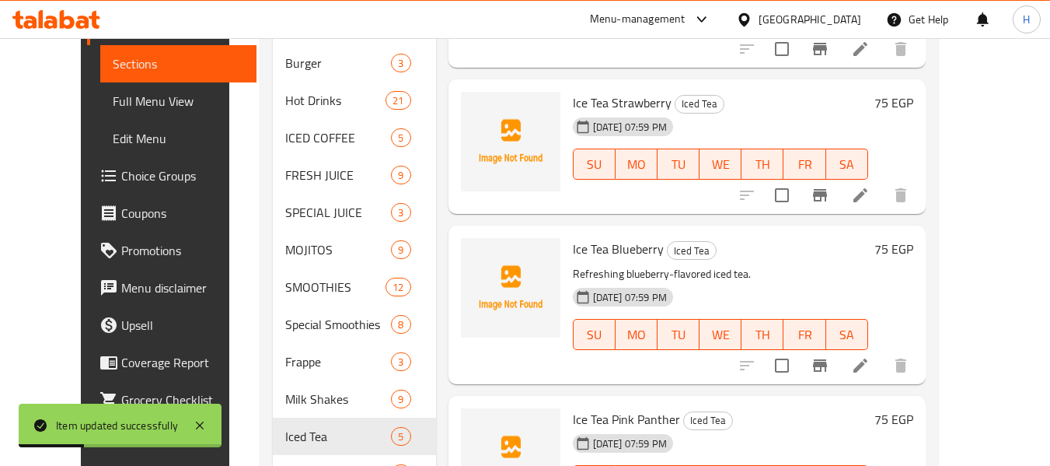
scroll to position [414, 0]
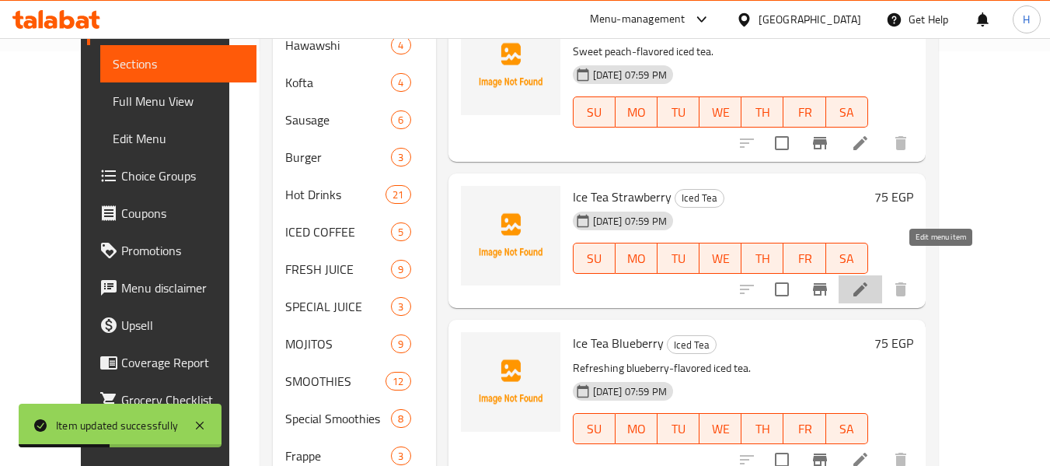
click at [870, 280] on icon at bounding box center [860, 289] width 19 height 19
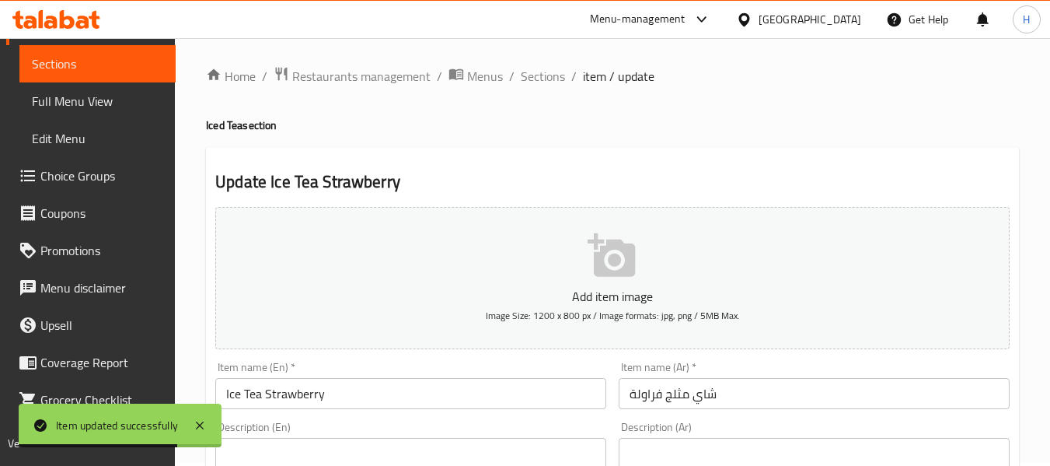
paste textarea "Fruity strawberry-flavored iced tea."
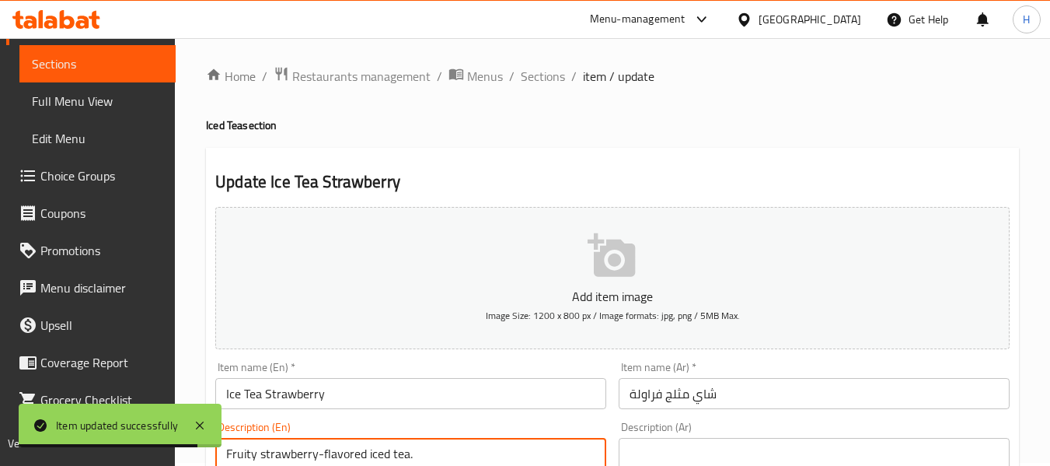
type textarea "Fruity strawberry-flavored iced tea."
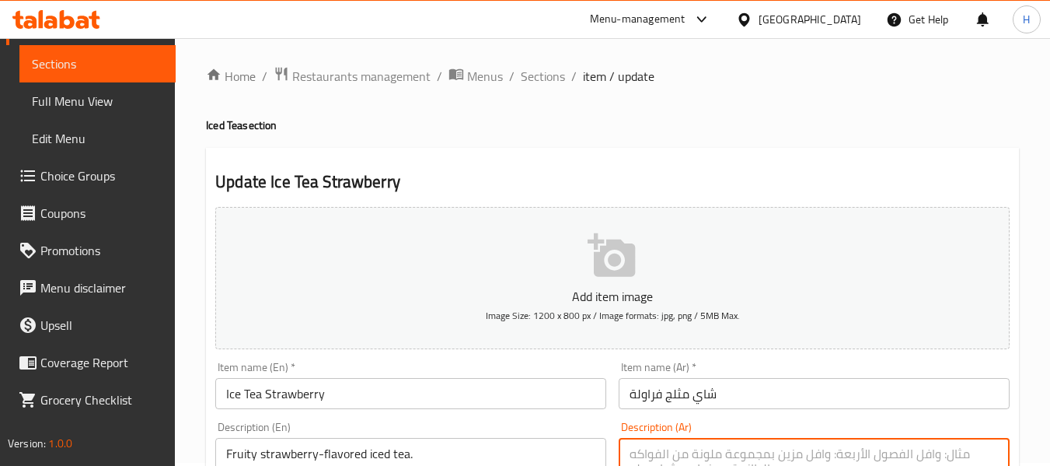
paste textarea "شاي مثلج بنكهة الفراولة."
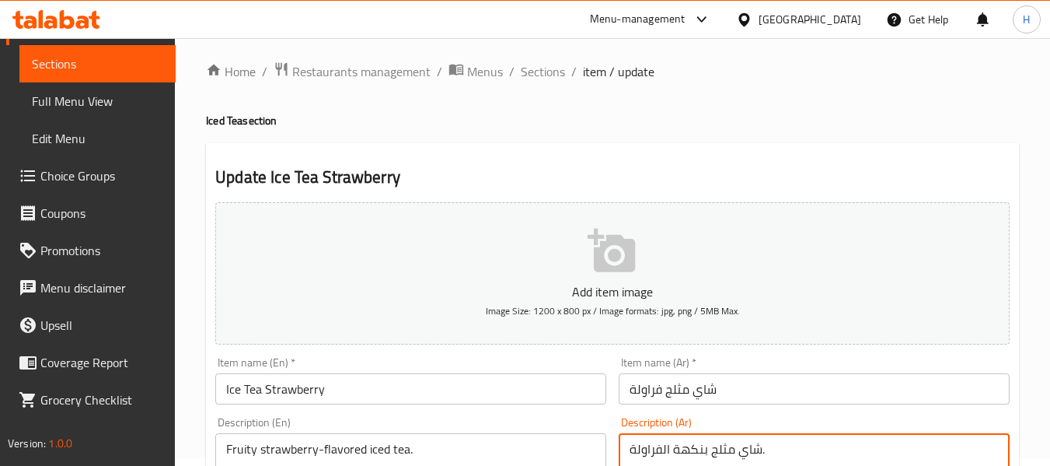
scroll to position [625, 0]
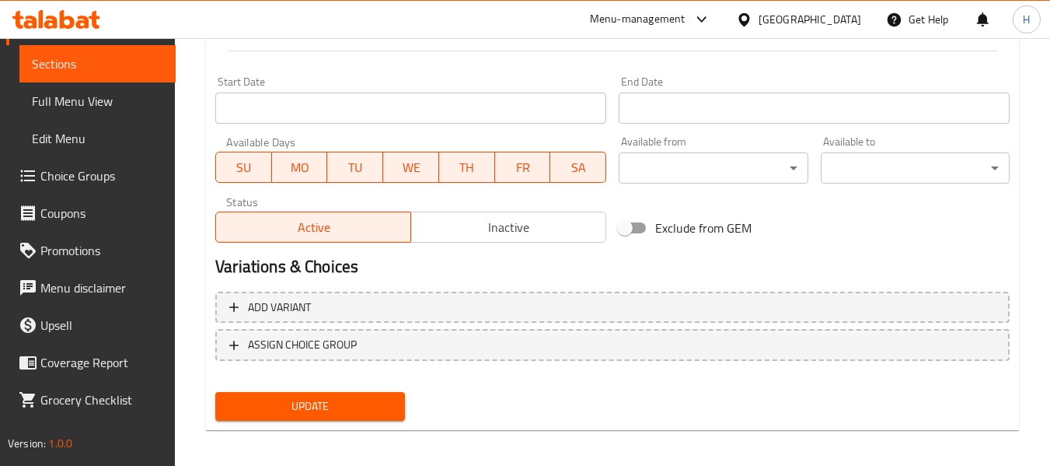
type textarea "شاي مثلج بنكهة الفراولة."
drag, startPoint x: 367, startPoint y: 395, endPoint x: 360, endPoint y: 400, distance: 8.9
click at [366, 397] on button "Update" at bounding box center [309, 406] width 189 height 29
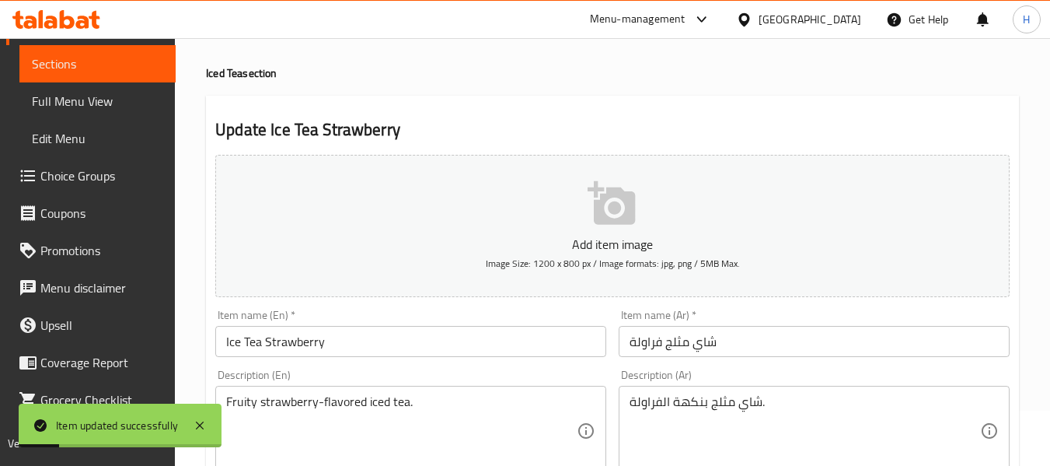
scroll to position [0, 0]
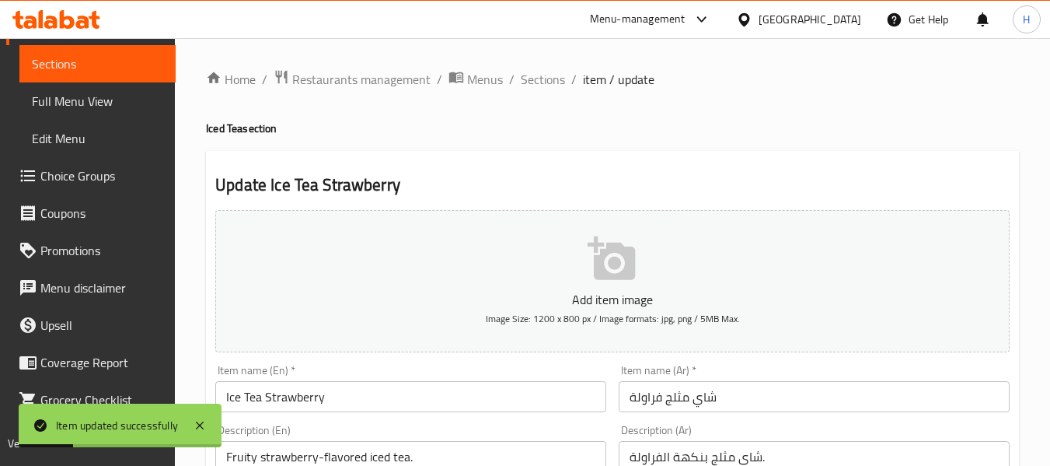
drag, startPoint x: 531, startPoint y: 65, endPoint x: 533, endPoint y: 73, distance: 8.9
click at [533, 75] on span "Sections" at bounding box center [543, 79] width 44 height 19
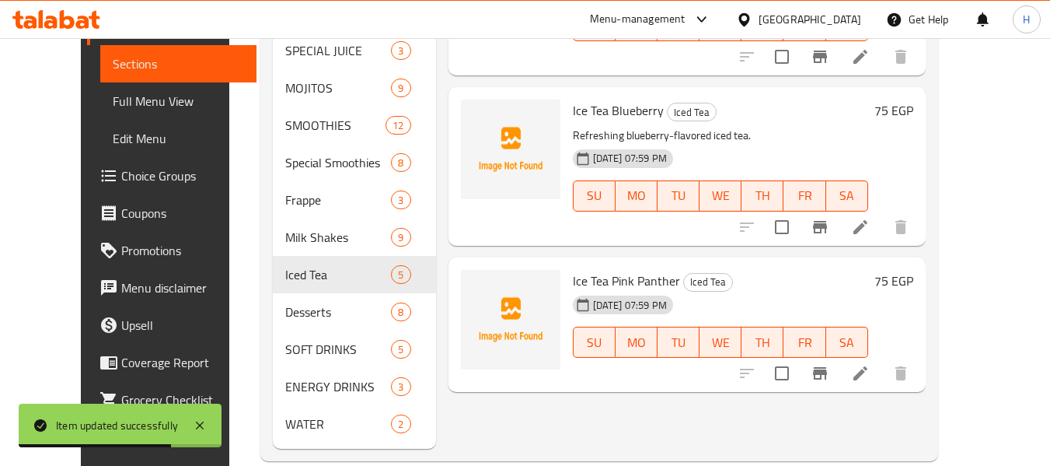
scroll to position [697, 0]
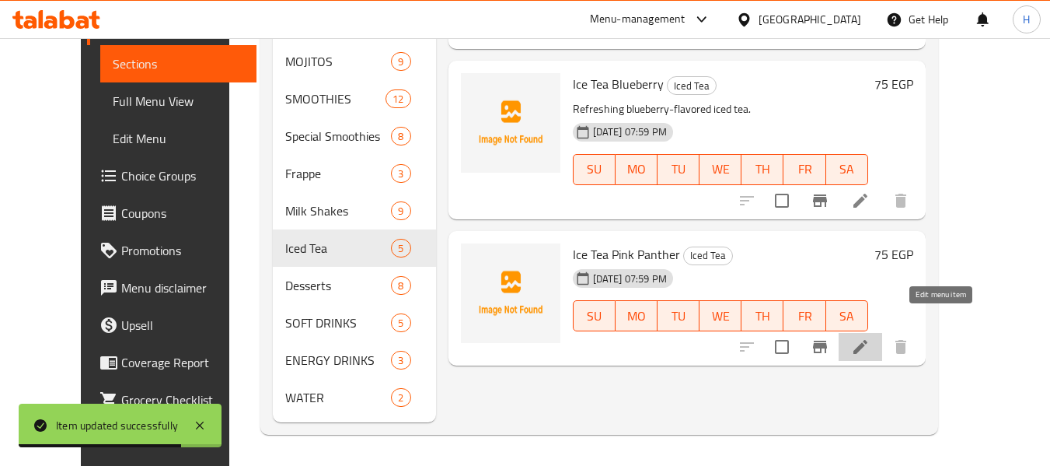
click at [870, 337] on icon at bounding box center [860, 346] width 19 height 19
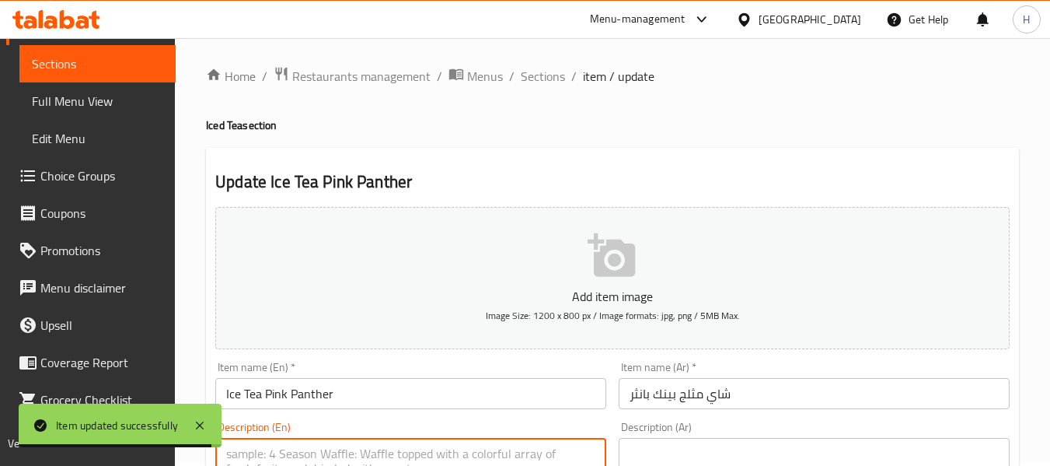
paste textarea "Sweet, pink fruit-flavored iced tea."
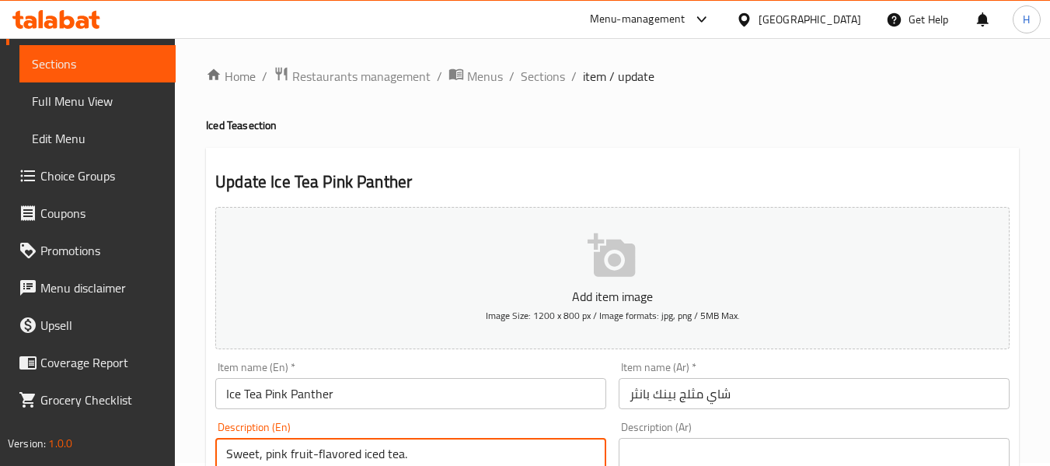
type textarea "Sweet, pink fruit-flavored iced tea."
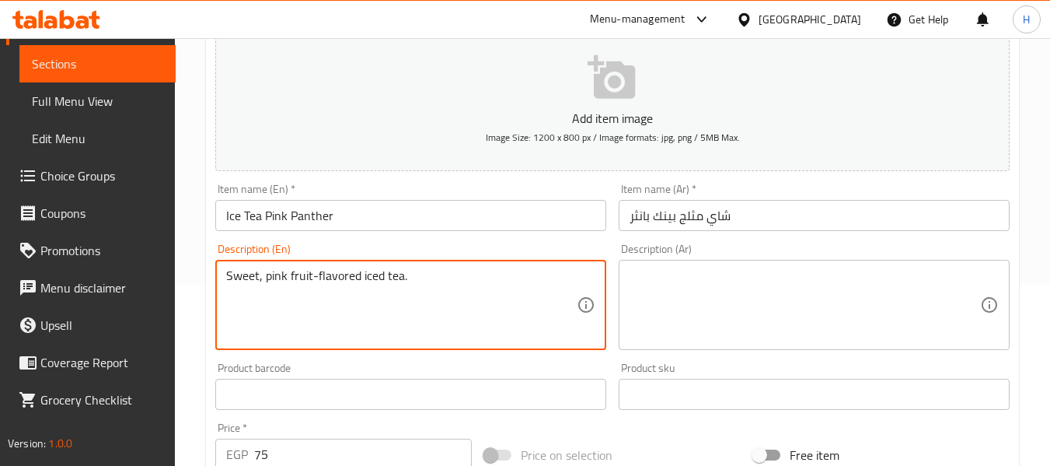
scroll to position [211, 0]
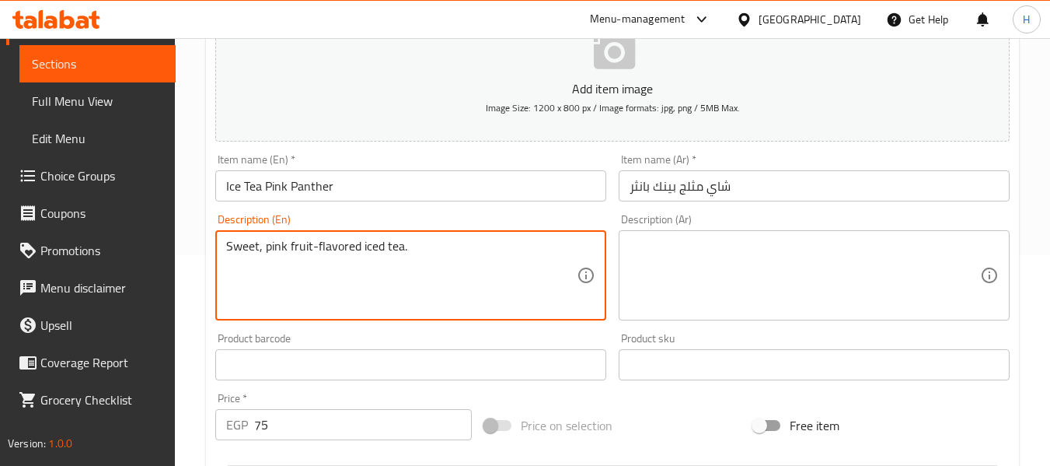
click at [846, 253] on textarea at bounding box center [805, 276] width 351 height 74
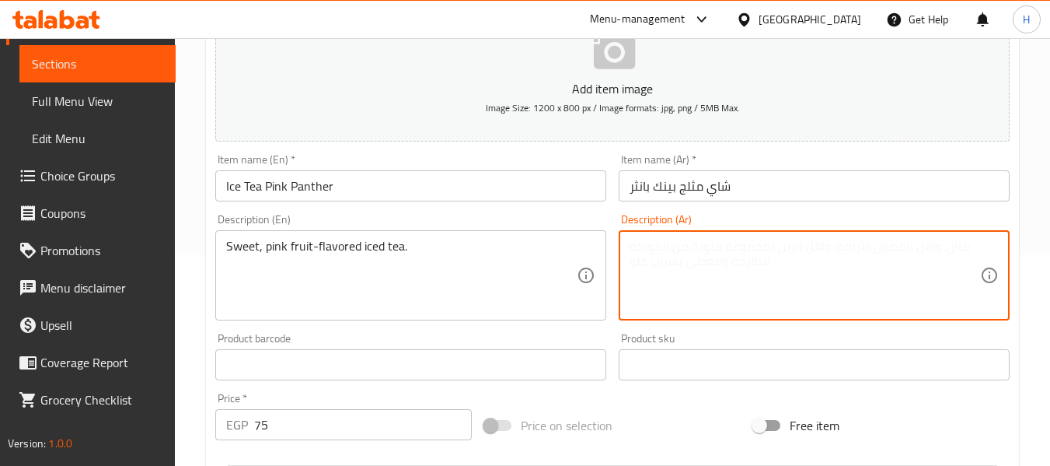
paste textarea "شاي مثلج حلو بنكهة الفواكه الوردية."
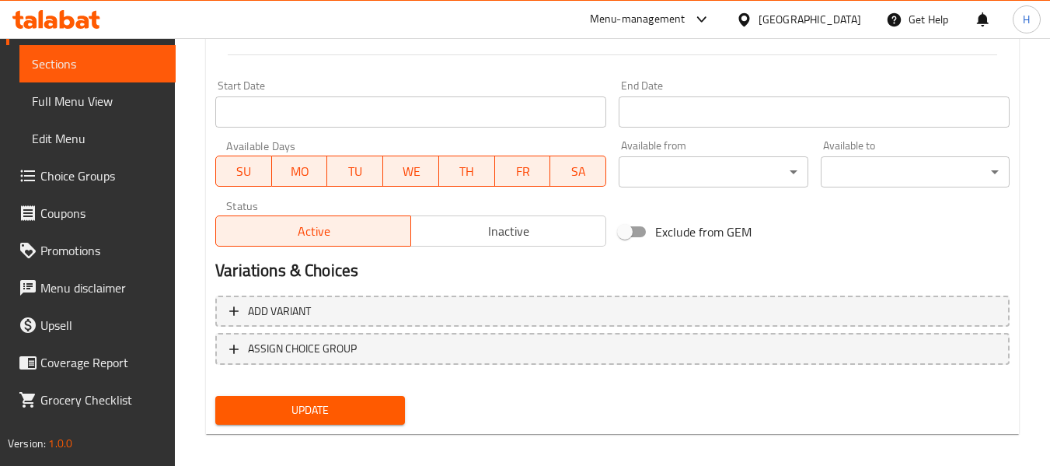
scroll to position [633, 0]
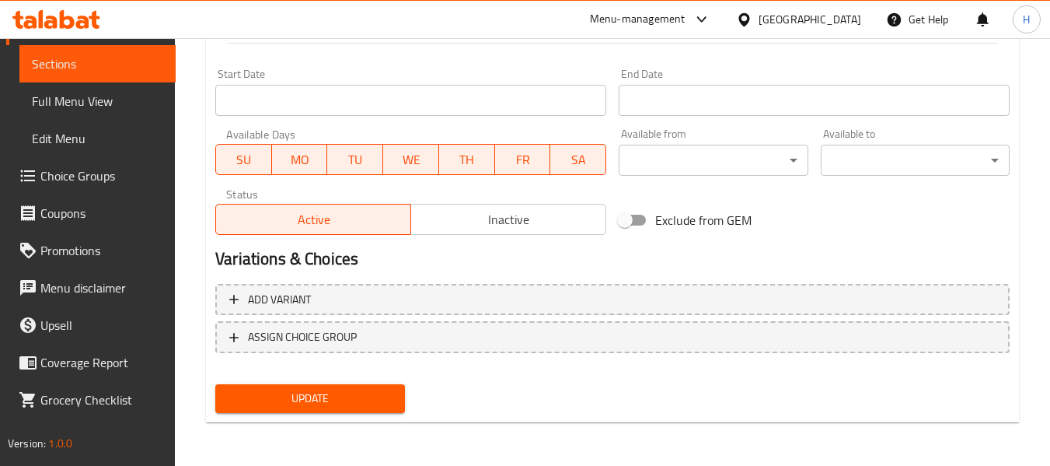
type textarea "شاي مثلج حلو بنكهه بينك فروت."
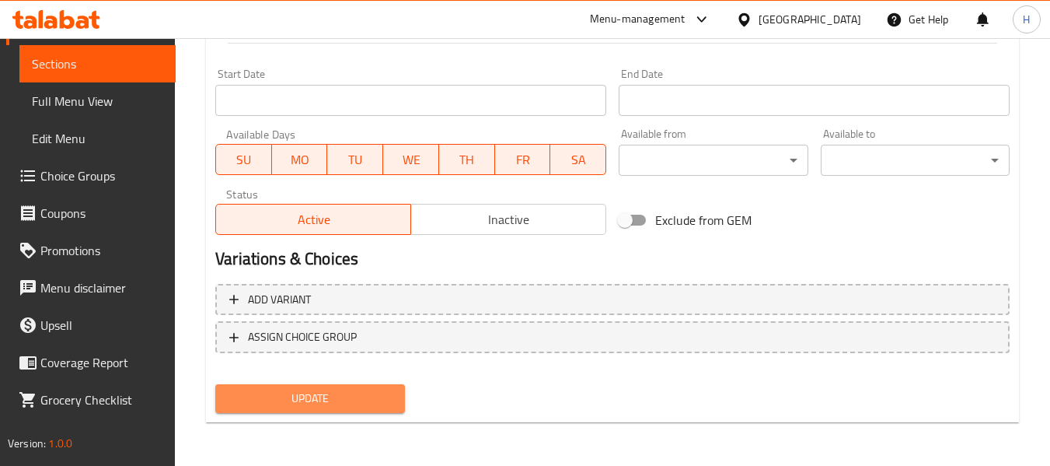
click at [362, 401] on span "Update" at bounding box center [310, 398] width 164 height 19
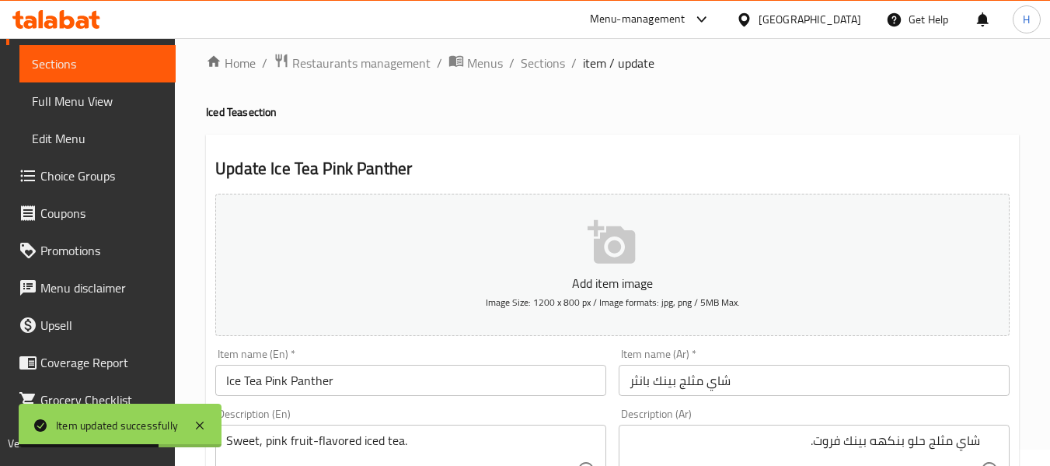
scroll to position [0, 0]
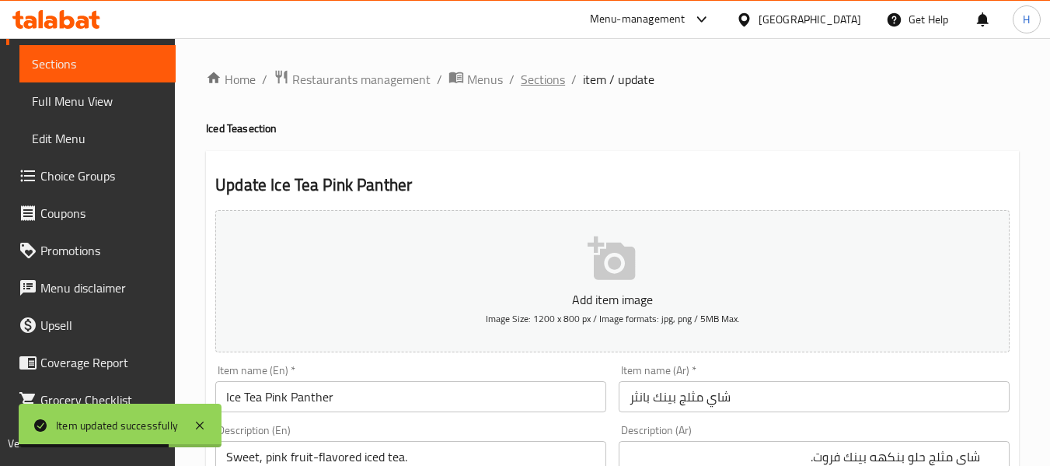
click at [562, 80] on span "Sections" at bounding box center [543, 79] width 44 height 19
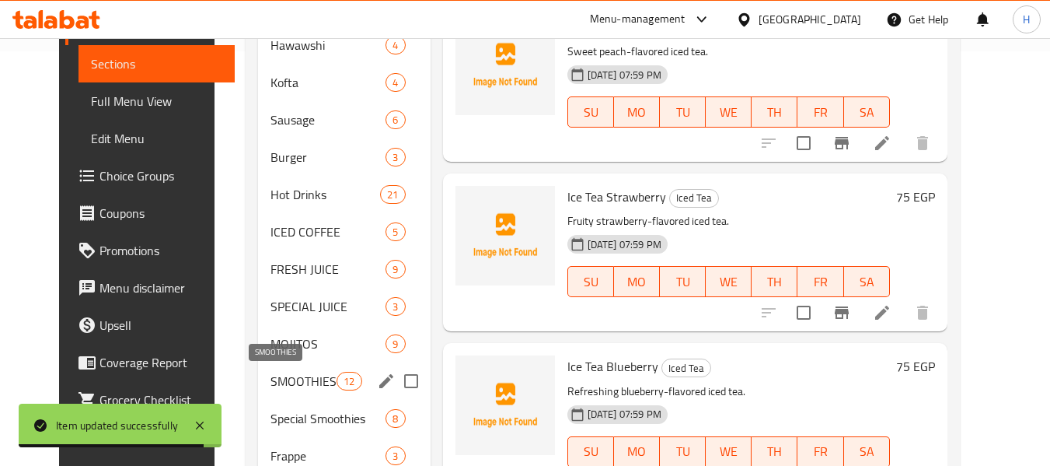
scroll to position [622, 0]
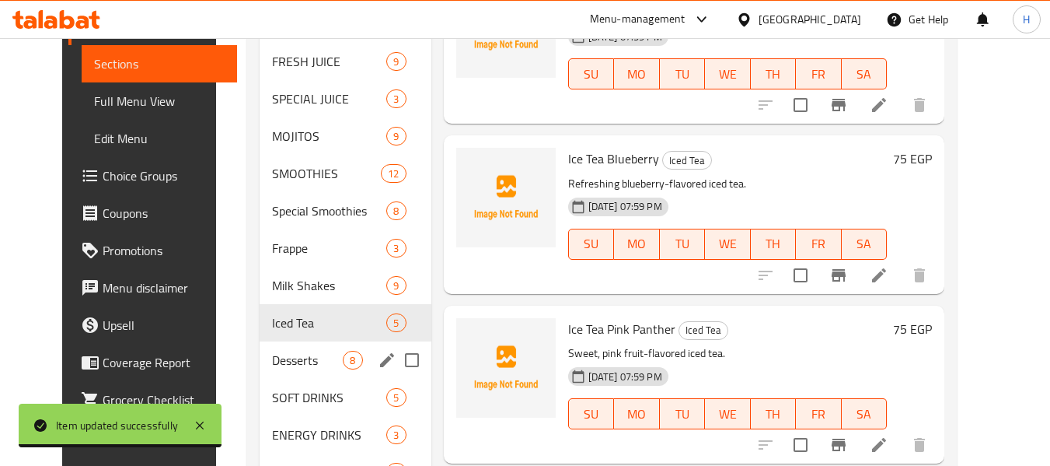
click at [276, 362] on span "Desserts" at bounding box center [307, 360] width 71 height 19
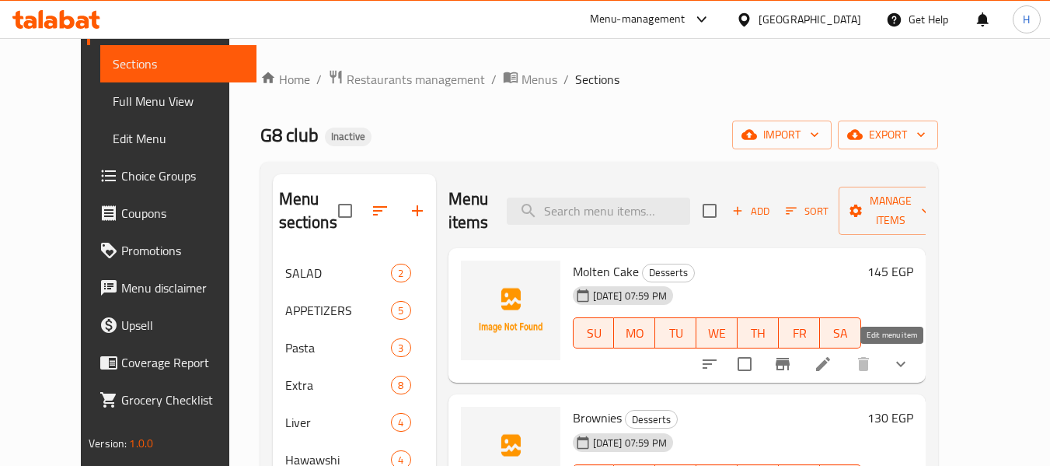
click at [833, 365] on icon at bounding box center [823, 364] width 19 height 19
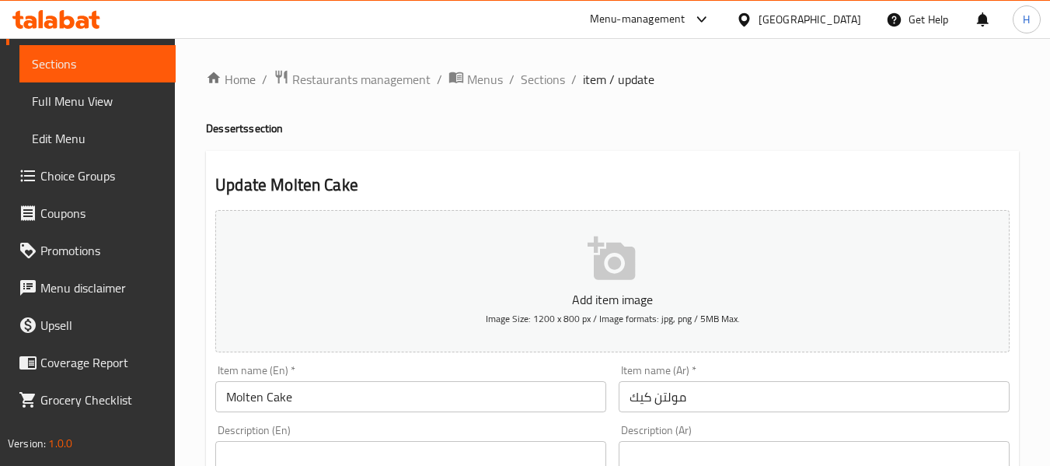
paste textarea "Warm chocolate cake with a gooey molten center."
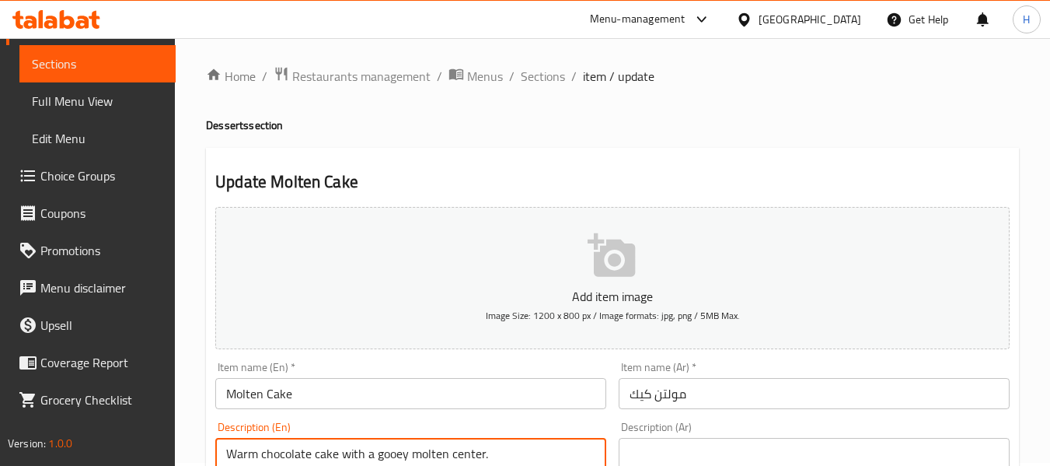
type textarea "Warm chocolate cake with a gooey molten center."
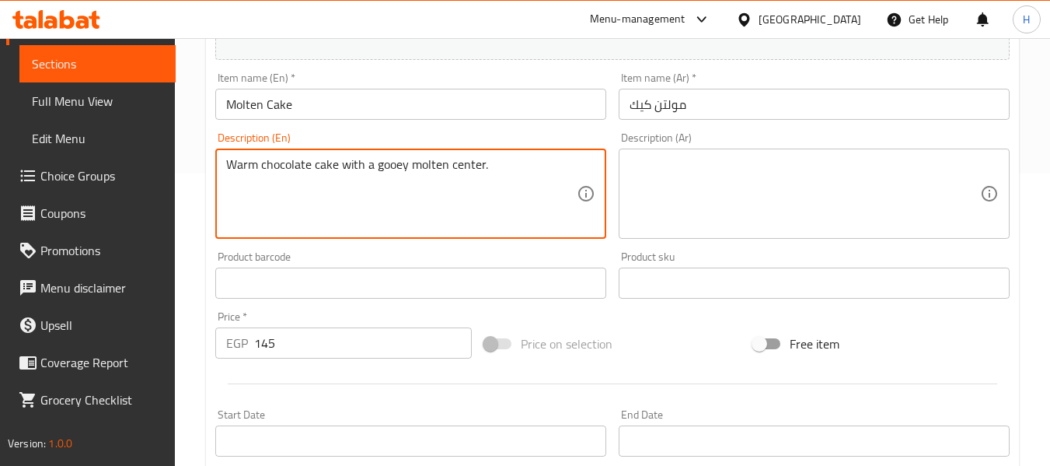
scroll to position [418, 0]
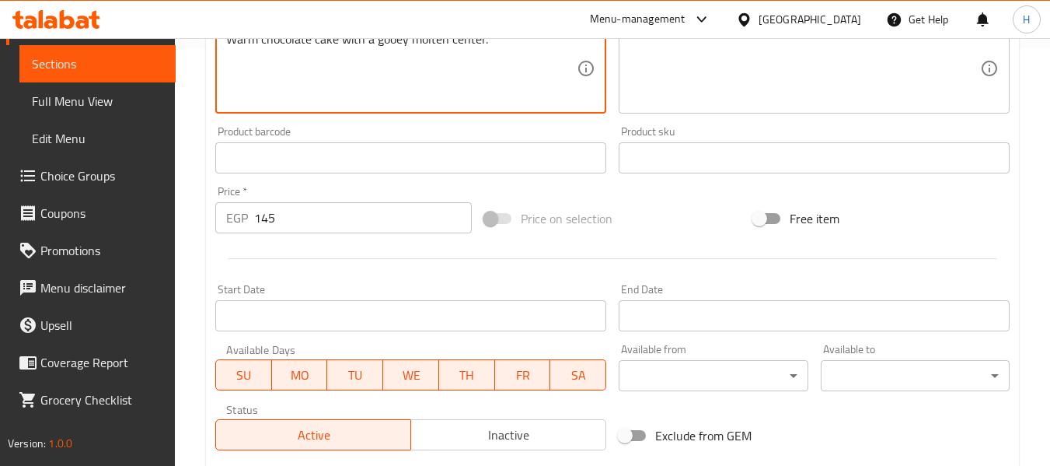
click at [869, 64] on textarea at bounding box center [805, 69] width 351 height 74
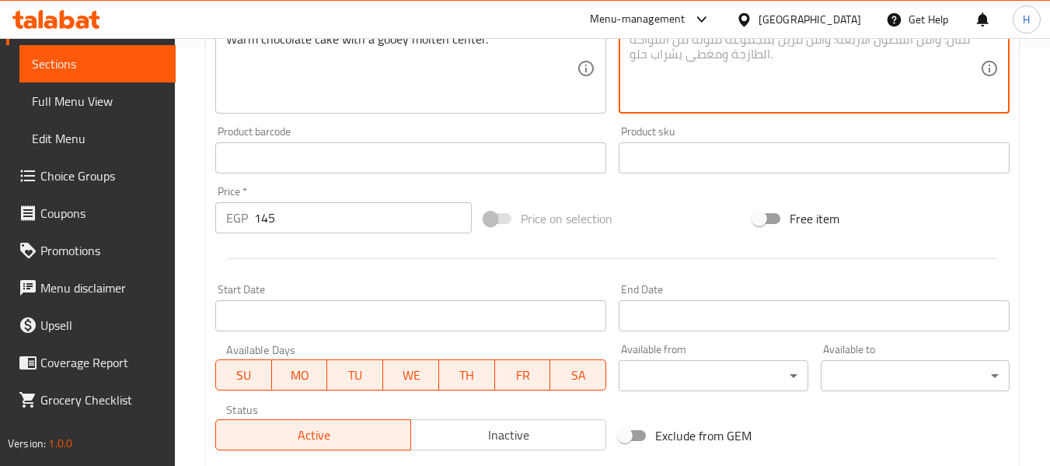
paste textarea "كعكة الشوكولاتة الدافئة مع مركز سائل ولزج."
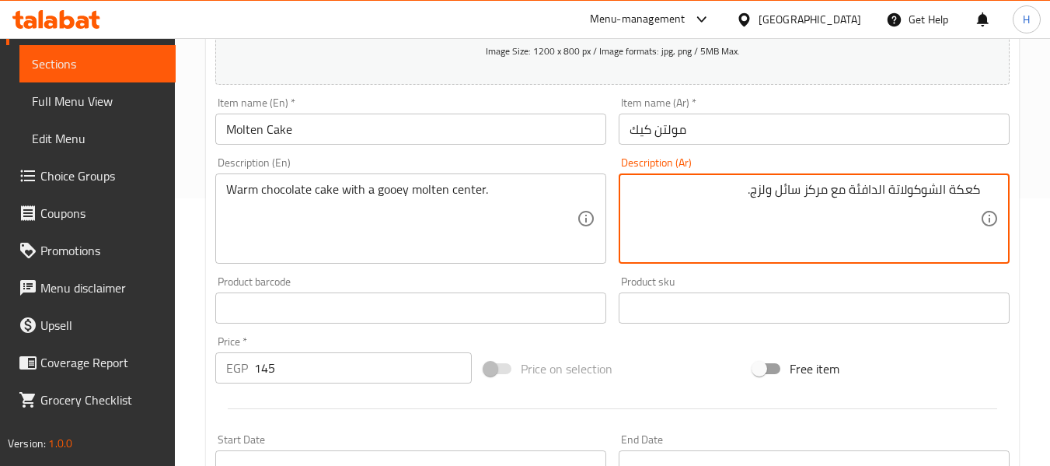
scroll to position [211, 0]
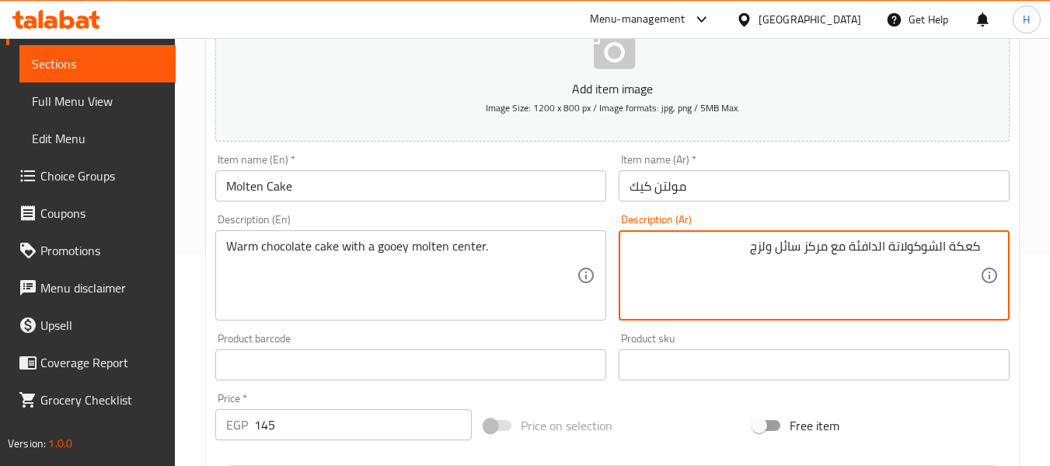
type textarea "كعكة الشوكولاتة الدافئة مع مركز سائل ولزج"
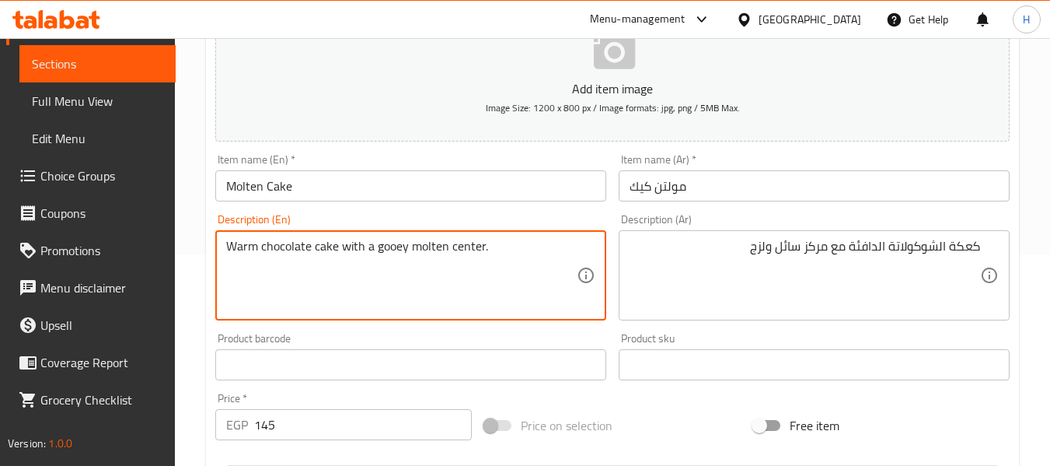
click at [395, 248] on textarea "Warm chocolate cake with a gooey molten center." at bounding box center [401, 276] width 351 height 74
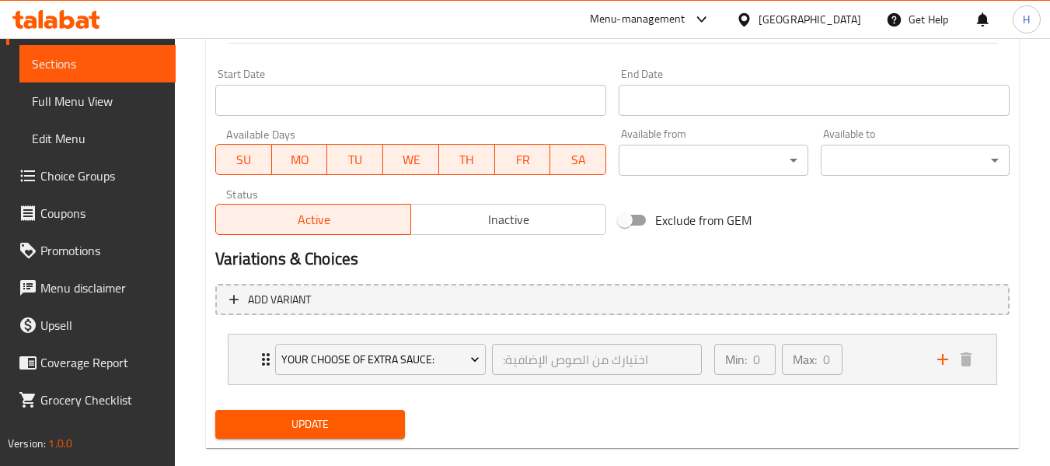
scroll to position [659, 0]
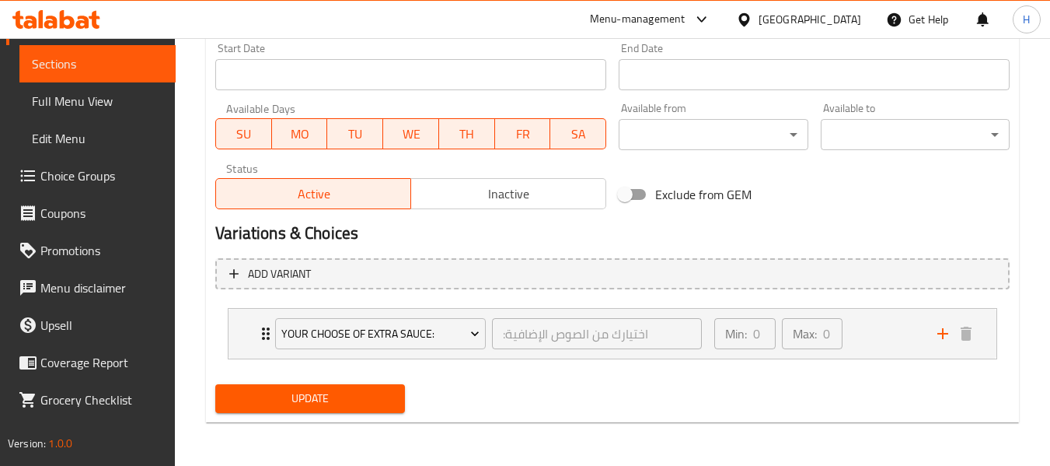
click at [304, 415] on div "Update" at bounding box center [309, 398] width 201 height 41
click at [316, 405] on span "Update" at bounding box center [310, 398] width 164 height 19
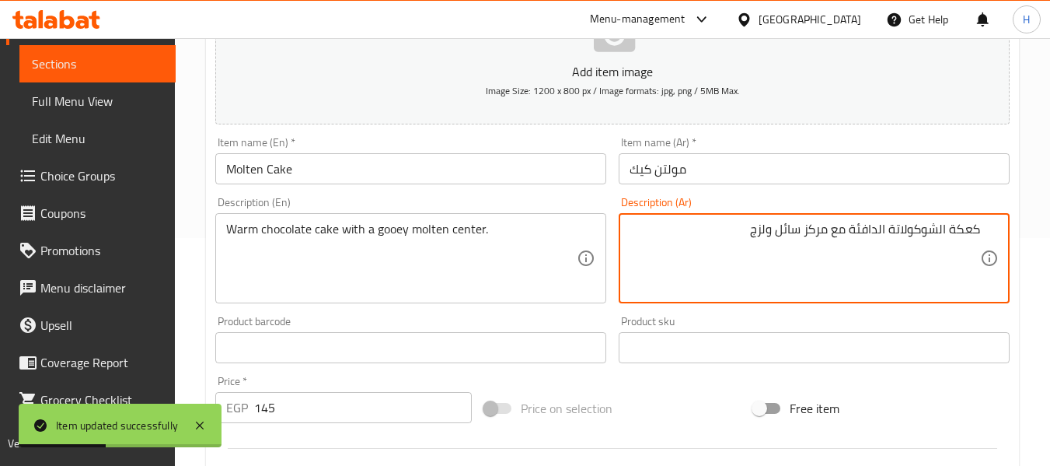
scroll to position [239, 0]
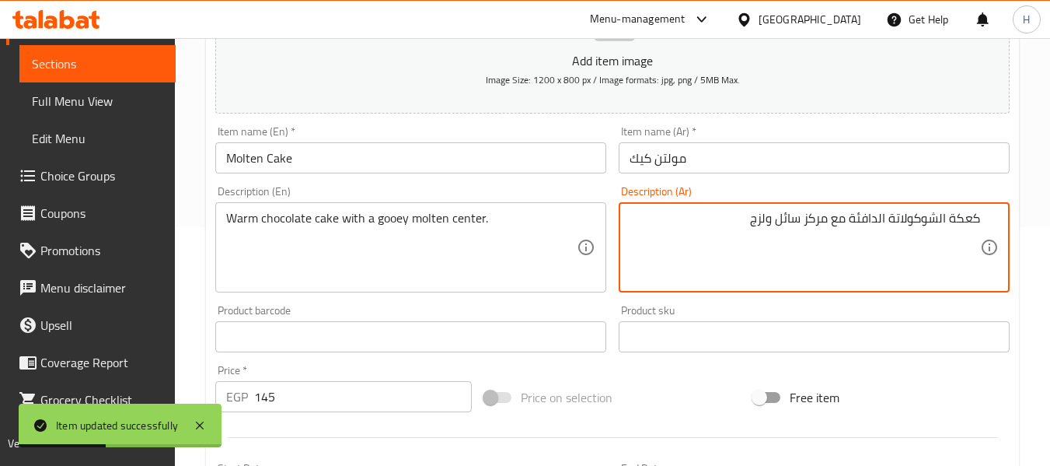
click at [816, 252] on textarea "كعكة الشوكولاتة الدافئة مع مركز سائل ولزج" at bounding box center [805, 248] width 351 height 74
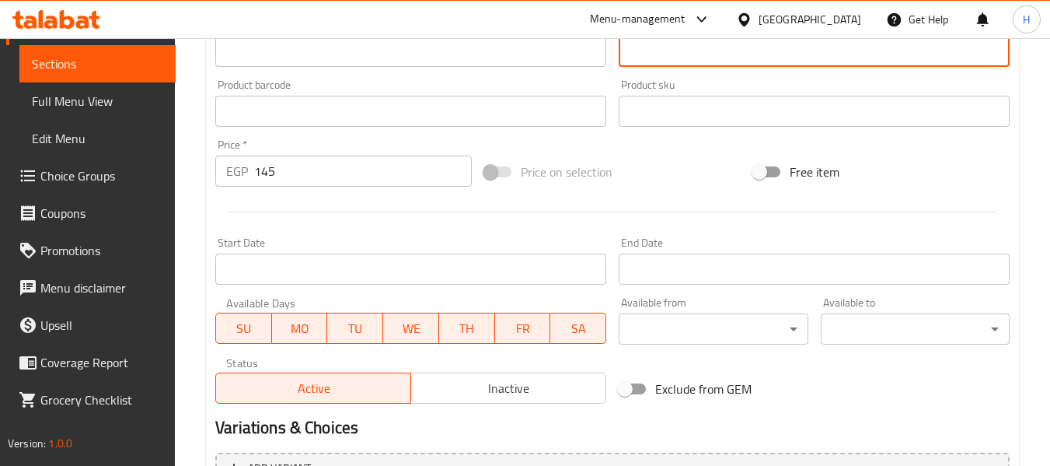
scroll to position [659, 0]
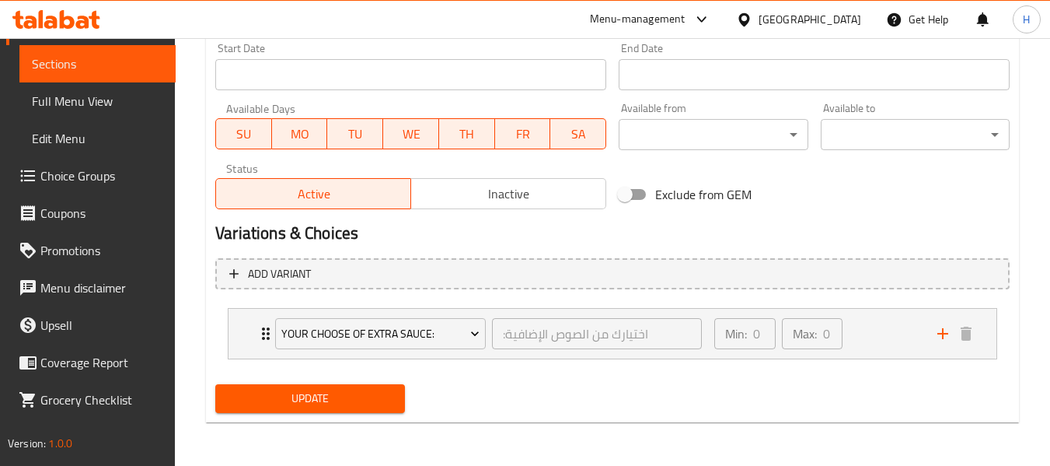
type textarea "كعكة الشوكولاتة الدافئة مع وسط سائل ولزج"
click at [347, 386] on button "Update" at bounding box center [309, 398] width 189 height 29
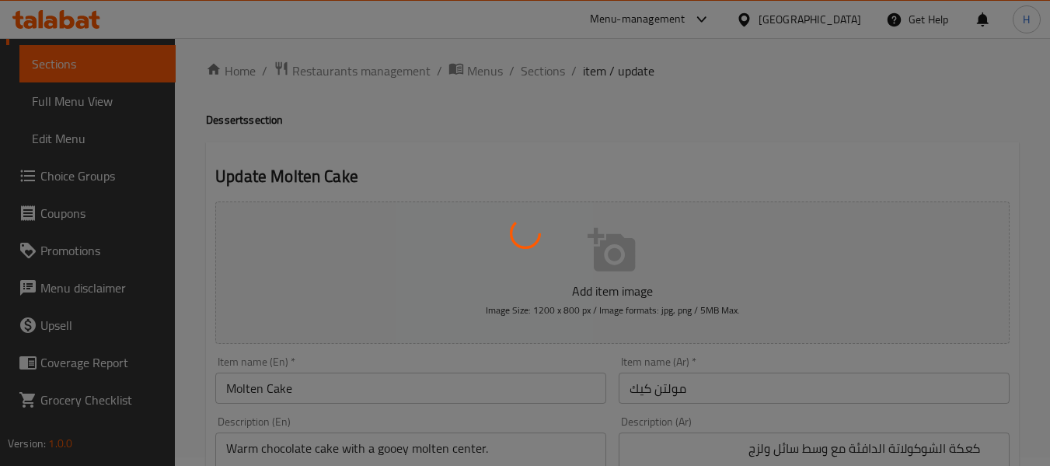
scroll to position [0, 0]
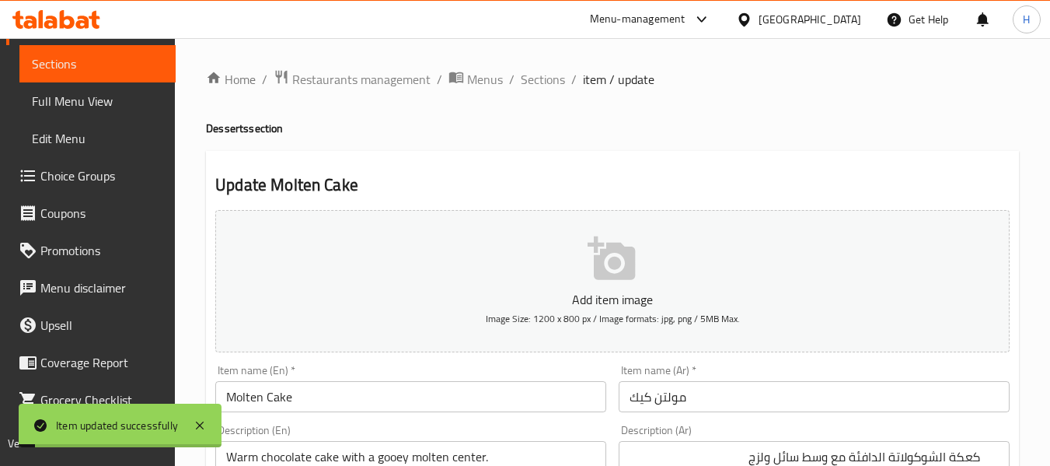
click at [542, 81] on span "Sections" at bounding box center [543, 79] width 44 height 19
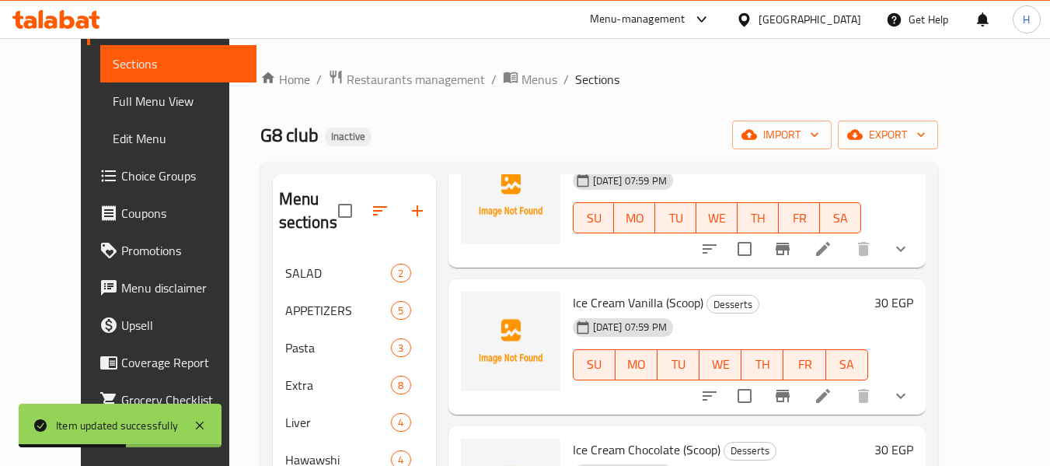
scroll to position [313, 0]
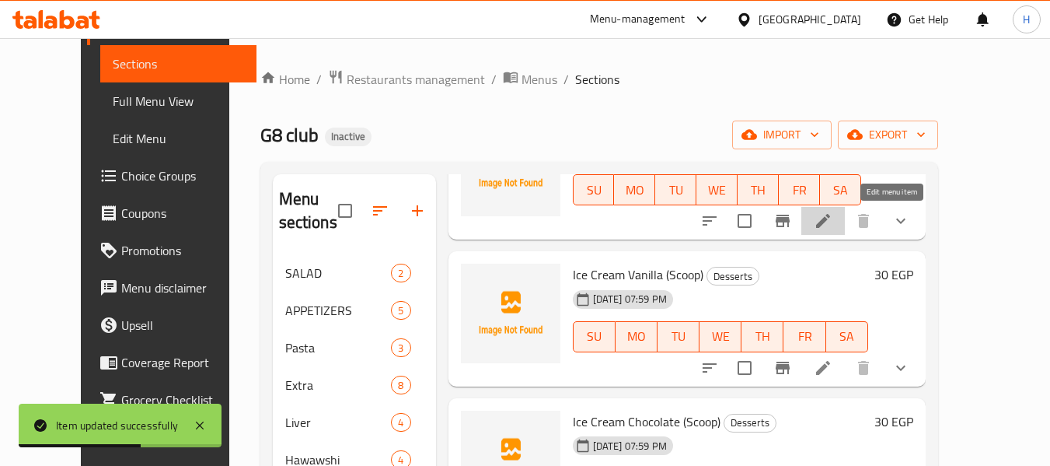
click at [833, 225] on icon at bounding box center [823, 220] width 19 height 19
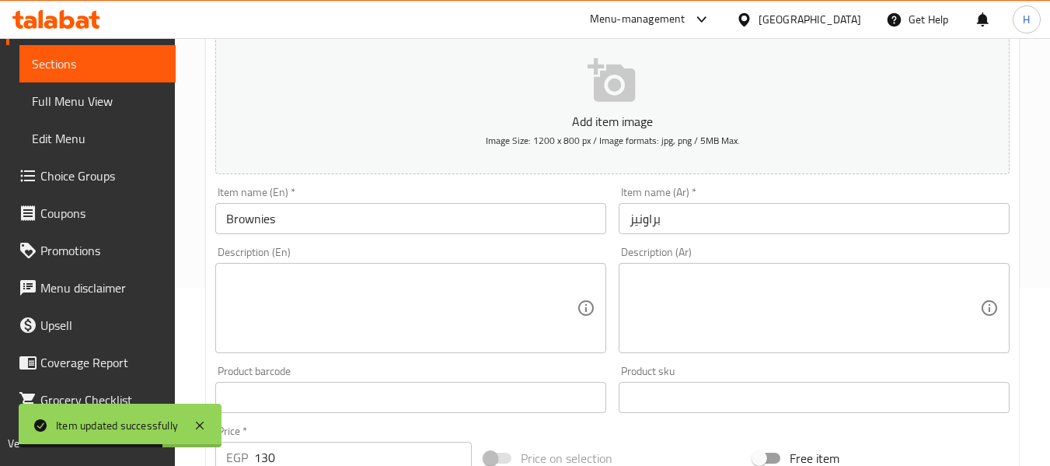
scroll to position [208, 0]
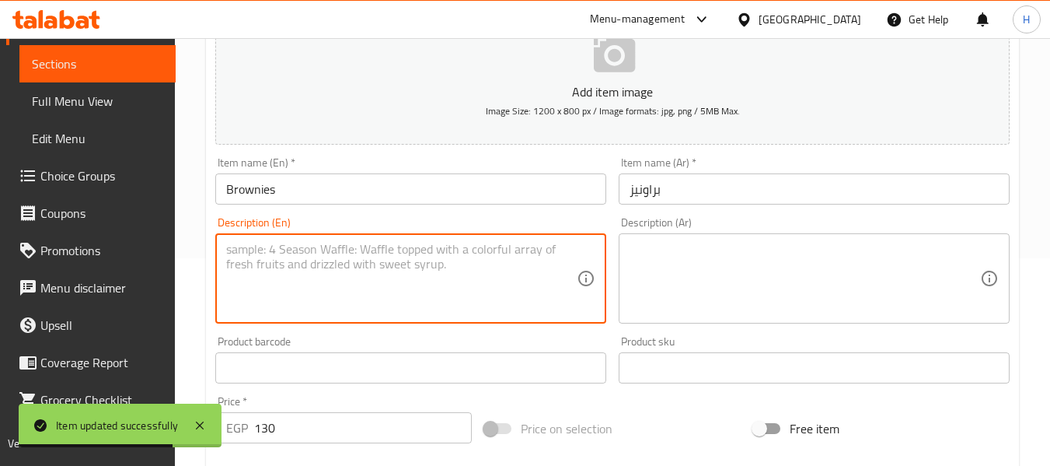
click at [354, 280] on textarea at bounding box center [401, 279] width 351 height 74
paste textarea "Rich, fudgy chocolate brownies."
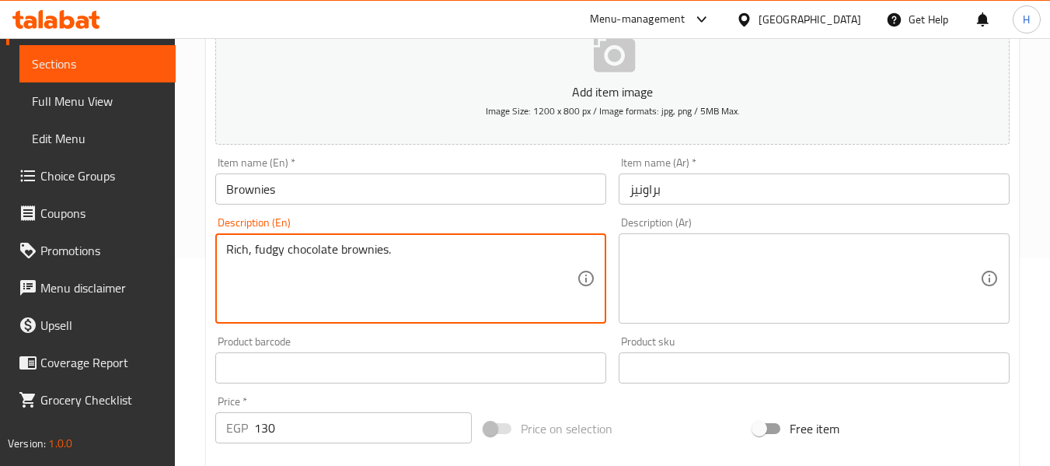
type textarea "Rich, fudgy chocolate brownies."
click at [328, 252] on textarea "Rich, fudgy chocolate brownies." at bounding box center [401, 279] width 351 height 74
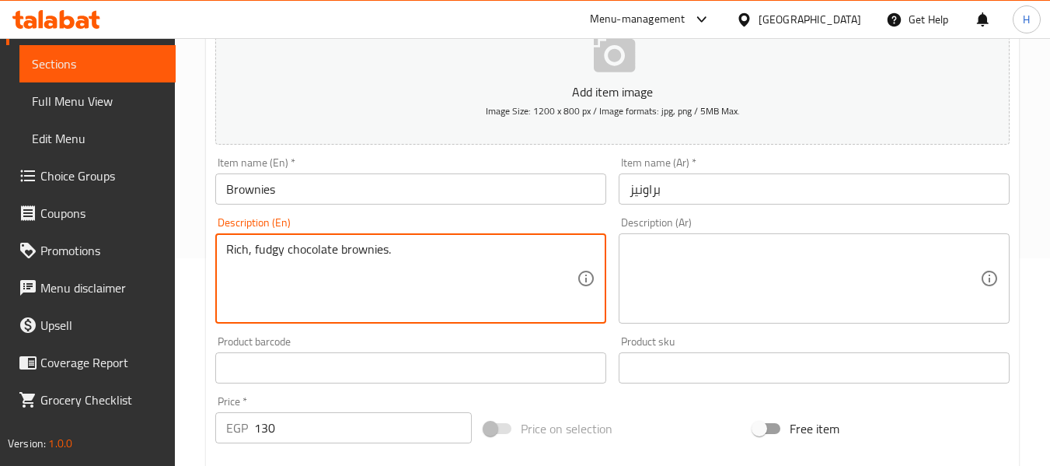
click at [798, 251] on textarea at bounding box center [805, 279] width 351 height 74
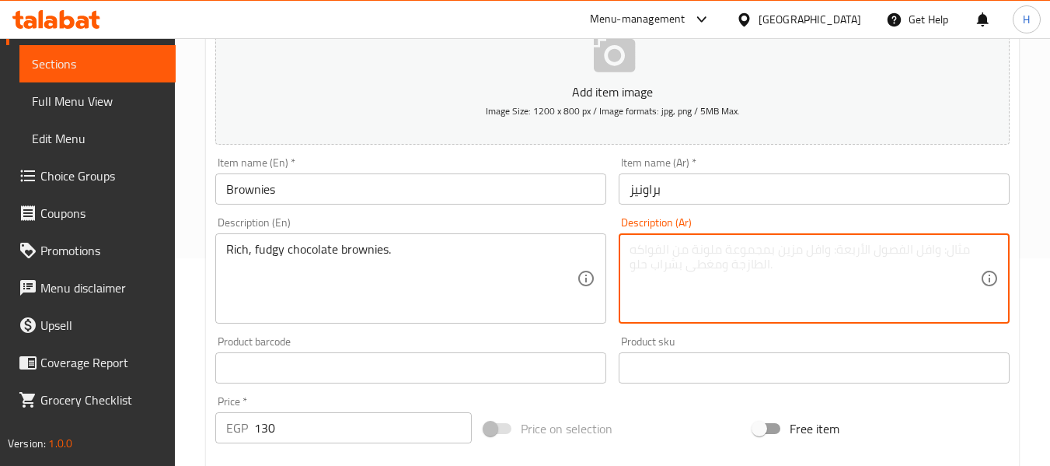
paste textarea "براونيز الشوكولاتة الغنية واللذيذة."
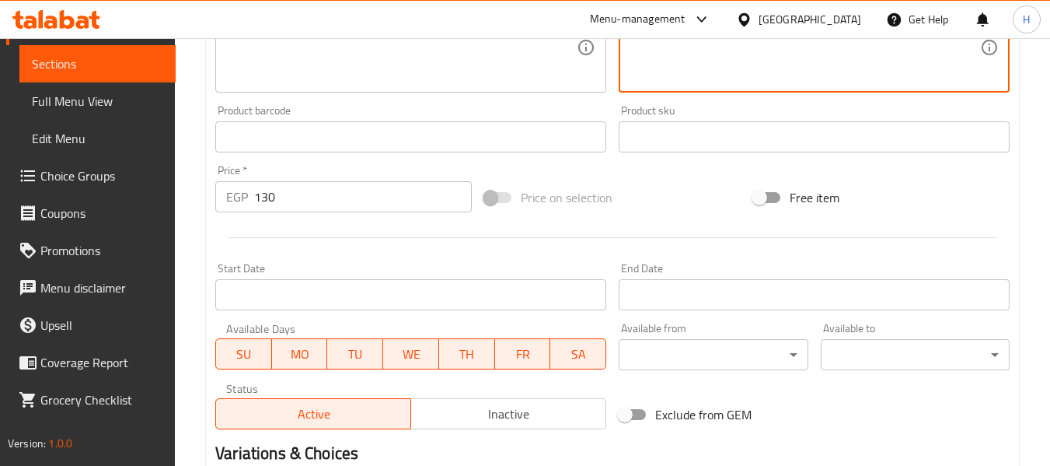
scroll to position [622, 0]
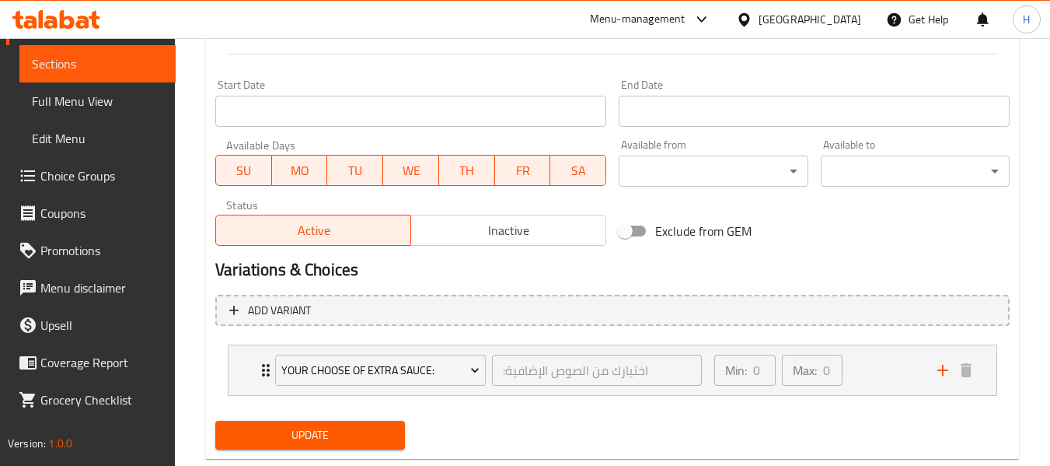
type textarea "براونيز الشوكولاتة الغنية واللذيذة."
click at [386, 430] on span "Update" at bounding box center [310, 434] width 164 height 19
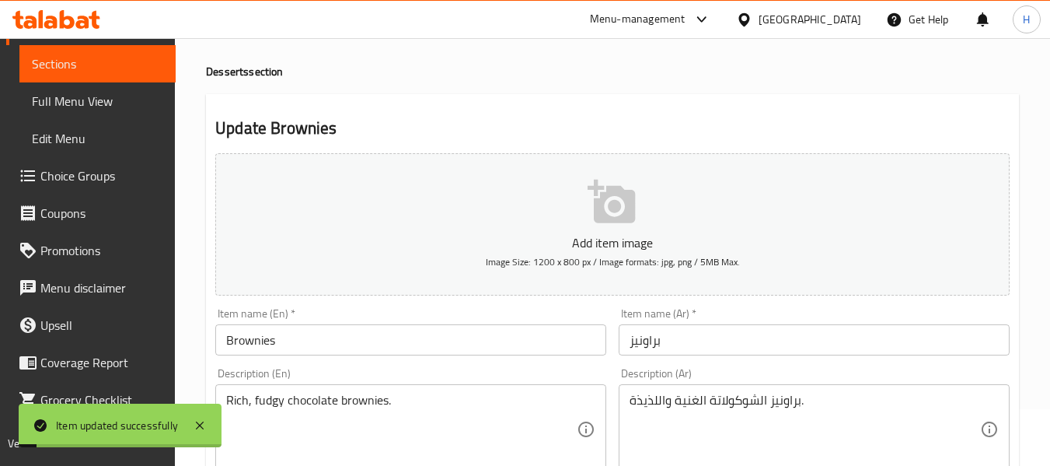
scroll to position [0, 0]
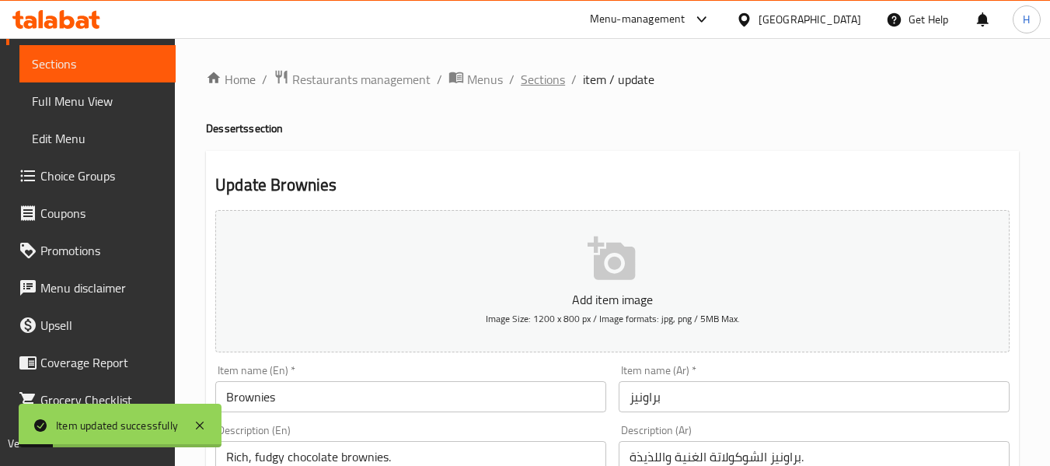
click at [544, 85] on span "Sections" at bounding box center [543, 79] width 44 height 19
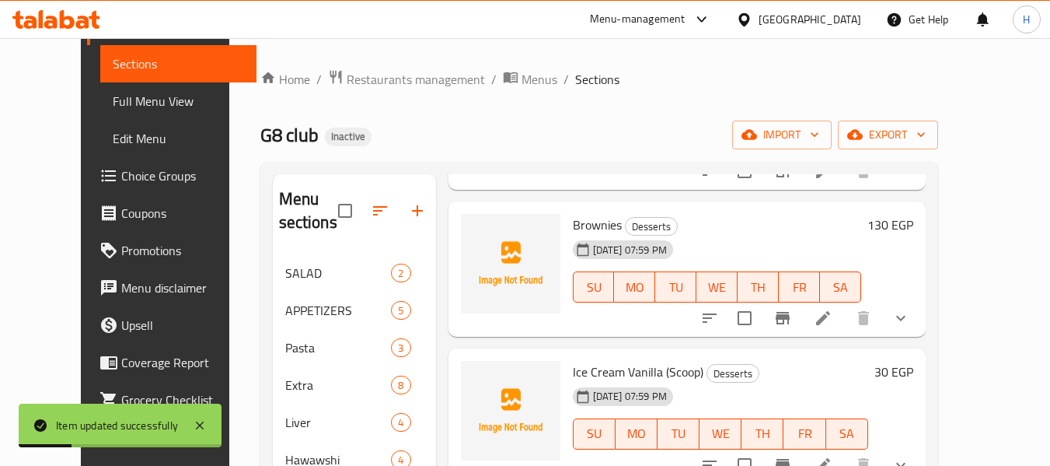
scroll to position [313, 0]
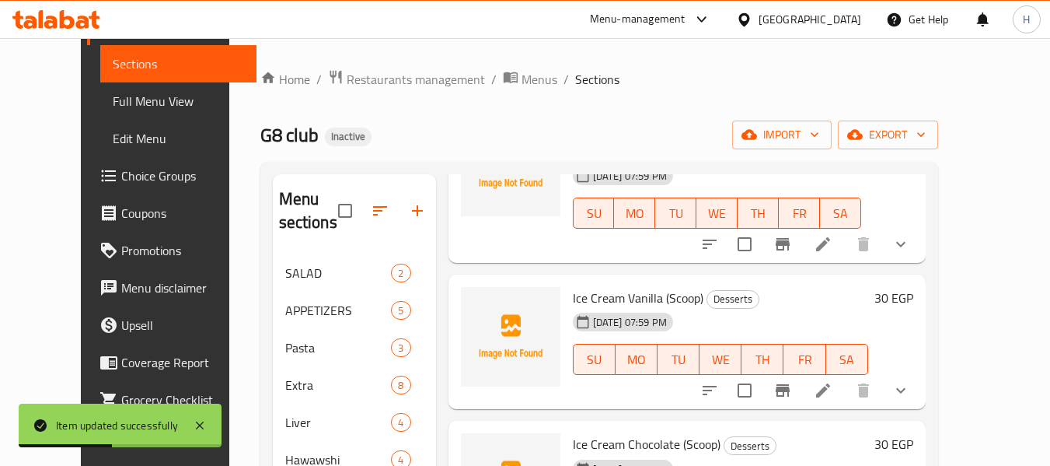
click at [845, 385] on li at bounding box center [824, 390] width 44 height 28
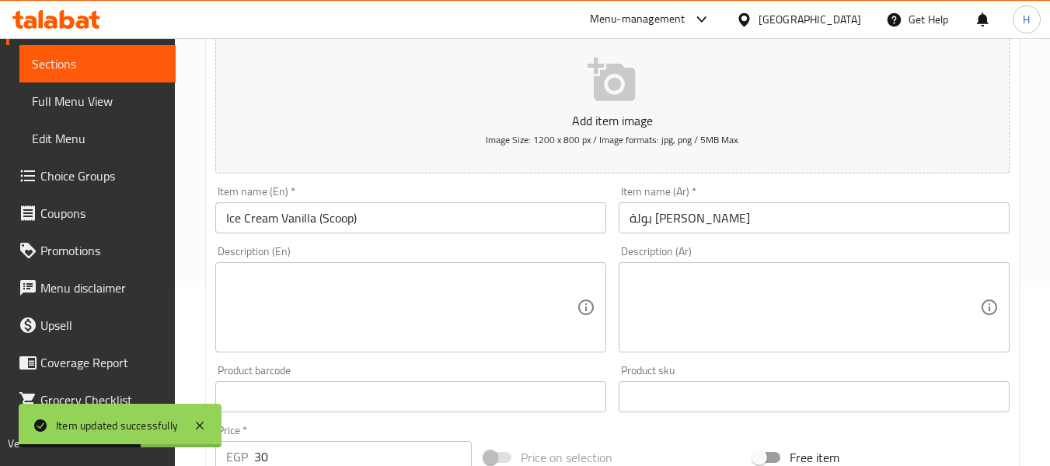
scroll to position [208, 0]
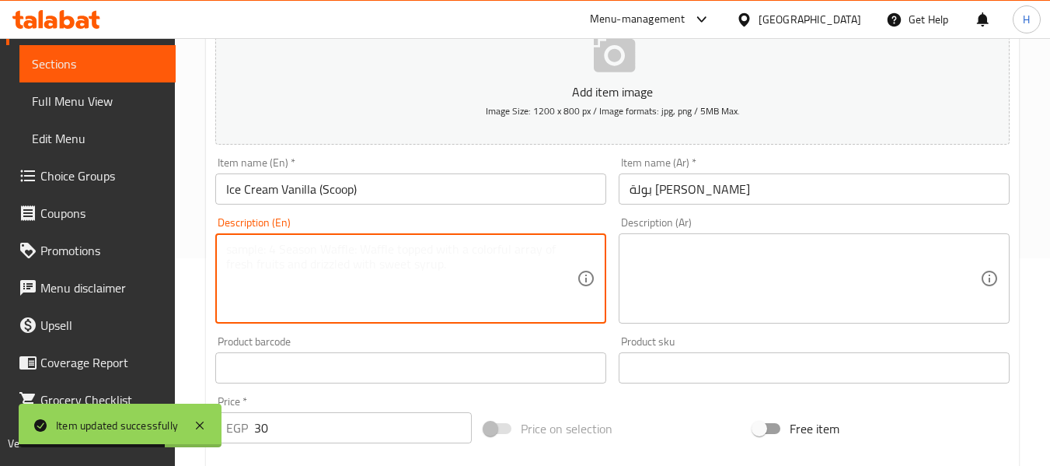
click at [351, 283] on textarea at bounding box center [401, 279] width 351 height 74
paste textarea "Creamy vanilla ice cream scoop."
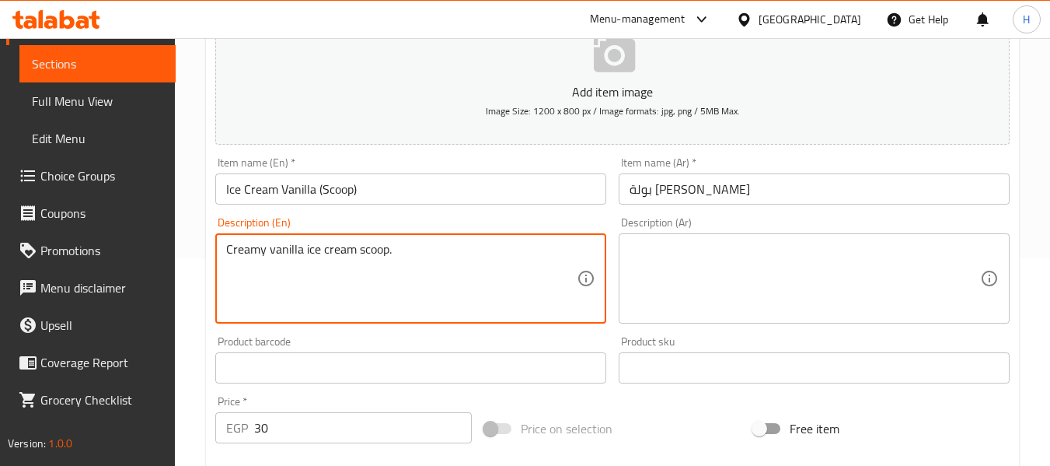
type textarea "Creamy vanilla ice cream scoop."
click at [801, 291] on textarea at bounding box center [805, 279] width 351 height 74
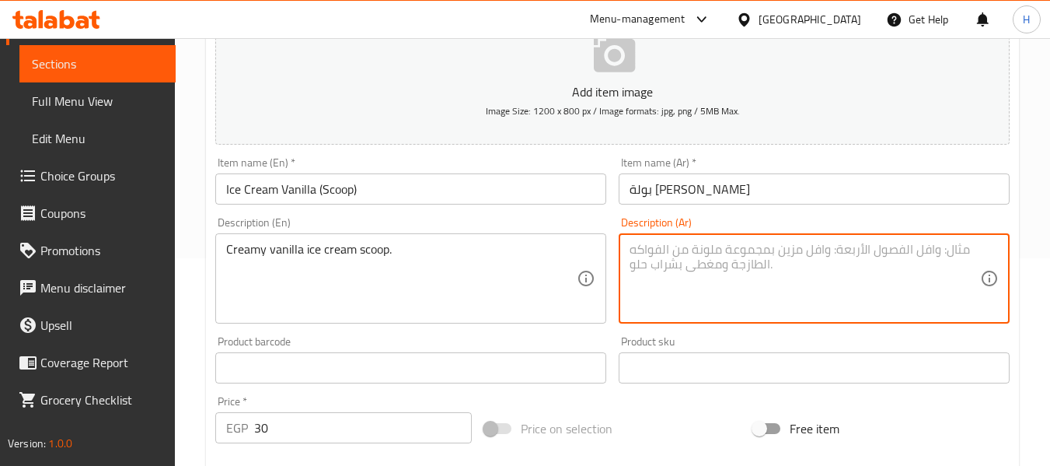
paste textarea "مغرفة الآيس كريم الفانيليا."
click at [960, 264] on textarea "مغرفة الآيس كريم الفانيليا." at bounding box center [805, 279] width 351 height 74
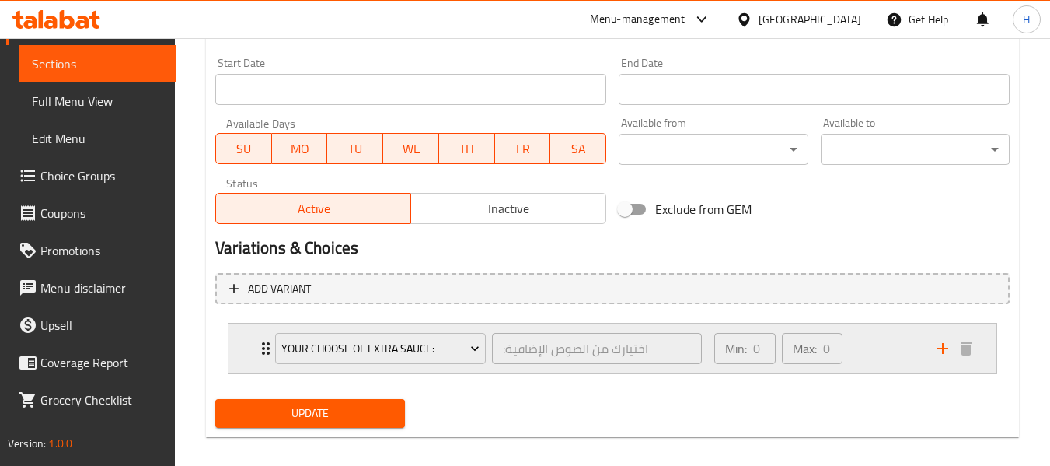
scroll to position [659, 0]
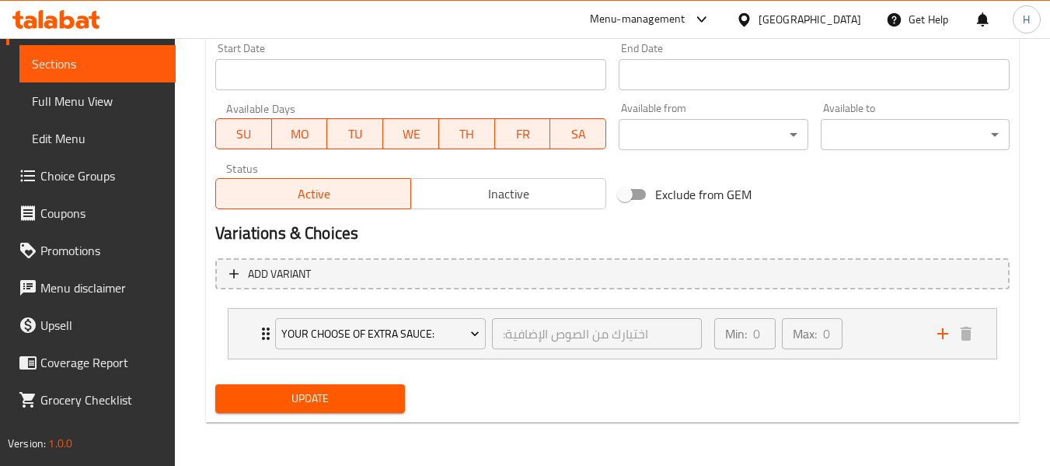
type textarea "بولة الآيس [PERSON_NAME]."
click at [346, 414] on div "Update" at bounding box center [309, 398] width 201 height 41
click at [344, 411] on button "Update" at bounding box center [309, 398] width 189 height 29
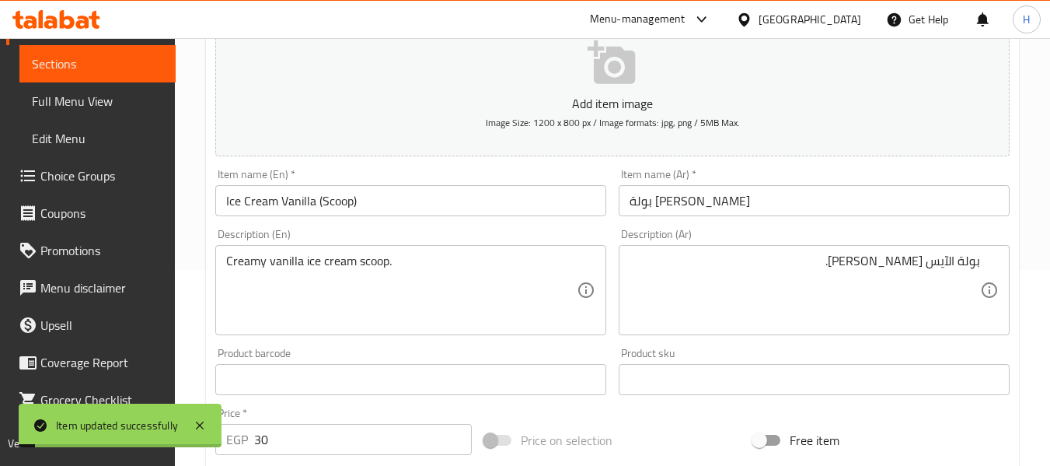
scroll to position [0, 0]
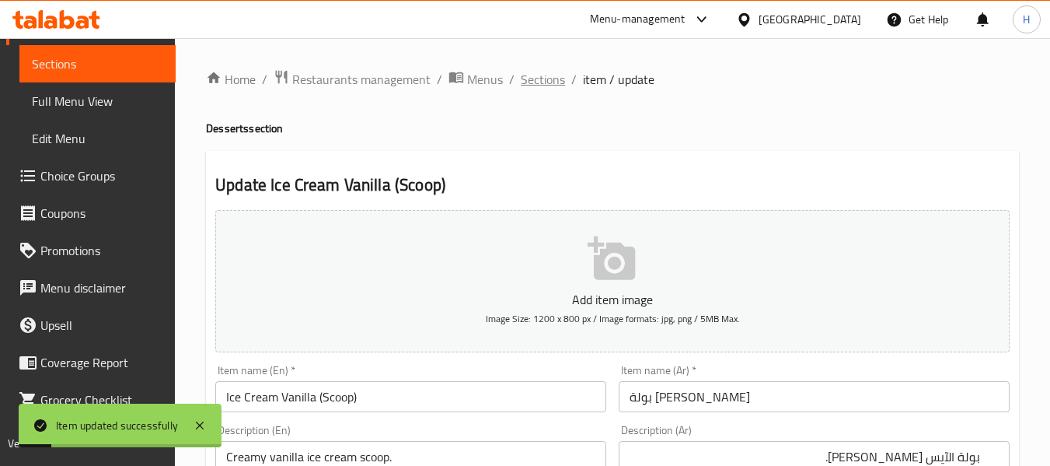
click at [544, 70] on span "Sections" at bounding box center [543, 79] width 44 height 19
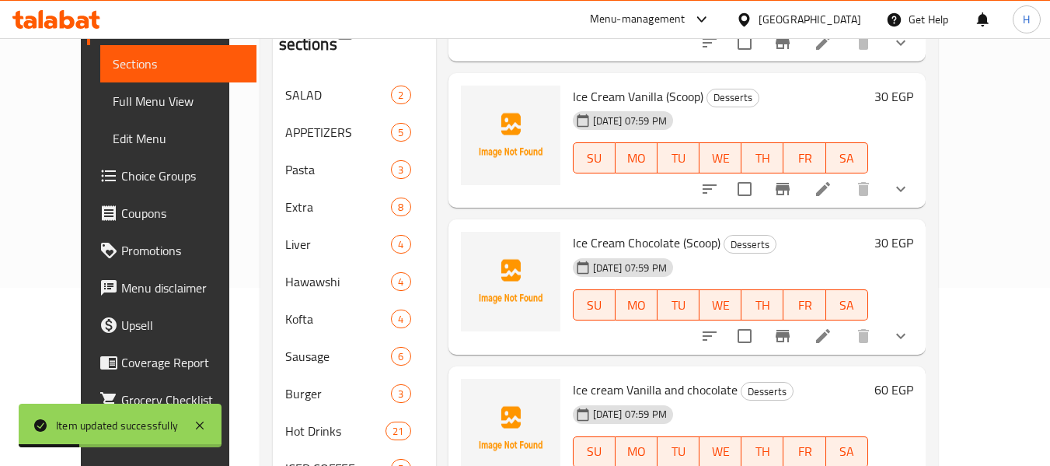
scroll to position [208, 0]
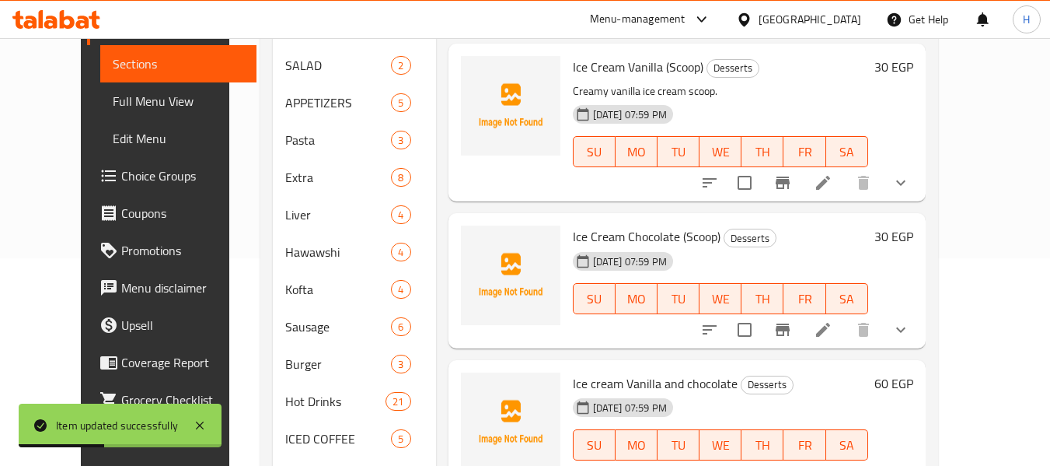
click at [833, 322] on icon at bounding box center [823, 329] width 19 height 19
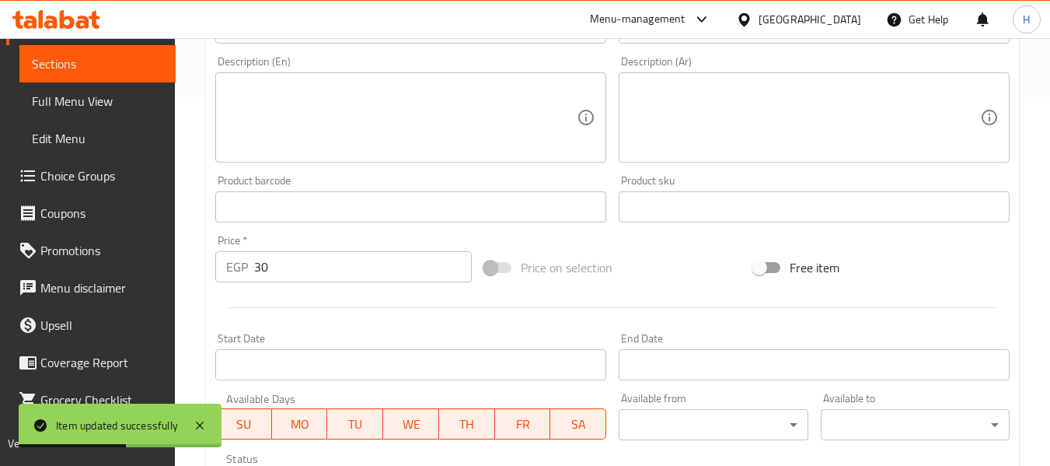
scroll to position [414, 0]
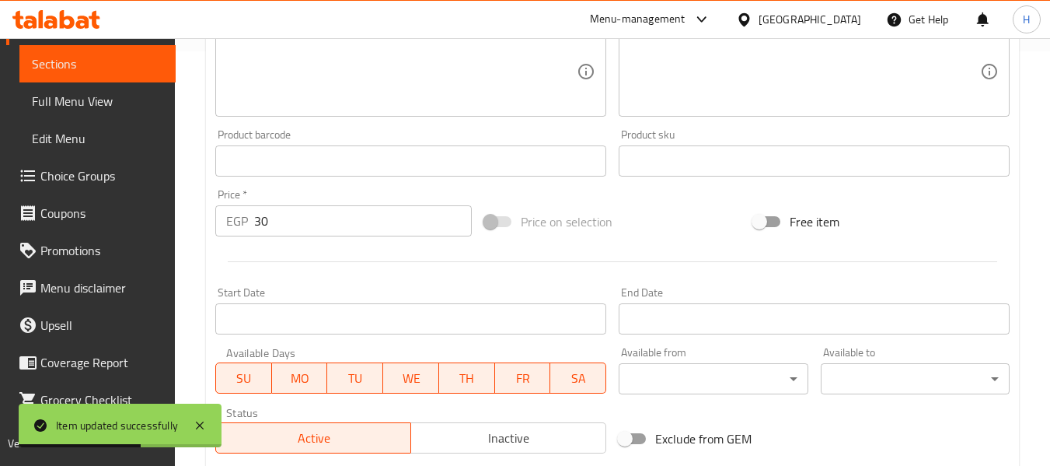
click at [328, 80] on textarea at bounding box center [401, 72] width 351 height 74
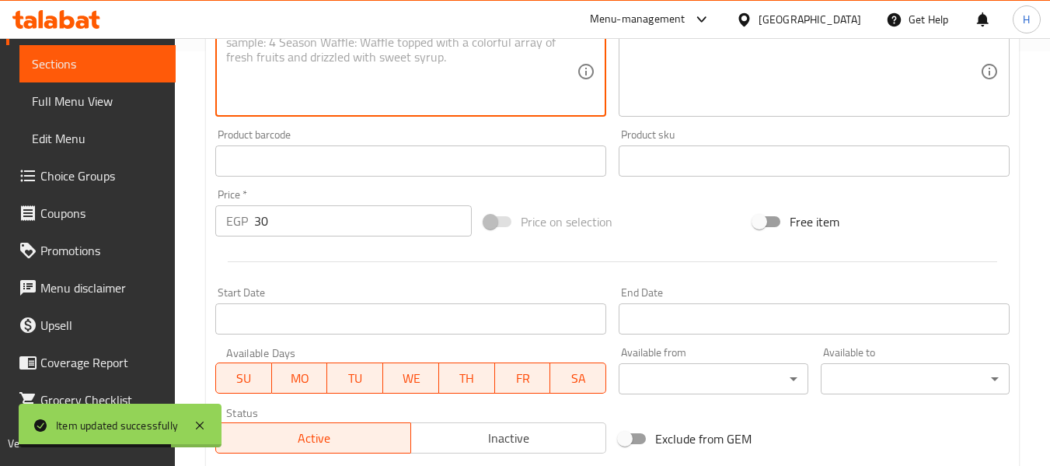
paste textarea "Rich chocolate ice cream scoop."
type textarea "Rich chocolate ice cream scoop."
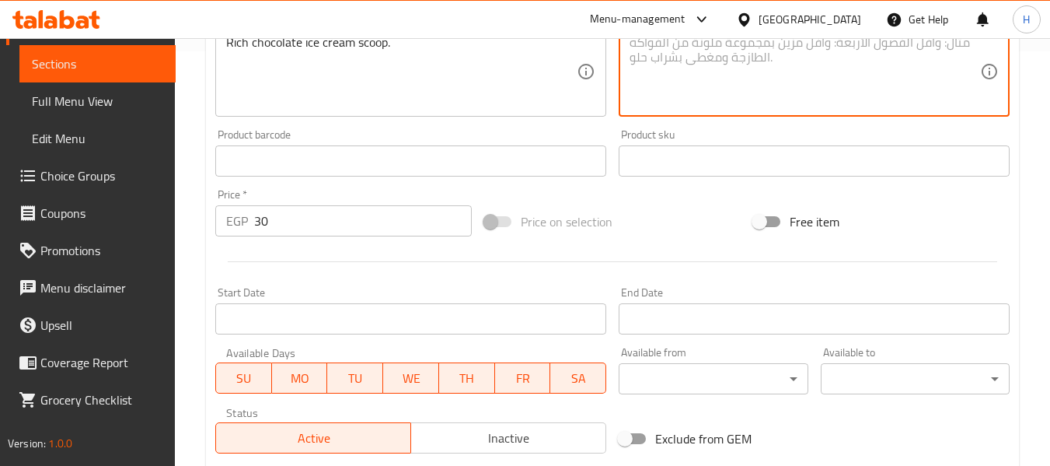
click at [815, 94] on textarea at bounding box center [805, 72] width 351 height 74
paste textarea "مغرفة الآيس كريم الغنية بالشوكولاتة."
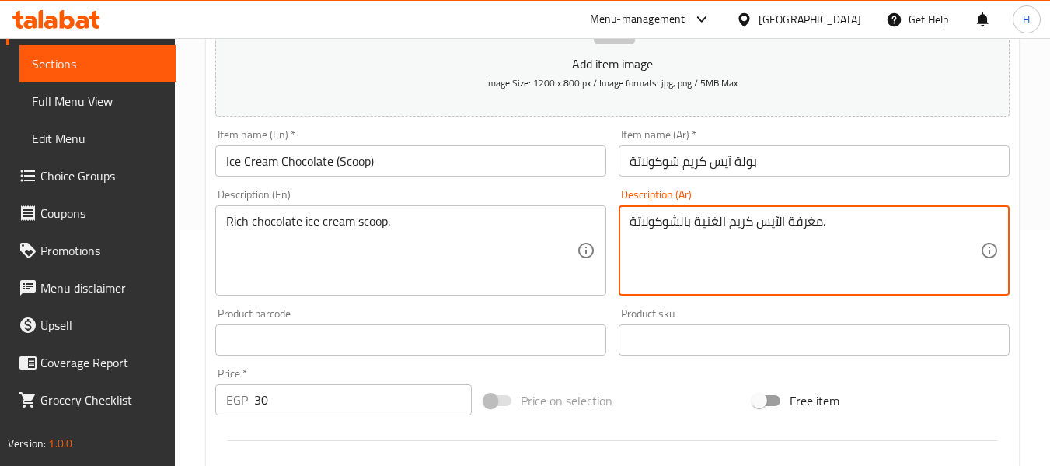
scroll to position [208, 0]
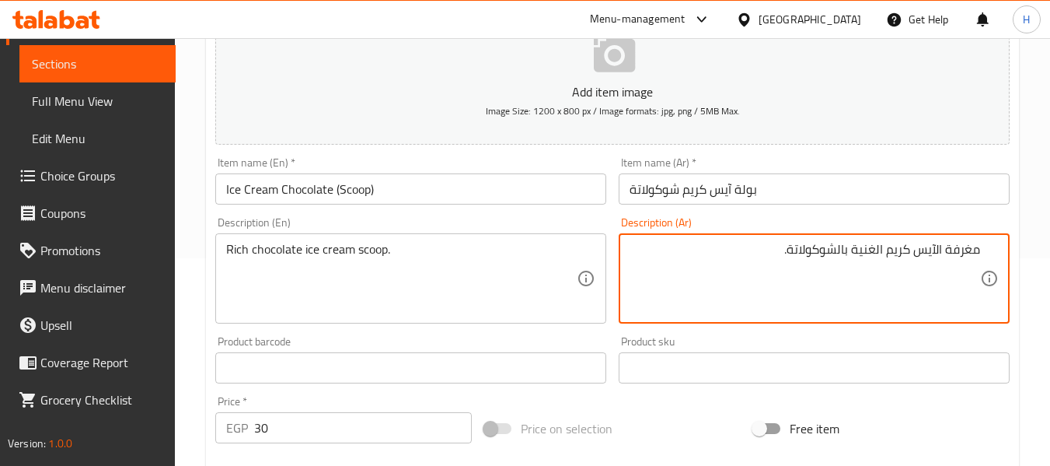
click at [970, 242] on textarea "مغرفة الآيس كريم الغنية بالشوكولاتة." at bounding box center [805, 279] width 351 height 74
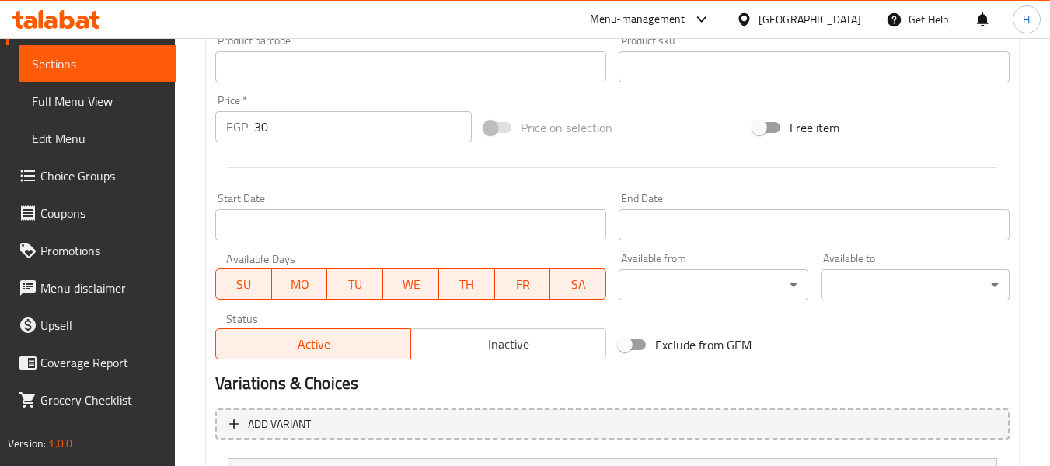
scroll to position [659, 0]
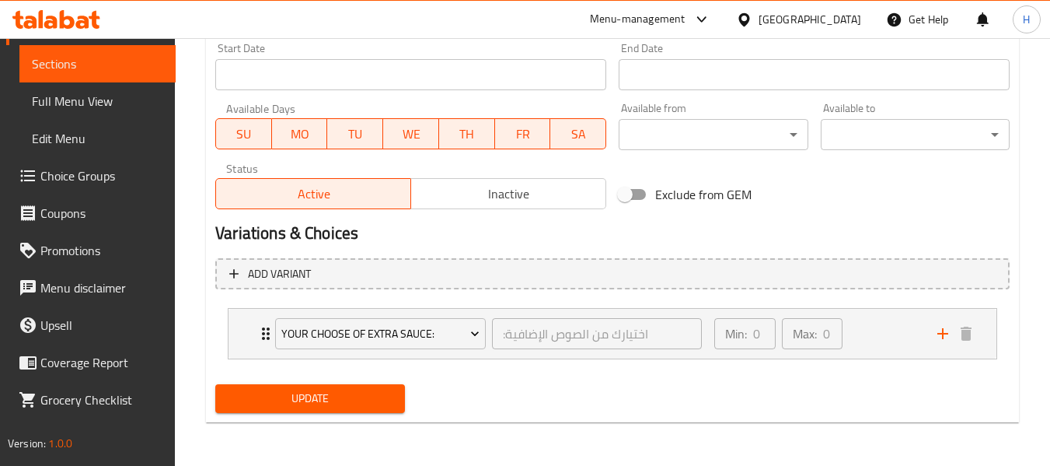
type textarea "بولة الآيس كريم الغنية بالشوكولاتة."
click at [303, 396] on span "Update" at bounding box center [310, 398] width 164 height 19
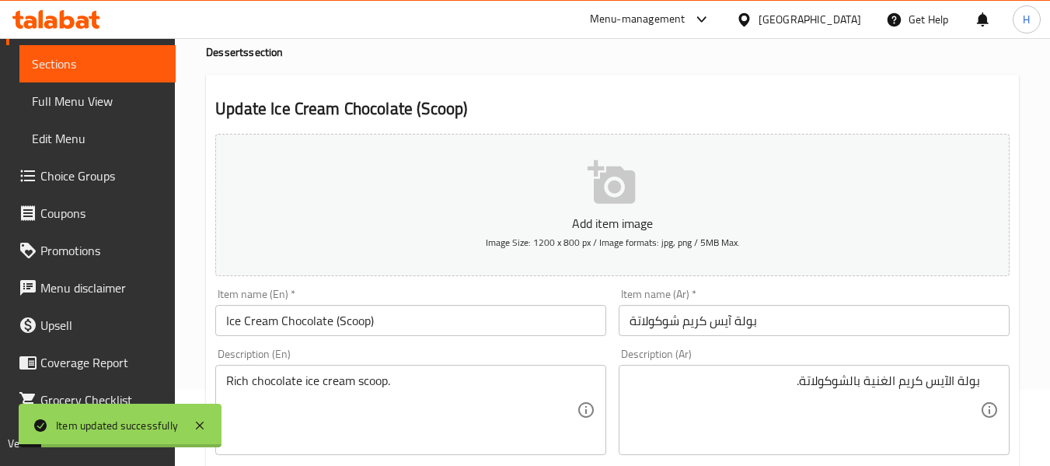
scroll to position [0, 0]
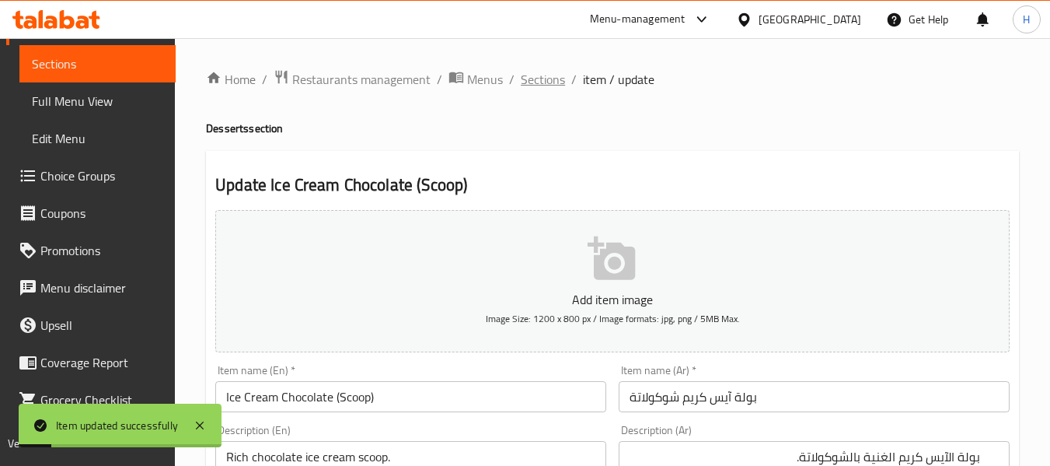
click at [543, 75] on span "Sections" at bounding box center [543, 79] width 44 height 19
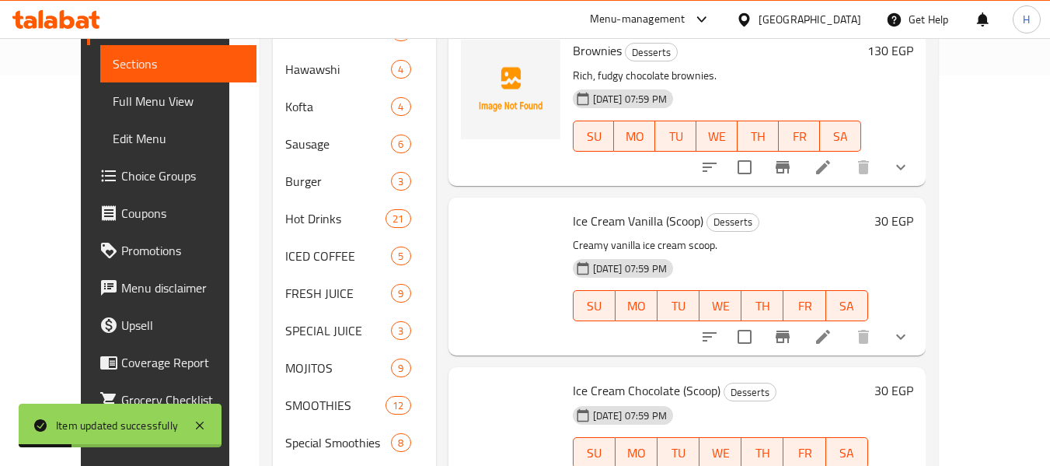
scroll to position [697, 0]
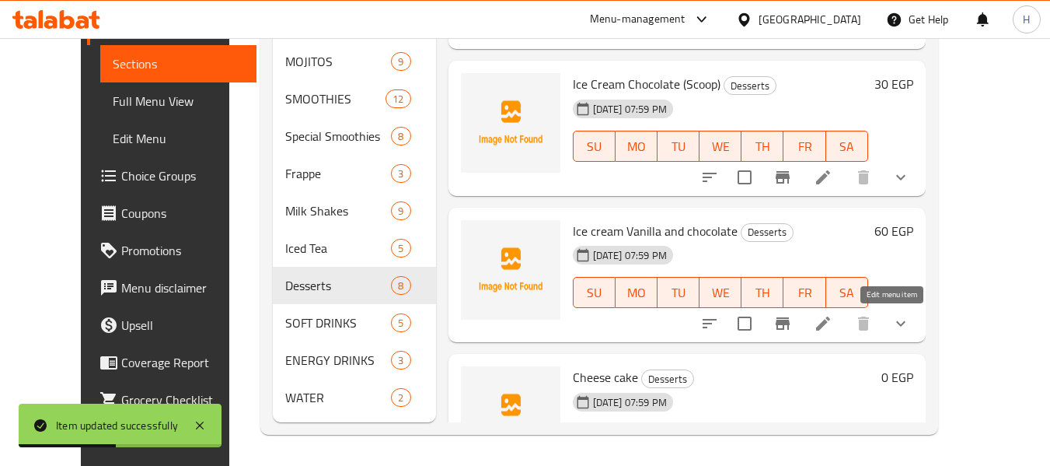
click at [833, 319] on icon at bounding box center [823, 323] width 19 height 19
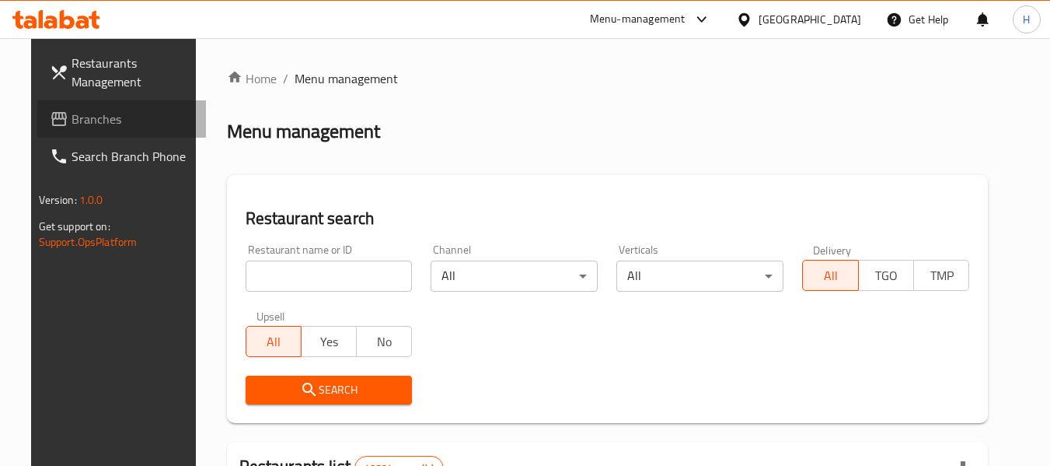
click at [92, 121] on span "Branches" at bounding box center [133, 119] width 123 height 19
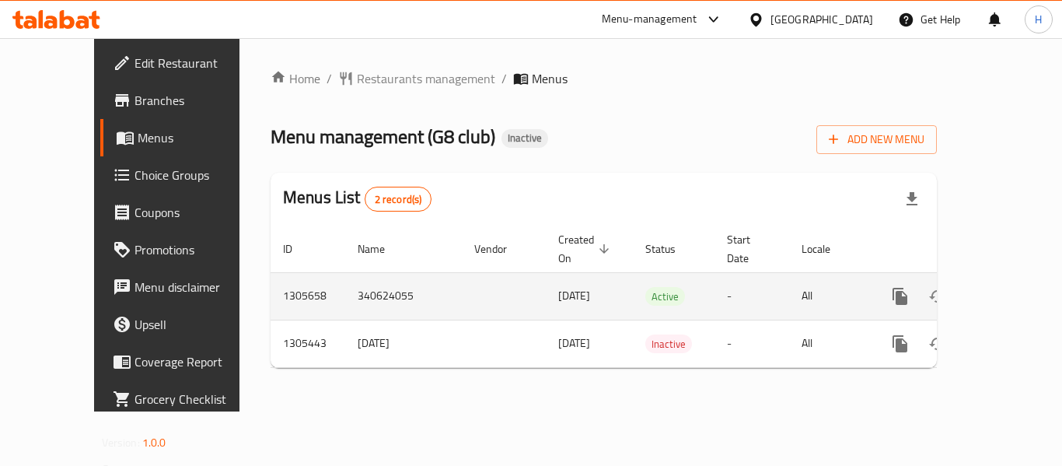
click at [1005, 289] on icon "enhanced table" at bounding box center [1012, 296] width 14 height 14
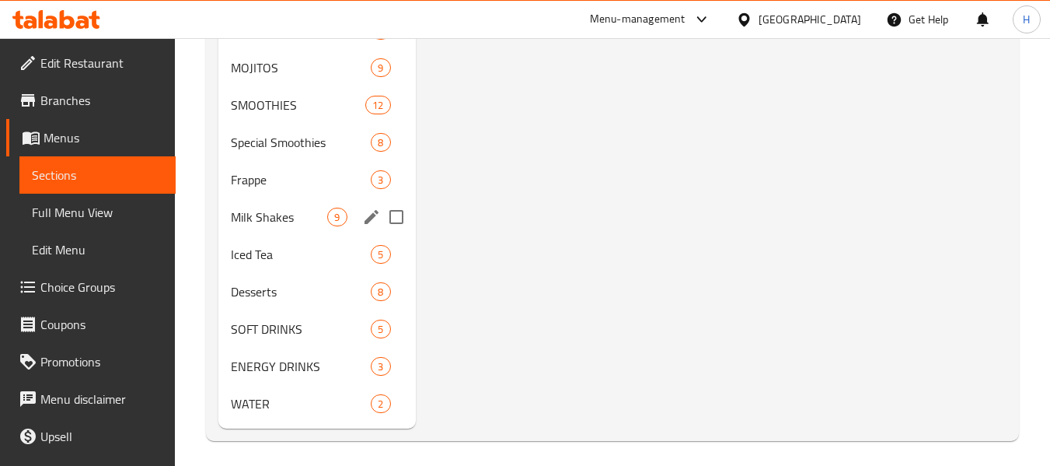
scroll to position [697, 0]
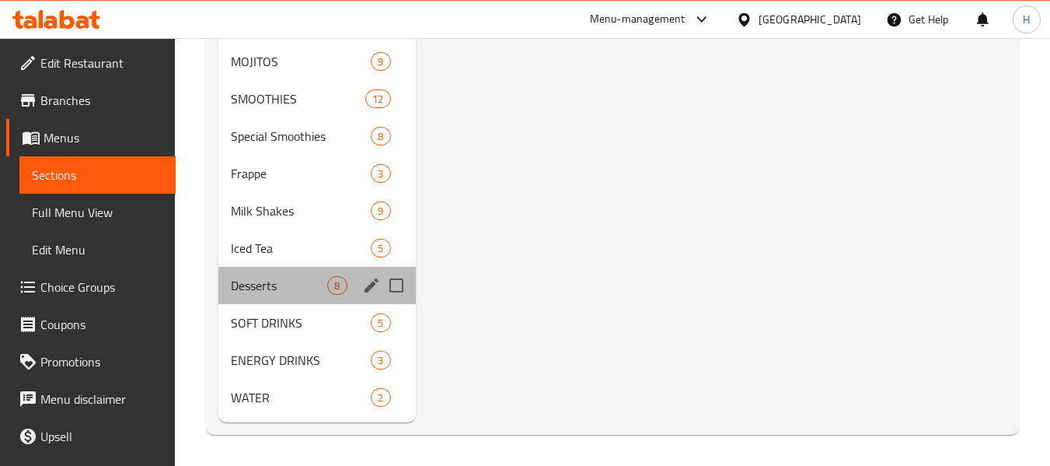
click at [276, 301] on div "Desserts 8" at bounding box center [316, 285] width 197 height 37
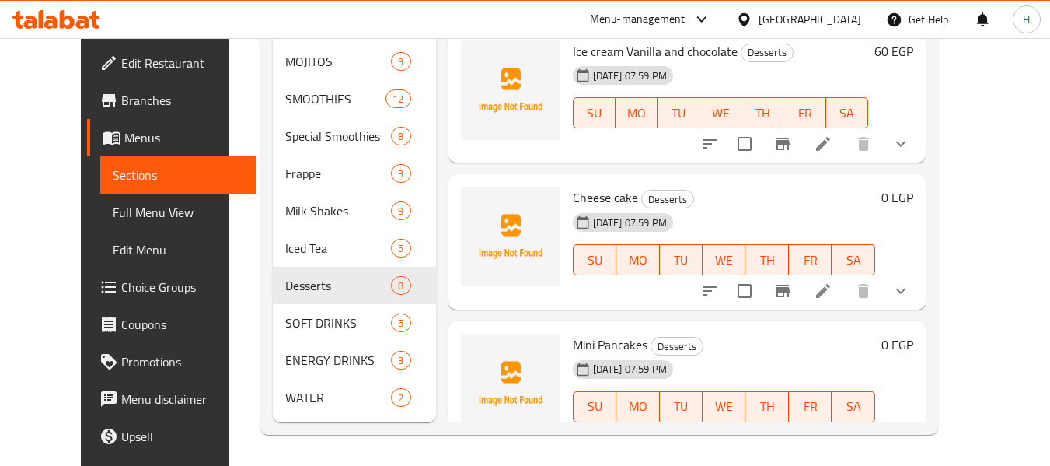
scroll to position [176, 0]
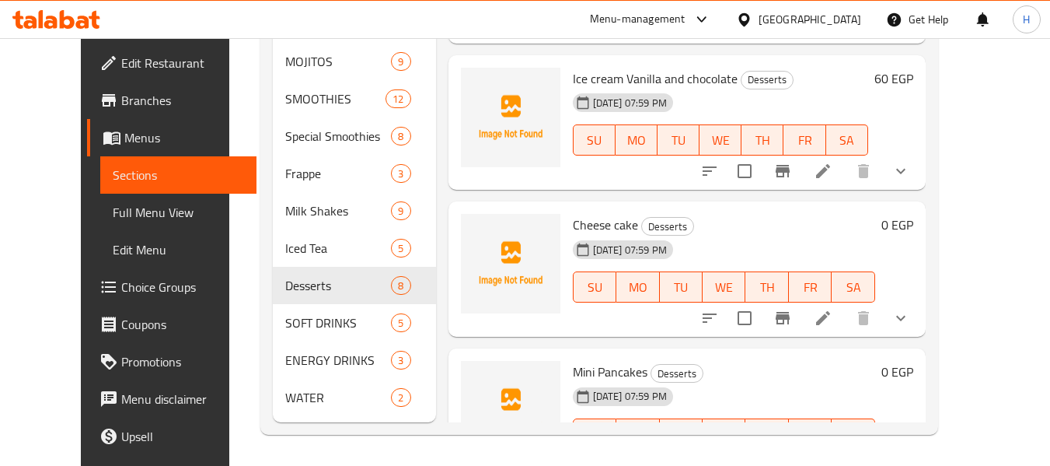
click at [833, 172] on icon at bounding box center [823, 171] width 19 height 19
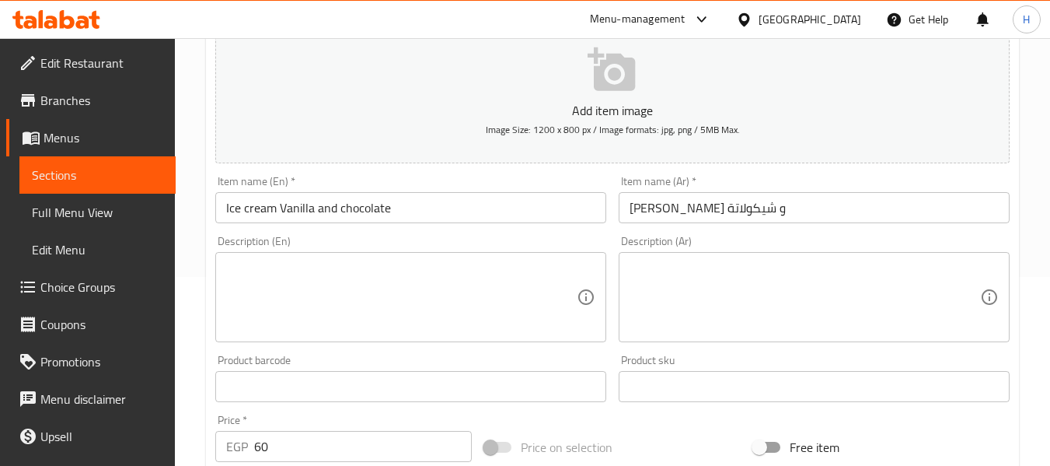
scroll to position [208, 0]
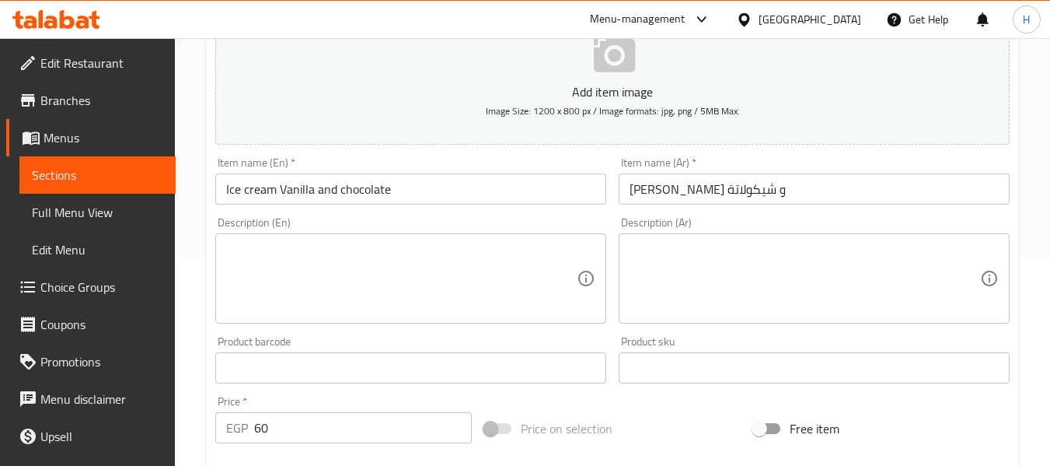
click at [278, 259] on textarea at bounding box center [401, 279] width 351 height 74
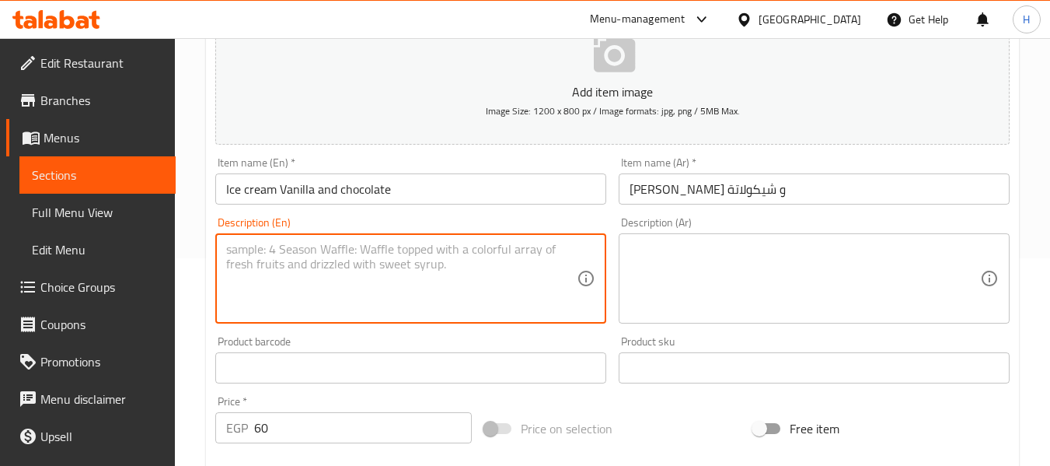
paste textarea "Combination of vanilla and chocolate ice cream scoops."
type textarea "Combination of vanilla and chocolate ice cream scoops."
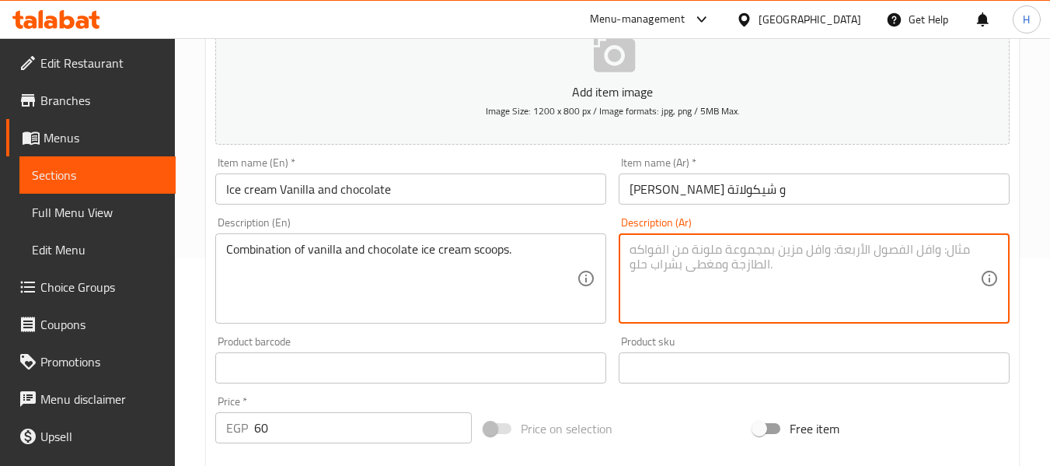
paste textarea "مزيج من كرات الآيس كريم بنكهة الفانيليا والشوكولاتة."
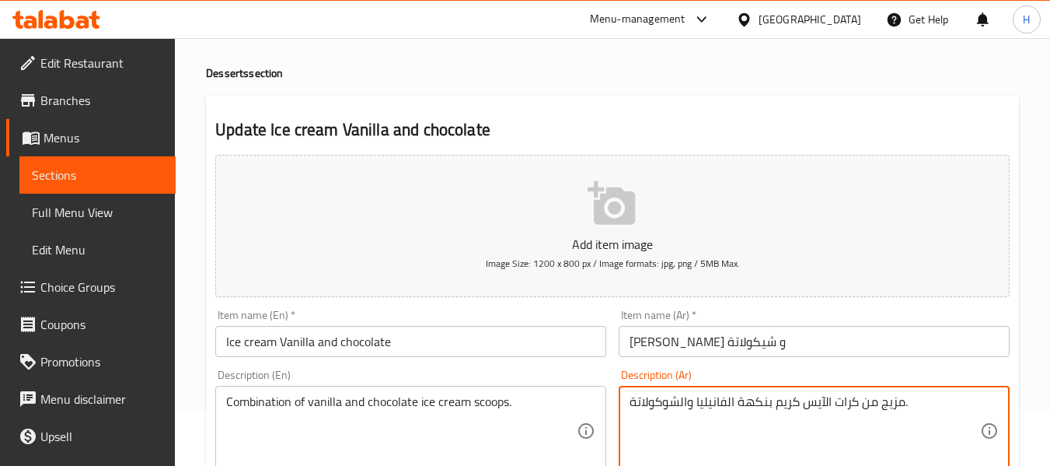
scroll to position [37, 0]
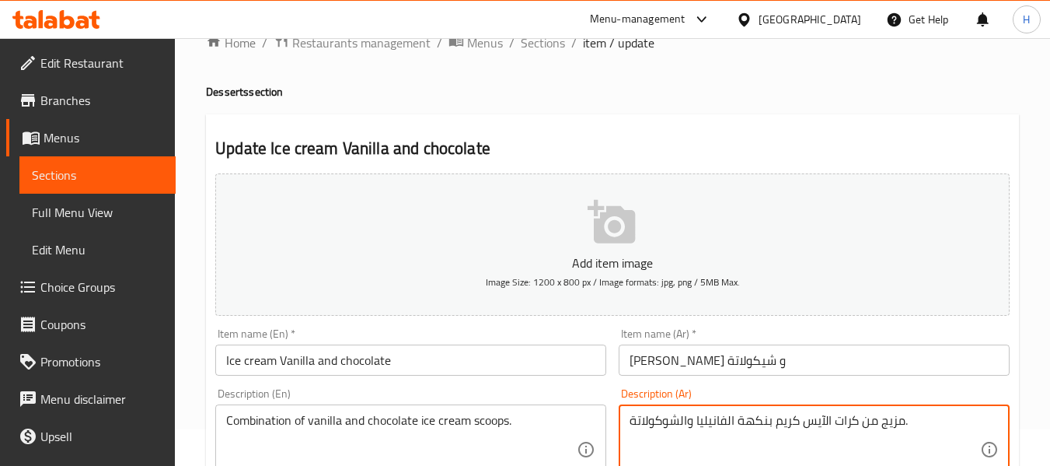
click at [926, 435] on textarea "مزيج من كرات الآيس كريم بنكهة الفانيليا والشوكولاتة." at bounding box center [805, 450] width 351 height 74
click at [921, 419] on textarea "مزيج من كرات الآيس كريم بنكهة الفانيليا والشوكولاتة." at bounding box center [805, 450] width 351 height 74
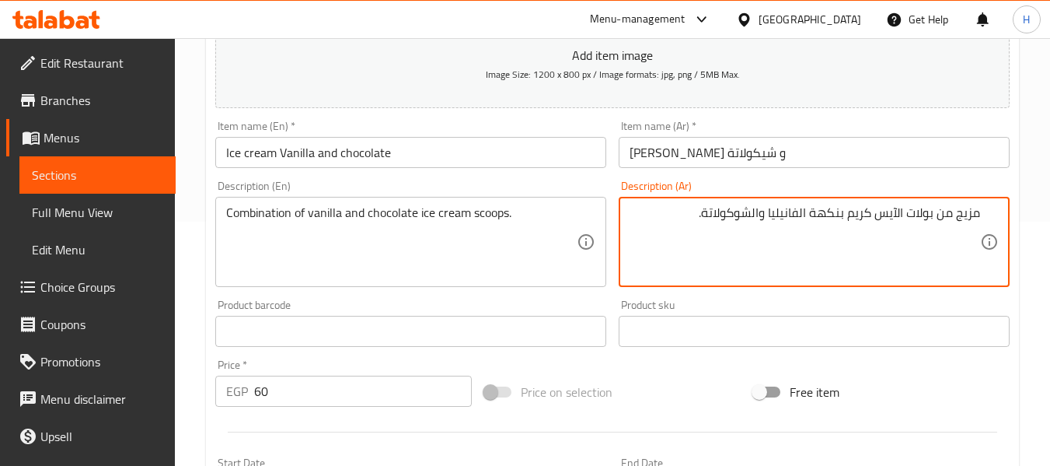
scroll to position [659, 0]
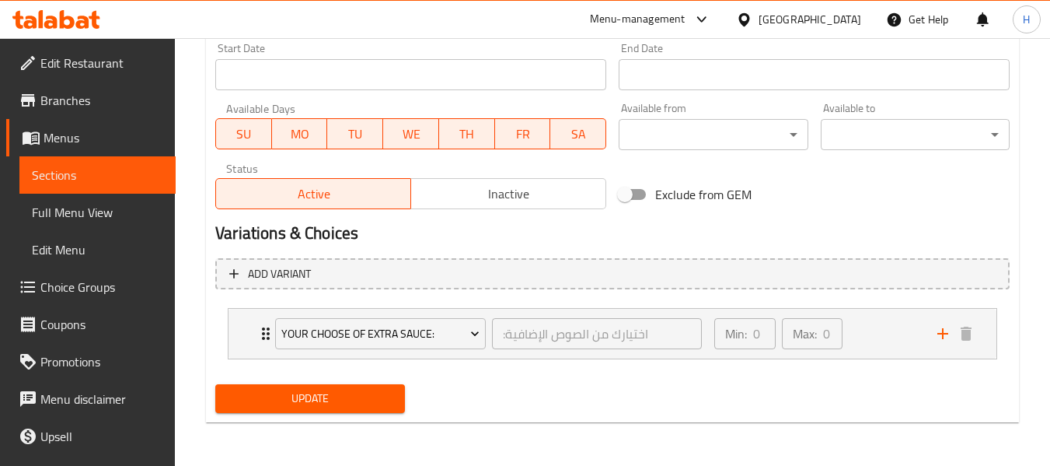
type textarea "مزيج من بولات الآيس كريم بنكهة الفانيليا والشوكولاتة."
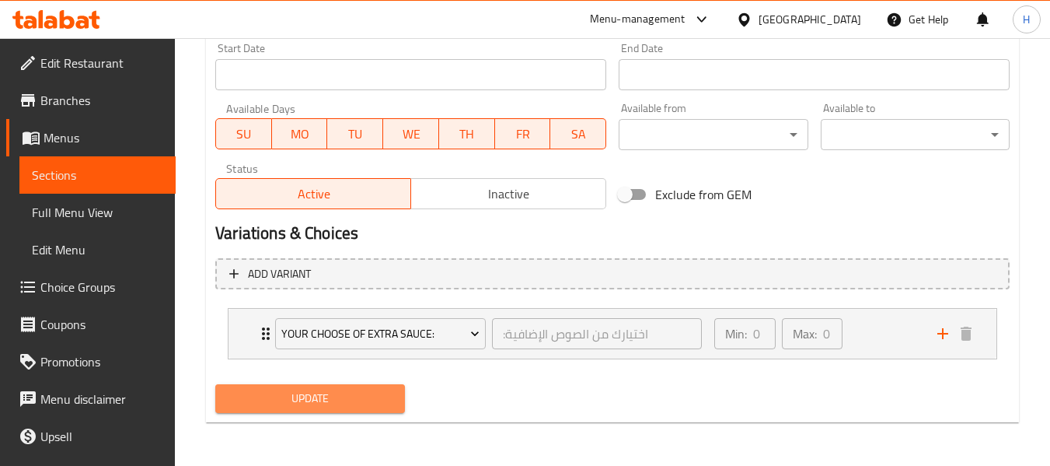
click at [297, 407] on span "Update" at bounding box center [310, 398] width 164 height 19
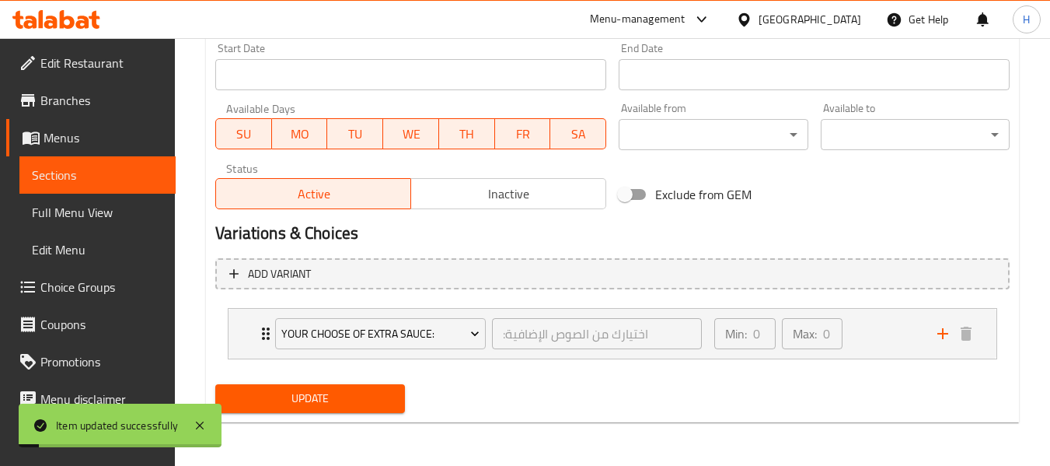
scroll to position [0, 0]
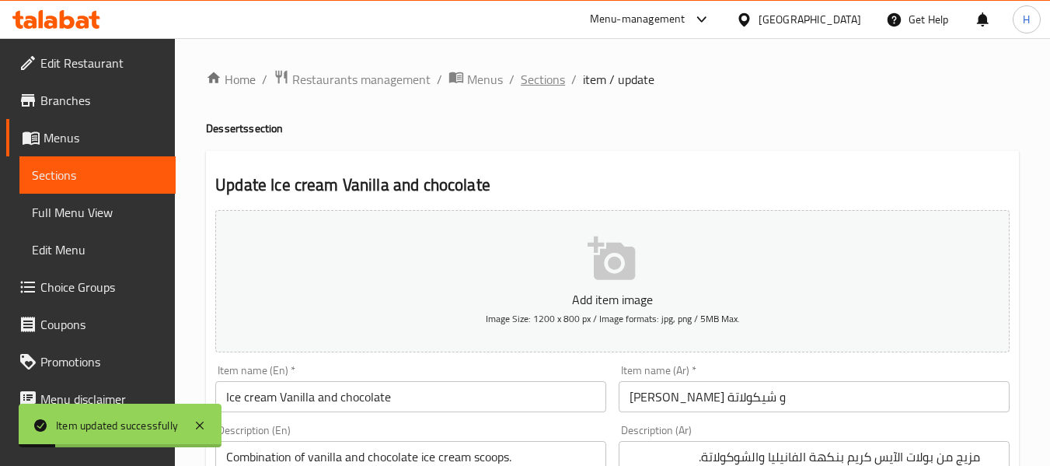
click at [544, 81] on span "Sections" at bounding box center [543, 79] width 44 height 19
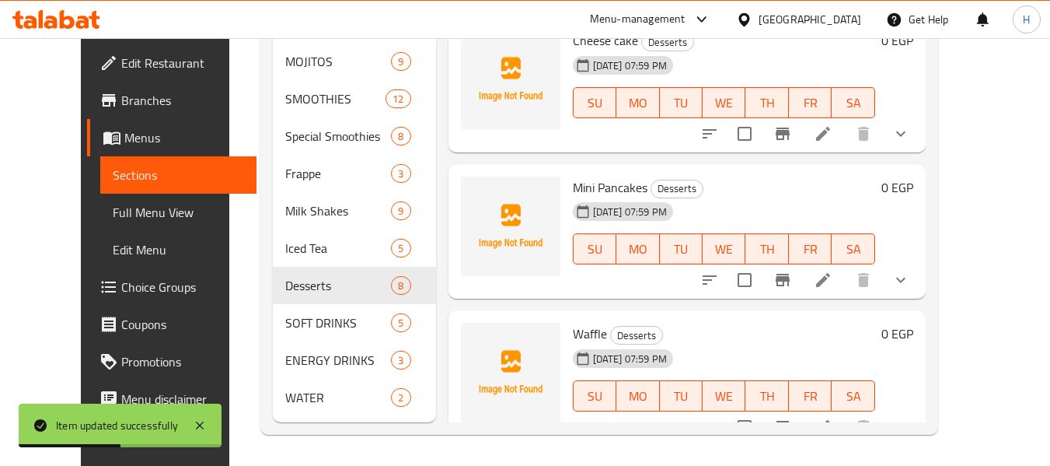
scroll to position [176, 0]
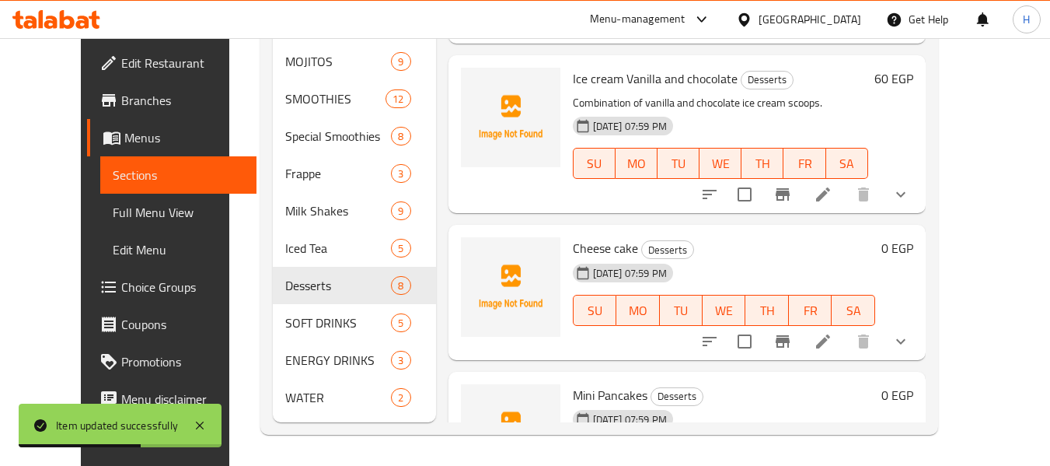
click at [833, 348] on icon at bounding box center [823, 341] width 19 height 19
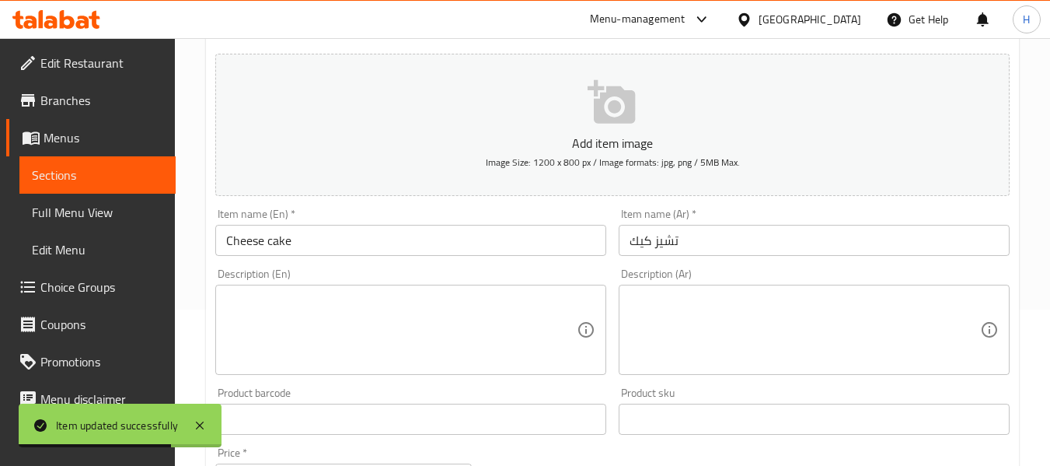
scroll to position [208, 0]
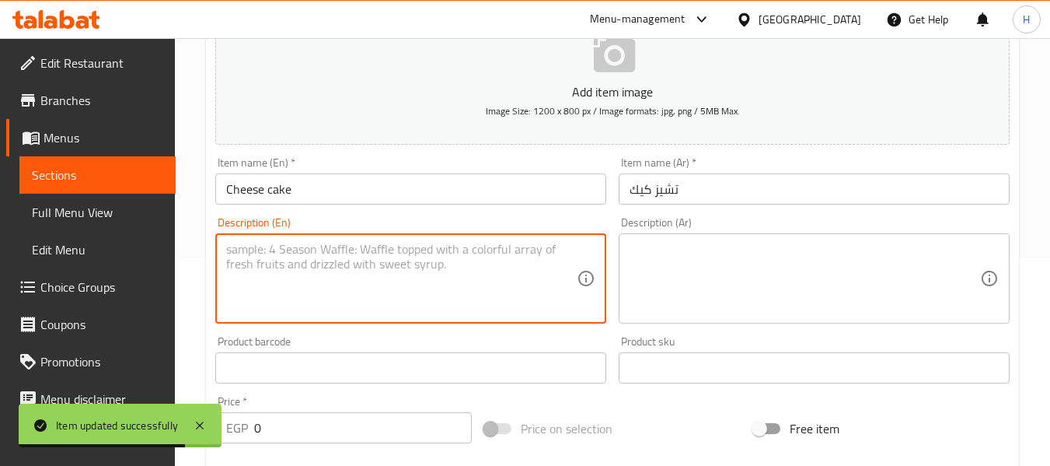
click at [322, 275] on textarea at bounding box center [401, 279] width 351 height 74
paste textarea "Classic creamy cheesecake with a biscuit base."
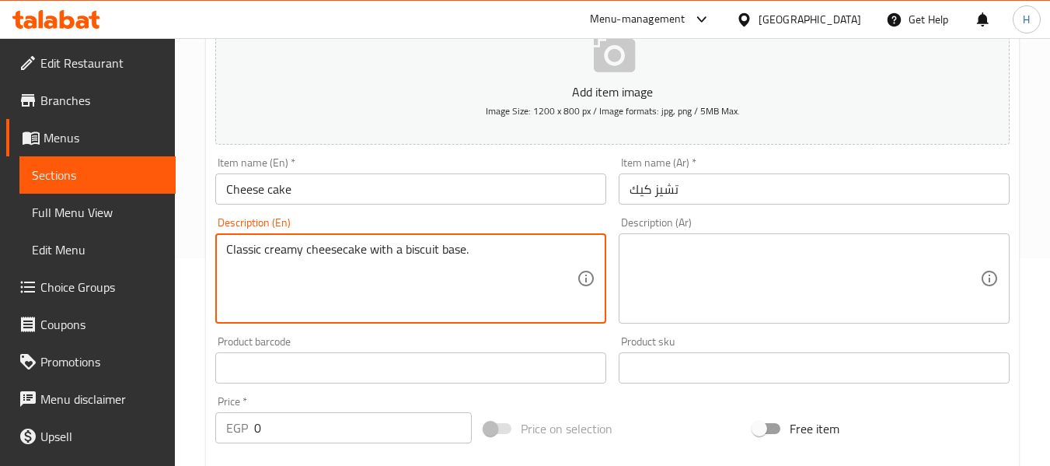
type textarea "Classic creamy cheesecake with a biscuit base."
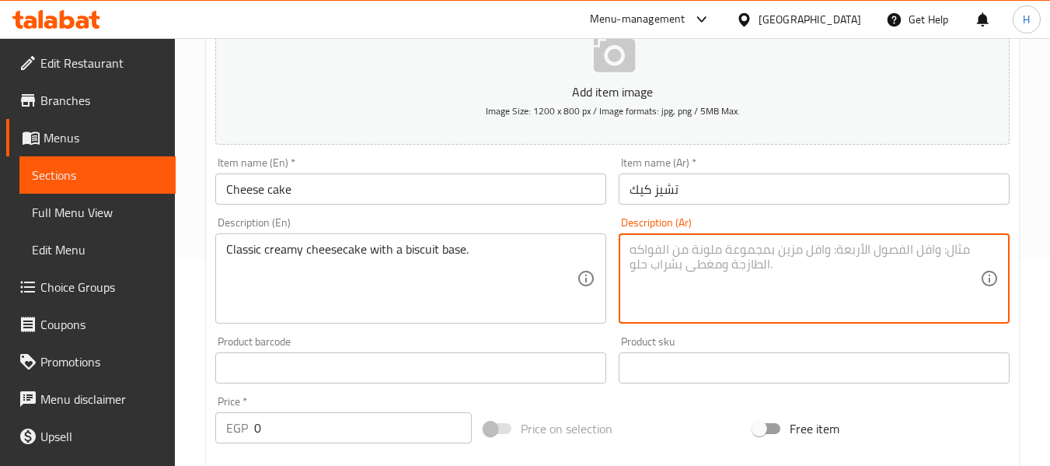
click at [760, 281] on textarea at bounding box center [805, 279] width 351 height 74
paste textarea "تشيز [PERSON_NAME] مع قاعدة بسكويت."
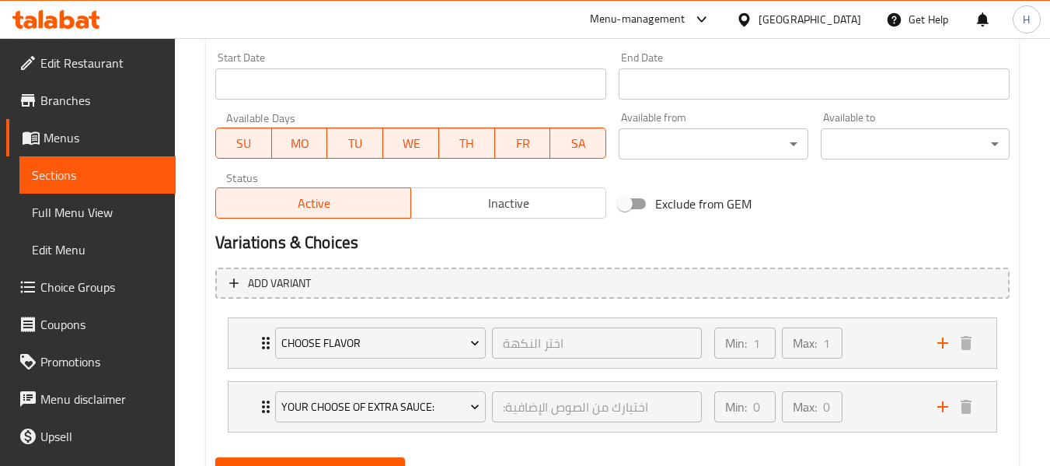
scroll to position [722, 0]
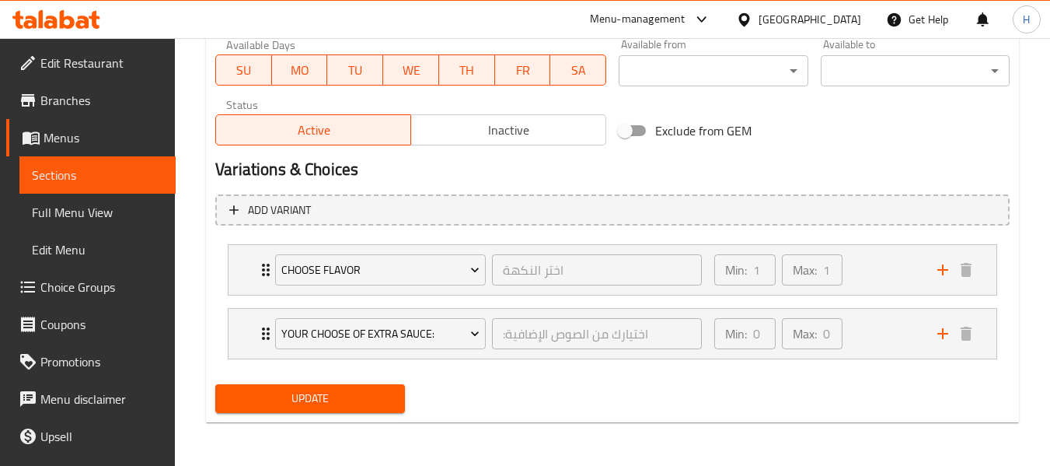
type textarea "تشيز [PERSON_NAME] مع قاعدة بسكويت."
click at [365, 391] on span "Update" at bounding box center [310, 398] width 164 height 19
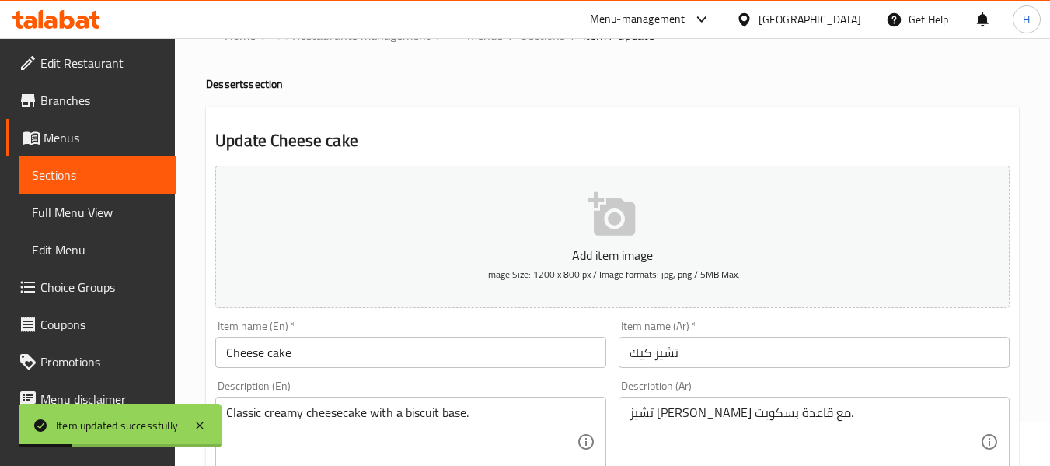
scroll to position [0, 0]
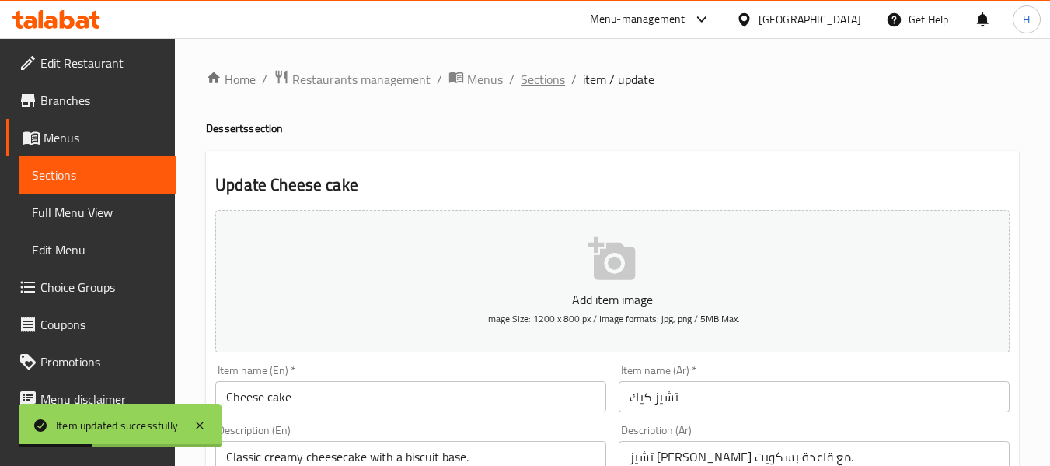
click at [554, 77] on span "Sections" at bounding box center [543, 79] width 44 height 19
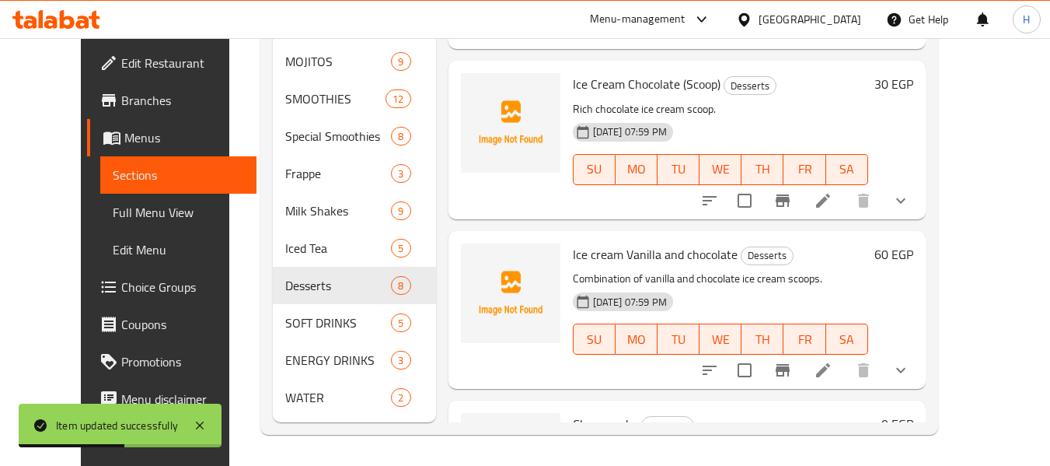
scroll to position [430, 0]
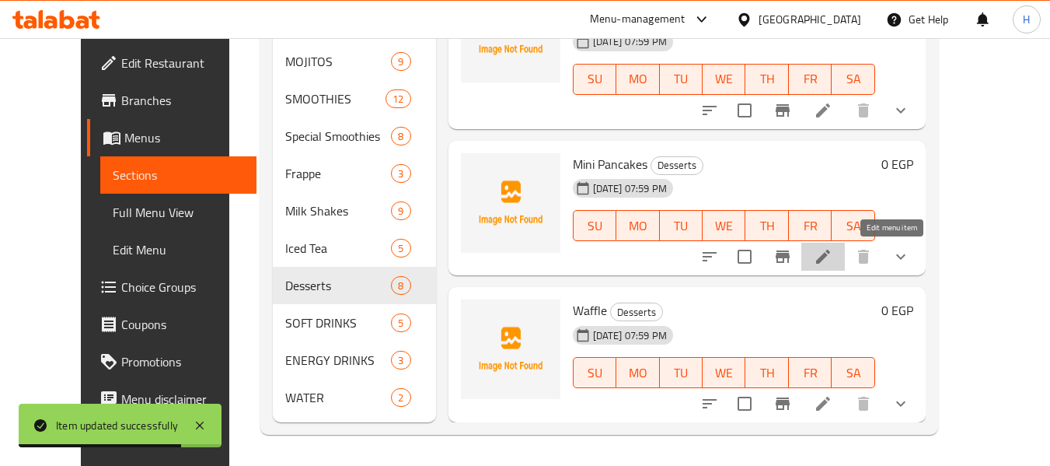
click at [833, 257] on icon at bounding box center [823, 256] width 19 height 19
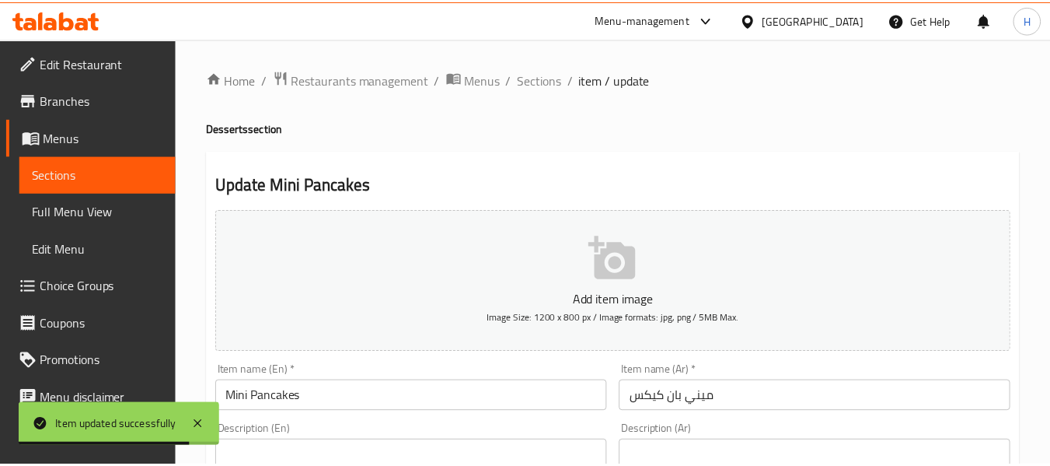
scroll to position [208, 0]
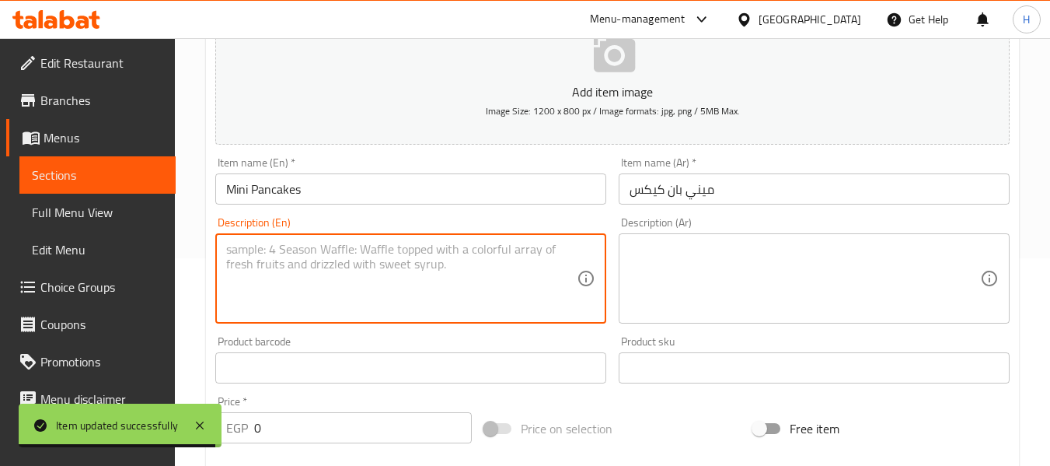
paste textarea "Bite-sized fluffy pancakes served with toppings."
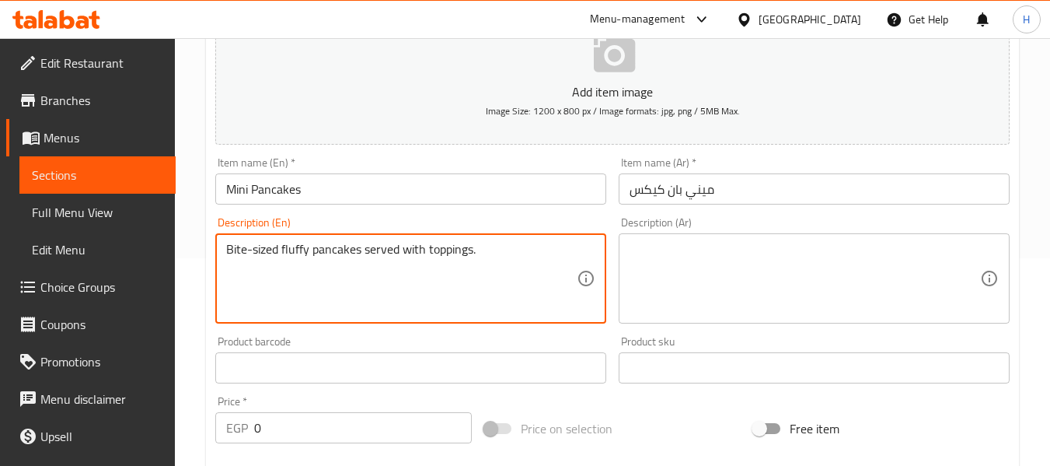
type textarea "Bite-sized fluffy pancakes served with toppings."
click at [791, 251] on textarea at bounding box center [805, 279] width 351 height 74
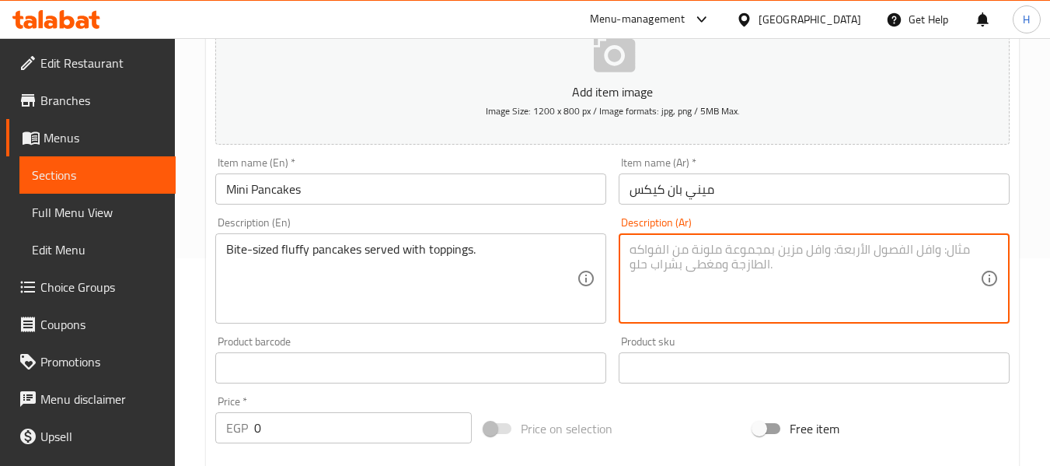
paste textarea "فطائر رقيقة بحجم اللقمة تقدم مع الإضافات."
click at [975, 249] on textarea "فطائر رقيقة بحجم اللقمة تقدم مع الإضافات." at bounding box center [805, 279] width 351 height 74
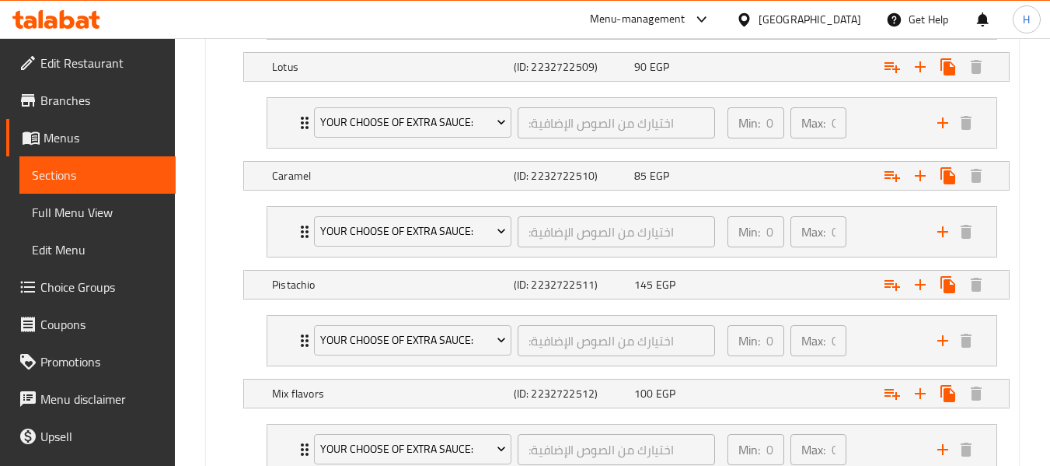
scroll to position [1340, 0]
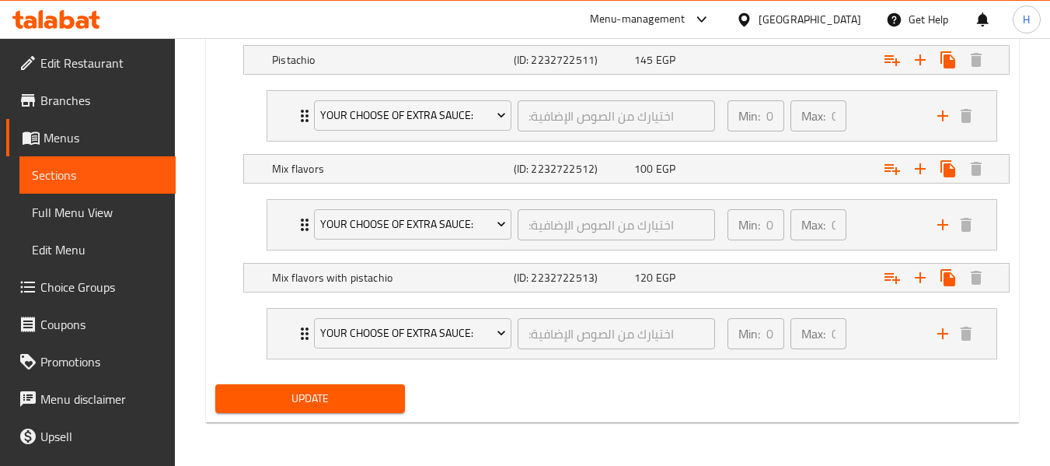
type textarea "بان كيك رقيقة بحجم اللقمة تقدم مع الإضافات."
click at [369, 386] on button "Update" at bounding box center [309, 398] width 189 height 29
click at [365, 393] on div at bounding box center [525, 233] width 1050 height 466
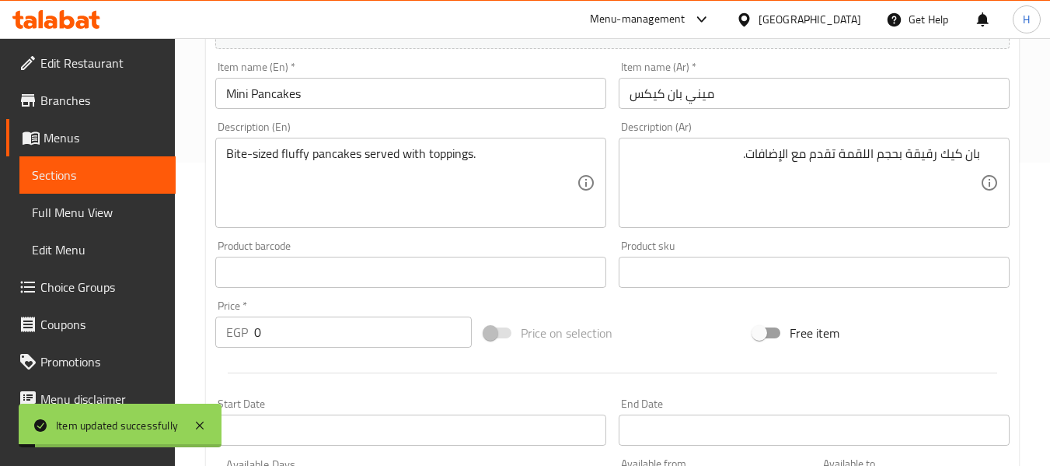
scroll to position [0, 0]
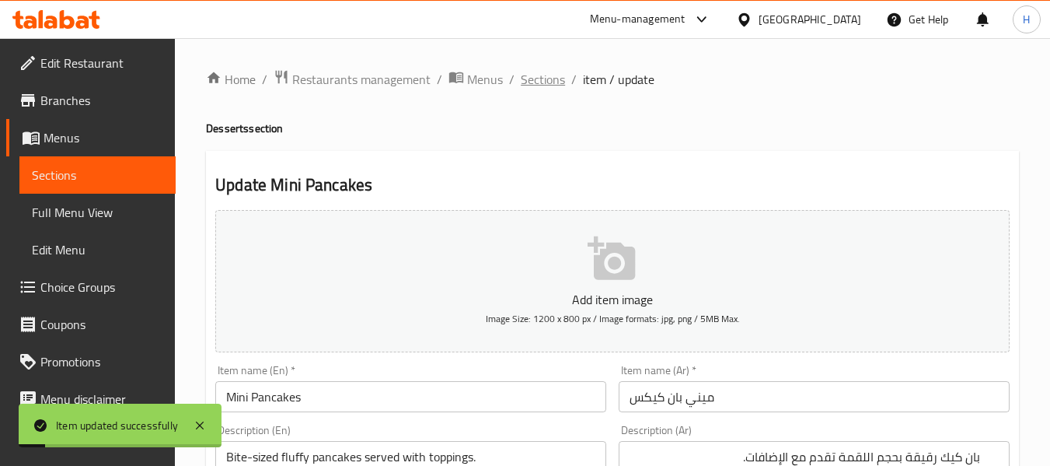
click at [551, 82] on span "Sections" at bounding box center [543, 79] width 44 height 19
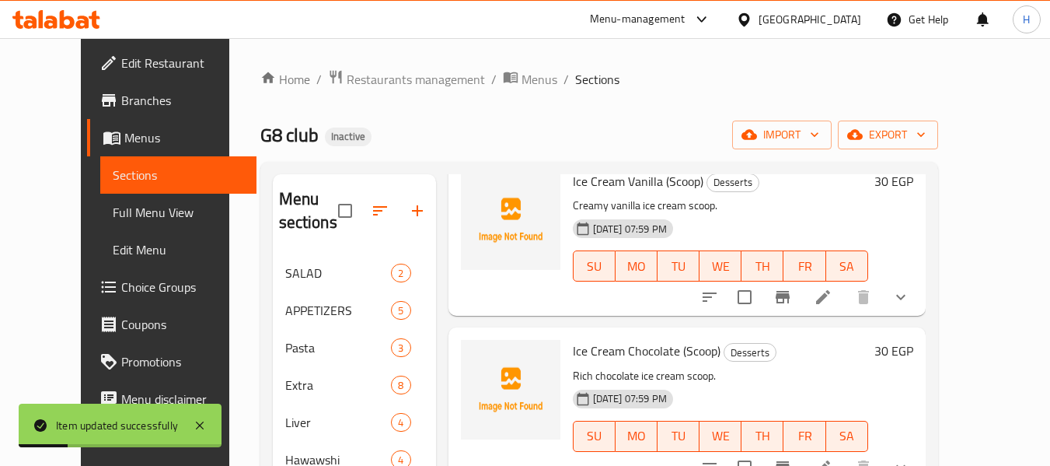
scroll to position [697, 0]
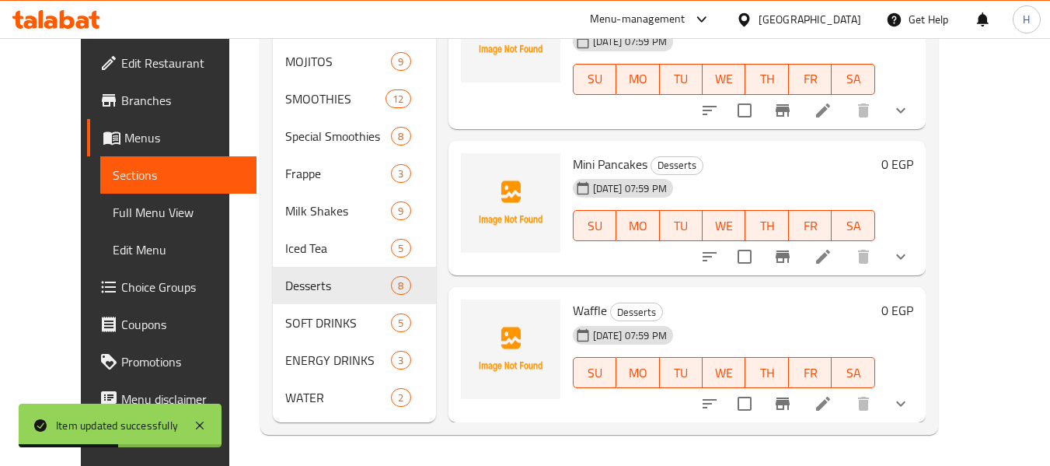
click at [833, 409] on icon at bounding box center [823, 403] width 19 height 19
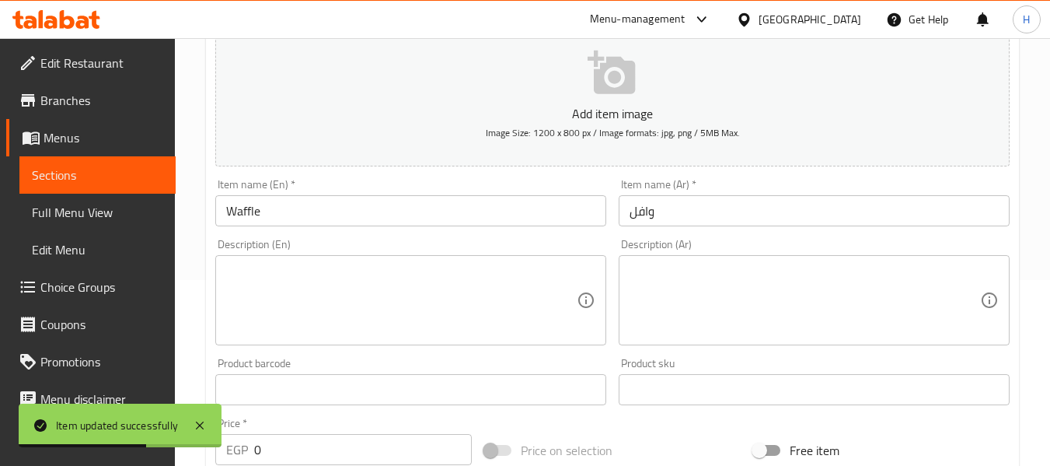
scroll to position [414, 0]
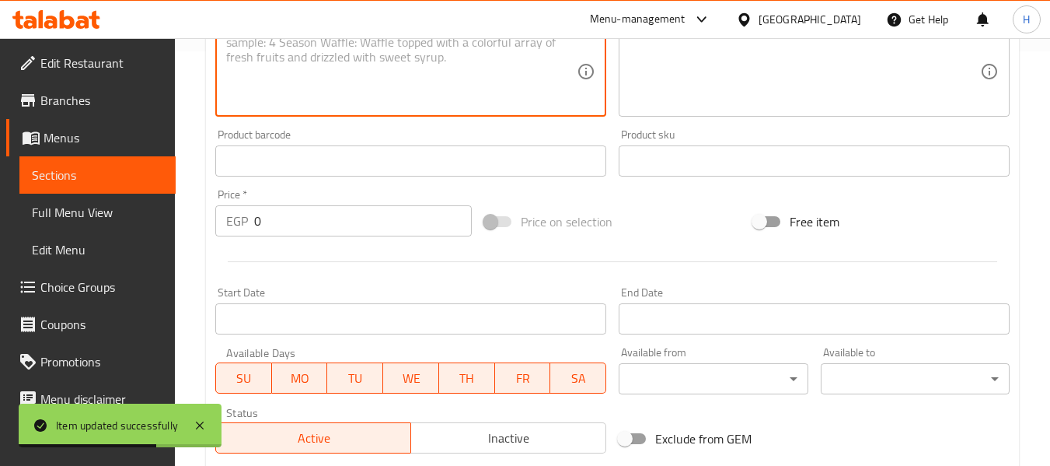
click at [288, 78] on textarea at bounding box center [401, 72] width 351 height 74
paste textarea "Crispy golden waffle served with syrup or toppings."
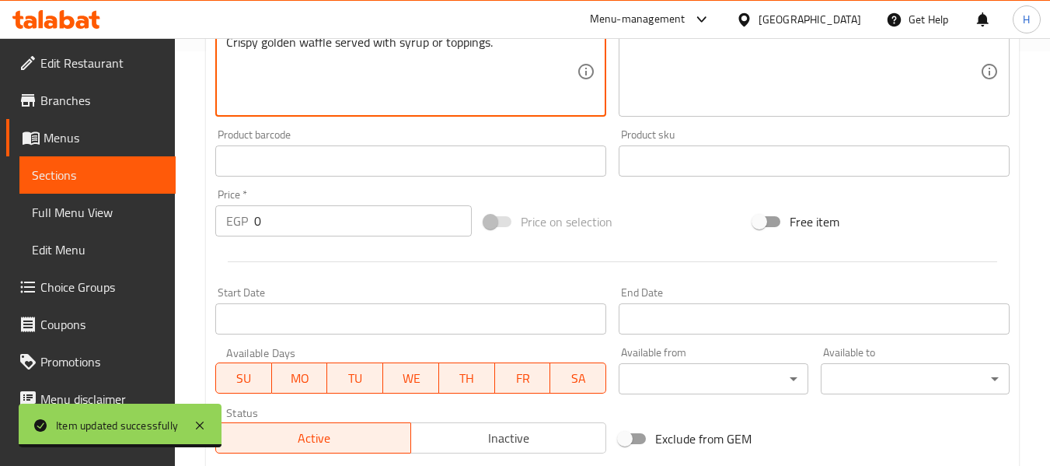
type textarea "Crispy golden waffle served with syrup or toppings."
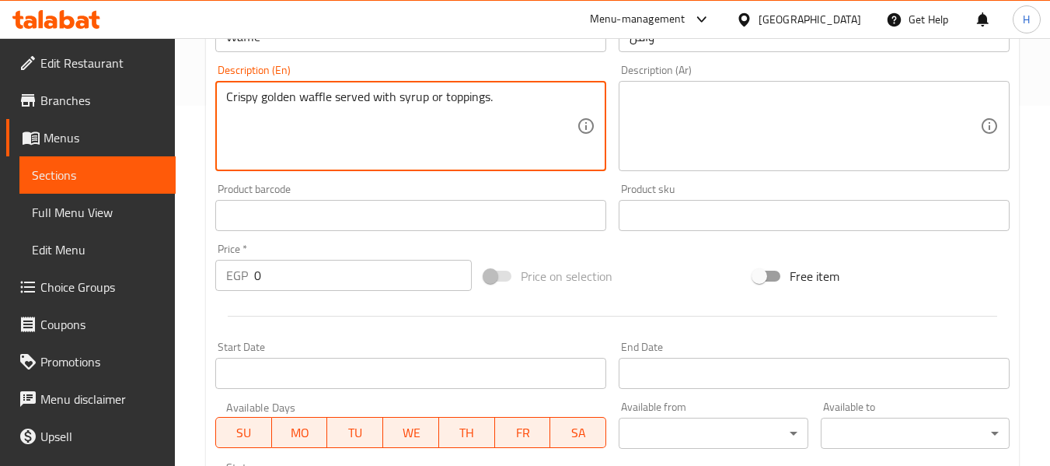
scroll to position [208, 0]
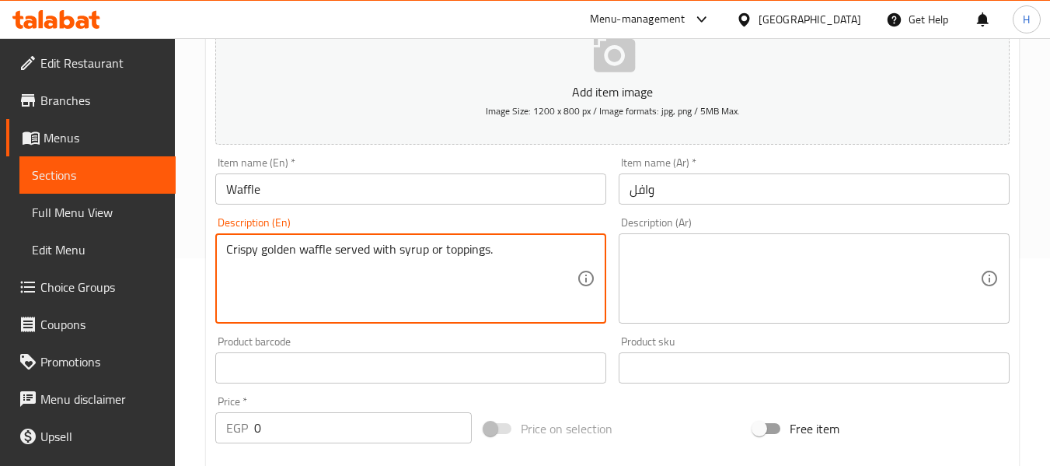
click at [697, 271] on textarea at bounding box center [805, 279] width 351 height 74
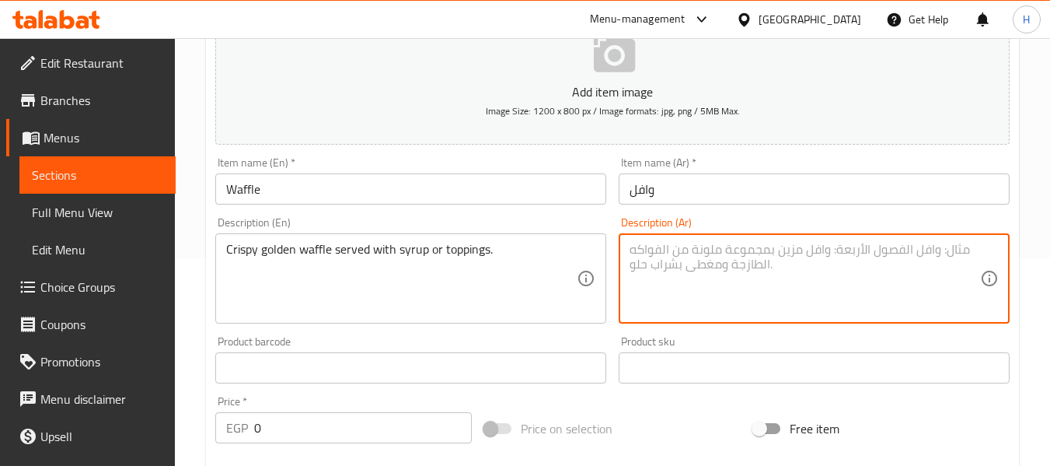
paste textarea "وافل ذهبي مقرمش يقدم مع شراب أو إضافات."
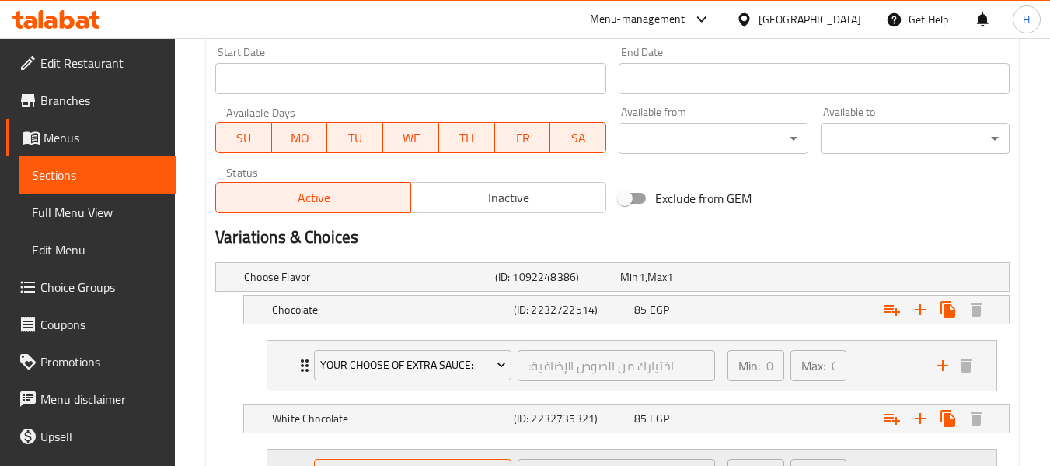
scroll to position [1340, 0]
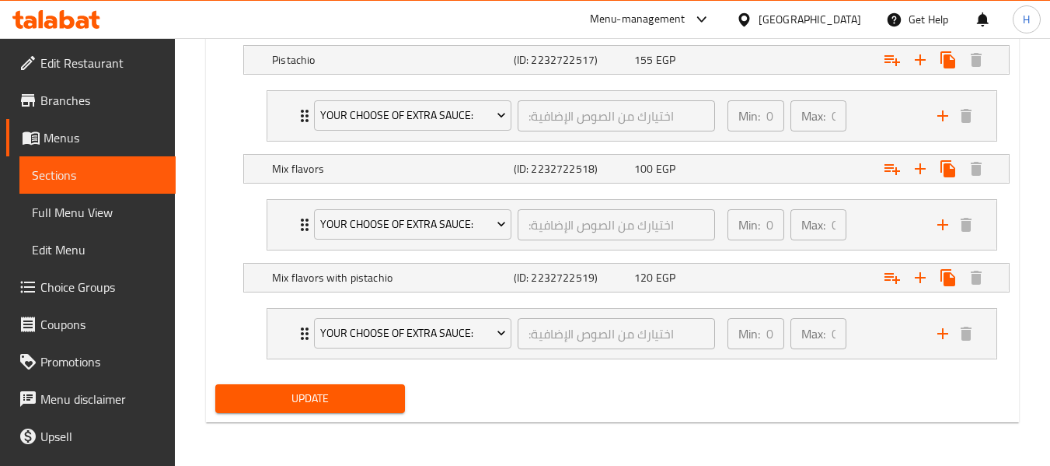
type textarea "وافل ذهبي مقرمش يقدم مع شراب أو إضافات."
click at [324, 395] on span "Update" at bounding box center [310, 398] width 164 height 19
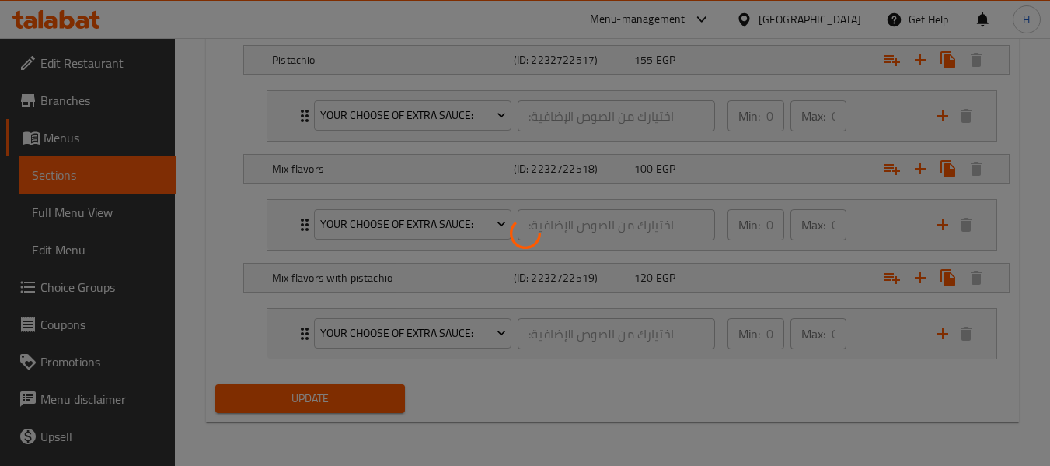
click at [276, 400] on div at bounding box center [525, 233] width 1050 height 466
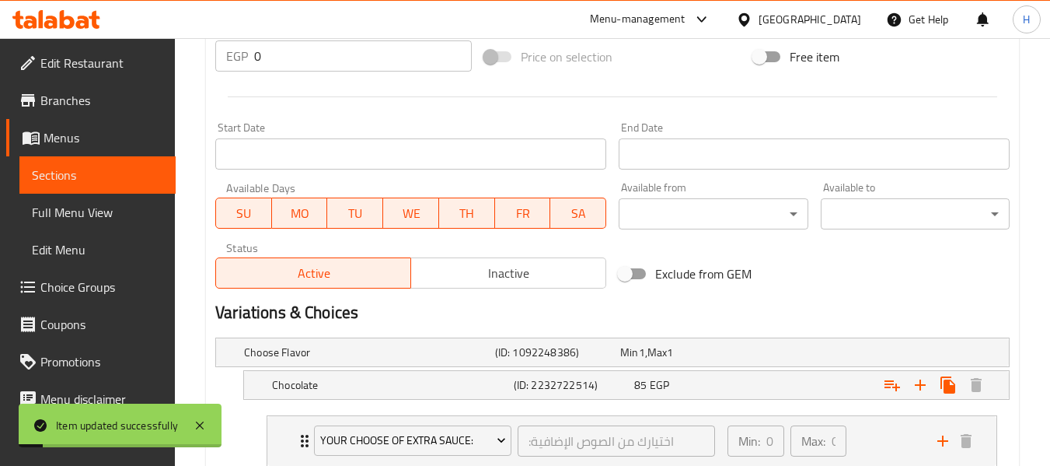
scroll to position [0, 0]
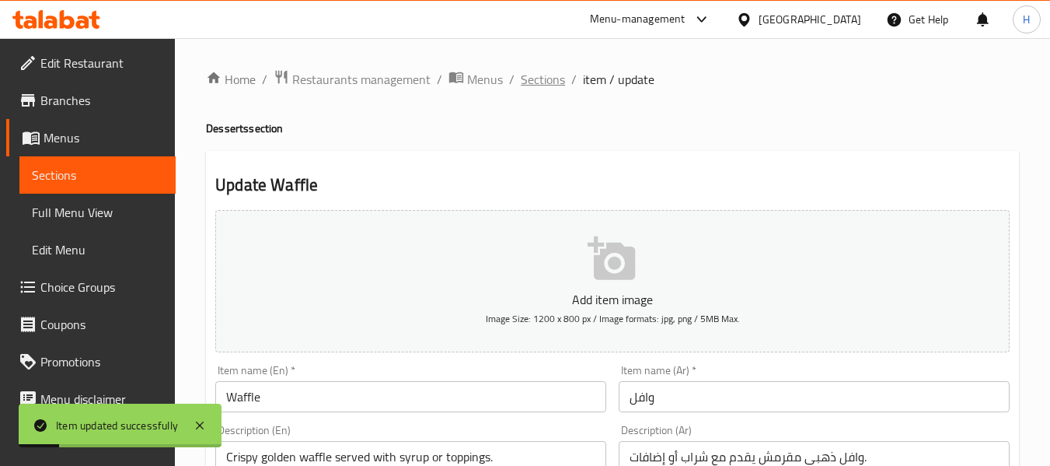
click at [545, 79] on span "Sections" at bounding box center [543, 79] width 44 height 19
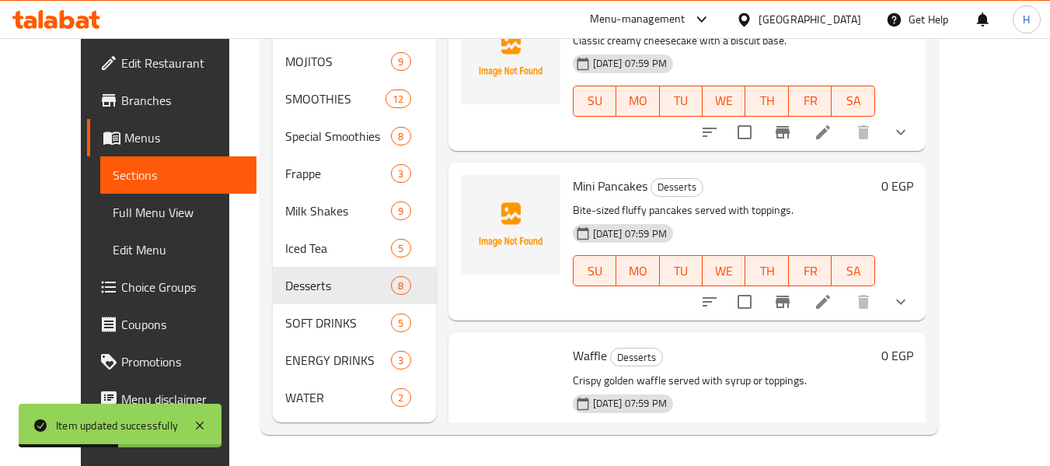
scroll to position [477, 0]
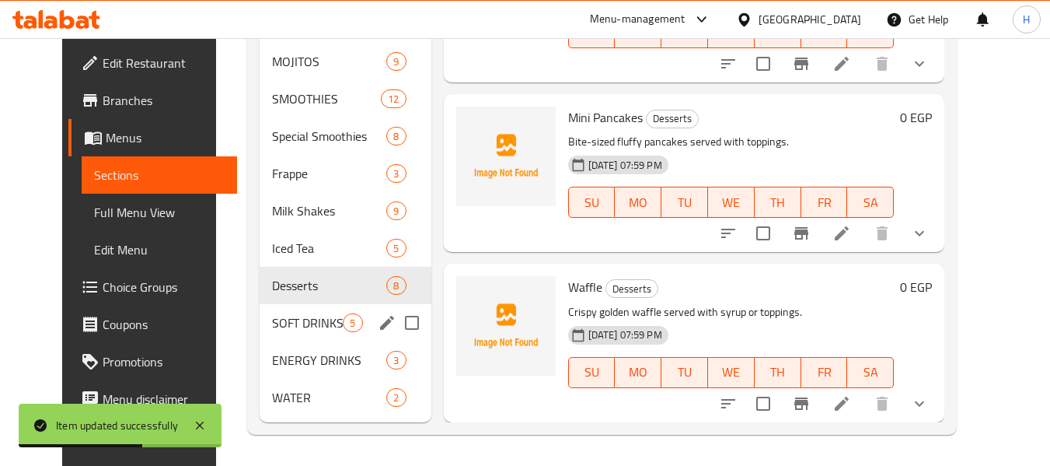
click at [272, 316] on span "SOFT DRINKS" at bounding box center [307, 322] width 71 height 19
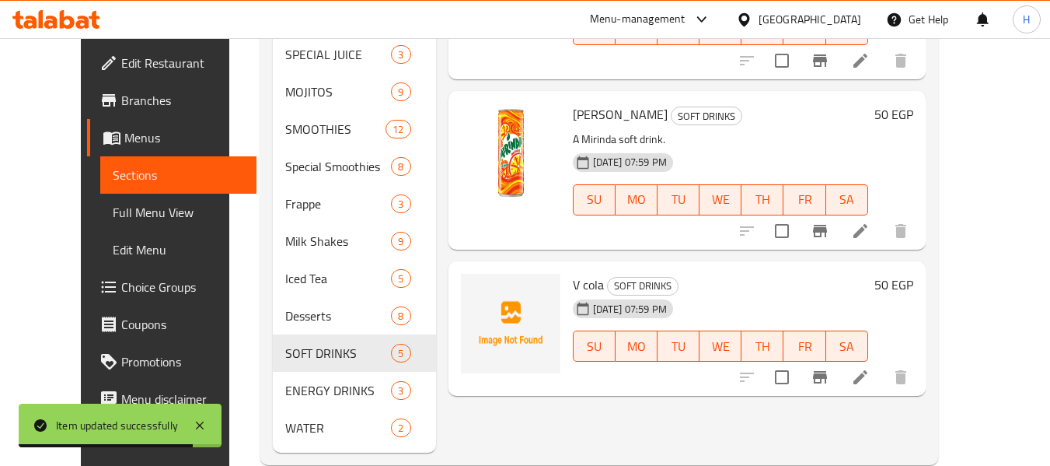
scroll to position [697, 0]
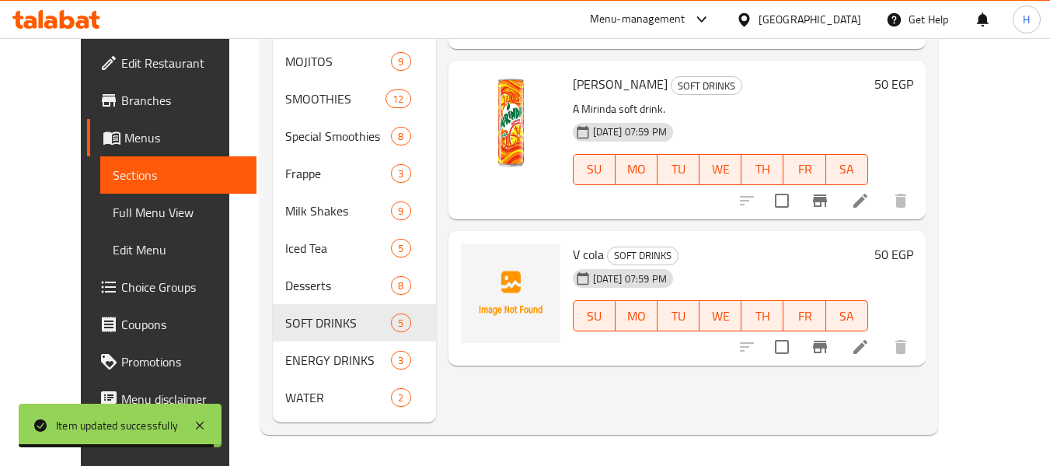
click at [883, 333] on li at bounding box center [861, 347] width 44 height 28
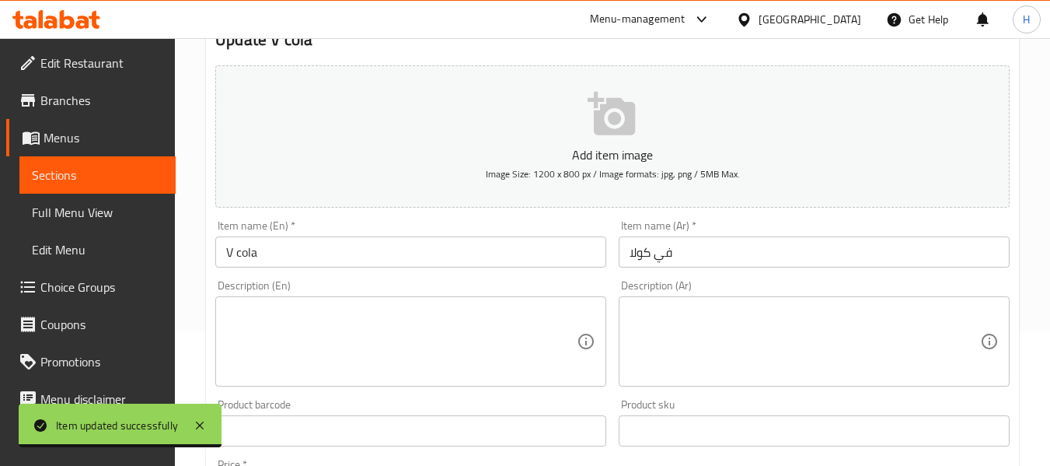
scroll to position [414, 0]
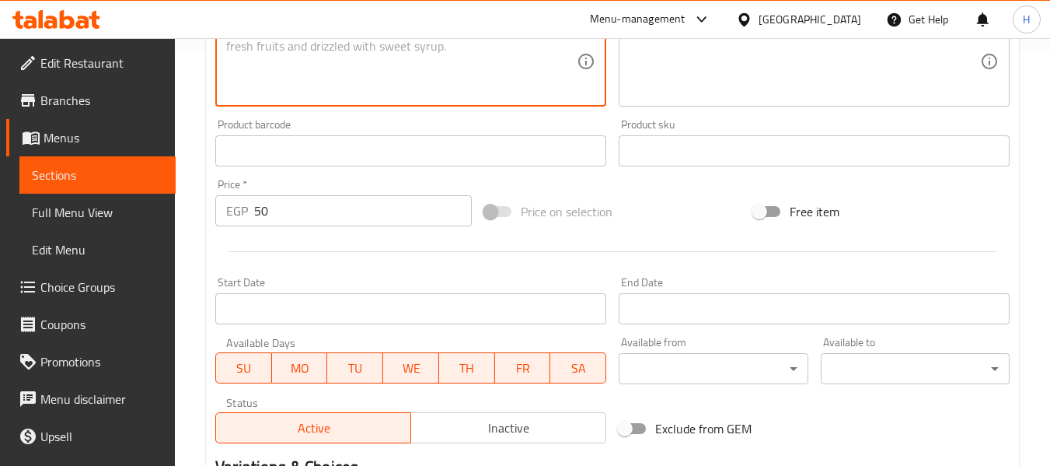
click at [258, 59] on textarea at bounding box center [401, 61] width 351 height 74
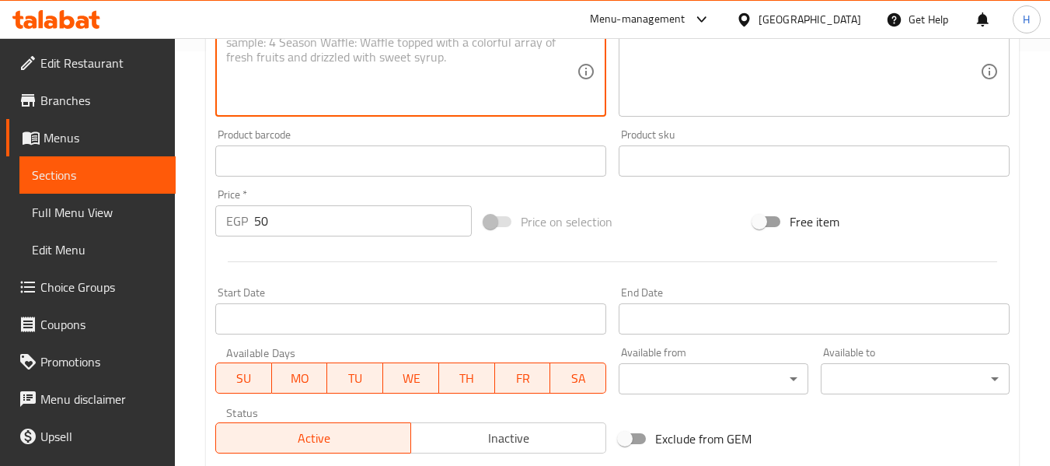
paste textarea "Classic cola beverage."
type textarea "Classic cola beverage."
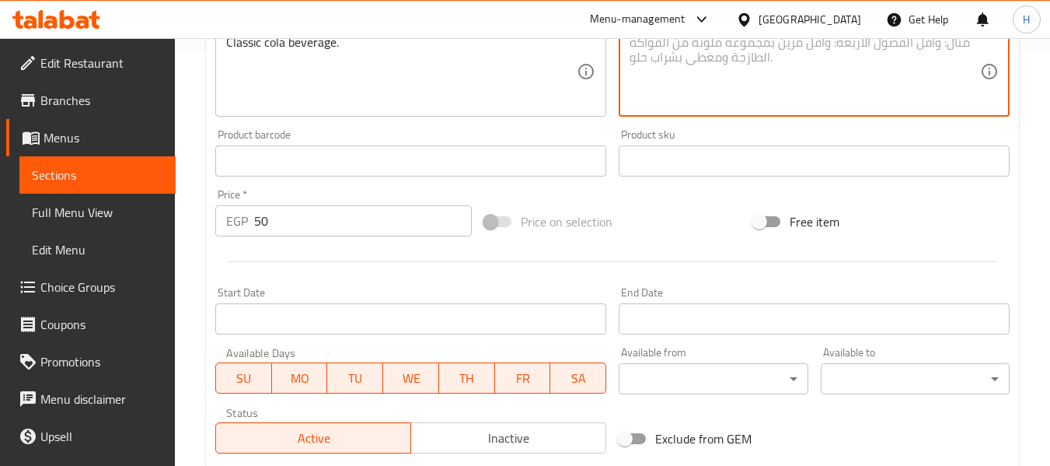
click at [722, 63] on textarea at bounding box center [805, 72] width 351 height 74
paste textarea "مشروب [PERSON_NAME]."
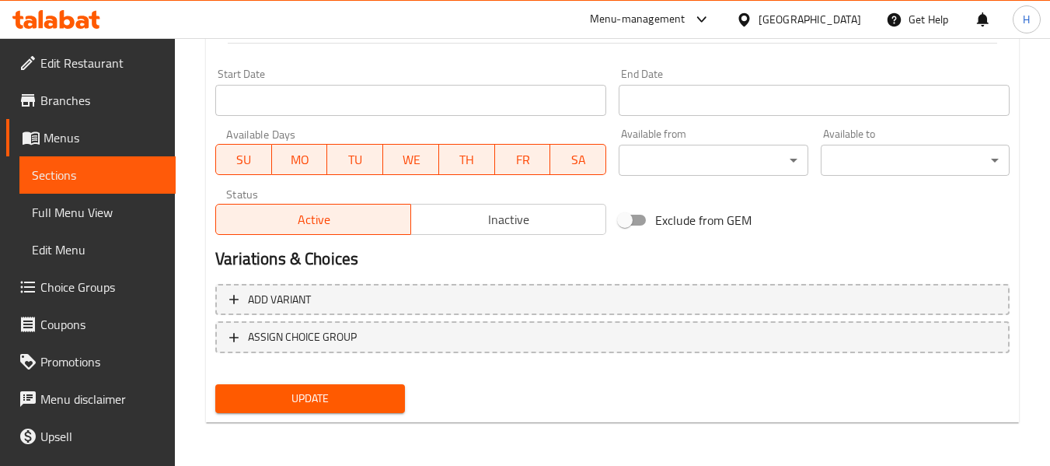
type textarea "مشروب [PERSON_NAME]."
click at [369, 398] on span "Update" at bounding box center [310, 398] width 164 height 19
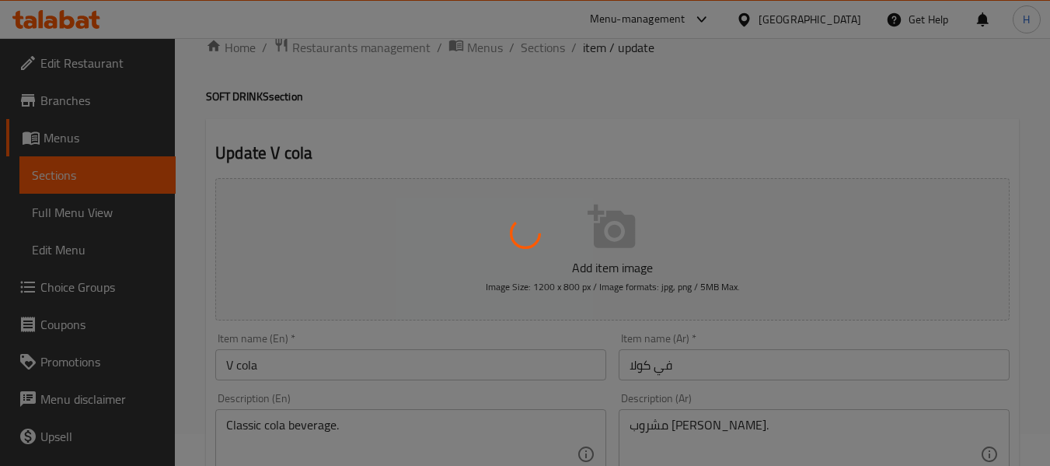
scroll to position [0, 0]
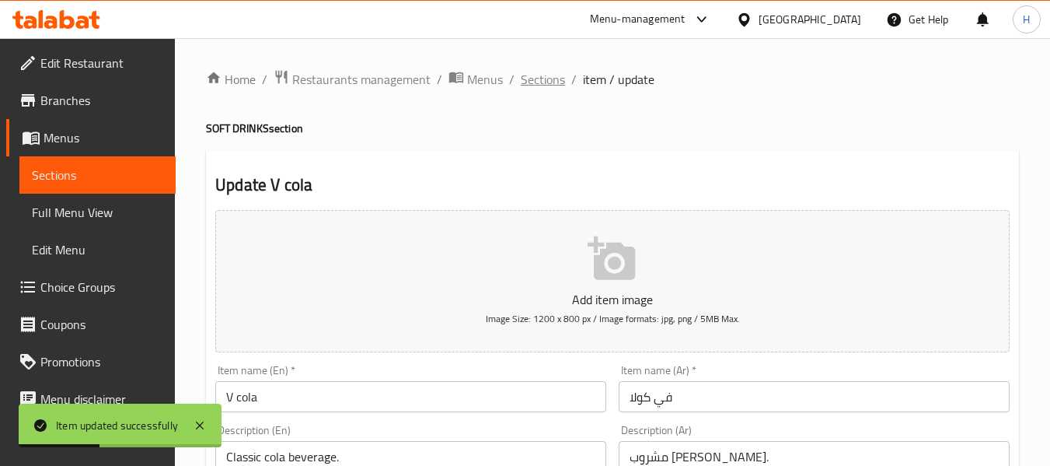
click at [545, 70] on span "Sections" at bounding box center [543, 79] width 44 height 19
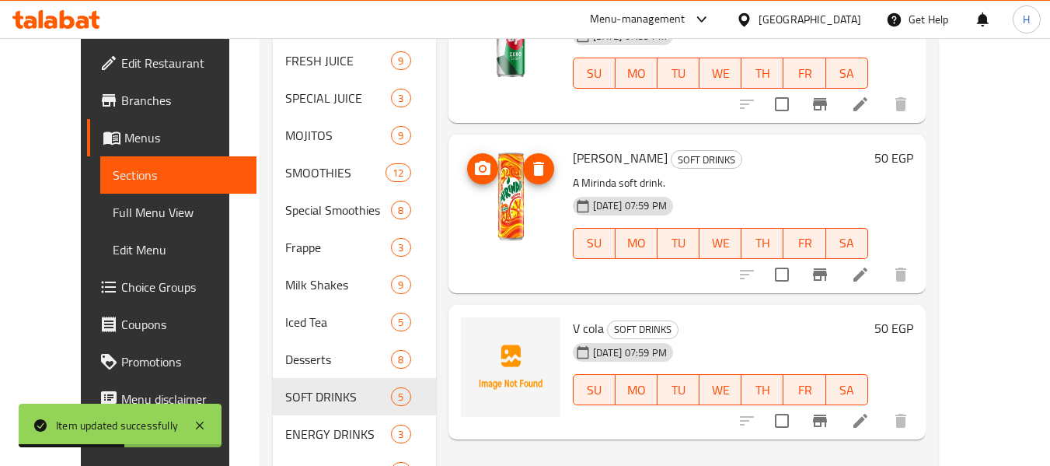
scroll to position [697, 0]
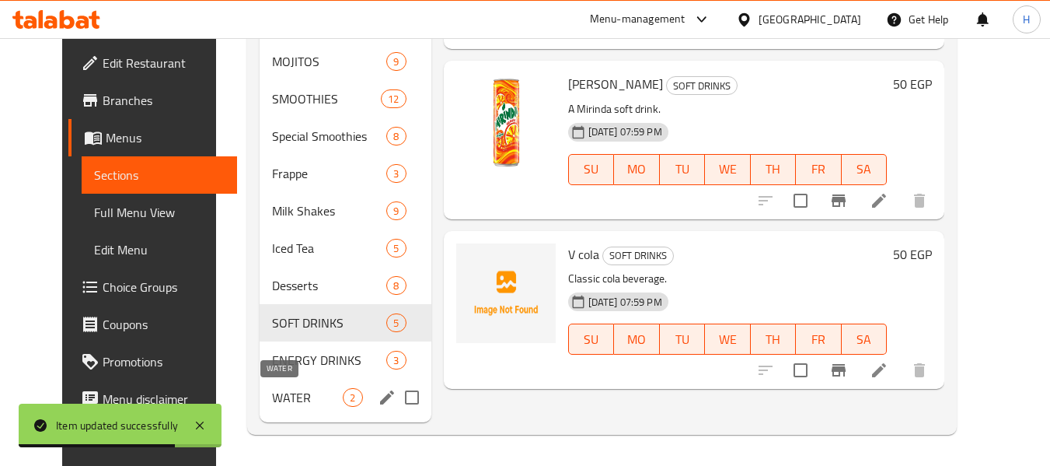
click at [272, 397] on span "WATER" at bounding box center [307, 397] width 71 height 19
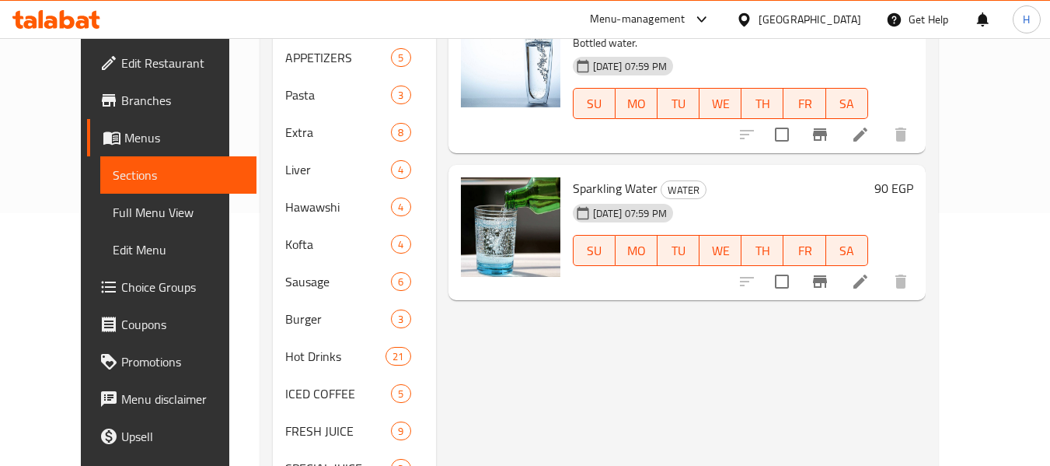
scroll to position [282, 0]
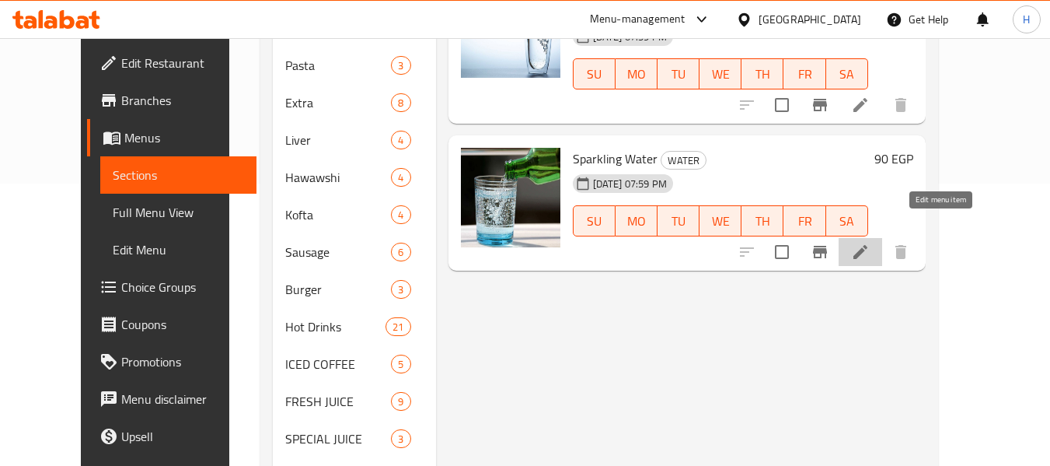
click at [870, 243] on icon at bounding box center [860, 252] width 19 height 19
